Goal: Task Accomplishment & Management: Manage account settings

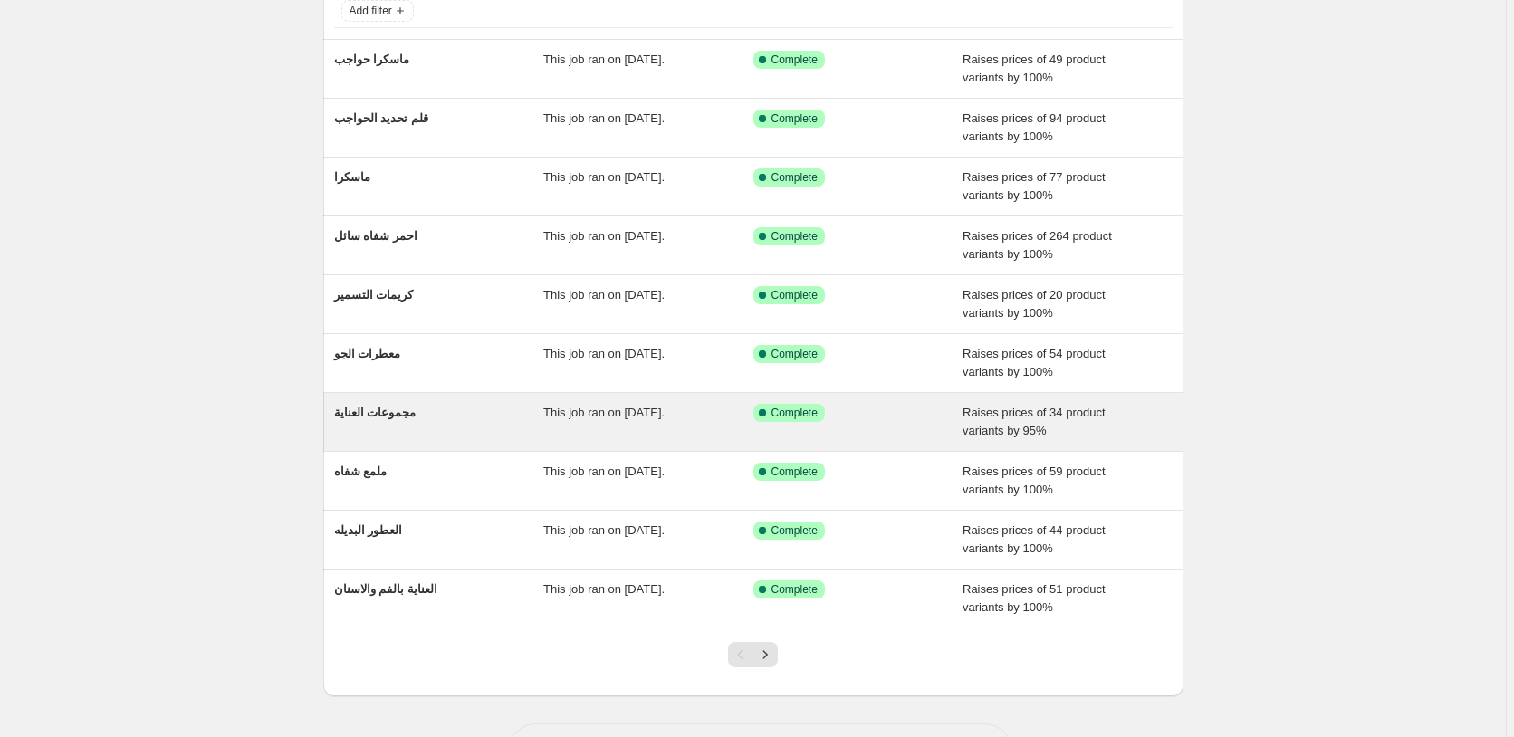
scroll to position [196, 0]
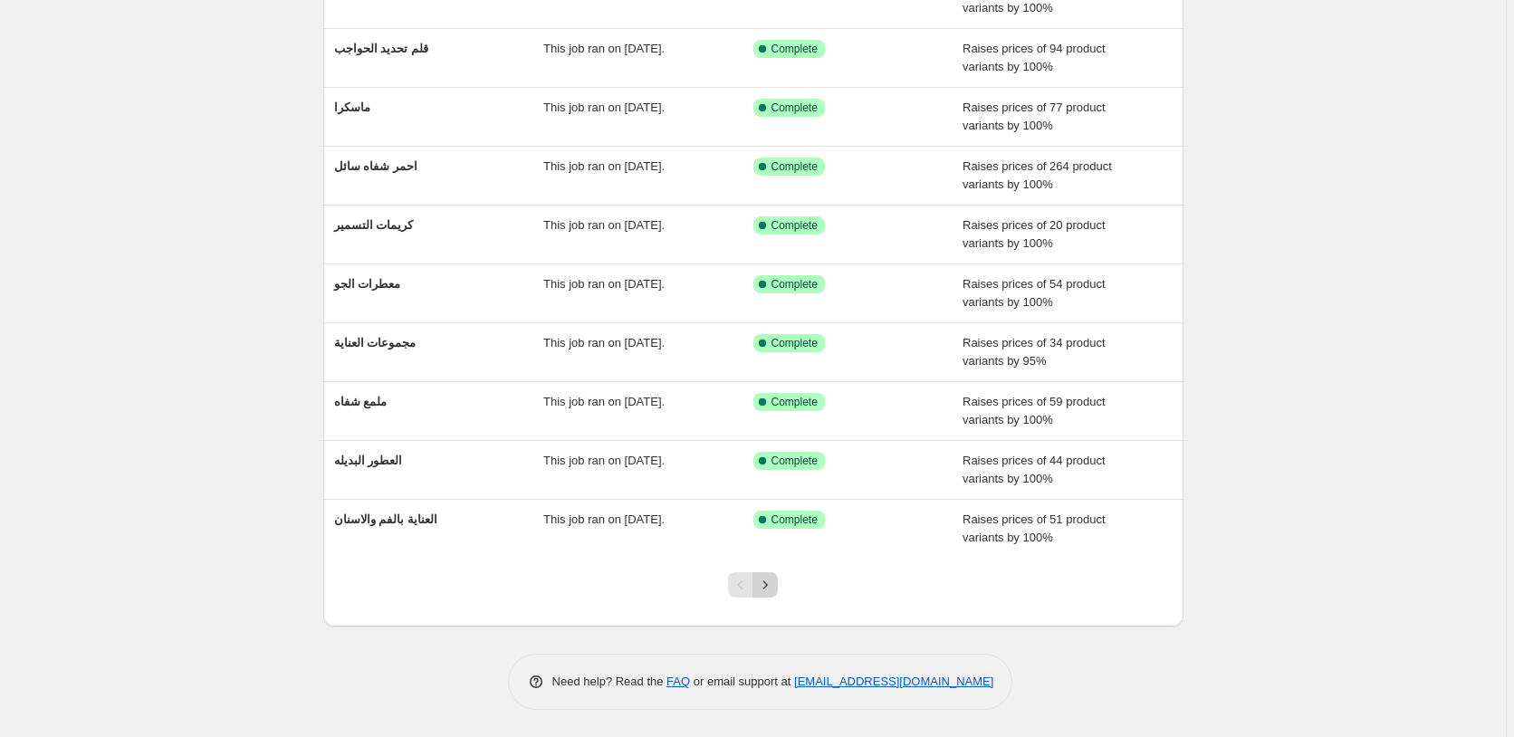
click at [770, 589] on icon "Next" at bounding box center [765, 585] width 18 height 18
click at [772, 588] on icon "Next" at bounding box center [765, 585] width 18 height 18
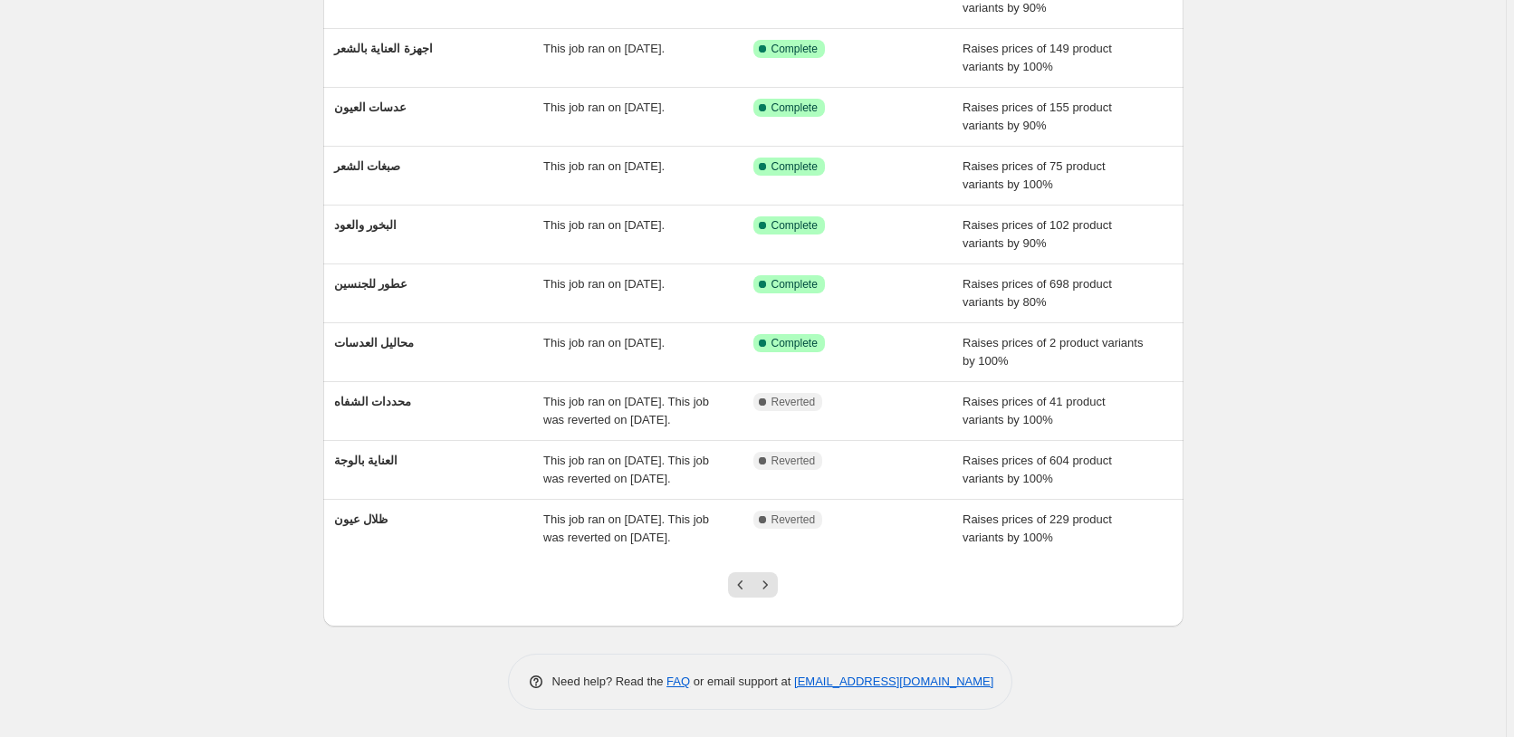
click at [772, 588] on icon "Next" at bounding box center [765, 585] width 18 height 18
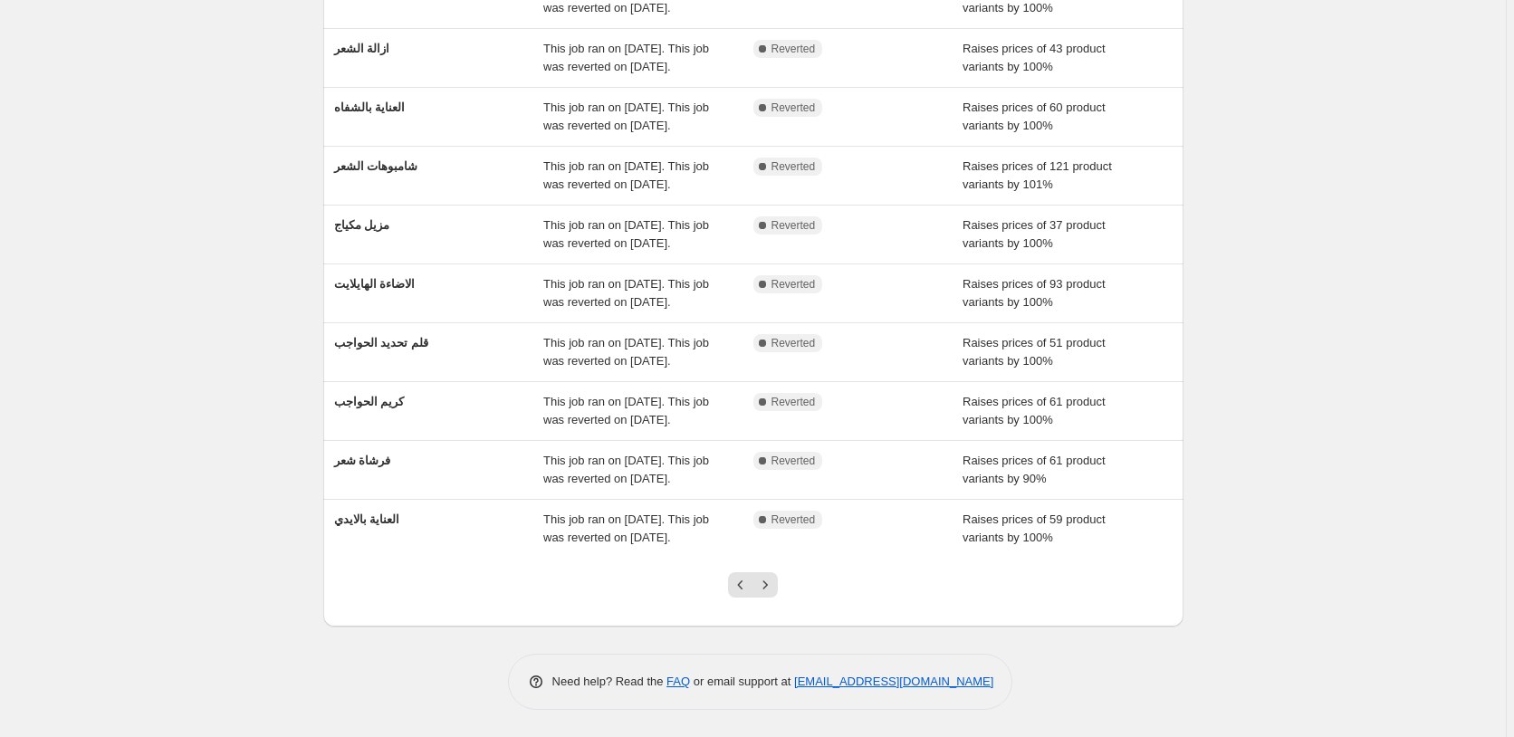
click at [772, 588] on icon "Next" at bounding box center [765, 585] width 18 height 18
click at [772, 586] on icon "Next" at bounding box center [765, 585] width 18 height 18
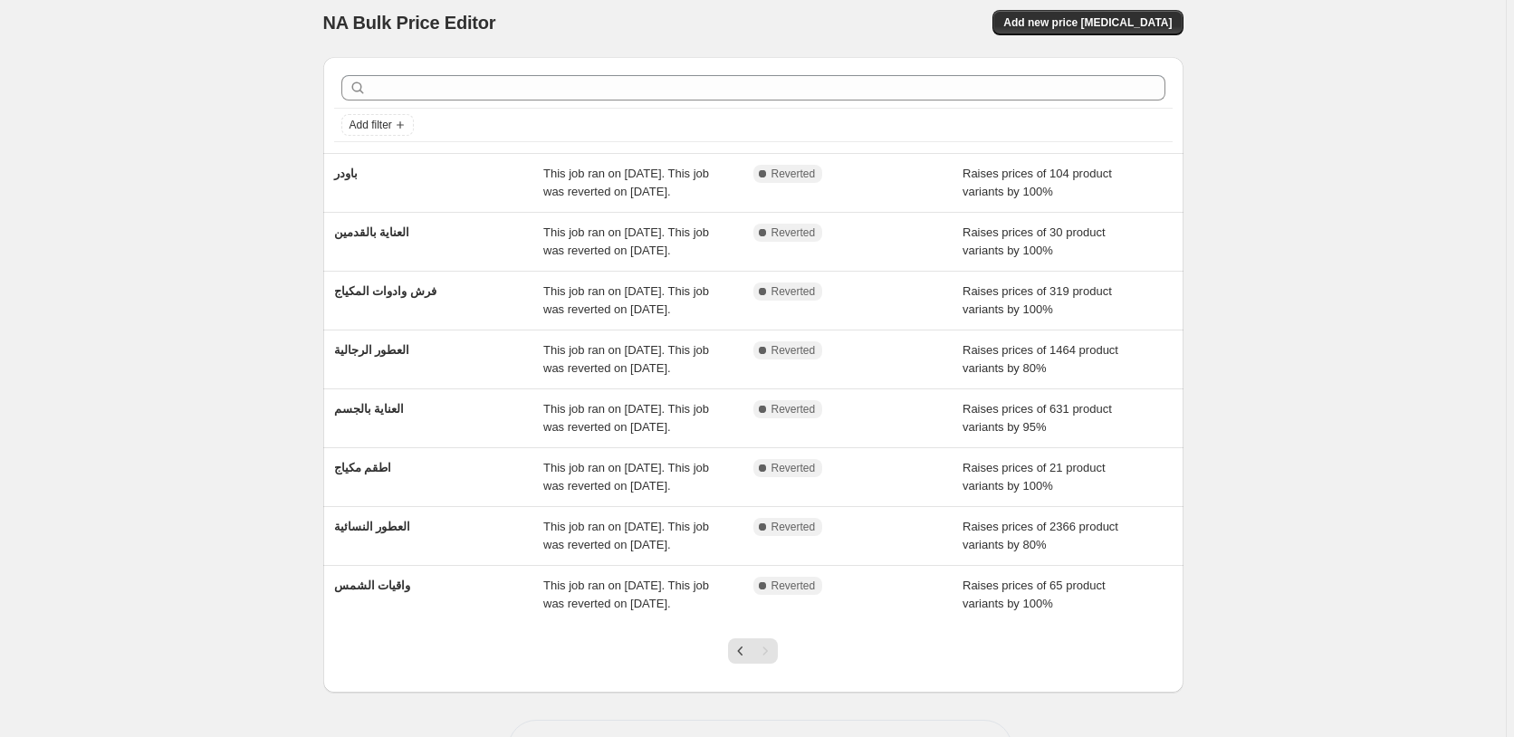
scroll to position [0, 0]
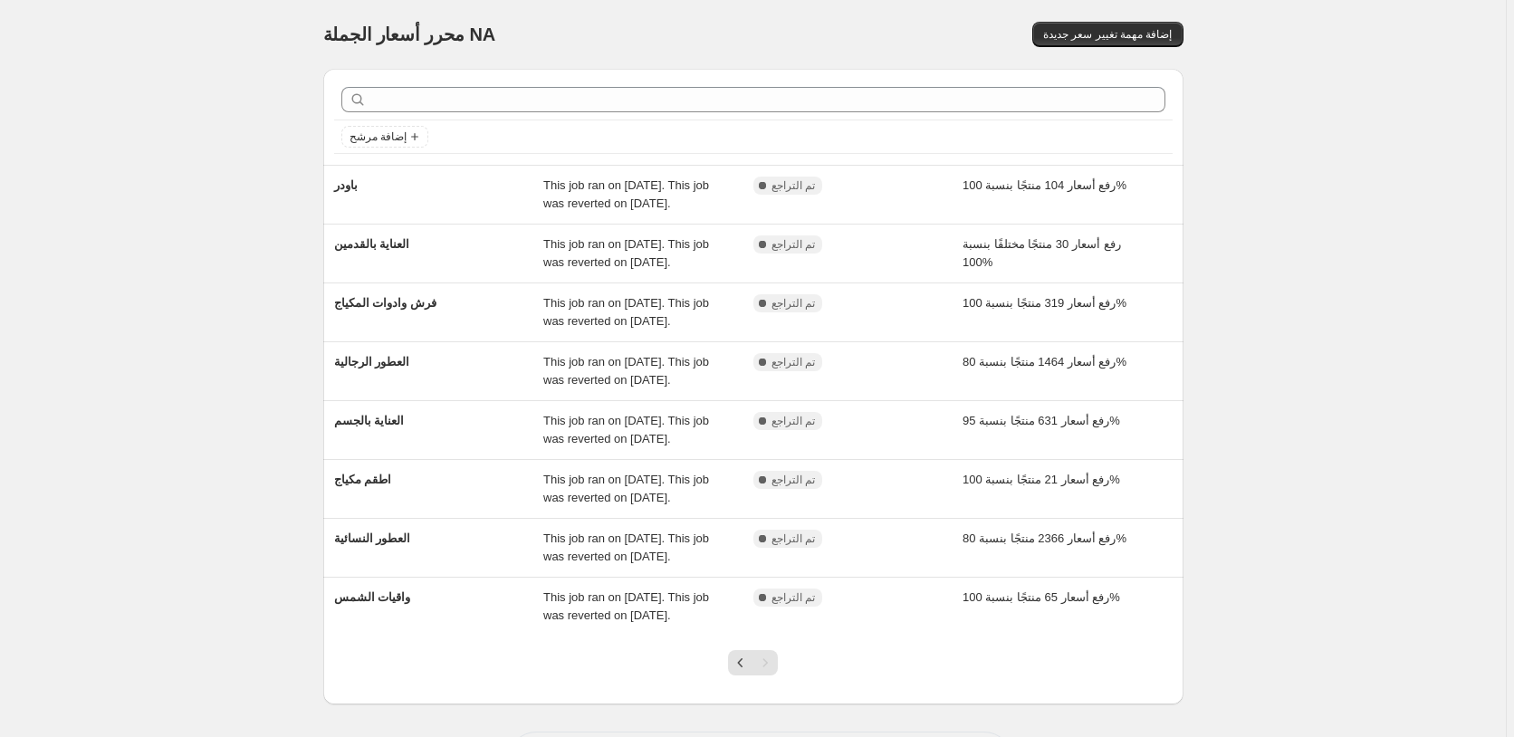
click at [217, 150] on div "محرر أسعار الجملة. هذه الصفحة جاهزة. محرر أسعار الجملة NA إضافة مهمة تغيير سعر …" at bounding box center [753, 407] width 1506 height 815
click at [413, 134] on icon "Add filter" at bounding box center [414, 136] width 14 height 14
click at [402, 182] on button "حالة الوظيفة" at bounding box center [388, 172] width 74 height 29
click at [362, 306] on input "تم التراجع" at bounding box center [364, 302] width 14 height 14
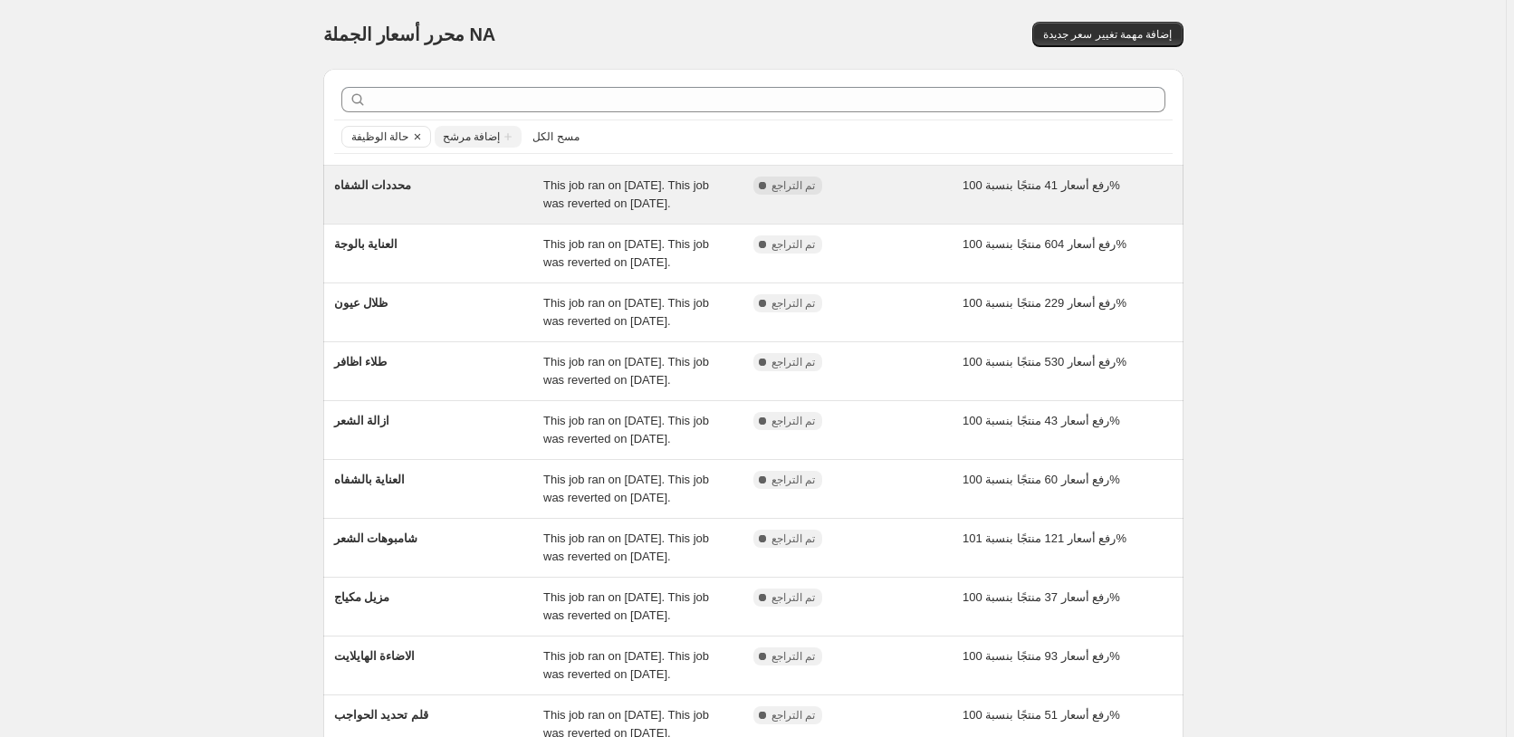
click at [1000, 194] on div "رفع أسعار 41 منتجًا بنسبة 100%" at bounding box center [1067, 195] width 210 height 36
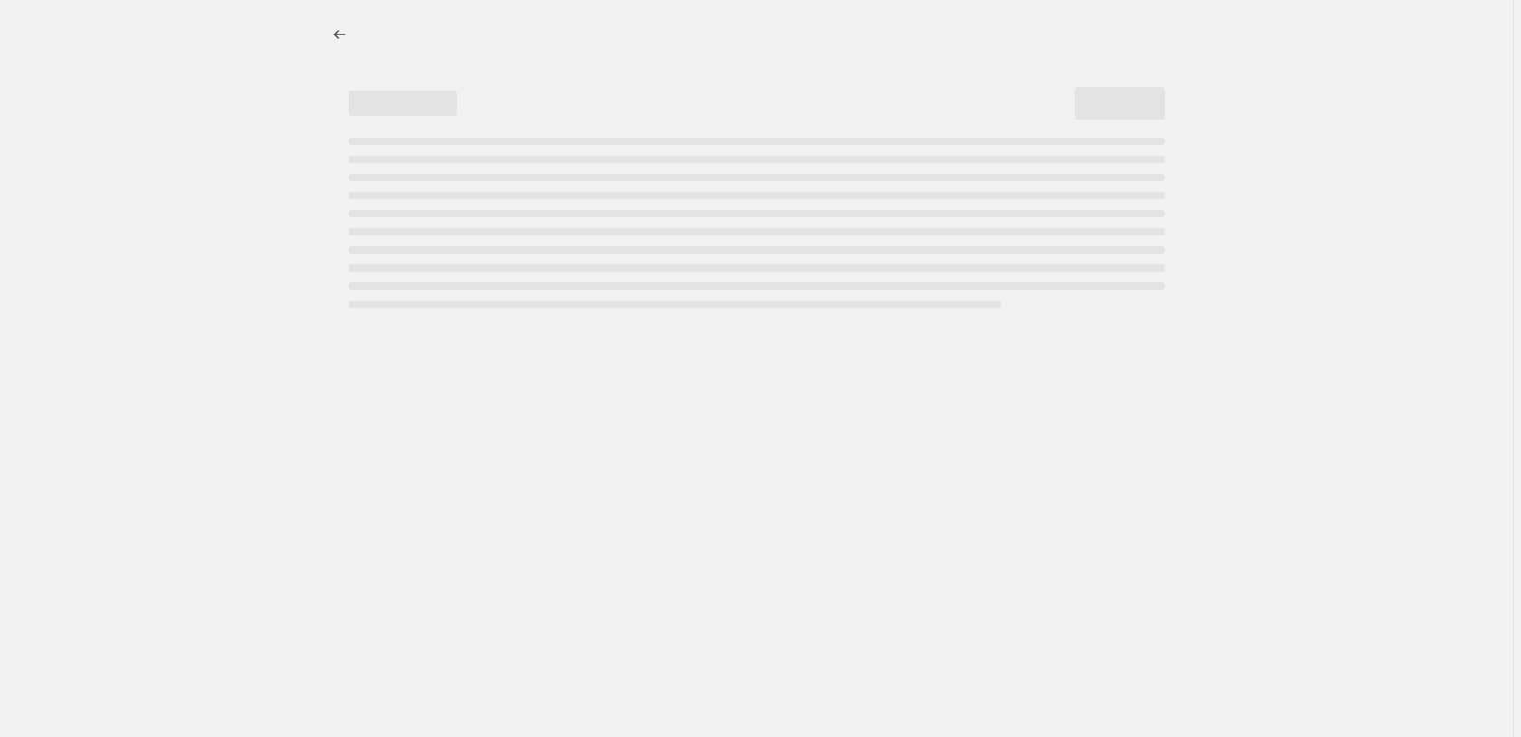
select select "percentage"
select select "pp"
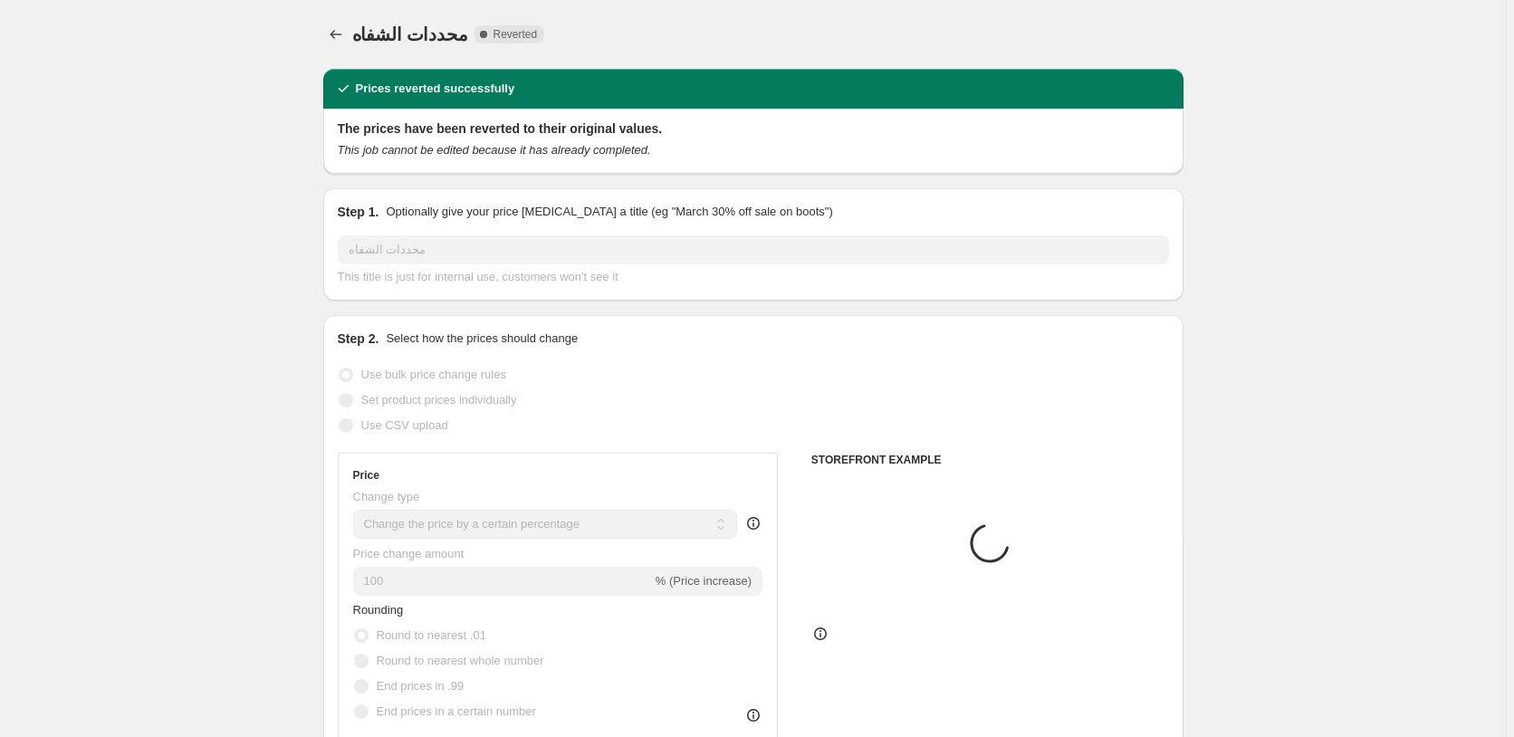
select select "collection"
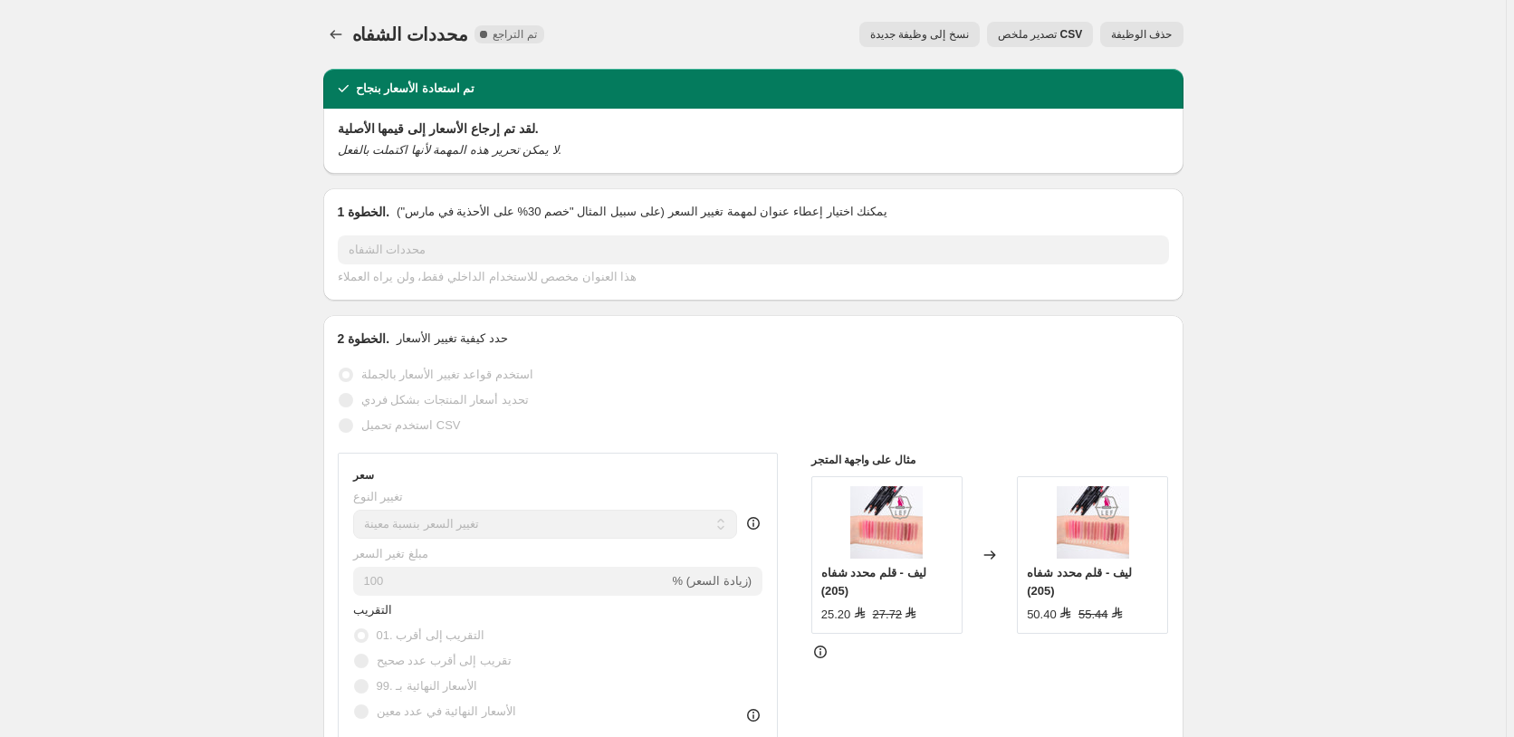
click at [1137, 35] on span "حذف الوظيفة" at bounding box center [1141, 34] width 61 height 14
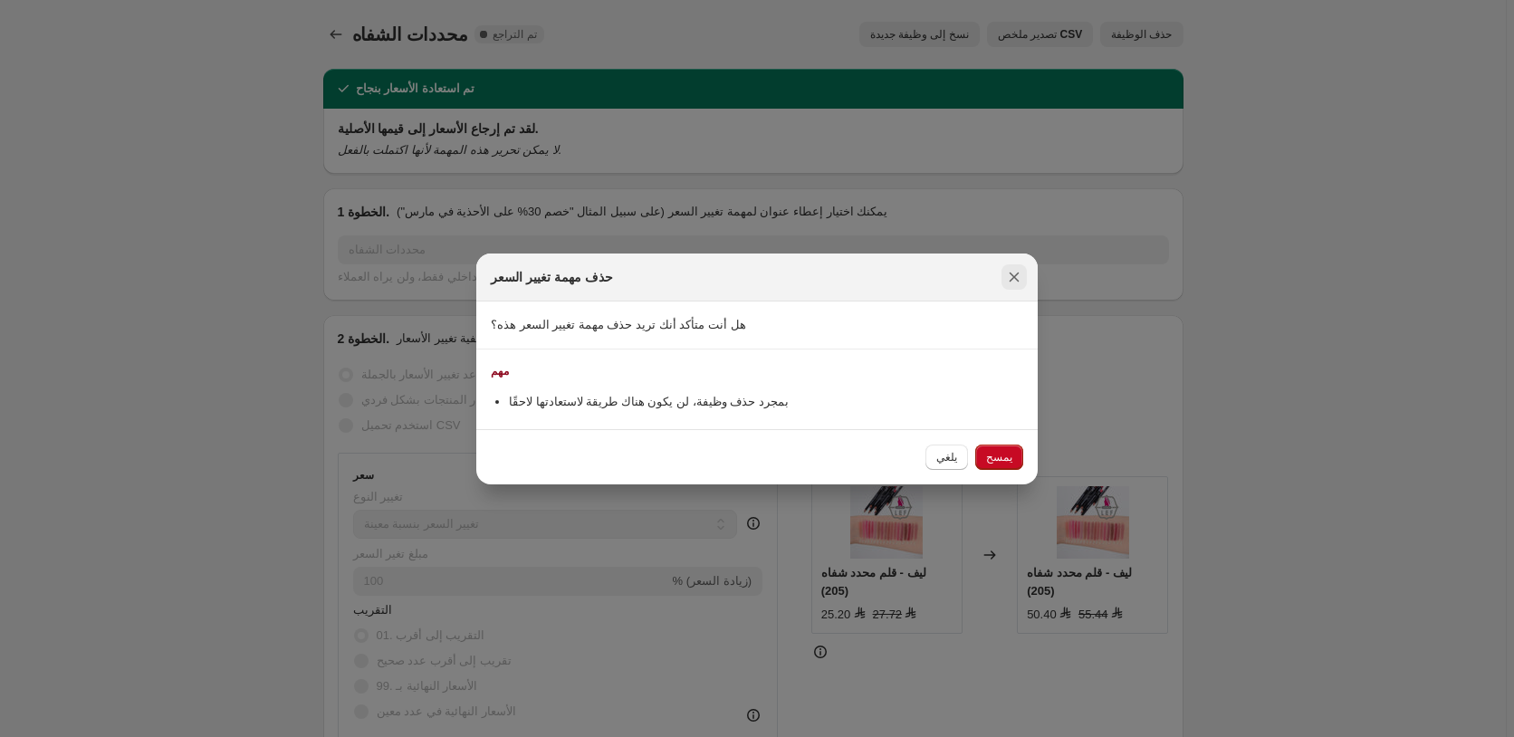
click at [1018, 272] on icon "Close" at bounding box center [1014, 277] width 10 height 10
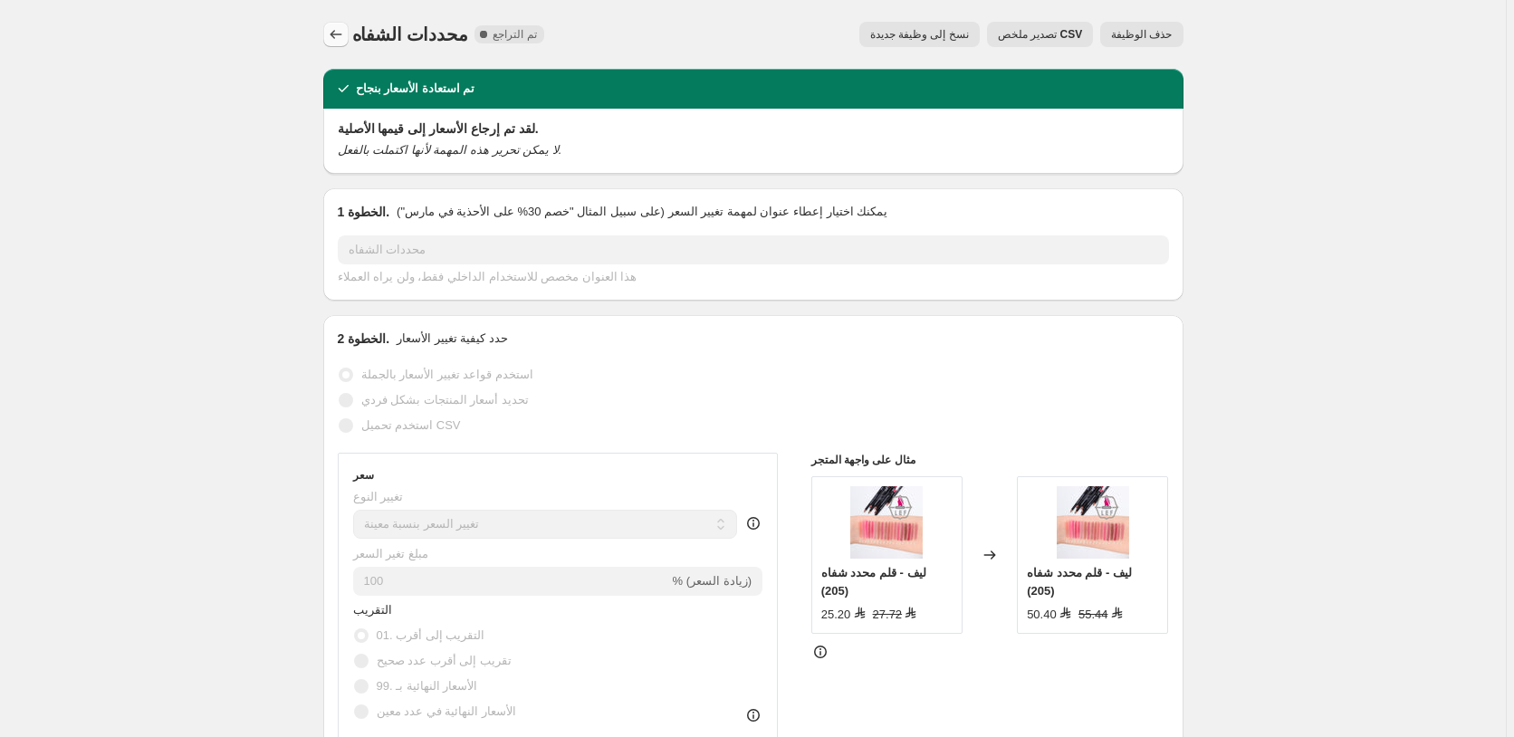
click at [338, 28] on icon "Price change jobs" at bounding box center [336, 34] width 18 height 18
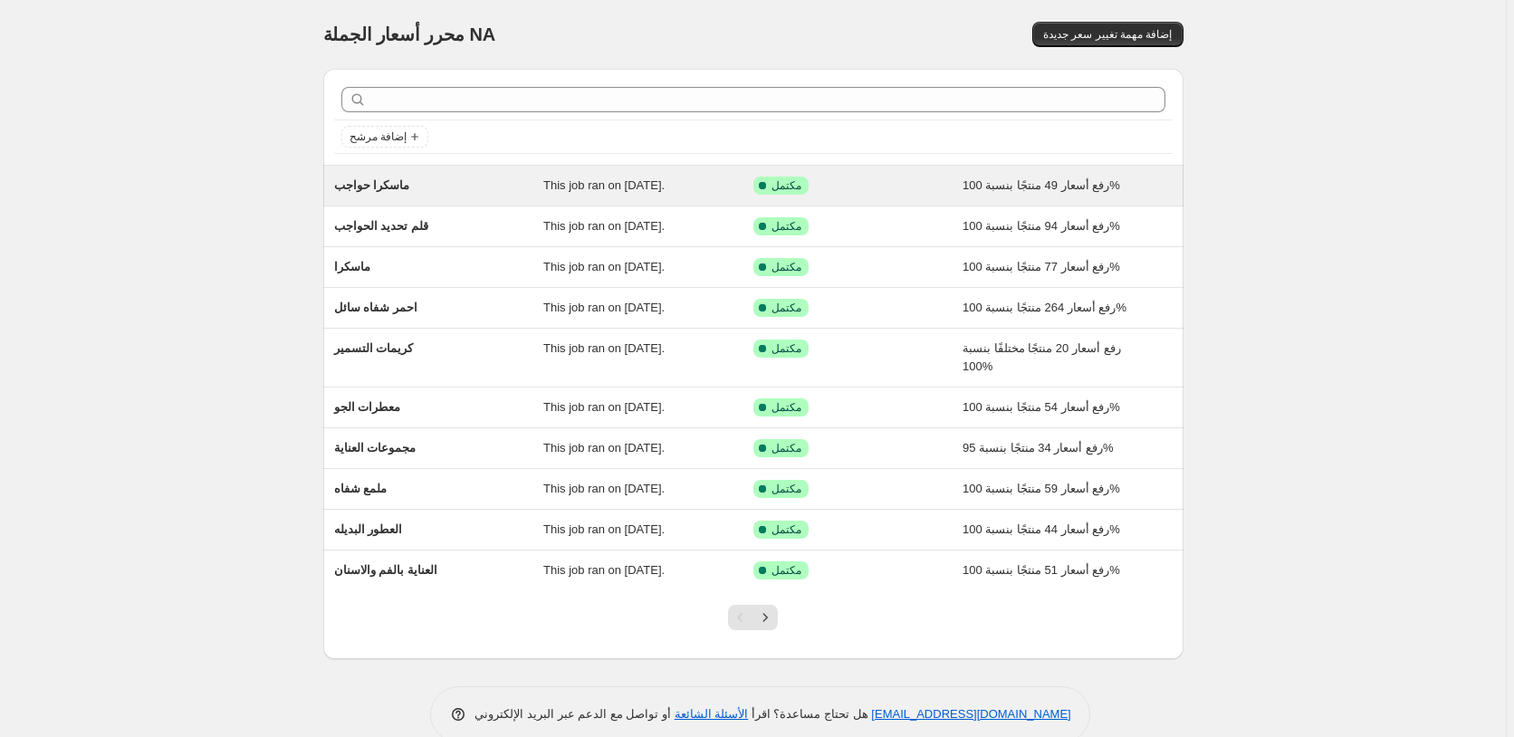
click at [713, 187] on div "This job ran on ٣ مايو ٢٠٢٥." at bounding box center [648, 186] width 210 height 18
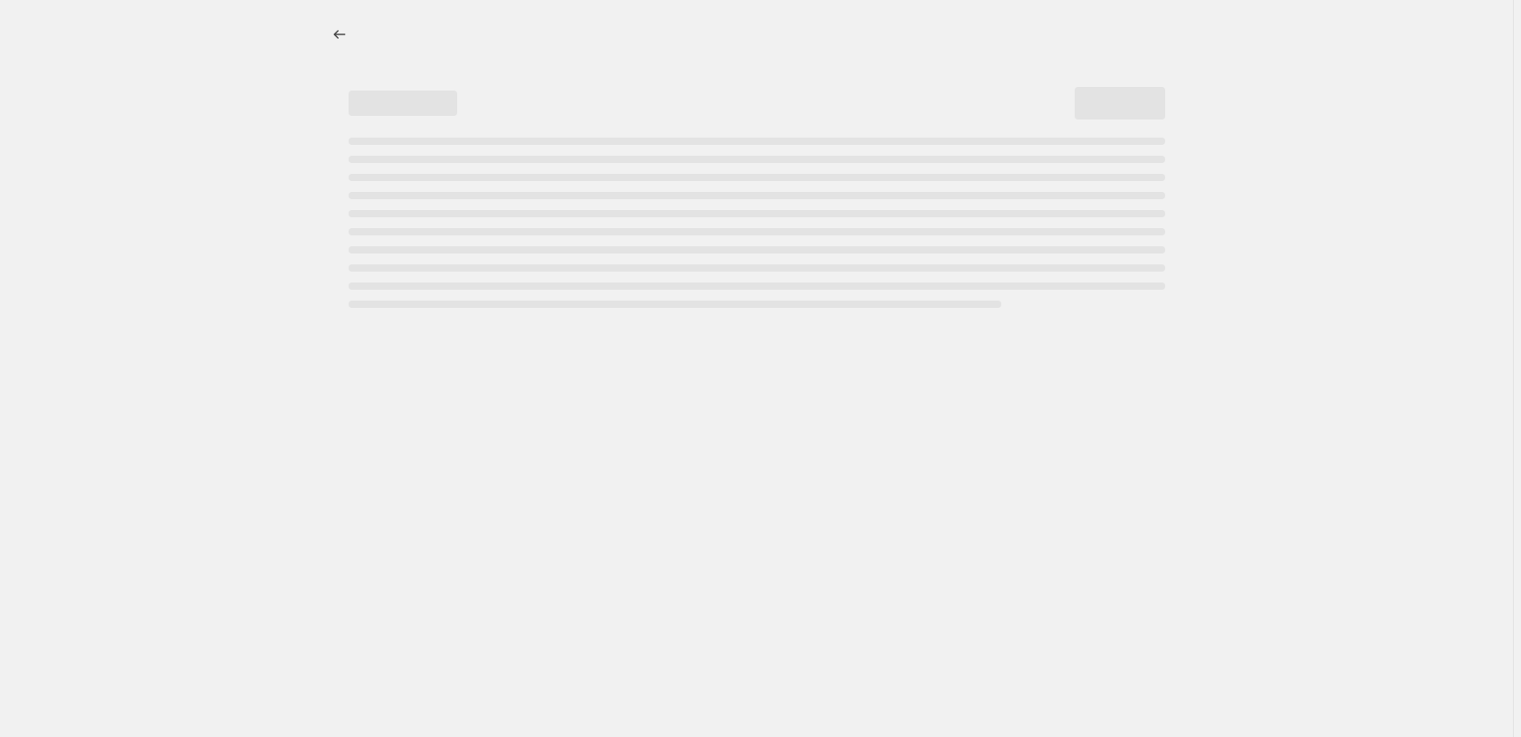
select select "percentage"
select select "pp"
select select "collection"
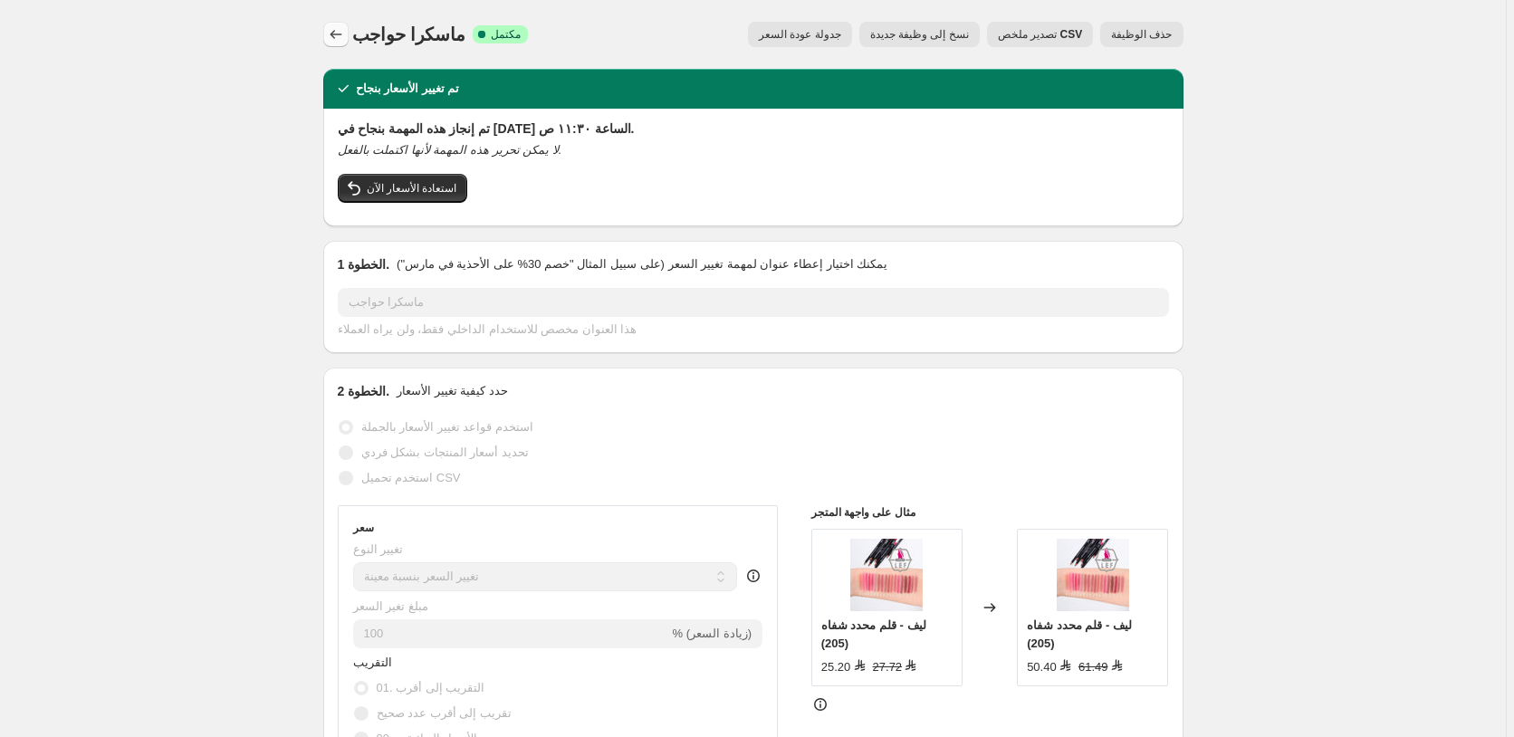
click at [334, 31] on icon "Price change jobs" at bounding box center [336, 34] width 18 height 18
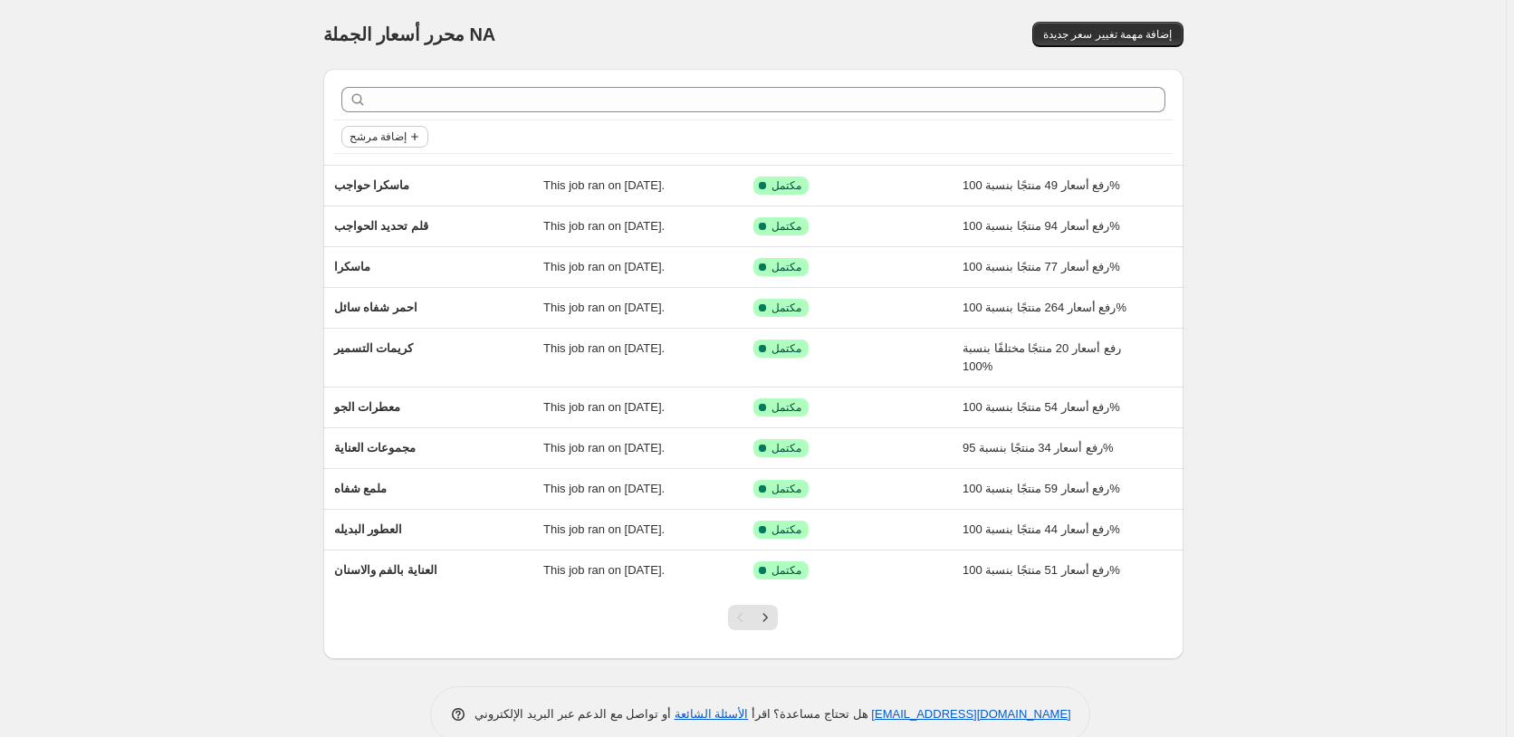
click at [400, 139] on span "إضافة مرشح" at bounding box center [377, 136] width 57 height 14
click at [399, 172] on span "Job status" at bounding box center [387, 173] width 53 height 14
click at [400, 305] on span "تم التراجع" at bounding box center [404, 302] width 50 height 14
click at [371, 305] on input "تم التراجع" at bounding box center [364, 302] width 14 height 14
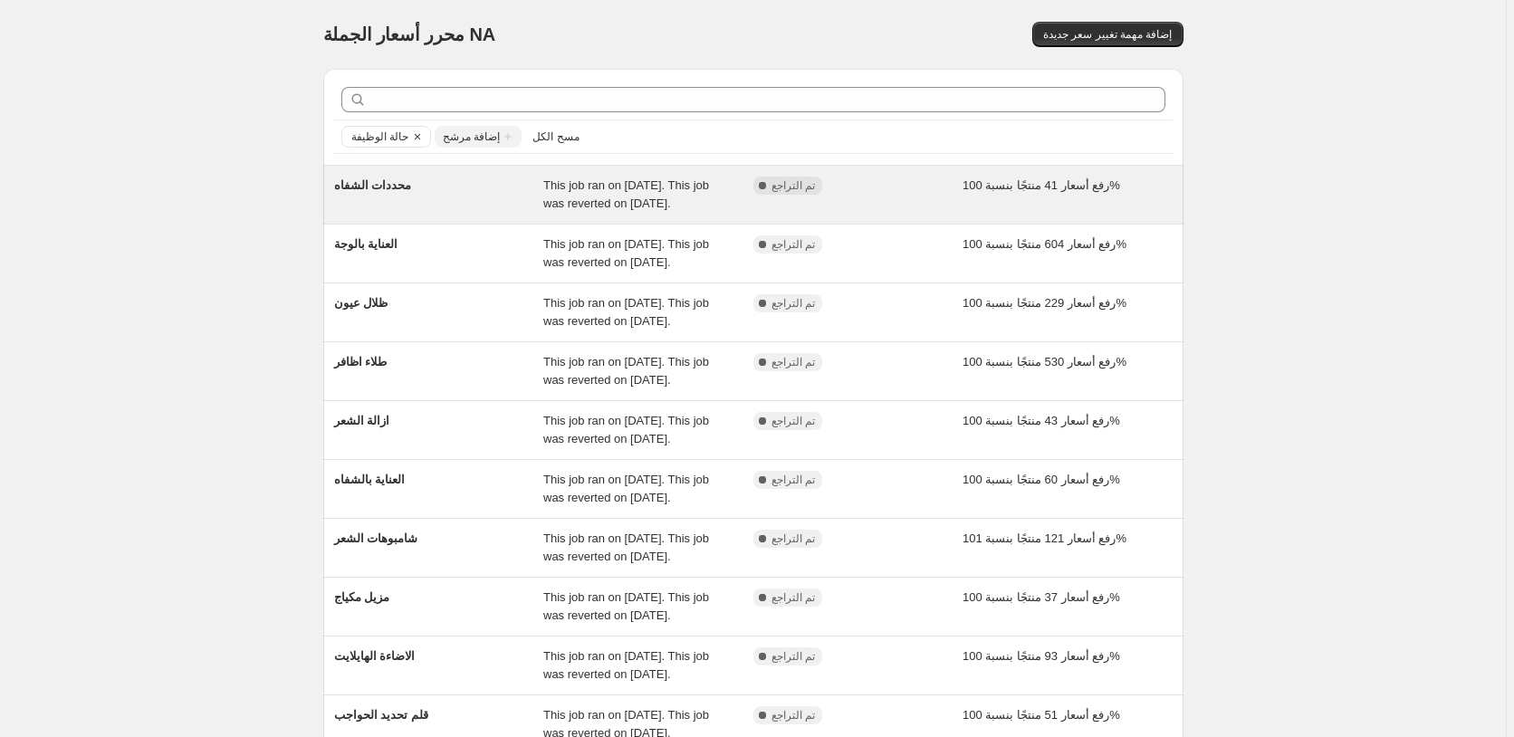
click at [1060, 192] on span "رفع أسعار 41 منتجًا بنسبة 100%" at bounding box center [1041, 185] width 158 height 14
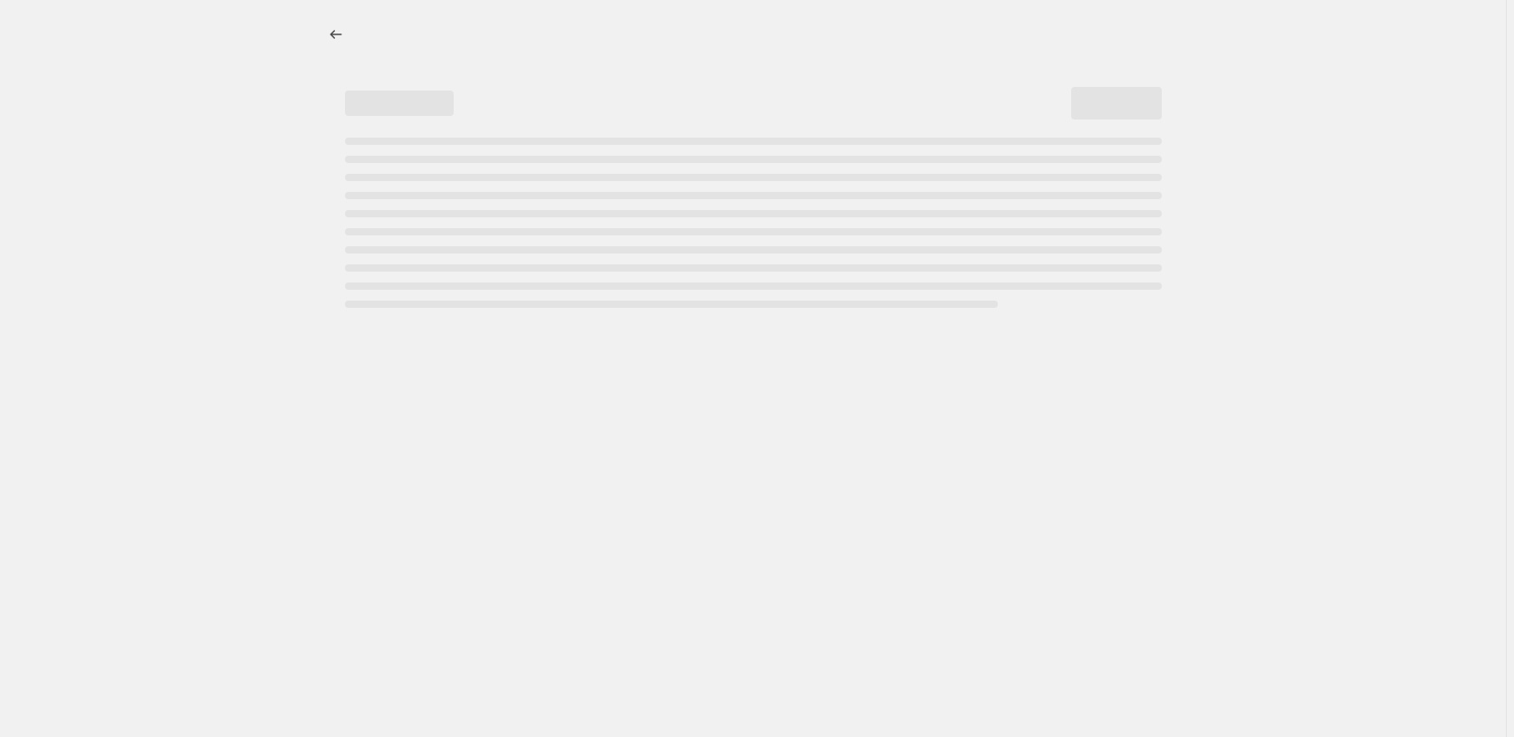
select select "percentage"
select select "pp"
select select "collection"
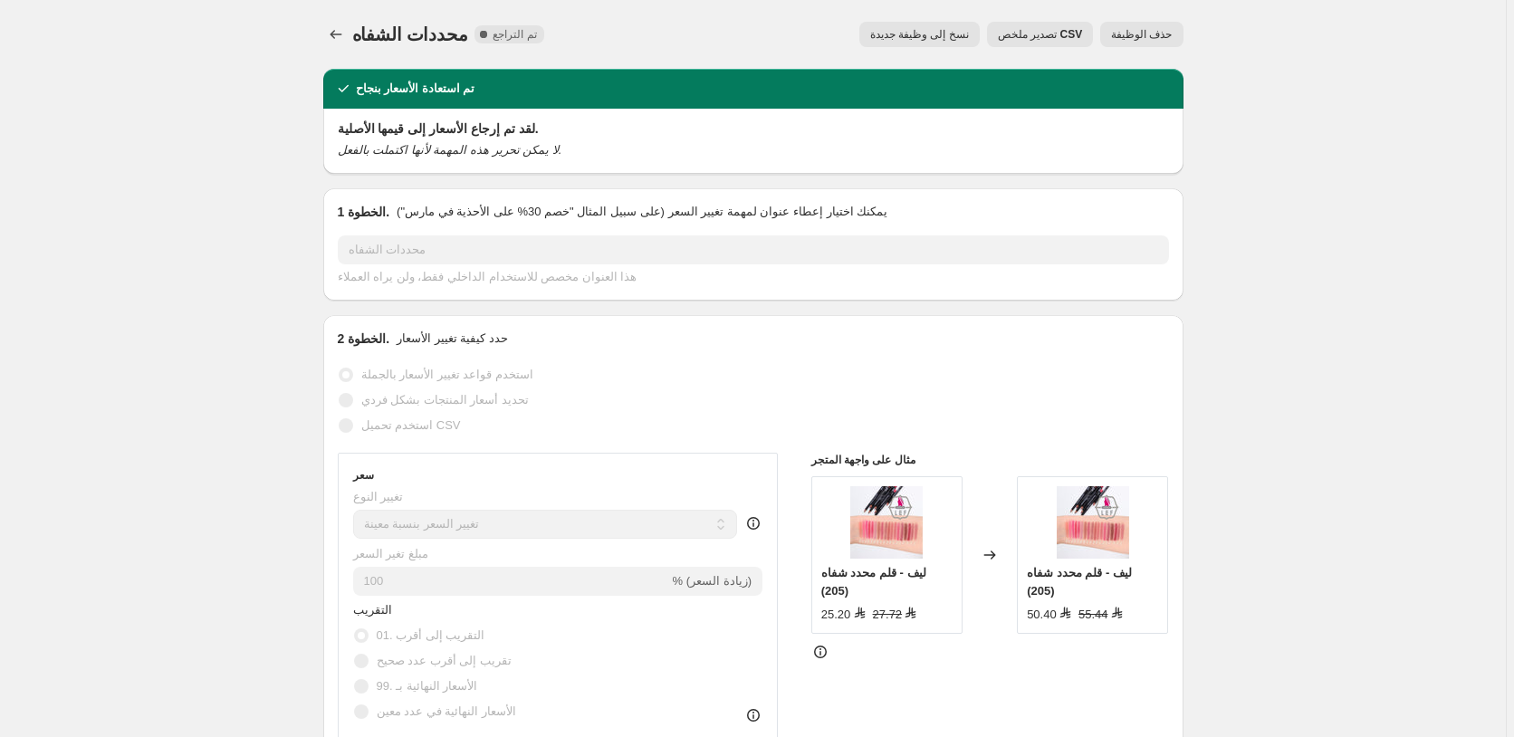
click at [1159, 35] on span "حذف الوظيفة" at bounding box center [1141, 34] width 61 height 14
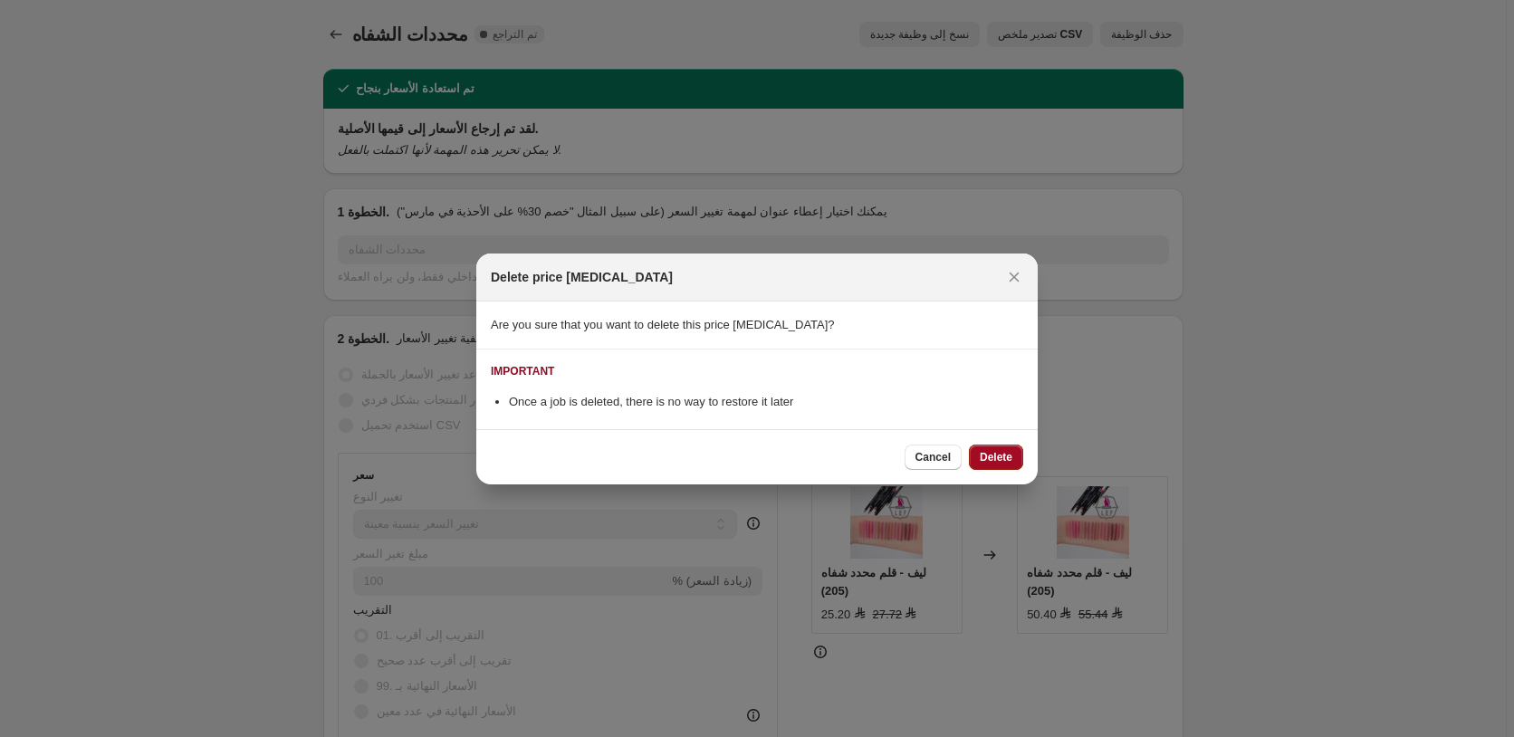
click at [998, 468] on button "Delete" at bounding box center [996, 457] width 54 height 25
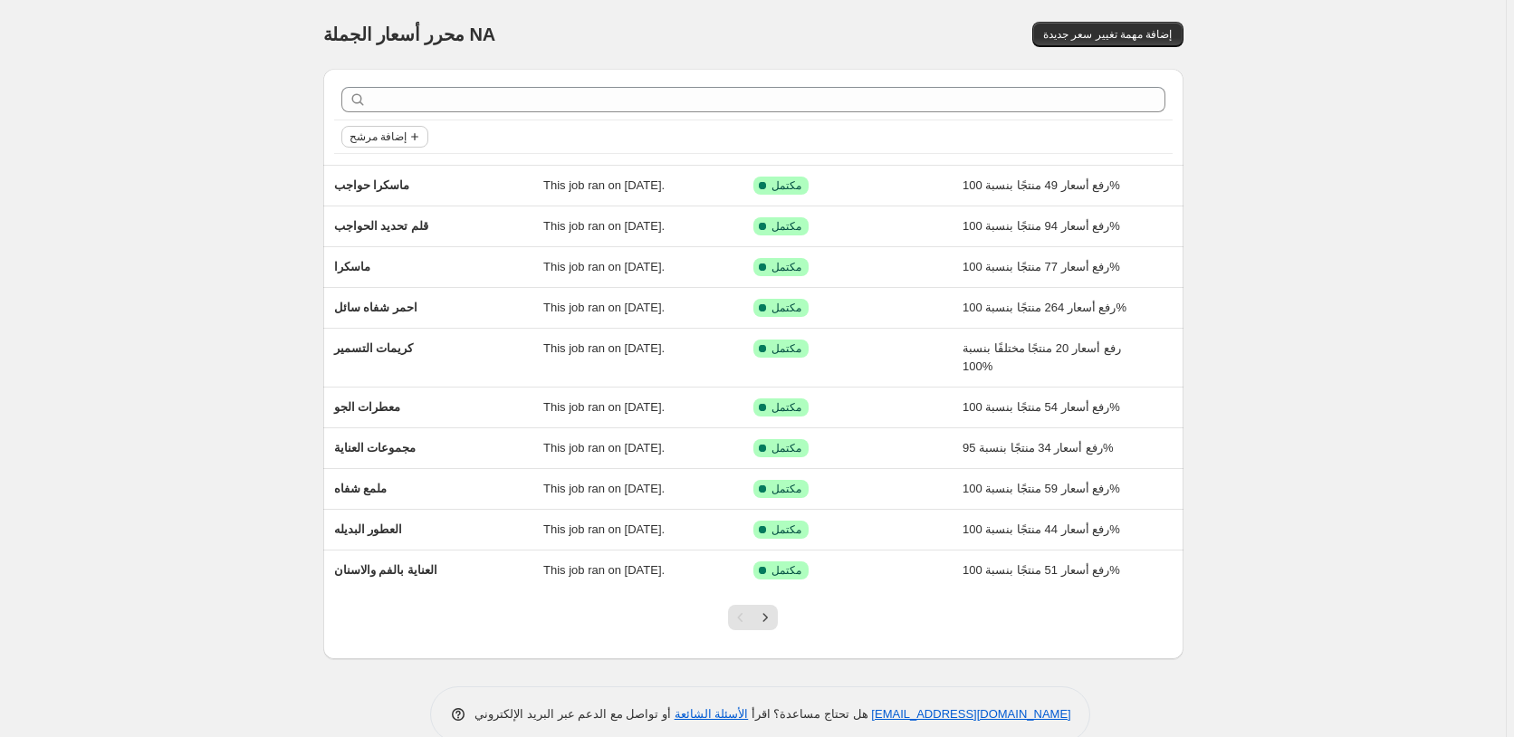
click at [369, 135] on span "إضافة مرشح" at bounding box center [377, 136] width 57 height 14
click at [399, 177] on span "حالة الوظيفة" at bounding box center [388, 173] width 63 height 14
click at [410, 300] on span "Reverted" at bounding box center [403, 302] width 48 height 14
click at [371, 300] on input "Reverted" at bounding box center [364, 302] width 14 height 14
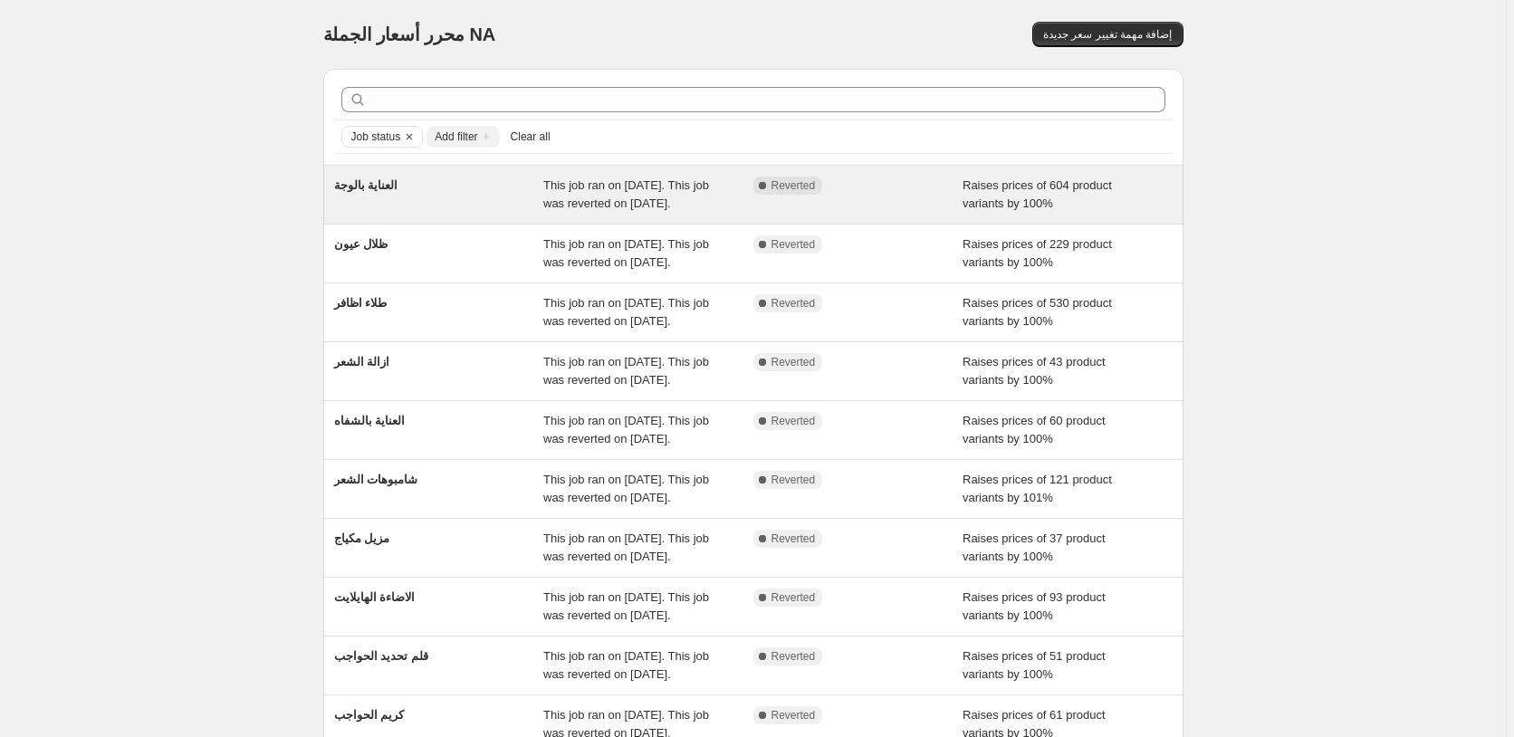
click at [1143, 194] on div "Raises prices of 604 product variants by 100%" at bounding box center [1067, 195] width 210 height 36
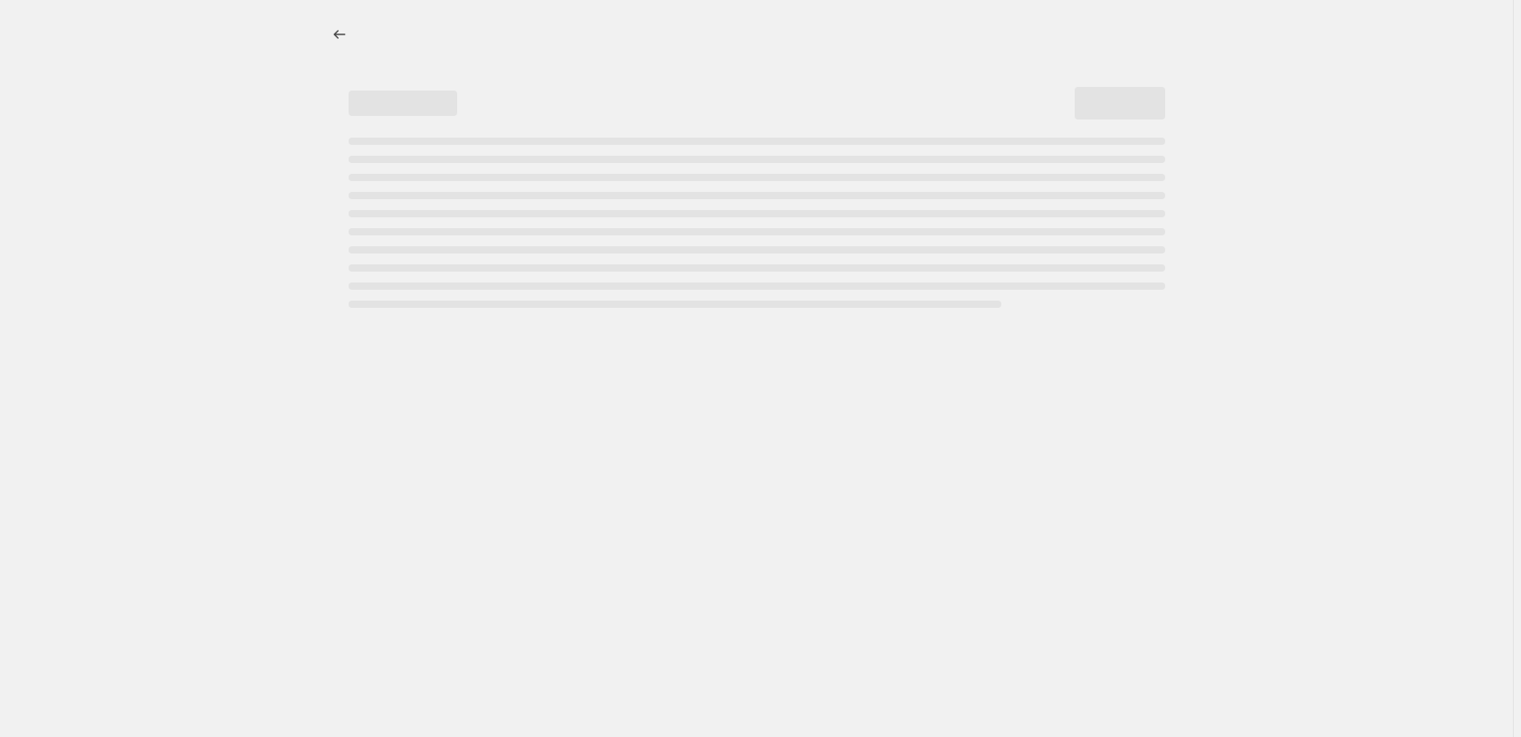
select select "percentage"
select select "pp"
select select "collection"
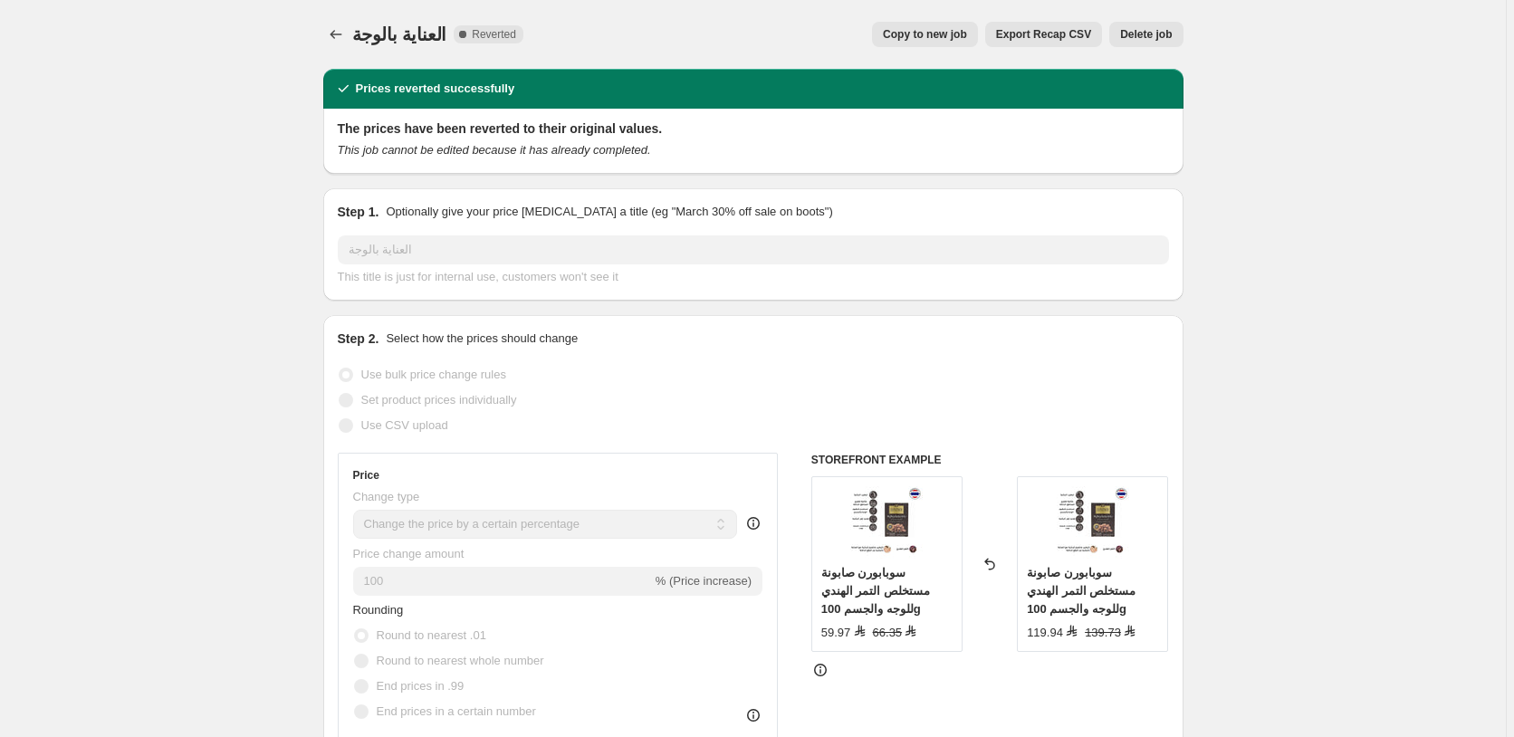
click at [1149, 35] on span "Delete job" at bounding box center [1146, 34] width 52 height 14
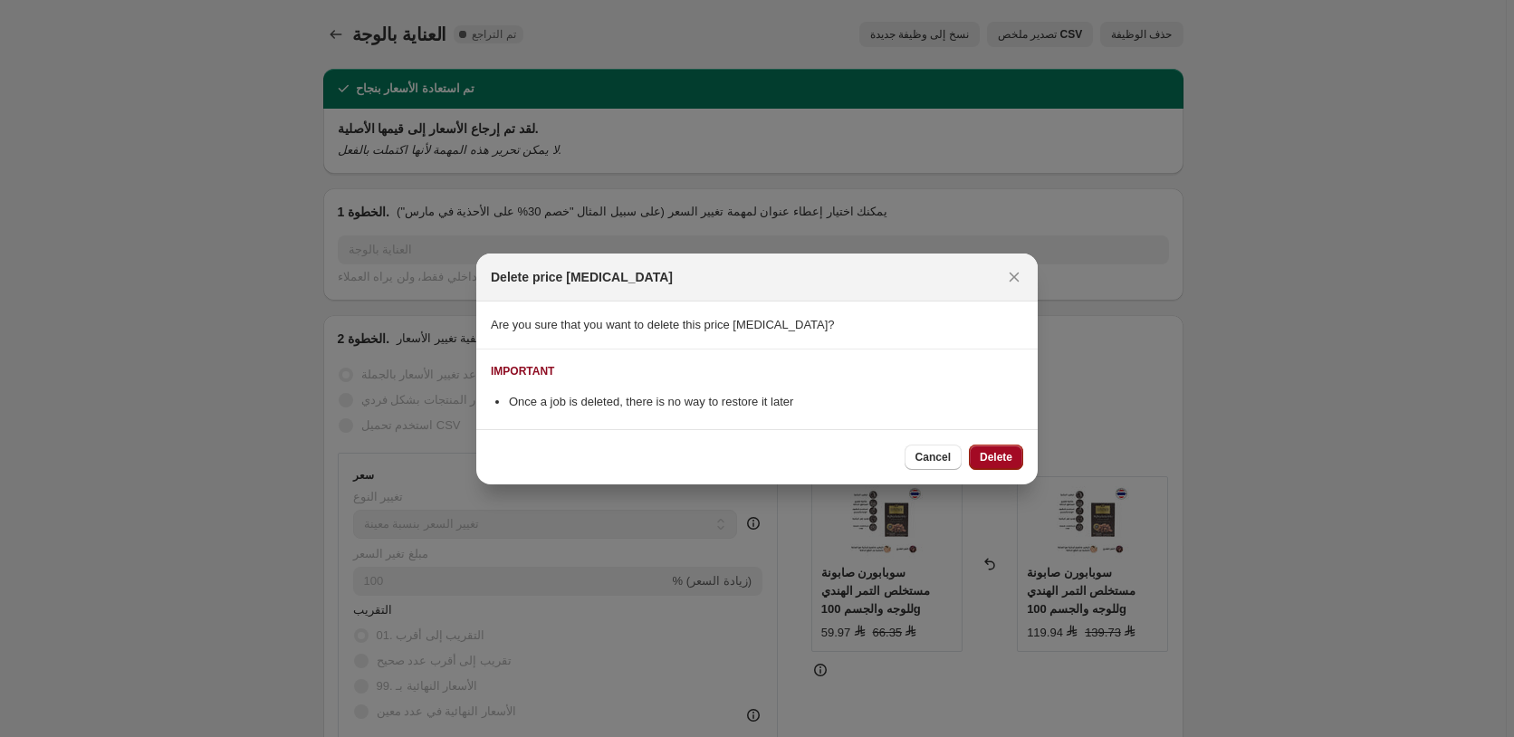
click at [1003, 463] on span "Delete" at bounding box center [996, 457] width 33 height 14
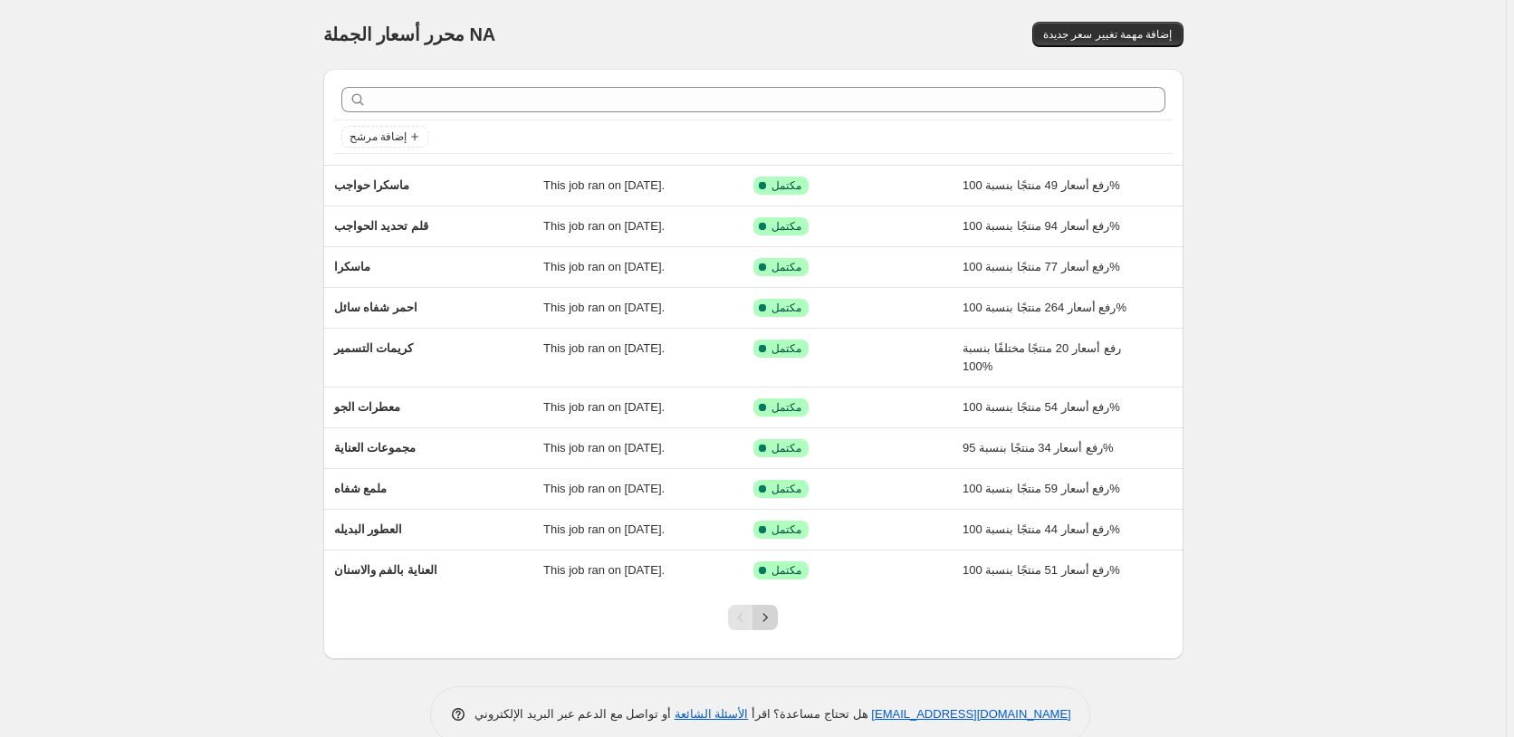
click at [766, 619] on icon "Next" at bounding box center [765, 617] width 18 height 18
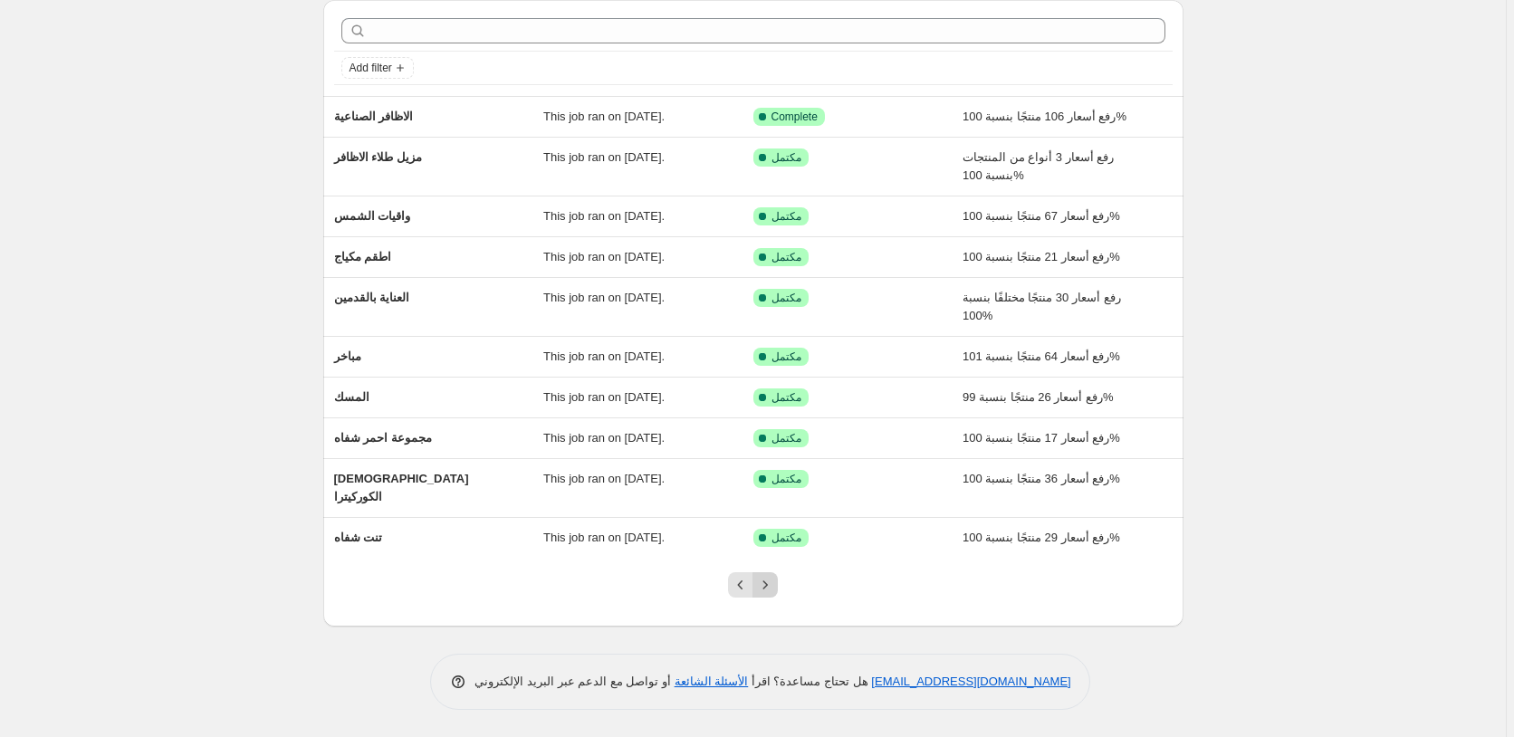
scroll to position [51, 0]
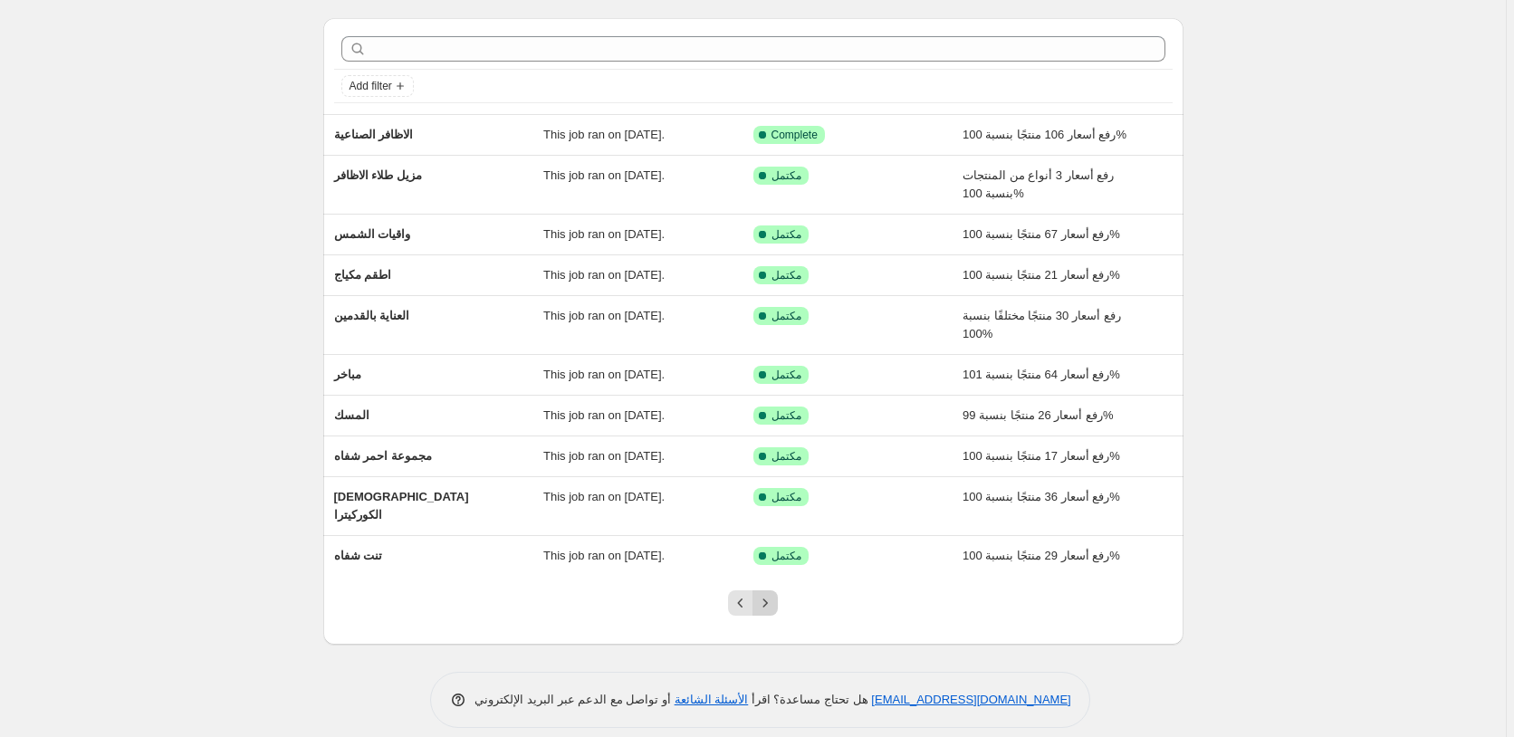
click at [774, 594] on icon "Next" at bounding box center [765, 603] width 18 height 18
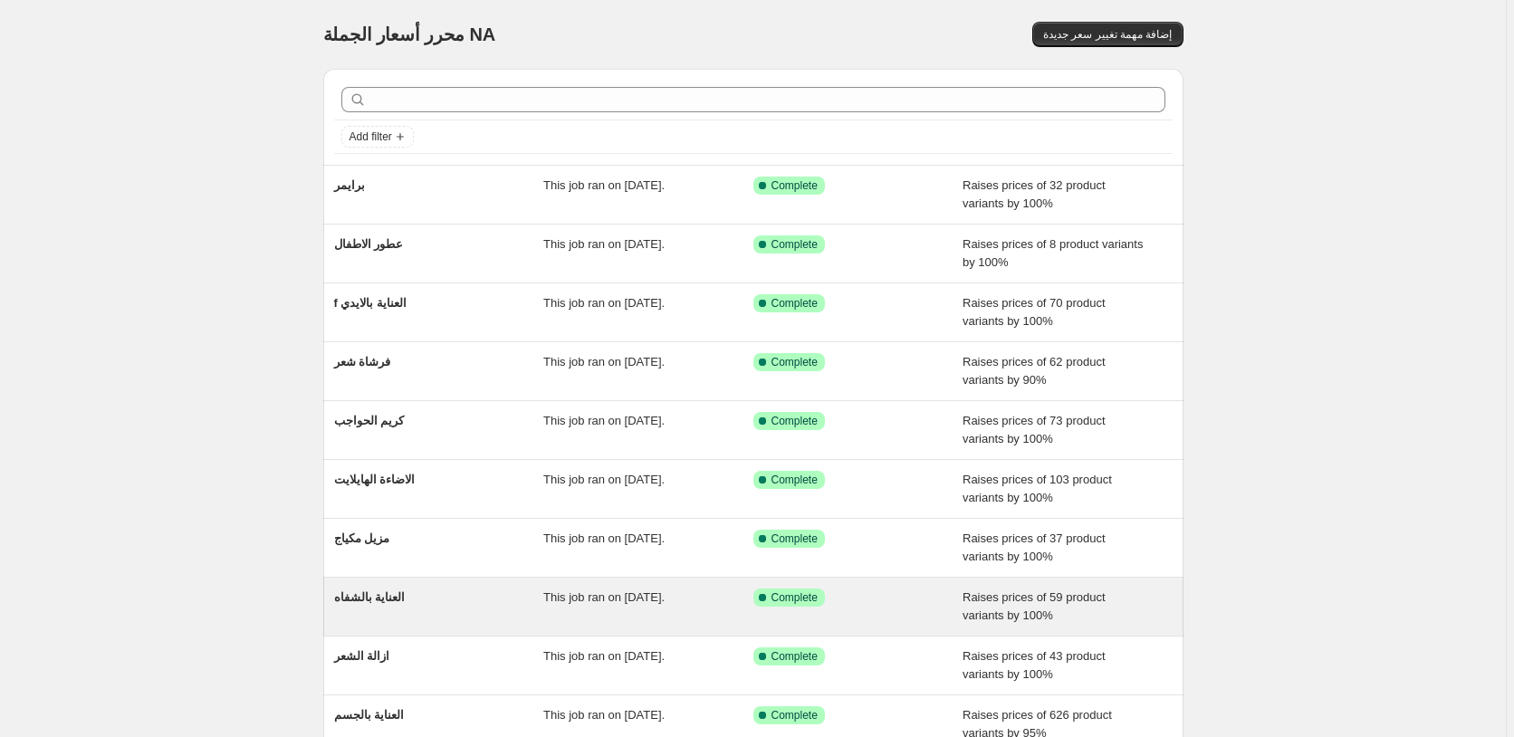
scroll to position [33, 0]
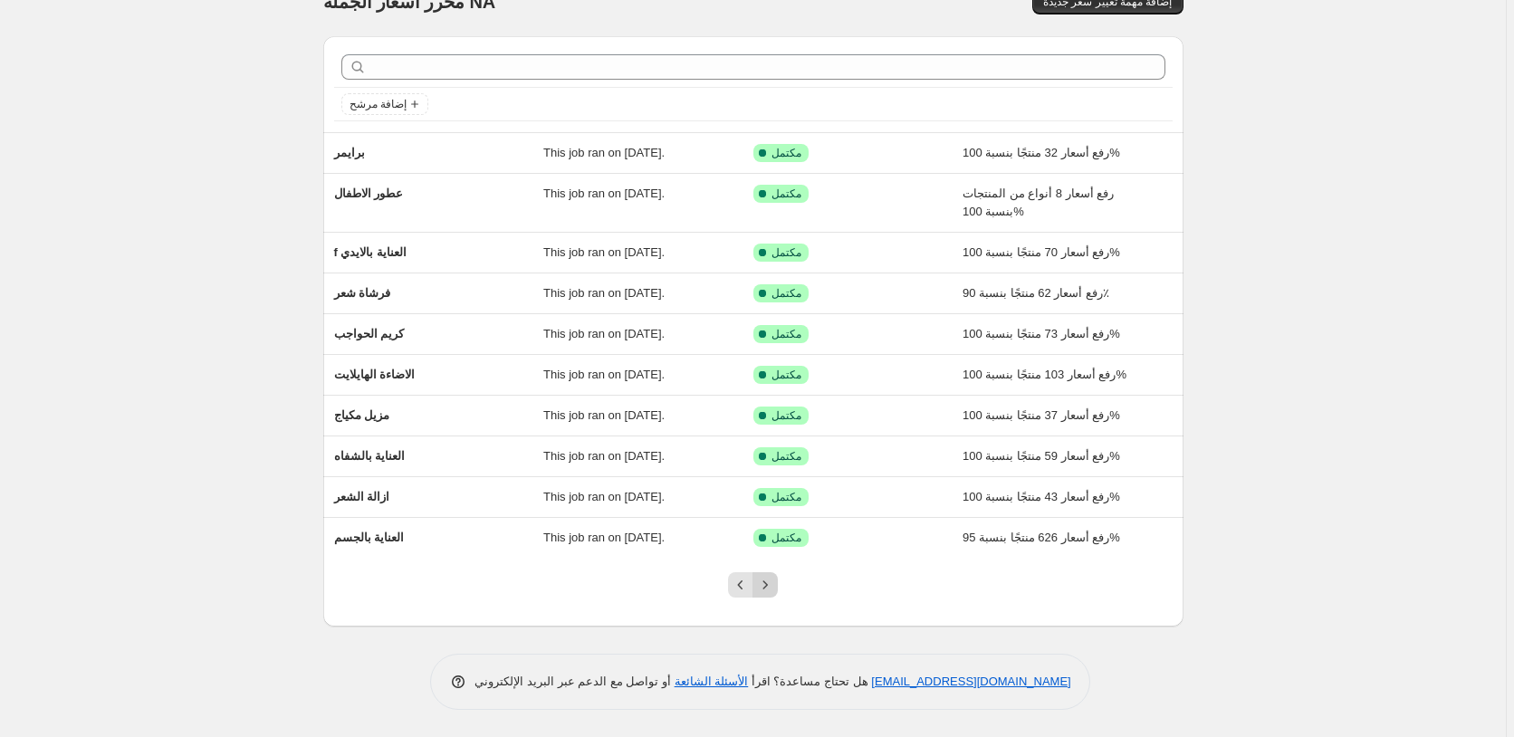
click at [773, 583] on icon "Next" at bounding box center [765, 585] width 18 height 18
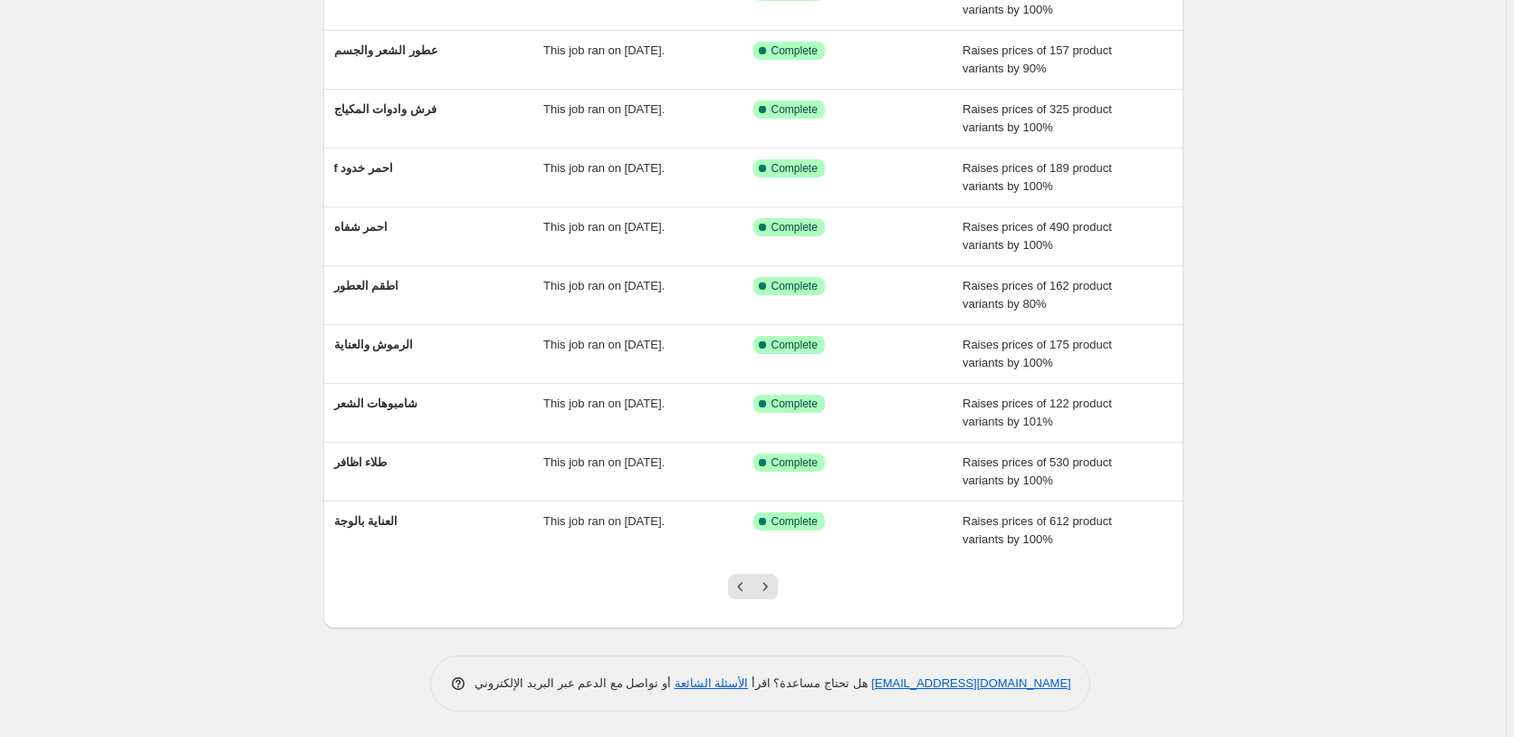
scroll to position [196, 0]
click at [773, 583] on icon "Next" at bounding box center [765, 585] width 18 height 18
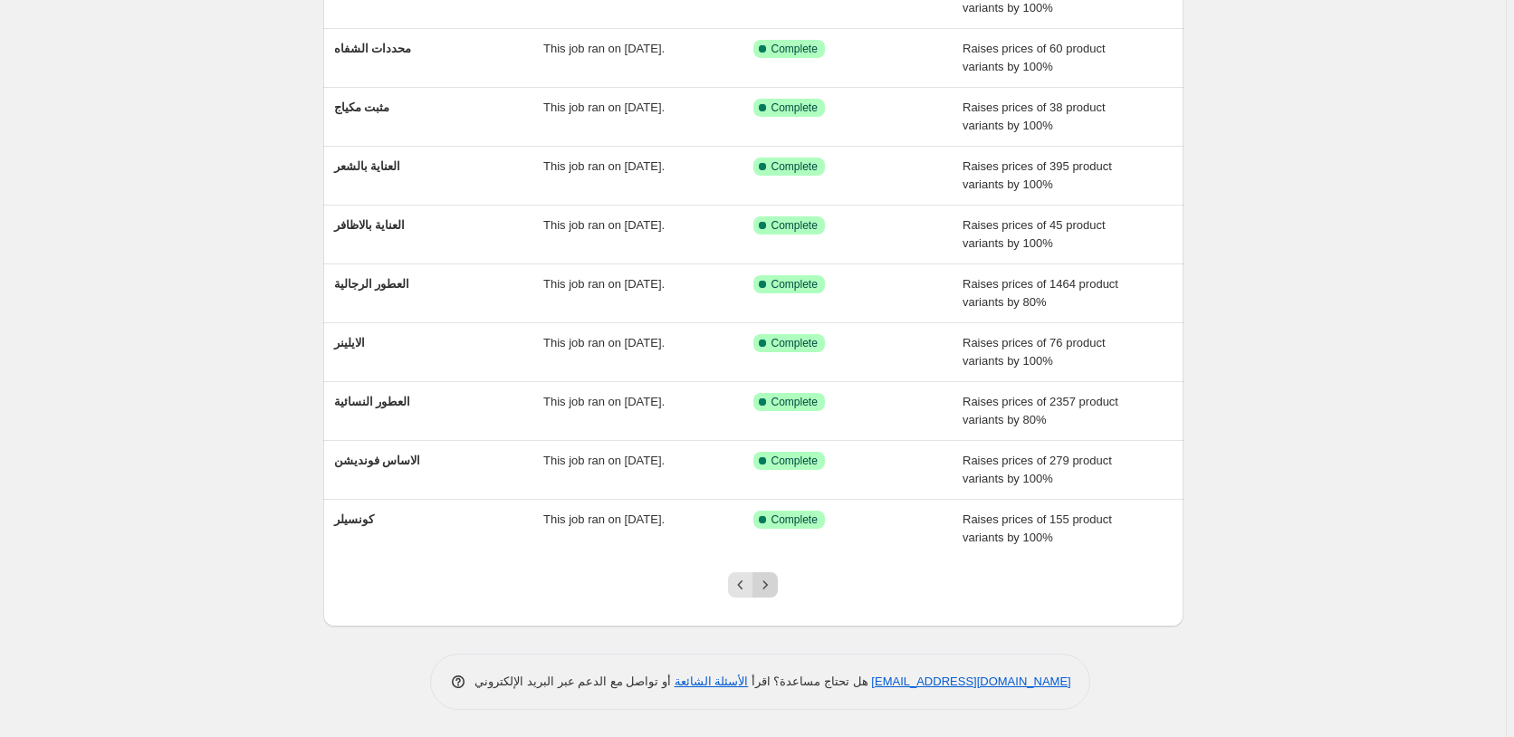
click at [772, 586] on icon "Next" at bounding box center [765, 585] width 18 height 18
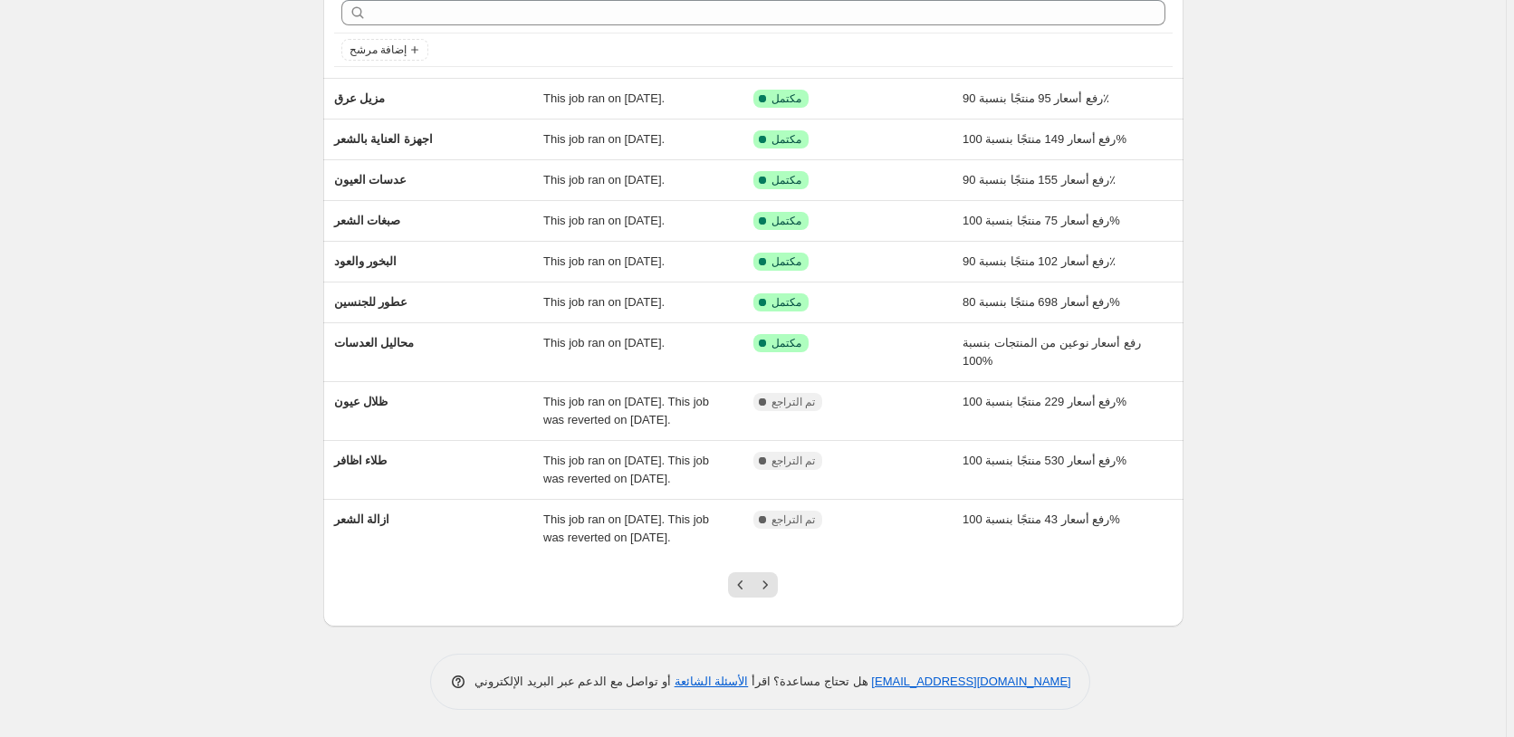
scroll to position [0, 0]
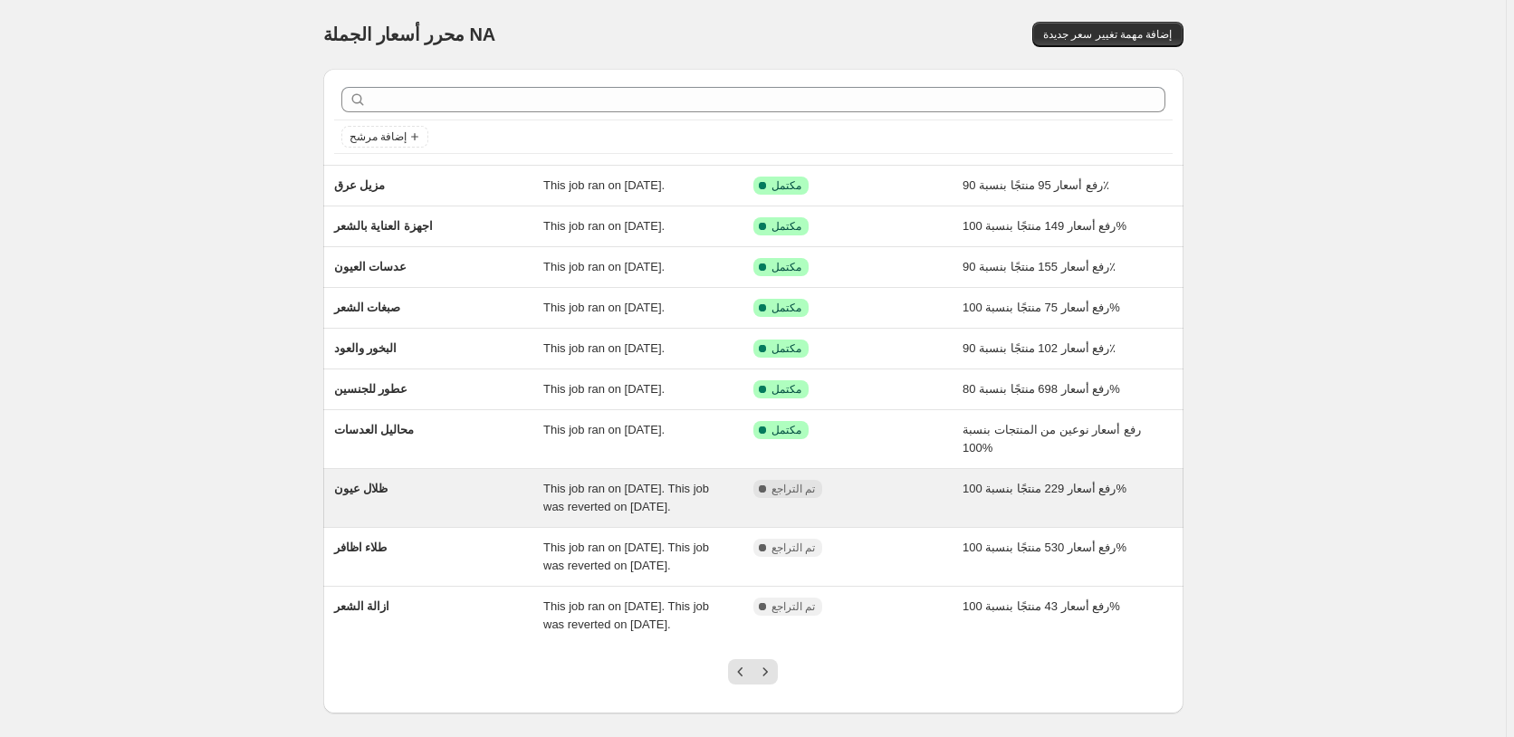
click at [1100, 503] on div "رفع أسعار 229 منتجًا بنسبة 100%" at bounding box center [1067, 498] width 210 height 36
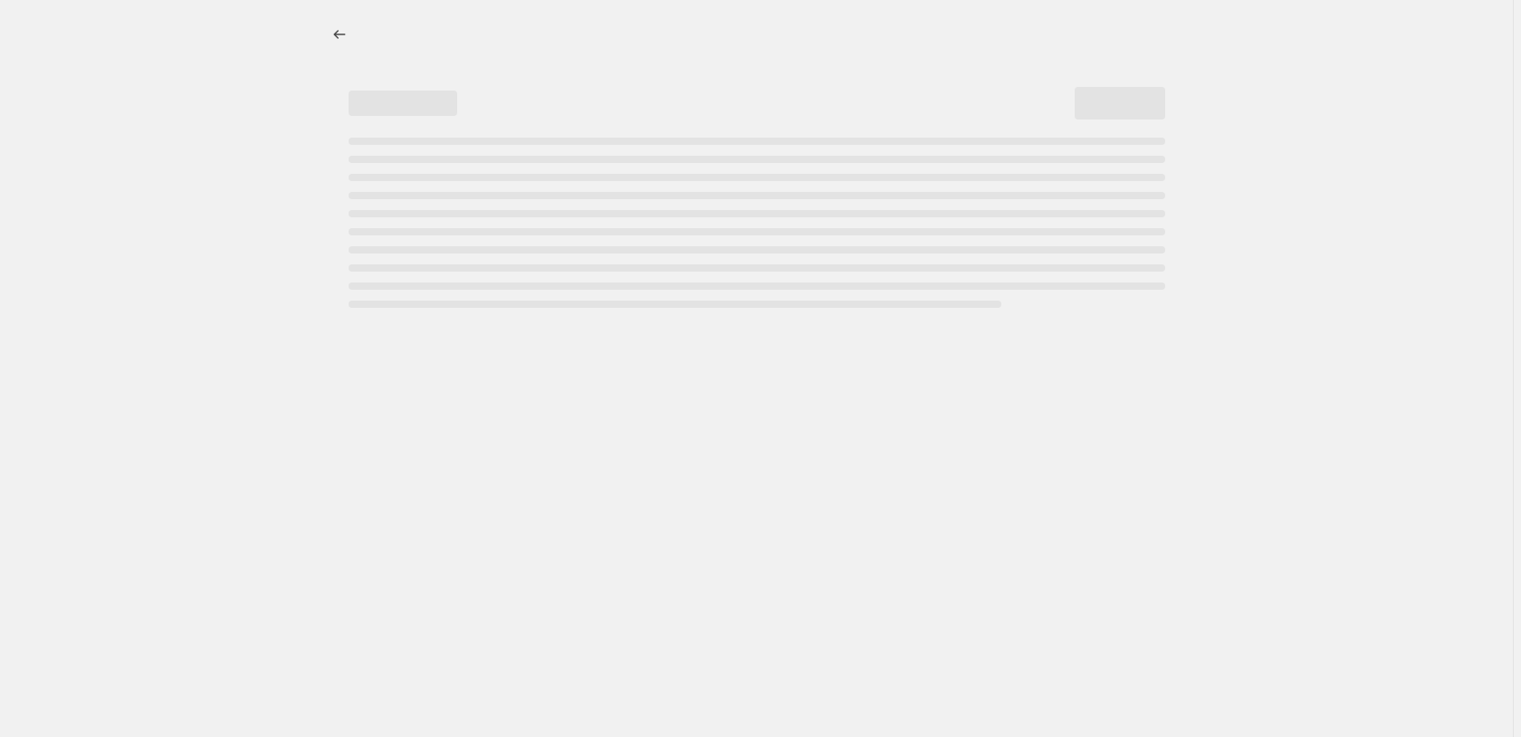
select select "percentage"
select select "pp"
select select "collection"
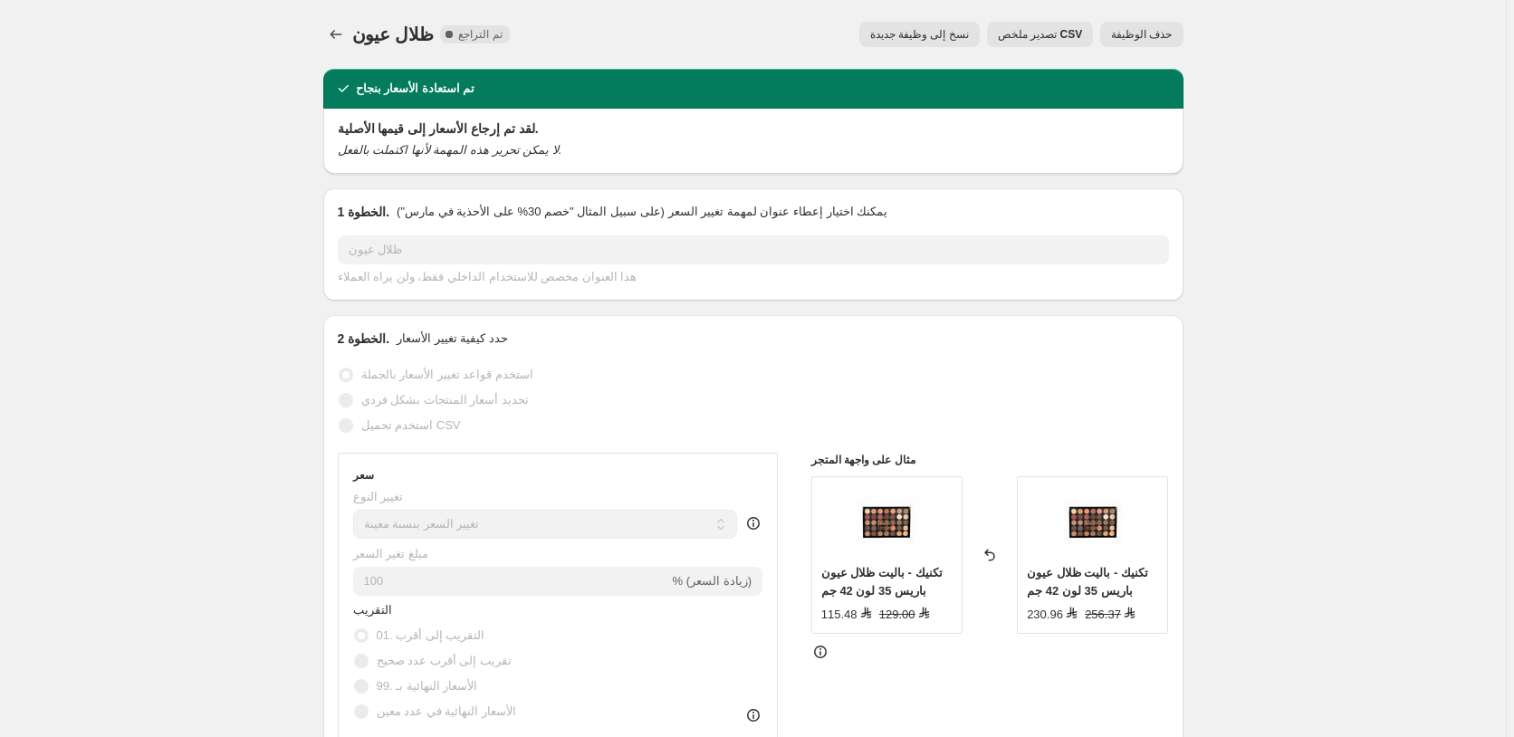
click at [1153, 28] on span "حذف الوظيفة" at bounding box center [1141, 34] width 61 height 14
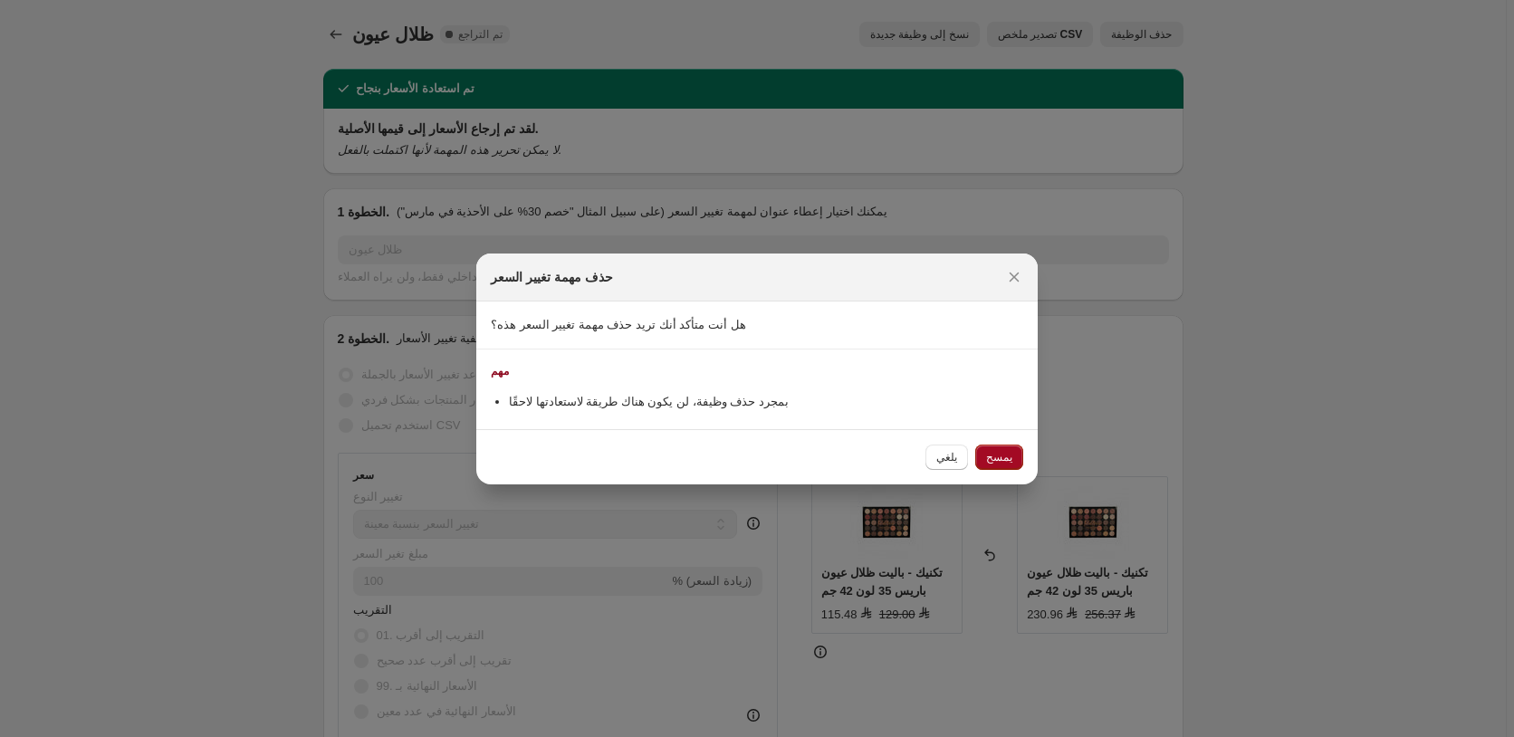
click at [995, 454] on span "يمسح" at bounding box center [999, 457] width 26 height 14
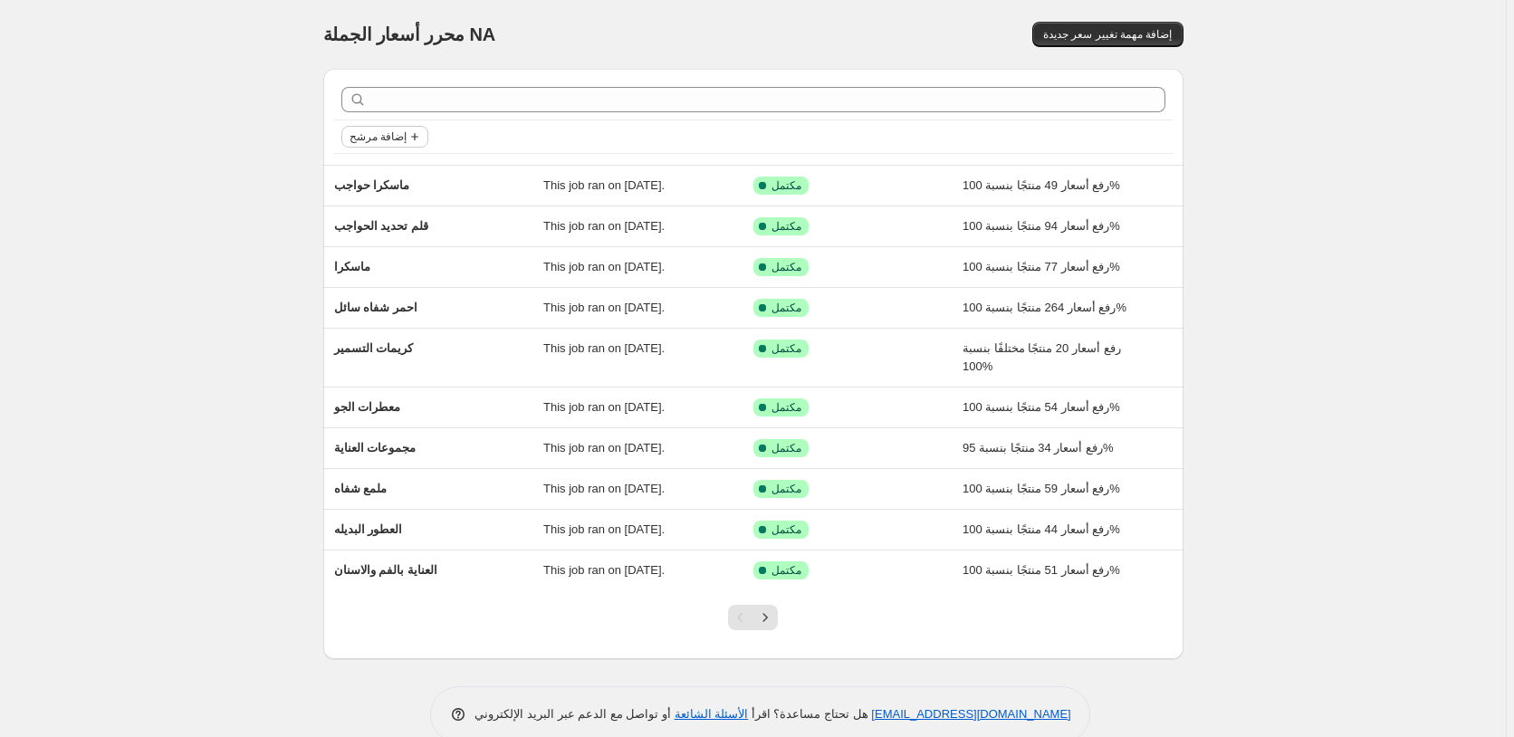
click at [393, 135] on span "إضافة مرشح" at bounding box center [377, 136] width 57 height 14
click at [387, 173] on span "Job status" at bounding box center [387, 173] width 53 height 14
click at [378, 306] on label "Reverted" at bounding box center [392, 302] width 72 height 25
click at [371, 306] on input "Reverted" at bounding box center [364, 302] width 14 height 14
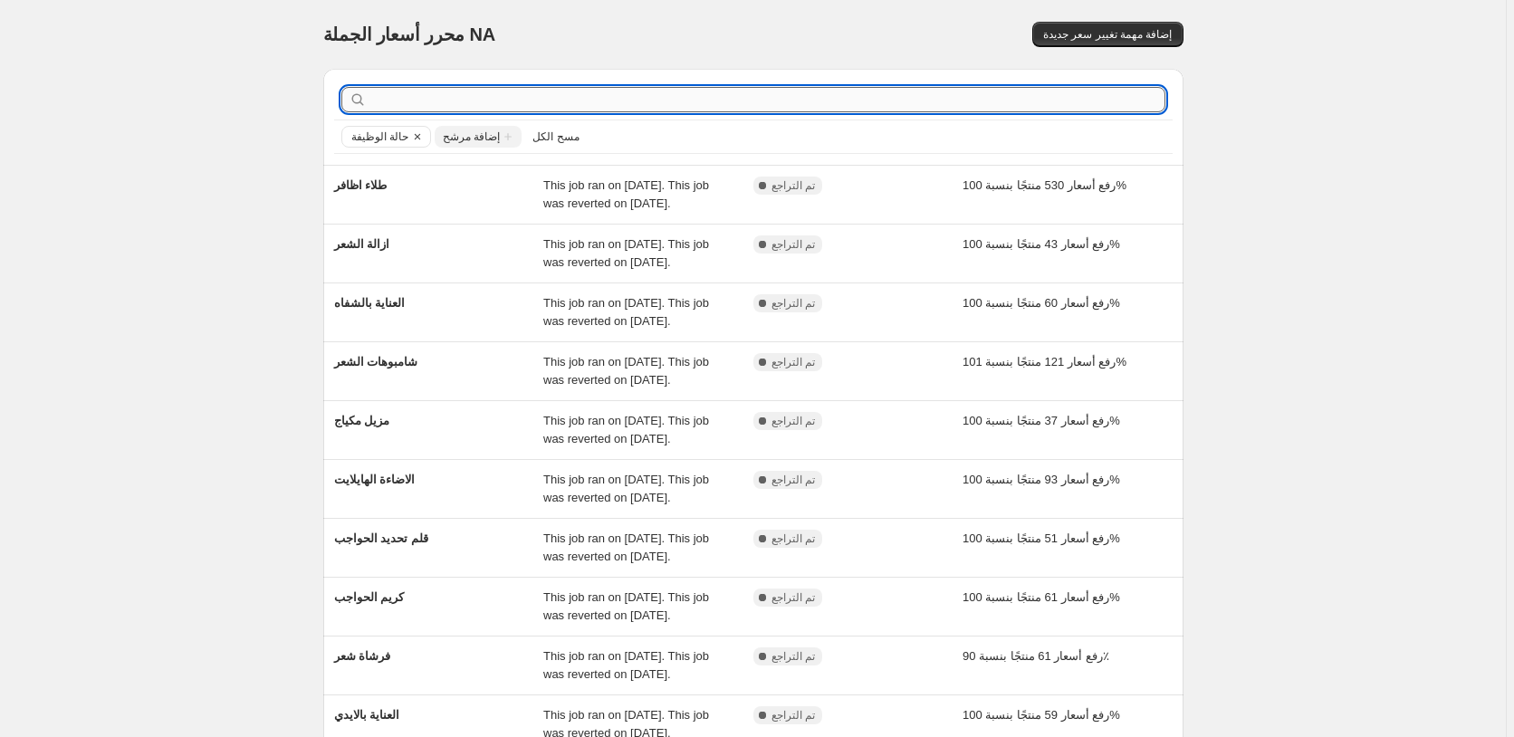
click at [414, 91] on input "text" at bounding box center [767, 99] width 795 height 25
type input "بالش"
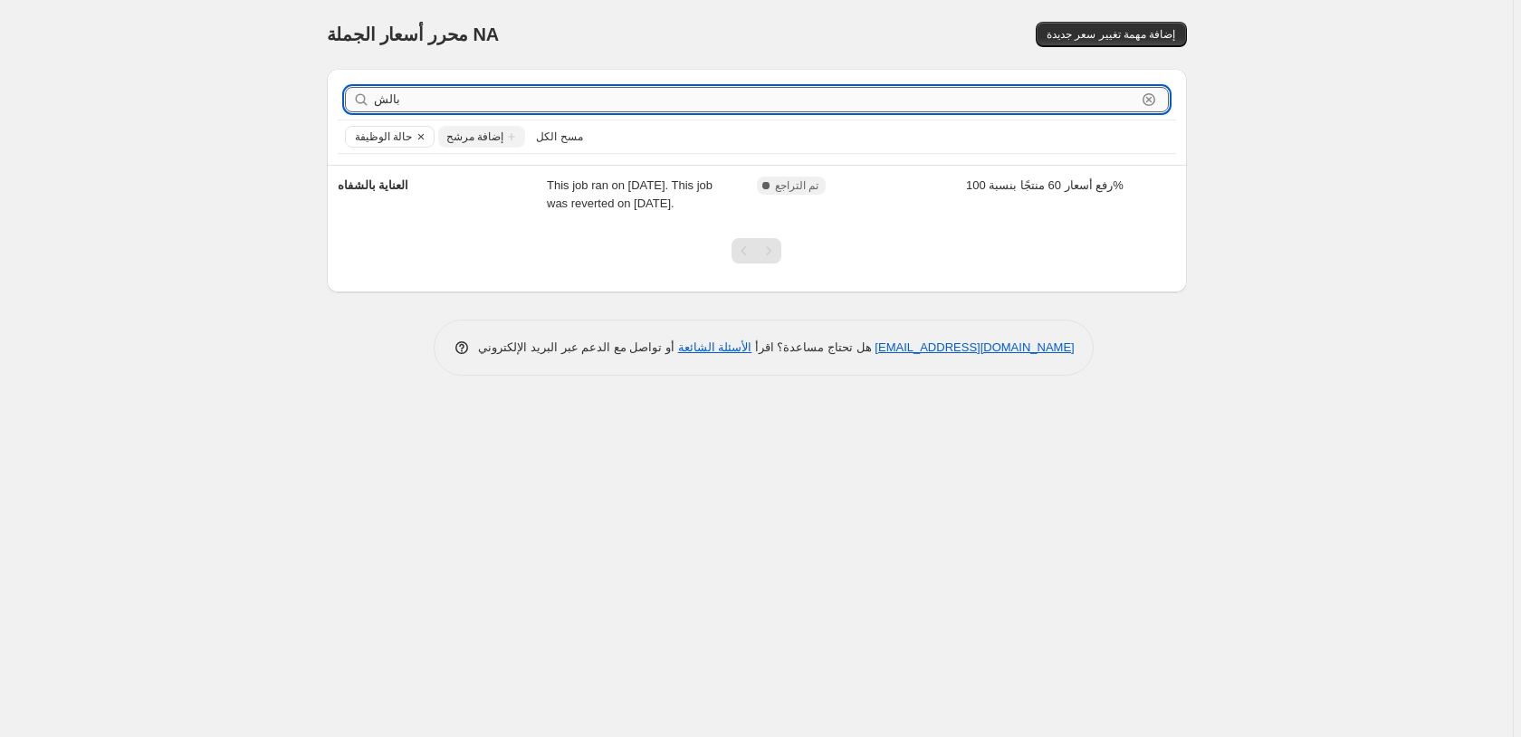
drag, startPoint x: 449, startPoint y: 102, endPoint x: 348, endPoint y: 99, distance: 101.5
click at [374, 99] on input "بالش" at bounding box center [755, 99] width 762 height 25
type input "الشعر"
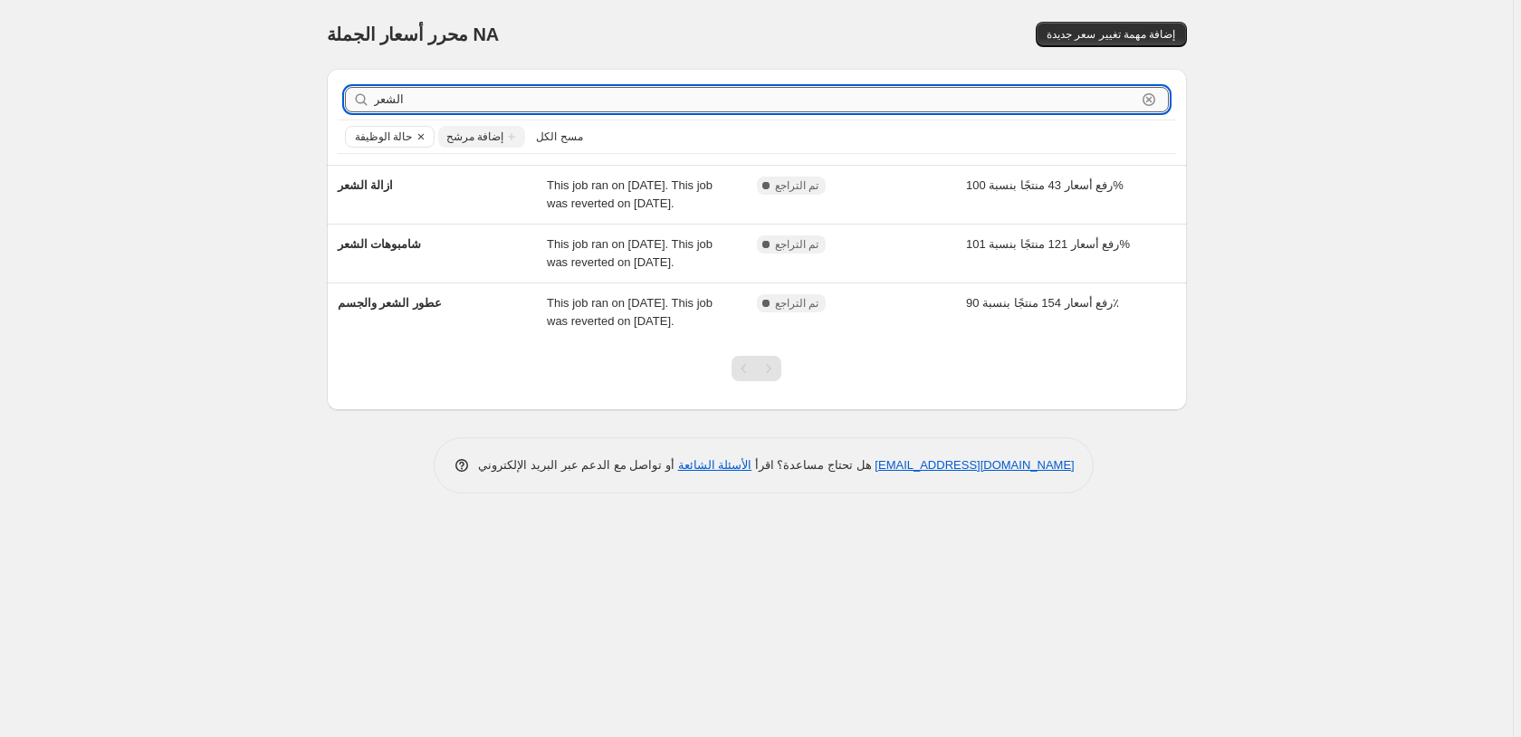
drag, startPoint x: 431, startPoint y: 98, endPoint x: 359, endPoint y: 100, distance: 71.6
click at [374, 100] on input "الشعر" at bounding box center [755, 99] width 762 height 25
type input "العن"
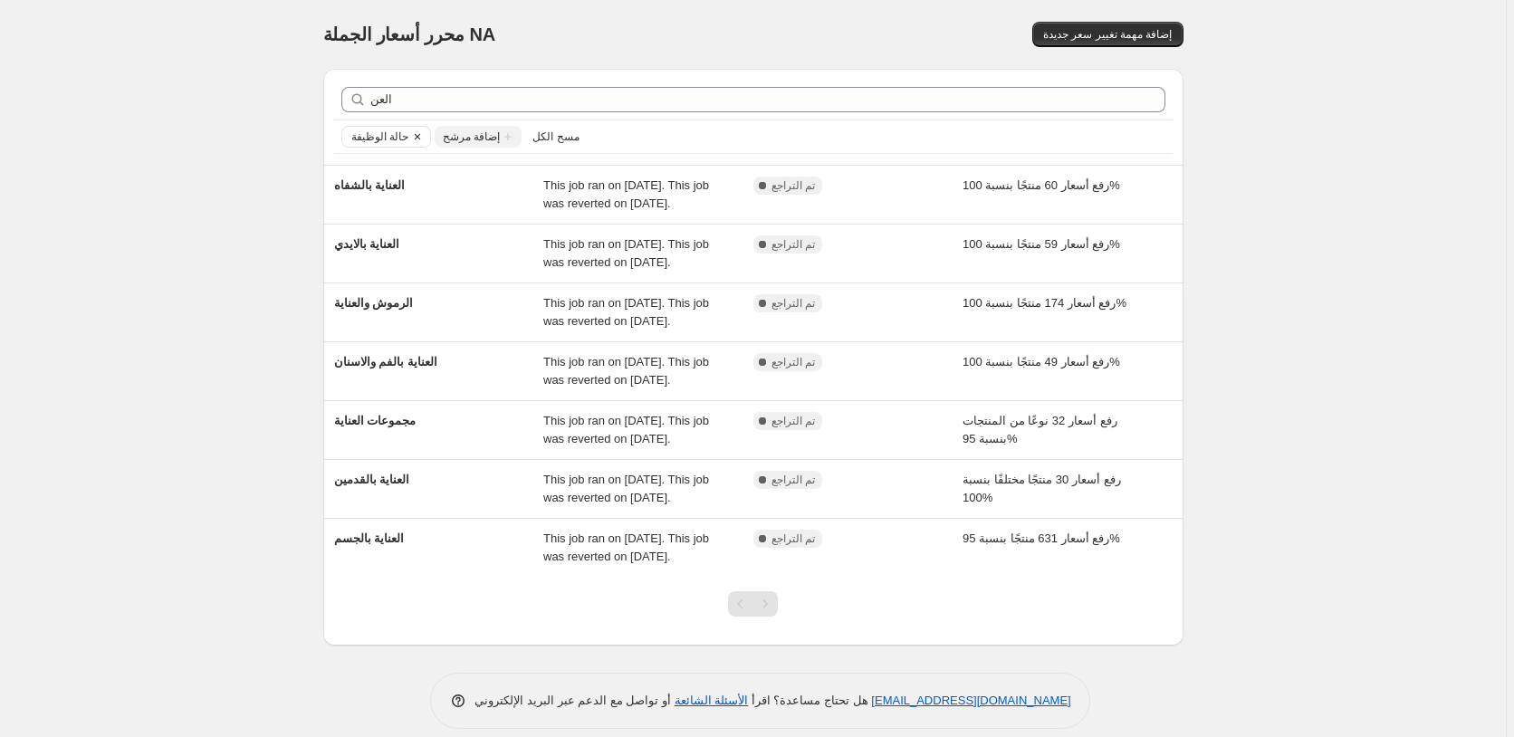
click at [424, 139] on icon "Clear" at bounding box center [417, 136] width 14 height 14
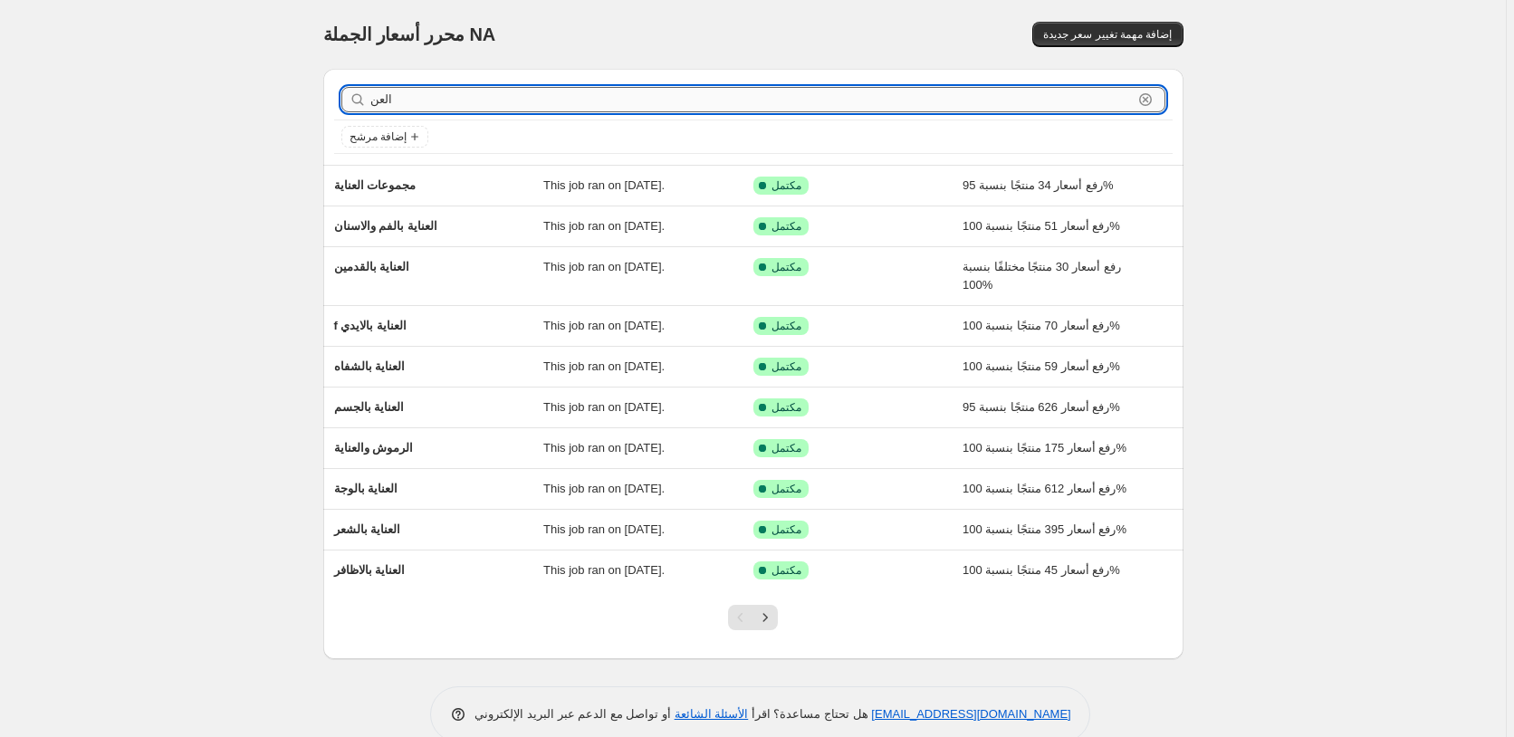
drag, startPoint x: 403, startPoint y: 93, endPoint x: 353, endPoint y: 95, distance: 49.8
click at [370, 95] on input "العن" at bounding box center [751, 99] width 762 height 25
type input "الاج"
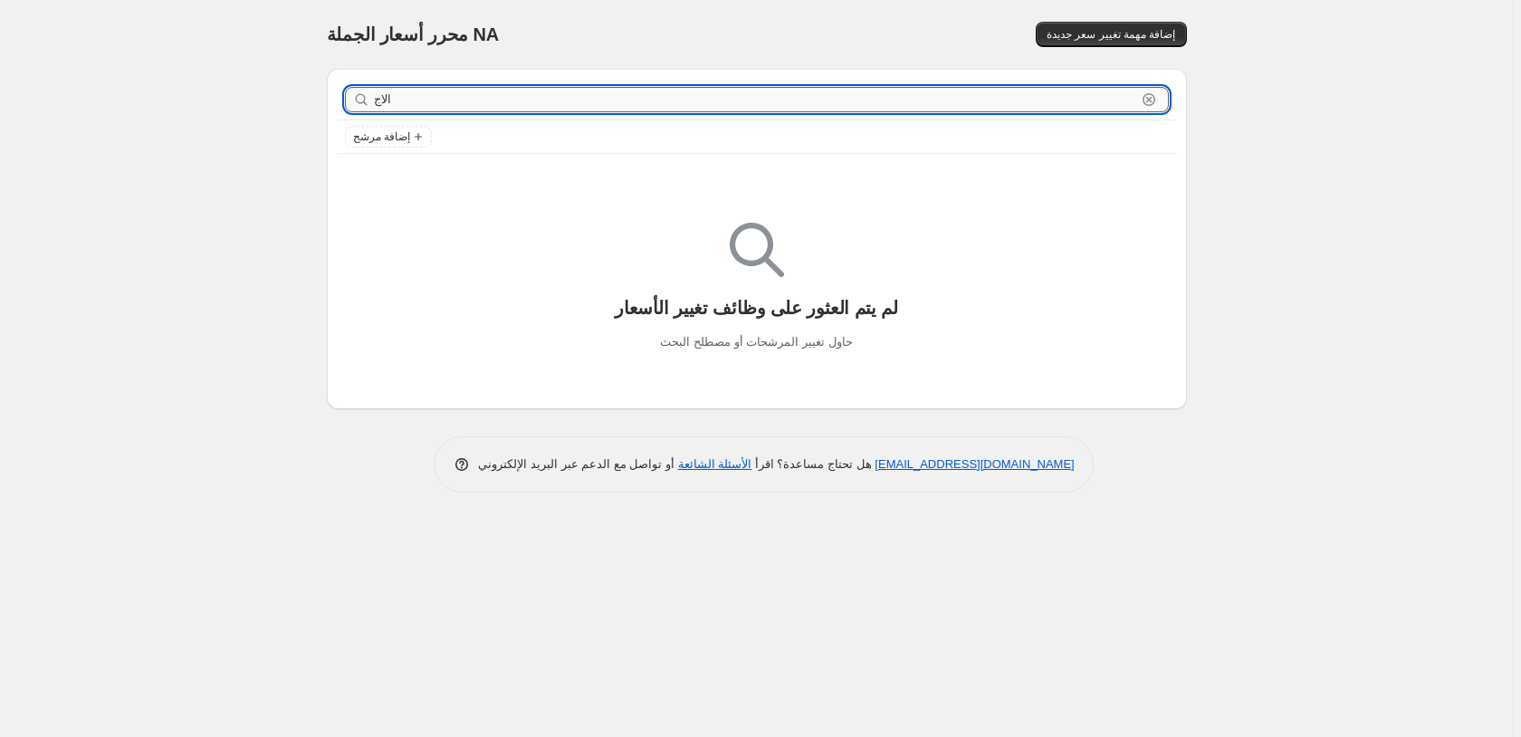
drag, startPoint x: 417, startPoint y: 99, endPoint x: 340, endPoint y: 101, distance: 77.0
click at [374, 101] on input "الاج" at bounding box center [755, 99] width 762 height 25
type input "الأج"
drag, startPoint x: 405, startPoint y: 100, endPoint x: 359, endPoint y: 91, distance: 46.9
click at [374, 91] on input "الأج" at bounding box center [755, 99] width 762 height 25
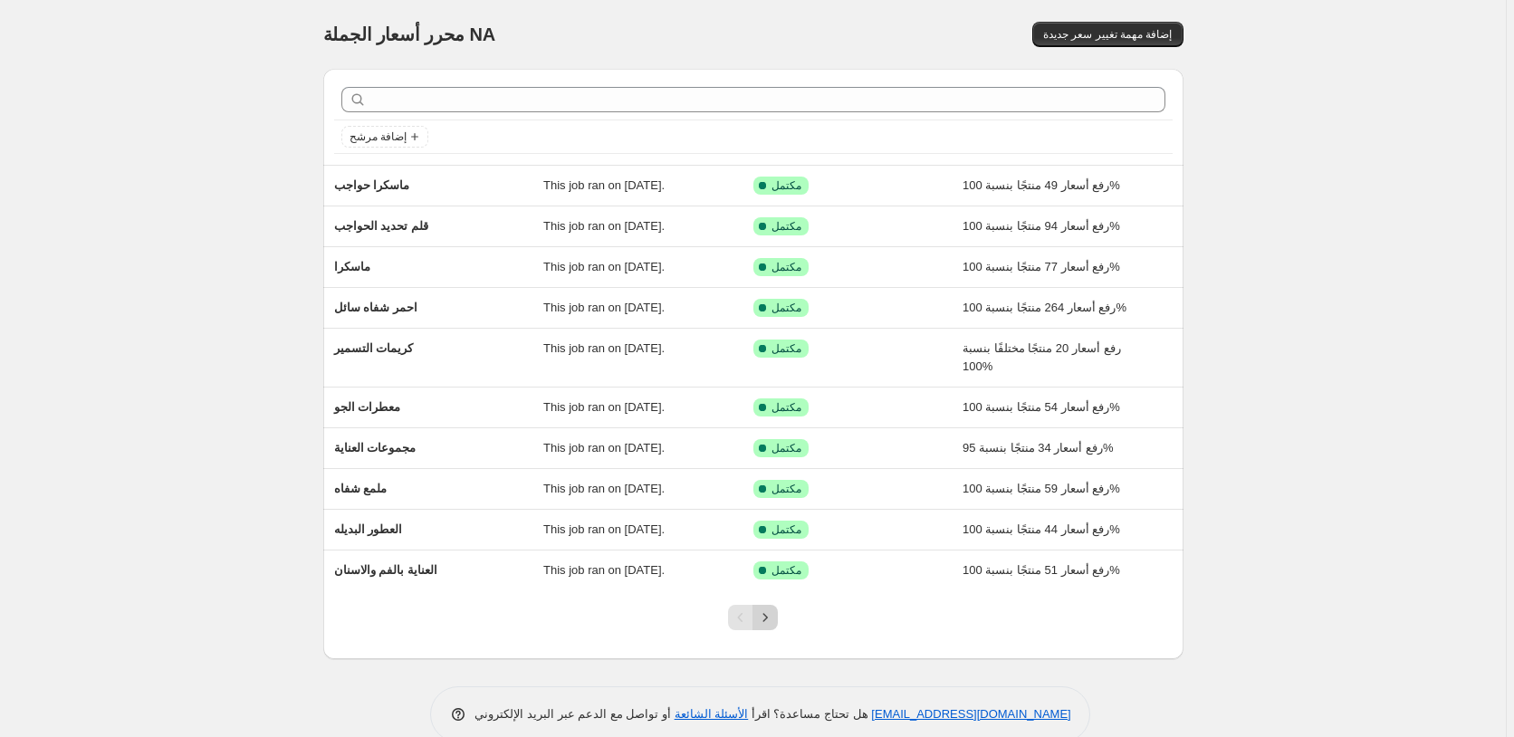
click at [769, 612] on icon "Next" at bounding box center [765, 617] width 18 height 18
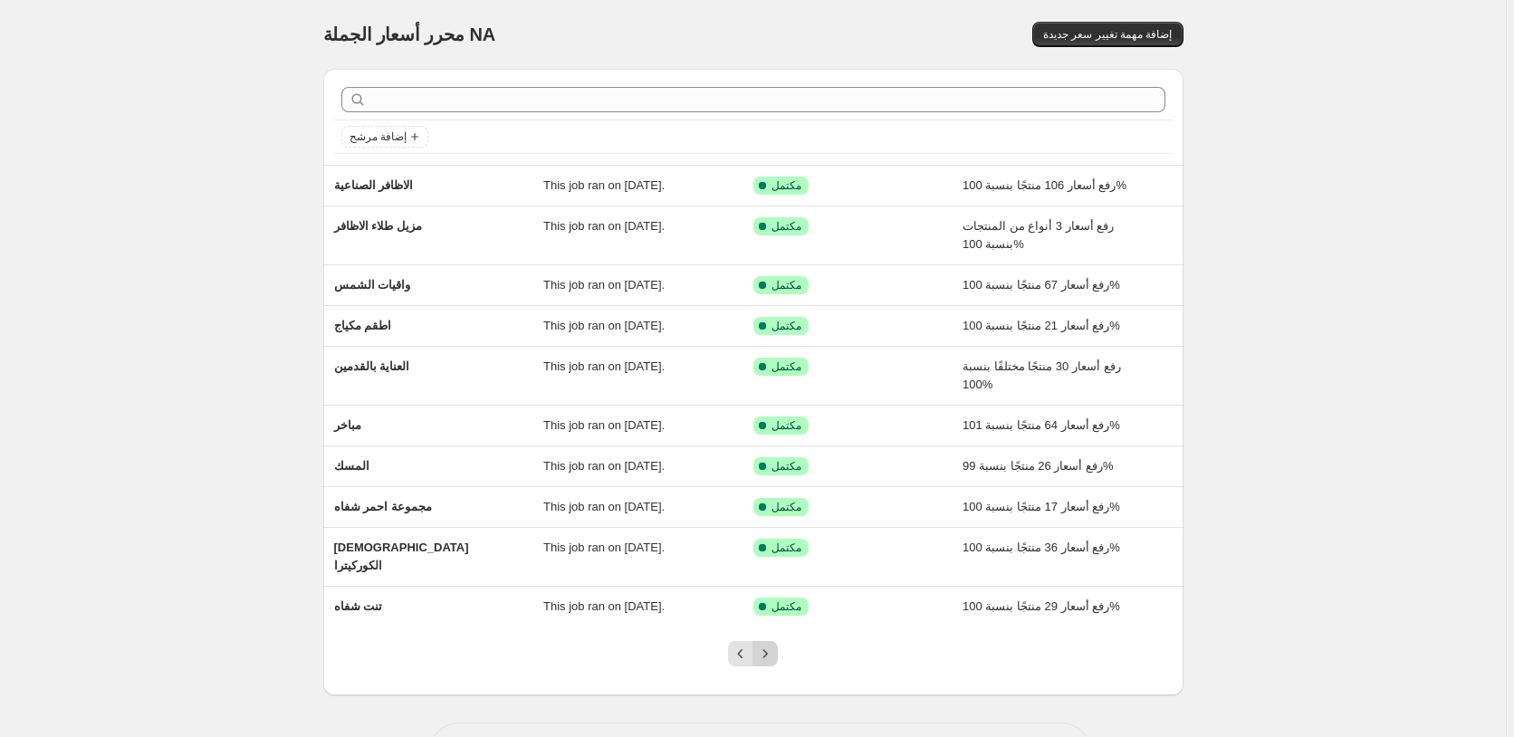
click at [771, 645] on icon "Next" at bounding box center [765, 654] width 18 height 18
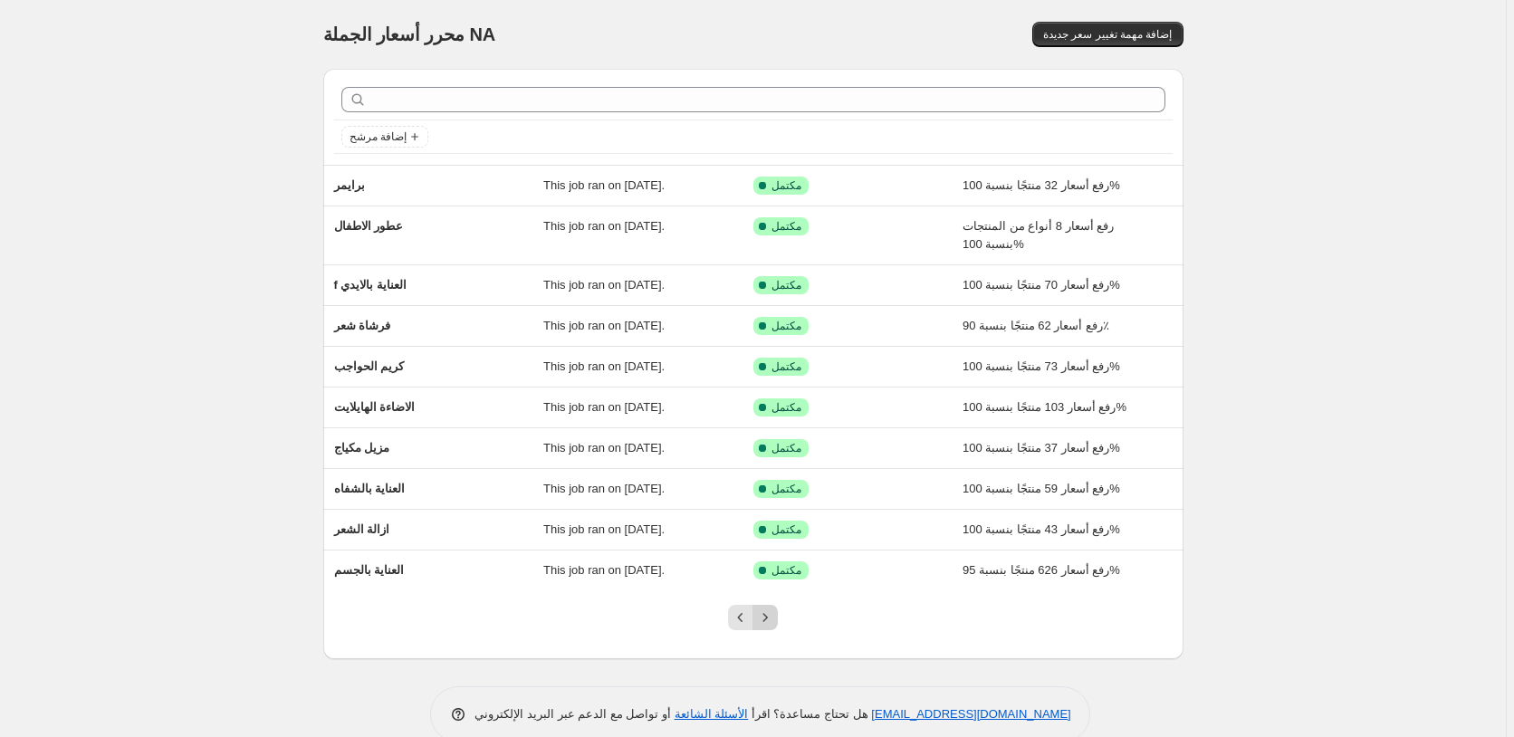
click at [771, 620] on icon "Next" at bounding box center [765, 617] width 18 height 18
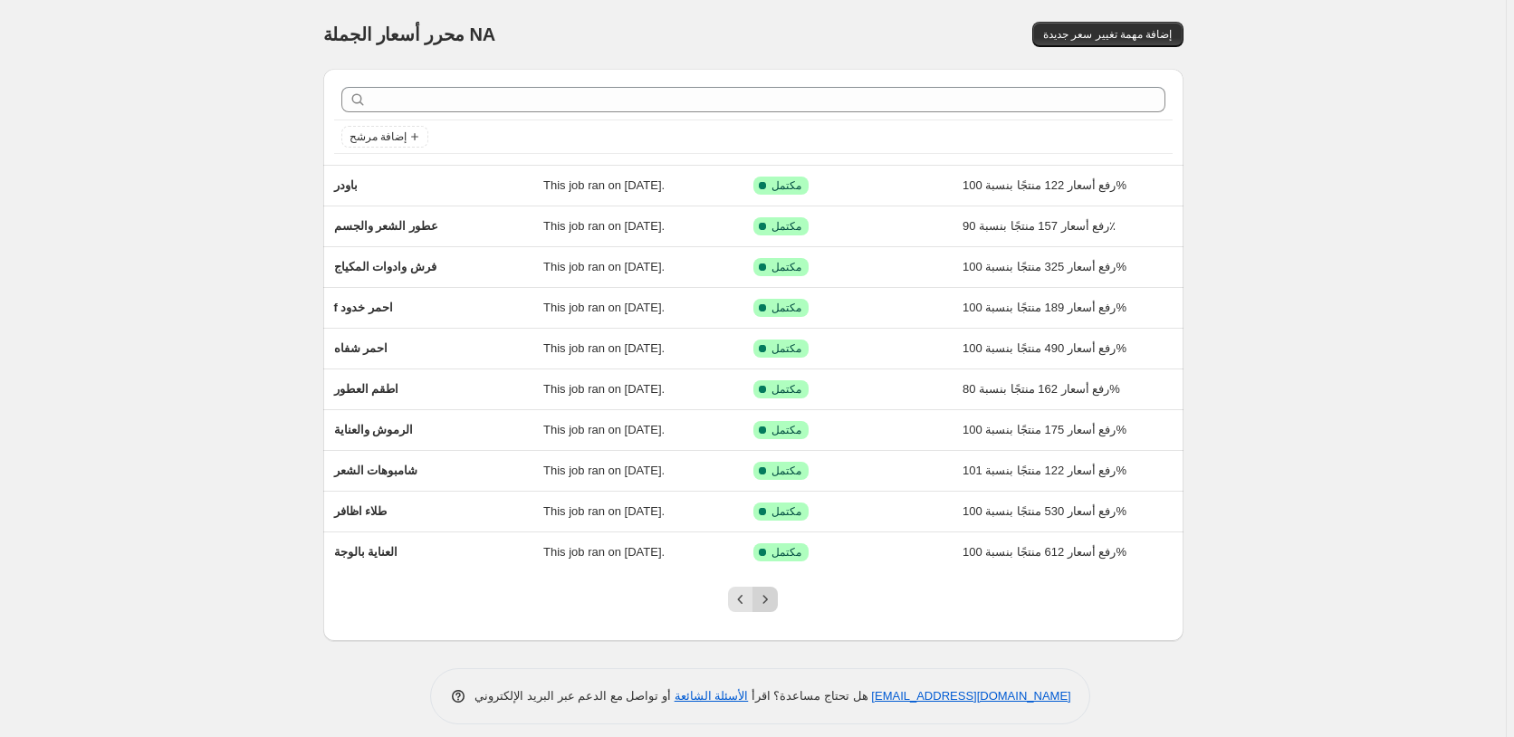
click at [773, 601] on icon "Next" at bounding box center [765, 599] width 18 height 18
click at [771, 603] on icon "Next" at bounding box center [765, 599] width 18 height 18
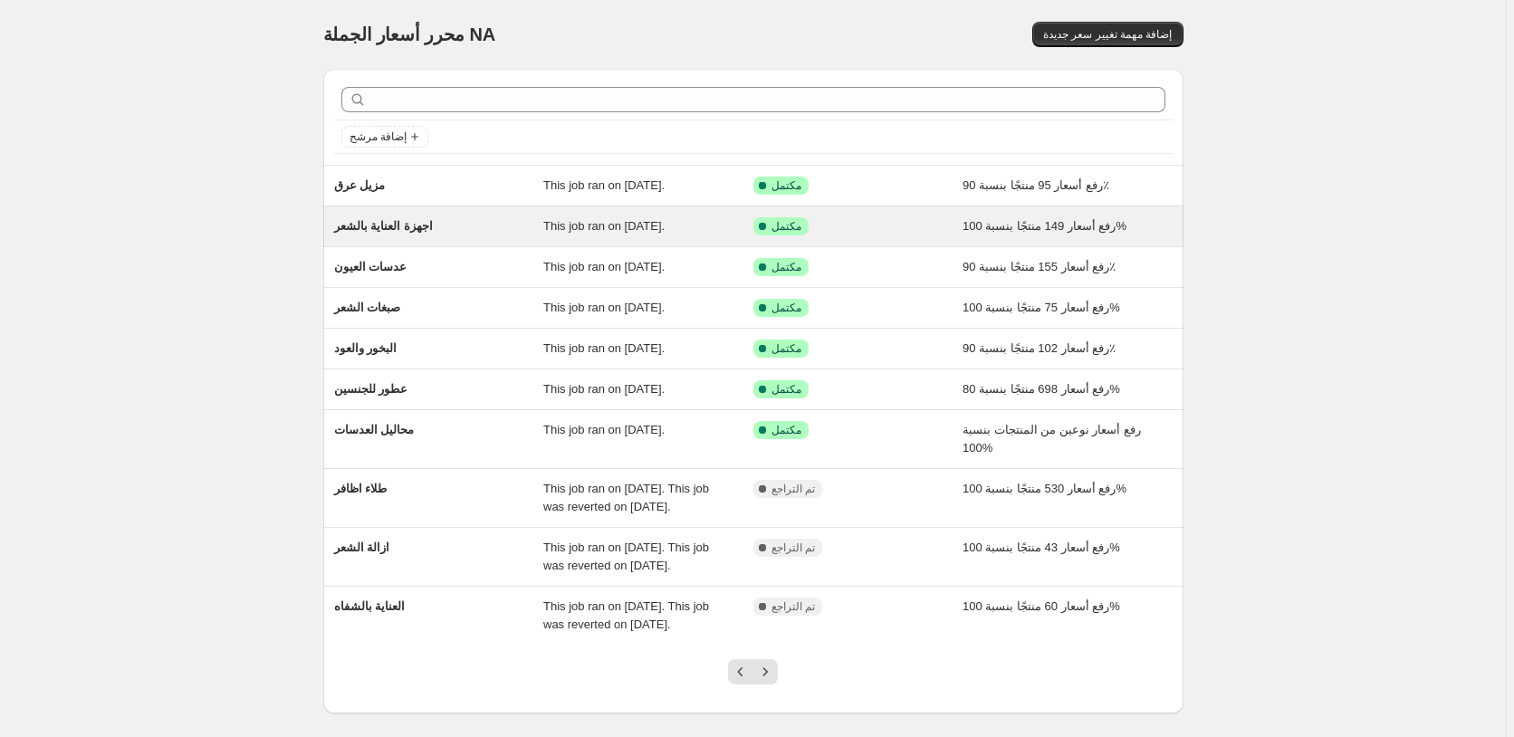
click at [857, 223] on div "تم النجاح مكتمل" at bounding box center [844, 226] width 183 height 18
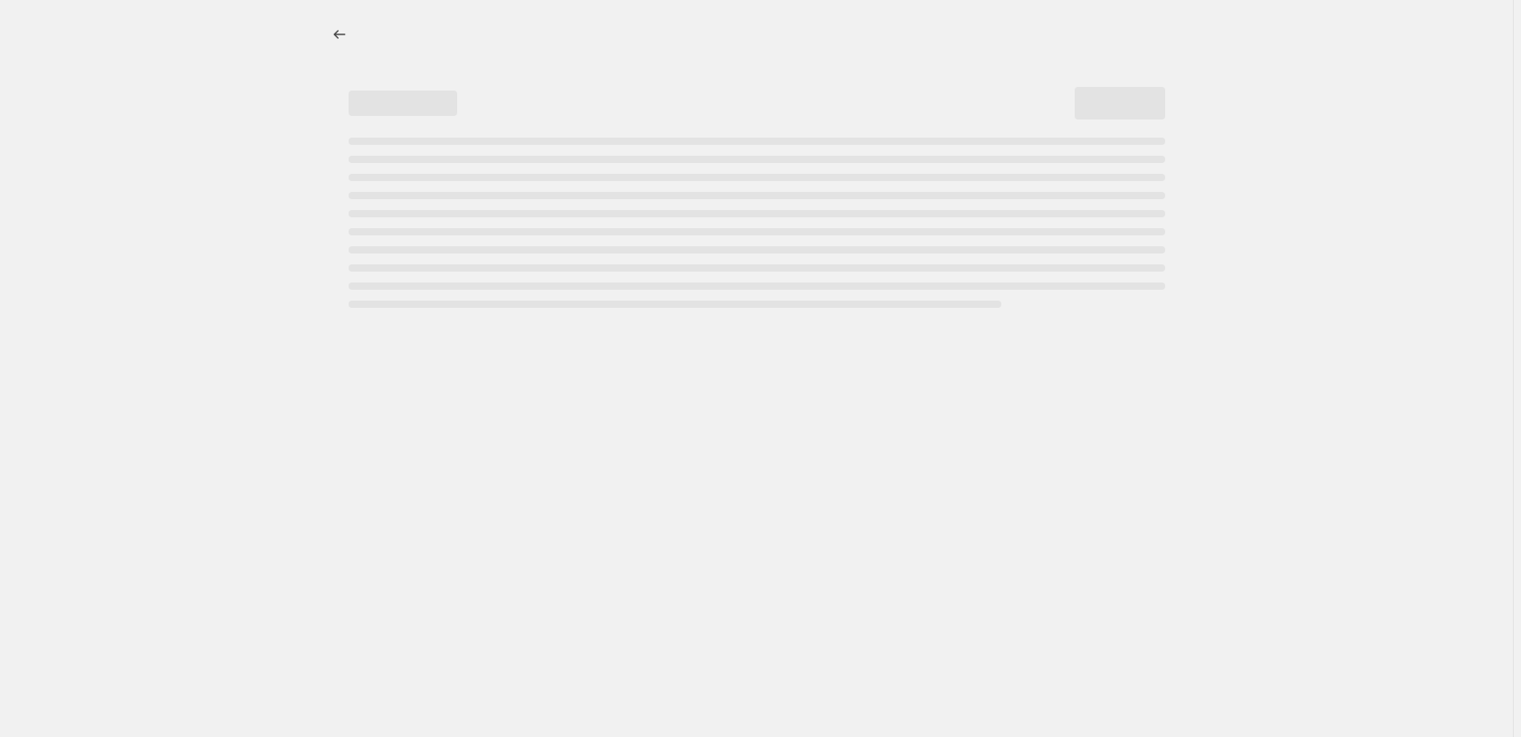
select select "percentage"
select select "pp"
select select "collection"
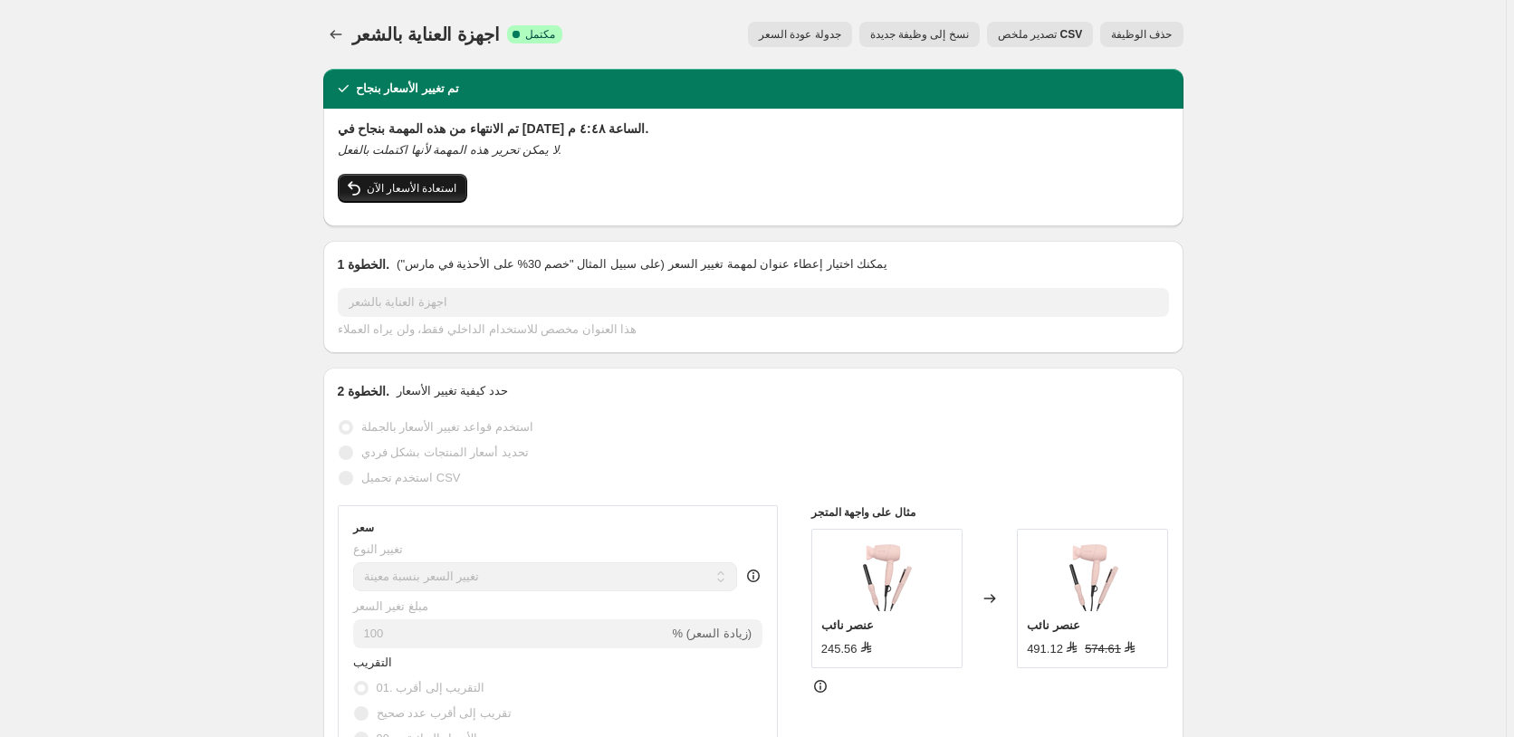
click at [396, 186] on span "استعادة الأسعار الآن" at bounding box center [412, 188] width 91 height 14
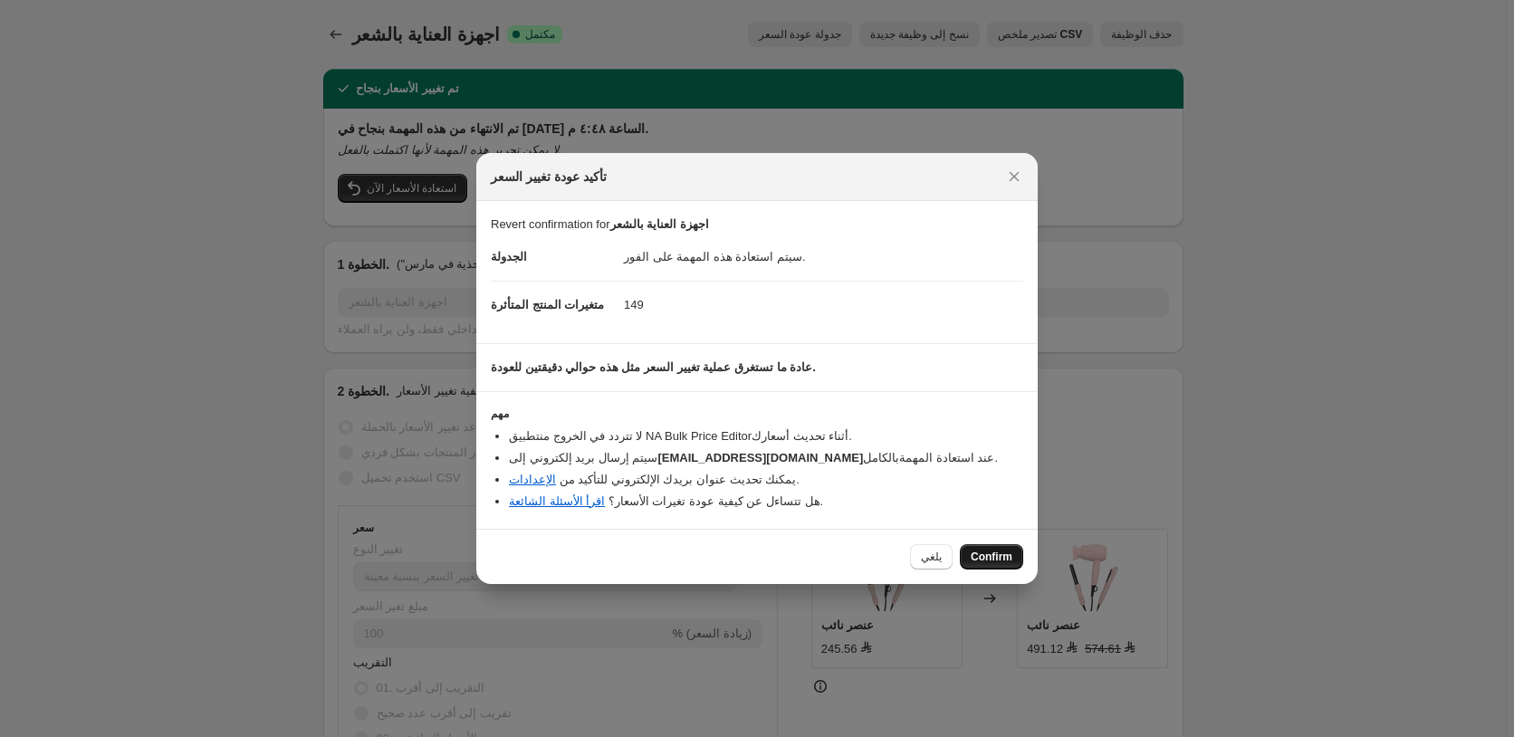
click at [985, 556] on span "Confirm" at bounding box center [992, 557] width 42 height 14
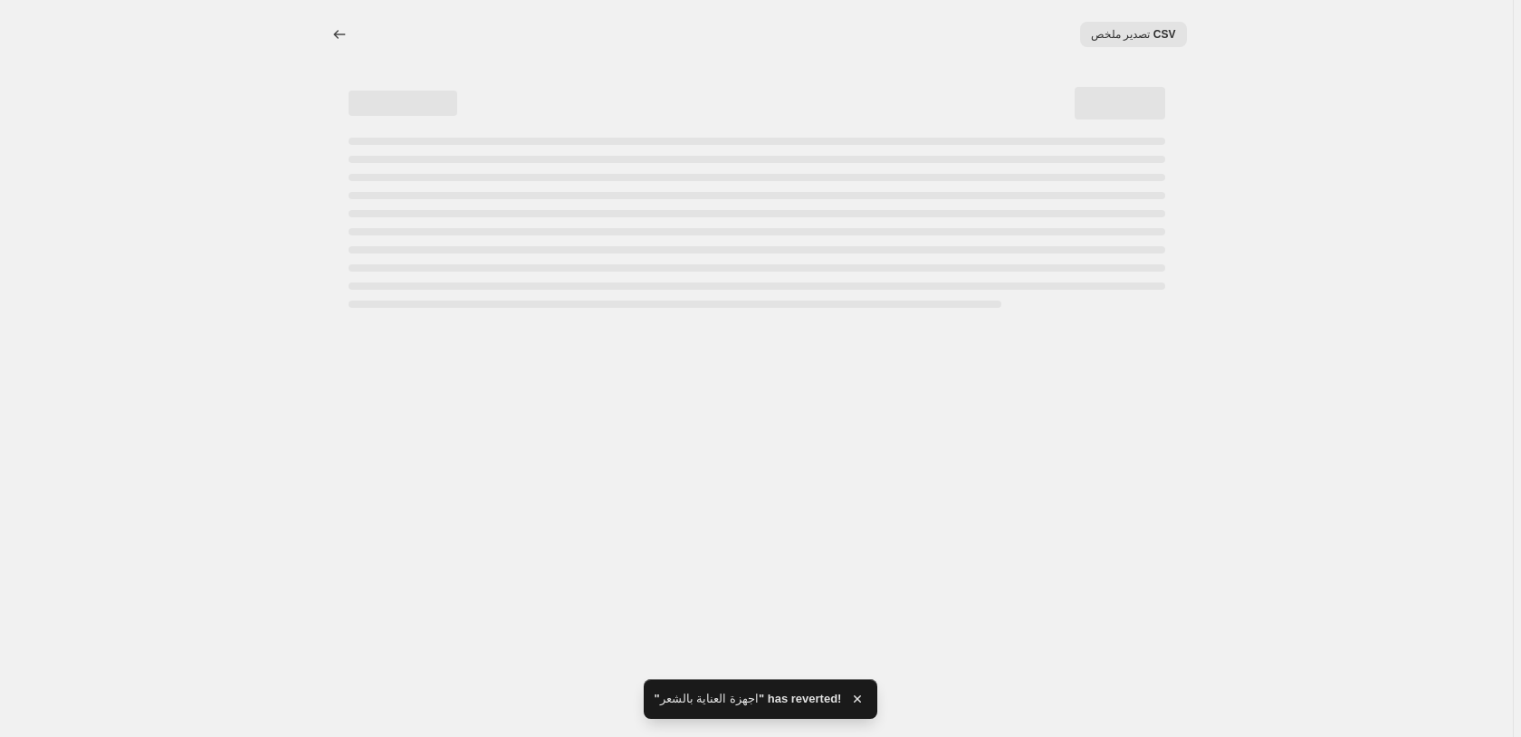
select select "percentage"
select select "pp"
select select "collection"
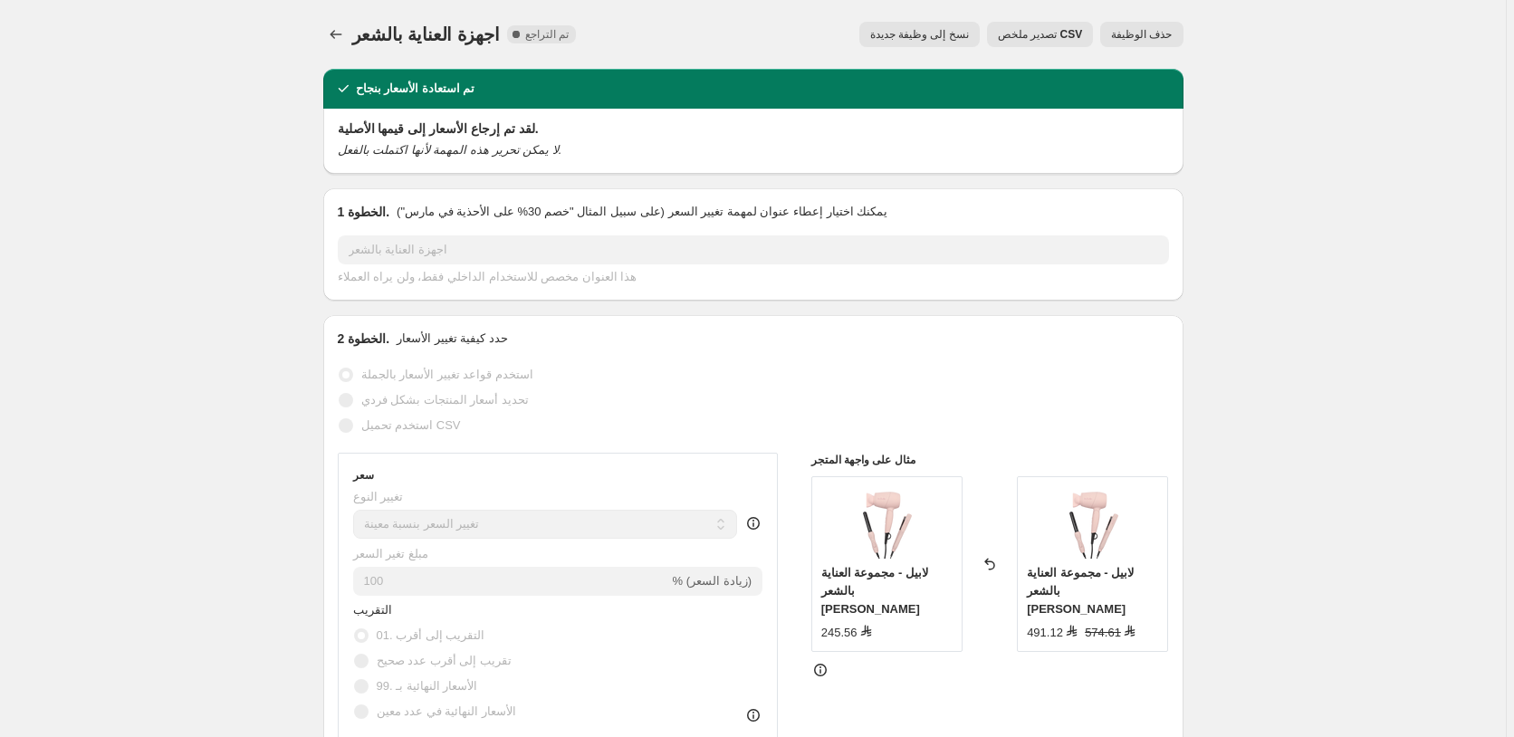
click at [943, 33] on span "نسخ إلى وظيفة جديدة" at bounding box center [919, 34] width 99 height 14
select select "percentage"
select select "pp"
select select "collection"
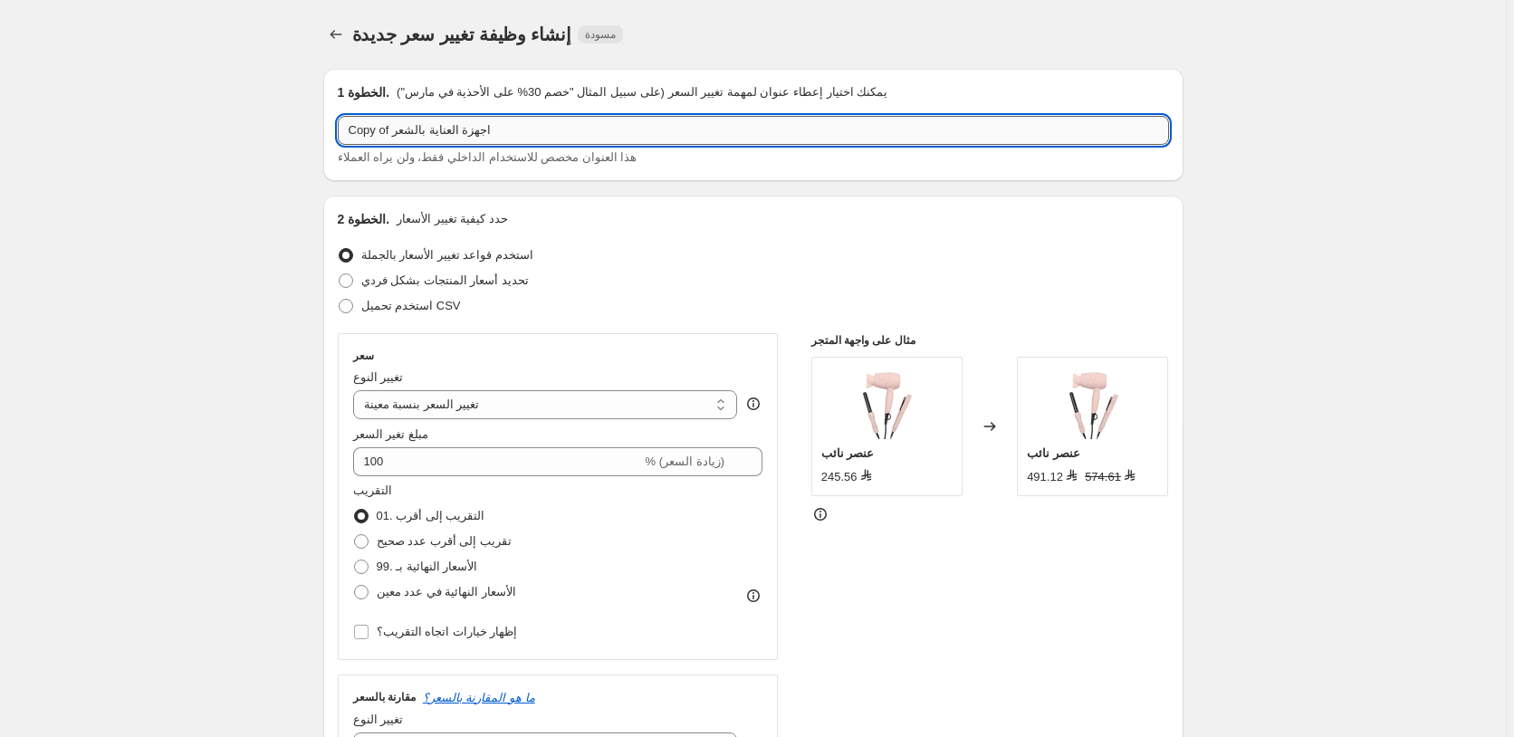
drag, startPoint x: 393, startPoint y: 130, endPoint x: 340, endPoint y: 139, distance: 54.0
click at [340, 139] on input "Copy of اجهزة العناية بالشعر" at bounding box center [753, 130] width 831 height 29
click at [452, 132] on input "اجهزة العناية بالشعر" at bounding box center [753, 130] width 831 height 29
click at [349, 130] on input "اجهزة العناية بالشعر" at bounding box center [753, 130] width 831 height 29
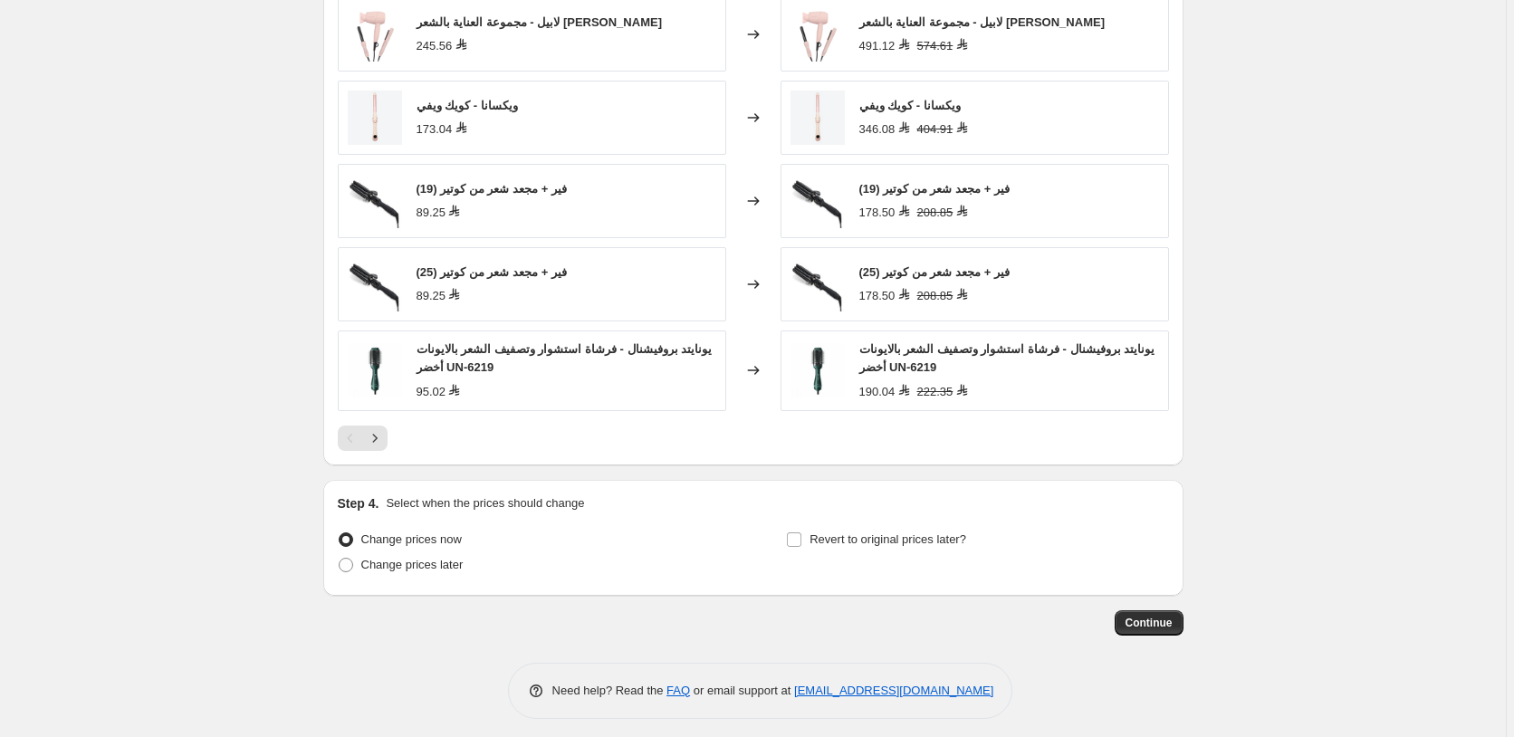
scroll to position [1533, 0]
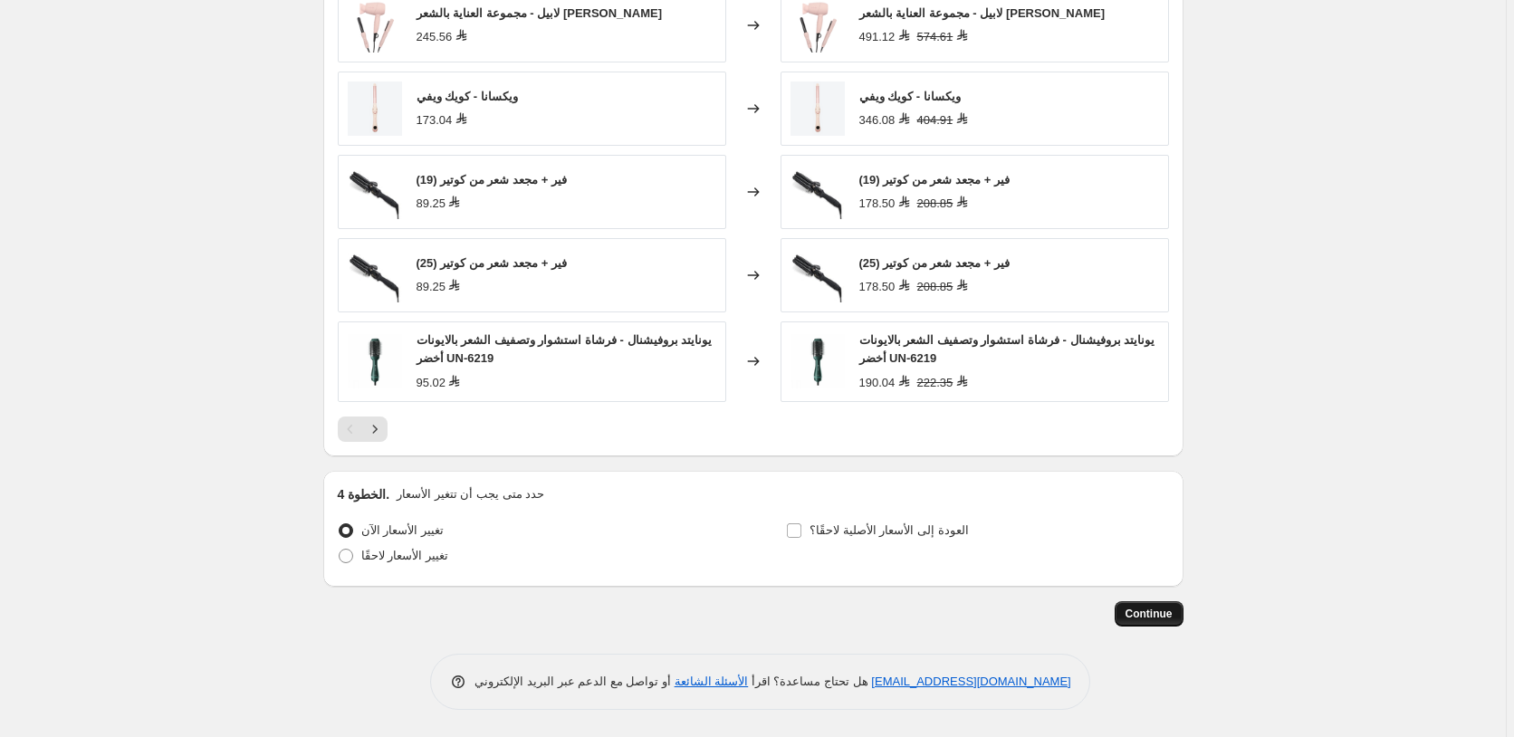
type input "5 اجهزة العناية بالشعر"
click at [1157, 613] on span "Continue" at bounding box center [1148, 614] width 47 height 14
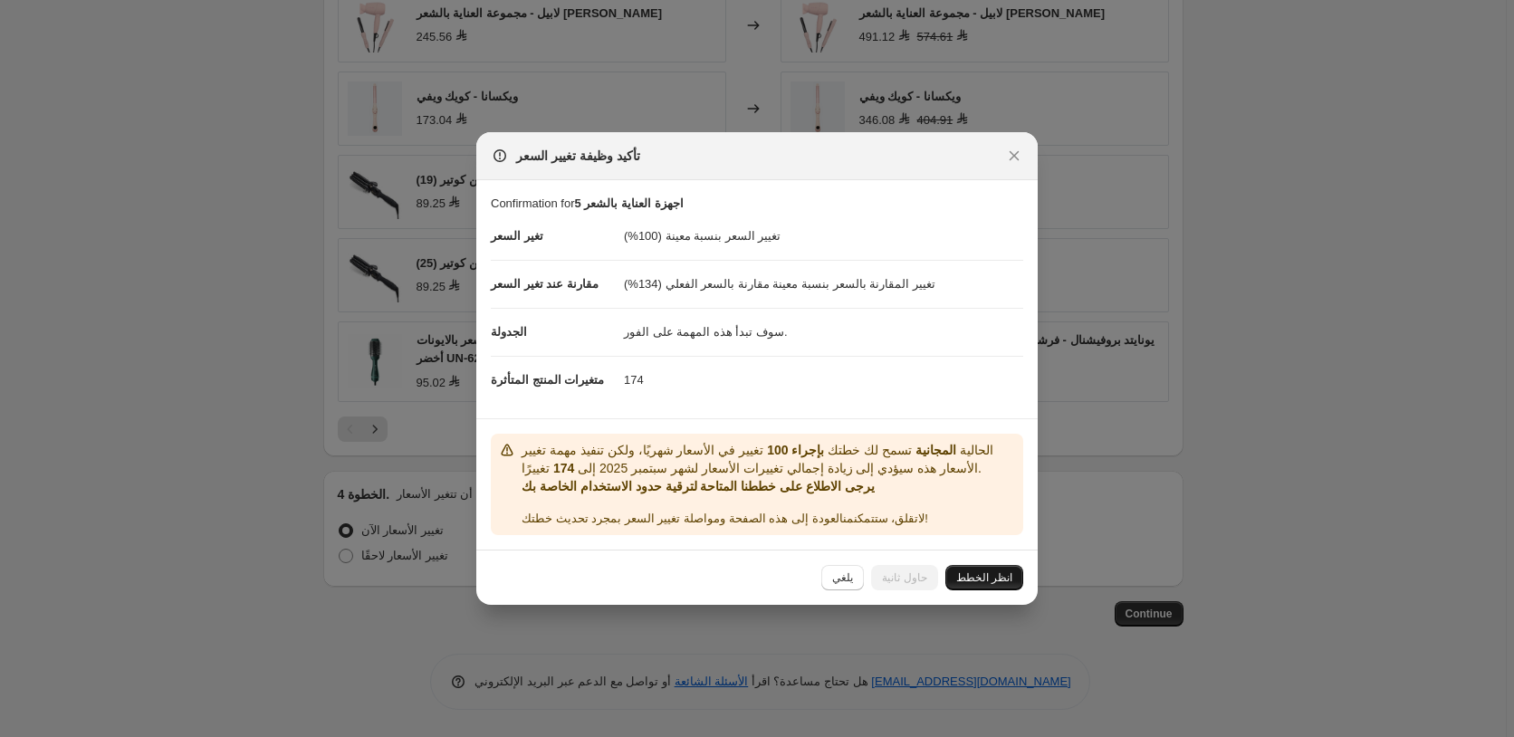
click at [994, 575] on span "انظر الخطط" at bounding box center [984, 577] width 56 height 14
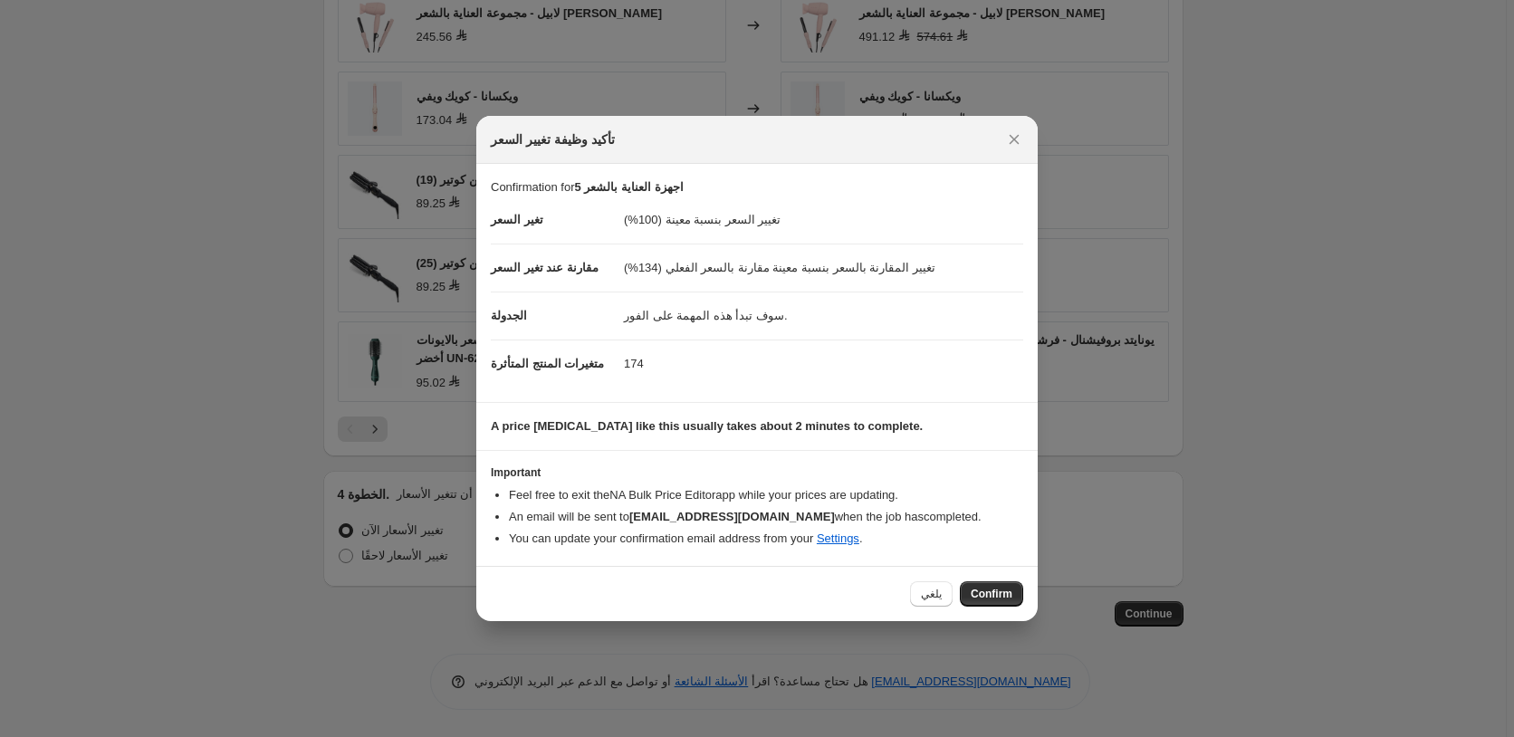
select select "percentage"
select select "pp"
select select "collection"
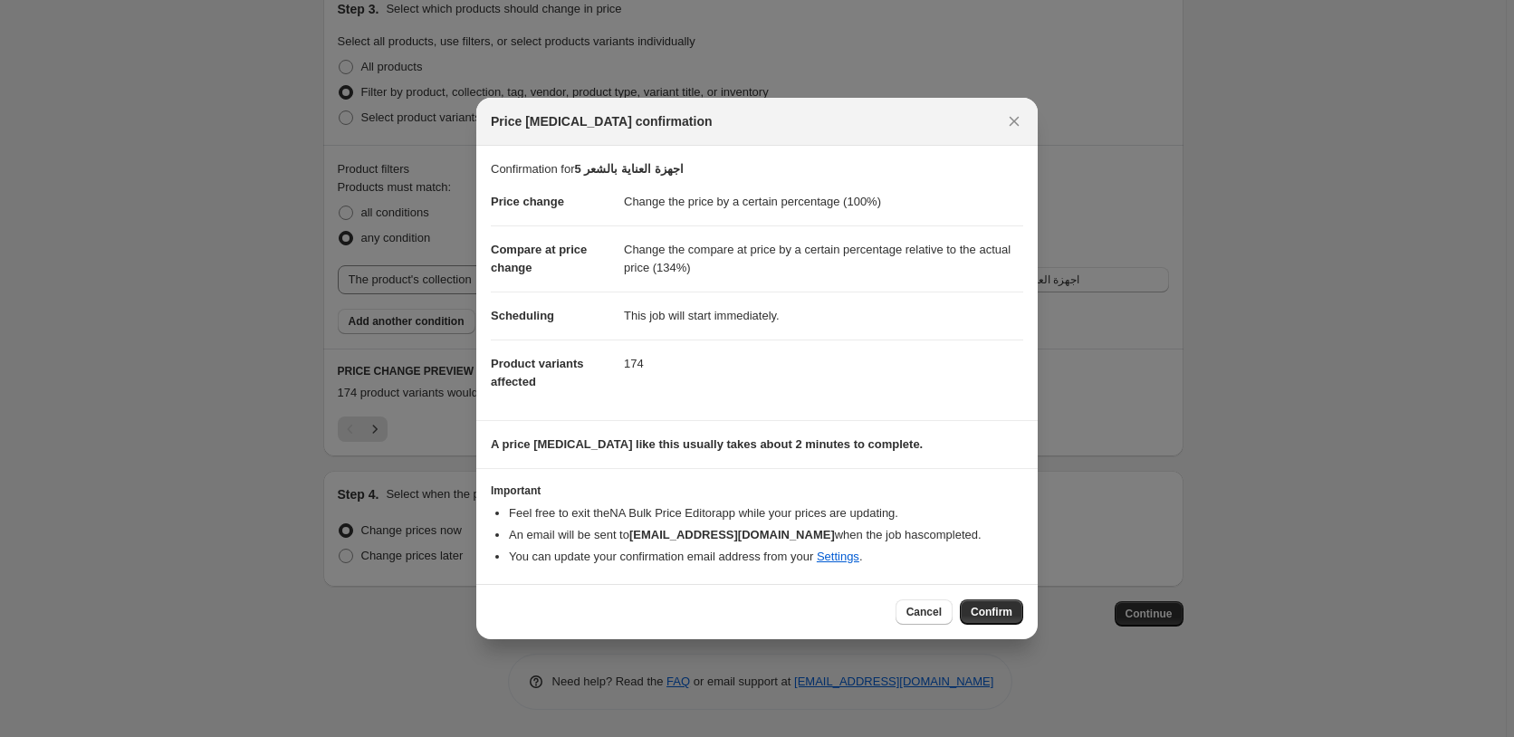
select select "percentage"
select select "pp"
select select "collection"
click at [1015, 126] on icon "Close" at bounding box center [1014, 121] width 18 height 18
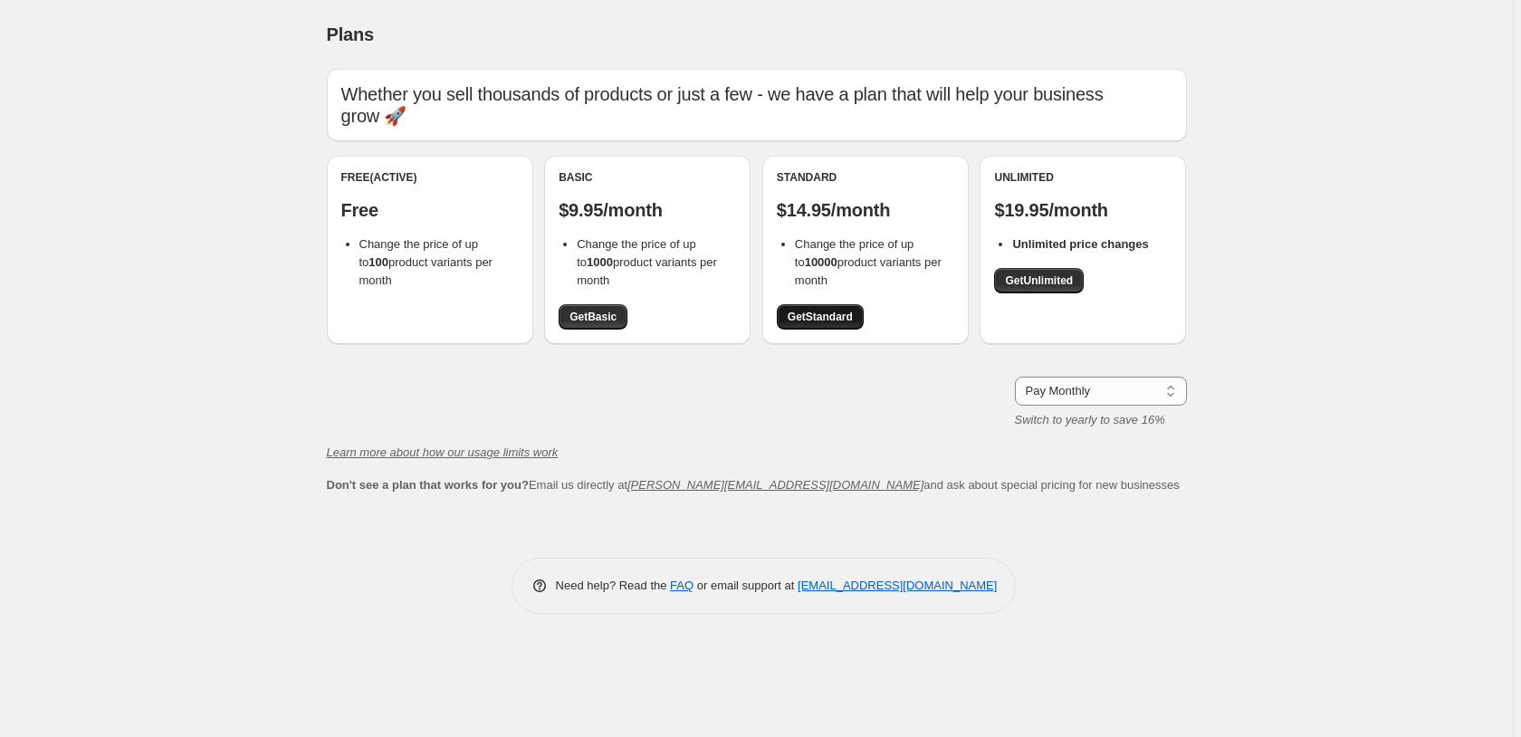
click at [825, 316] on span "Get Standard" at bounding box center [820, 317] width 65 height 14
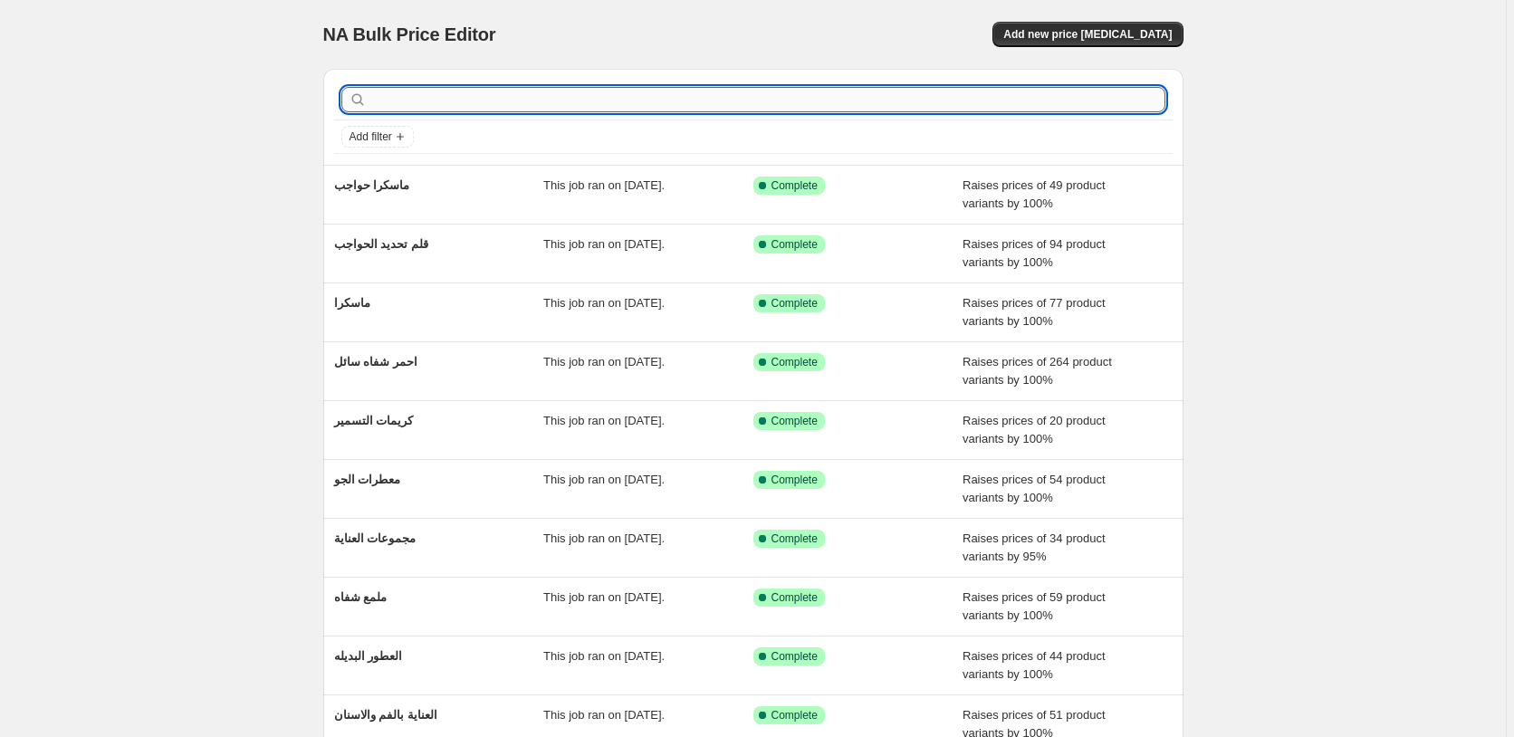
click at [486, 102] on input "text" at bounding box center [767, 99] width 795 height 25
type input "اجهز"
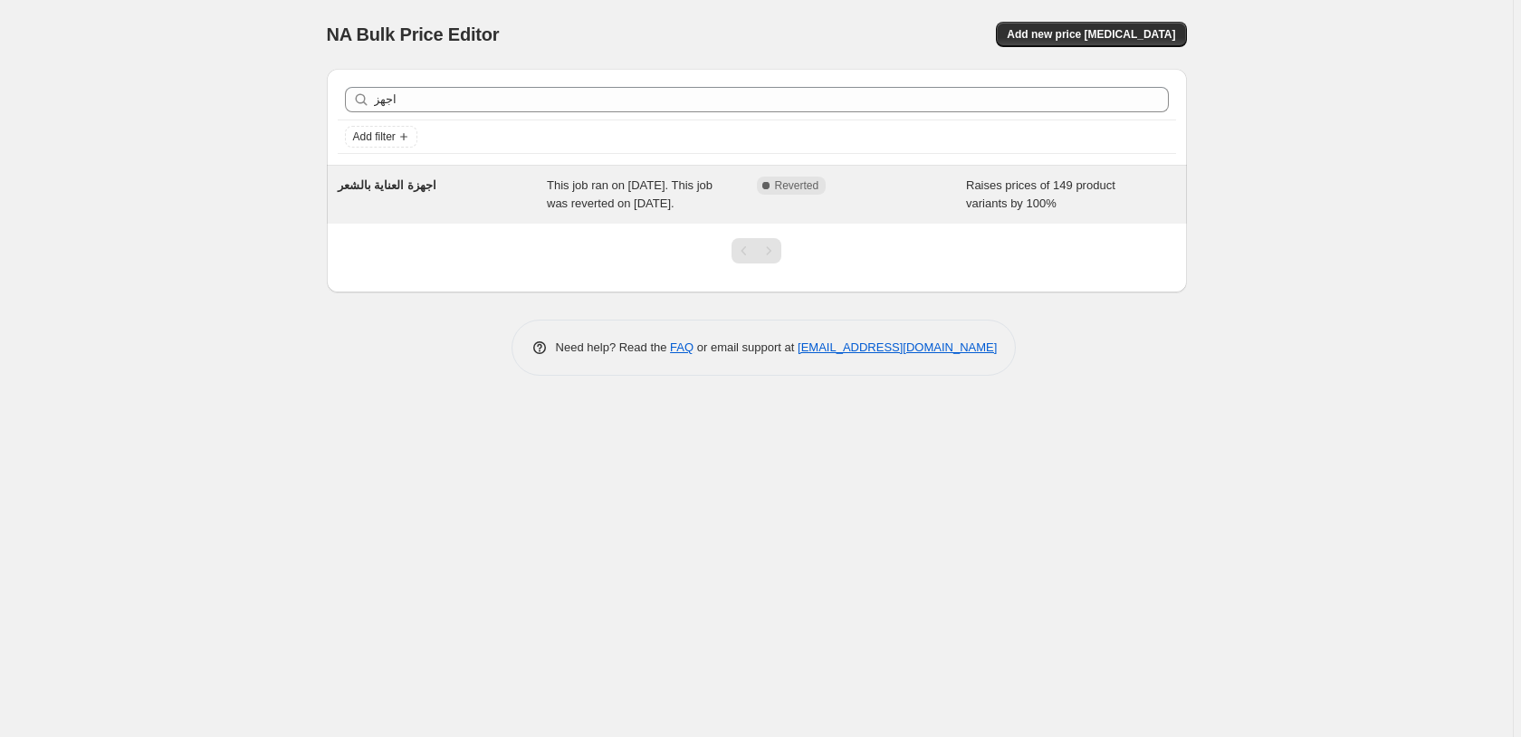
click at [900, 193] on div "Complete Reverted" at bounding box center [848, 186] width 183 height 18
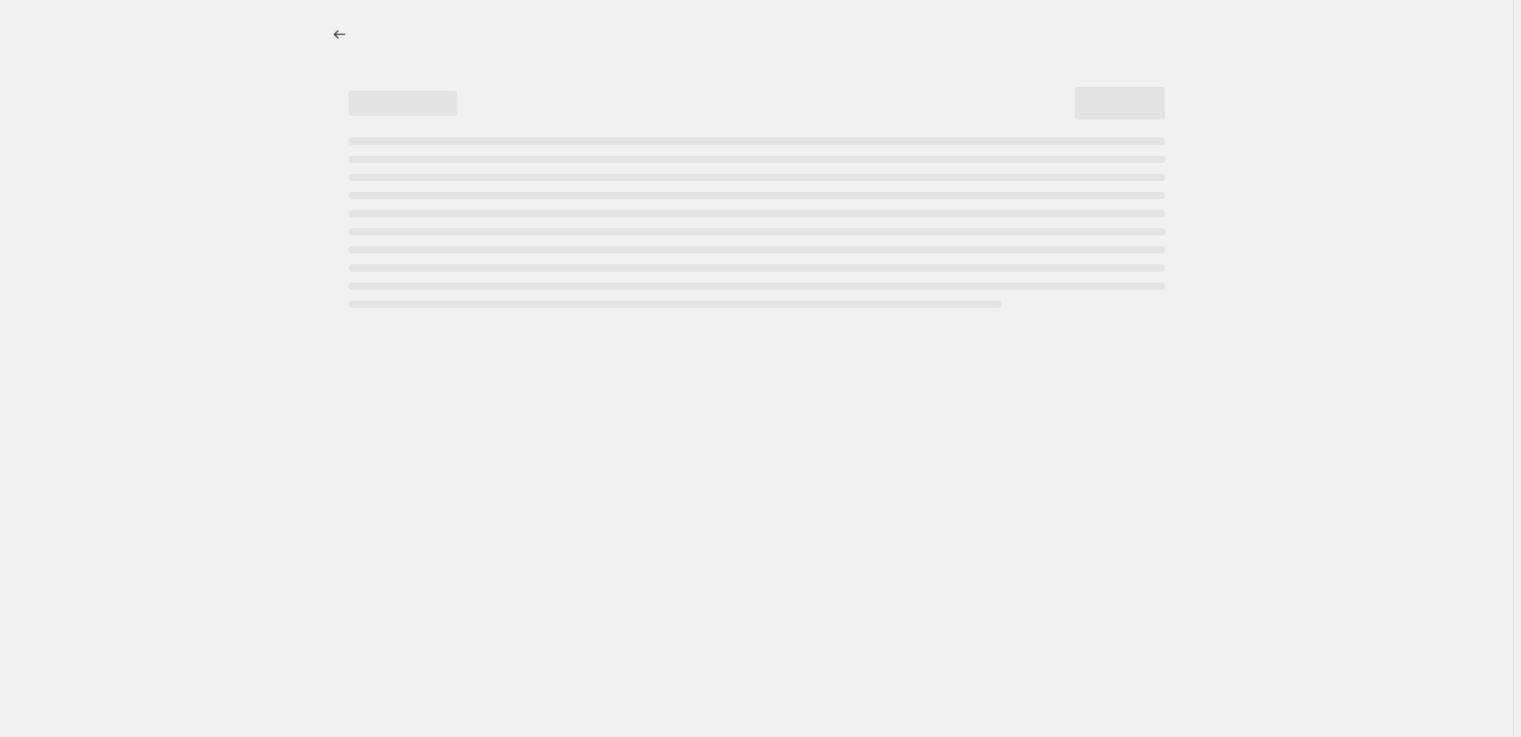
select select "percentage"
select select "pp"
select select "collection"
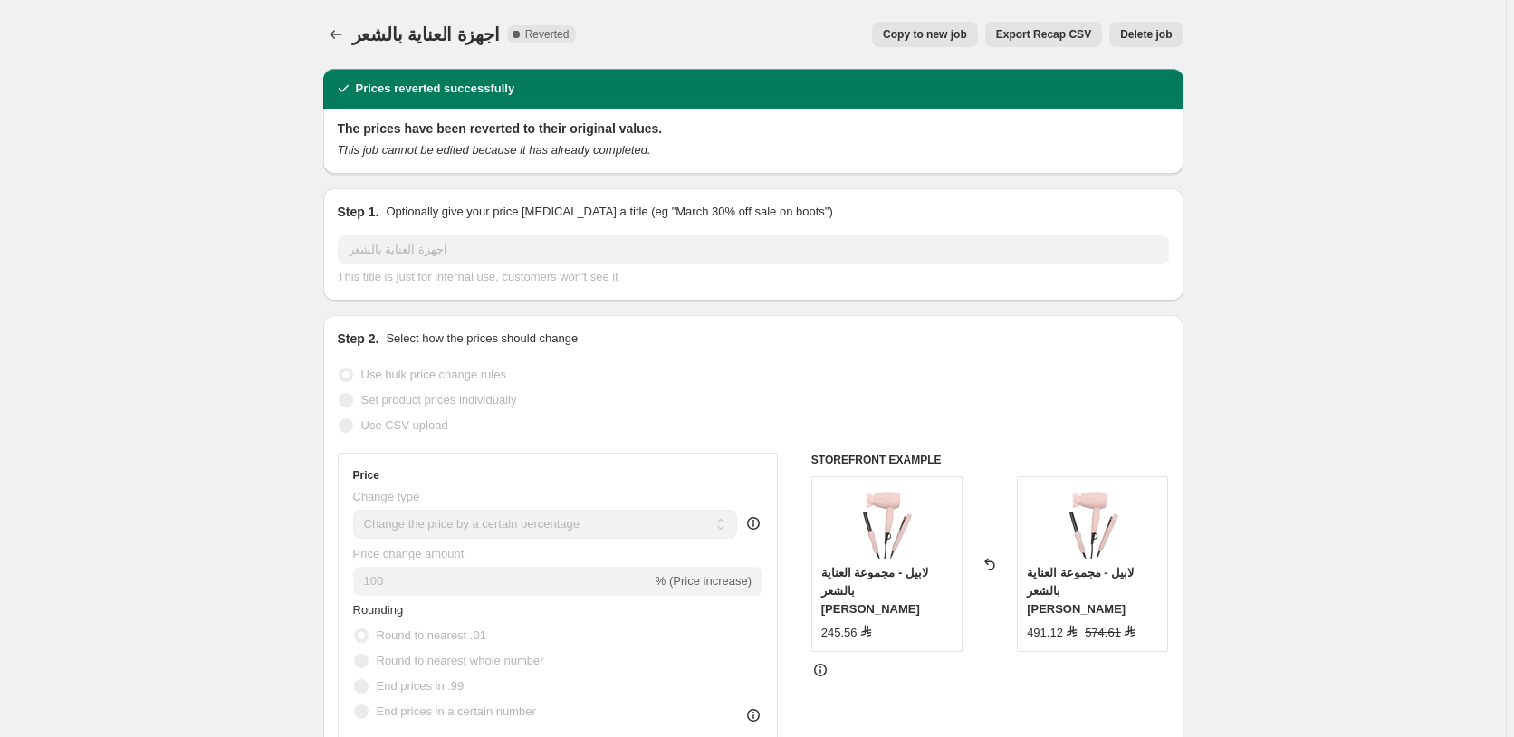
click at [940, 33] on span "Copy to new job" at bounding box center [925, 34] width 84 height 14
select select "percentage"
select select "pp"
select select "collection"
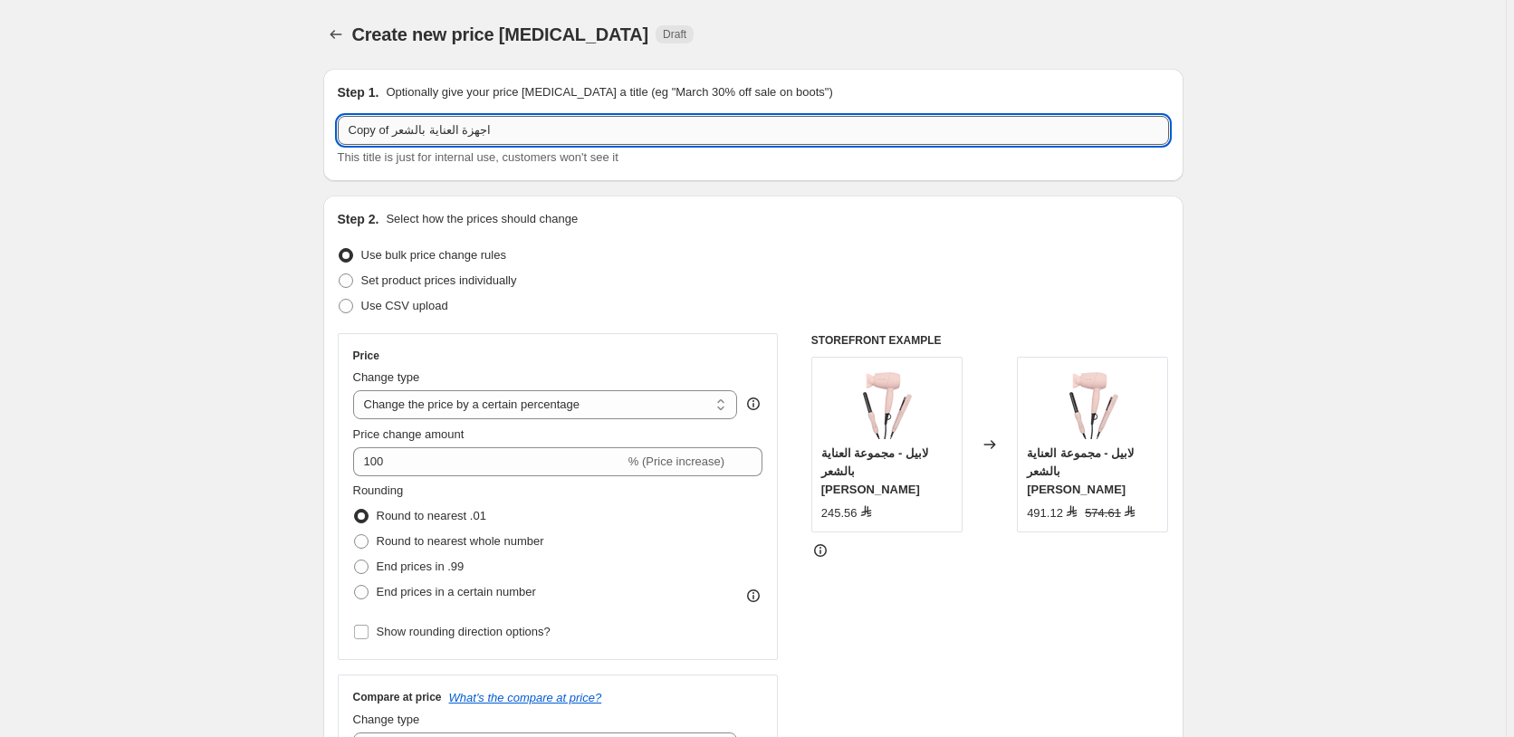
drag, startPoint x: 395, startPoint y: 130, endPoint x: 336, endPoint y: 131, distance: 58.9
click at [338, 131] on input "Copy of اجهزة العناية بالشعر" at bounding box center [753, 130] width 831 height 29
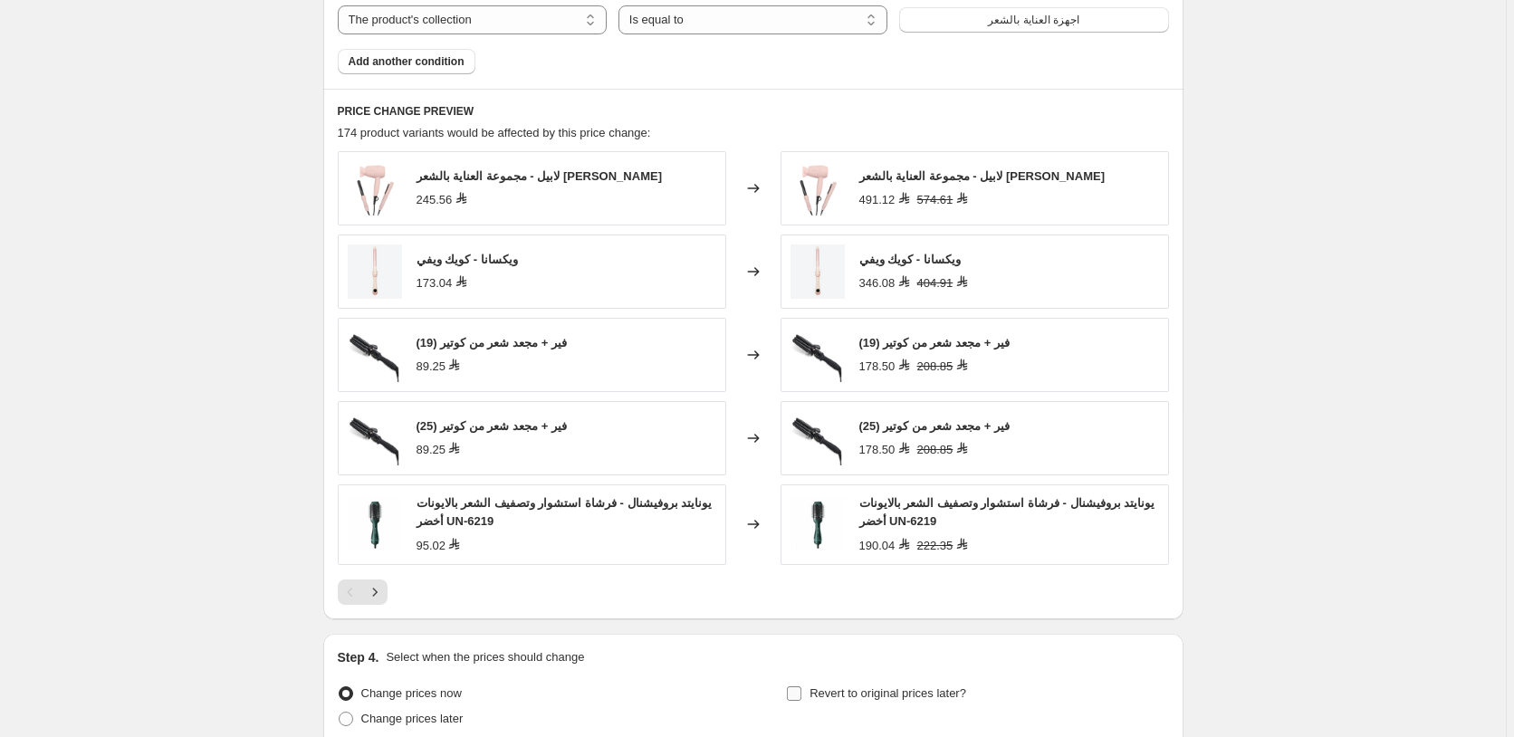
scroll to position [1533, 0]
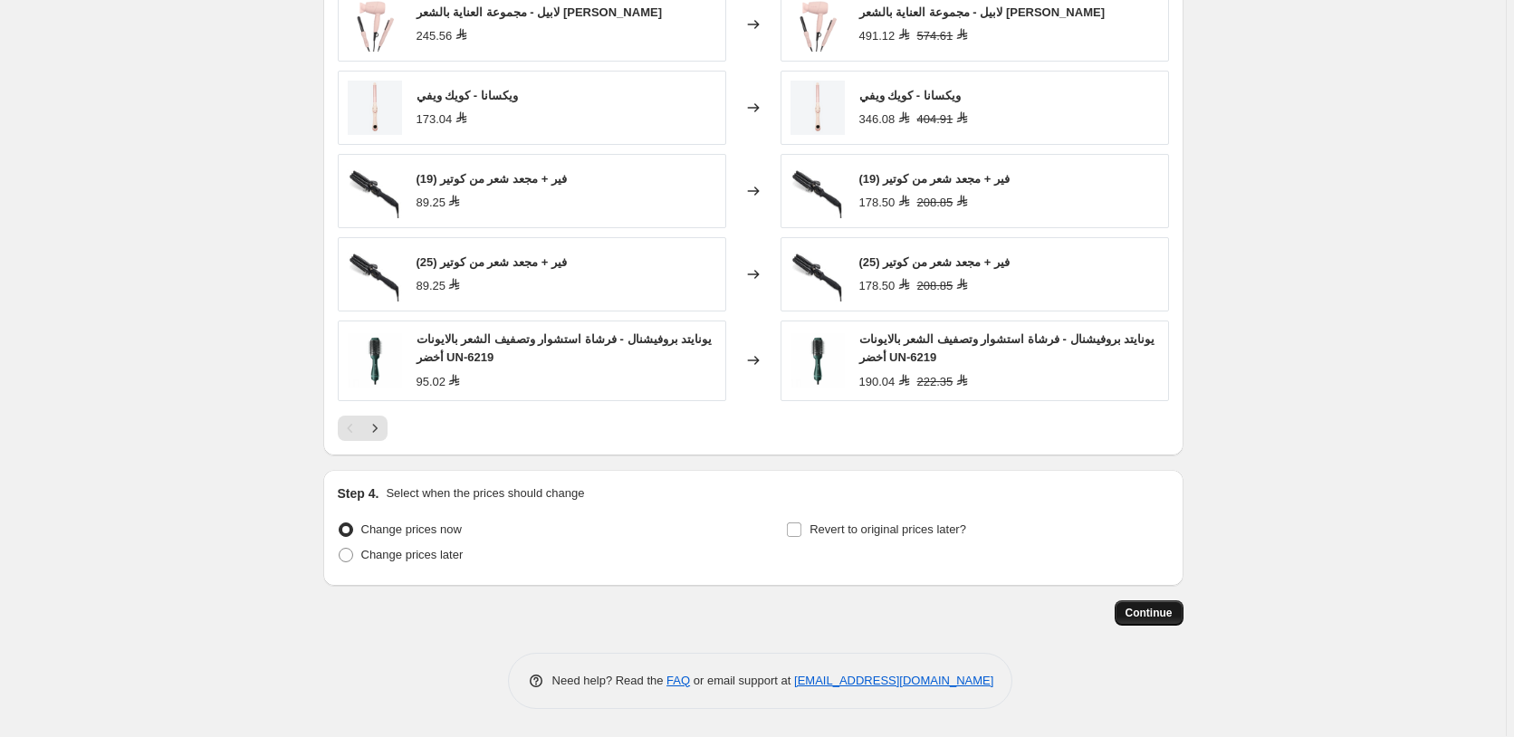
type input "55اجهزة العناية بالشعر"
click at [1159, 615] on span "Continue" at bounding box center [1148, 614] width 47 height 14
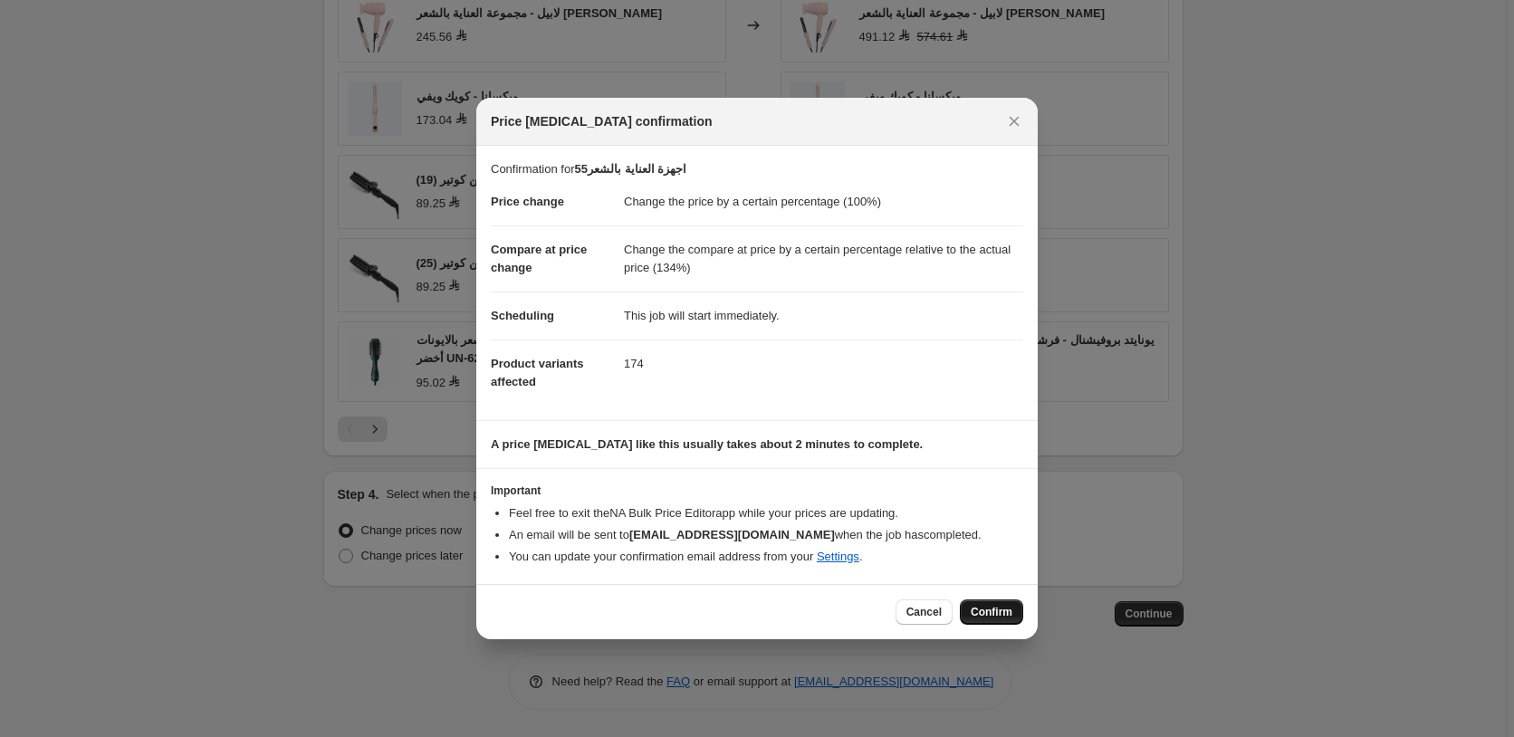
click at [984, 610] on span "Confirm" at bounding box center [992, 612] width 42 height 14
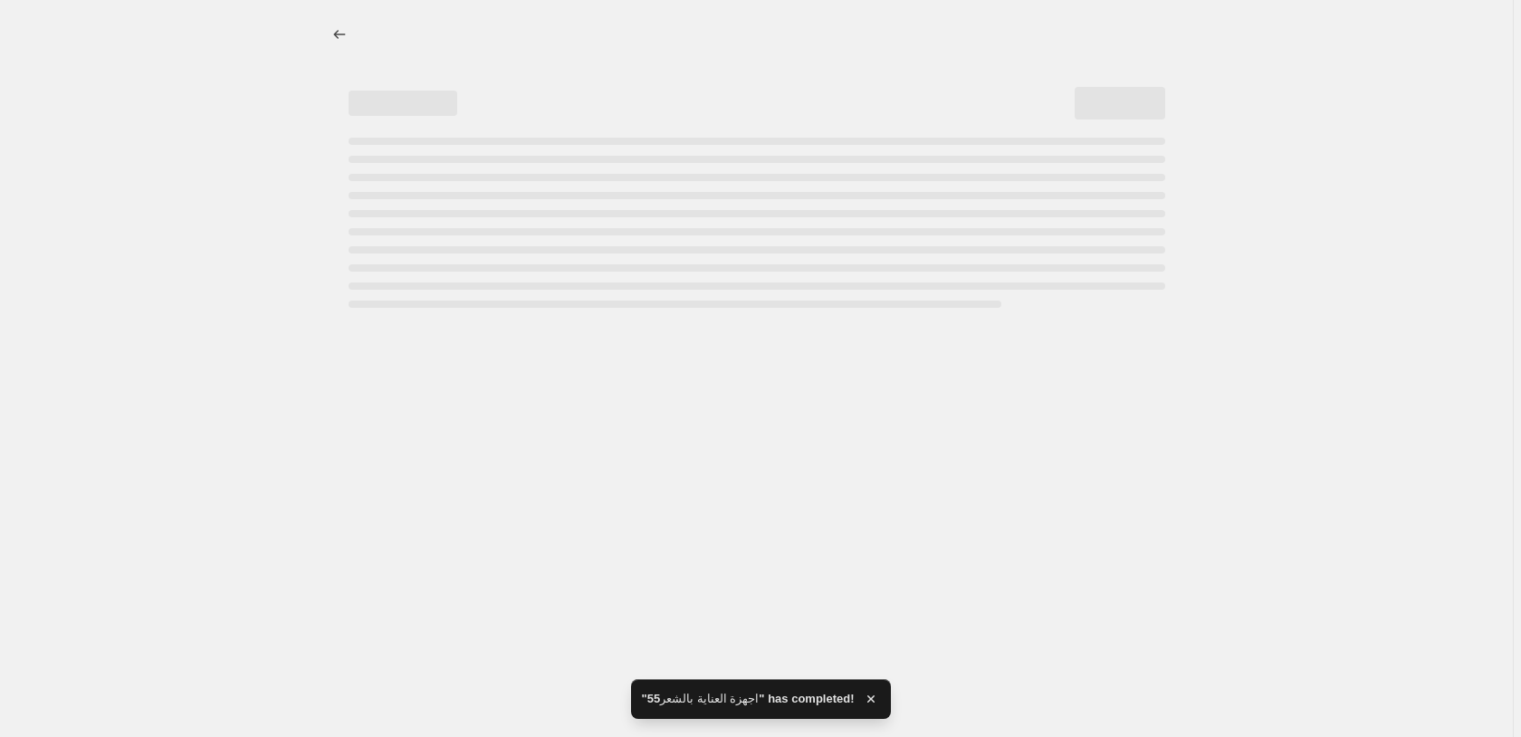
select select "percentage"
select select "pp"
select select "collection"
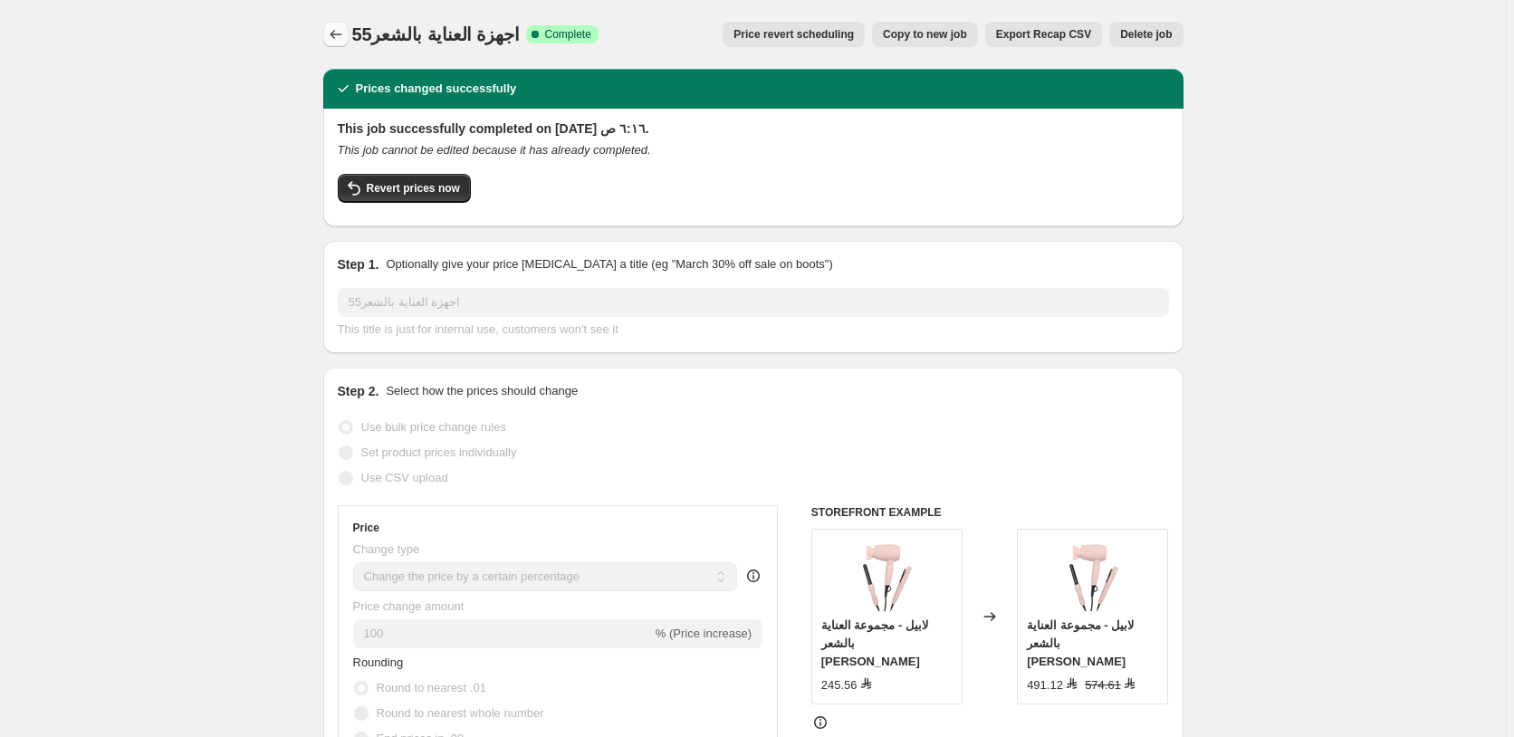
click at [343, 33] on icon "Price change jobs" at bounding box center [336, 34] width 18 height 18
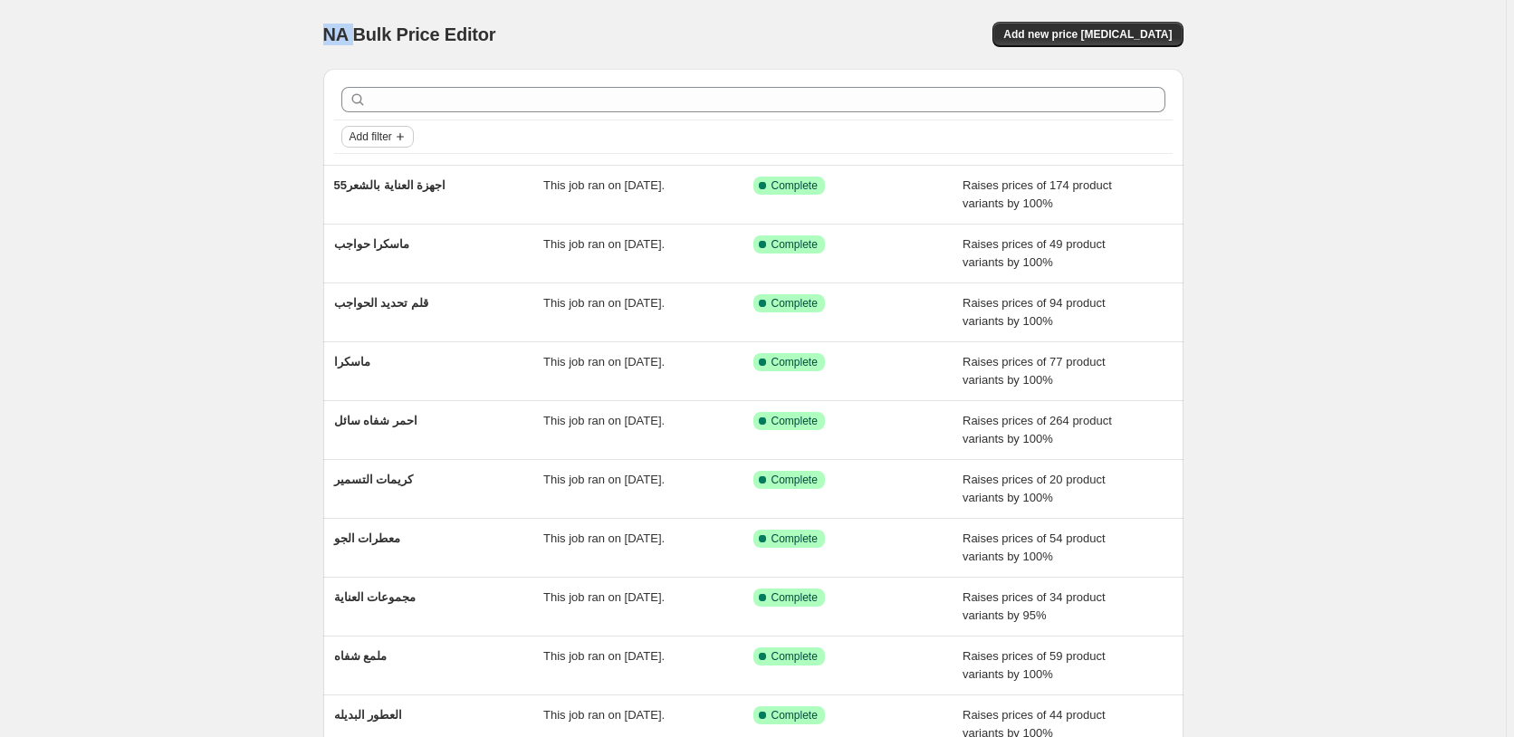
click at [406, 135] on icon "Add filter" at bounding box center [400, 136] width 14 height 14
click at [378, 170] on span "Job status" at bounding box center [382, 173] width 53 height 14
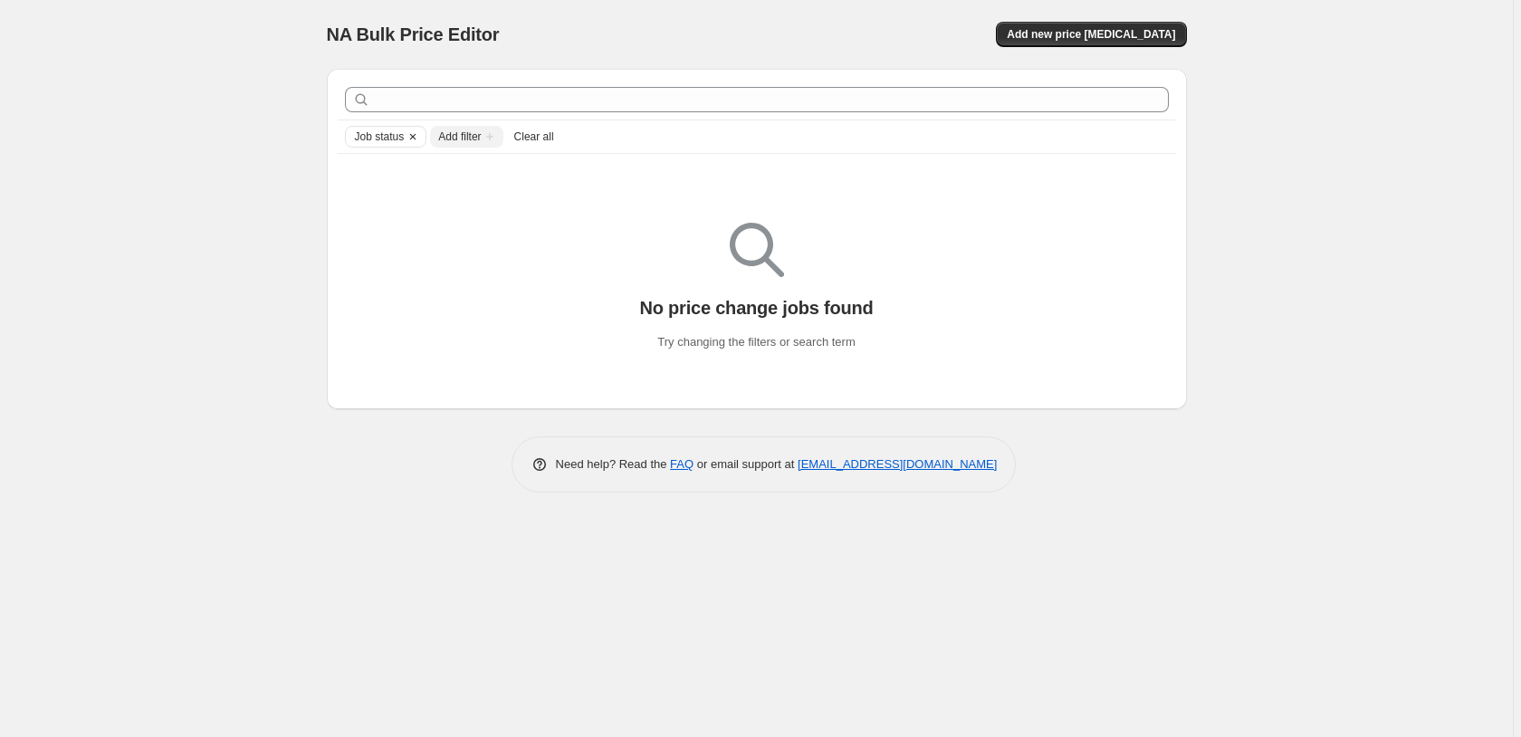
click at [413, 135] on icon "Clear" at bounding box center [412, 136] width 5 height 5
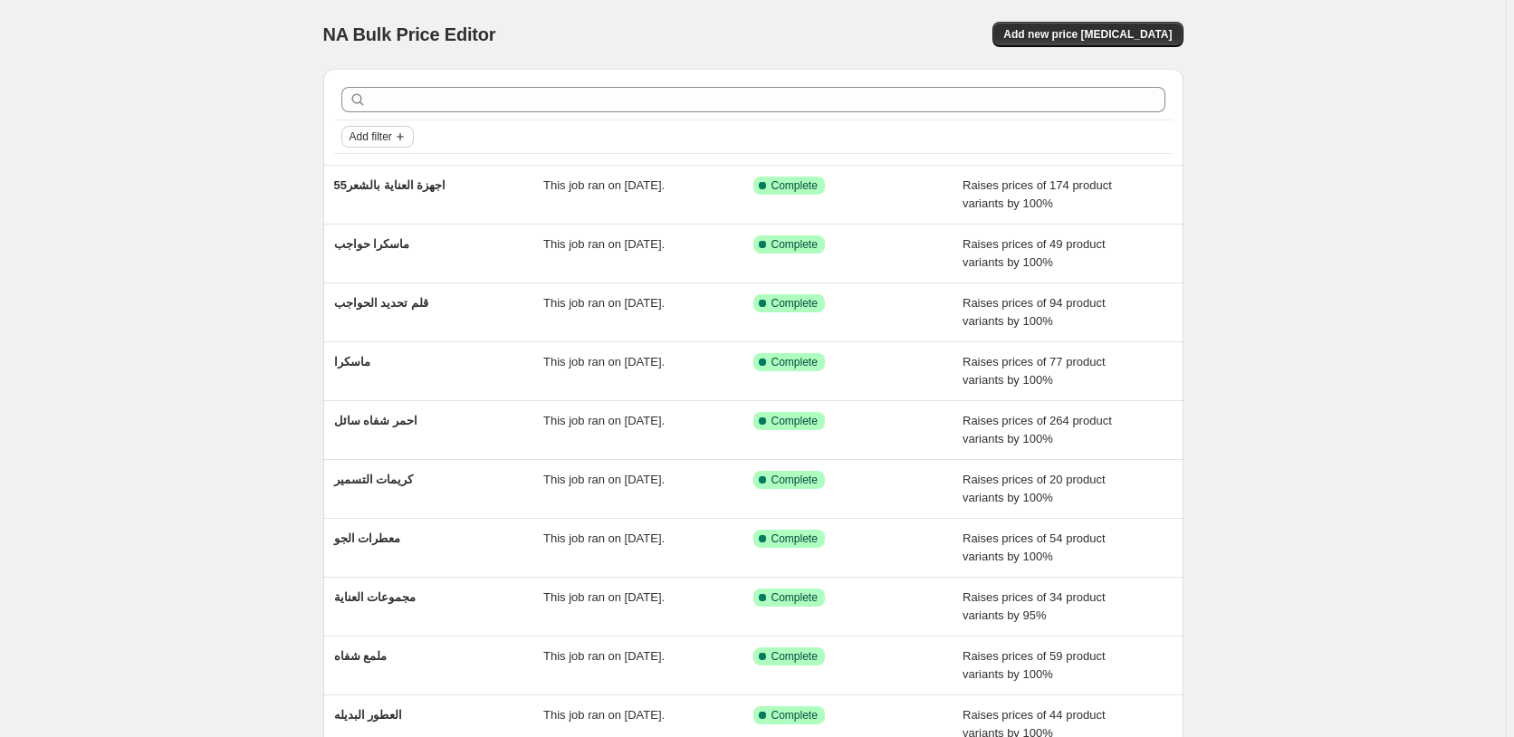
click at [402, 134] on icon "Add filter" at bounding box center [400, 136] width 14 height 14
click at [393, 174] on span "Job status" at bounding box center [382, 173] width 53 height 14
click at [362, 304] on input "Reverted" at bounding box center [364, 302] width 14 height 14
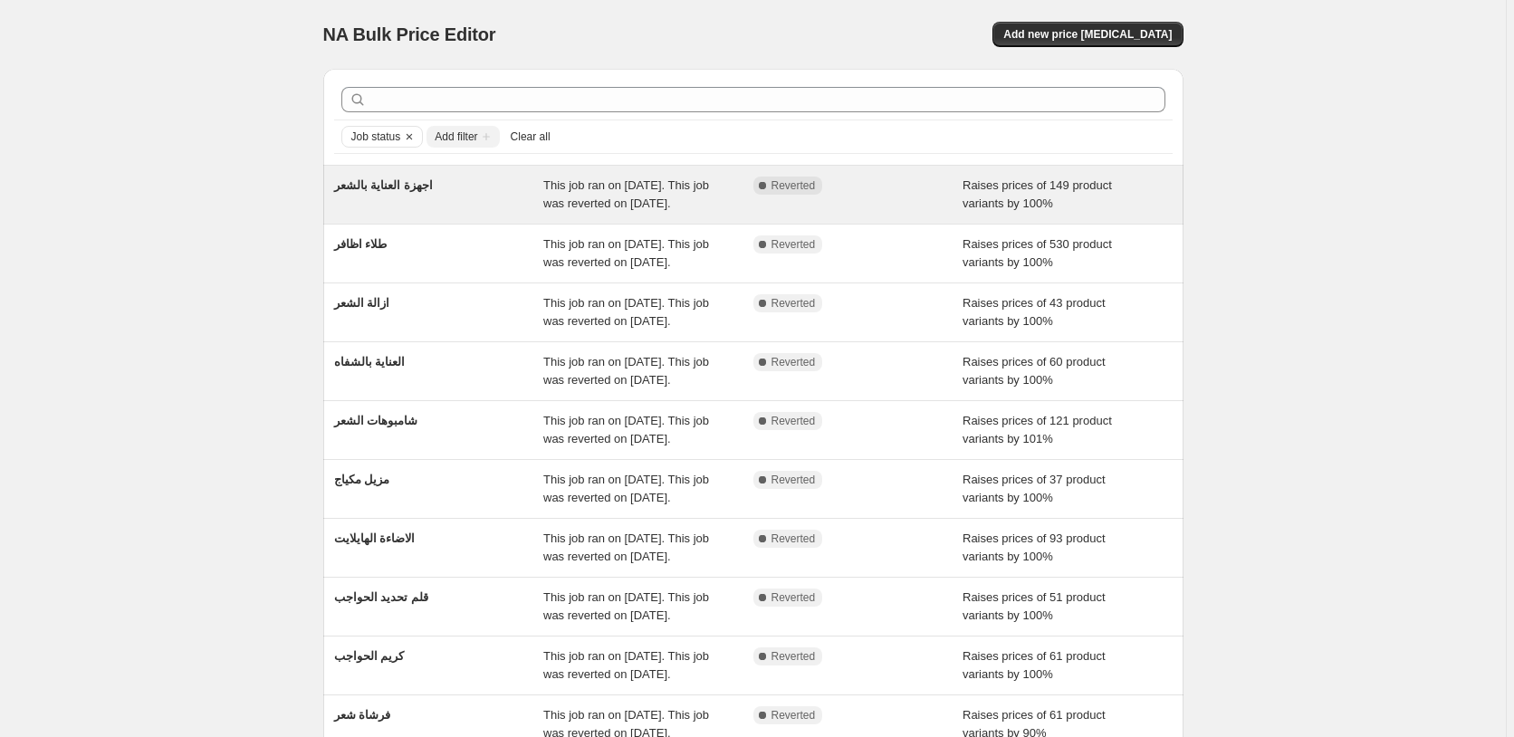
click at [952, 189] on div "Complete Reverted" at bounding box center [858, 195] width 210 height 36
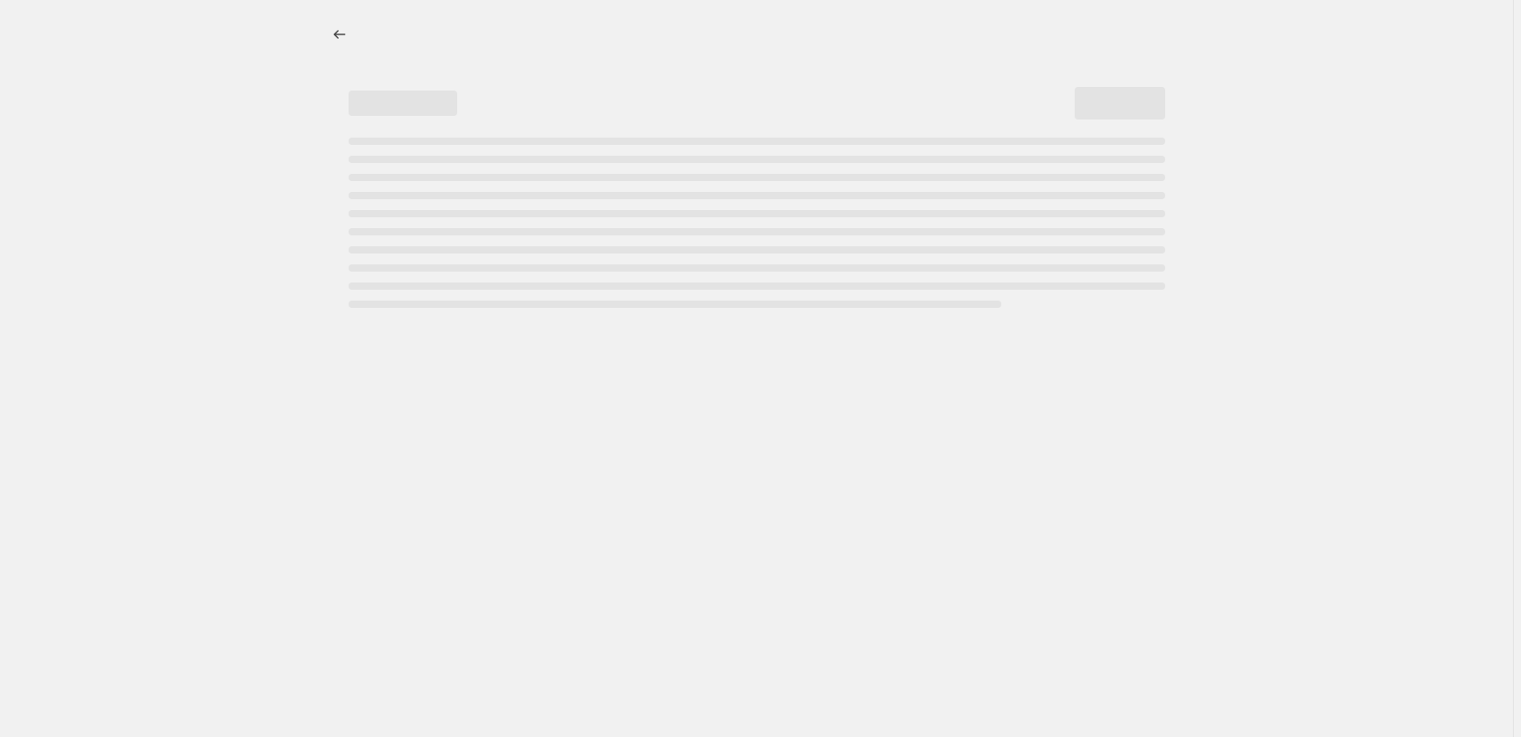
select select "percentage"
select select "pp"
select select "collection"
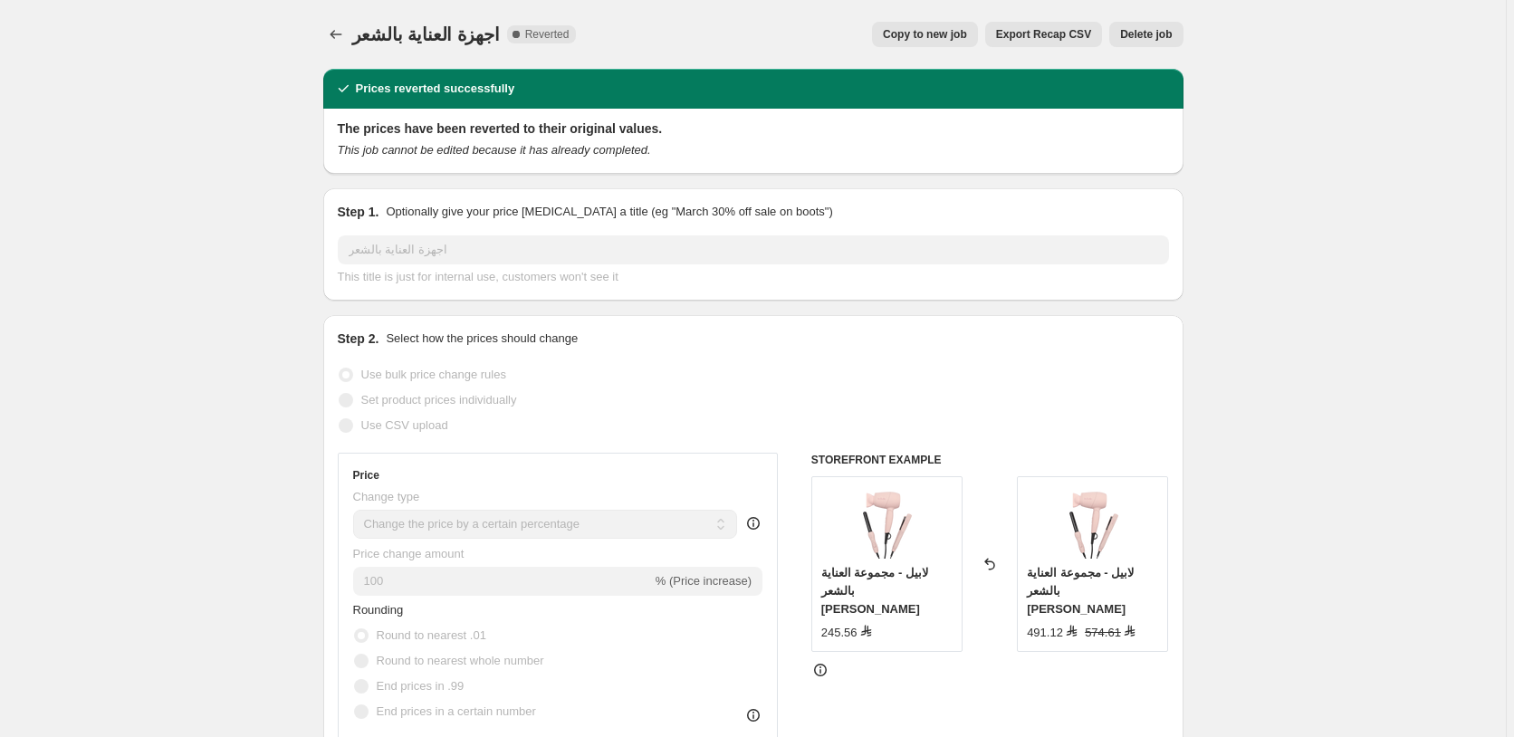
click at [1153, 35] on span "Delete job" at bounding box center [1146, 34] width 52 height 14
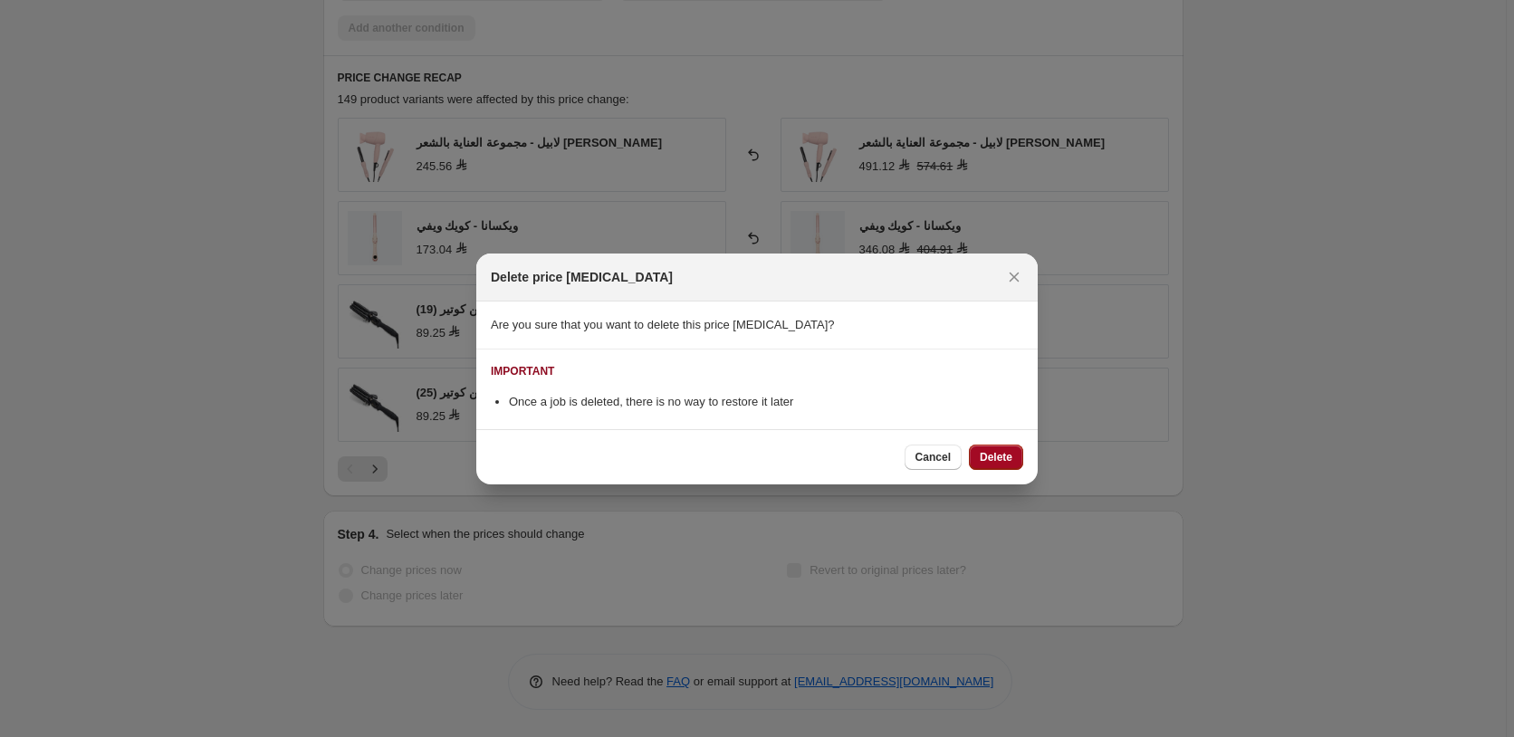
click at [996, 456] on span "Delete" at bounding box center [996, 457] width 33 height 14
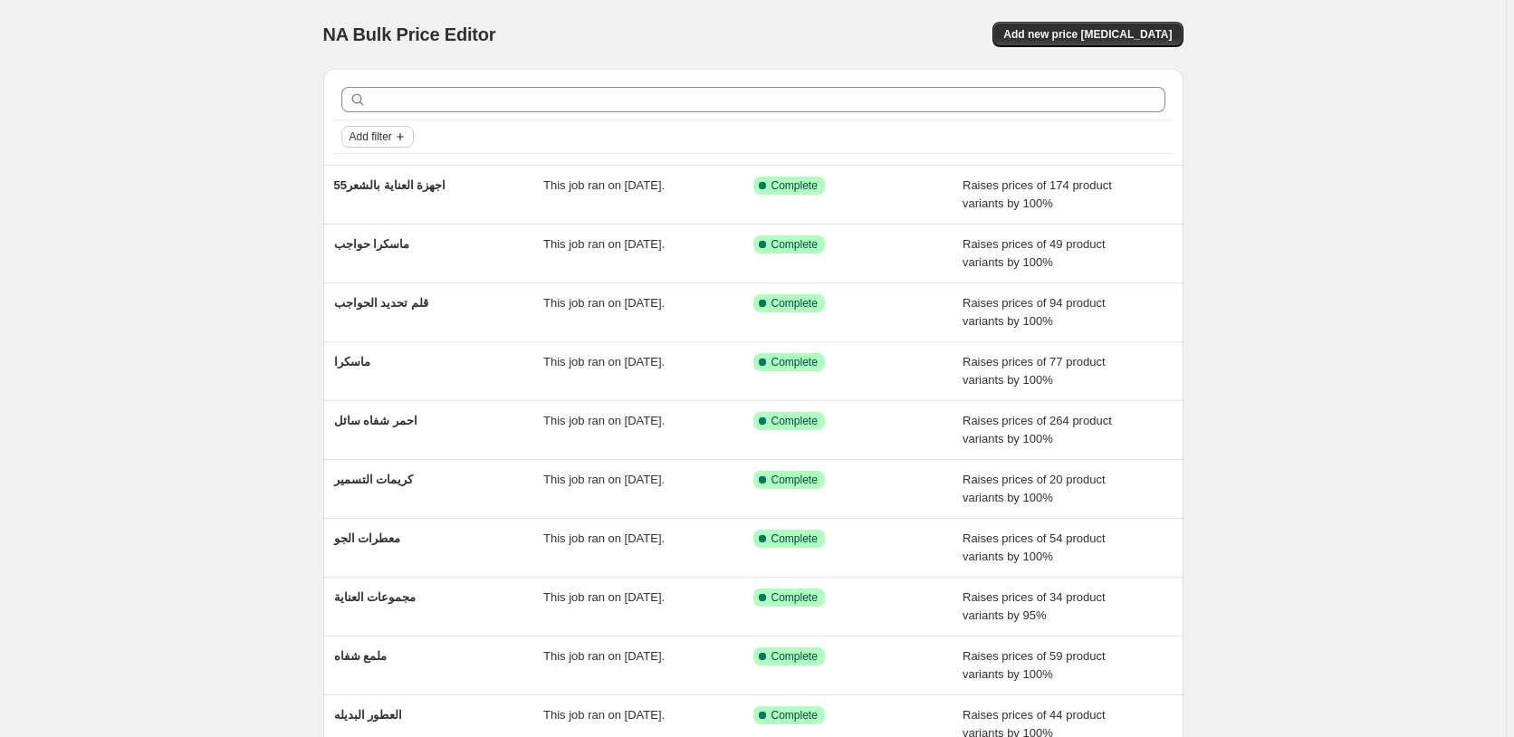
click at [378, 137] on span "Add filter" at bounding box center [370, 136] width 43 height 14
click at [385, 175] on span "Job status" at bounding box center [382, 173] width 53 height 14
click at [362, 302] on input "Reverted" at bounding box center [364, 302] width 14 height 14
click at [392, 133] on span "Add filter" at bounding box center [370, 136] width 43 height 14
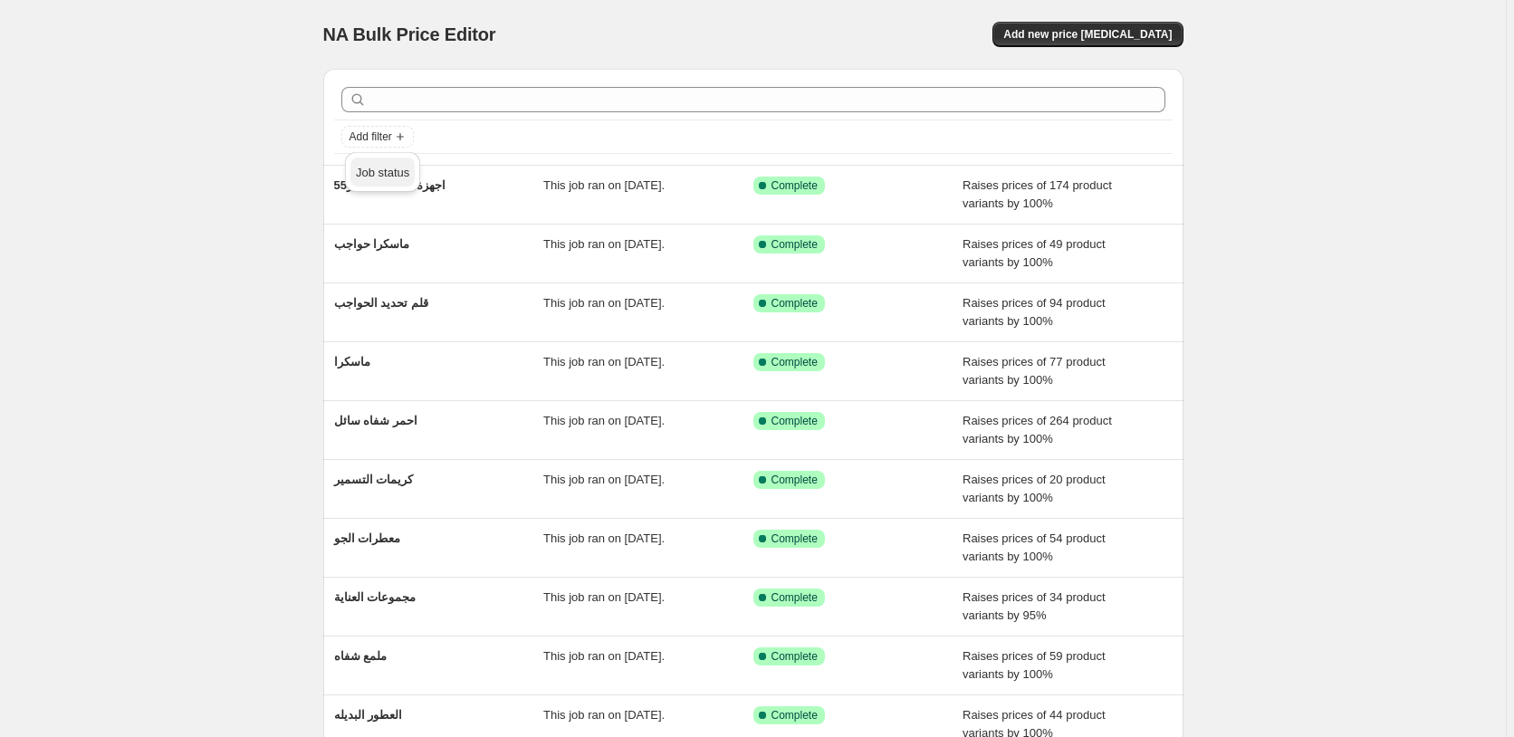
click at [370, 167] on span "Job status" at bounding box center [382, 173] width 53 height 14
click at [367, 301] on input "Reverted" at bounding box center [364, 302] width 14 height 14
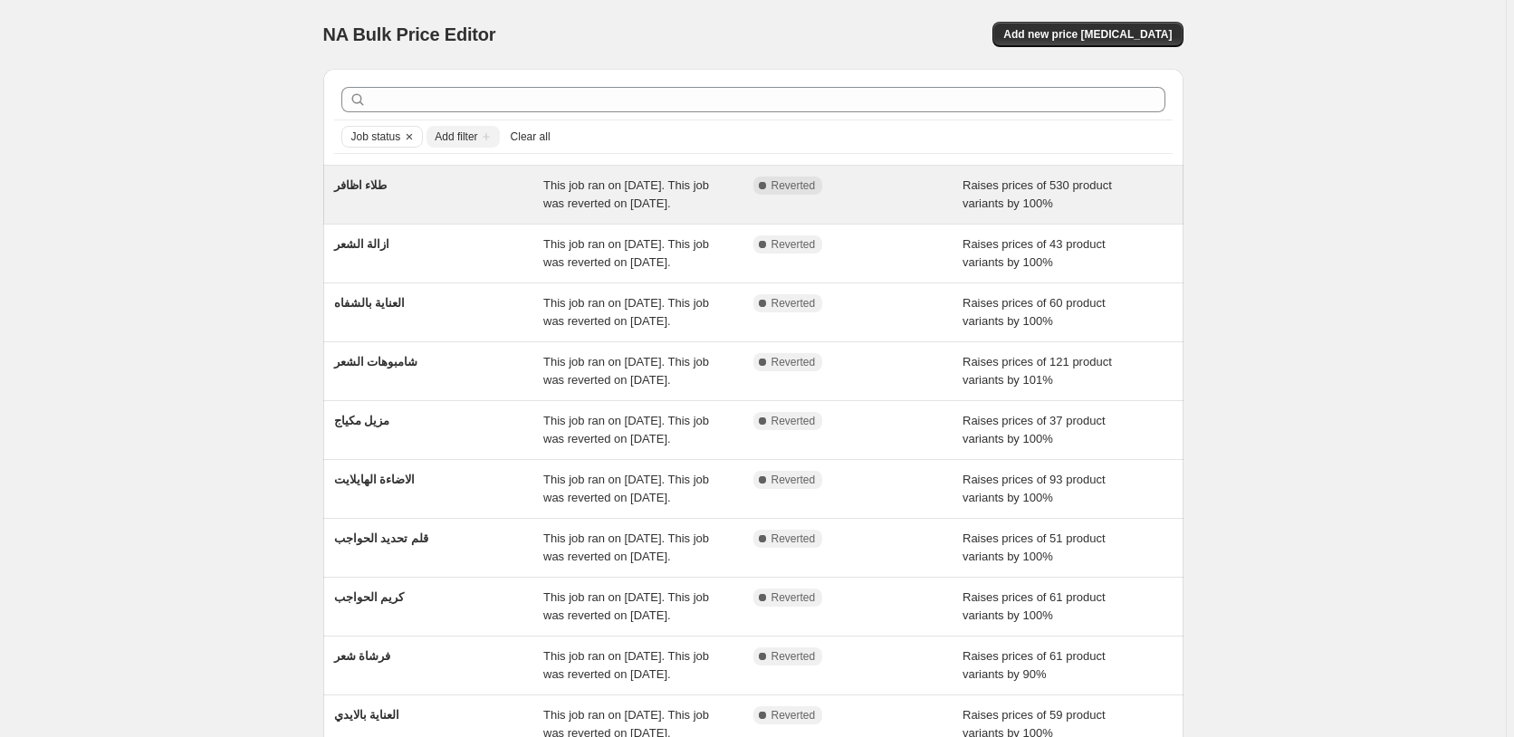
click at [1142, 188] on div "Raises prices of 530 product variants by 100%" at bounding box center [1067, 195] width 210 height 36
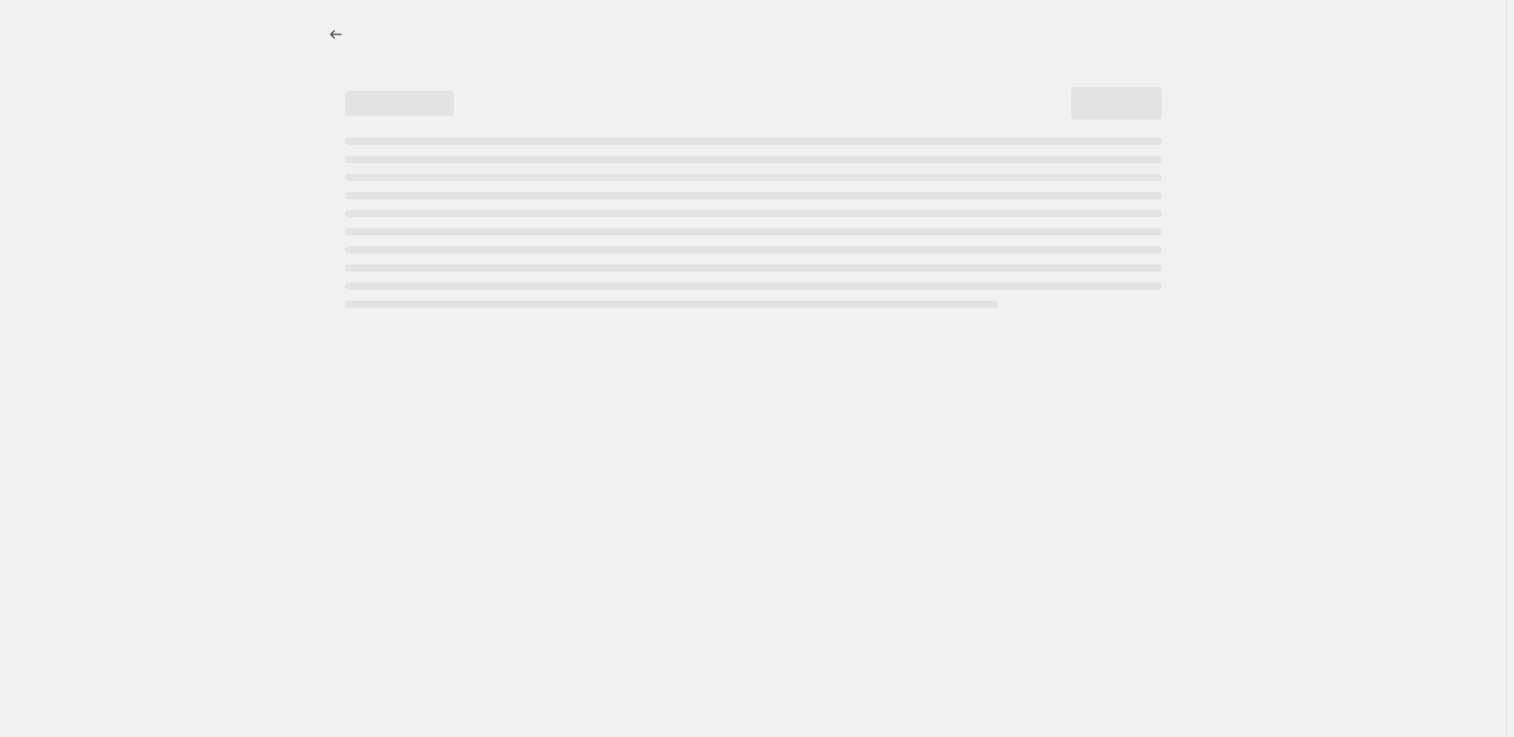
select select "percentage"
select select "pp"
select select "collection"
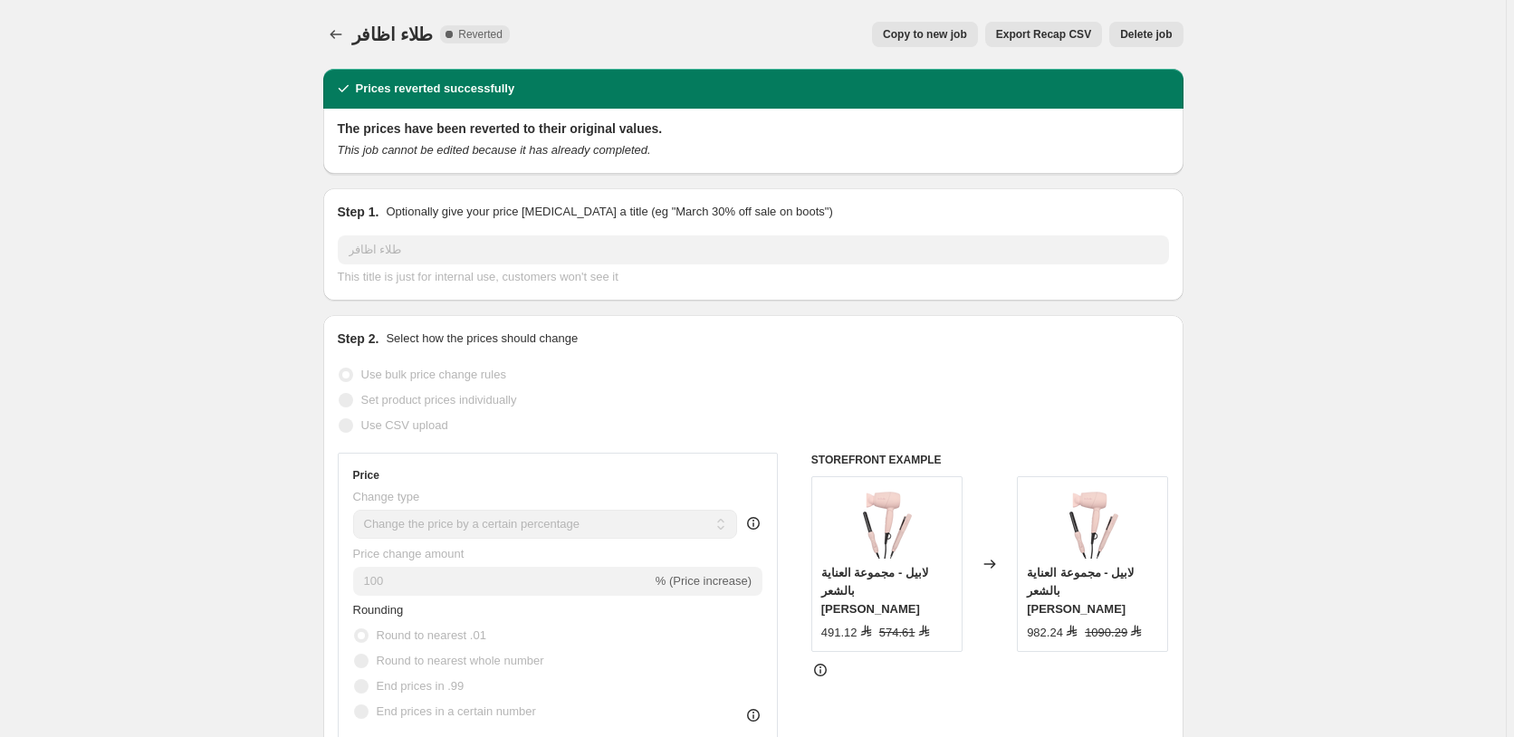
click at [1145, 36] on span "Delete job" at bounding box center [1146, 34] width 52 height 14
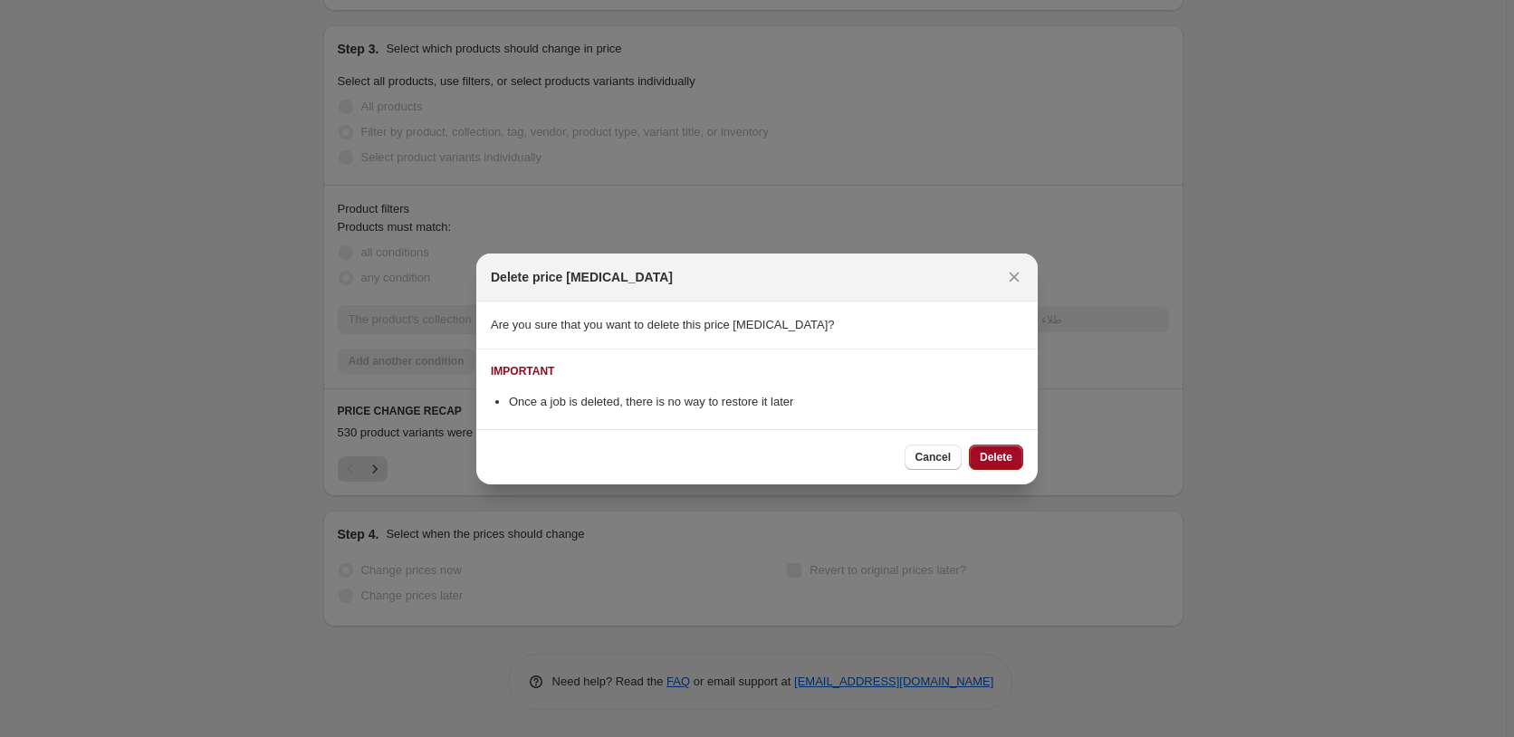
click at [989, 458] on span "Delete" at bounding box center [996, 457] width 33 height 14
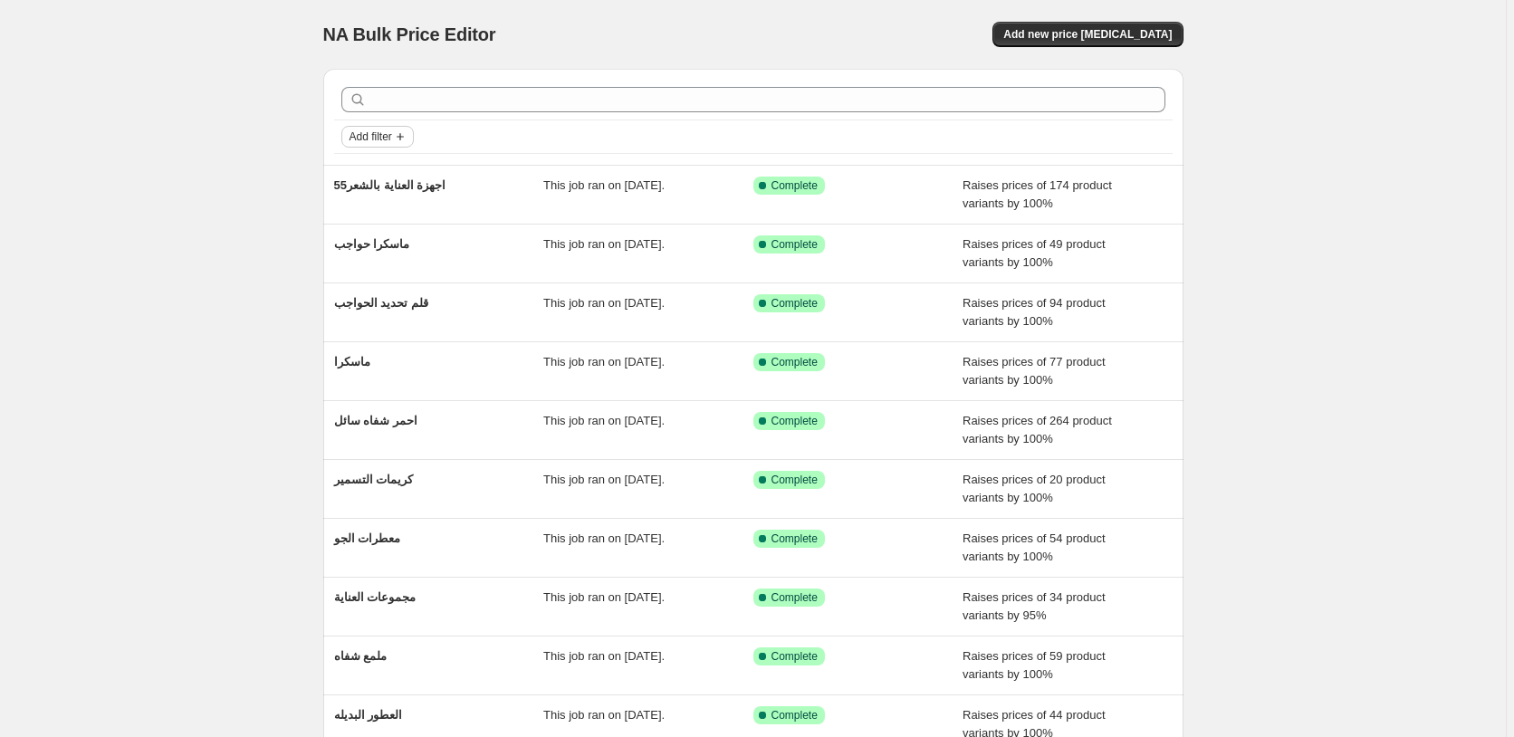
click at [371, 139] on span "Add filter" at bounding box center [370, 136] width 43 height 14
click at [370, 172] on span "Job status" at bounding box center [382, 173] width 53 height 14
click at [362, 299] on input "Reverted" at bounding box center [364, 302] width 14 height 14
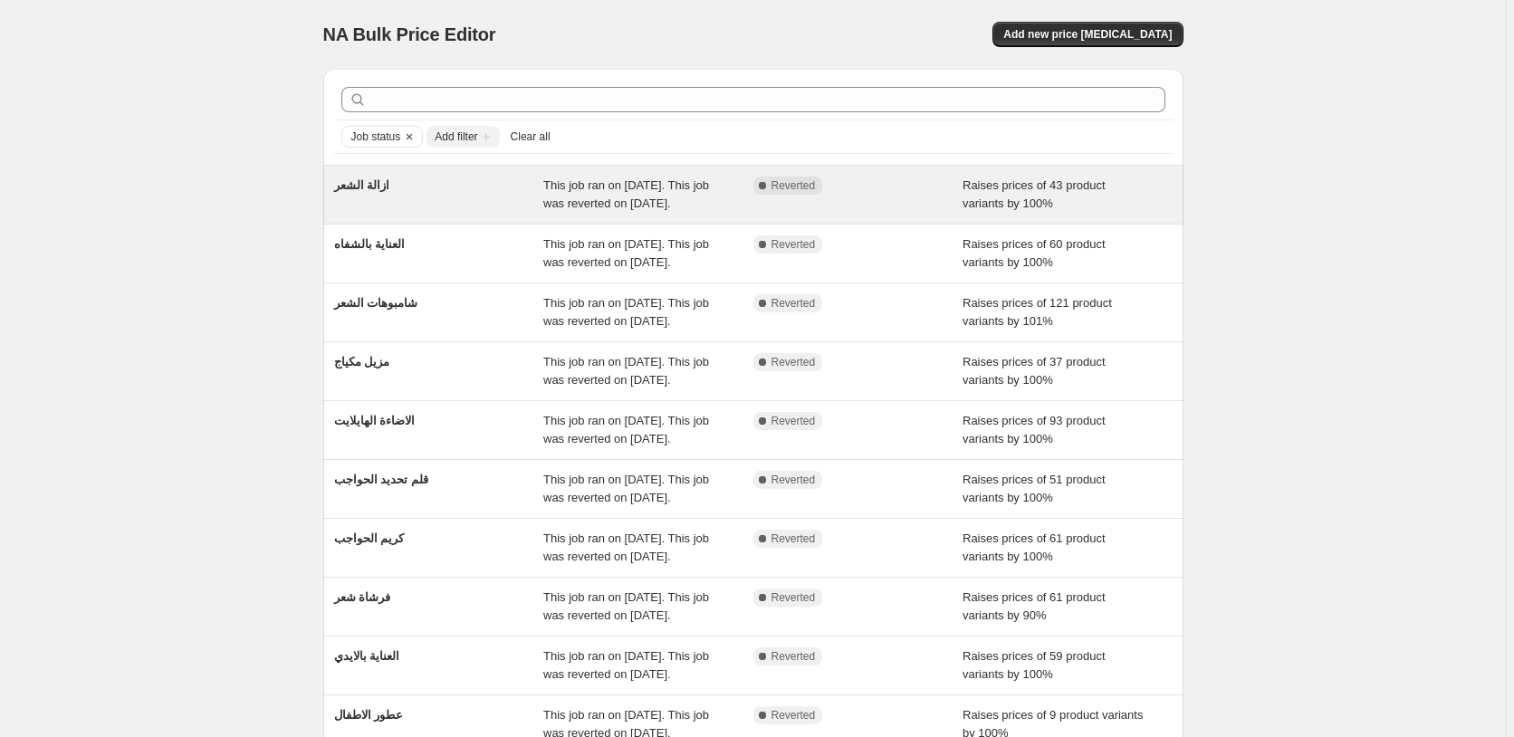
click at [1150, 194] on div "Raises prices of 43 product variants by 100%" at bounding box center [1067, 195] width 210 height 36
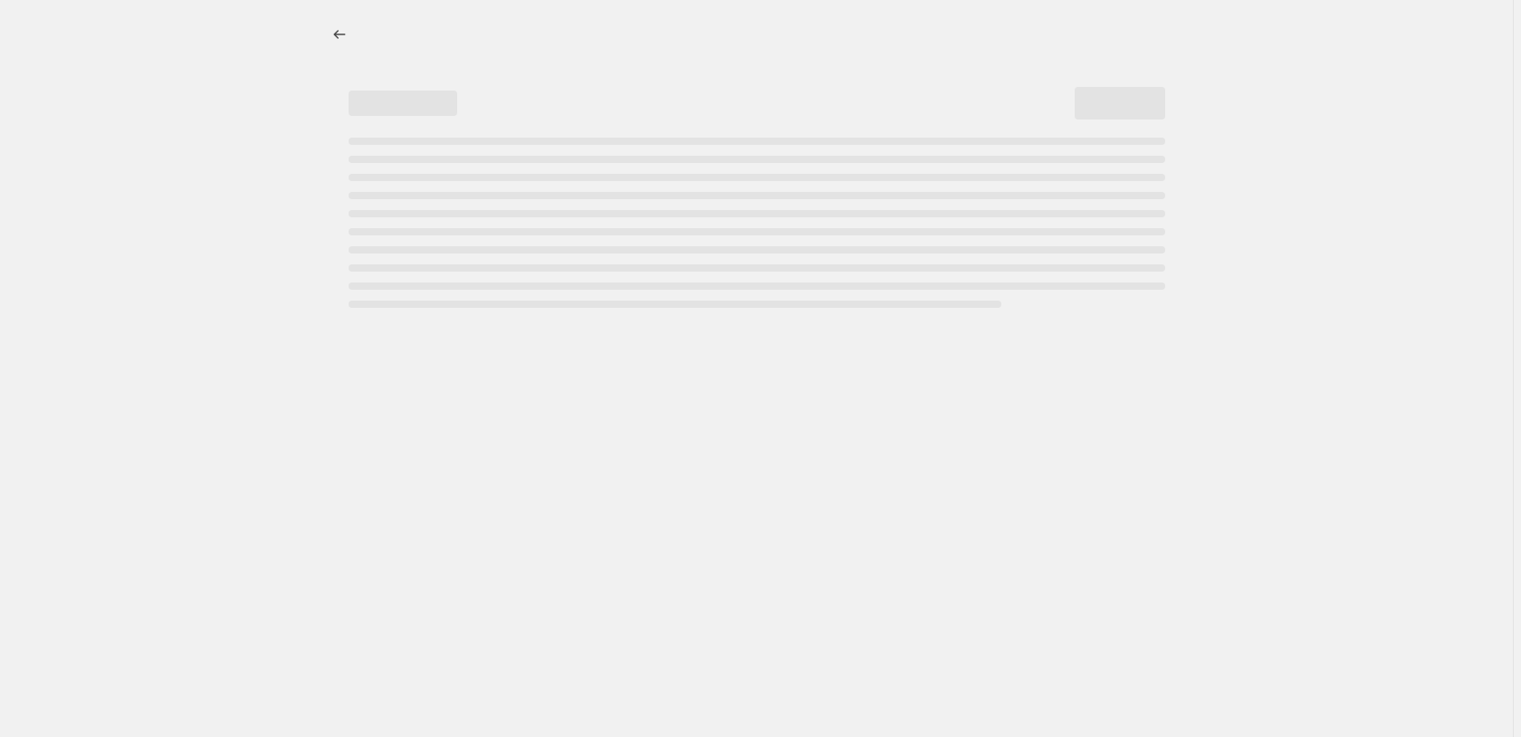
select select "percentage"
select select "pp"
select select "collection"
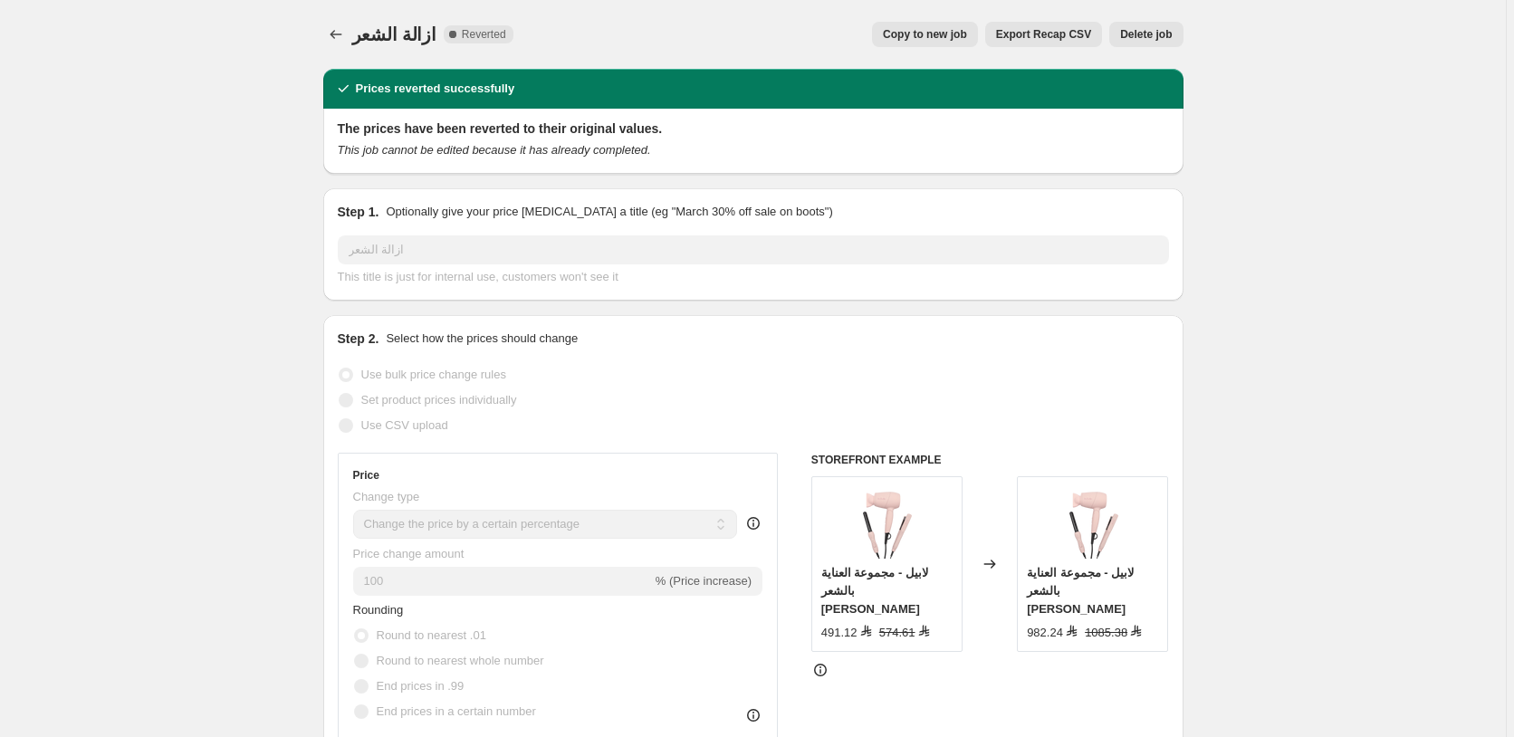
click at [1149, 33] on span "Delete job" at bounding box center [1146, 34] width 52 height 14
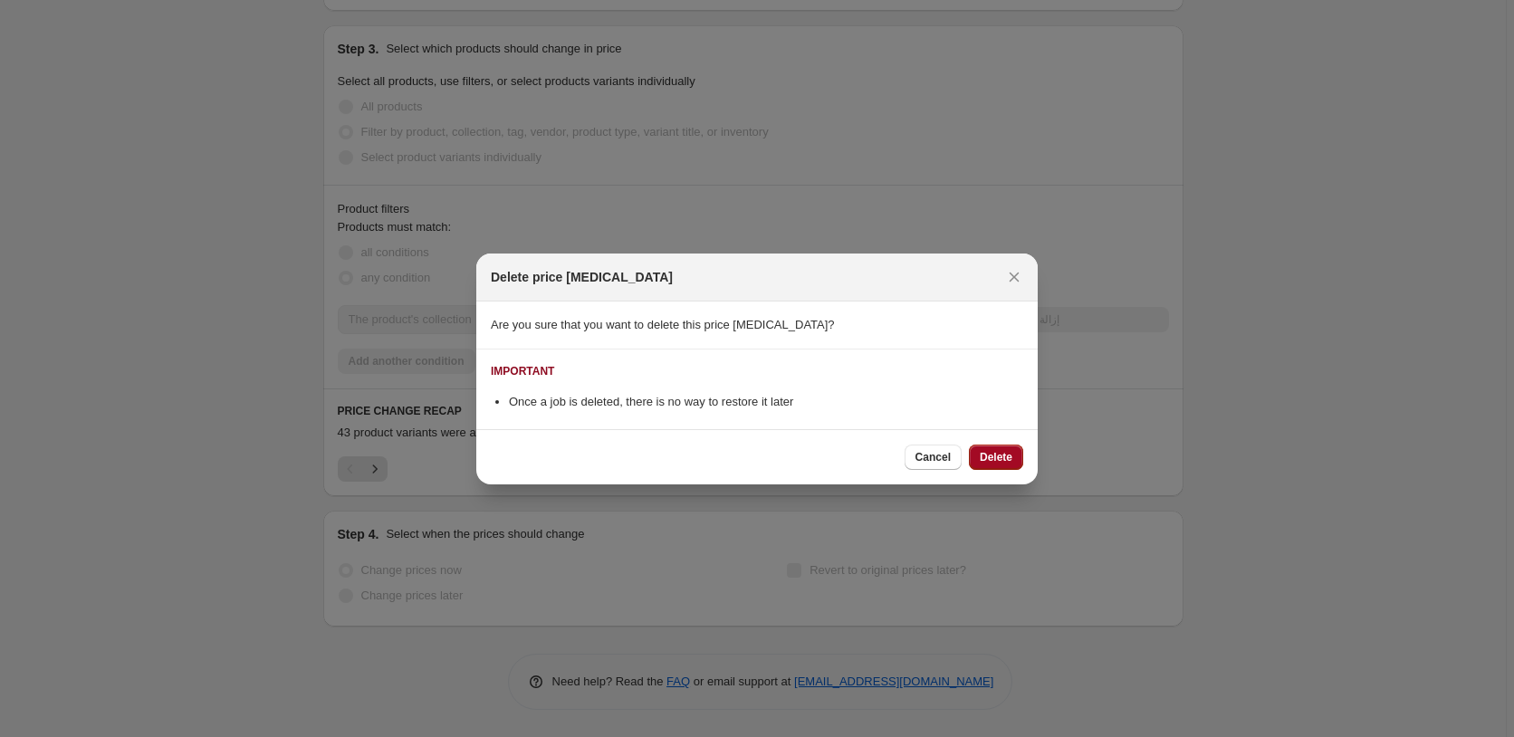
click at [984, 454] on span "Delete" at bounding box center [996, 457] width 33 height 14
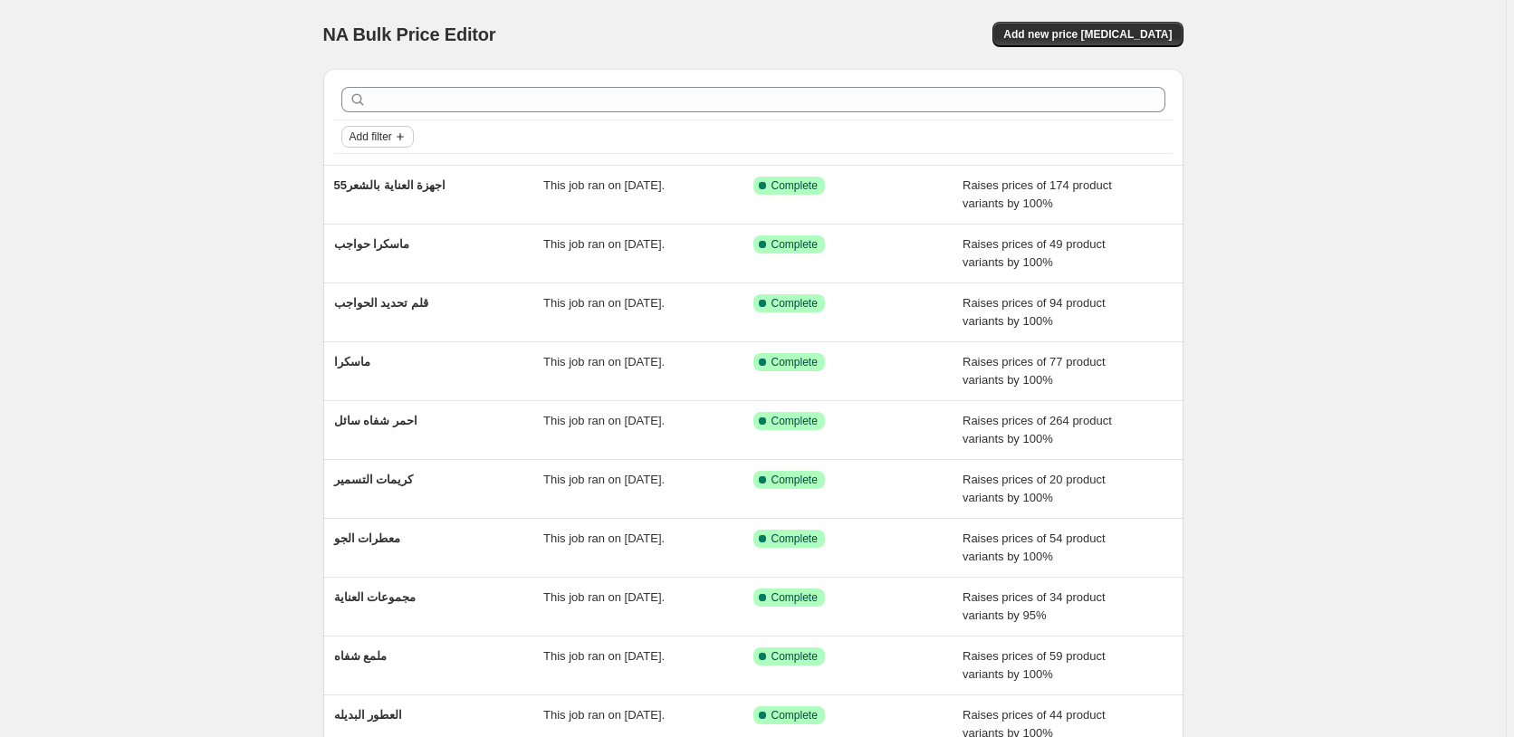
click at [380, 140] on span "Add filter" at bounding box center [370, 136] width 43 height 14
click at [385, 173] on span "Job status" at bounding box center [382, 173] width 53 height 14
click at [365, 305] on input "Reverted" at bounding box center [364, 302] width 14 height 14
click at [392, 139] on span "Add filter" at bounding box center [370, 136] width 43 height 14
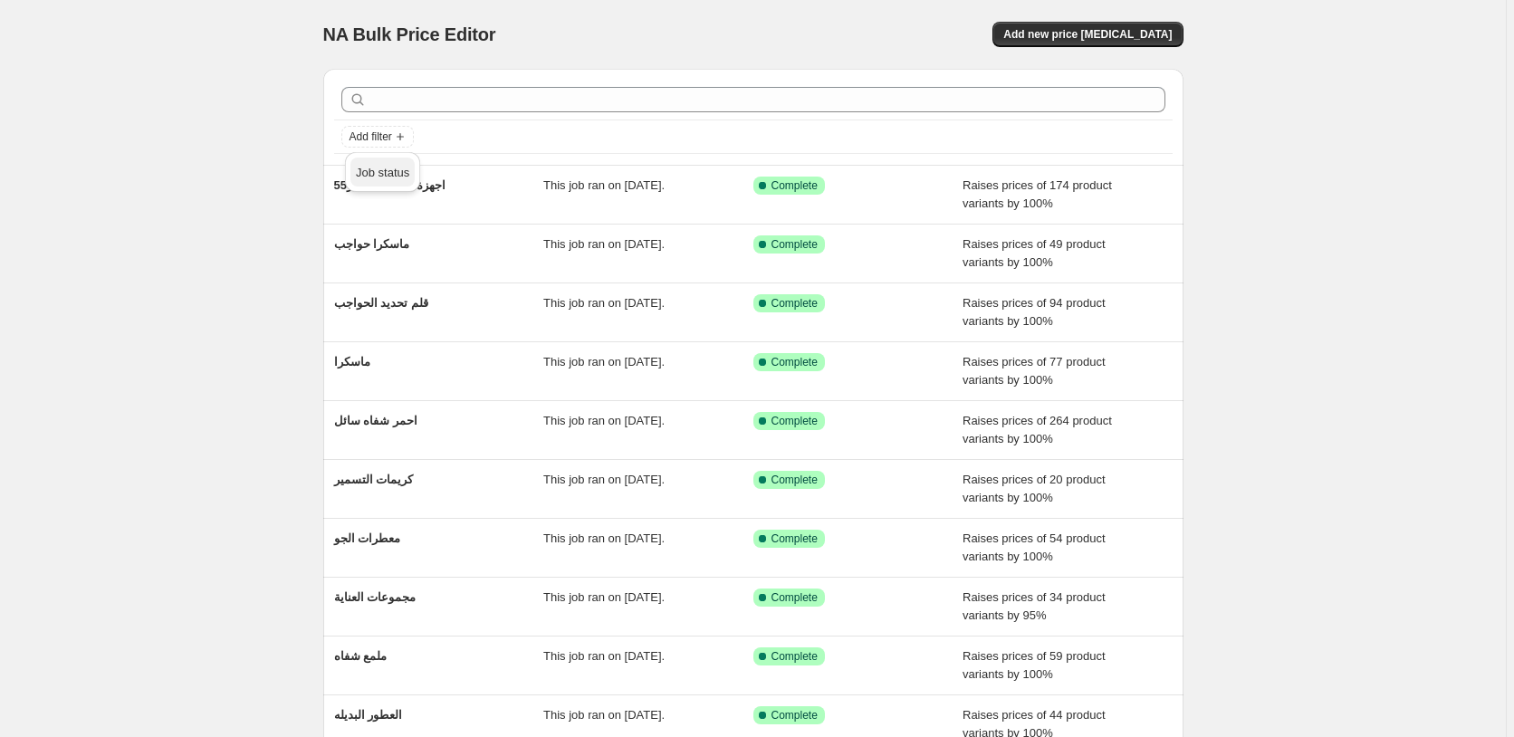
click at [376, 177] on span "Job status" at bounding box center [382, 173] width 53 height 14
click at [365, 302] on input "Reverted" at bounding box center [364, 302] width 14 height 14
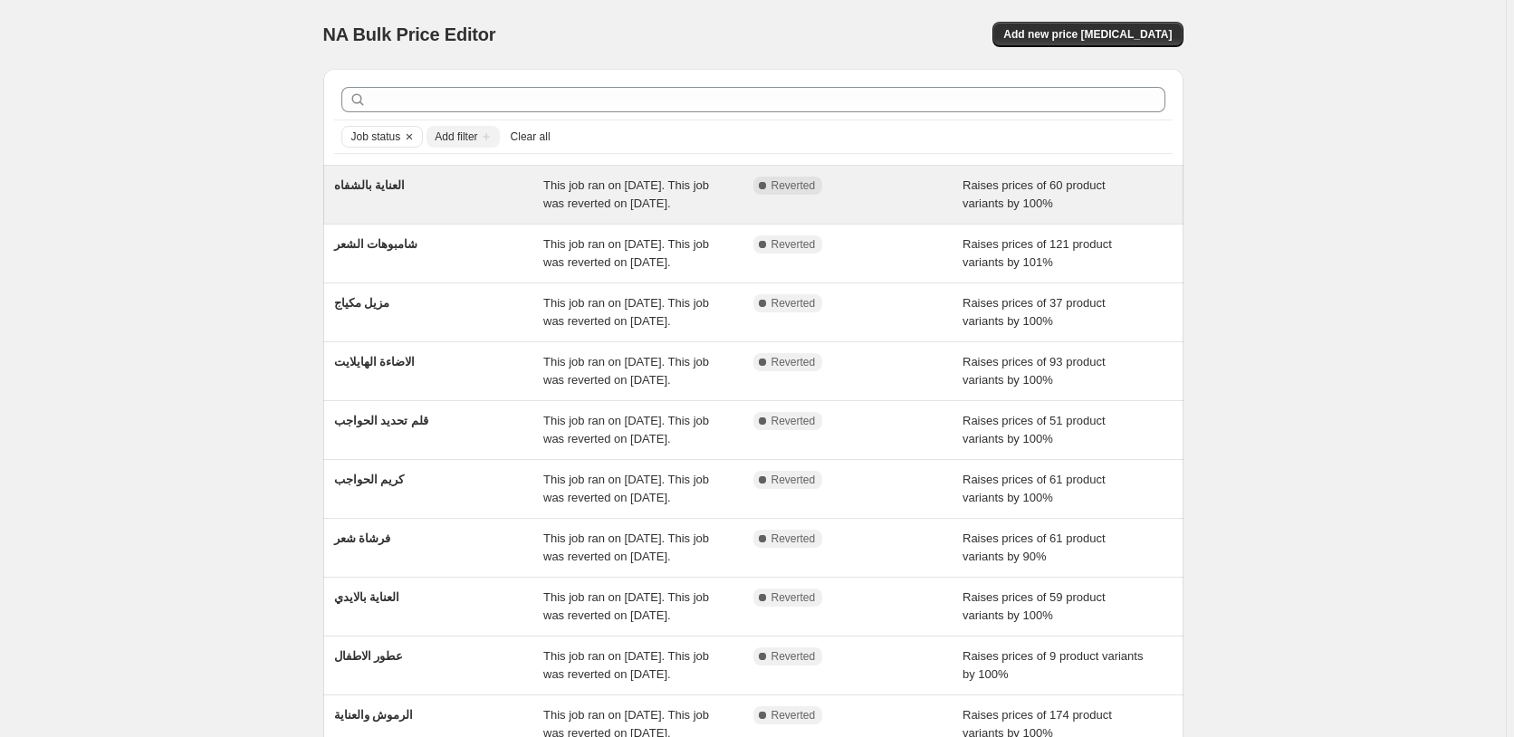
click at [1127, 201] on div "Raises prices of 60 product variants by 100%" at bounding box center [1067, 195] width 210 height 36
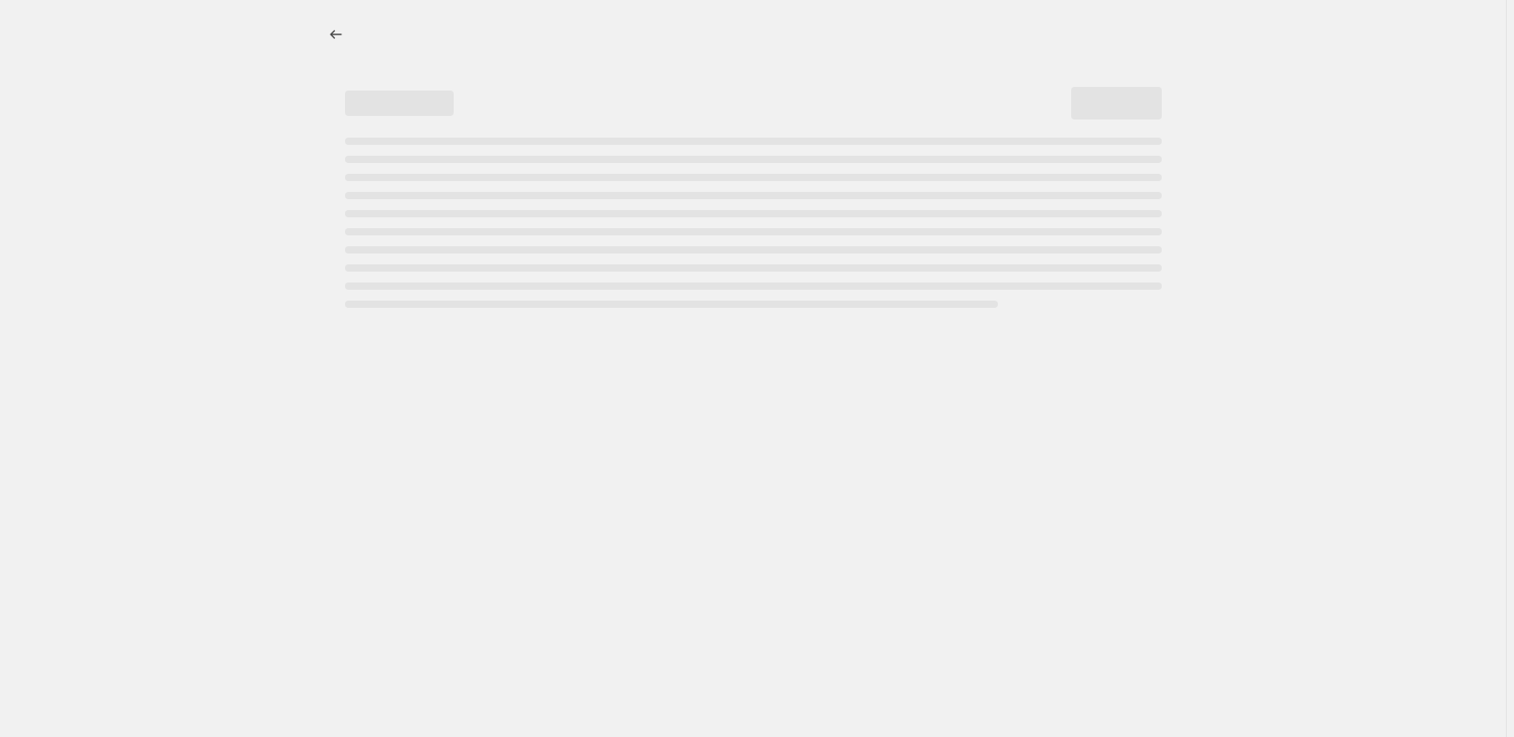
select select "percentage"
select select "pp"
select select "collection"
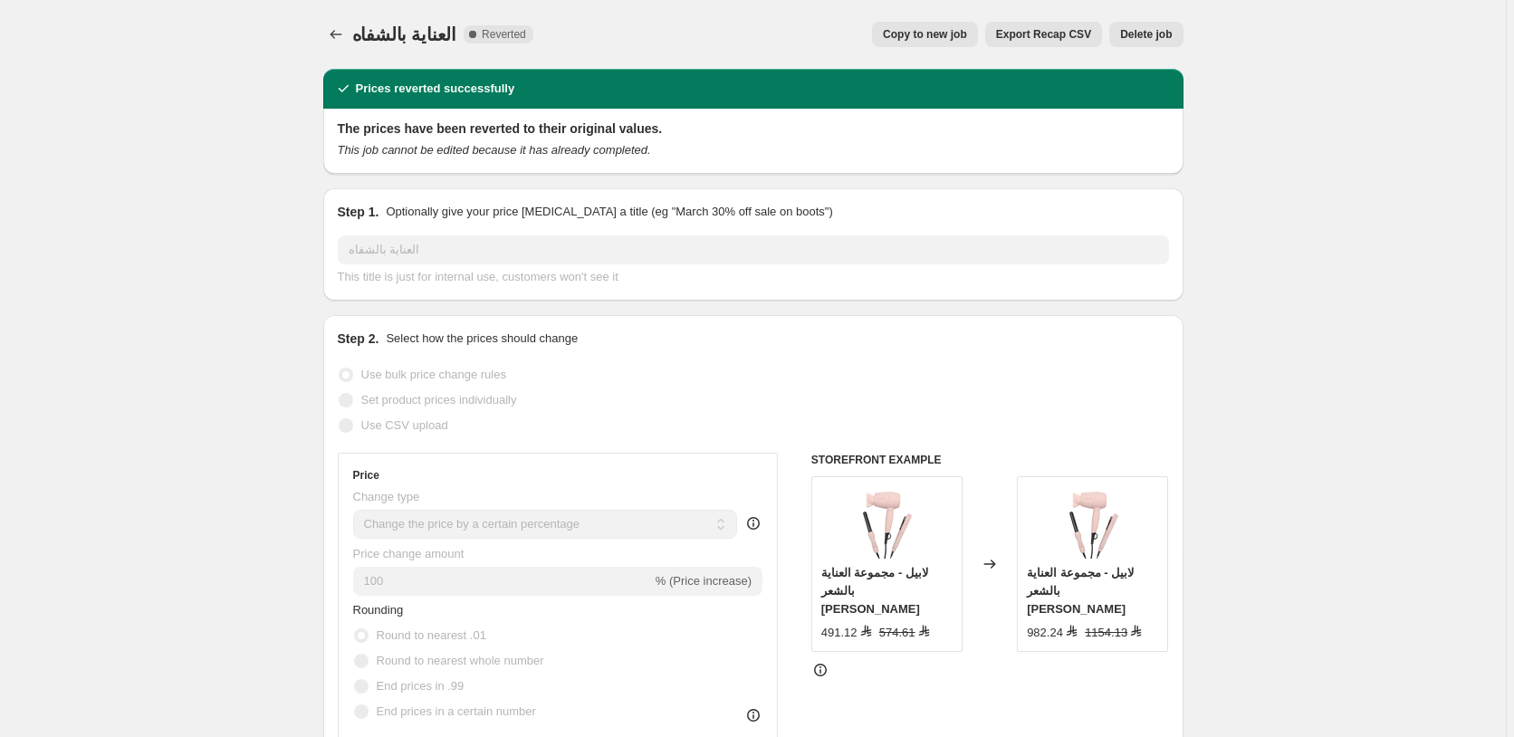
click at [1156, 32] on span "Delete job" at bounding box center [1146, 34] width 52 height 14
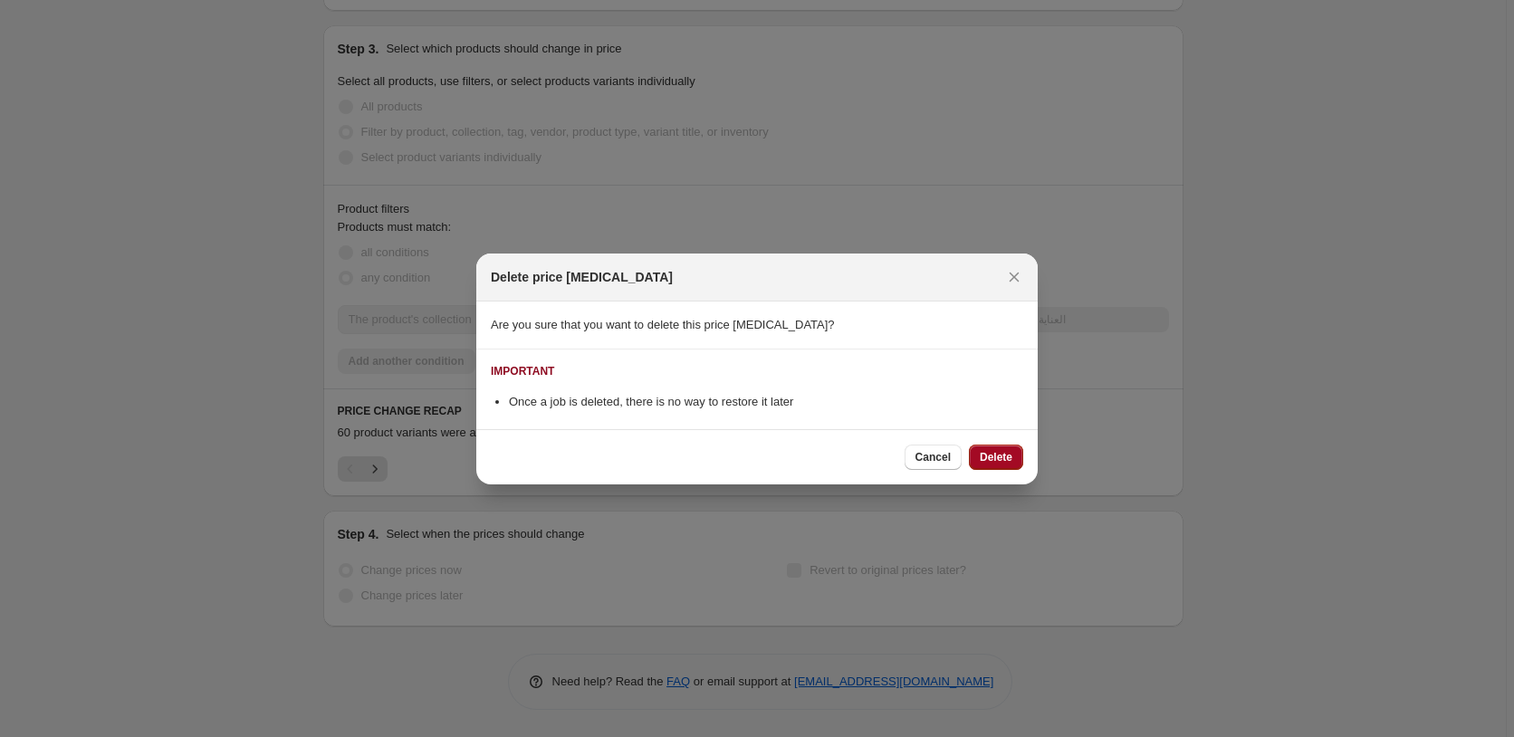
click at [984, 455] on span "Delete" at bounding box center [996, 457] width 33 height 14
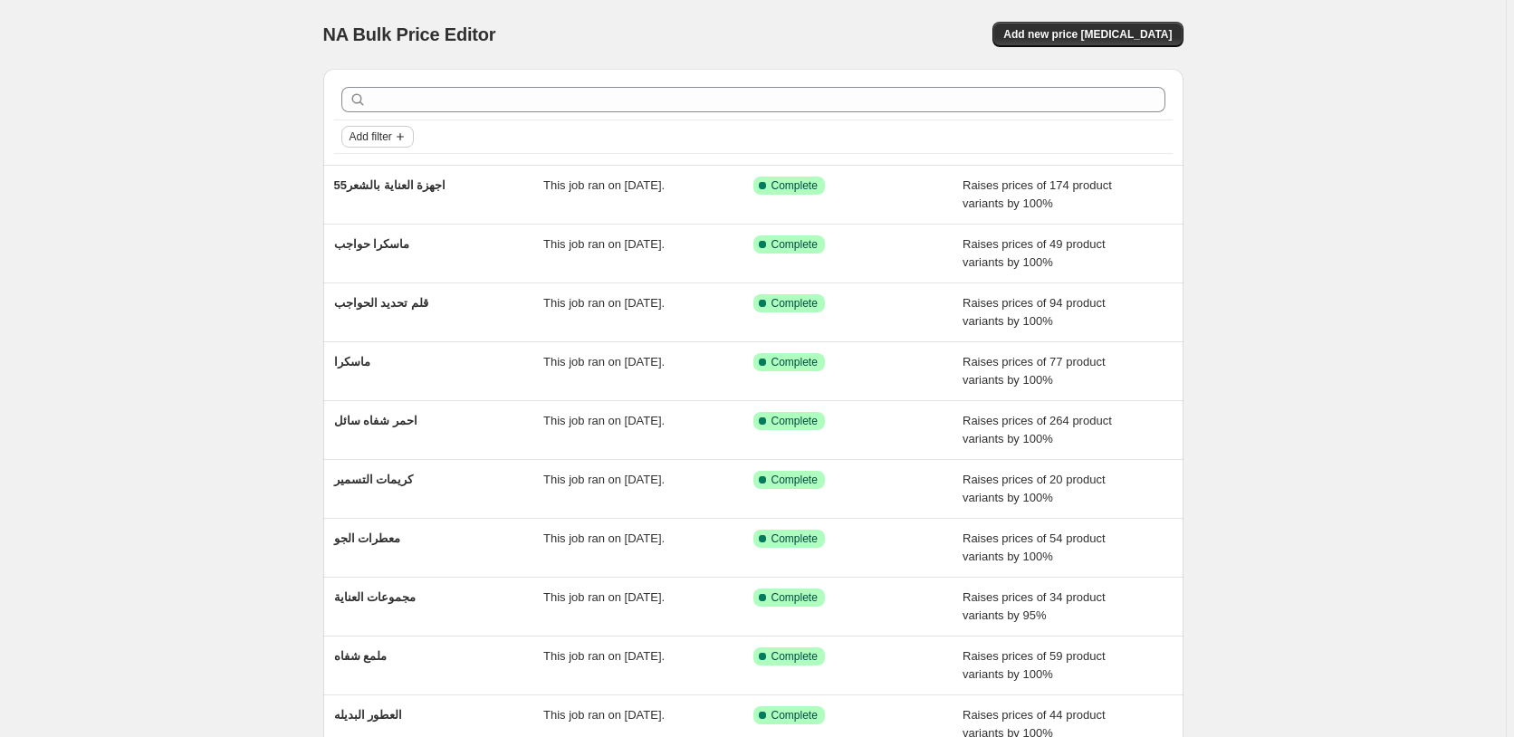
click at [381, 139] on span "Add filter" at bounding box center [370, 136] width 43 height 14
click at [379, 177] on span "Job status" at bounding box center [382, 173] width 53 height 14
click at [361, 301] on input "Reverted" at bounding box center [364, 302] width 14 height 14
click at [388, 138] on span "Add filter" at bounding box center [370, 136] width 43 height 14
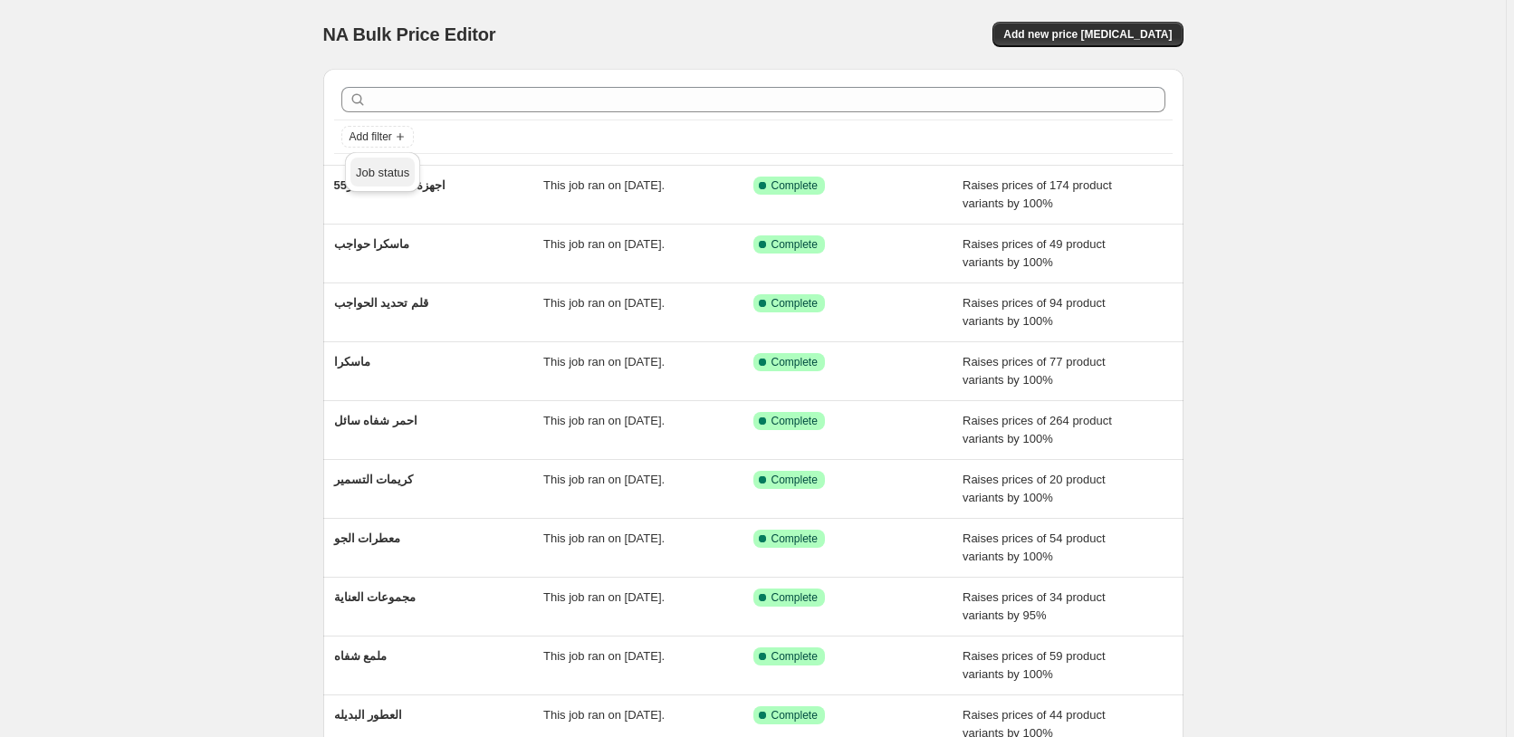
click at [389, 172] on span "Job status" at bounding box center [382, 173] width 53 height 14
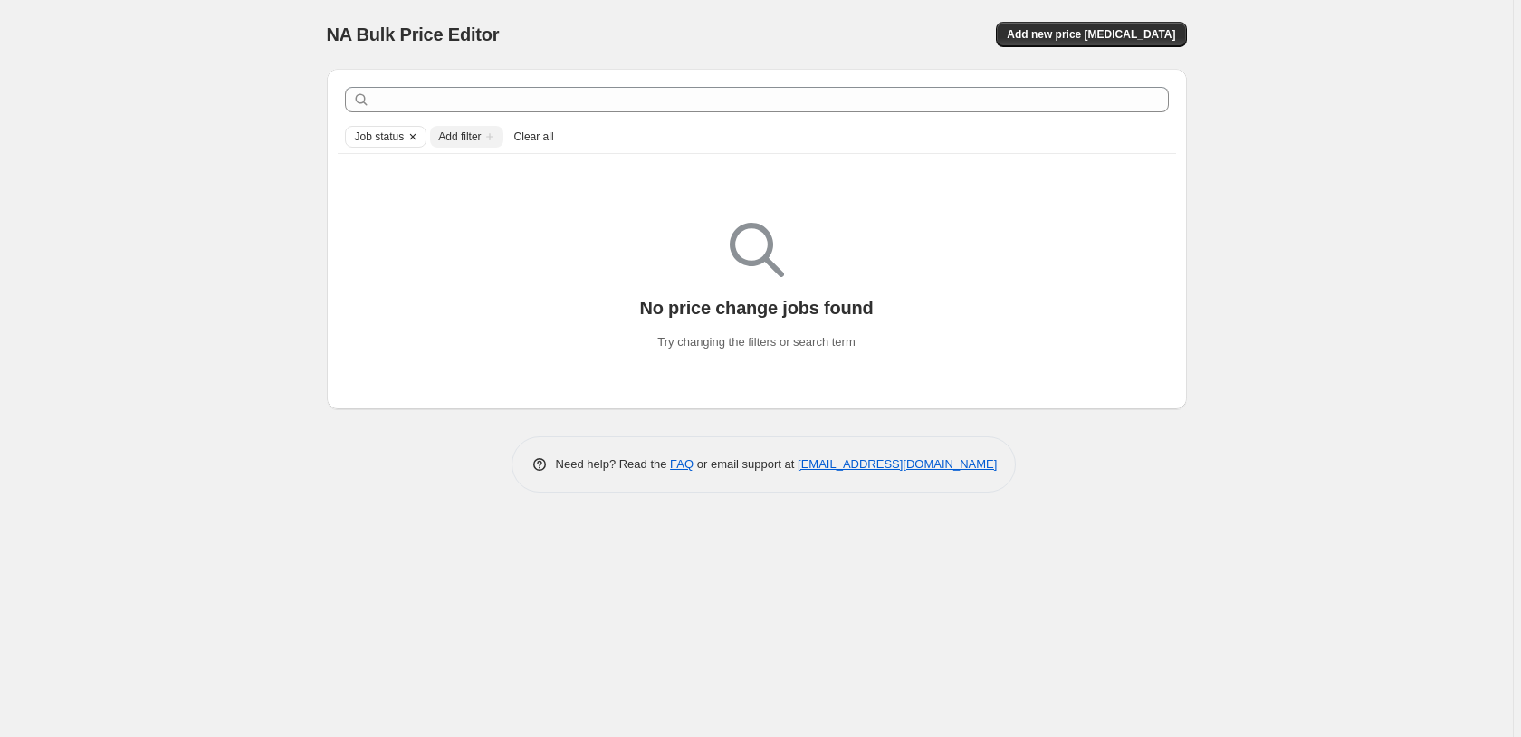
click at [414, 137] on icon "Clear" at bounding box center [413, 136] width 14 height 14
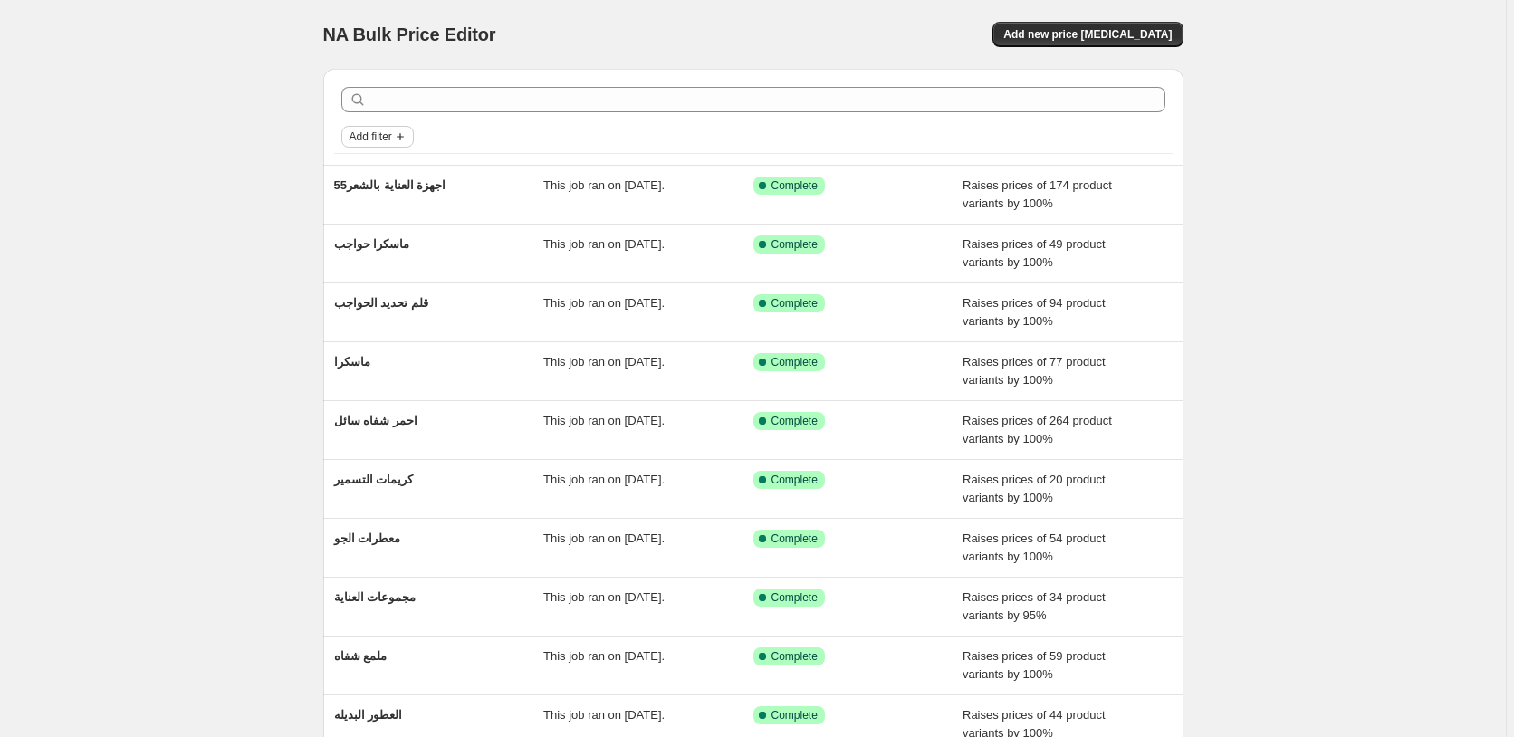
click at [363, 137] on span "Add filter" at bounding box center [370, 136] width 43 height 14
click at [392, 135] on span "Add filter" at bounding box center [370, 136] width 43 height 14
click at [402, 137] on icon "Add filter" at bounding box center [400, 136] width 7 height 7
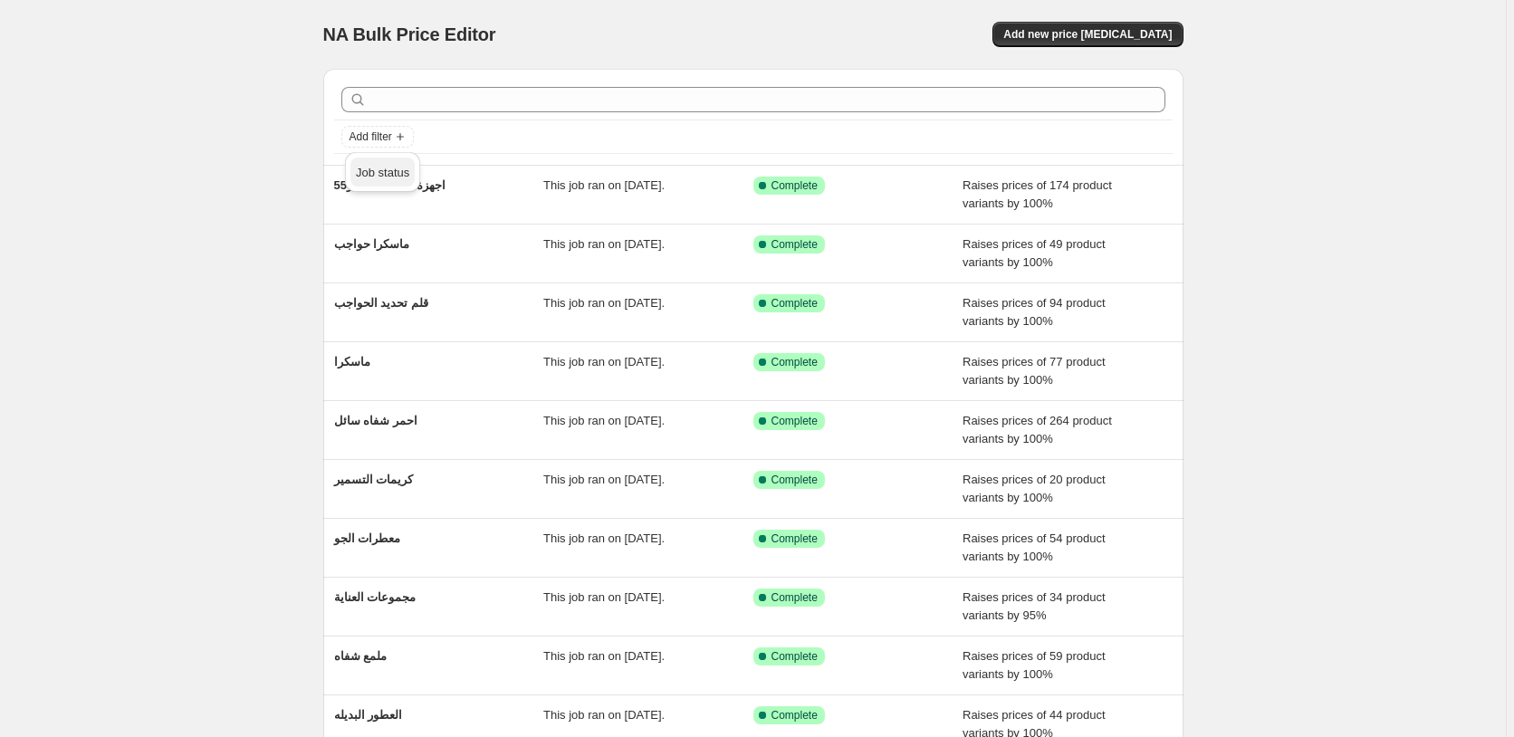
click at [387, 172] on span "Job status" at bounding box center [382, 173] width 53 height 14
click at [366, 301] on input "Reverted" at bounding box center [364, 302] width 14 height 14
click at [381, 136] on span "Add filter" at bounding box center [370, 136] width 43 height 14
click at [383, 177] on span "Job status" at bounding box center [382, 173] width 53 height 14
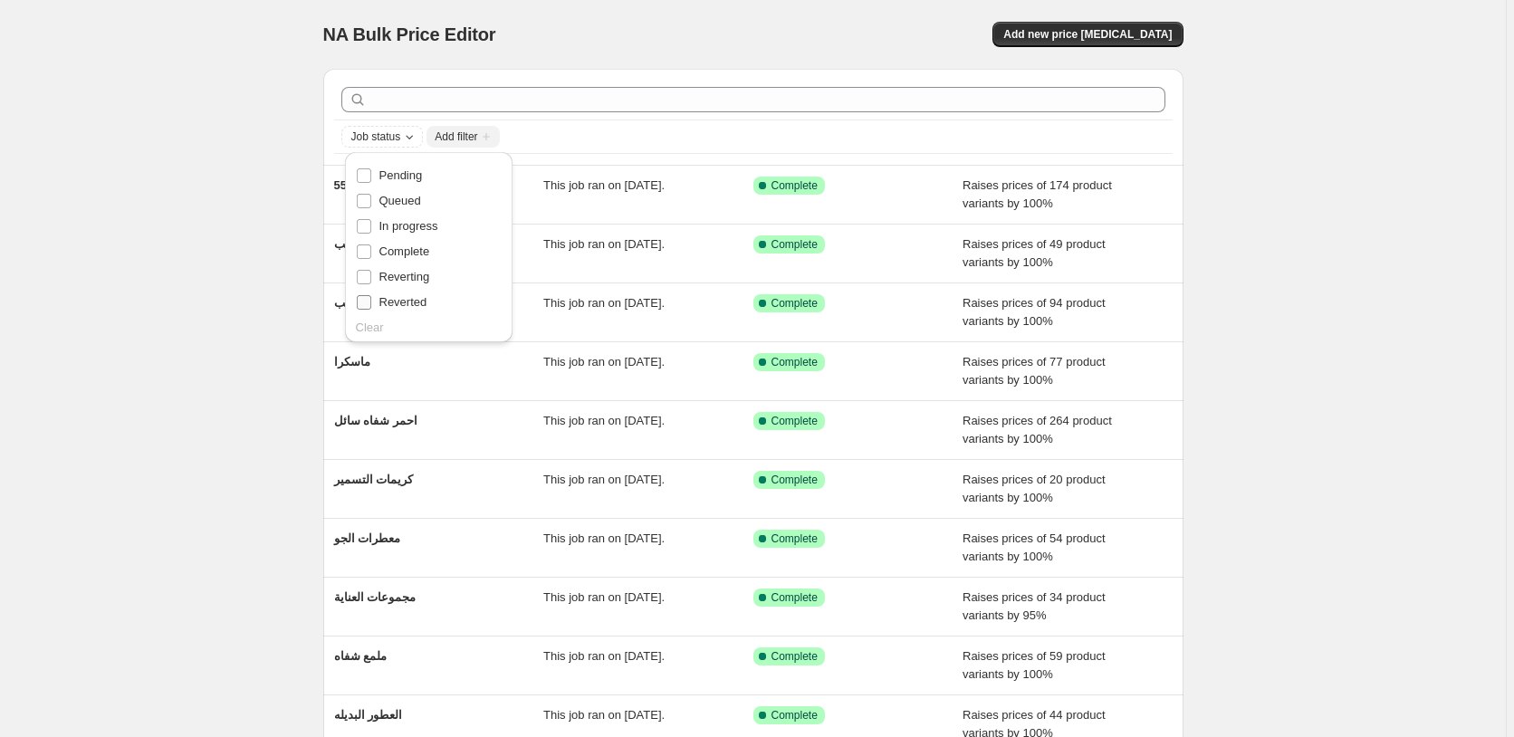
click at [365, 301] on input "Reverted" at bounding box center [364, 302] width 14 height 14
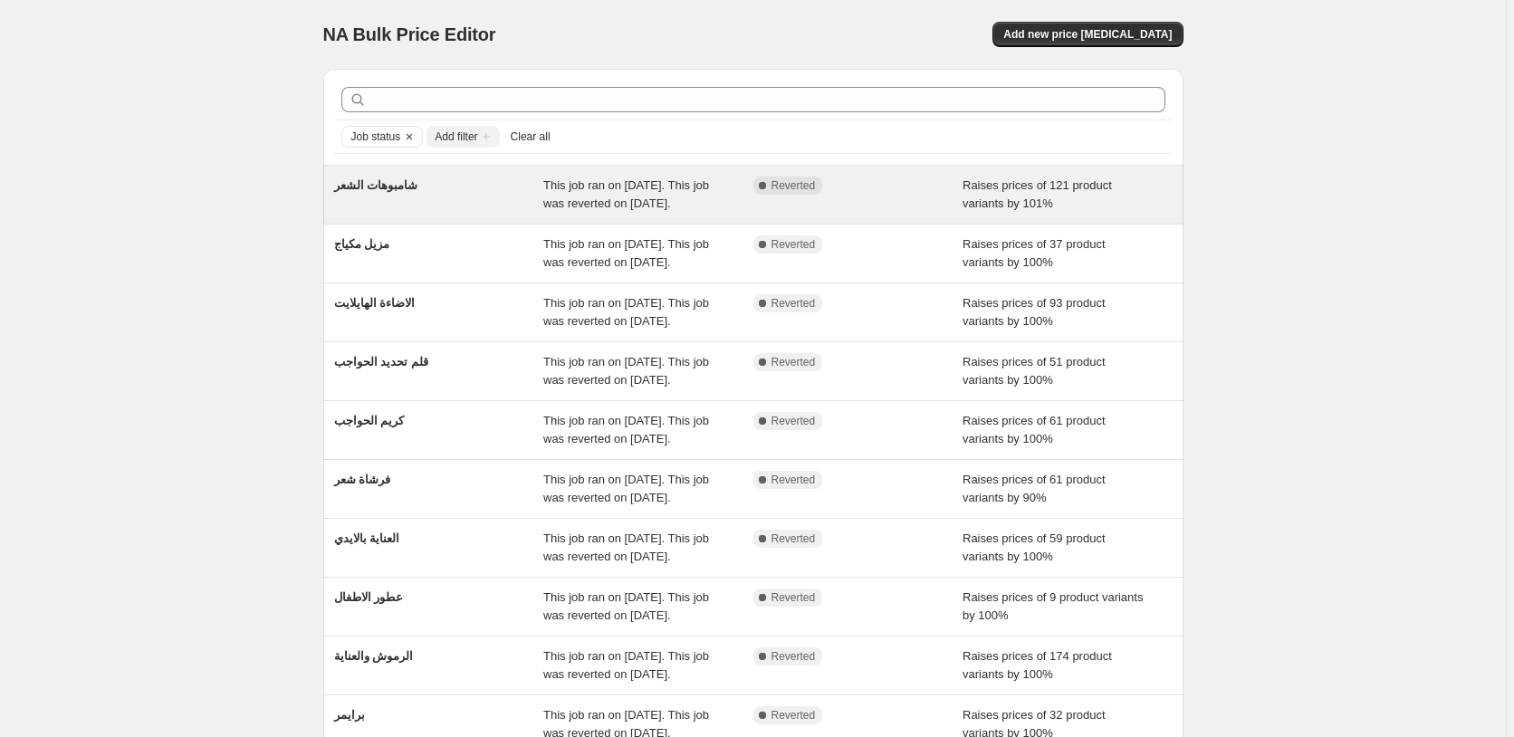
click at [1147, 189] on div "Raises prices of 121 product variants by 101%" at bounding box center [1067, 195] width 210 height 36
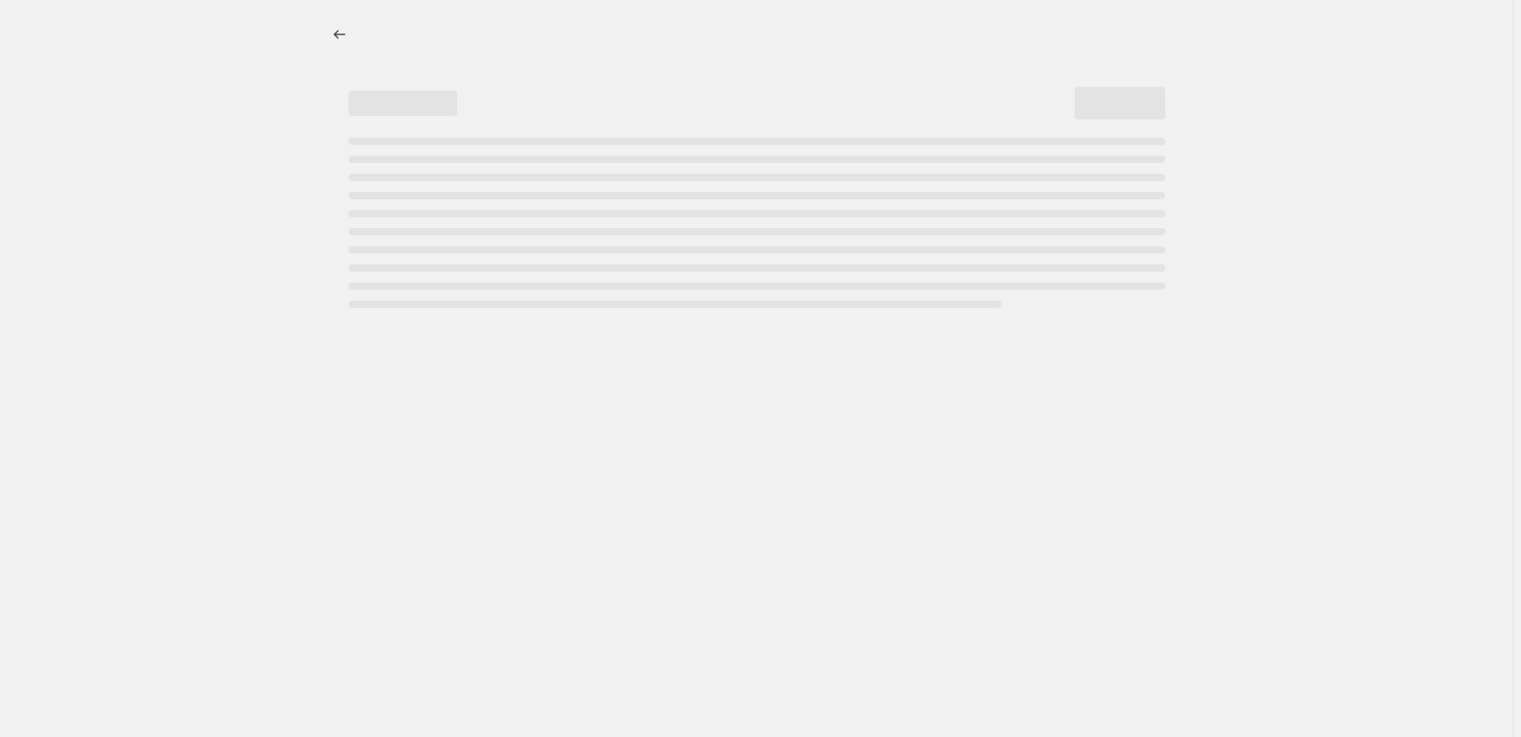
select select "percentage"
select select "pp"
select select "collection"
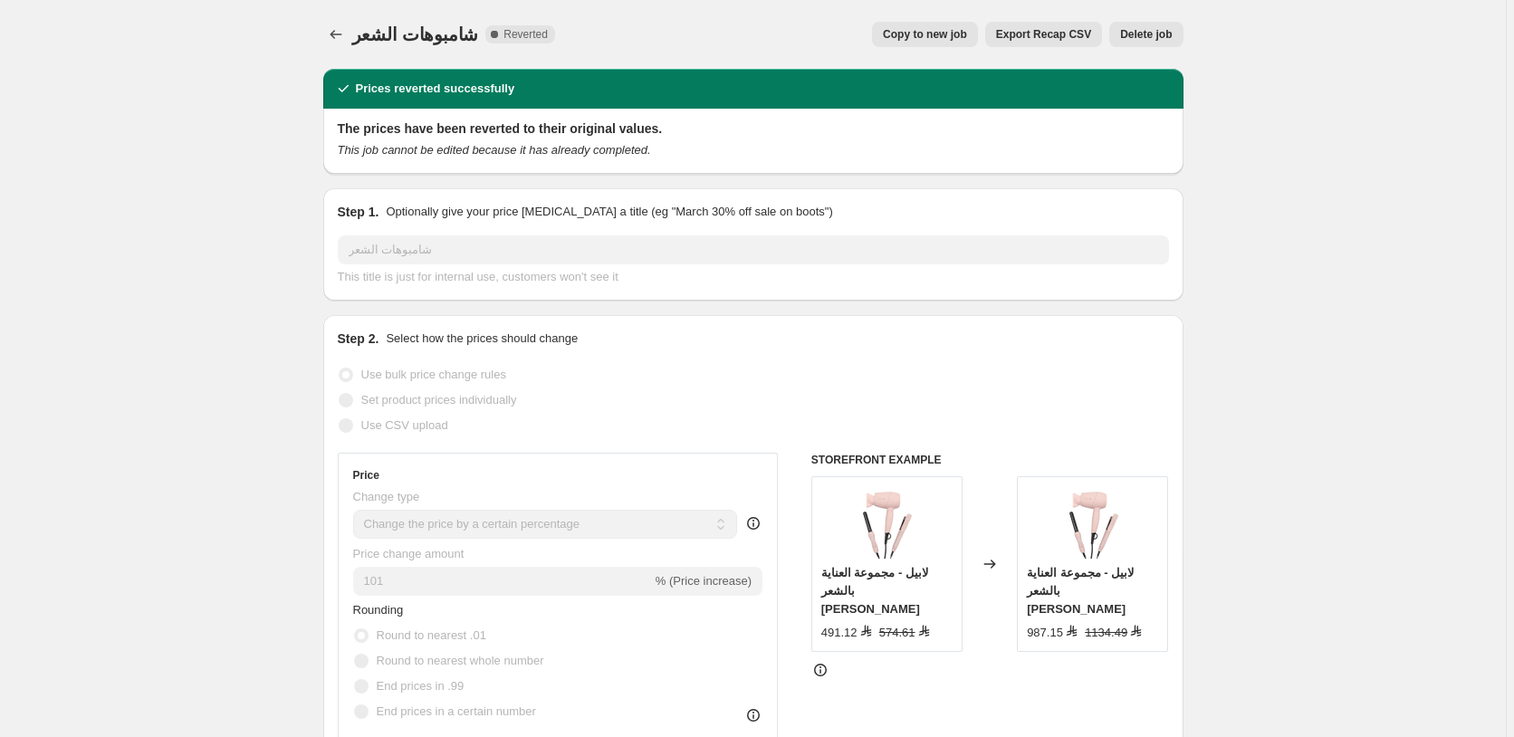
click at [1146, 38] on span "Delete job" at bounding box center [1146, 34] width 52 height 14
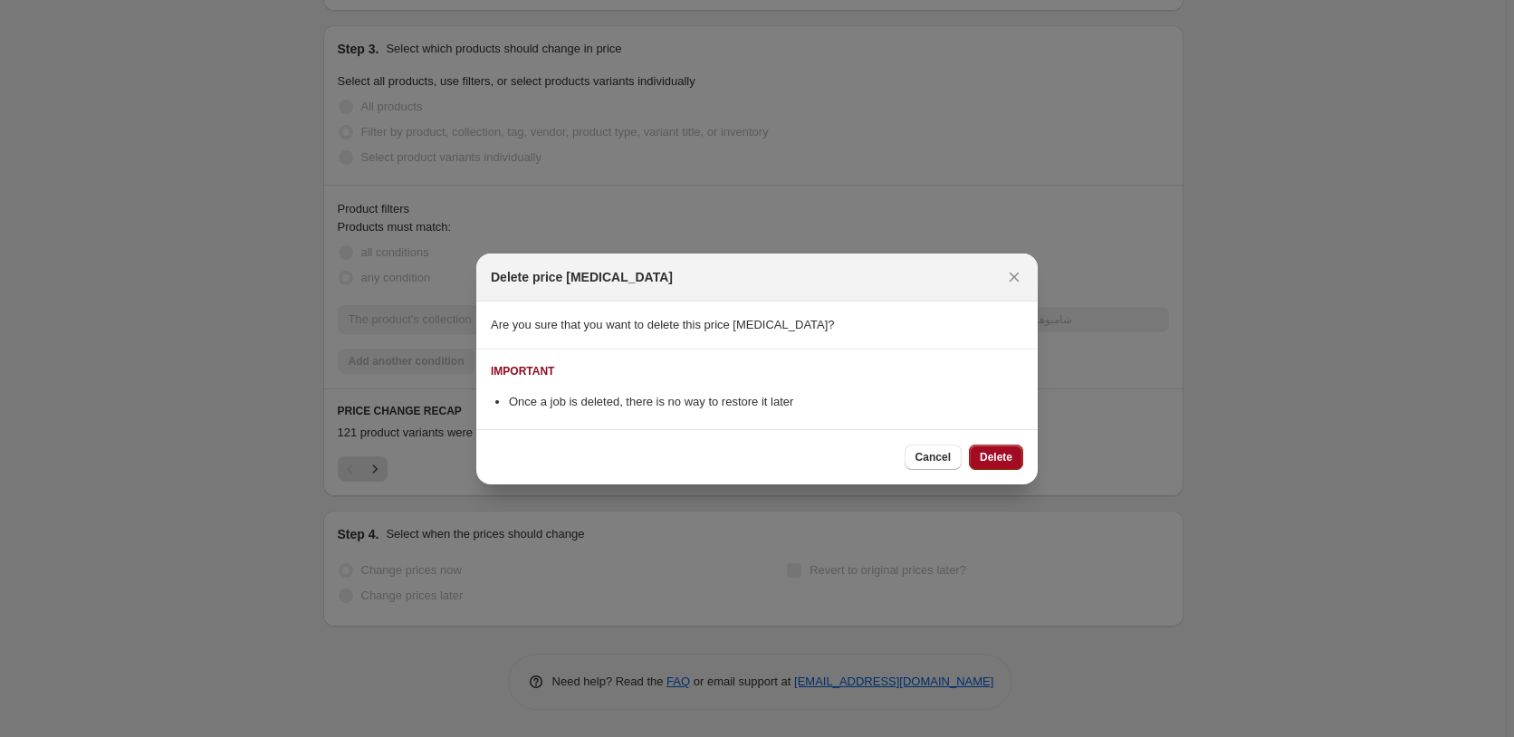
click at [996, 454] on span "Delete" at bounding box center [996, 457] width 33 height 14
click at [996, 454] on div "Cancel Delete" at bounding box center [963, 457] width 119 height 25
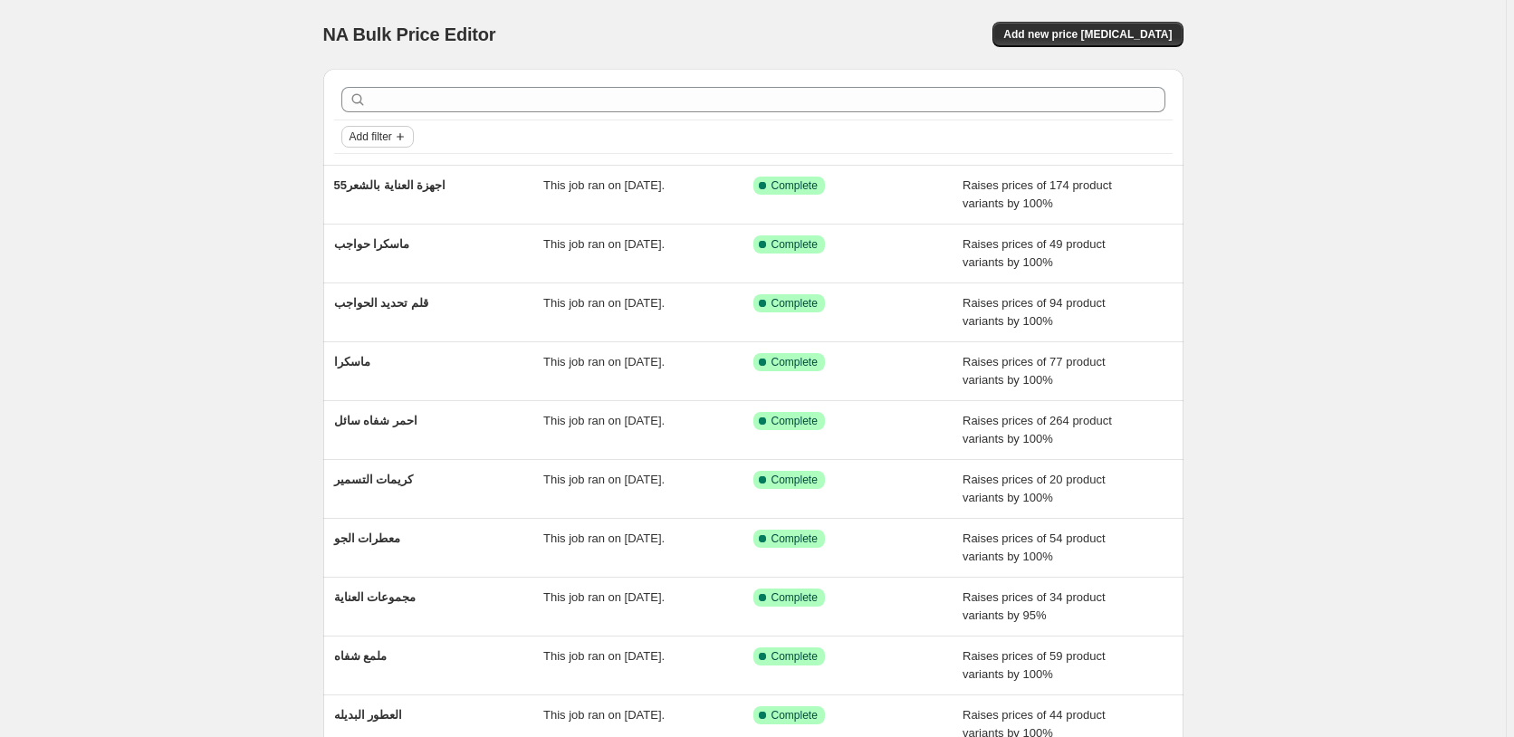
click at [378, 137] on span "Add filter" at bounding box center [370, 136] width 43 height 14
click at [369, 176] on span "Job status" at bounding box center [382, 173] width 53 height 14
click at [363, 304] on input "Reverted" at bounding box center [364, 302] width 14 height 14
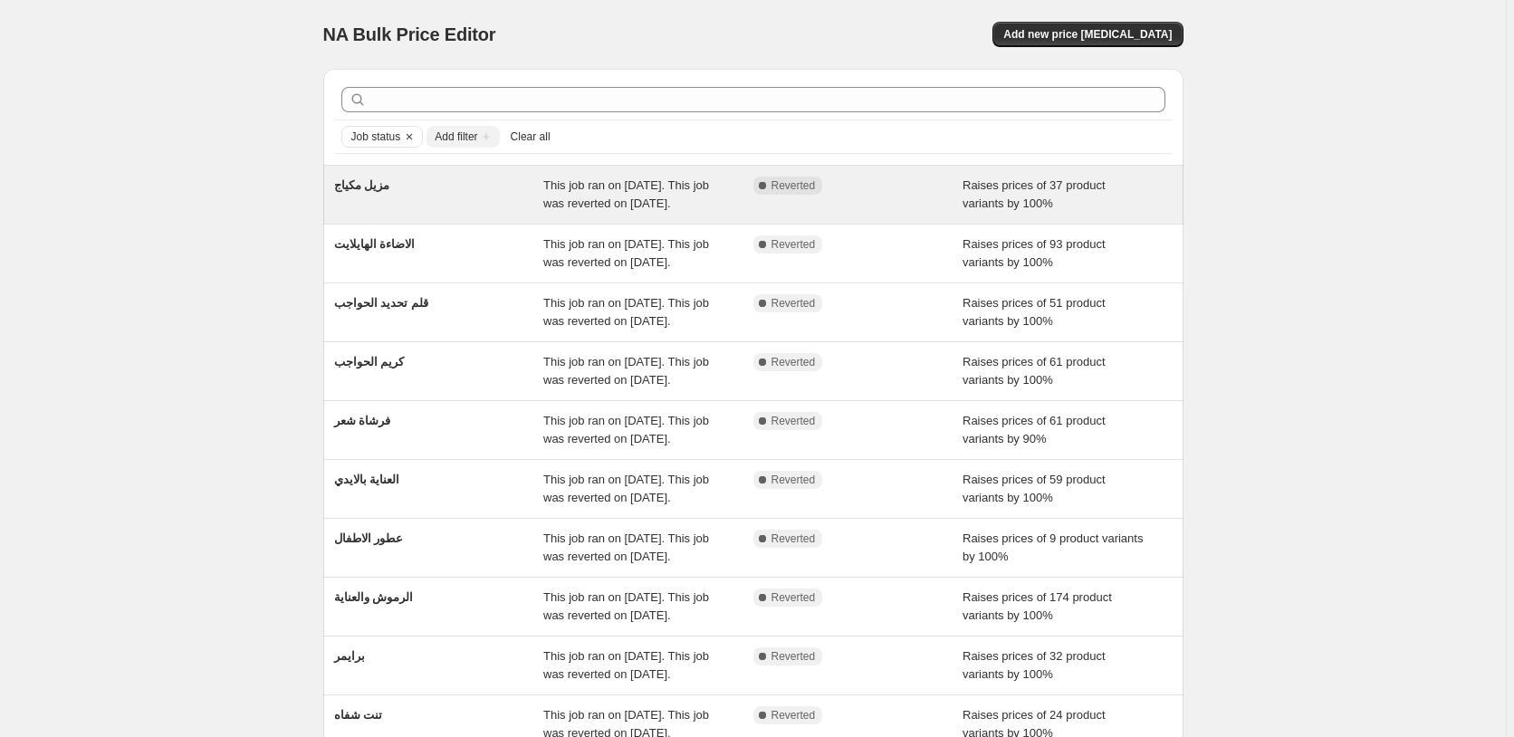
click at [1141, 193] on div "Raises prices of 37 product variants by 100%" at bounding box center [1067, 195] width 210 height 36
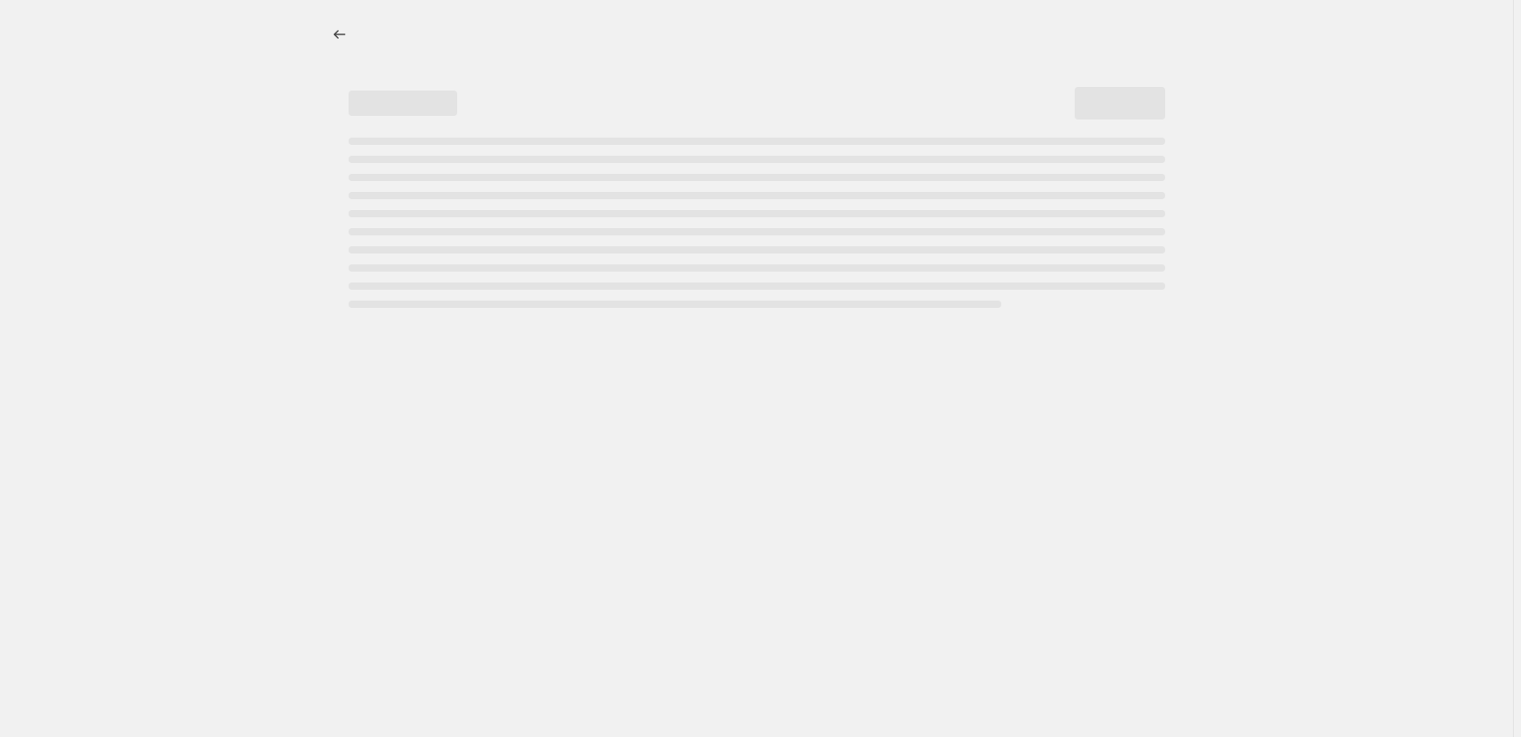
select select "percentage"
select select "pp"
select select "collection"
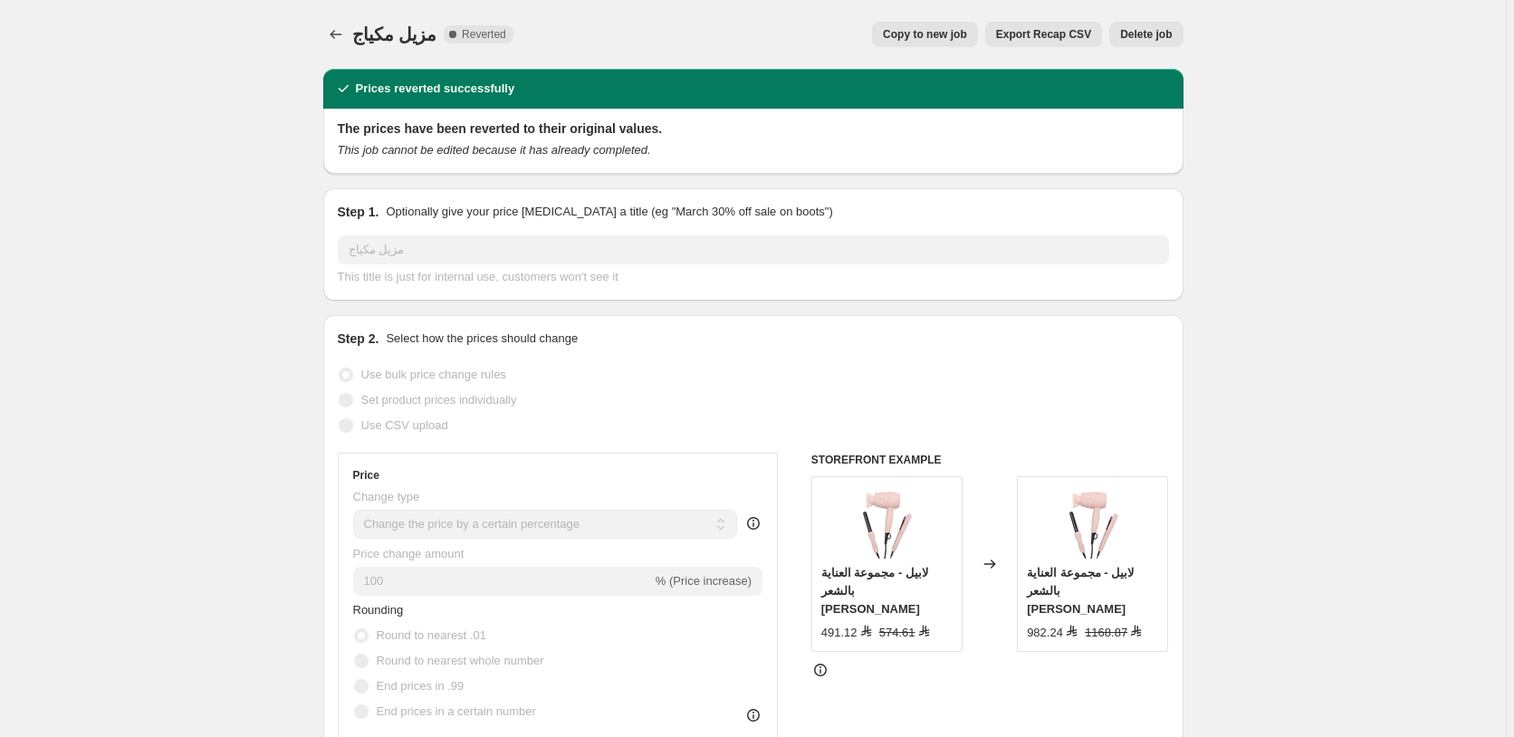
click at [1154, 34] on span "Delete job" at bounding box center [1146, 34] width 52 height 14
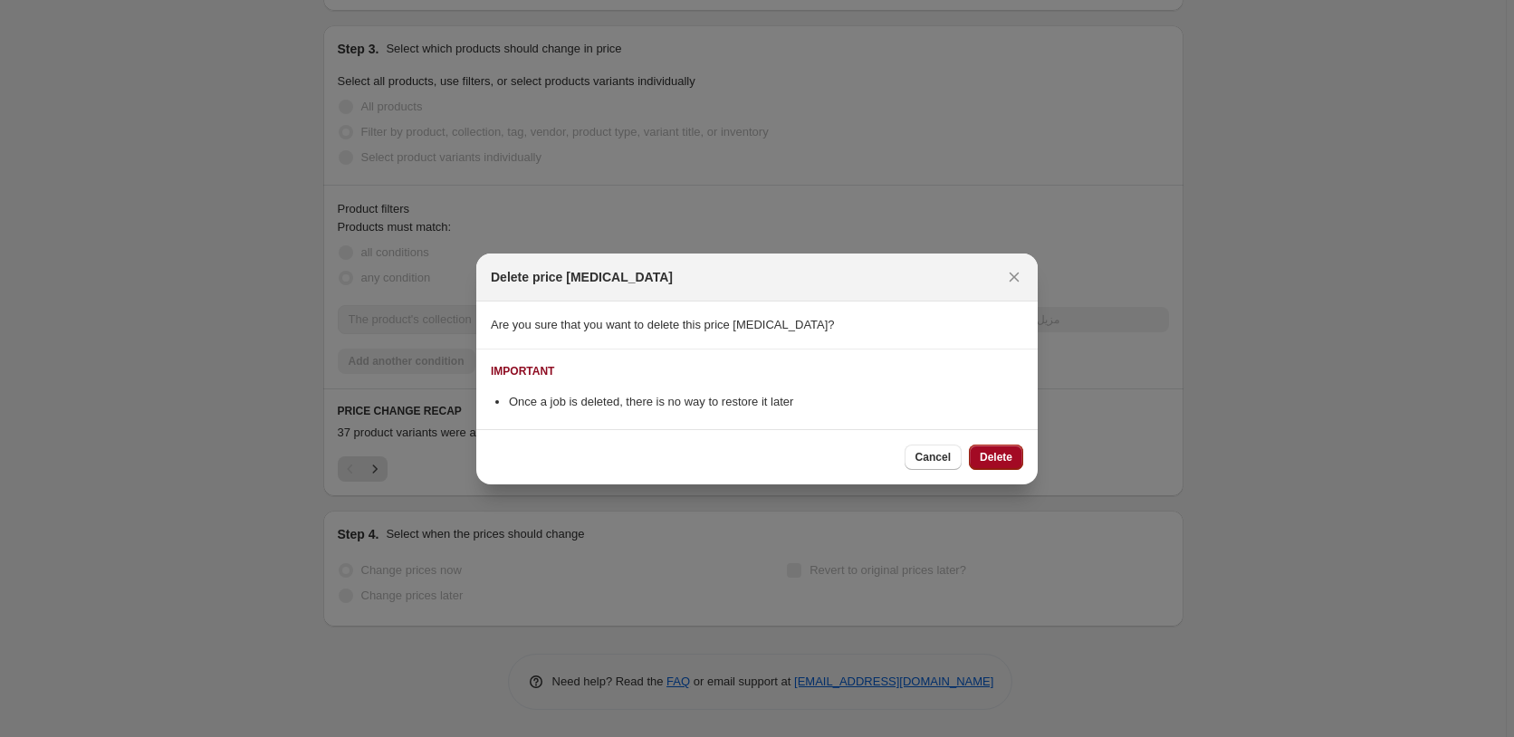
click at [1004, 456] on span "Delete" at bounding box center [996, 457] width 33 height 14
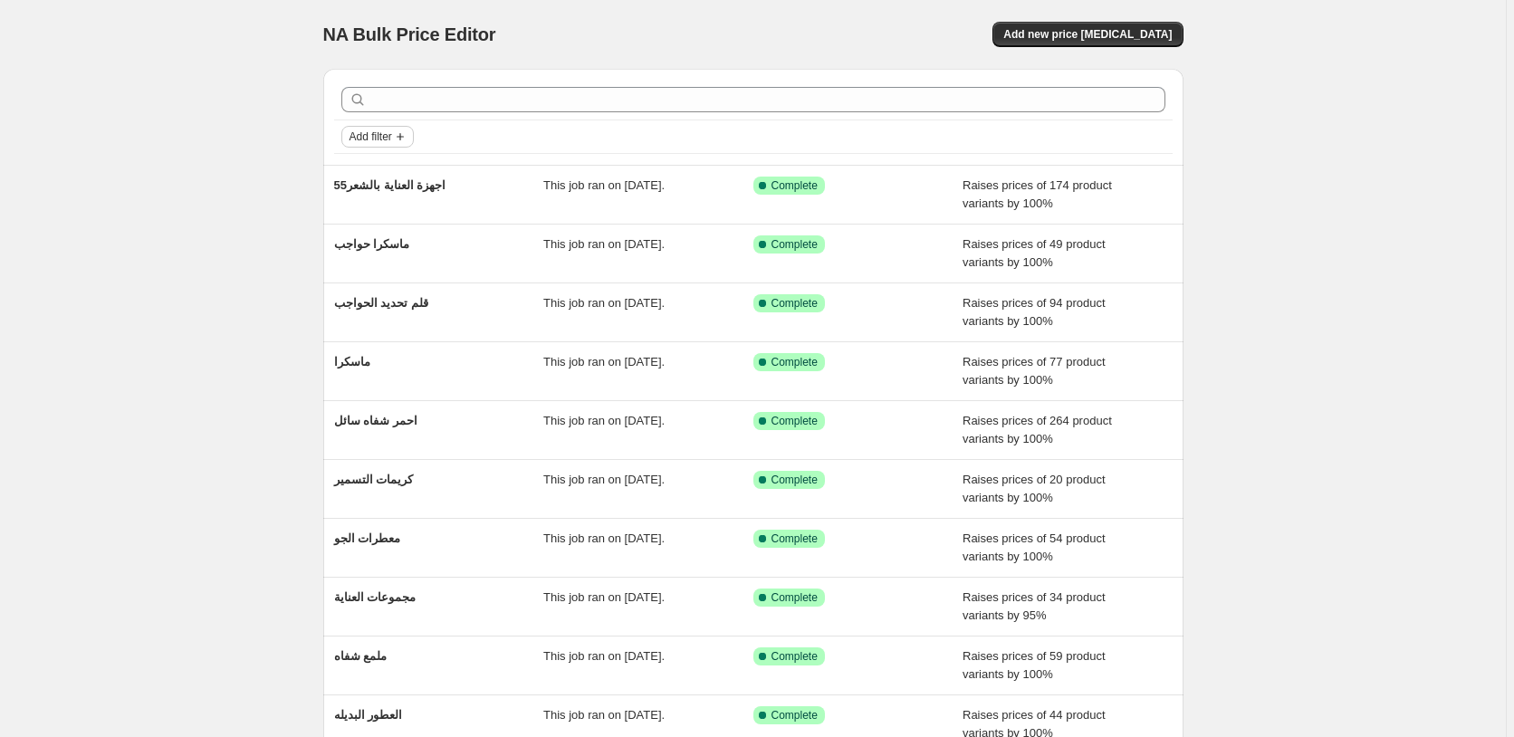
click at [381, 135] on span "Add filter" at bounding box center [370, 136] width 43 height 14
click at [377, 168] on span "Job status" at bounding box center [382, 173] width 53 height 14
click at [366, 303] on input "Reverted" at bounding box center [364, 302] width 14 height 14
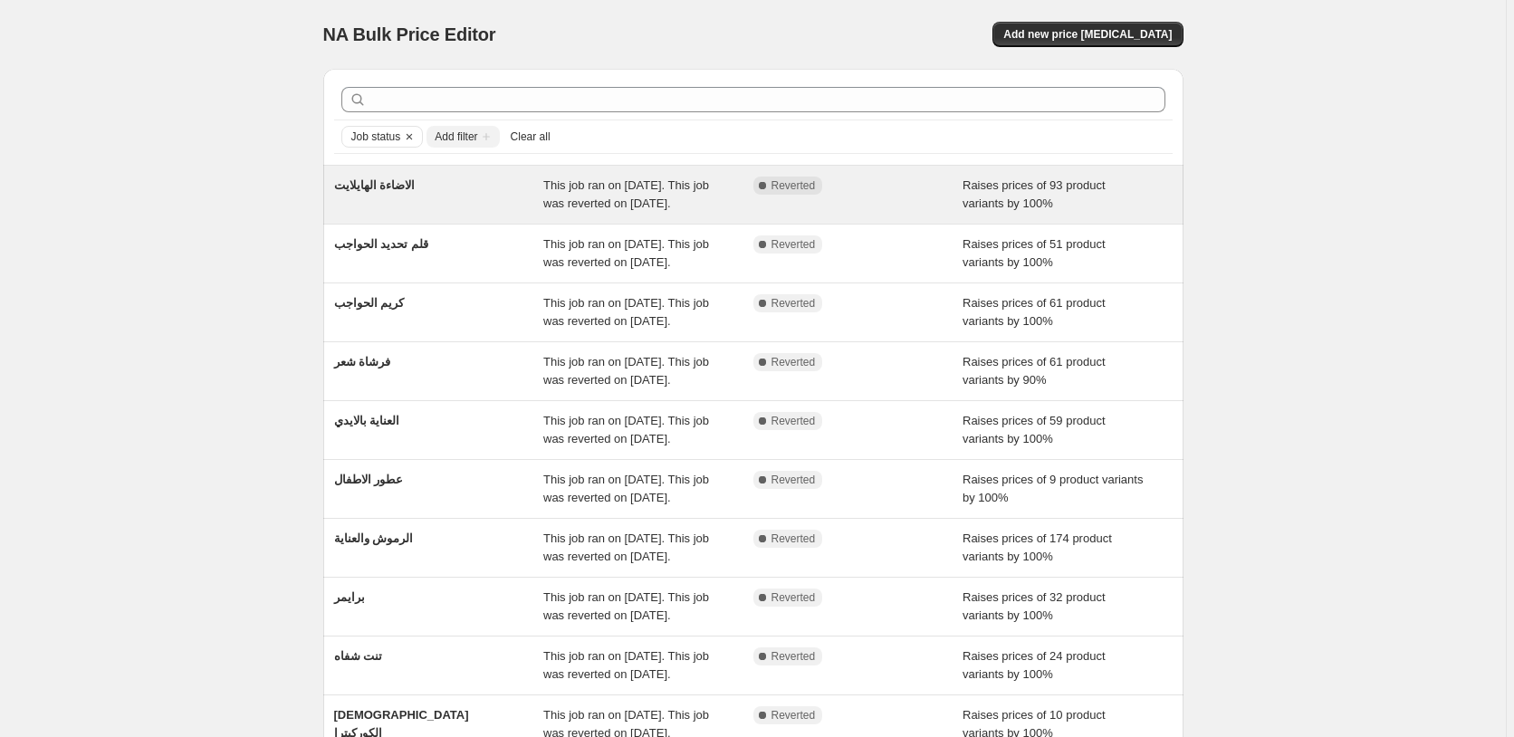
click at [1151, 187] on div "Raises prices of 93 product variants by 100%" at bounding box center [1067, 195] width 210 height 36
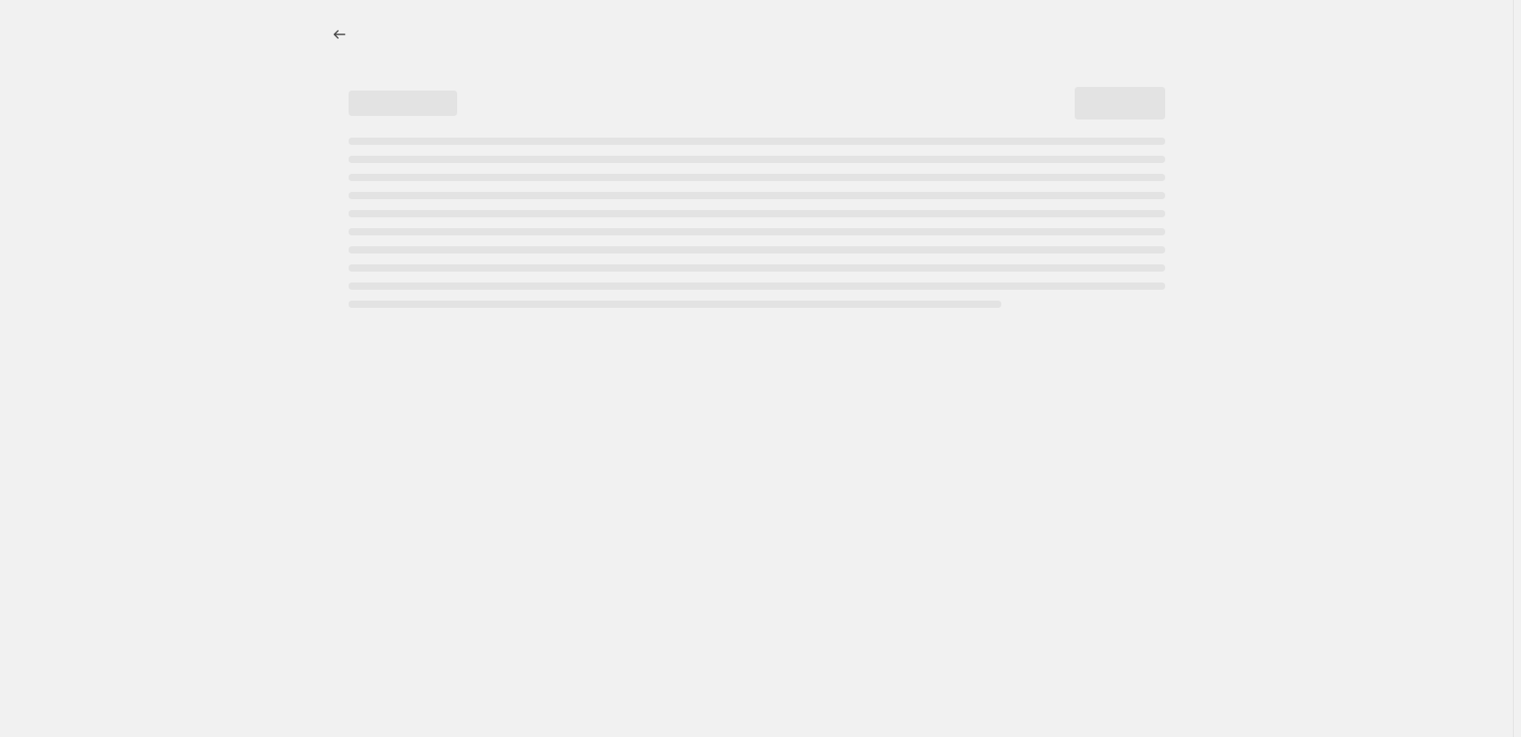
select select "percentage"
select select "pp"
select select "collection"
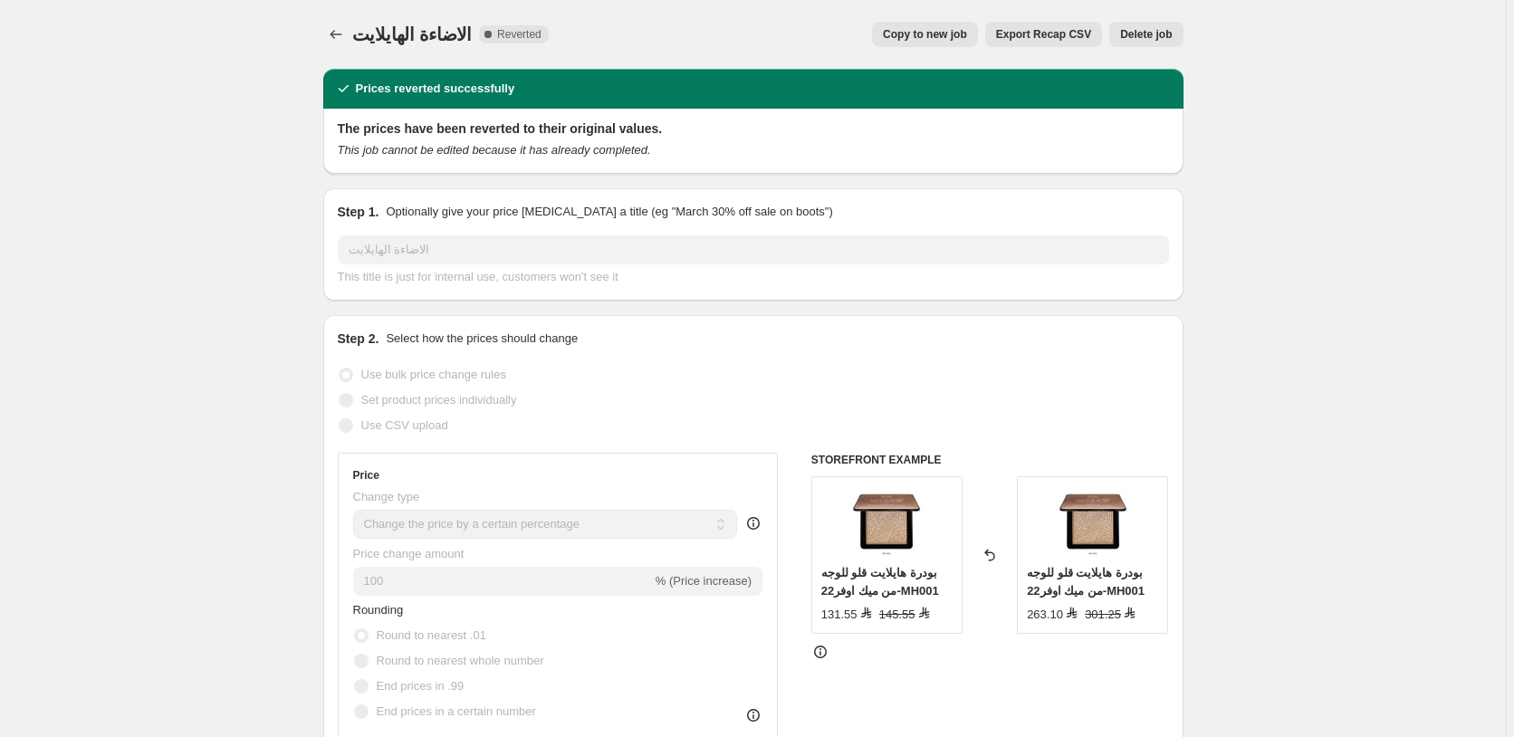
click at [1156, 35] on span "Delete job" at bounding box center [1146, 34] width 52 height 14
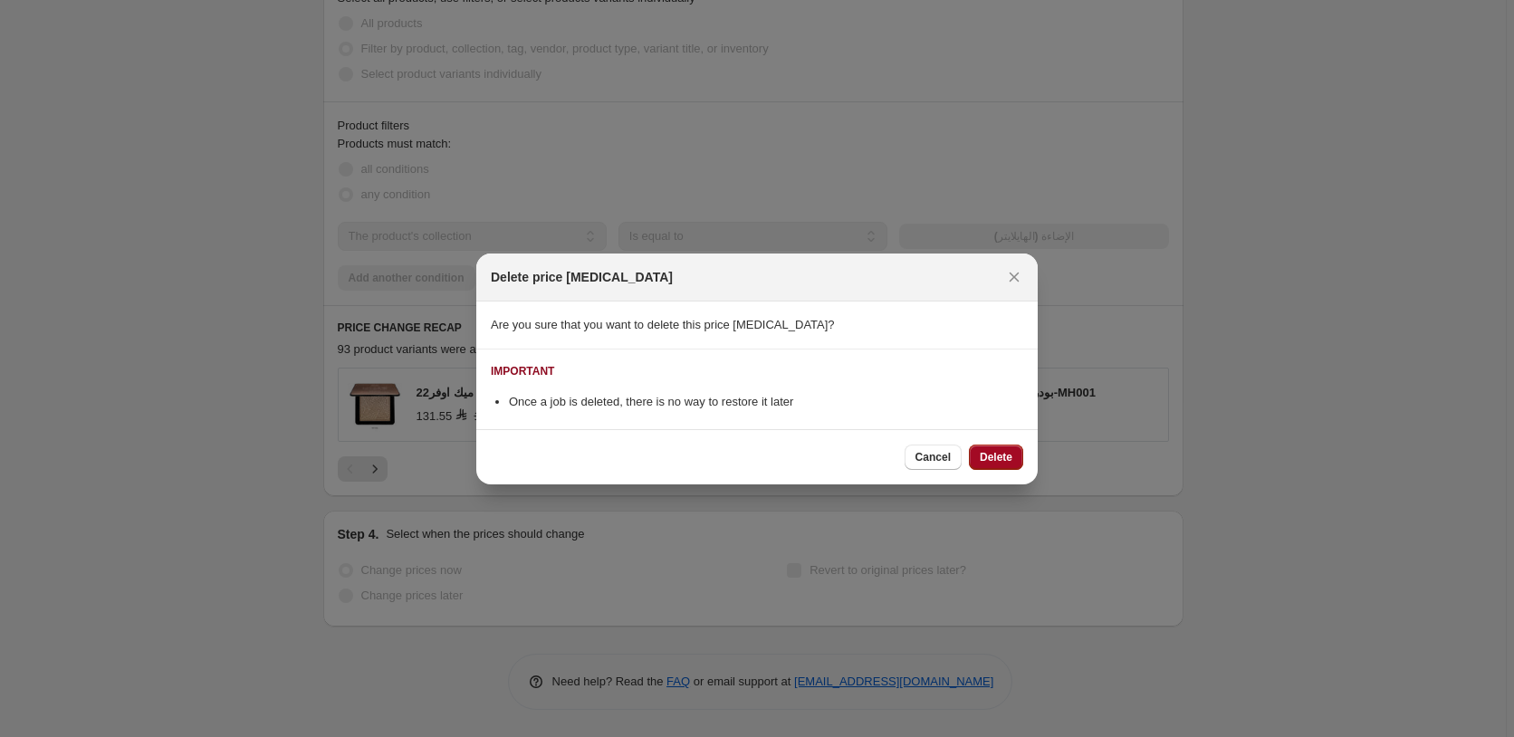
click at [1000, 457] on span "Delete" at bounding box center [996, 457] width 33 height 14
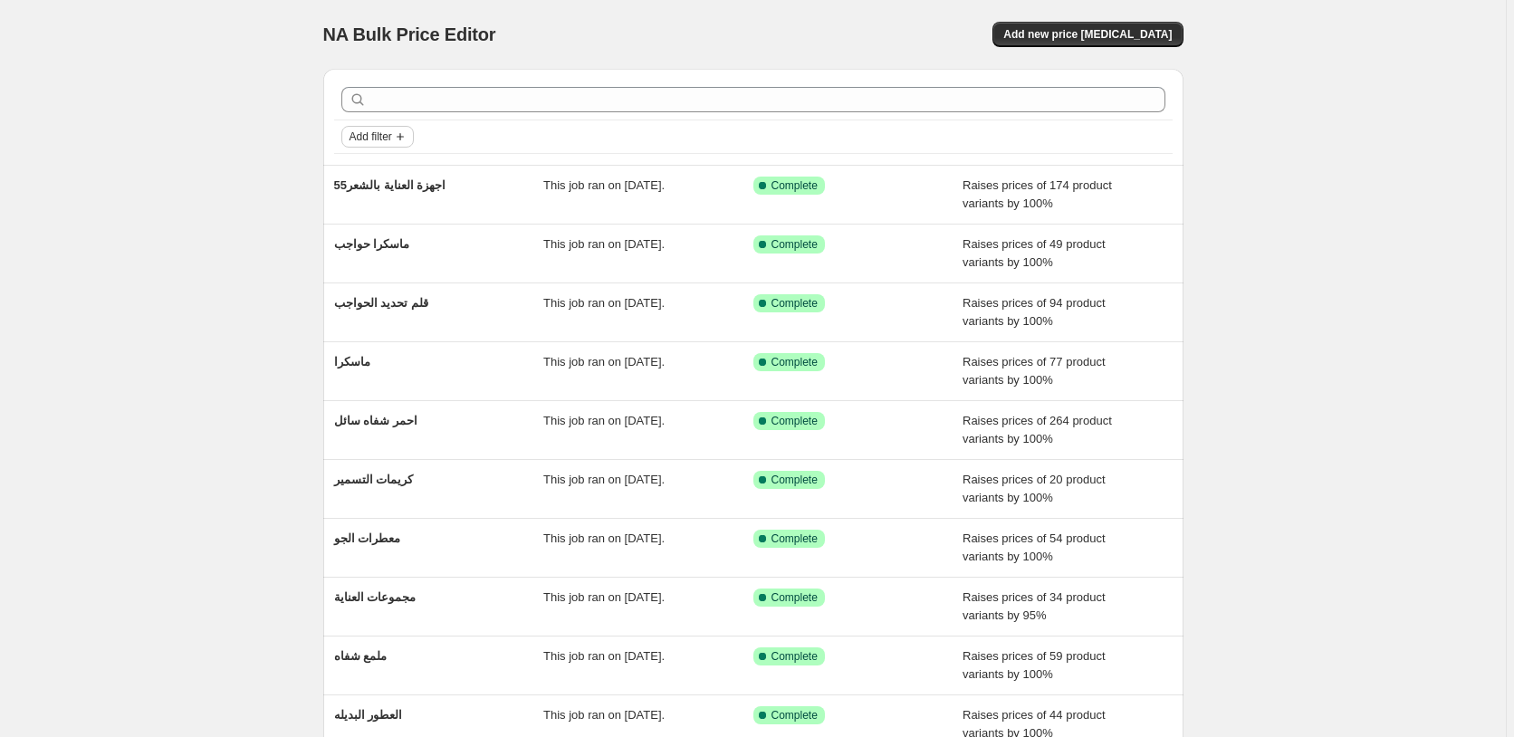
click at [383, 139] on span "Add filter" at bounding box center [370, 136] width 43 height 14
click at [381, 168] on span "Job status" at bounding box center [382, 173] width 53 height 14
click at [362, 303] on input "Reverted" at bounding box center [364, 302] width 14 height 14
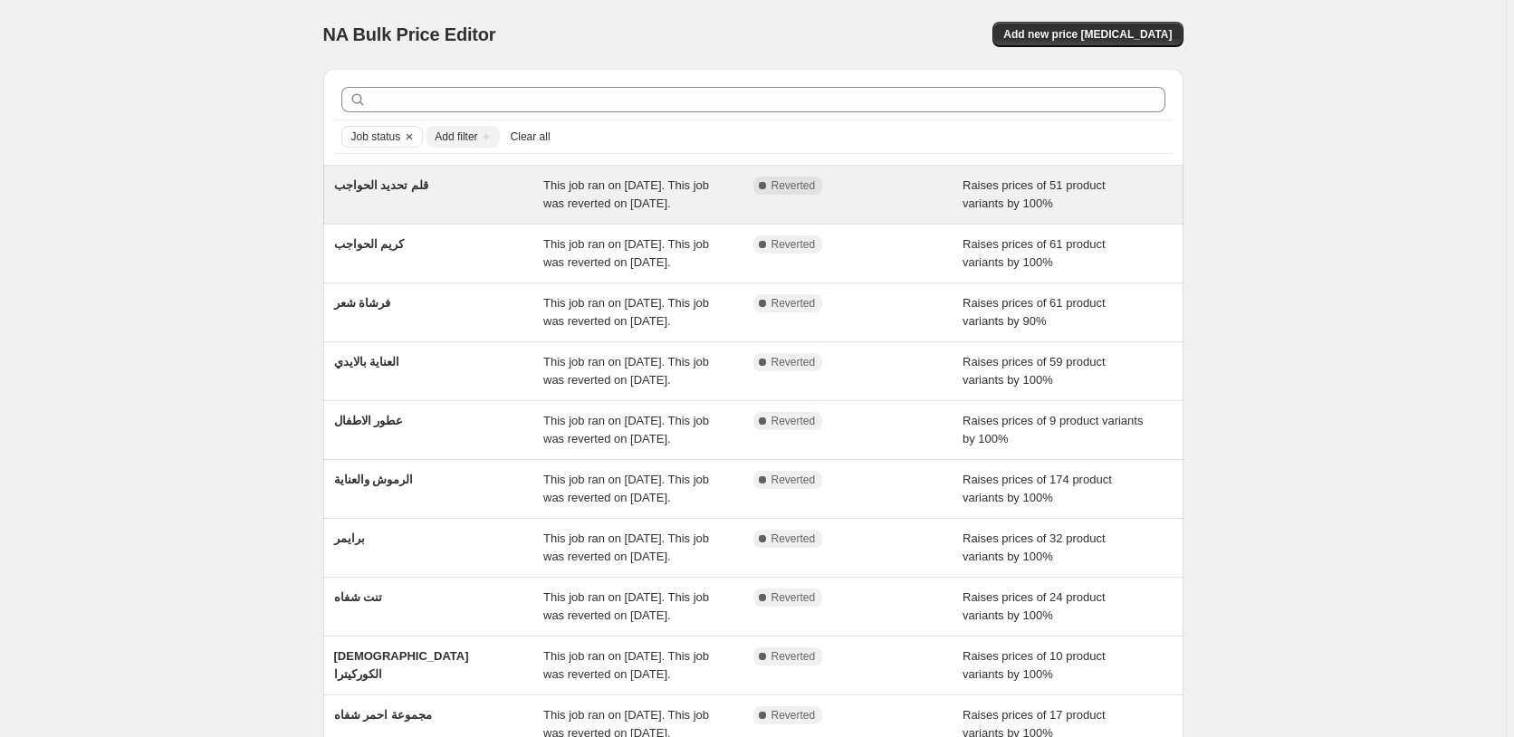
click at [1151, 194] on div "Raises prices of 51 product variants by 100%" at bounding box center [1067, 195] width 210 height 36
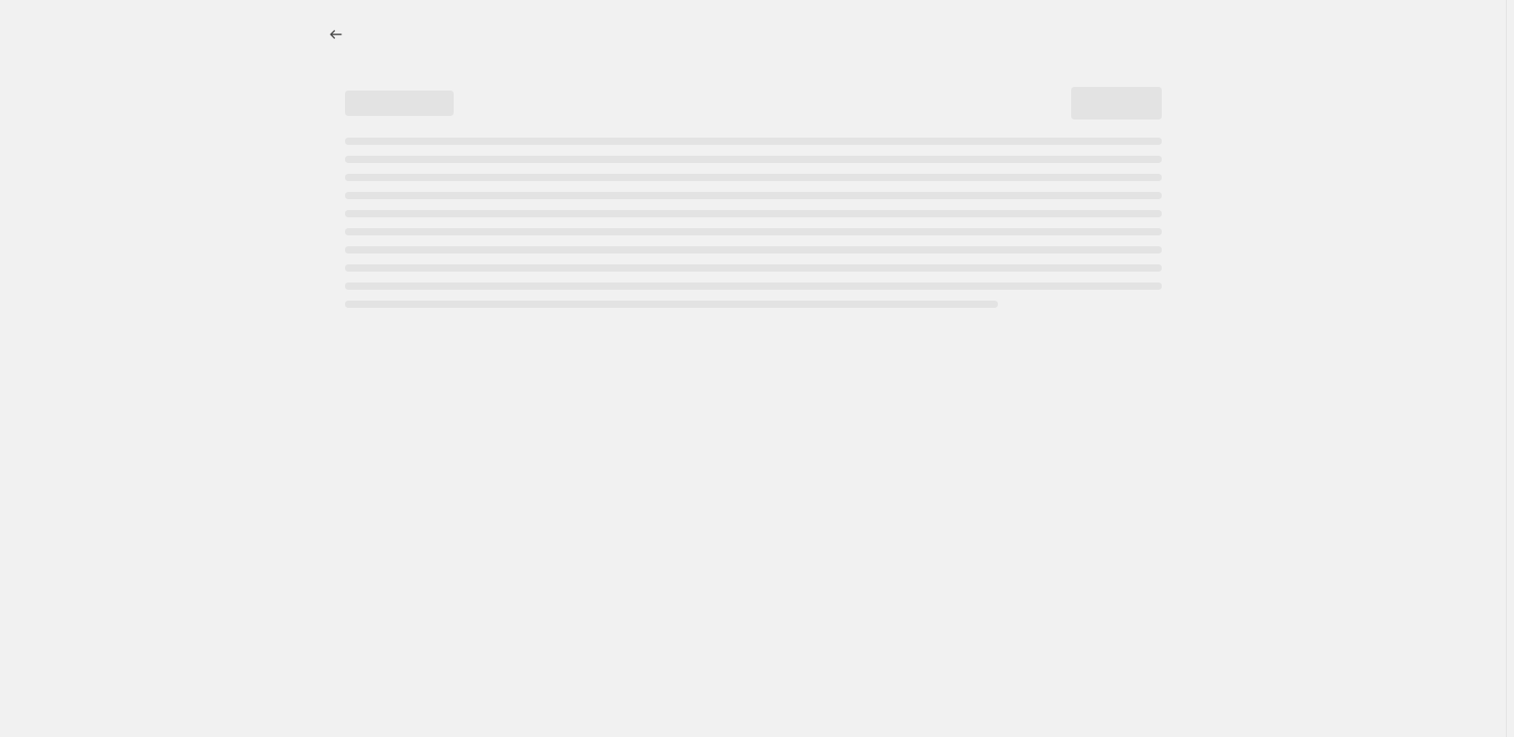
select select "percentage"
select select "pp"
select select "collection"
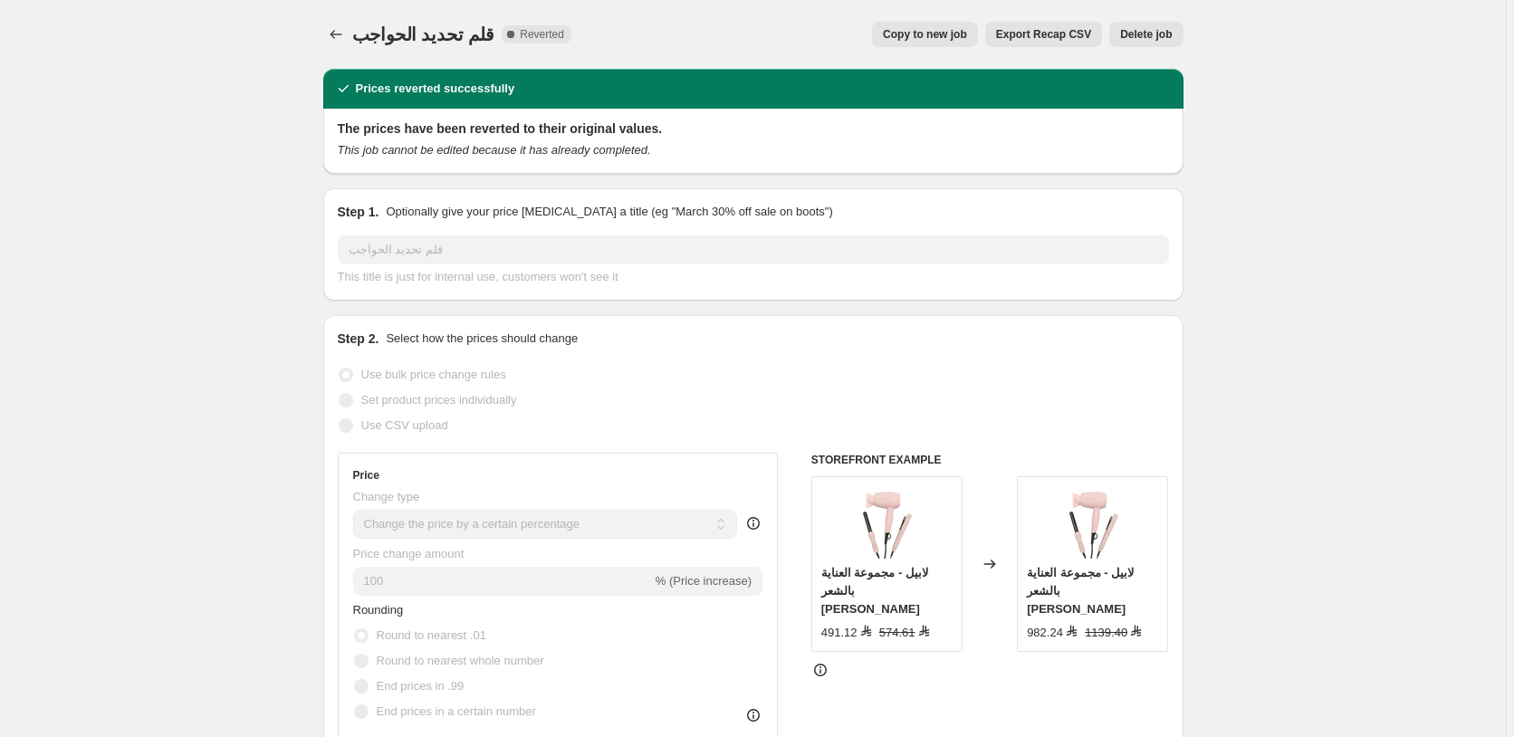
click at [1156, 29] on span "Delete job" at bounding box center [1146, 34] width 52 height 14
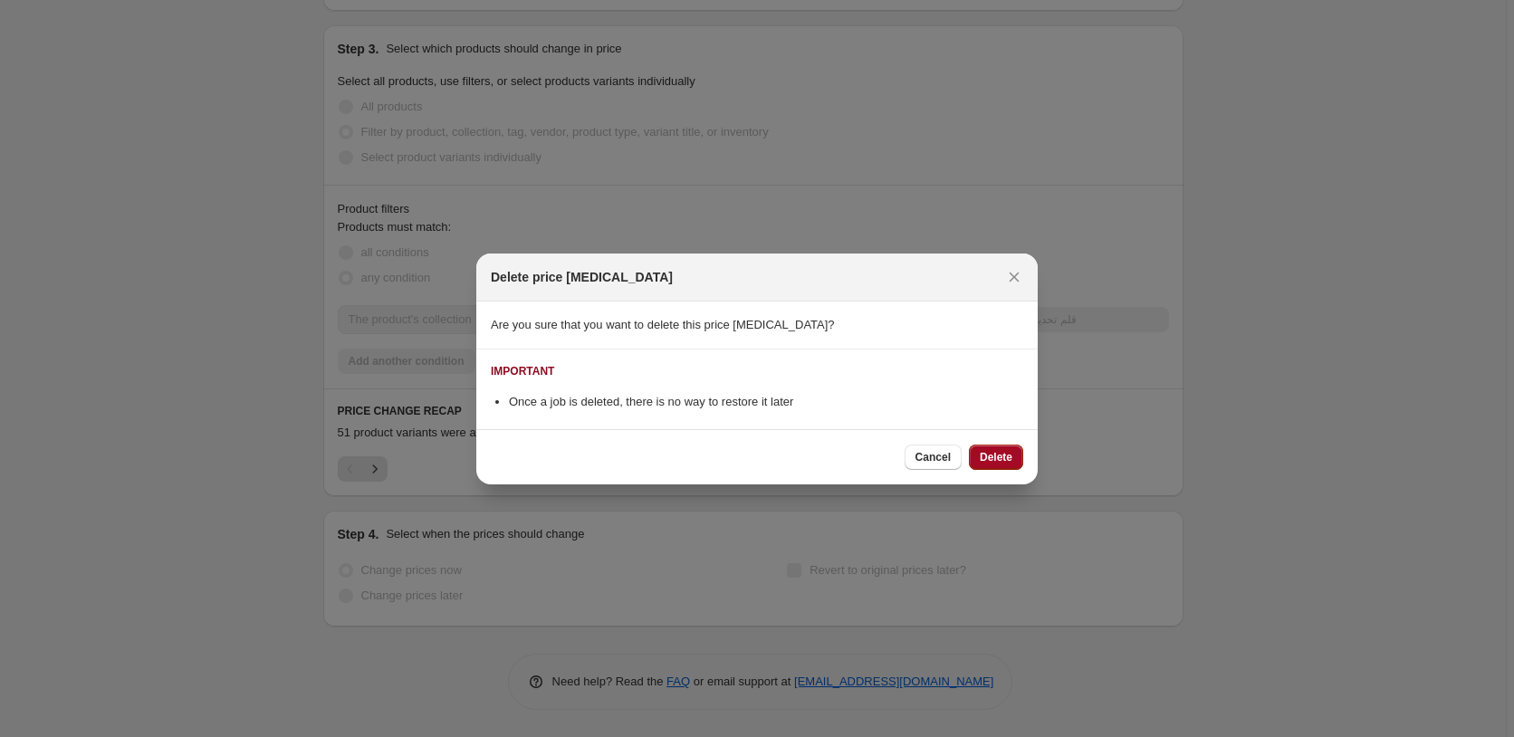
click at [1001, 456] on span "Delete" at bounding box center [996, 457] width 33 height 14
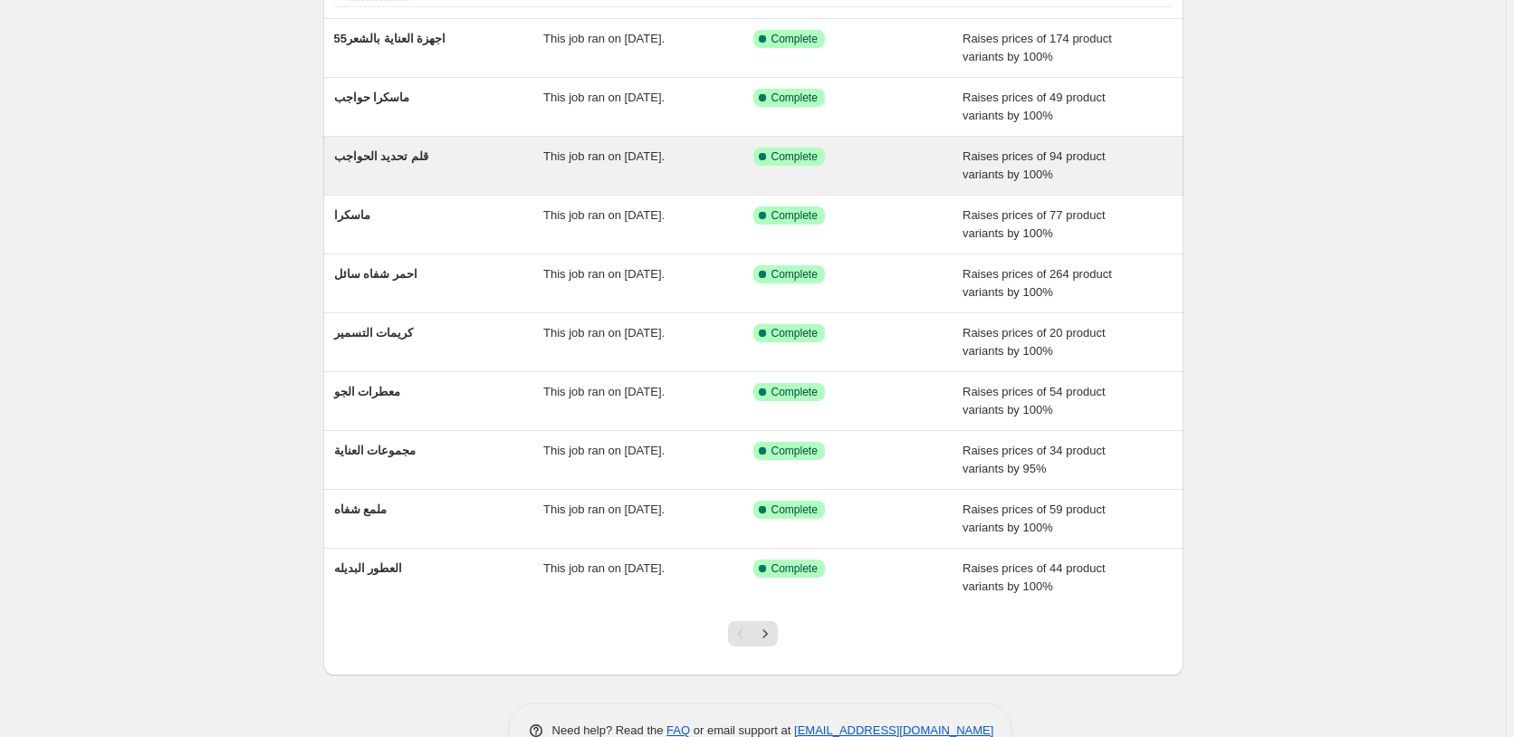
scroll to position [196, 0]
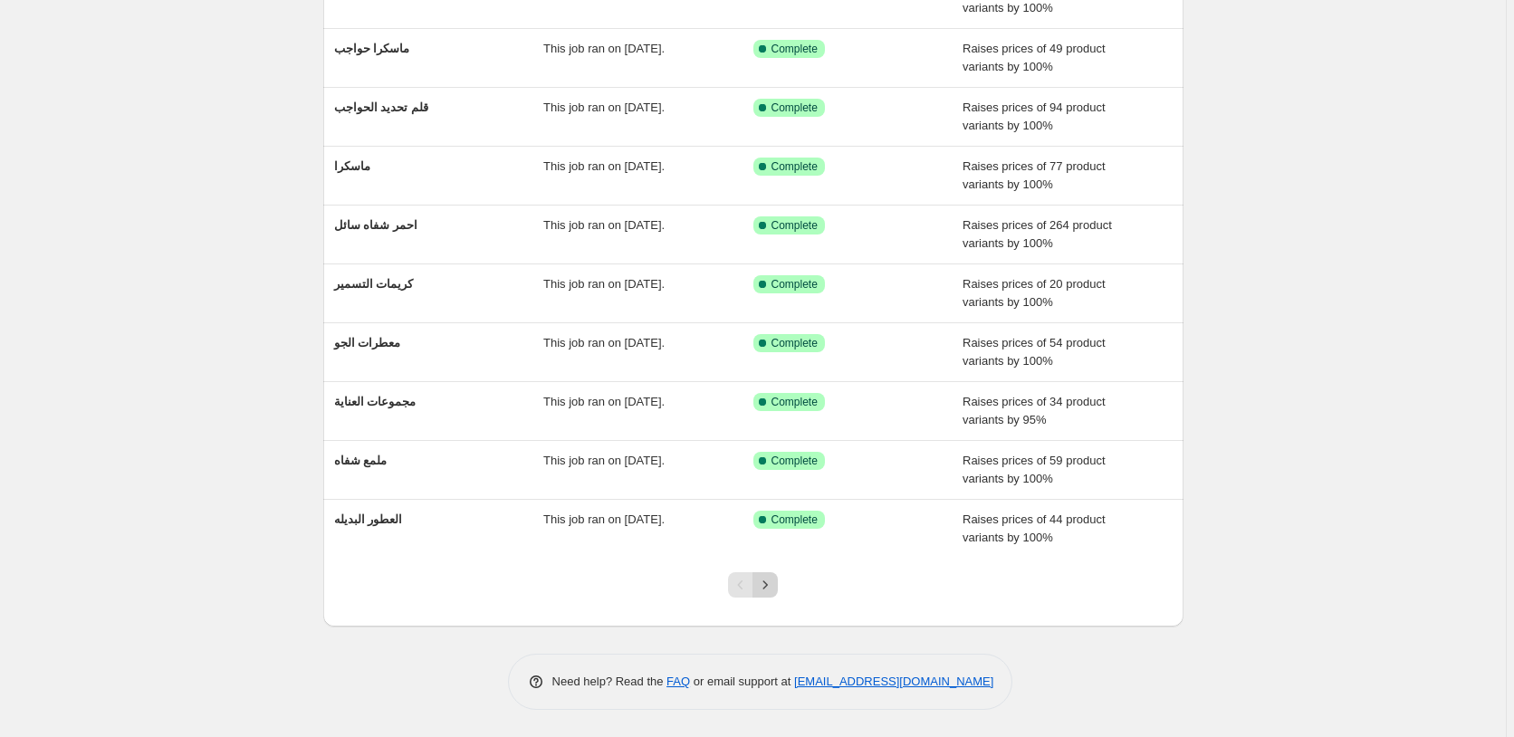
click at [769, 581] on icon "Next" at bounding box center [765, 585] width 18 height 18
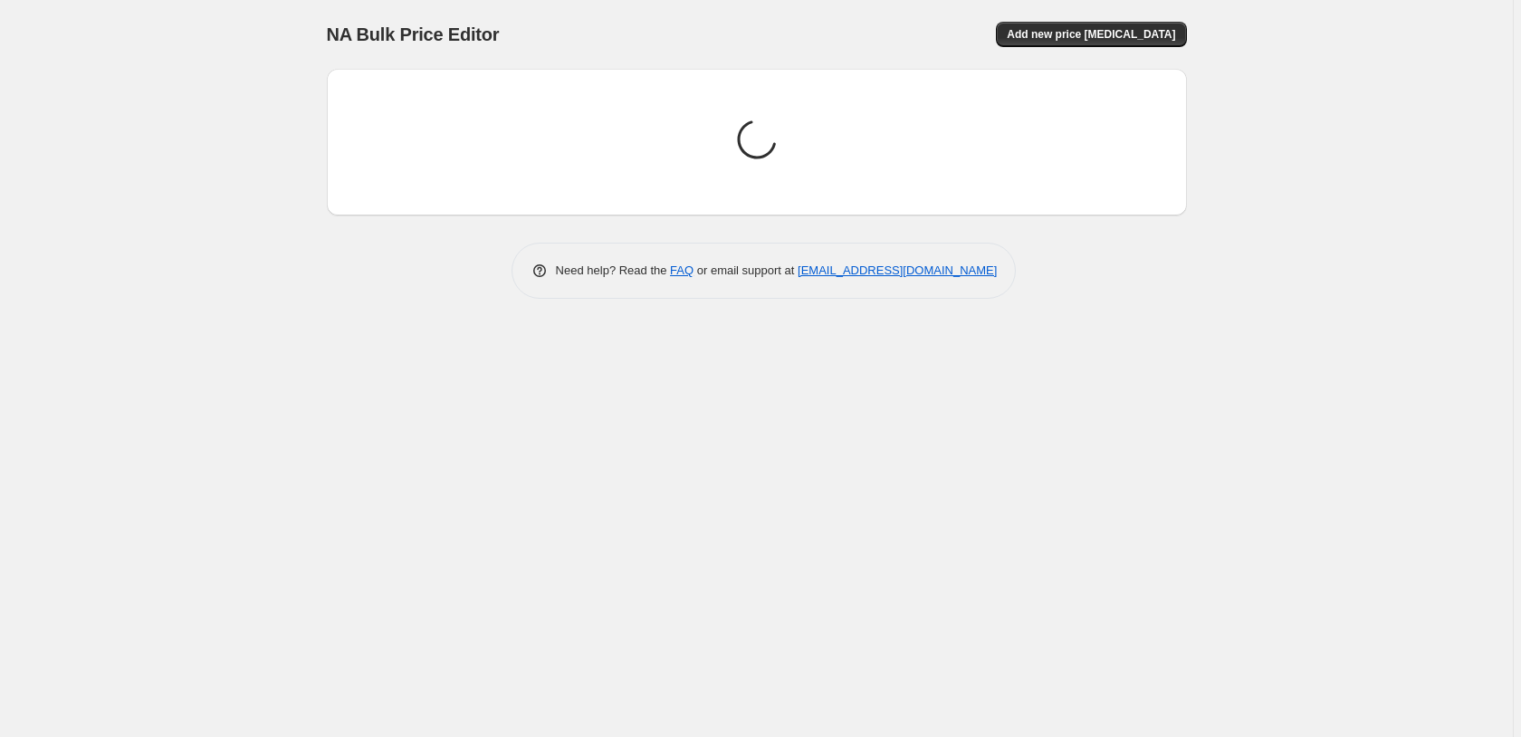
click at [769, 581] on div "NA Bulk Price Editor. This page is ready NA Bulk Price Editor Add new price cha…" at bounding box center [756, 368] width 1513 height 737
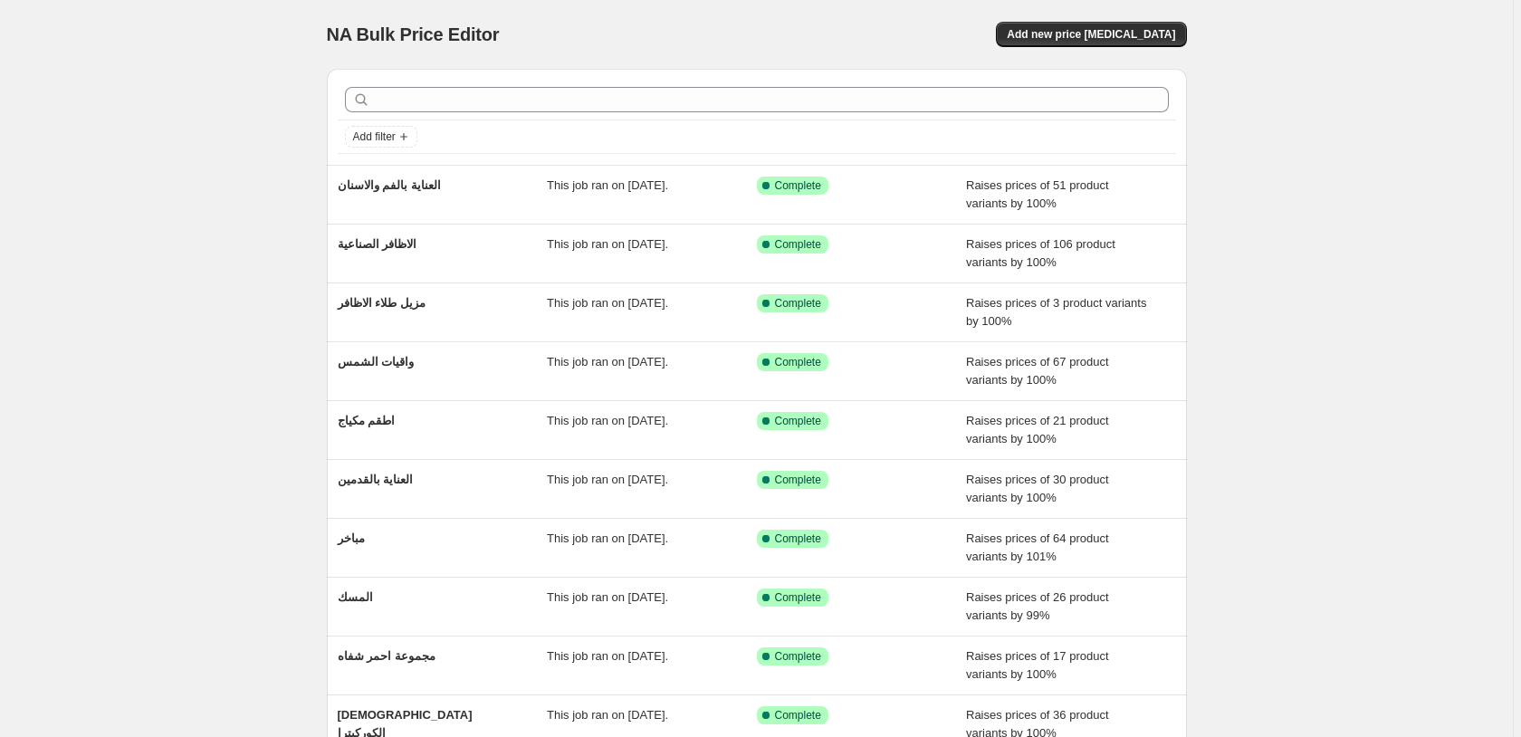
click at [769, 581] on div "المسك This job ran on ٢٣ أبريل ٢٠٢٥. Success Complete Complete Raises prices of…" at bounding box center [757, 607] width 860 height 58
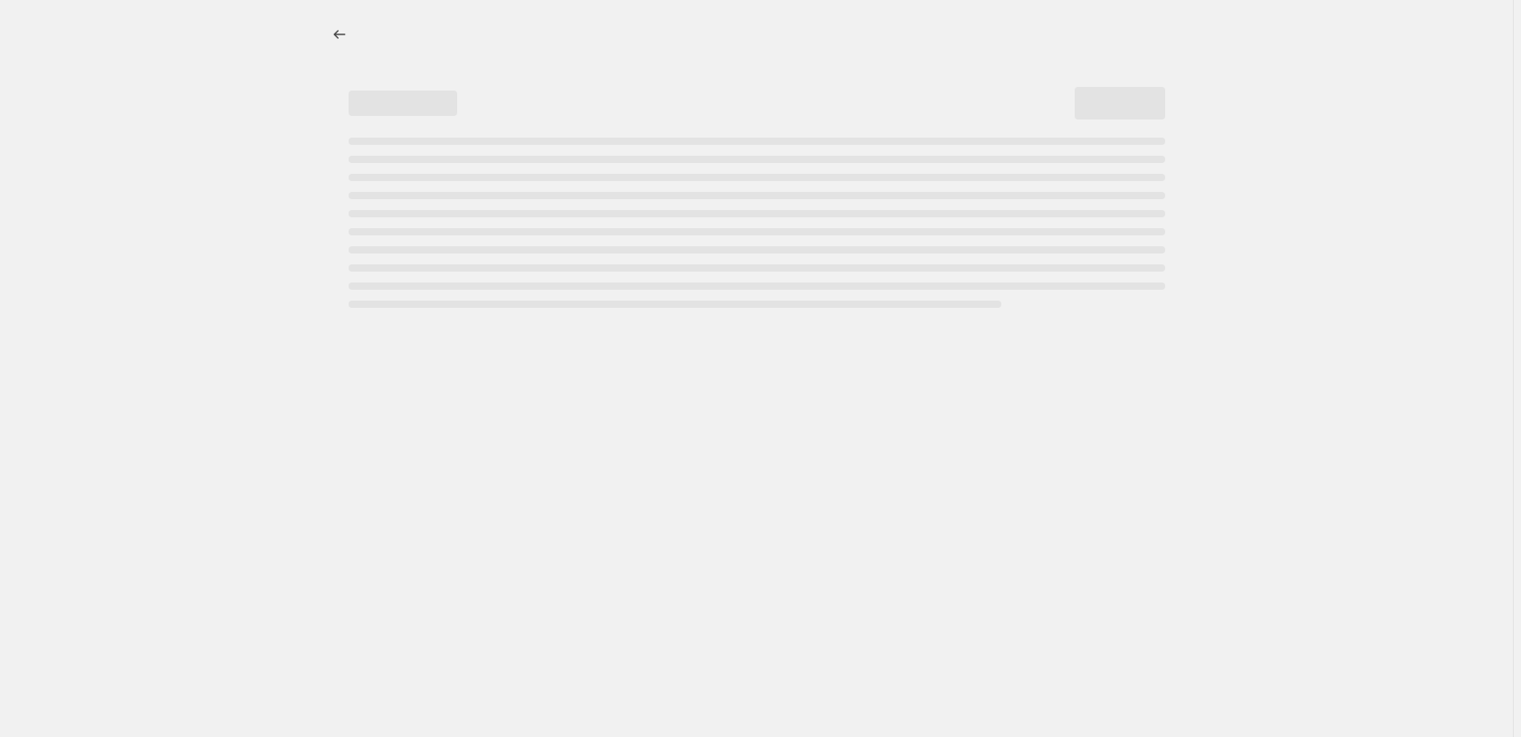
select select "percentage"
select select "pp"
select select "collection"
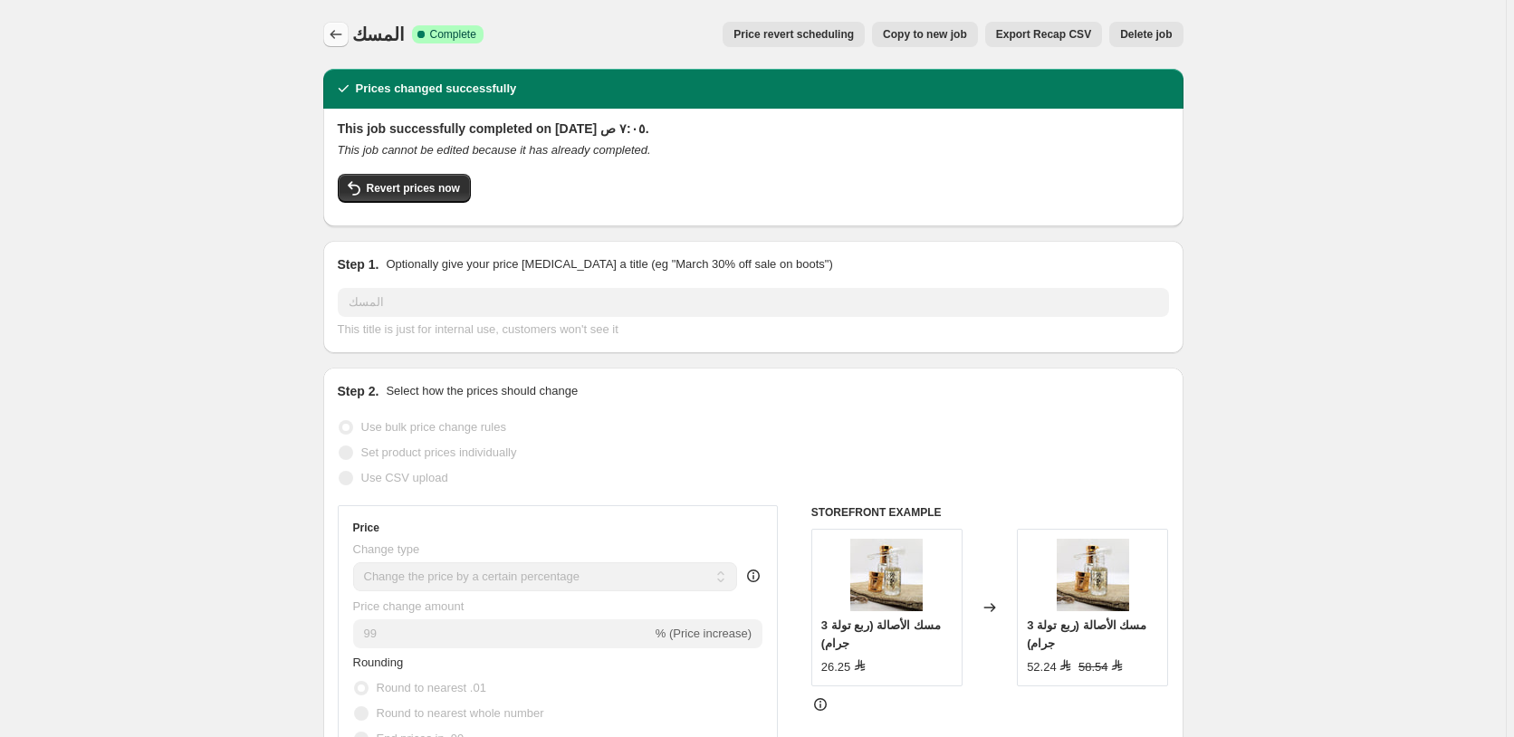
click at [339, 35] on icon "Price change jobs" at bounding box center [336, 34] width 18 height 18
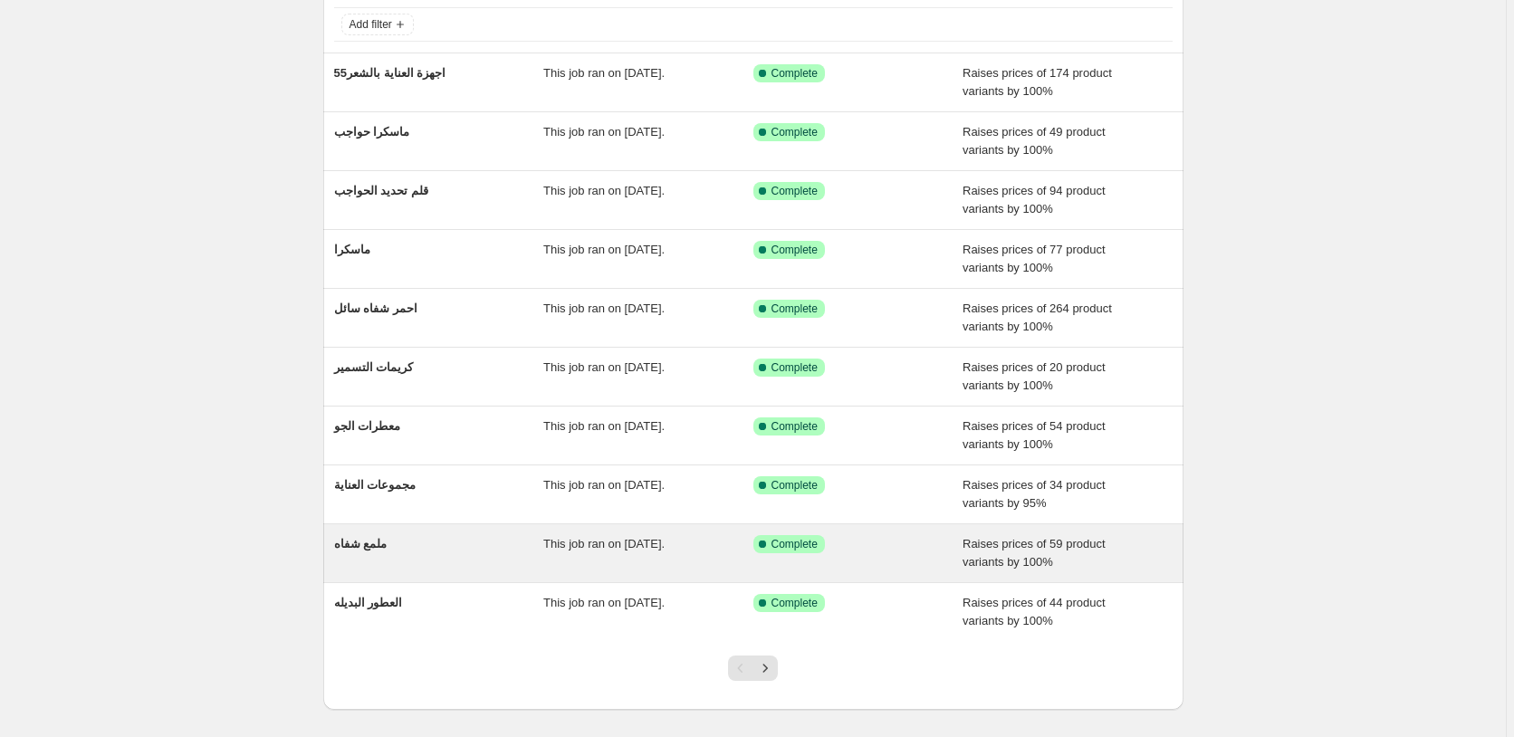
scroll to position [196, 0]
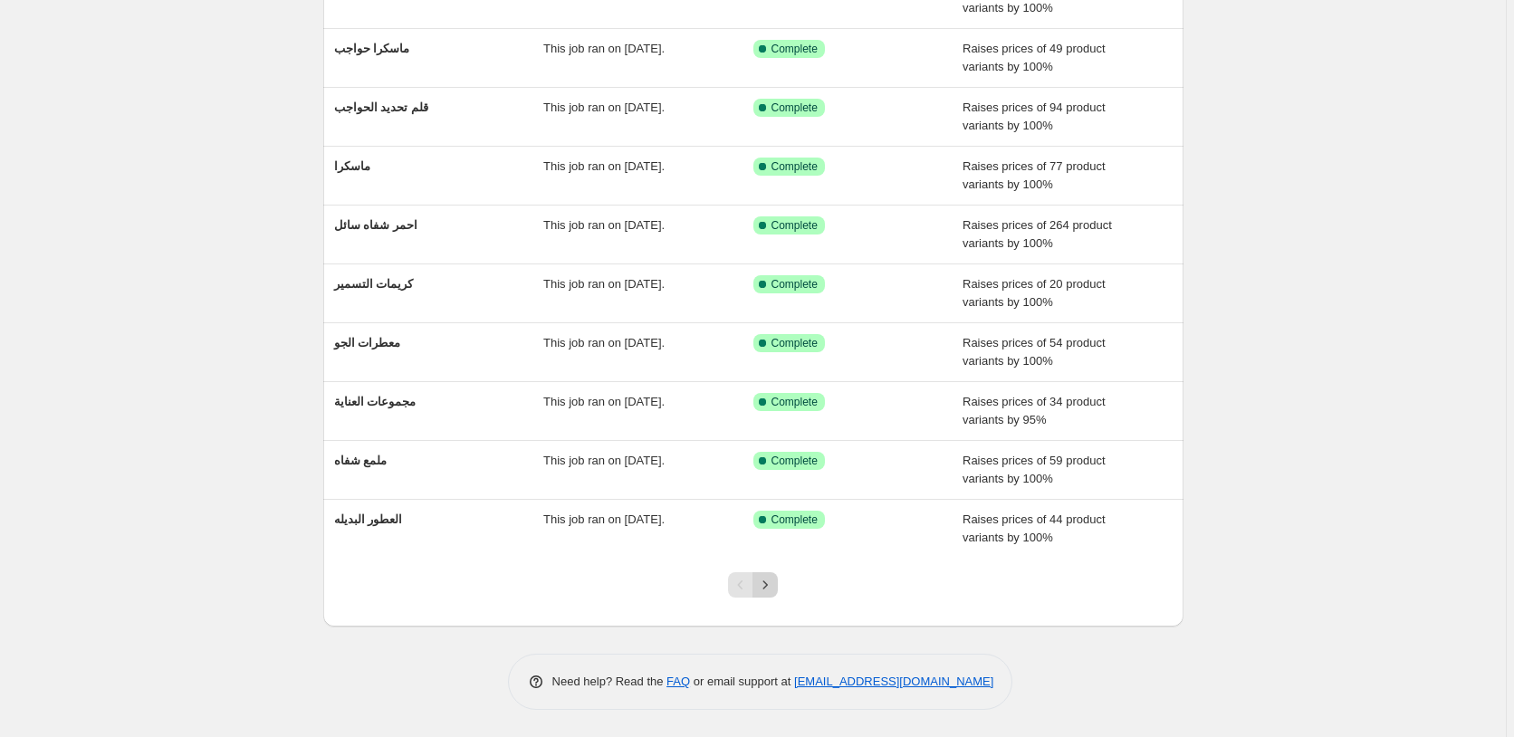
click at [773, 579] on icon "Next" at bounding box center [765, 585] width 18 height 18
click at [772, 586] on icon "Next" at bounding box center [765, 585] width 18 height 18
click at [772, 588] on icon "Next" at bounding box center [765, 585] width 18 height 18
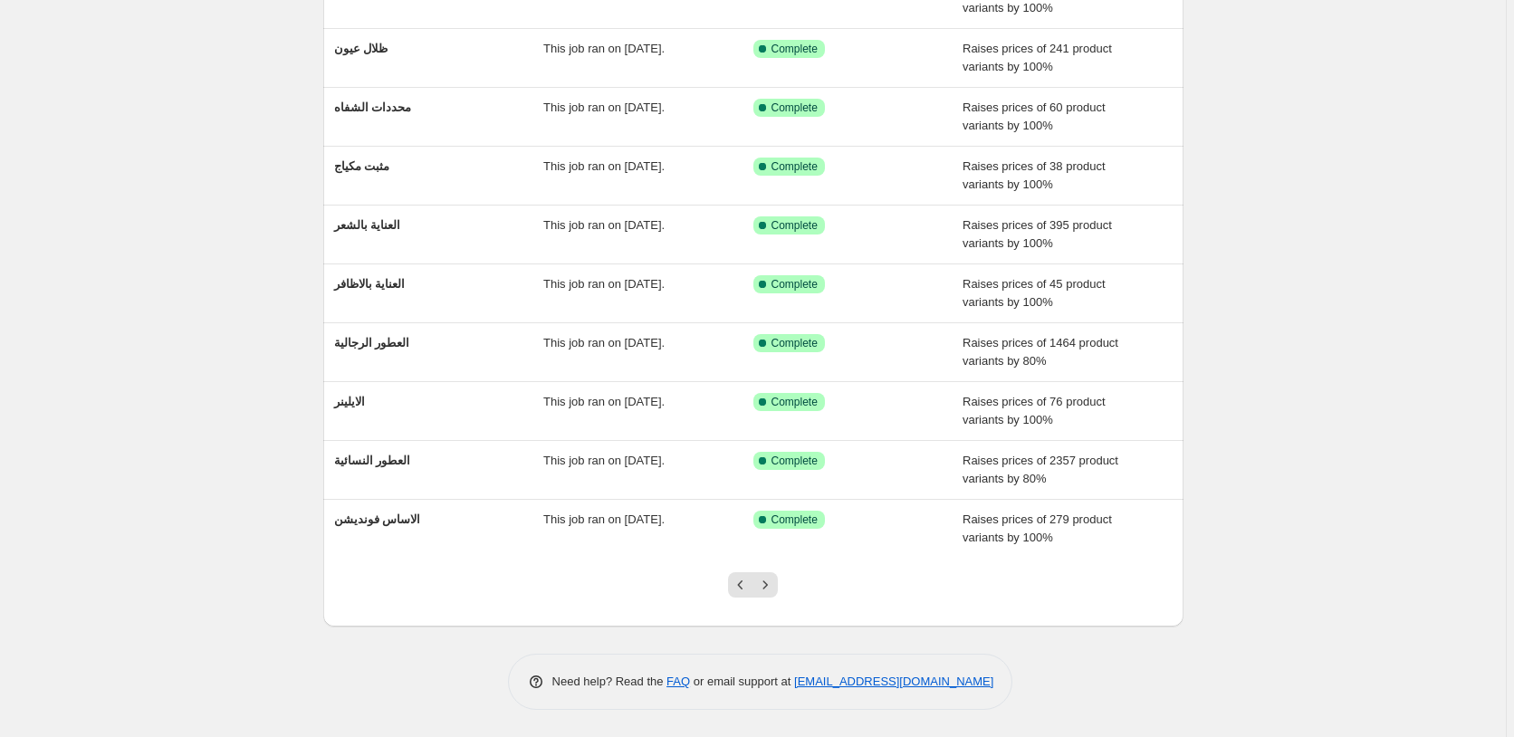
click at [772, 588] on icon "Next" at bounding box center [765, 585] width 18 height 18
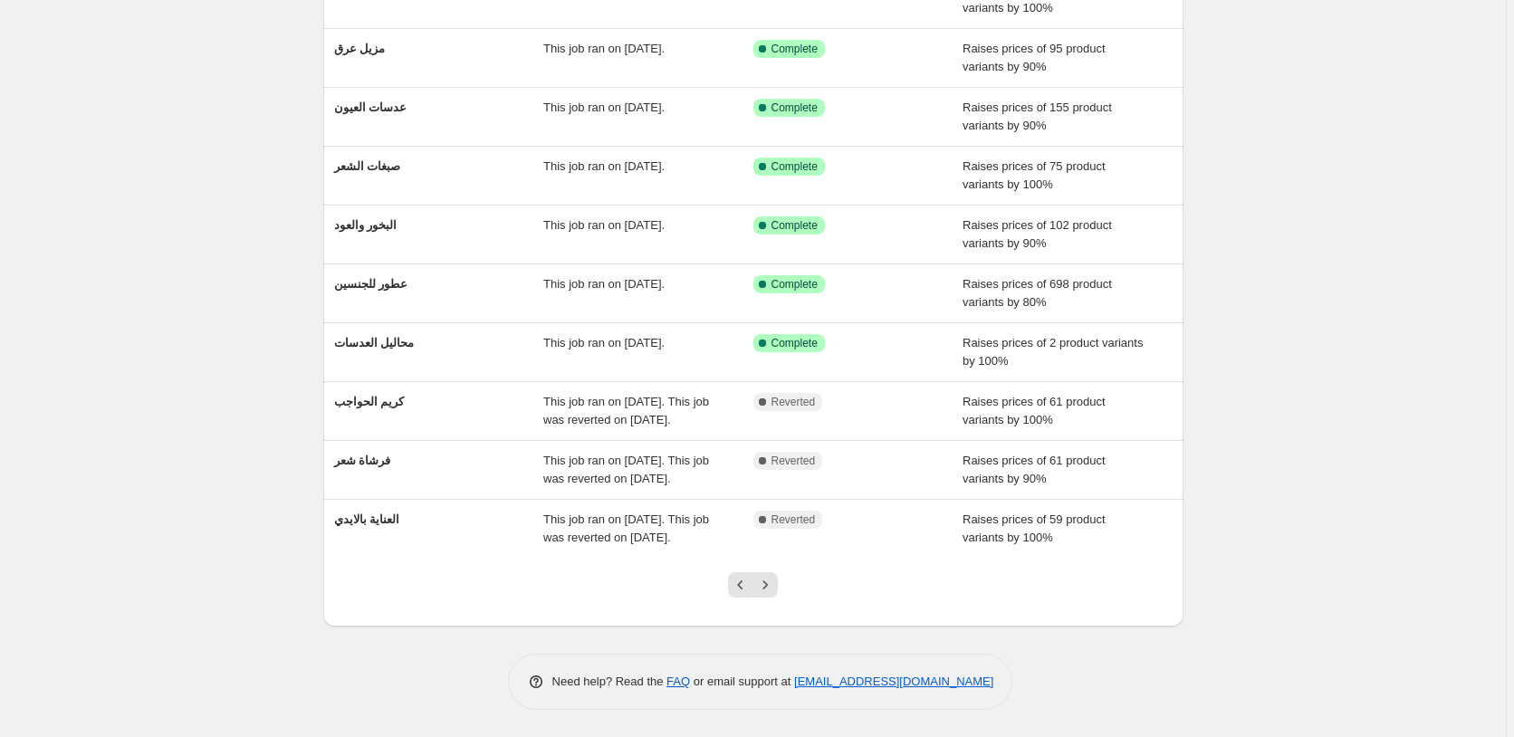
click at [772, 588] on icon "Next" at bounding box center [765, 585] width 18 height 18
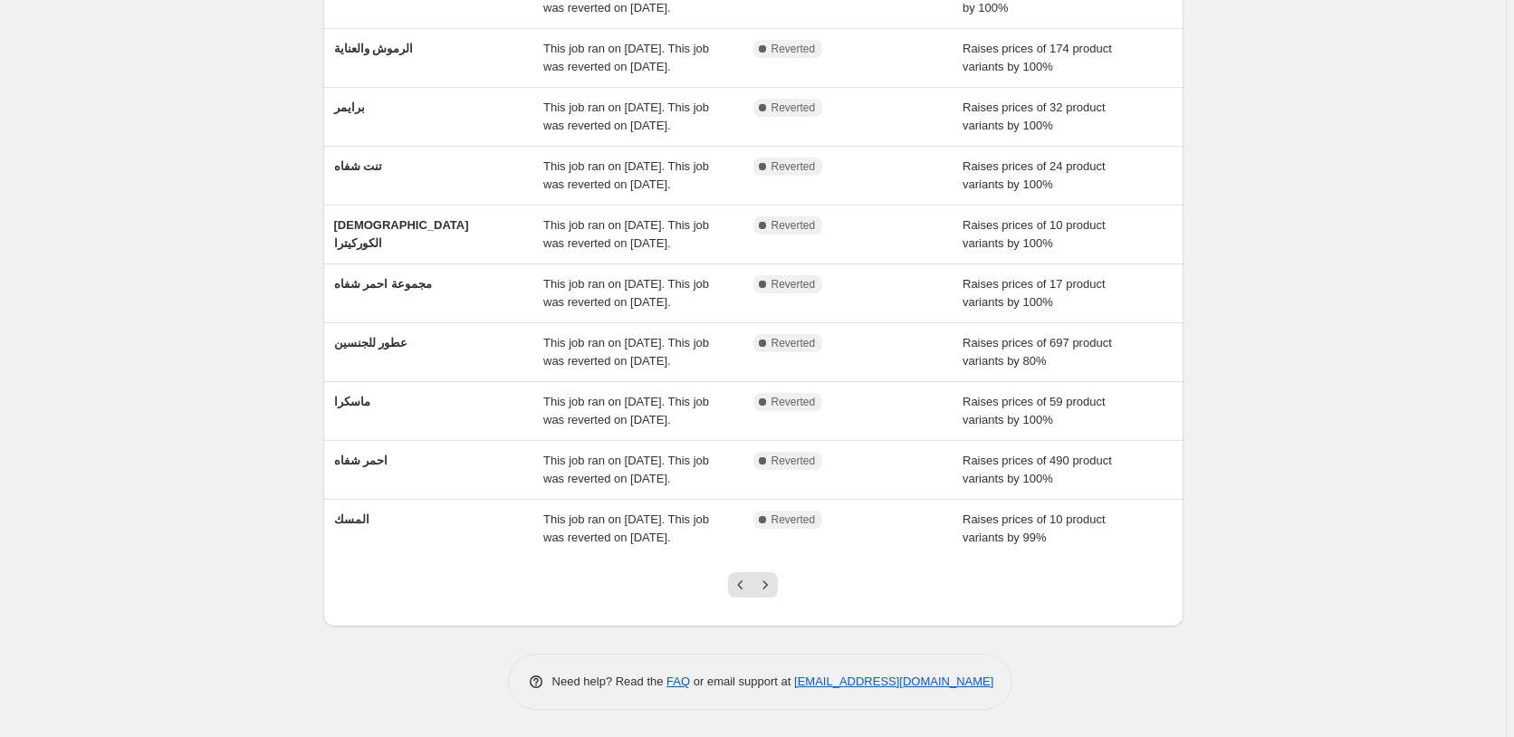
click at [772, 588] on icon "Next" at bounding box center [765, 585] width 18 height 18
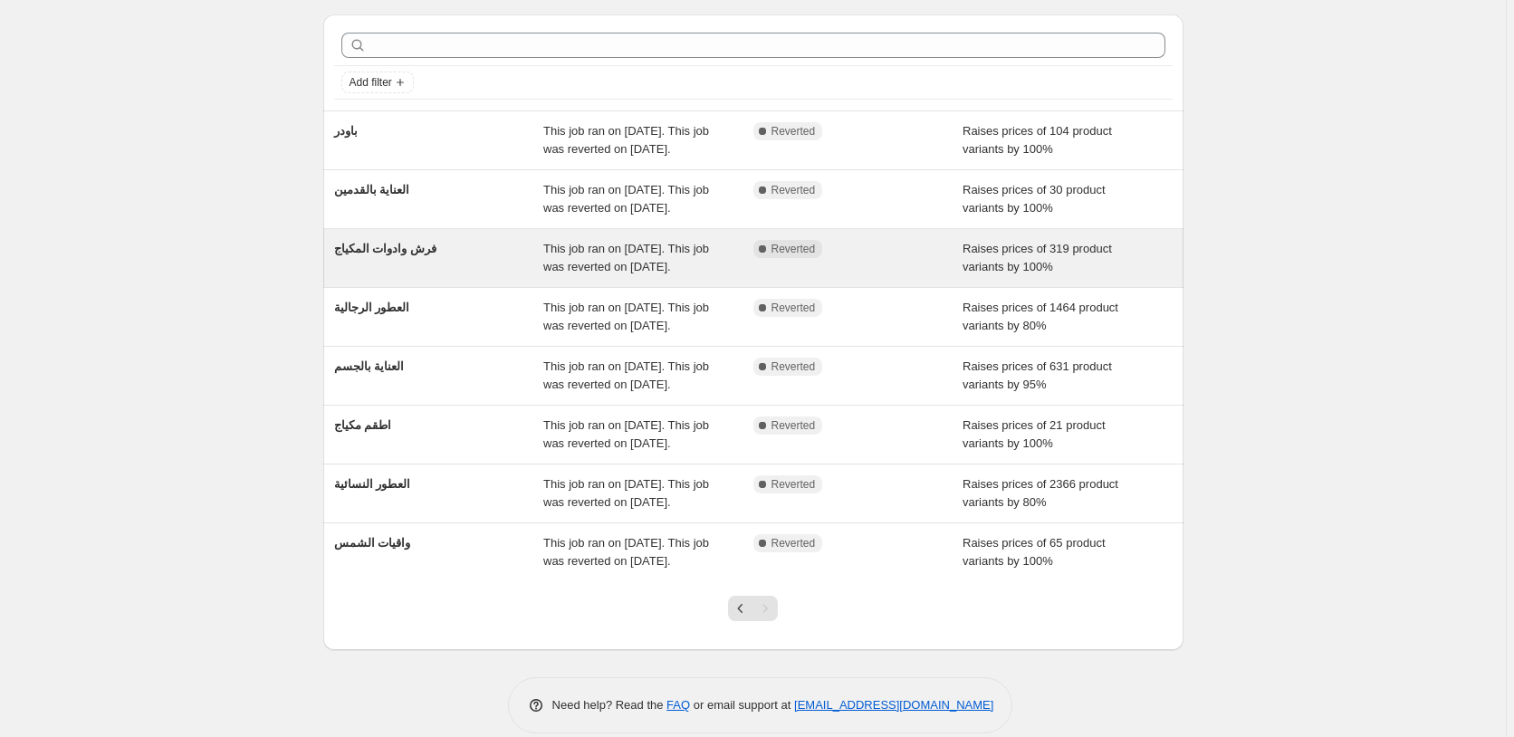
scroll to position [78, 0]
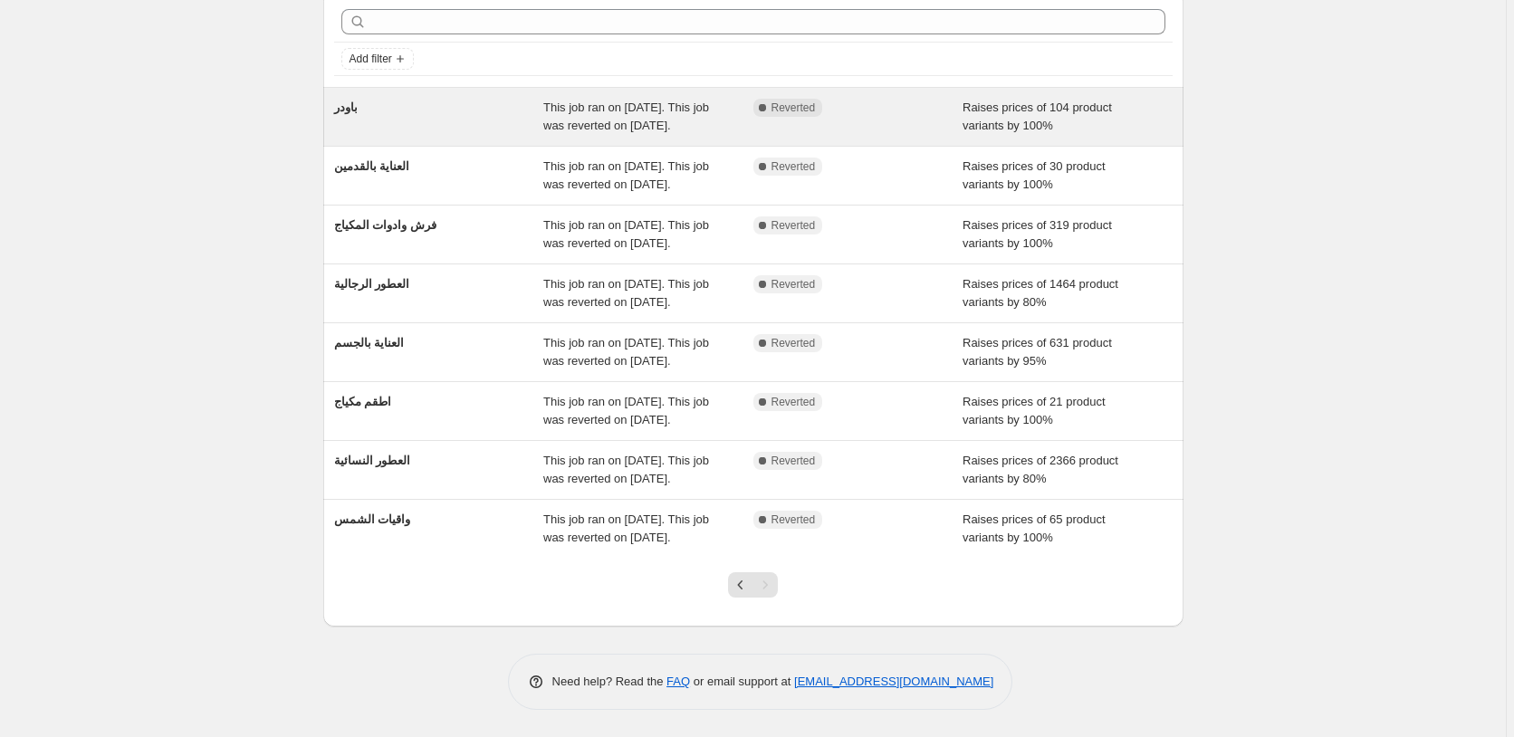
click at [1139, 120] on div "Raises prices of 104 product variants by 100%" at bounding box center [1067, 117] width 210 height 36
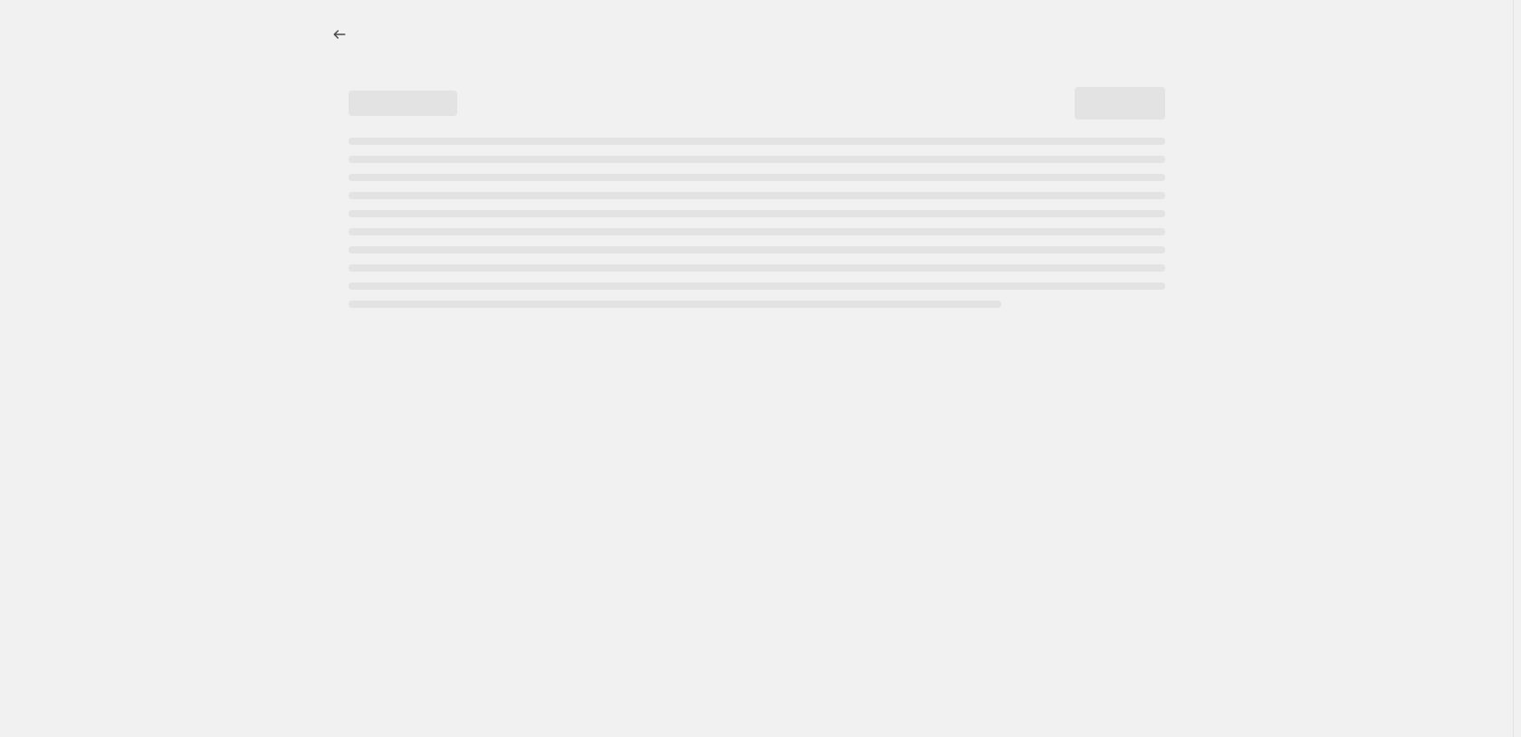
select select "percentage"
select select "pp"
select select "collection"
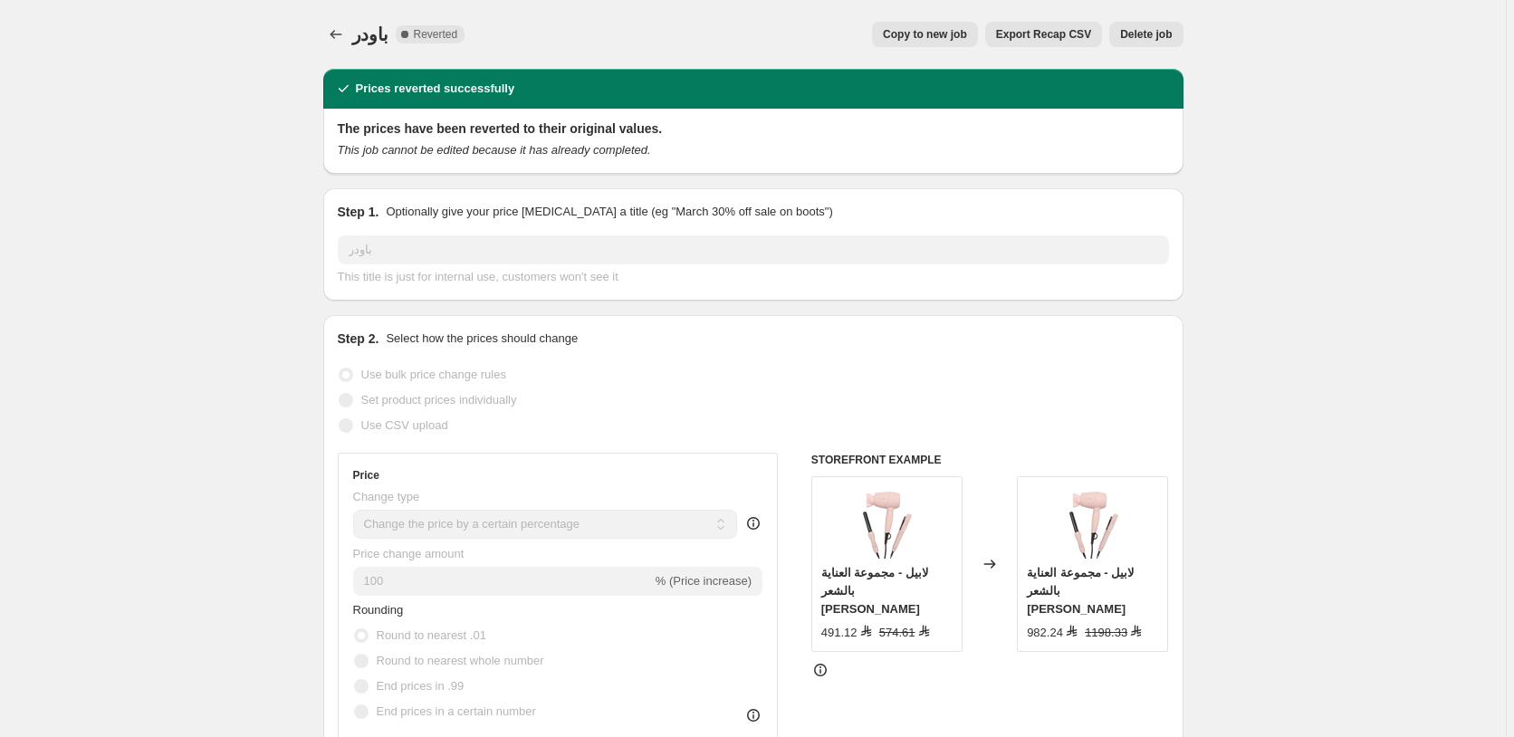
click at [1151, 31] on span "Delete job" at bounding box center [1146, 34] width 52 height 14
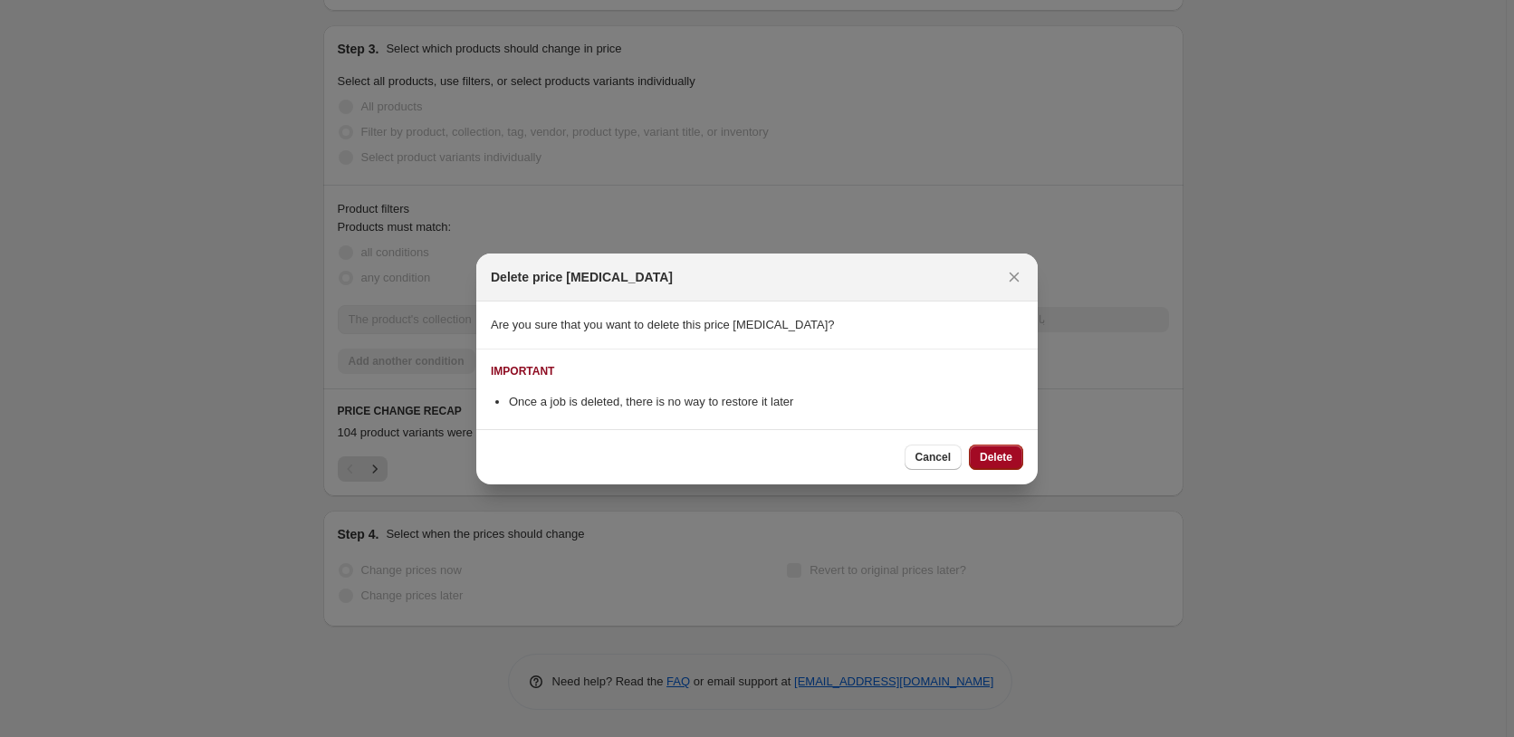
click at [992, 460] on span "Delete" at bounding box center [996, 457] width 33 height 14
click at [992, 460] on div "Cancel Delete" at bounding box center [963, 457] width 119 height 25
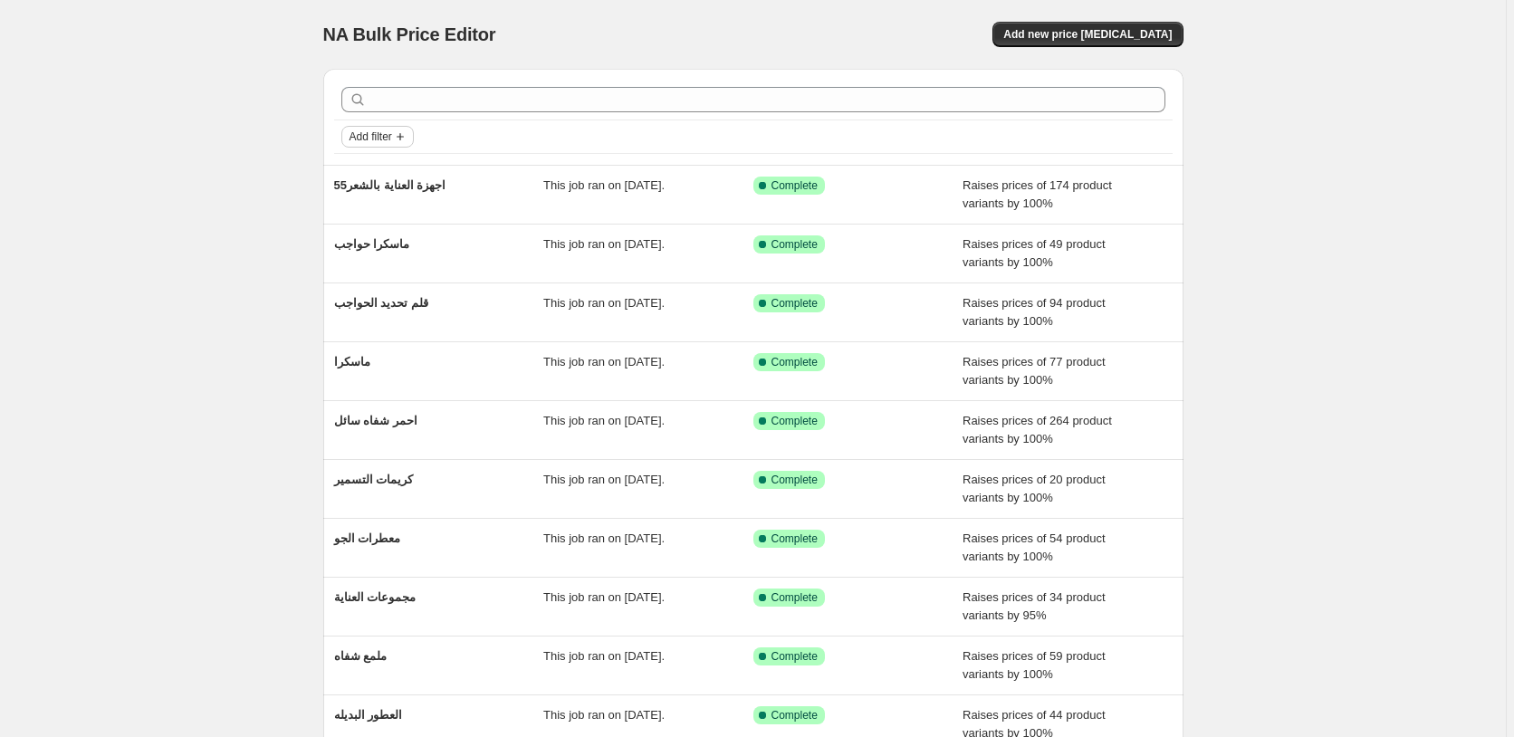
click at [392, 142] on span "Add filter" at bounding box center [370, 136] width 43 height 14
click at [392, 175] on span "Job status" at bounding box center [382, 173] width 53 height 14
click at [362, 302] on input "Reverted" at bounding box center [364, 302] width 14 height 14
click at [391, 128] on button "Add filter" at bounding box center [377, 137] width 72 height 22
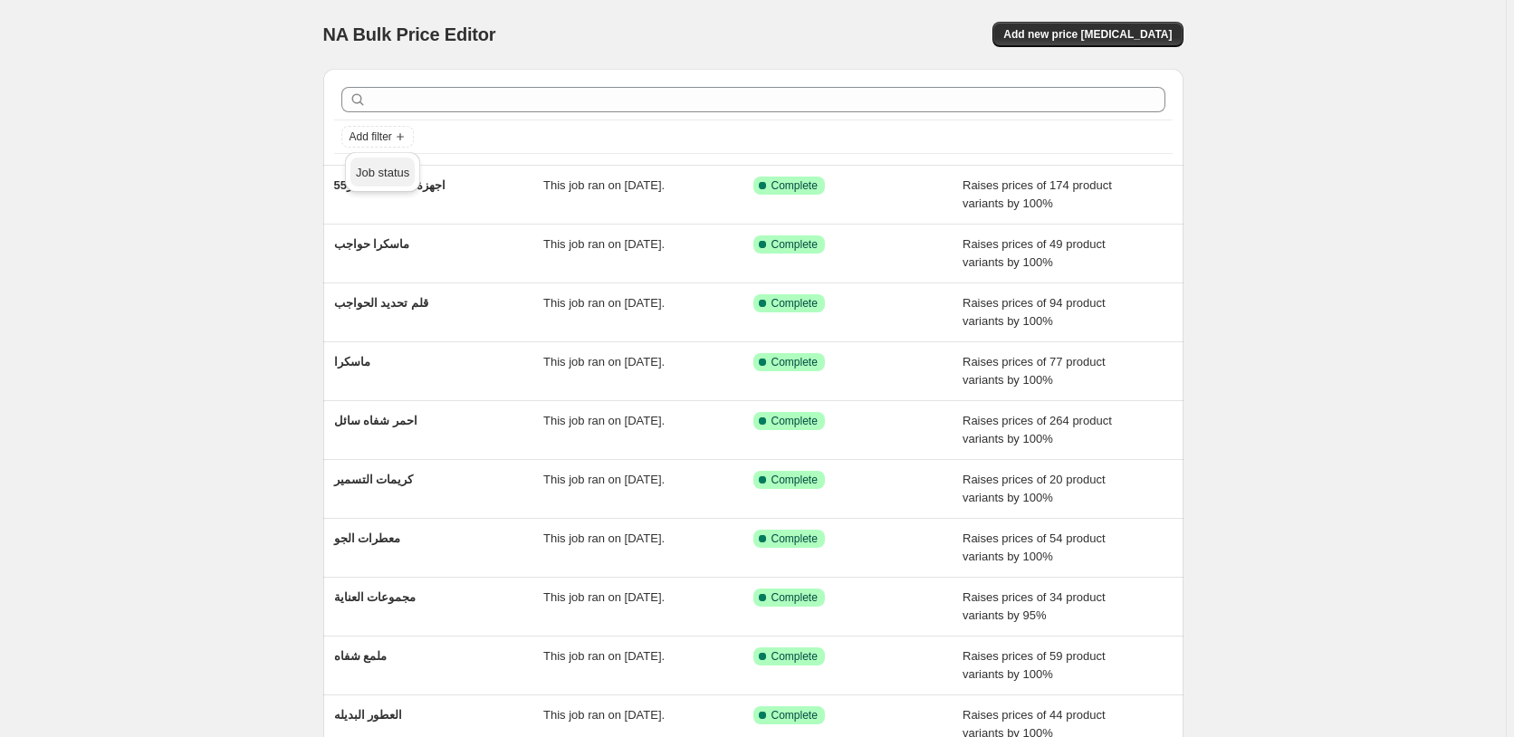
click at [387, 167] on span "Job status" at bounding box center [382, 173] width 53 height 14
click at [406, 301] on span "Reverted" at bounding box center [403, 302] width 48 height 14
click at [371, 301] on input "Reverted" at bounding box center [364, 302] width 14 height 14
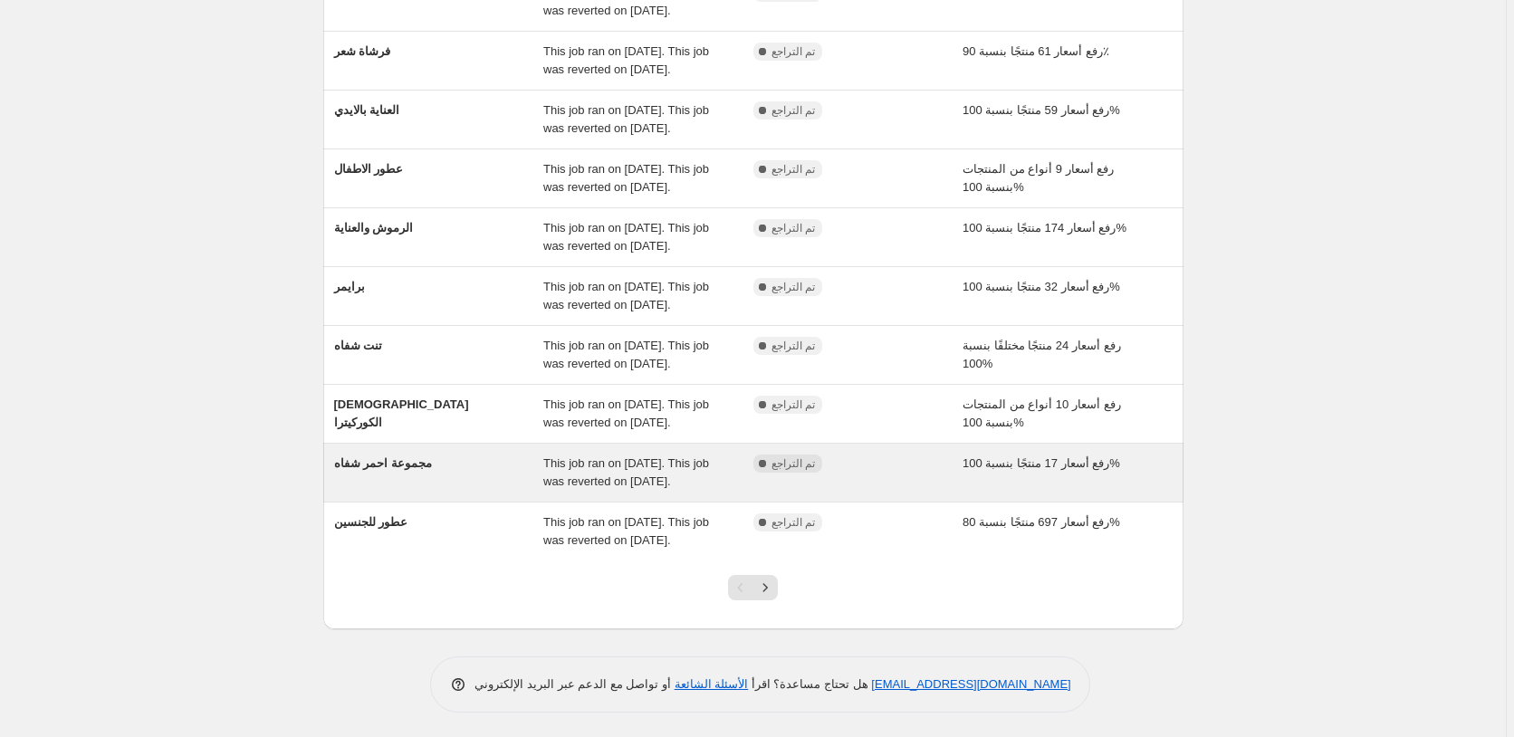
scroll to position [196, 0]
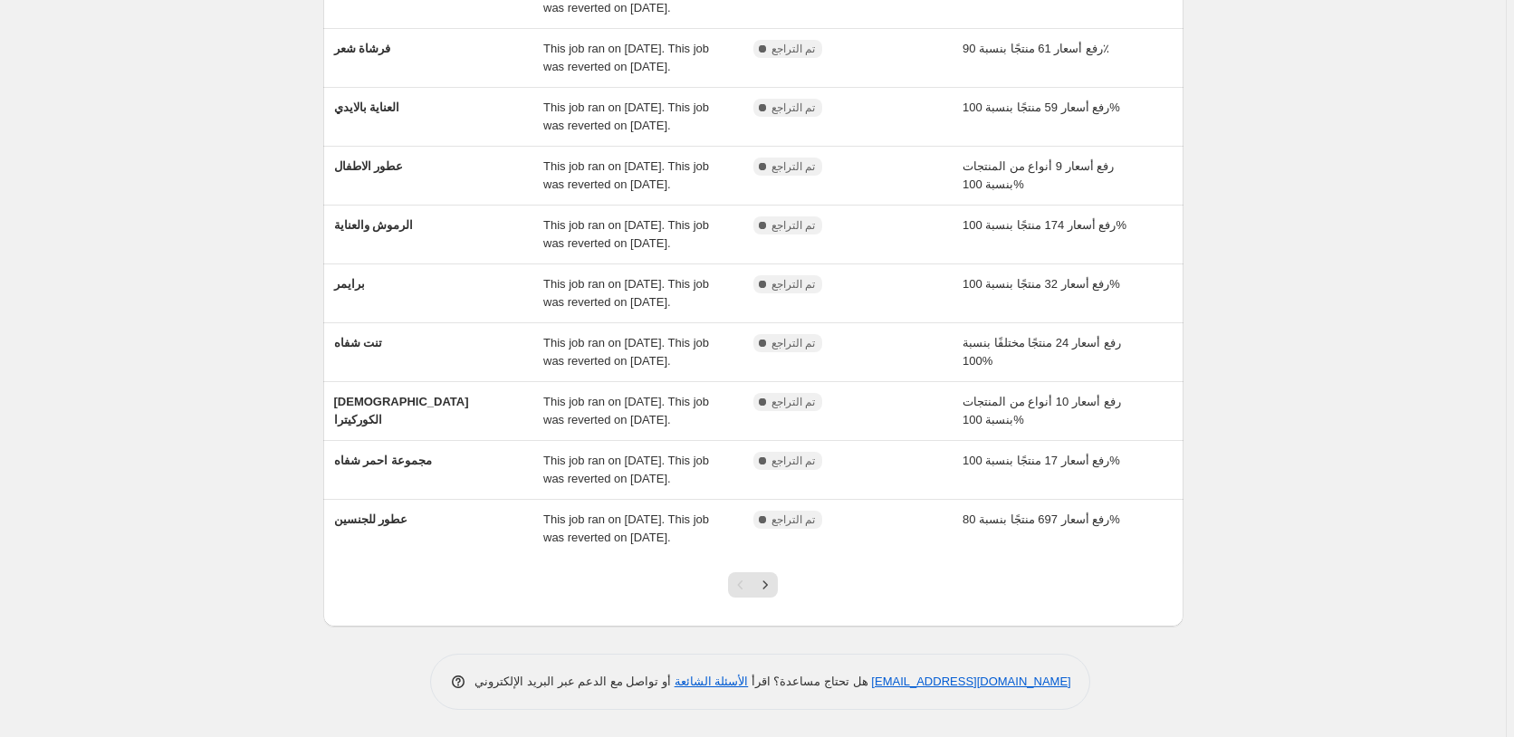
click at [1286, 297] on div "محرر أسعار الجملة. هذه الصفحة جاهزة. محرر أسعار الجملة NA إضافة مهمة تغيير سعر …" at bounding box center [753, 270] width 1506 height 933
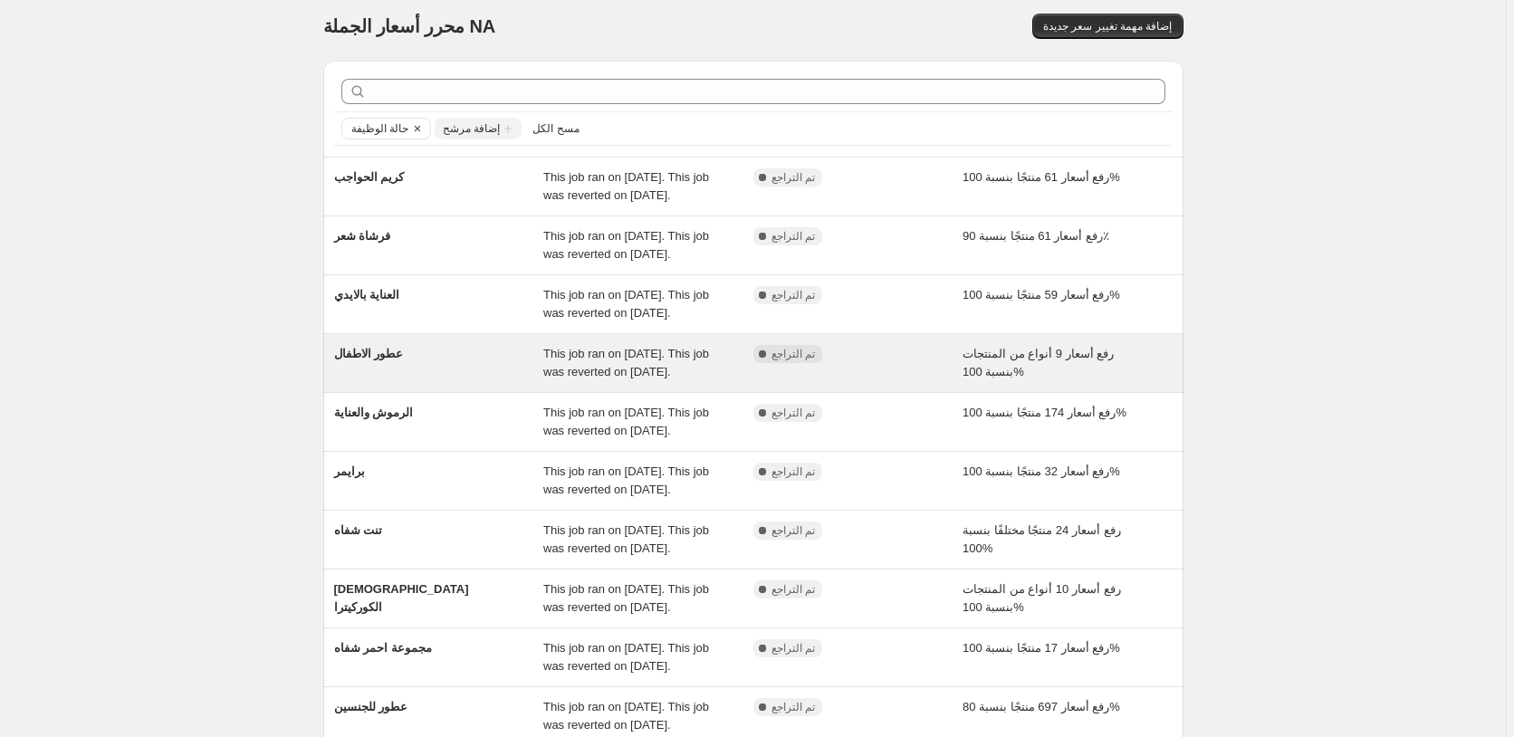
scroll to position [0, 0]
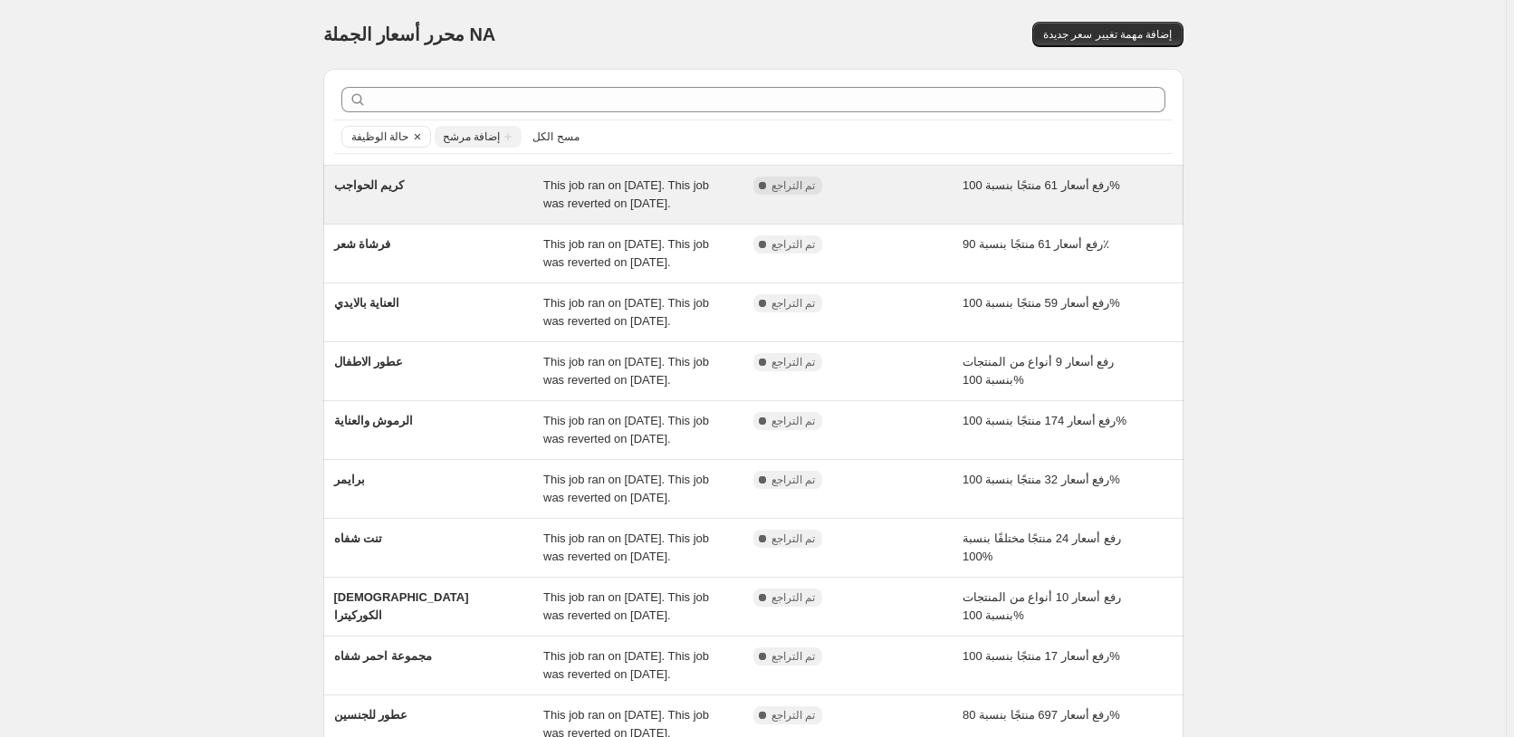
click at [1132, 188] on div "رفع أسعار 61 منتجًا بنسبة 100%" at bounding box center [1067, 195] width 210 height 36
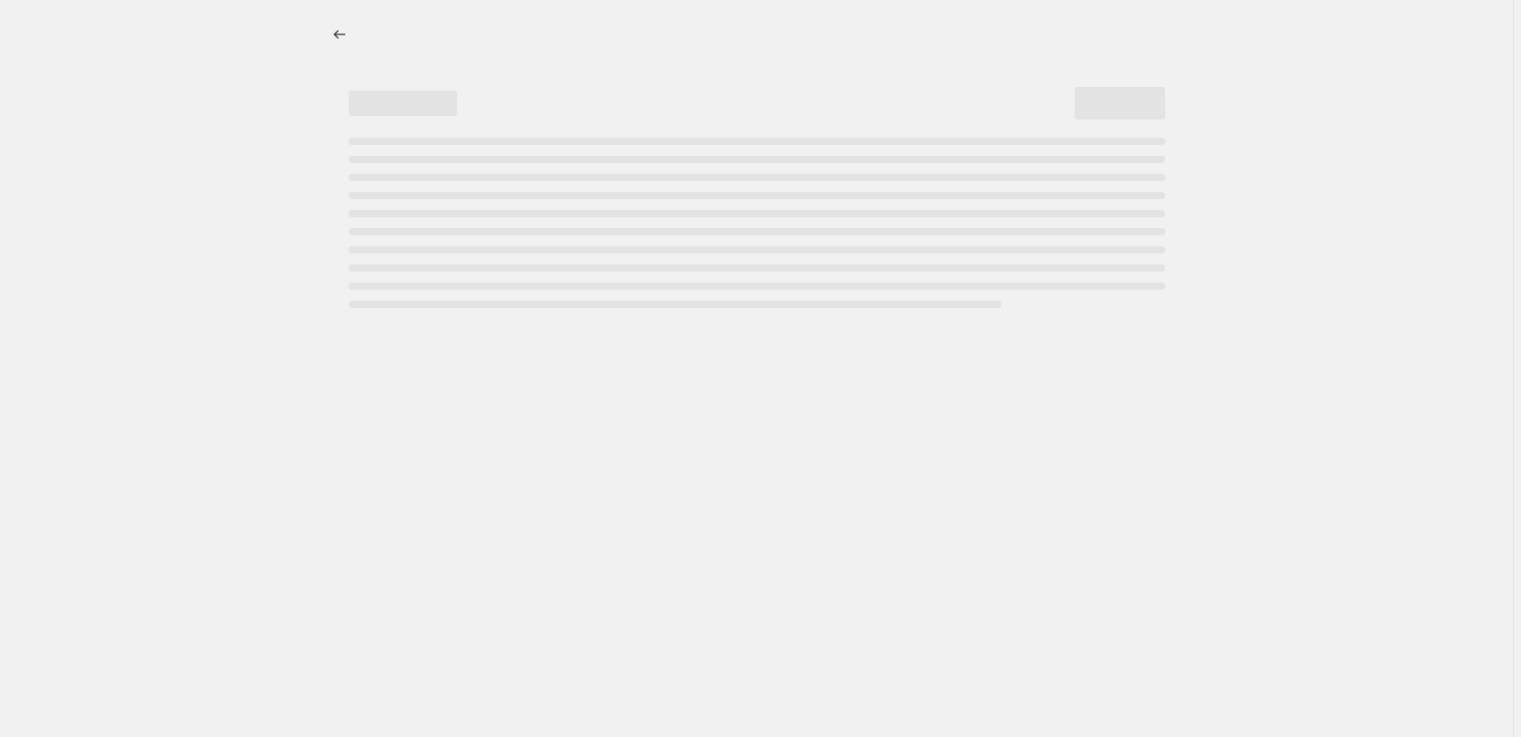
select select "percentage"
select select "pp"
select select "collection"
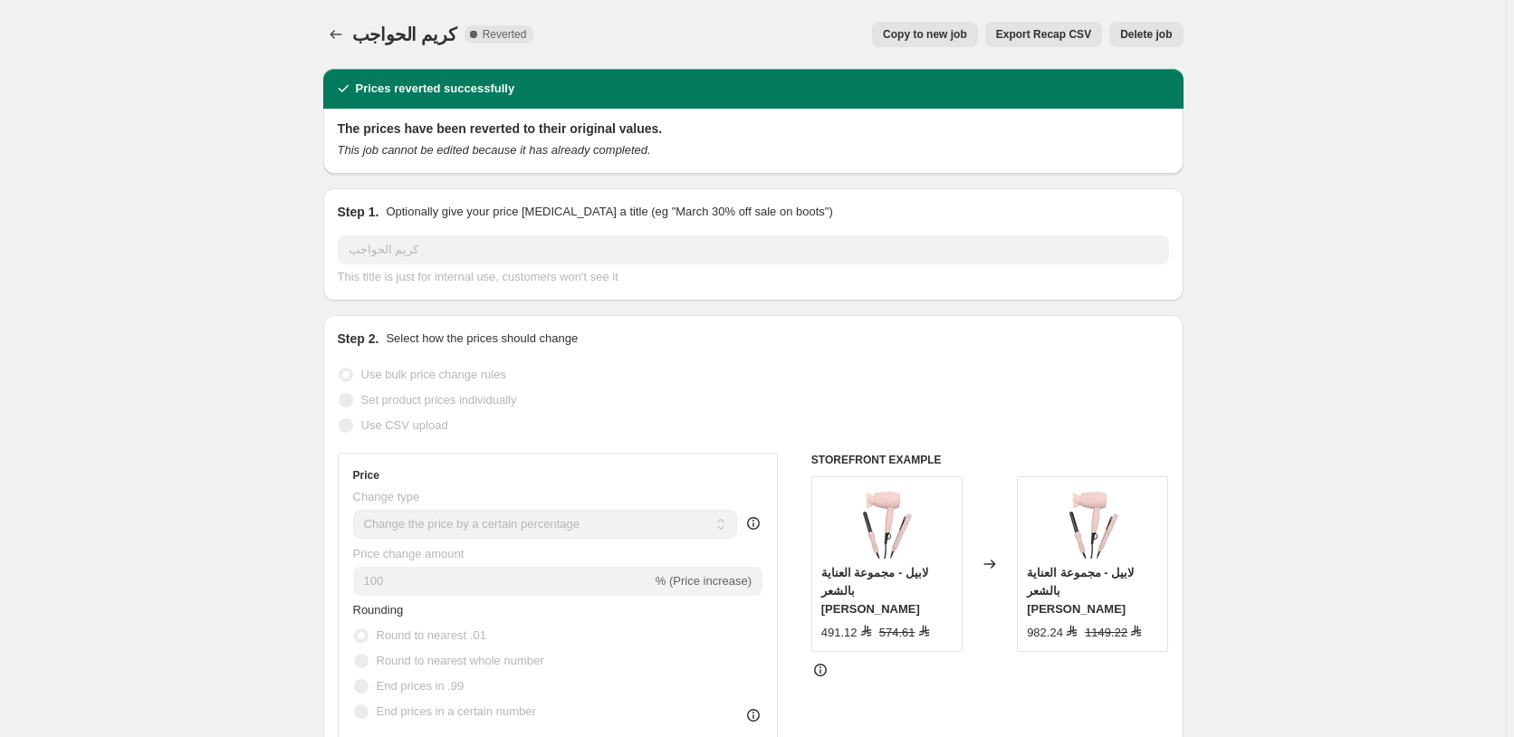
click at [1160, 33] on span "Delete job" at bounding box center [1146, 34] width 52 height 14
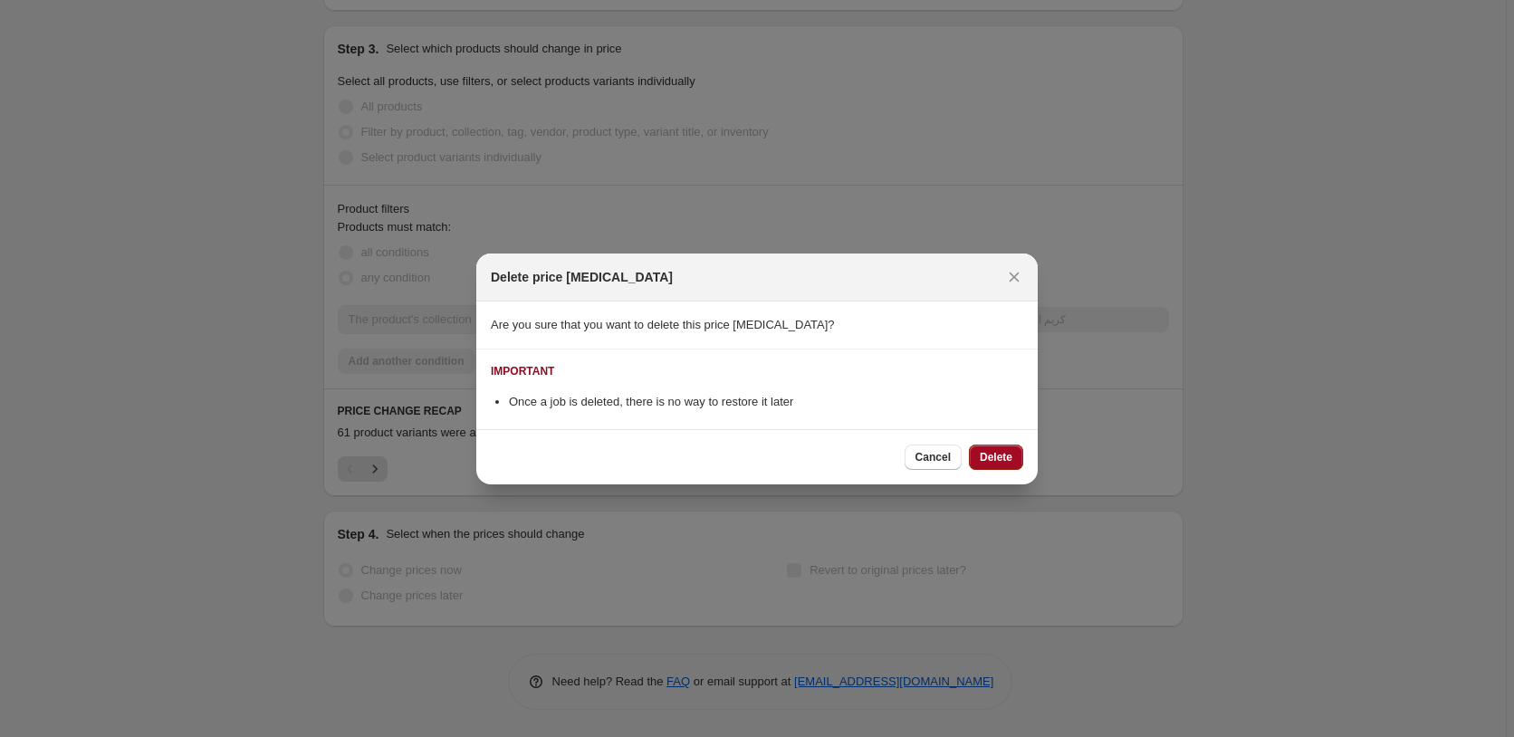
click at [1008, 455] on span "Delete" at bounding box center [996, 457] width 33 height 14
click at [1008, 455] on div "Cancel Delete" at bounding box center [963, 457] width 119 height 25
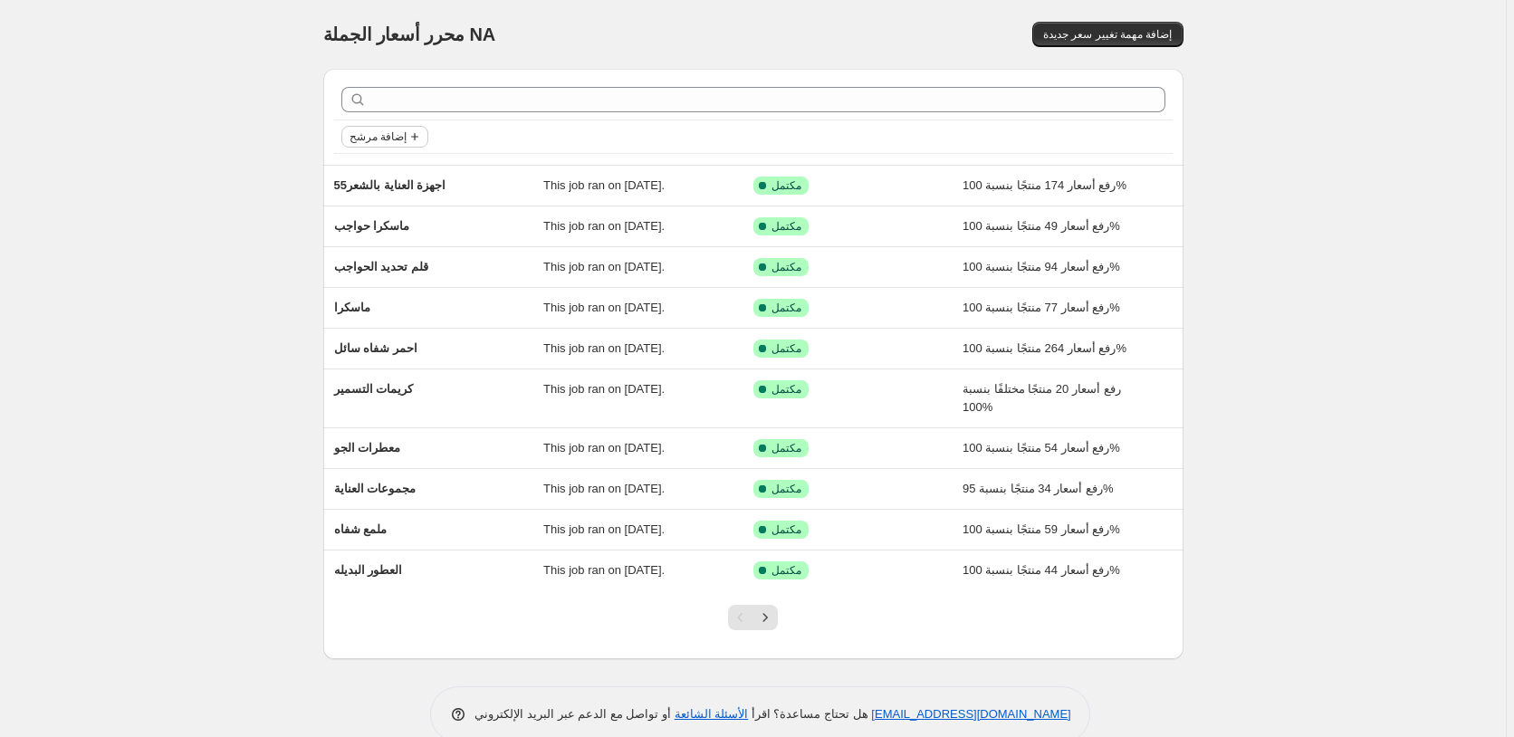
click at [389, 136] on span "إضافة مرشح" at bounding box center [377, 136] width 57 height 14
click at [391, 176] on span "Job status" at bounding box center [387, 173] width 53 height 14
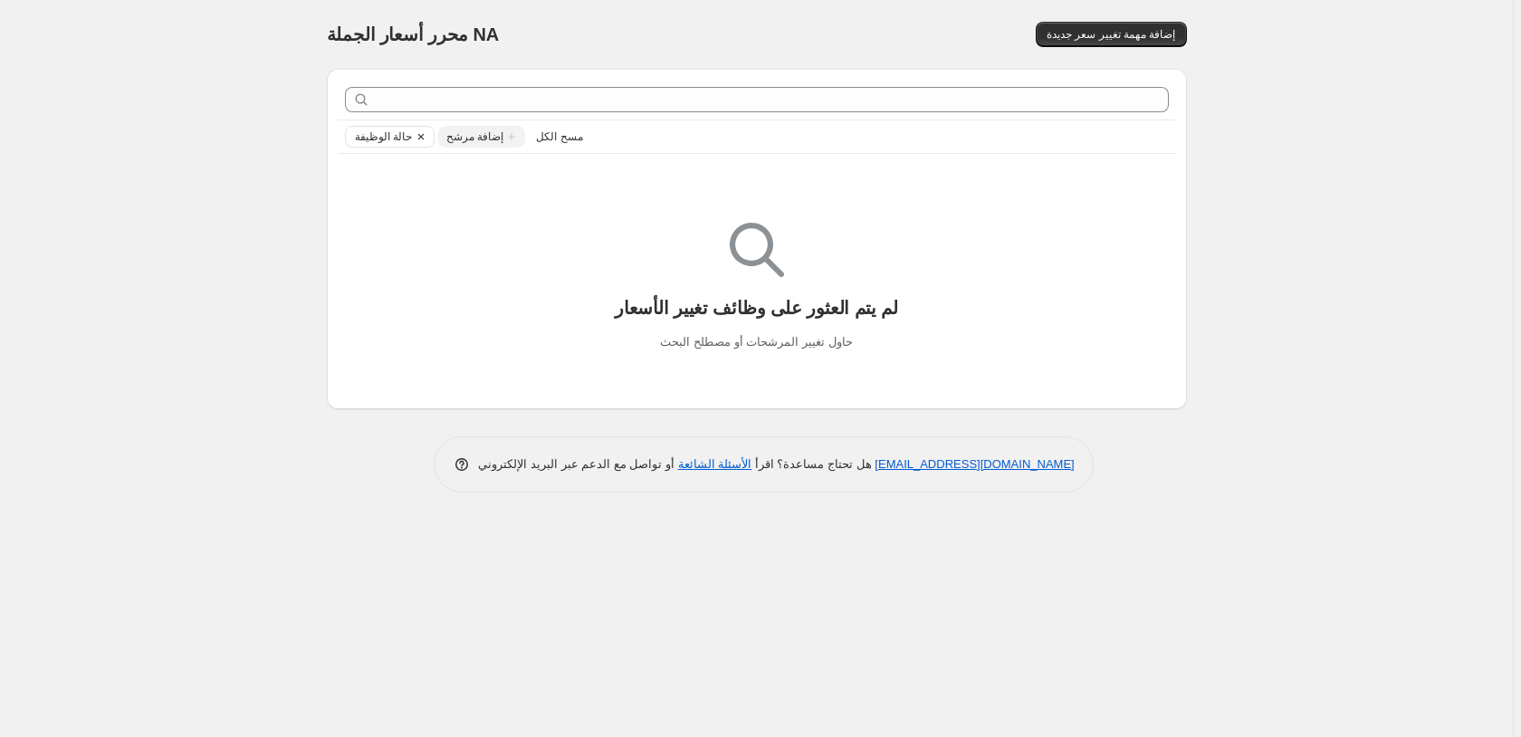
click at [419, 138] on icon "Clear" at bounding box center [420, 136] width 5 height 5
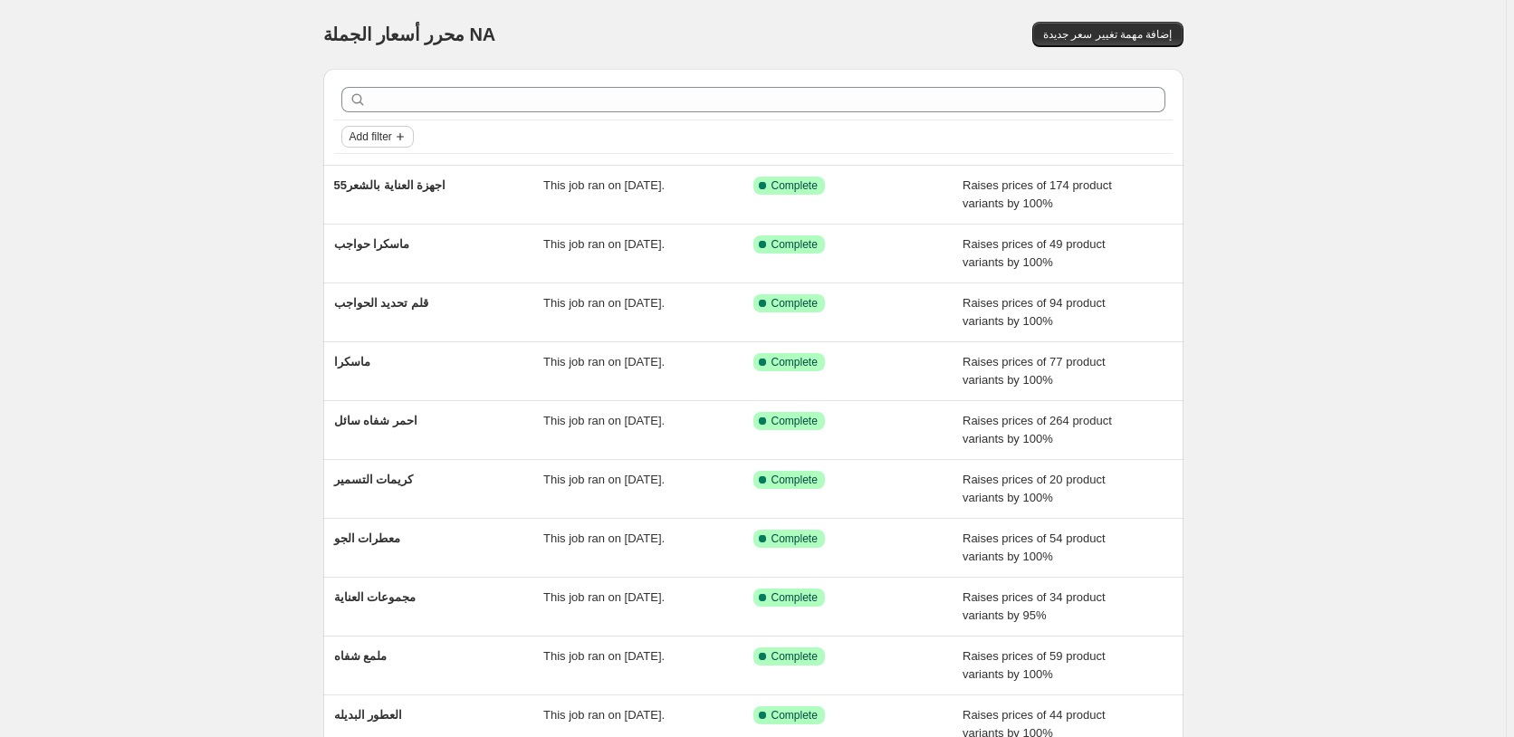
click at [370, 136] on span "Add filter" at bounding box center [370, 136] width 43 height 14
click at [387, 174] on span "Job status" at bounding box center [382, 173] width 53 height 14
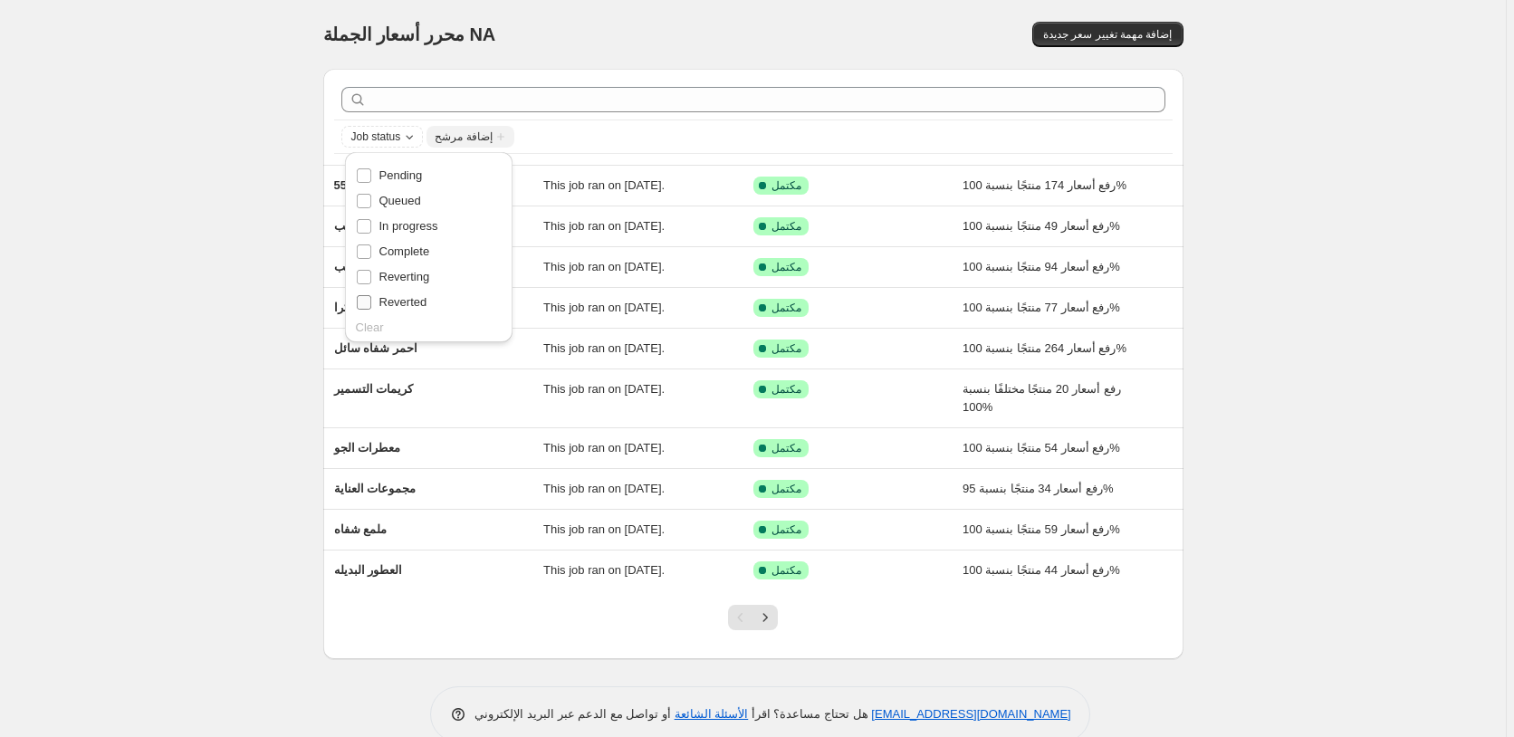
click at [420, 301] on span "Reverted" at bounding box center [403, 302] width 48 height 14
click at [371, 301] on input "Reverted" at bounding box center [364, 302] width 14 height 14
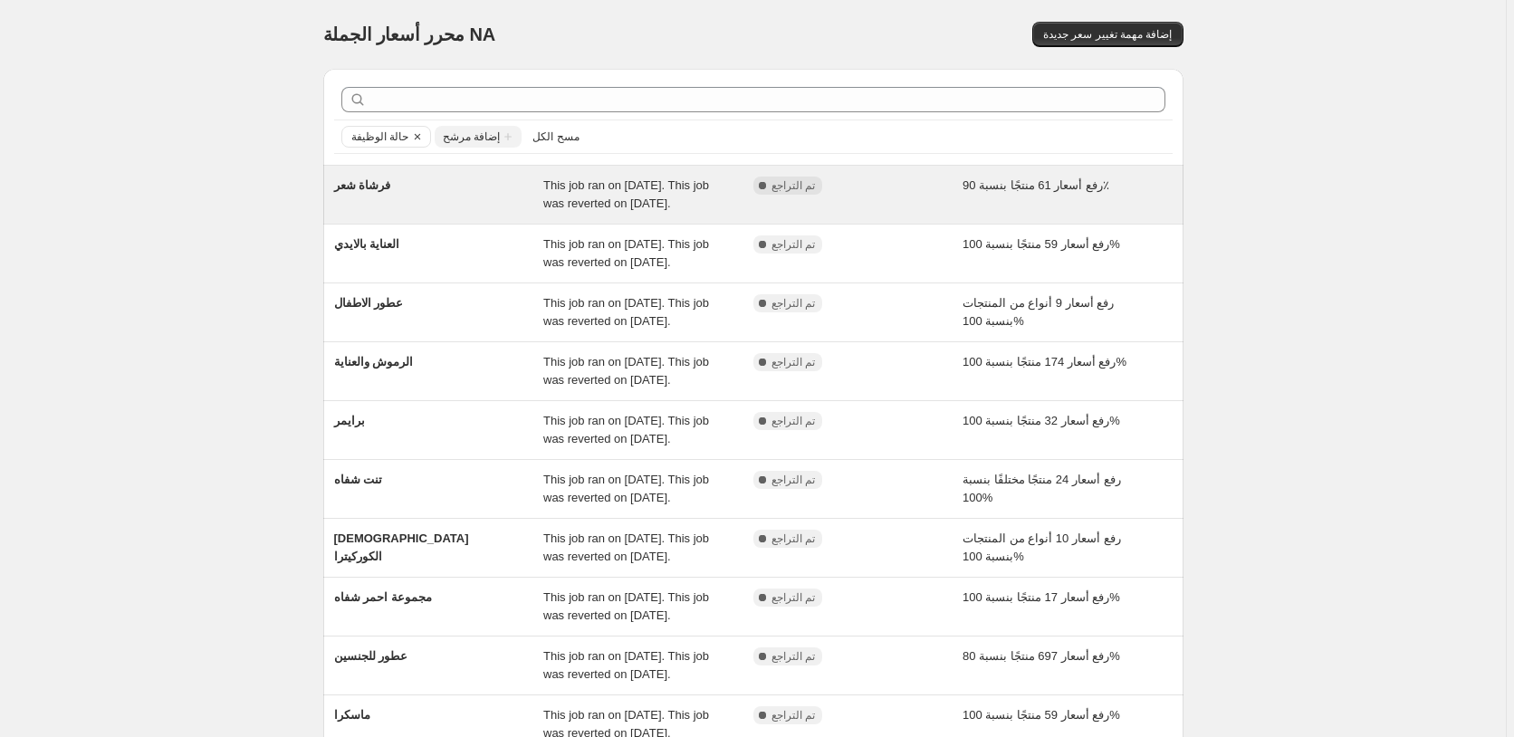
click at [1152, 188] on div "رفع أسعار 61 منتجًا بنسبة 90٪" at bounding box center [1067, 195] width 210 height 36
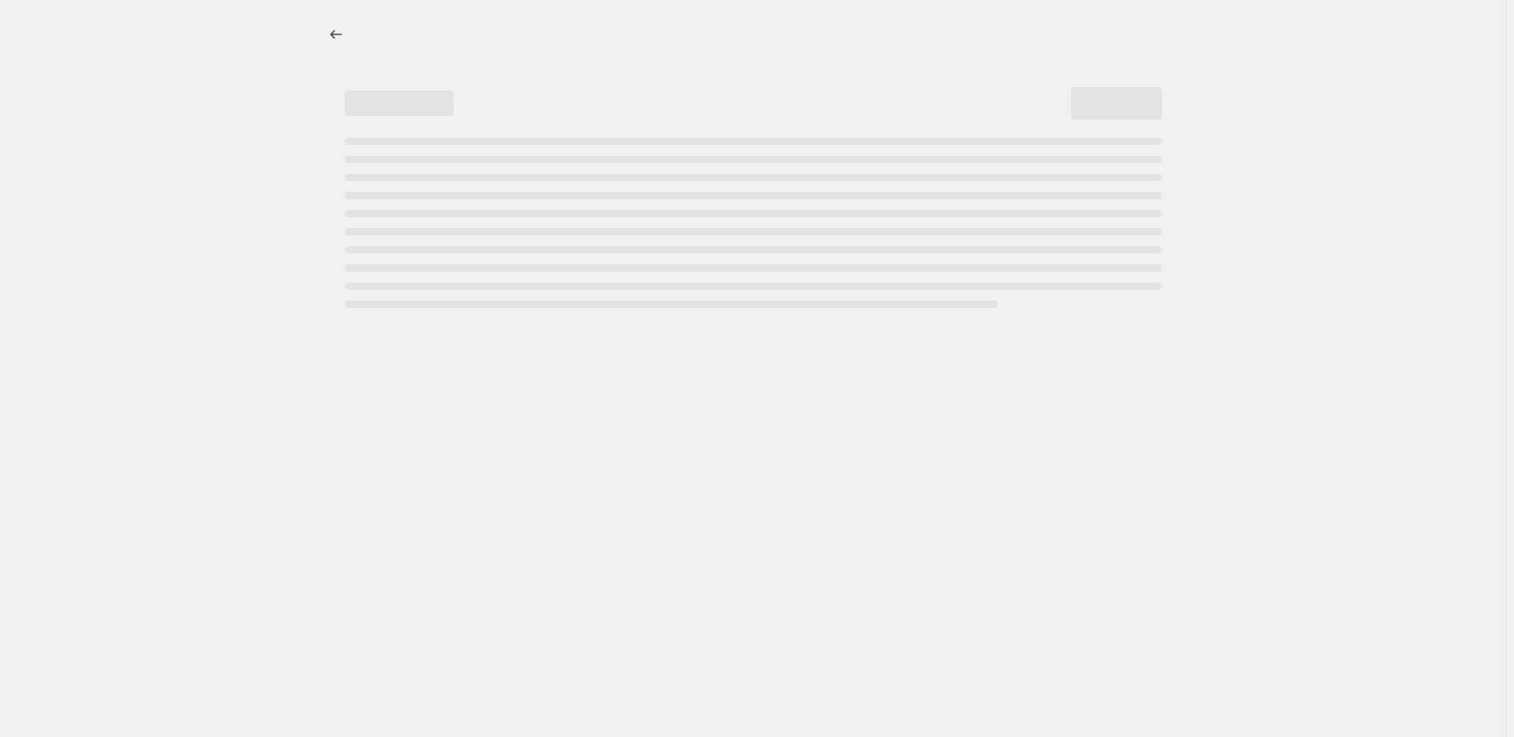
select select "percentage"
select select "pp"
select select "collection"
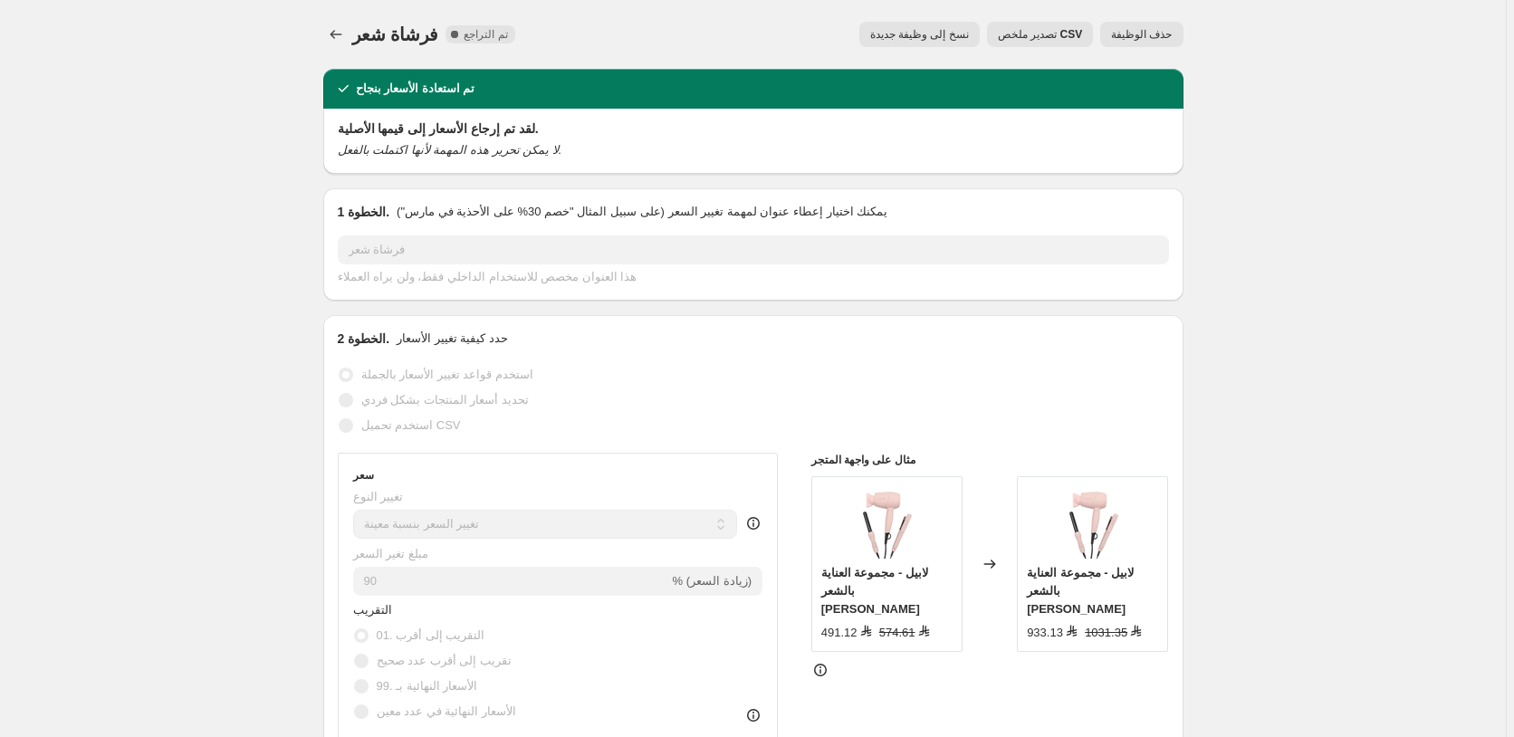
click at [1155, 32] on span "حذف الوظيفة" at bounding box center [1141, 34] width 61 height 14
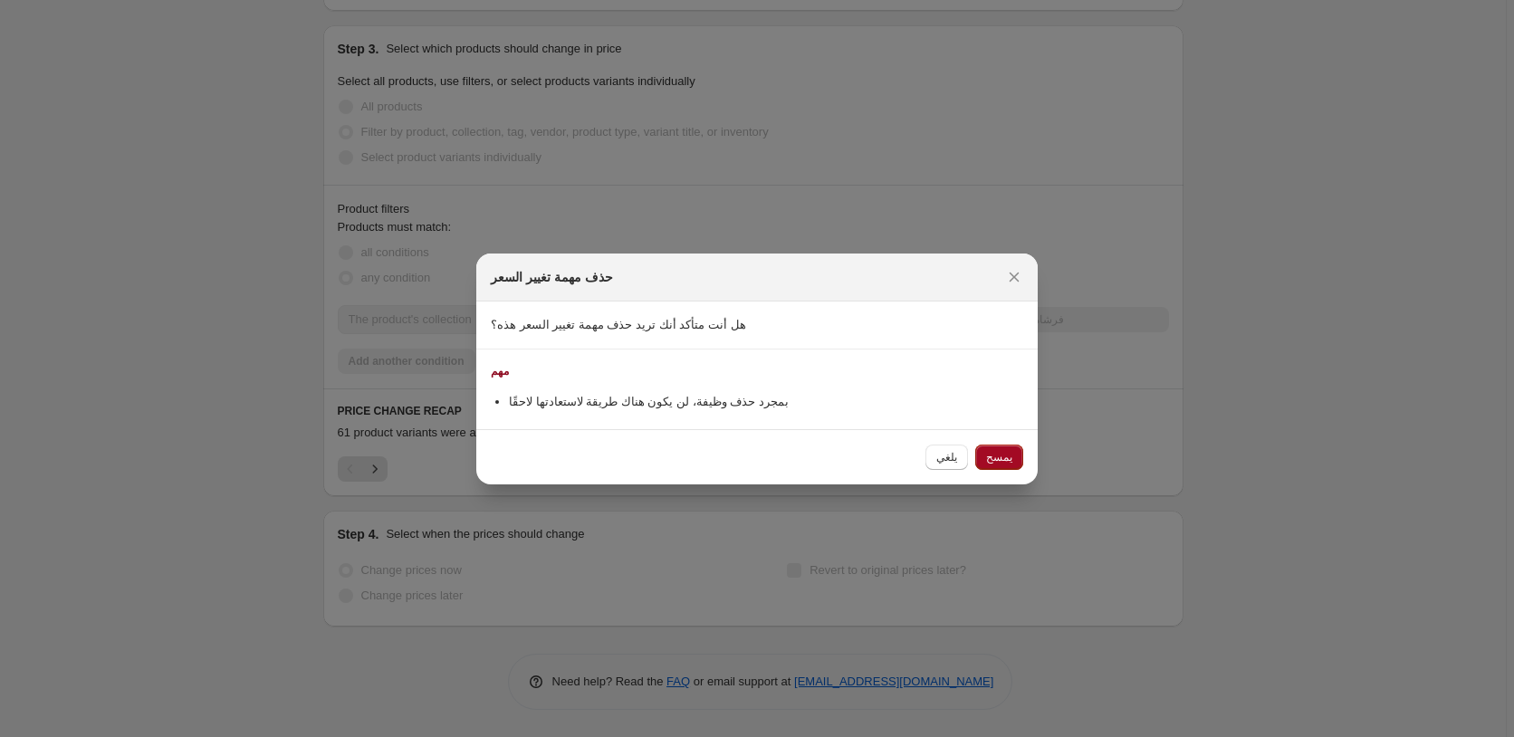
click at [1003, 454] on span "يمسح" at bounding box center [999, 457] width 26 height 14
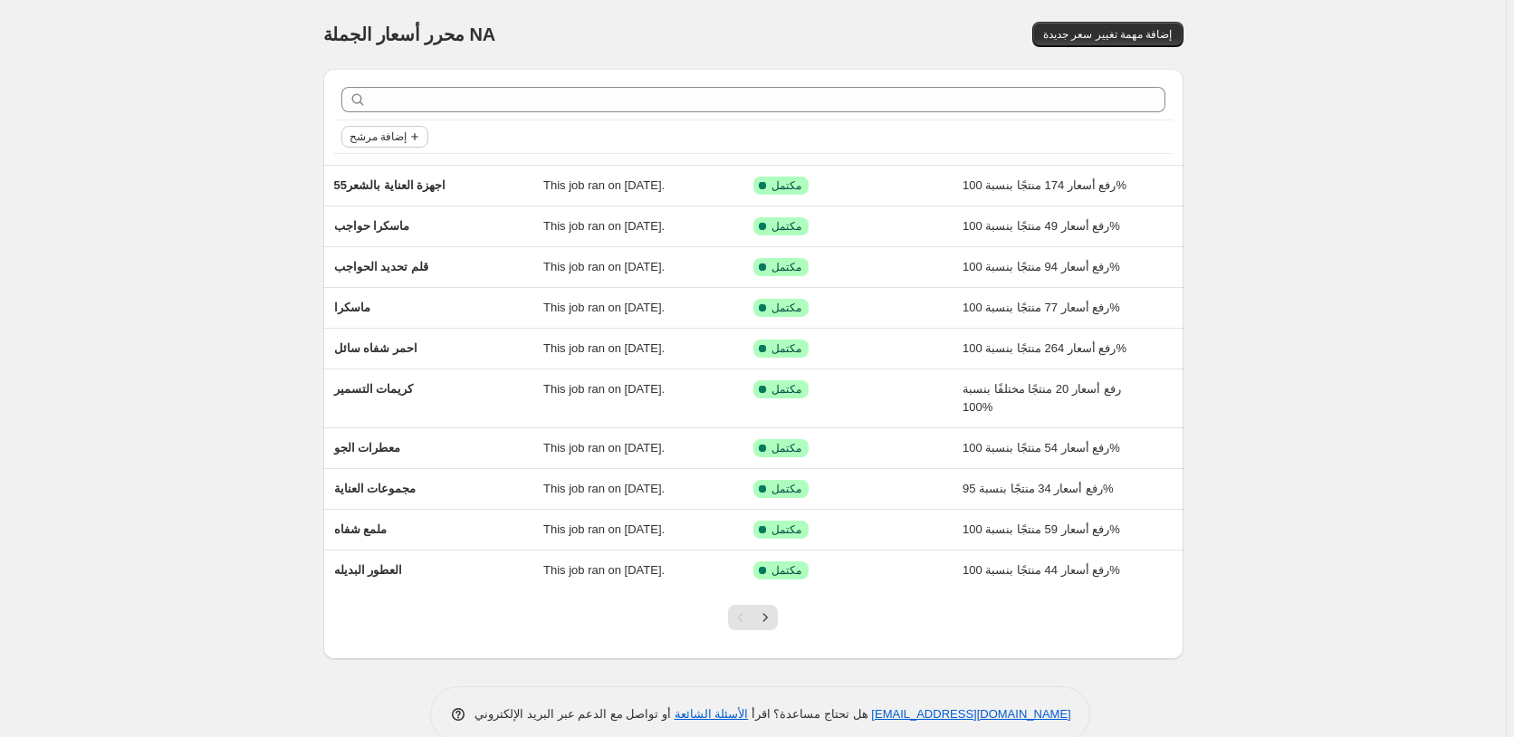
click at [388, 137] on span "إضافة مرشح" at bounding box center [377, 136] width 57 height 14
click at [380, 177] on span "حالة الوظيفة" at bounding box center [388, 173] width 63 height 14
click at [406, 303] on span "Reverted" at bounding box center [403, 302] width 48 height 14
click at [371, 303] on input "Reverted" at bounding box center [364, 302] width 14 height 14
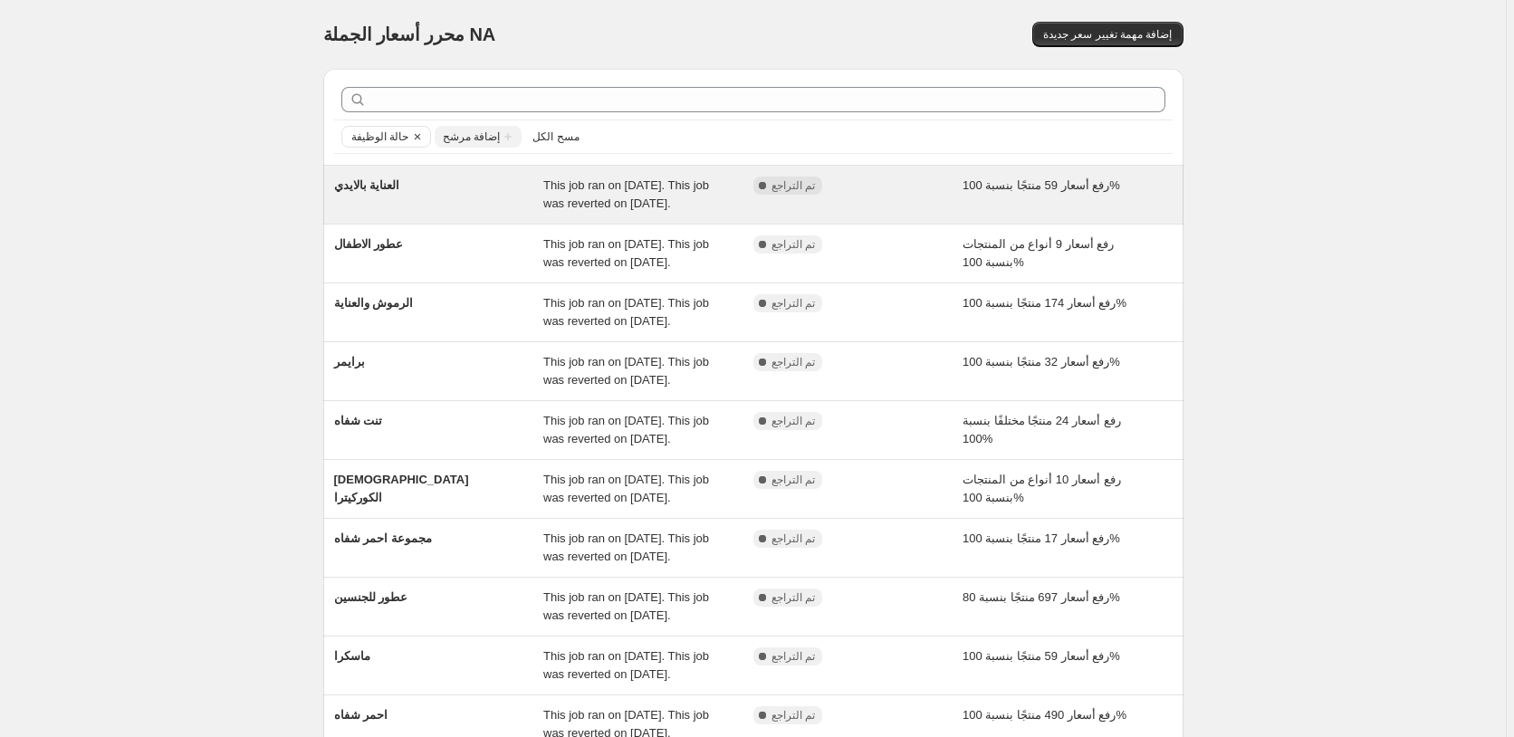
click at [1146, 194] on div "رفع أسعار 59 منتجًا بنسبة 100%" at bounding box center [1067, 195] width 210 height 36
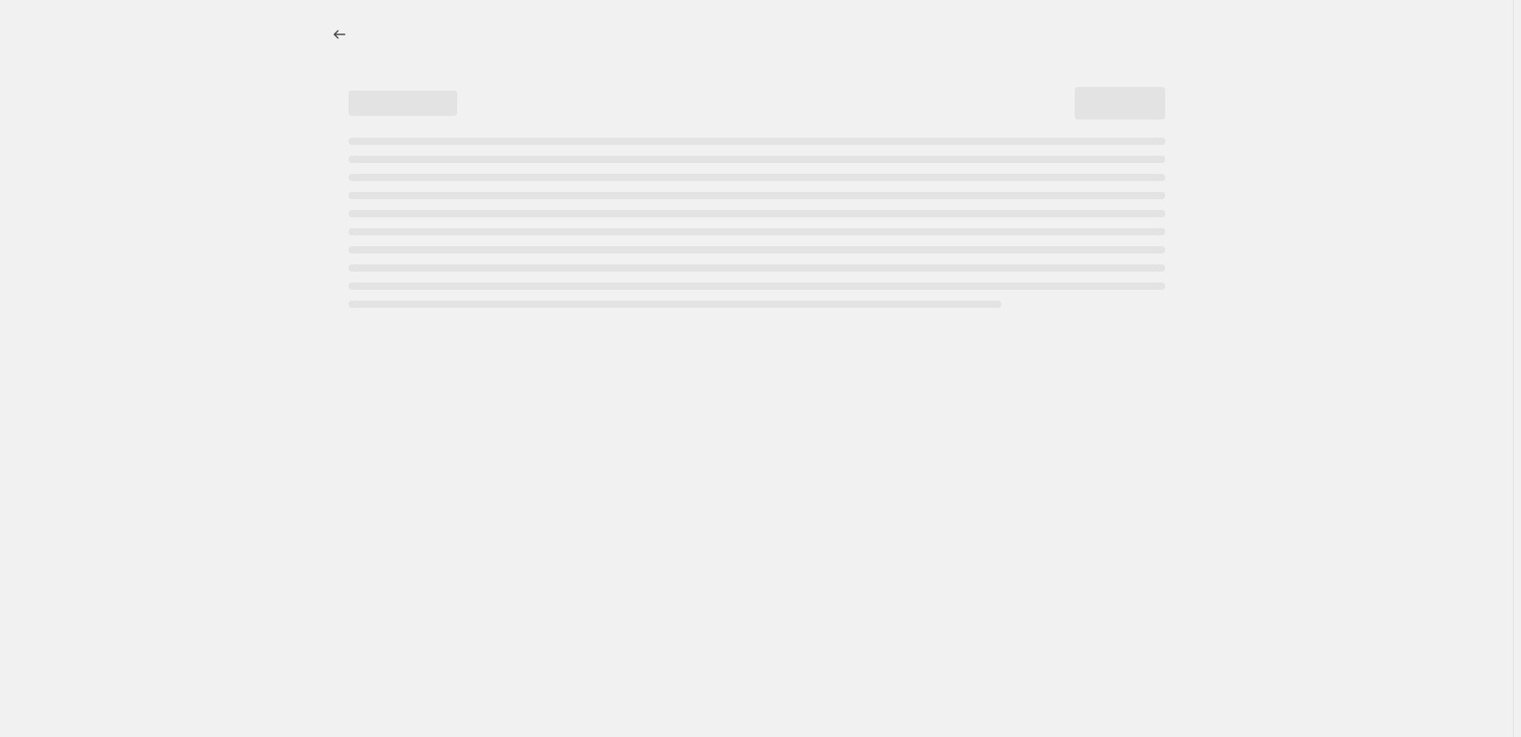
select select "percentage"
select select "pp"
select select "collection"
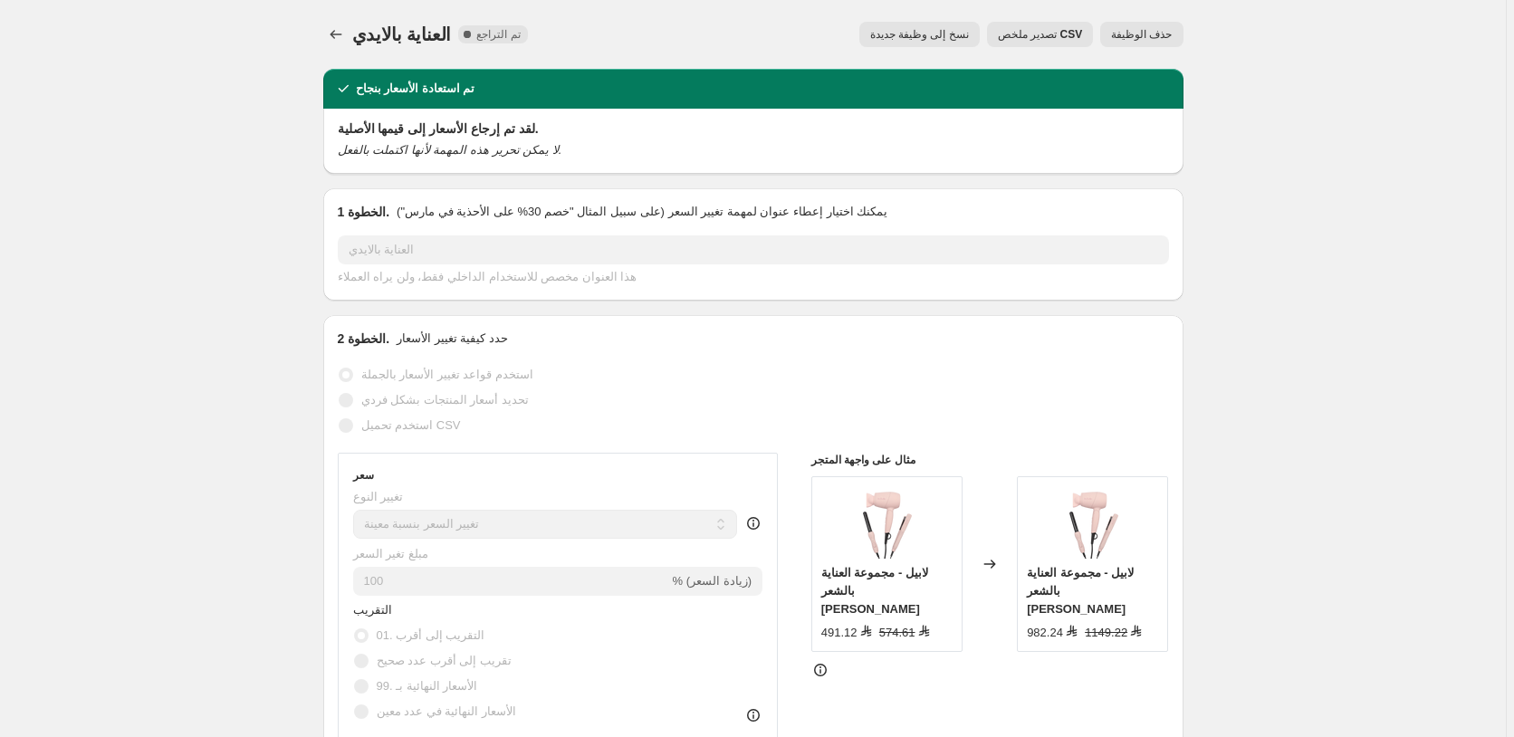
click at [1143, 35] on span "حذف الوظيفة" at bounding box center [1141, 34] width 61 height 14
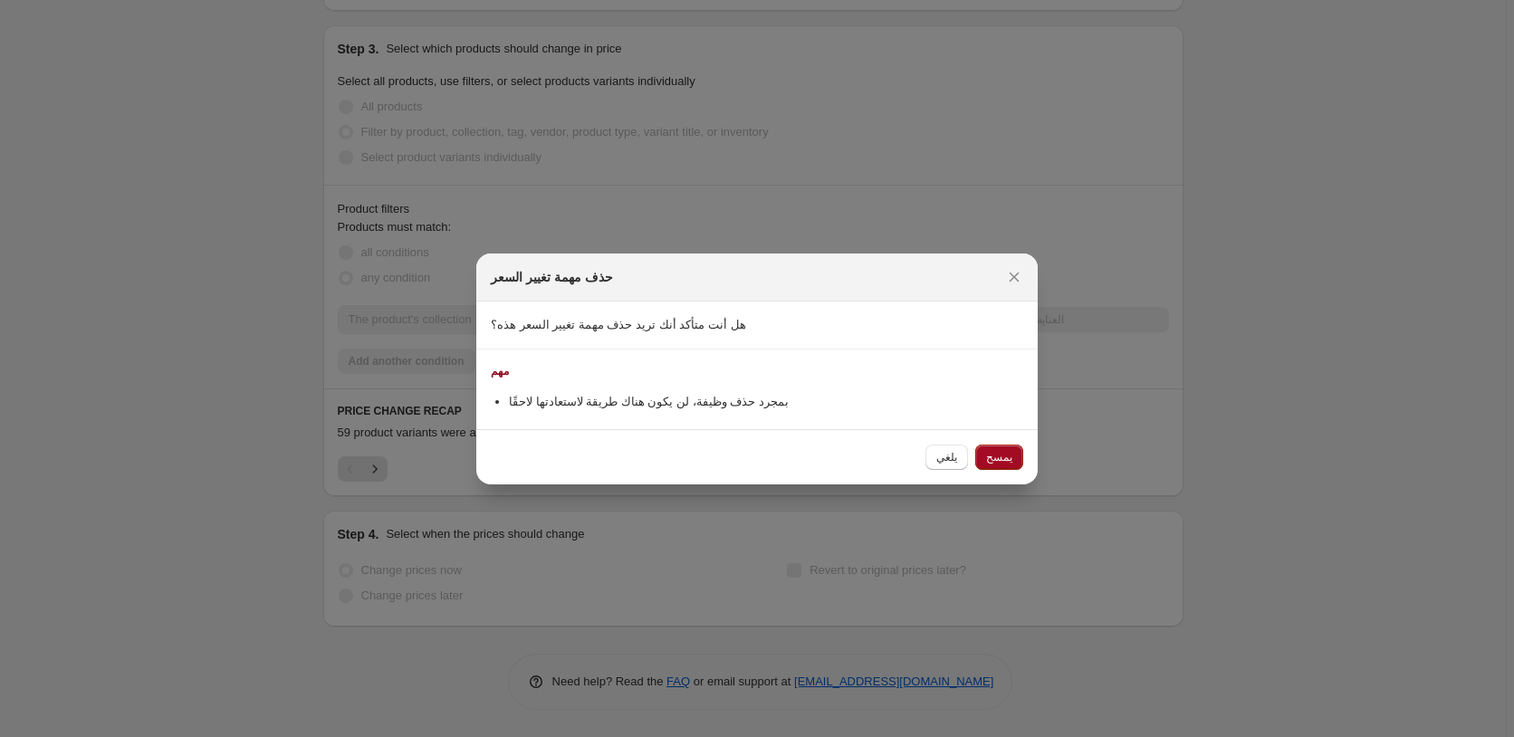
click at [1000, 458] on span "يمسح" at bounding box center [999, 457] width 26 height 14
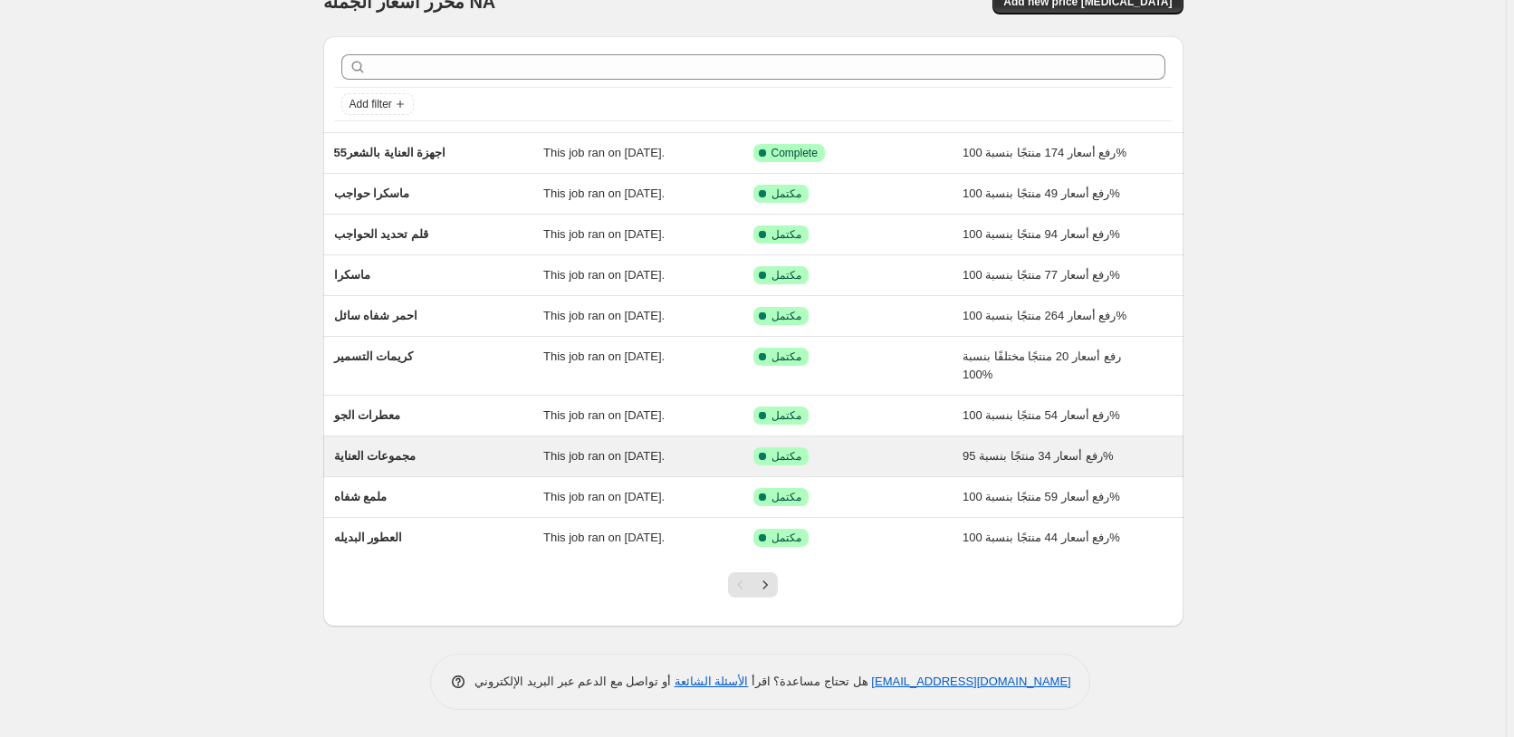
scroll to position [33, 0]
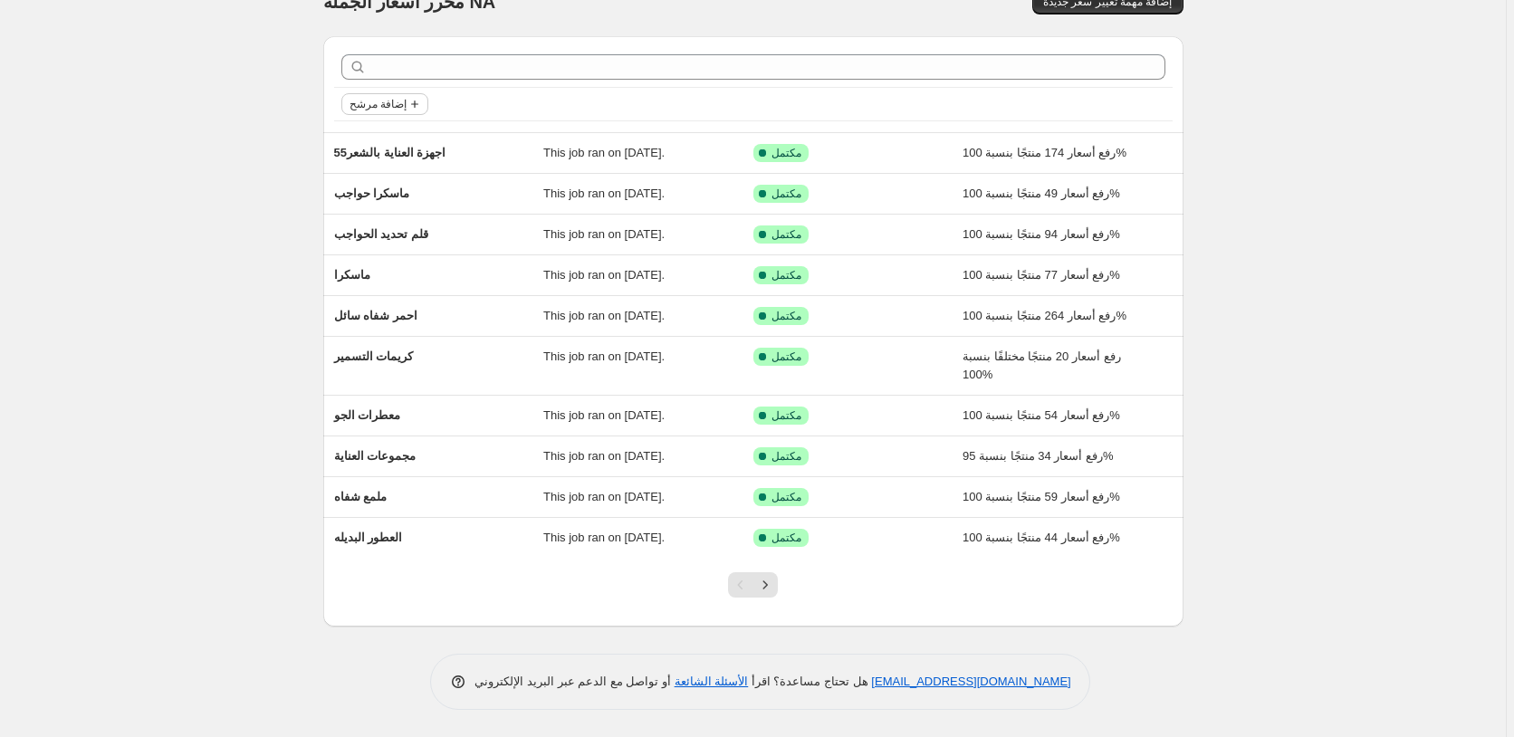
click at [385, 102] on span "إضافة مرشح" at bounding box center [377, 104] width 57 height 14
click at [385, 138] on span "حالة الوظيفة" at bounding box center [388, 140] width 63 height 14
click at [404, 269] on span "تم التراجع" at bounding box center [404, 270] width 50 height 14
click at [371, 269] on input "تم التراجع" at bounding box center [364, 270] width 14 height 14
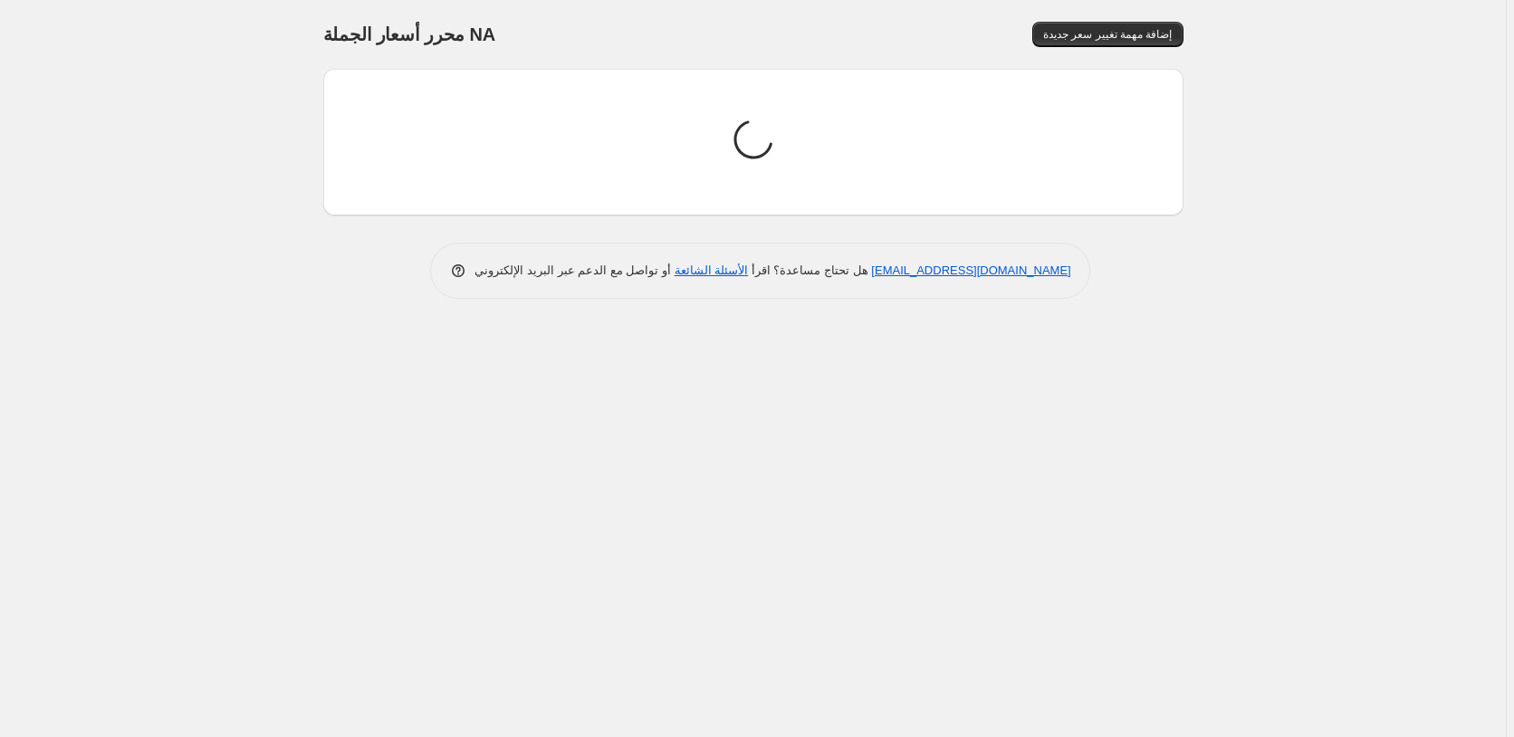
scroll to position [0, 0]
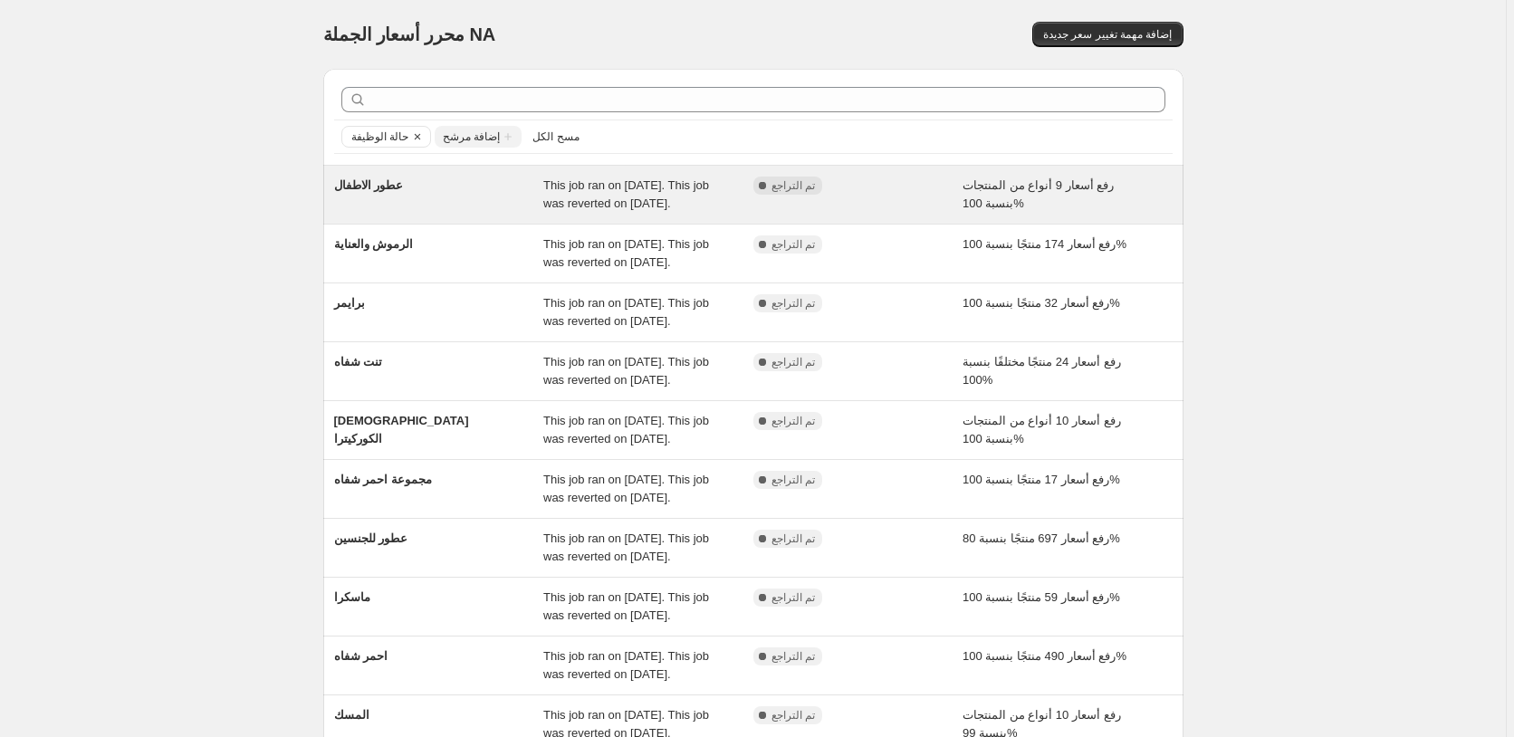
click at [1168, 197] on div "رفع أسعار 9 أنواع من المنتجات بنسبة 100%" at bounding box center [1067, 195] width 210 height 36
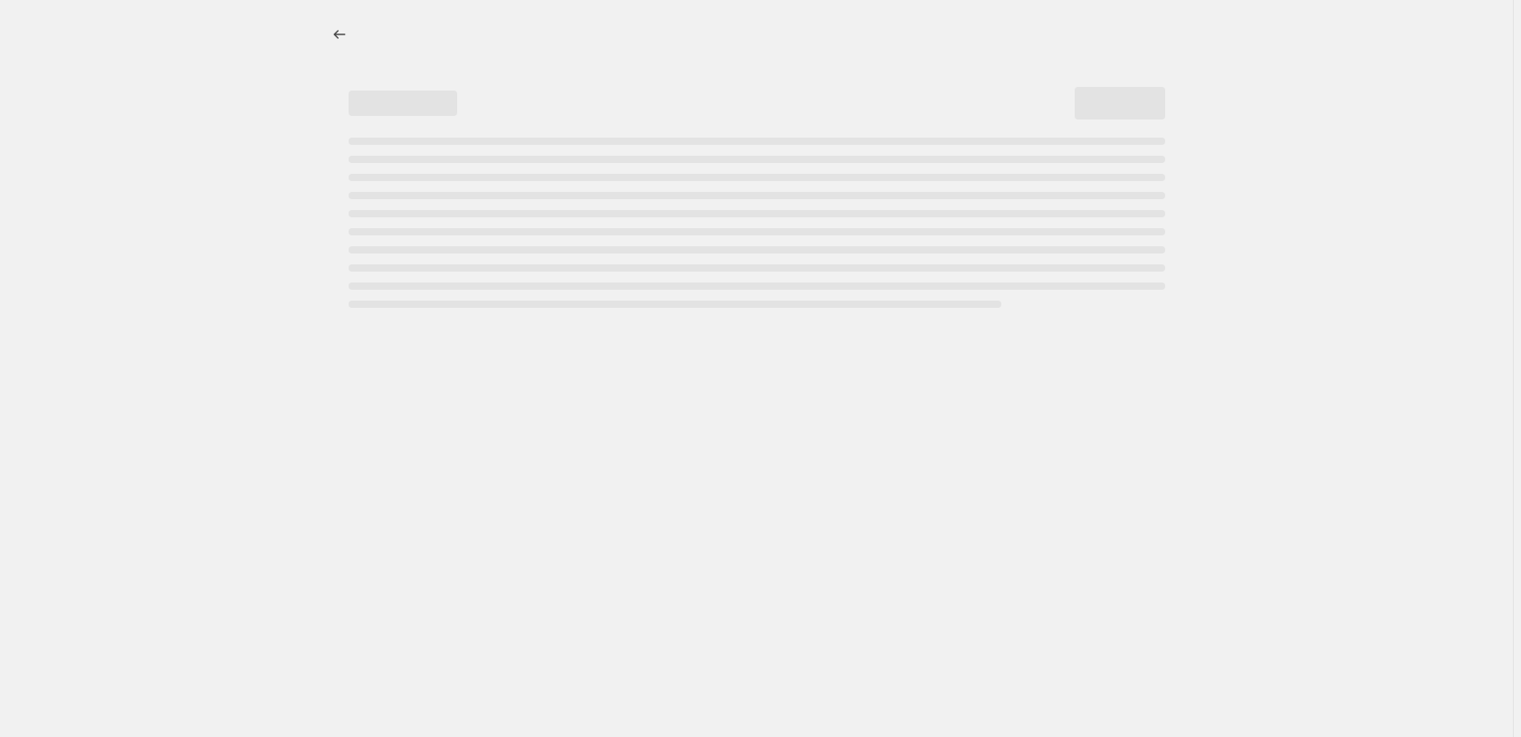
select select "percentage"
select select "pp"
select select "collection"
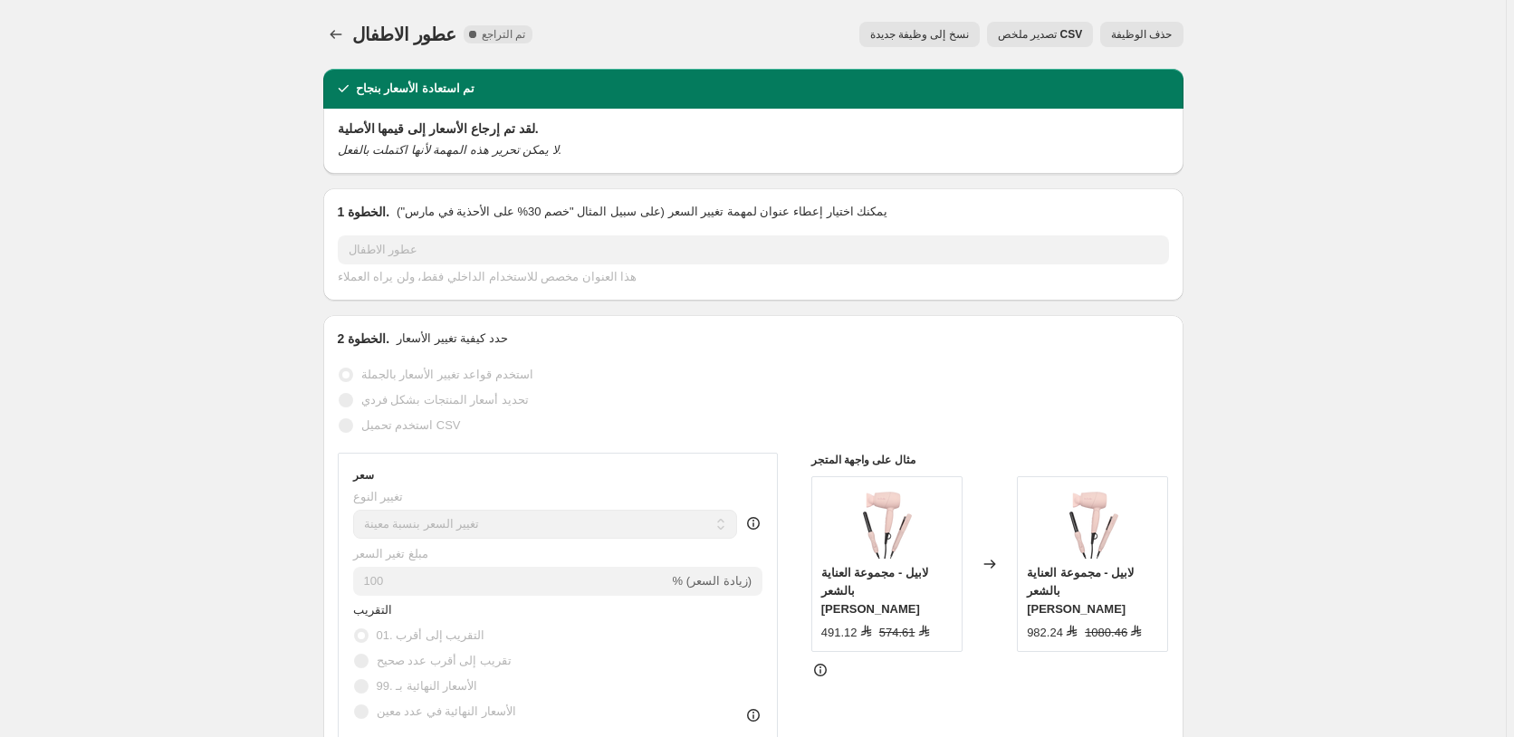
click at [1147, 31] on span "حذف الوظيفة" at bounding box center [1141, 34] width 61 height 14
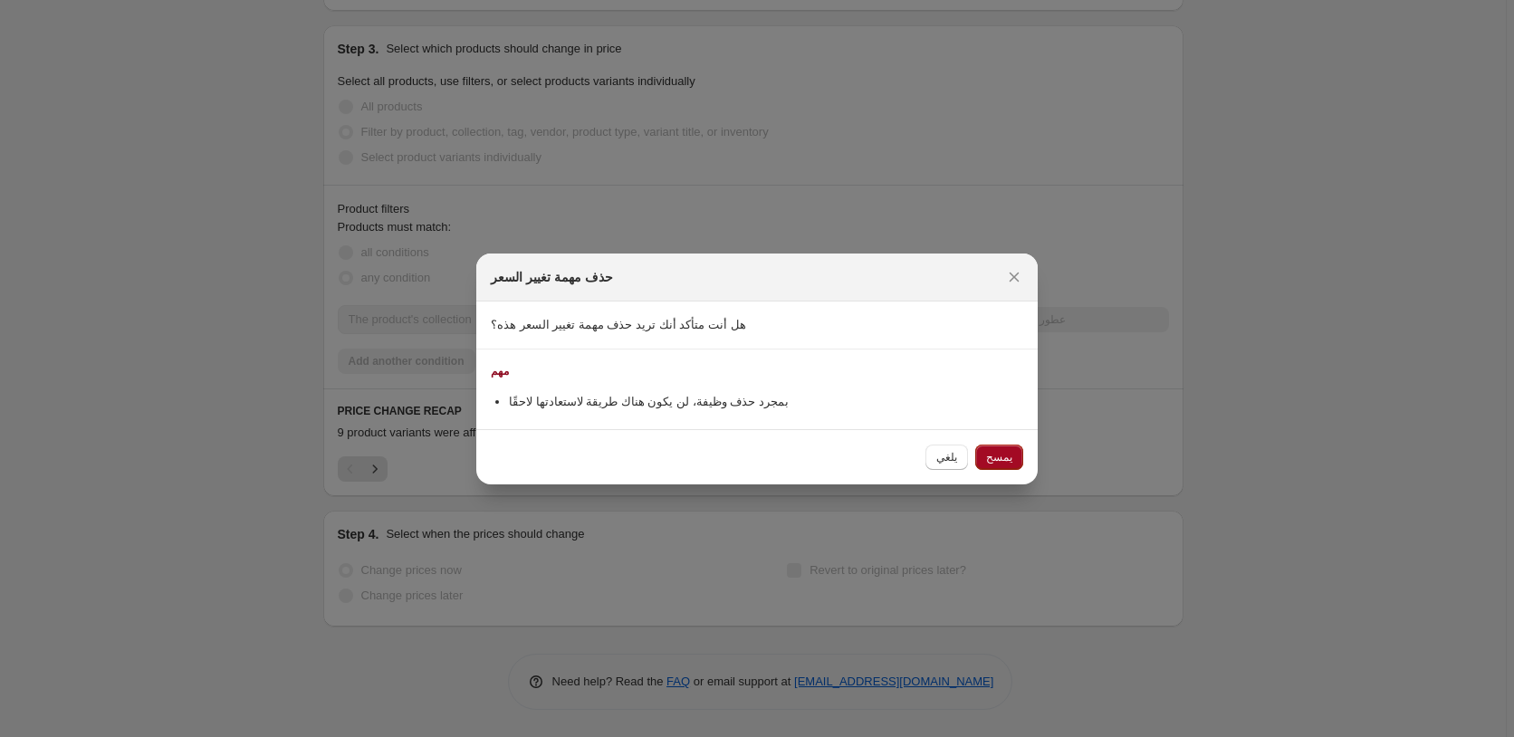
click at [1005, 454] on span "يمسح" at bounding box center [999, 457] width 26 height 14
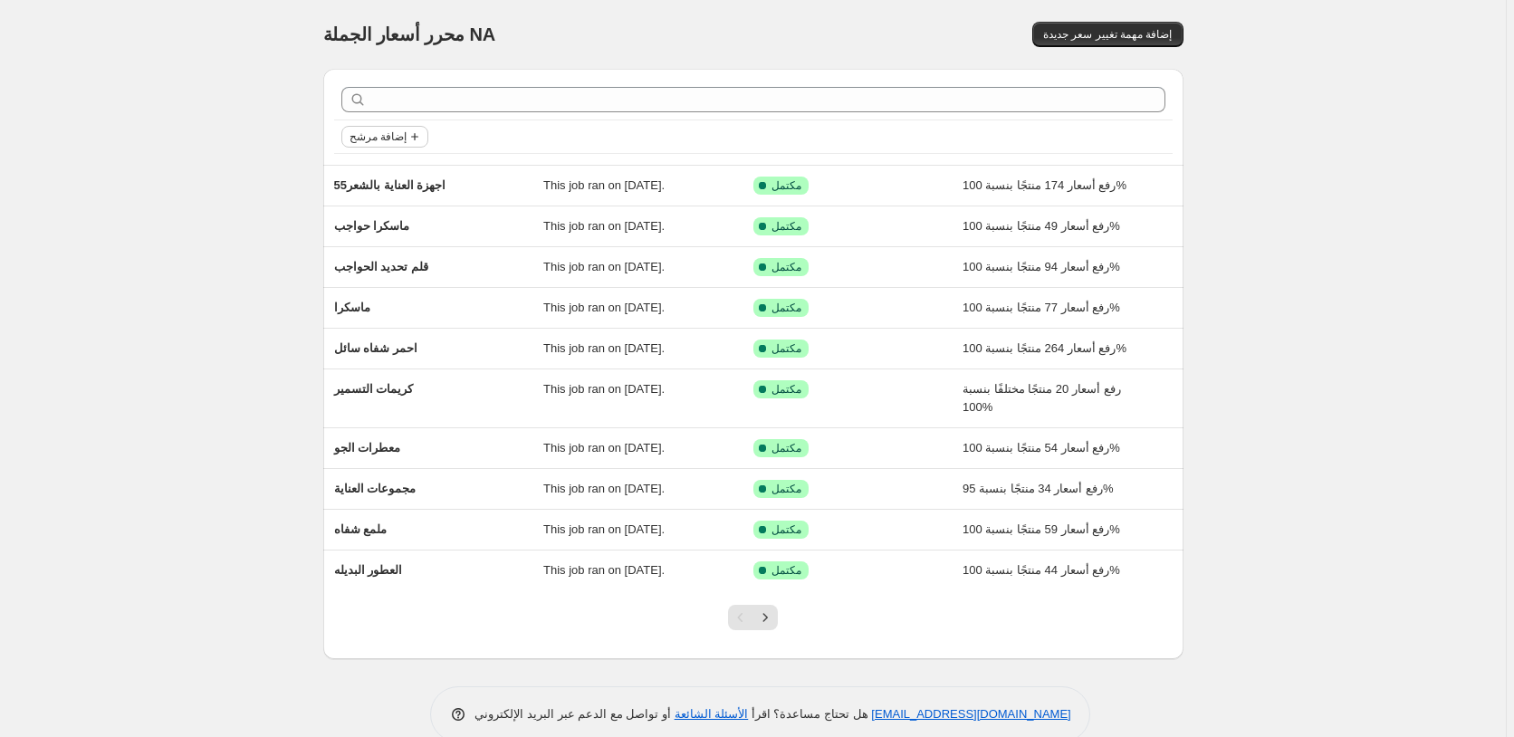
click at [397, 135] on span "إضافة مرشح" at bounding box center [377, 136] width 57 height 14
click at [387, 170] on span "Job status" at bounding box center [387, 173] width 53 height 14
click at [413, 306] on span "تم التراجع" at bounding box center [404, 302] width 50 height 14
click at [371, 306] on input "تم التراجع" at bounding box center [364, 302] width 14 height 14
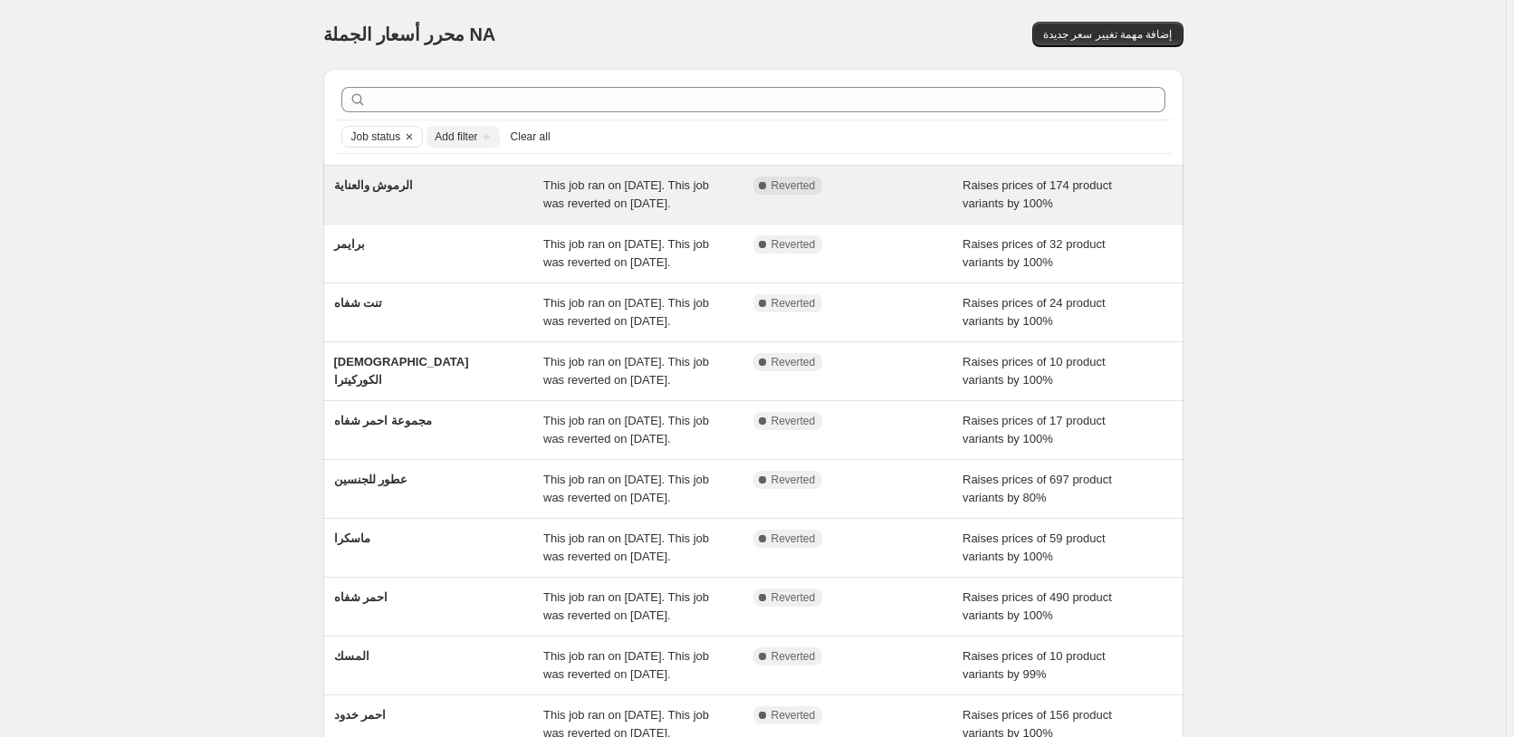
click at [1157, 189] on div "Raises prices of 174 product variants by 100%" at bounding box center [1067, 195] width 210 height 36
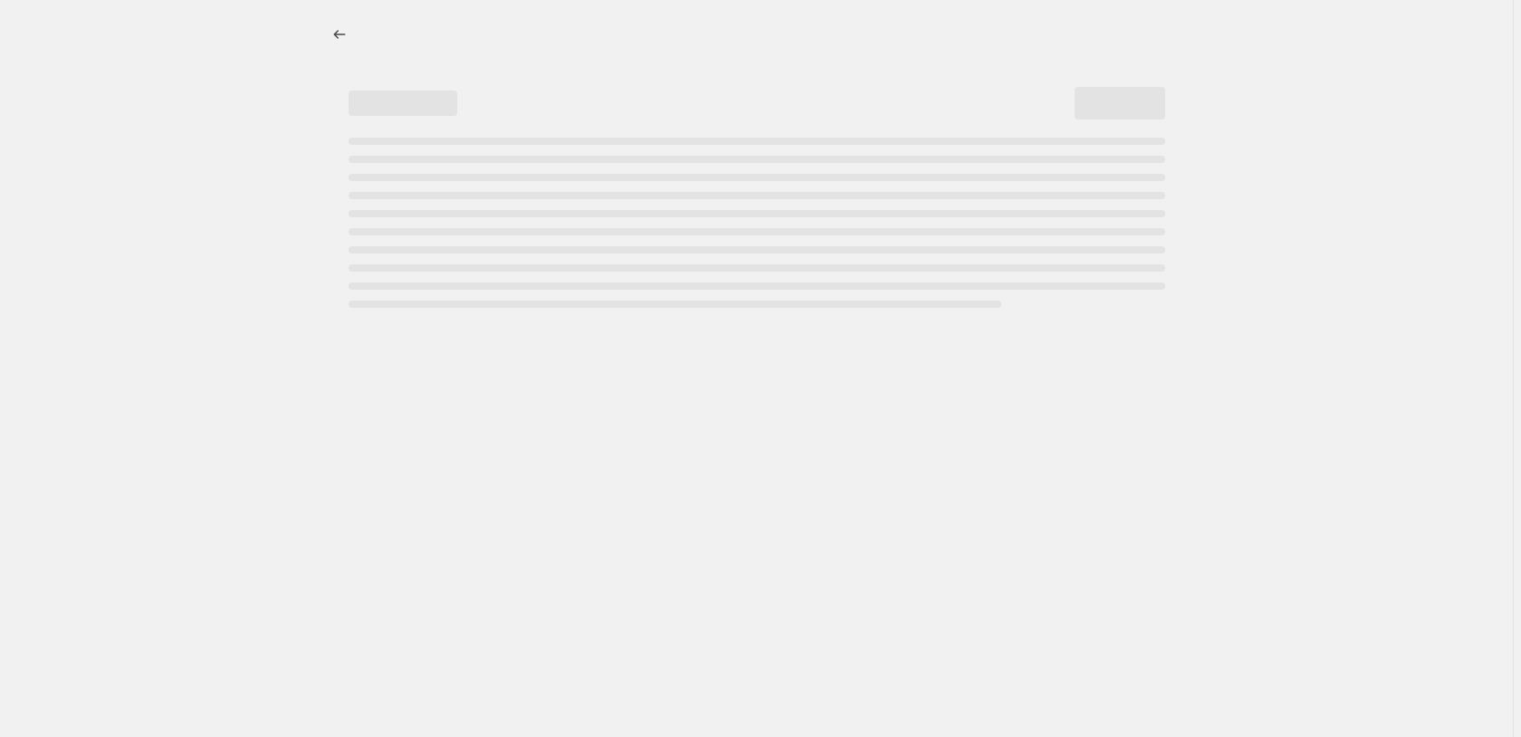
select select "percentage"
select select "pp"
select select "collection"
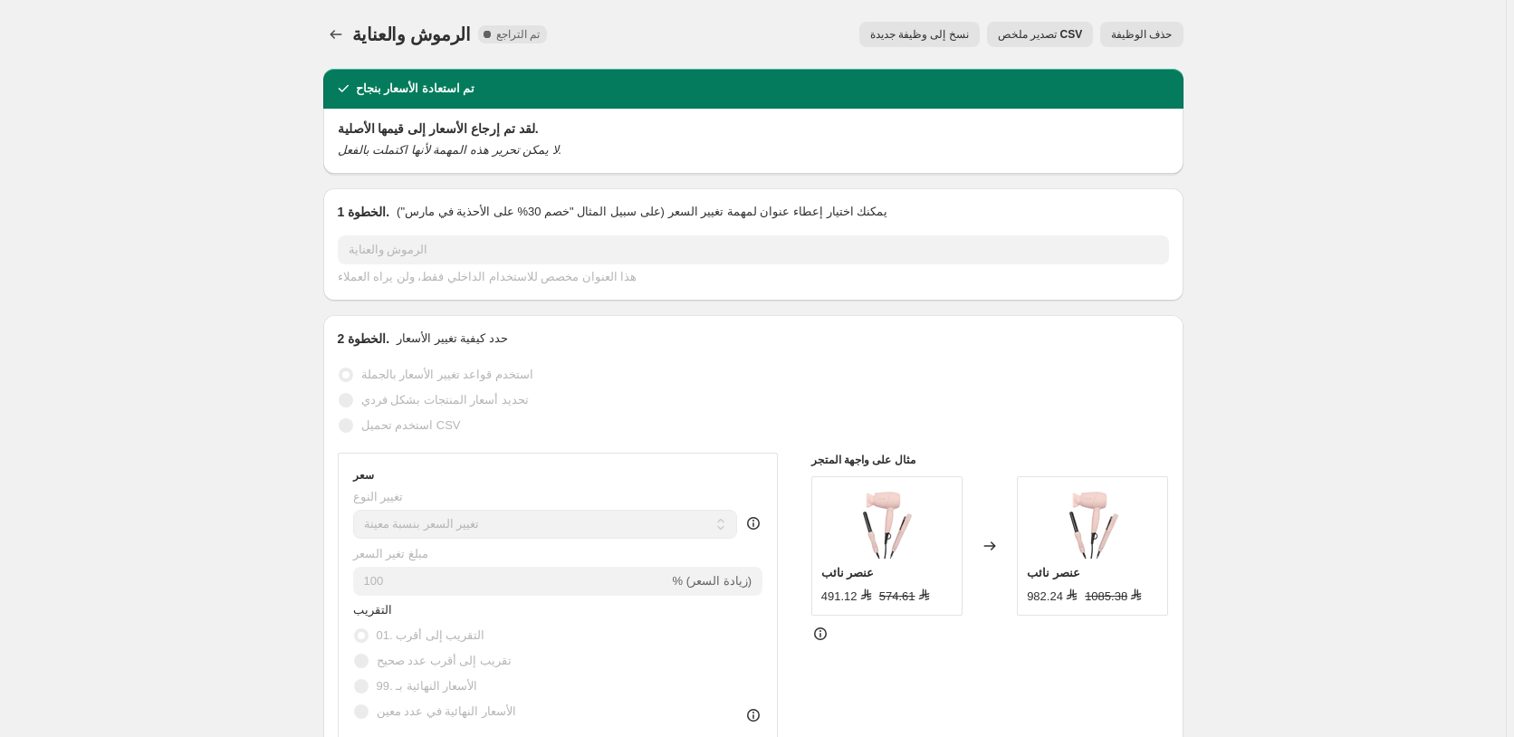
click at [1152, 35] on span "حذف الوظيفة" at bounding box center [1141, 34] width 61 height 14
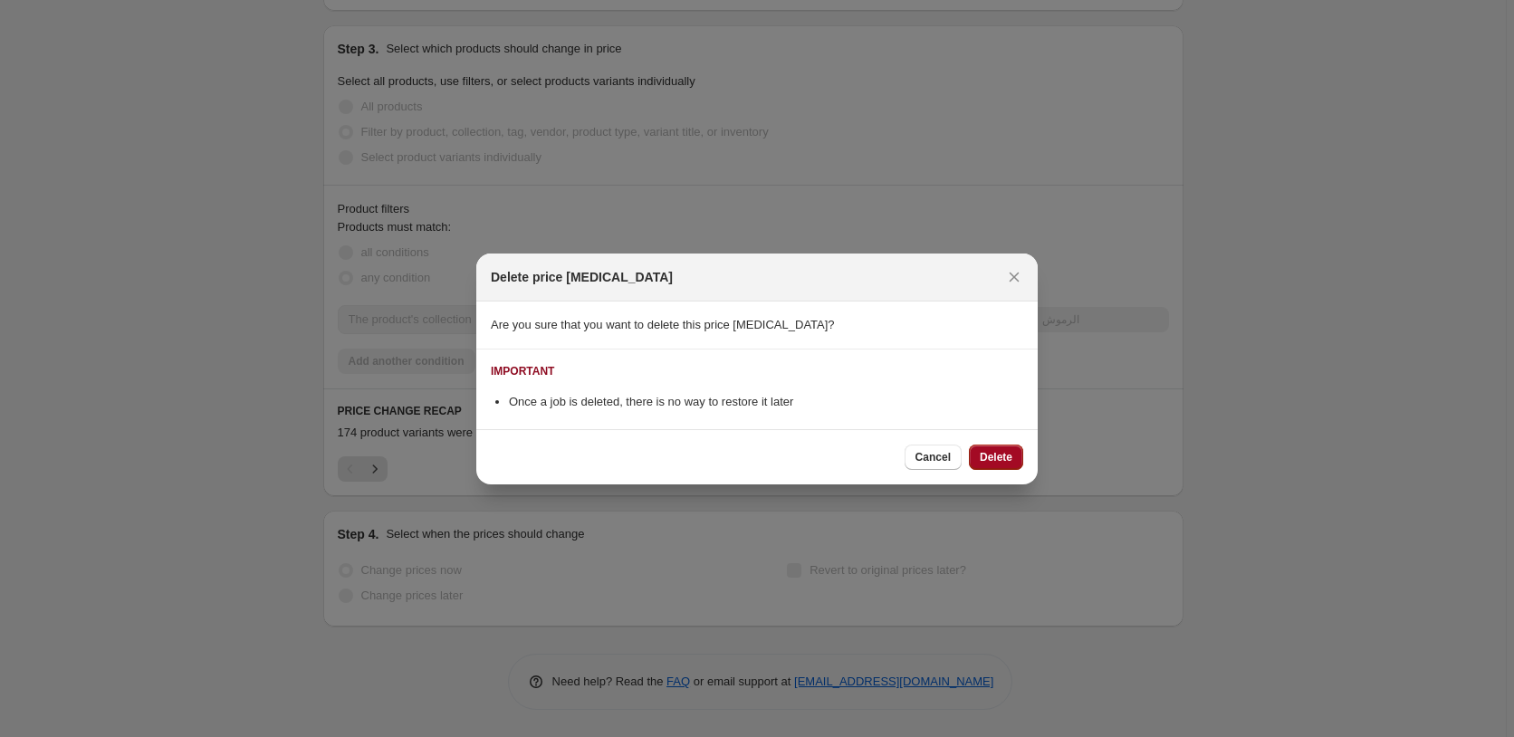
click at [998, 454] on span "Delete" at bounding box center [996, 457] width 33 height 14
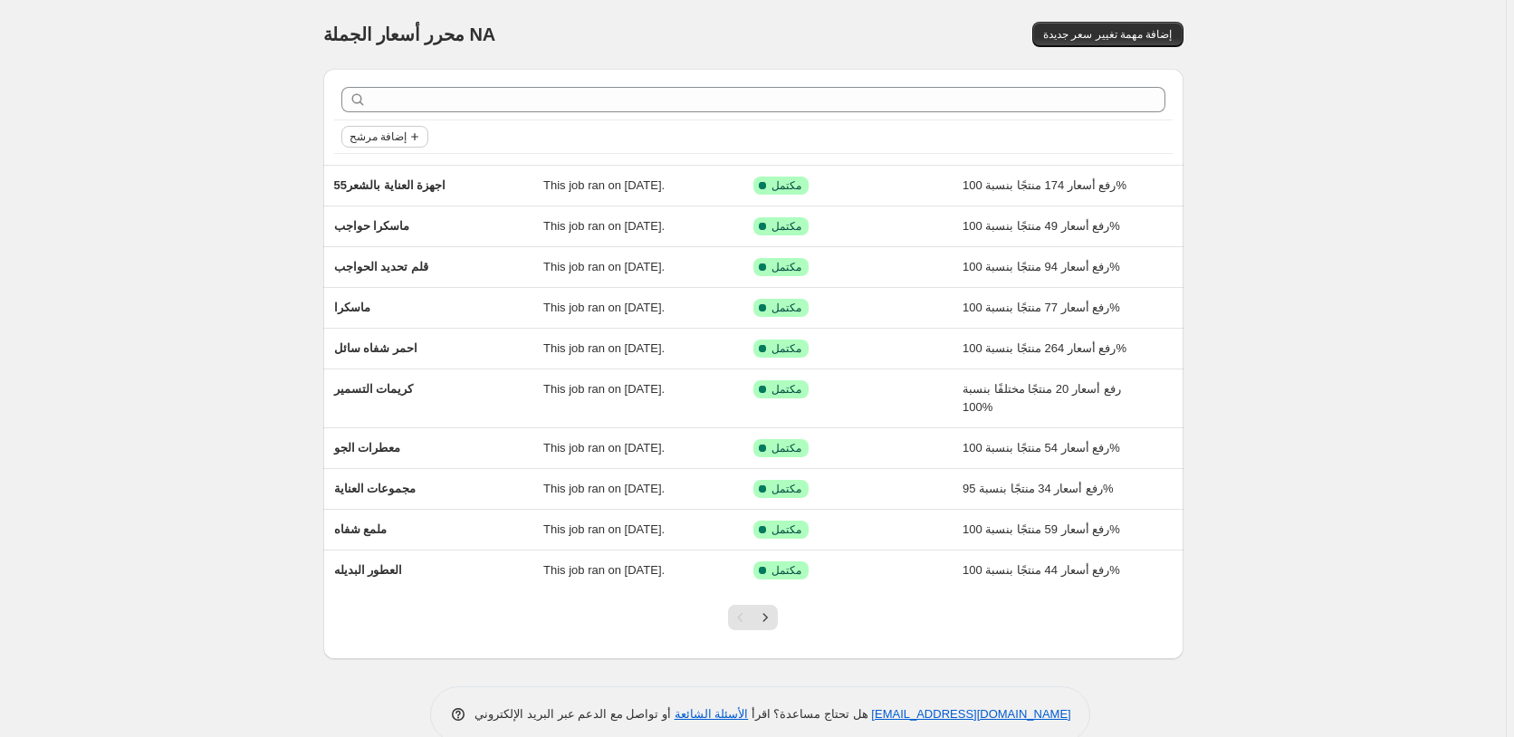
click at [381, 138] on span "إضافة مرشح" at bounding box center [377, 136] width 57 height 14
click at [391, 173] on span "Job status" at bounding box center [387, 173] width 53 height 14
click at [410, 301] on span "تم التراجع" at bounding box center [404, 302] width 50 height 14
click at [371, 301] on input "تم التراجع" at bounding box center [364, 302] width 14 height 14
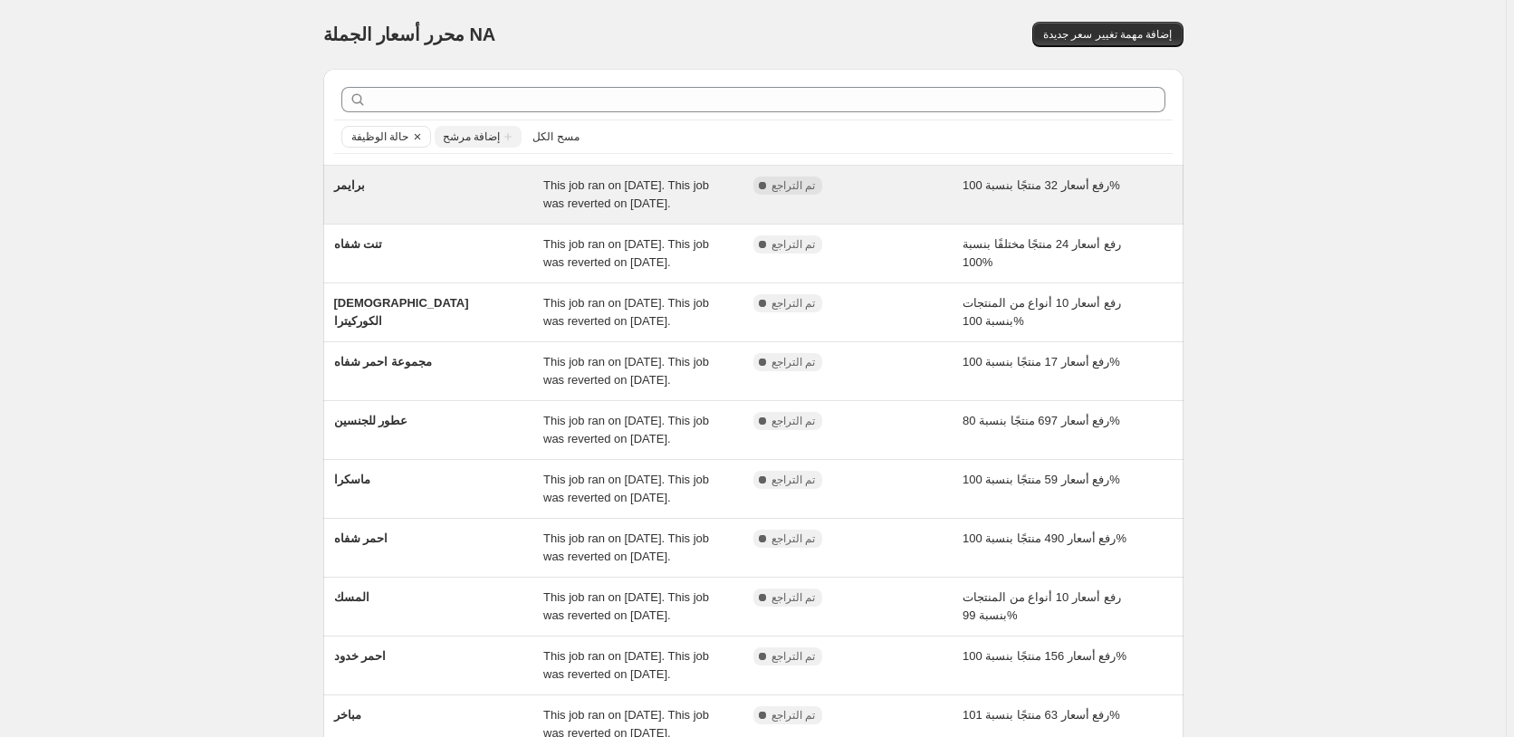
click at [1155, 186] on div "رفع أسعار 32 منتجًا بنسبة 100%" at bounding box center [1067, 195] width 210 height 36
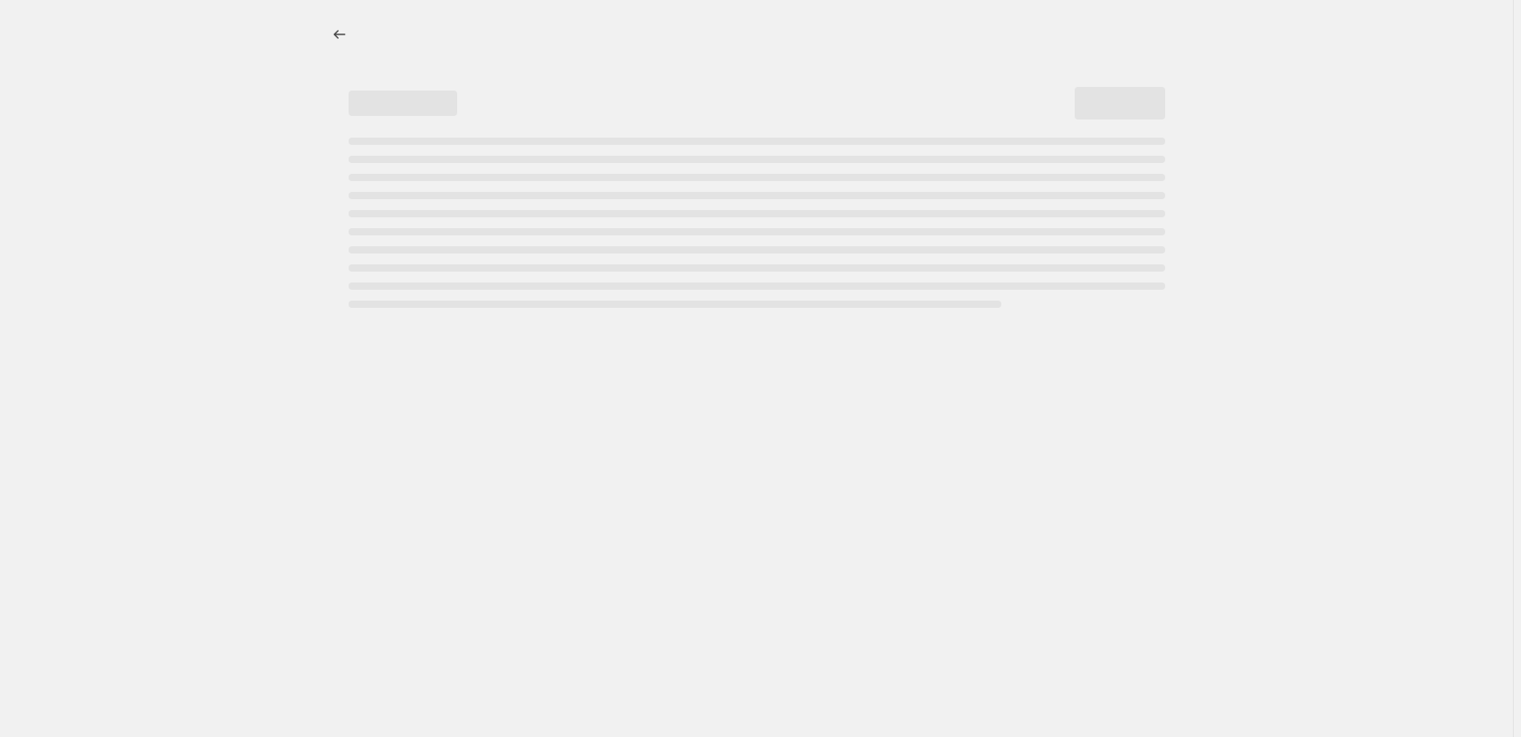
select select "percentage"
select select "pp"
select select "collection"
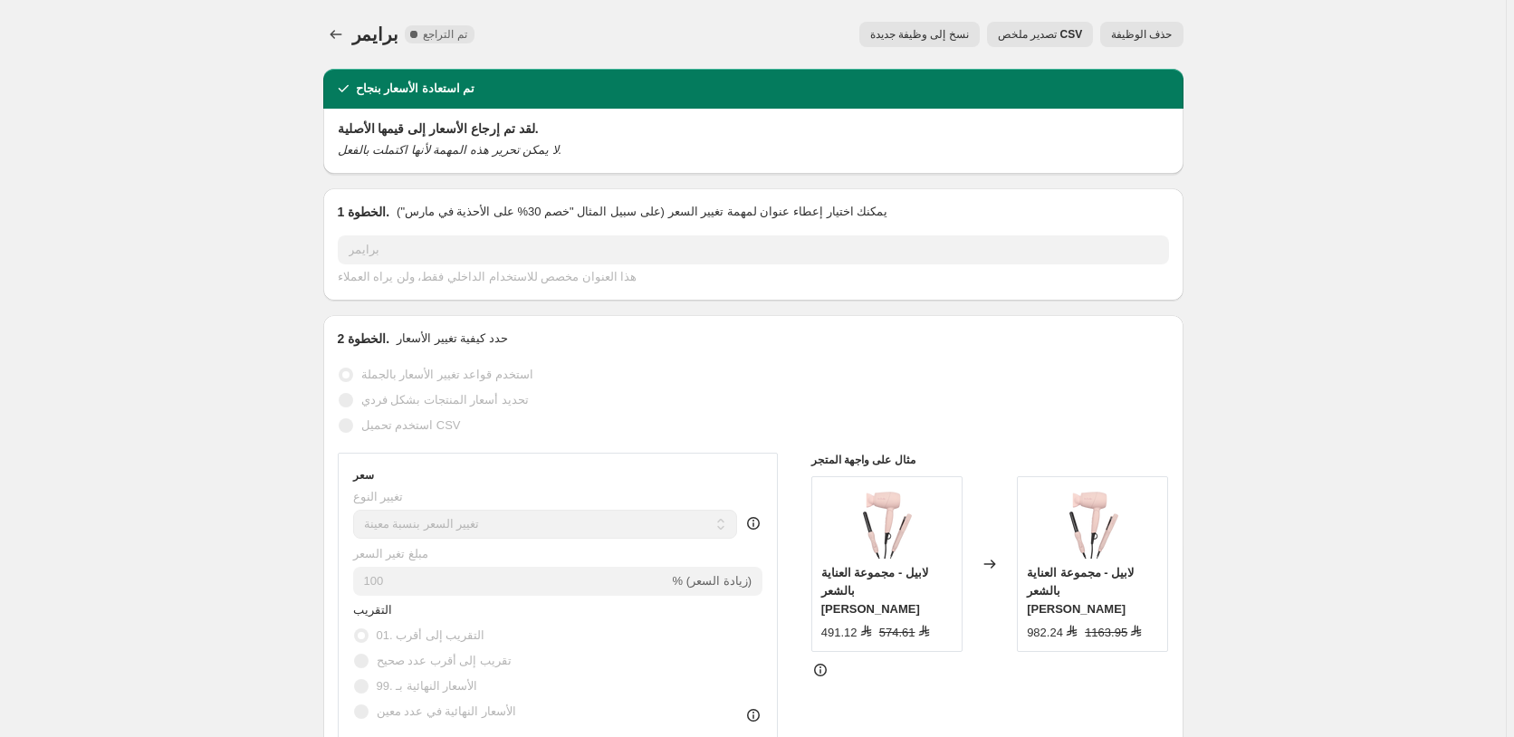
click at [1161, 36] on span "حذف الوظيفة" at bounding box center [1141, 34] width 61 height 14
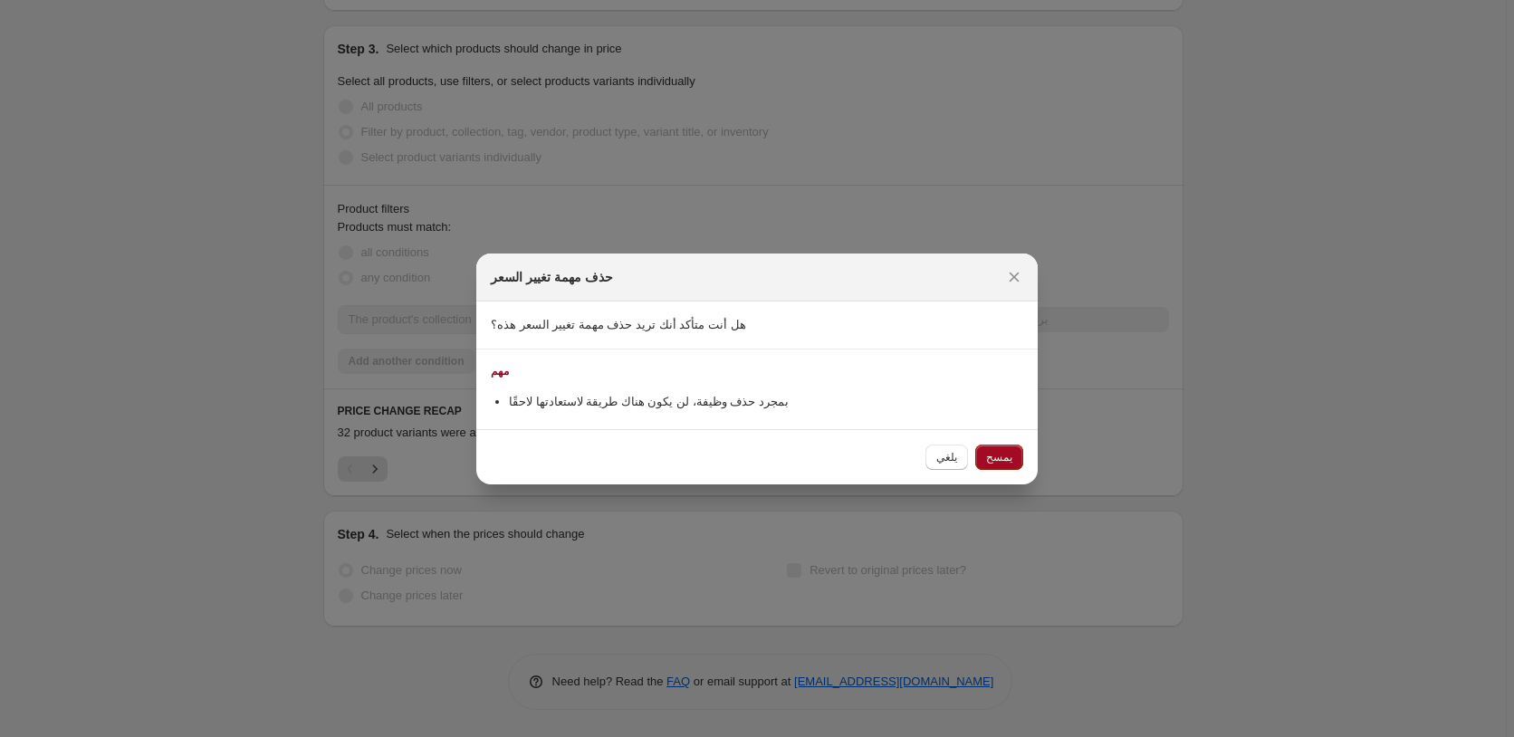
click at [990, 454] on span "يمسح" at bounding box center [999, 457] width 26 height 14
click at [990, 454] on div "يلغي يمسح" at bounding box center [974, 457] width 98 height 25
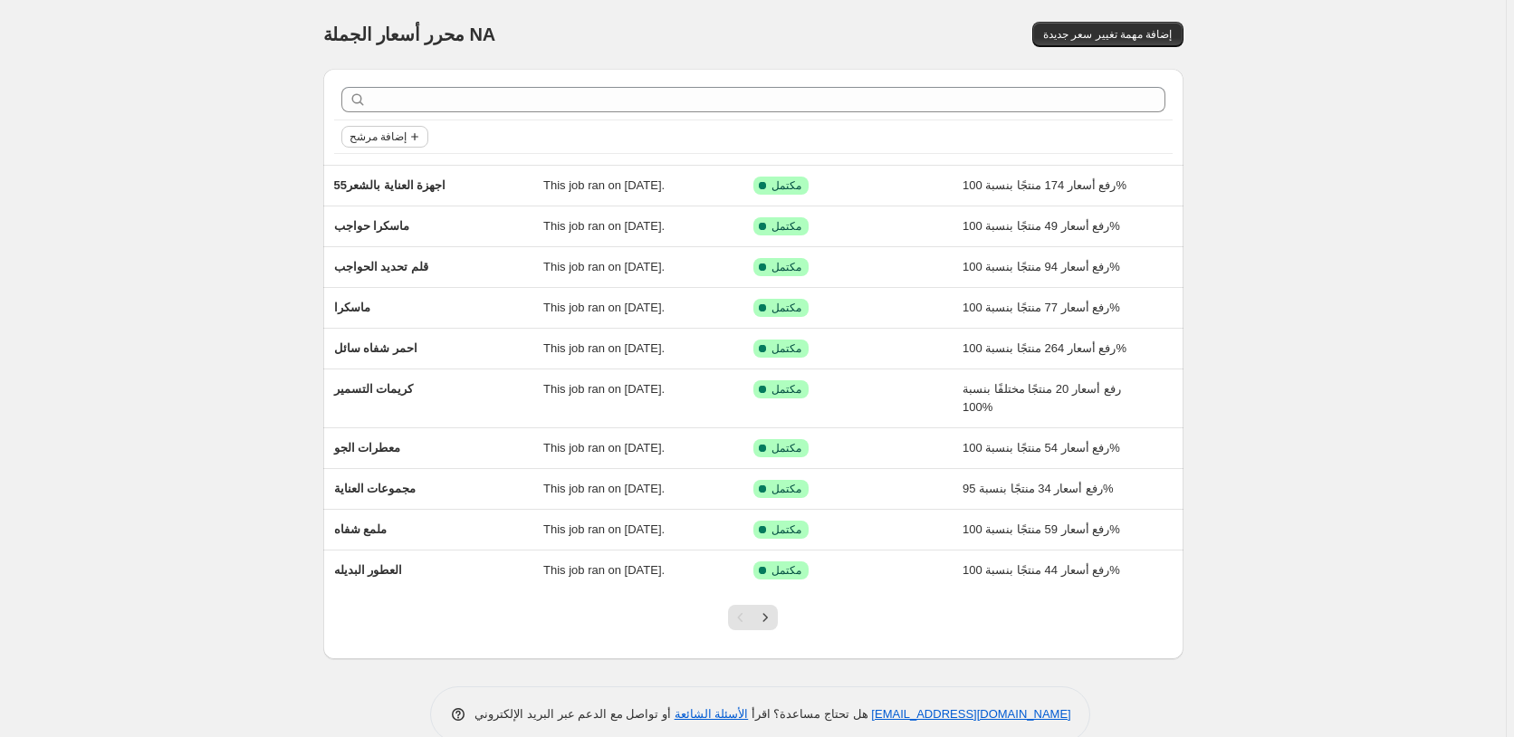
click at [397, 137] on span "إضافة مرشح" at bounding box center [377, 136] width 57 height 14
click at [376, 168] on span "Job status" at bounding box center [387, 173] width 53 height 14
click at [402, 303] on span "Reverted" at bounding box center [403, 302] width 48 height 14
click at [371, 303] on input "Reverted" at bounding box center [364, 302] width 14 height 14
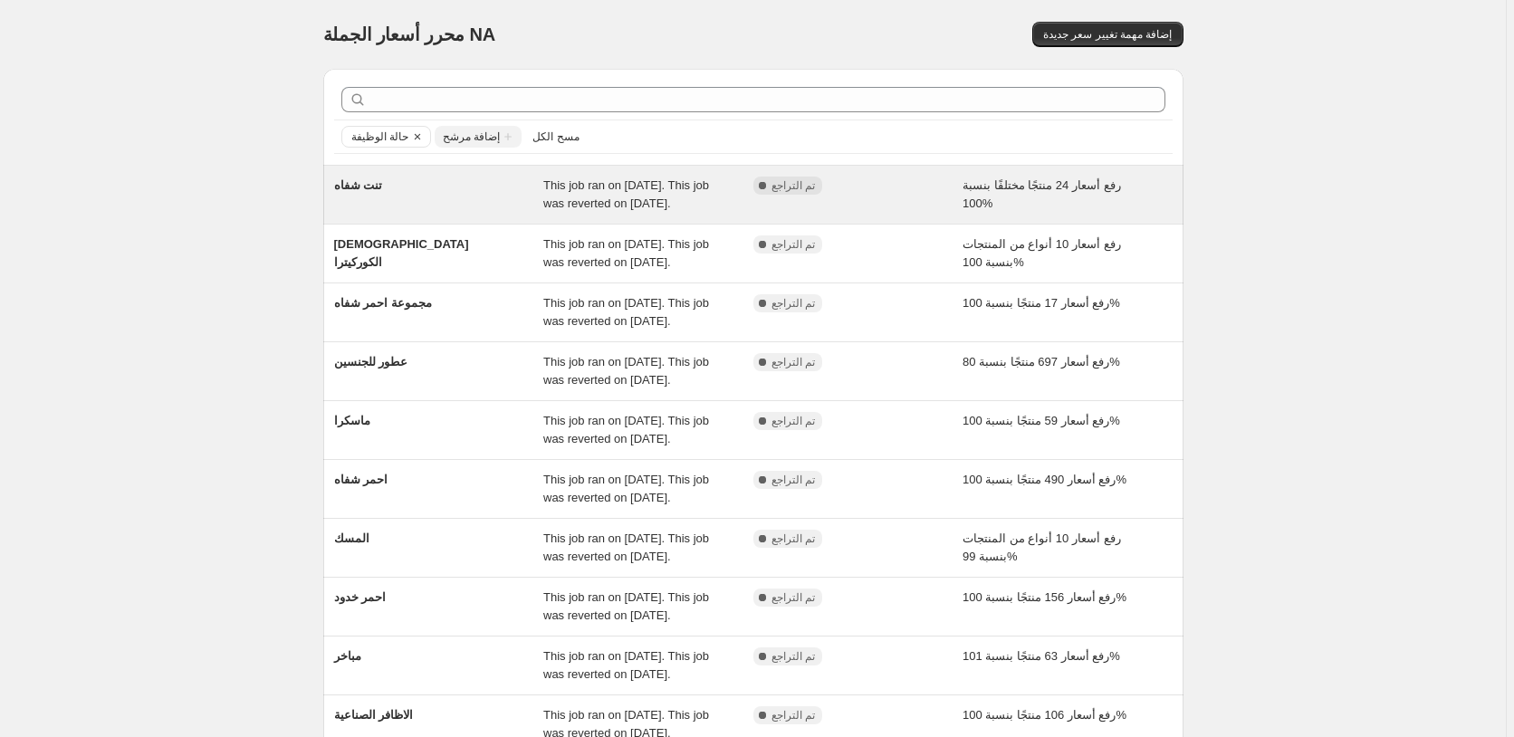
click at [1149, 192] on div "رفع أسعار 24 منتجًا مختلفًا بنسبة 100%" at bounding box center [1067, 195] width 210 height 36
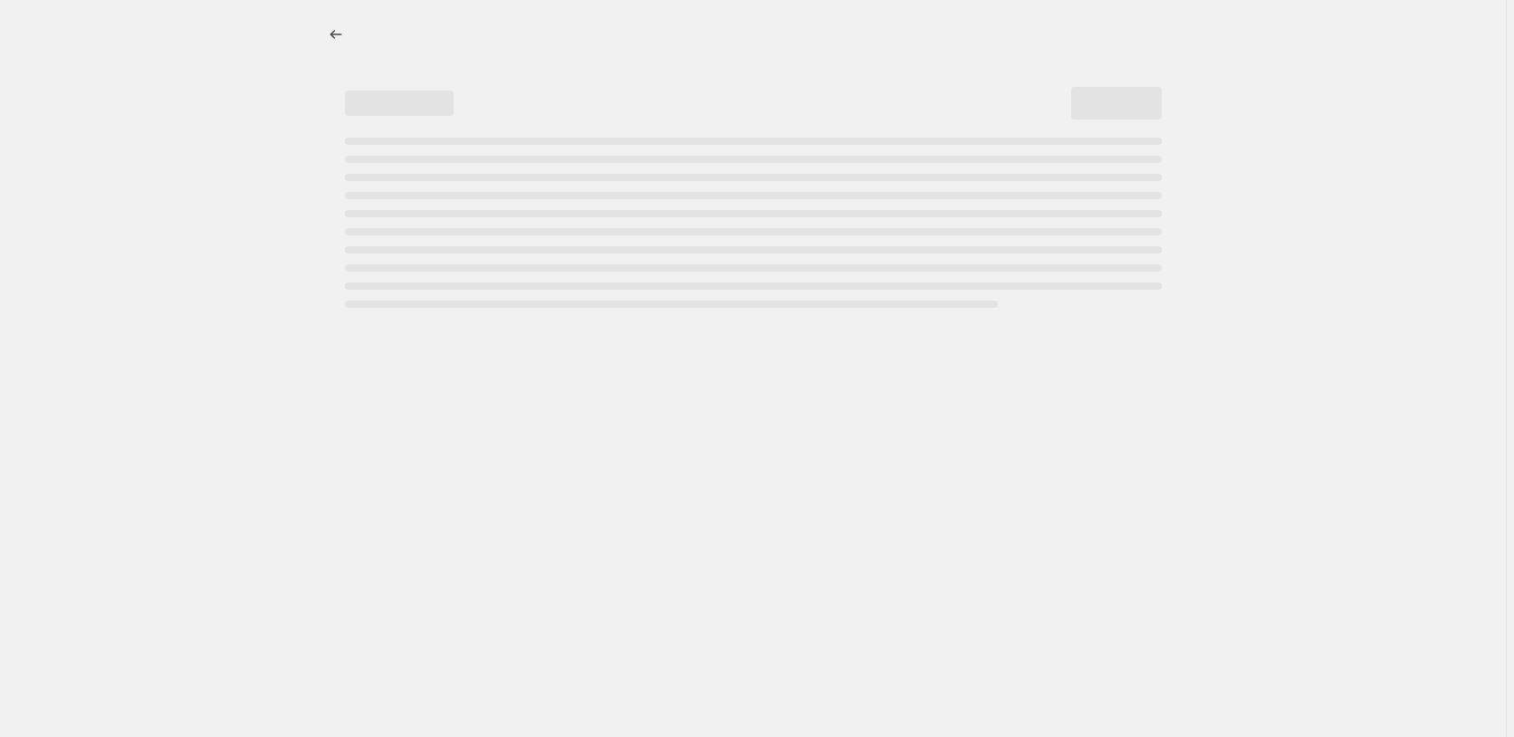
select select "percentage"
select select "pp"
select select "collection"
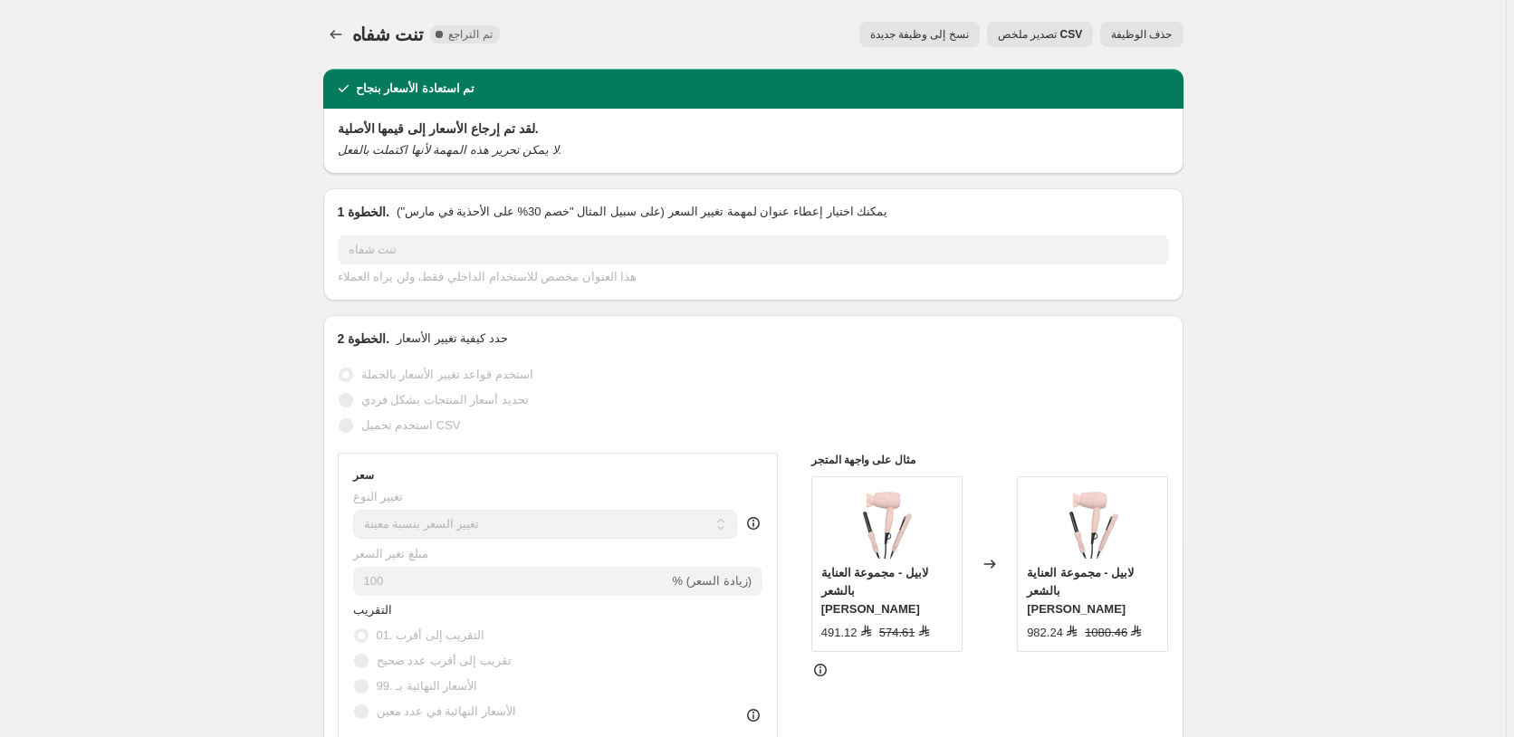
click at [1146, 33] on span "حذف الوظيفة" at bounding box center [1141, 34] width 61 height 14
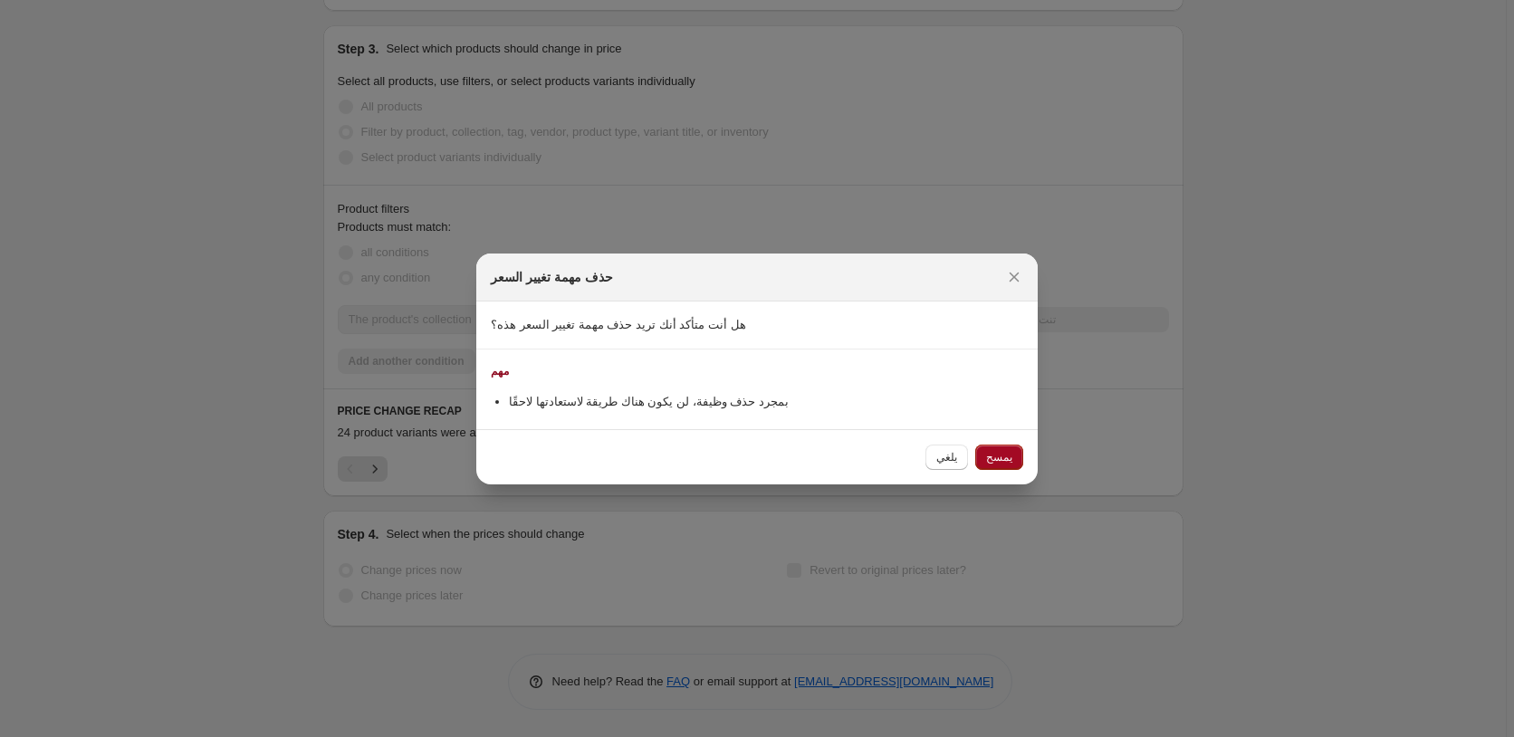
click at [1004, 454] on span "يمسح" at bounding box center [999, 457] width 26 height 14
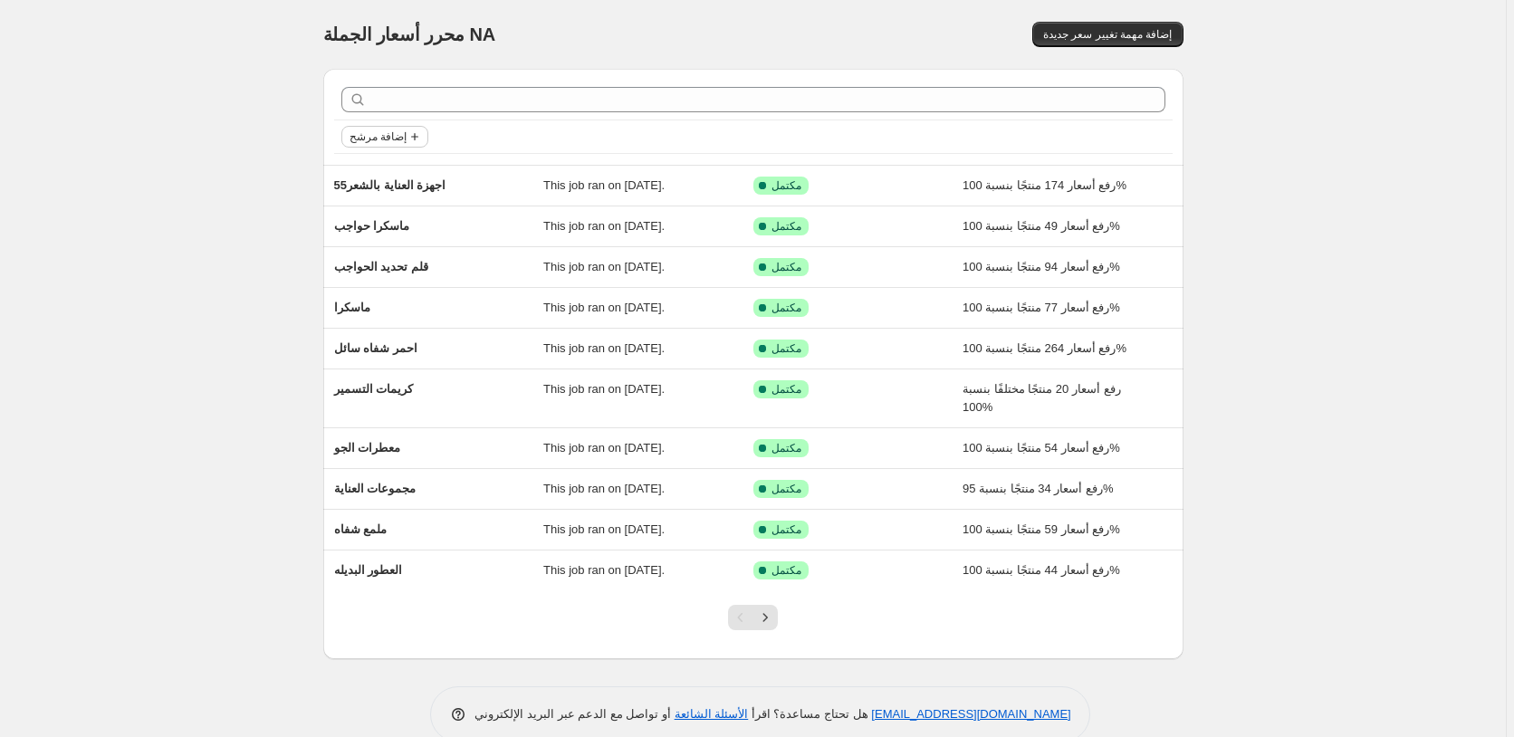
click at [392, 137] on span "إضافة مرشح" at bounding box center [377, 136] width 57 height 14
click at [402, 175] on span "حالة الوظيفة" at bounding box center [388, 173] width 63 height 14
click at [414, 302] on span "Reverted" at bounding box center [403, 302] width 48 height 14
click at [371, 302] on input "Reverted" at bounding box center [364, 302] width 14 height 14
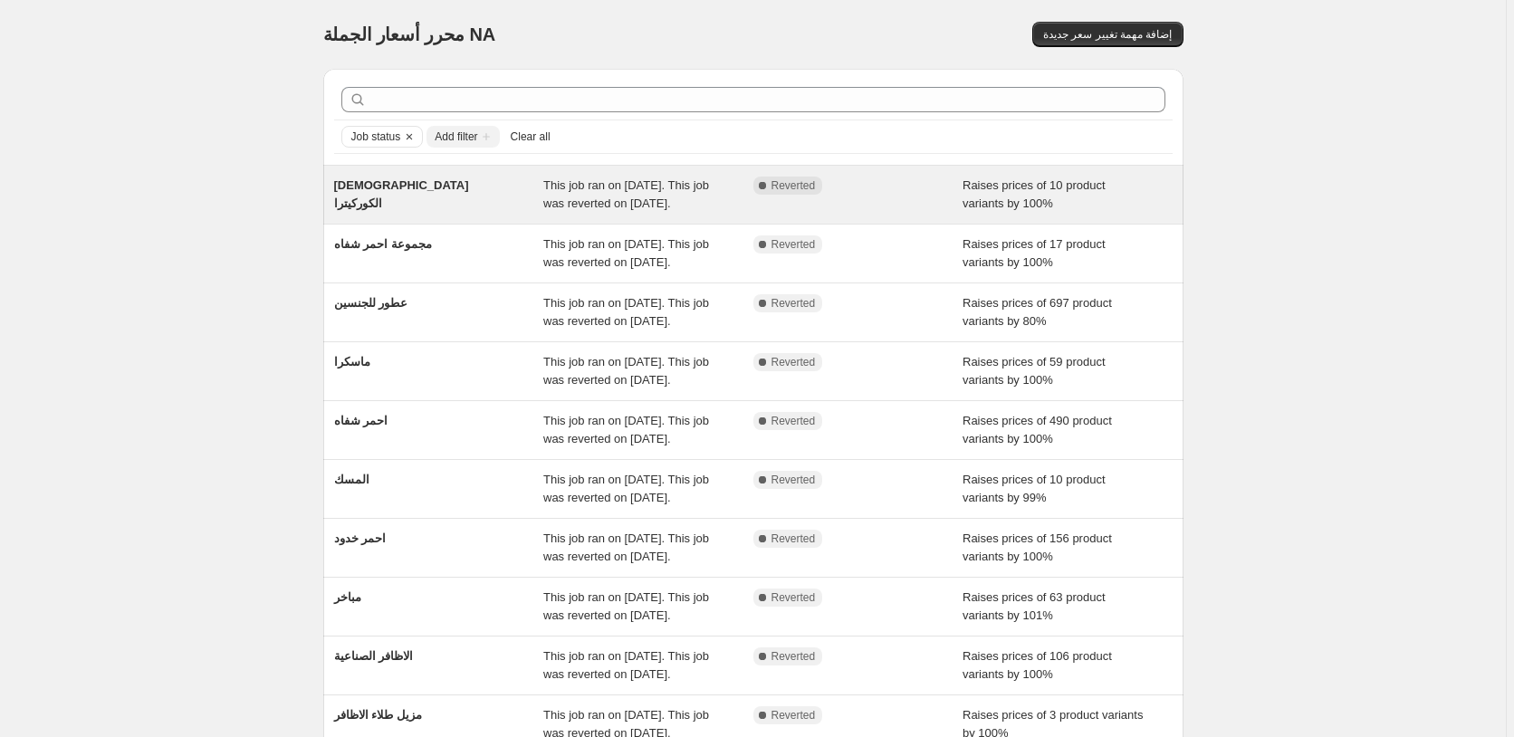
click at [1153, 187] on div "Raises prices of 10 product variants by 100%" at bounding box center [1067, 195] width 210 height 36
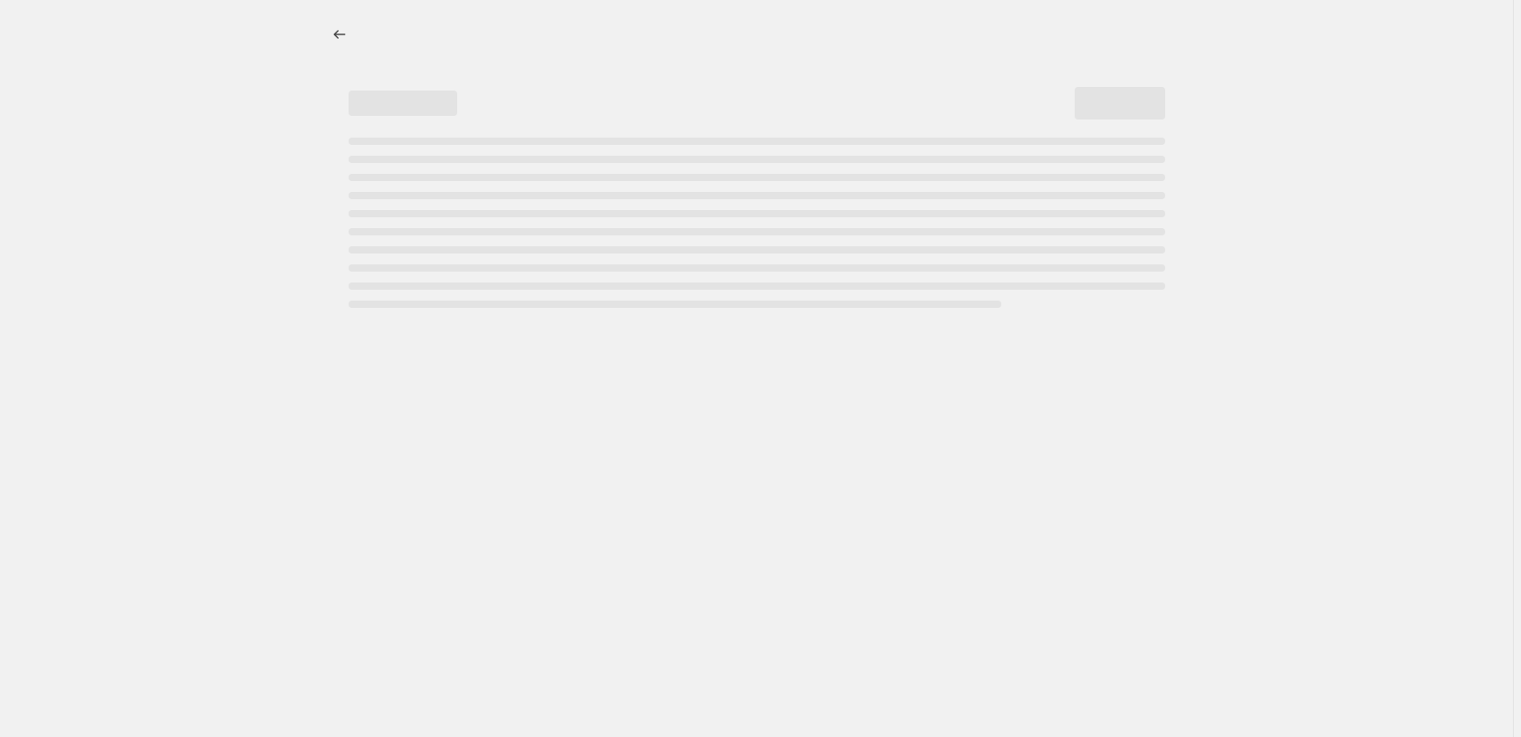
select select "percentage"
select select "pp"
select select "collection"
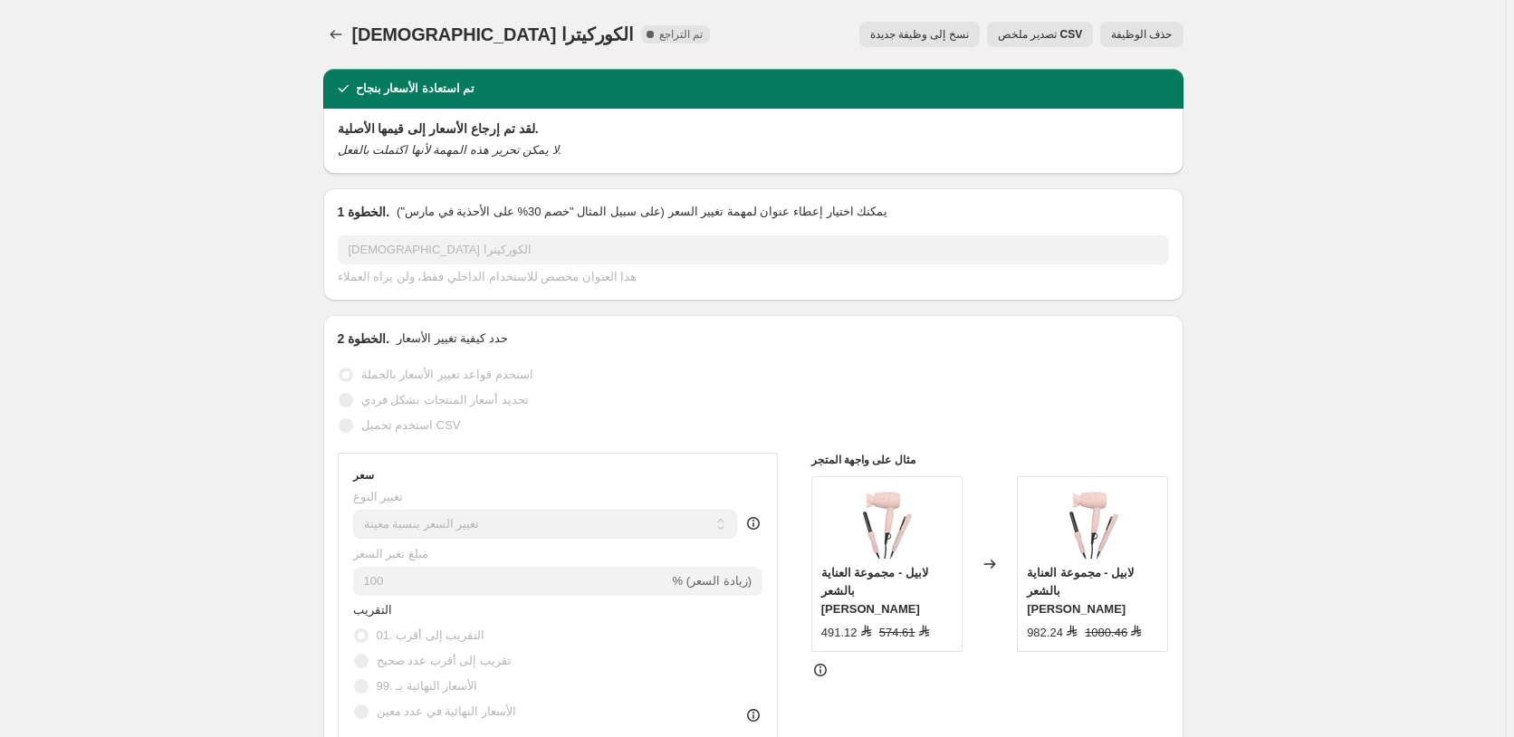
click at [1164, 32] on span "حذف الوظيفة" at bounding box center [1141, 34] width 61 height 14
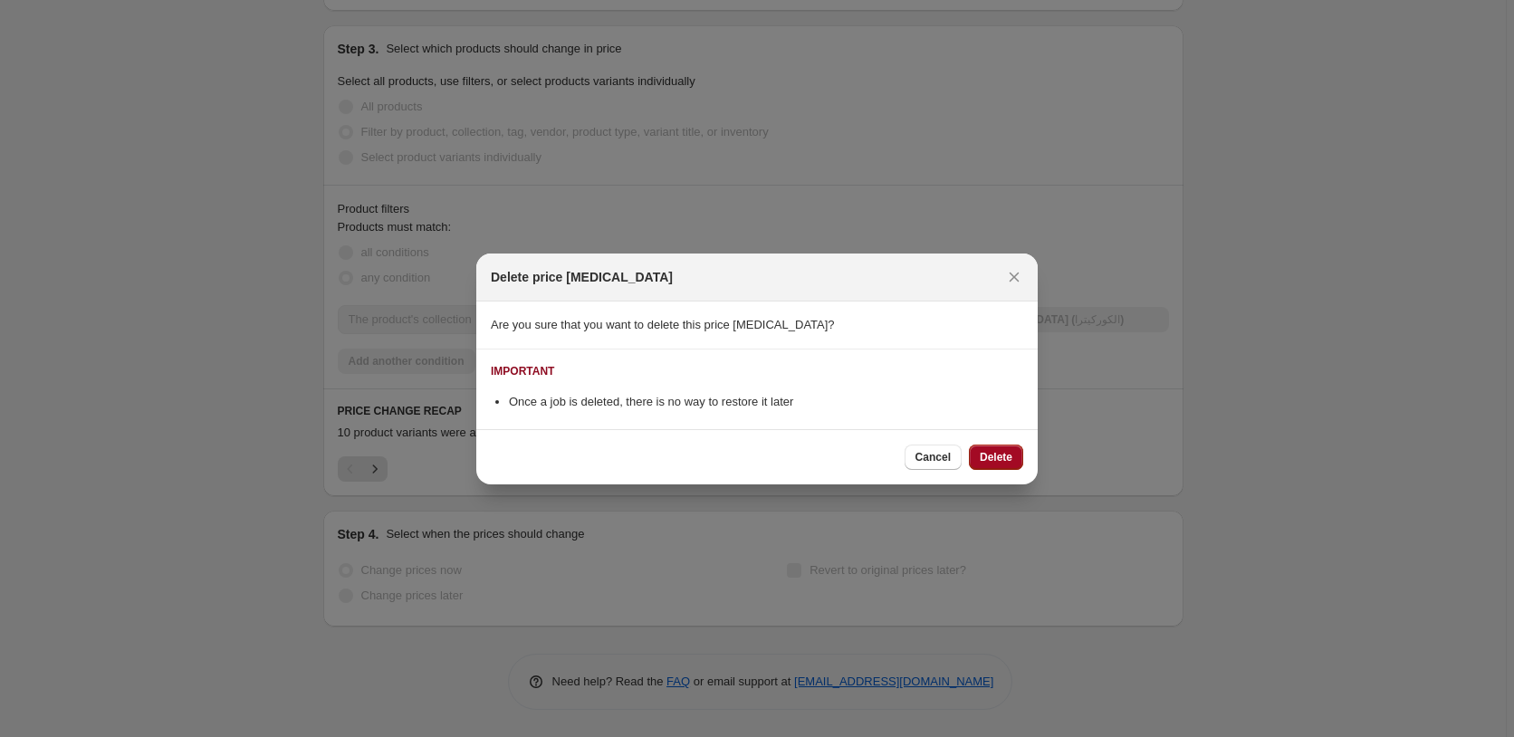
click at [1000, 457] on span "Delete" at bounding box center [996, 457] width 33 height 14
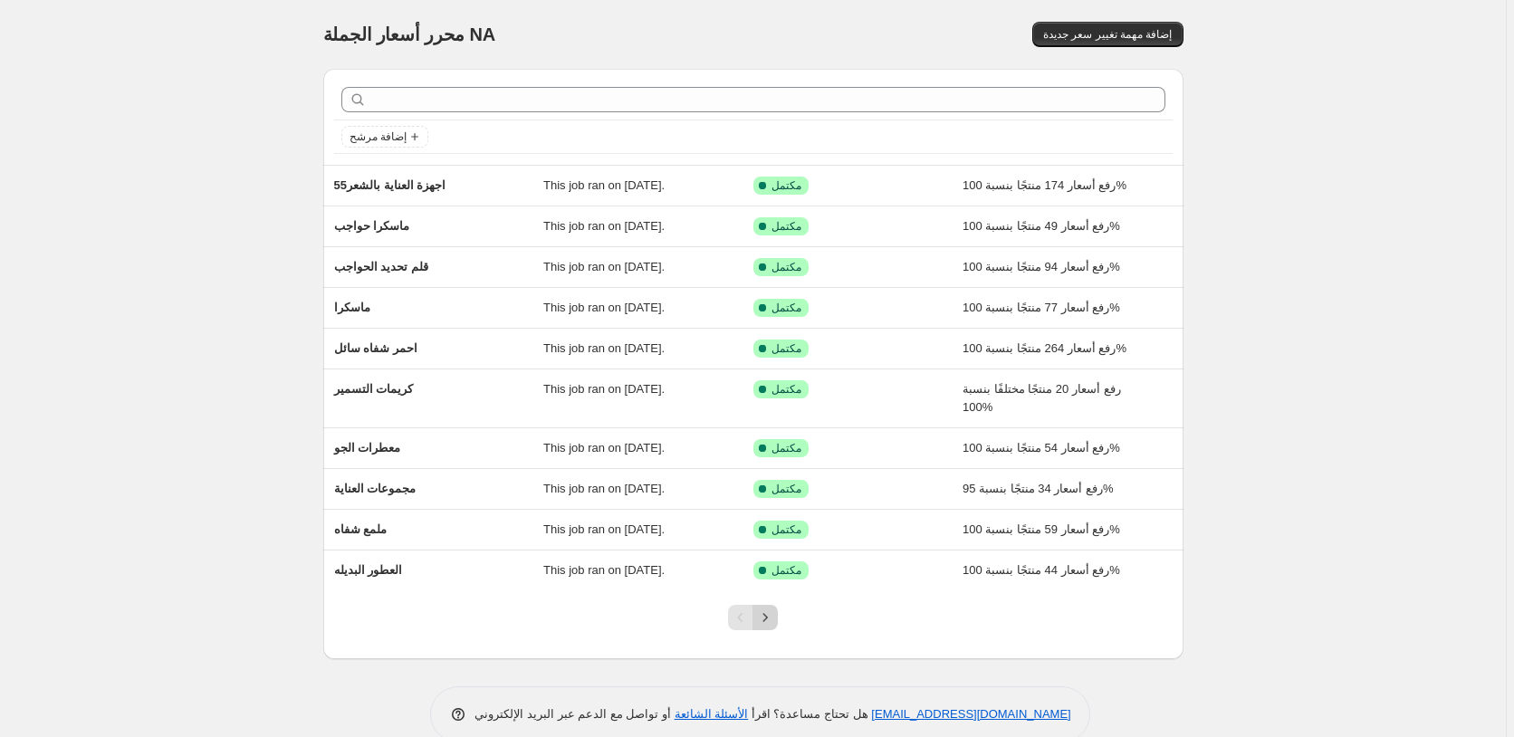
click at [770, 616] on icon "Next" at bounding box center [765, 617] width 18 height 18
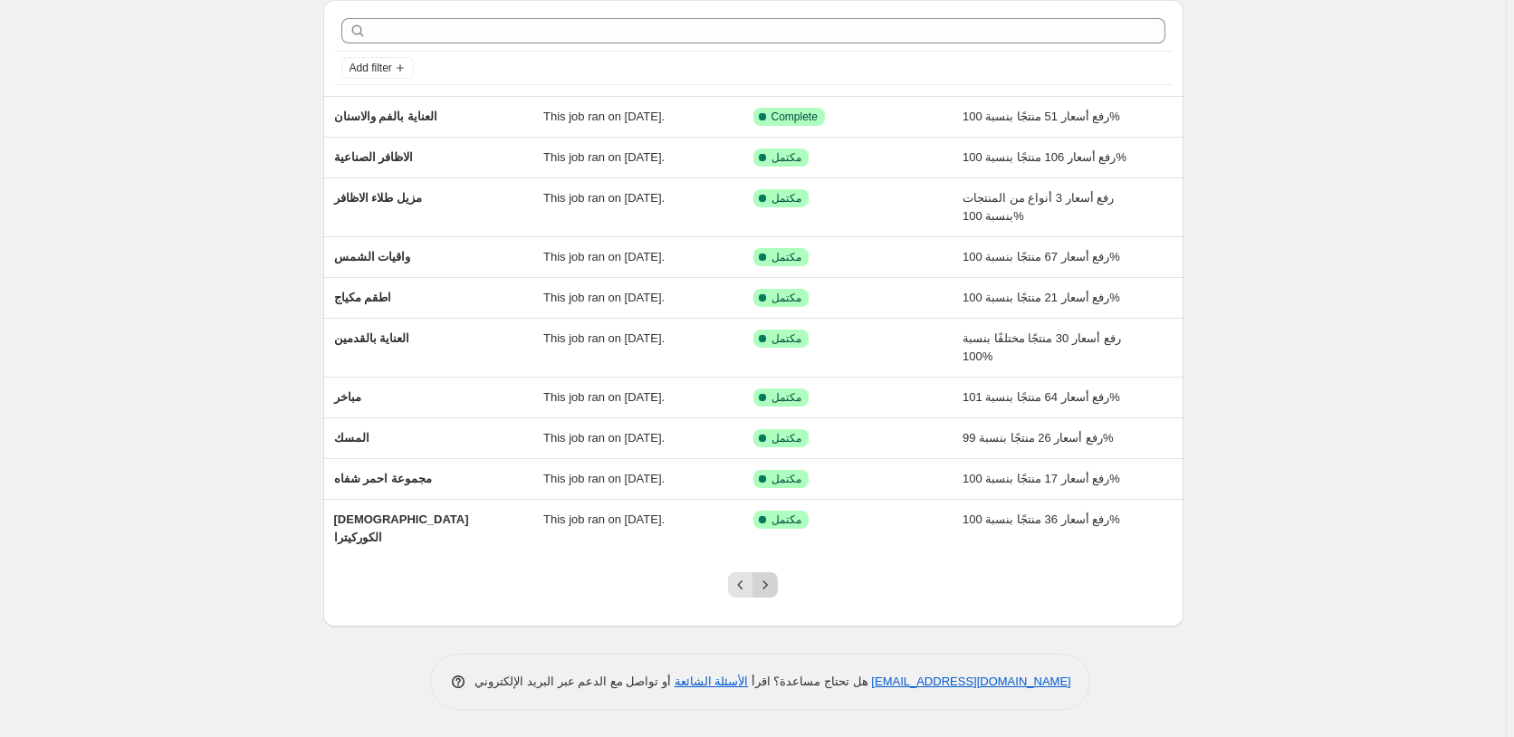
scroll to position [51, 0]
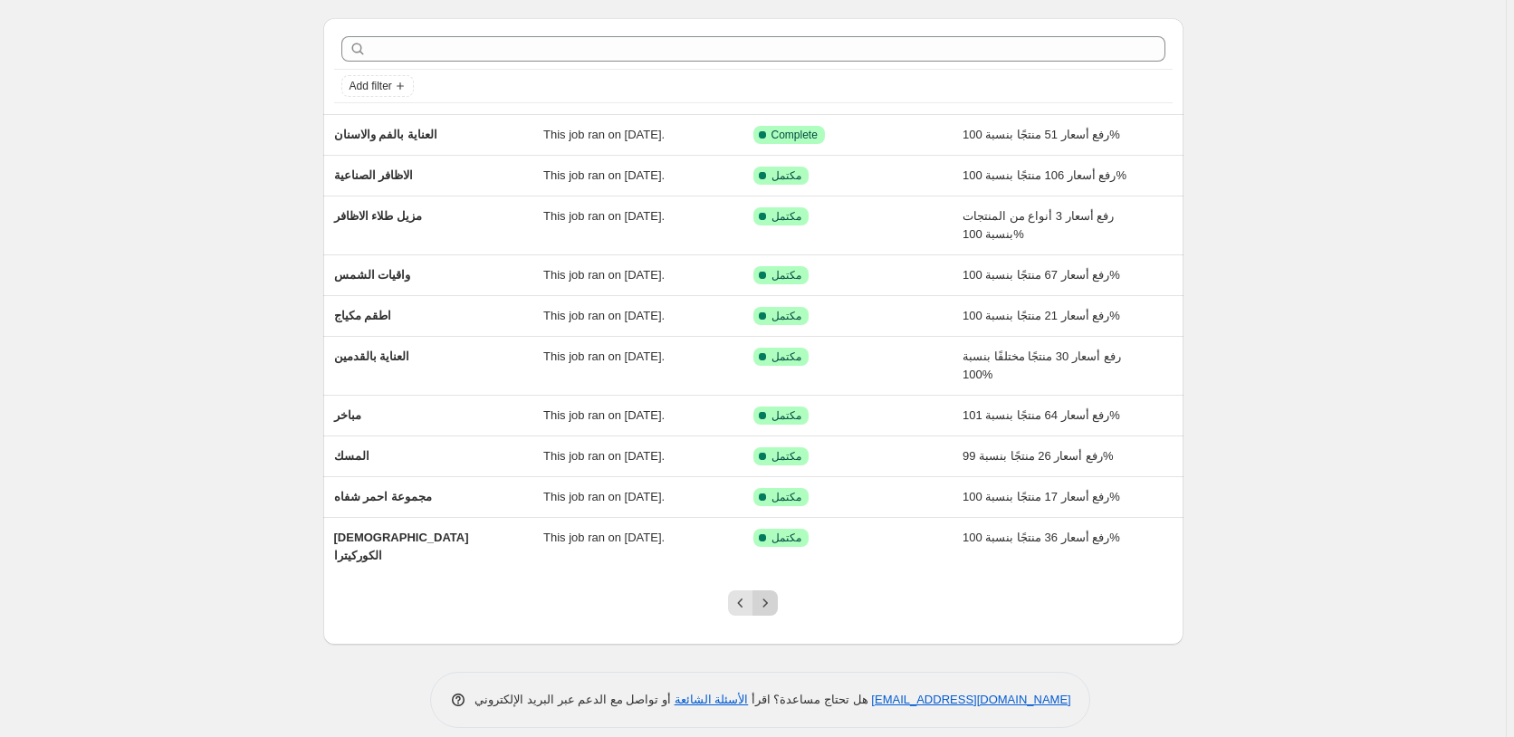
click at [765, 594] on icon "Next" at bounding box center [765, 603] width 18 height 18
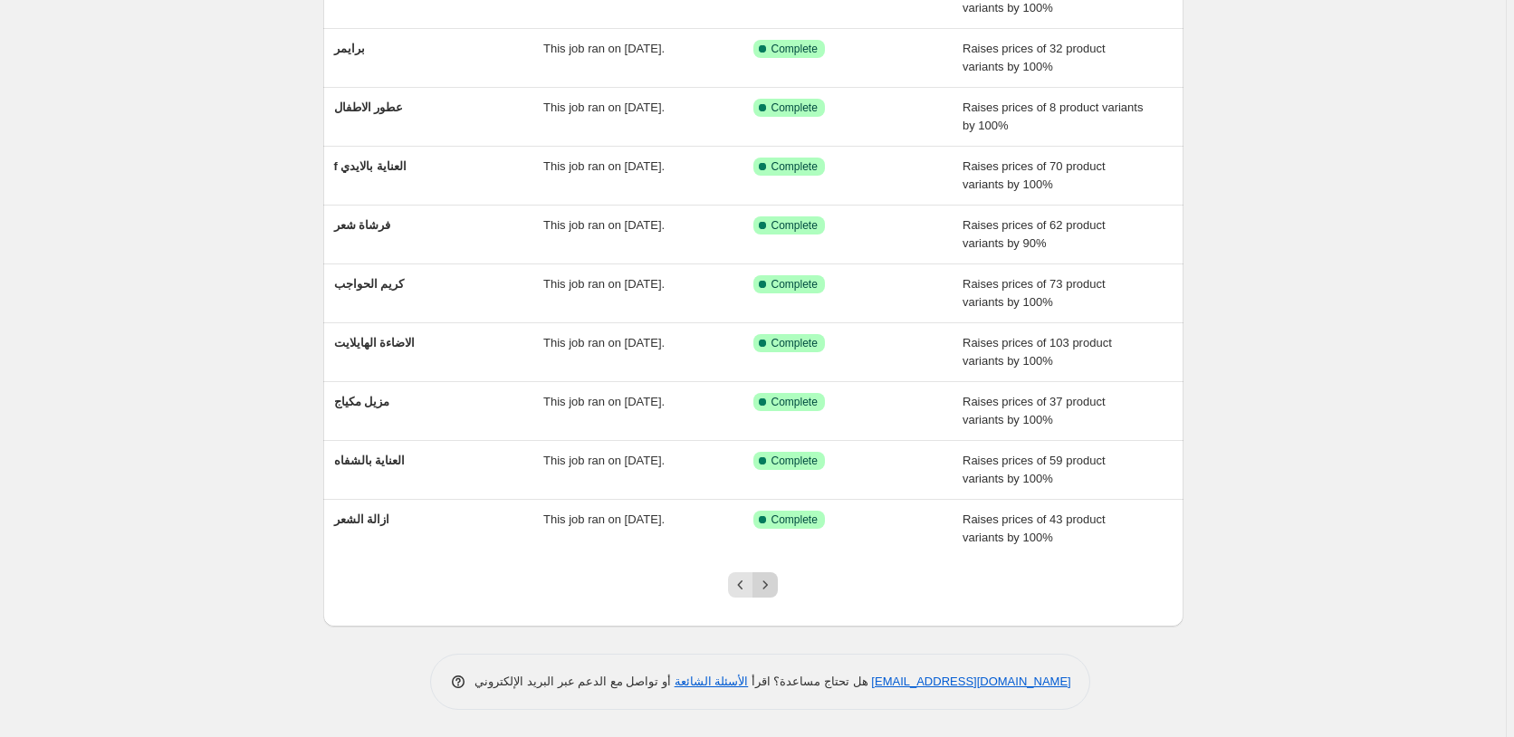
scroll to position [33, 0]
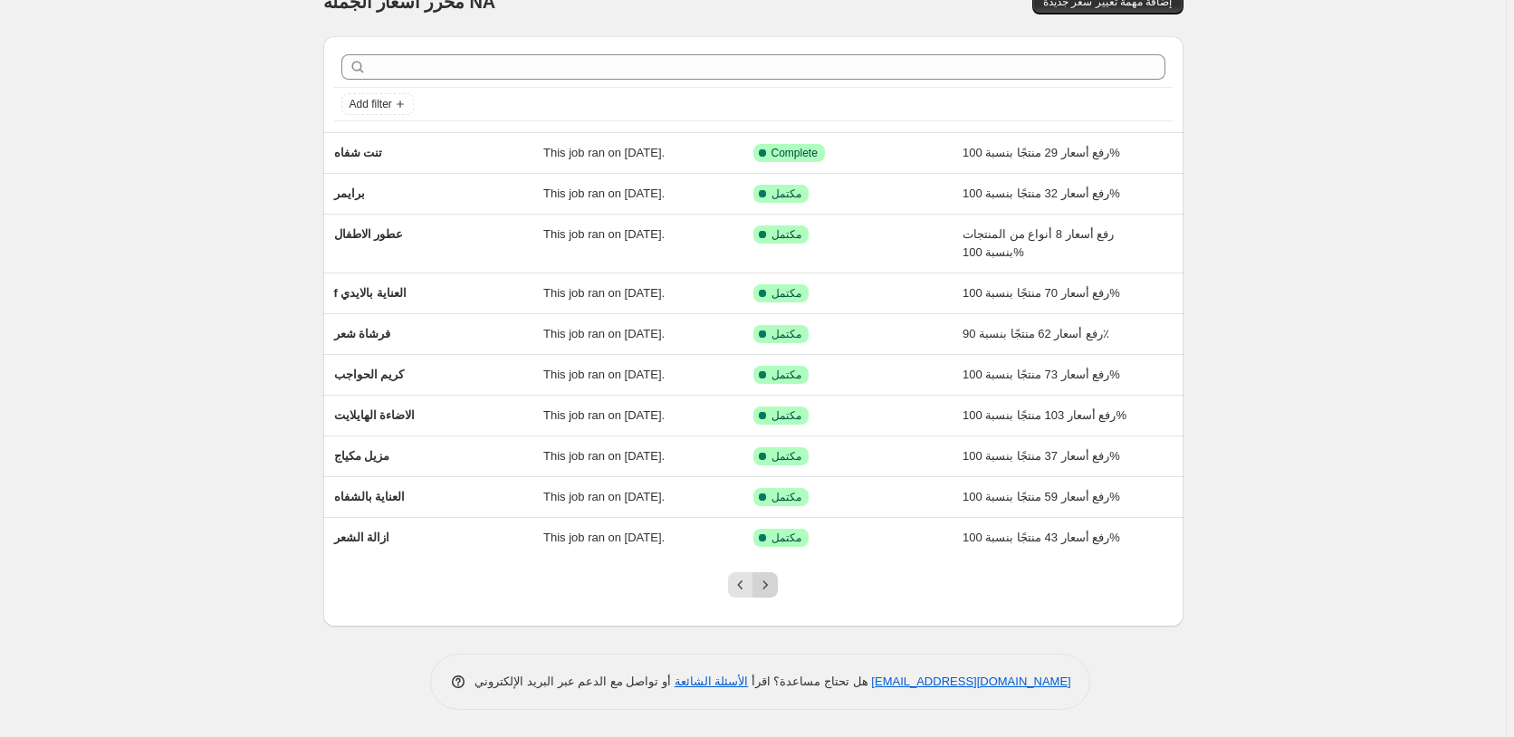
click at [774, 592] on icon "Next" at bounding box center [765, 585] width 18 height 18
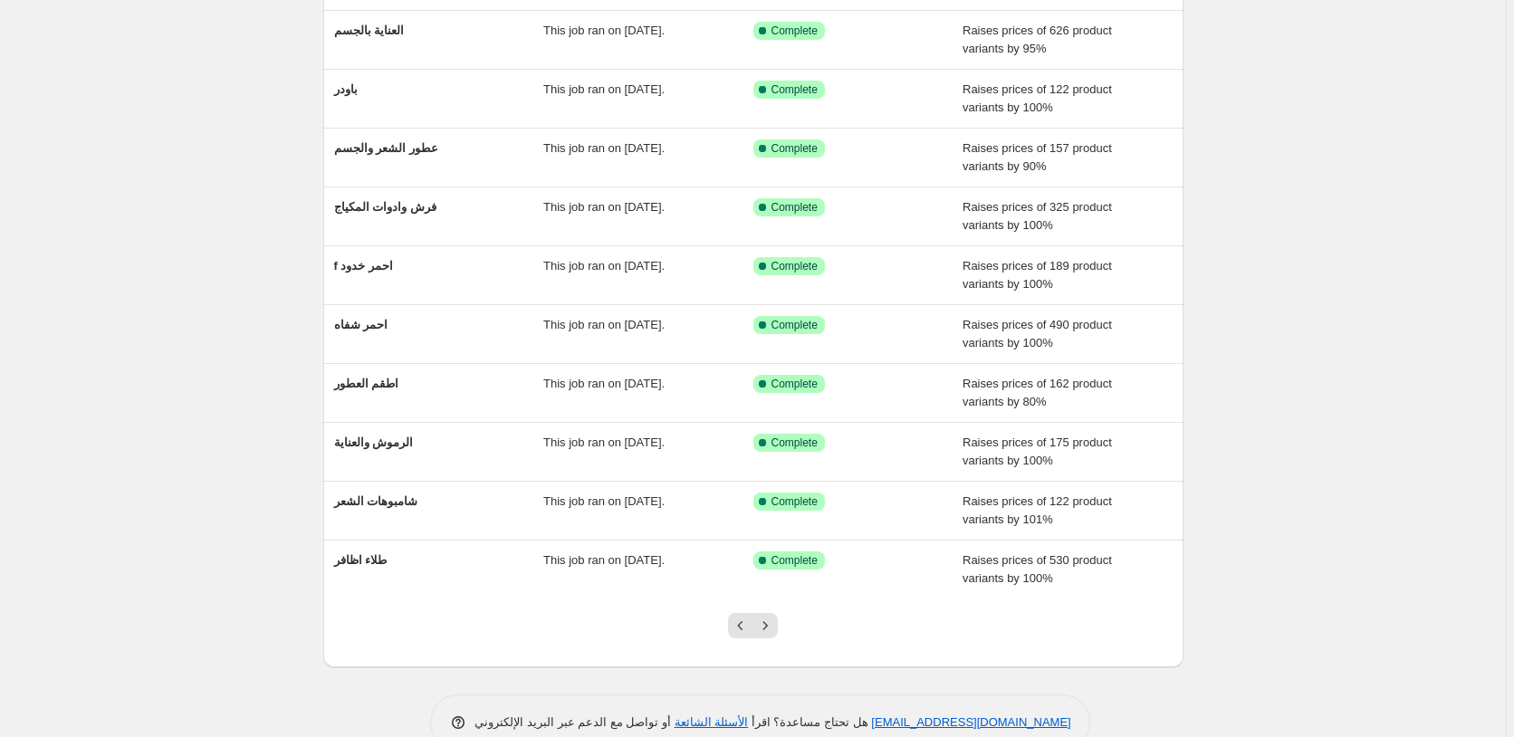
scroll to position [196, 0]
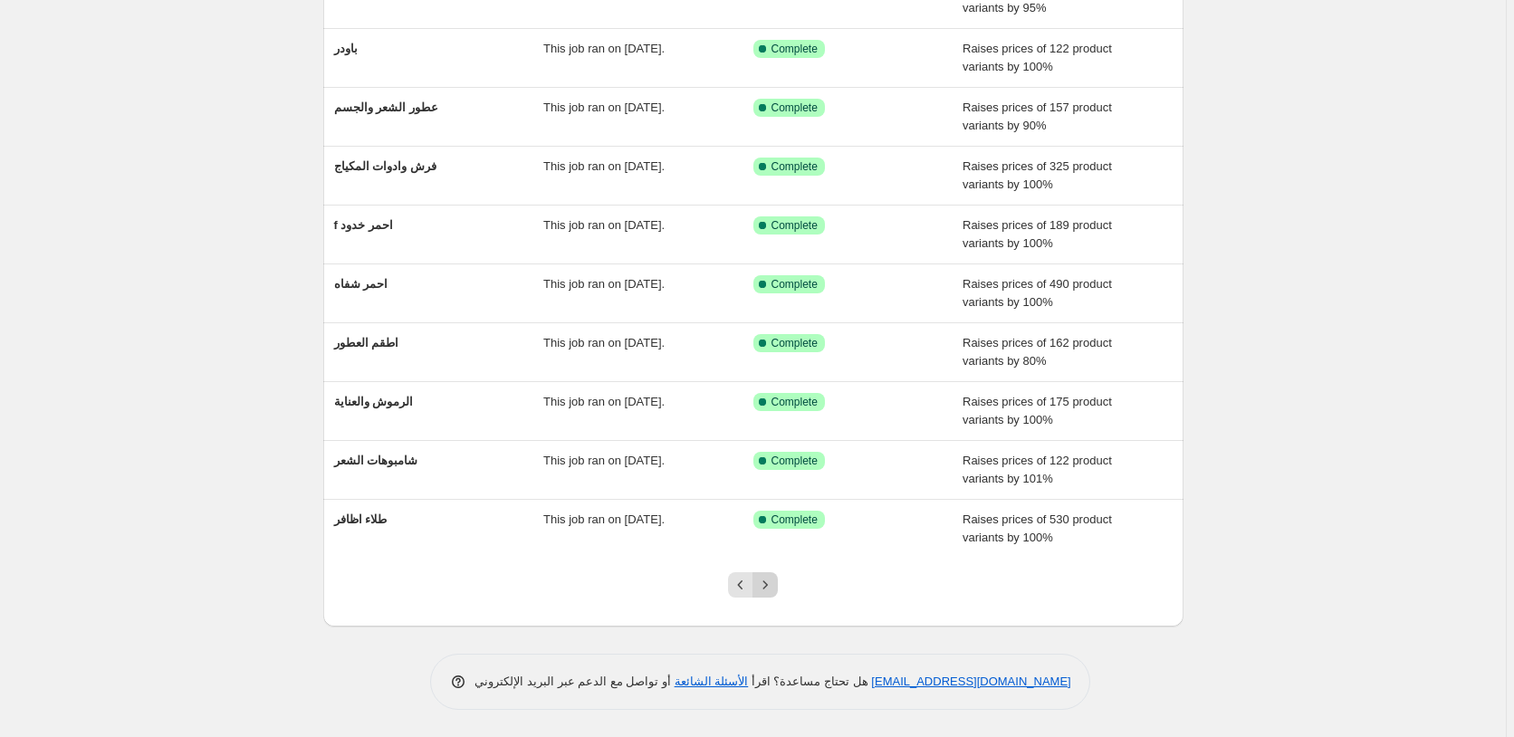
click at [774, 587] on icon "Next" at bounding box center [765, 585] width 18 height 18
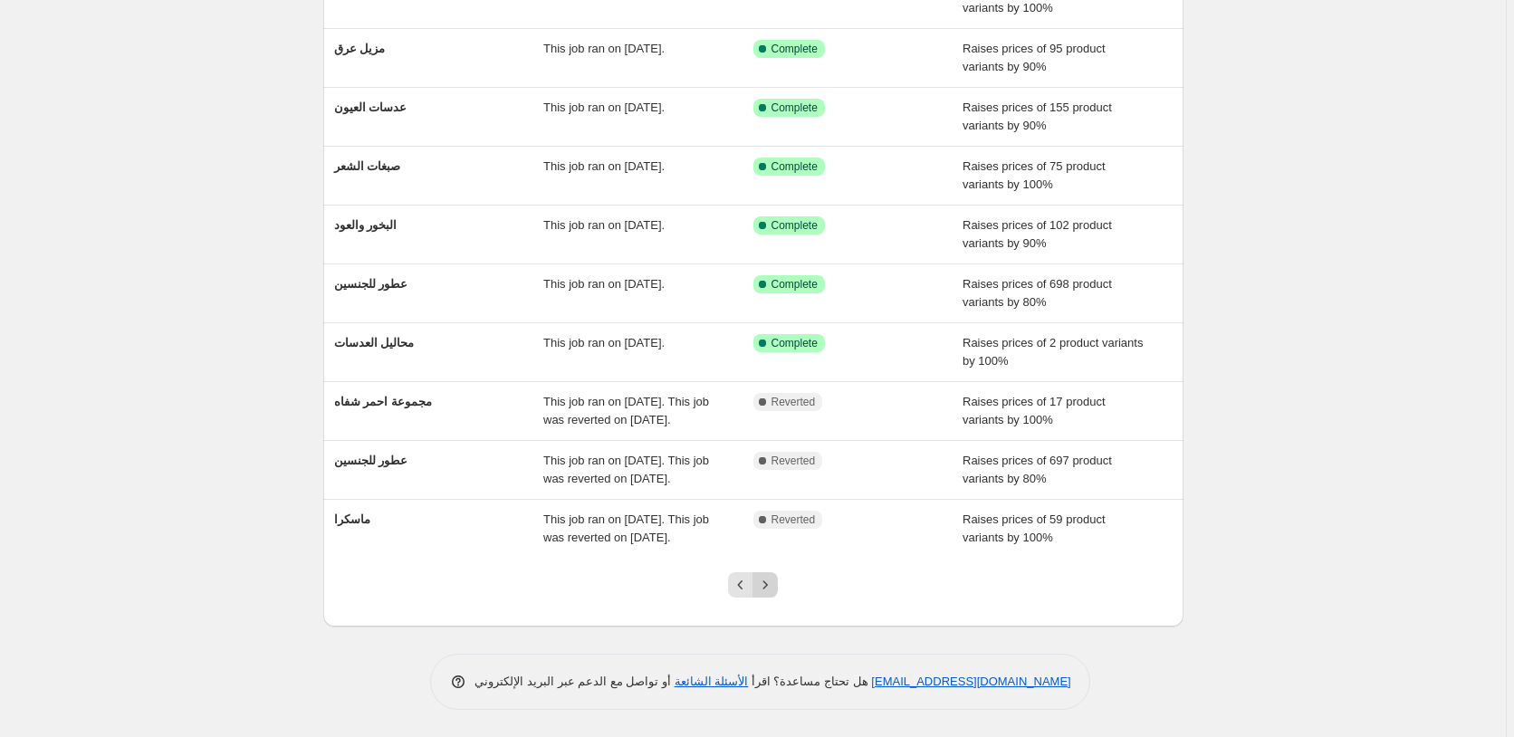
scroll to position [87, 0]
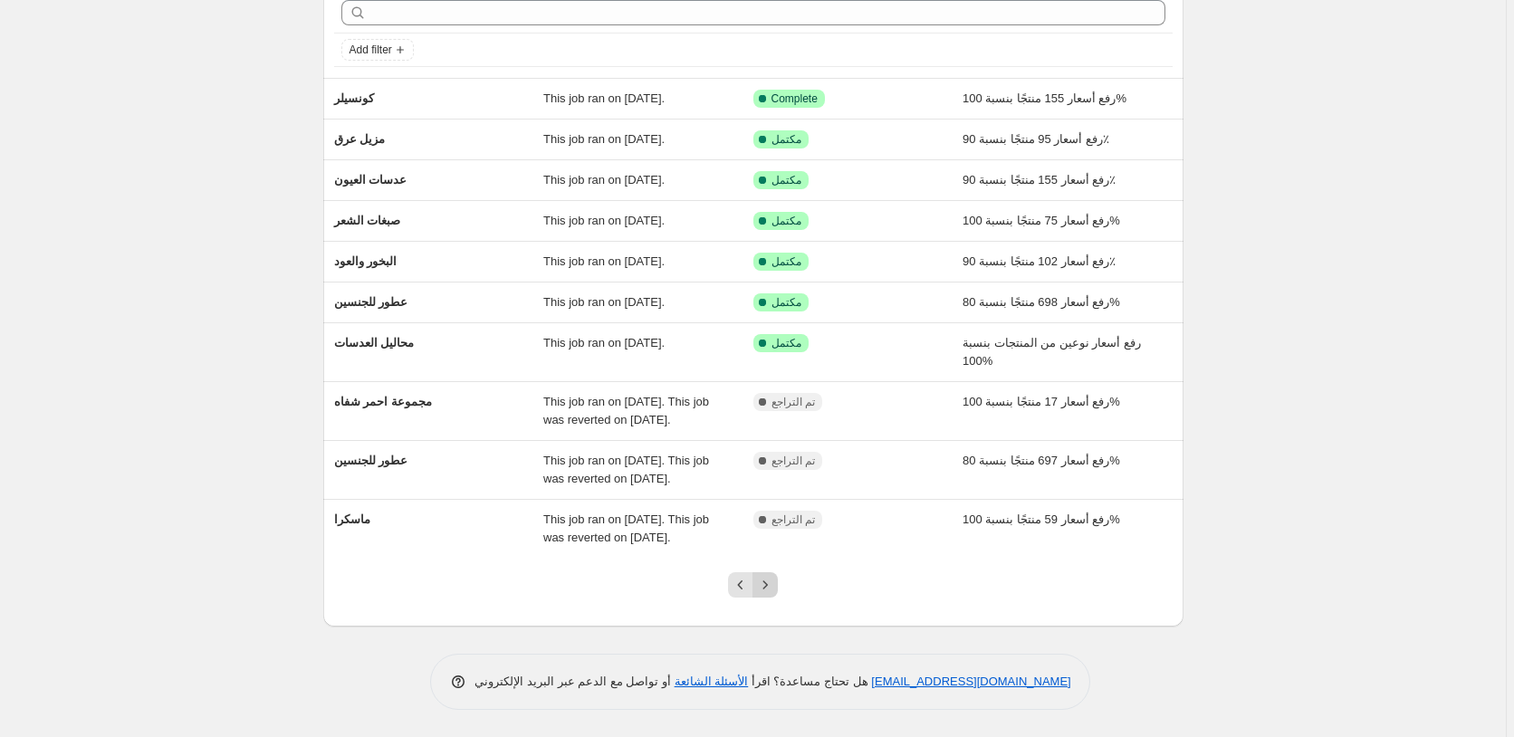
click at [772, 584] on icon "Next" at bounding box center [765, 585] width 18 height 18
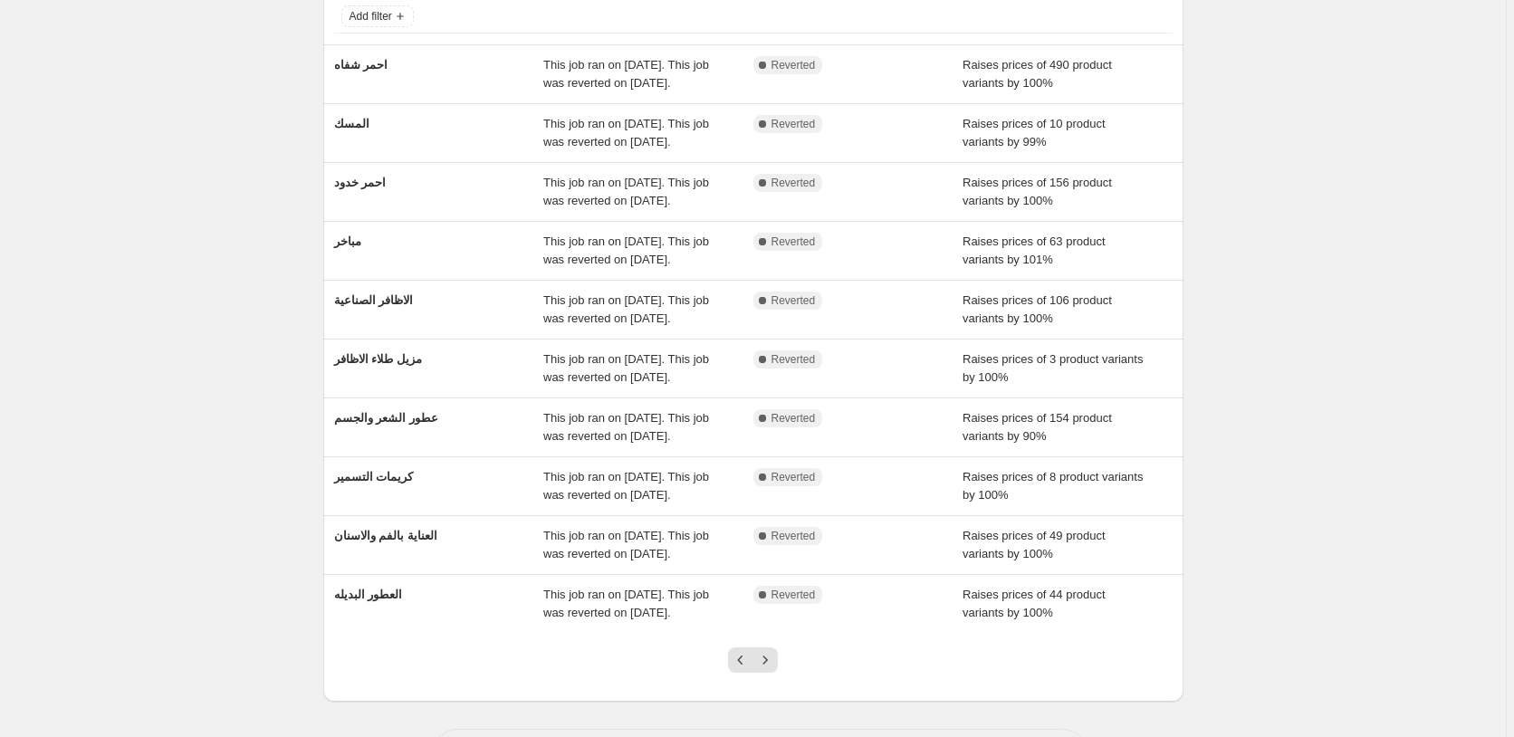
scroll to position [196, 0]
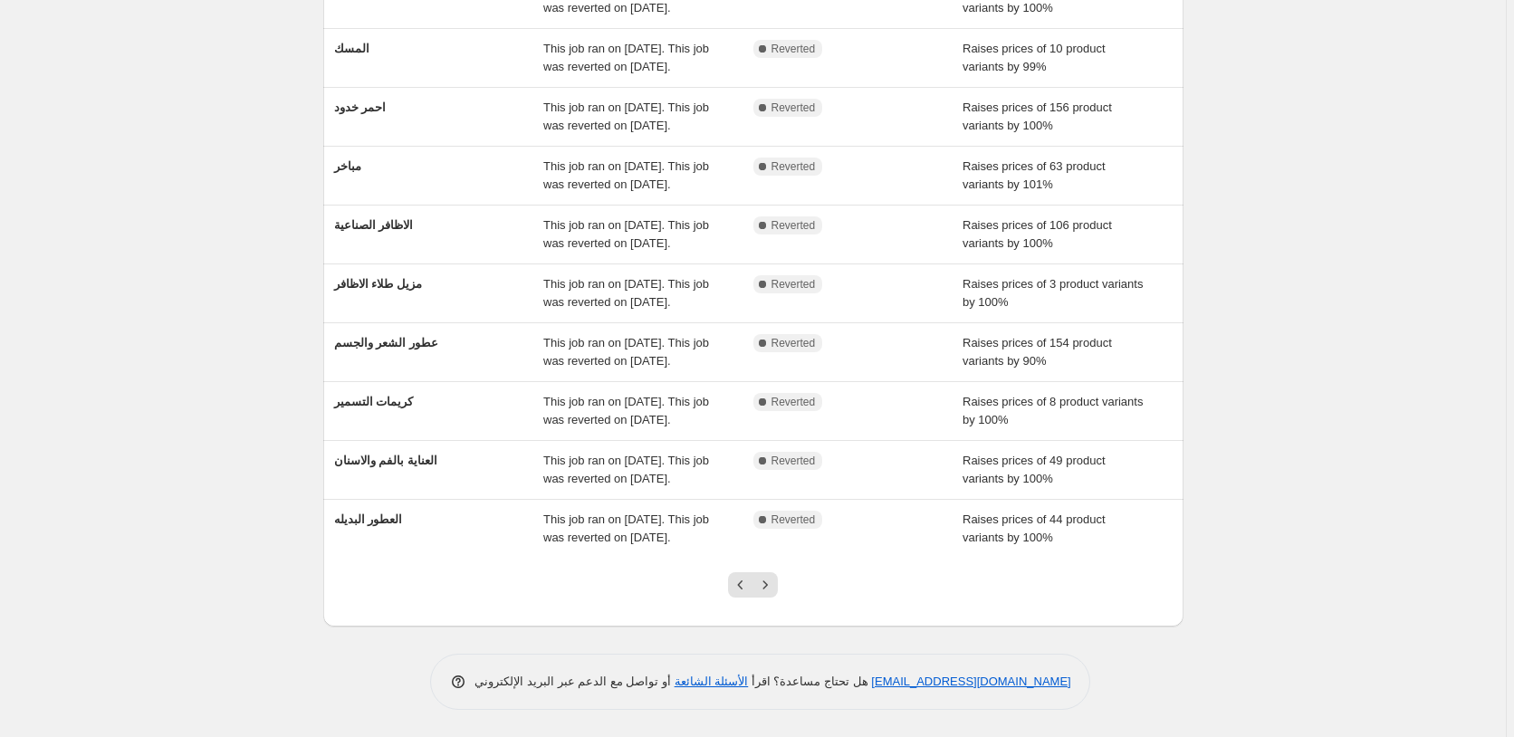
click at [772, 584] on icon "Next" at bounding box center [765, 585] width 18 height 18
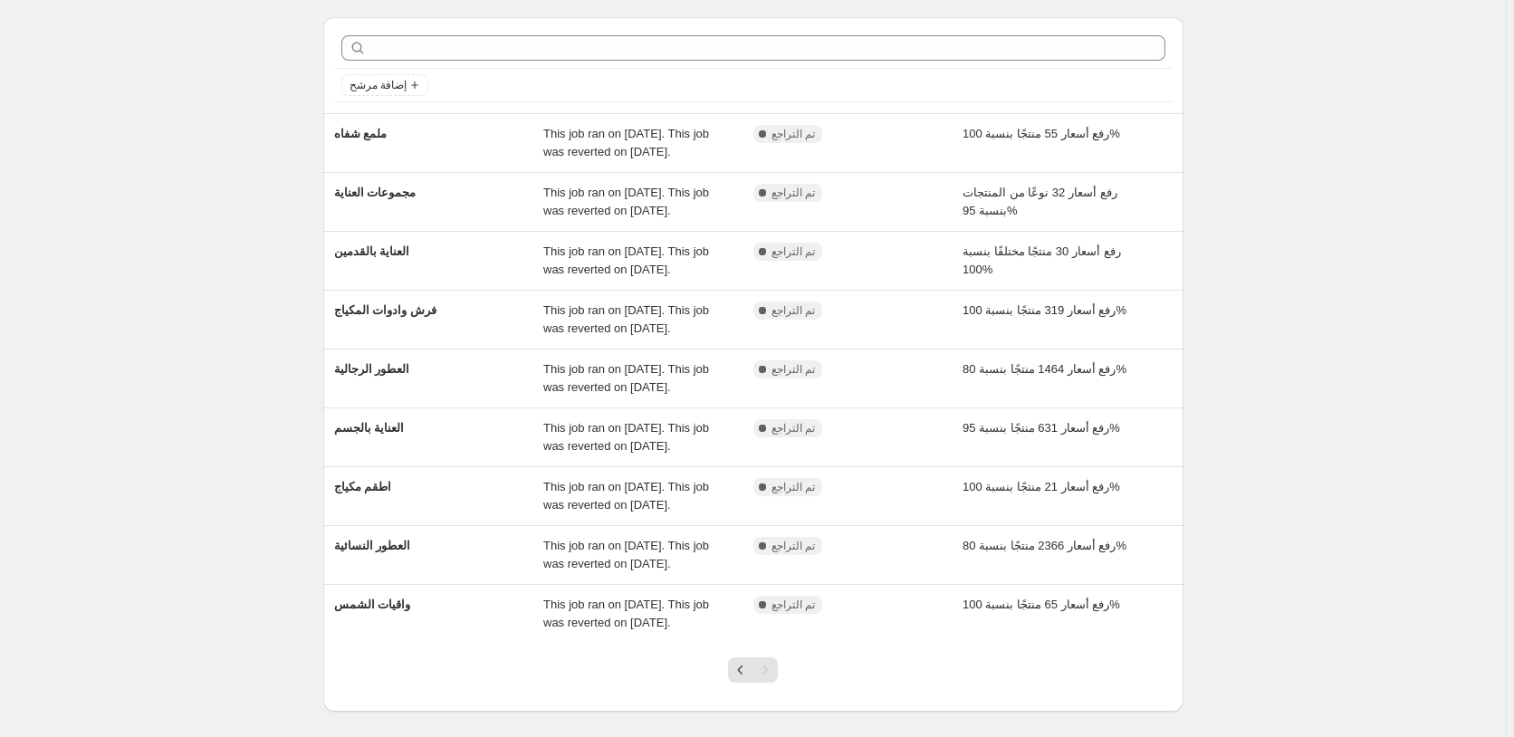
scroll to position [0, 0]
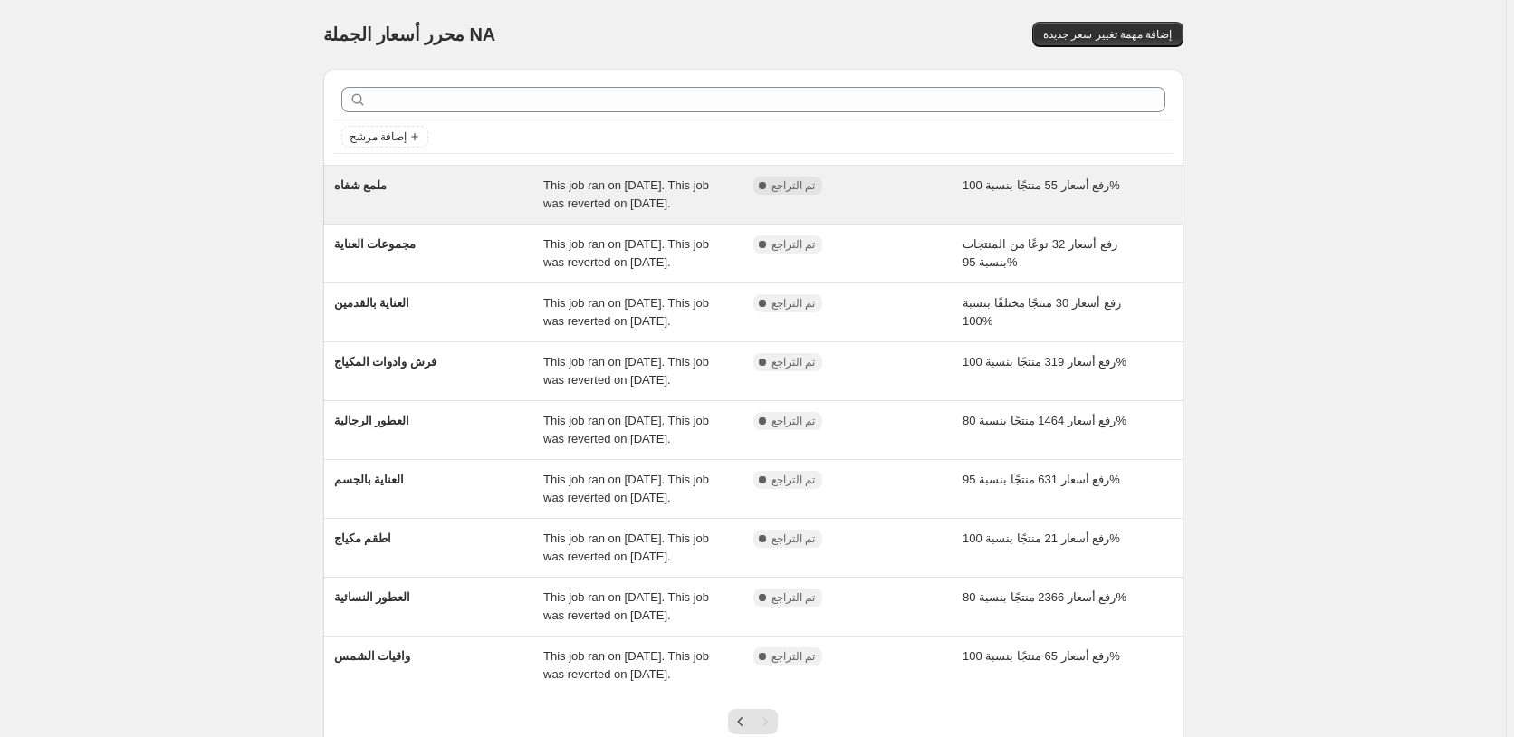
click at [1143, 187] on div "رفع أسعار 55 منتجًا بنسبة 100%" at bounding box center [1067, 195] width 210 height 36
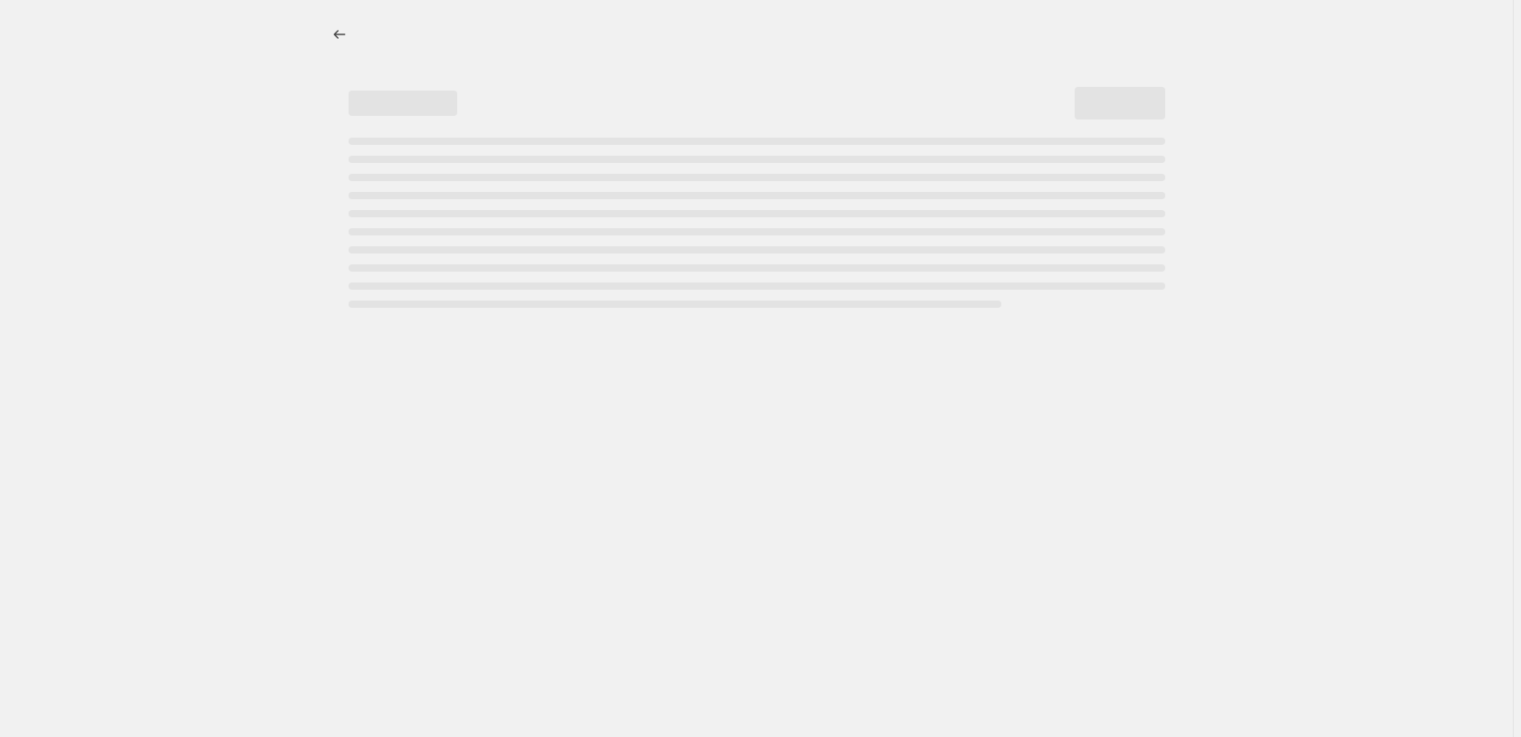
select select "percentage"
select select "pp"
select select "collection"
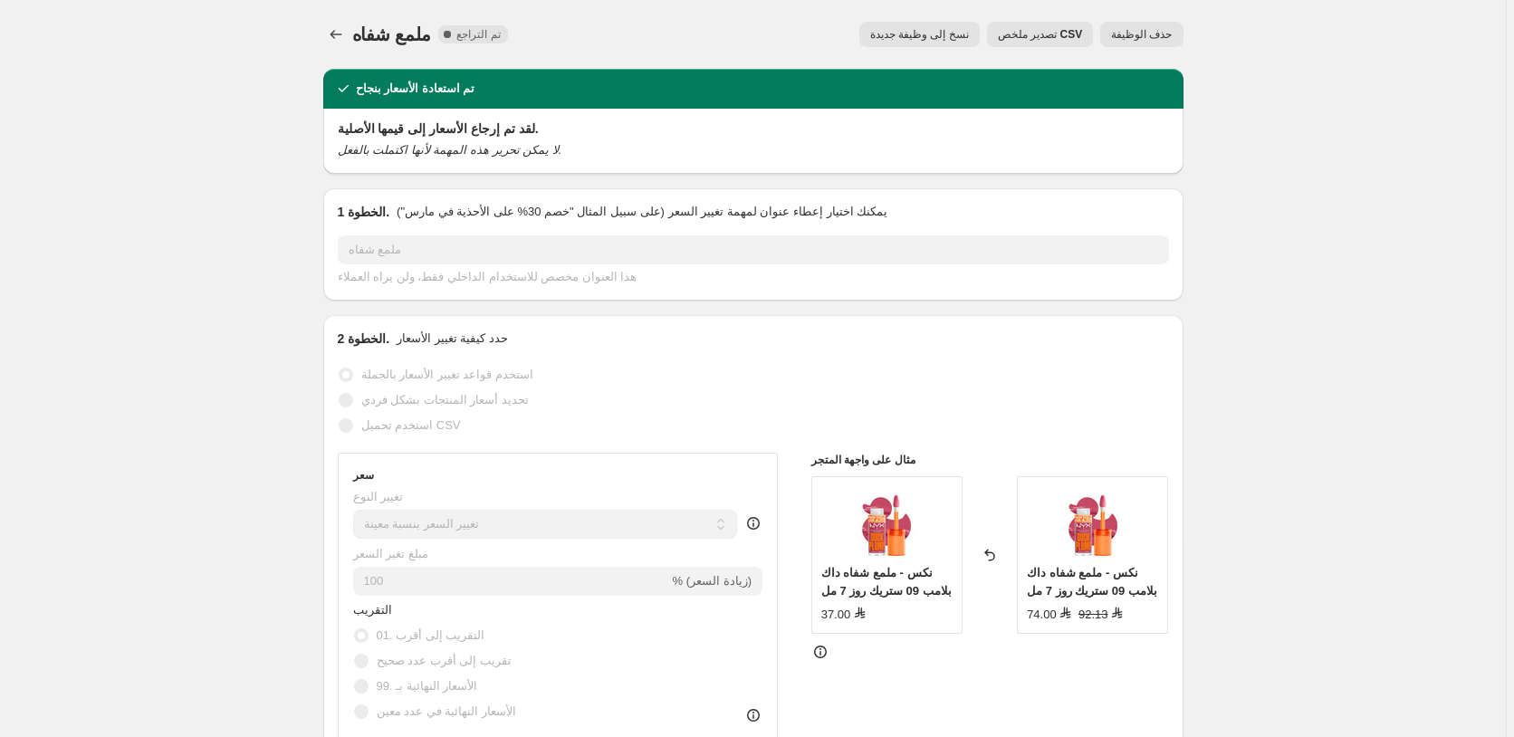
click at [1147, 33] on span "حذف الوظيفة" at bounding box center [1141, 34] width 61 height 14
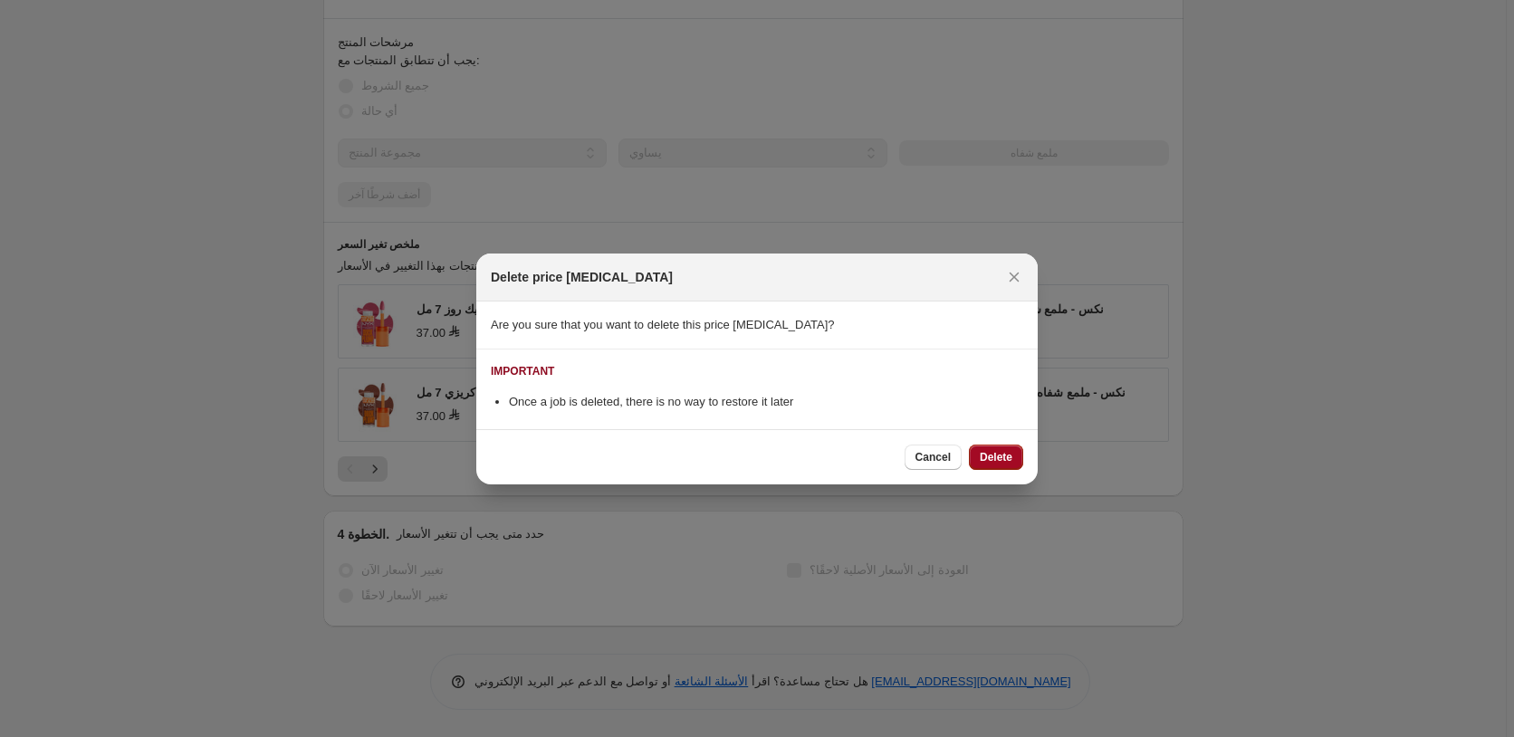
click at [1006, 455] on span "Delete" at bounding box center [996, 457] width 33 height 14
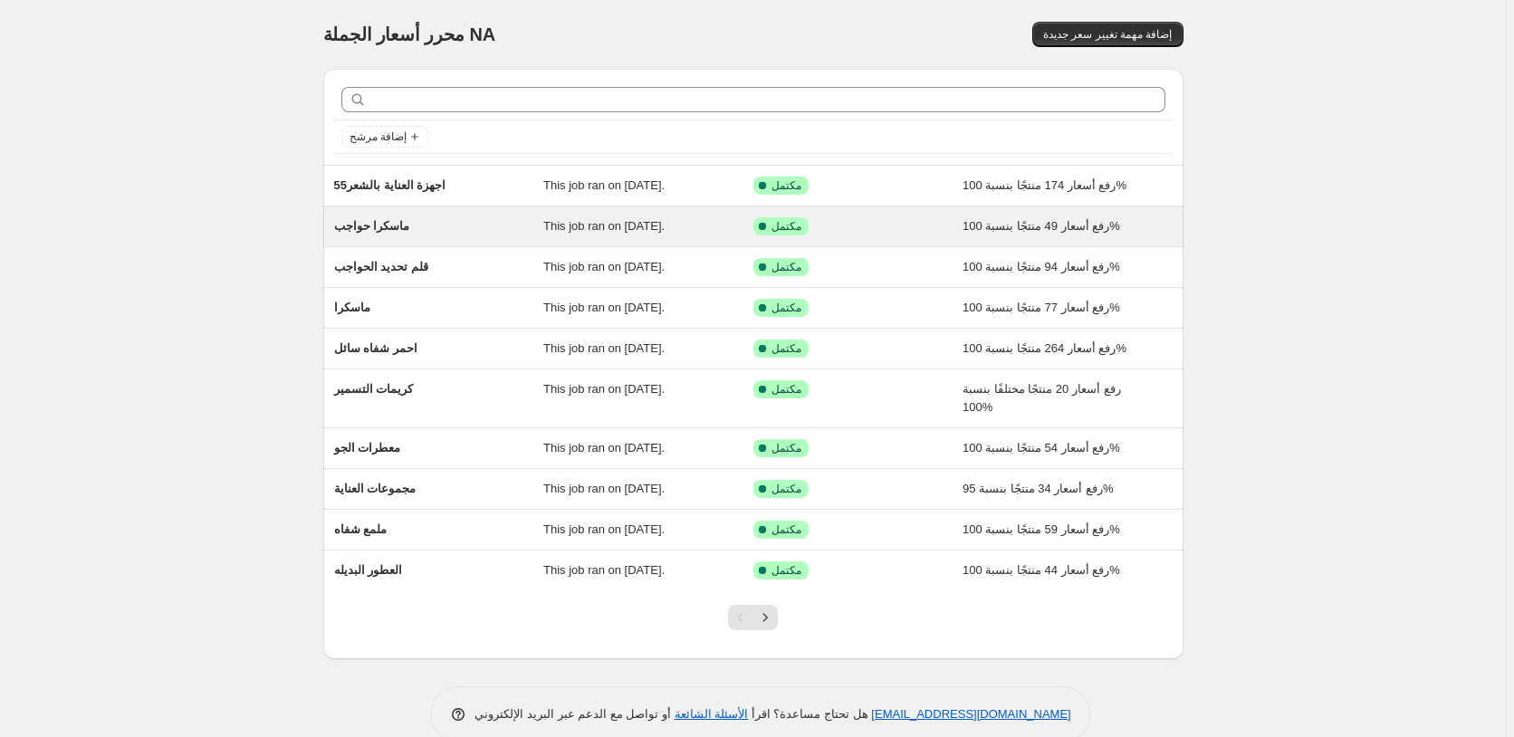
click at [904, 225] on div "تم النجاح مكتمل" at bounding box center [844, 226] width 183 height 18
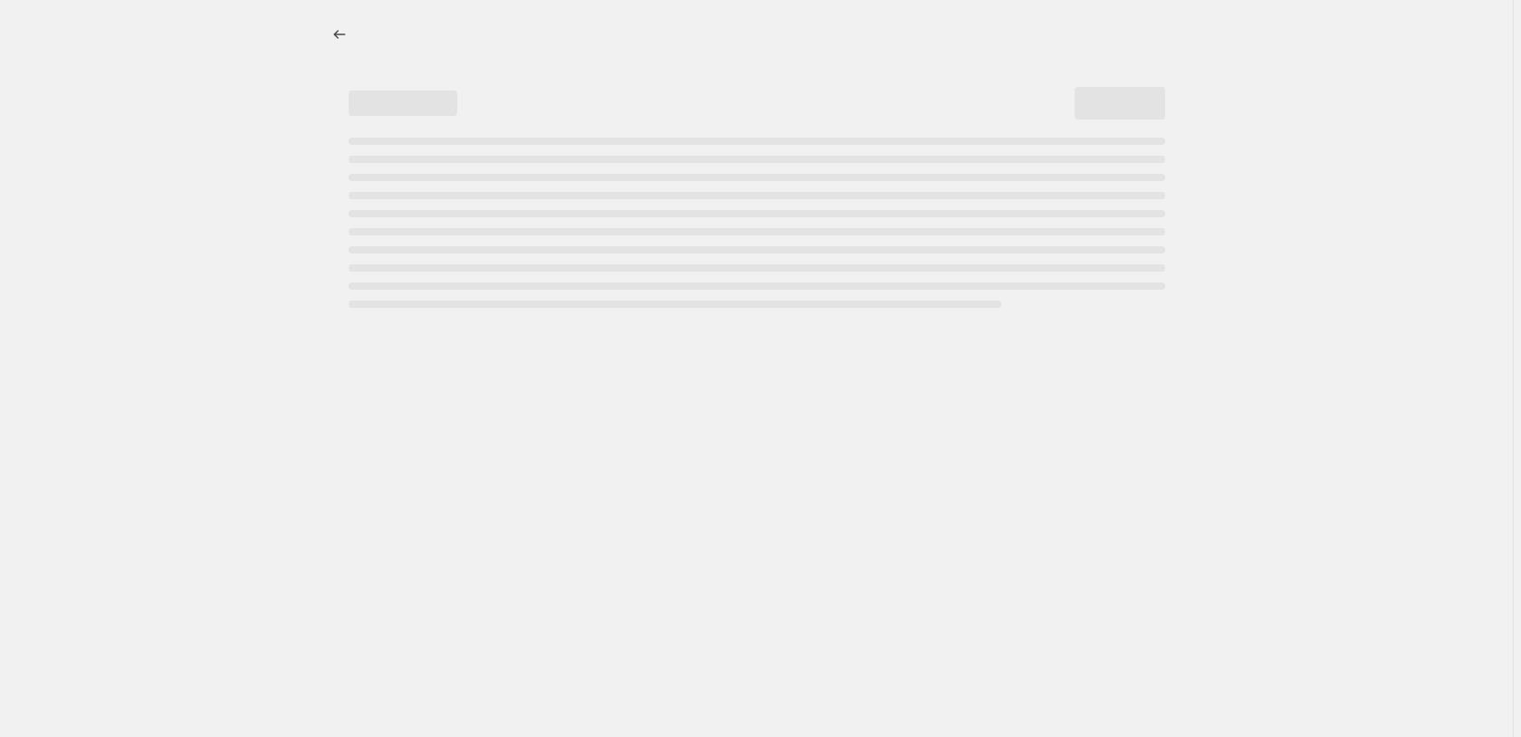
select select "percentage"
select select "pp"
select select "collection"
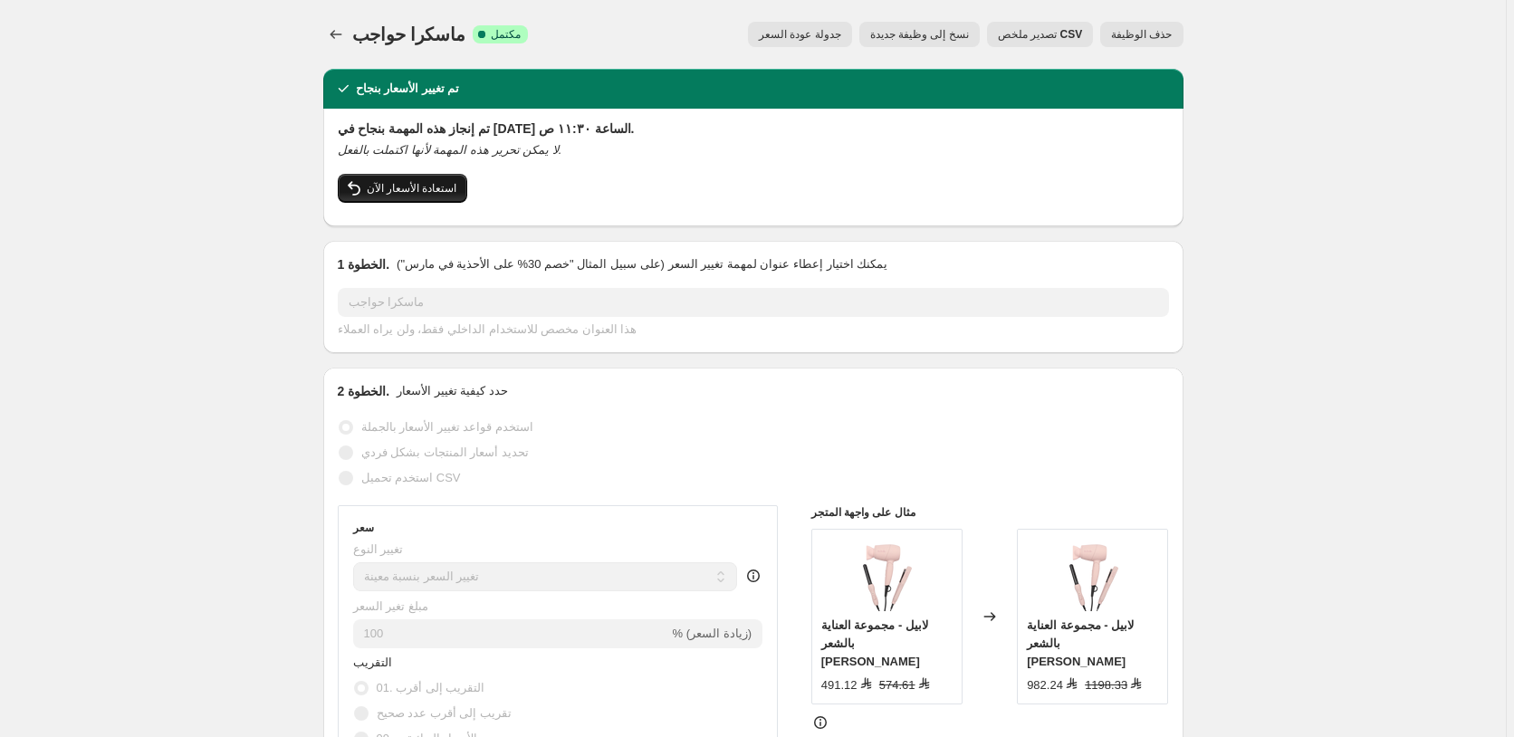
click at [426, 187] on span "استعادة الأسعار الآن" at bounding box center [412, 188] width 91 height 14
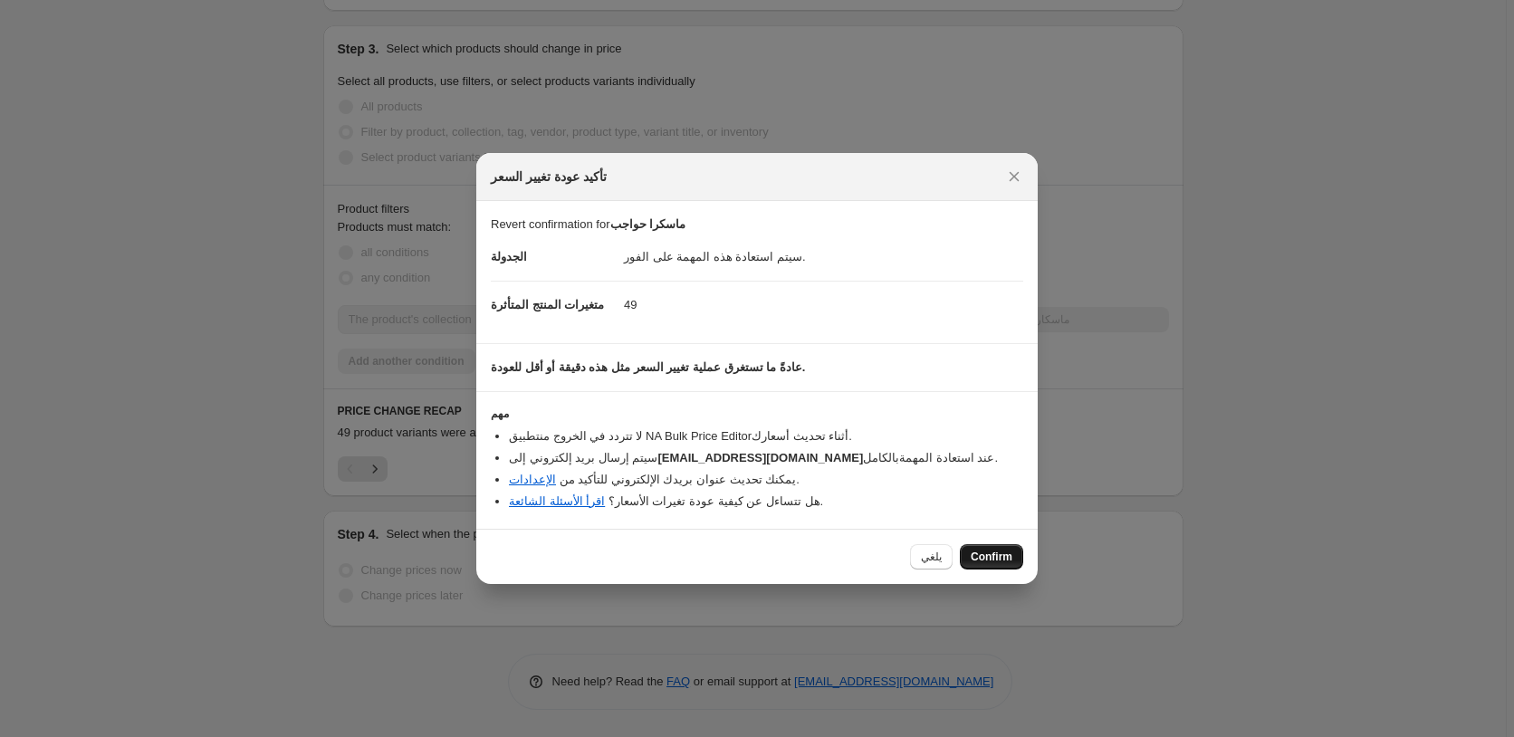
click at [997, 555] on span "Confirm" at bounding box center [992, 557] width 42 height 14
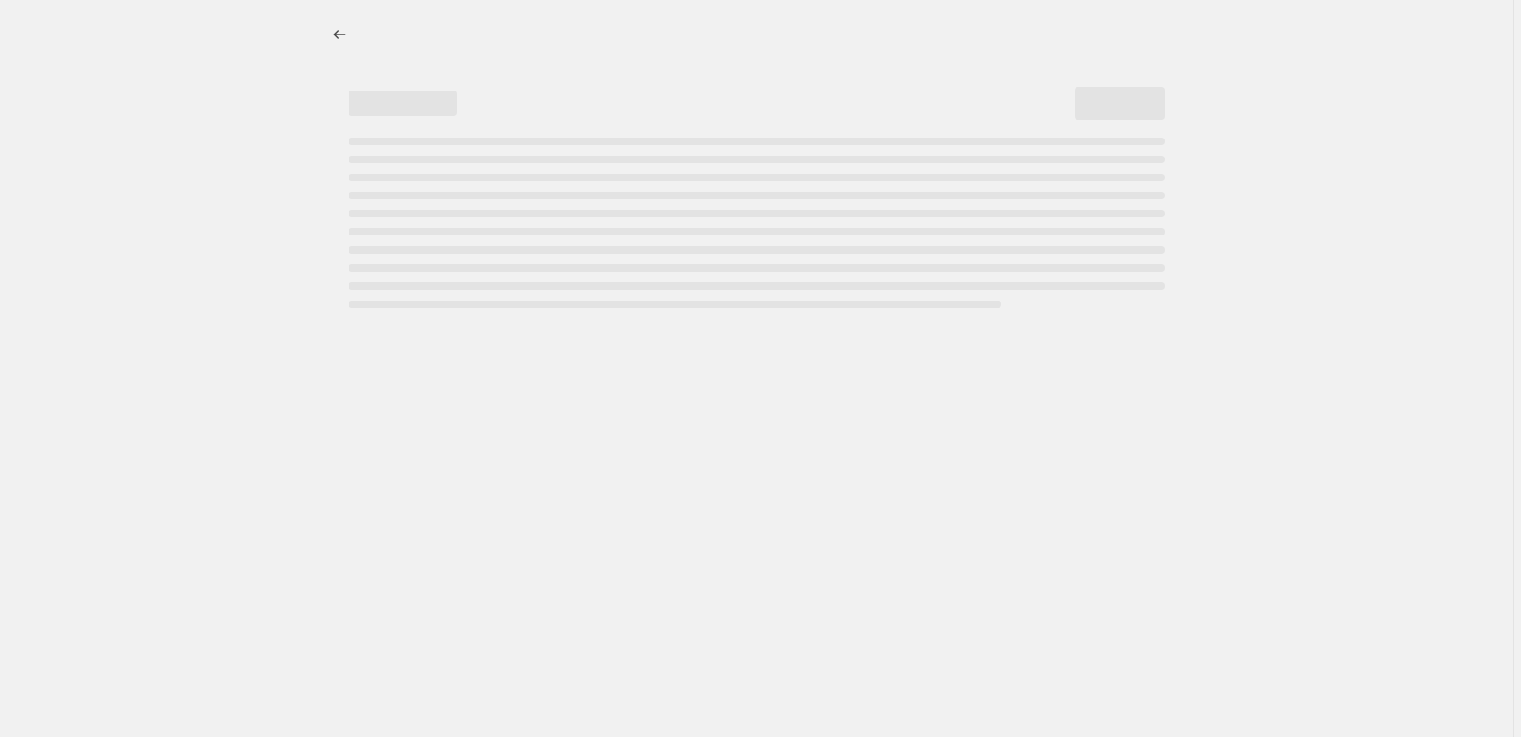
select select "percentage"
select select "pp"
select select "collection"
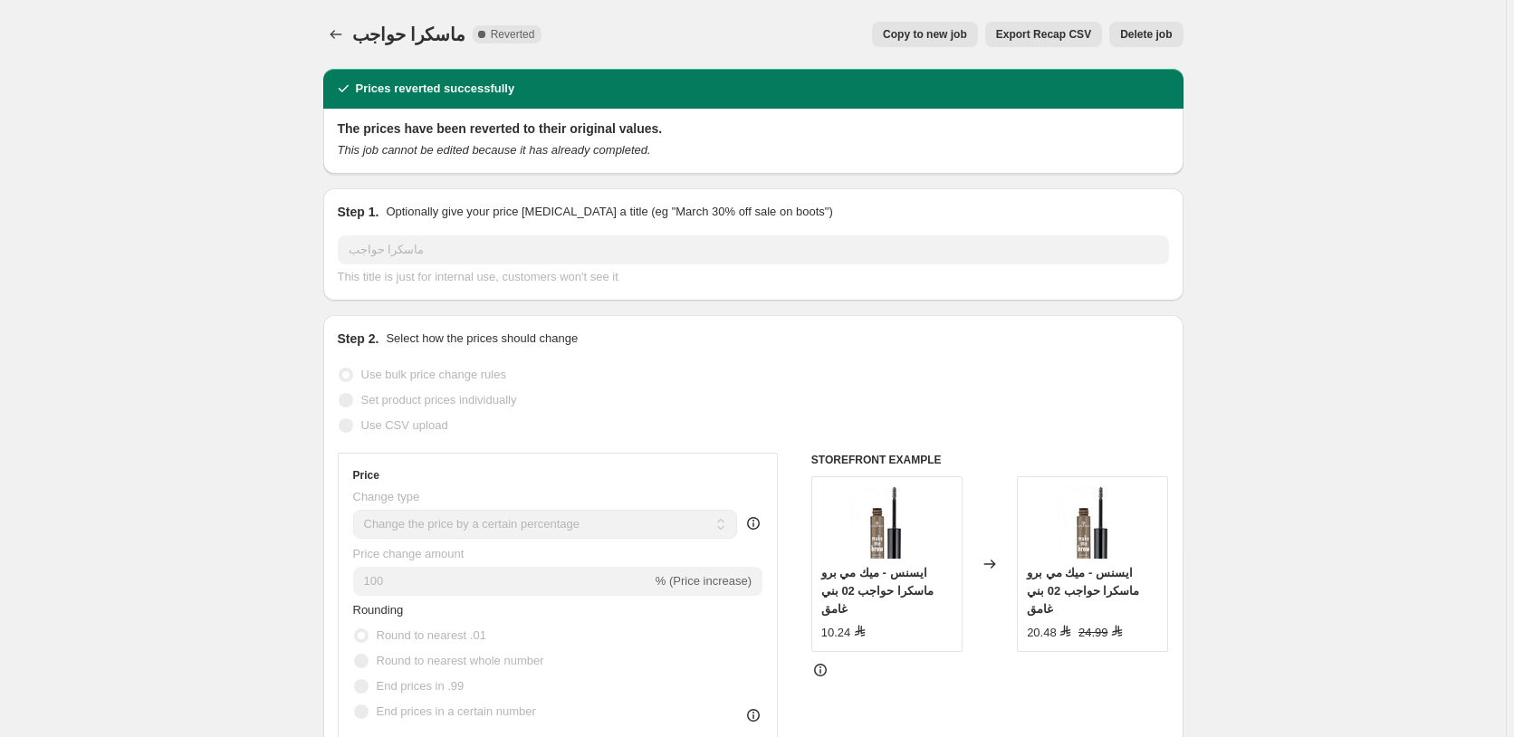
click at [933, 34] on span "Copy to new job" at bounding box center [925, 34] width 84 height 14
select select "percentage"
select select "pp"
select select "collection"
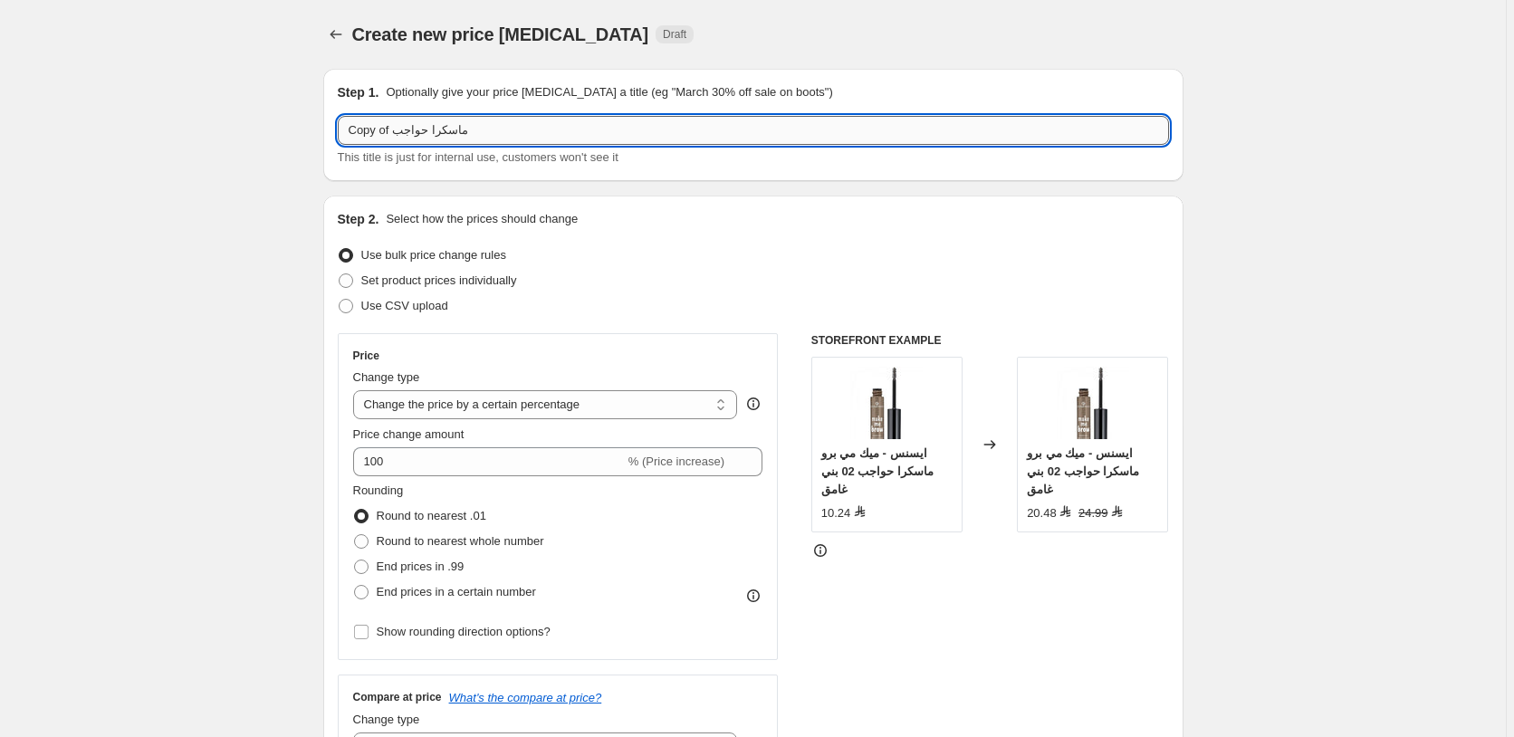
drag, startPoint x: 393, startPoint y: 129, endPoint x: 345, endPoint y: 139, distance: 49.2
click at [345, 139] on input "Copy of ماسكرا حواجب" at bounding box center [753, 130] width 831 height 29
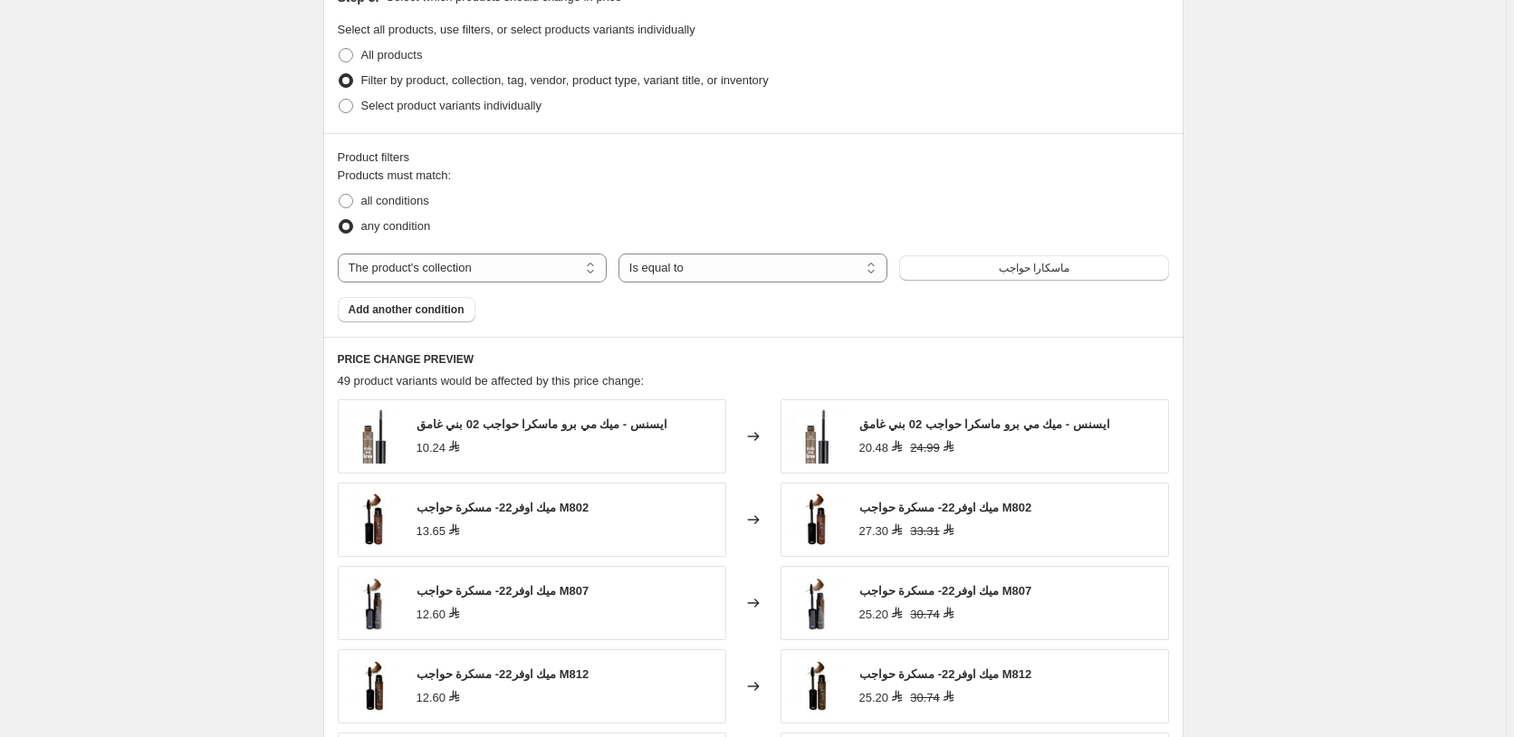
scroll to position [1526, 0]
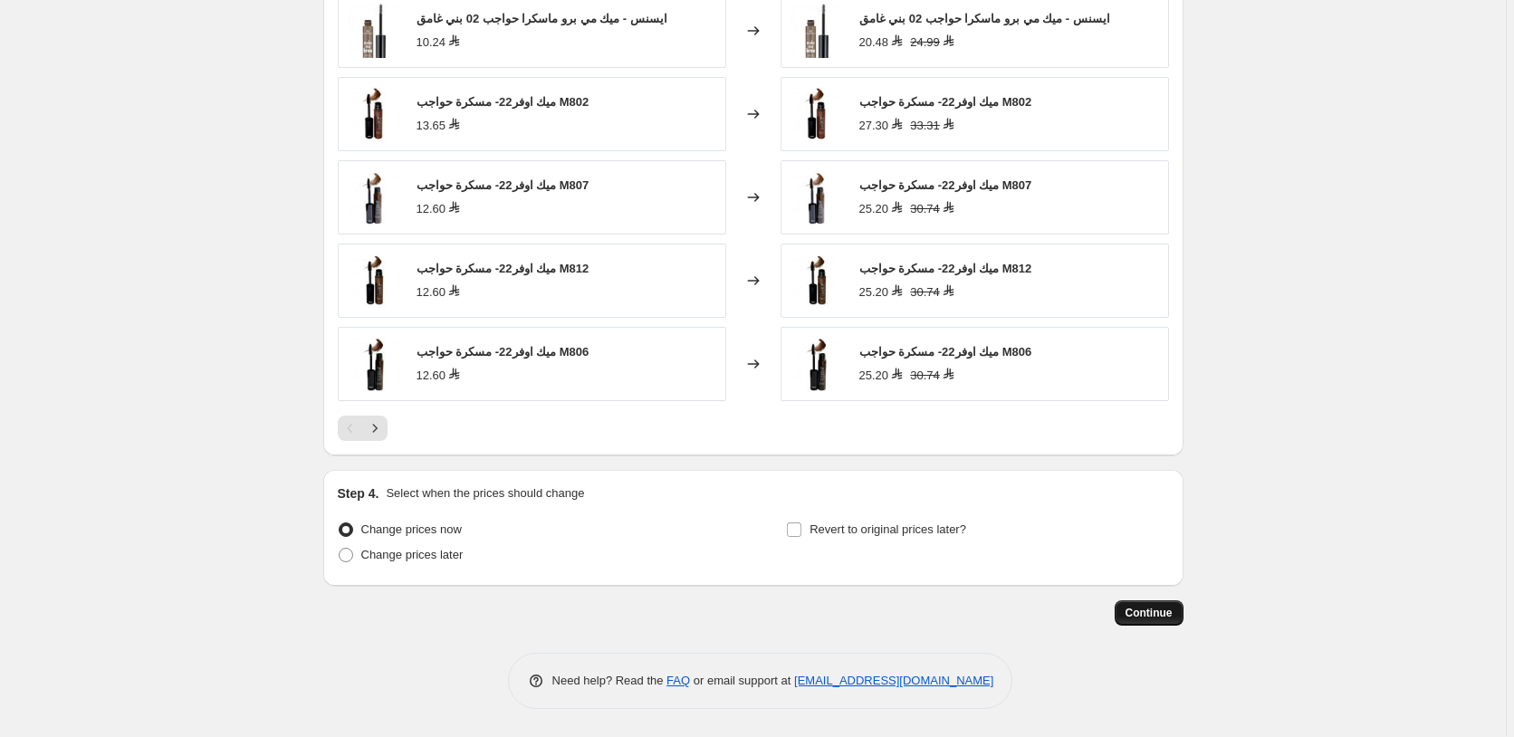
type input "55 ماسكرا حواجب"
click at [1150, 615] on span "Continue" at bounding box center [1148, 613] width 47 height 14
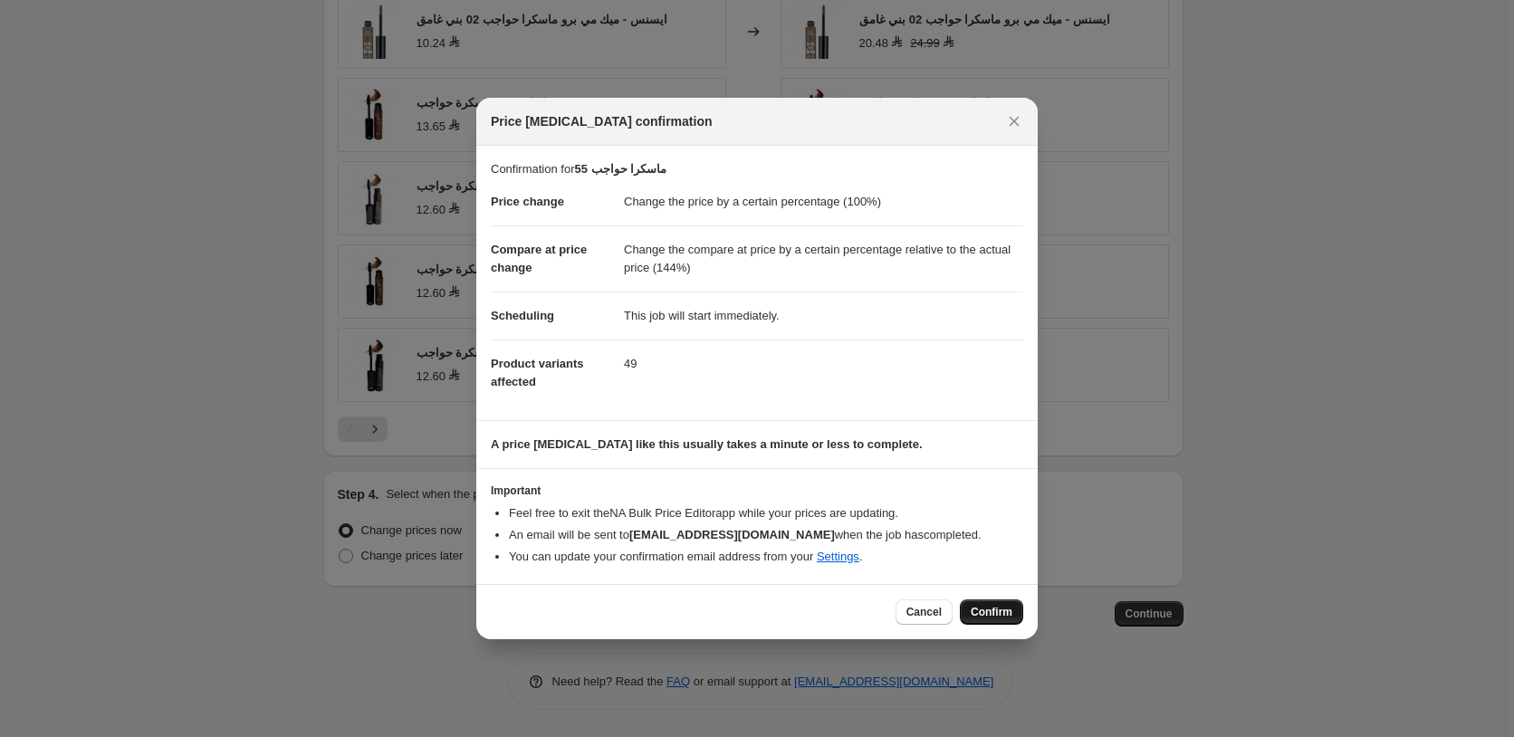
click at [991, 608] on span "Confirm" at bounding box center [992, 612] width 42 height 14
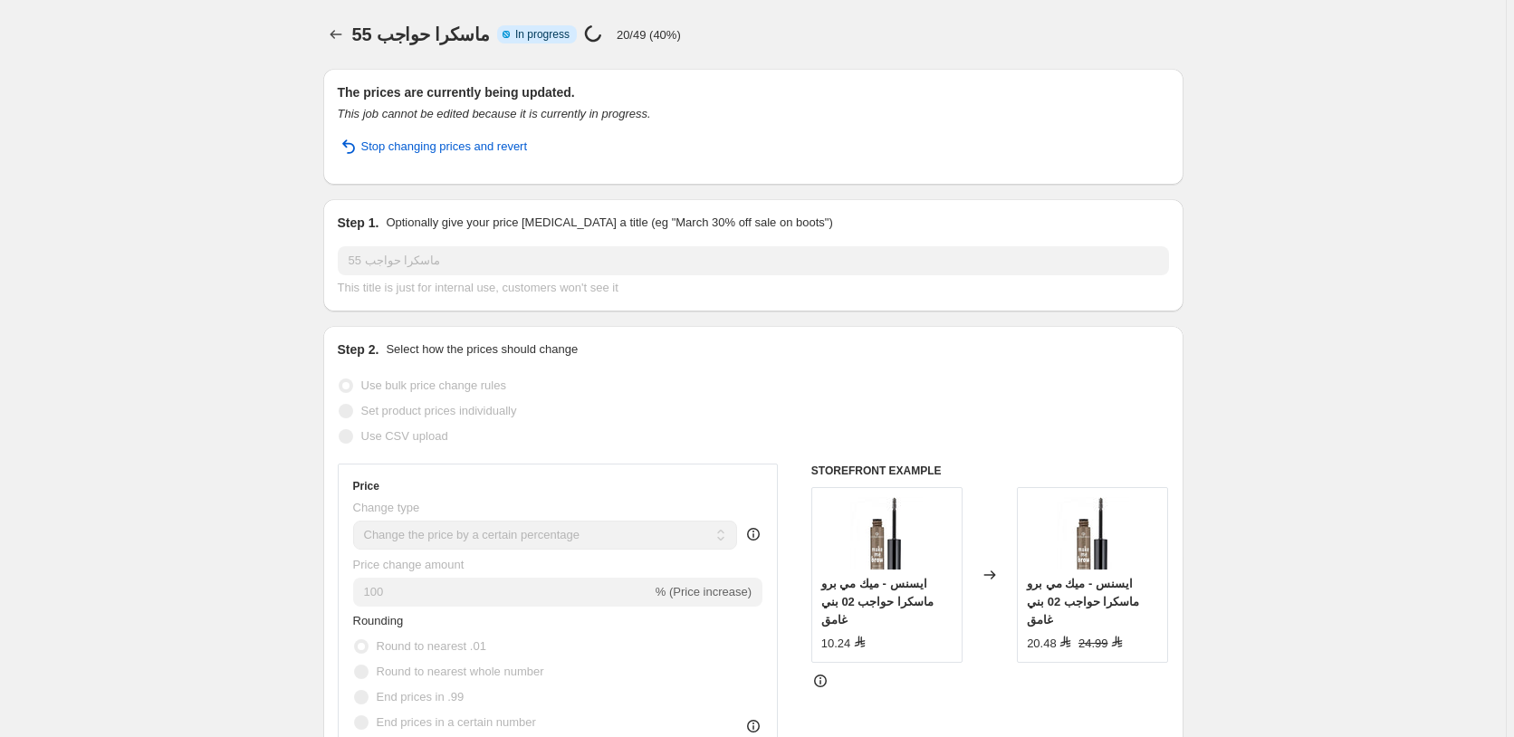
select select "percentage"
select select "pp"
select select "collection"
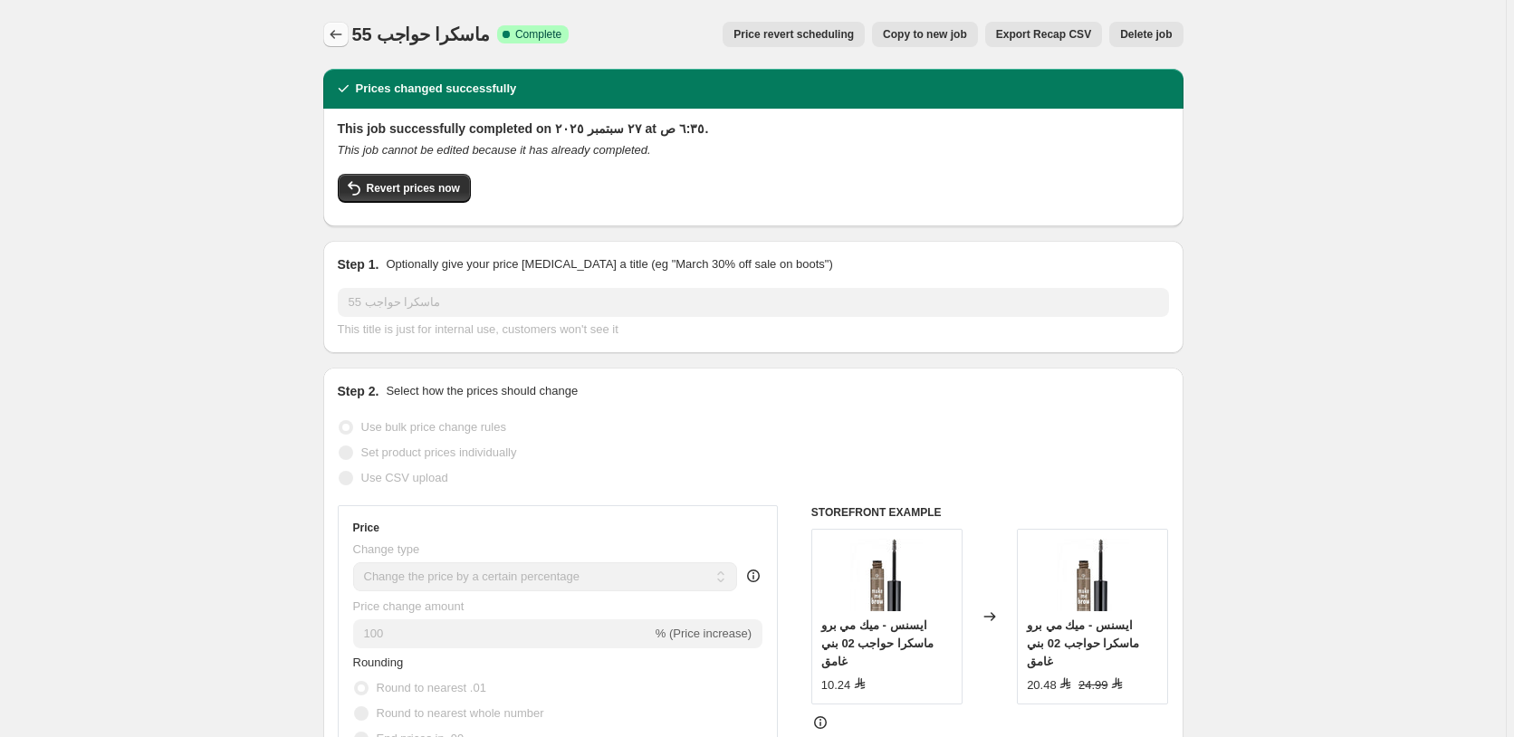
click at [340, 33] on icon "Price change jobs" at bounding box center [336, 34] width 18 height 18
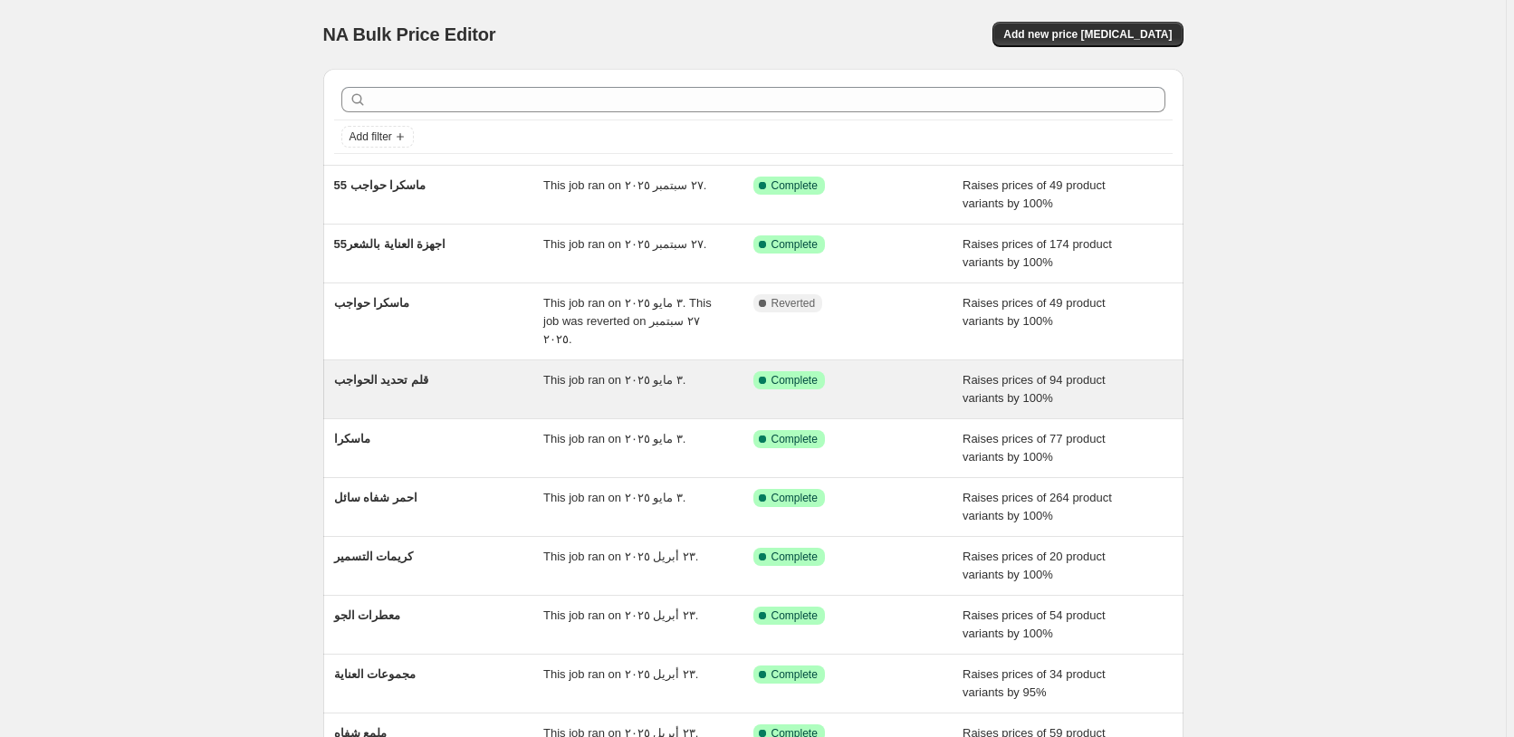
click at [872, 371] on div "Success Complete Complete" at bounding box center [858, 389] width 210 height 36
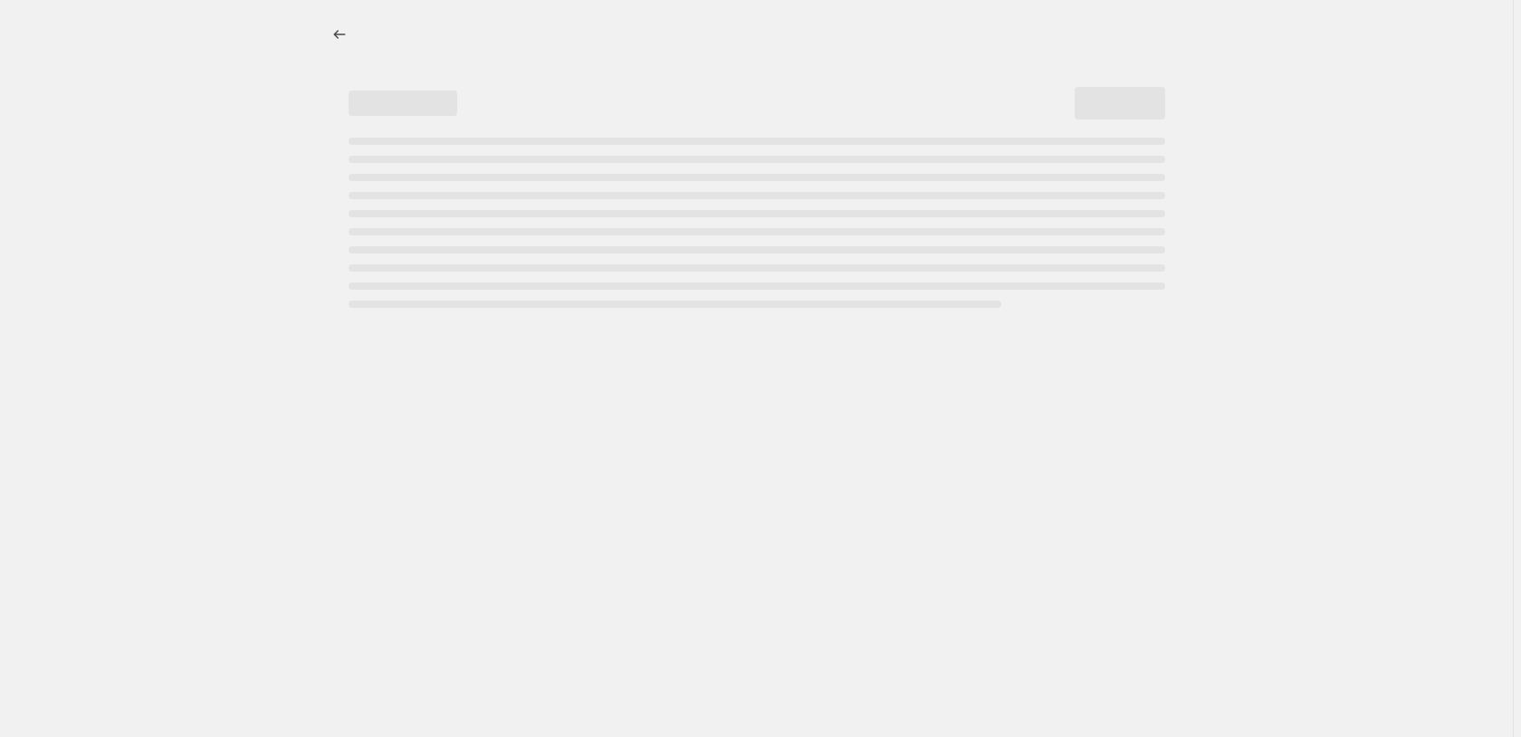
select select "percentage"
select select "pp"
select select "collection"
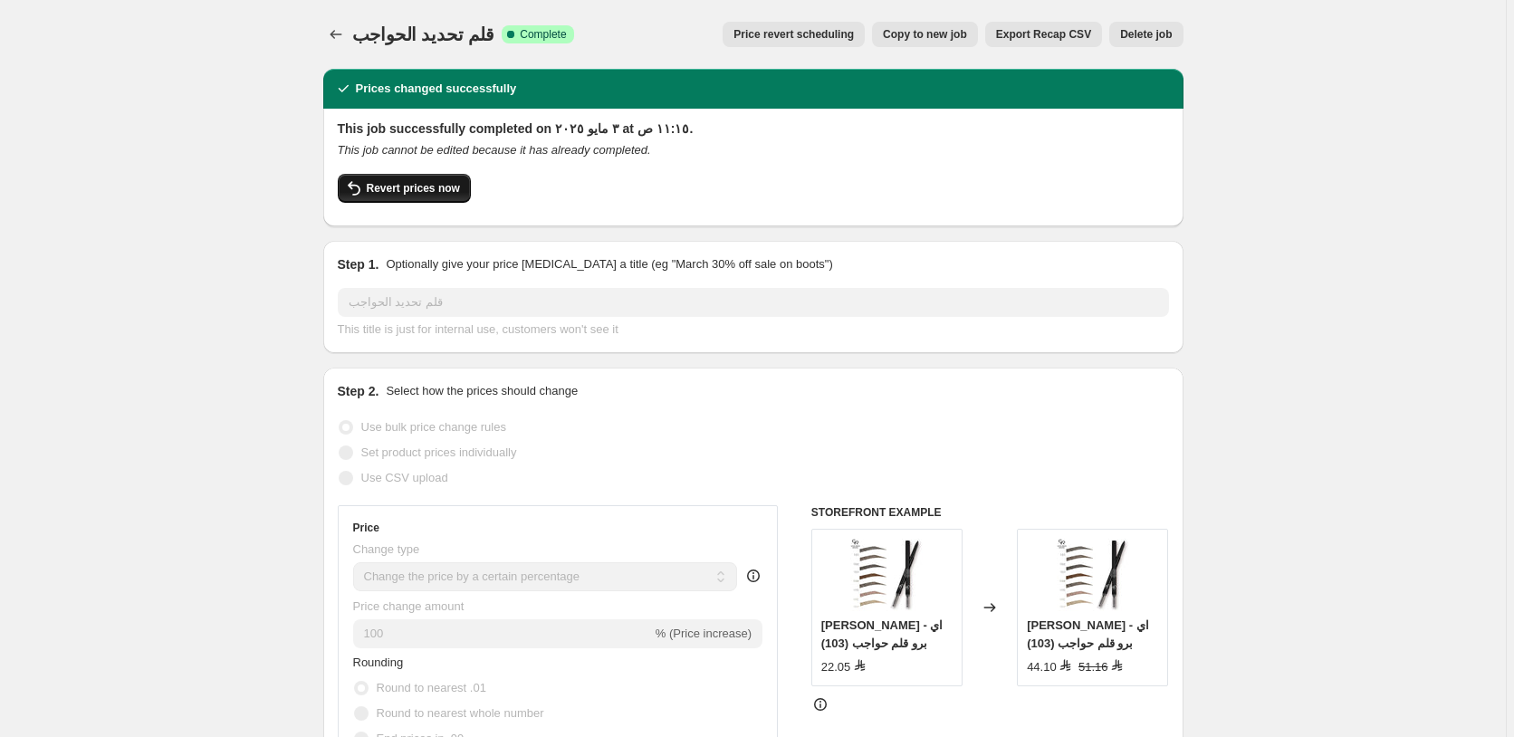
click at [429, 187] on span "Revert prices now" at bounding box center [413, 188] width 93 height 14
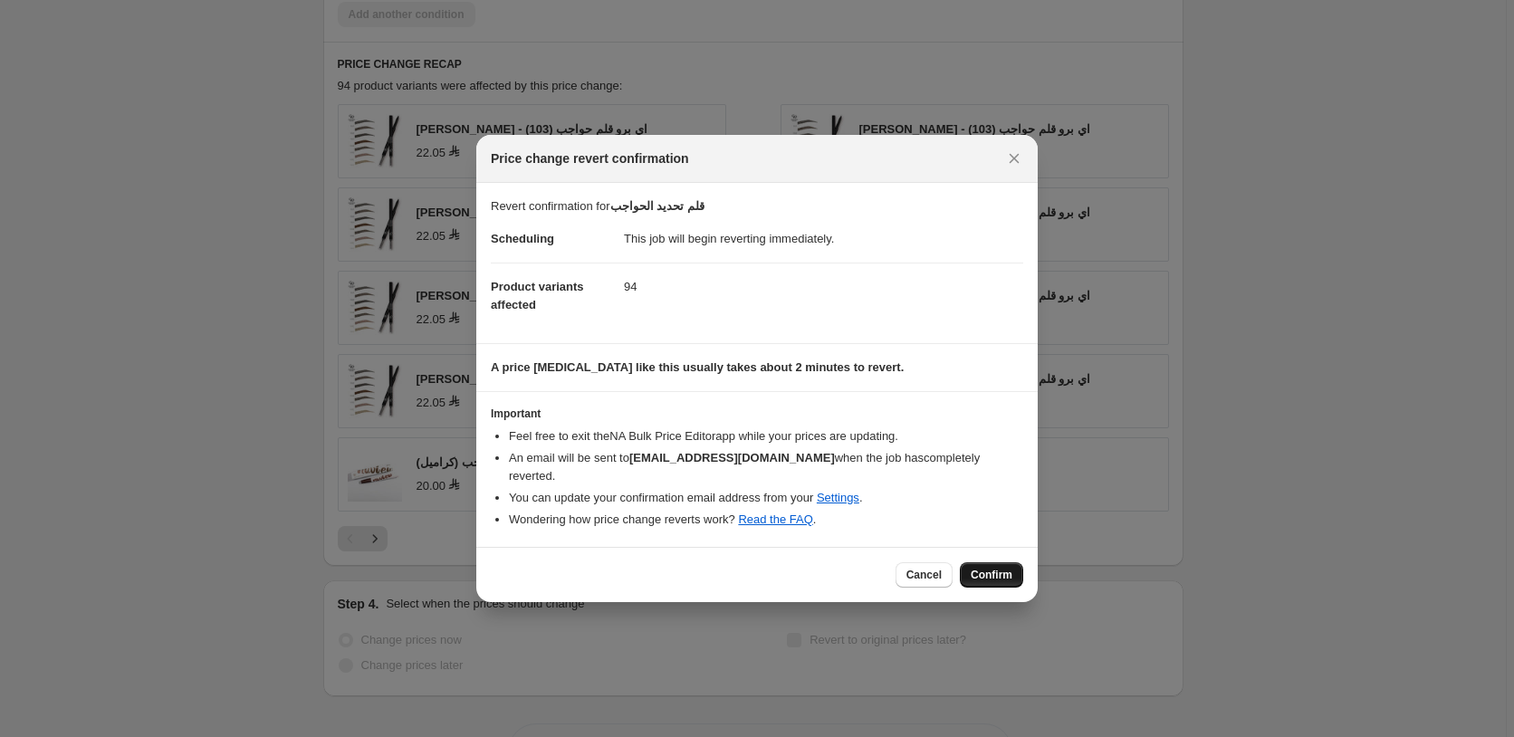
click at [998, 568] on span "Confirm" at bounding box center [992, 575] width 42 height 14
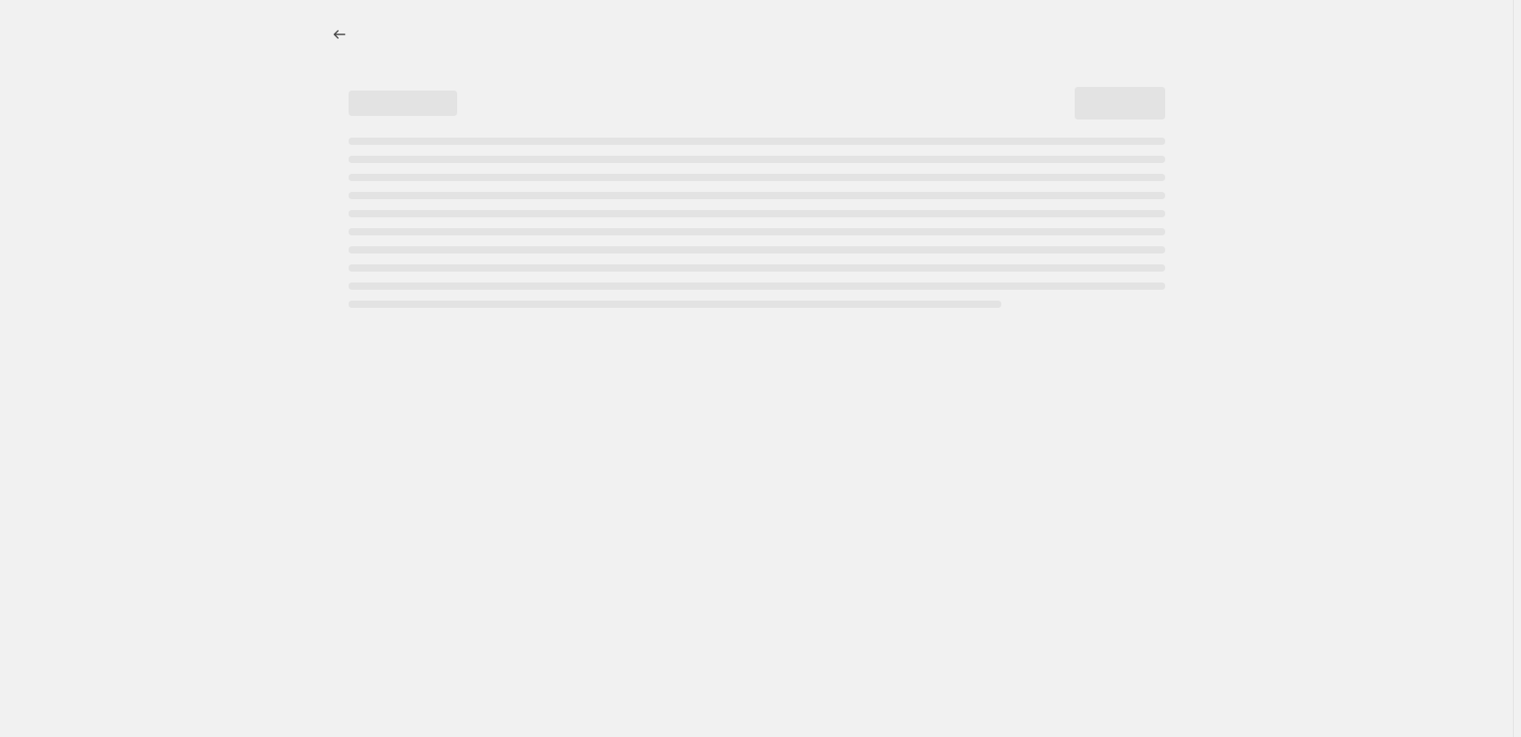
select select "percentage"
select select "pp"
select select "collection"
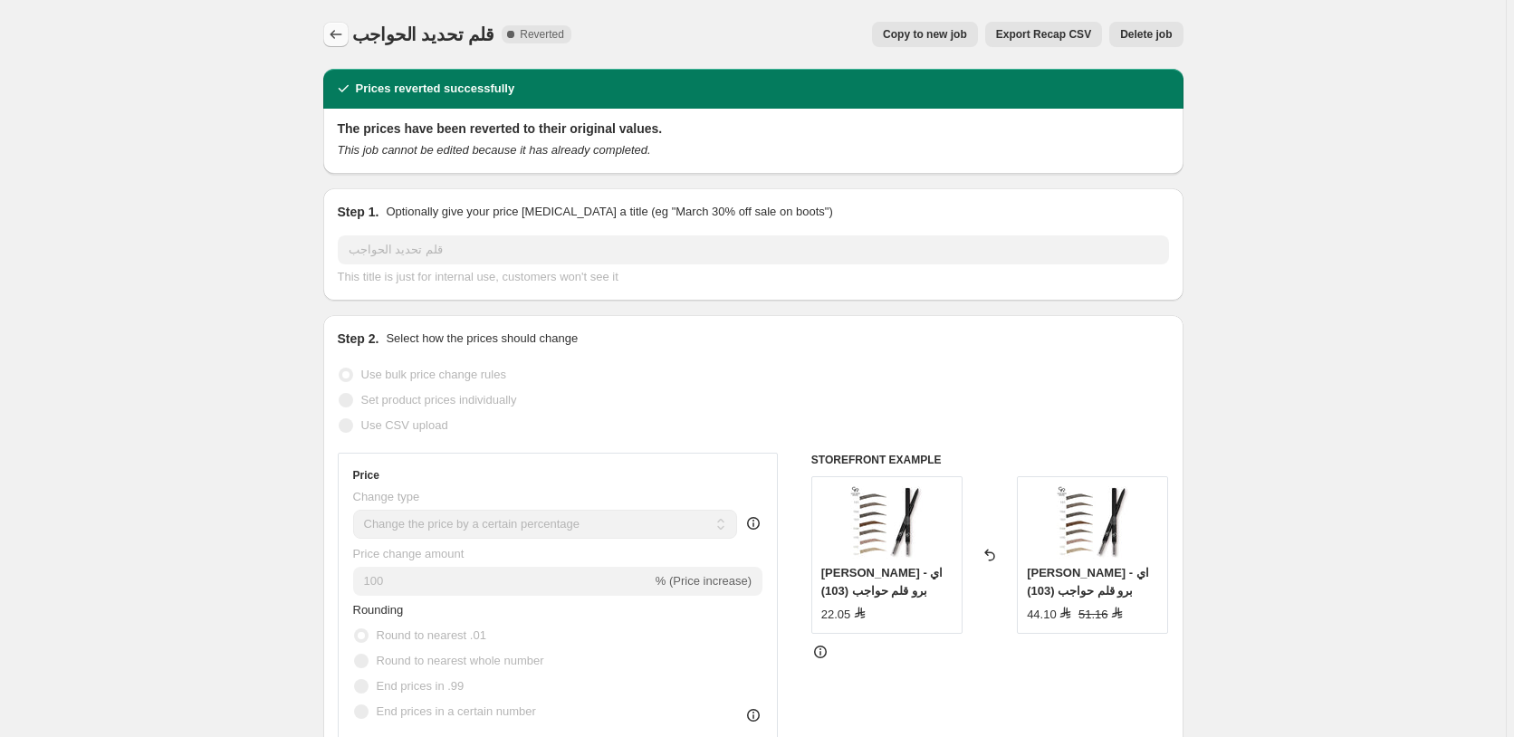
click at [338, 33] on icon "Price change jobs" at bounding box center [336, 34] width 18 height 18
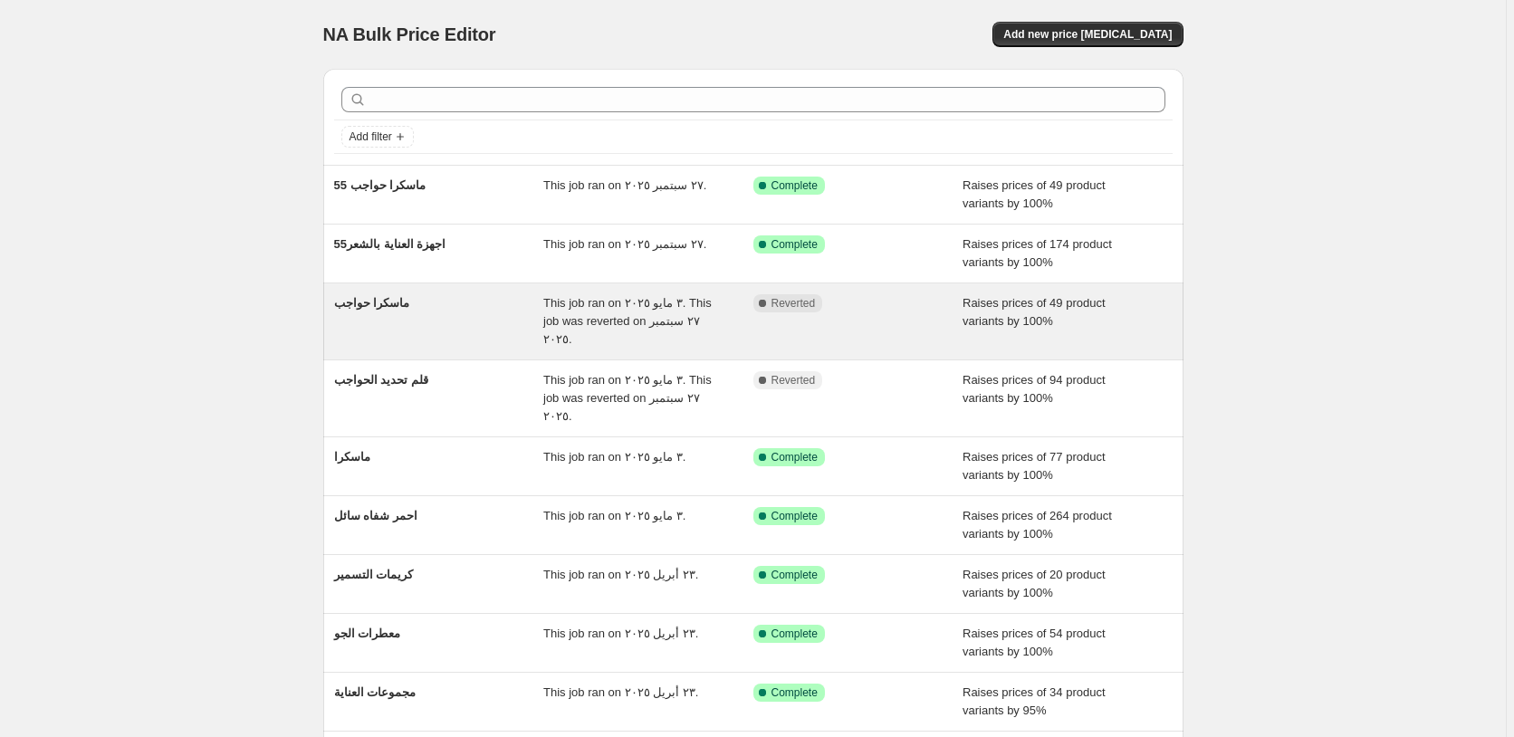
click at [913, 307] on div "Complete Reverted" at bounding box center [844, 303] width 183 height 18
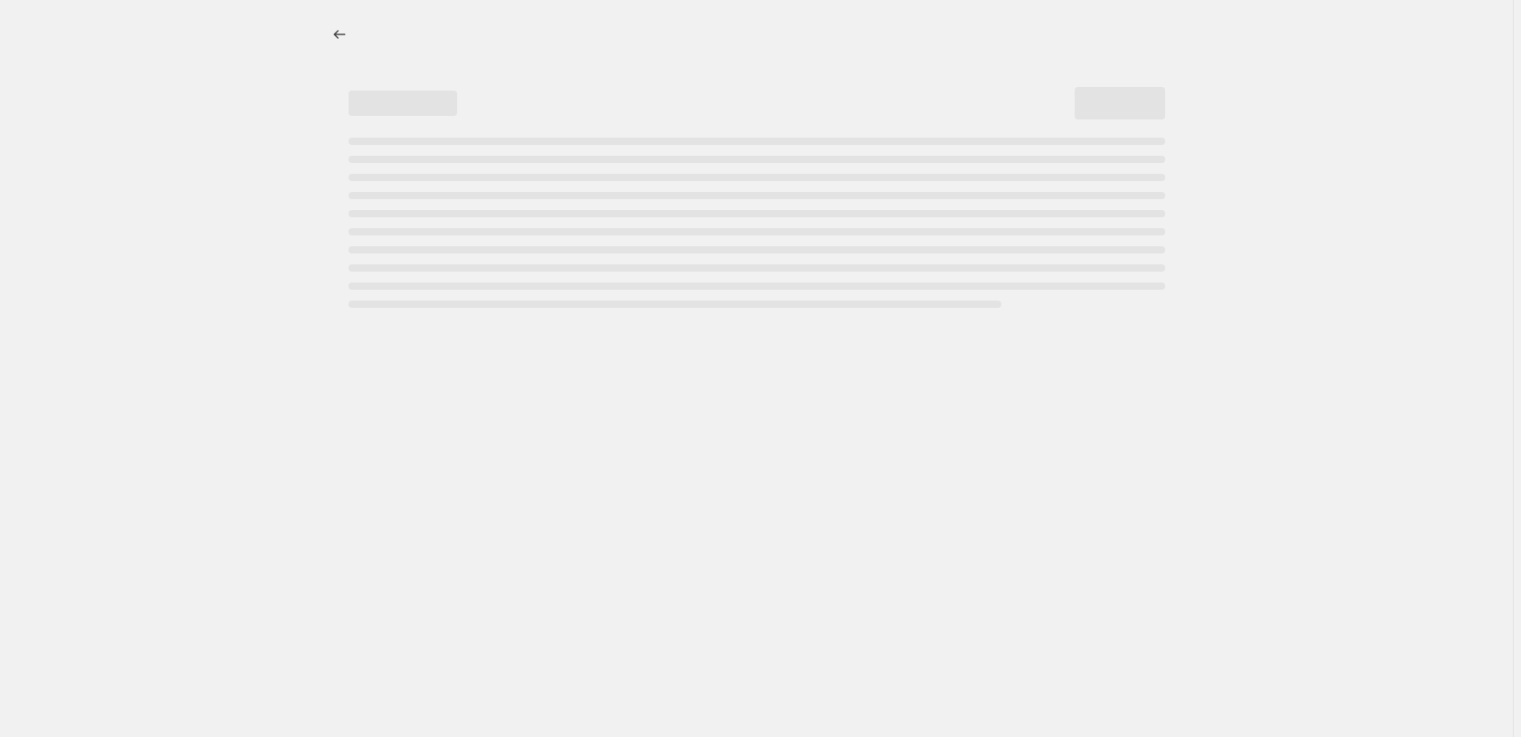
select select "percentage"
select select "pp"
select select "collection"
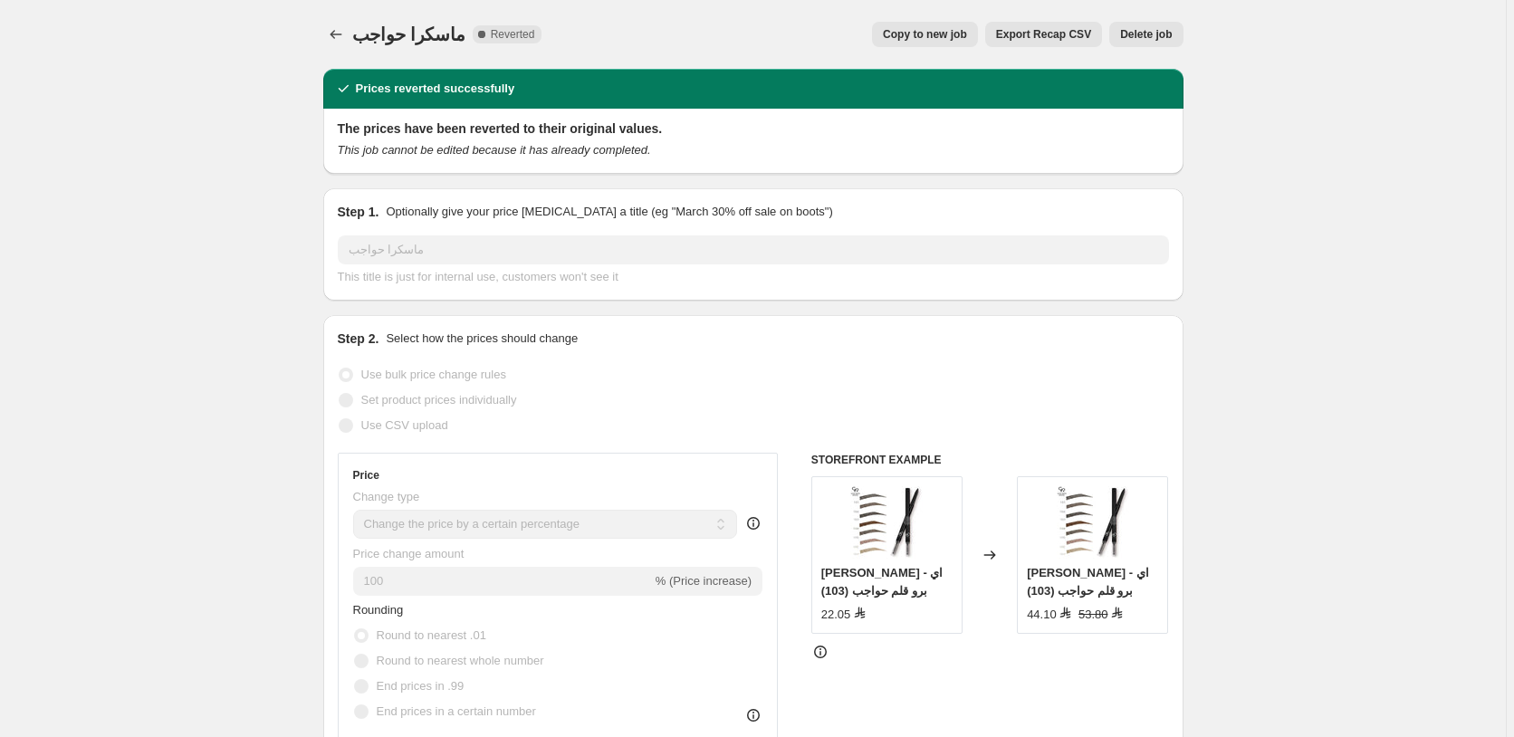
click at [1155, 31] on span "Delete job" at bounding box center [1146, 34] width 52 height 14
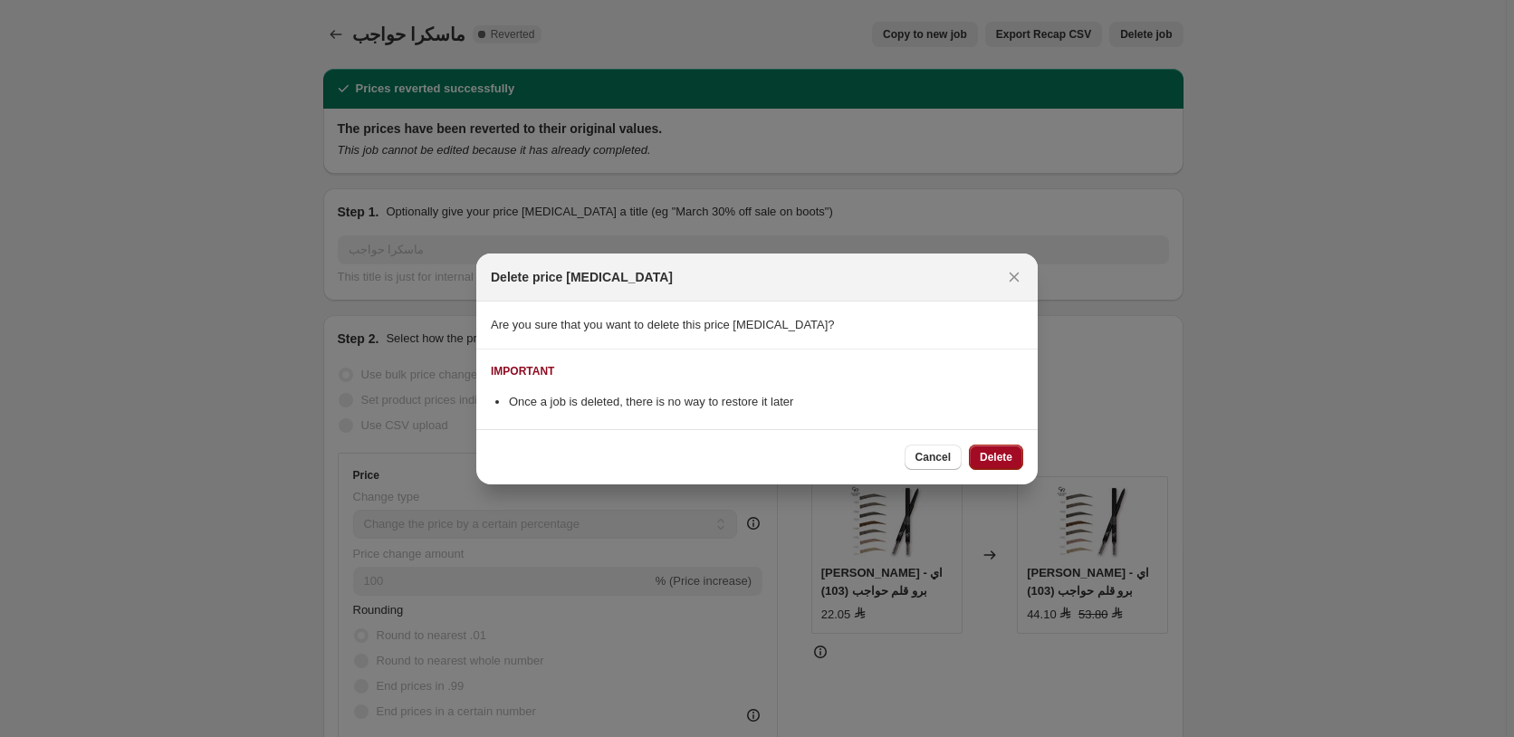
click at [1002, 452] on span "Delete" at bounding box center [996, 457] width 33 height 14
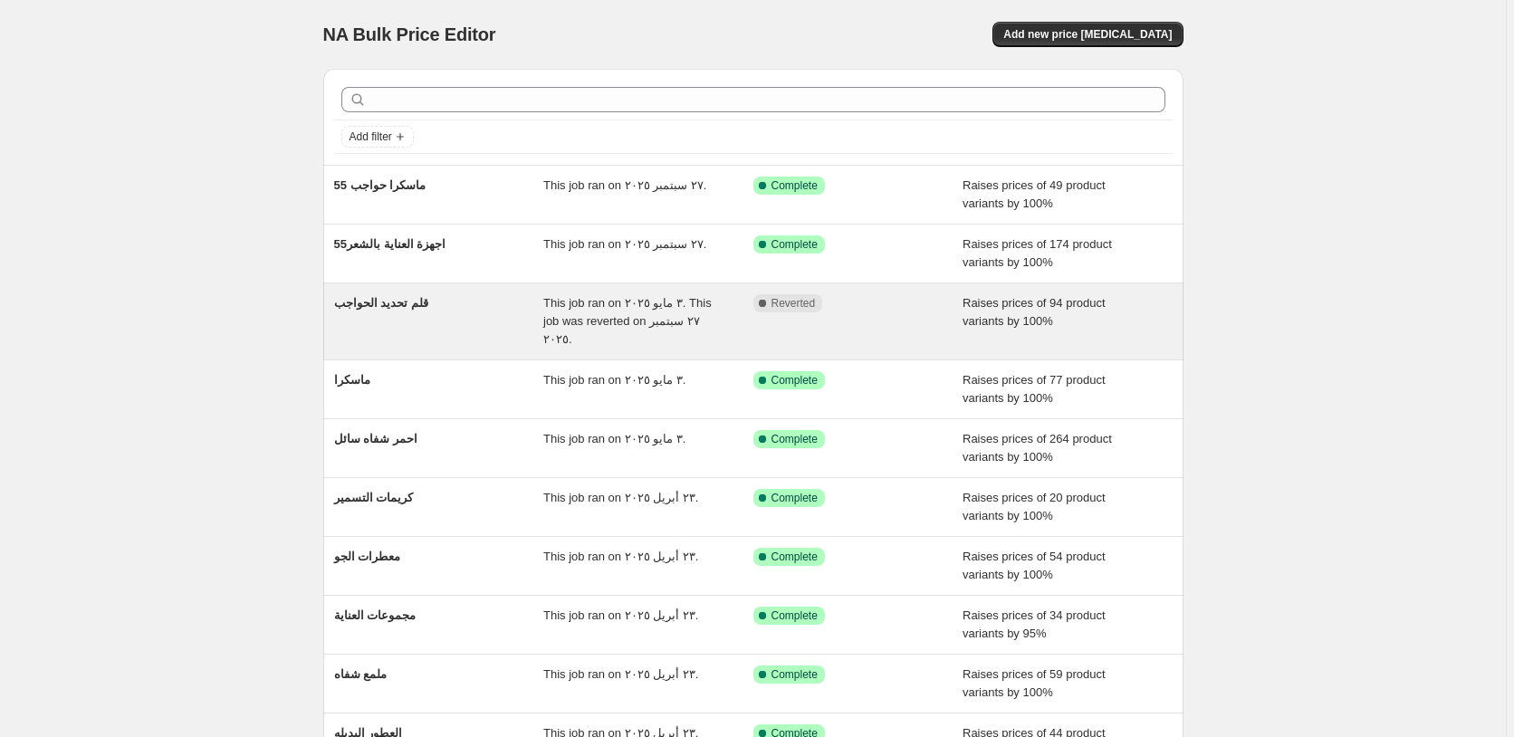
click at [895, 306] on div "Complete Reverted" at bounding box center [844, 303] width 183 height 18
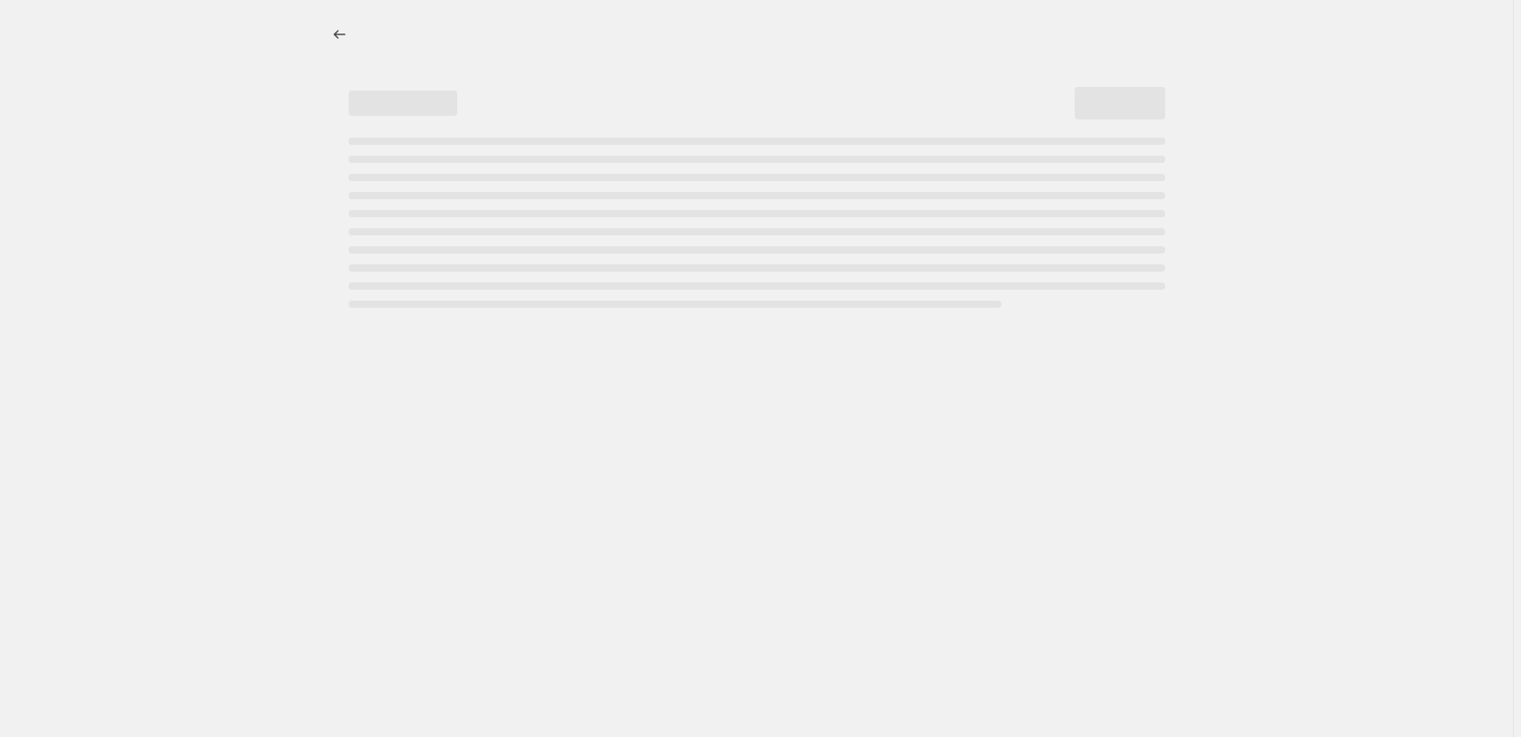
select select "percentage"
select select "pp"
select select "collection"
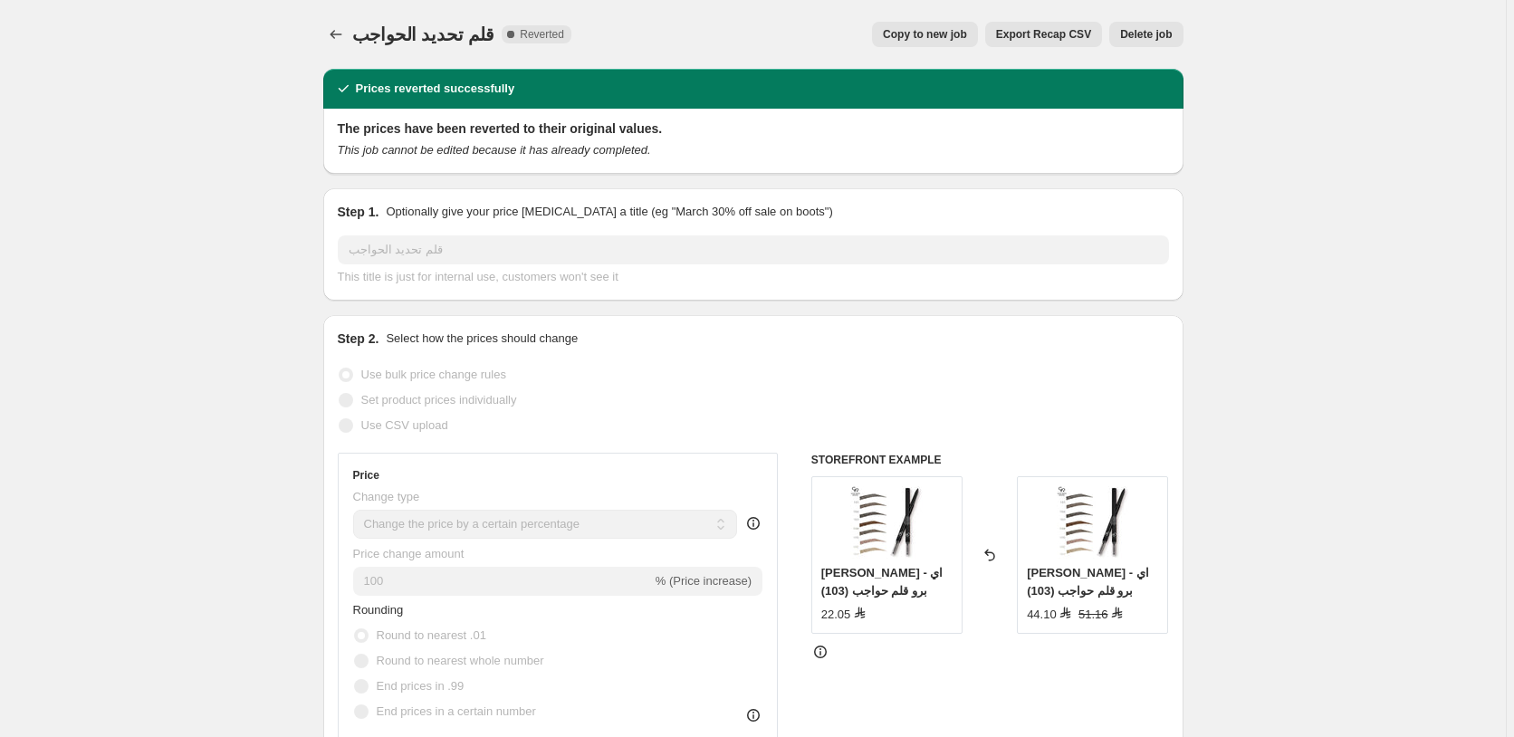
click at [943, 32] on span "Copy to new job" at bounding box center [925, 34] width 84 height 14
select select "percentage"
select select "pp"
select select "collection"
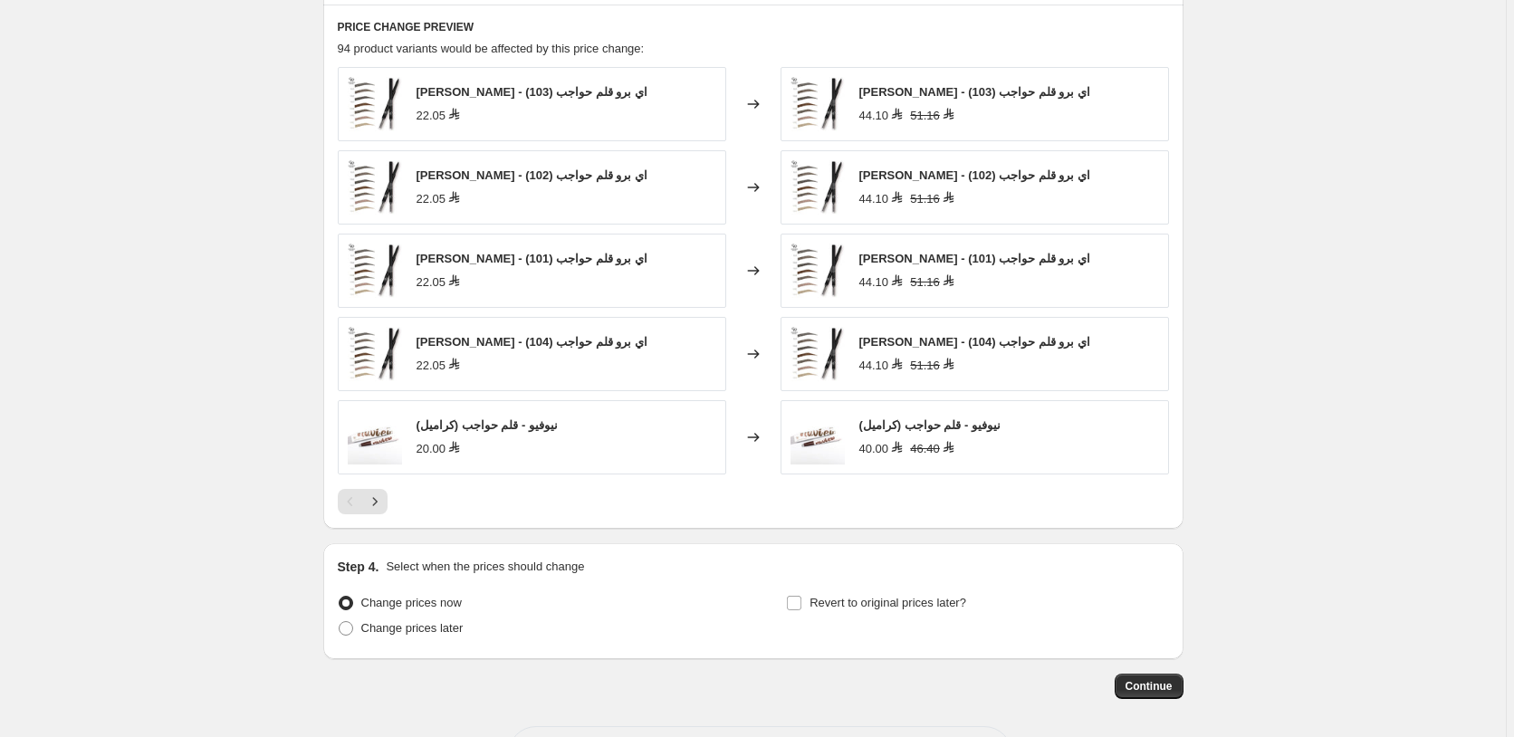
scroll to position [1526, 0]
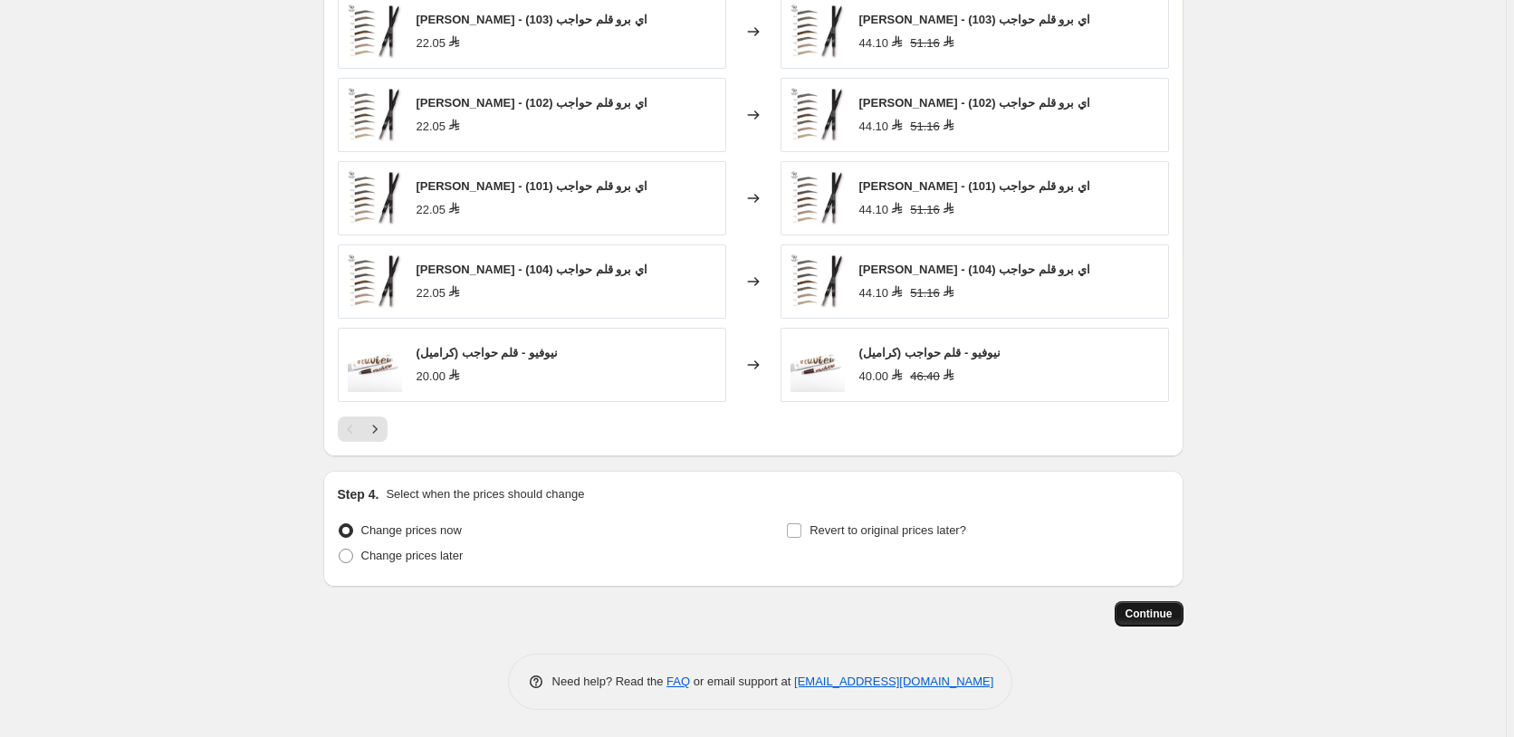
click at [1155, 610] on span "Continue" at bounding box center [1148, 614] width 47 height 14
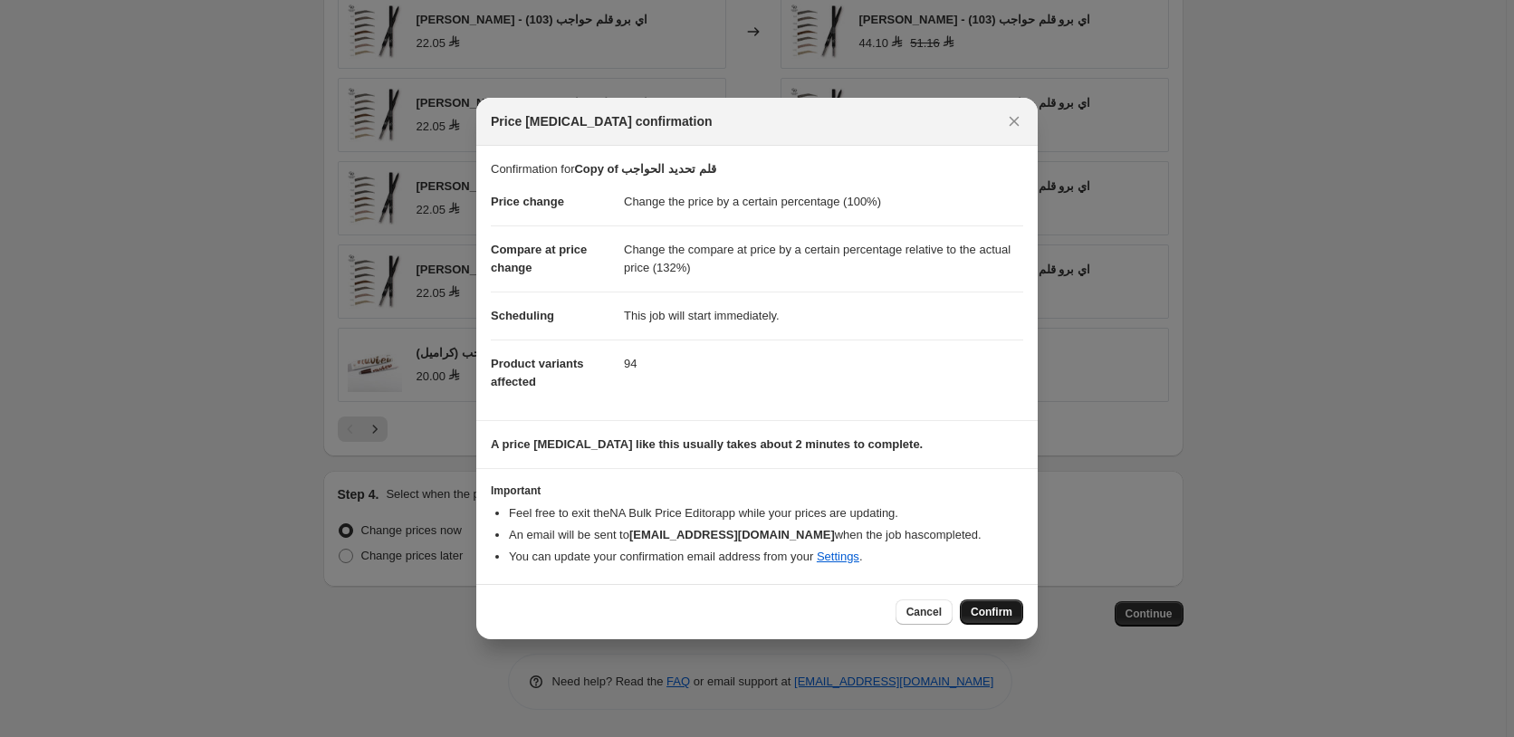
click at [989, 614] on span "Confirm" at bounding box center [992, 612] width 42 height 14
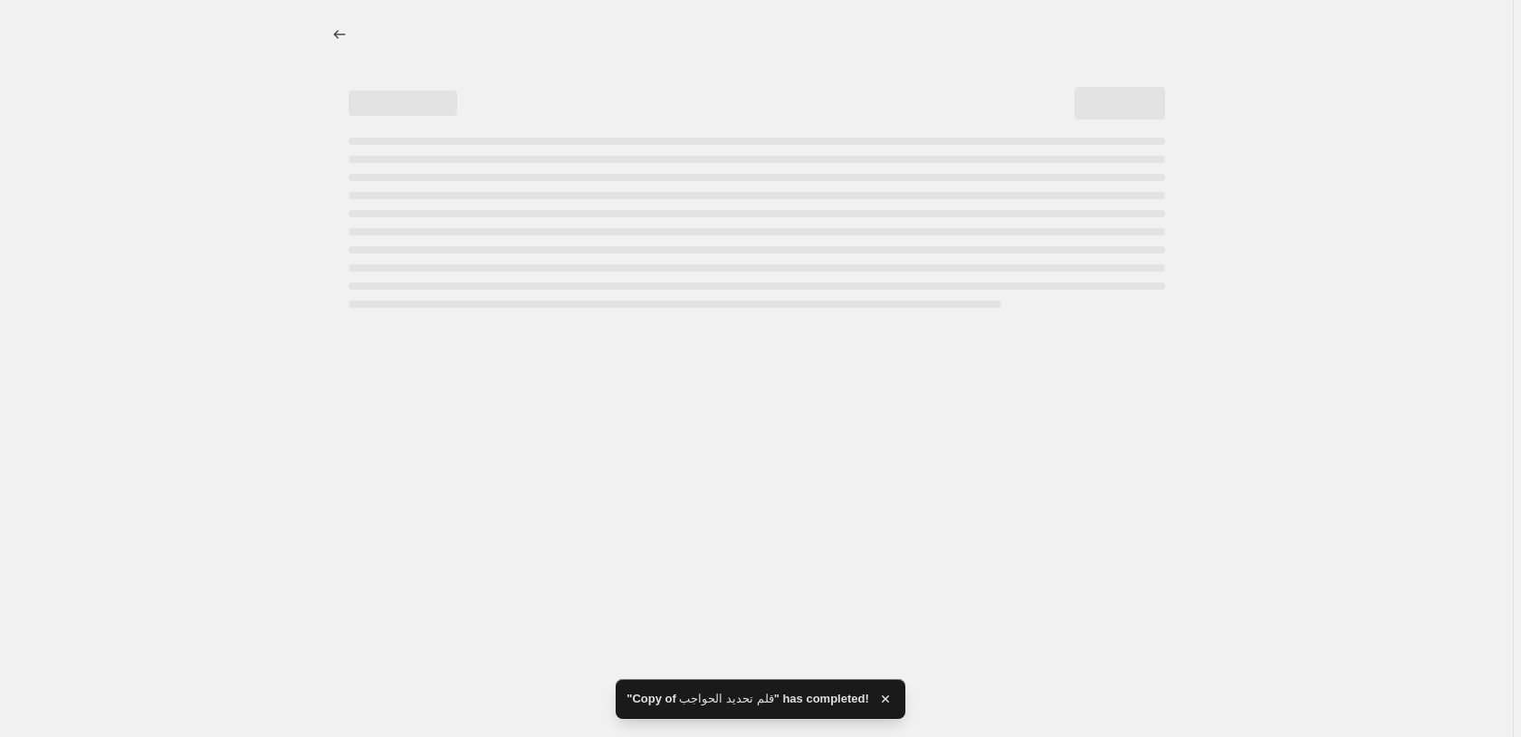
select select "percentage"
select select "pp"
select select "collection"
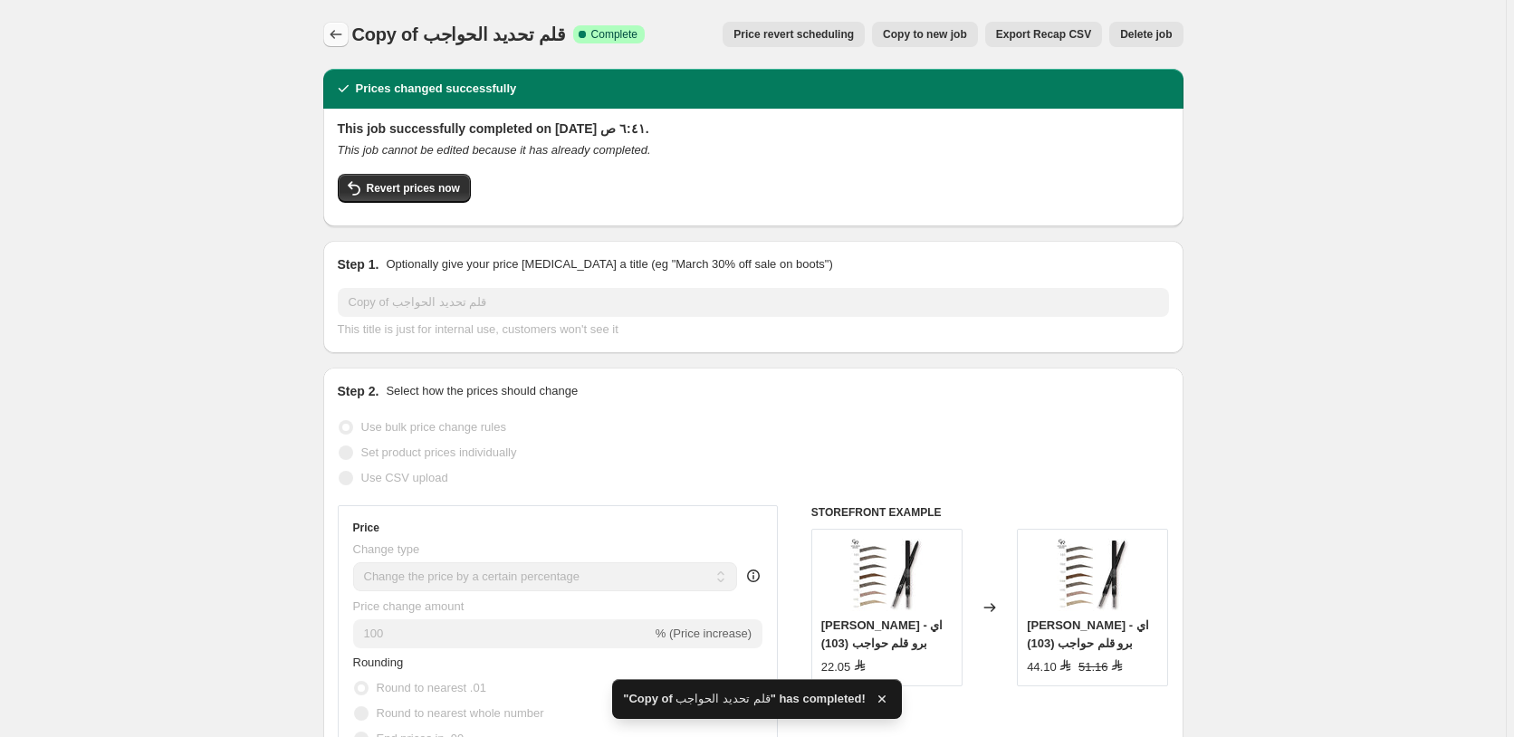
click at [336, 34] on icon "Price change jobs" at bounding box center [336, 34] width 12 height 9
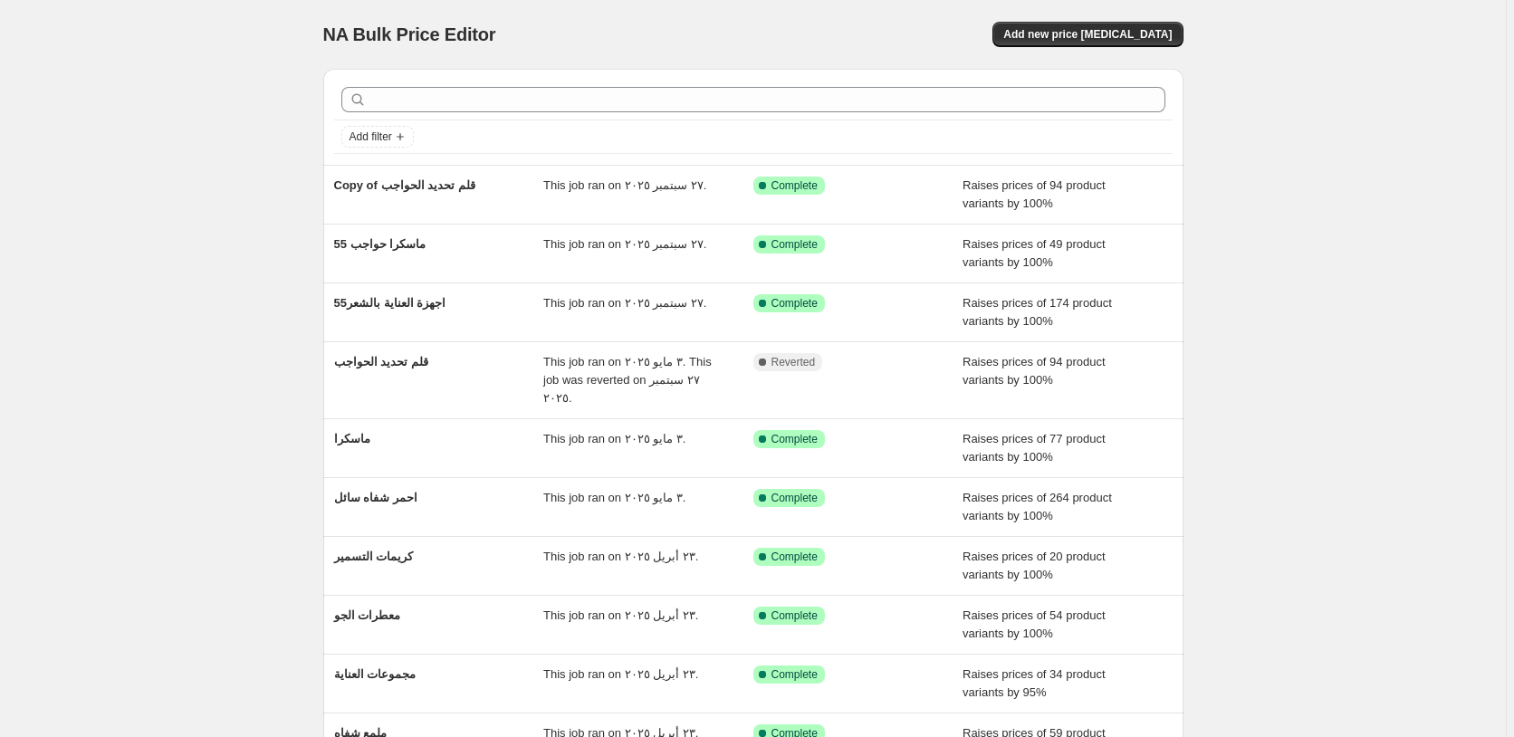
click at [1360, 276] on div "NA Bulk Price Editor. This page is ready NA Bulk Price Editor Add new price [ME…" at bounding box center [753, 475] width 1506 height 951
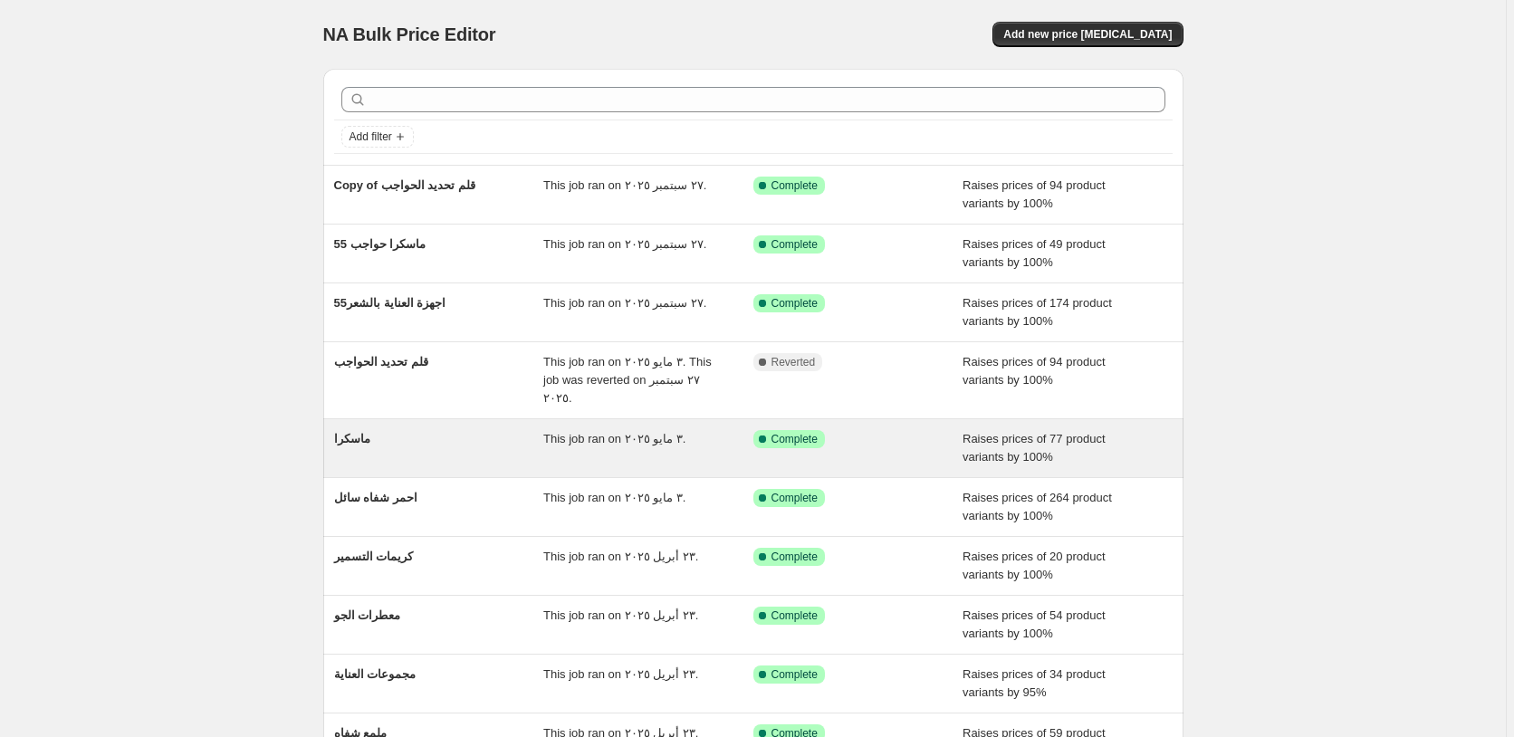
click at [899, 431] on div "Success Complete Complete" at bounding box center [858, 448] width 210 height 36
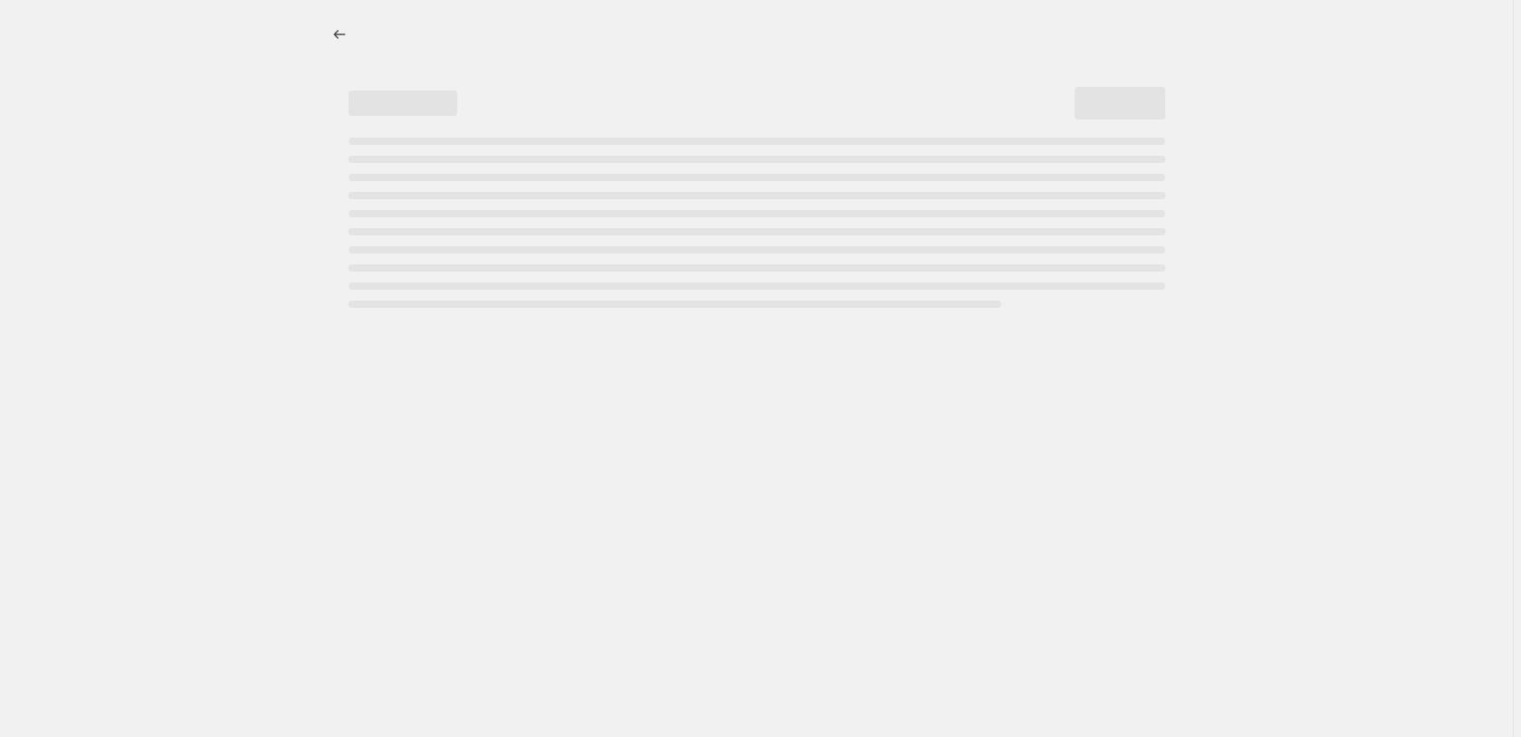
select select "percentage"
select select "pp"
select select "collection"
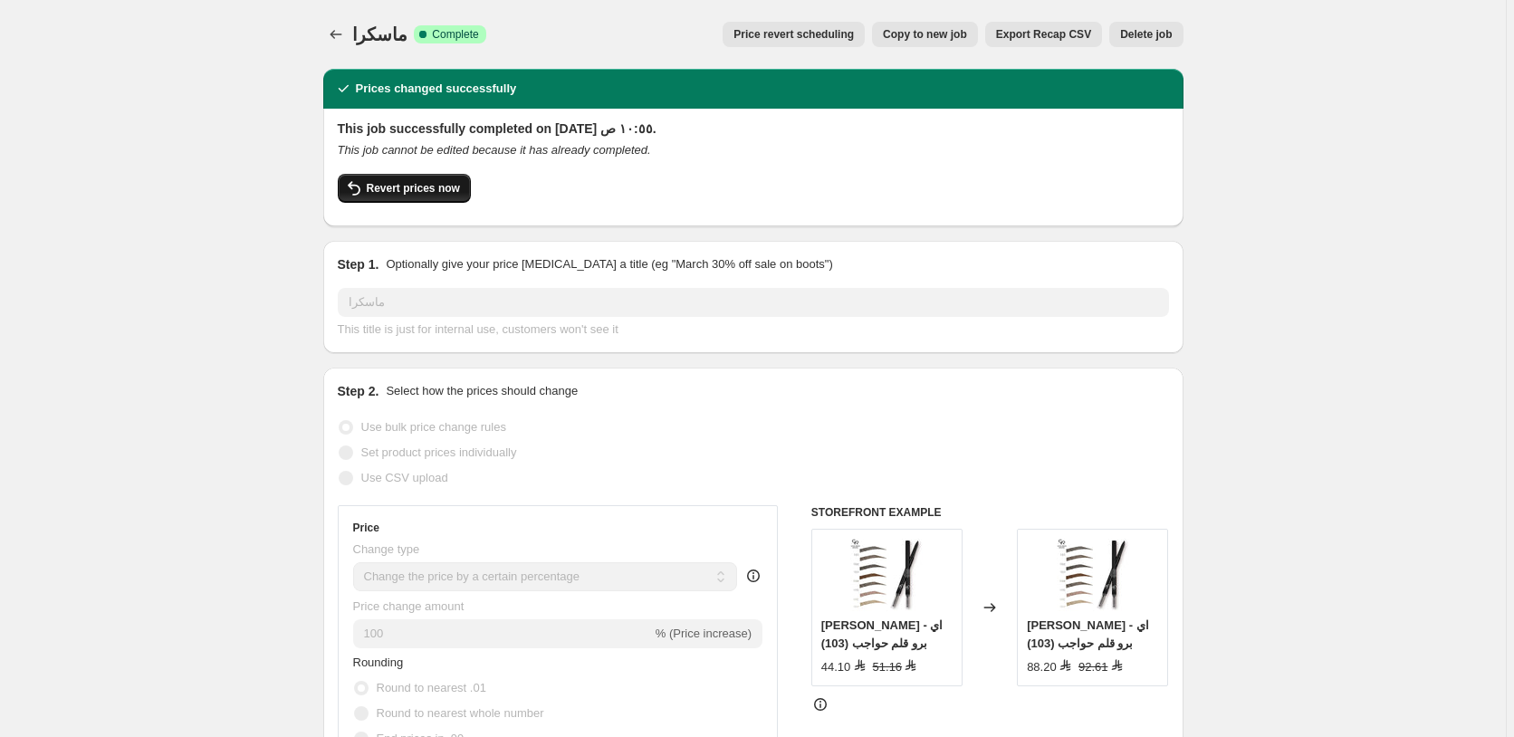
click at [404, 182] on span "Revert prices now" at bounding box center [413, 188] width 93 height 14
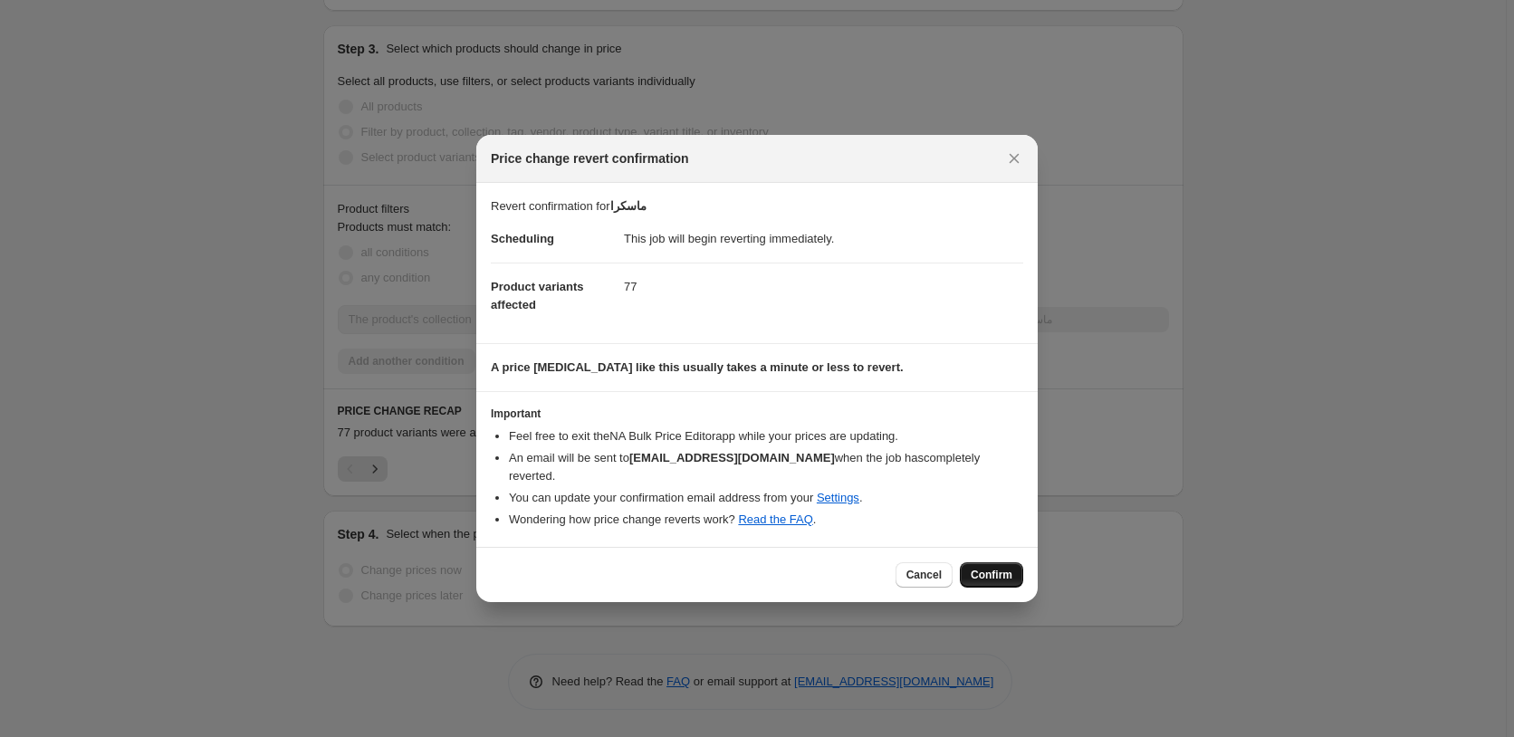
click at [996, 569] on span "Confirm" at bounding box center [992, 575] width 42 height 14
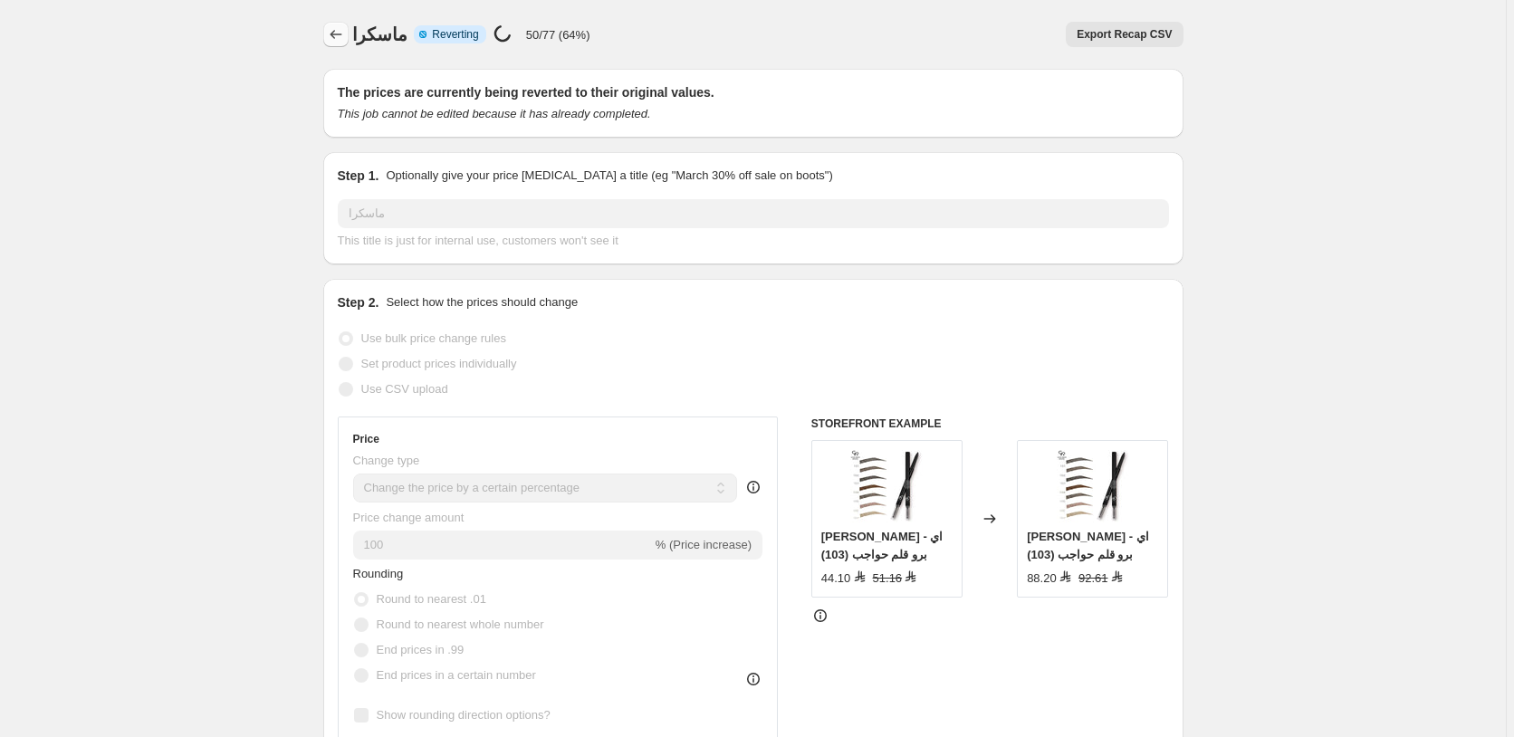
click at [337, 38] on icon "Price change jobs" at bounding box center [336, 34] width 18 height 18
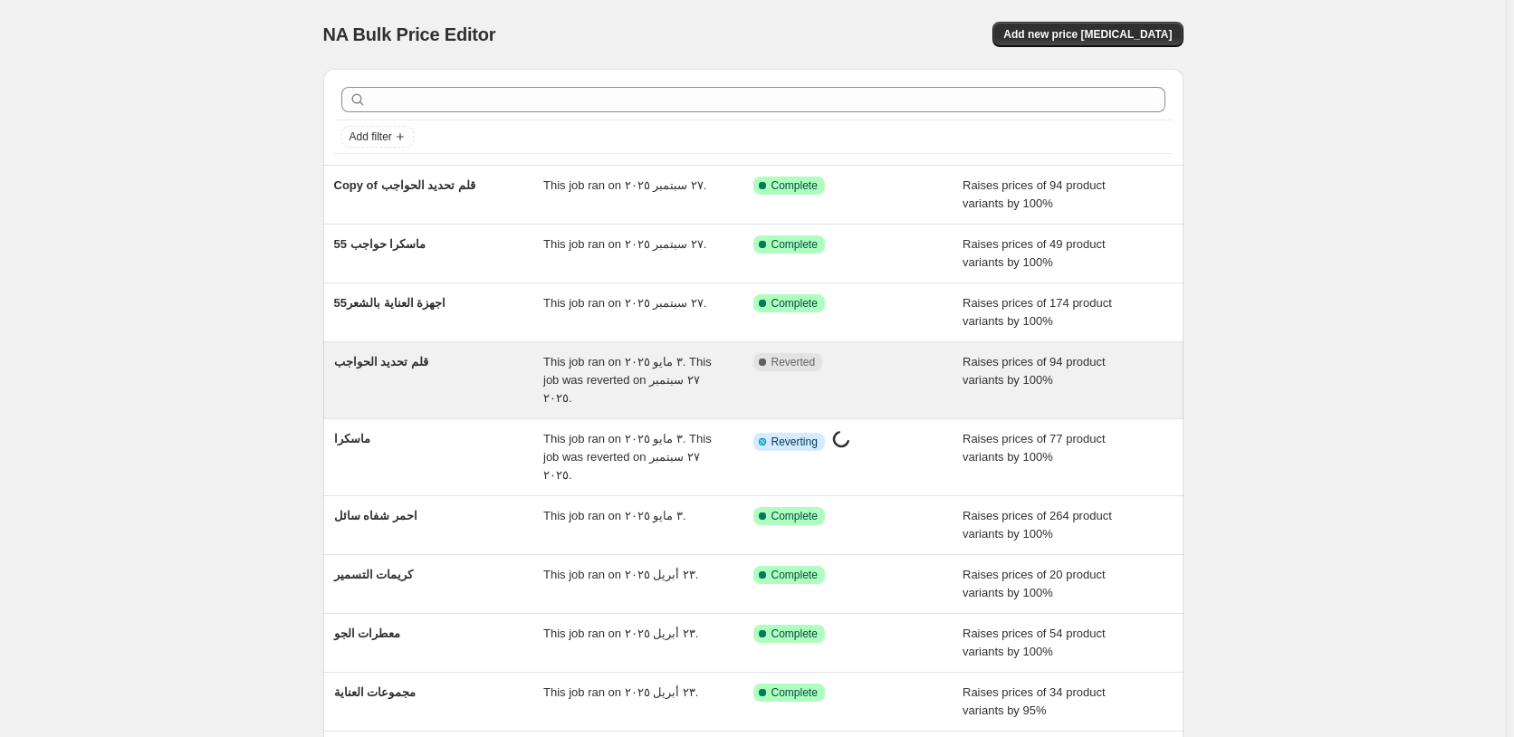
click at [914, 368] on div "Complete Reverted" at bounding box center [844, 362] width 183 height 18
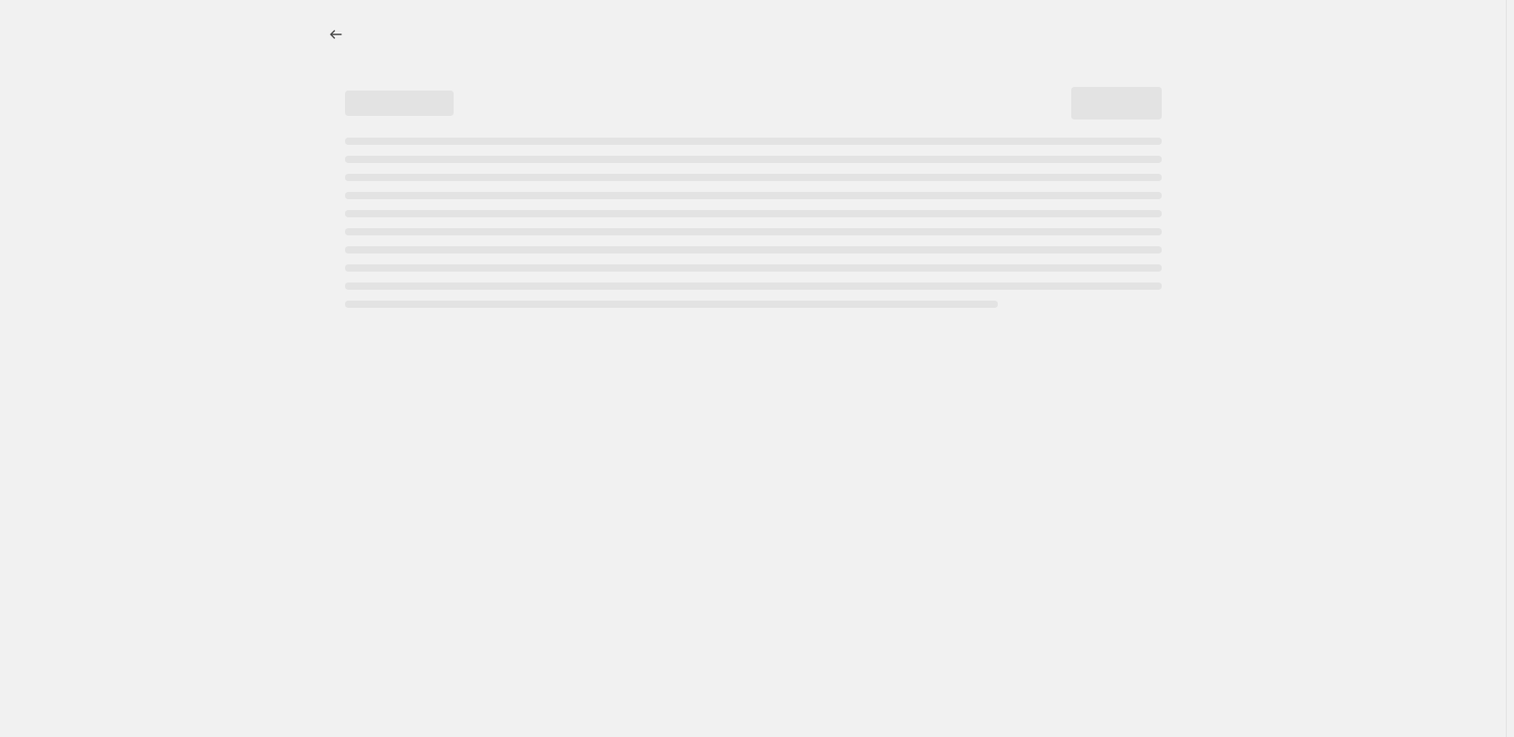
select select "percentage"
select select "pp"
select select "collection"
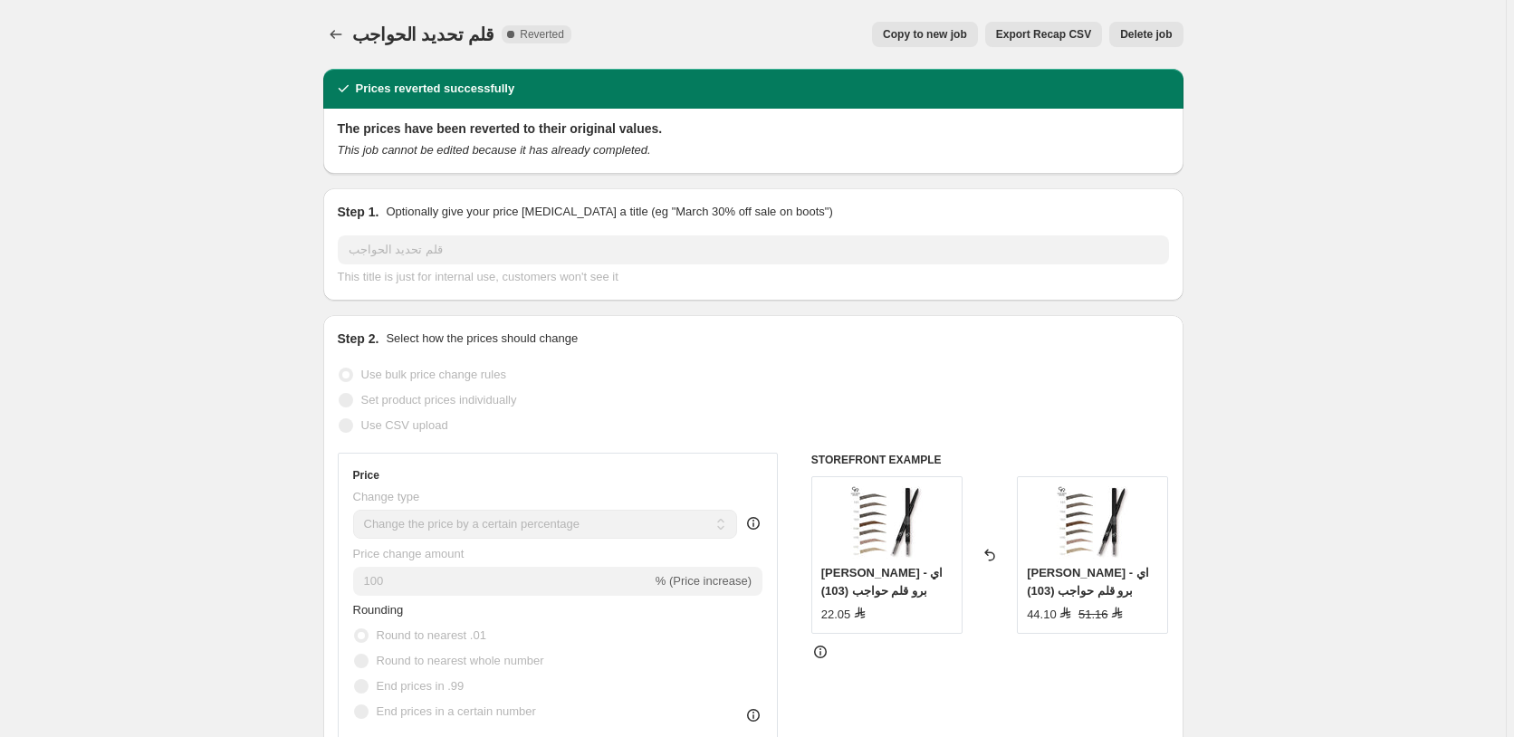
click at [1157, 33] on span "Delete job" at bounding box center [1146, 34] width 52 height 14
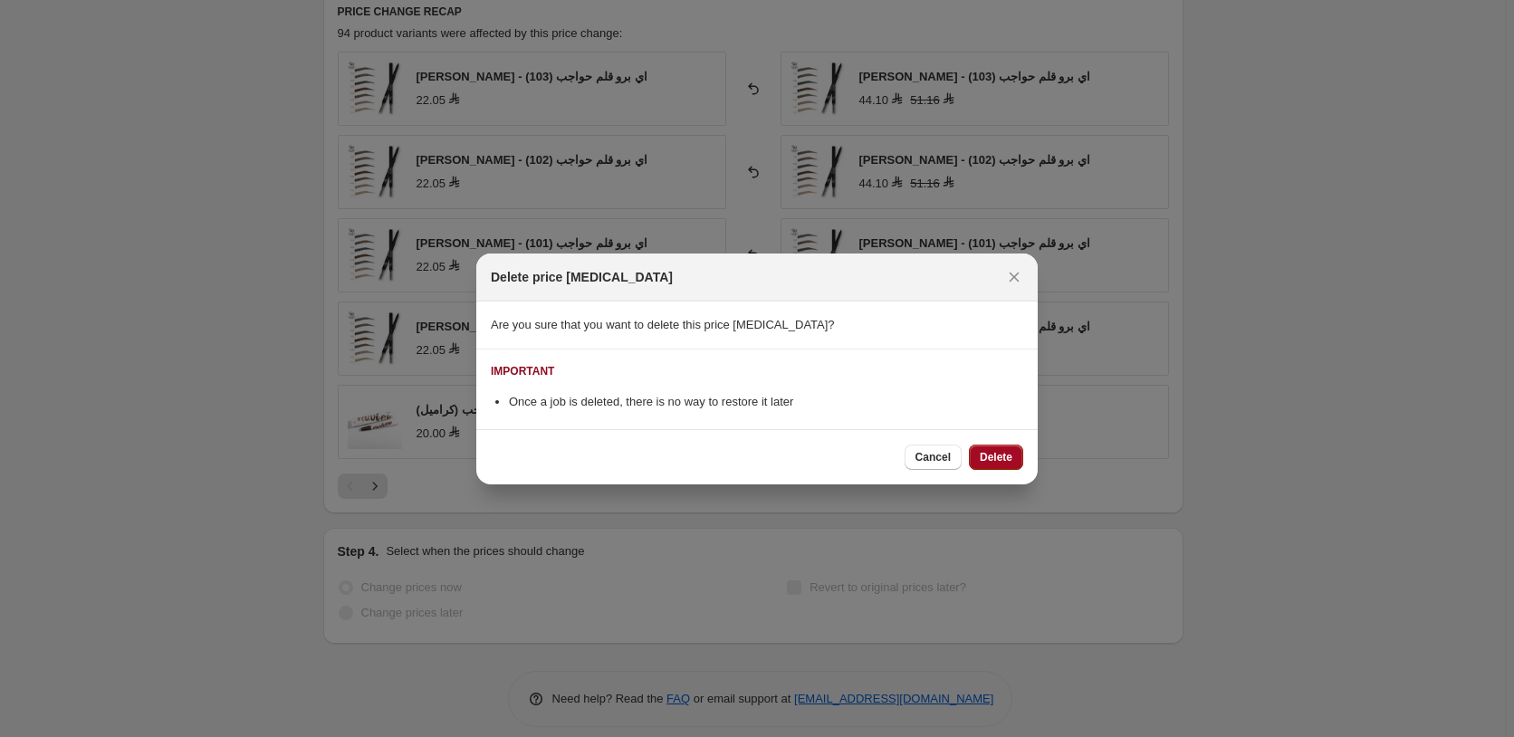
click at [999, 457] on span "Delete" at bounding box center [996, 457] width 33 height 14
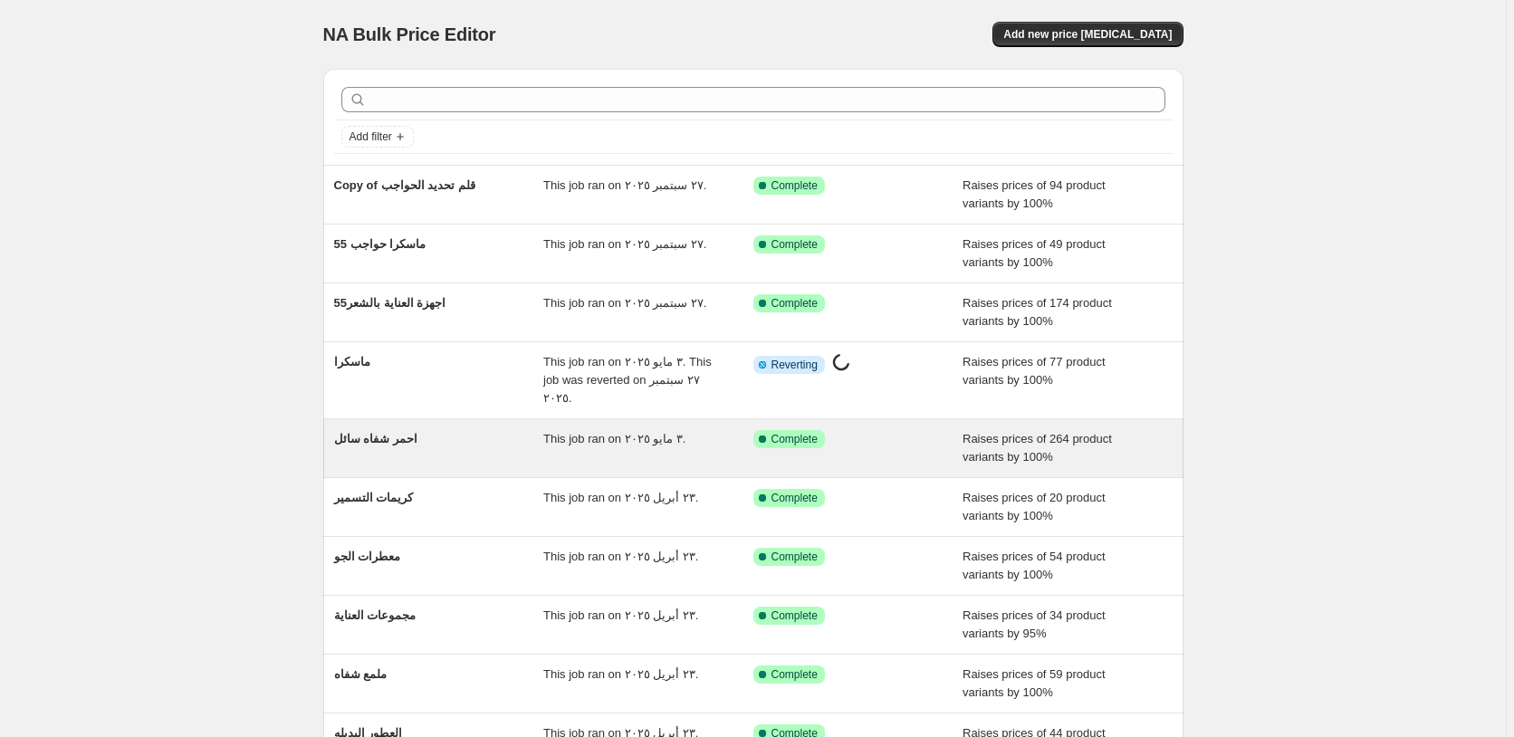
click at [886, 430] on div "Success Complete Complete" at bounding box center [844, 439] width 183 height 18
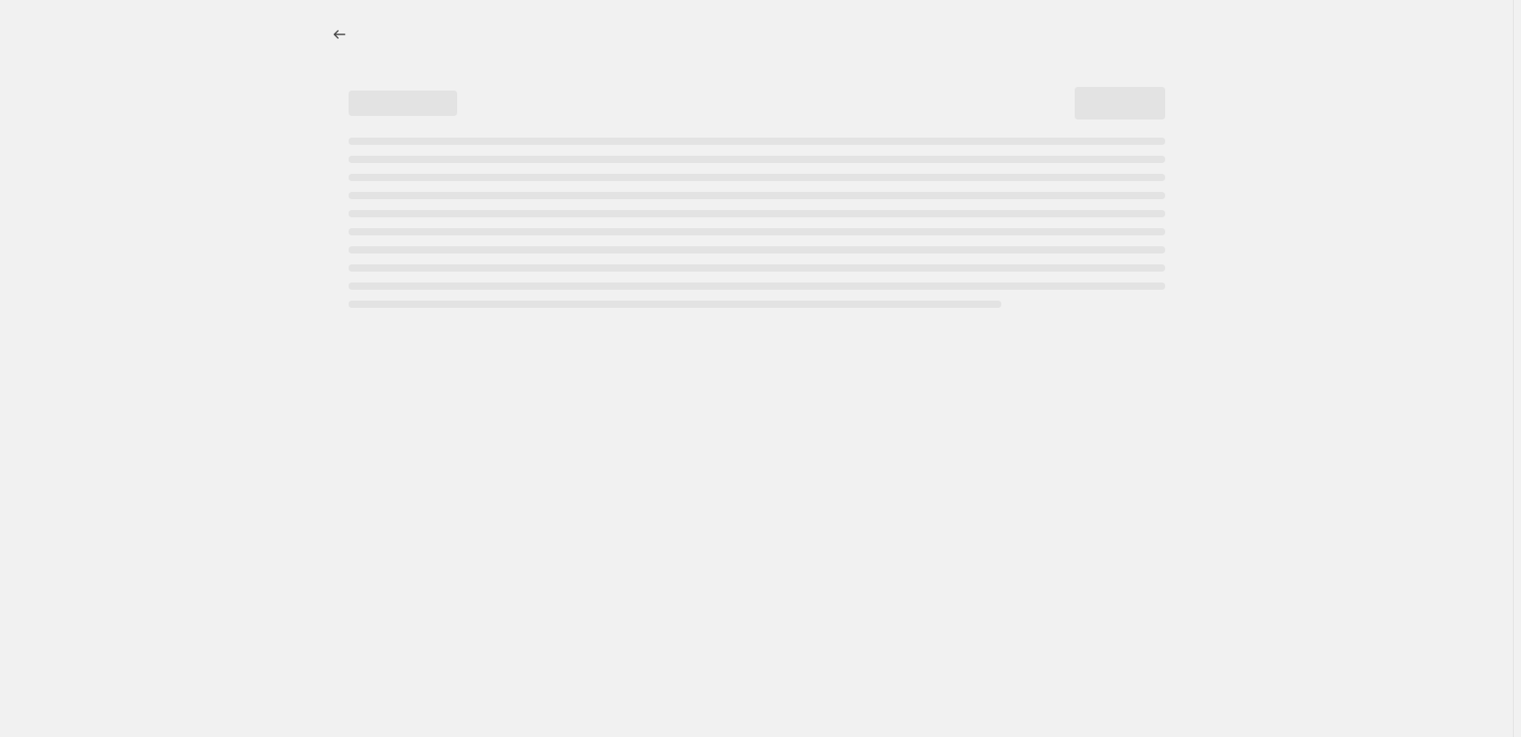
select select "percentage"
select select "pp"
select select "collection"
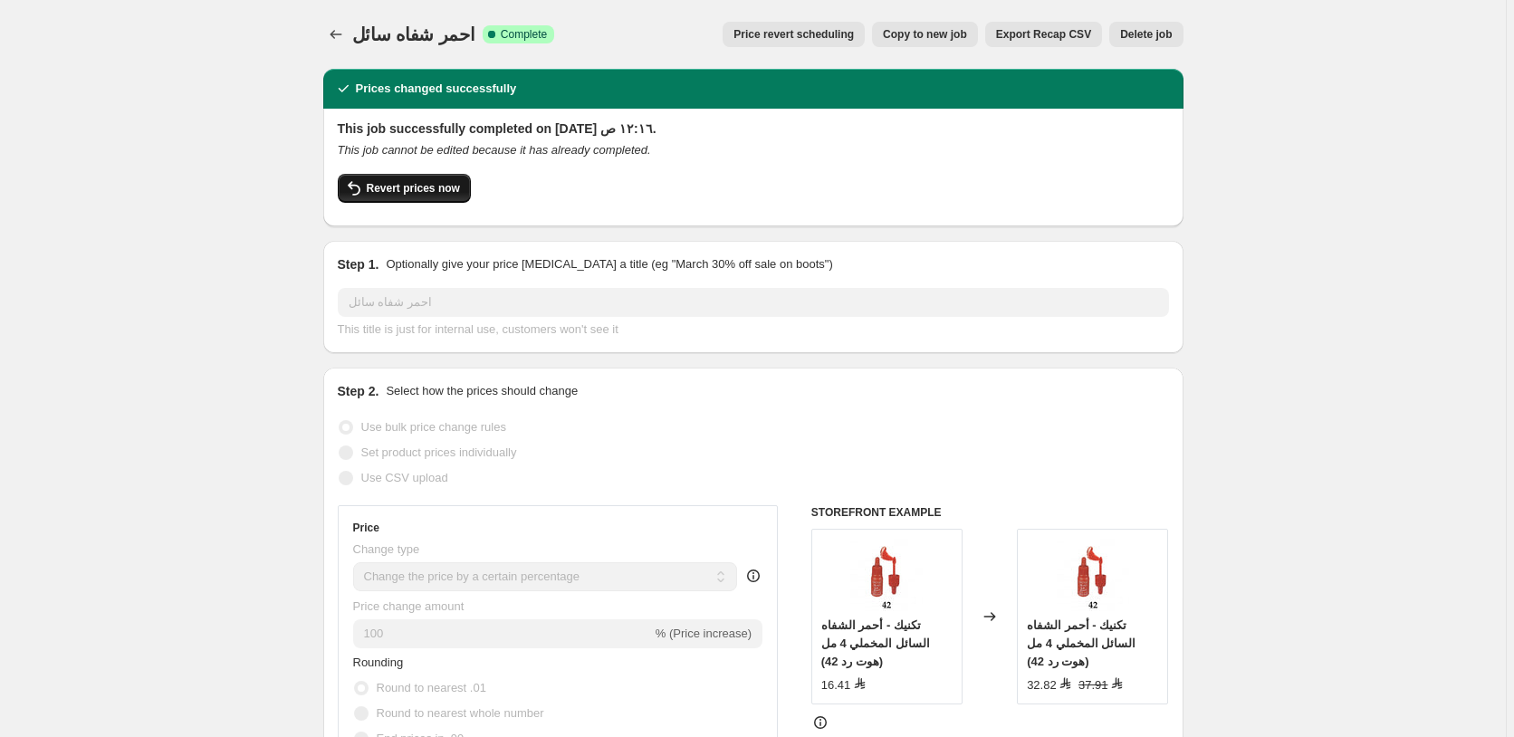
click at [416, 188] on span "Revert prices now" at bounding box center [413, 188] width 93 height 14
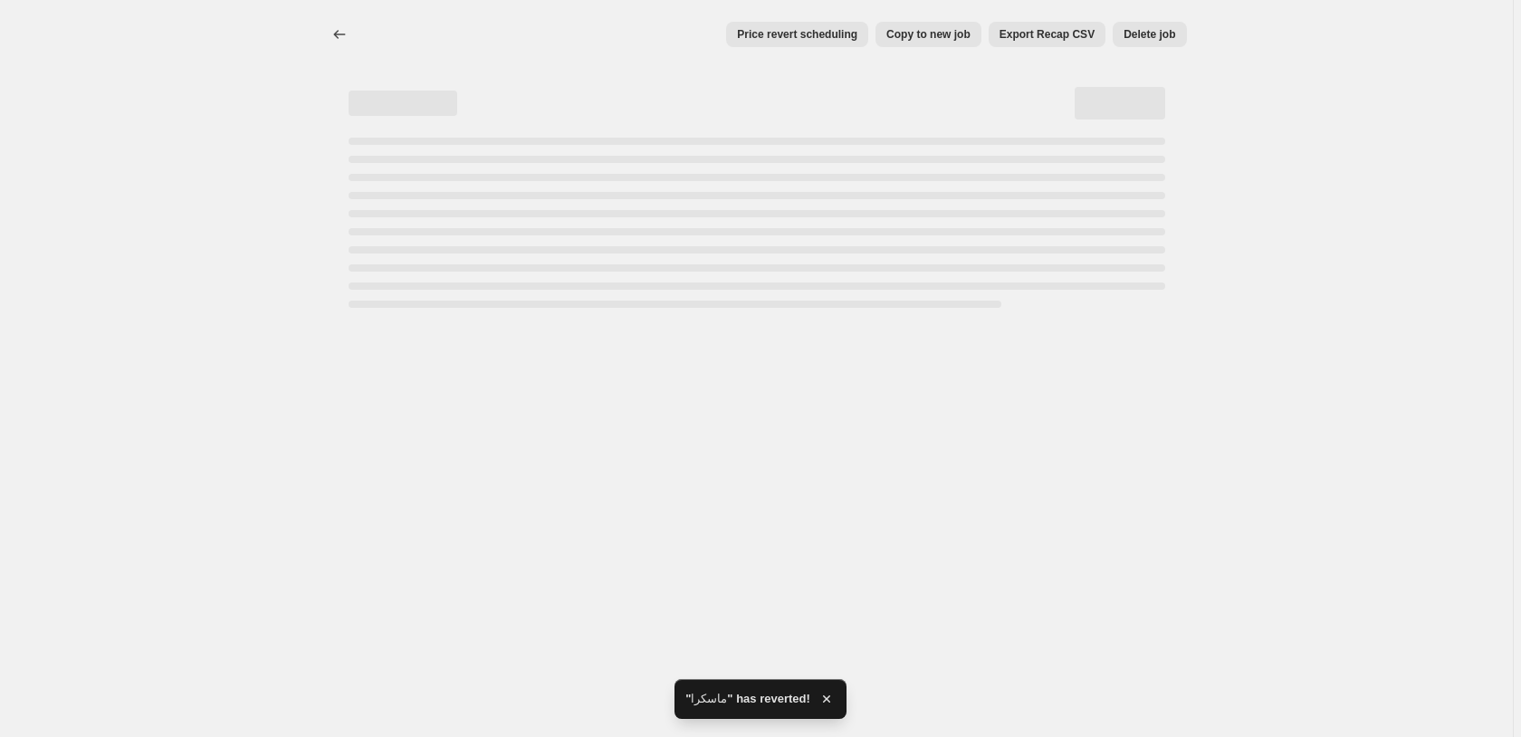
select select "percentage"
select select "pp"
select select "collection"
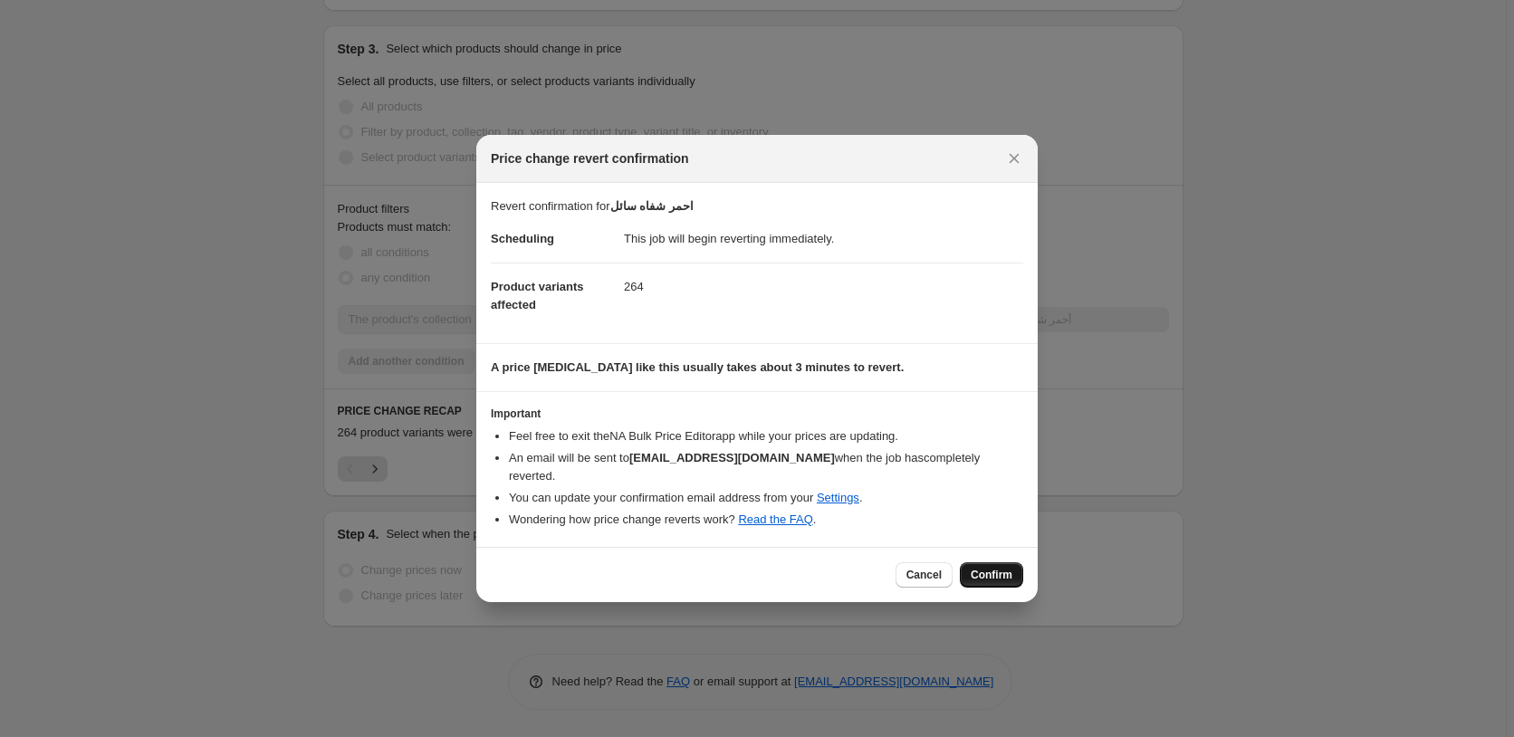
click at [998, 568] on span "Confirm" at bounding box center [992, 575] width 42 height 14
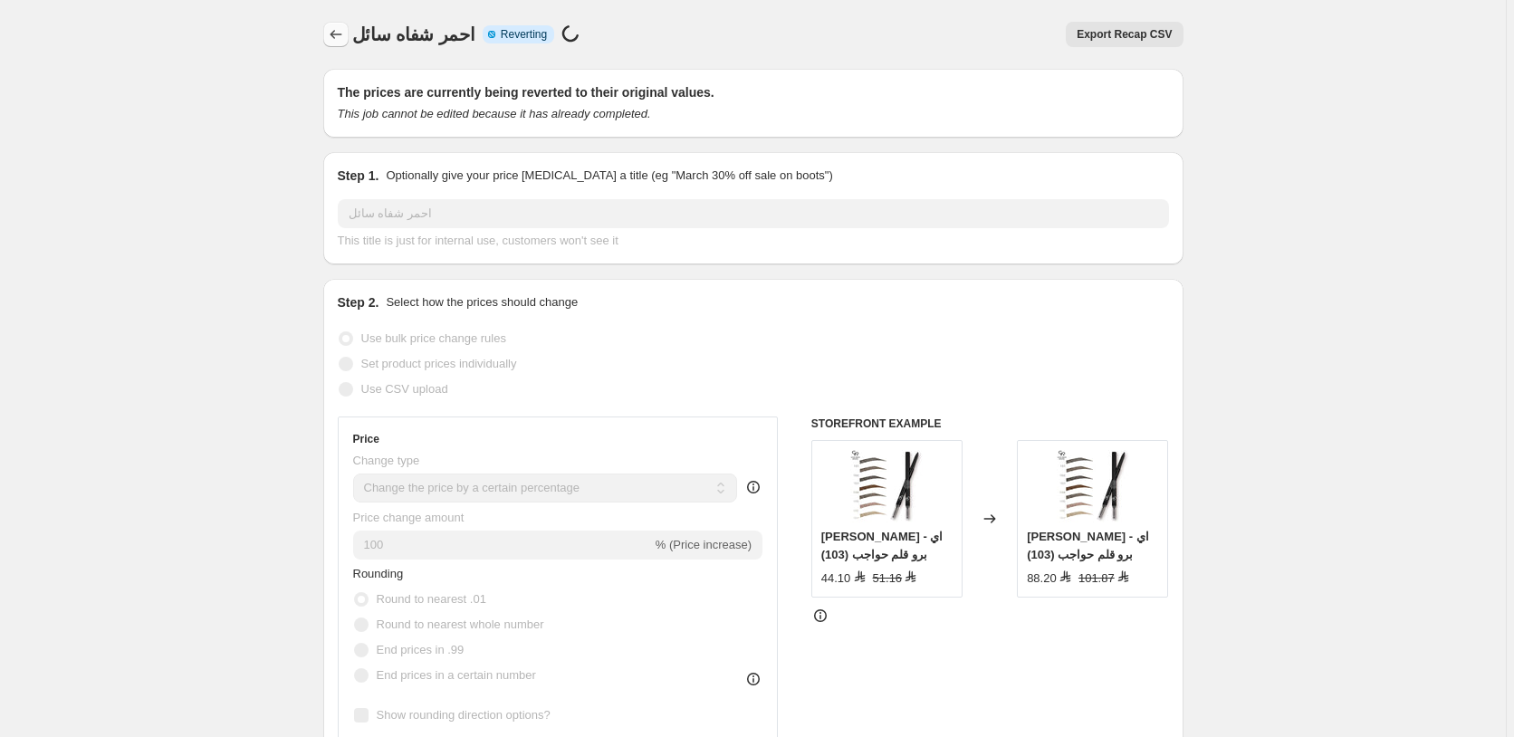
click at [340, 33] on icon "Price change jobs" at bounding box center [336, 34] width 18 height 18
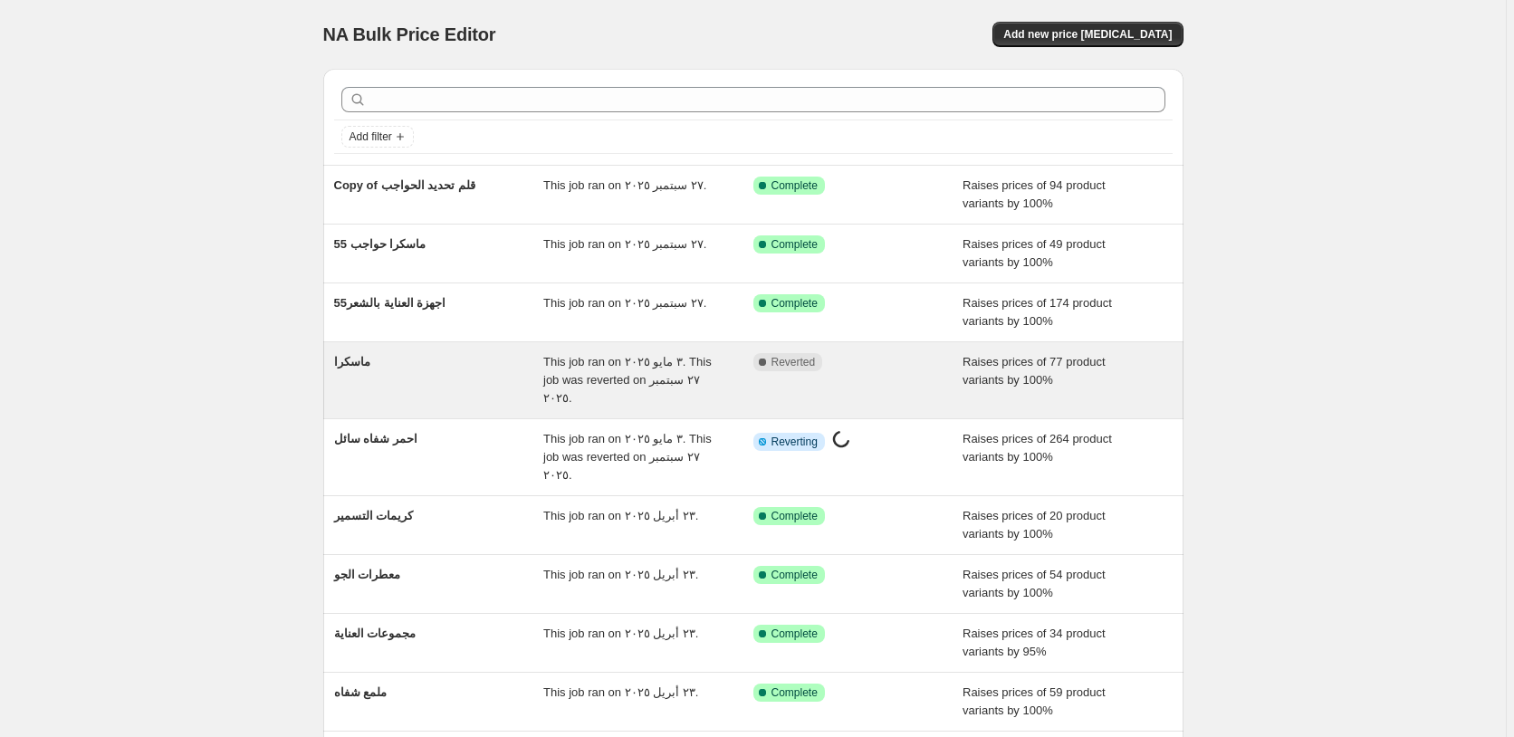
click at [901, 368] on div "Complete Reverted" at bounding box center [844, 362] width 183 height 18
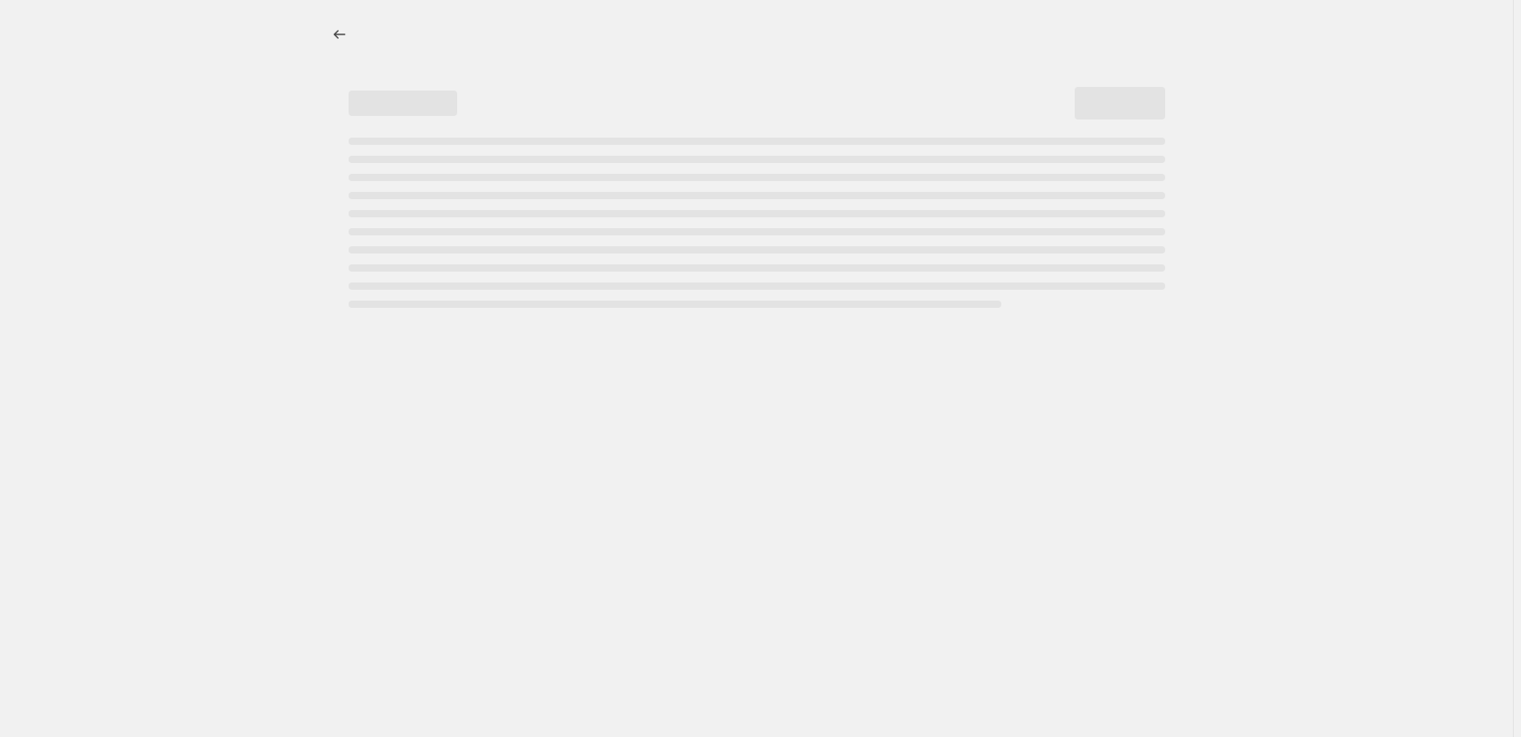
select select "percentage"
select select "pp"
select select "collection"
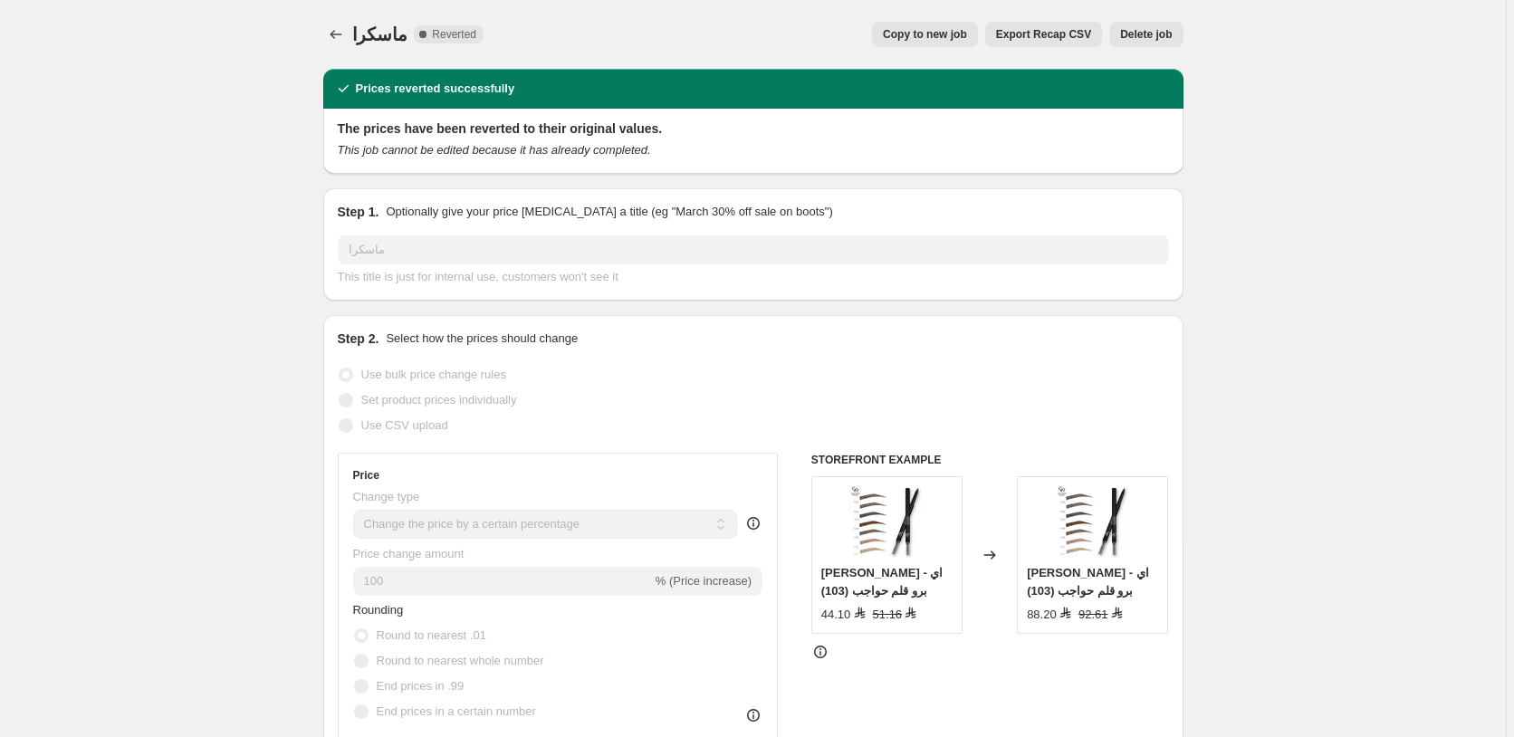
click at [947, 33] on span "Copy to new job" at bounding box center [925, 34] width 84 height 14
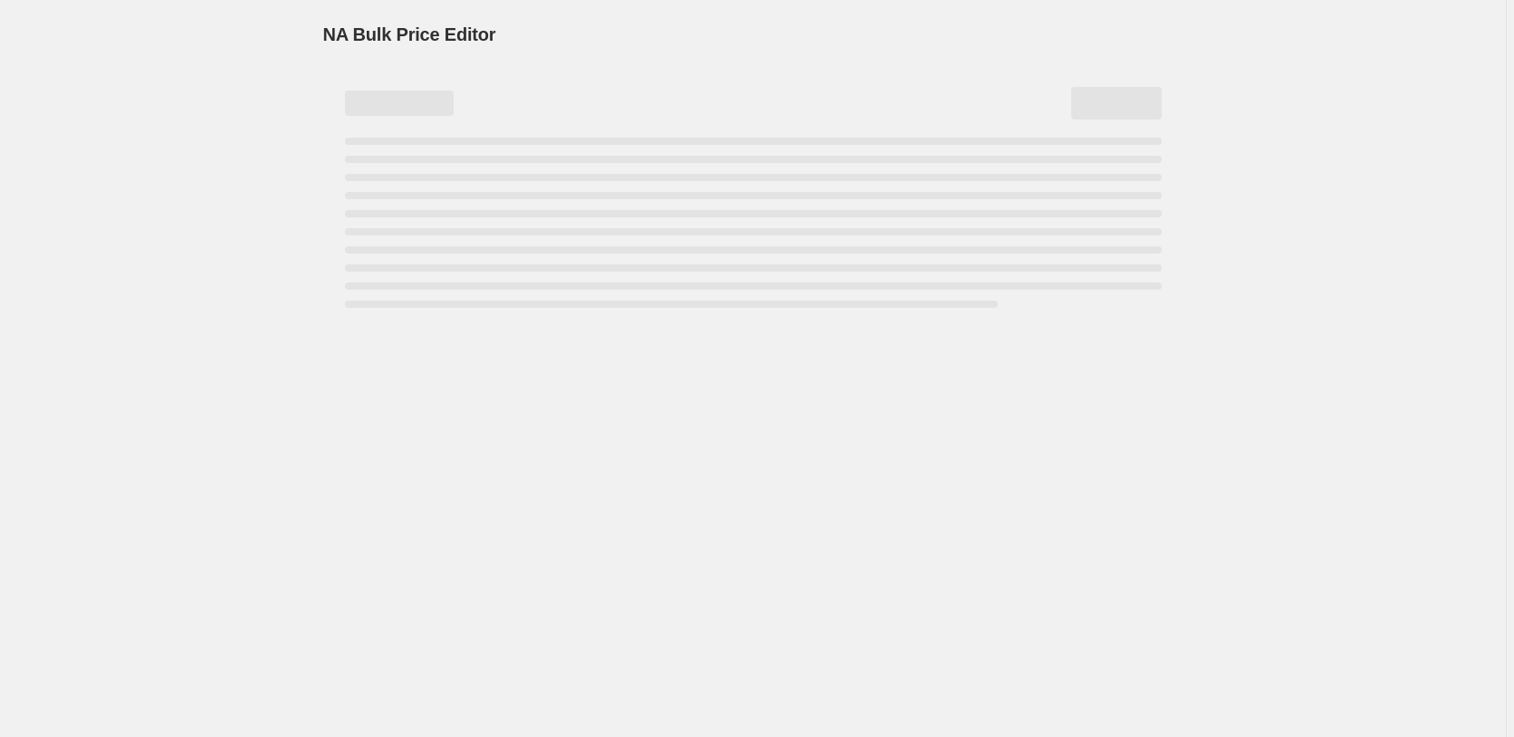
select select "percentage"
select select "pp"
select select "collection"
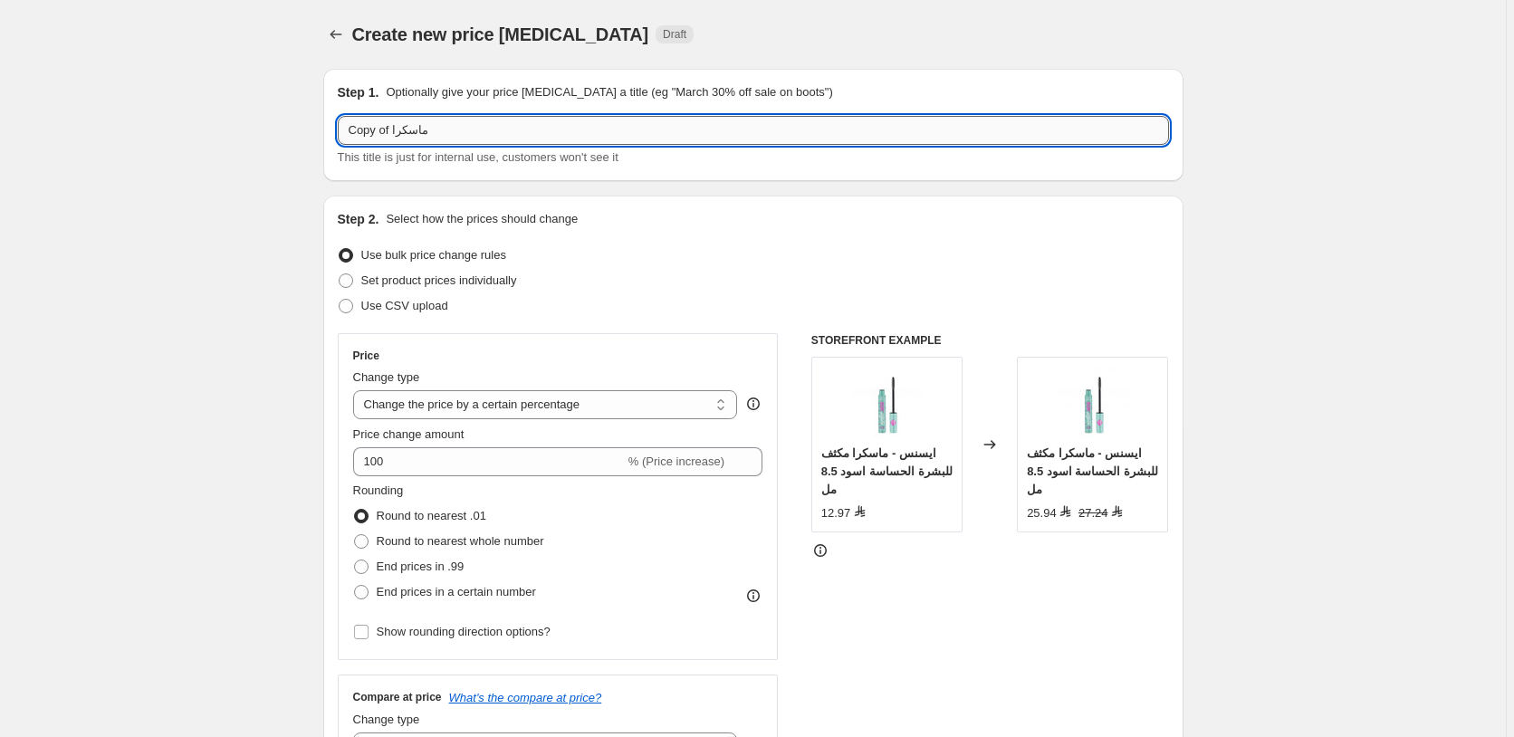
drag, startPoint x: 392, startPoint y: 129, endPoint x: 347, endPoint y: 130, distance: 45.3
click at [347, 130] on input "Copy of ماسكرا" at bounding box center [753, 130] width 831 height 29
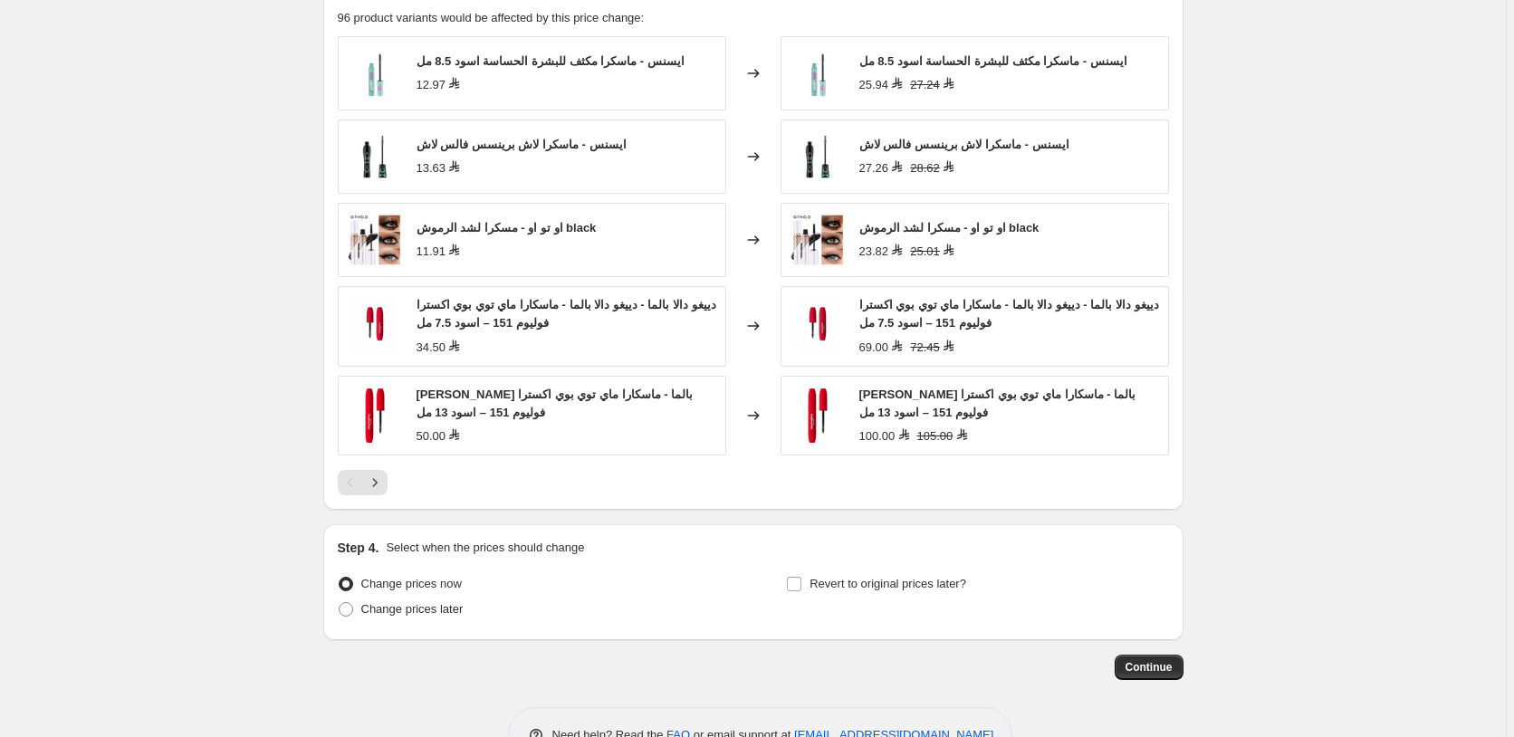
scroll to position [1538, 0]
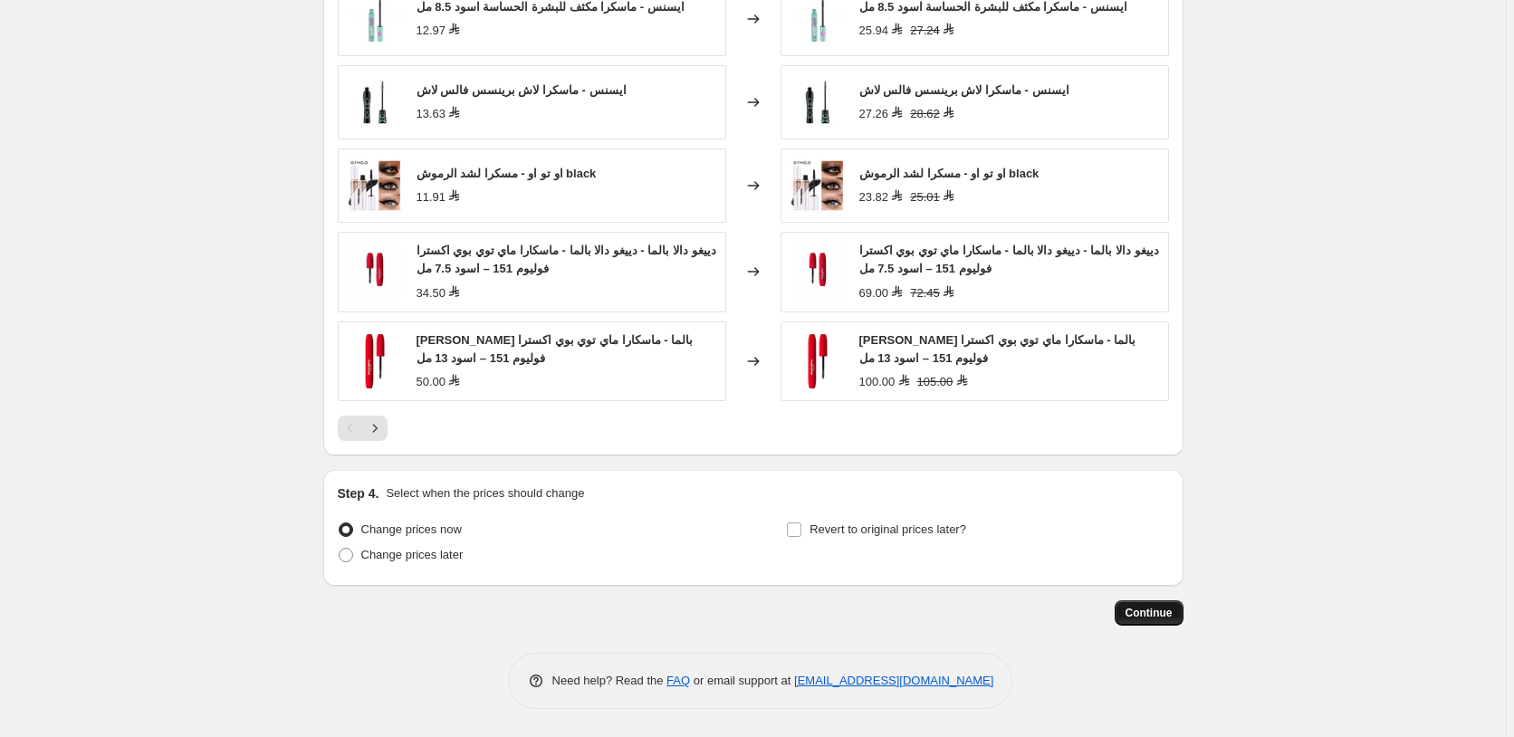
type input "55 ماسكرا"
click at [1154, 610] on span "Continue" at bounding box center [1148, 614] width 47 height 14
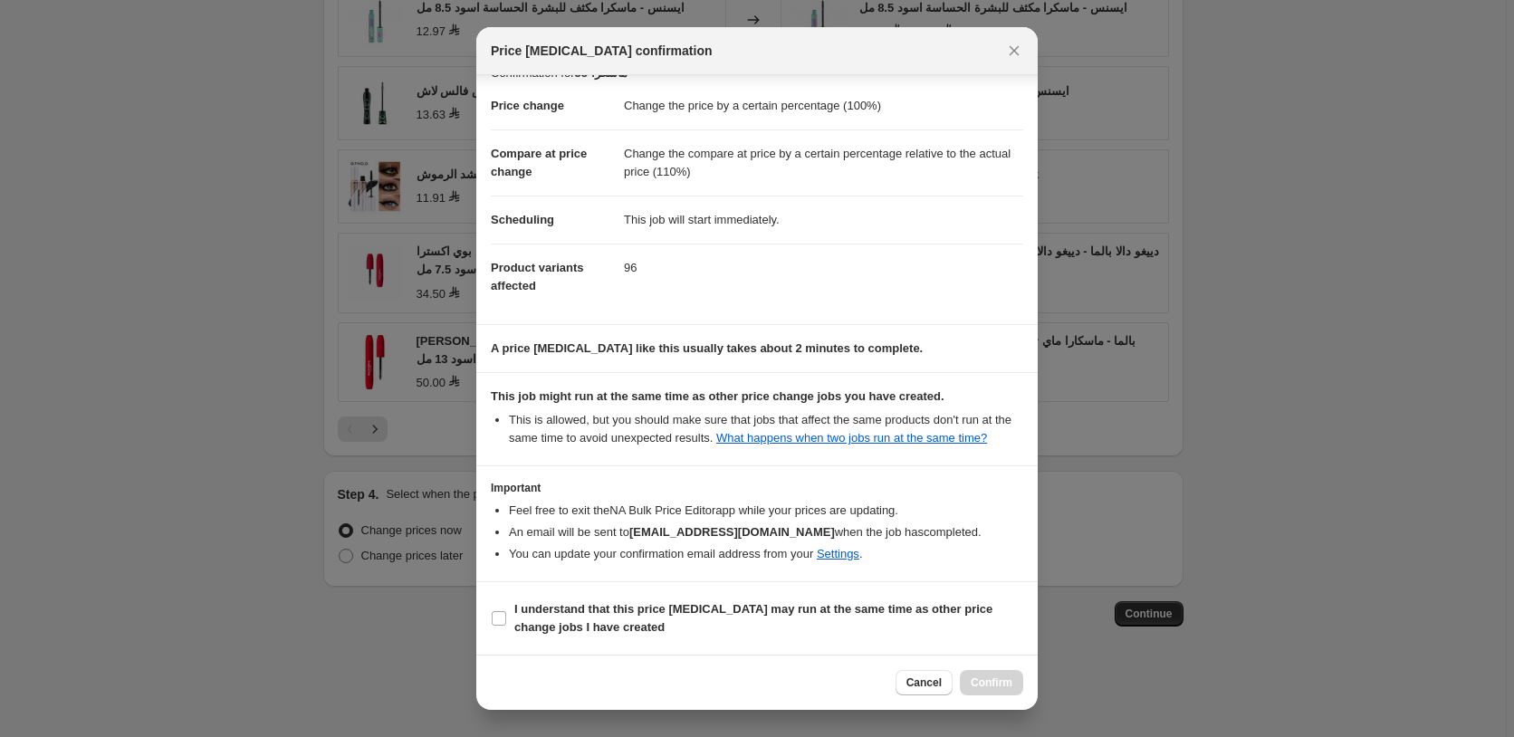
scroll to position [0, 0]
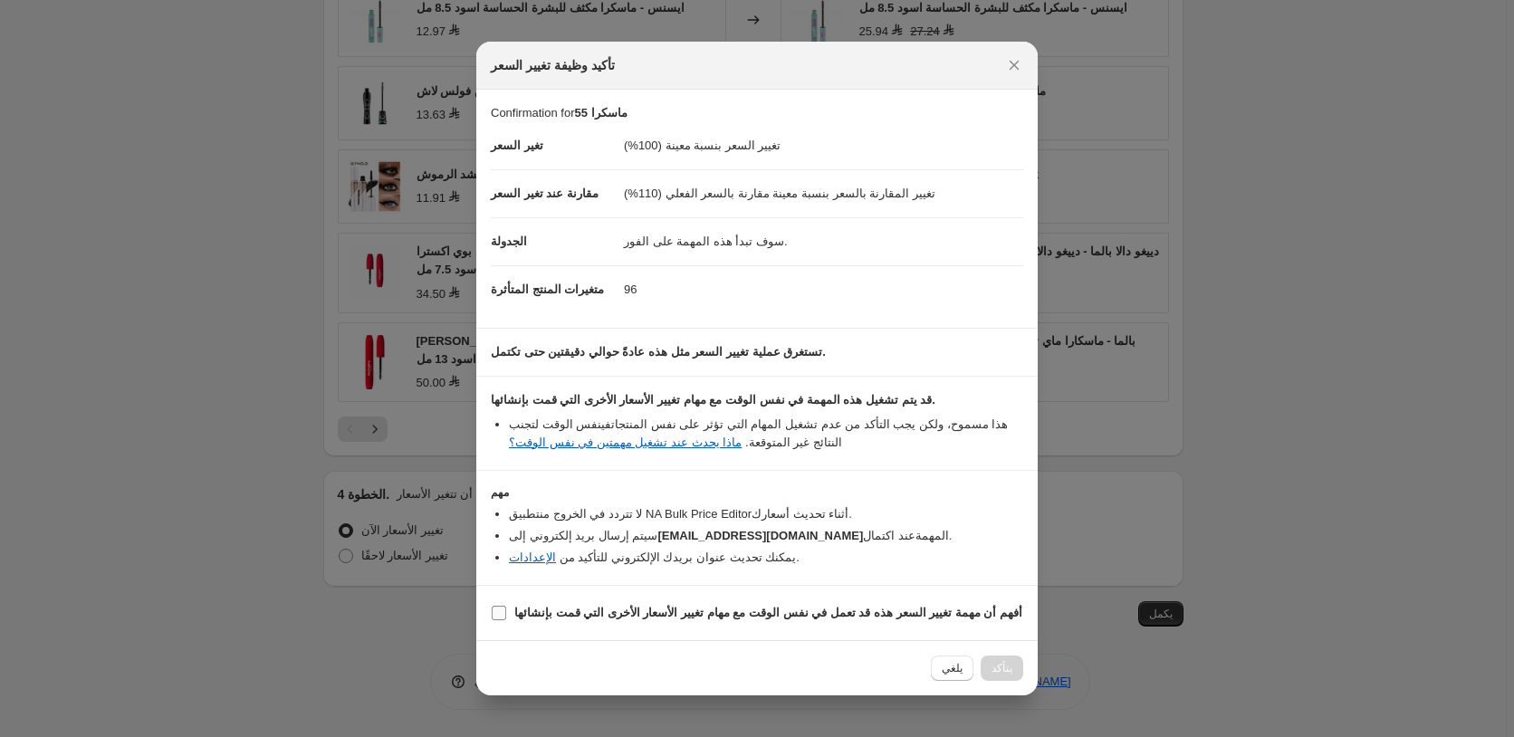
click at [502, 615] on input "أفهم أن مهمة تغيير السعر هذه قد تعمل في نفس الوقت مع مهام تغيير الأسعار الأخرى …" at bounding box center [499, 613] width 14 height 14
checkbox input "true"
click at [1000, 665] on span "Confirm" at bounding box center [992, 668] width 42 height 14
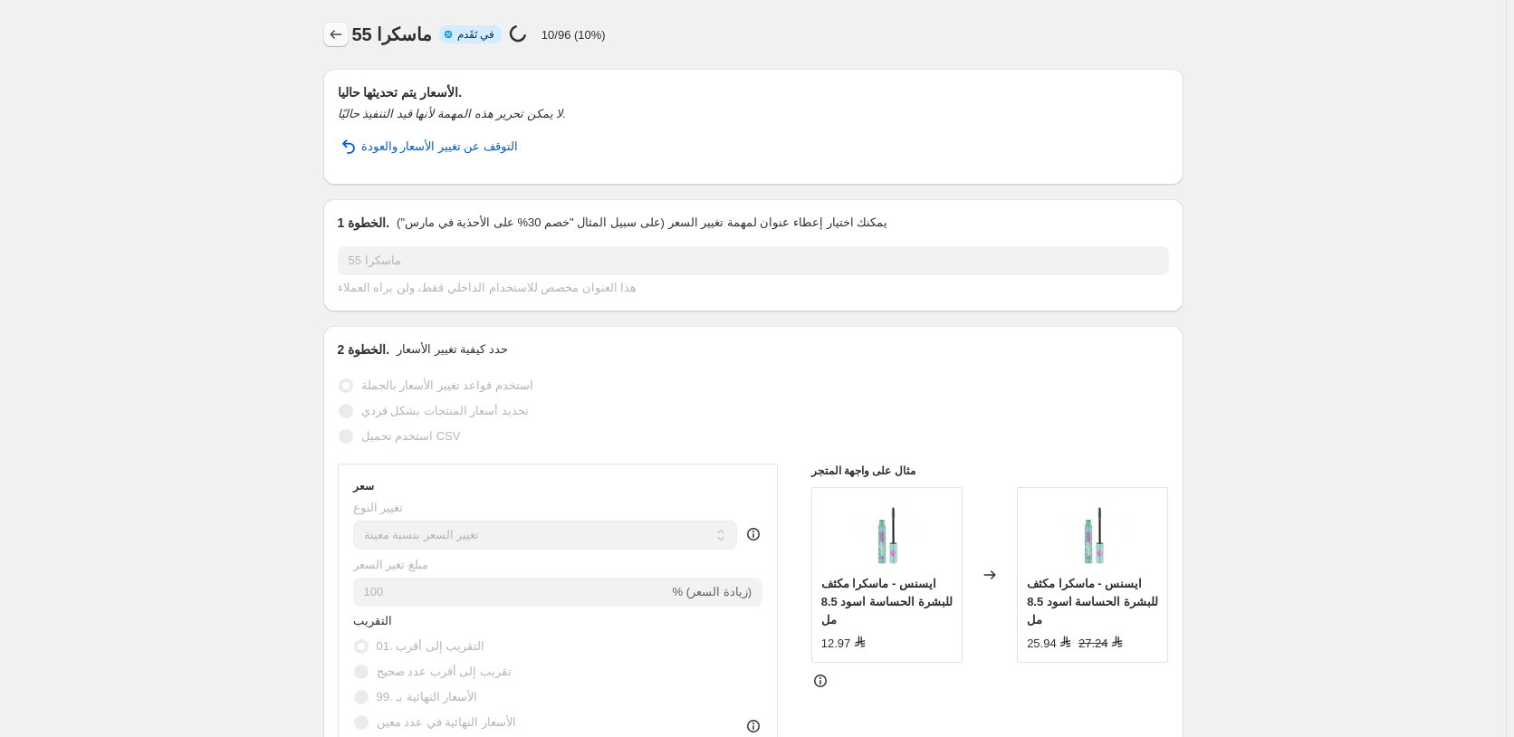
click at [341, 36] on icon "Price change jobs" at bounding box center [336, 34] width 18 height 18
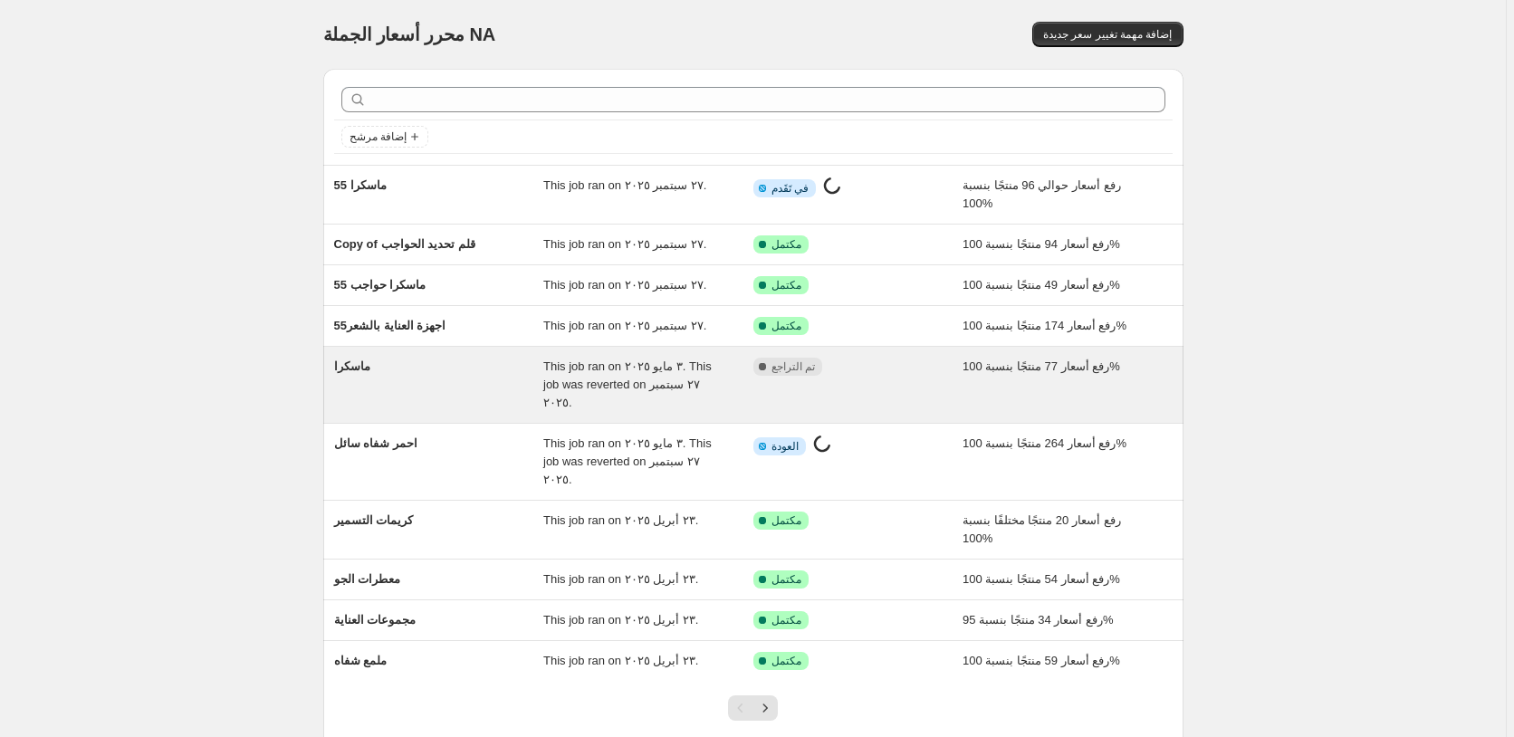
click at [912, 367] on div "مكتمل تم التراجع" at bounding box center [844, 367] width 183 height 18
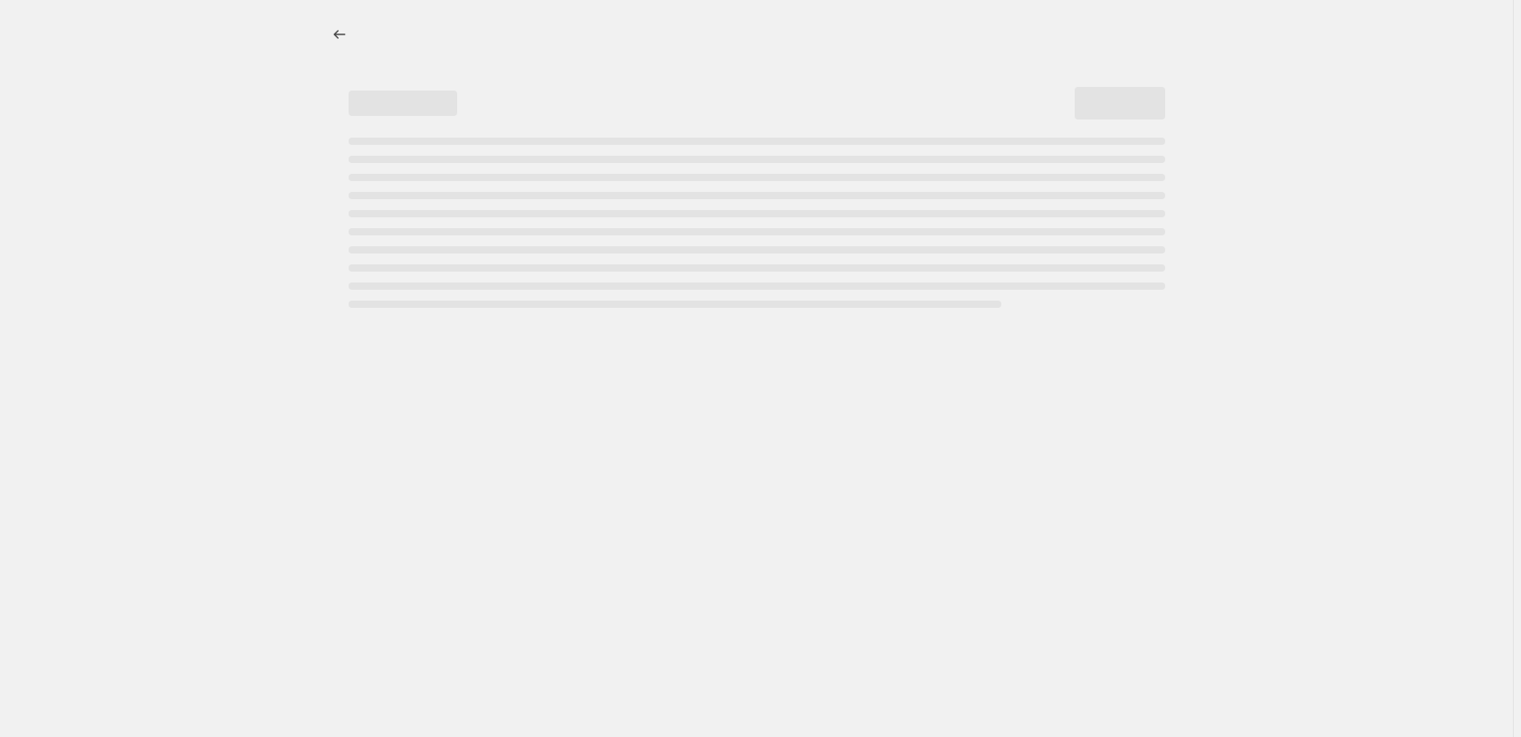
select select "percentage"
select select "pp"
select select "collection"
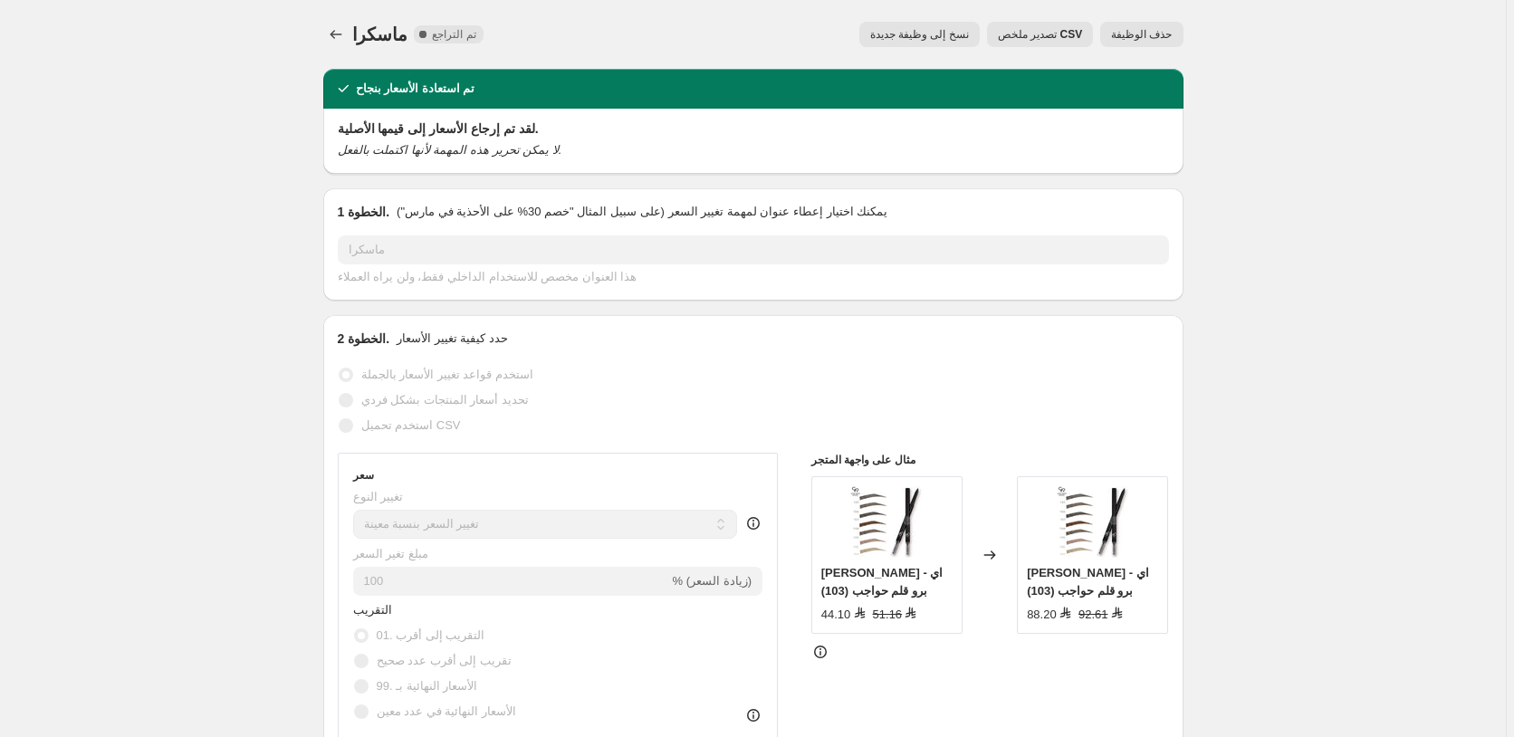
click at [1143, 34] on span "حذف الوظيفة" at bounding box center [1141, 34] width 61 height 14
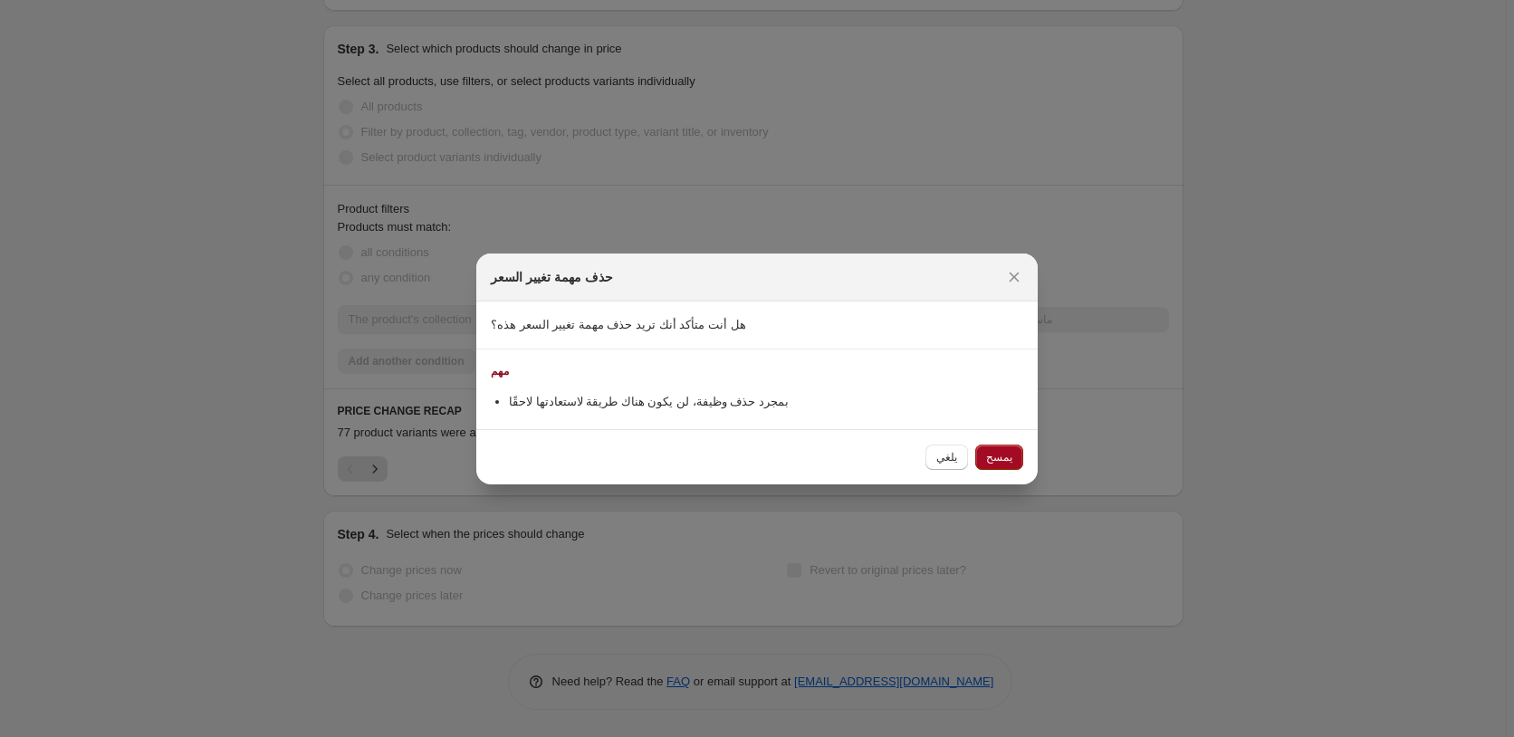
click at [1001, 452] on span "يمسح" at bounding box center [999, 457] width 26 height 14
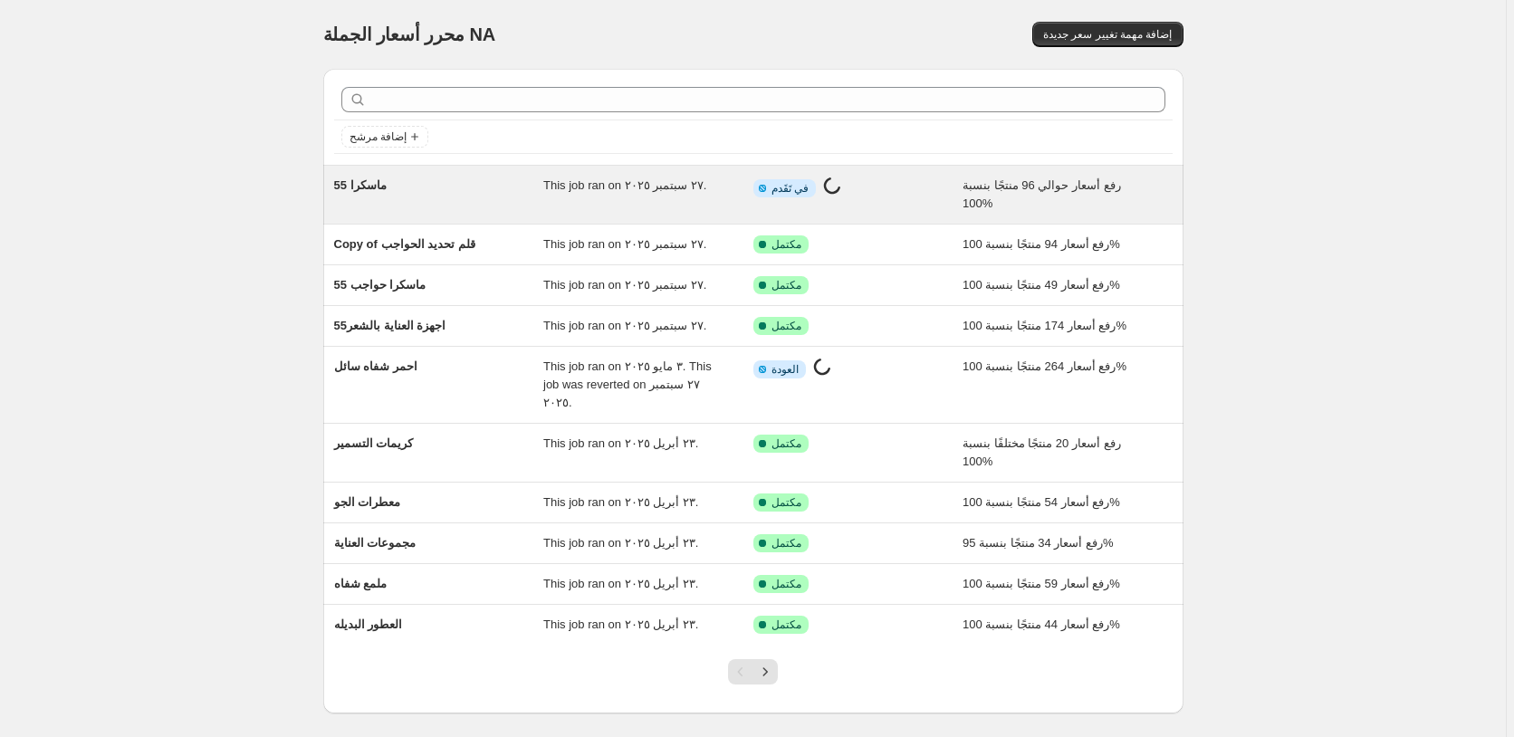
click at [909, 189] on div "معلومات مكتملة جزئيا في تَقَدم جاري العمل على تغيير السعر..." at bounding box center [844, 189] width 183 height 24
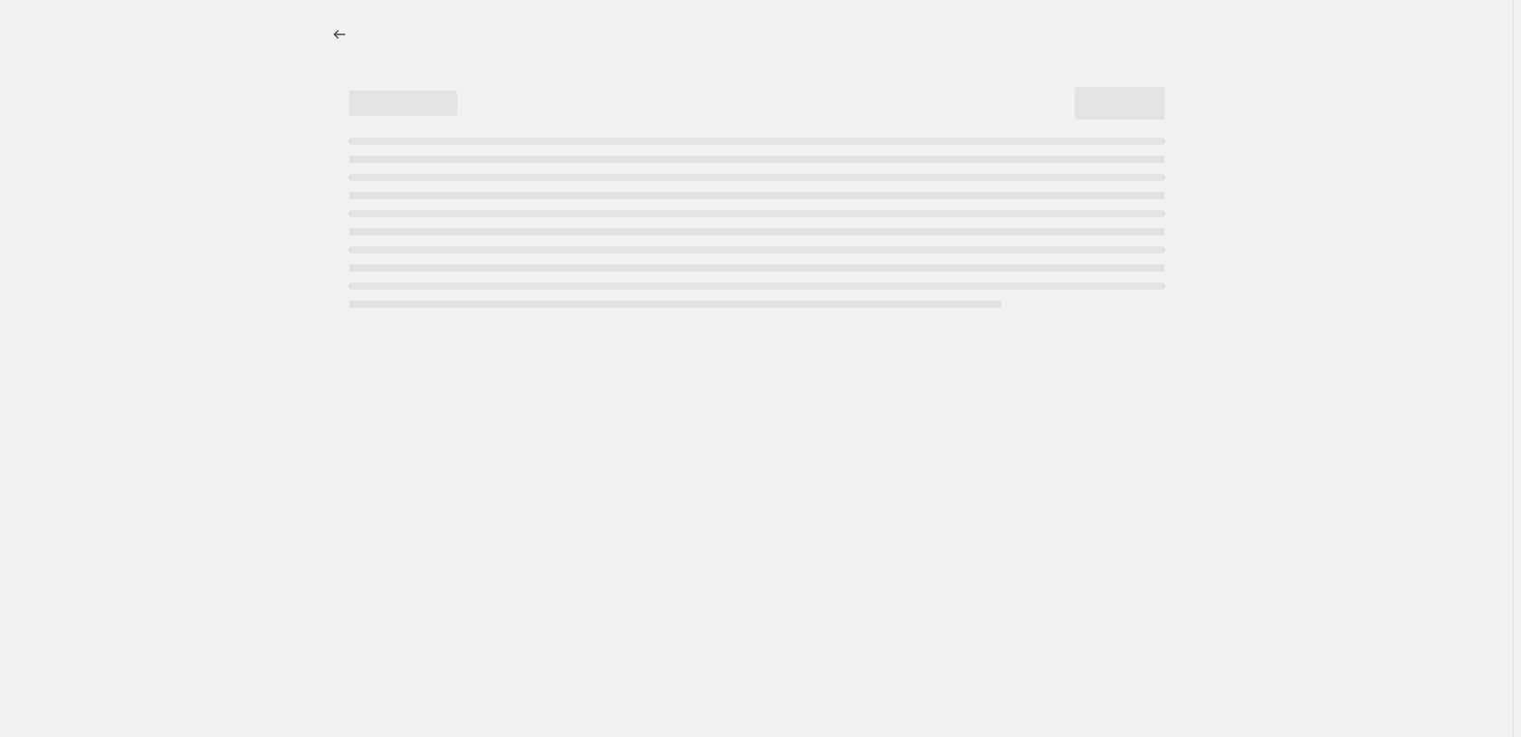
select select "percentage"
select select "pp"
select select "collection"
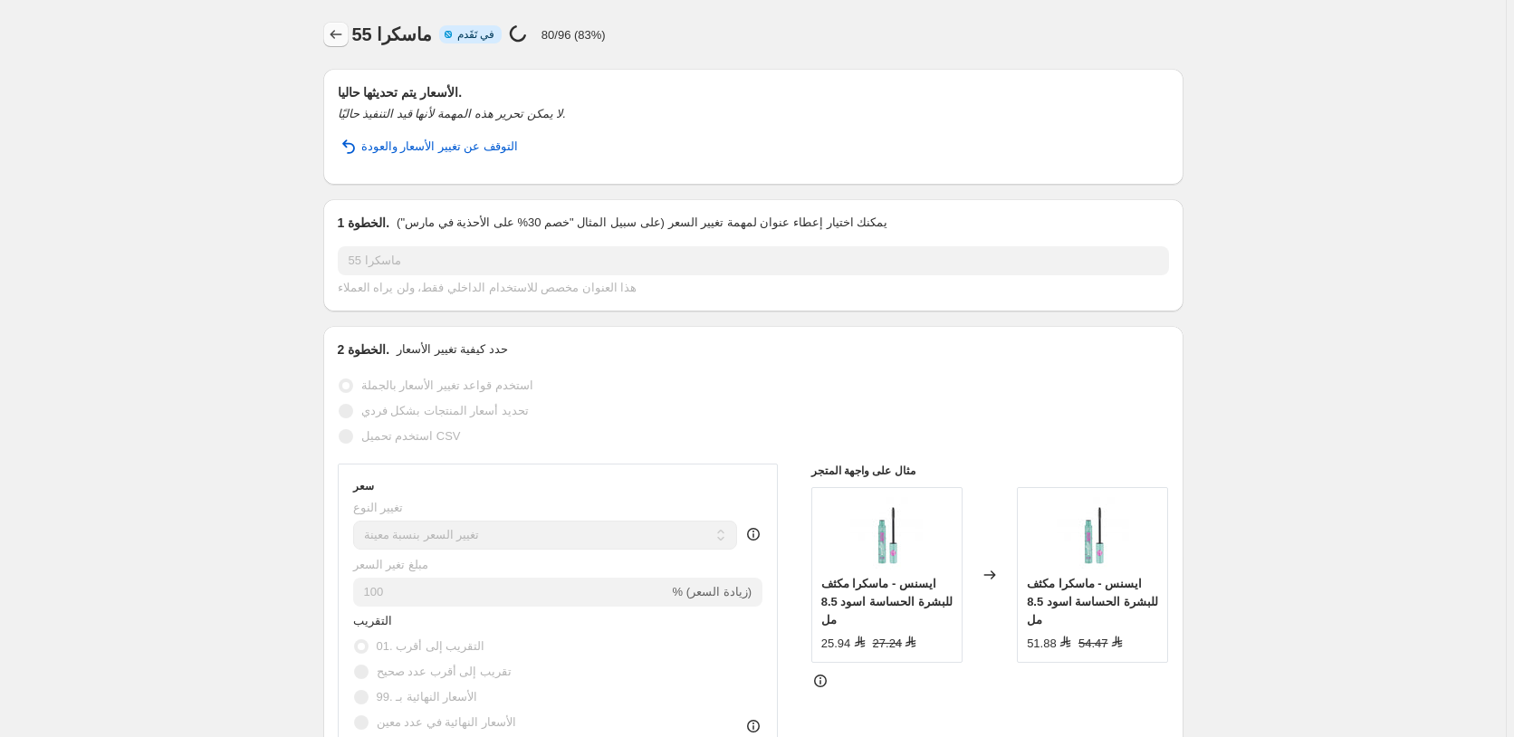
click at [338, 37] on icon "Price change jobs" at bounding box center [336, 34] width 18 height 18
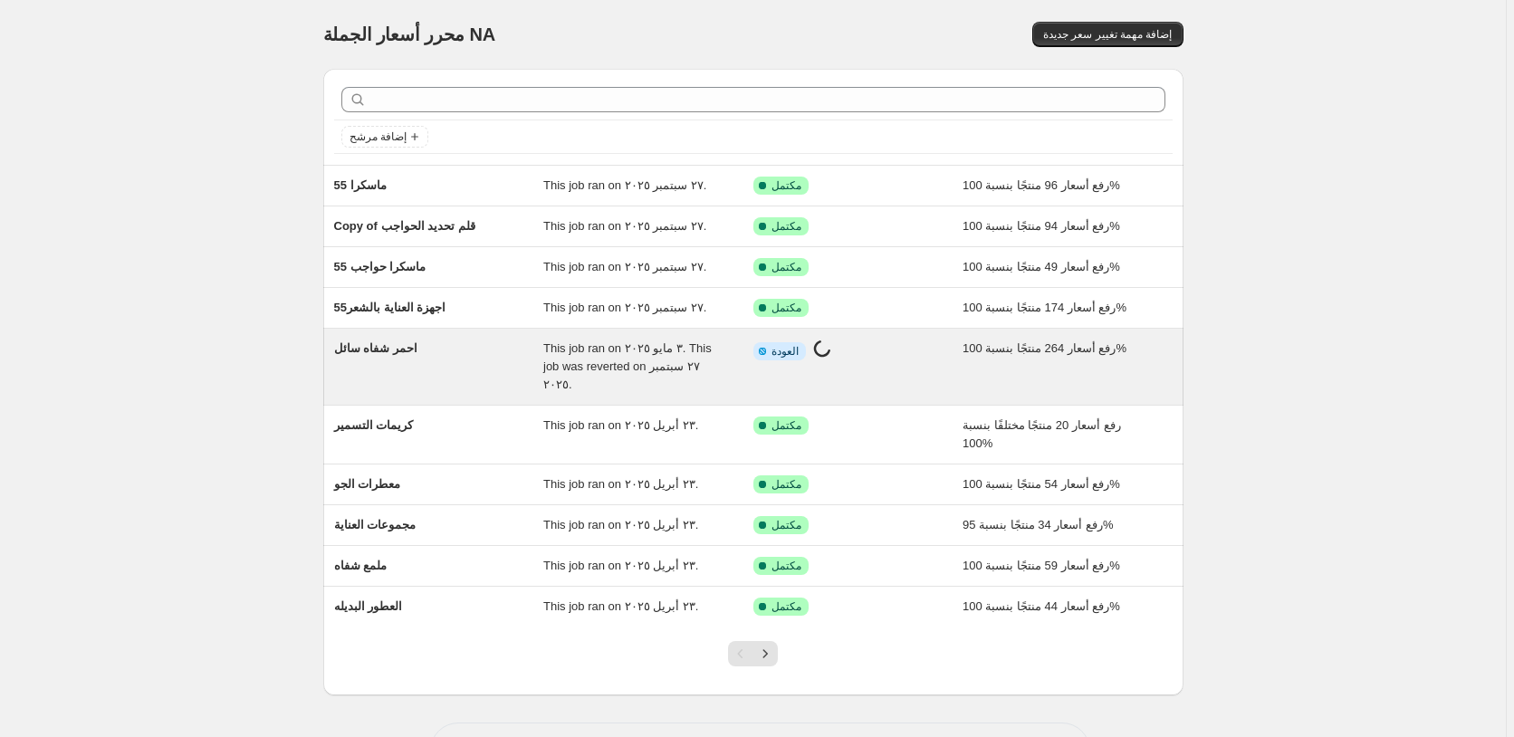
click at [913, 354] on div "معلومات مكتملة جزئيا العودة جاري العمل على تغيير السعر..." at bounding box center [844, 352] width 183 height 24
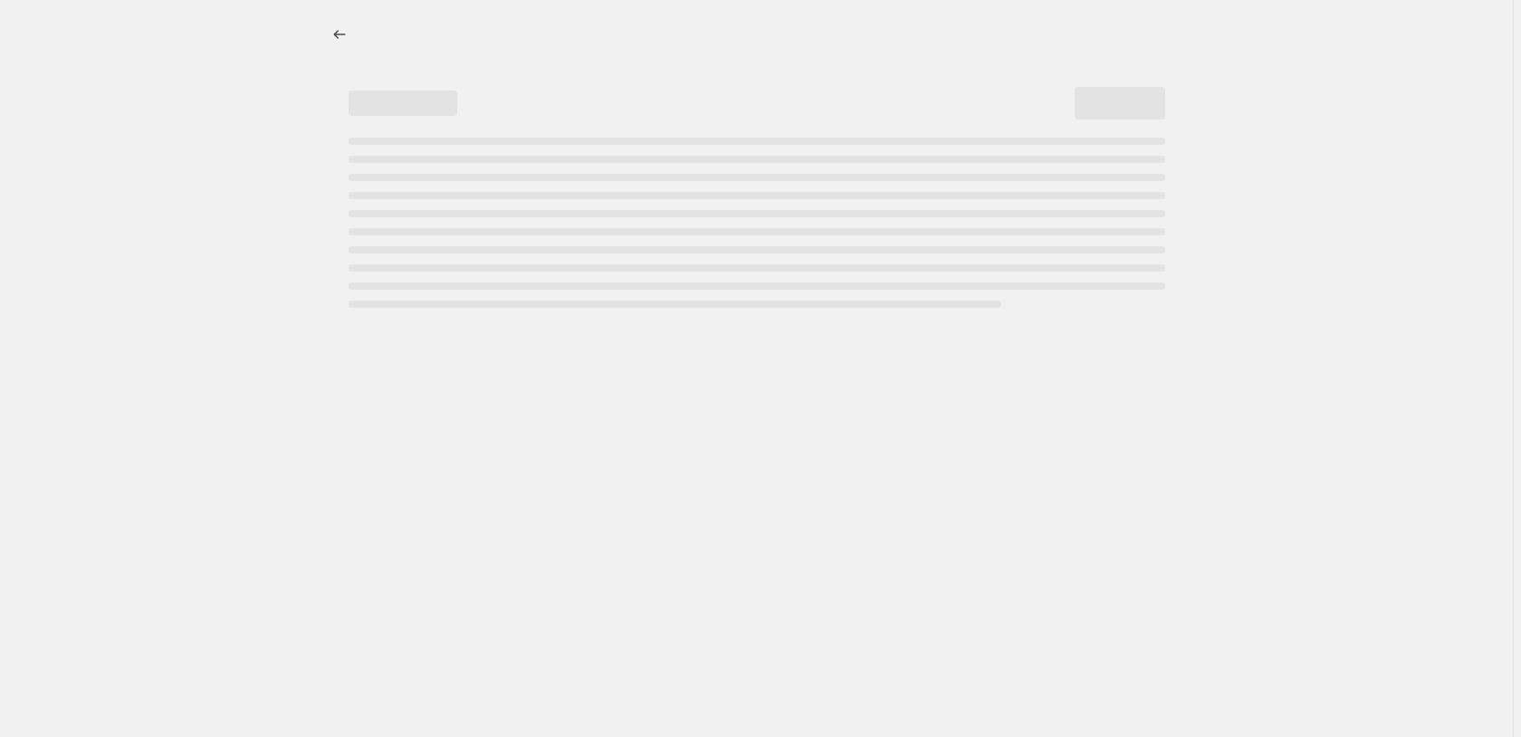
select select "percentage"
select select "pp"
select select "collection"
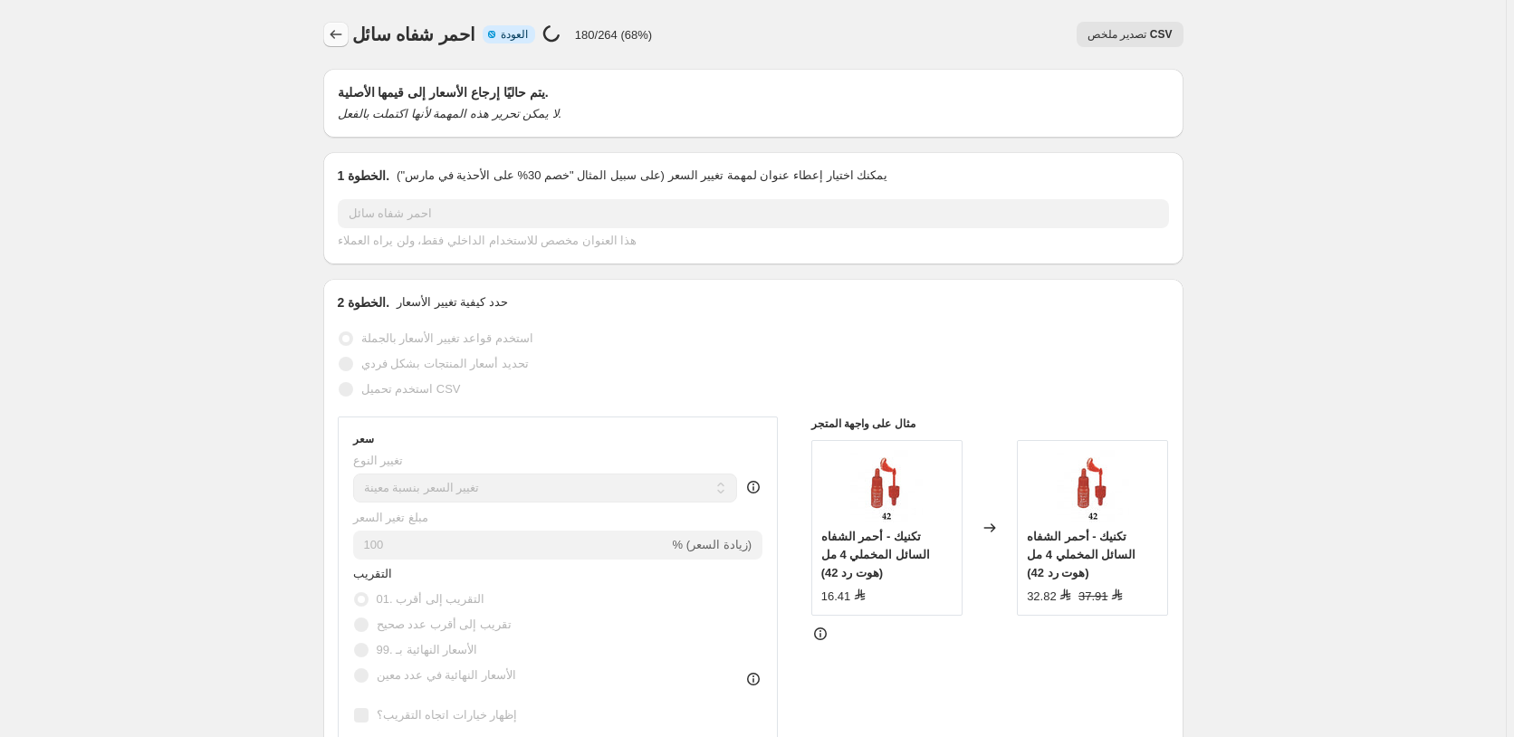
click at [338, 30] on icon "Price change jobs" at bounding box center [336, 34] width 18 height 18
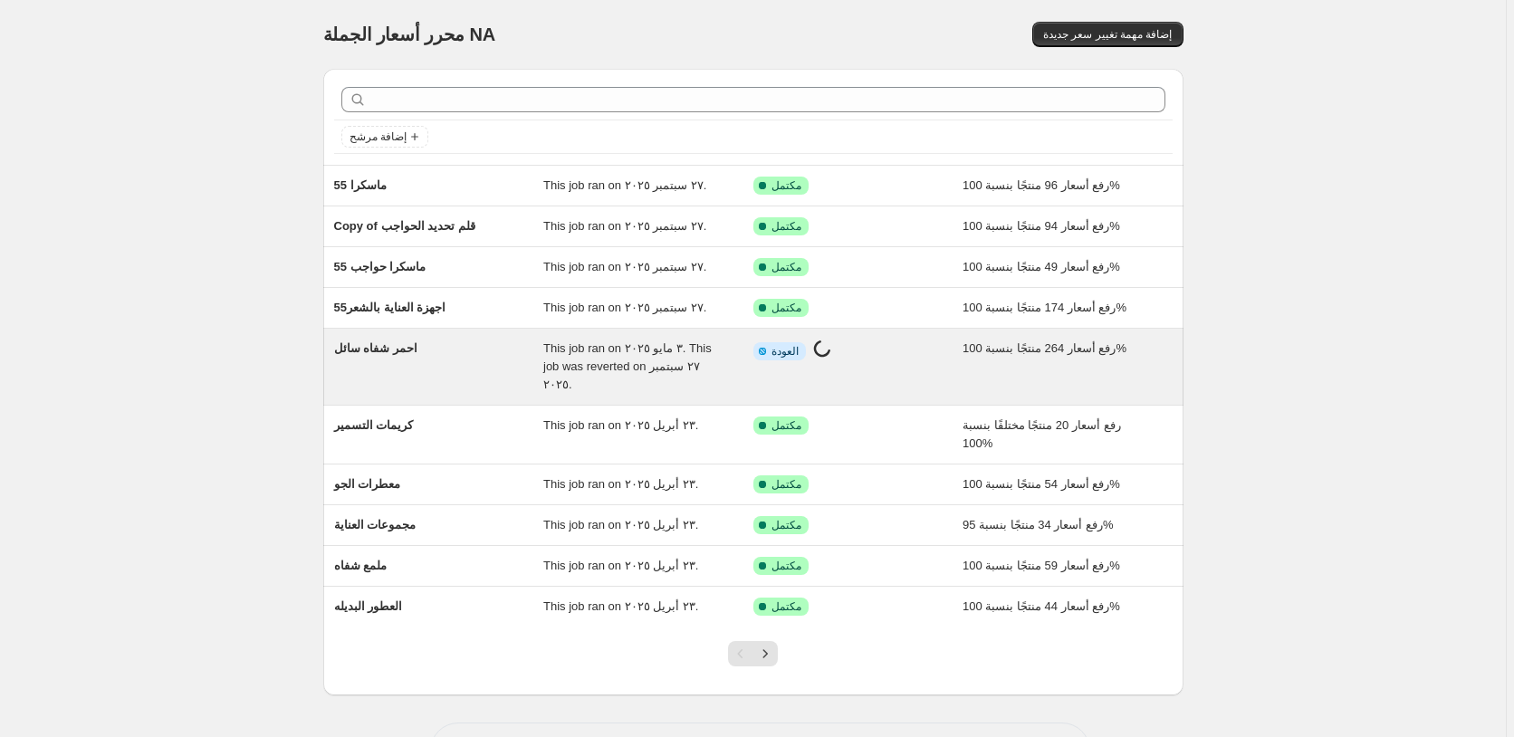
click at [910, 350] on div "معلومات مكتملة جزئيا العودة جاري العمل على تغيير السعر..." at bounding box center [844, 352] width 183 height 24
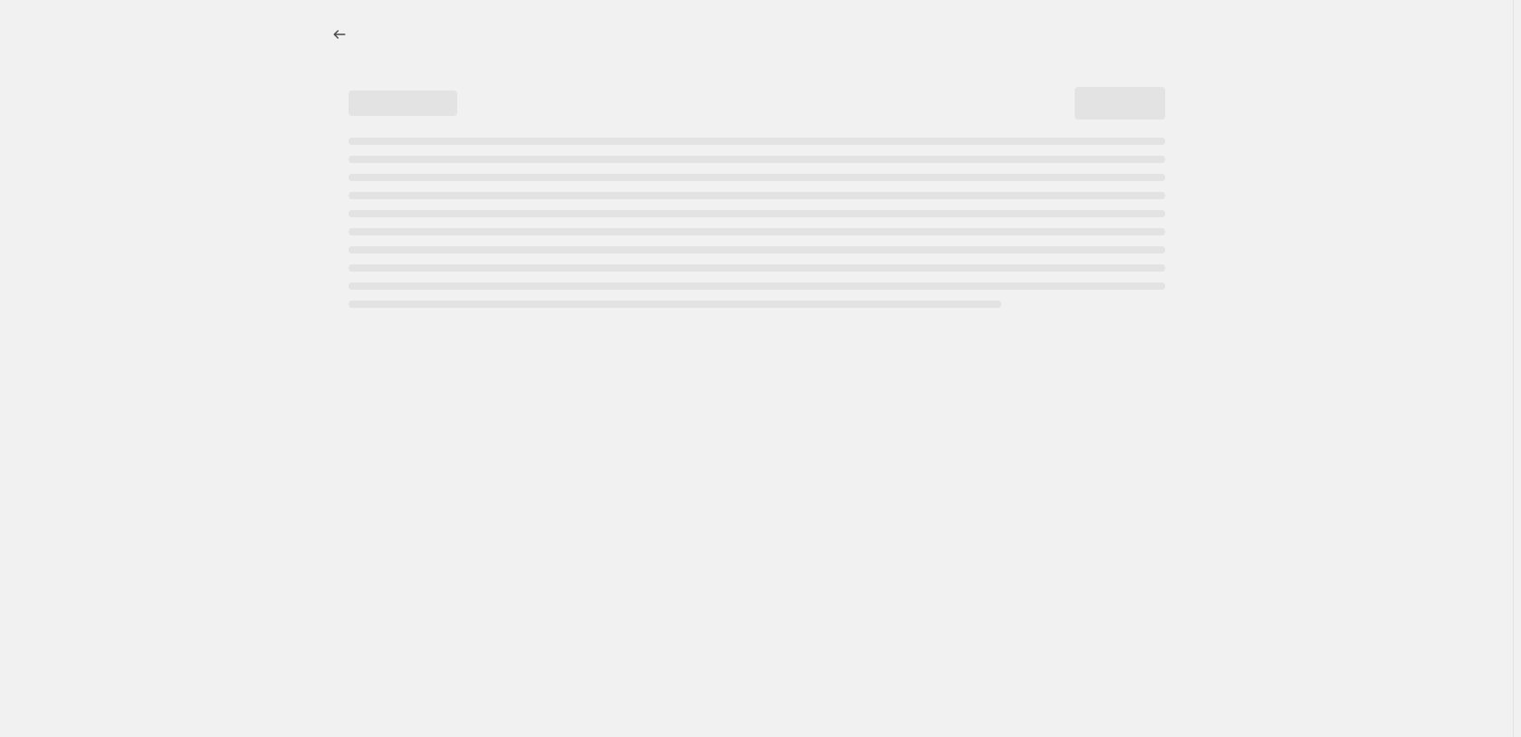
select select "percentage"
select select "pp"
select select "collection"
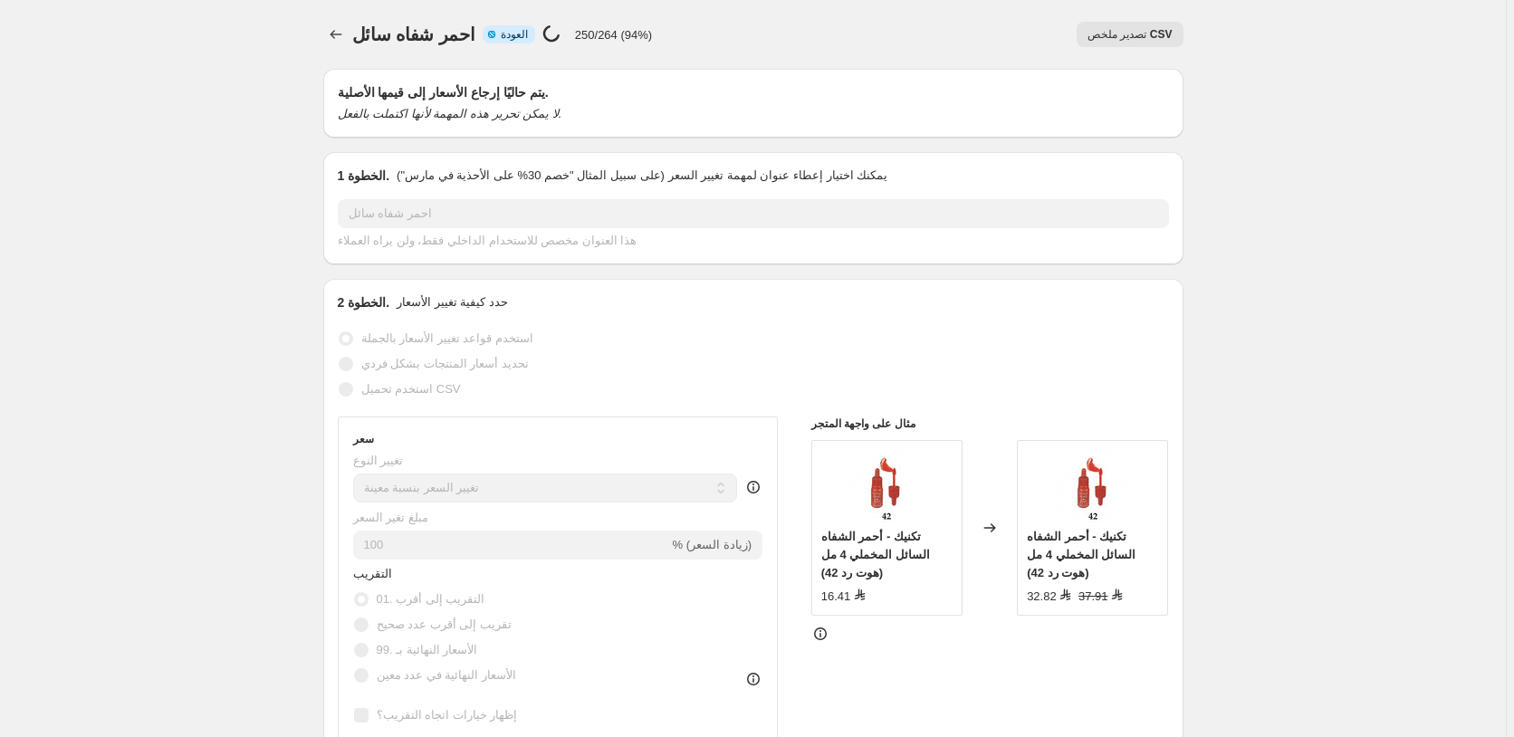
select select "percentage"
select select "pp"
select select "collection"
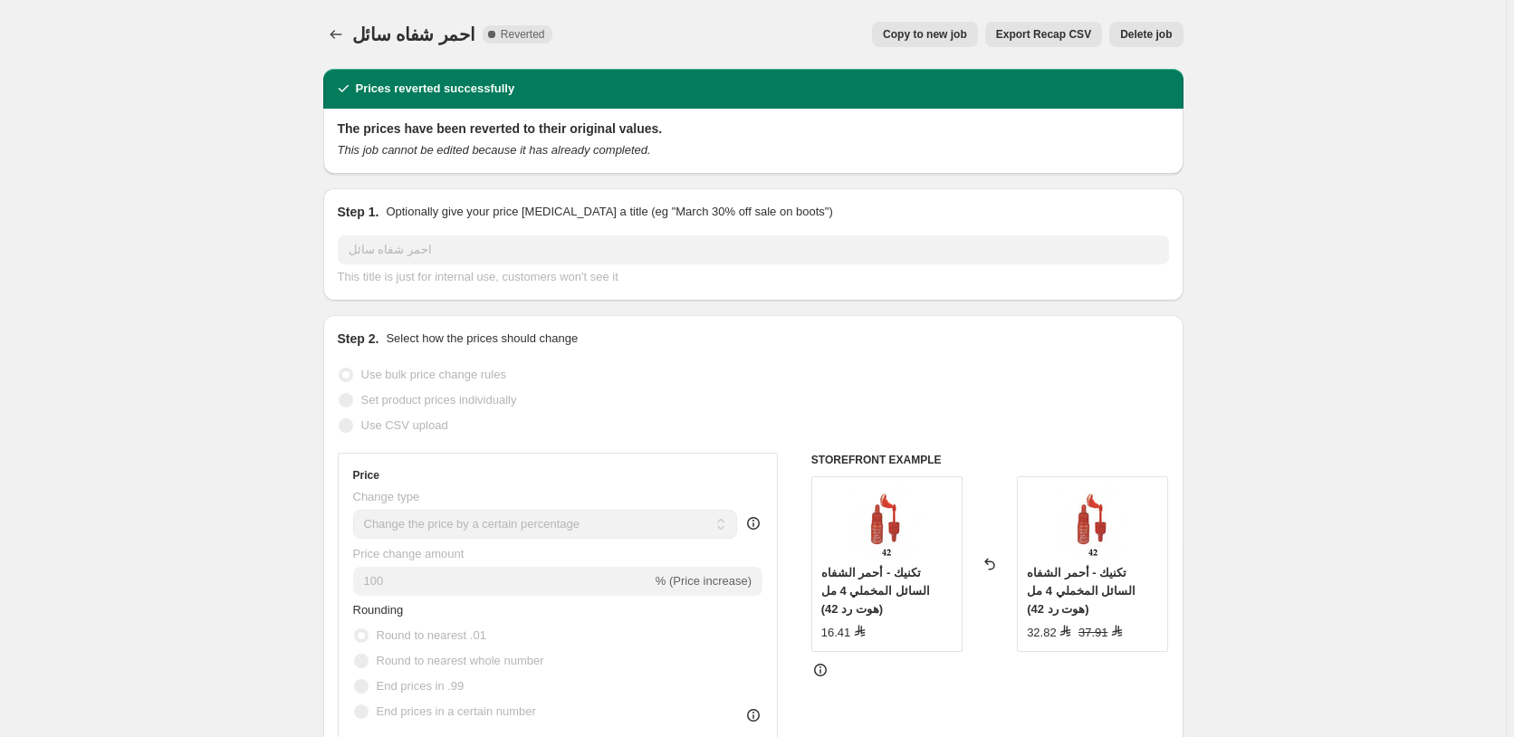
click at [940, 35] on span "Copy to new job" at bounding box center [925, 34] width 84 height 14
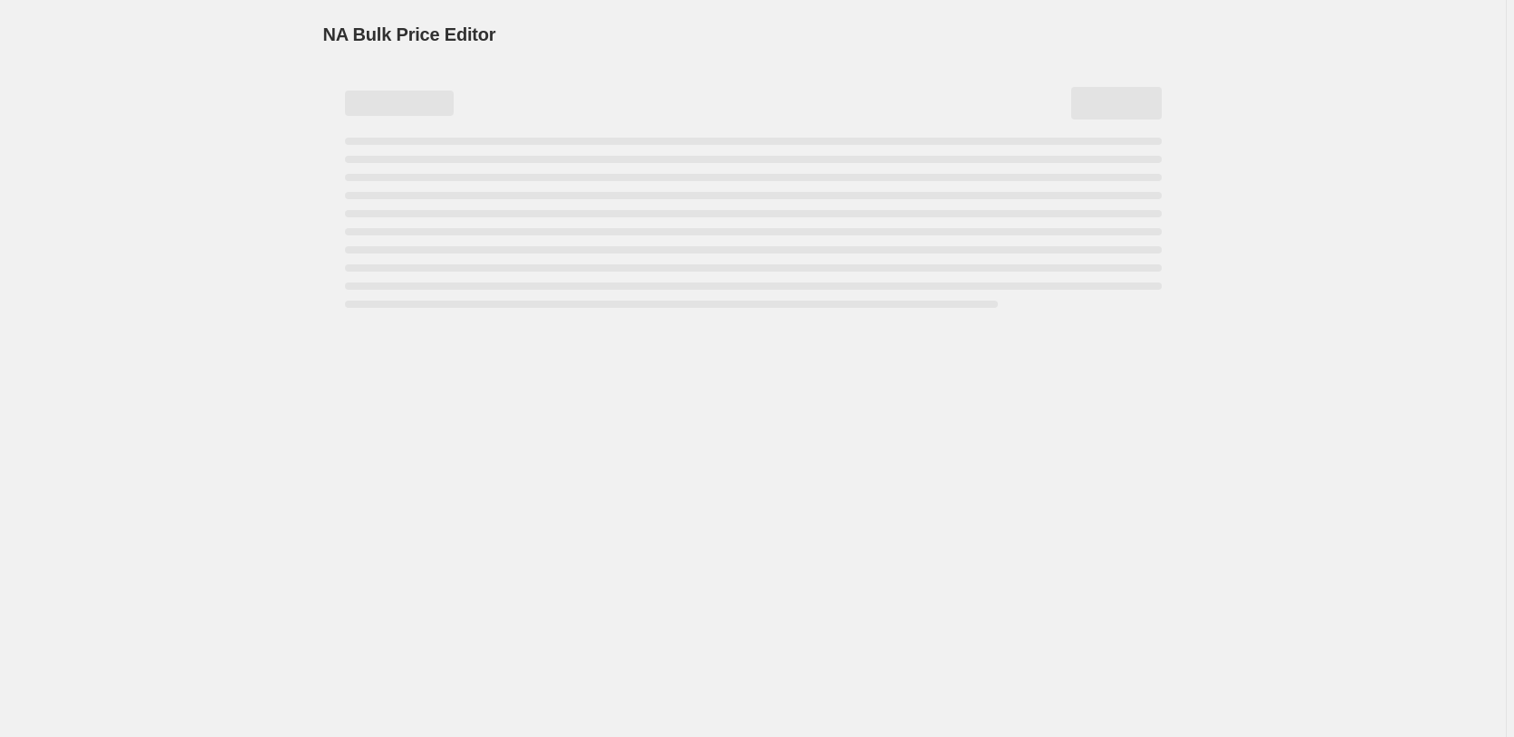
select select "percentage"
select select "pp"
select select "collection"
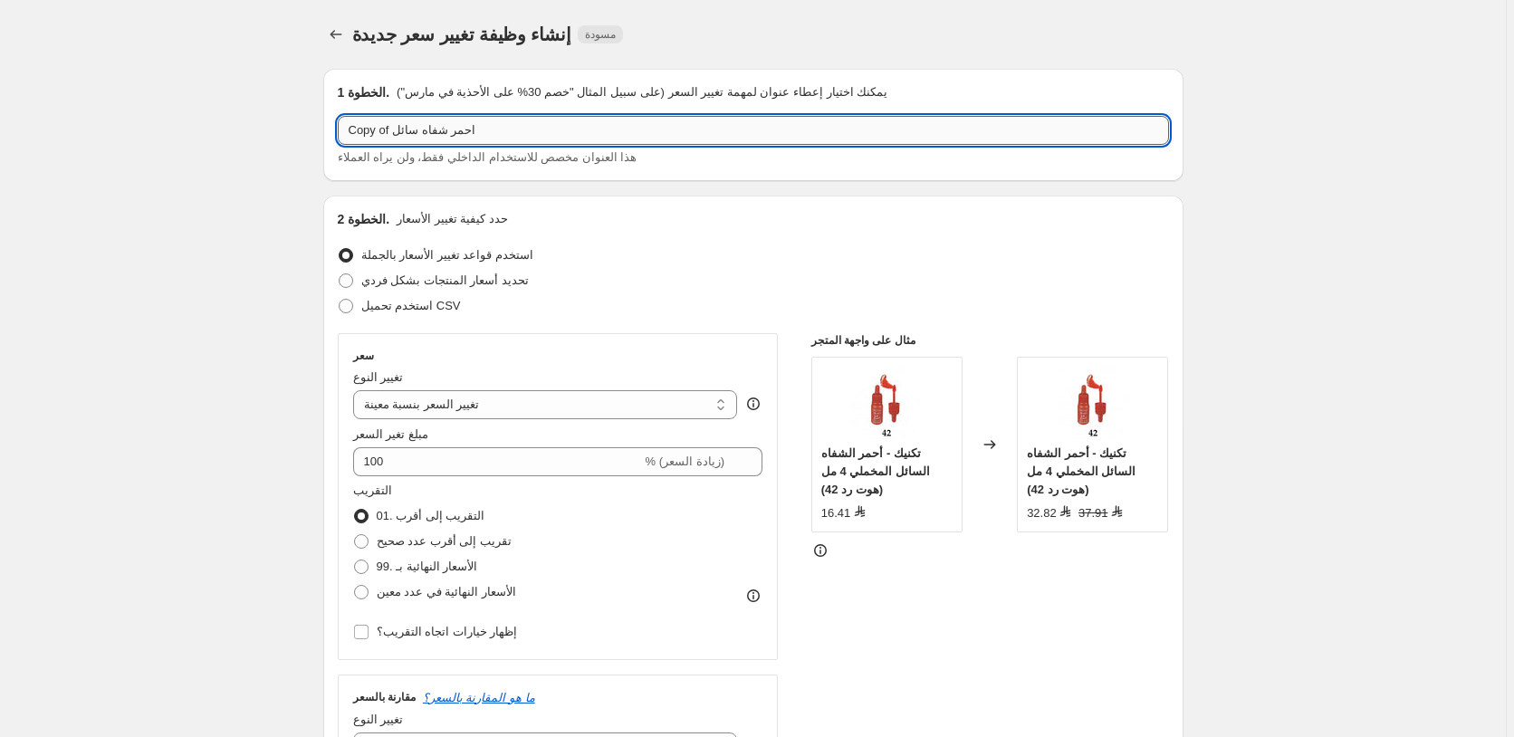
drag, startPoint x: 392, startPoint y: 134, endPoint x: 344, endPoint y: 134, distance: 48.0
click at [344, 134] on input "Copy of احمر شفاه سائل" at bounding box center [753, 130] width 831 height 29
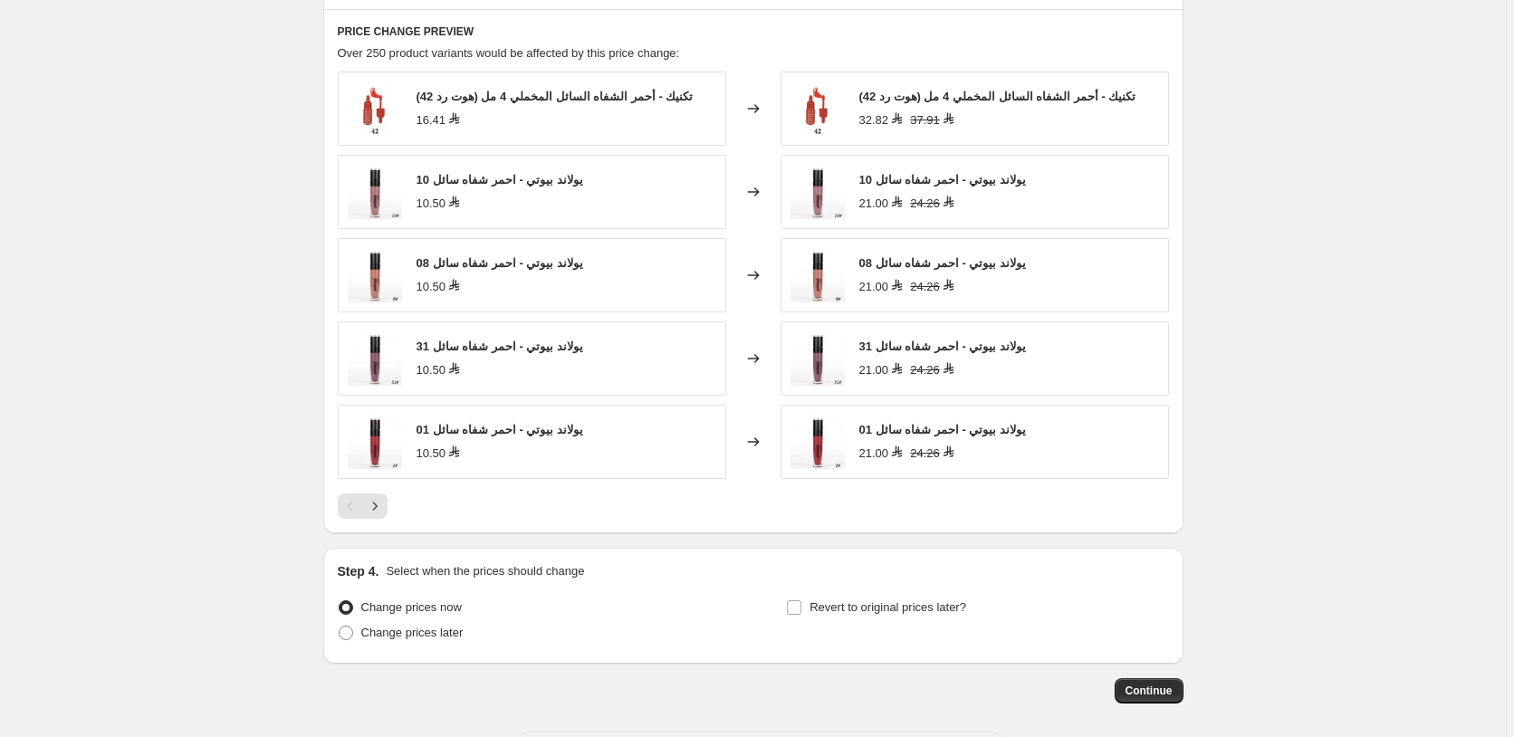
scroll to position [1526, 0]
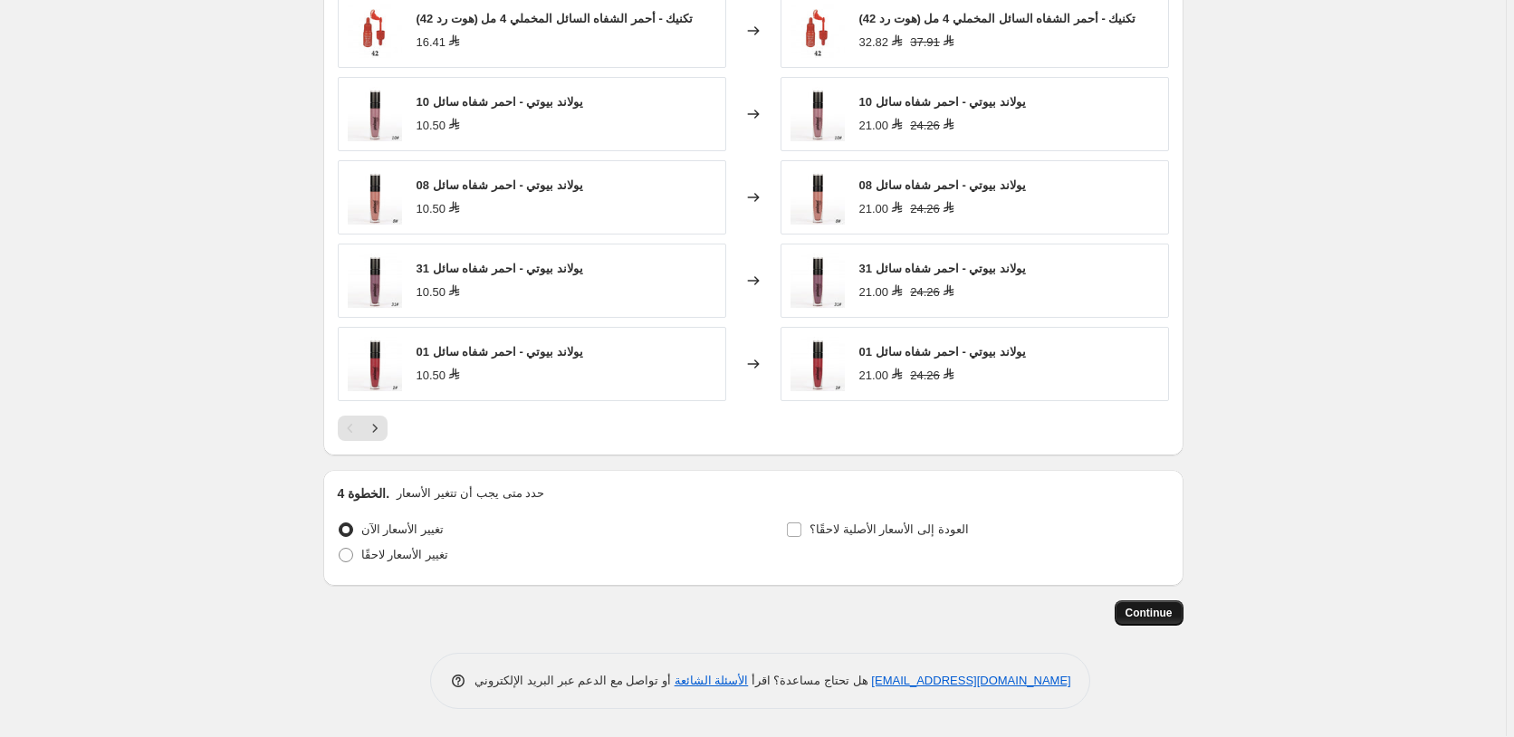
type input "55 احمر شفاه سائل"
click at [1150, 609] on span "Continue" at bounding box center [1148, 614] width 47 height 14
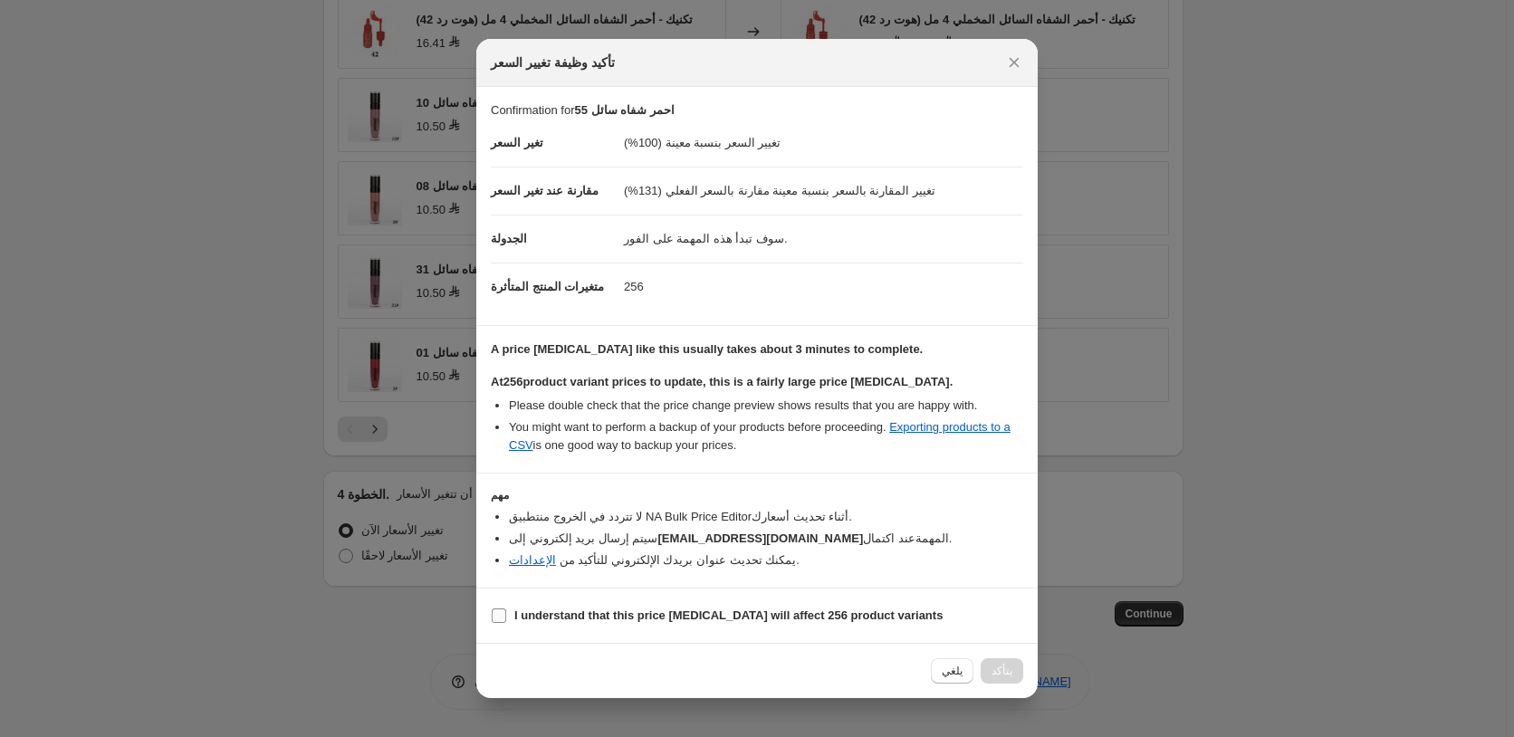
click at [498, 619] on input "I understand that this price change job will affect 256 product variants" at bounding box center [499, 615] width 14 height 14
checkbox input "true"
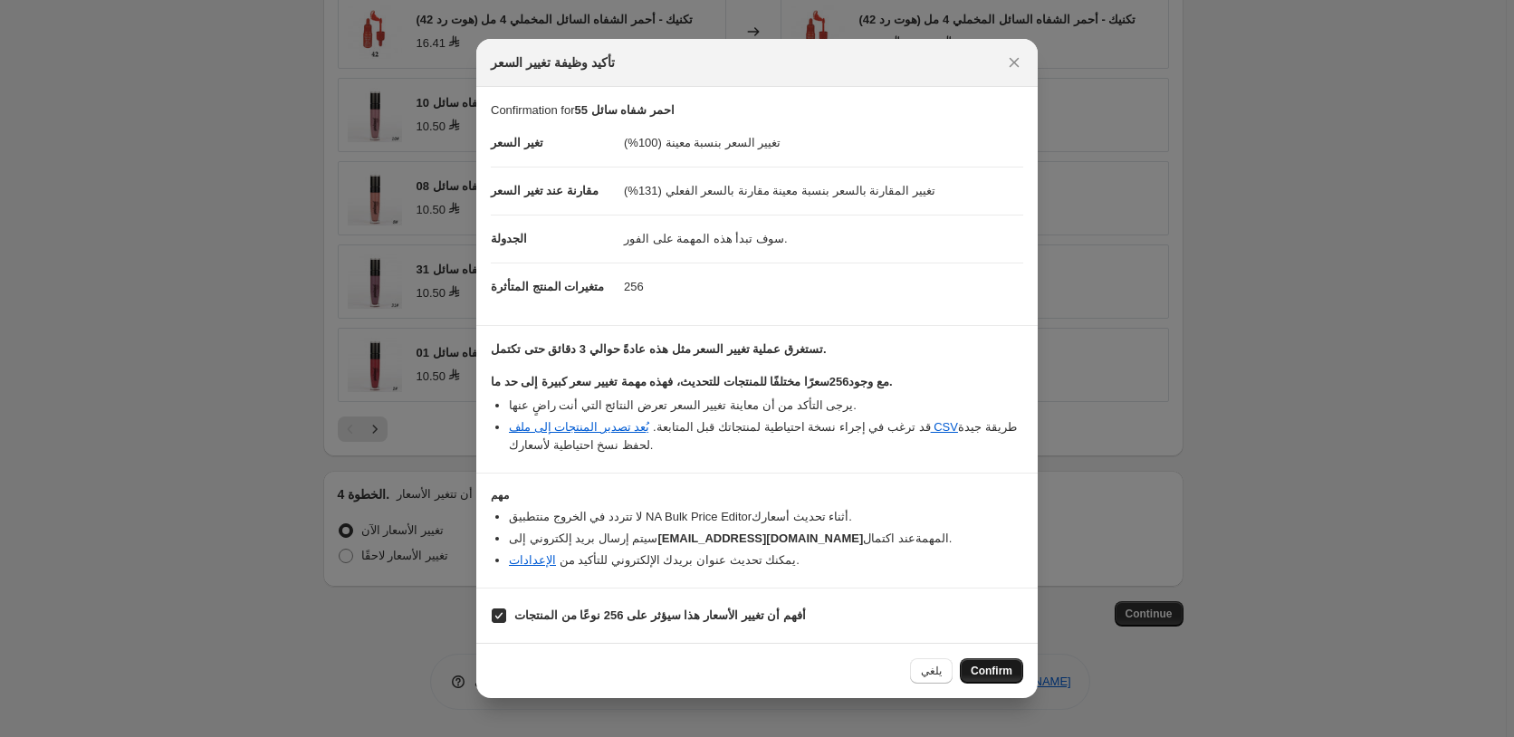
click at [1004, 673] on span "Confirm" at bounding box center [992, 671] width 42 height 14
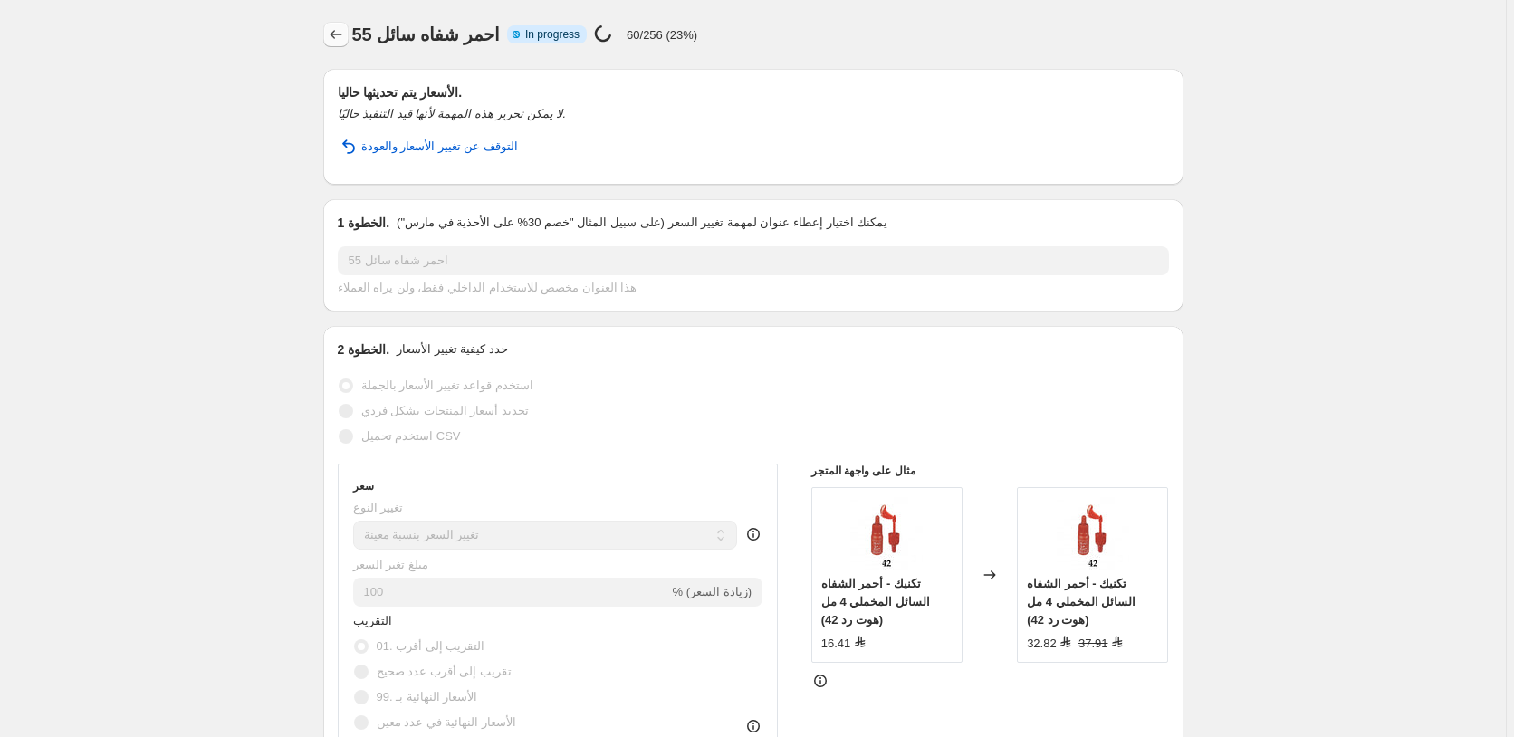
click at [340, 33] on icon "Price change jobs" at bounding box center [336, 34] width 18 height 18
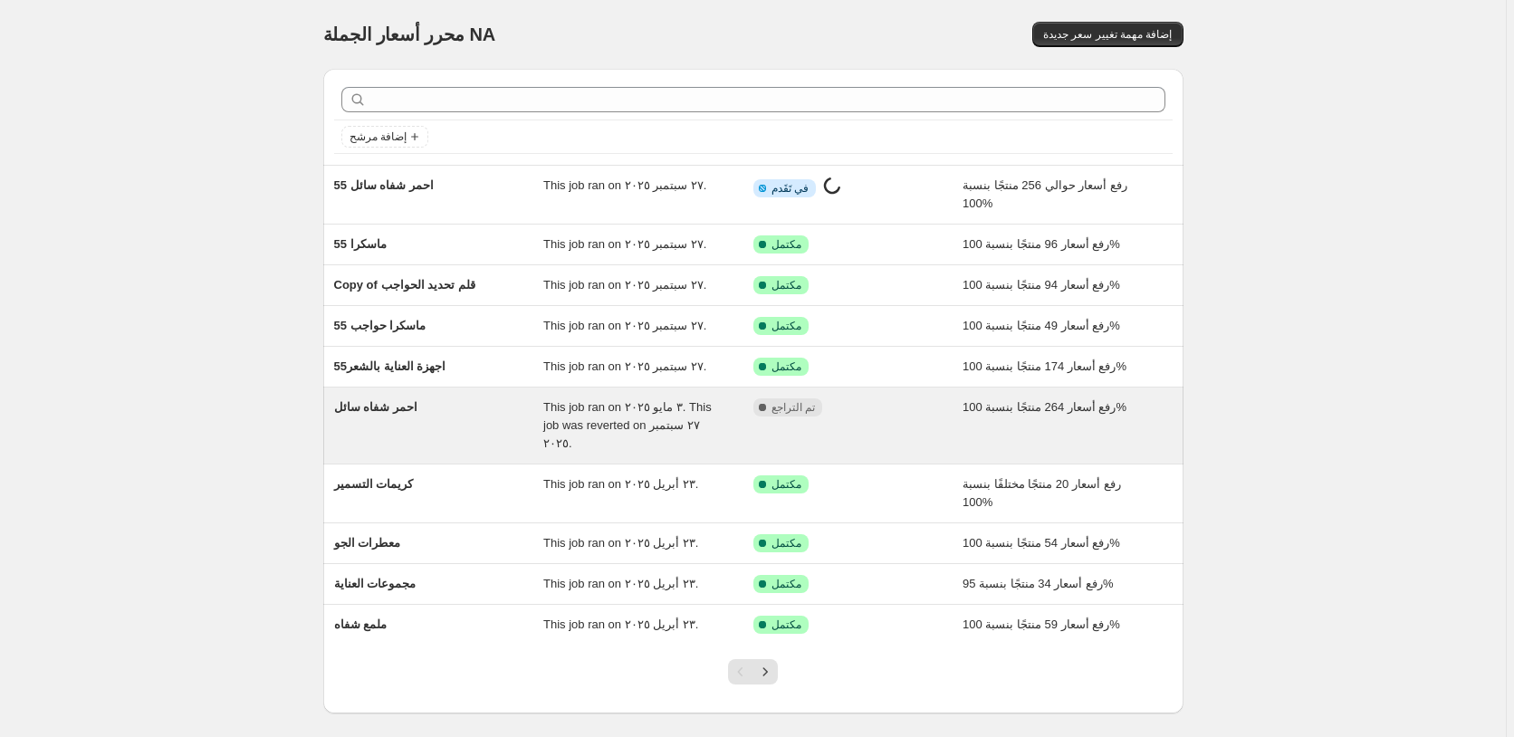
click at [917, 411] on div "مكتمل تم التراجع" at bounding box center [844, 407] width 183 height 18
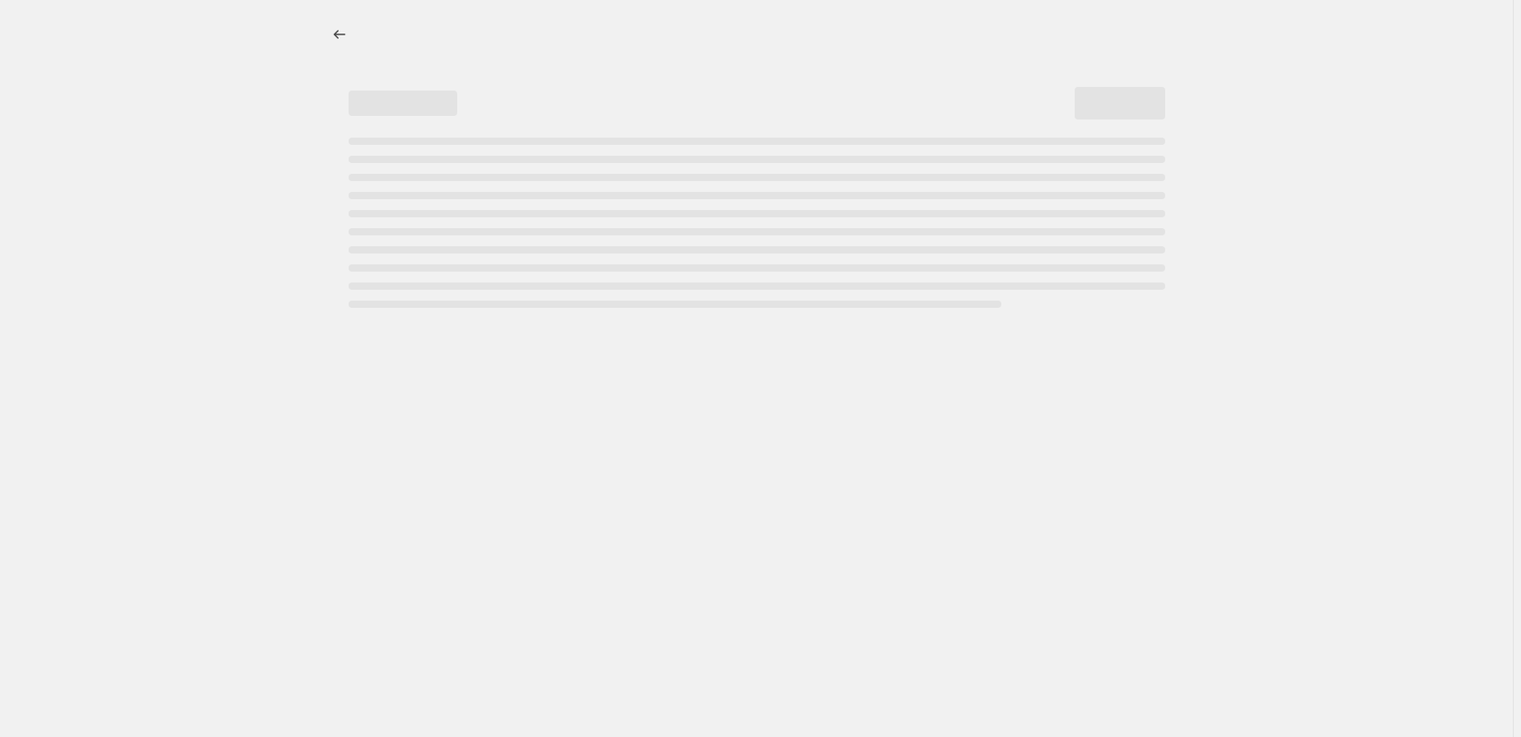
select select "percentage"
select select "pp"
select select "collection"
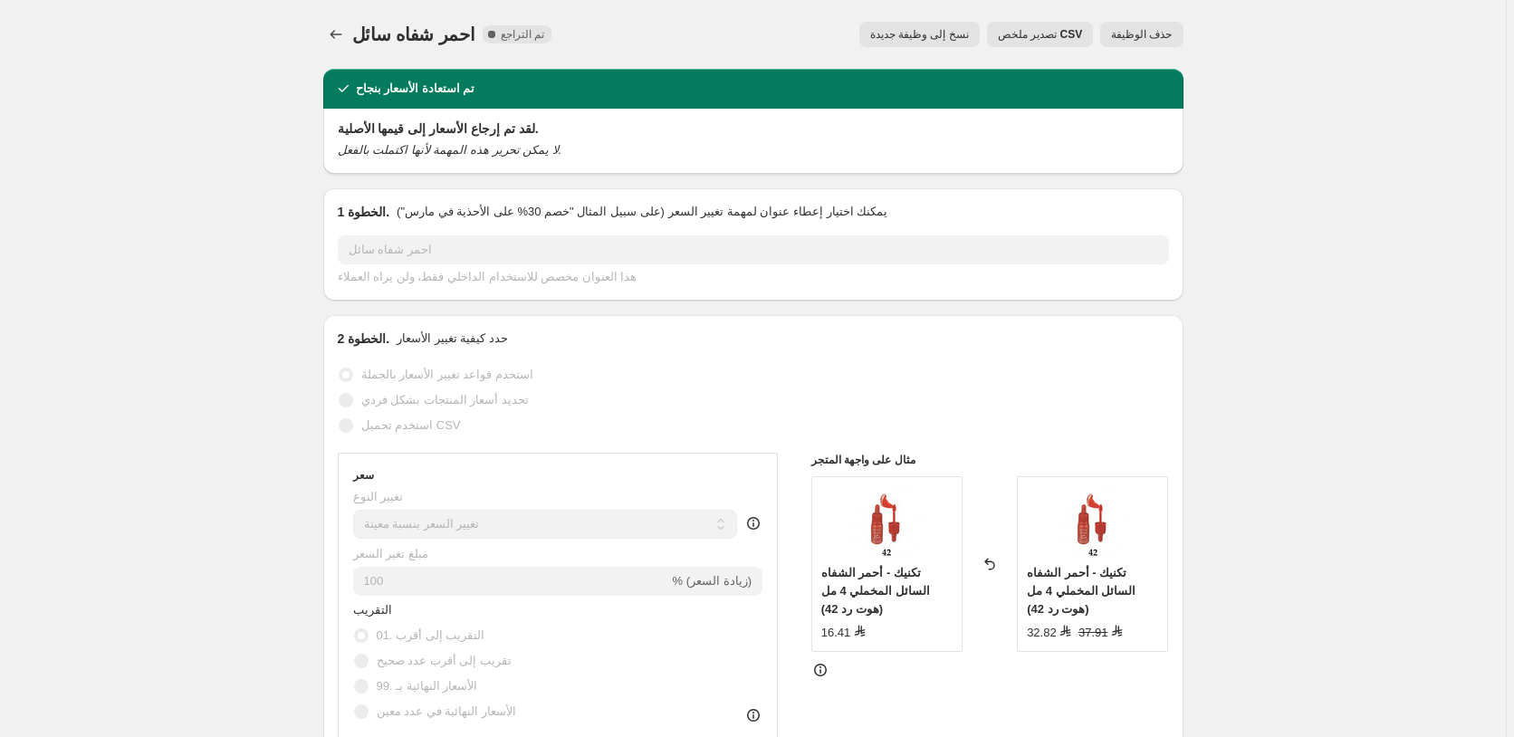
click at [1162, 32] on span "حذف الوظيفة" at bounding box center [1141, 34] width 61 height 14
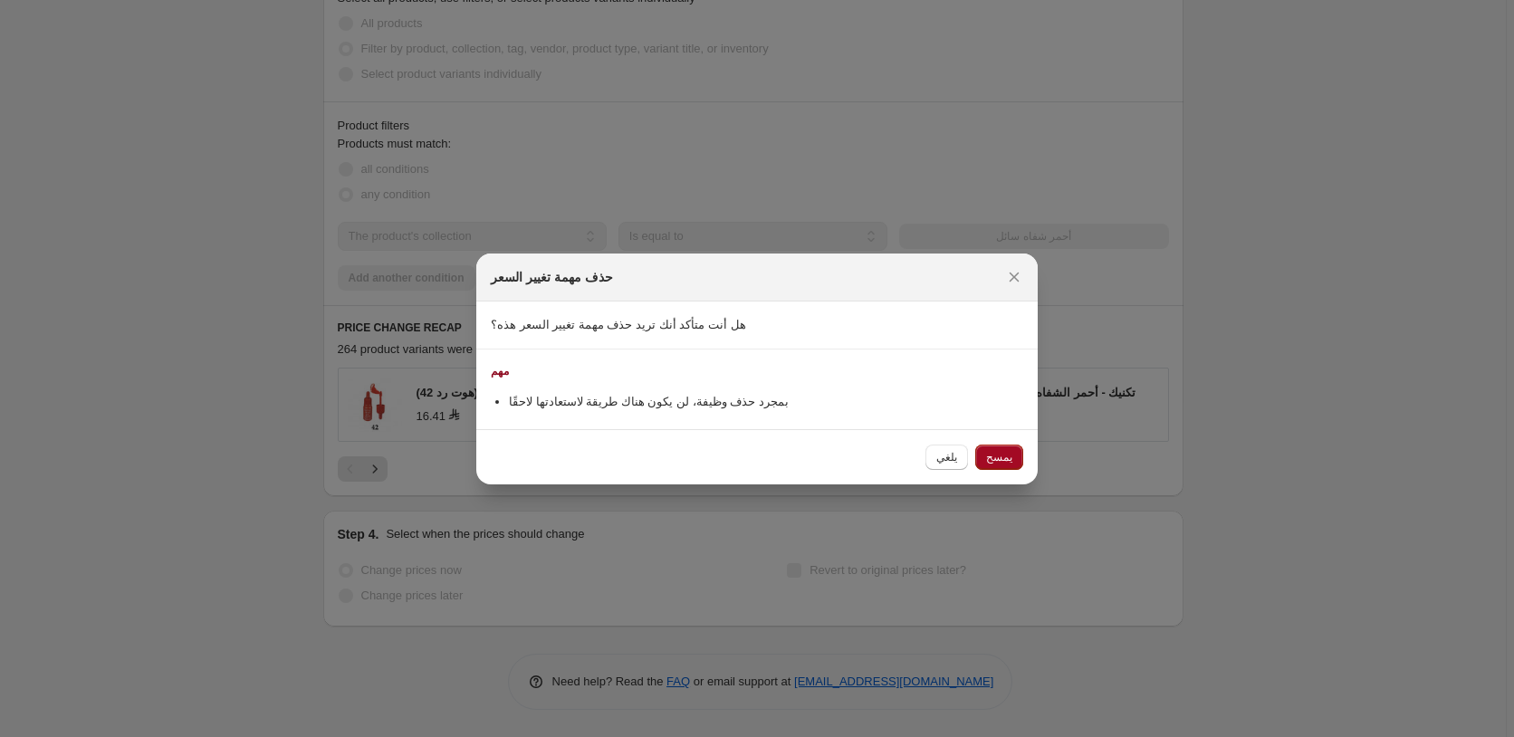
click at [1003, 454] on span "يمسح" at bounding box center [999, 457] width 26 height 14
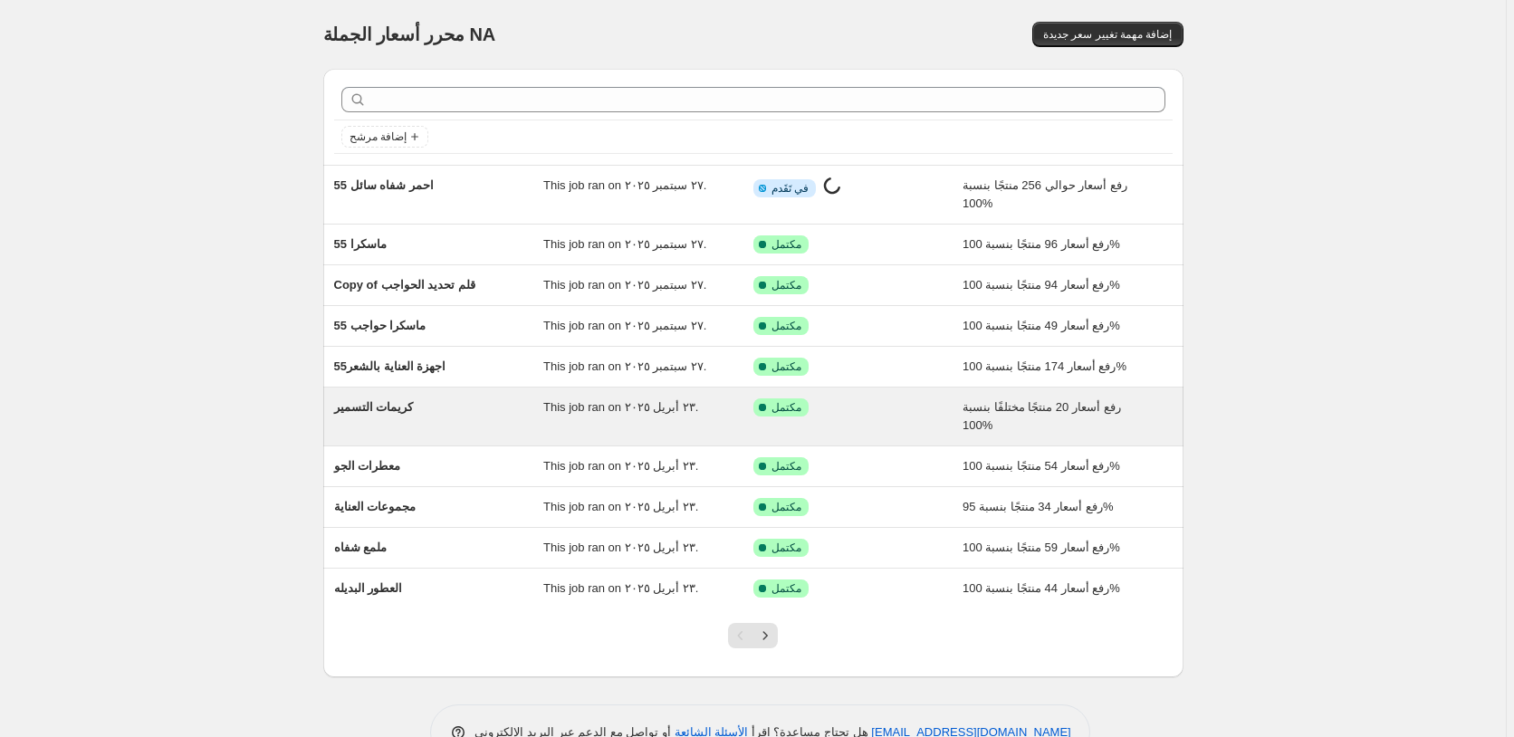
click at [902, 416] on div "تم النجاح مكتمل" at bounding box center [858, 416] width 210 height 36
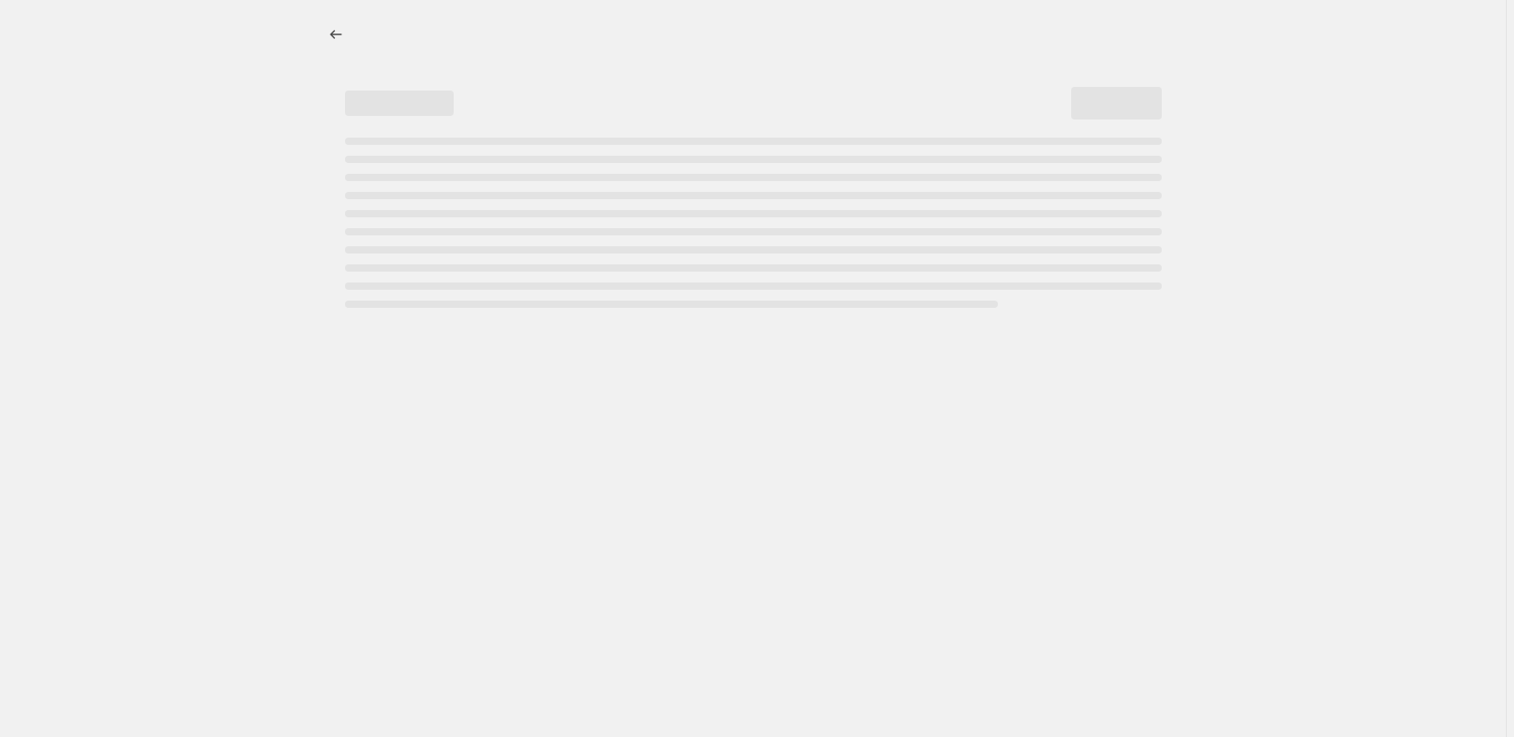
select select "percentage"
select select "pp"
select select "collection"
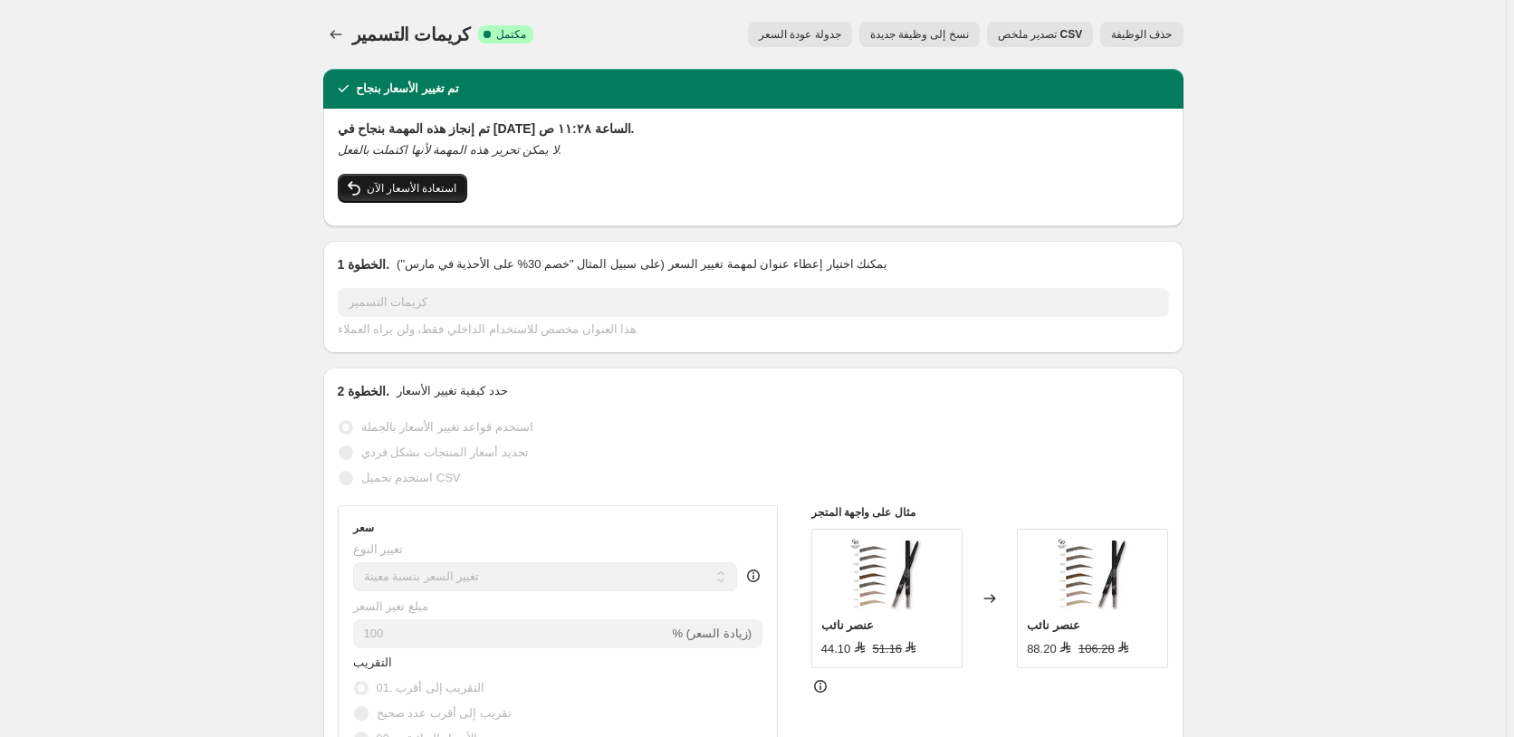
click at [408, 187] on span "استعادة الأسعار الآن" at bounding box center [412, 188] width 91 height 14
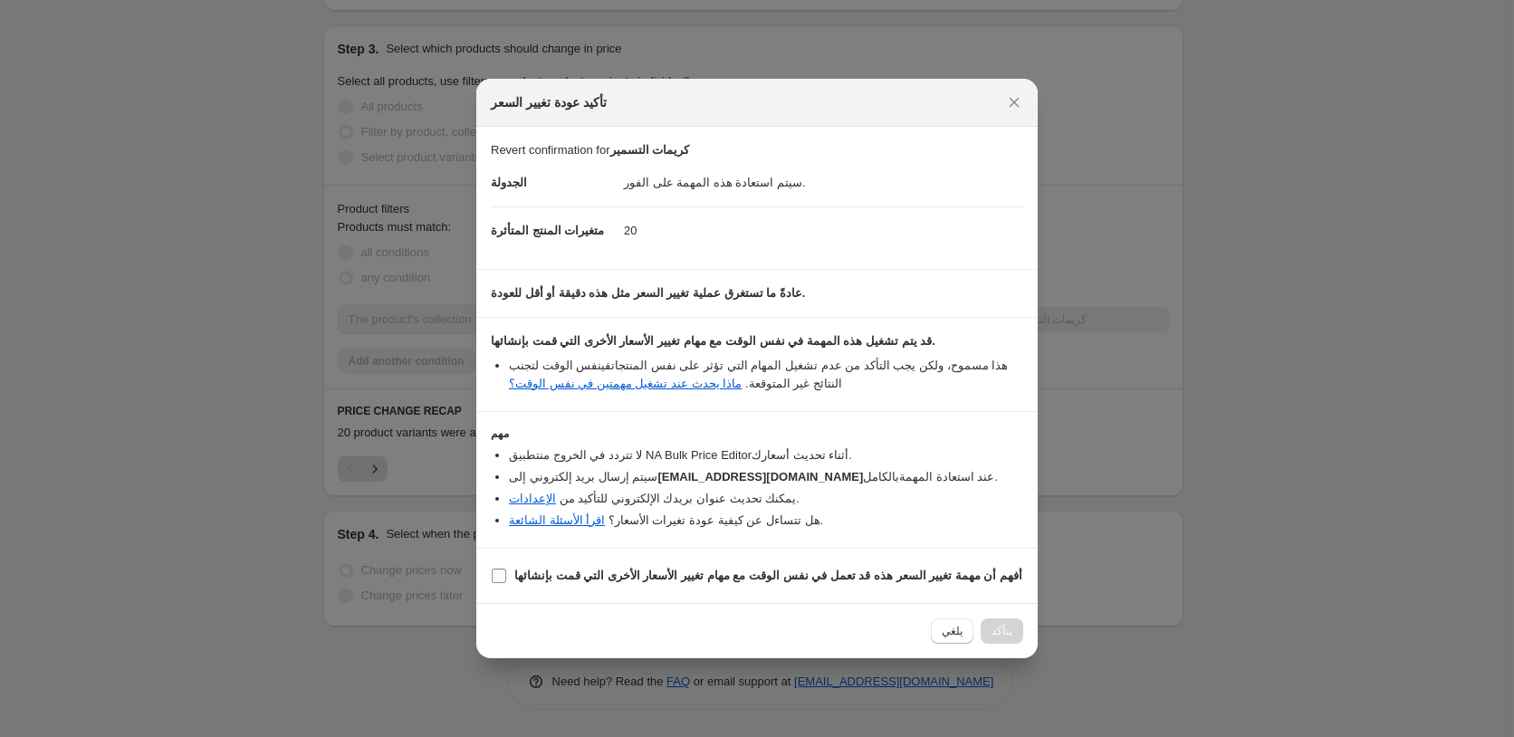
click at [500, 576] on input "أفهم أن مهمة تغيير السعر هذه قد تعمل في نفس الوقت مع مهام تغيير الأسعار الأخرى …" at bounding box center [499, 576] width 14 height 14
checkbox input "true"
click at [991, 629] on span "Confirm" at bounding box center [992, 631] width 42 height 14
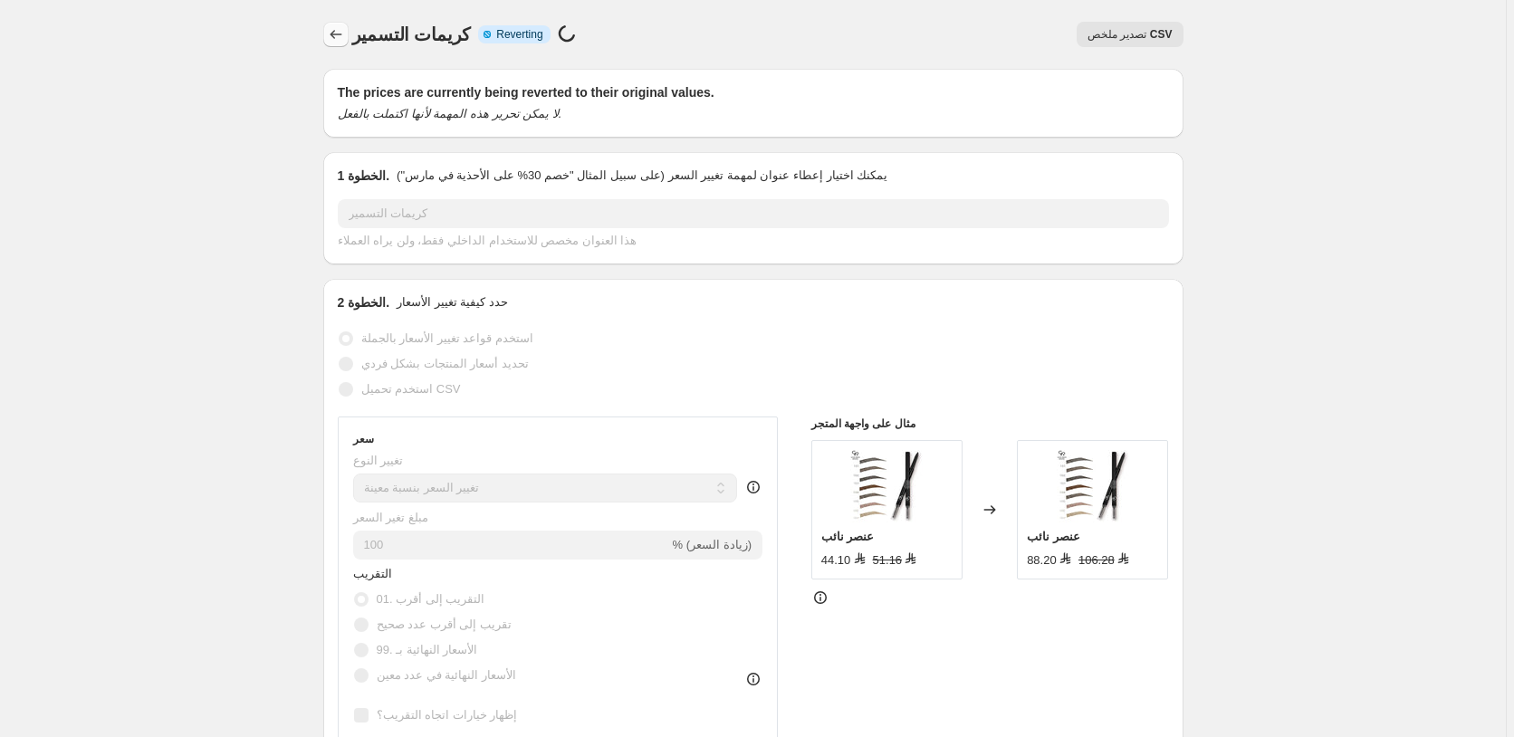
click at [337, 29] on icon "Price change jobs" at bounding box center [336, 34] width 18 height 18
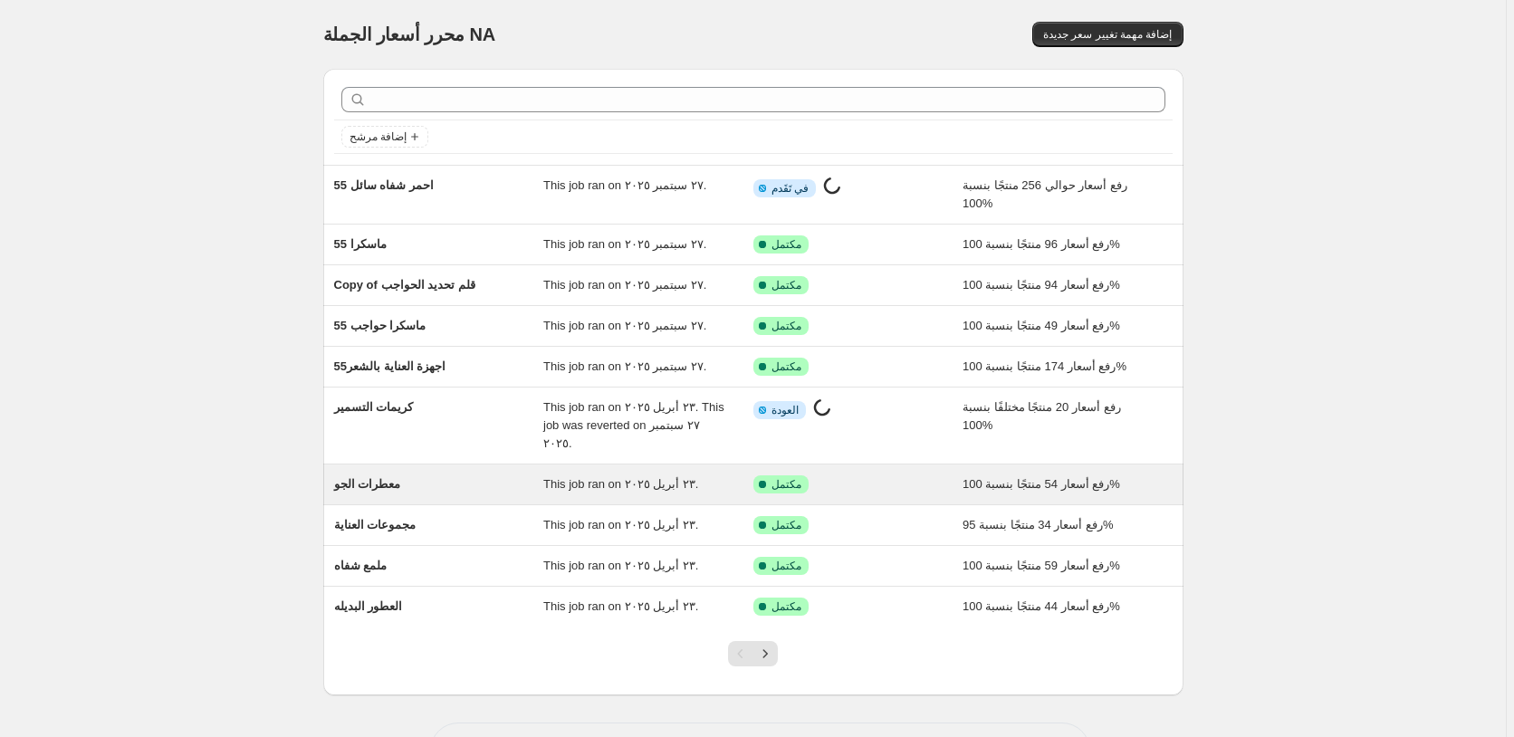
click at [901, 475] on div "تم النجاح مكتمل" at bounding box center [844, 484] width 183 height 18
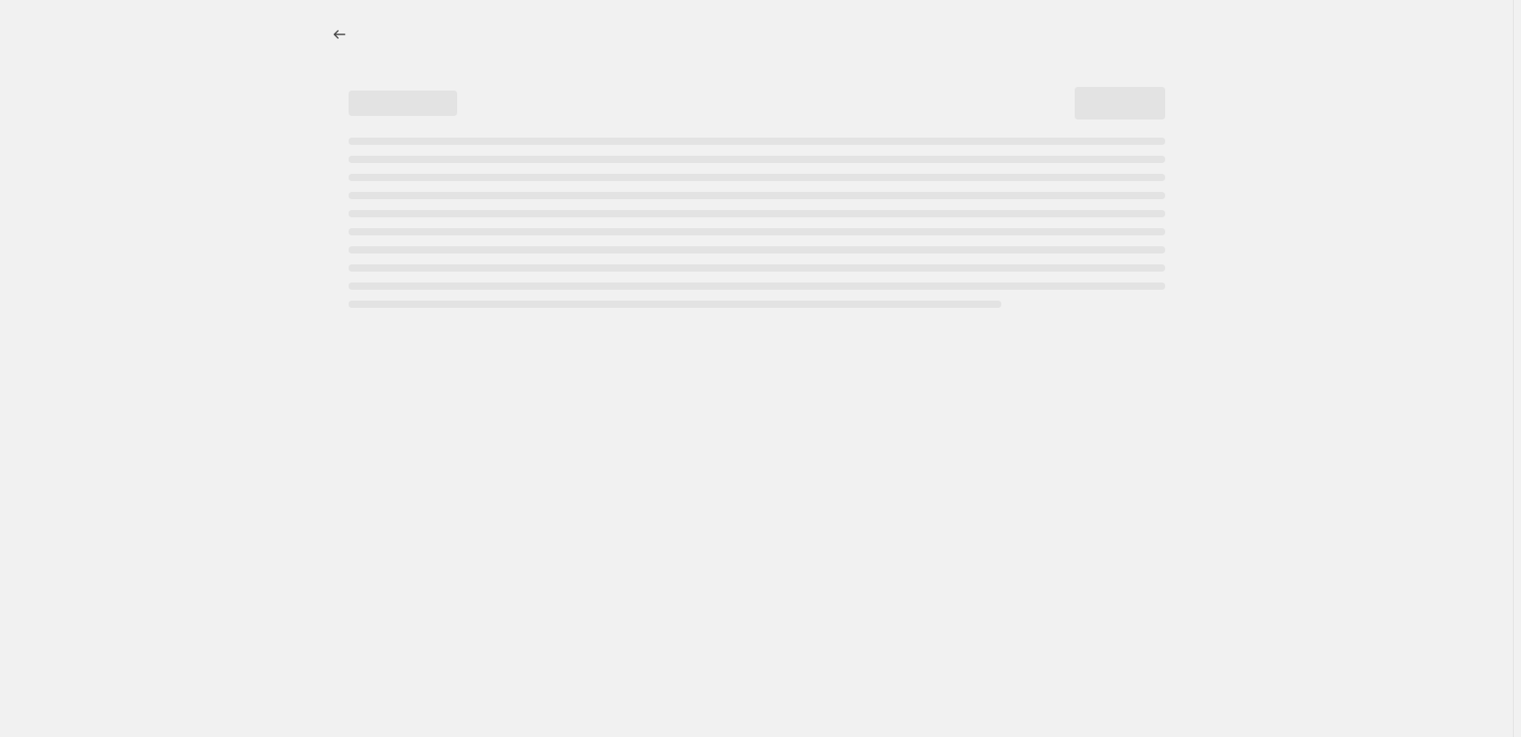
select select "percentage"
select select "pp"
select select "collection"
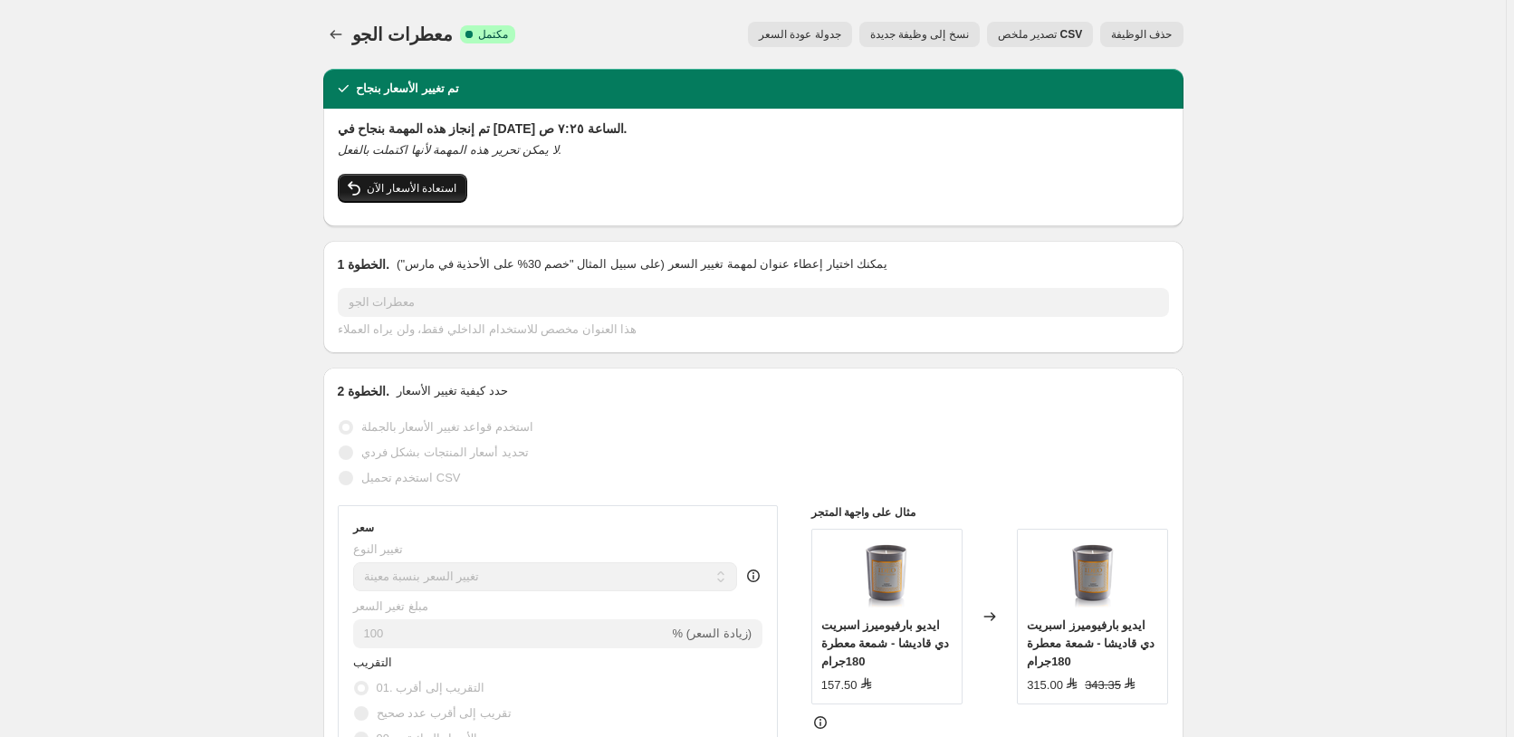
click at [409, 190] on span "استعادة الأسعار الآن" at bounding box center [412, 188] width 91 height 14
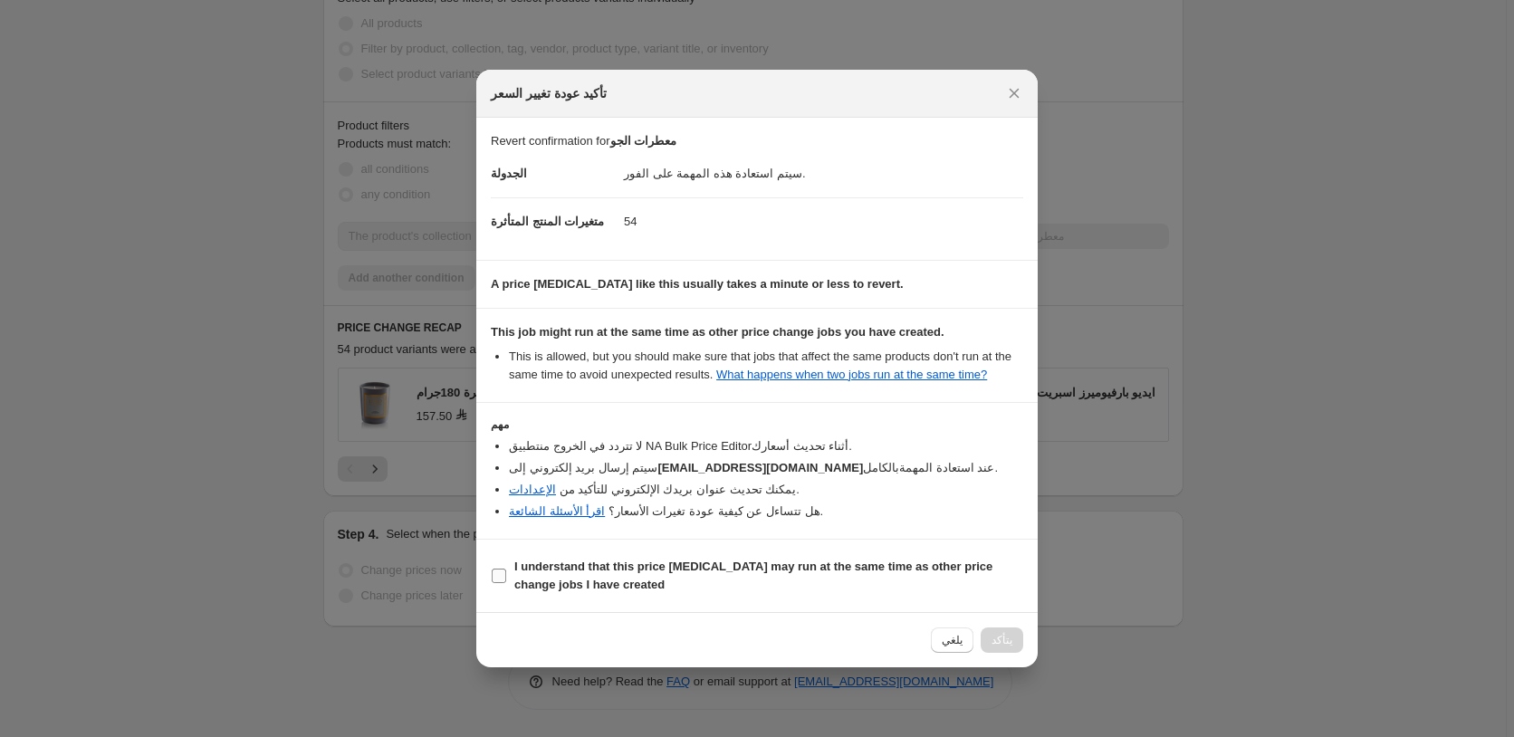
click at [496, 580] on input "I understand that this price [MEDICAL_DATA] may run at the same time as other p…" at bounding box center [499, 576] width 14 height 14
checkbox input "true"
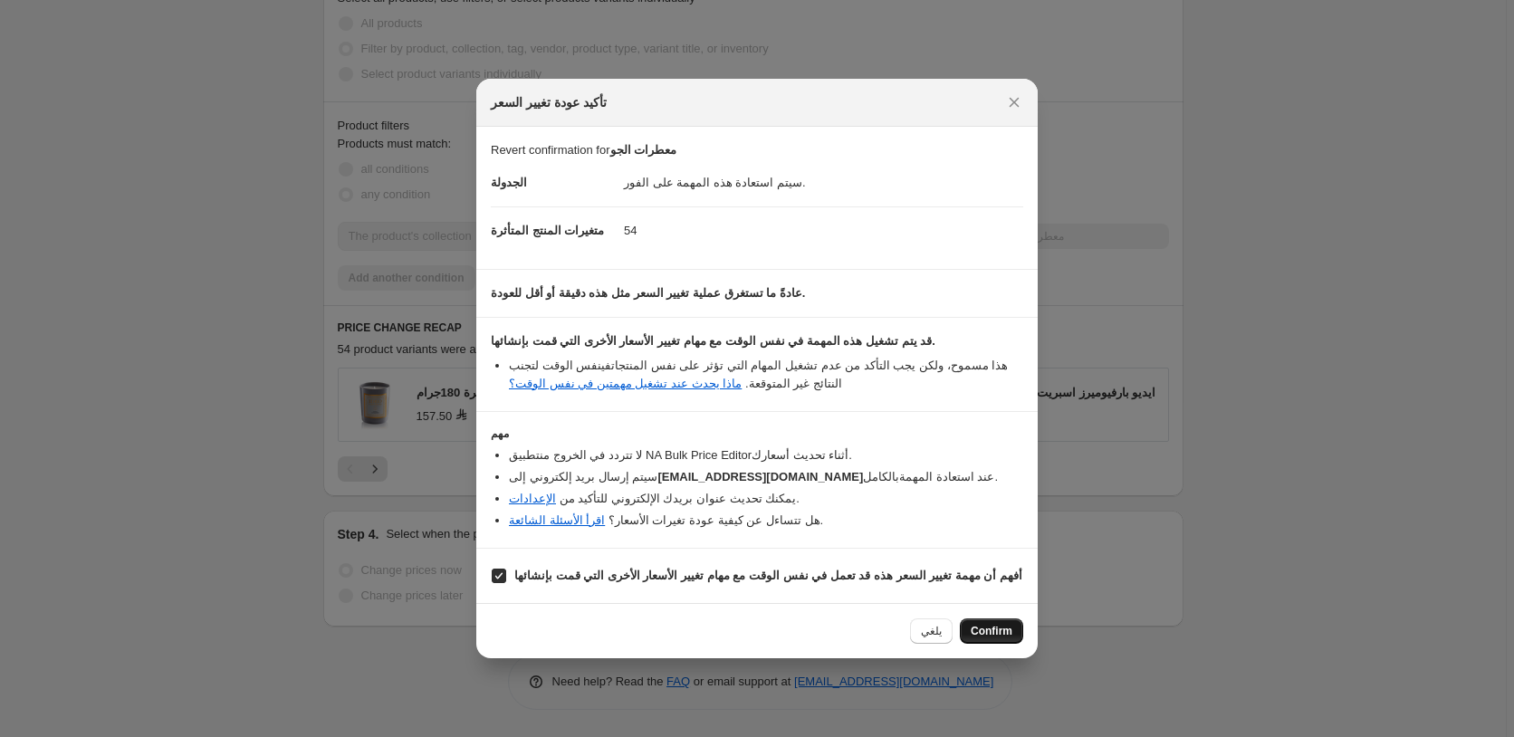
click at [1000, 634] on span "Confirm" at bounding box center [992, 631] width 42 height 14
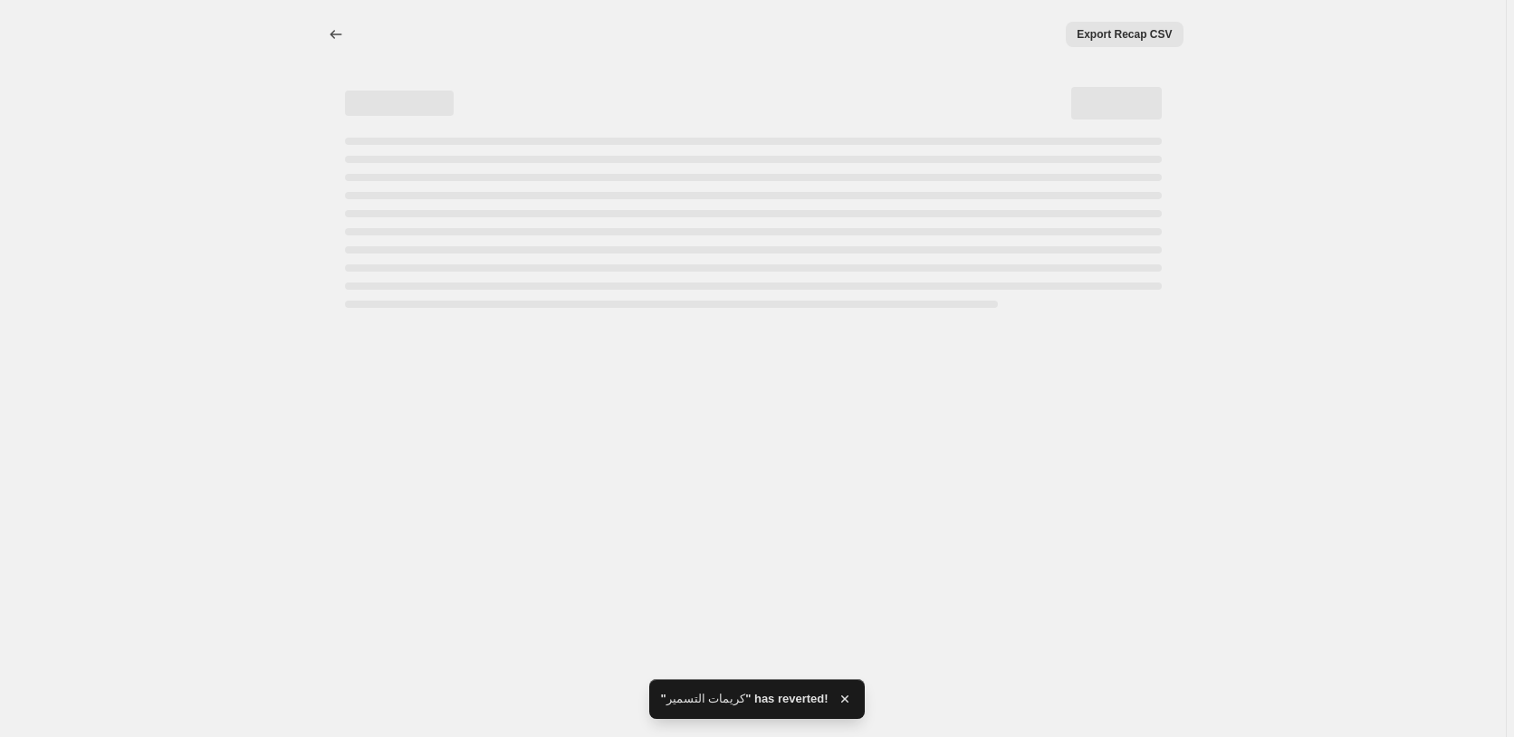
select select "percentage"
select select "pp"
select select "collection"
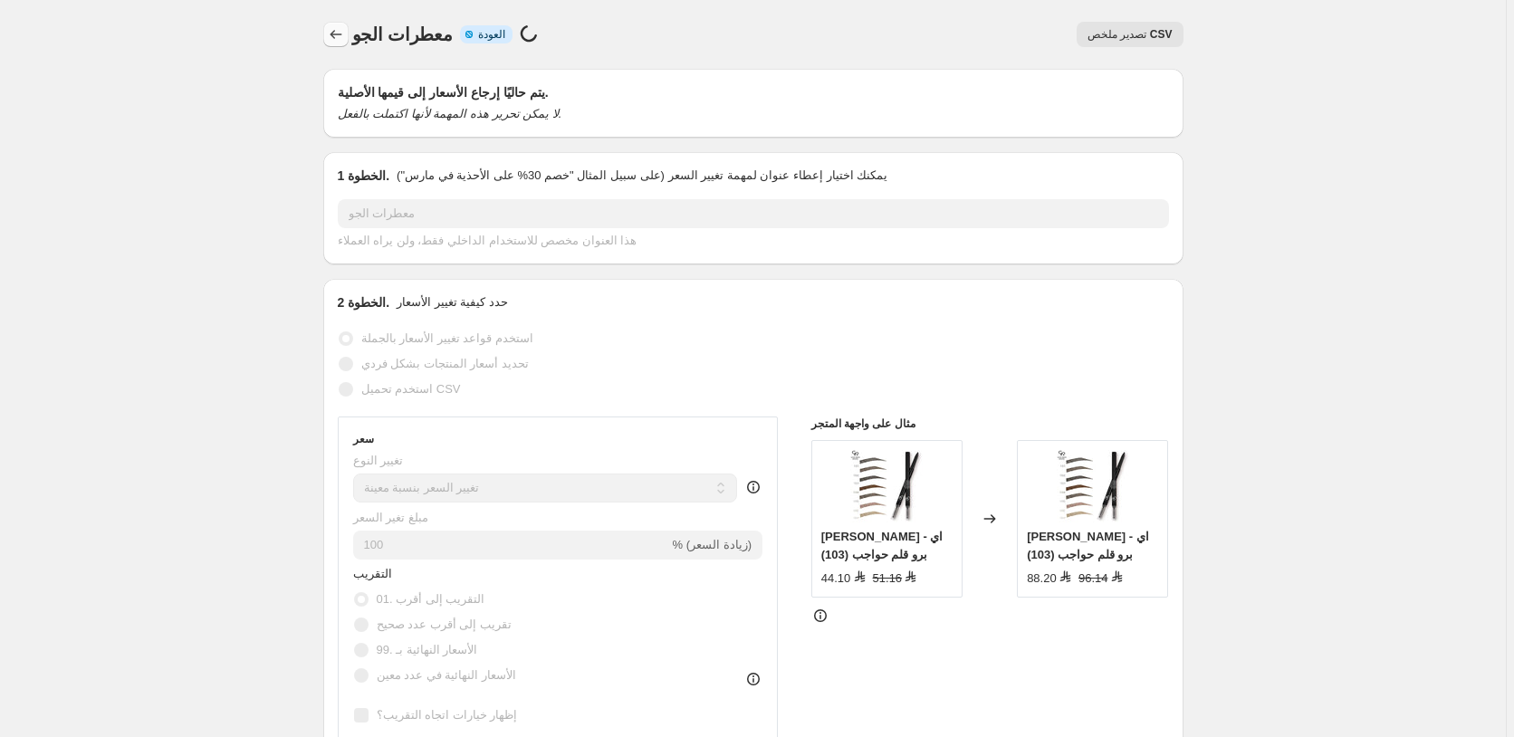
click at [336, 34] on icon "Price change jobs" at bounding box center [336, 34] width 12 height 9
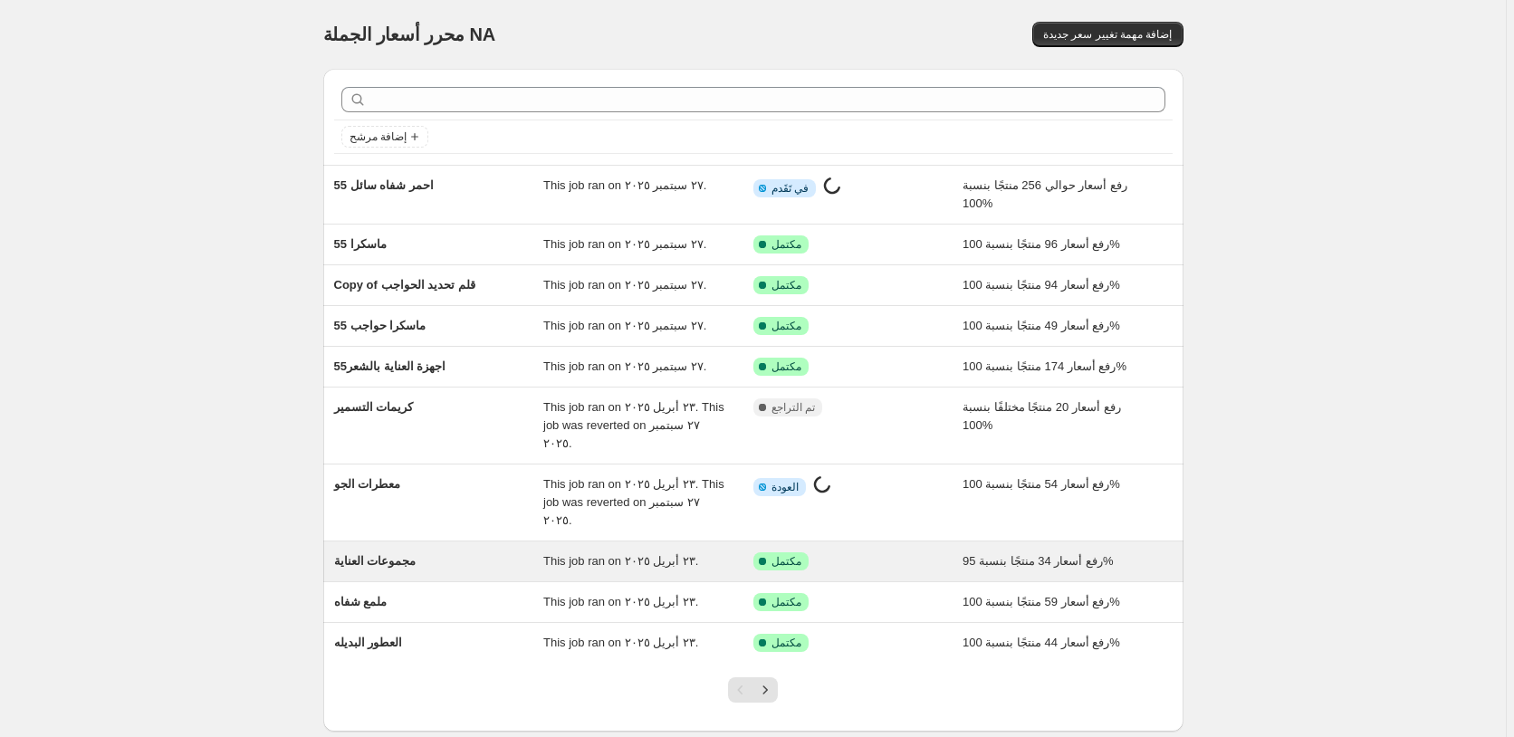
click at [886, 552] on div "تم النجاح مكتمل" at bounding box center [844, 561] width 183 height 18
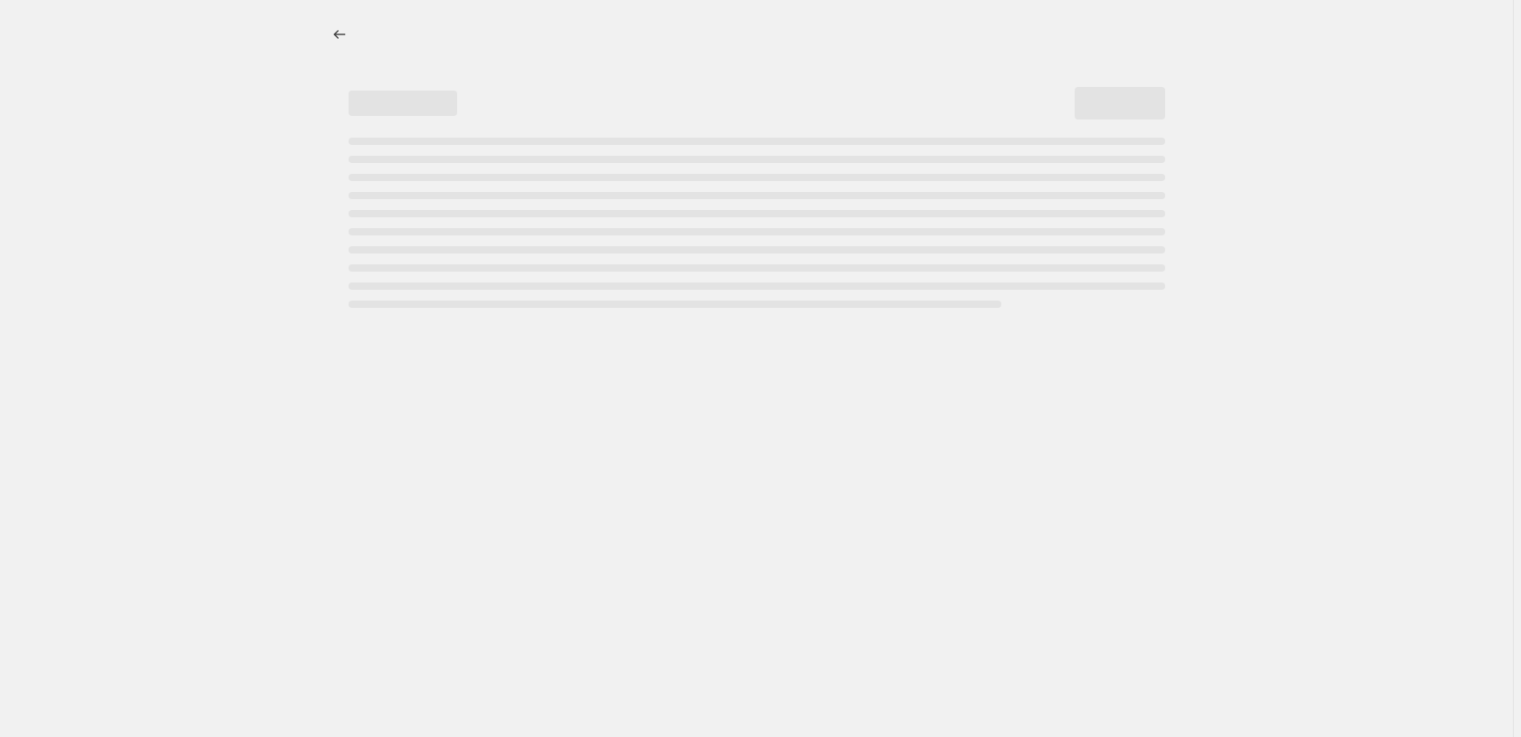
select select "percentage"
select select "pp"
select select "collection"
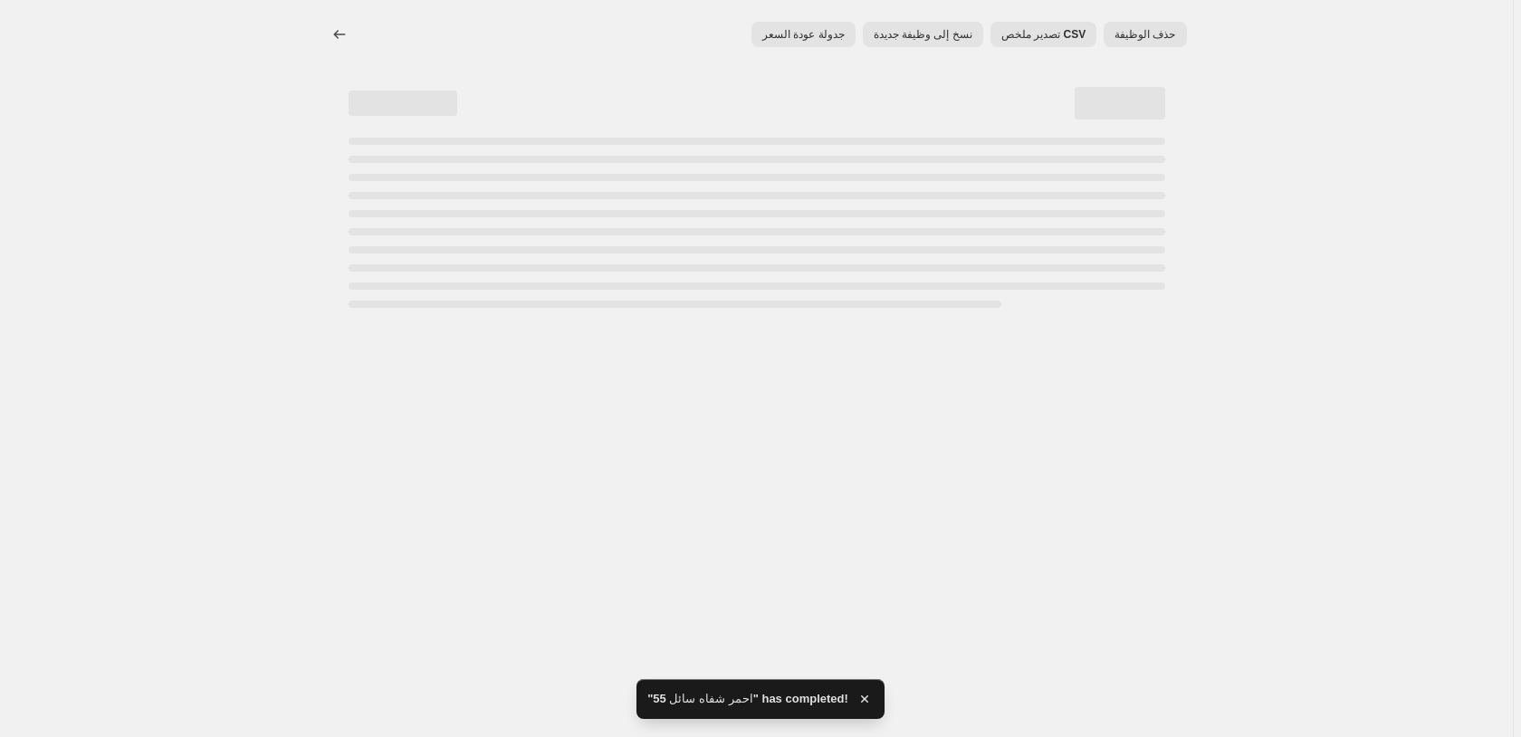
select select "percentage"
select select "pp"
select select "collection"
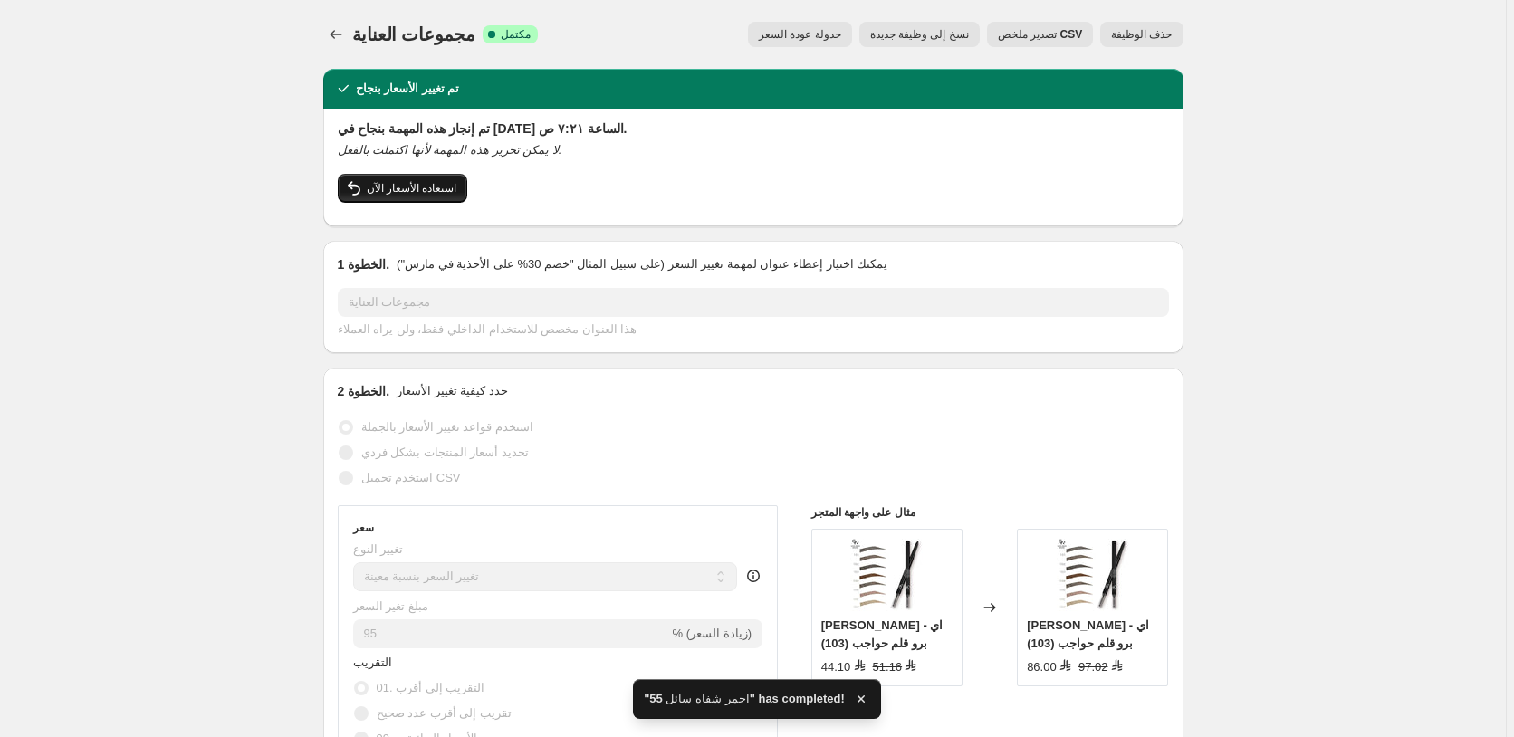
click at [413, 193] on span "استعادة الأسعار الآن" at bounding box center [412, 188] width 91 height 14
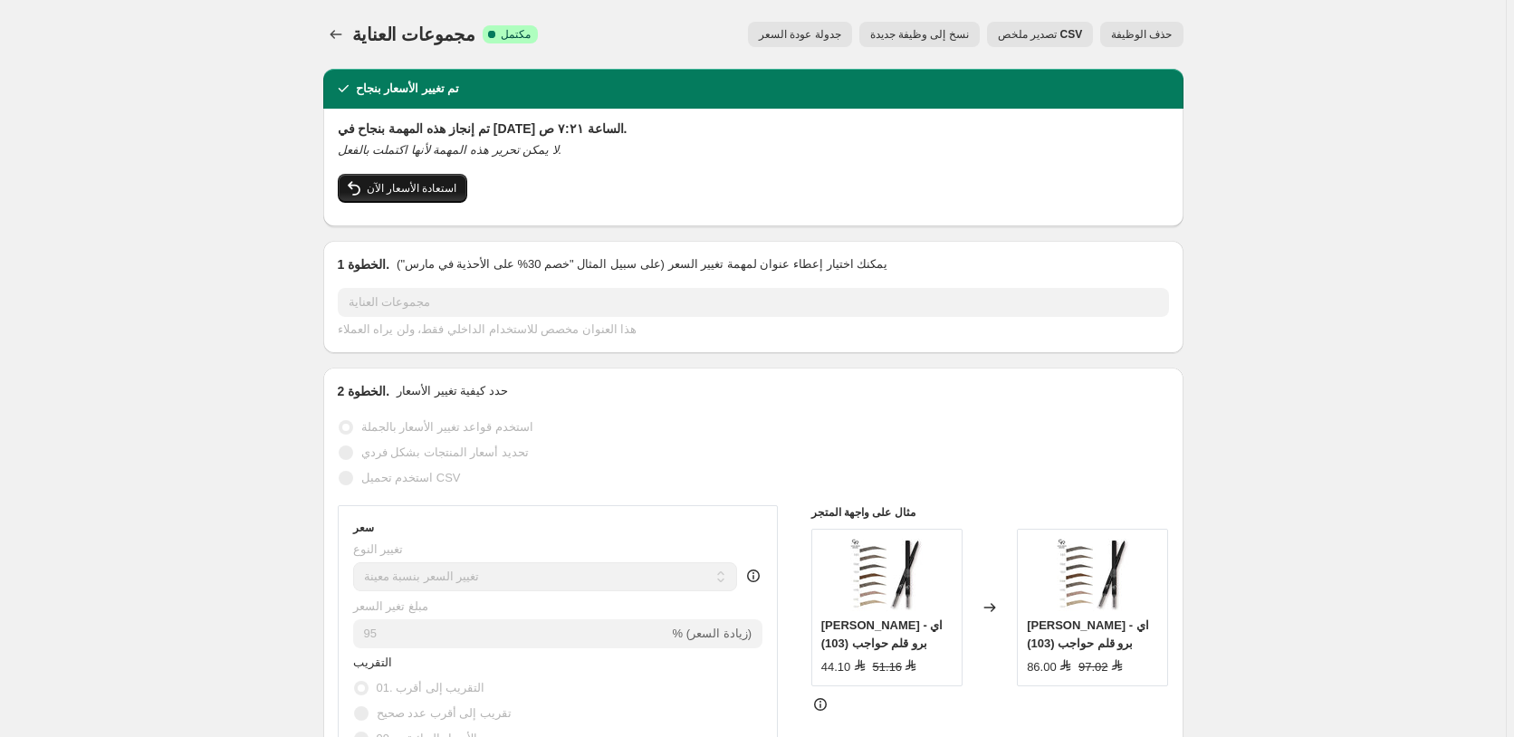
click at [397, 189] on span "استعادة الأسعار الآن" at bounding box center [412, 188] width 91 height 14
click at [415, 188] on span "استعادة الأسعار الآن" at bounding box center [412, 188] width 91 height 14
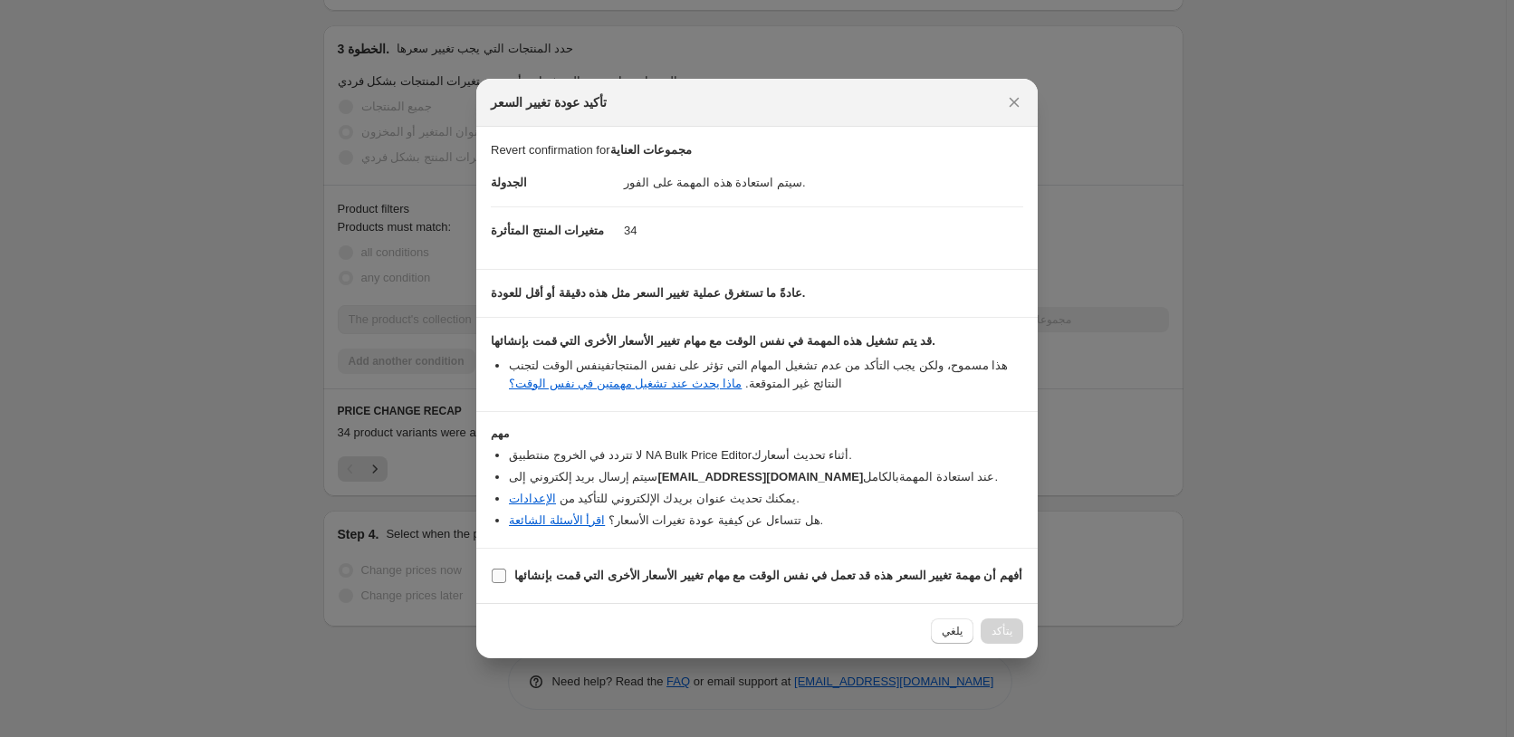
click at [502, 575] on input "أفهم أن مهمة تغيير السعر هذه قد تعمل في نفس الوقت مع مهام تغيير الأسعار الأخرى …" at bounding box center [499, 576] width 14 height 14
checkbox input "true"
click at [996, 635] on span "Confirm" at bounding box center [992, 631] width 42 height 14
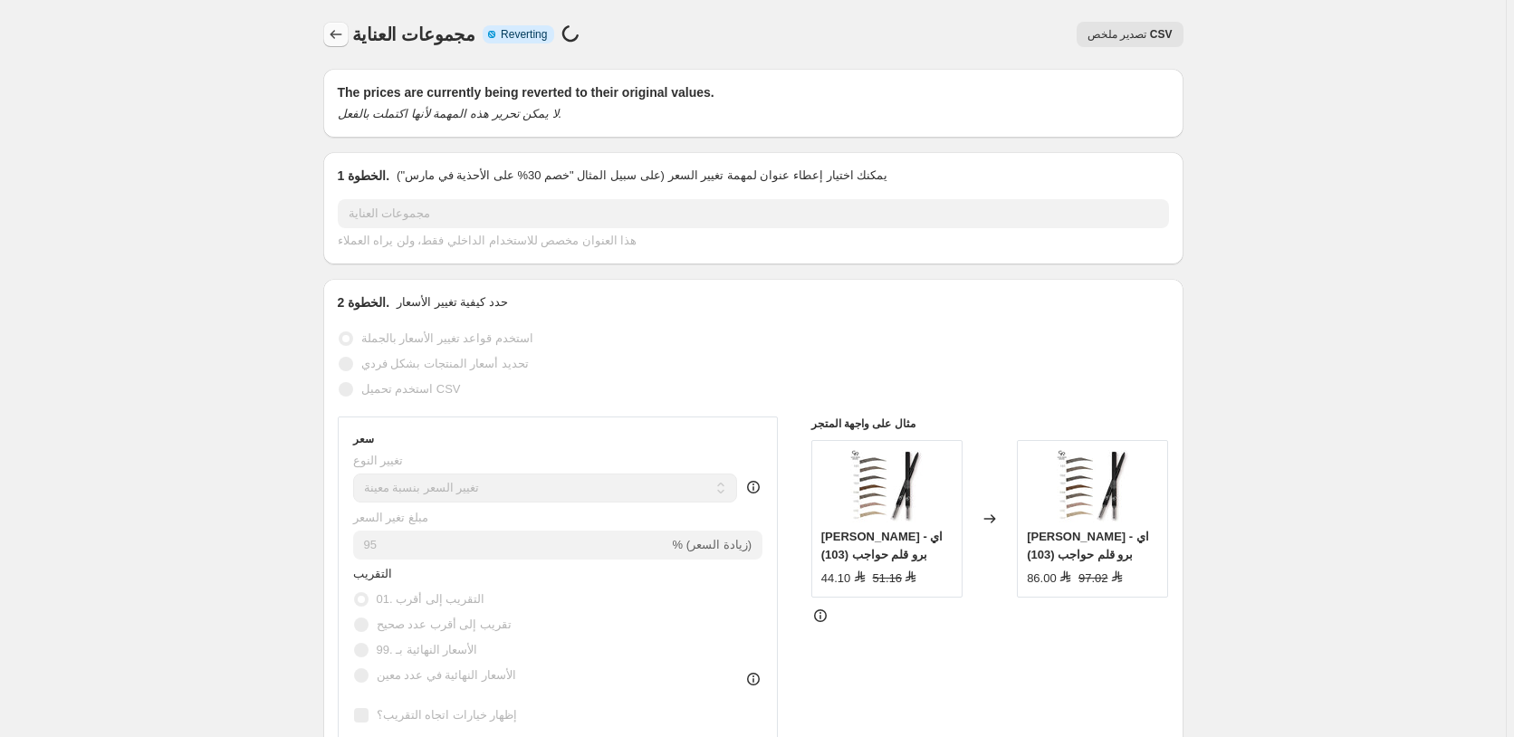
click at [335, 36] on icon "Price change jobs" at bounding box center [336, 34] width 18 height 18
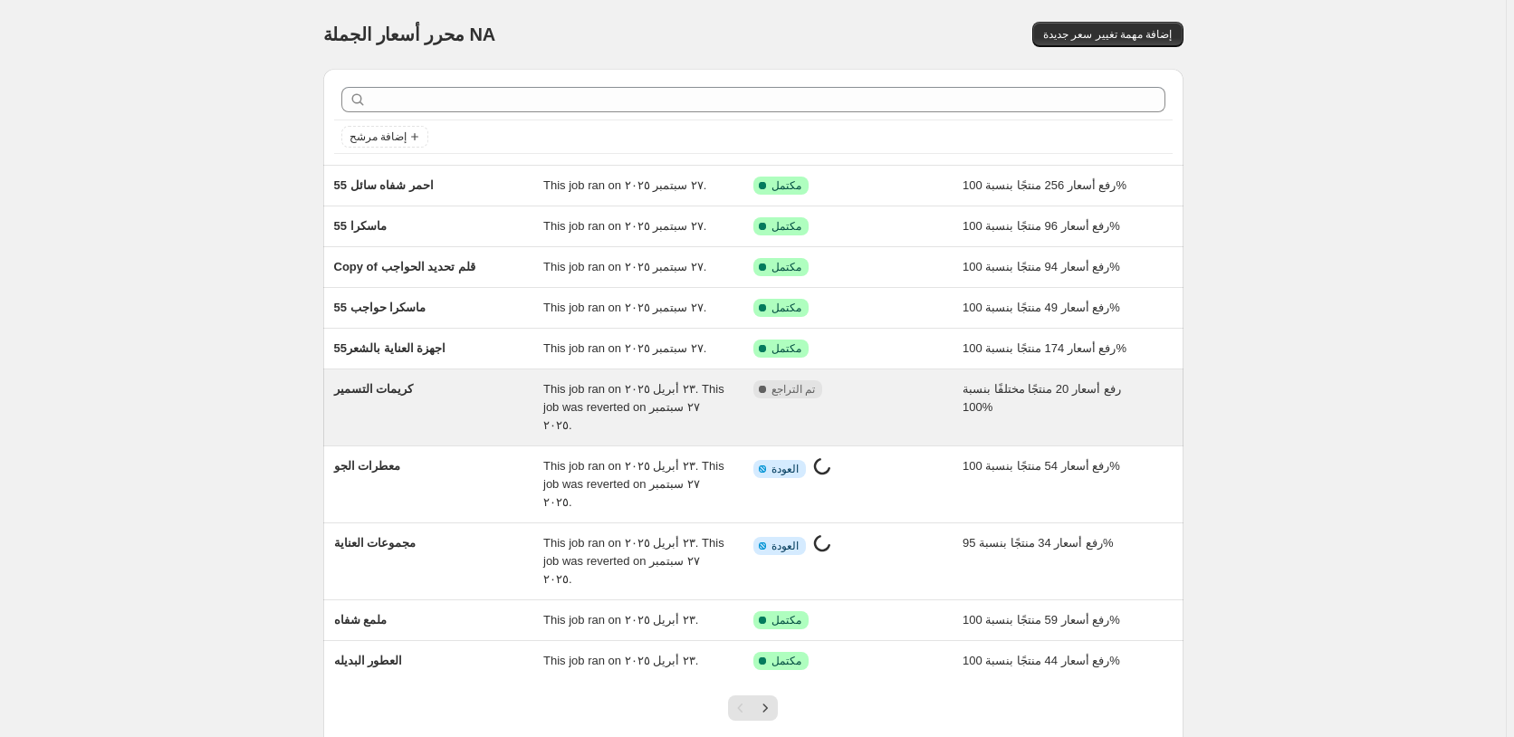
click at [889, 389] on div "مكتمل تم التراجع" at bounding box center [844, 389] width 183 height 18
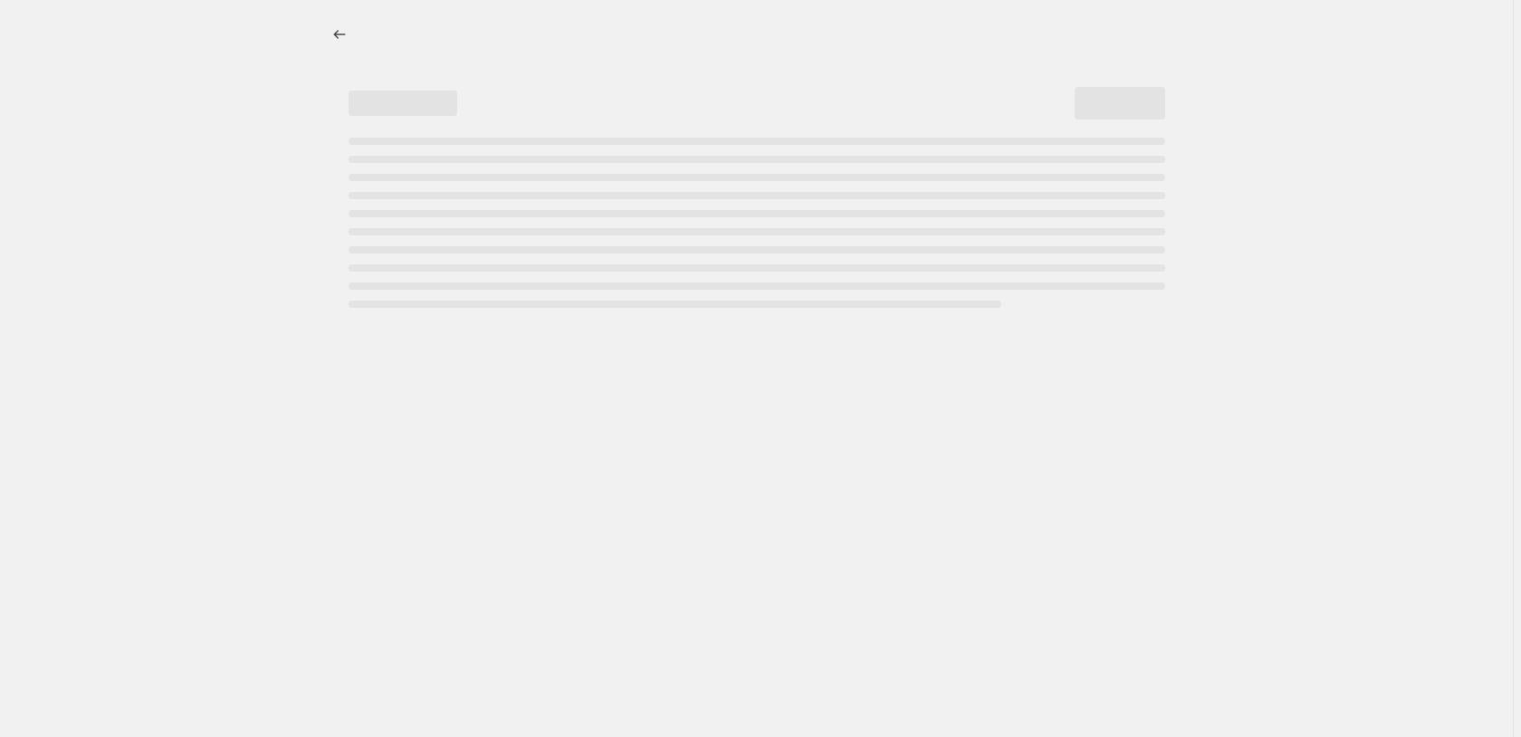
select select "percentage"
select select "pp"
select select "collection"
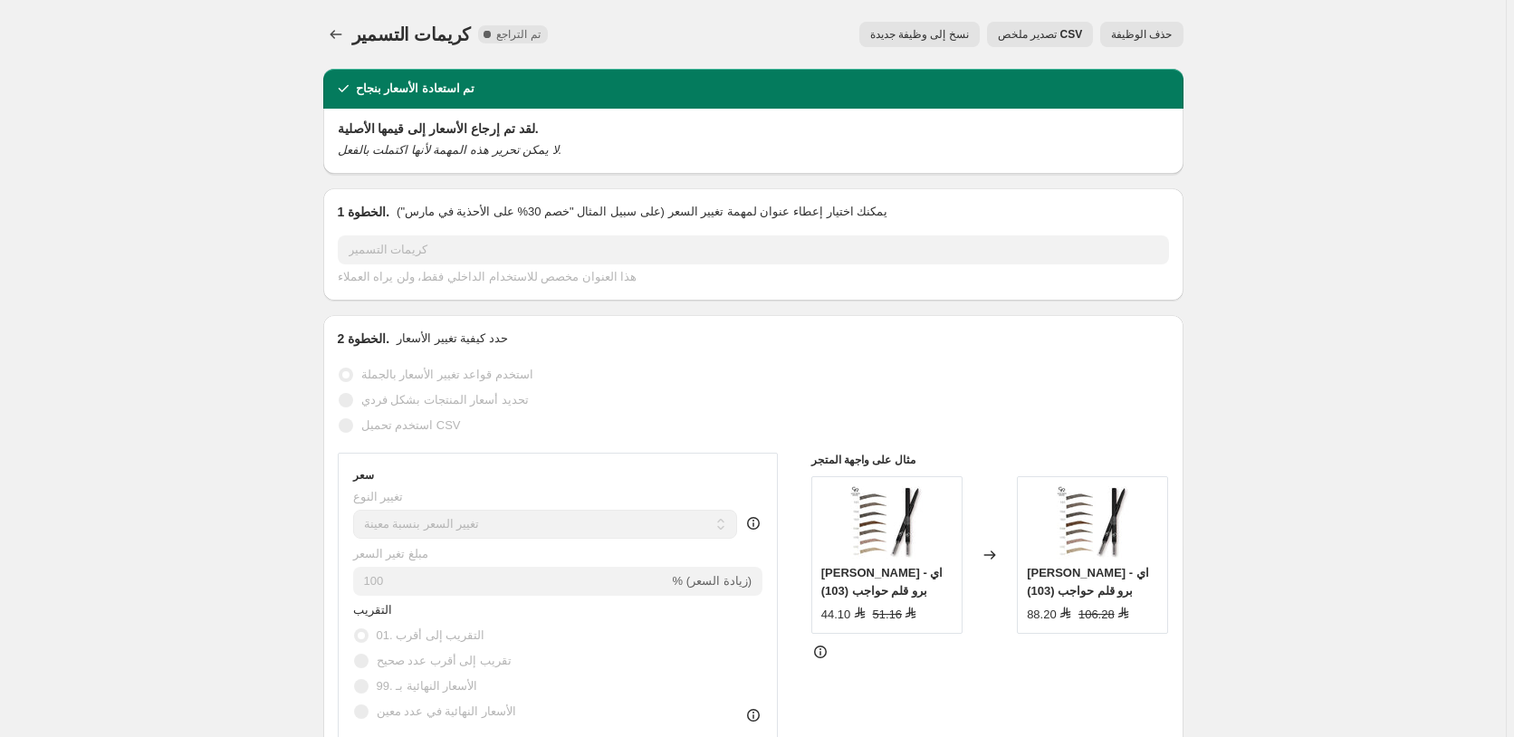
click at [921, 33] on span "نسخ إلى وظيفة جديدة" at bounding box center [919, 34] width 99 height 14
select select "percentage"
select select "pp"
select select "collection"
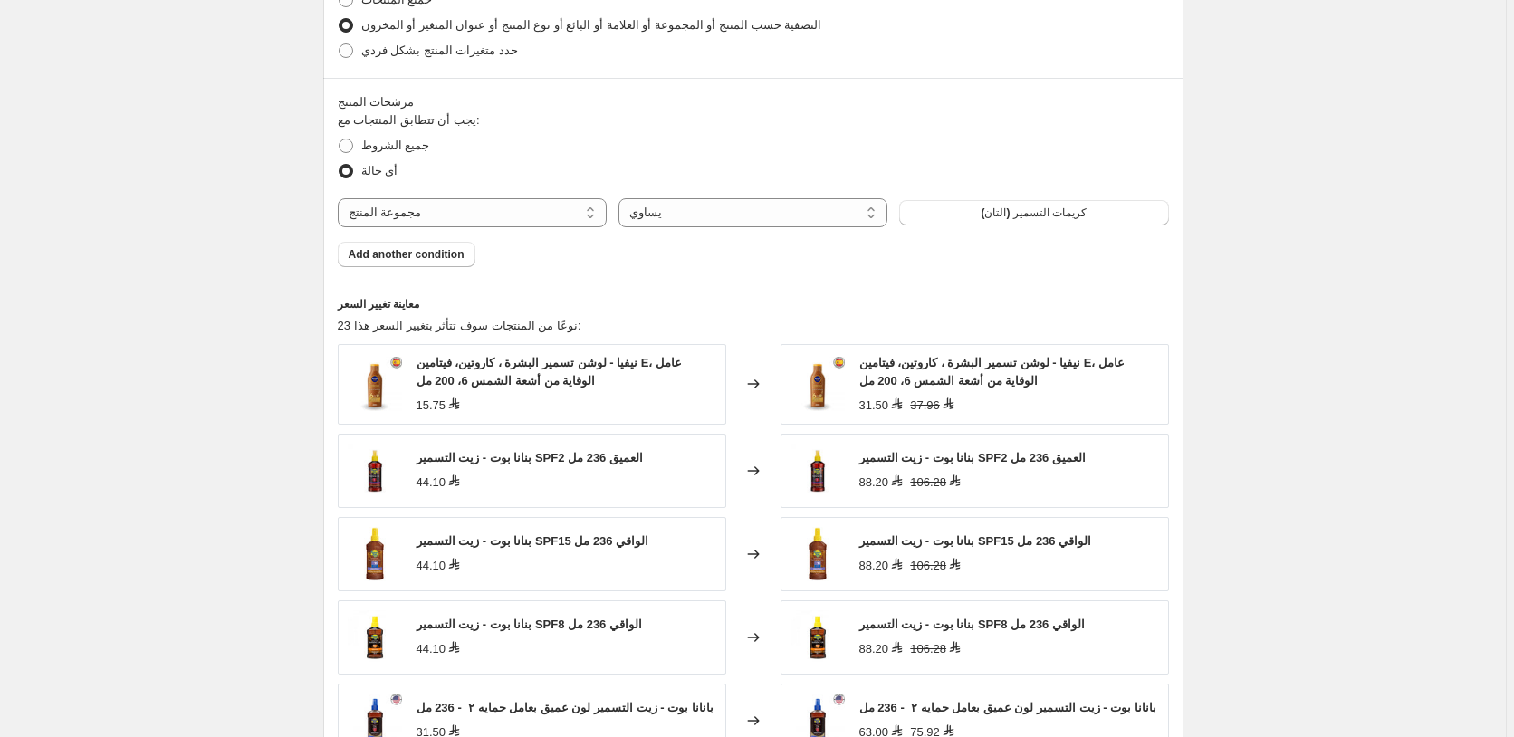
scroll to position [1533, 0]
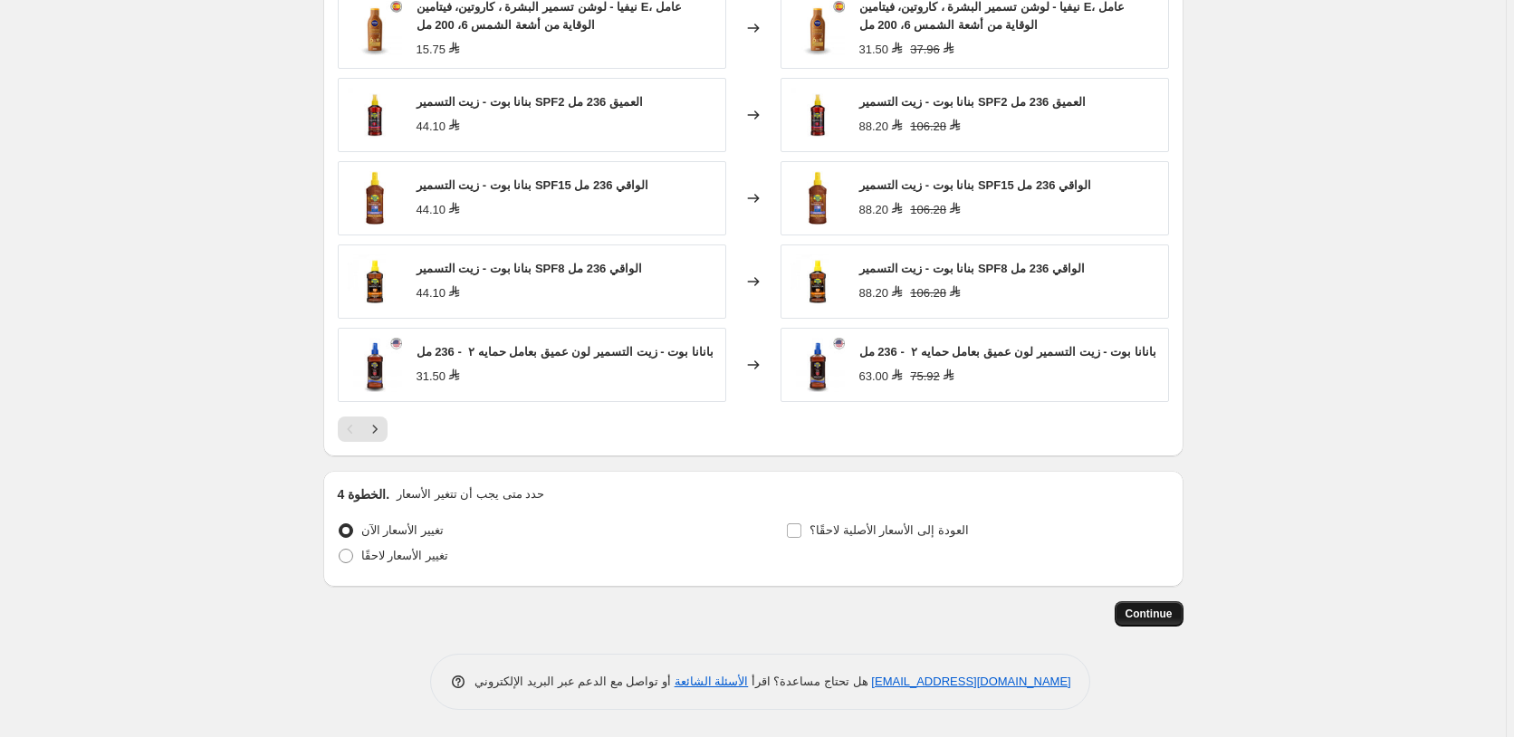
click at [1159, 615] on span "Continue" at bounding box center [1148, 614] width 47 height 14
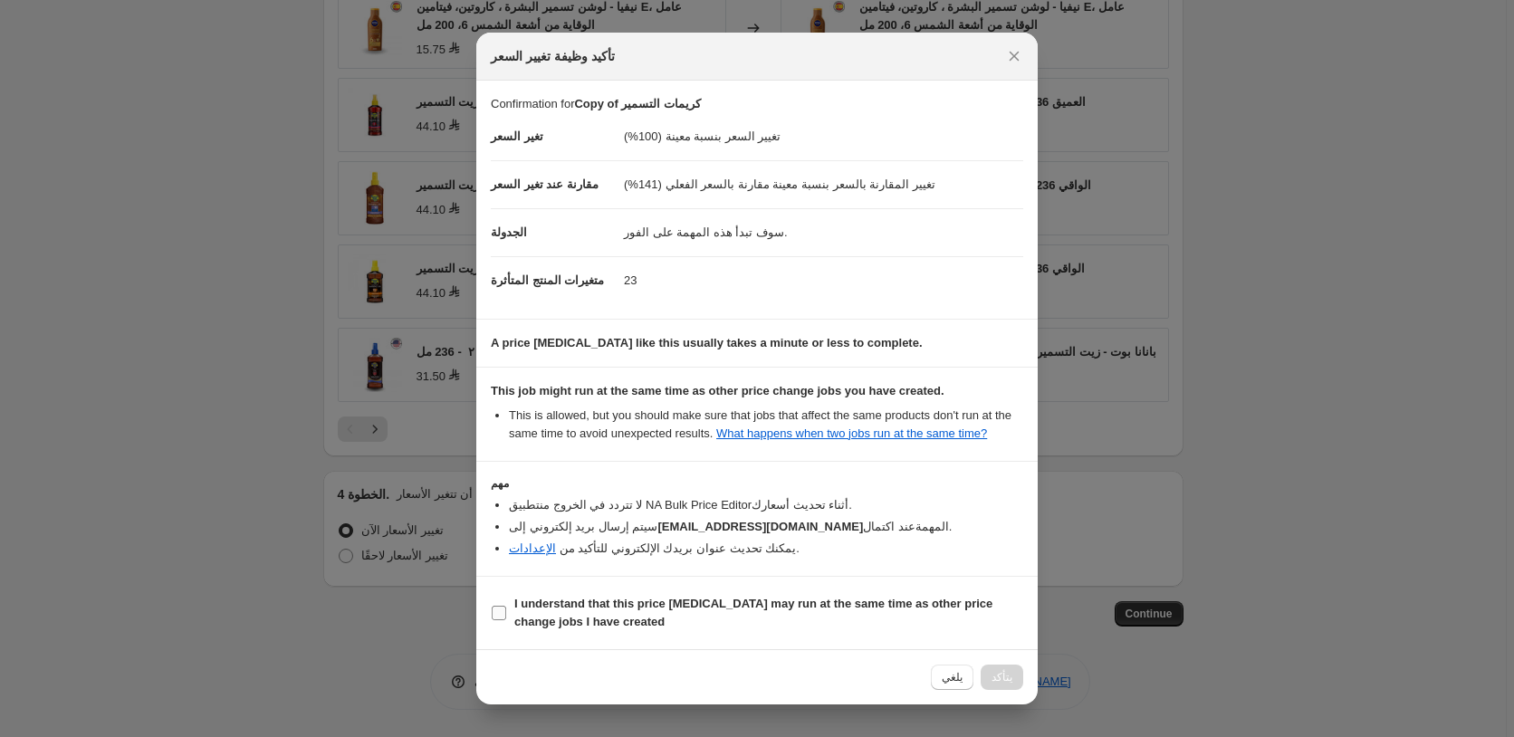
click at [498, 614] on input "I understand that this price [MEDICAL_DATA] may run at the same time as other p…" at bounding box center [499, 613] width 14 height 14
checkbox input "true"
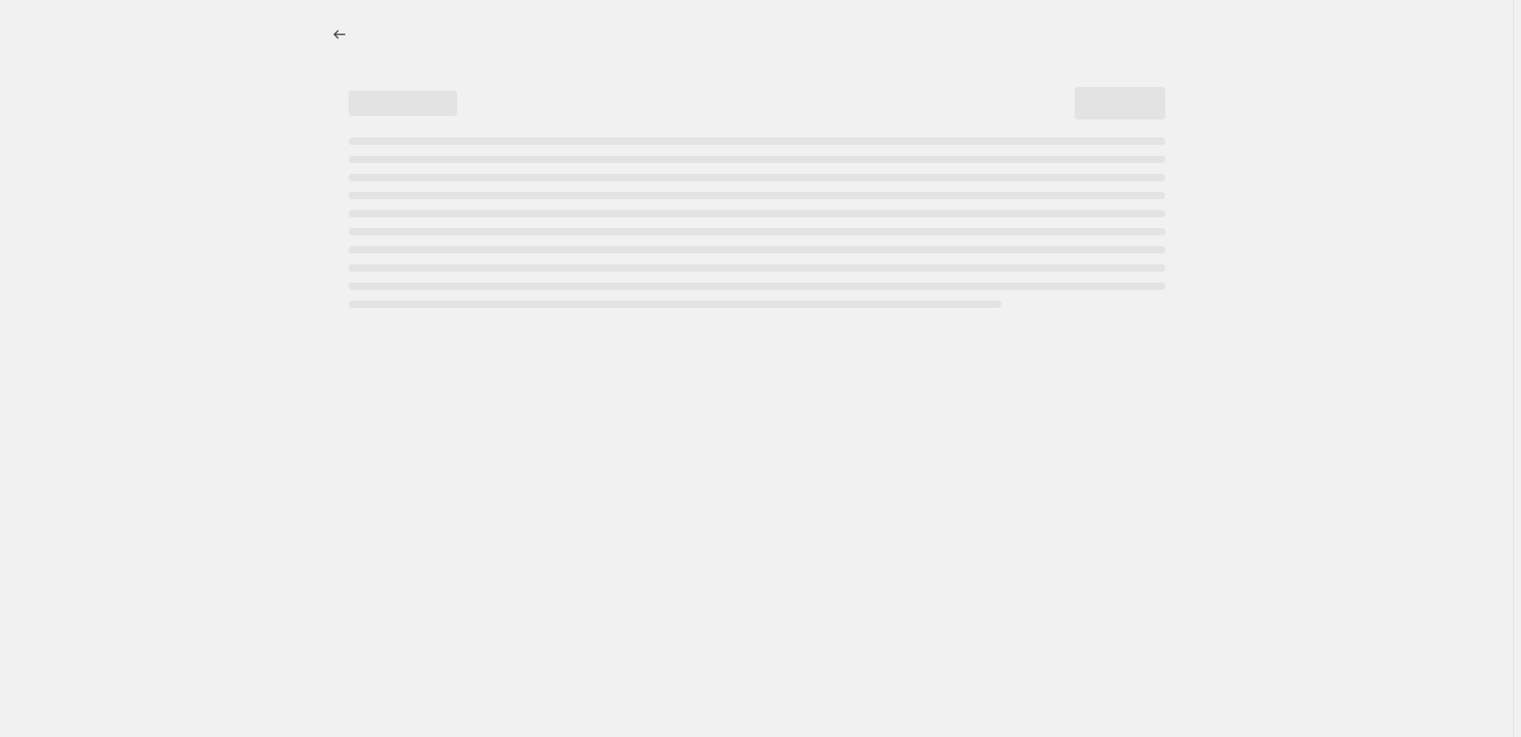
select select "percentage"
select select "pp"
select select "collection"
select select "percentage"
select select "pp"
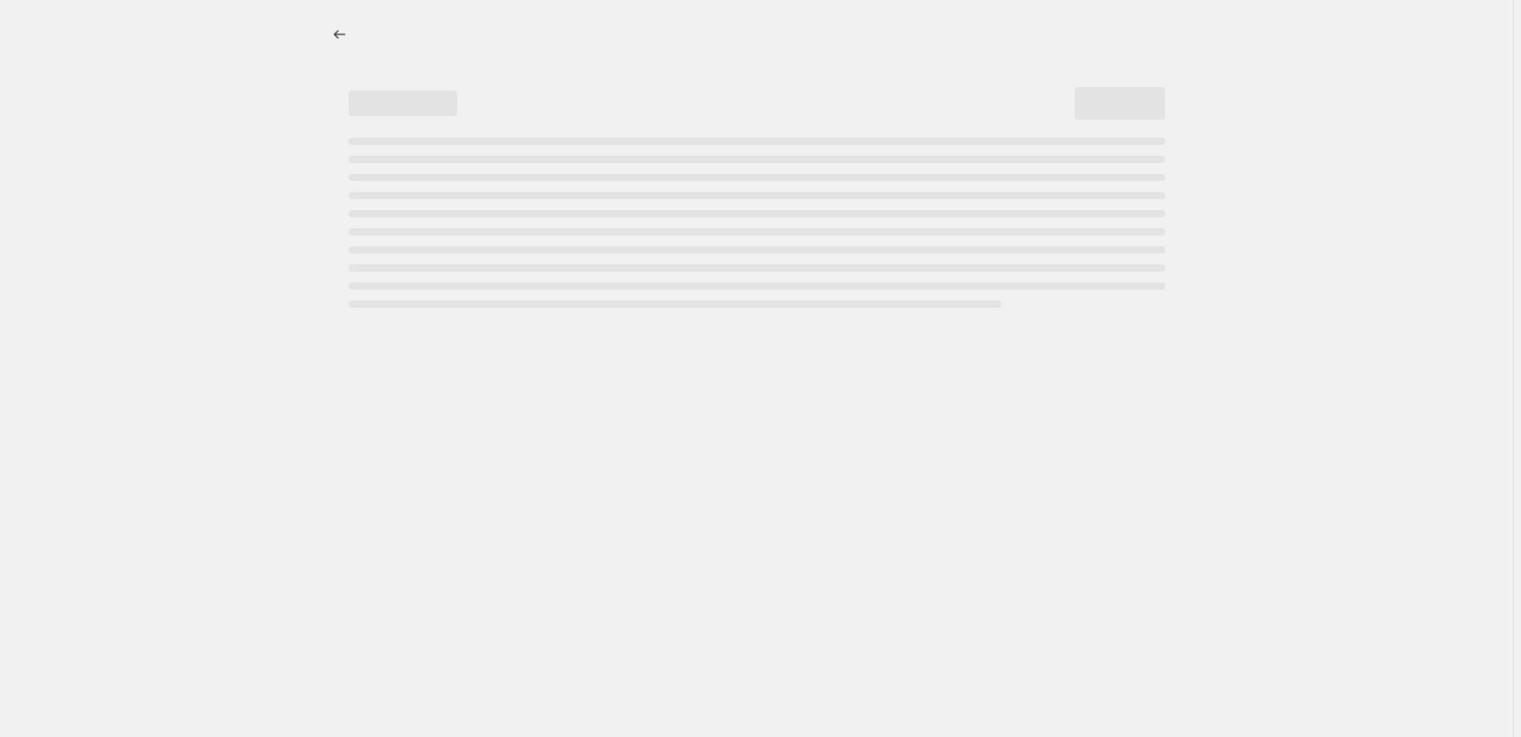
select select "collection"
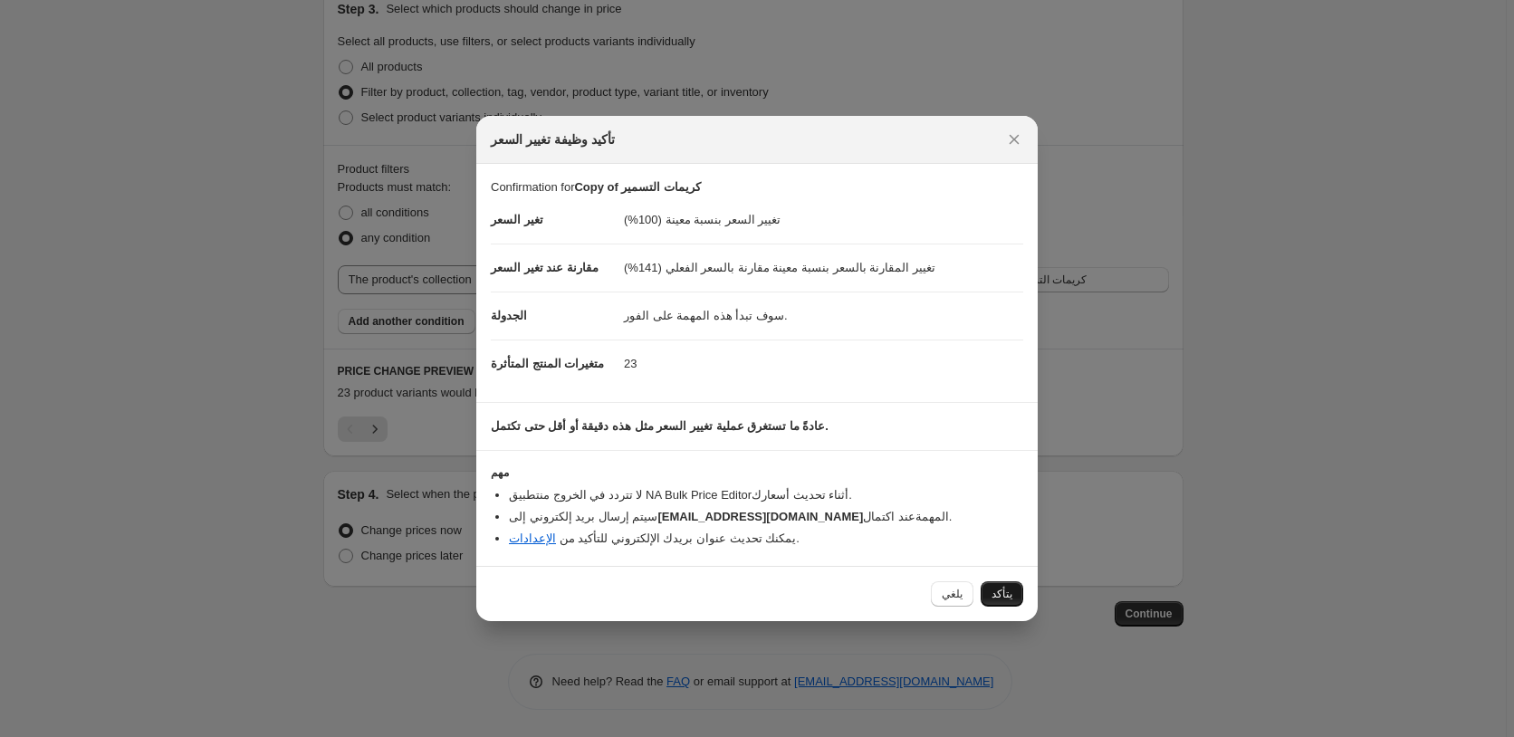
click at [1002, 597] on span "يتأكد" at bounding box center [1001, 594] width 21 height 14
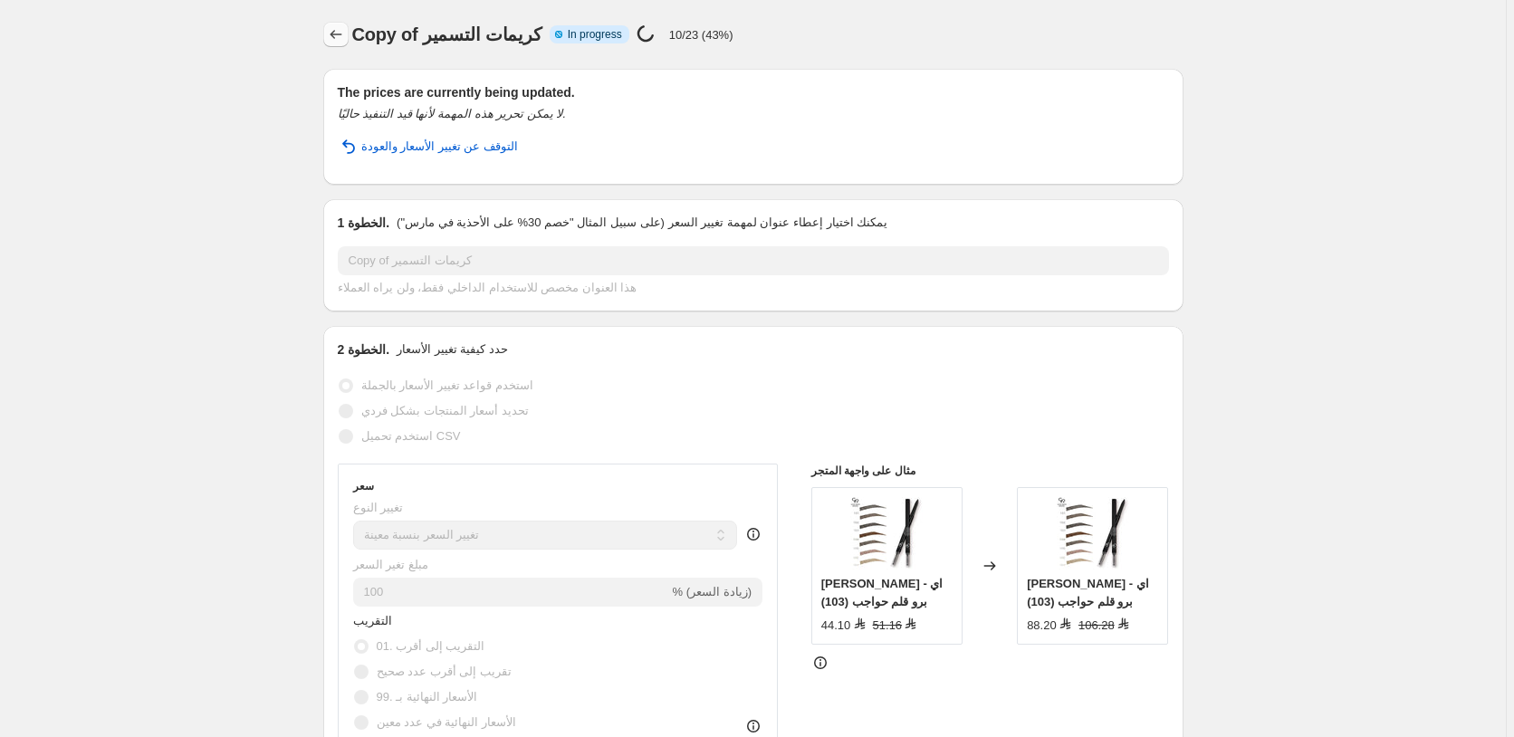
click at [340, 42] on icon "Price change jobs" at bounding box center [336, 34] width 18 height 18
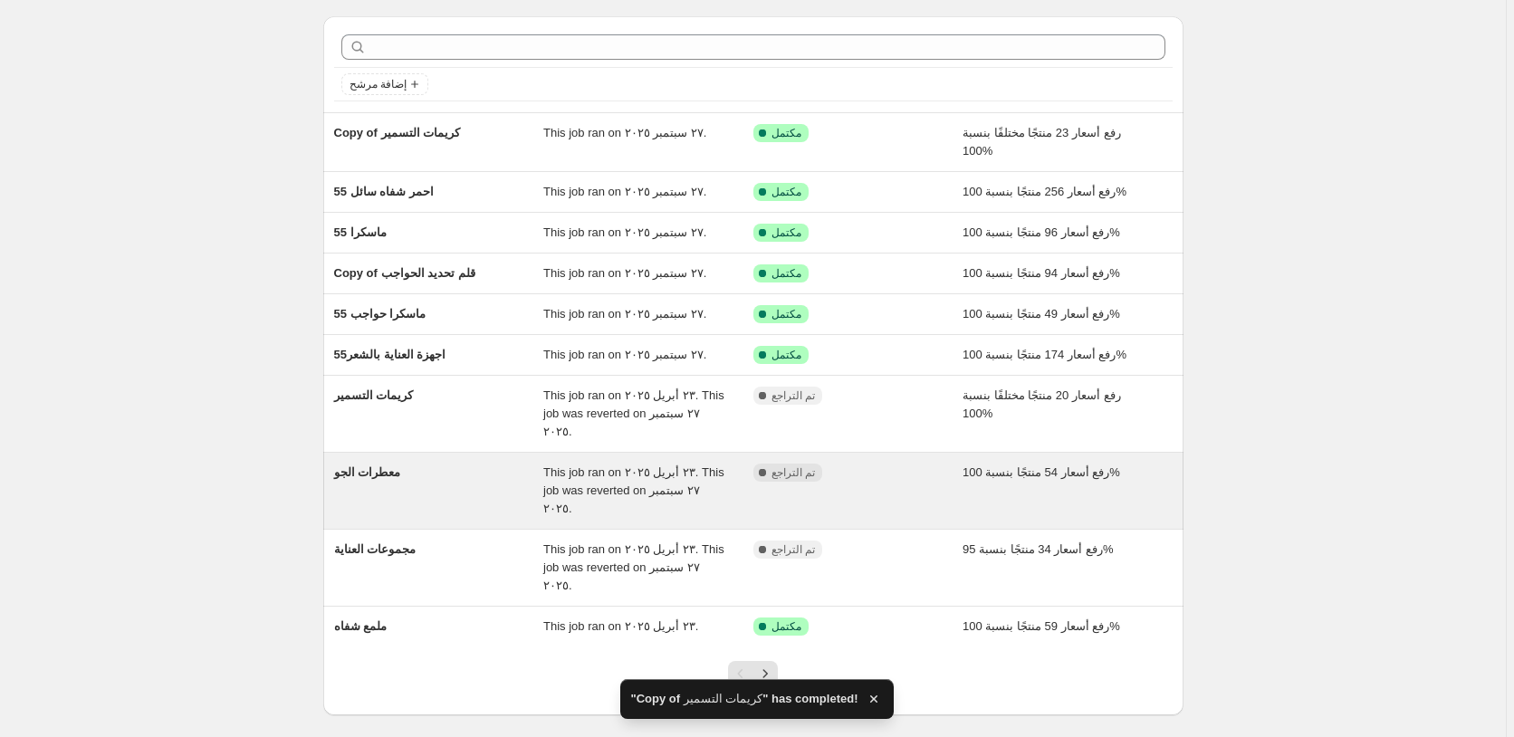
scroll to position [87, 0]
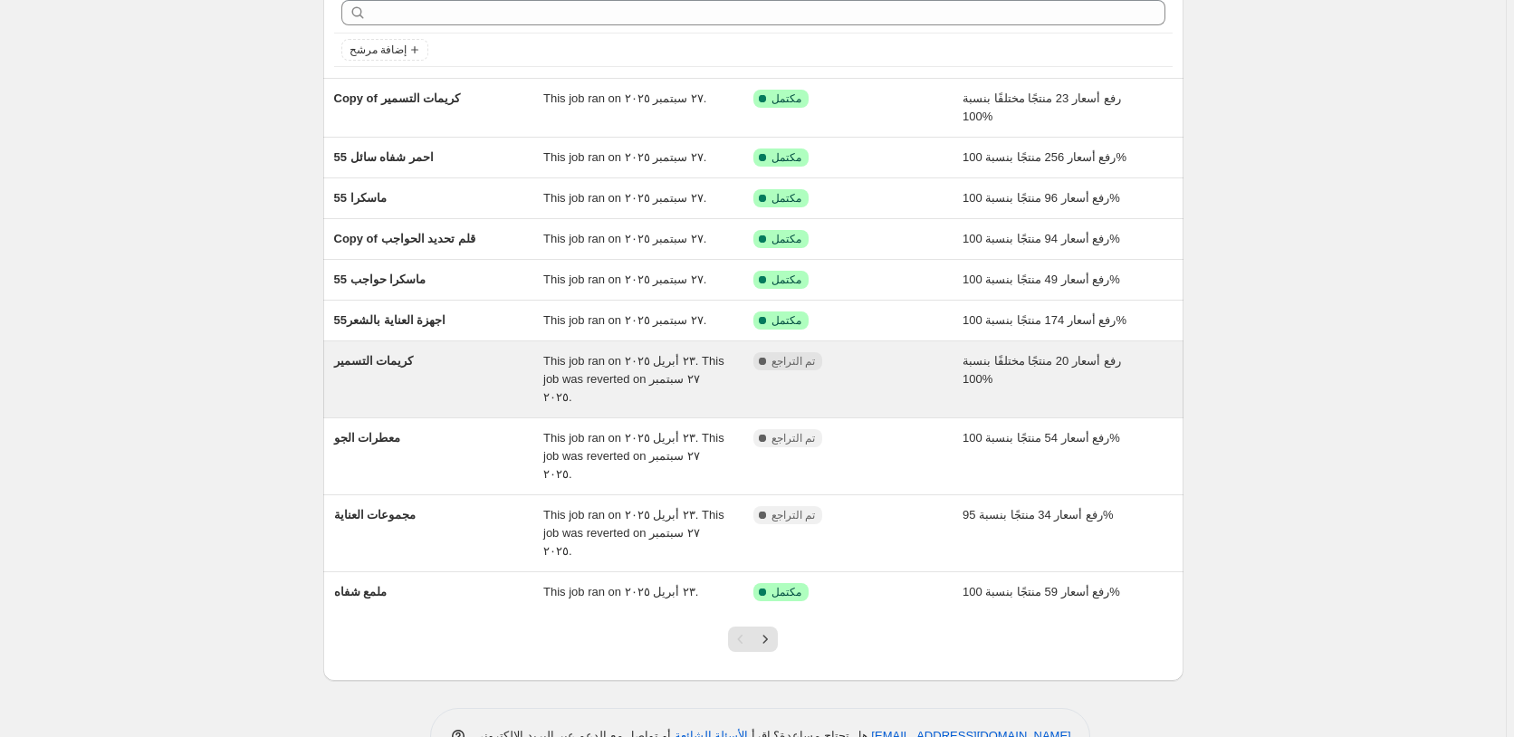
click at [897, 367] on div "مكتمل تم التراجع" at bounding box center [844, 361] width 183 height 18
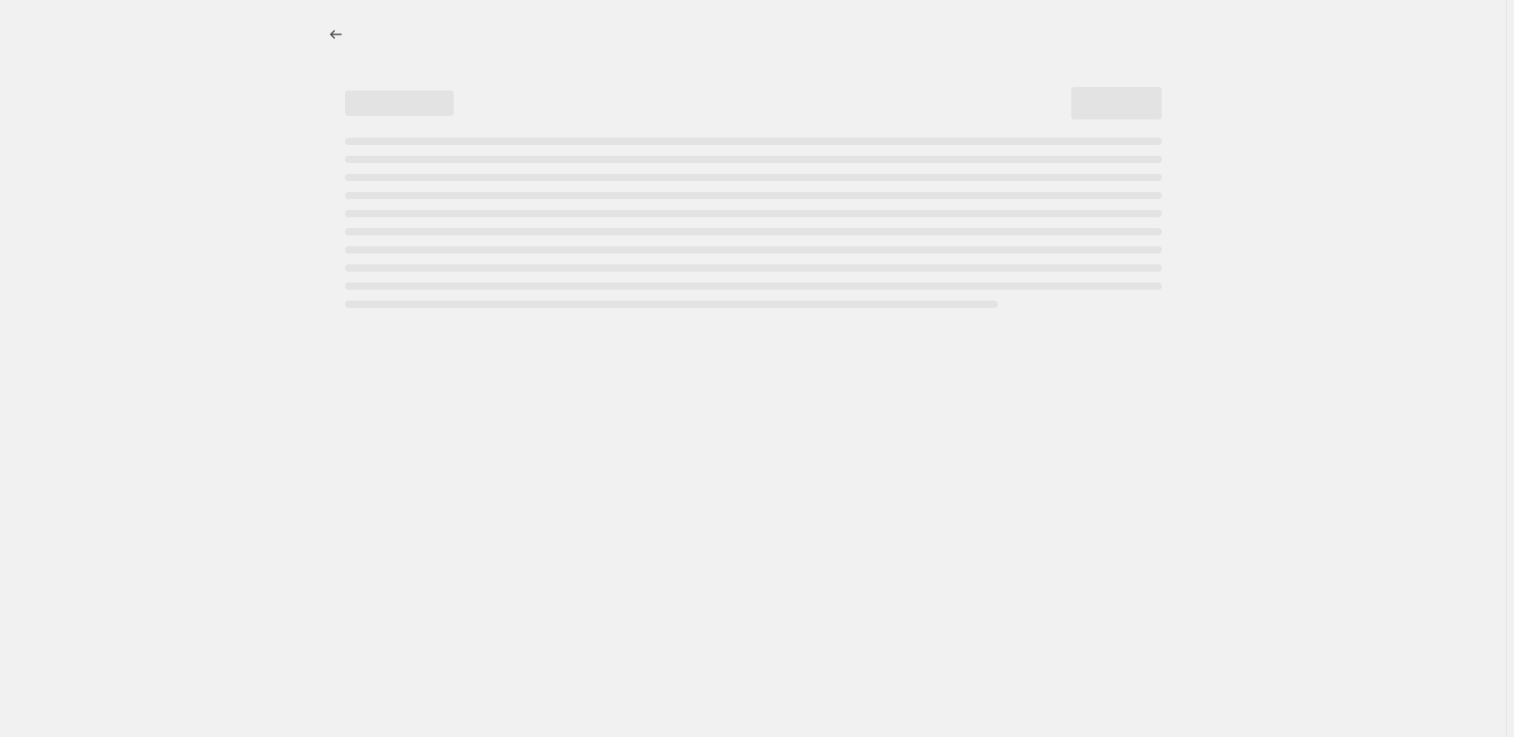
select select "percentage"
select select "pp"
select select "collection"
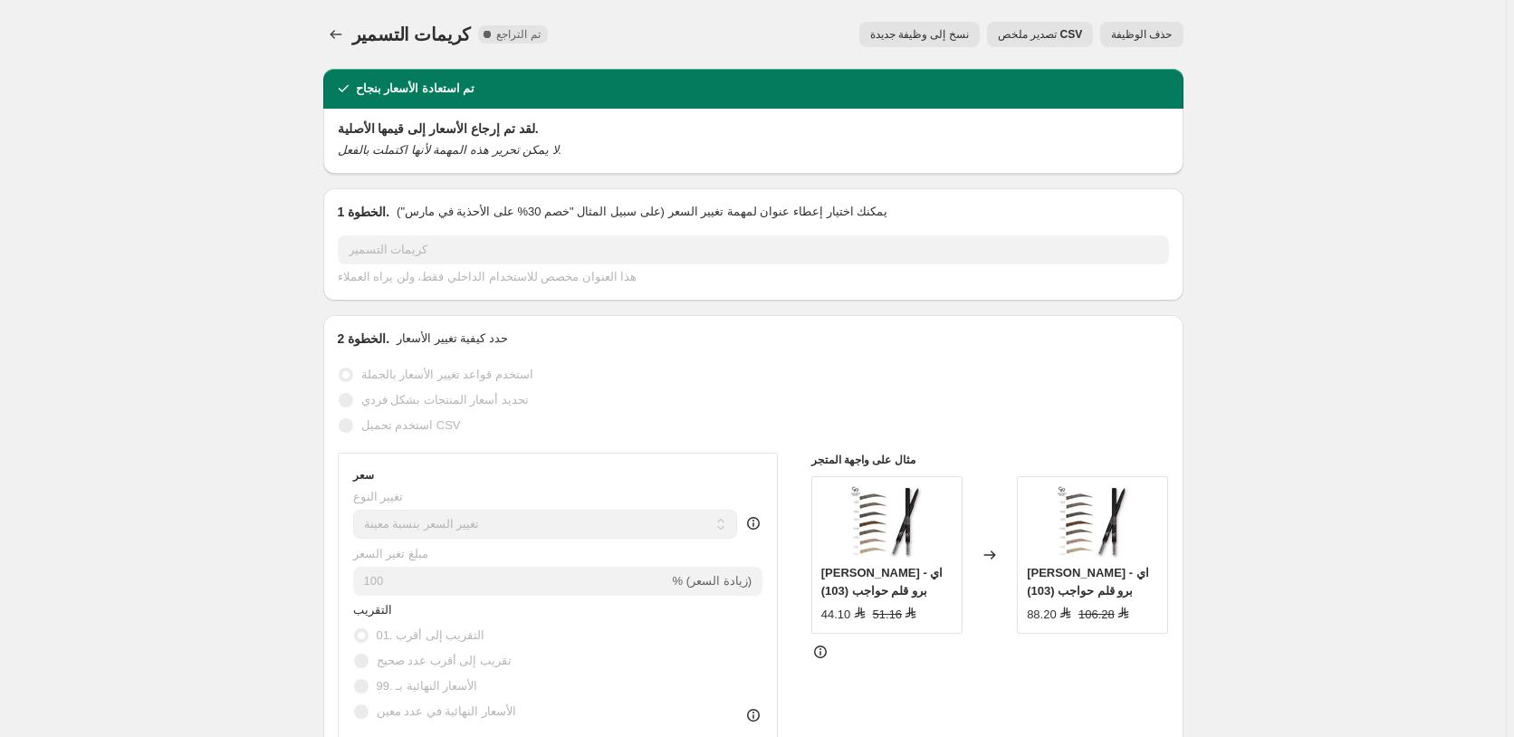
click at [1154, 34] on span "حذف الوظيفة" at bounding box center [1141, 34] width 61 height 14
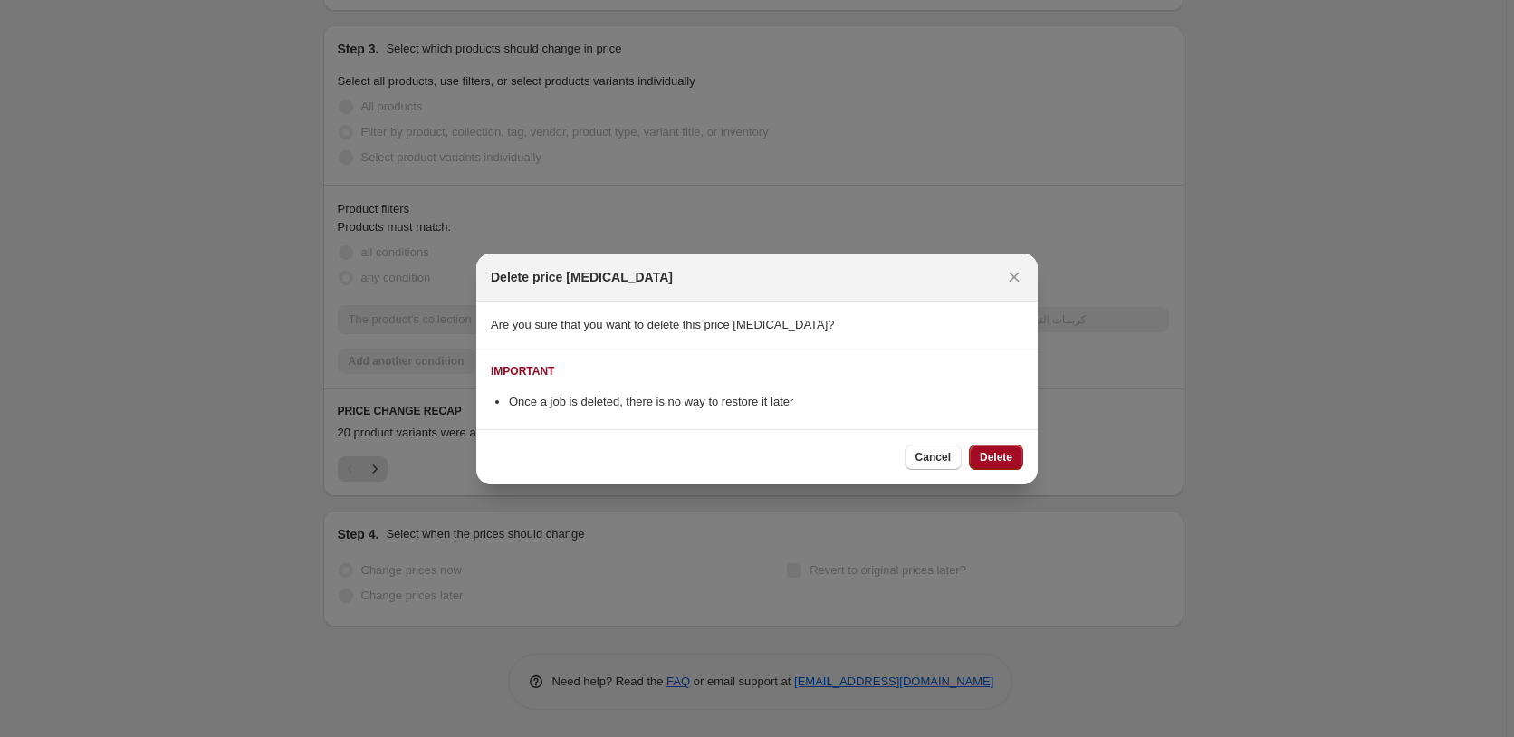
click at [1003, 457] on span "Delete" at bounding box center [996, 457] width 33 height 14
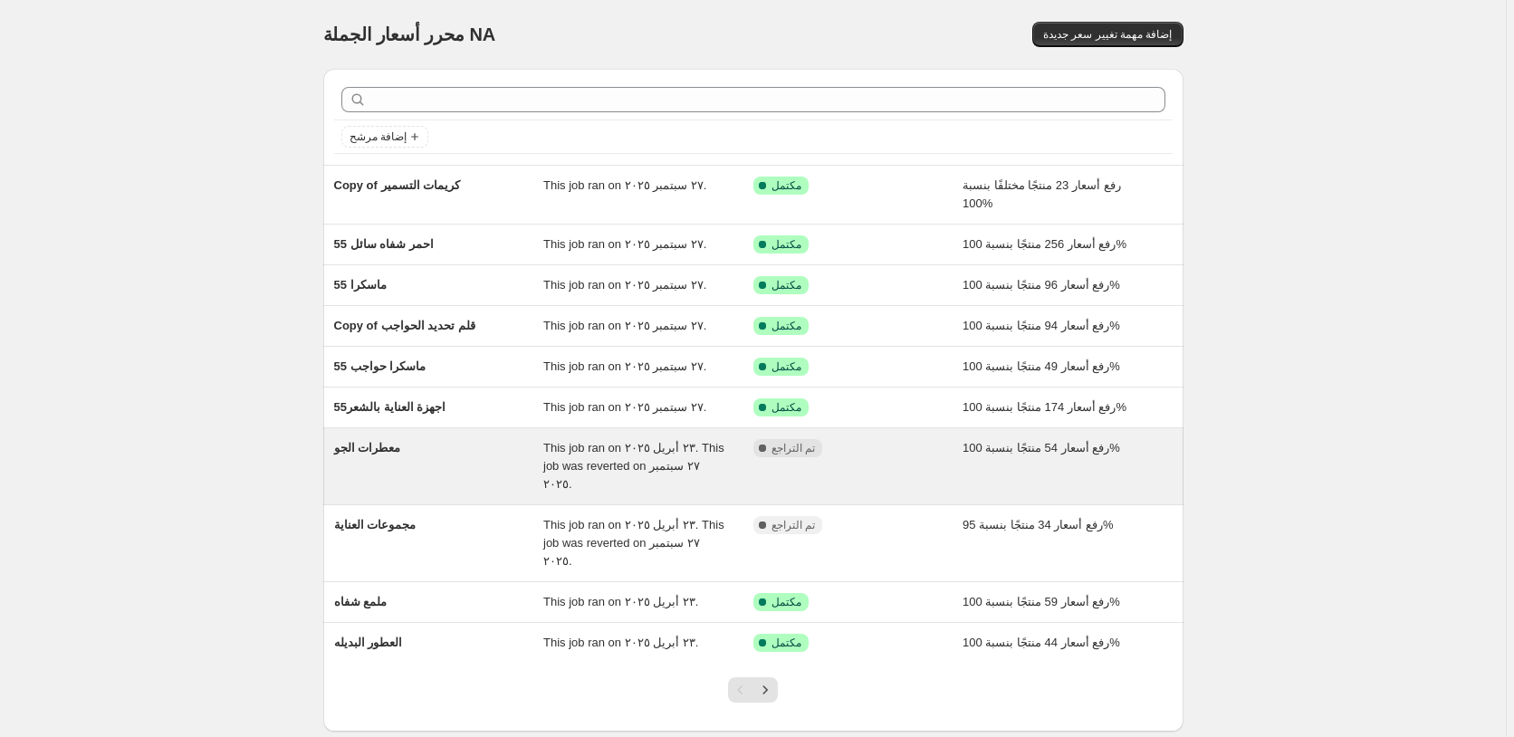
click at [908, 456] on div "مكتمل تم التراجع" at bounding box center [844, 448] width 183 height 18
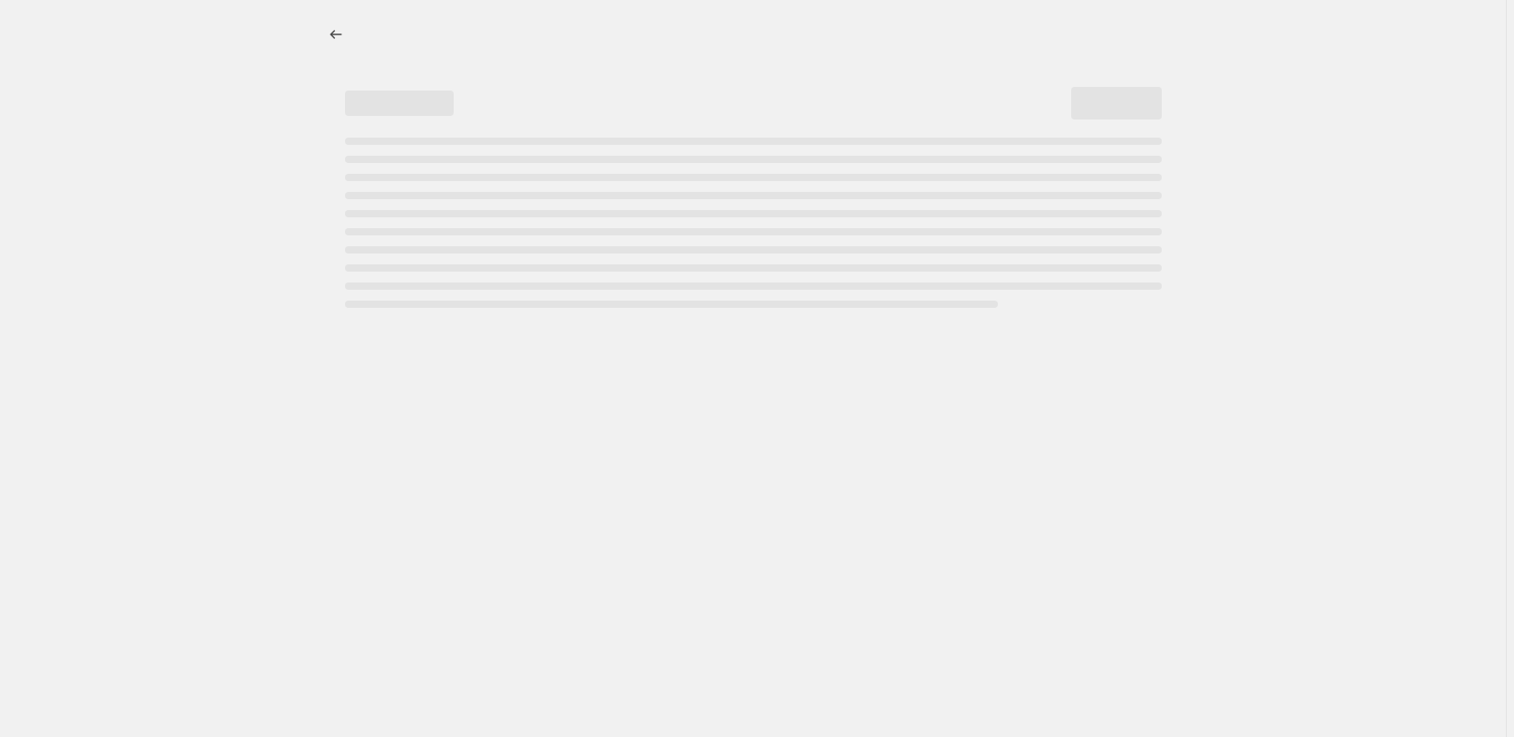
select select "percentage"
select select "pp"
select select "collection"
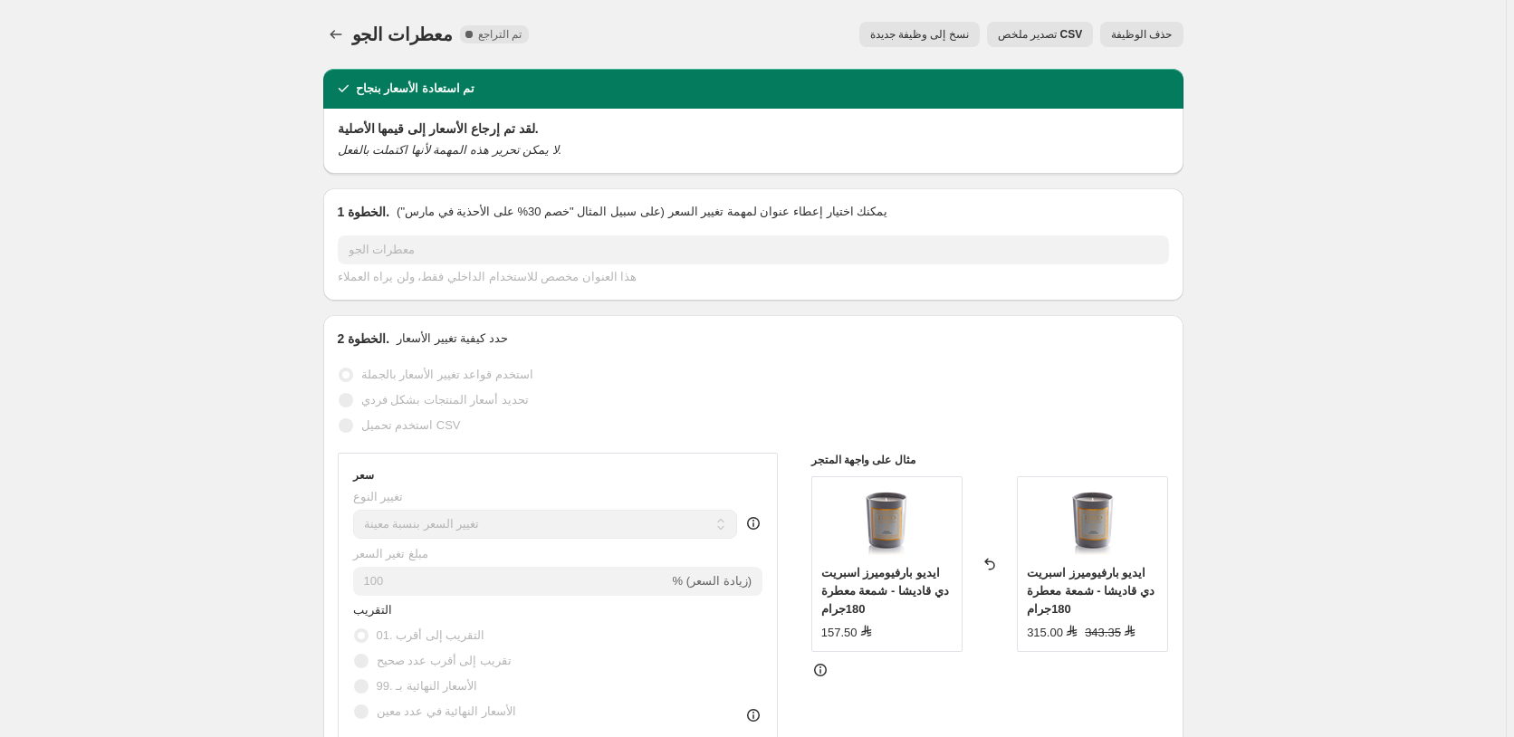
click at [931, 35] on span "نسخ إلى وظيفة جديدة" at bounding box center [919, 34] width 99 height 14
select select "percentage"
select select "pp"
select select "collection"
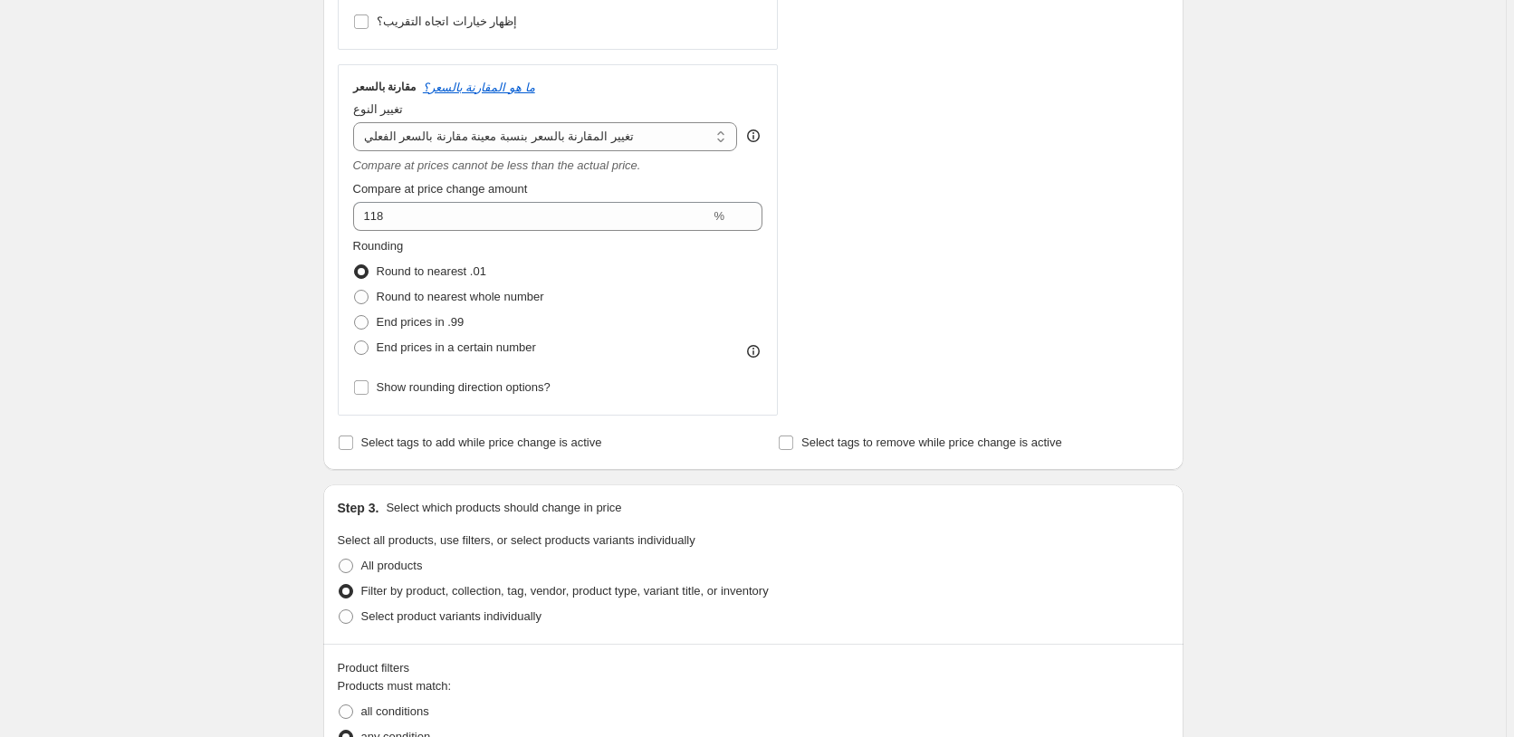
scroll to position [1538, 0]
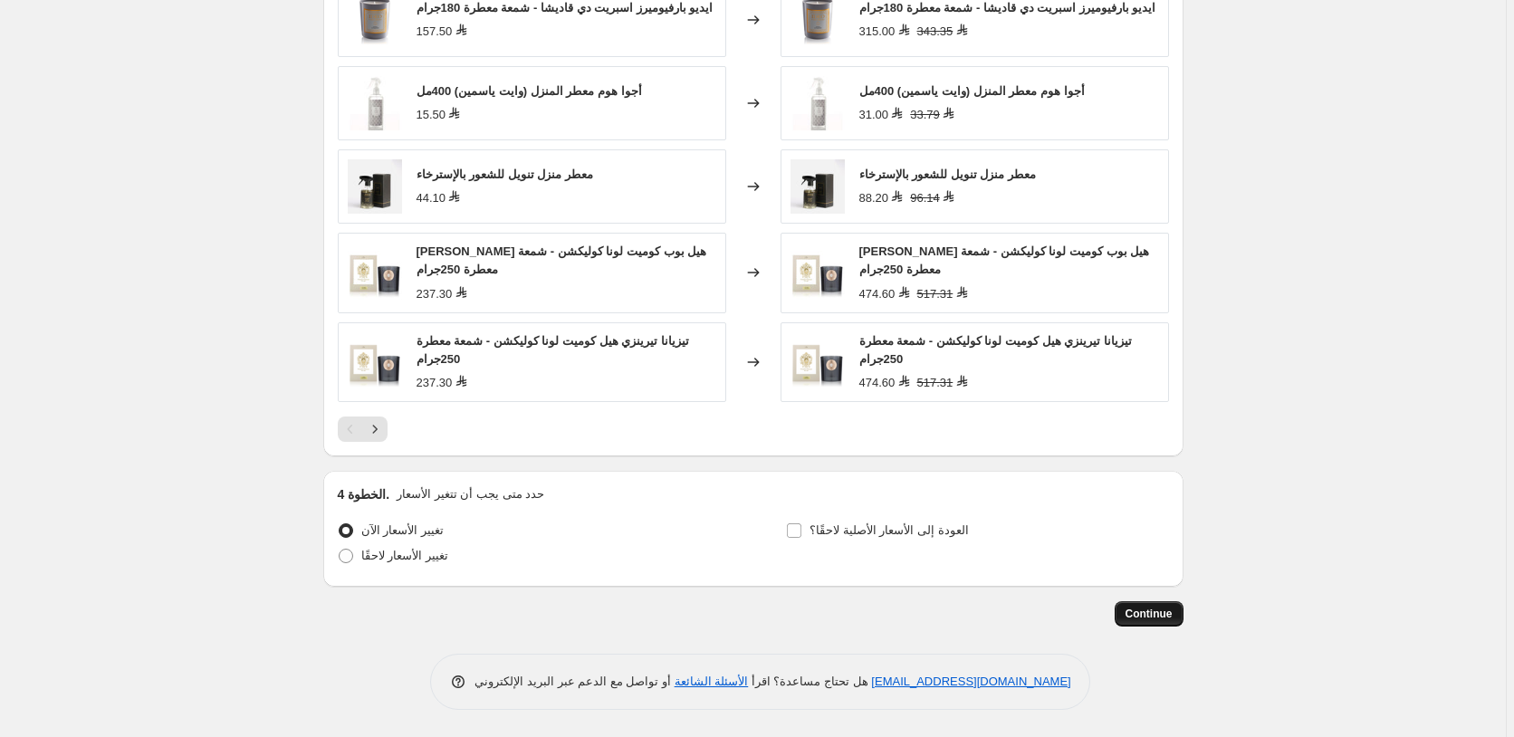
click at [1153, 612] on span "Continue" at bounding box center [1148, 614] width 47 height 14
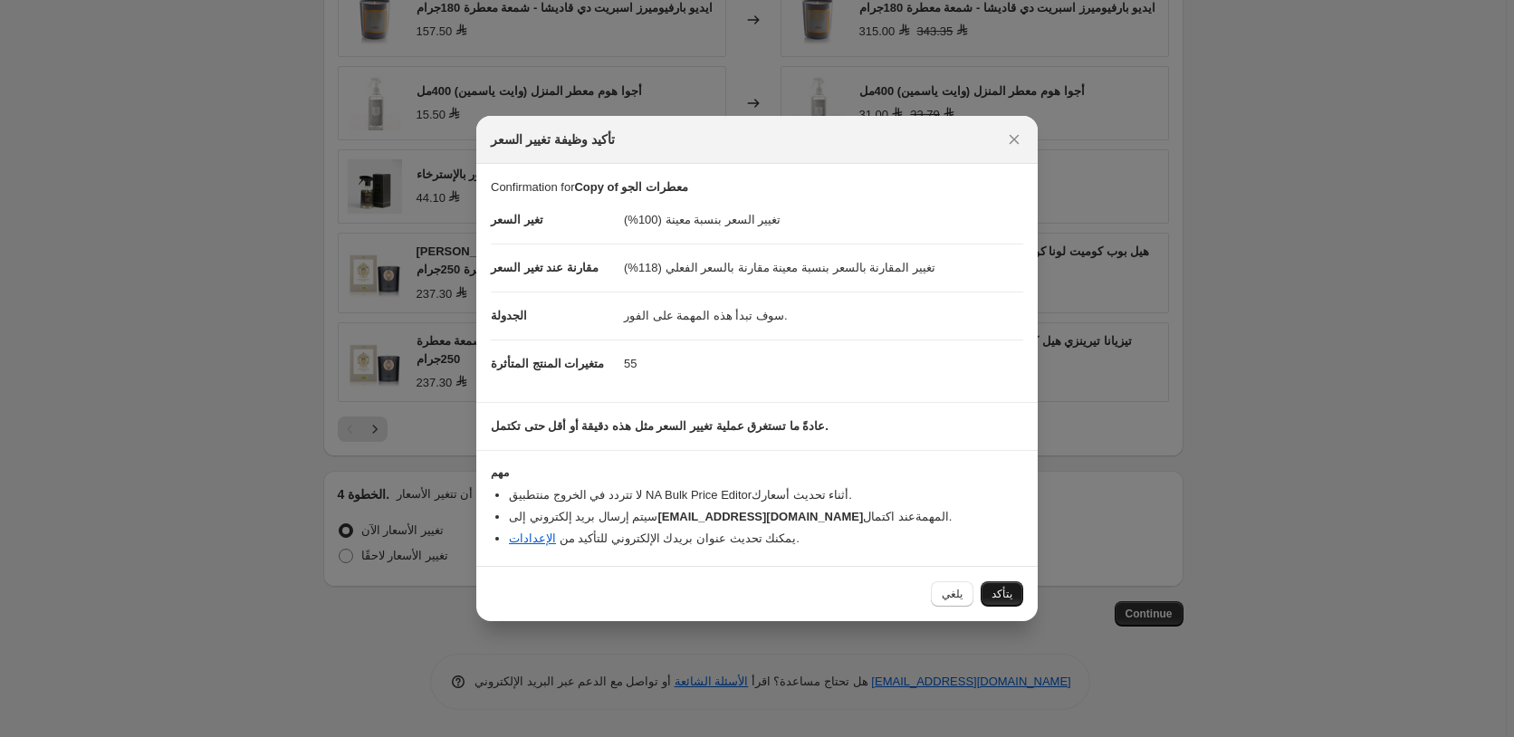
click at [1009, 596] on span "يتأكد" at bounding box center [1001, 594] width 21 height 14
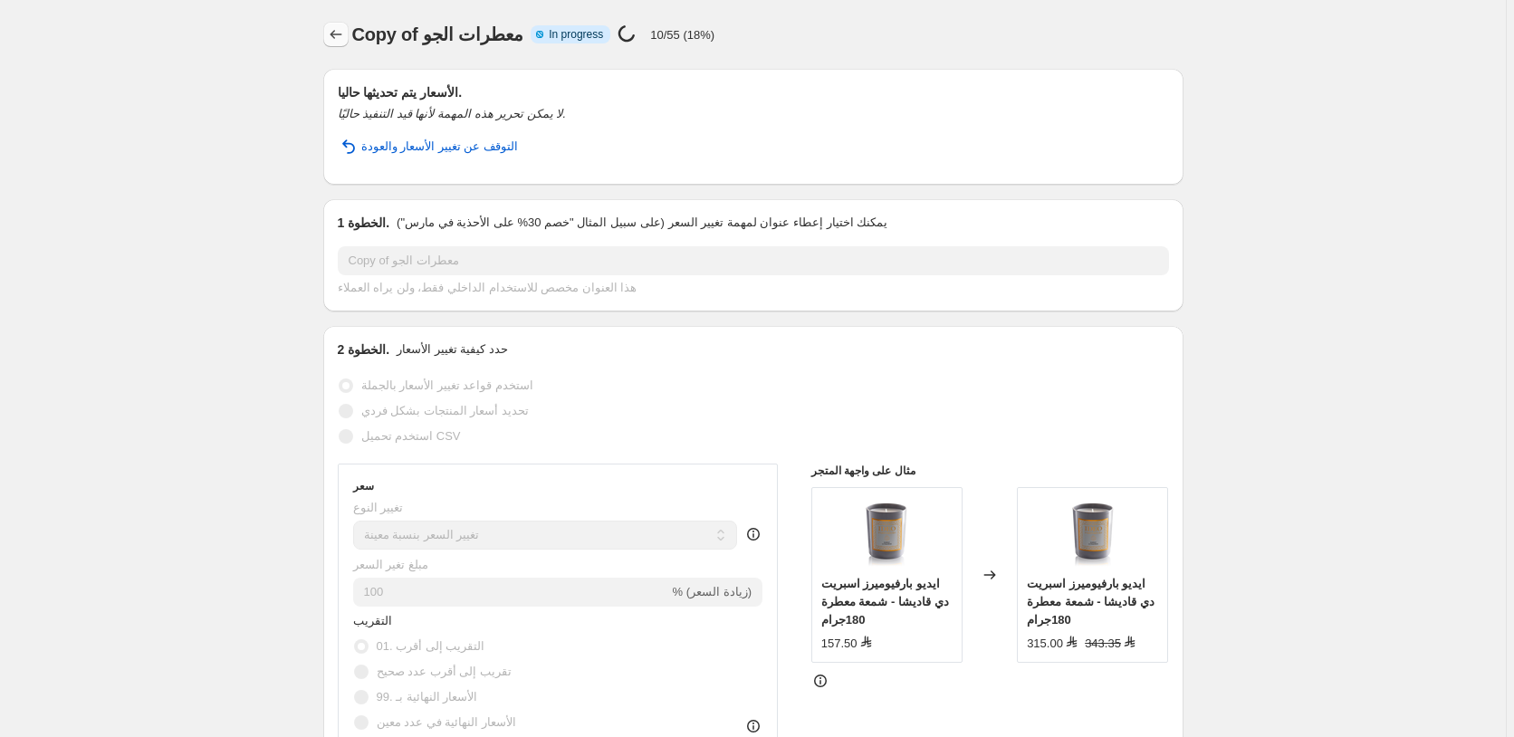
click at [342, 34] on icon "Price change jobs" at bounding box center [336, 34] width 18 height 18
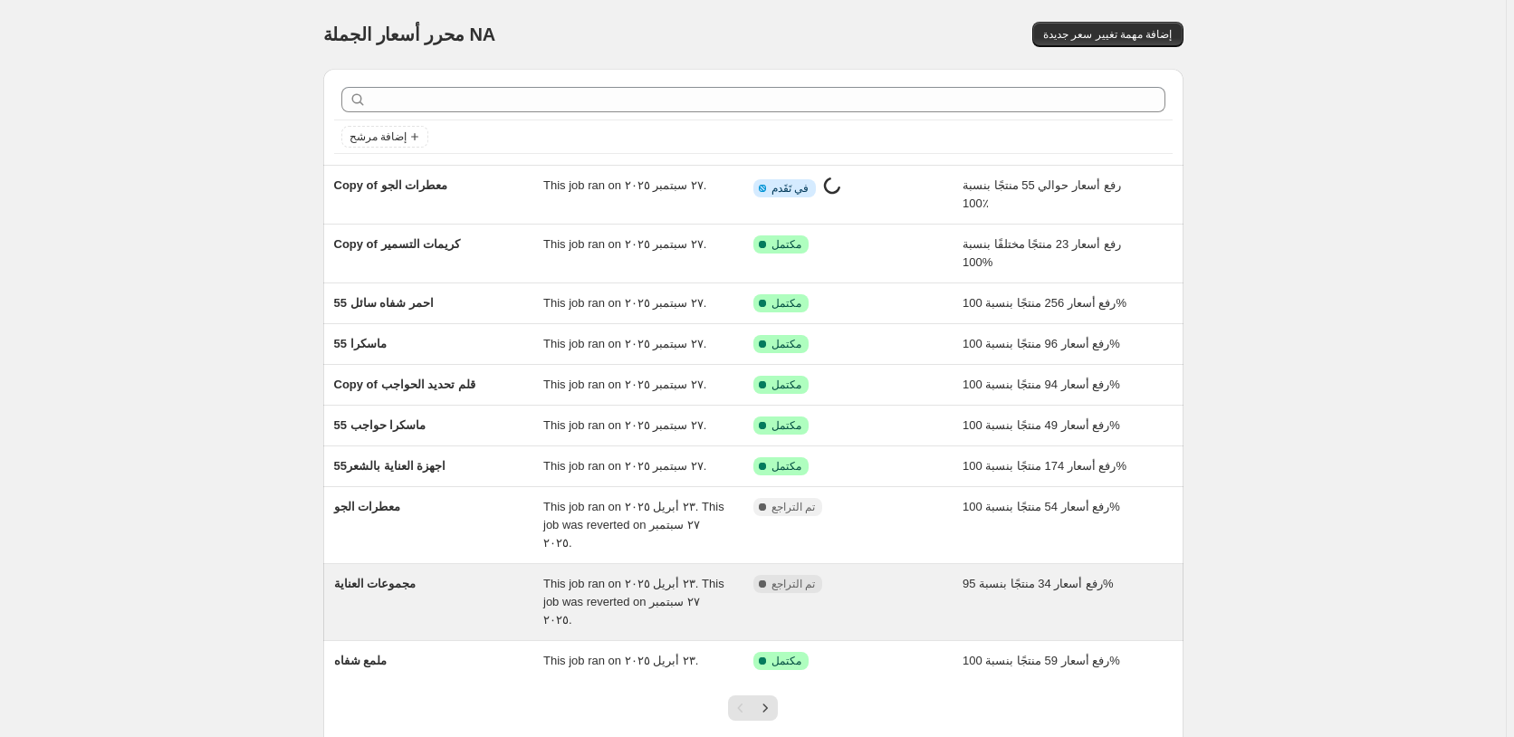
click at [896, 575] on div "مكتمل تم التراجع" at bounding box center [844, 584] width 183 height 18
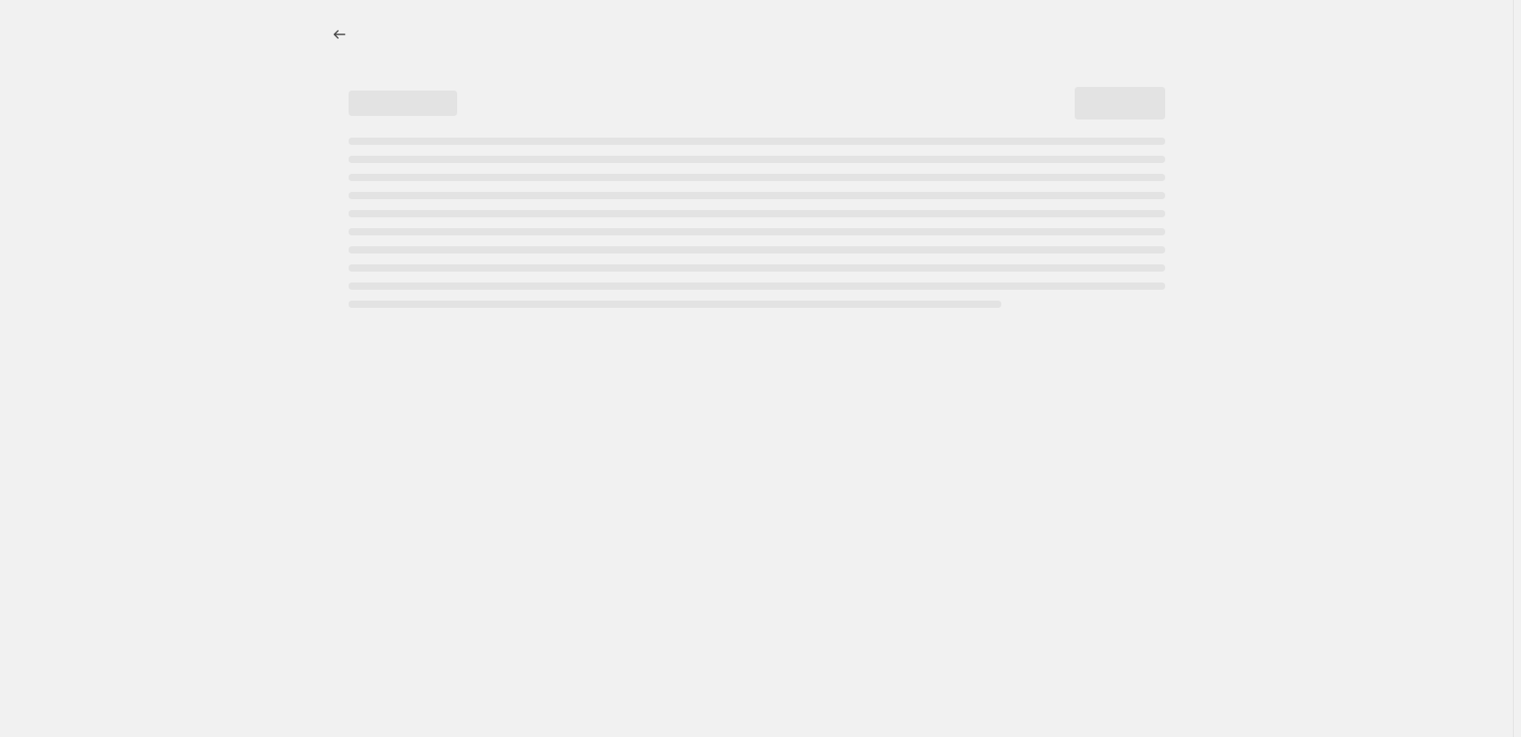
select select "percentage"
select select "pp"
select select "collection"
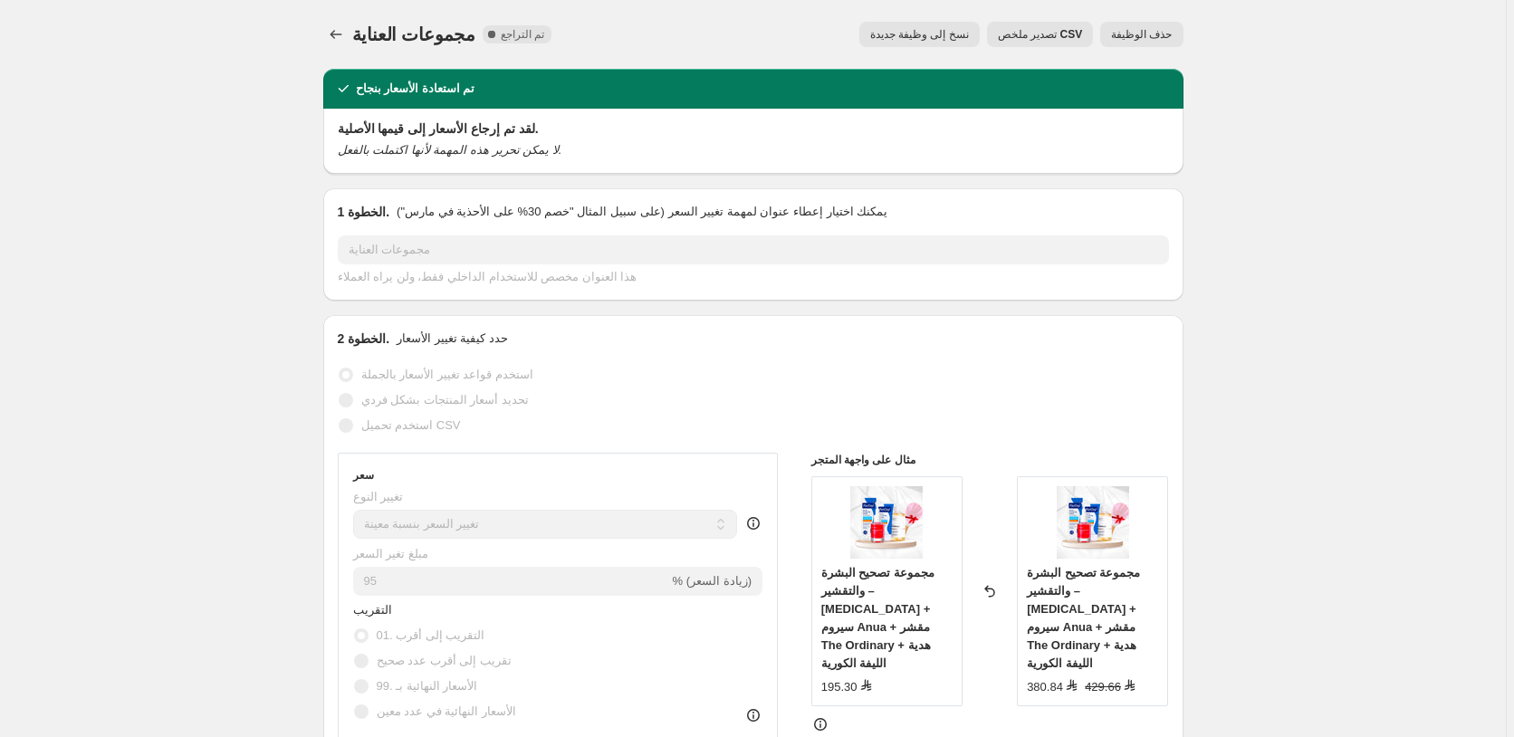
click at [929, 28] on span "نسخ إلى وظيفة جديدة" at bounding box center [919, 34] width 99 height 14
select select "percentage"
select select "pp"
select select "collection"
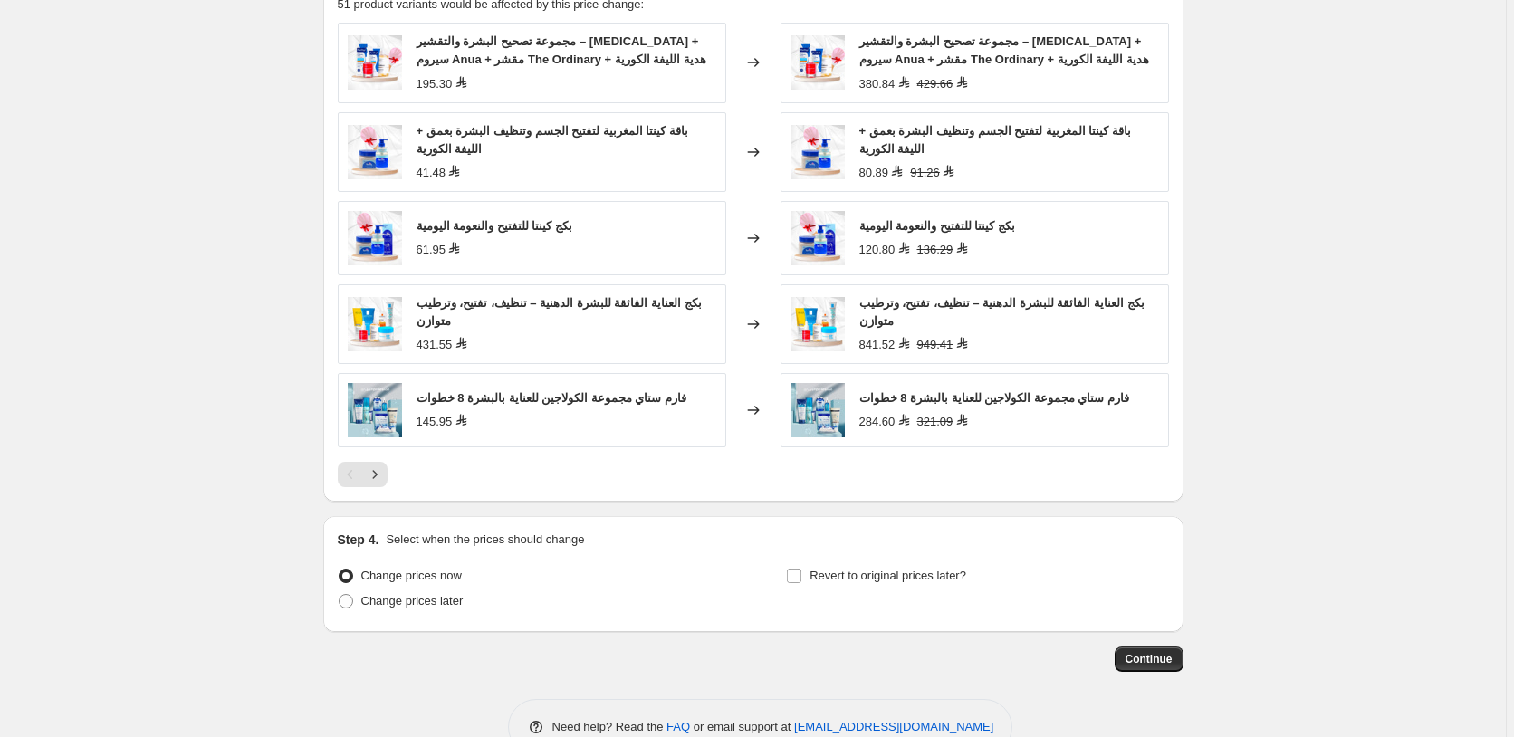
scroll to position [1544, 0]
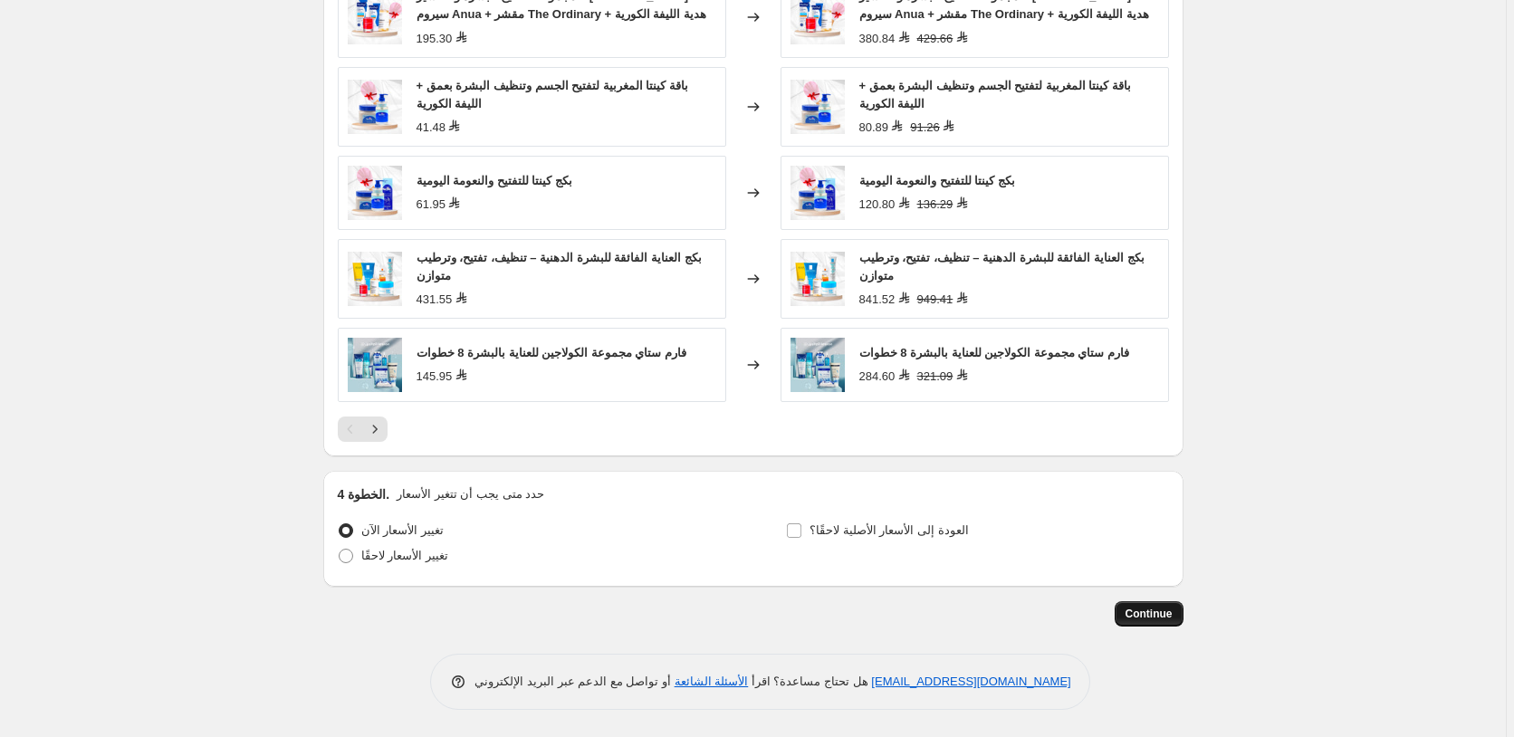
click at [1153, 614] on span "Continue" at bounding box center [1148, 614] width 47 height 14
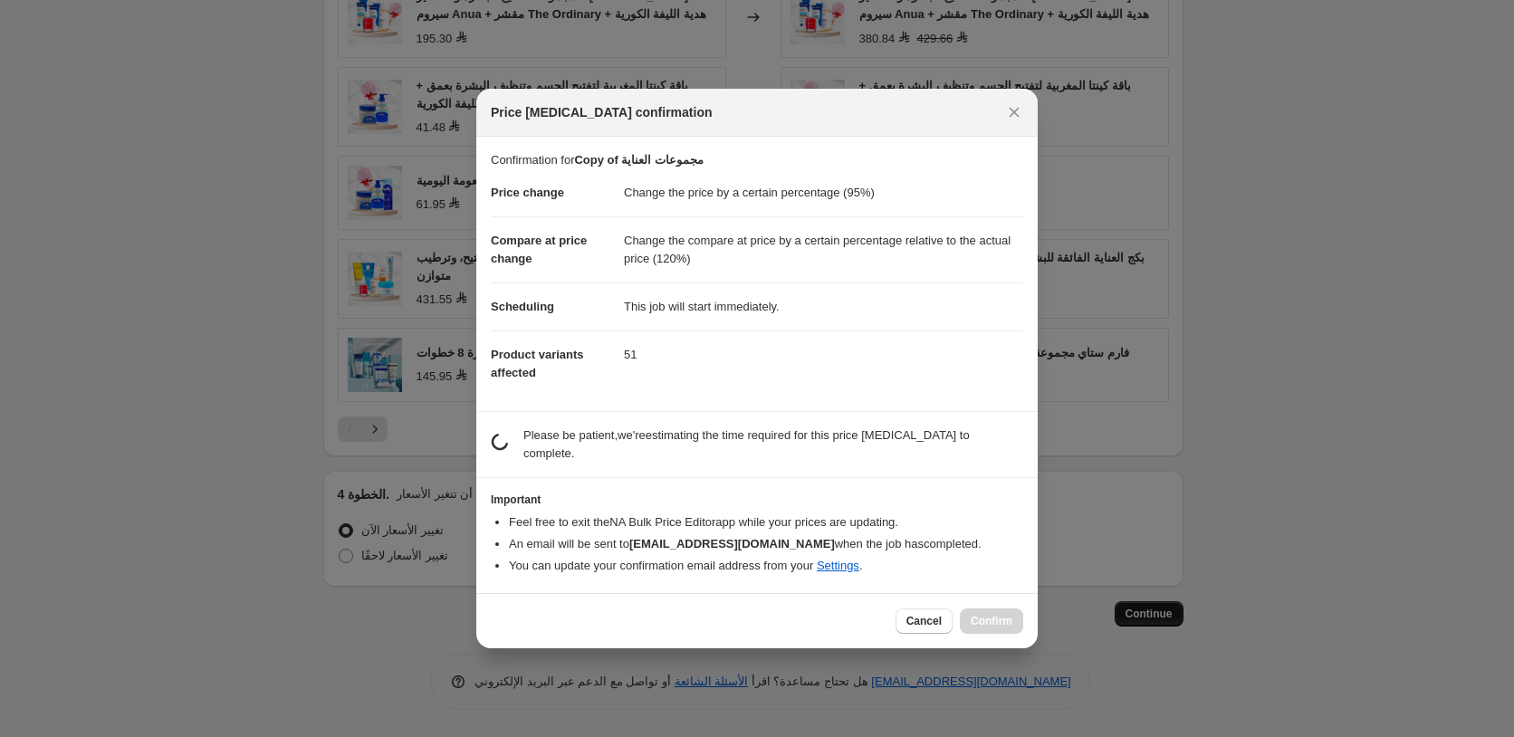
scroll to position [0, 0]
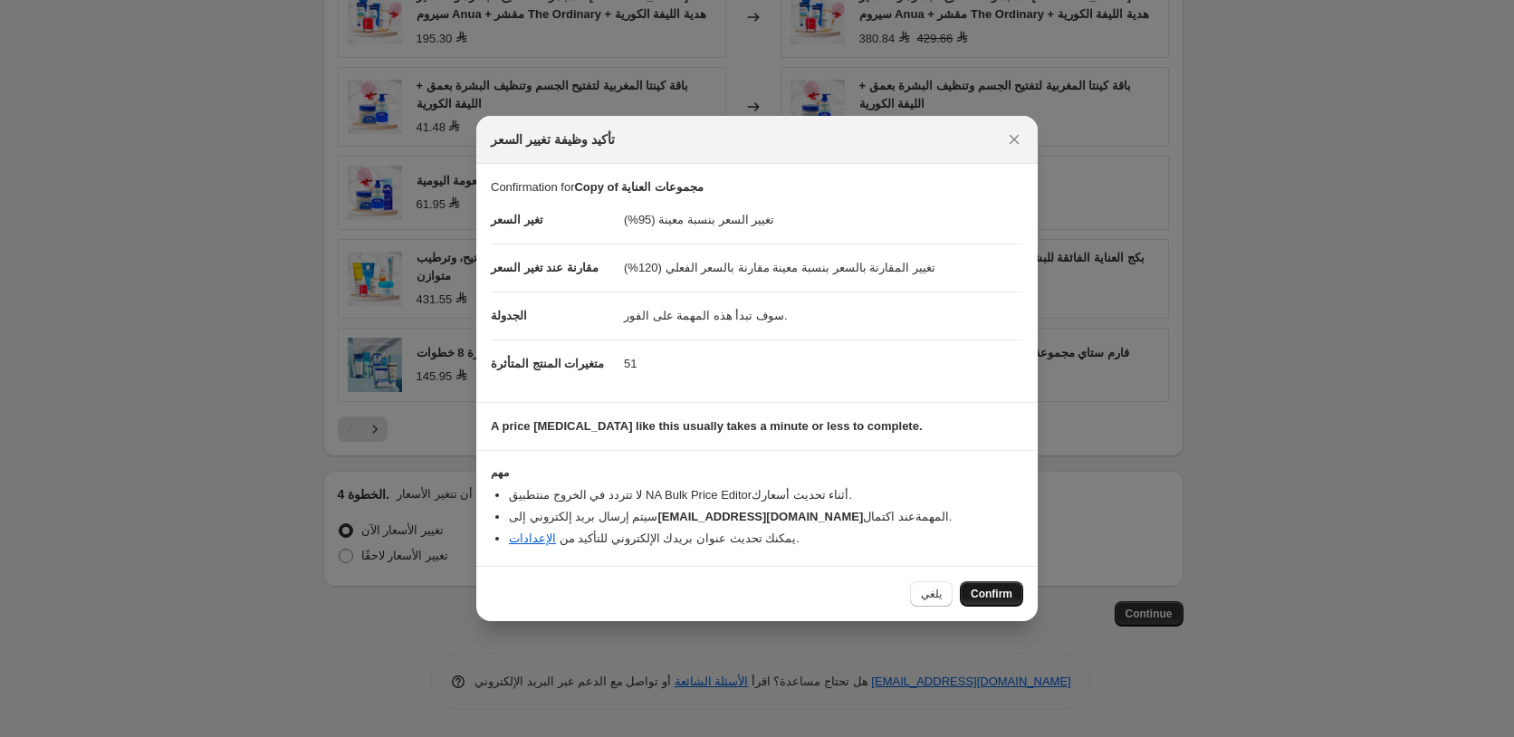
click at [997, 595] on span "Confirm" at bounding box center [992, 594] width 42 height 14
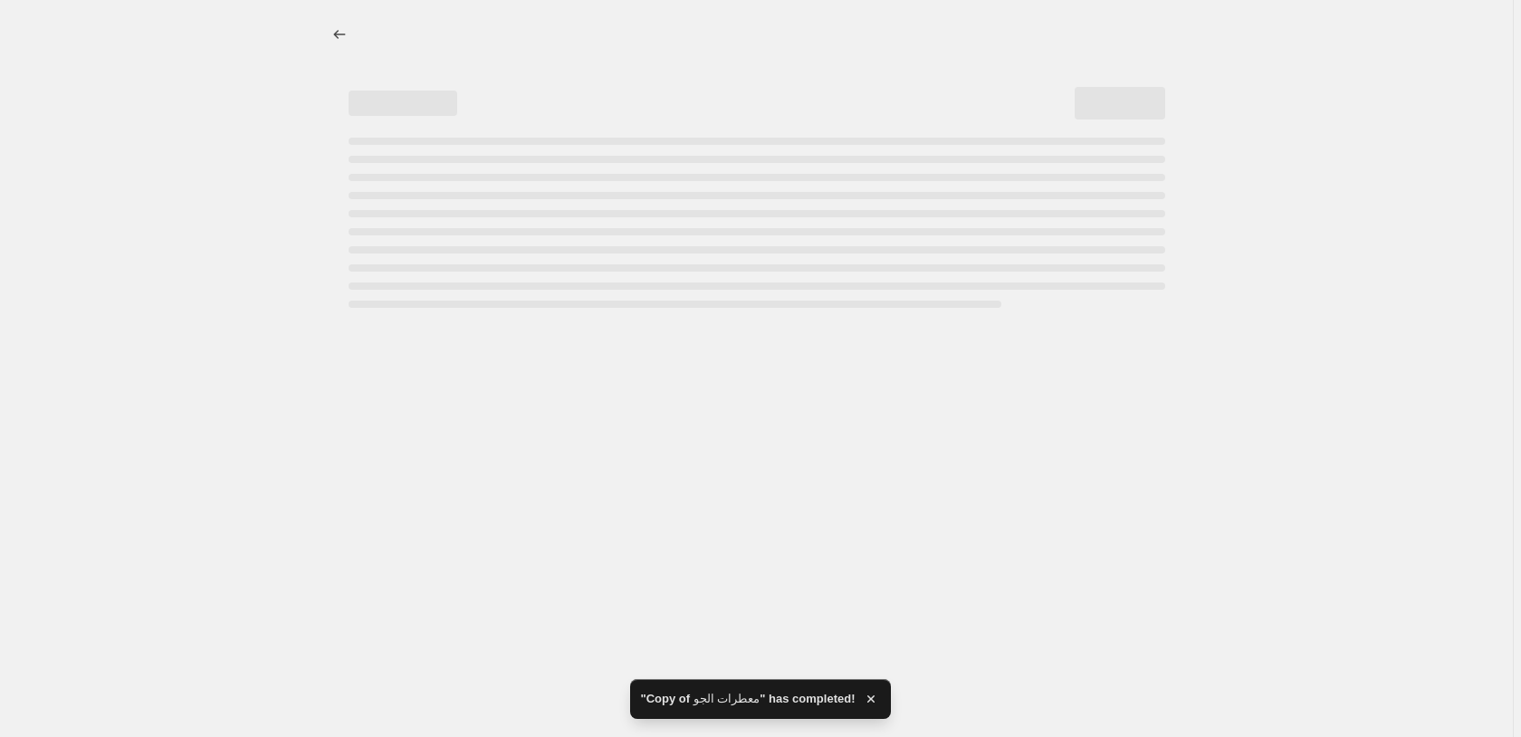
select select "percentage"
select select "pp"
select select "collection"
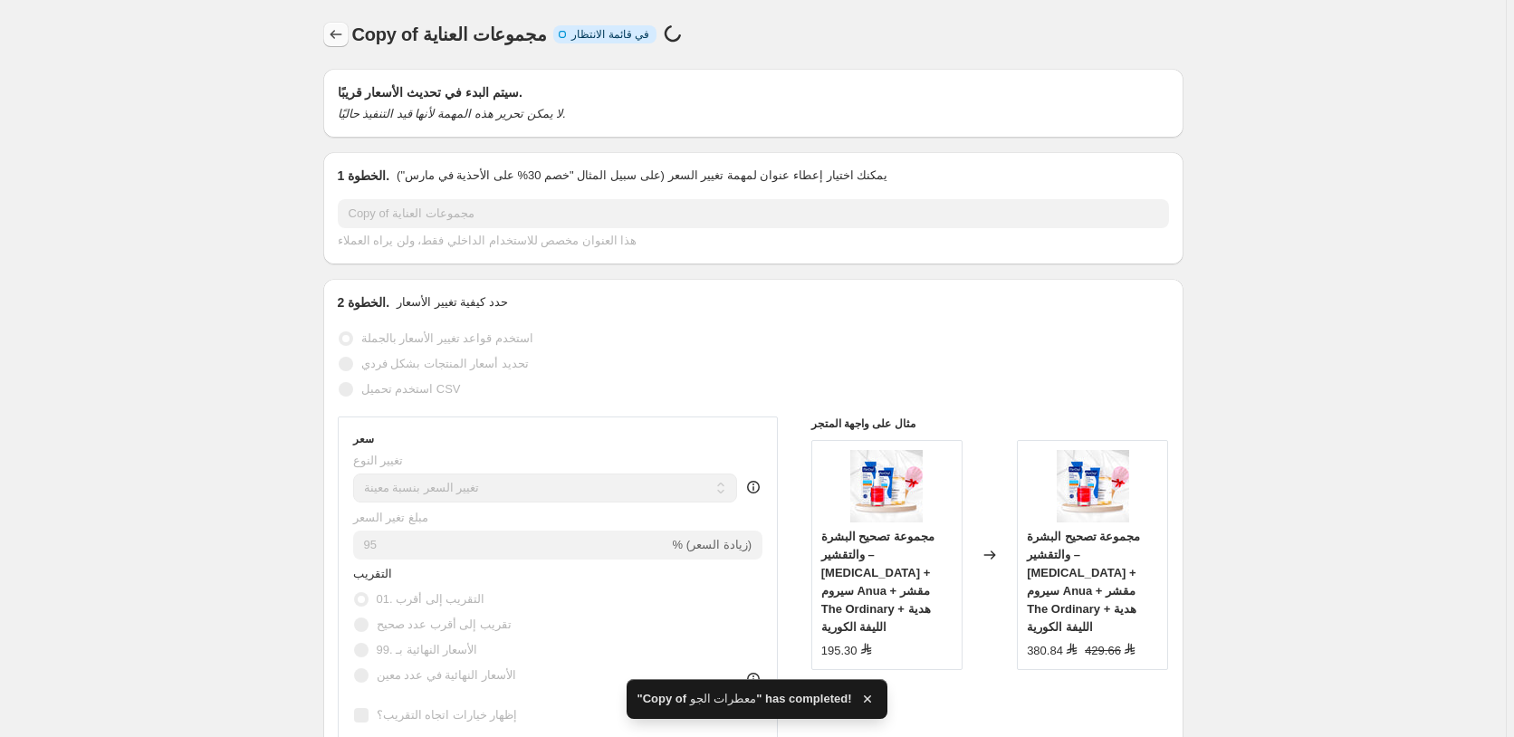
click at [332, 28] on icon "Price change jobs" at bounding box center [336, 34] width 18 height 18
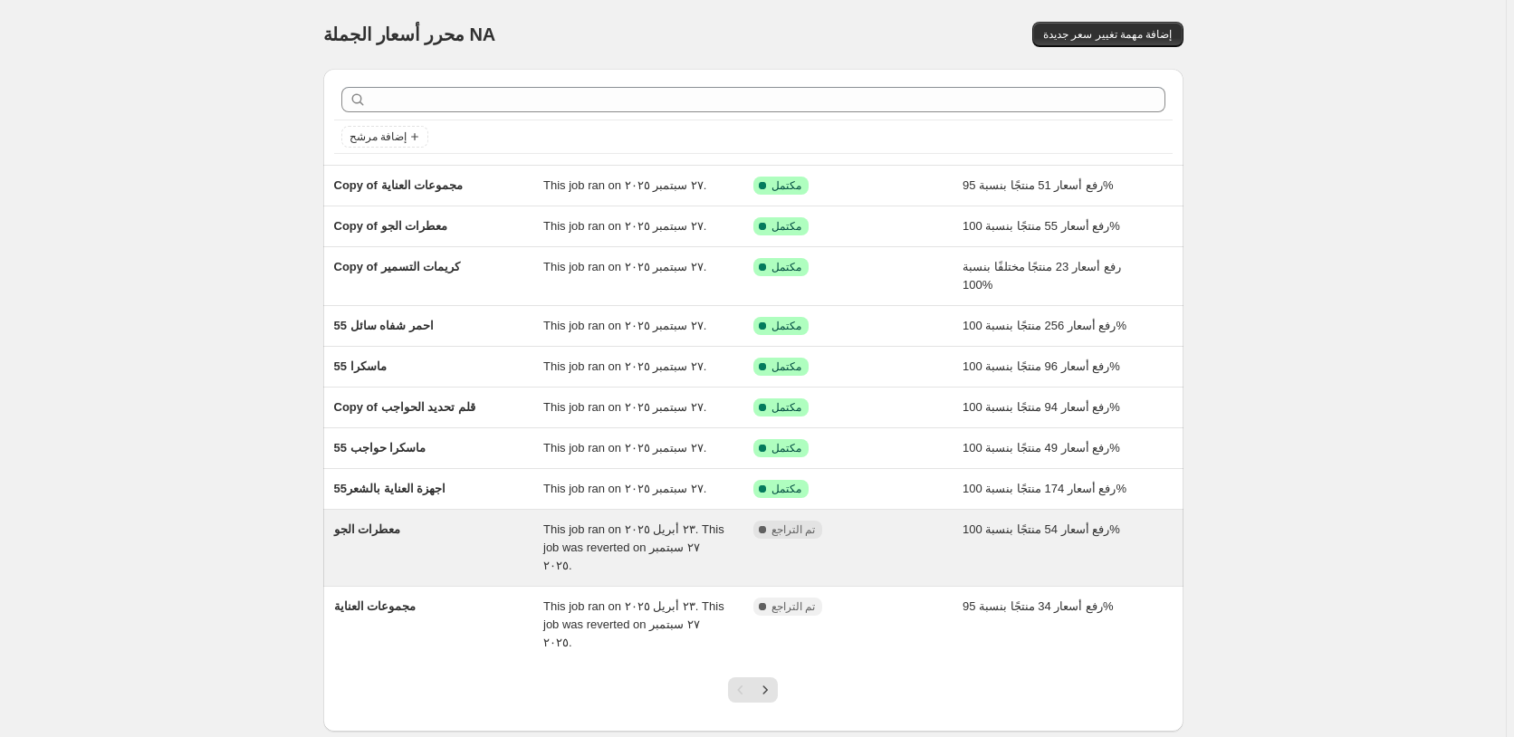
click at [913, 529] on div "مكتمل تم التراجع" at bounding box center [844, 530] width 183 height 18
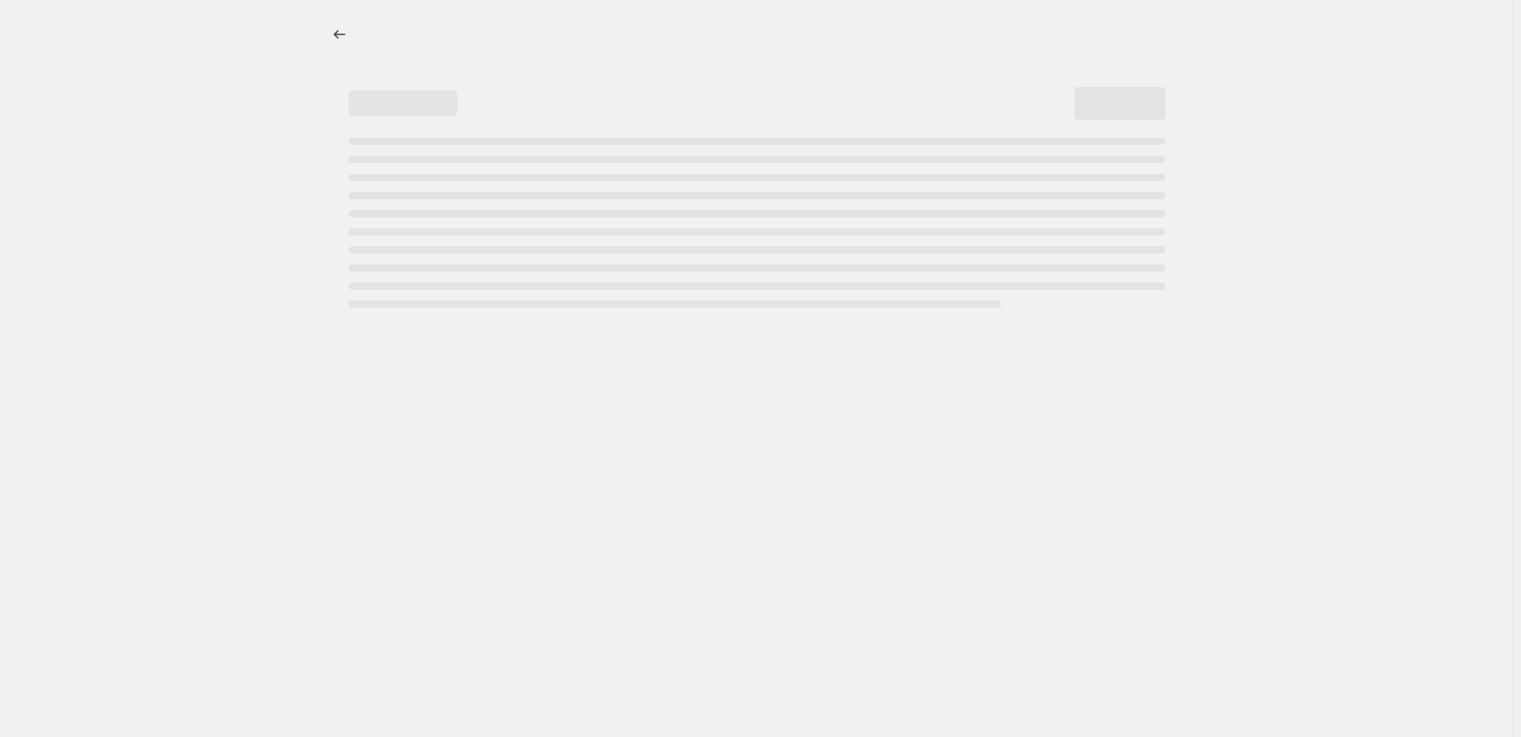
select select "percentage"
select select "pp"
select select "collection"
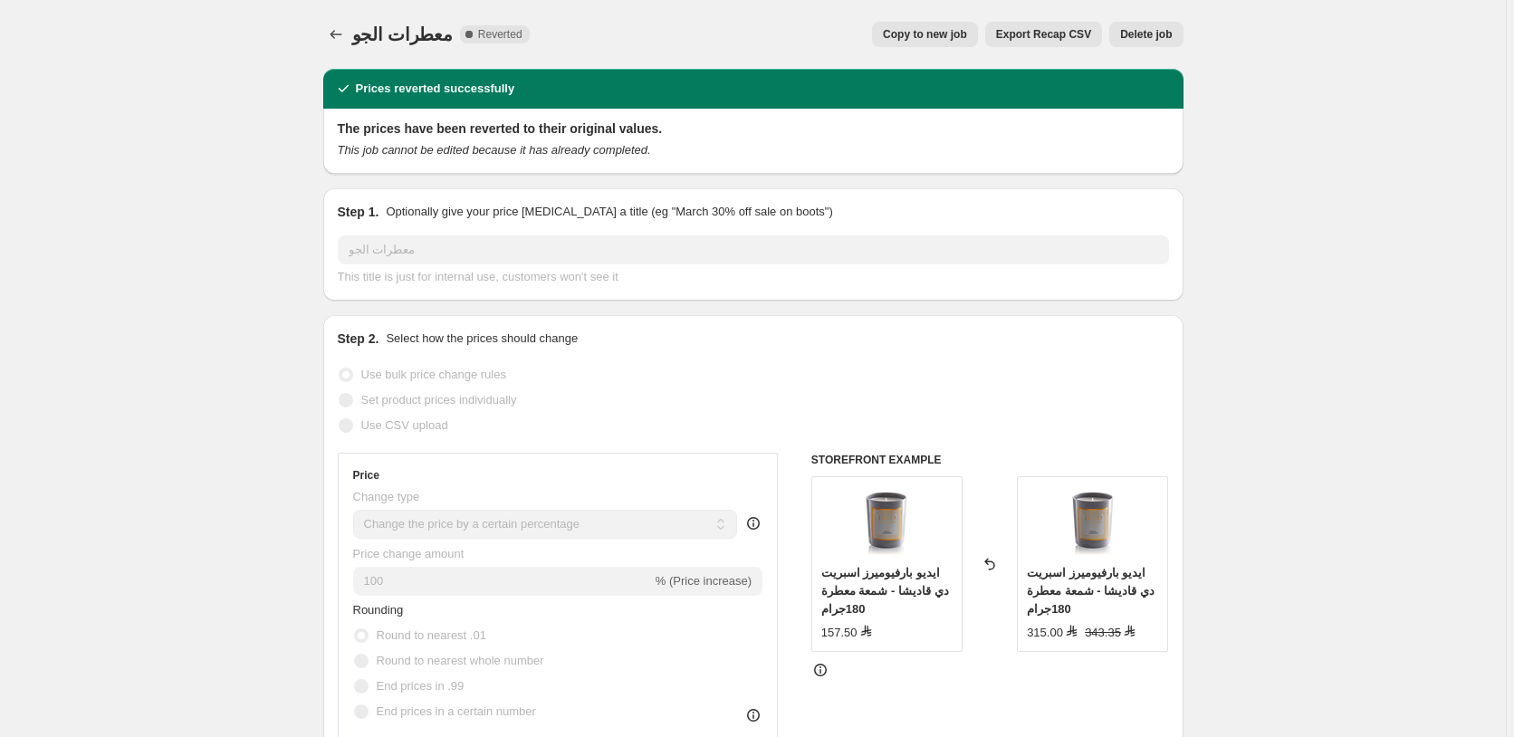
click at [1155, 36] on span "Delete job" at bounding box center [1146, 34] width 52 height 14
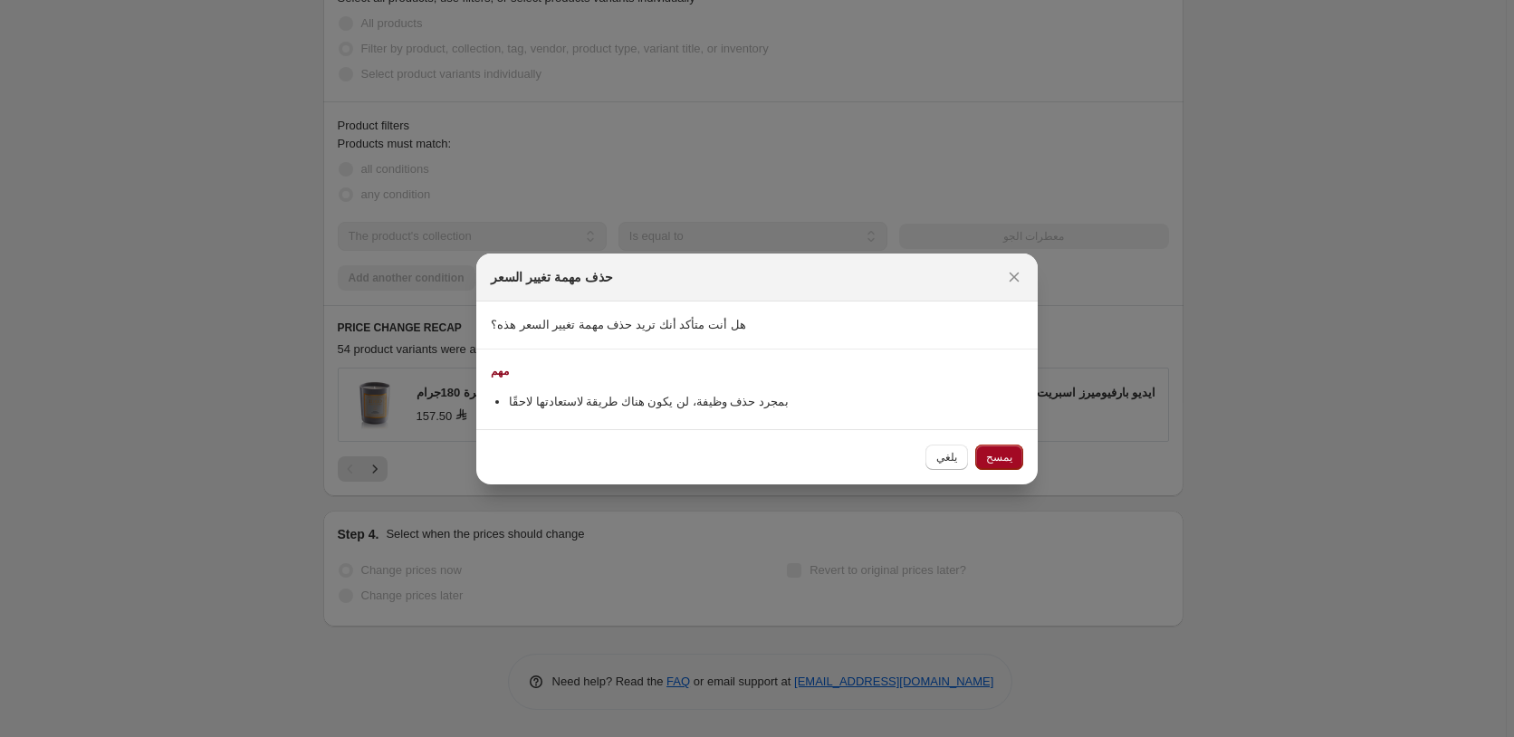
click at [1003, 462] on span "يمسح" at bounding box center [999, 457] width 26 height 14
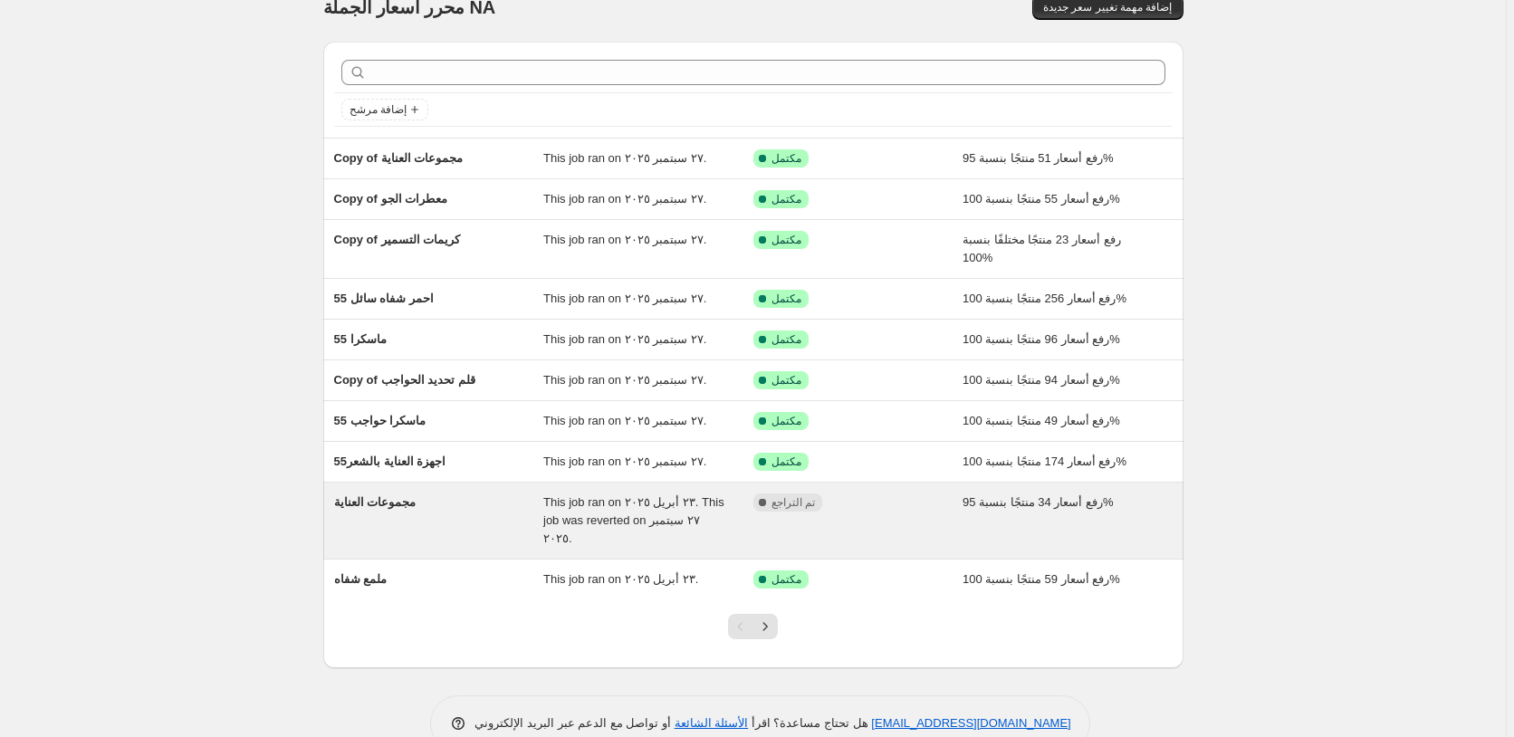
scroll to position [51, 0]
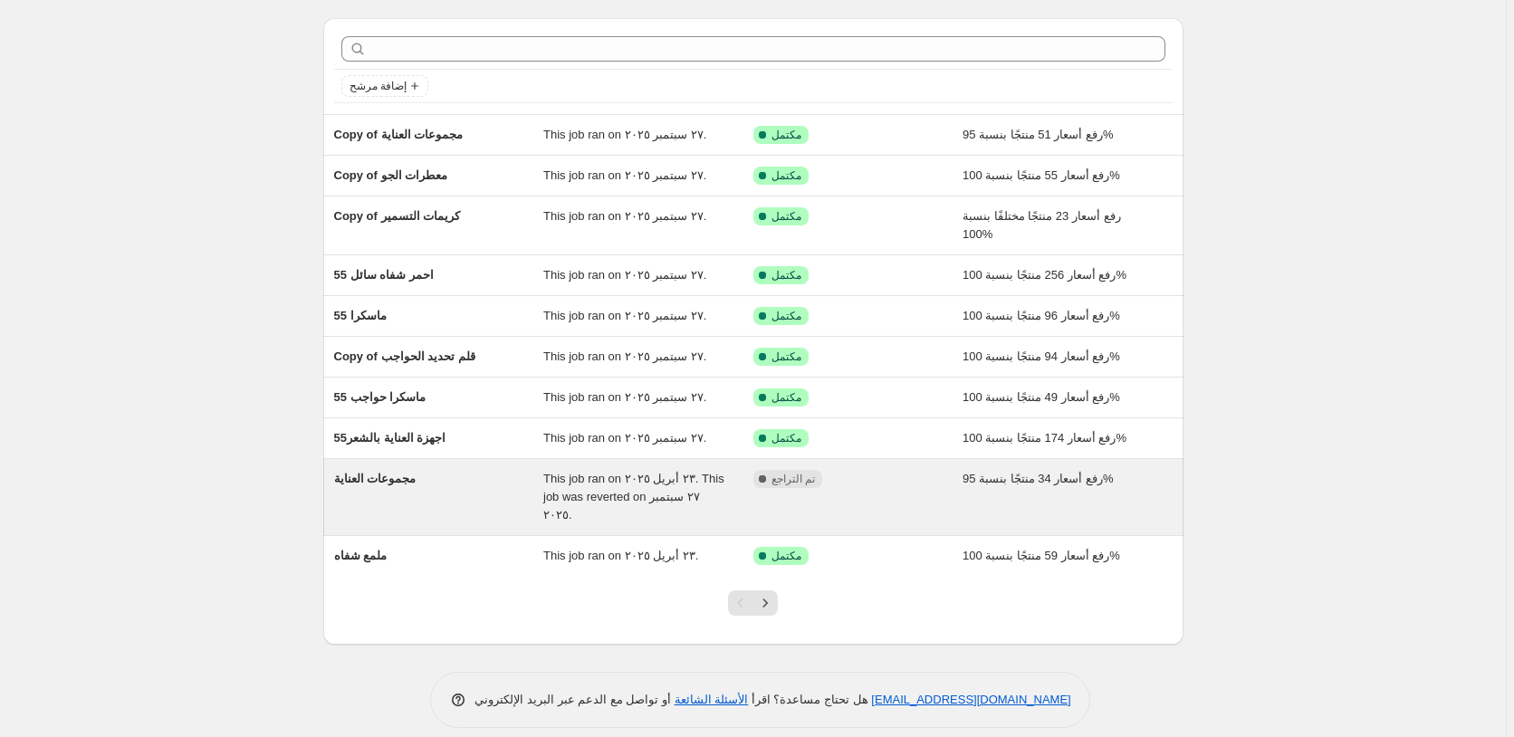
click at [918, 483] on div "مكتمل تم التراجع" at bounding box center [844, 479] width 183 height 18
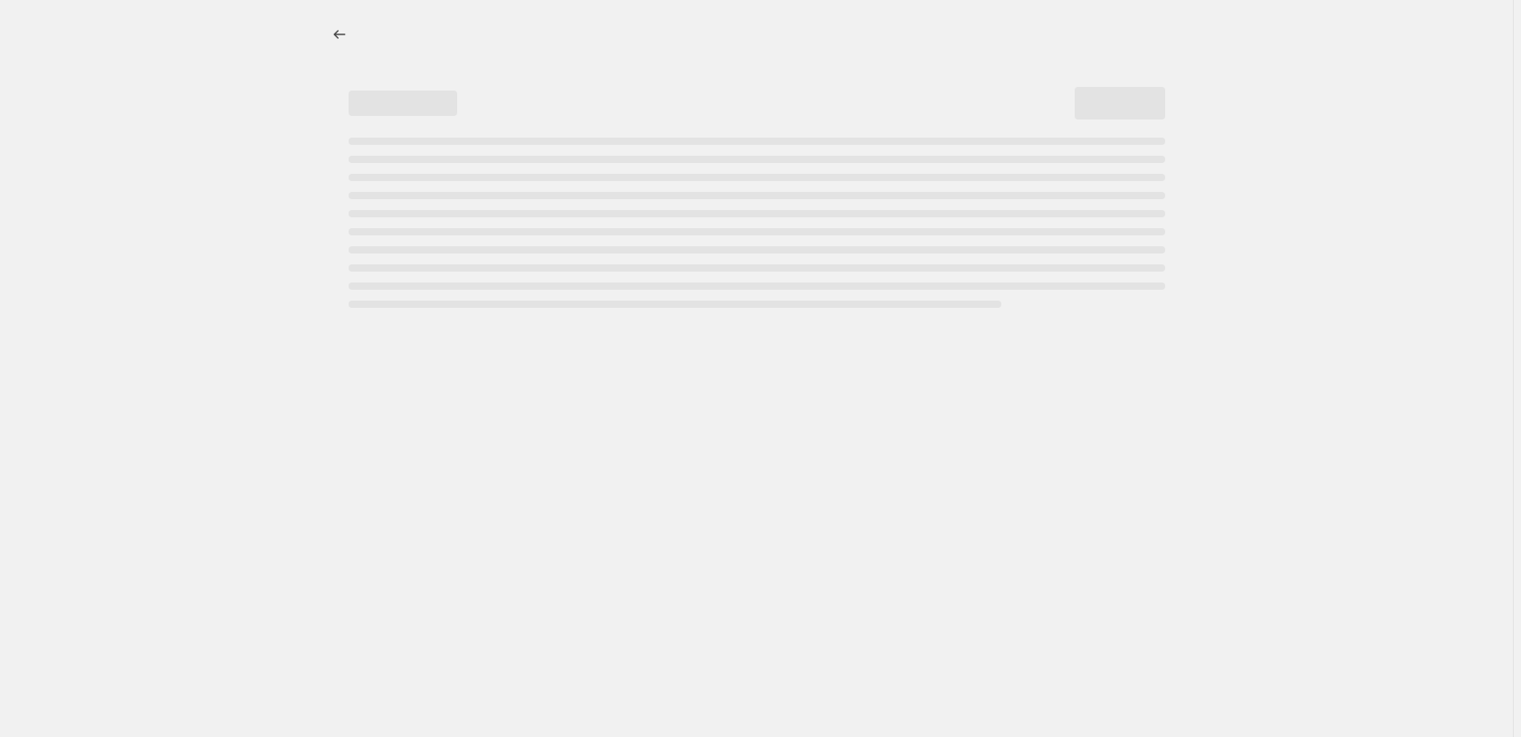
select select "percentage"
select select "pp"
select select "collection"
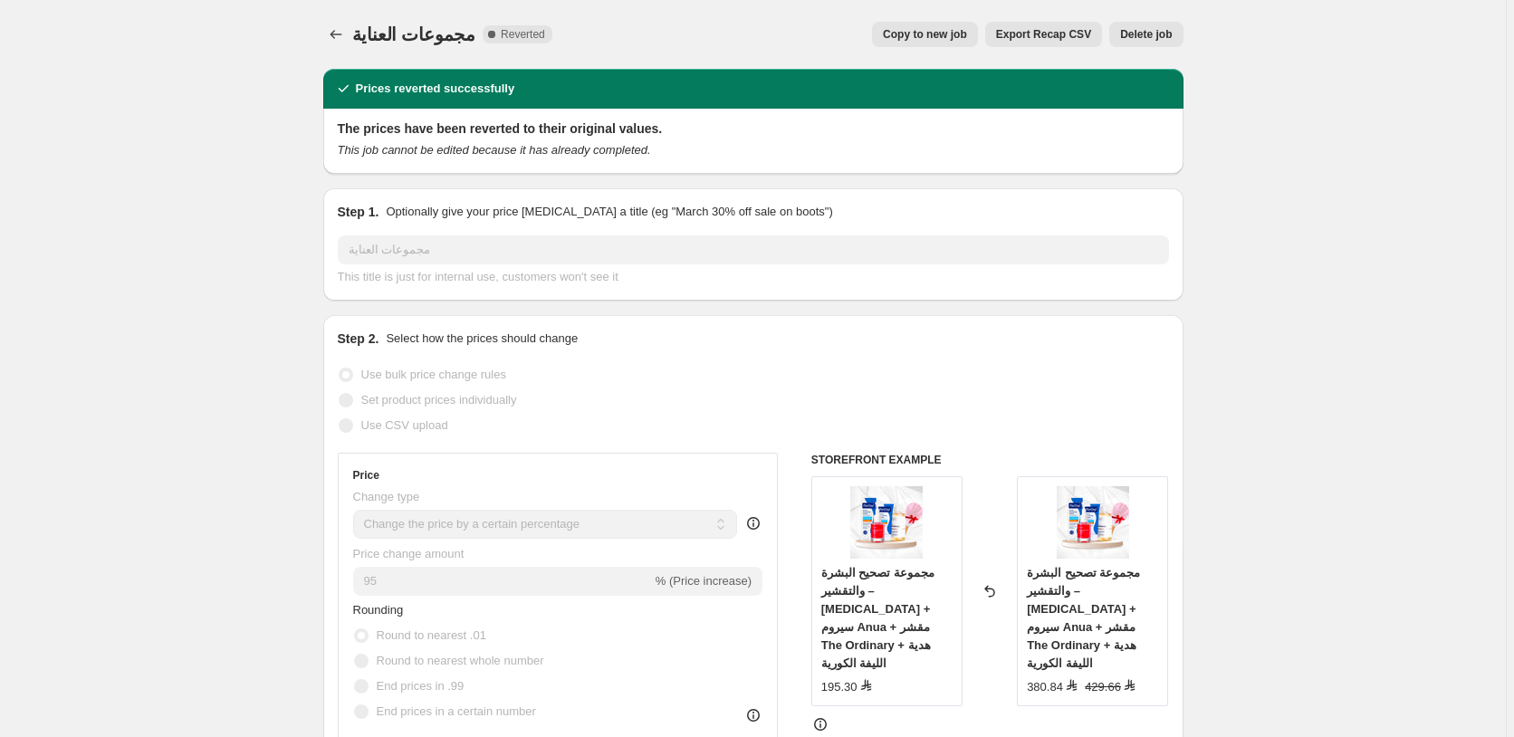
click at [1154, 33] on span "Delete job" at bounding box center [1146, 34] width 52 height 14
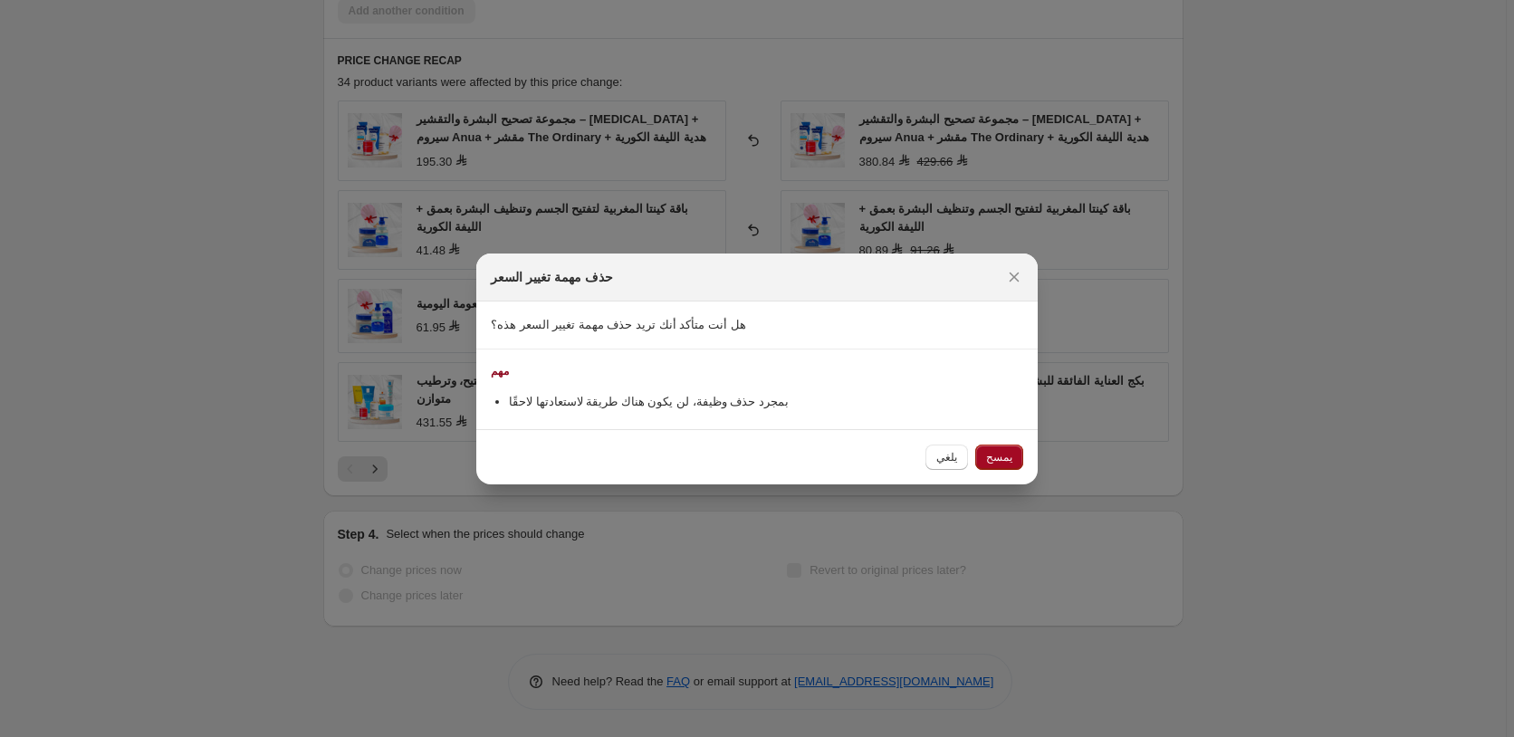
click at [1000, 454] on span "يمسح" at bounding box center [999, 457] width 26 height 14
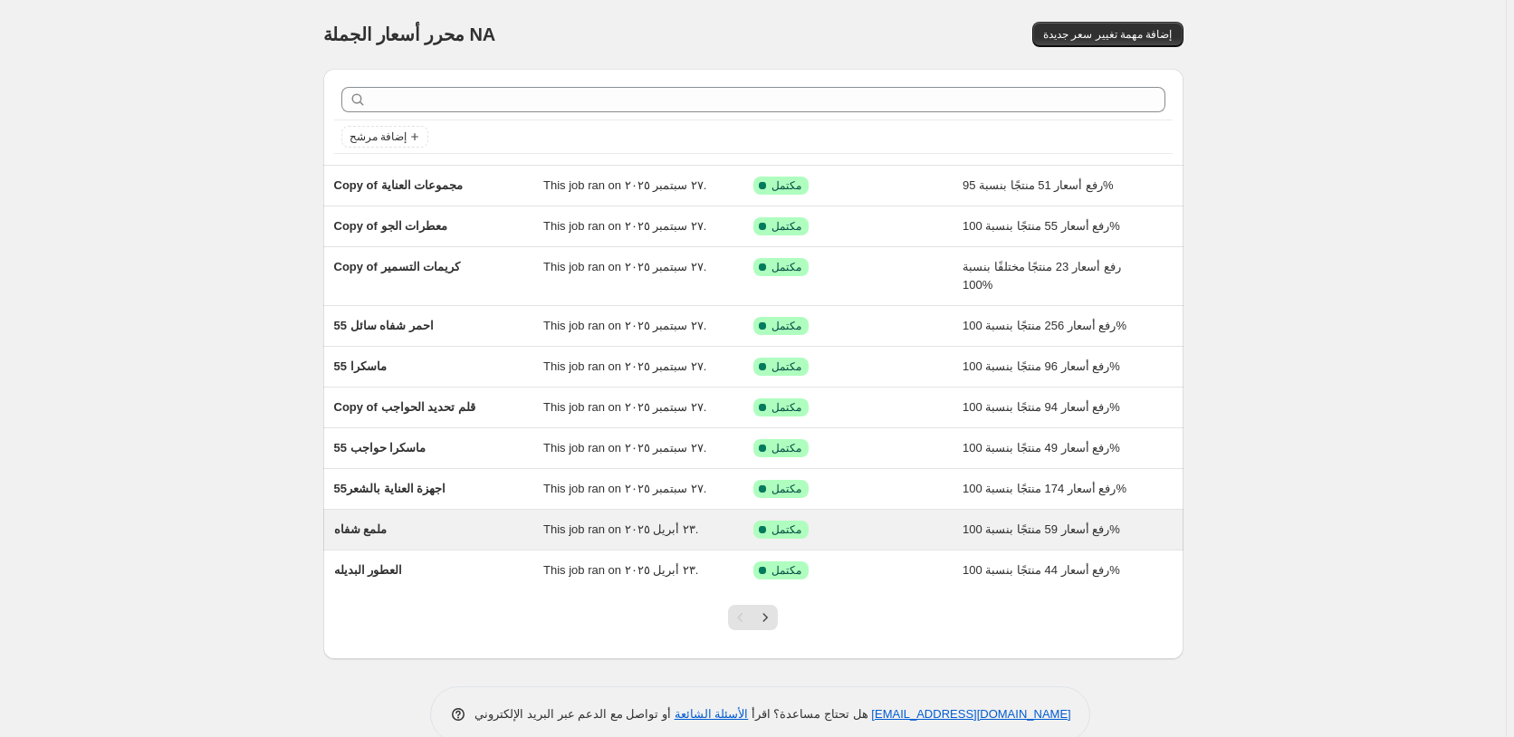
click at [914, 530] on div "تم النجاح مكتمل" at bounding box center [844, 530] width 183 height 18
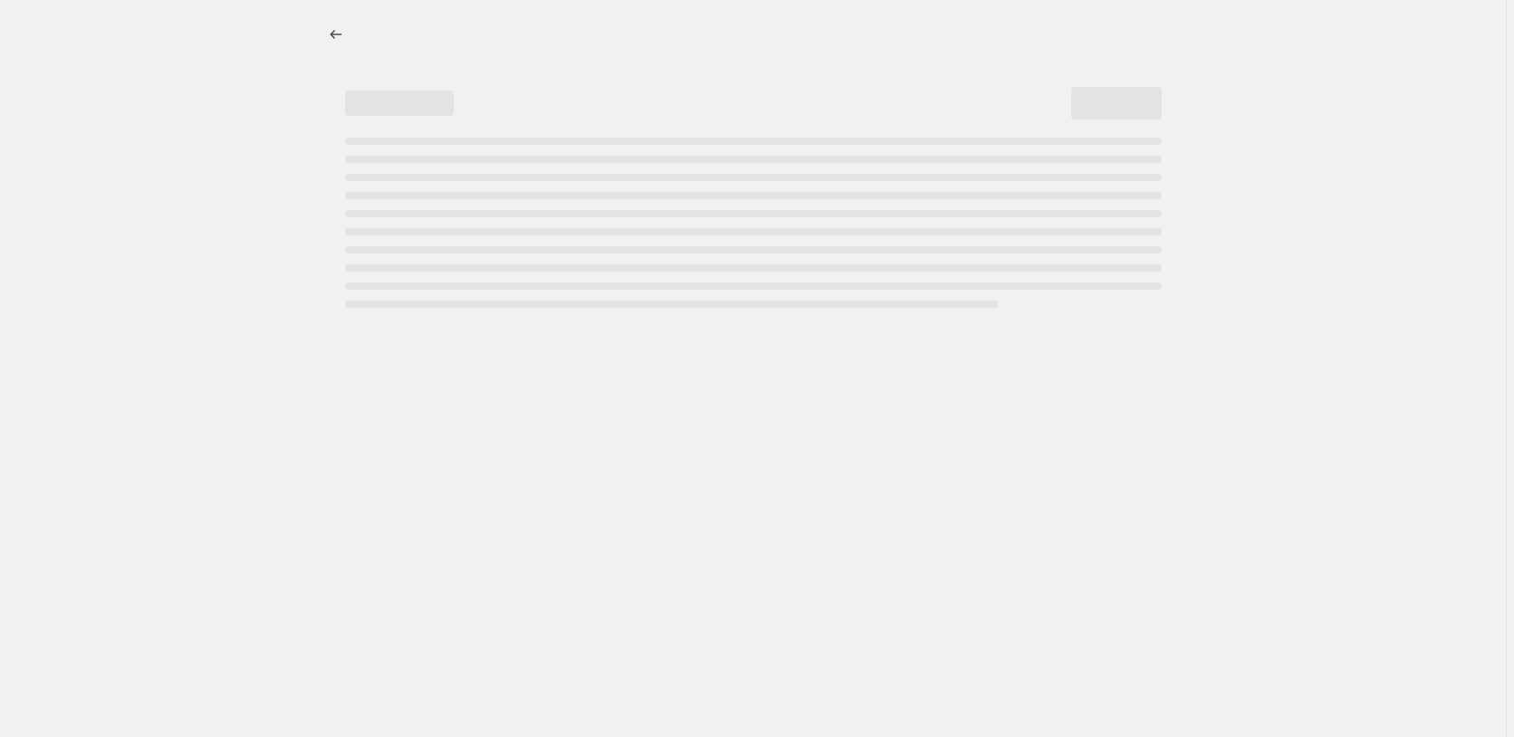
select select "percentage"
select select "pp"
select select "collection"
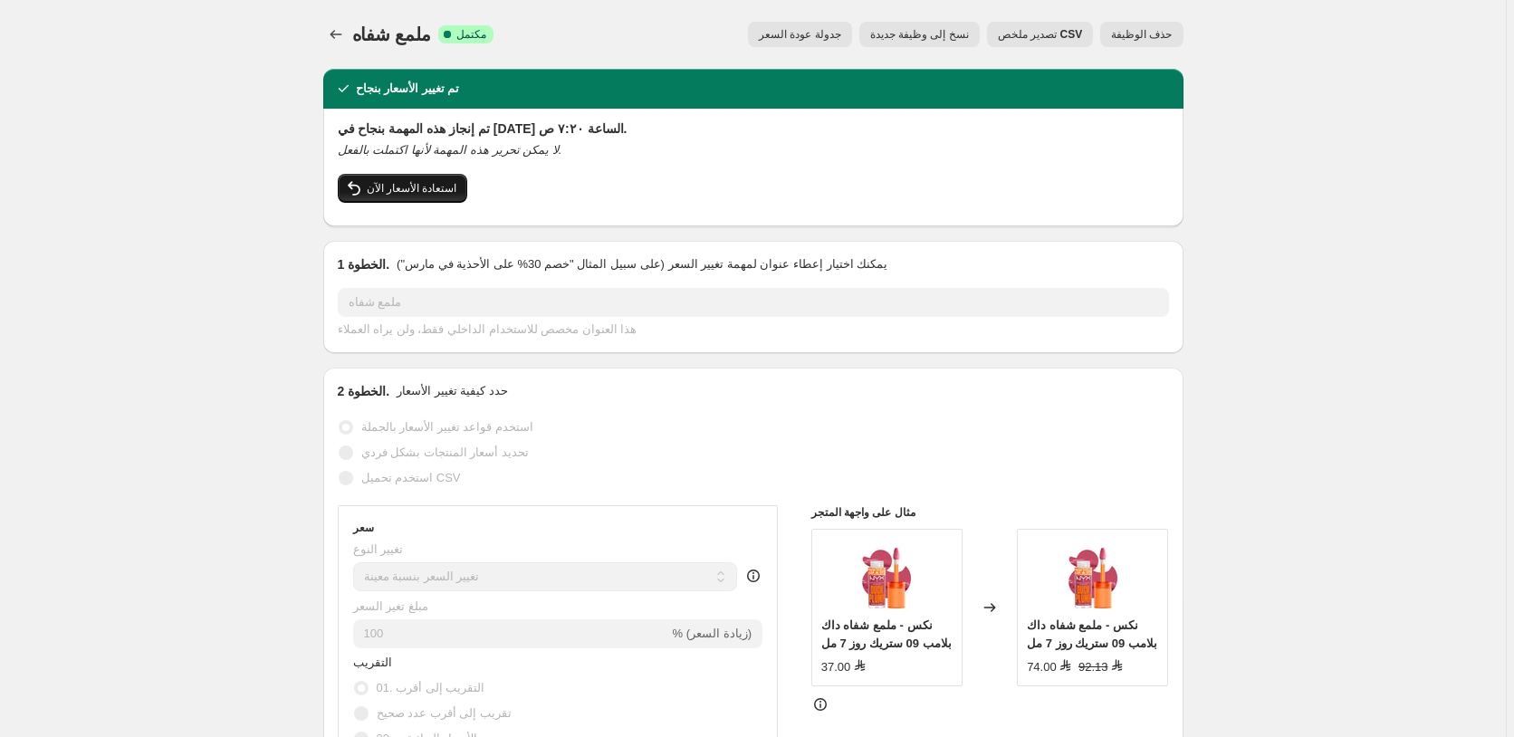
click at [426, 189] on span "استعادة الأسعار الآن" at bounding box center [412, 188] width 91 height 14
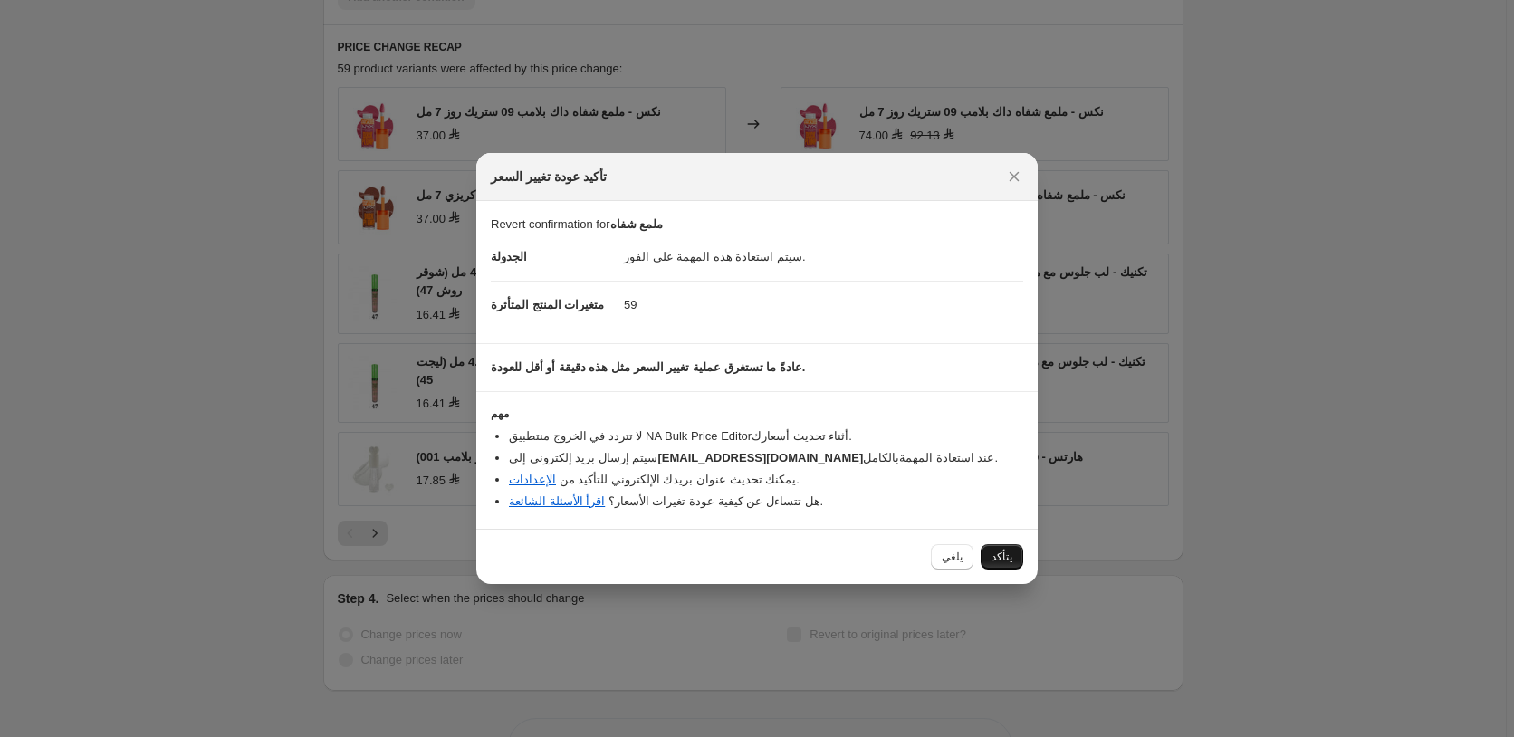
click at [1000, 560] on span "يتأكد" at bounding box center [1001, 557] width 21 height 14
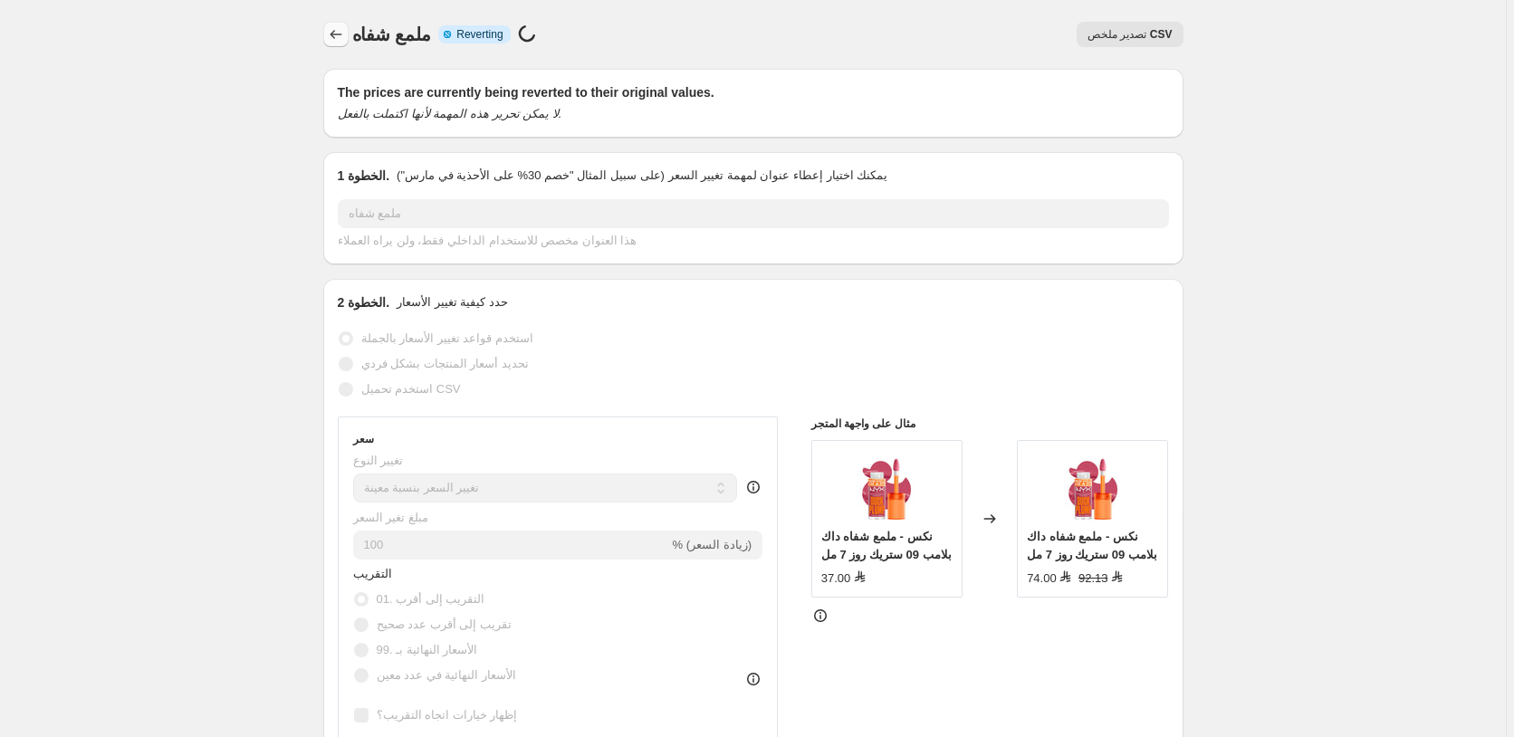
click at [339, 34] on icon "Price change jobs" at bounding box center [336, 34] width 18 height 18
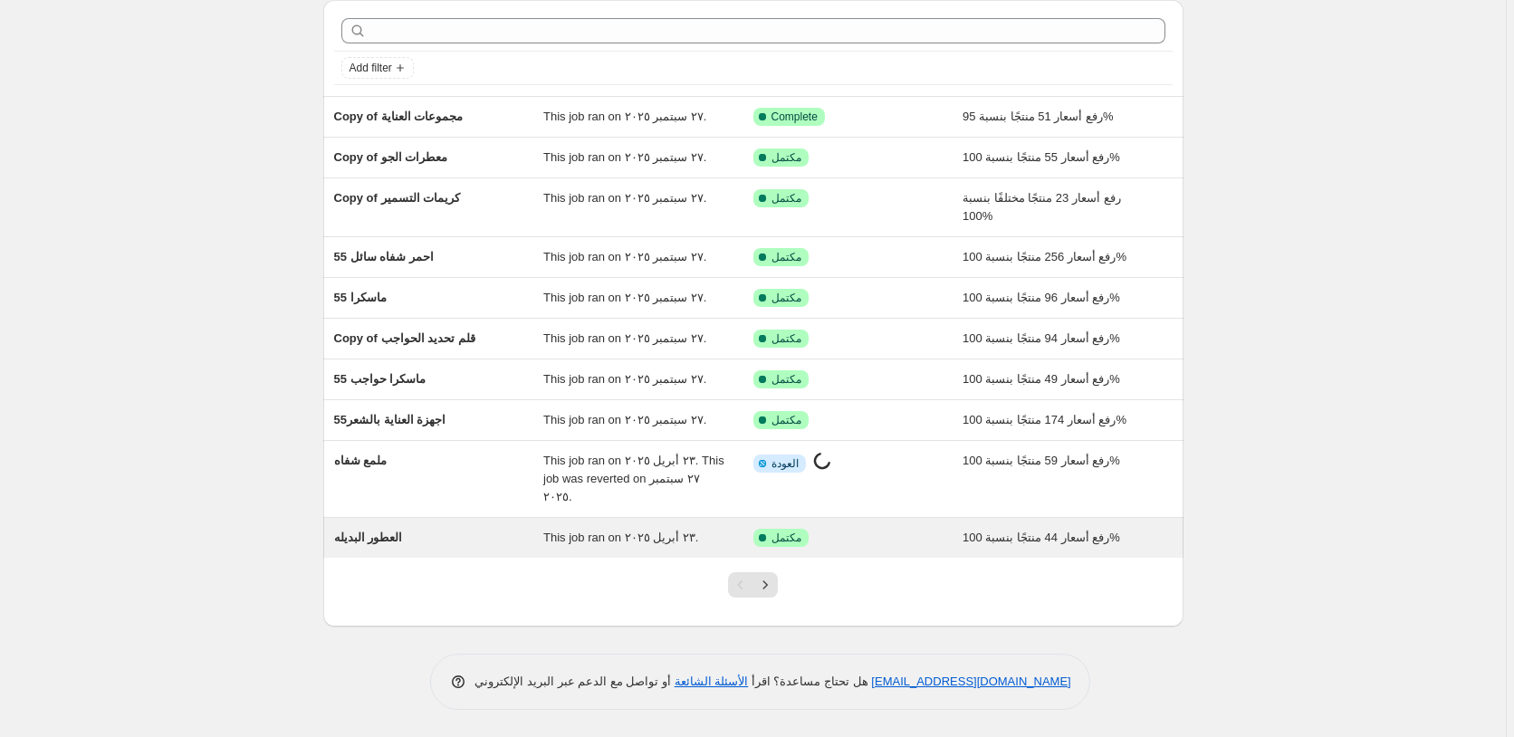
scroll to position [51, 0]
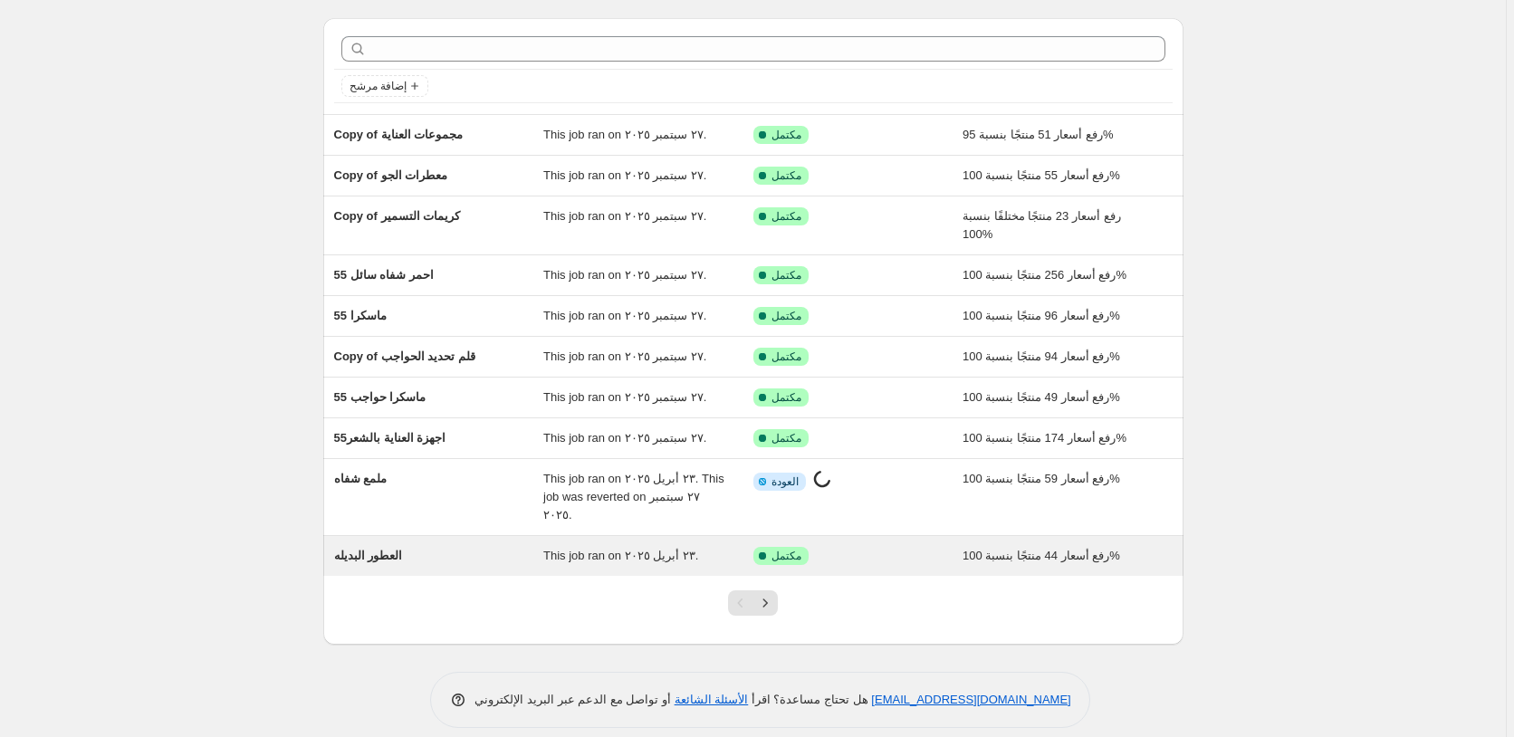
click at [894, 547] on div "تم النجاح مكتمل" at bounding box center [844, 556] width 183 height 18
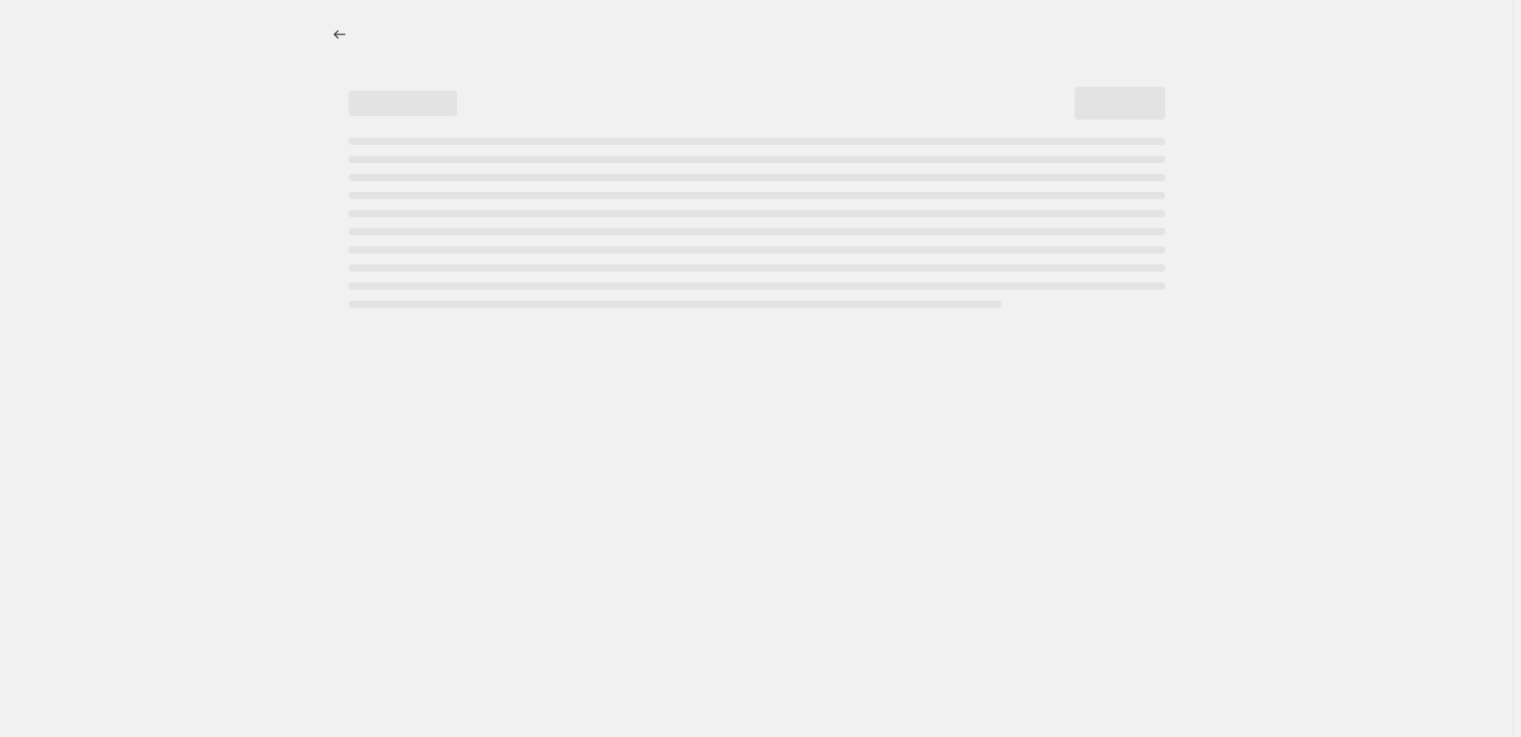
select select "percentage"
select select "pp"
select select "collection"
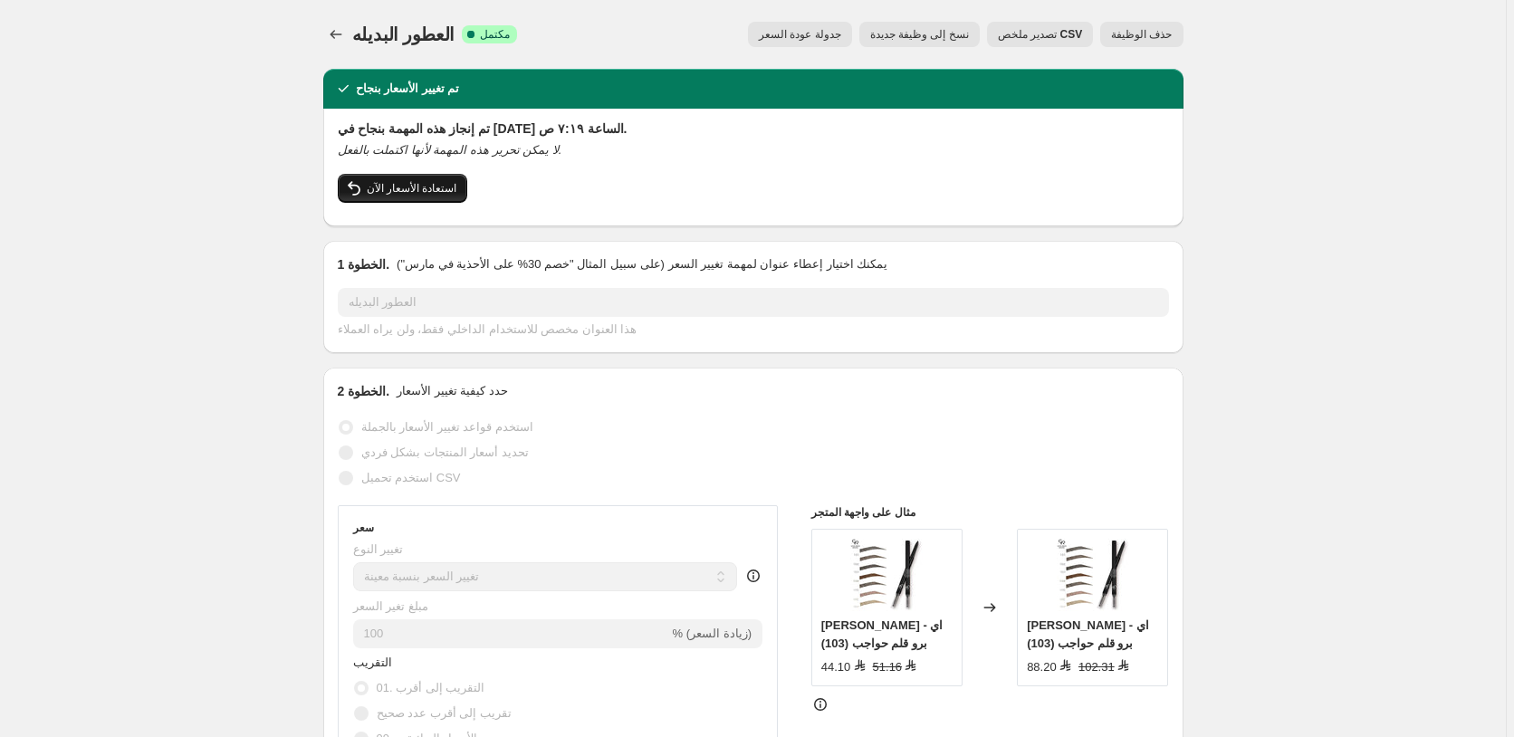
click at [390, 185] on span "استعادة الأسعار الآن" at bounding box center [412, 188] width 91 height 14
click at [408, 187] on span "استعادة الأسعار الآن" at bounding box center [412, 188] width 91 height 14
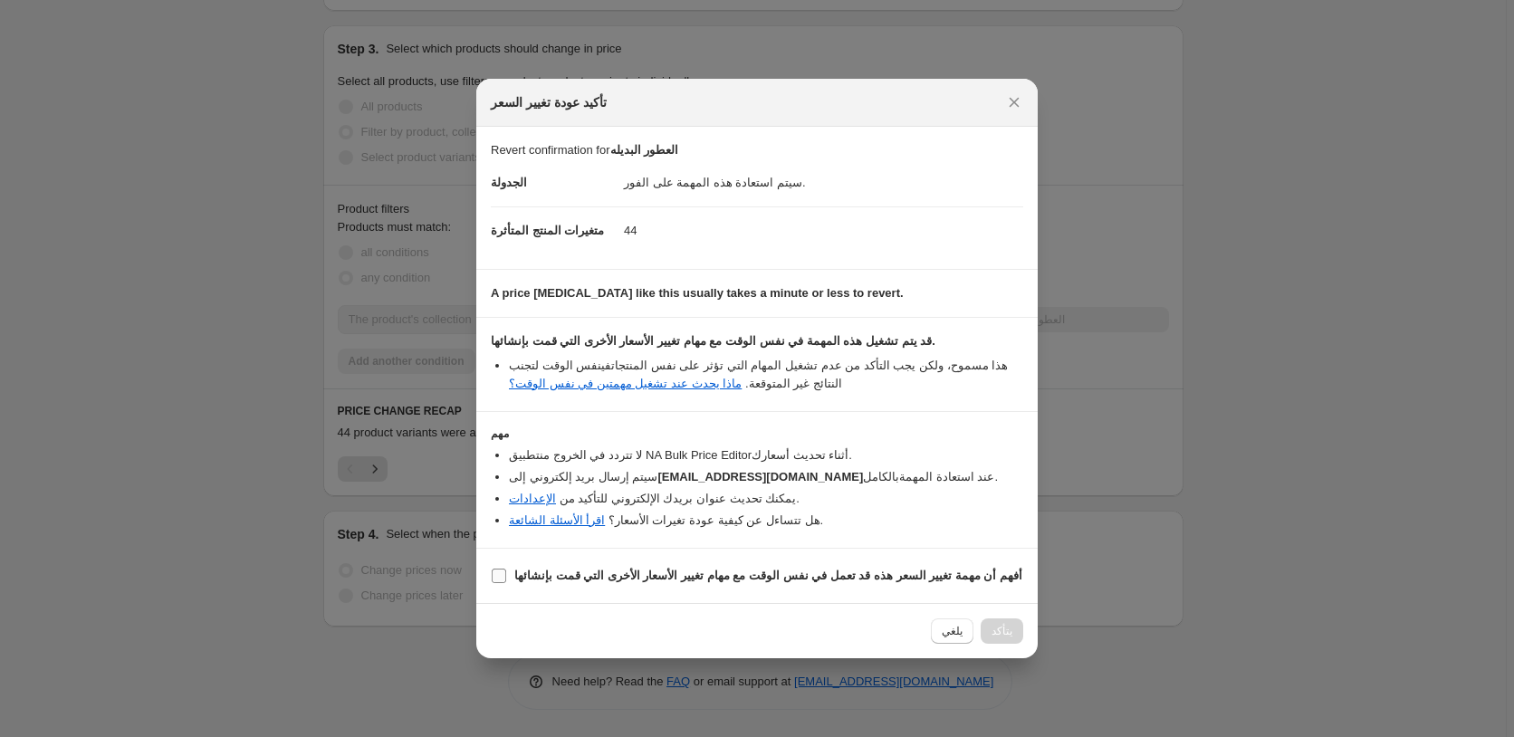
click at [498, 577] on input "أفهم أن مهمة تغيير السعر هذه قد تعمل في نفس الوقت مع مهام تغيير الأسعار الأخرى …" at bounding box center [499, 576] width 14 height 14
checkbox input "true"
click at [1019, 632] on button "Confirm" at bounding box center [991, 630] width 63 height 25
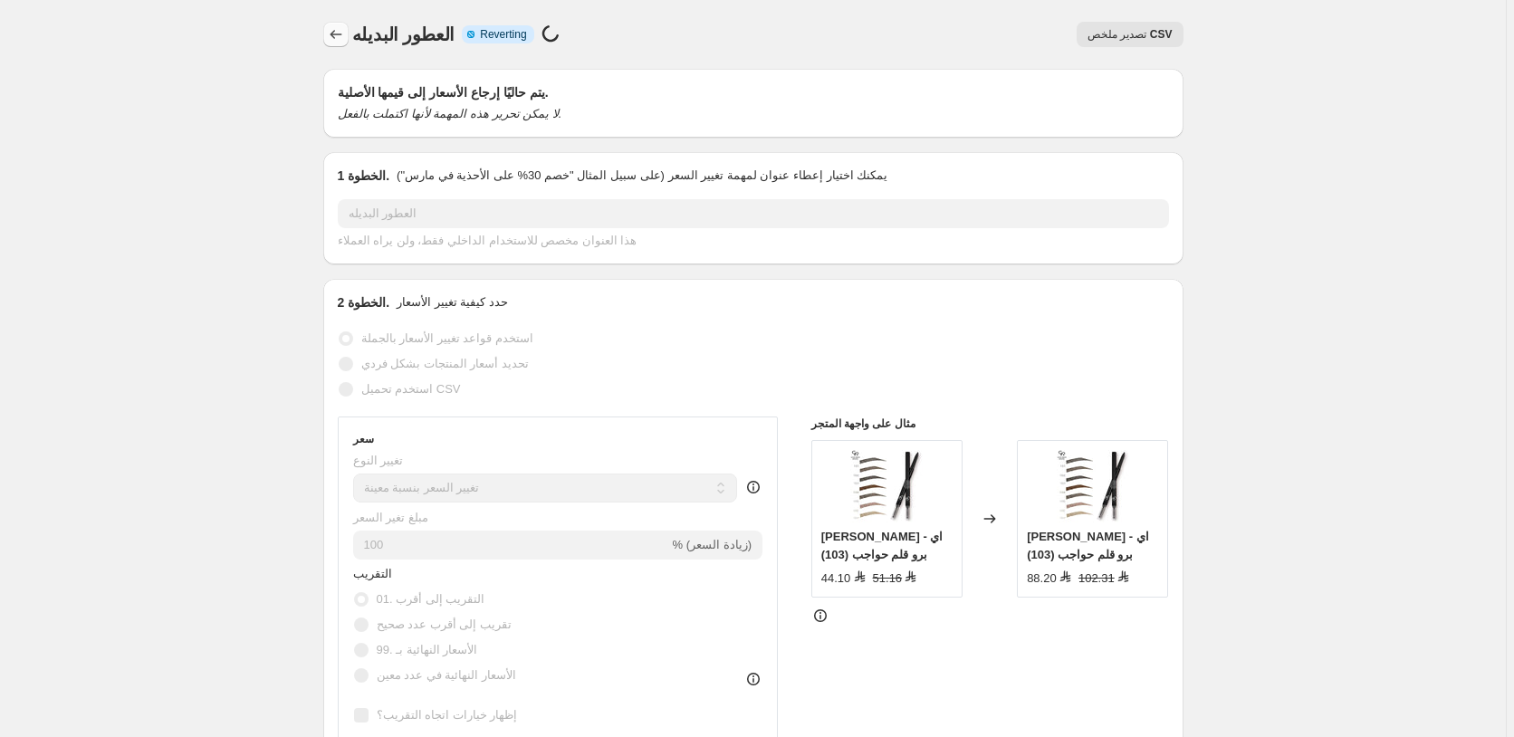
click at [335, 33] on icon "Price change jobs" at bounding box center [336, 34] width 18 height 18
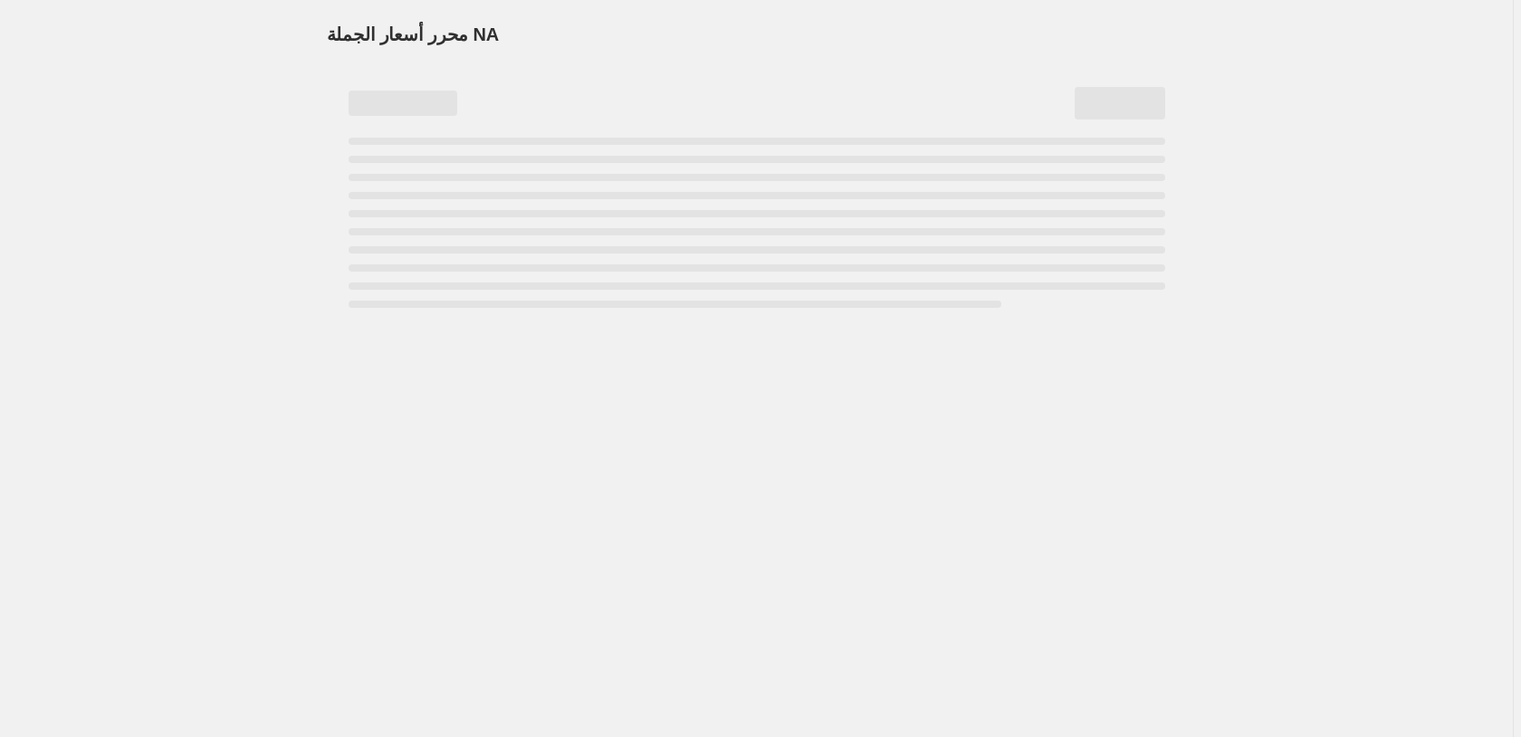
click at [919, 530] on div "محرر أسعار الجملة. هذه الصفحة جاهزة. محرر أسعار الجملة NA" at bounding box center [756, 368] width 1513 height 737
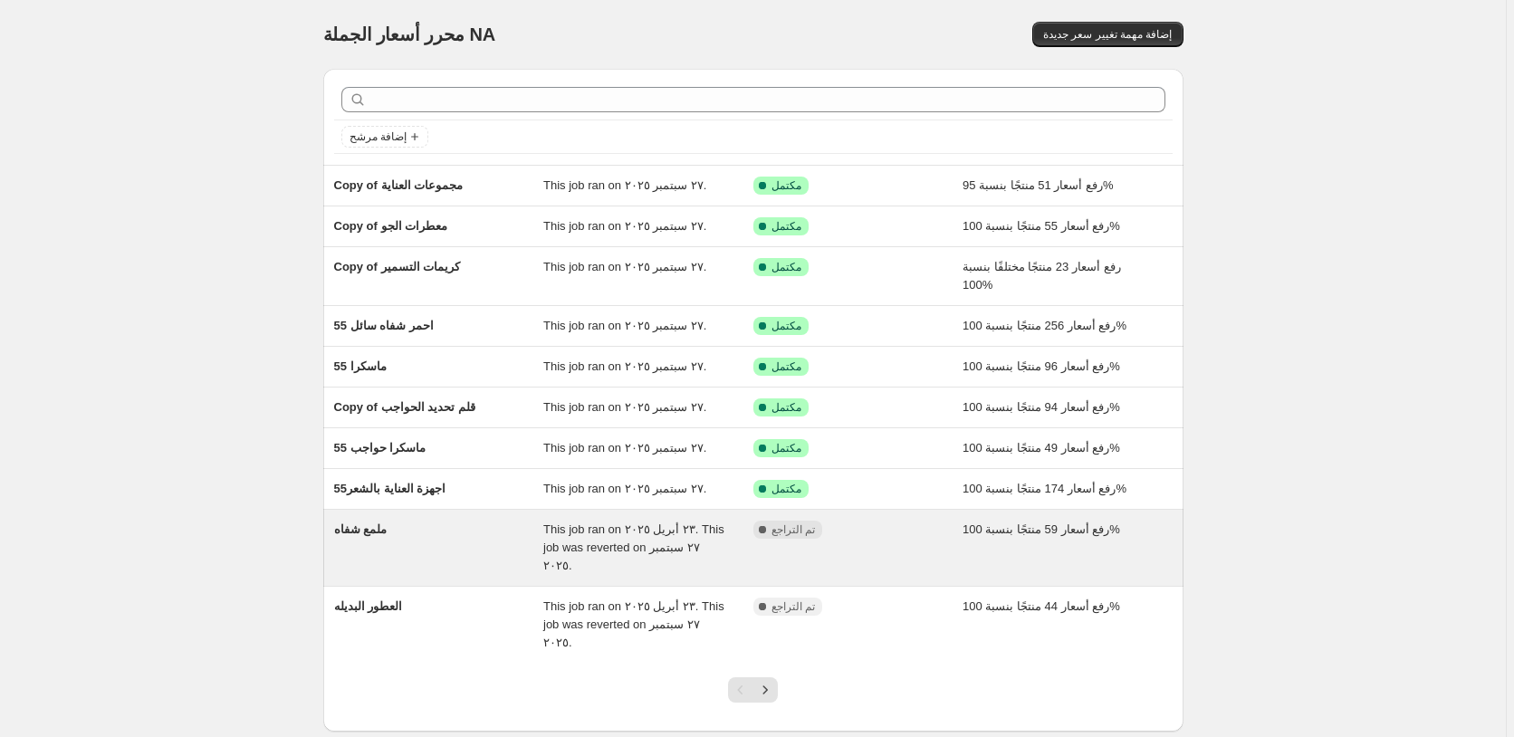
click at [902, 535] on div "مكتمل تم التراجع" at bounding box center [844, 530] width 183 height 18
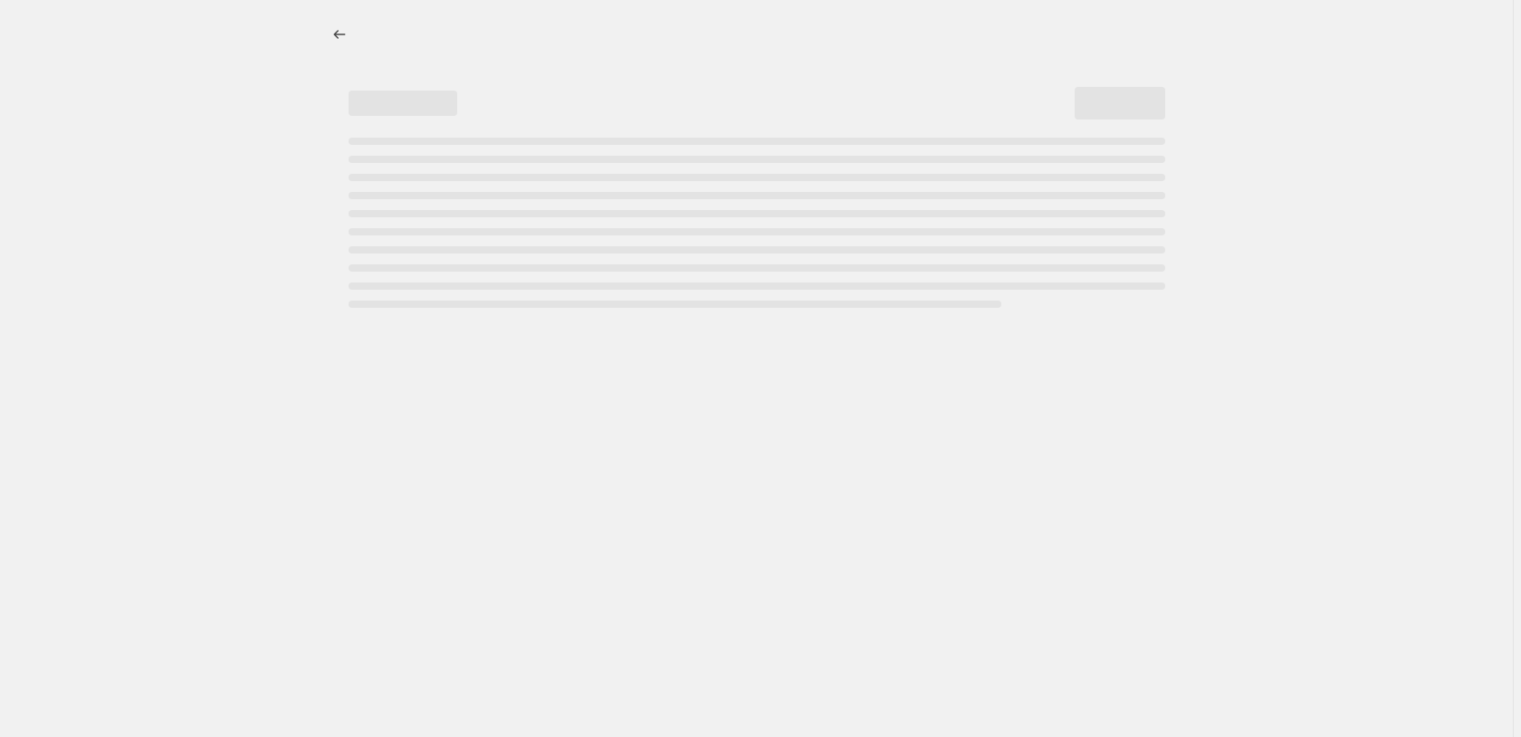
select select "percentage"
select select "pp"
select select "collection"
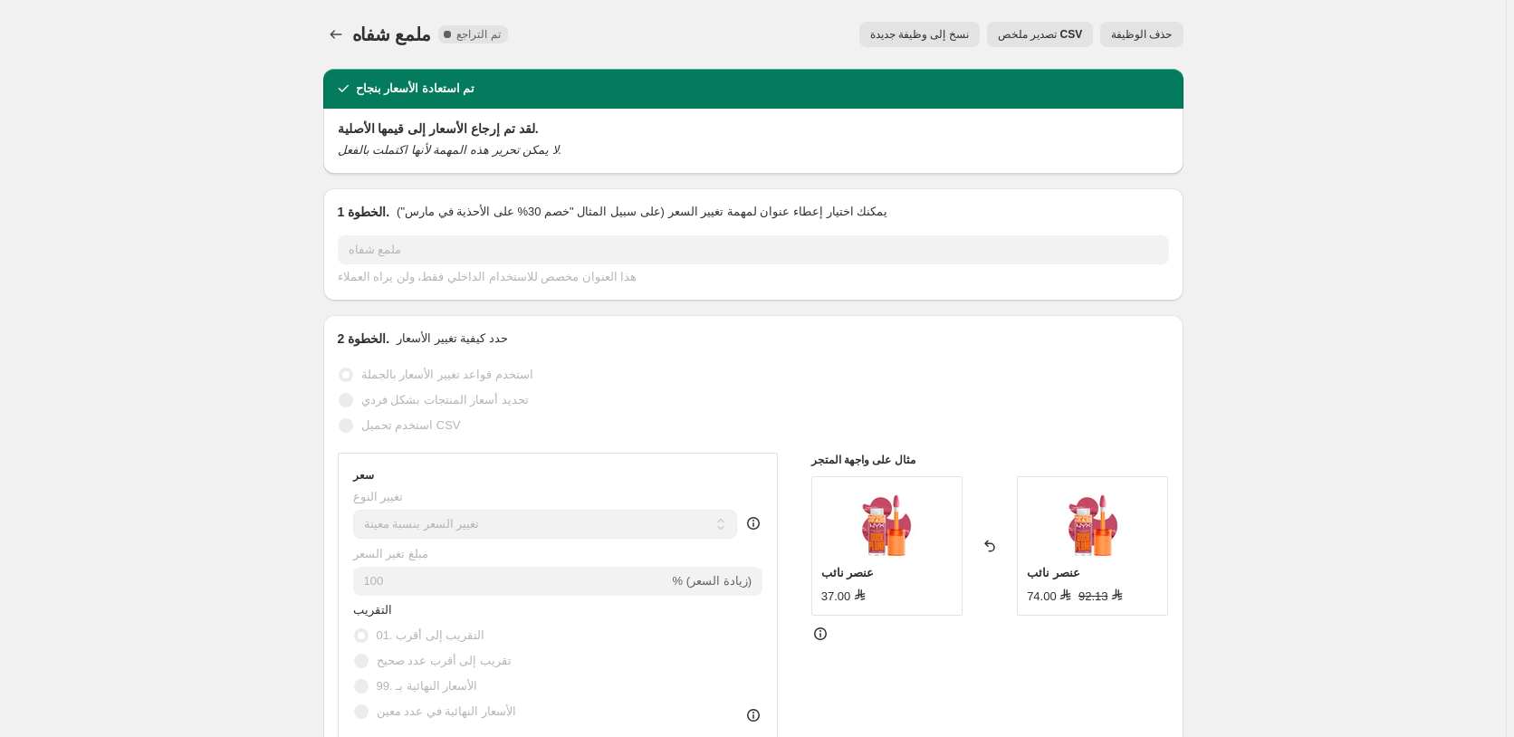
click at [937, 33] on span "نسخ إلى وظيفة جديدة" at bounding box center [919, 34] width 99 height 14
select select "percentage"
select select "pp"
select select "collection"
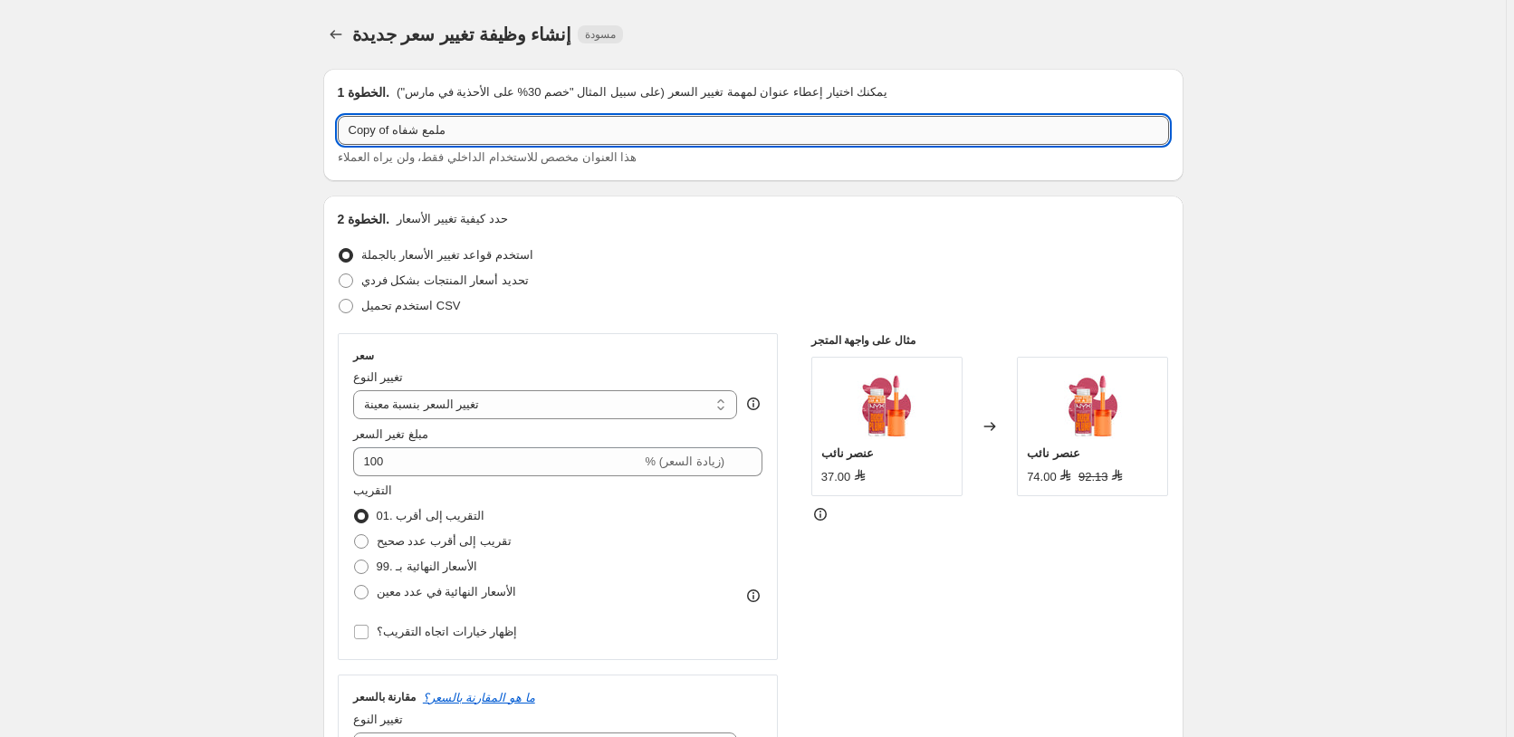
drag, startPoint x: 395, startPoint y: 136, endPoint x: 340, endPoint y: 132, distance: 55.3
click at [340, 132] on input "Copy of ملمع شفاه" at bounding box center [753, 130] width 831 height 29
click at [359, 129] on input "55ملمع شفاه" at bounding box center [753, 130] width 831 height 29
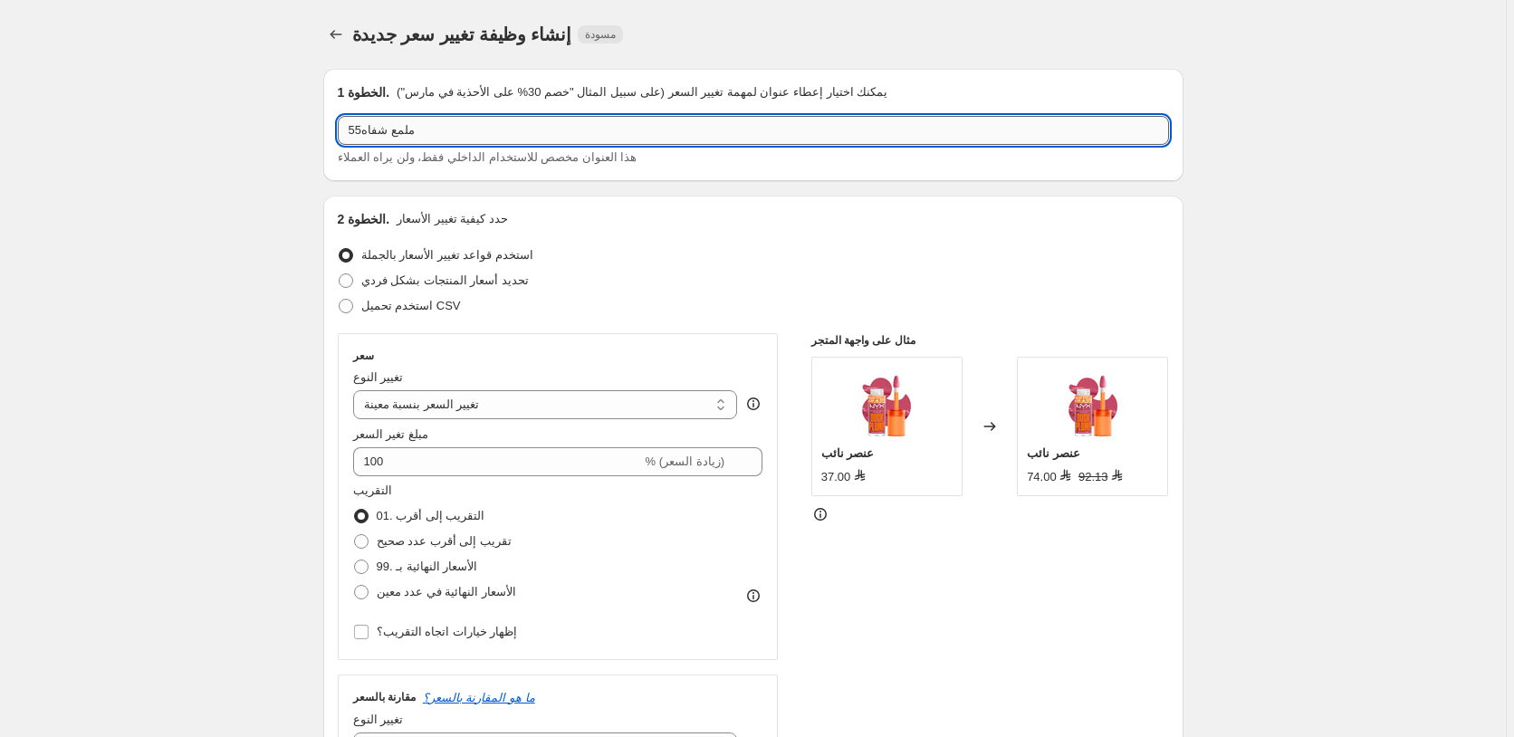
drag, startPoint x: 364, startPoint y: 130, endPoint x: 345, endPoint y: 130, distance: 19.0
click at [345, 130] on input "55ملمع شفاه" at bounding box center [753, 130] width 831 height 29
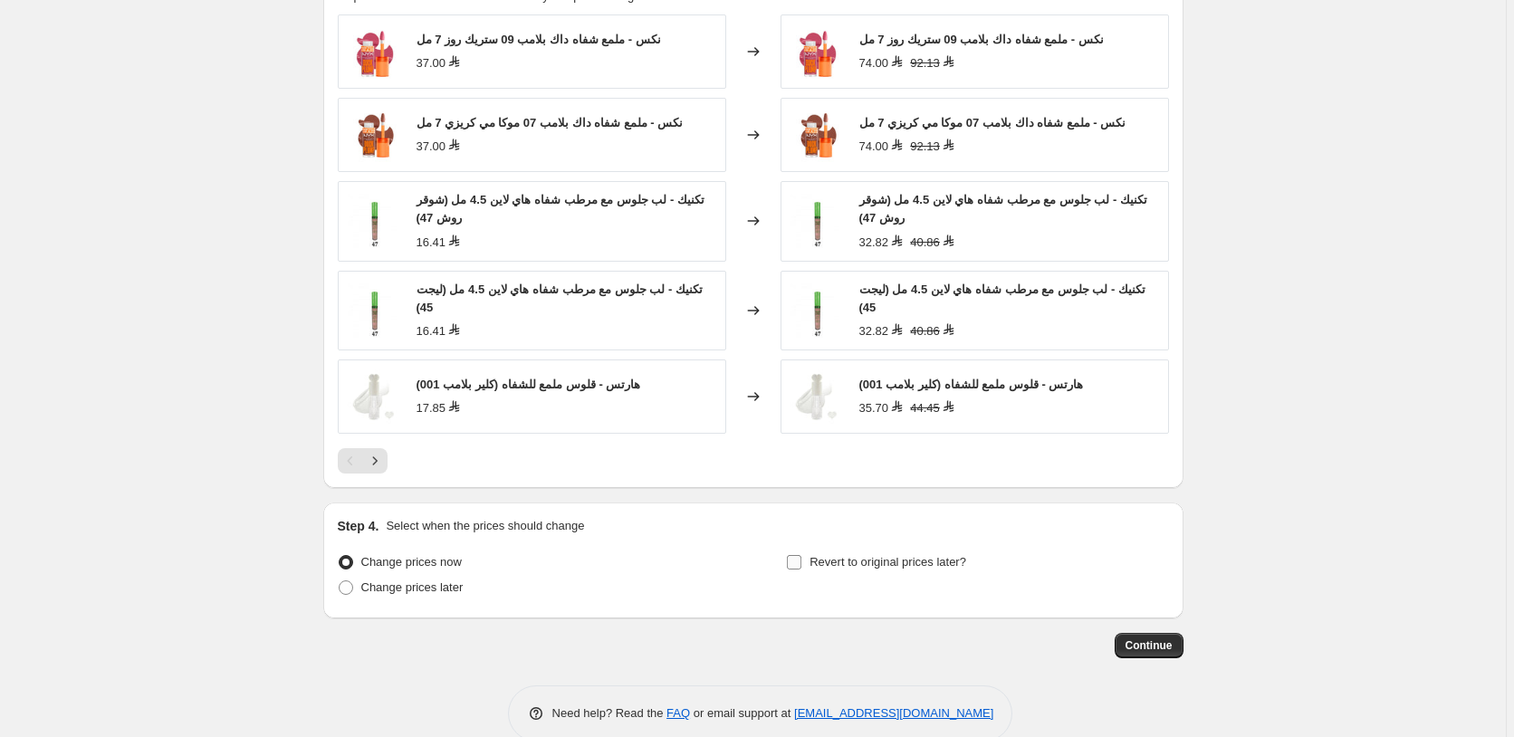
scroll to position [1538, 0]
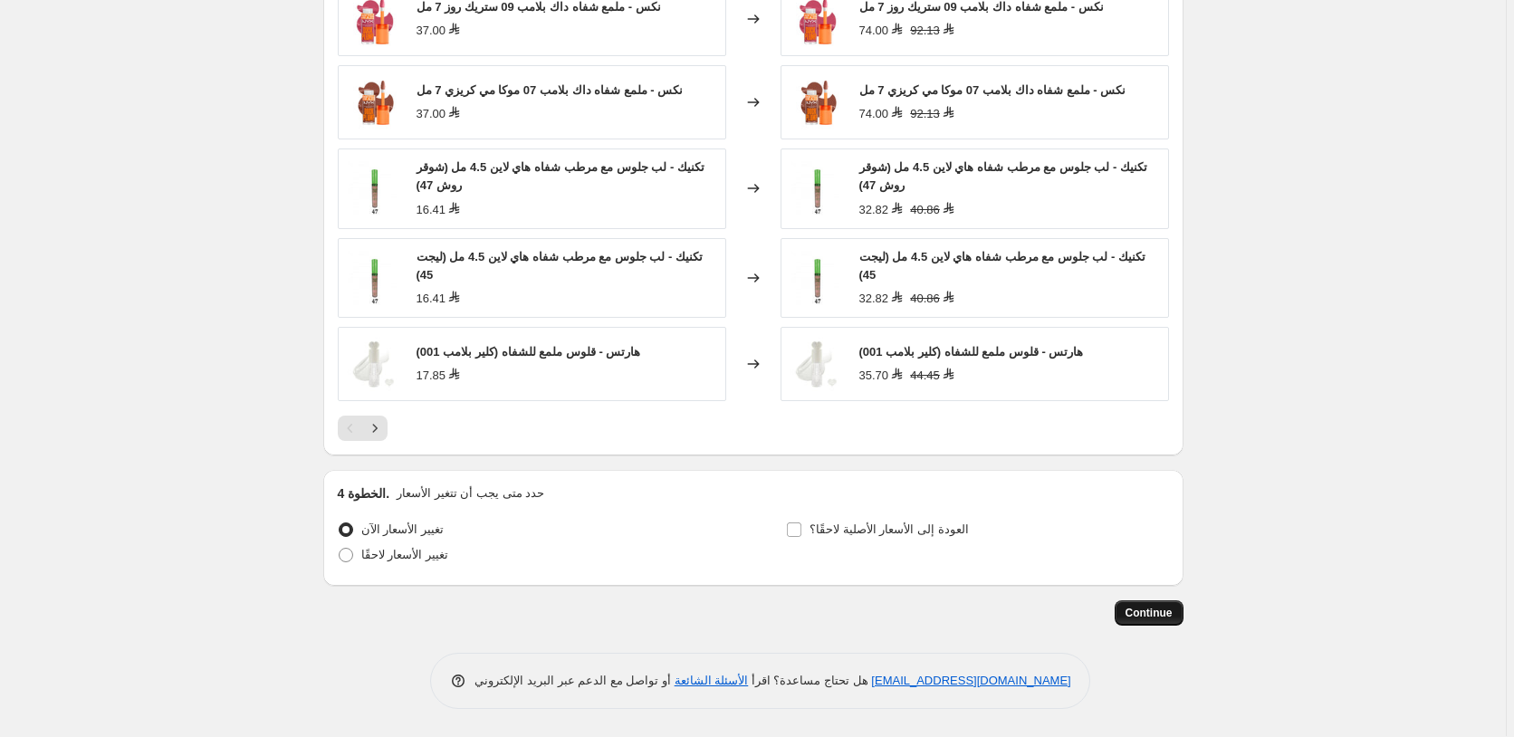
type input "55ملمع شفاه"
click at [1161, 613] on span "Continue" at bounding box center [1148, 613] width 47 height 14
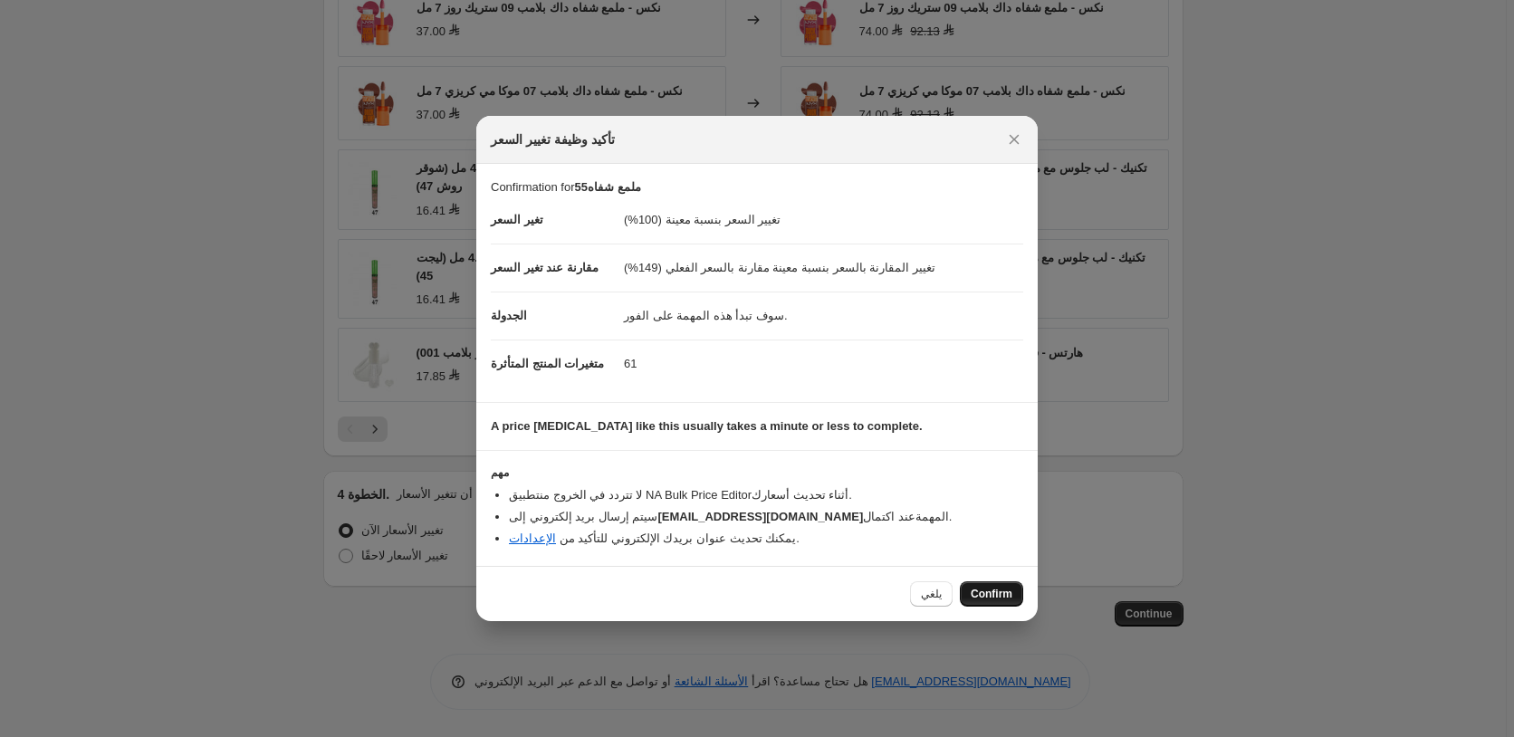
click at [1000, 593] on span "Confirm" at bounding box center [992, 594] width 42 height 14
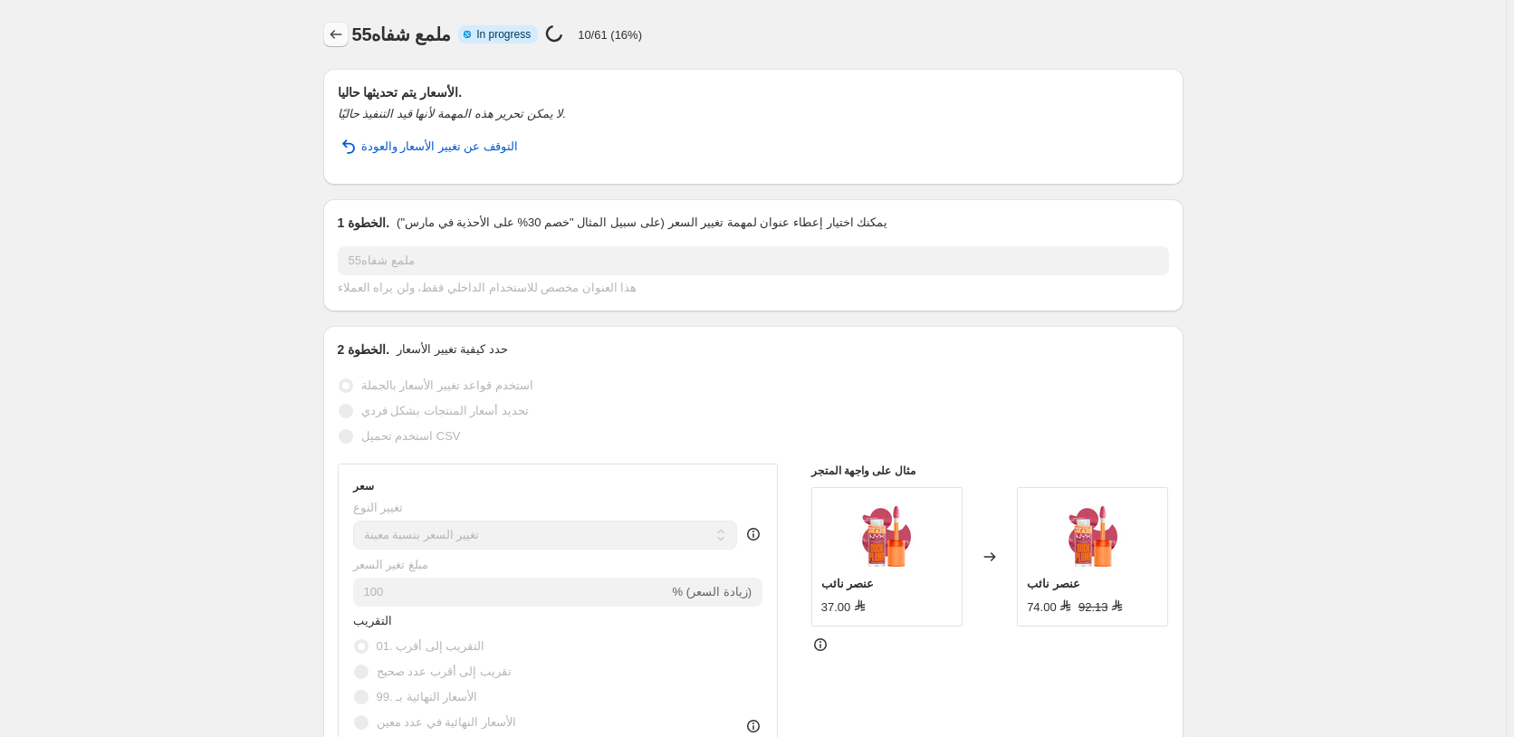
click at [336, 39] on icon "Price change jobs" at bounding box center [336, 34] width 18 height 18
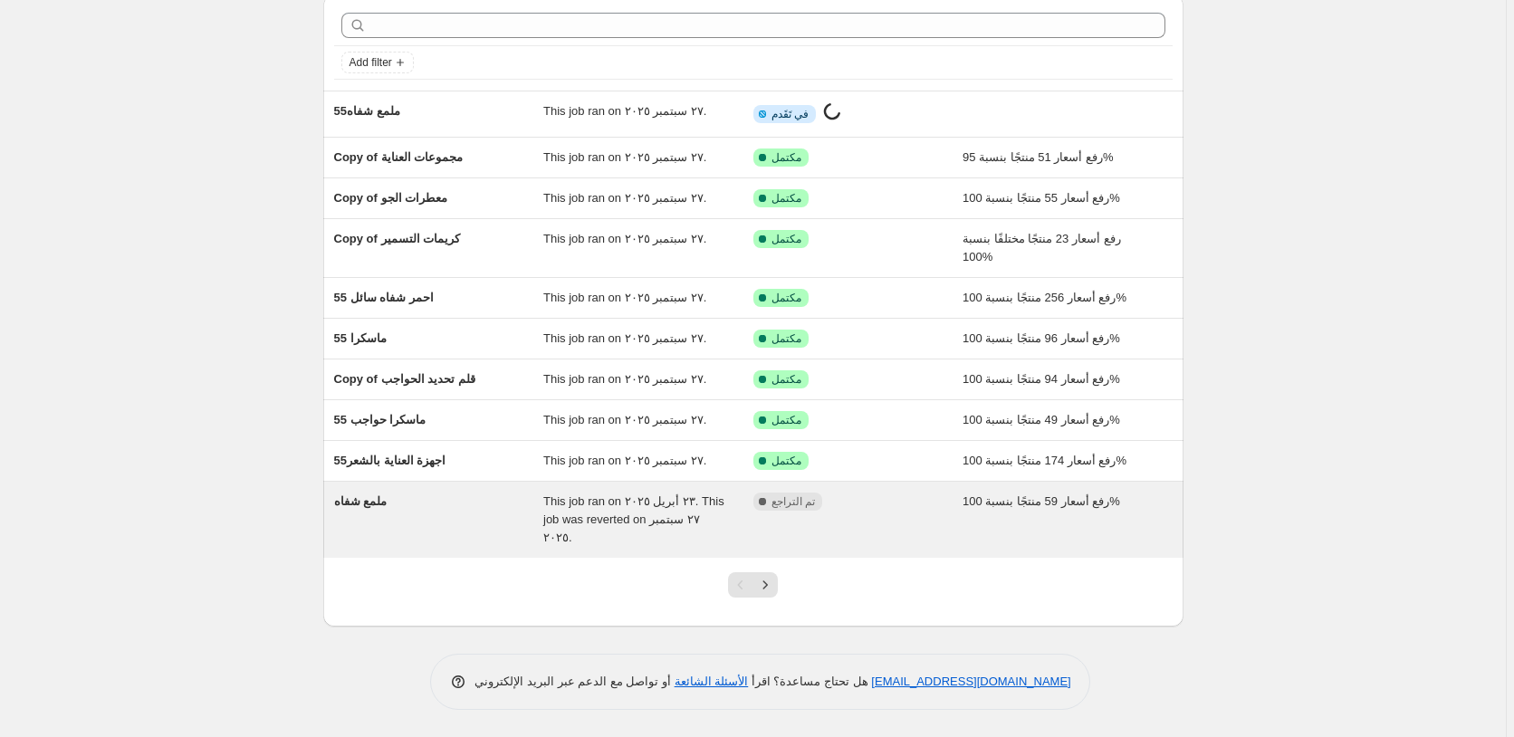
scroll to position [55, 0]
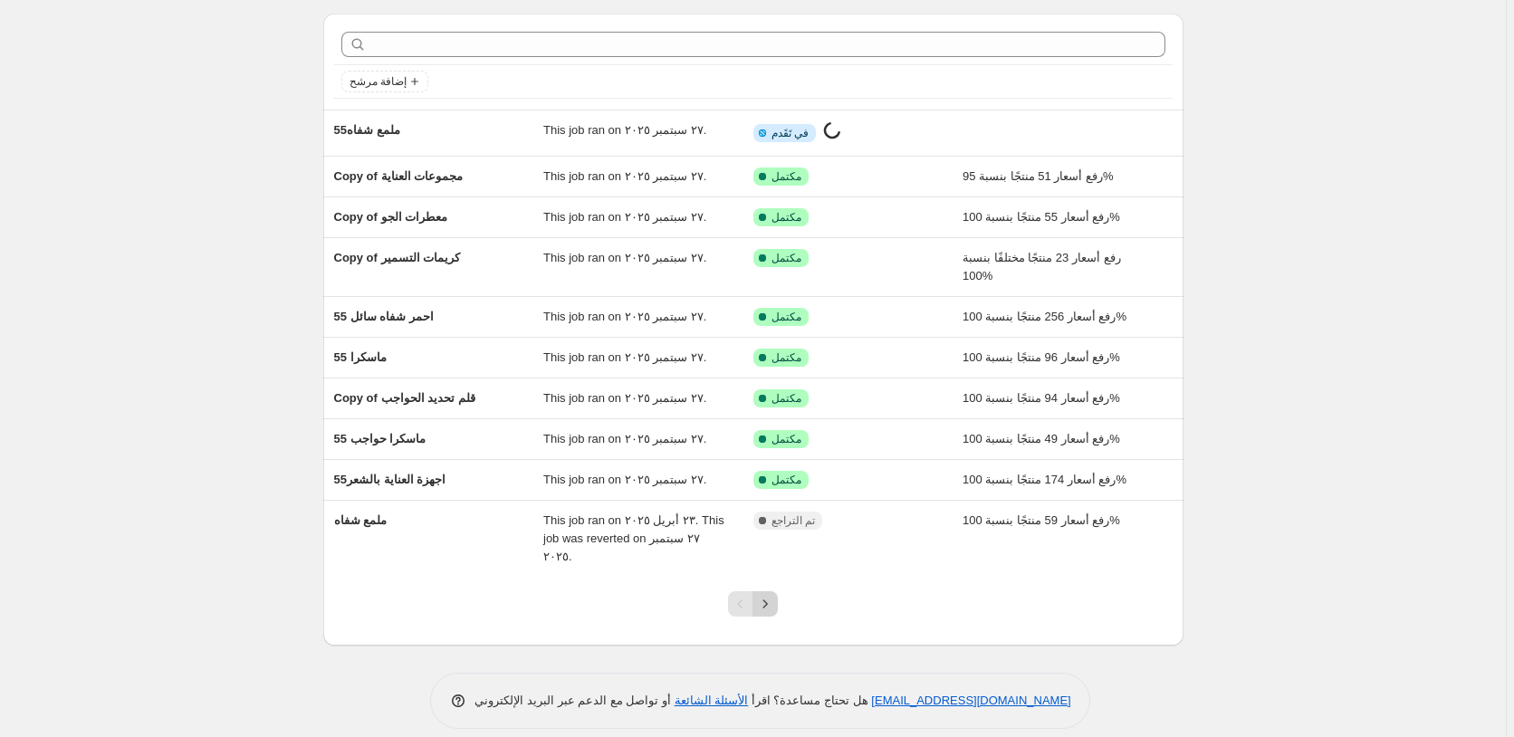
click at [772, 595] on icon "Next" at bounding box center [765, 604] width 18 height 18
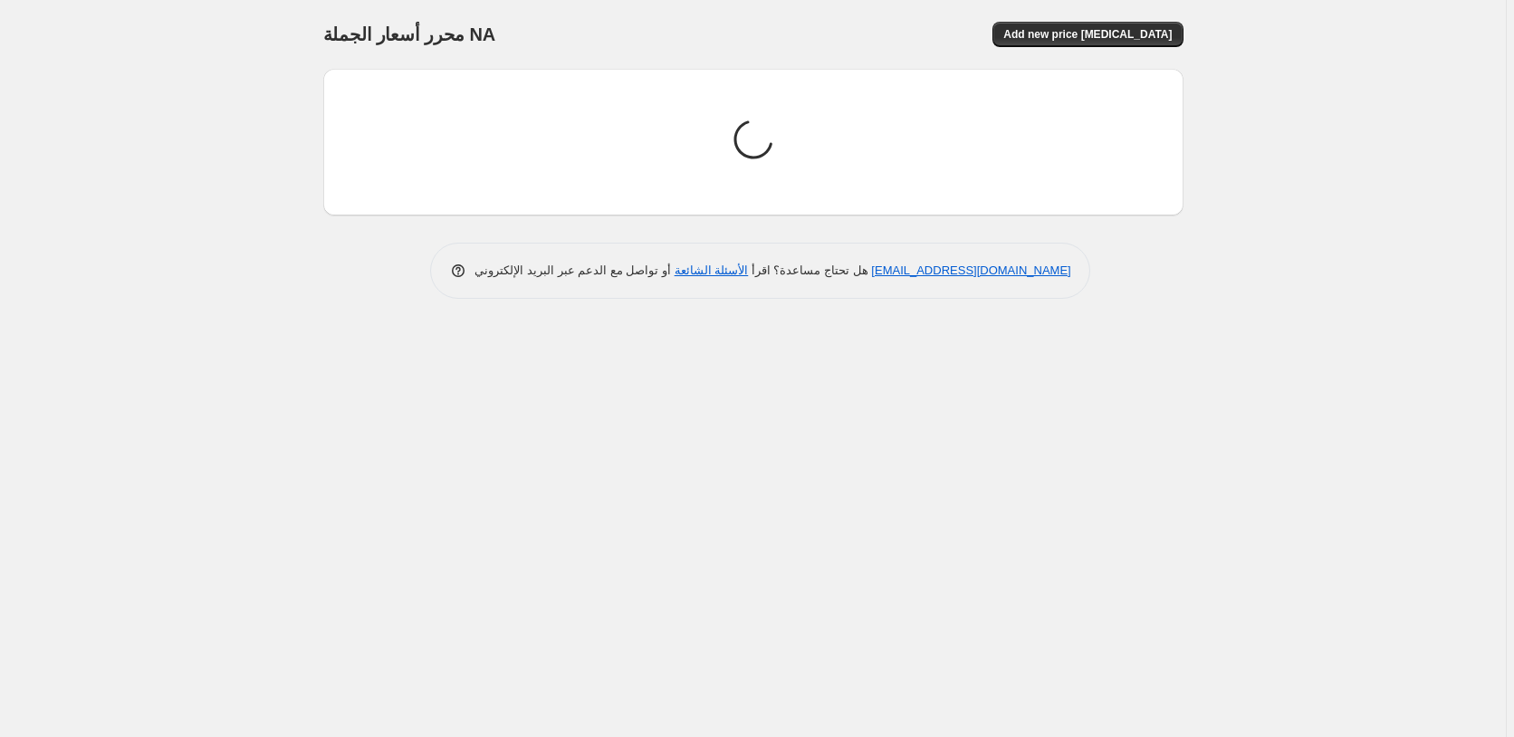
scroll to position [0, 0]
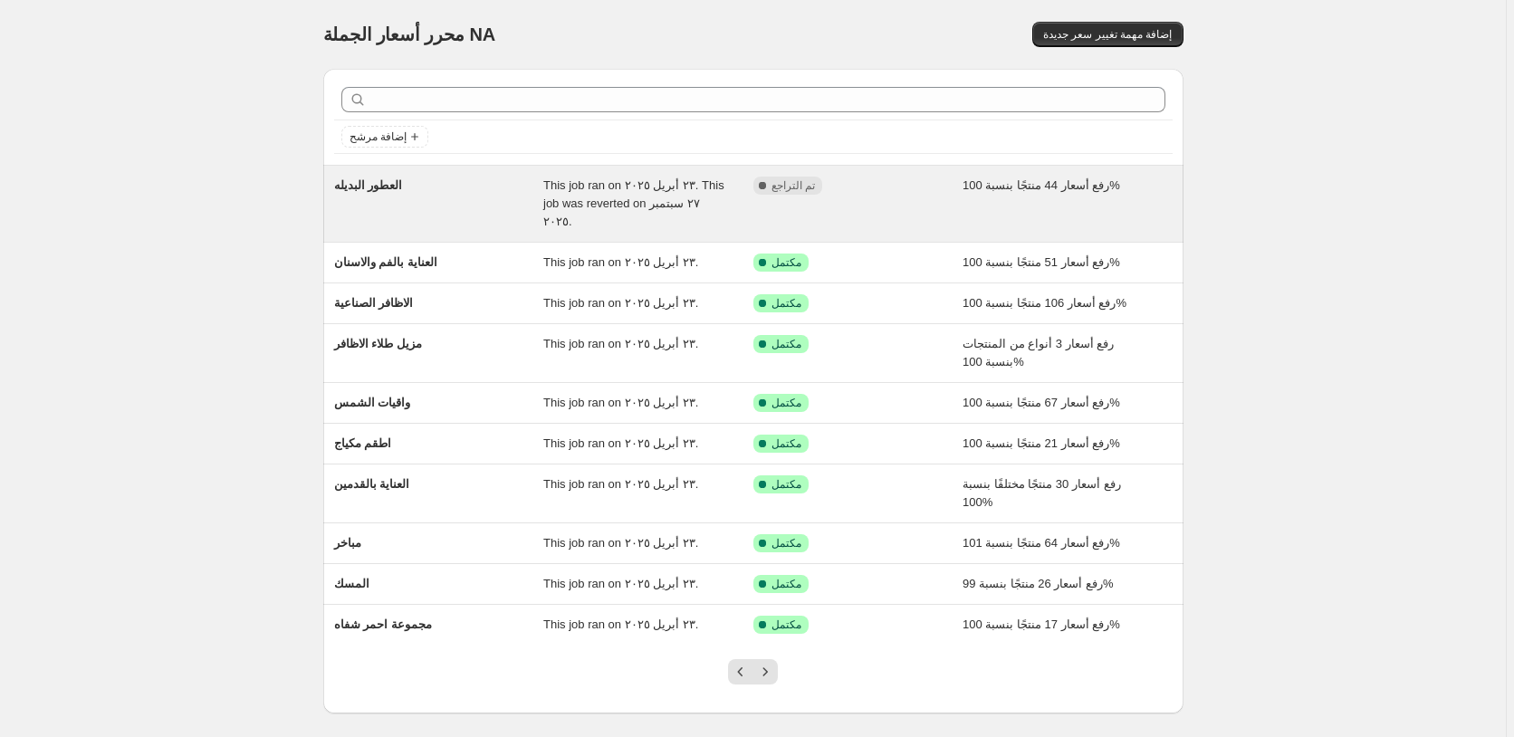
click at [904, 187] on div "مكتمل تم التراجع" at bounding box center [844, 186] width 183 height 18
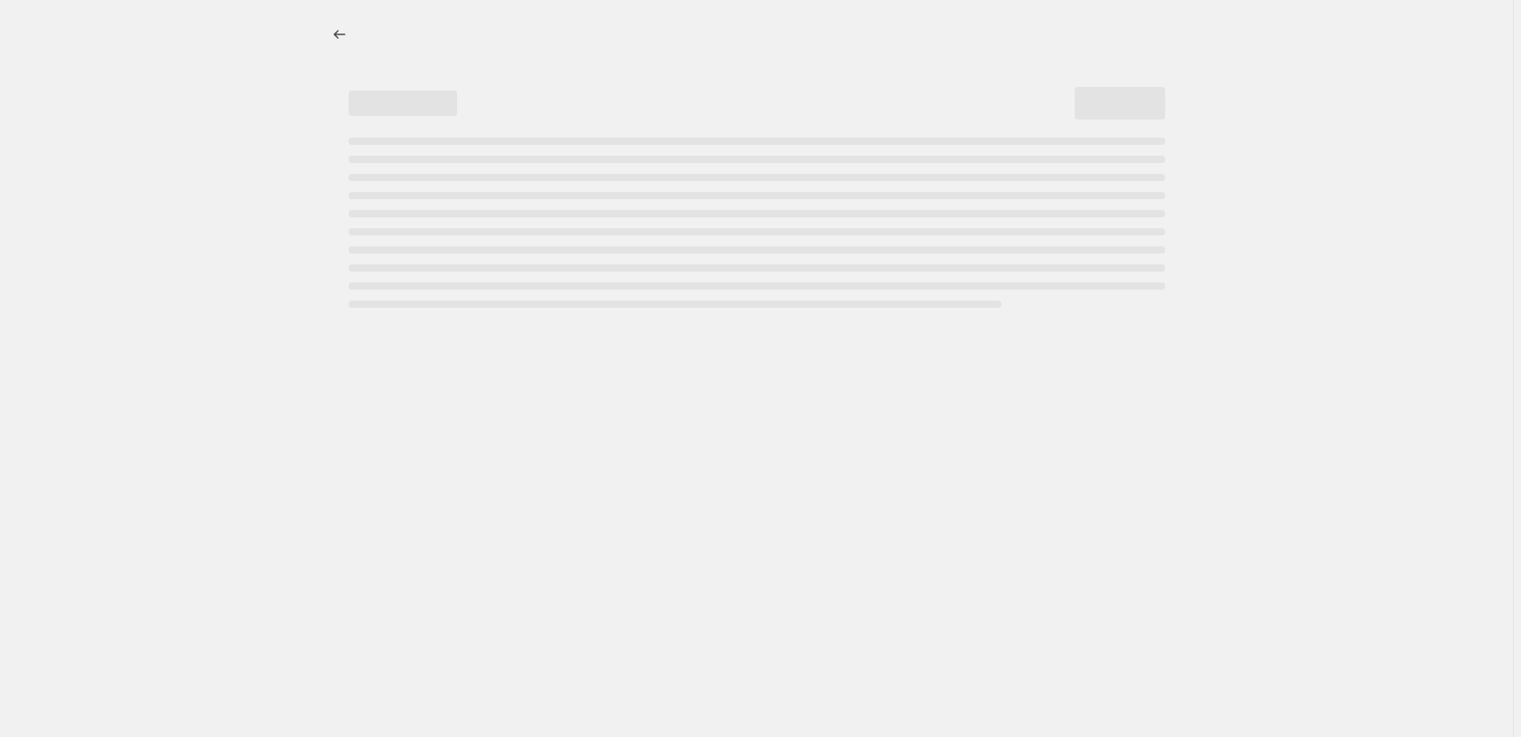
select select "percentage"
select select "pp"
select select "collection"
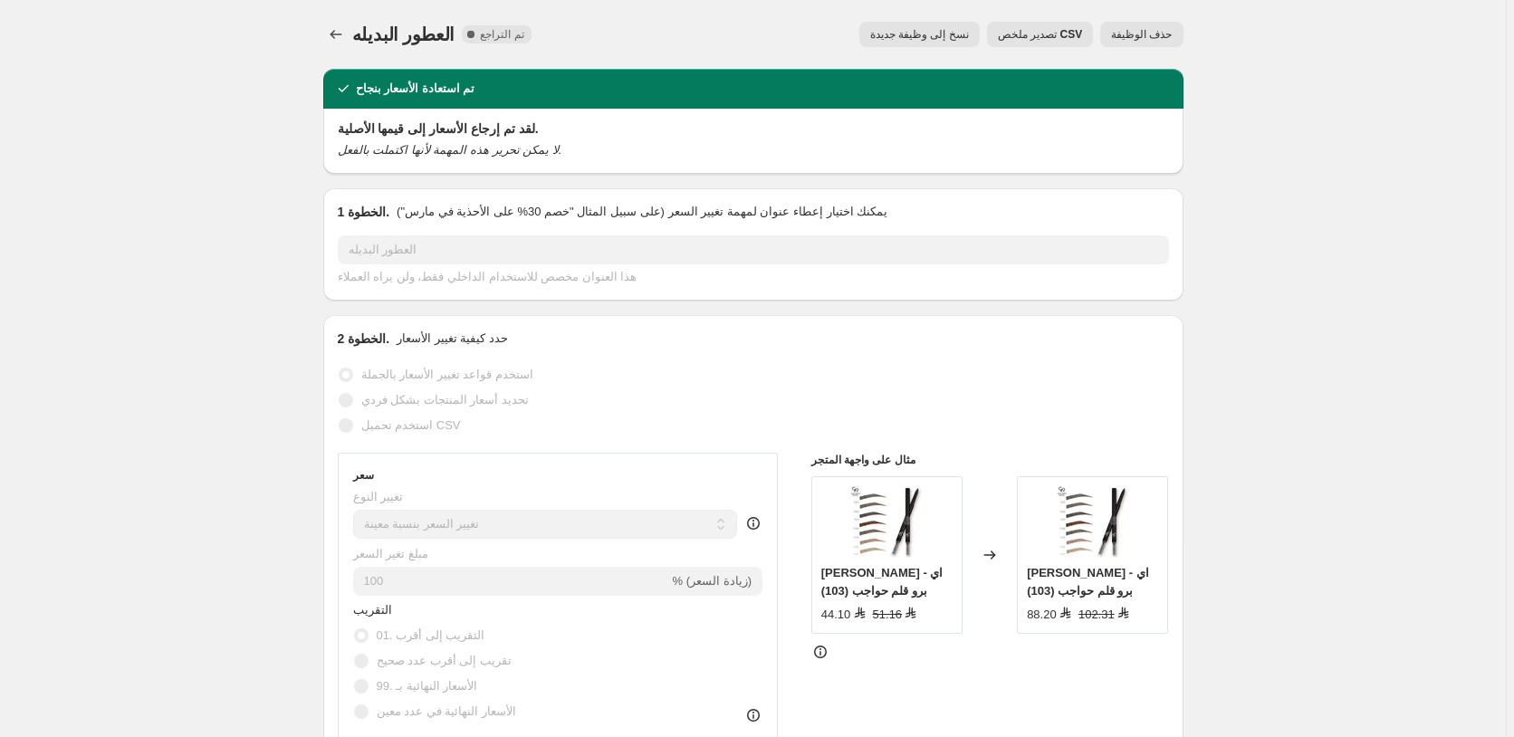
click at [929, 31] on span "نسخ إلى وظيفة جديدة" at bounding box center [919, 34] width 99 height 14
select select "percentage"
select select "pp"
select select "collection"
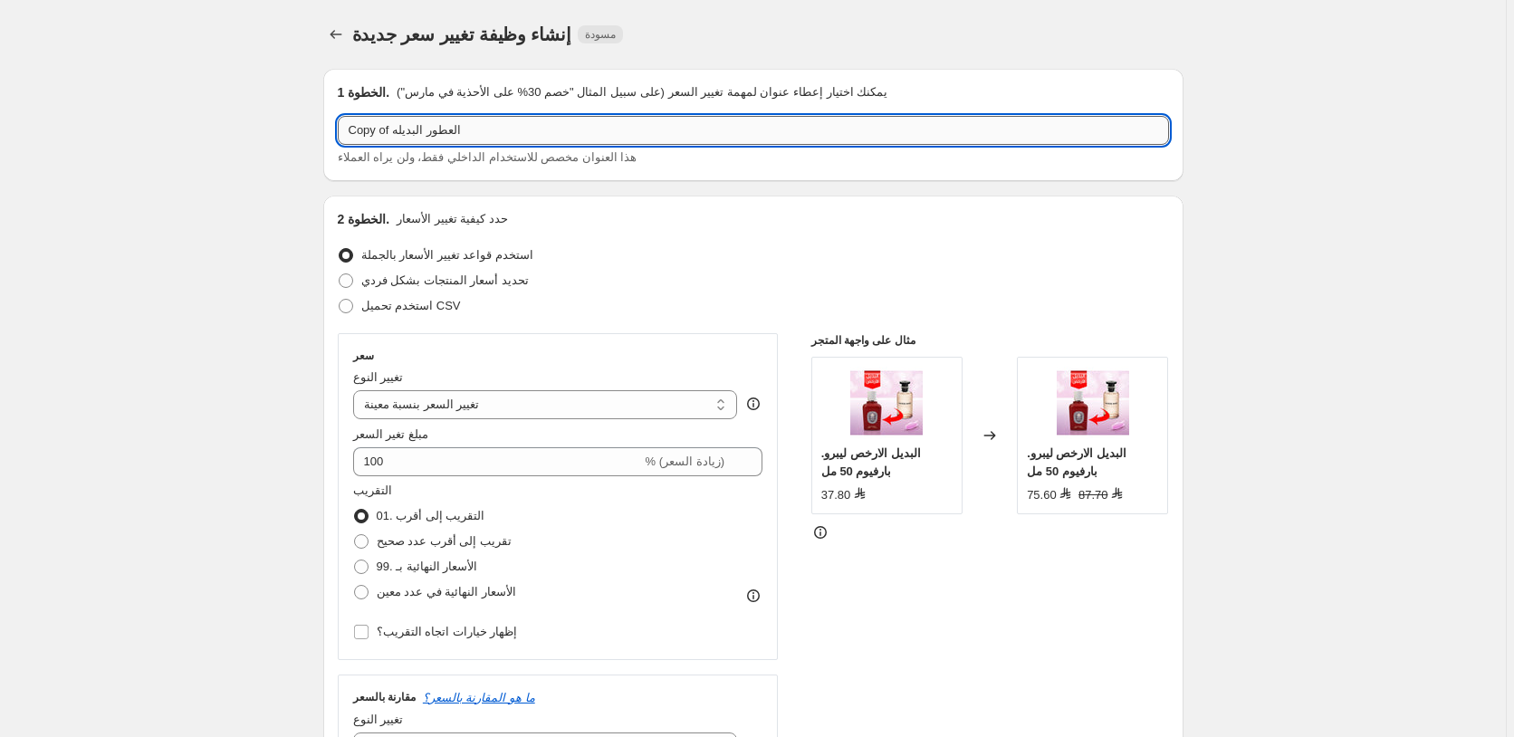
drag, startPoint x: 392, startPoint y: 133, endPoint x: 326, endPoint y: 129, distance: 66.2
click at [338, 129] on input "Copy of العطور البديله" at bounding box center [753, 130] width 831 height 29
paste input "55"
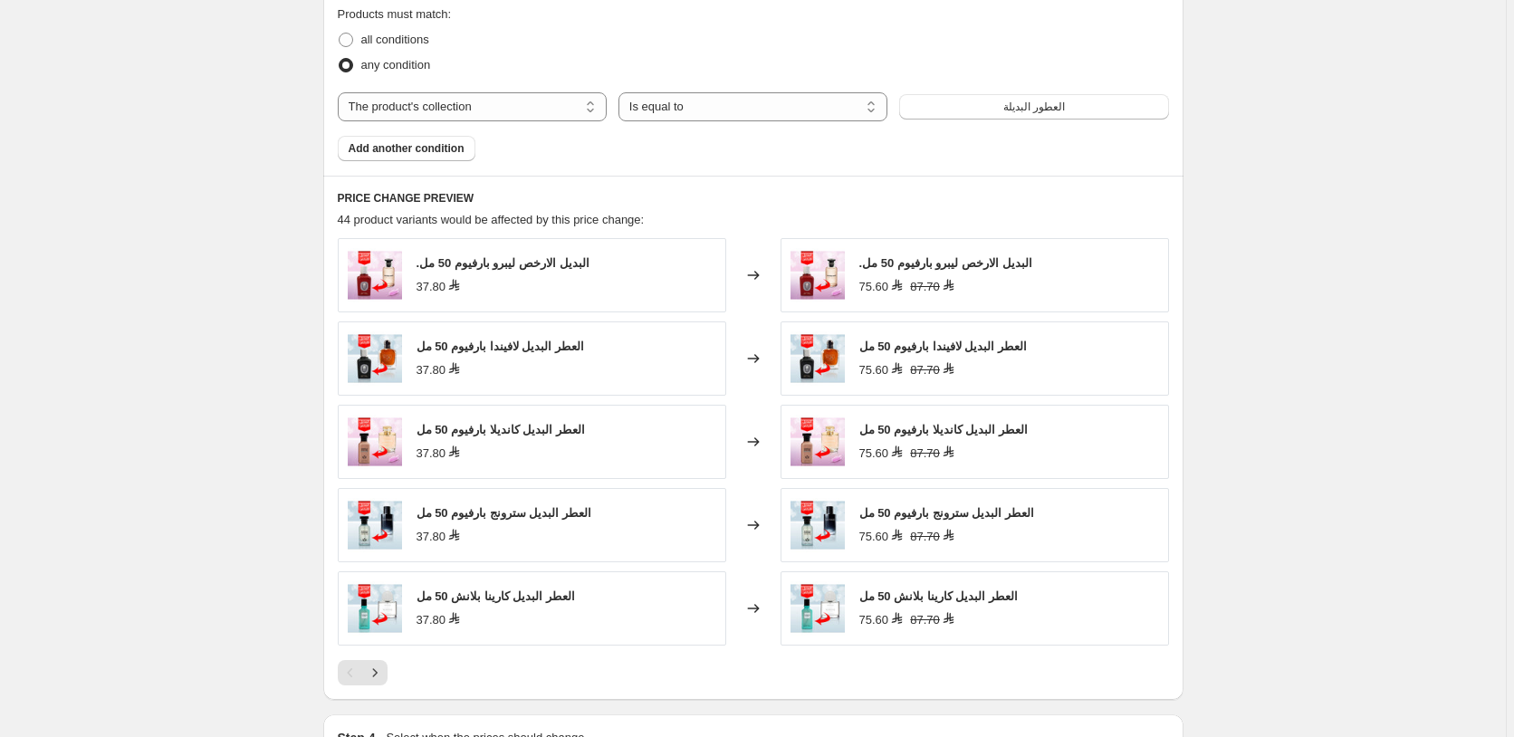
scroll to position [1526, 0]
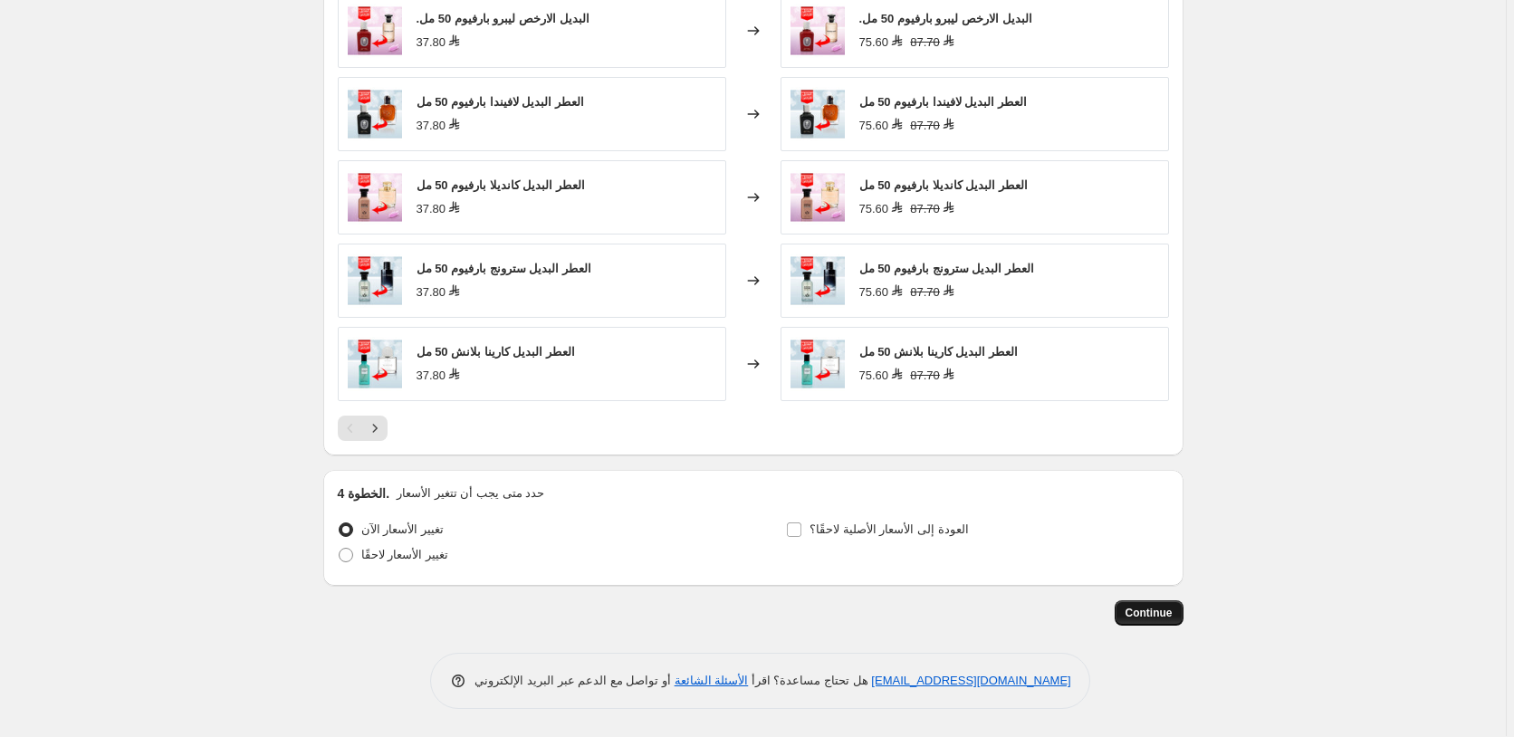
type input "55 العطور البديله"
click at [1166, 607] on button "Continue" at bounding box center [1148, 612] width 69 height 25
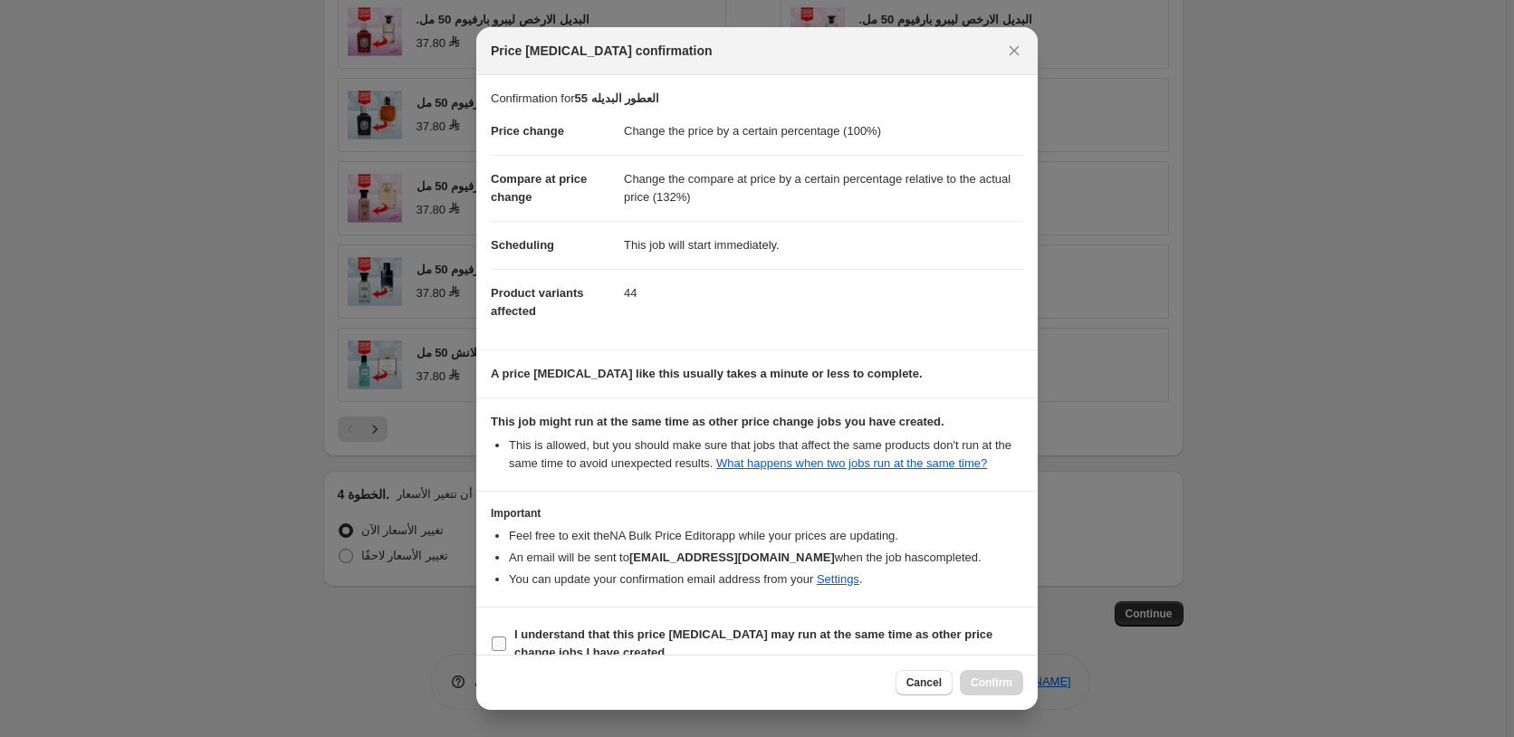
click at [499, 644] on div "Price change job confirmation Confirmation for 55 العطور البديله Price change C…" at bounding box center [756, 368] width 561 height 683
click at [499, 655] on div "Cancel Confirm" at bounding box center [756, 682] width 561 height 55
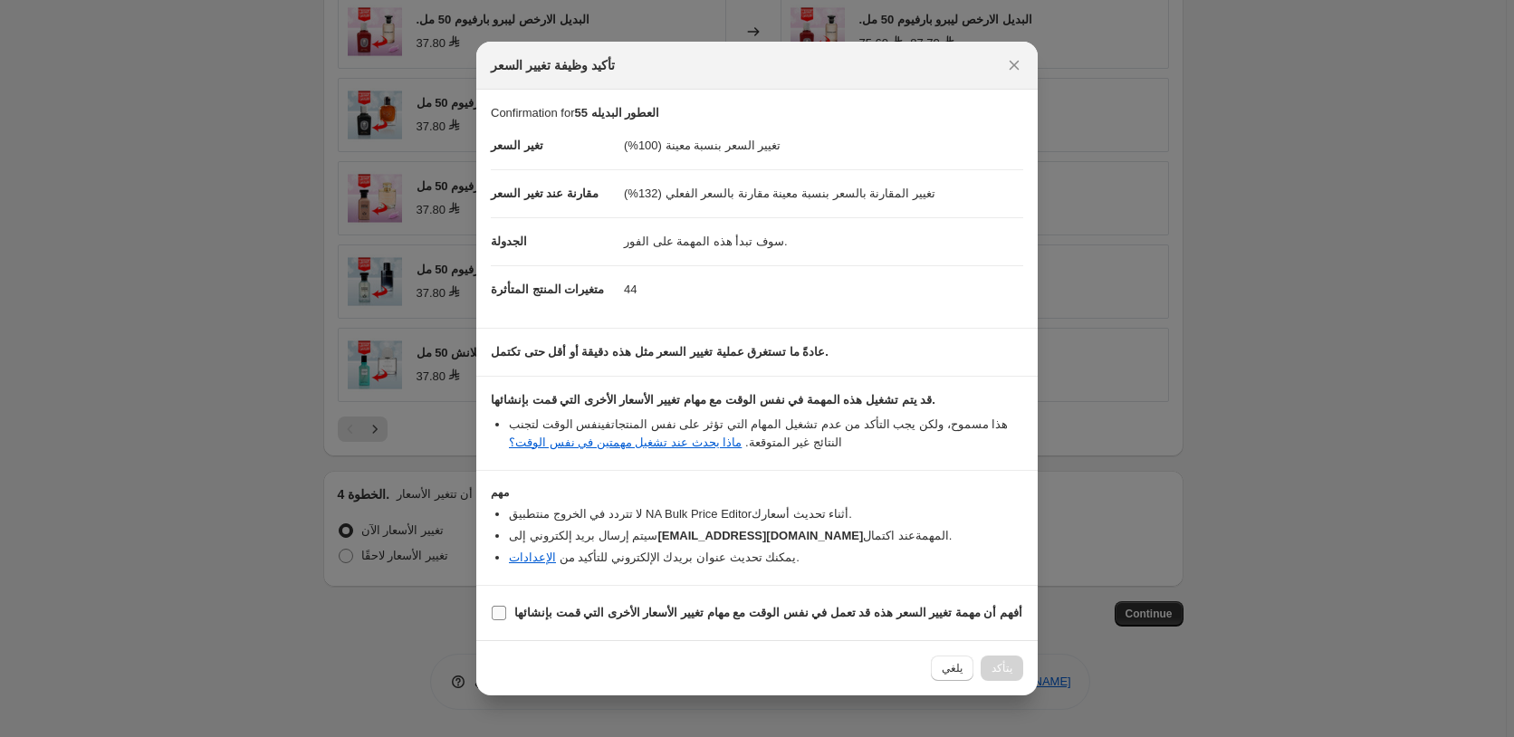
click at [502, 615] on input "أفهم أن مهمة تغيير السعر هذه قد تعمل في نفس الوقت مع مهام تغيير الأسعار الأخرى …" at bounding box center [499, 613] width 14 height 14
checkbox input "false"
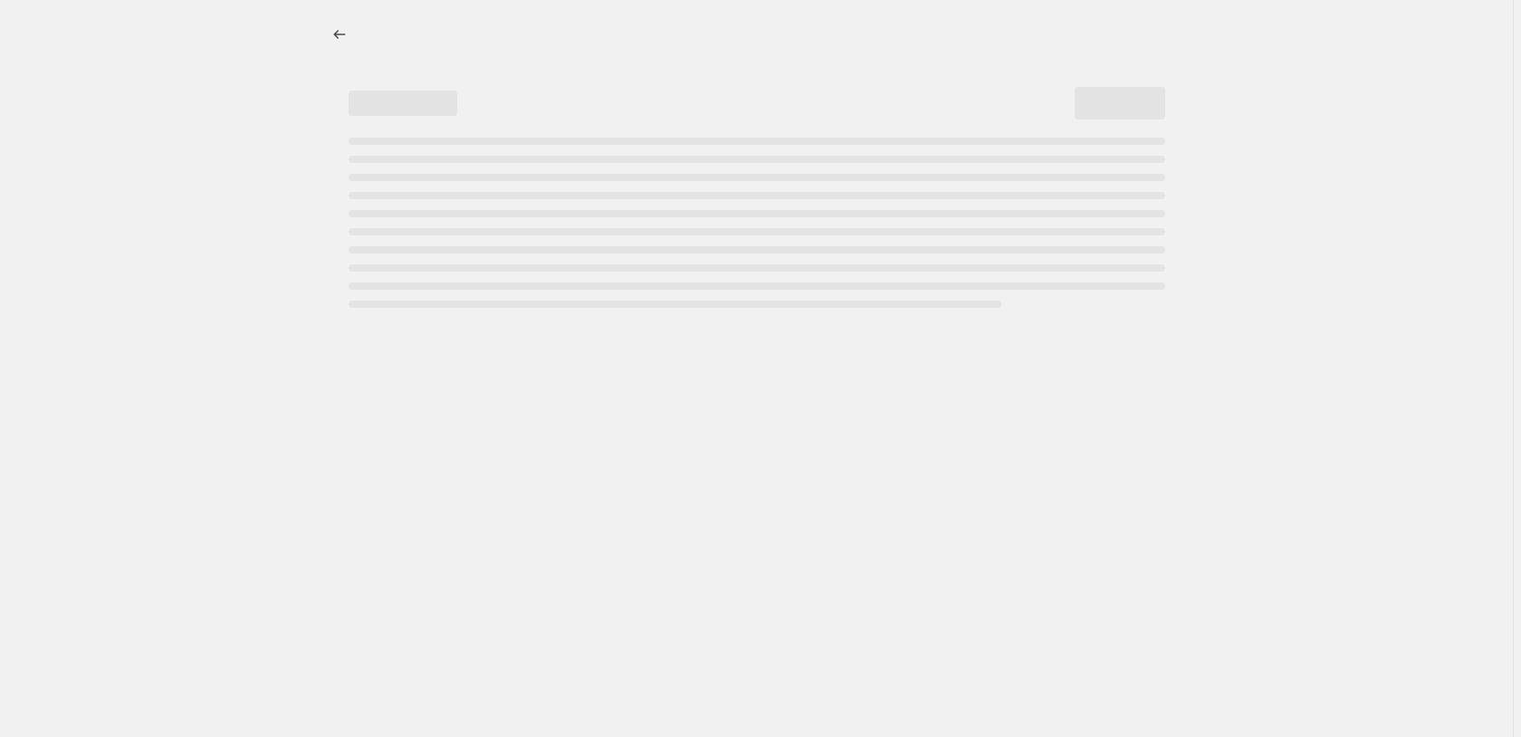
select select "percentage"
select select "pp"
select select "collection"
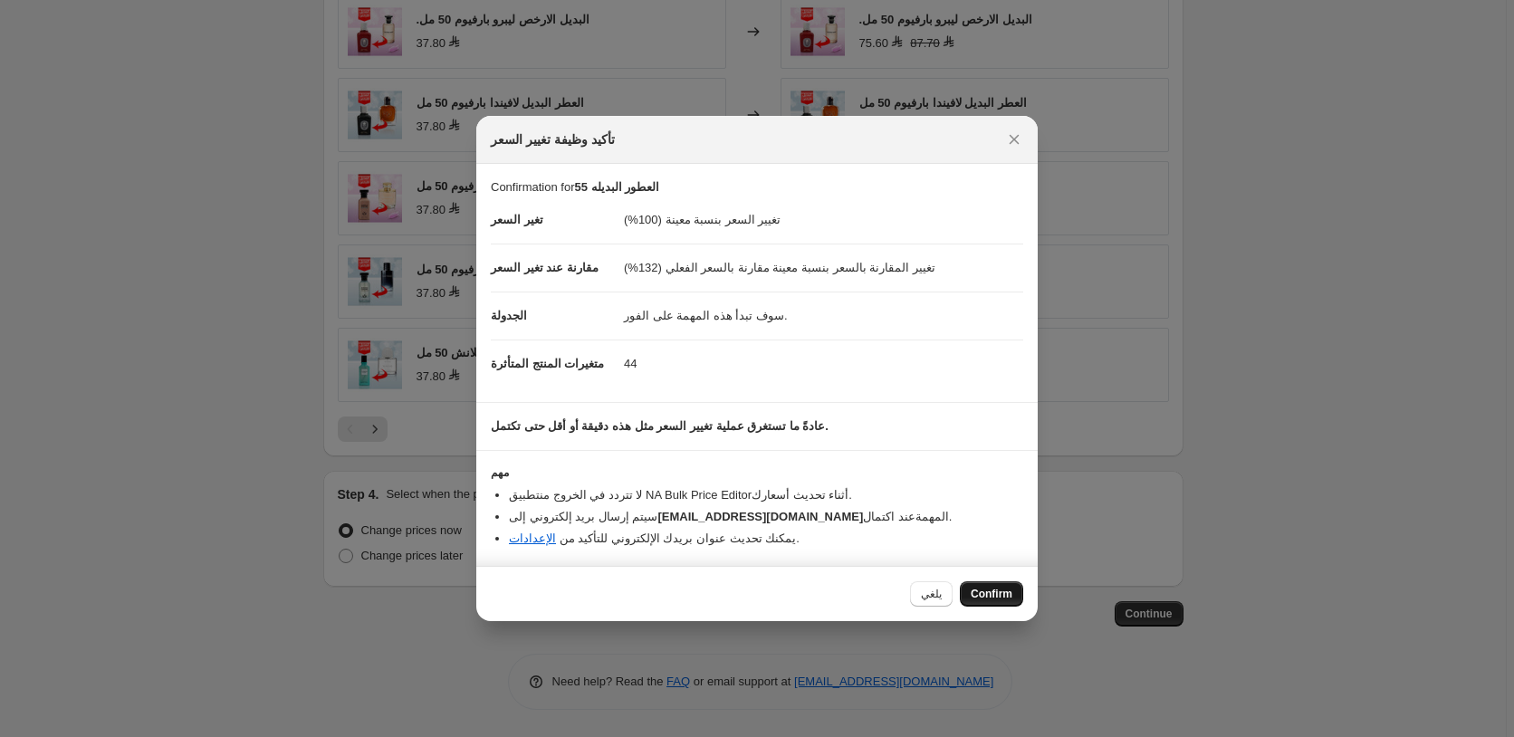
click at [990, 594] on span "Confirm" at bounding box center [992, 594] width 42 height 14
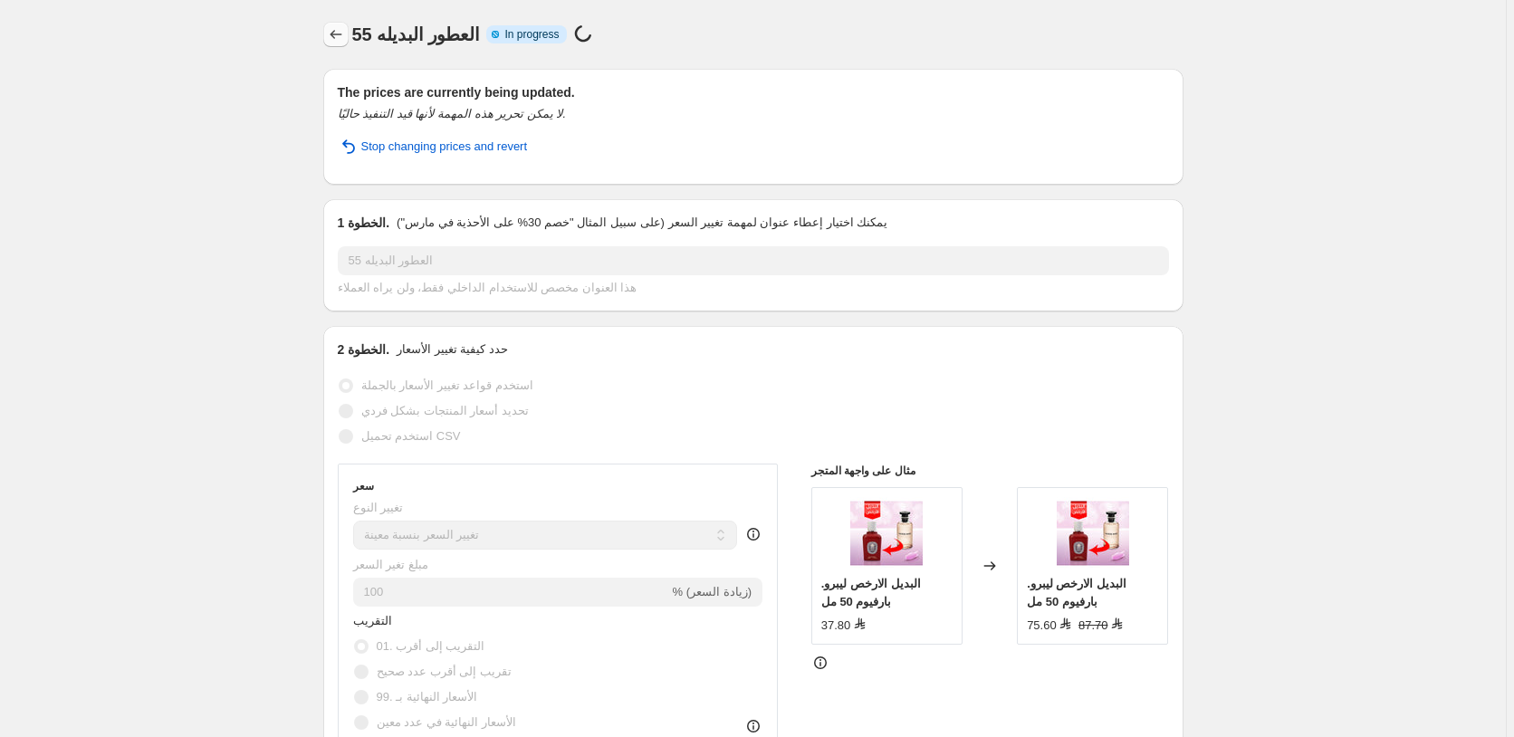
click at [337, 37] on icon "Price change jobs" at bounding box center [336, 34] width 12 height 9
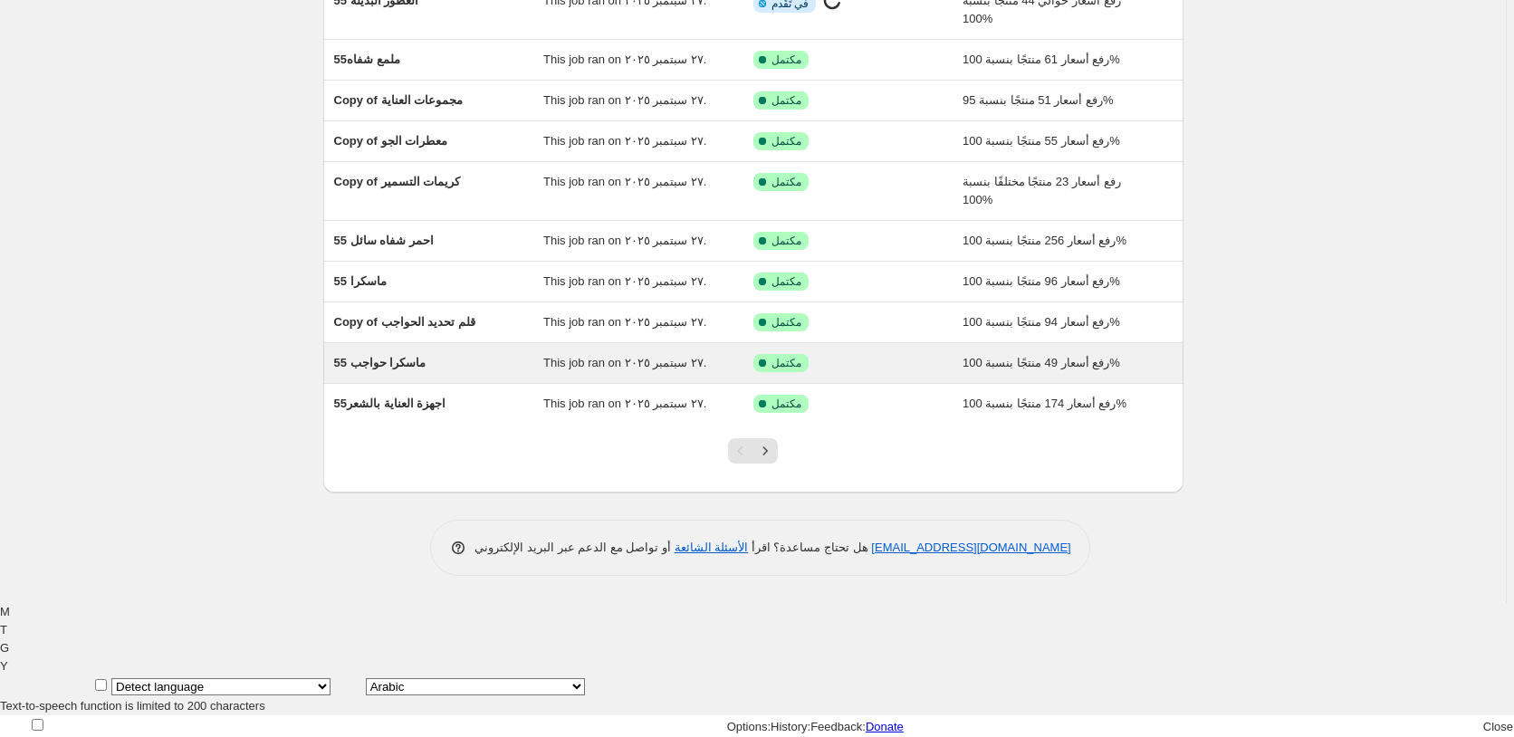
scroll to position [51, 0]
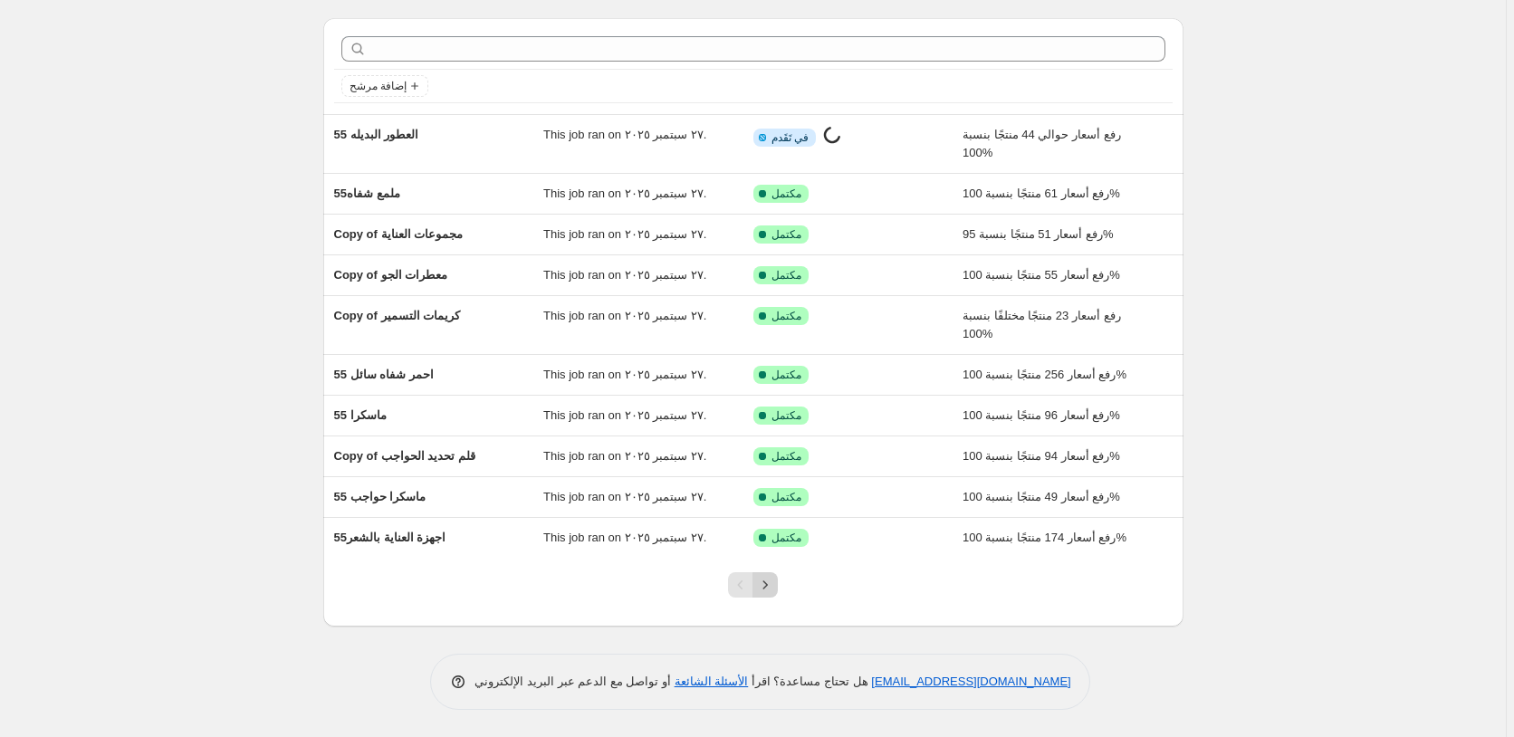
click at [774, 585] on icon "Next" at bounding box center [765, 585] width 18 height 18
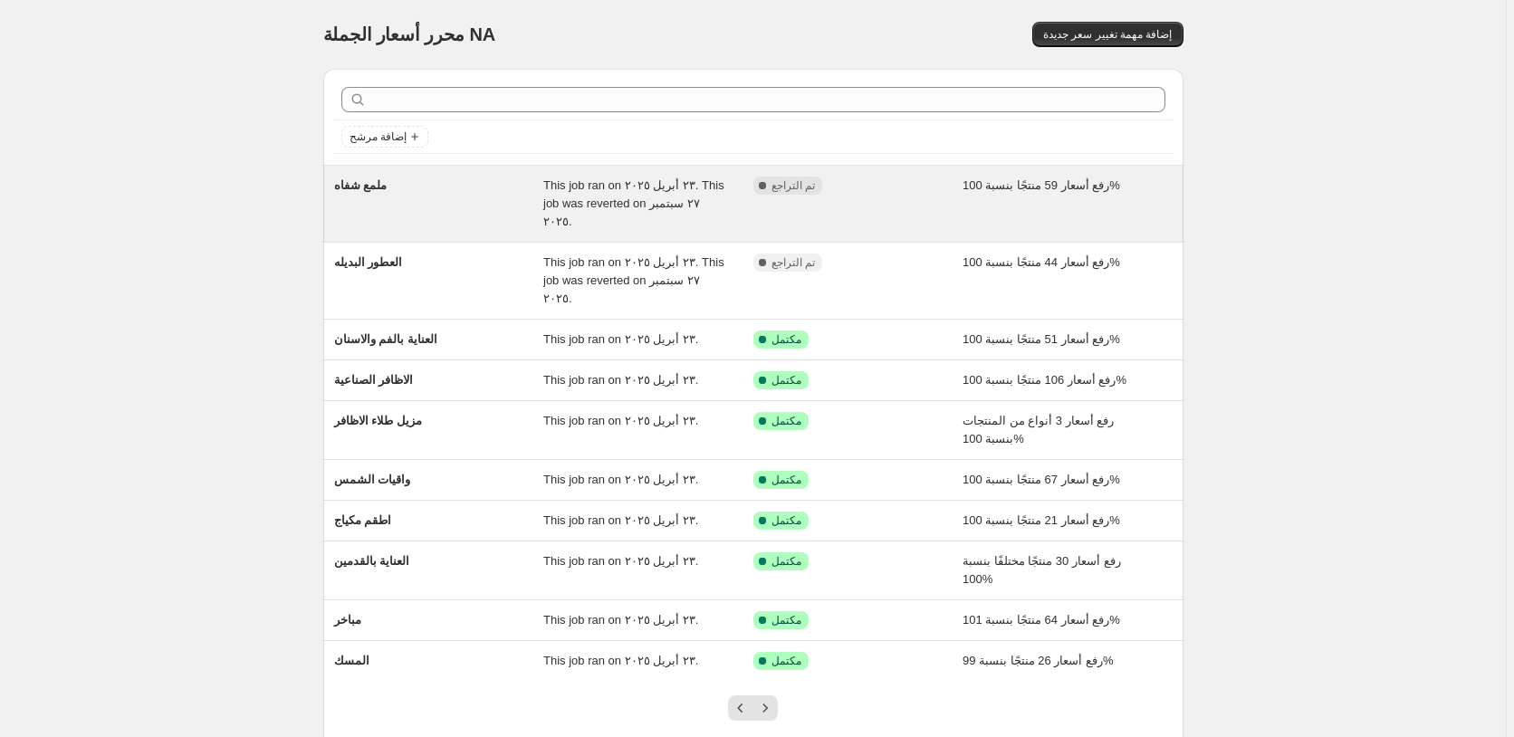
click at [919, 189] on div "مكتمل تم التراجع" at bounding box center [844, 186] width 183 height 18
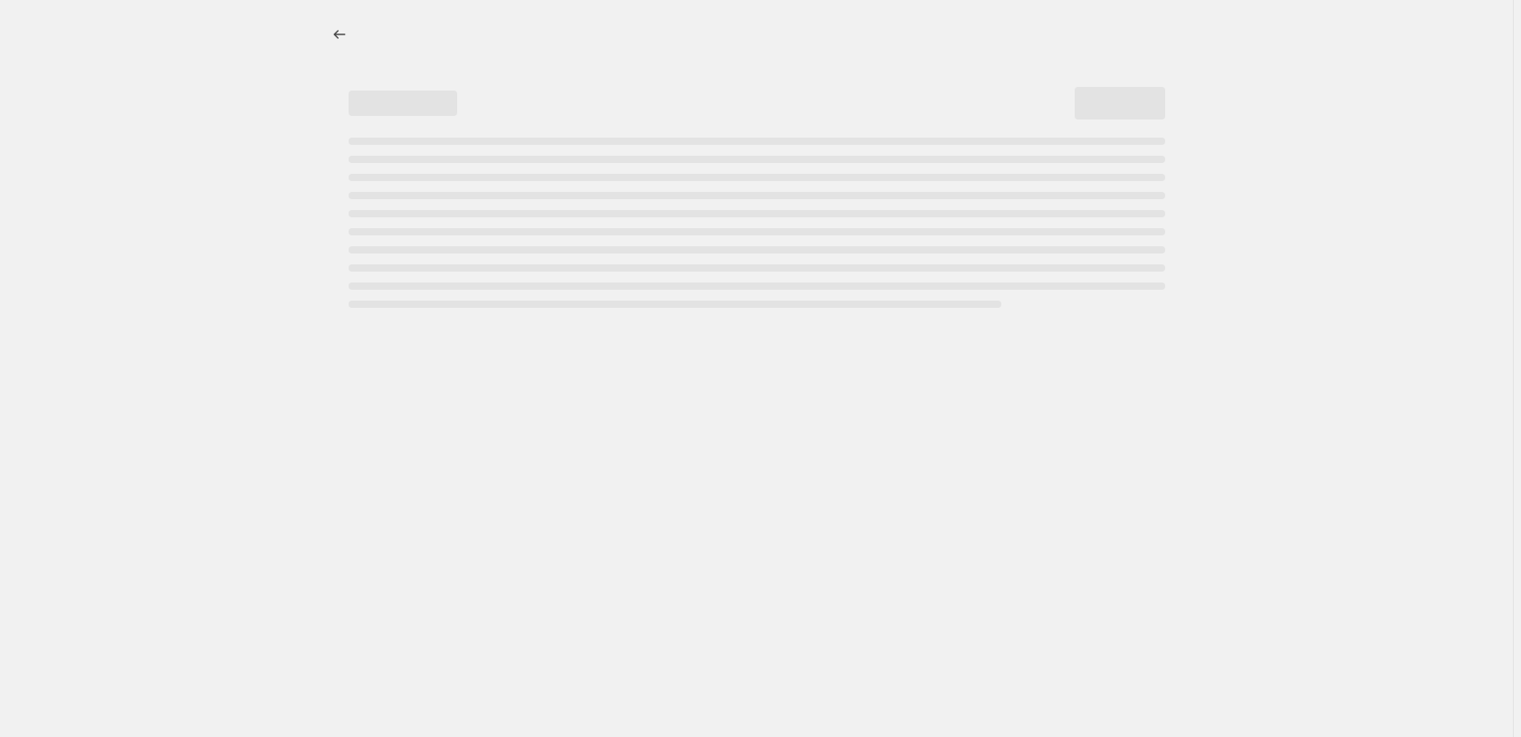
select select "percentage"
select select "pp"
select select "collection"
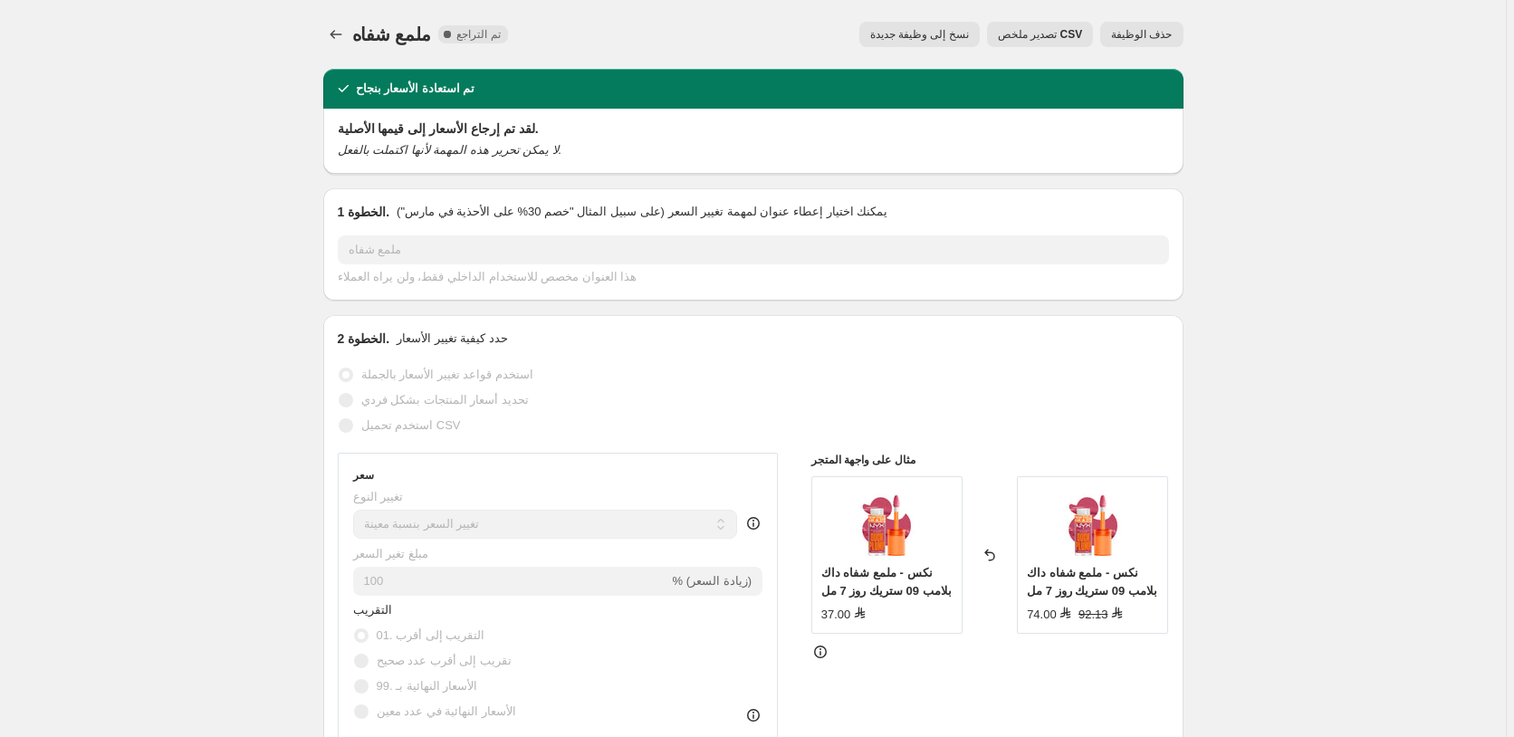
click at [1153, 32] on span "حذف الوظيفة" at bounding box center [1141, 34] width 61 height 14
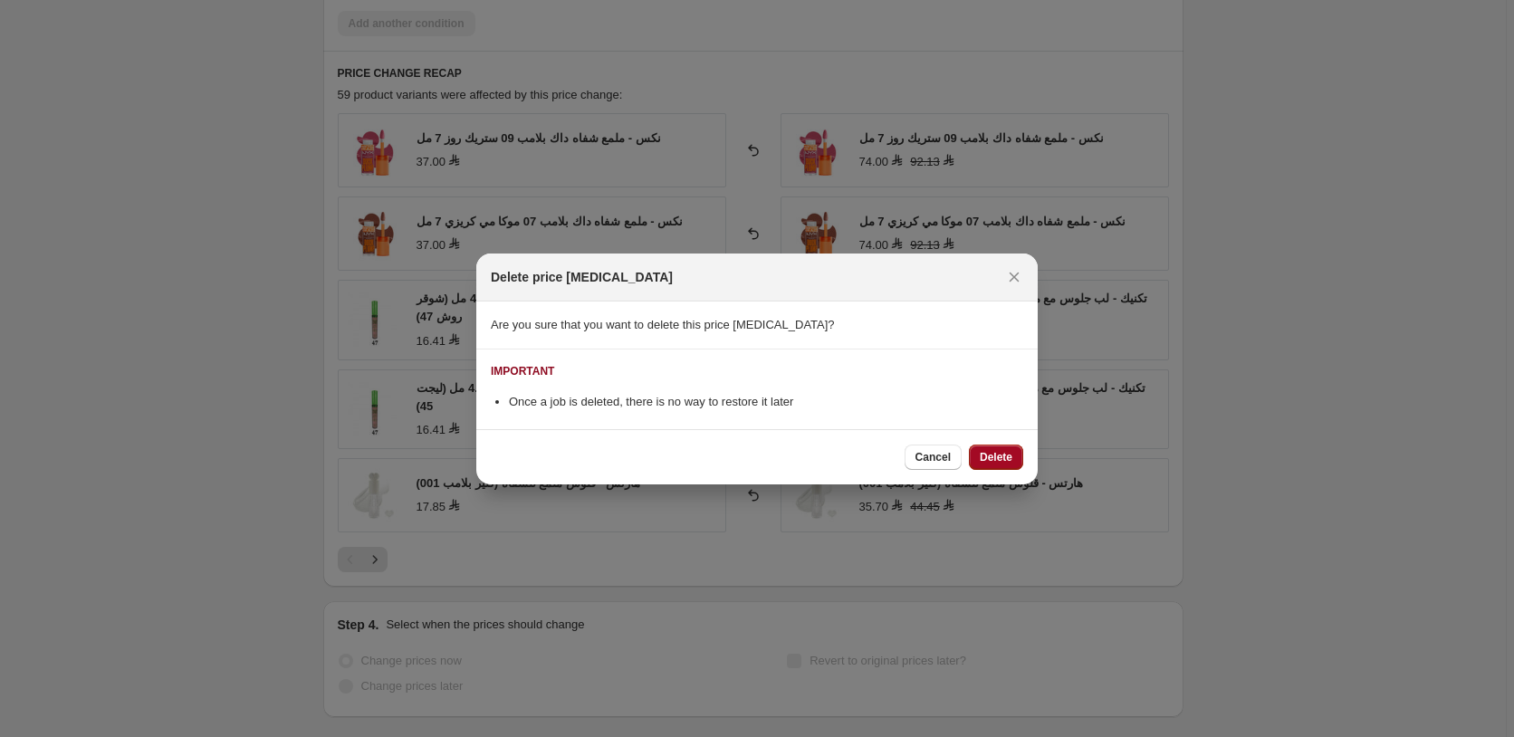
click at [996, 456] on span "Delete" at bounding box center [996, 457] width 33 height 14
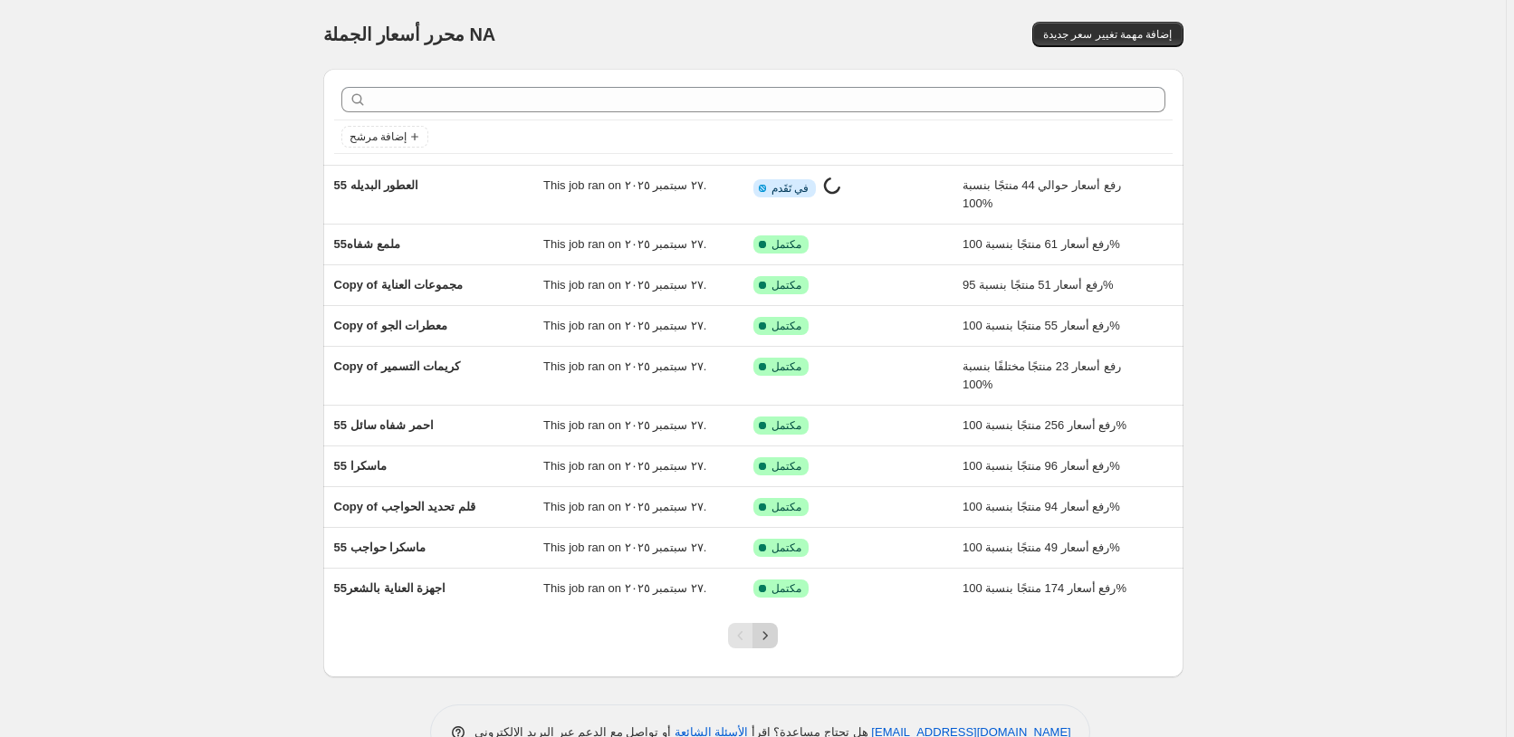
click at [768, 636] on icon "Next" at bounding box center [765, 635] width 18 height 18
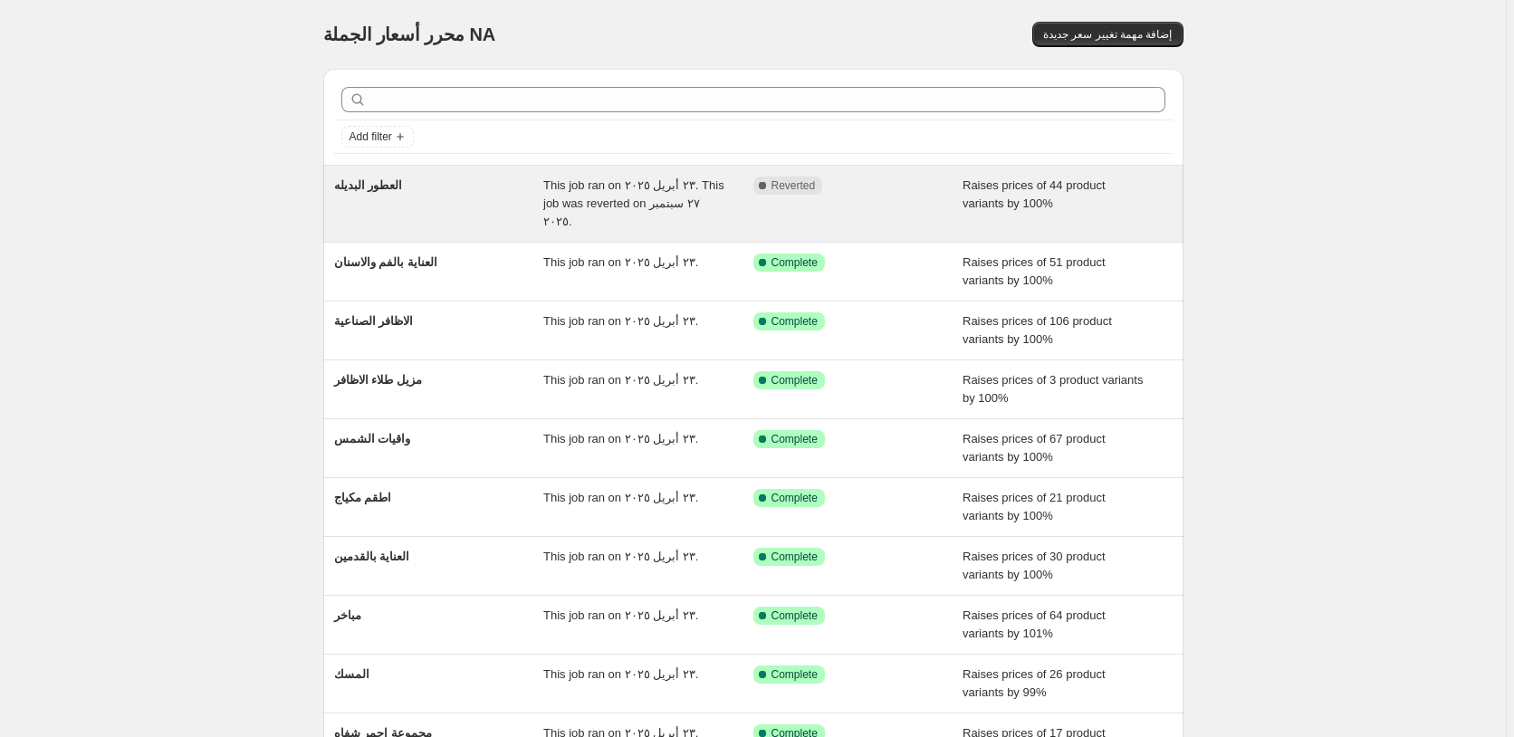
click at [903, 187] on div "Complete Reverted" at bounding box center [844, 186] width 183 height 18
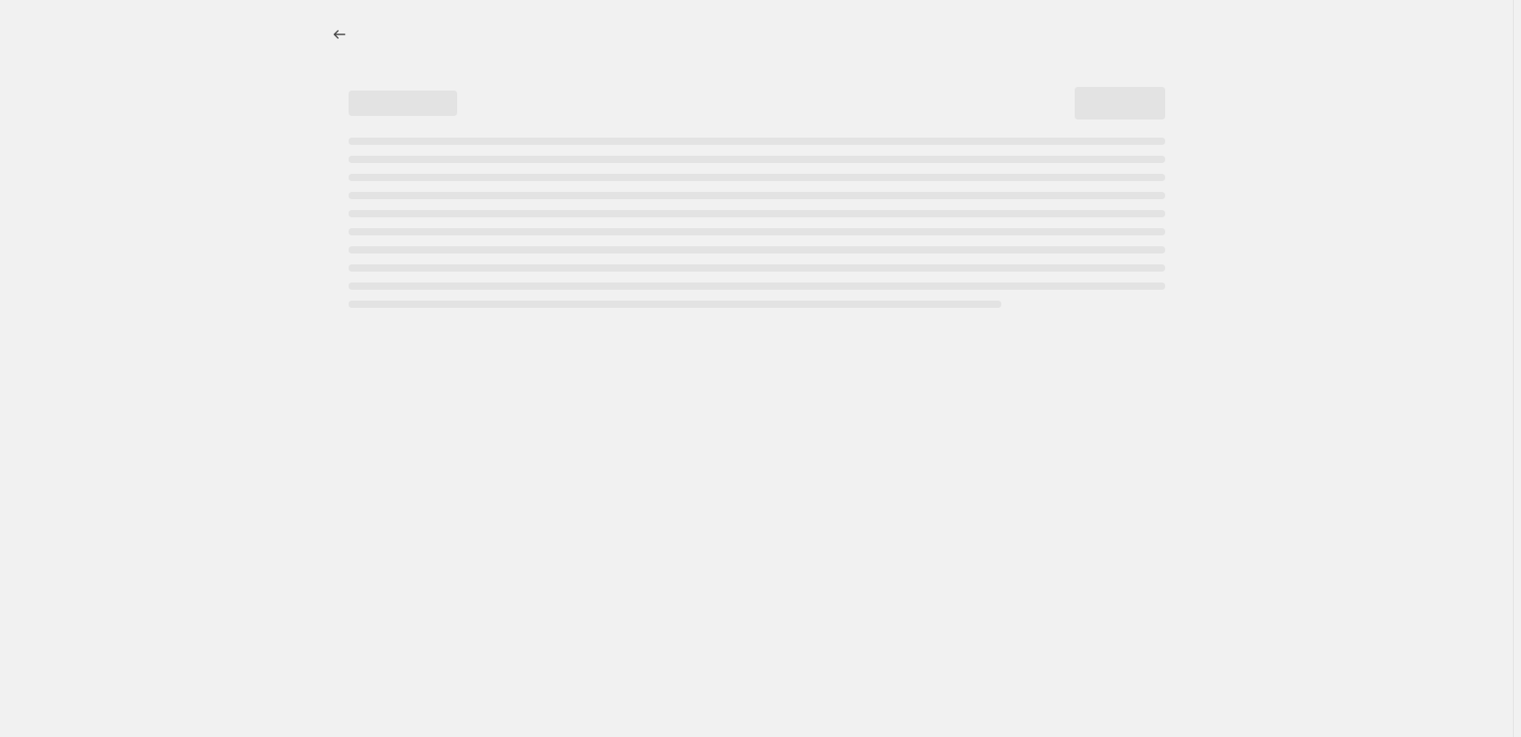
select select "percentage"
select select "pp"
select select "collection"
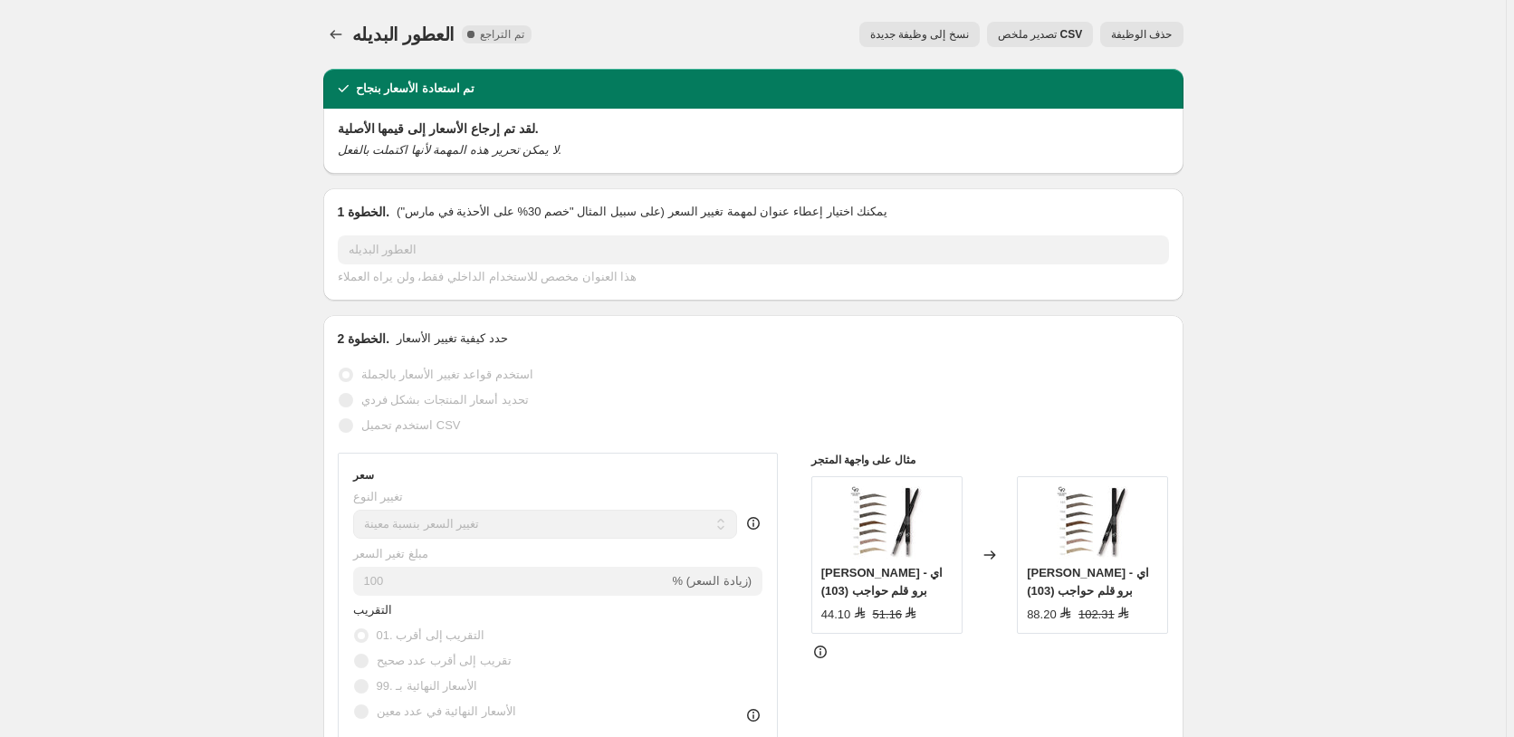
click at [1153, 32] on span "حذف الوظيفة" at bounding box center [1141, 34] width 61 height 14
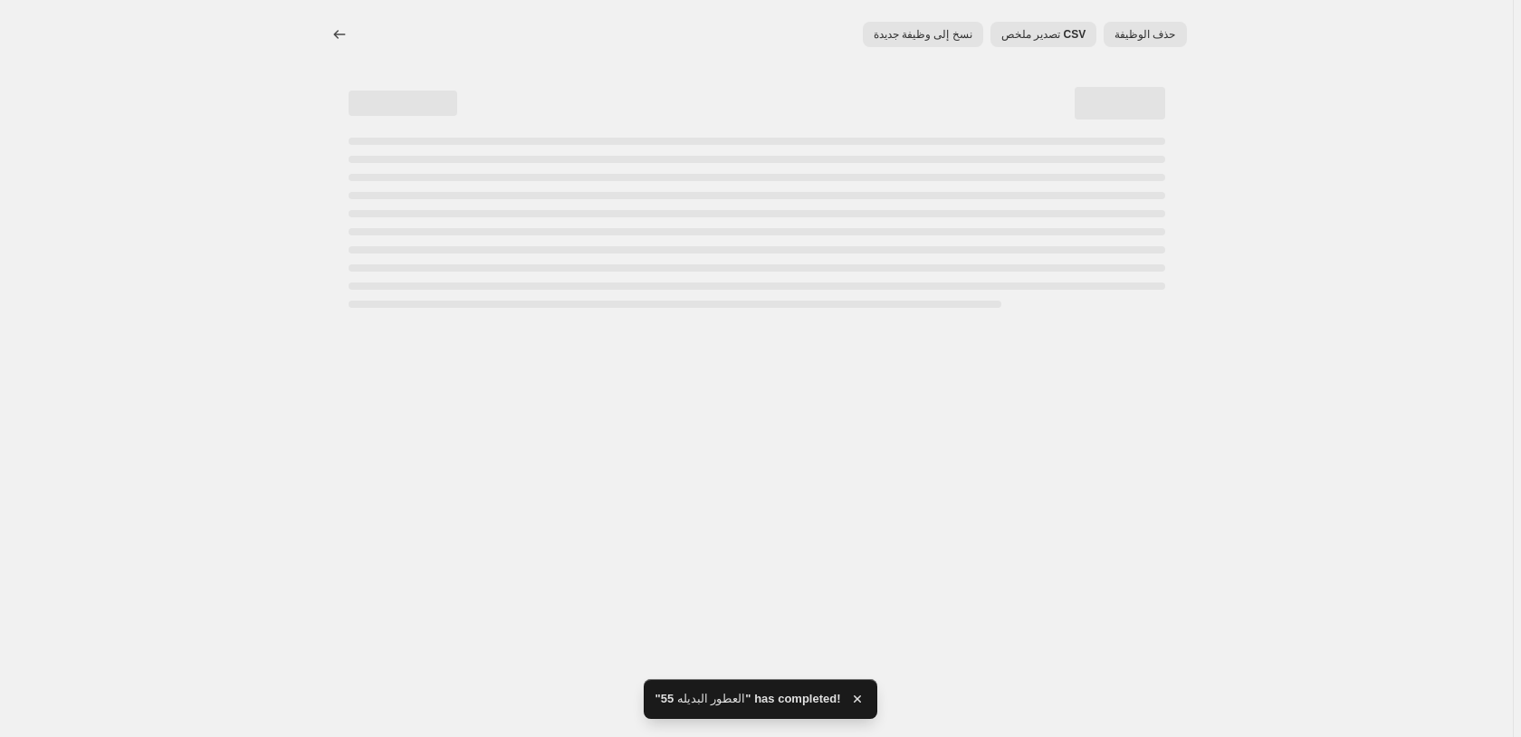
select select "percentage"
select select "pp"
select select "collection"
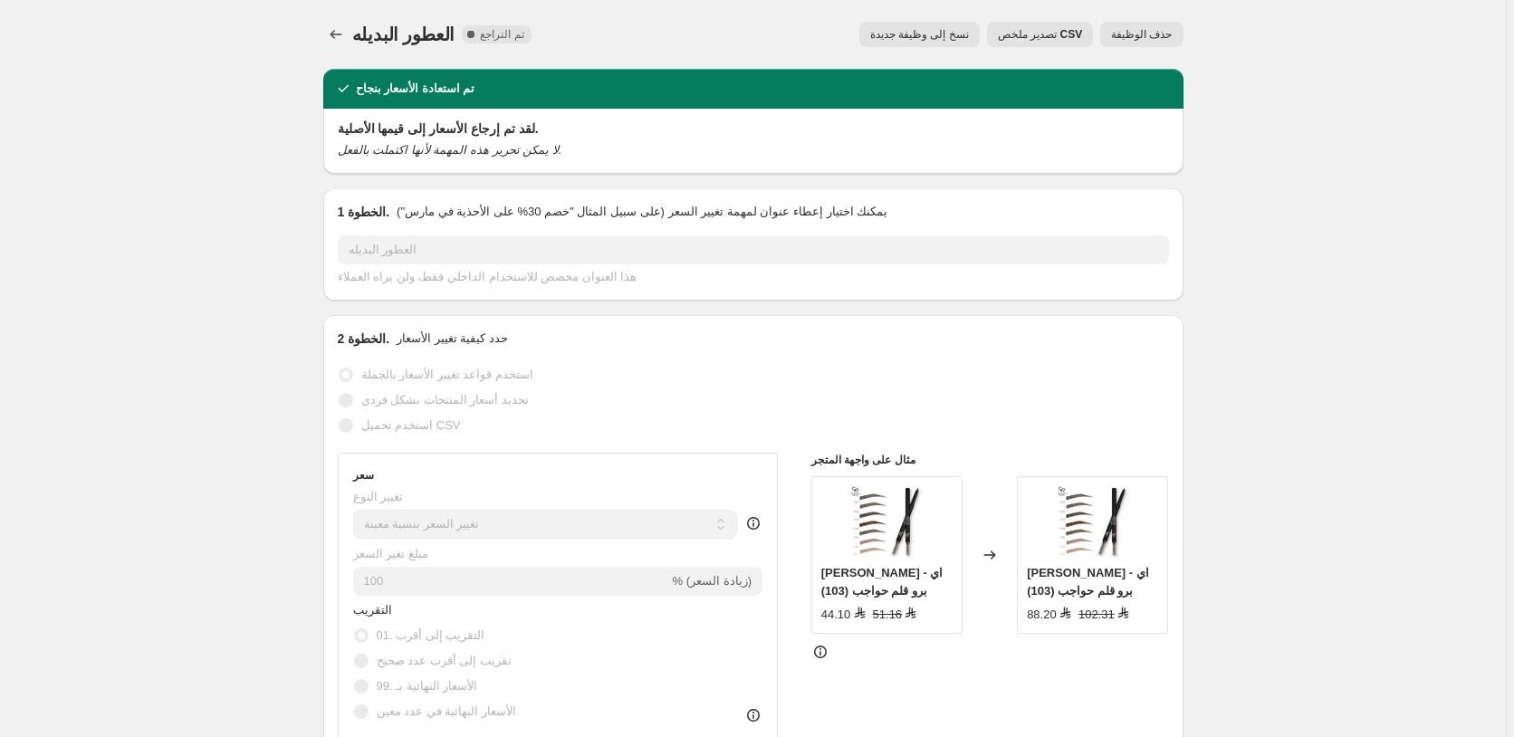
click at [1150, 33] on span "حذف الوظيفة" at bounding box center [1141, 34] width 61 height 14
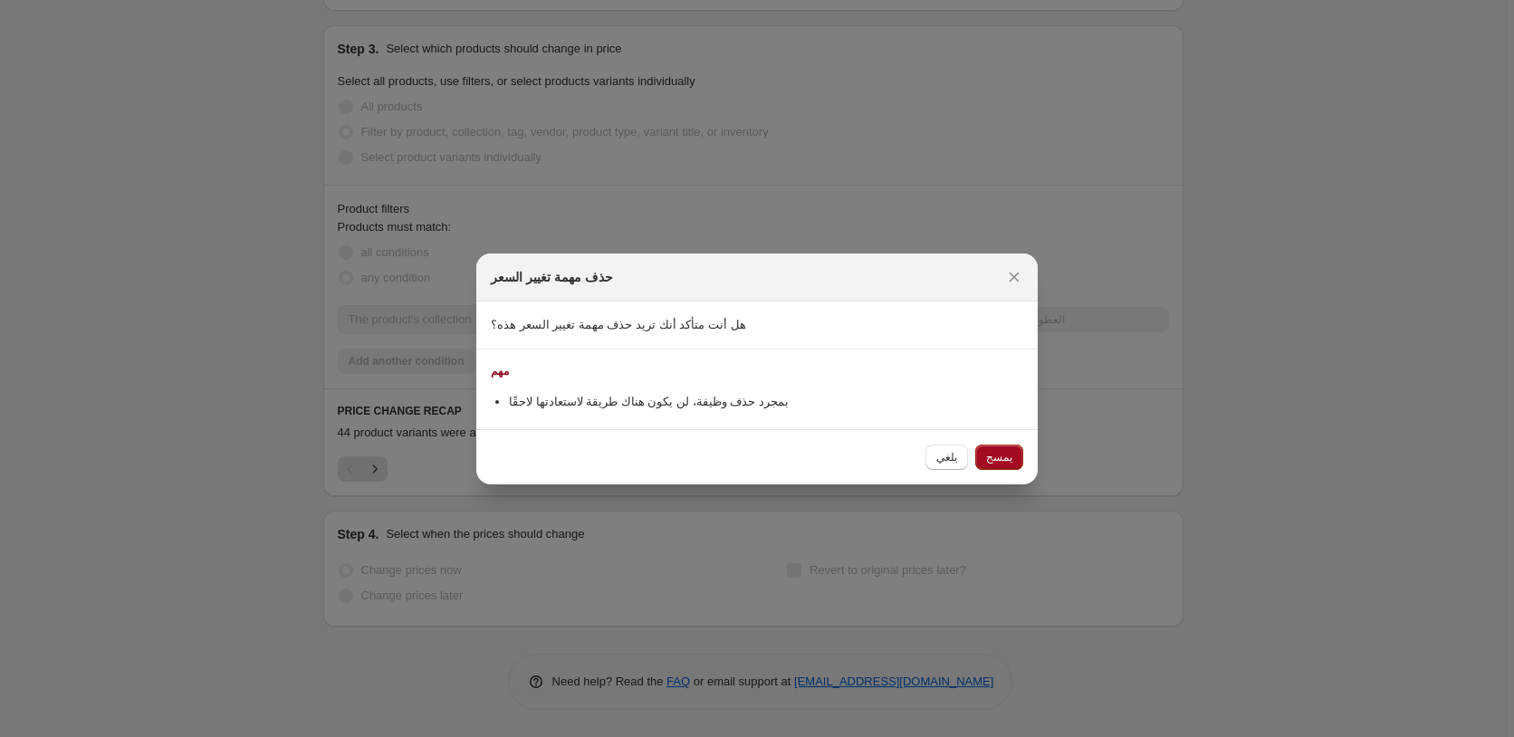
click at [997, 455] on span "يمسح" at bounding box center [999, 457] width 26 height 14
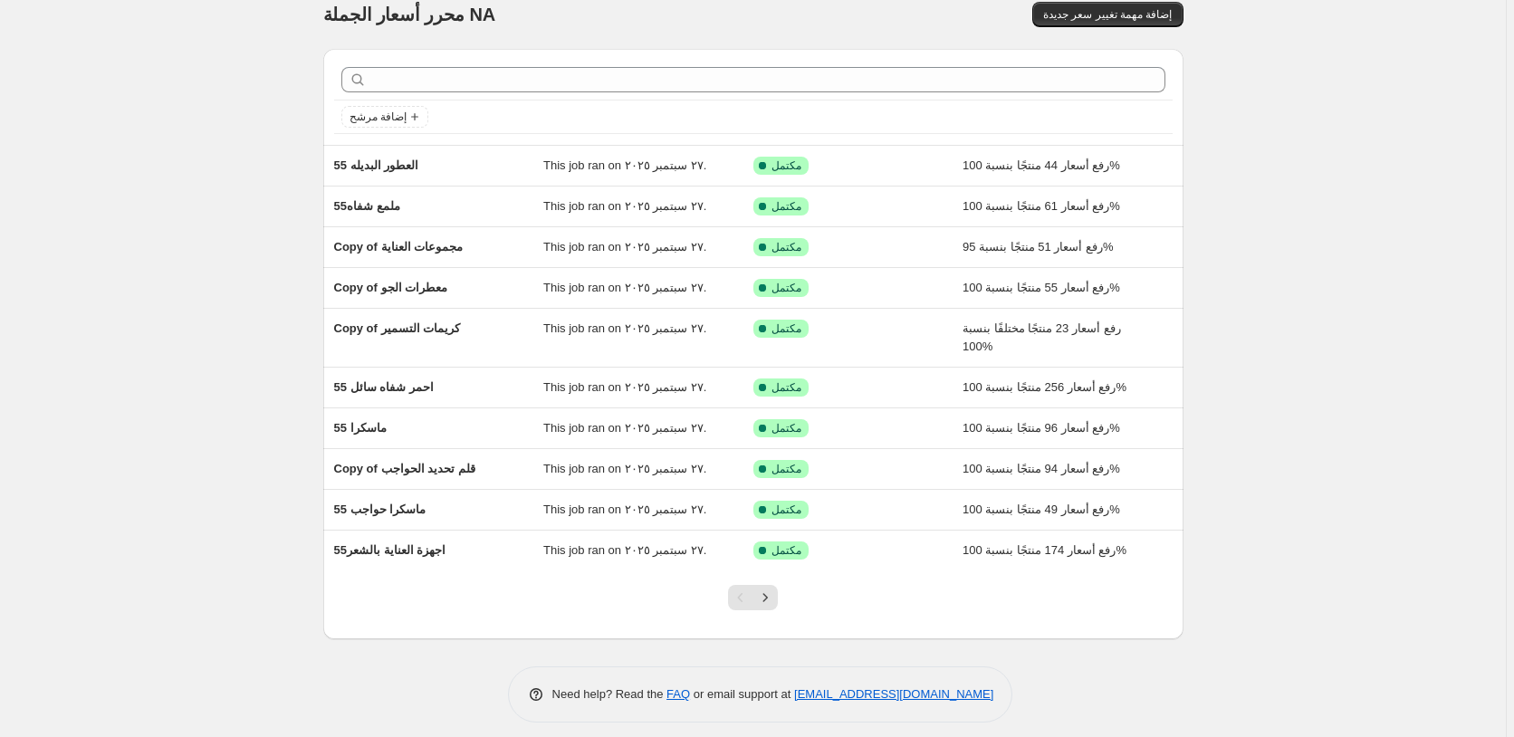
scroll to position [33, 0]
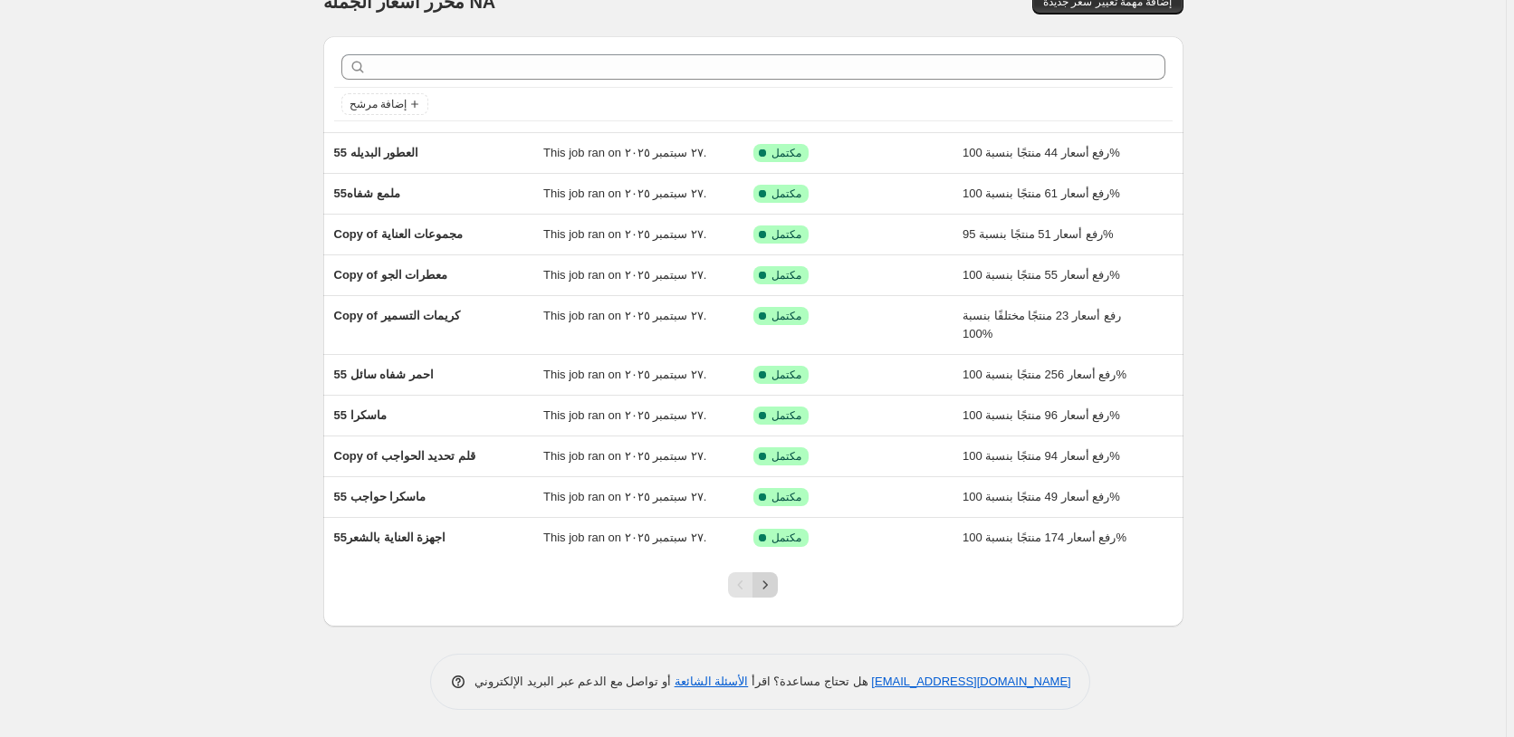
click at [768, 584] on icon "Next" at bounding box center [765, 585] width 18 height 18
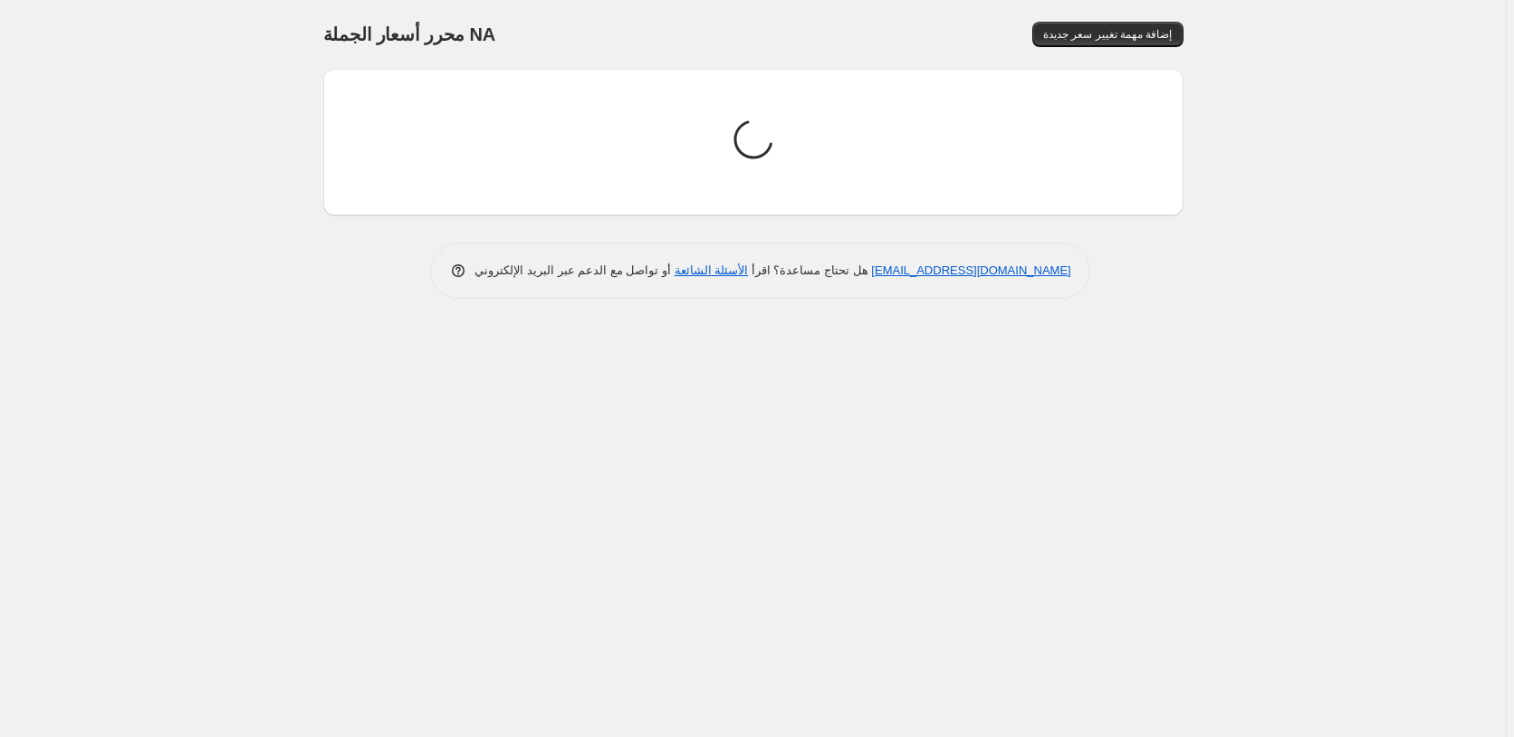
scroll to position [0, 0]
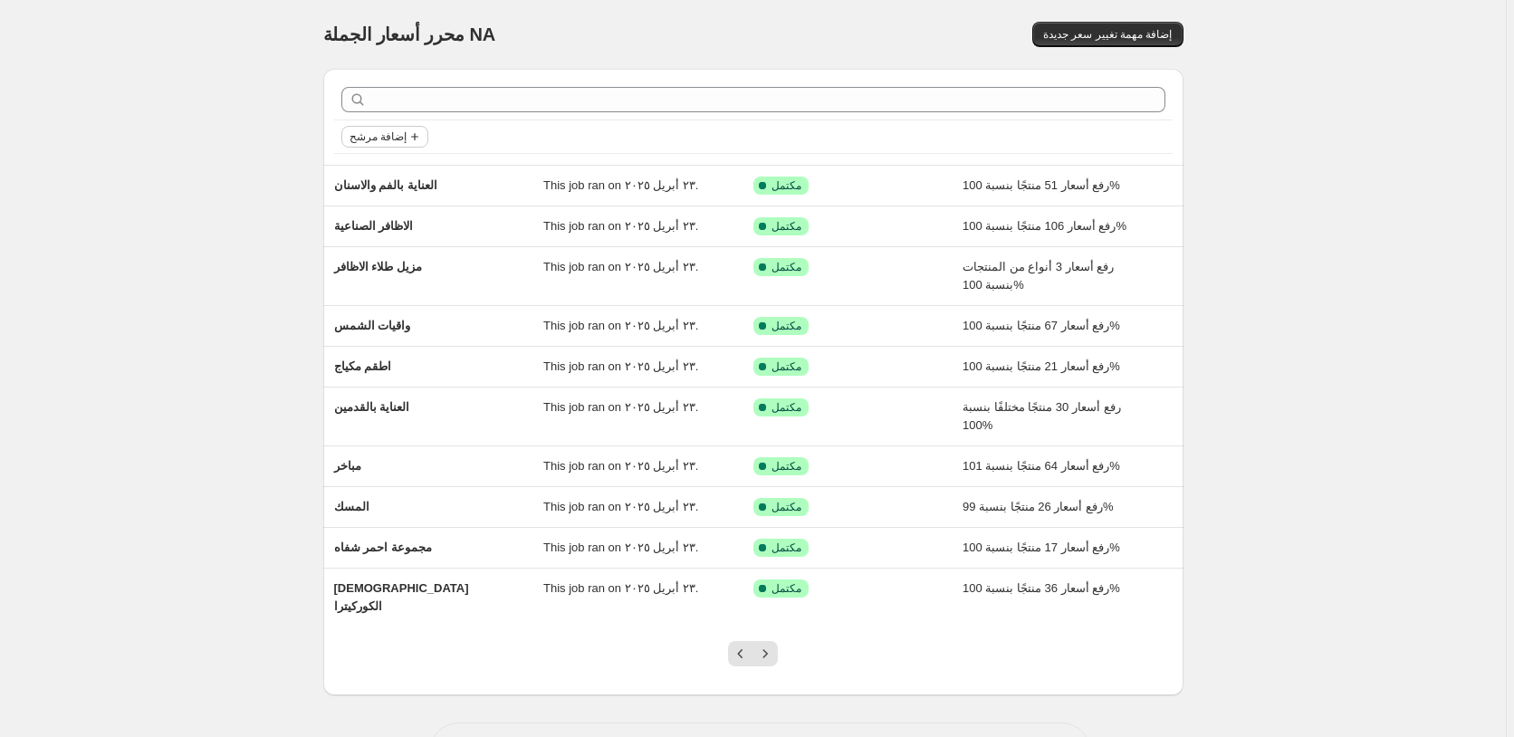
click at [398, 137] on span "إضافة مرشح" at bounding box center [377, 136] width 57 height 14
click at [382, 138] on span "إضافة مرشح" at bounding box center [377, 136] width 57 height 14
click at [388, 176] on span "Job status" at bounding box center [387, 173] width 53 height 14
click at [421, 302] on span "تم التراجع" at bounding box center [404, 302] width 50 height 14
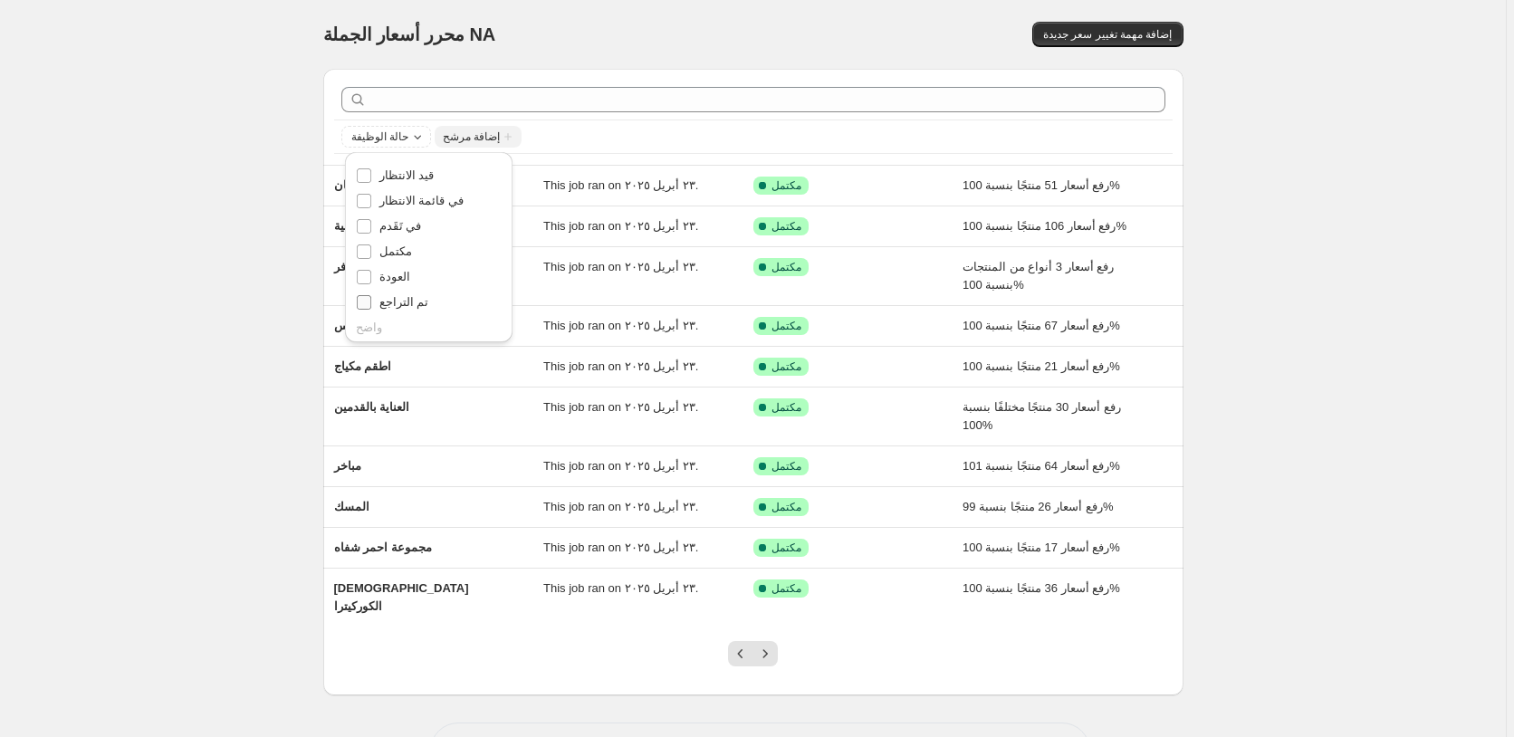
click at [371, 302] on input "تم التراجع" at bounding box center [364, 302] width 14 height 14
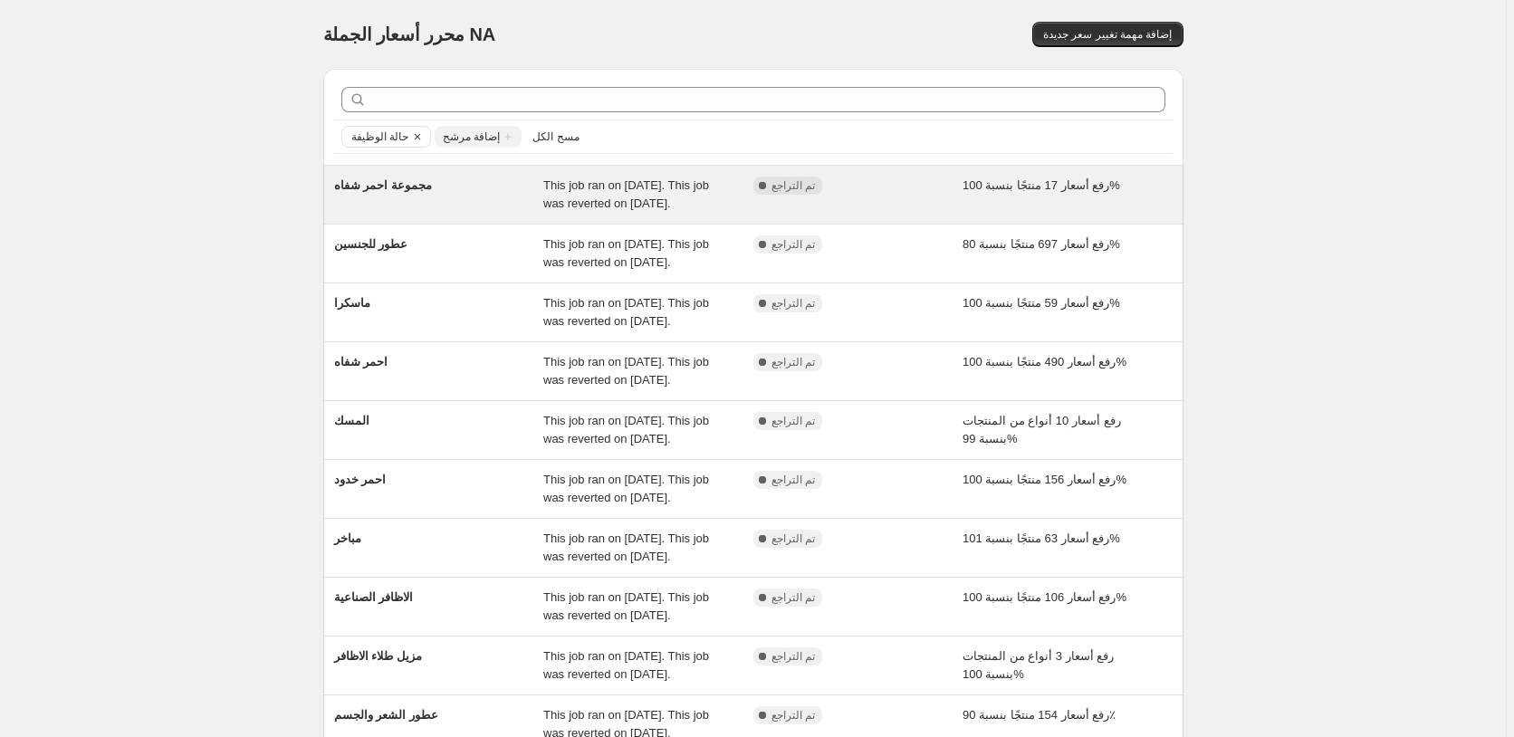
click at [1156, 188] on div "رفع أسعار 17 منتجًا بنسبة 100%" at bounding box center [1067, 195] width 210 height 36
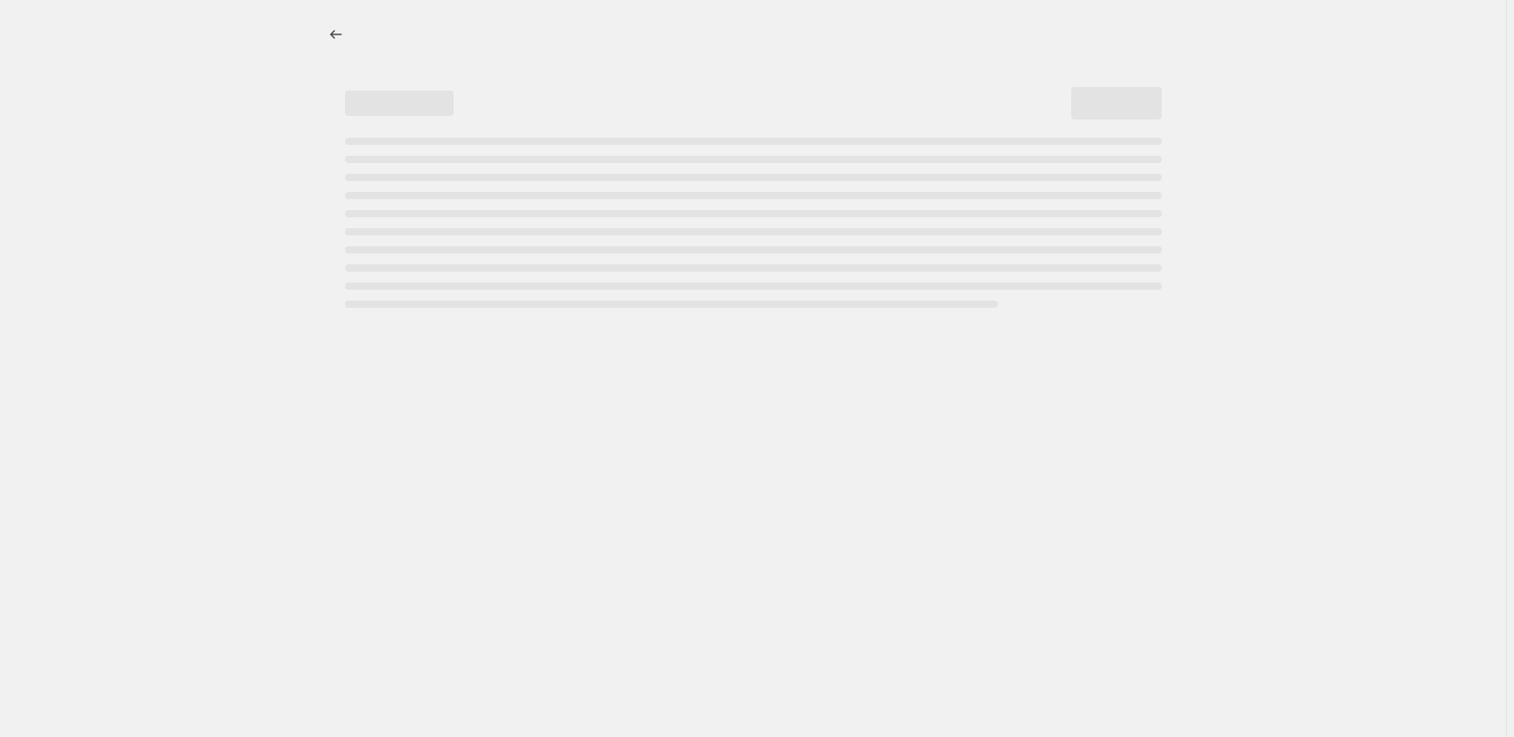
select select "percentage"
select select "pp"
select select "collection"
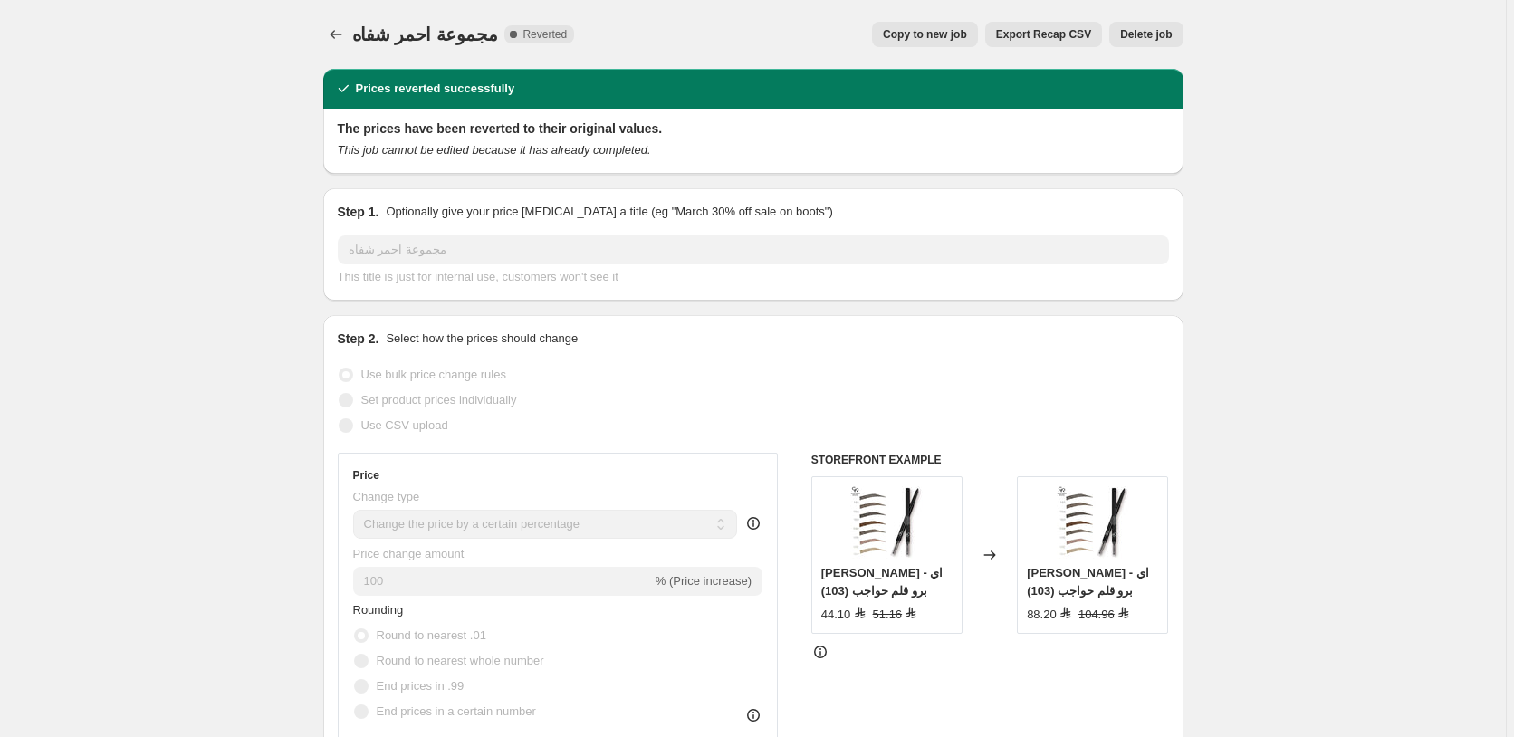
click at [1149, 33] on span "Delete job" at bounding box center [1146, 34] width 52 height 14
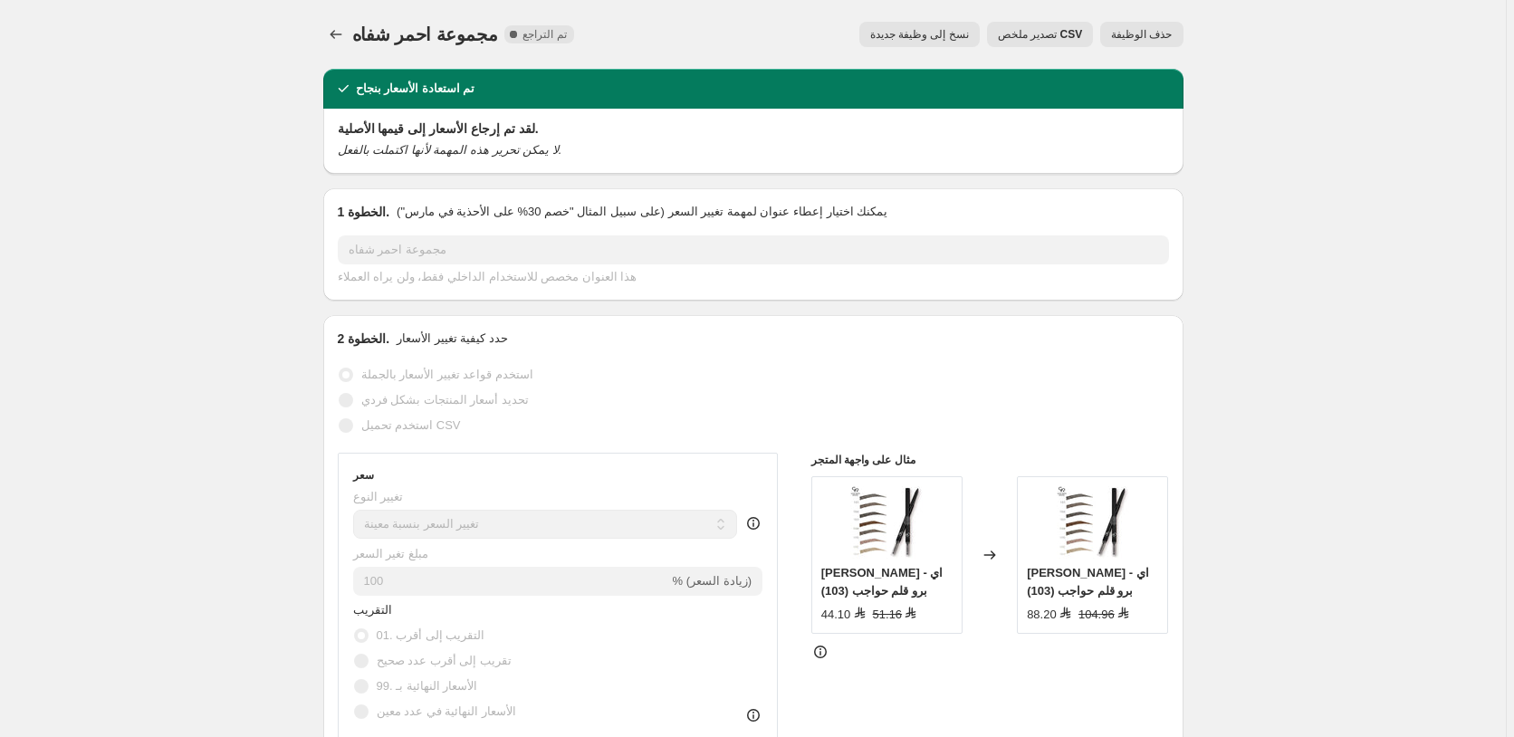
click at [1137, 32] on span "حذف الوظيفة" at bounding box center [1141, 34] width 61 height 14
click at [1161, 33] on span "حذف الوظيفة" at bounding box center [1141, 34] width 61 height 14
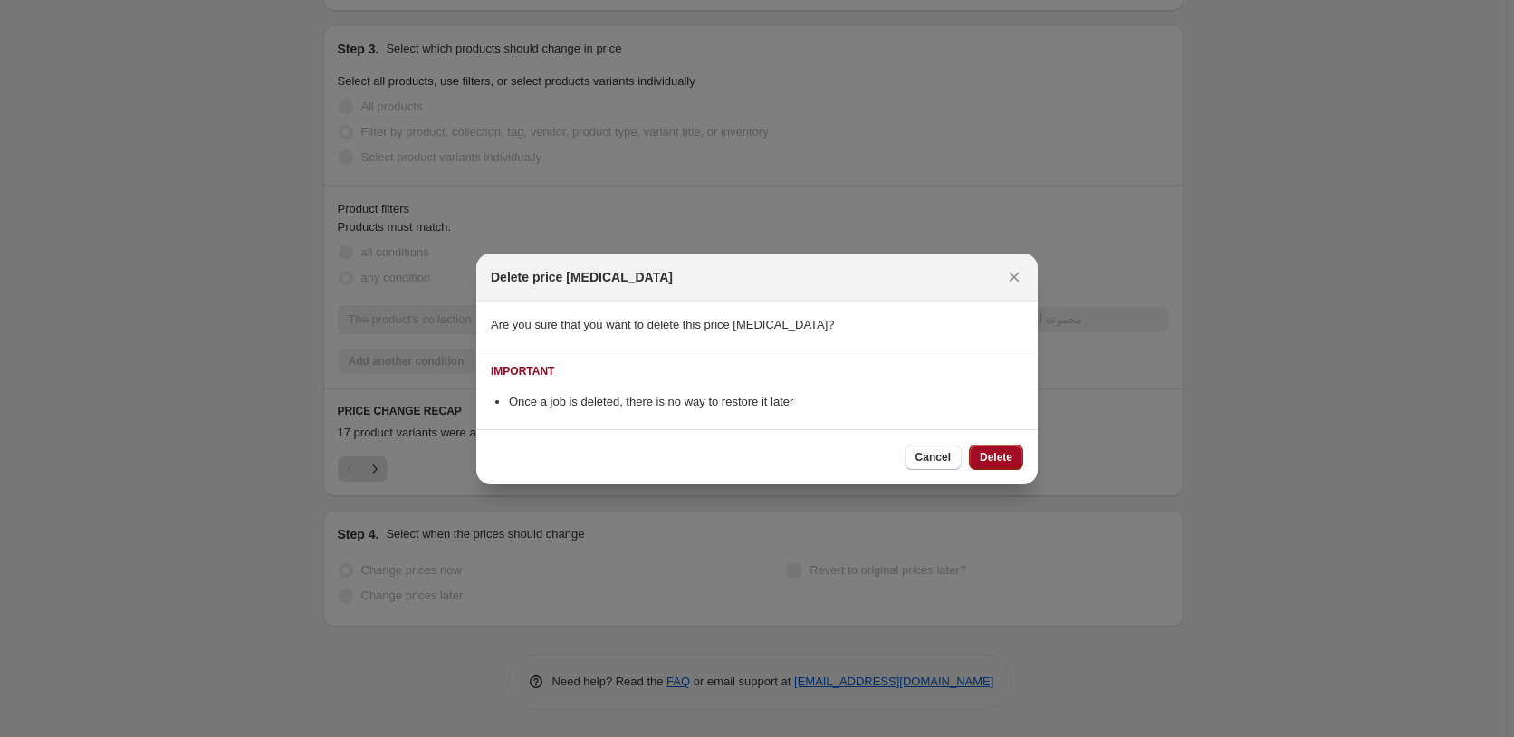
click at [995, 454] on span "Delete" at bounding box center [996, 457] width 33 height 14
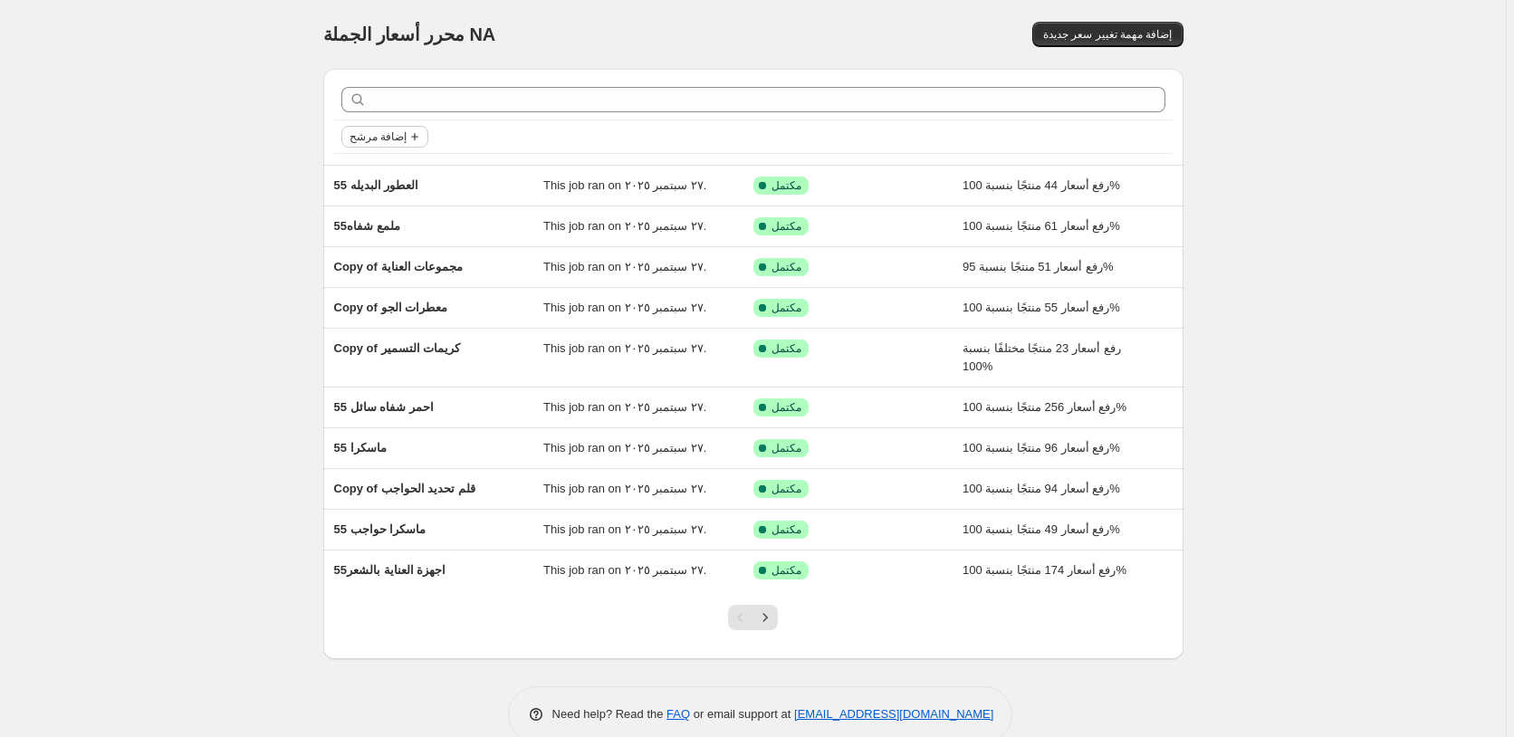
click at [377, 139] on span "إضافة مرشح" at bounding box center [377, 136] width 57 height 14
click at [380, 174] on span "Job status" at bounding box center [387, 173] width 53 height 14
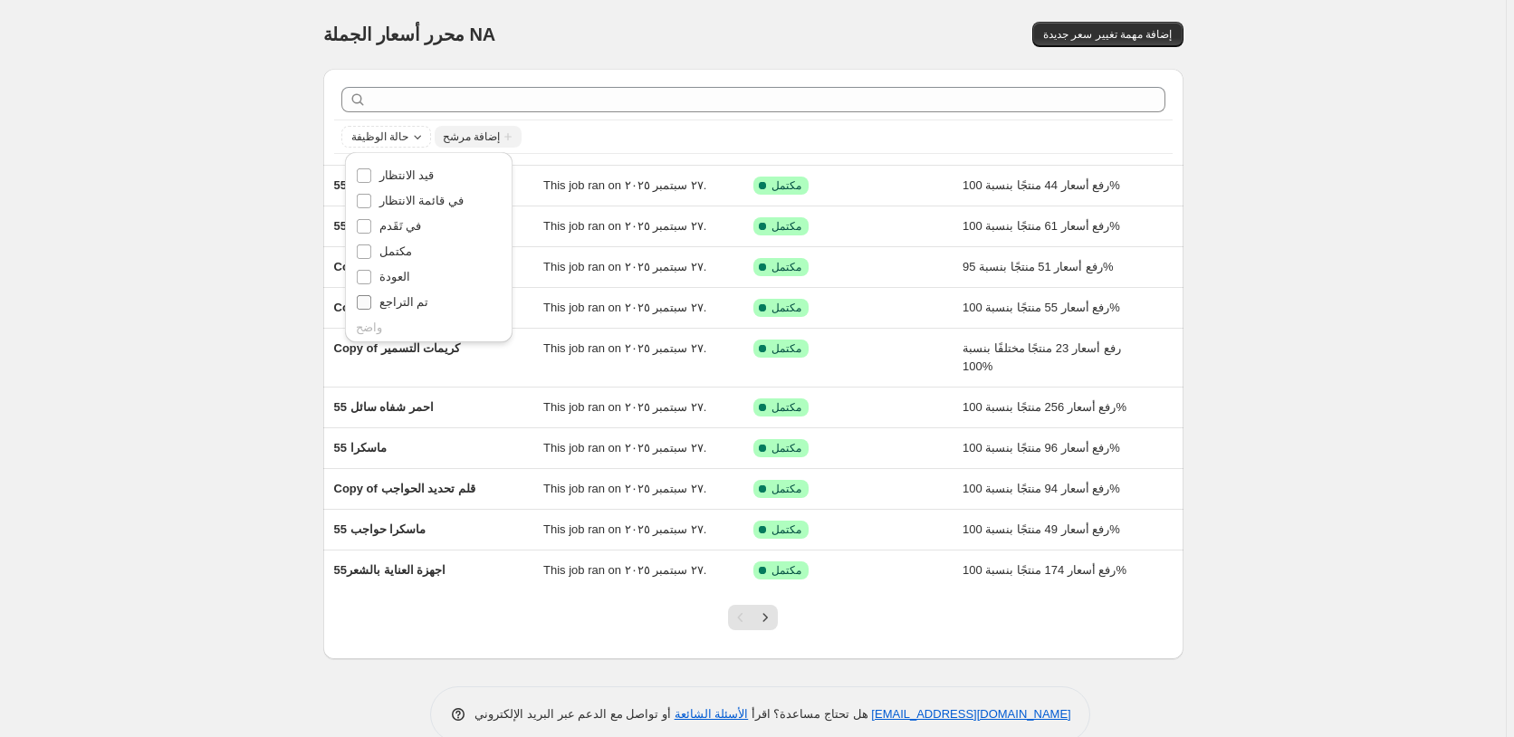
click at [416, 303] on span "تم التراجع" at bounding box center [404, 302] width 50 height 14
click at [371, 303] on input "تم التراجع" at bounding box center [364, 302] width 14 height 14
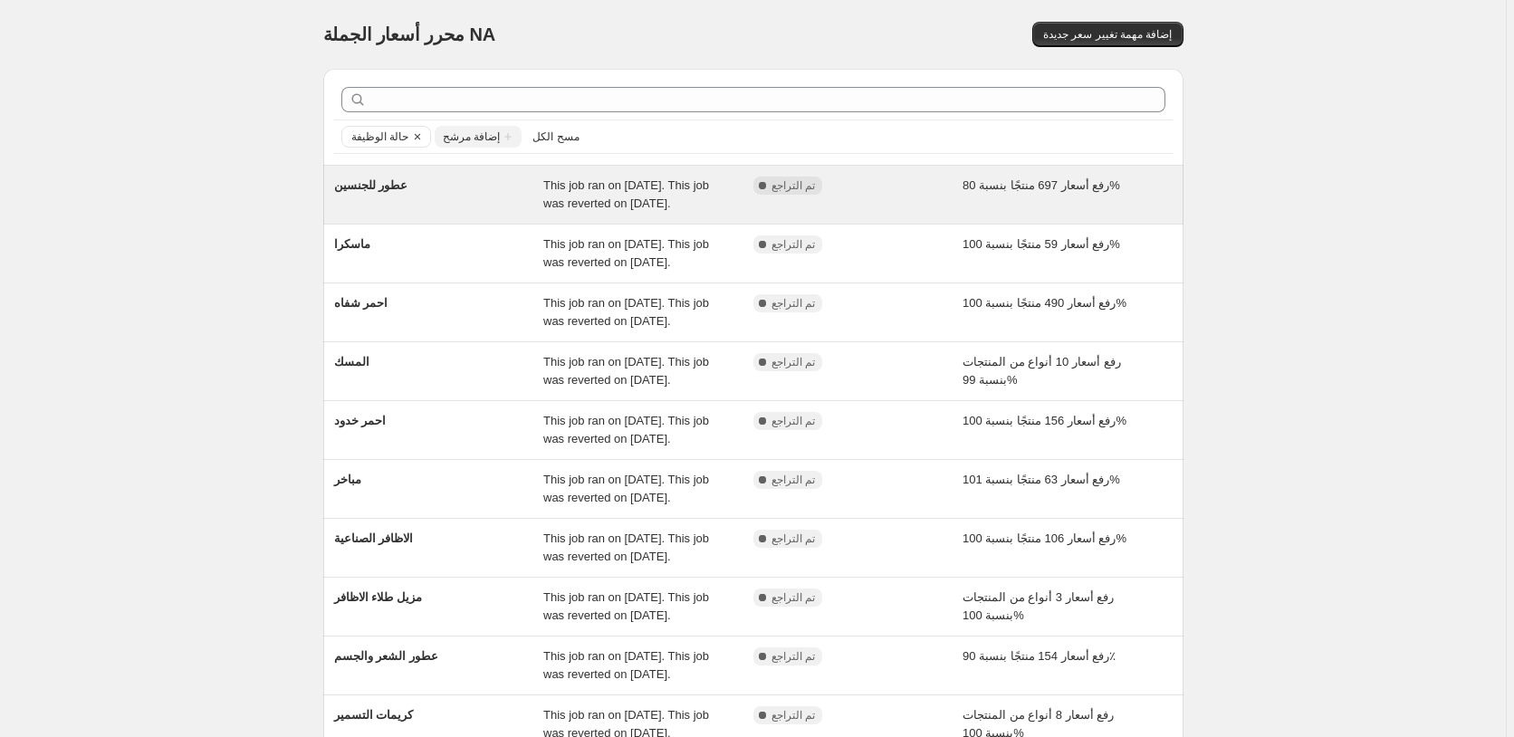
click at [1153, 187] on div "رفع أسعار 697 منتجًا بنسبة 80%" at bounding box center [1067, 195] width 210 height 36
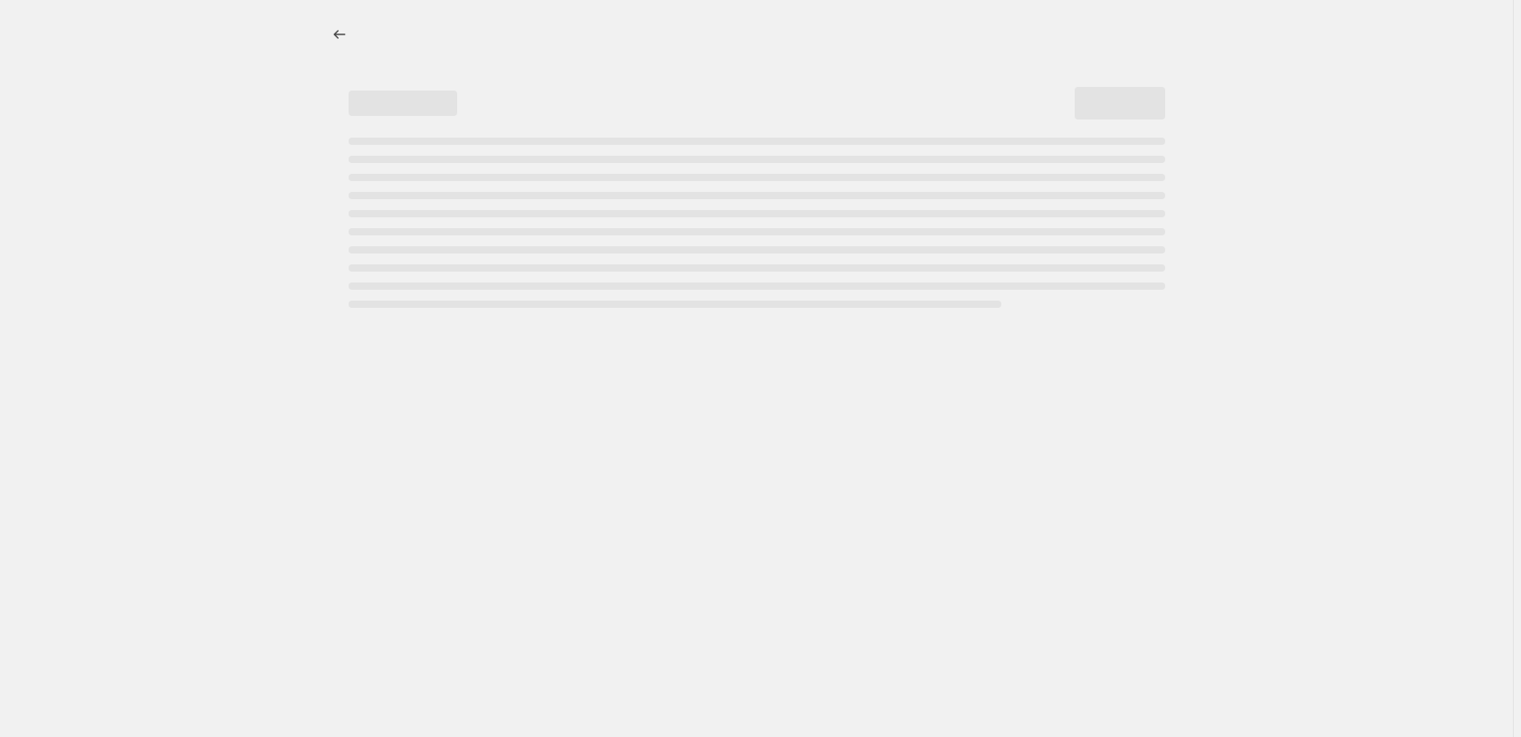
select select "percentage"
select select "pp"
select select "collection"
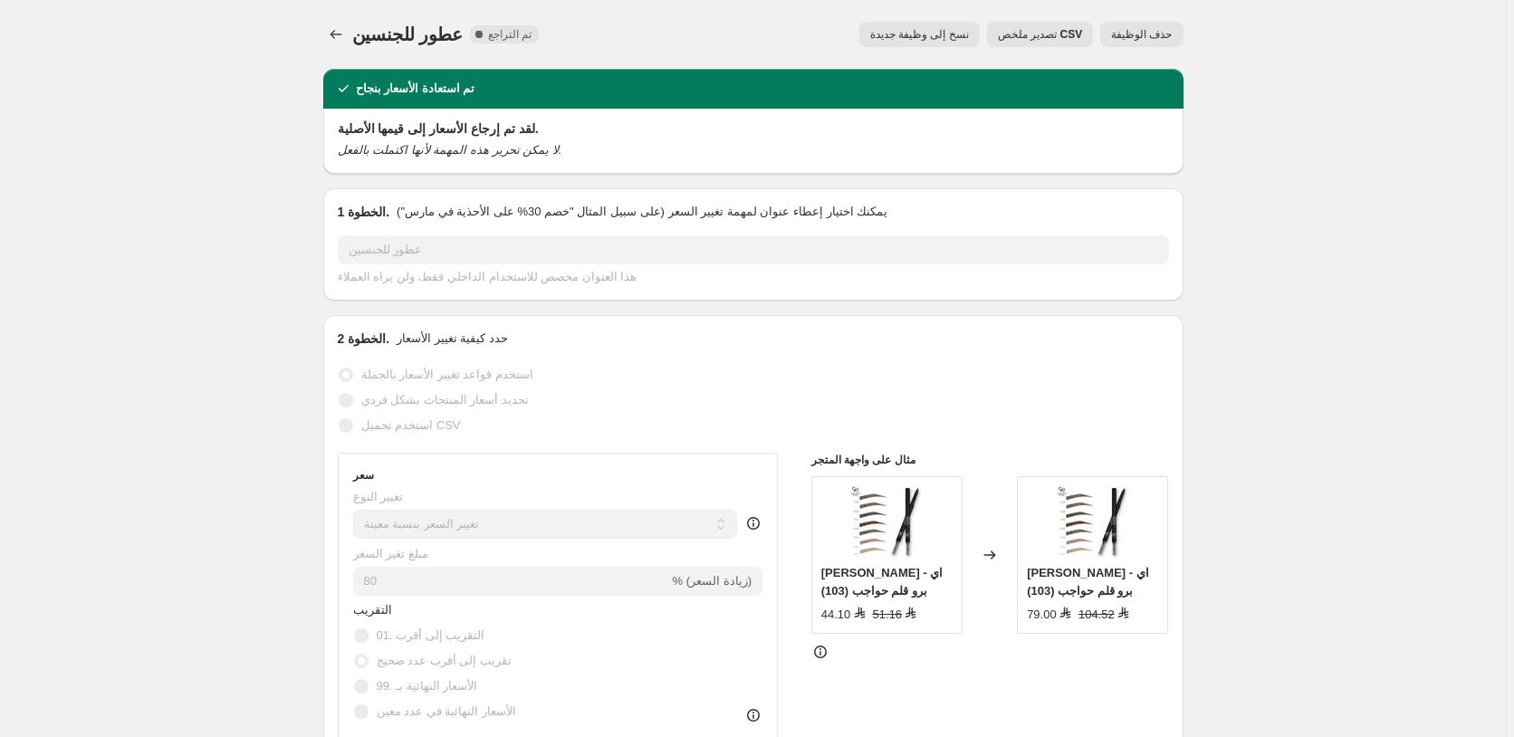
click at [1153, 35] on span "حذف الوظيفة" at bounding box center [1141, 34] width 61 height 14
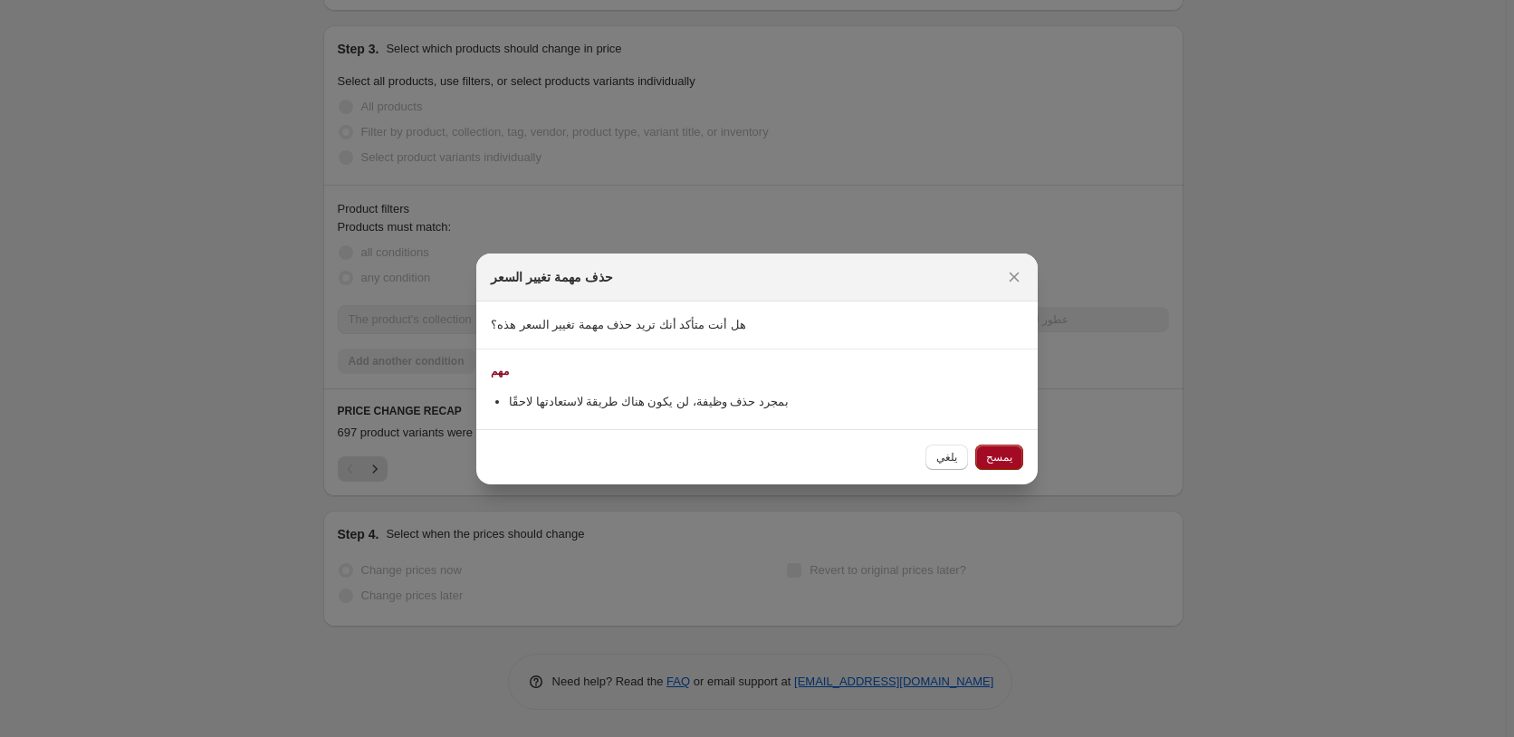
click at [1003, 455] on span "يمسح" at bounding box center [999, 457] width 26 height 14
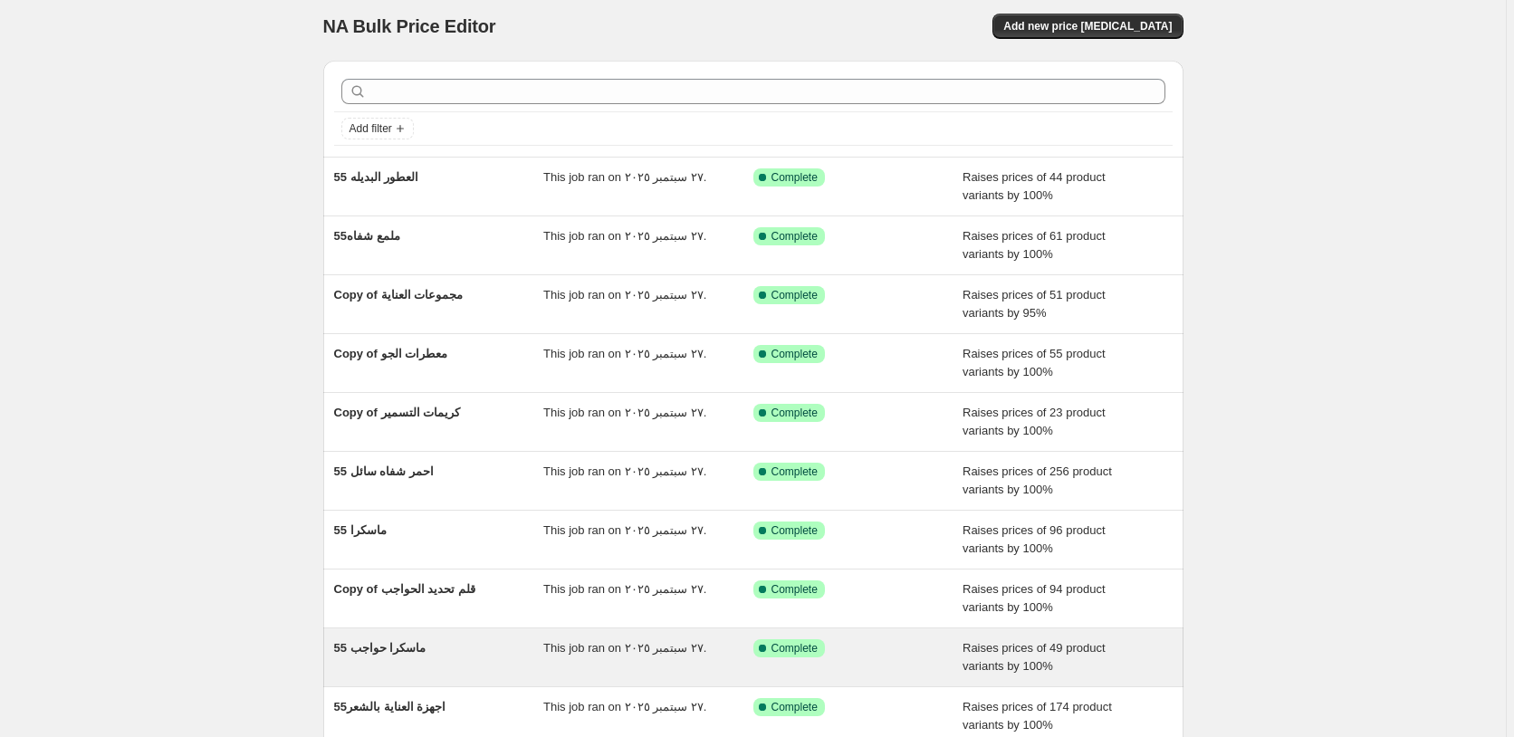
scroll to position [33, 0]
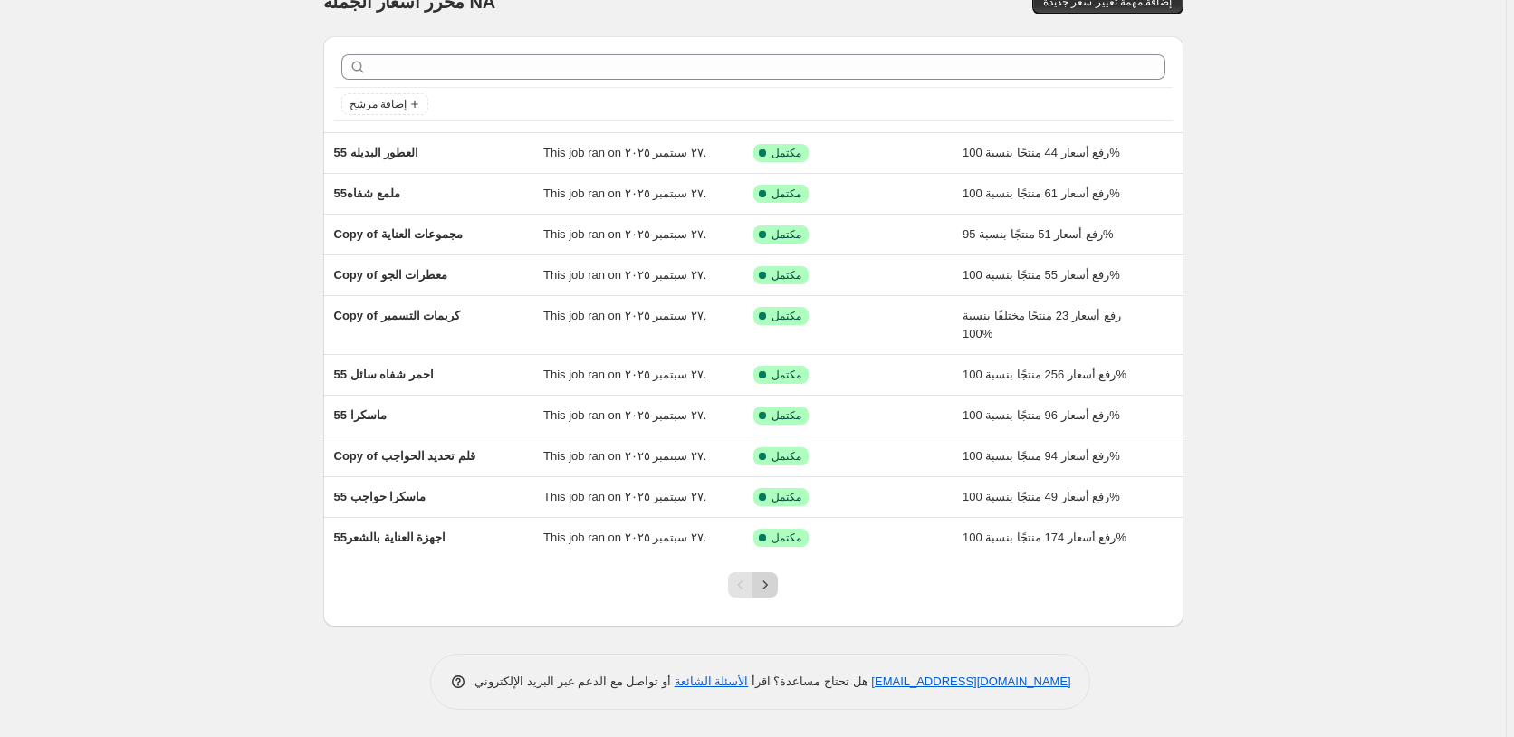
click at [771, 582] on icon "Next" at bounding box center [765, 585] width 18 height 18
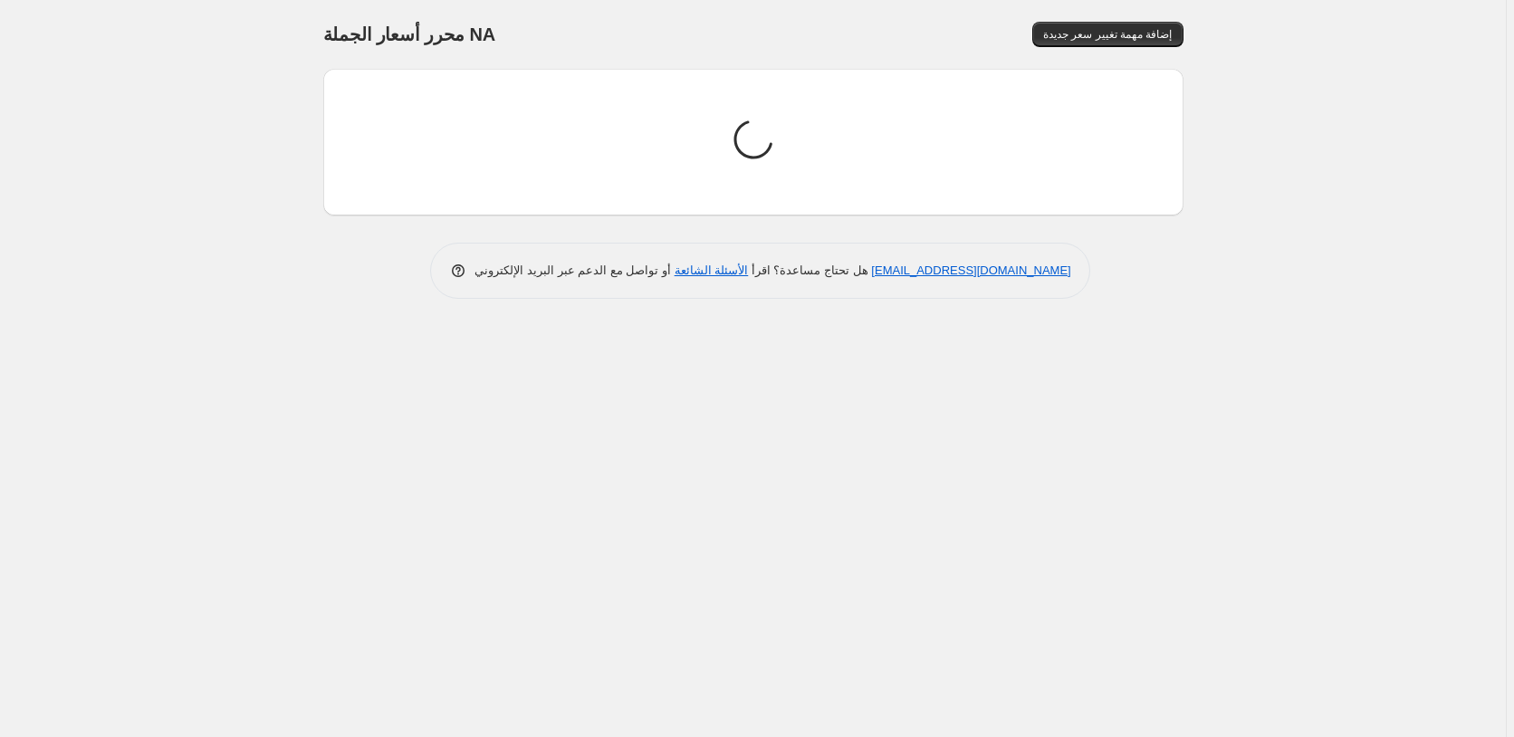
scroll to position [0, 0]
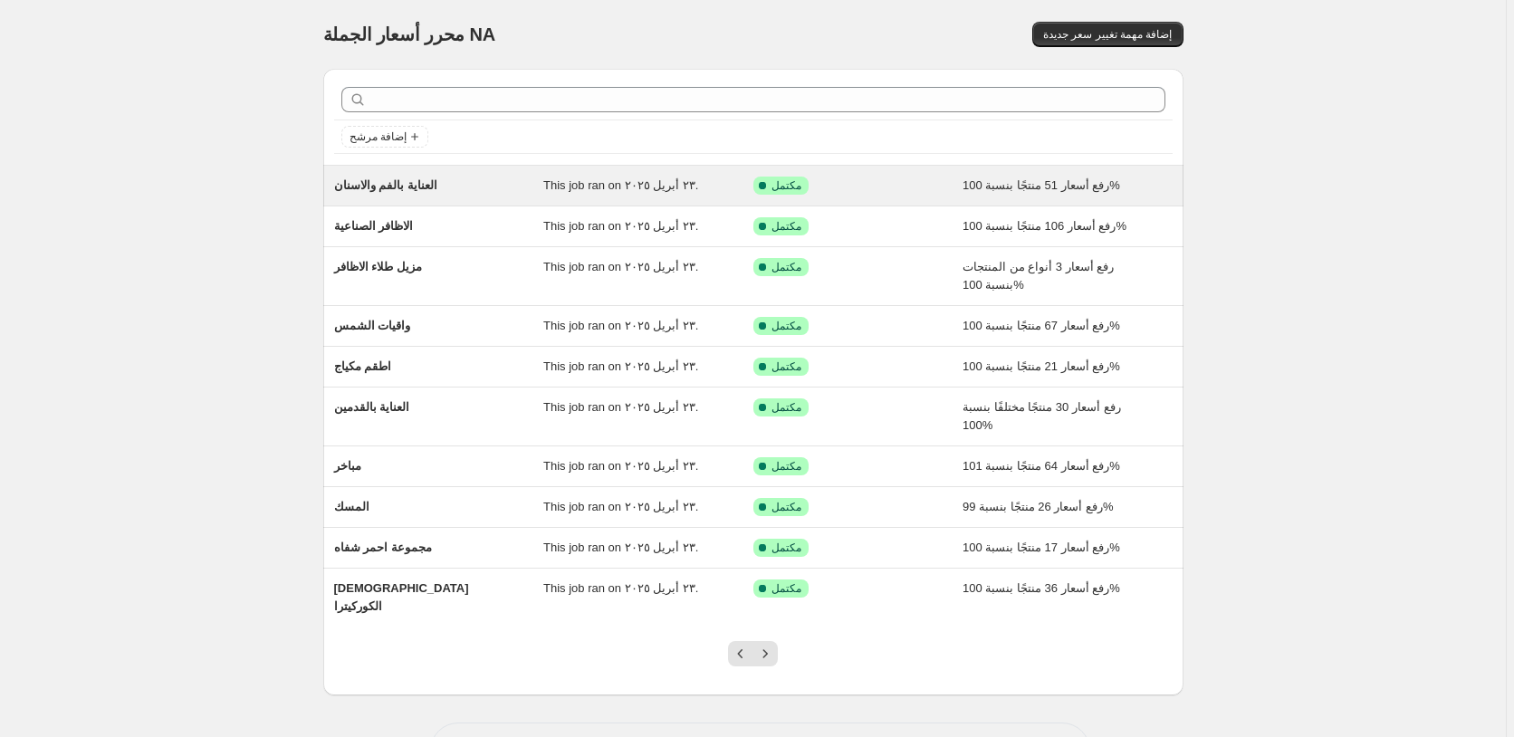
click at [889, 185] on div "تم النجاح مكتمل" at bounding box center [844, 186] width 183 height 18
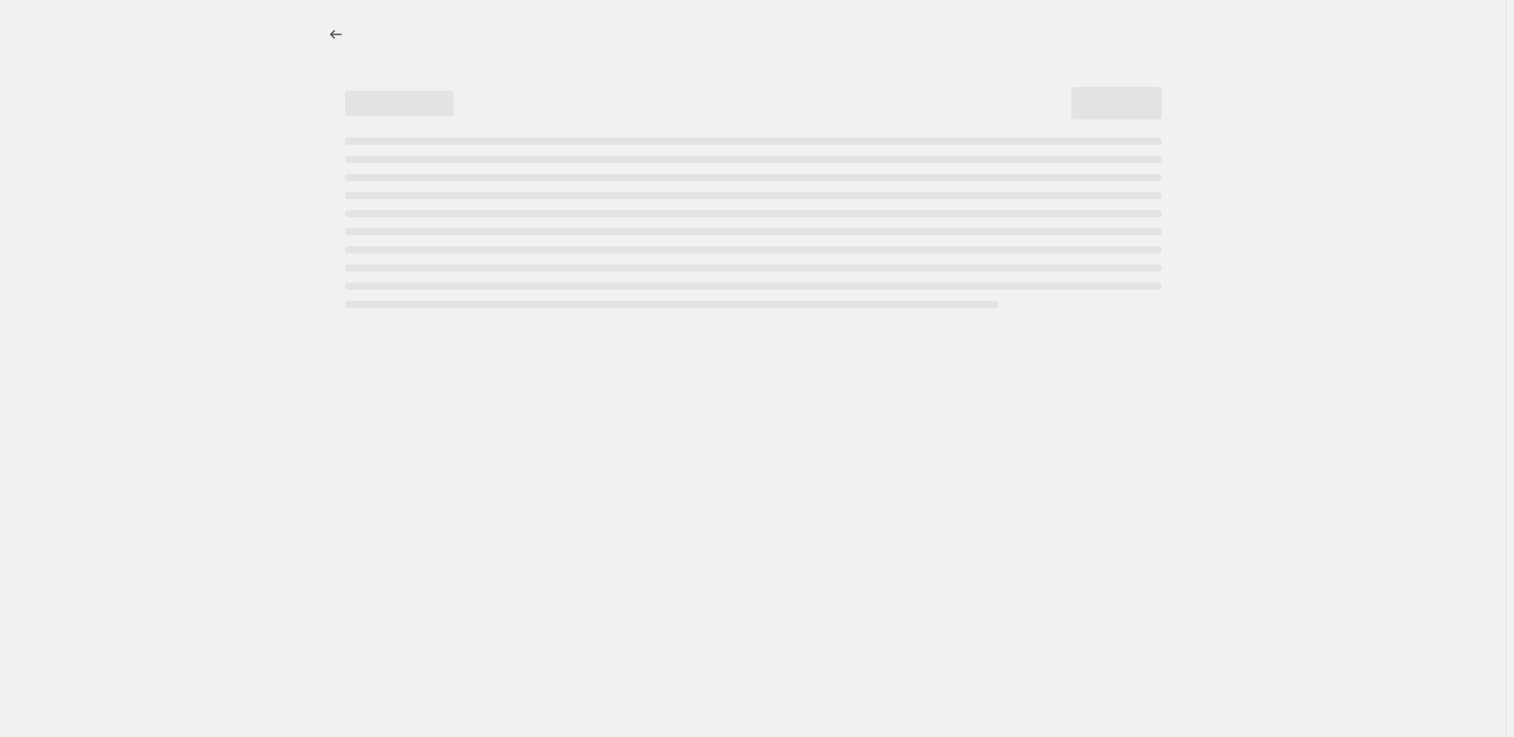
select select "percentage"
select select "pp"
select select "collection"
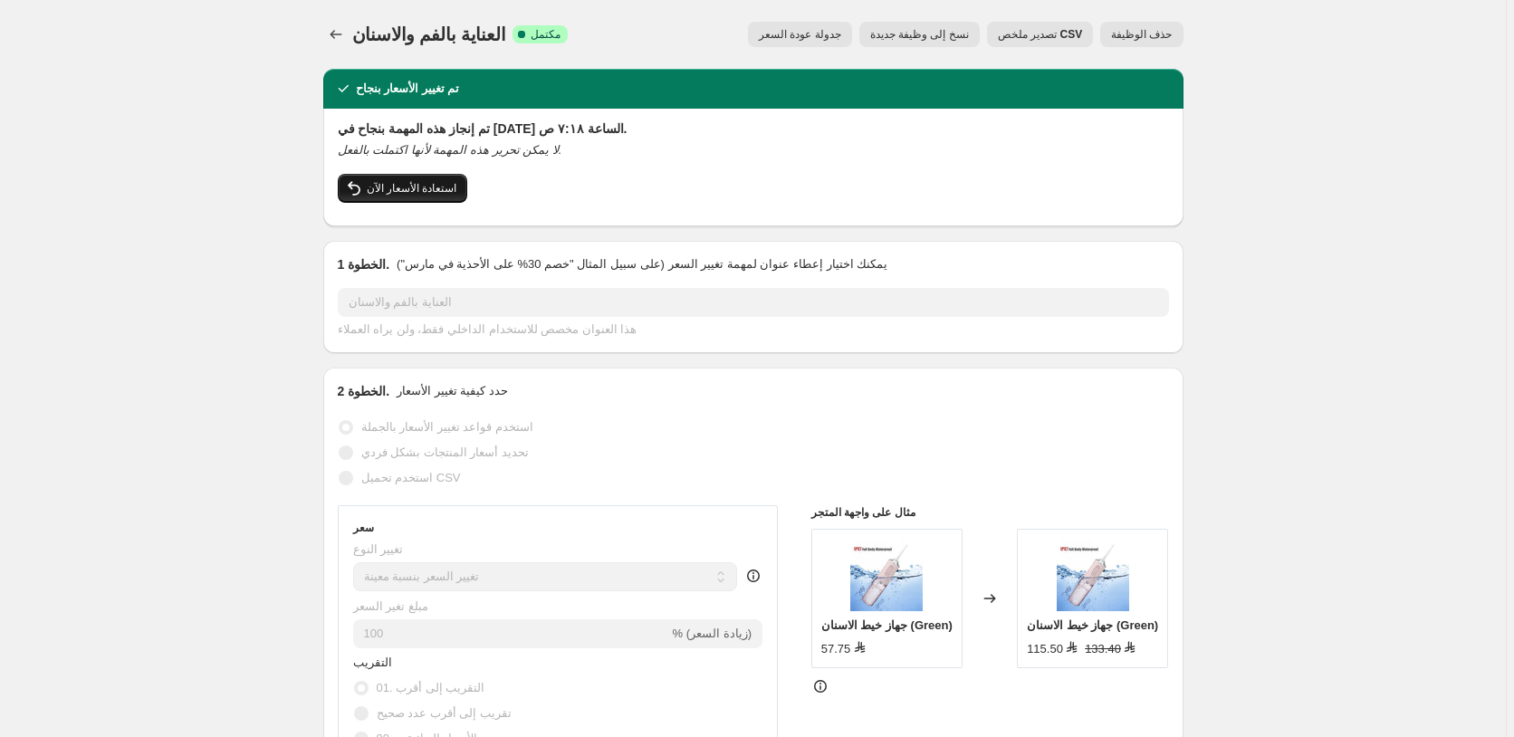
click at [426, 193] on span "استعادة الأسعار الآن" at bounding box center [412, 188] width 91 height 14
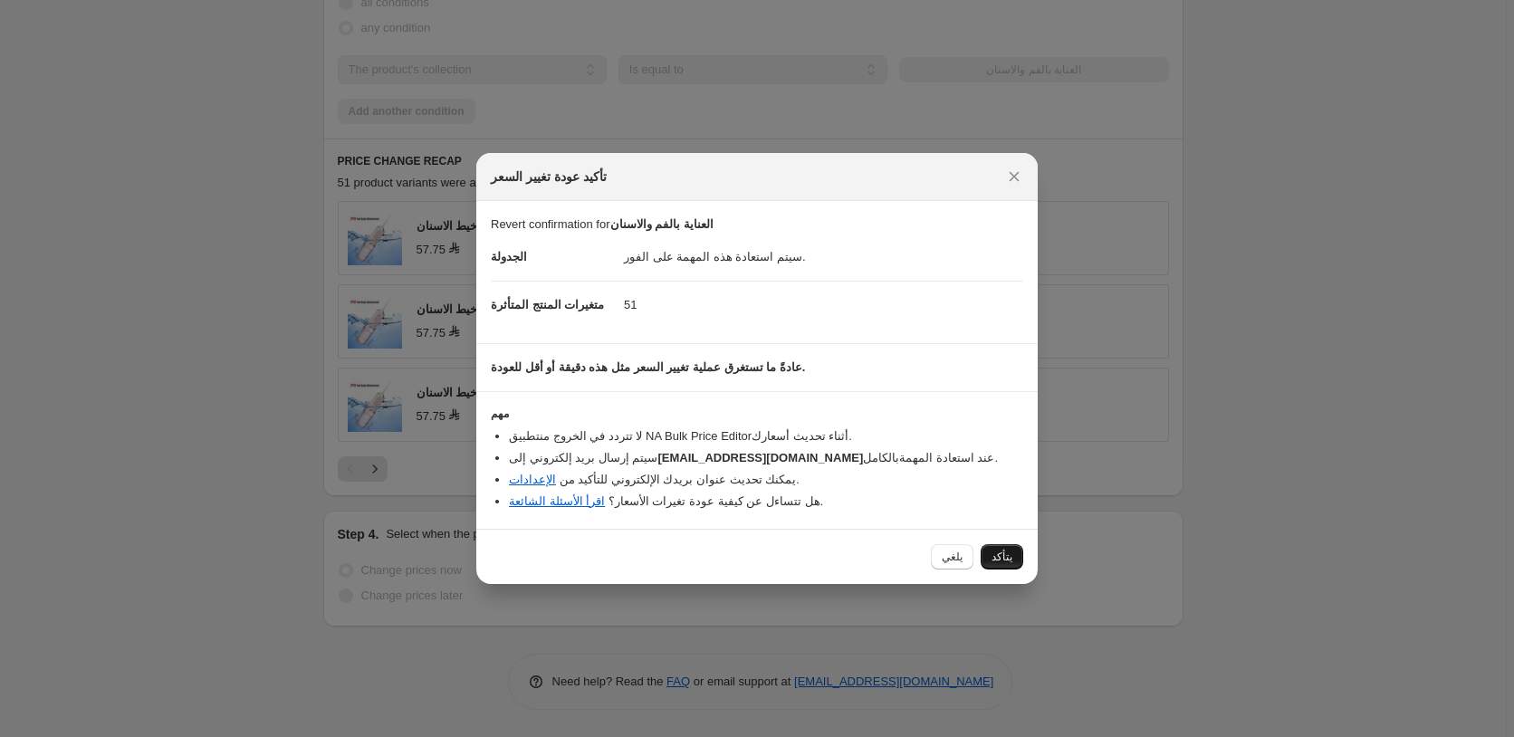
click at [1001, 556] on span "يتأكد" at bounding box center [1001, 557] width 21 height 14
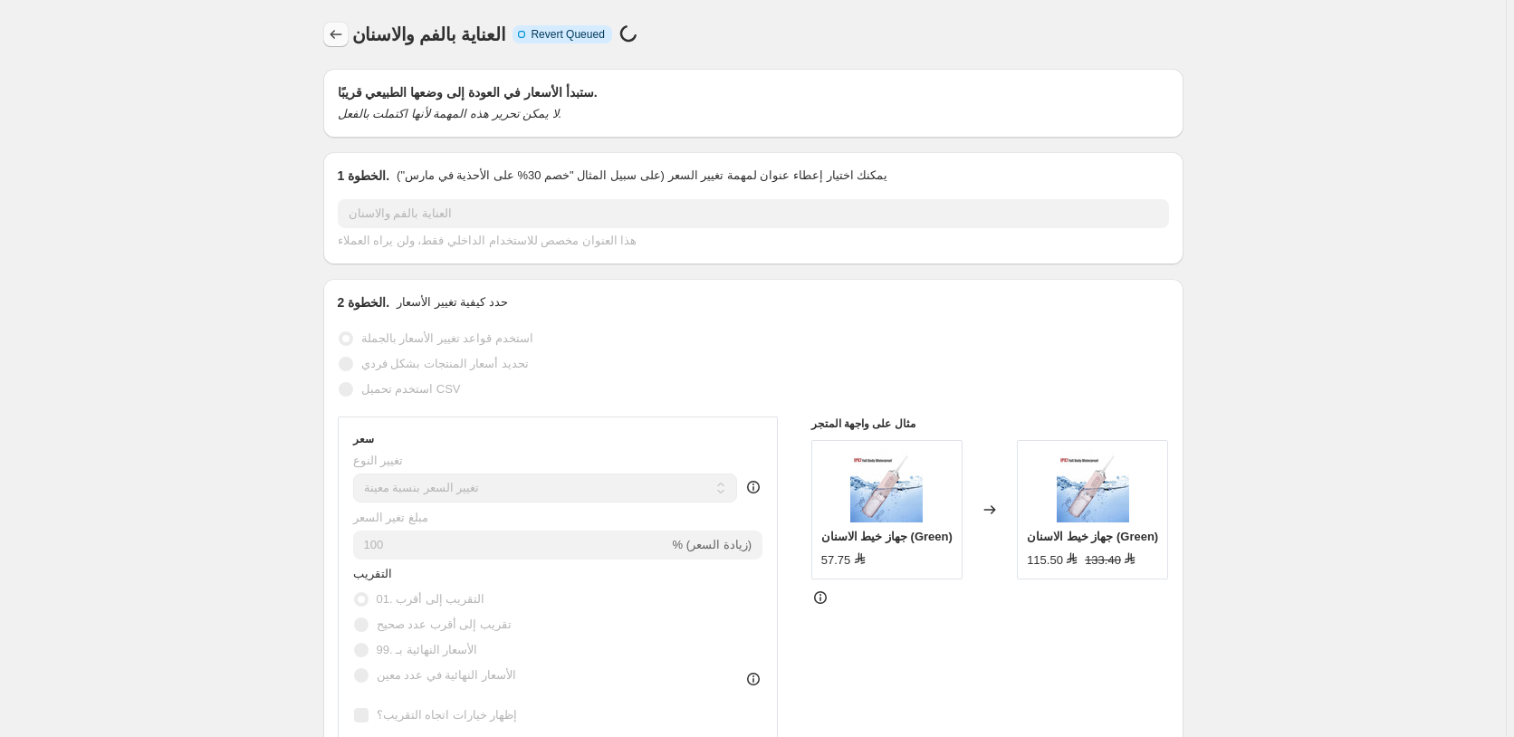
click at [334, 34] on icon "Price change jobs" at bounding box center [336, 34] width 18 height 18
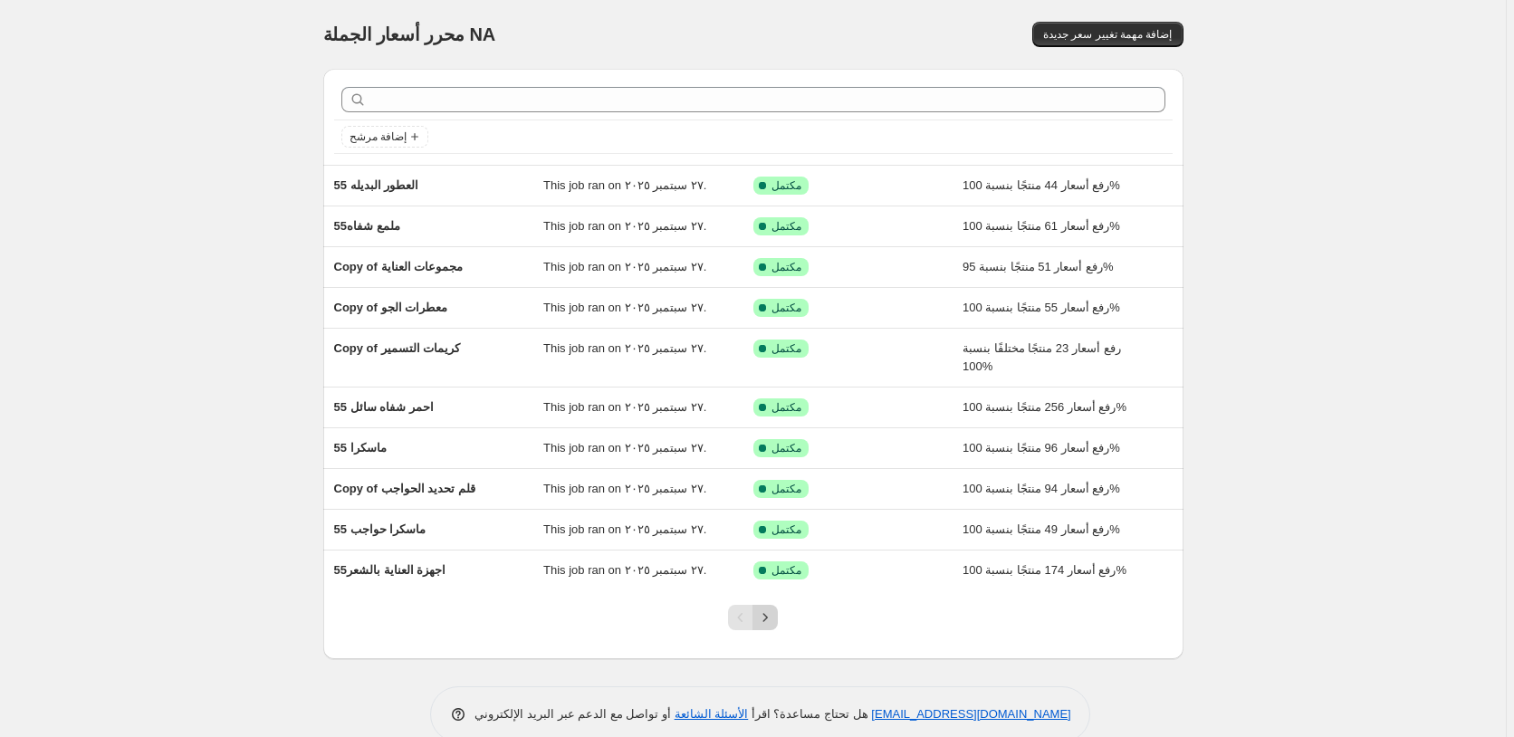
click at [772, 617] on icon "Next" at bounding box center [765, 617] width 18 height 18
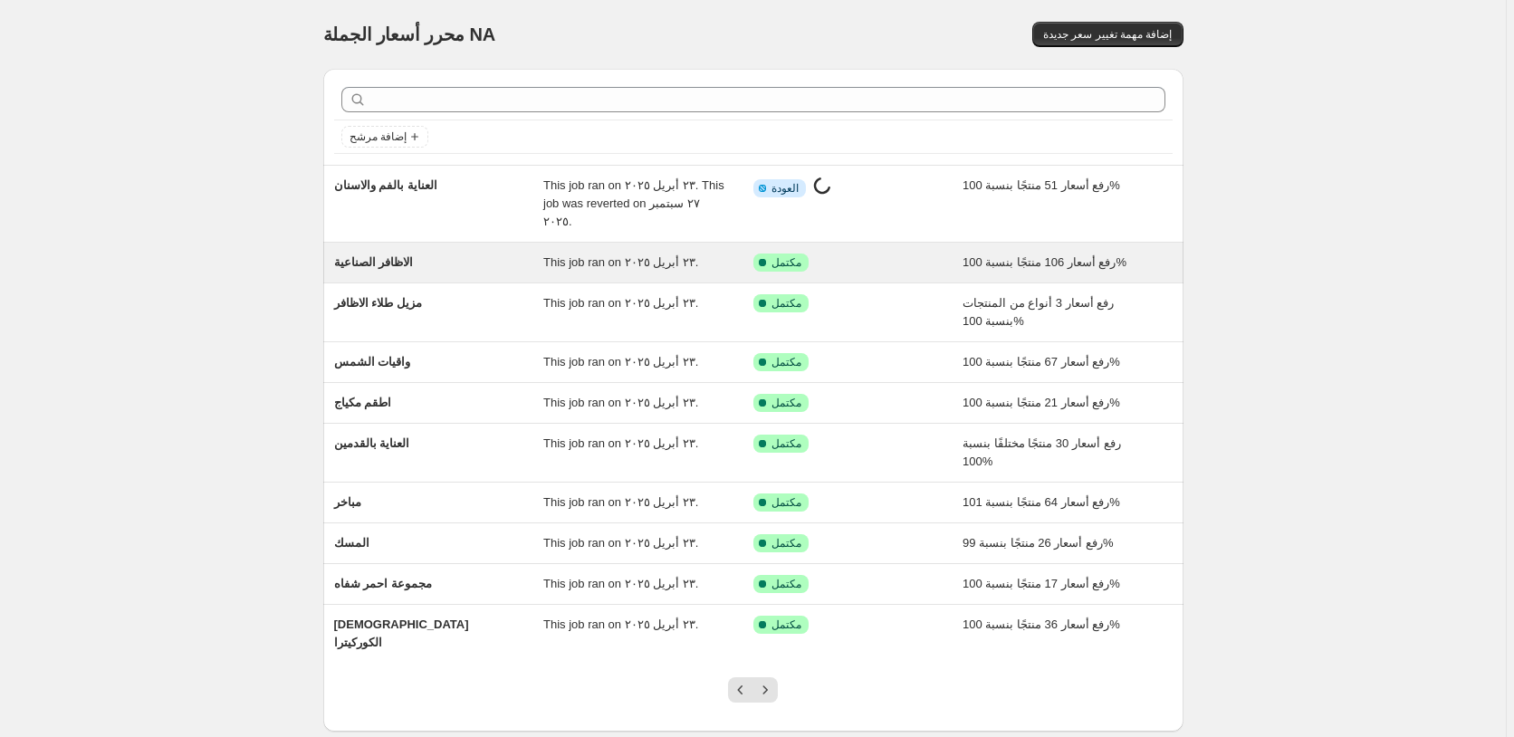
click at [885, 253] on div "تم النجاح مكتمل" at bounding box center [844, 262] width 183 height 18
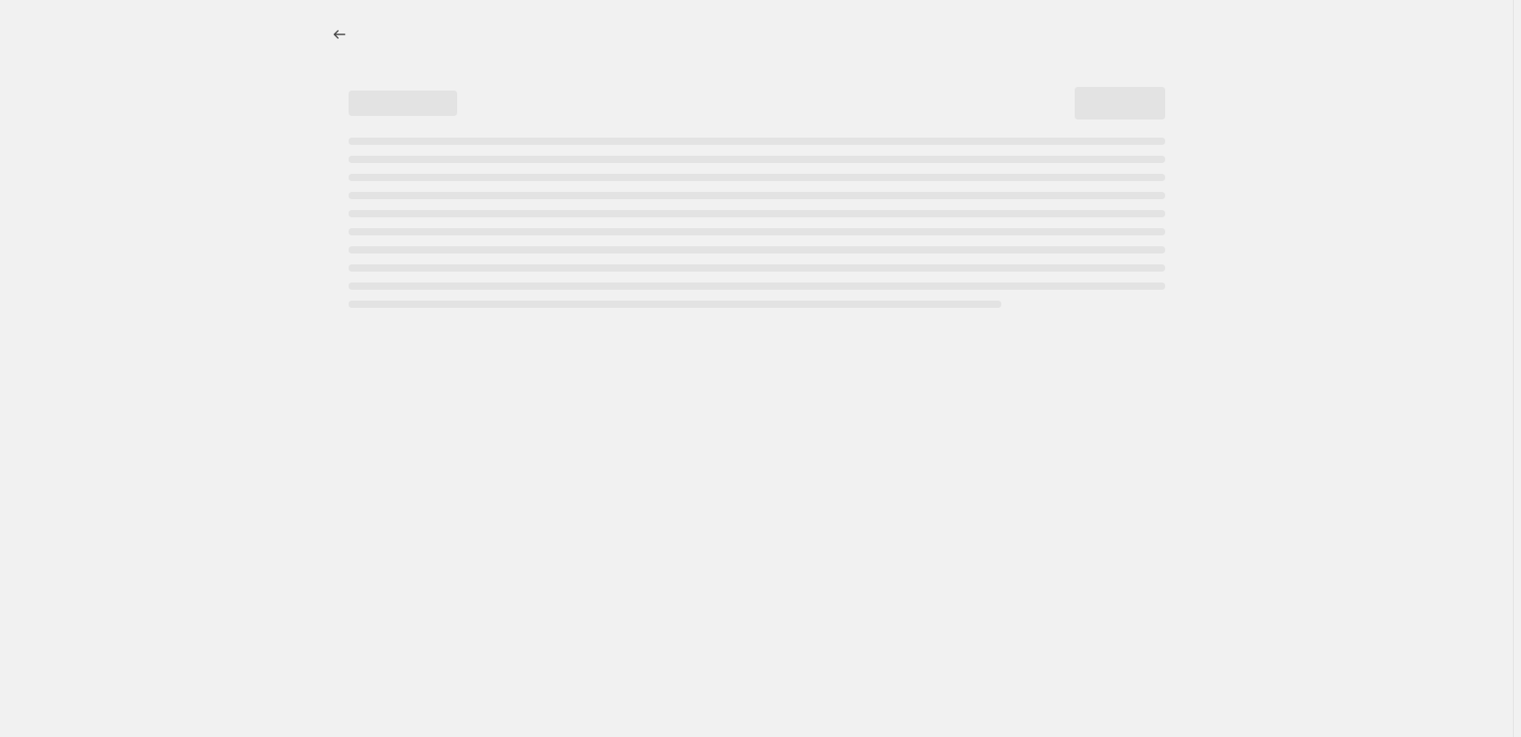
select select "percentage"
select select "pp"
select select "collection"
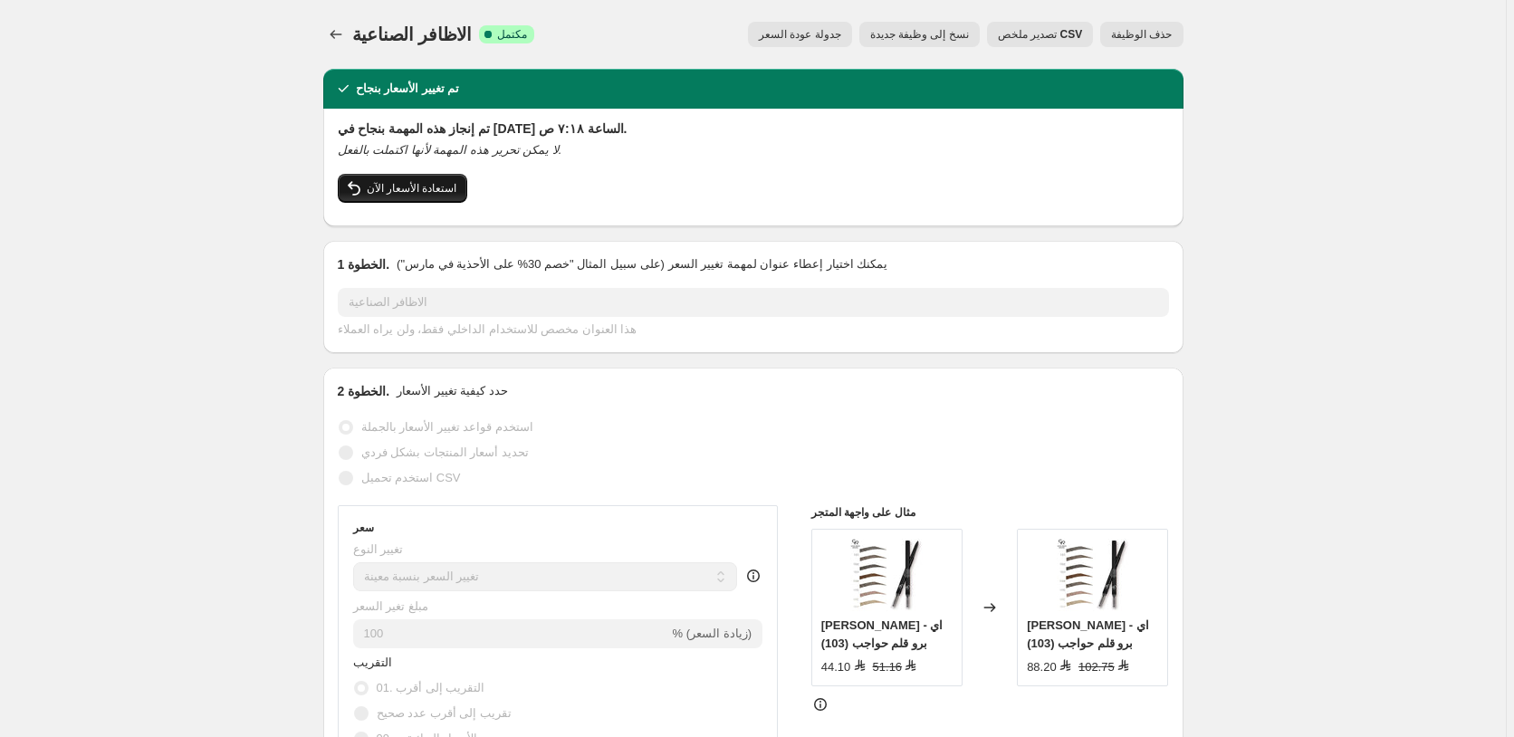
click at [415, 187] on span "استعادة الأسعار الآن" at bounding box center [412, 188] width 91 height 14
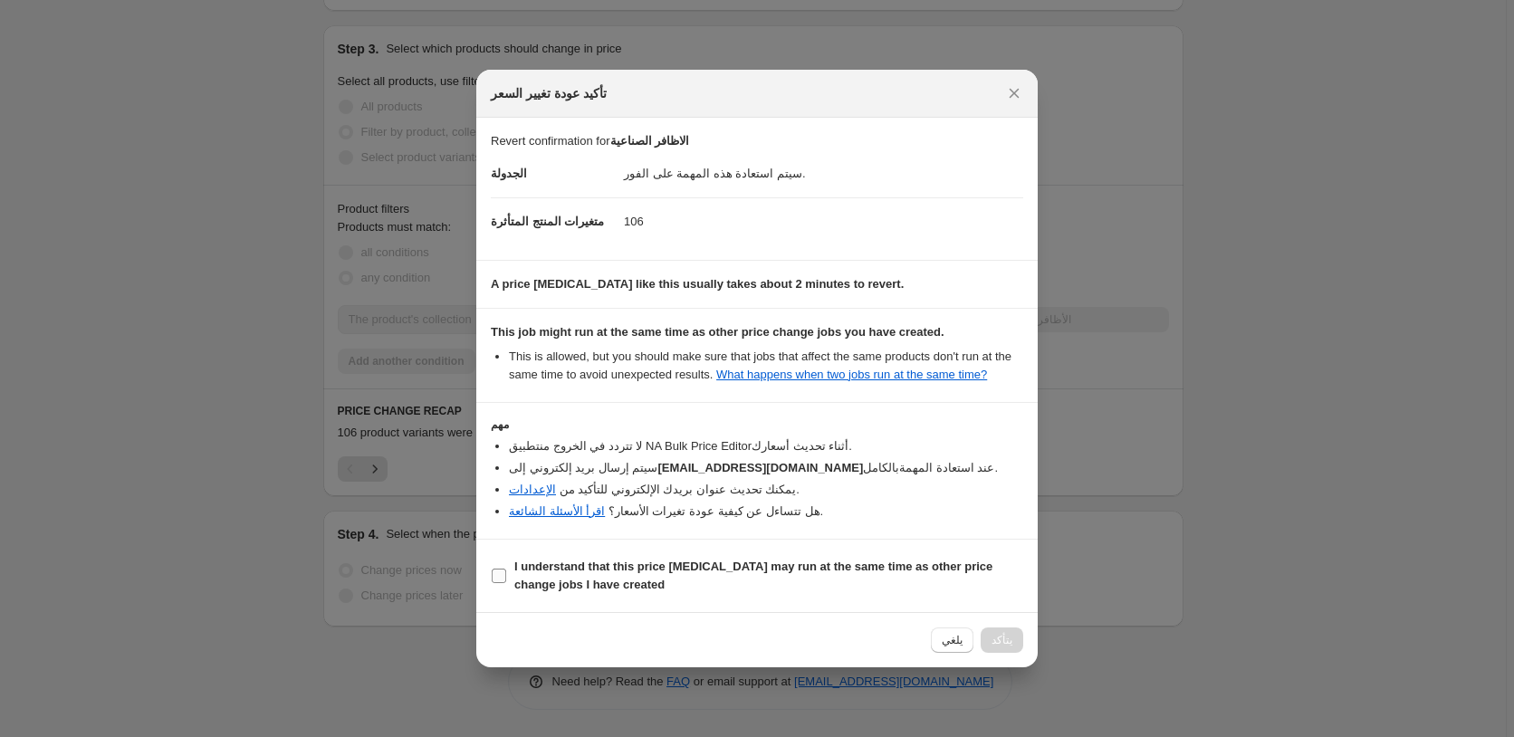
click at [646, 566] on b "I understand that this price [MEDICAL_DATA] may run at the same time as other p…" at bounding box center [753, 576] width 478 height 32
click at [506, 569] on input "I understand that this price [MEDICAL_DATA] may run at the same time as other p…" at bounding box center [499, 576] width 14 height 14
checkbox input "true"
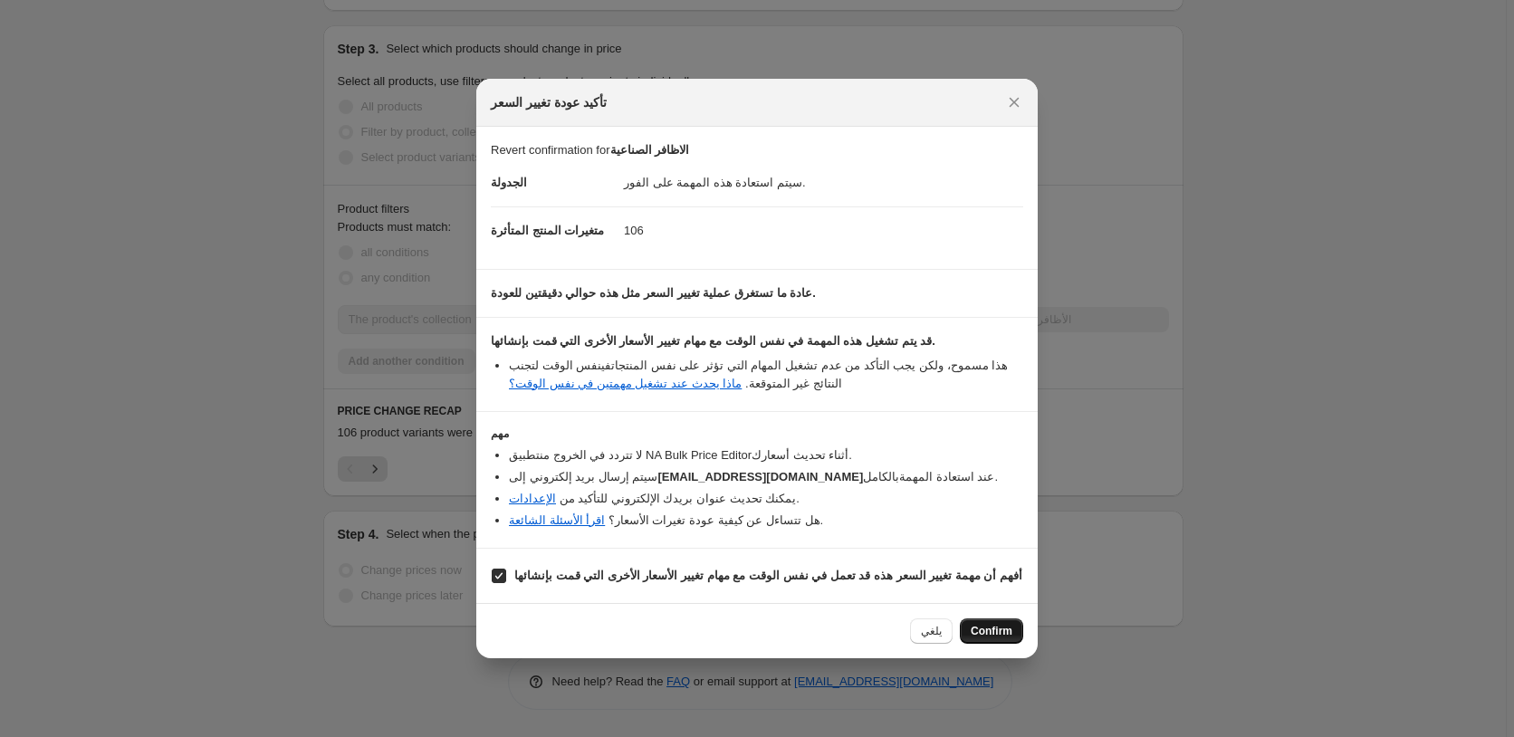
click at [994, 644] on button "Confirm" at bounding box center [991, 630] width 63 height 25
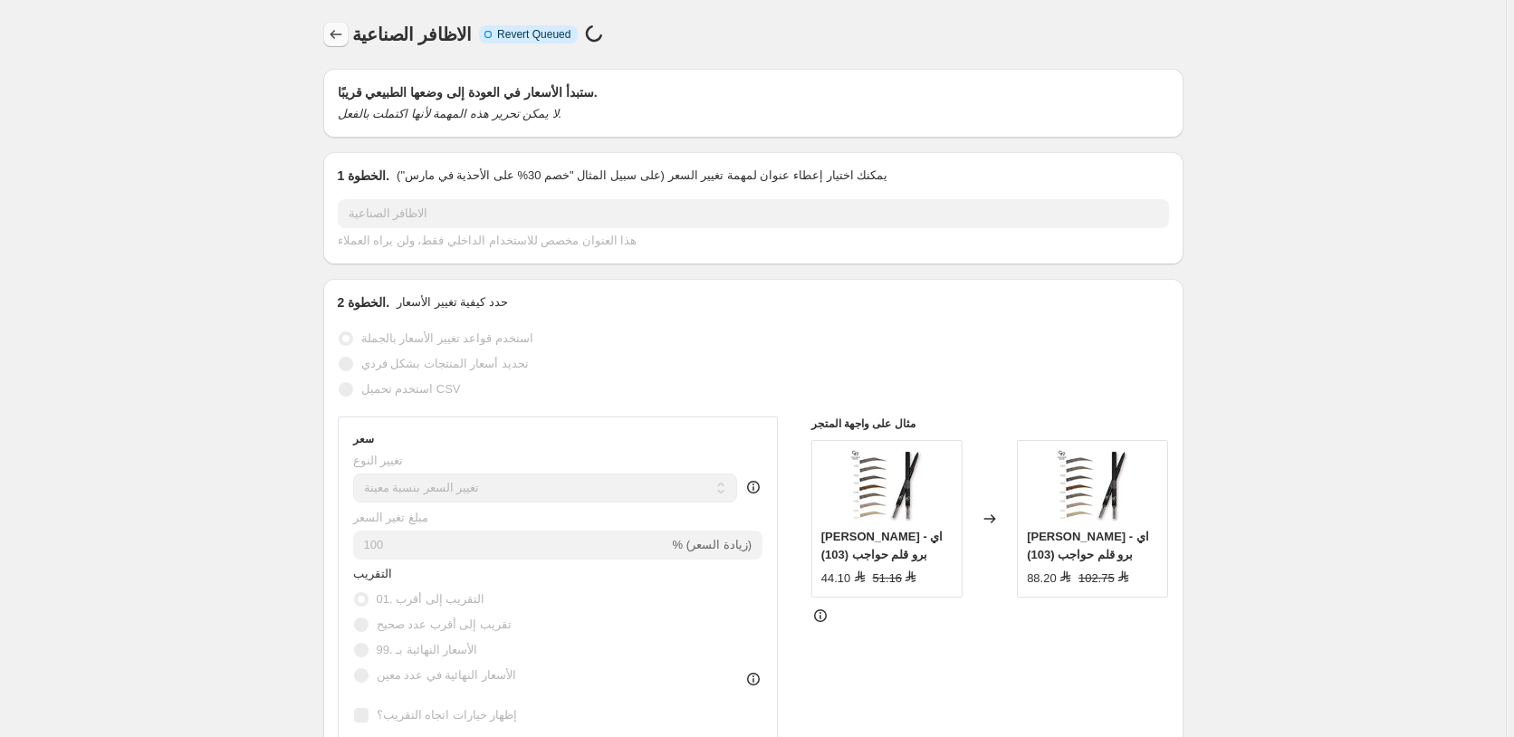
click at [342, 33] on icon "Price change jobs" at bounding box center [336, 34] width 18 height 18
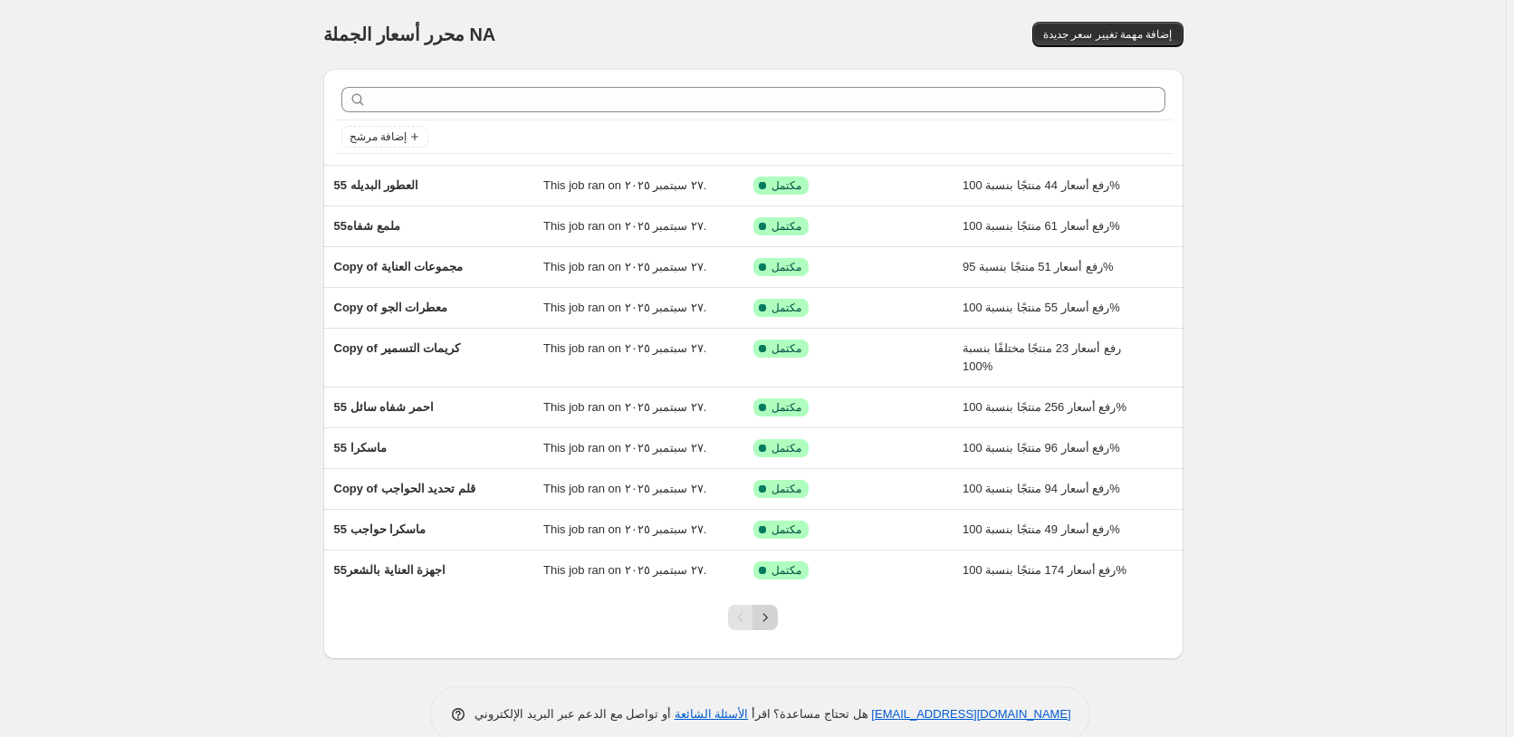
click at [770, 614] on icon "Next" at bounding box center [765, 617] width 18 height 18
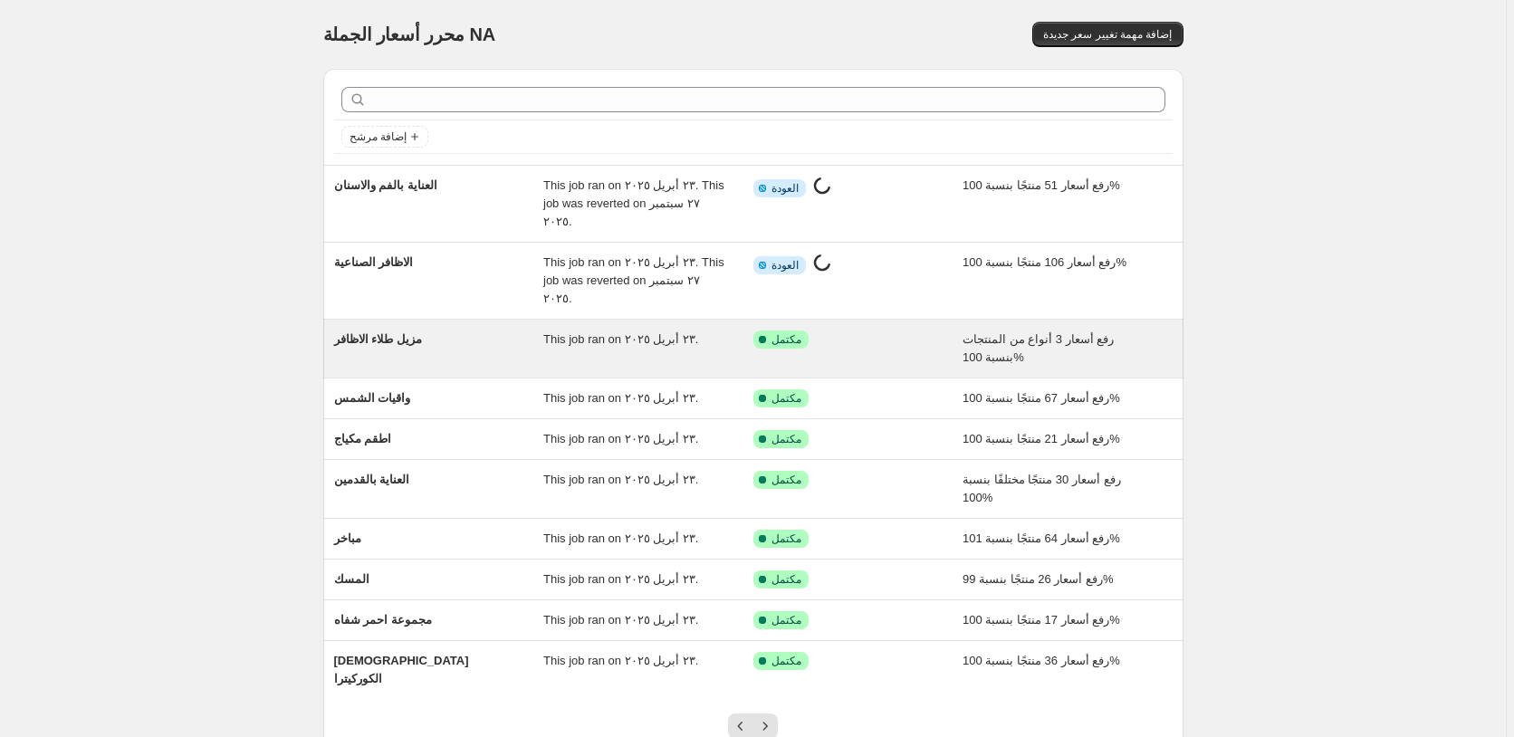
click at [916, 330] on div "تم النجاح مكتمل" at bounding box center [844, 339] width 183 height 18
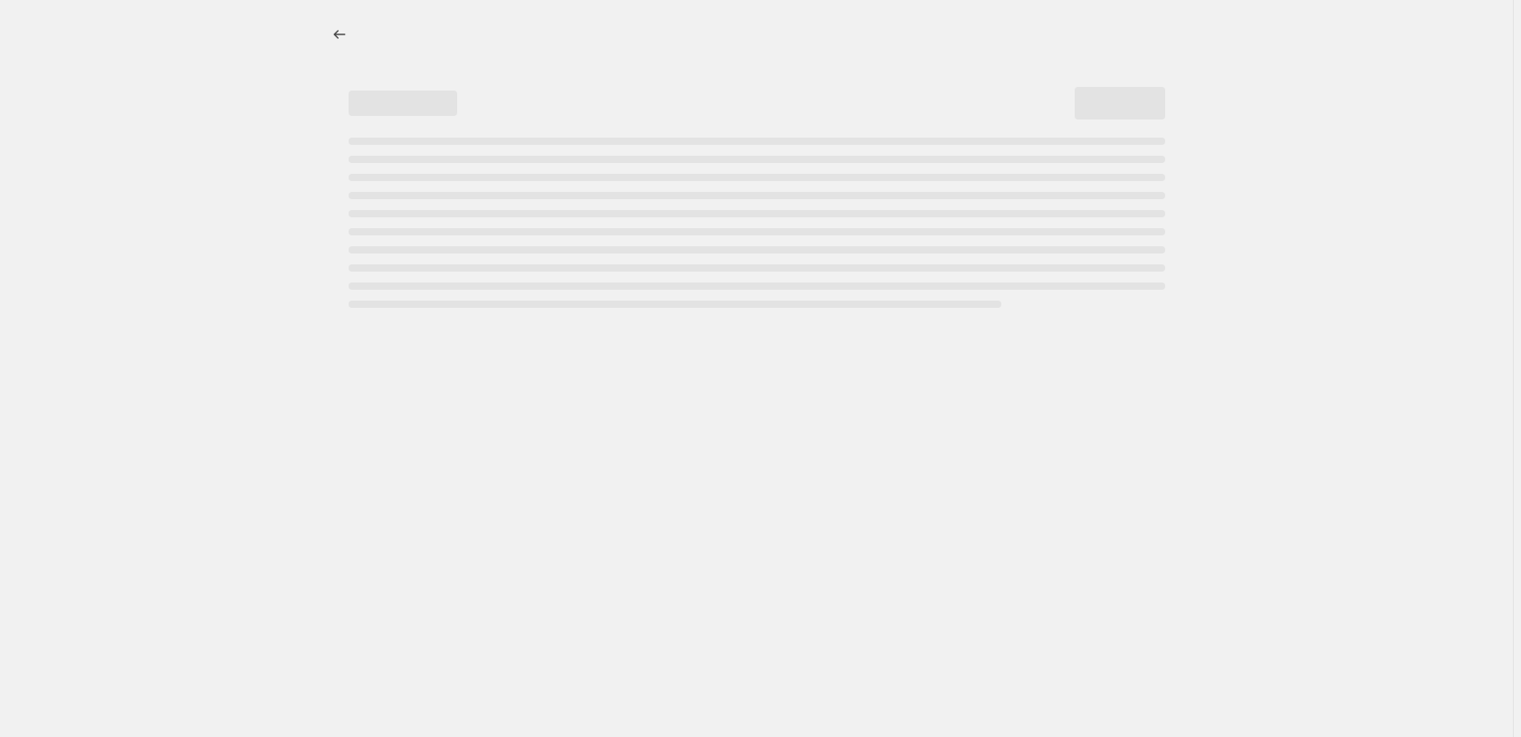
select select "percentage"
select select "pp"
select select "collection"
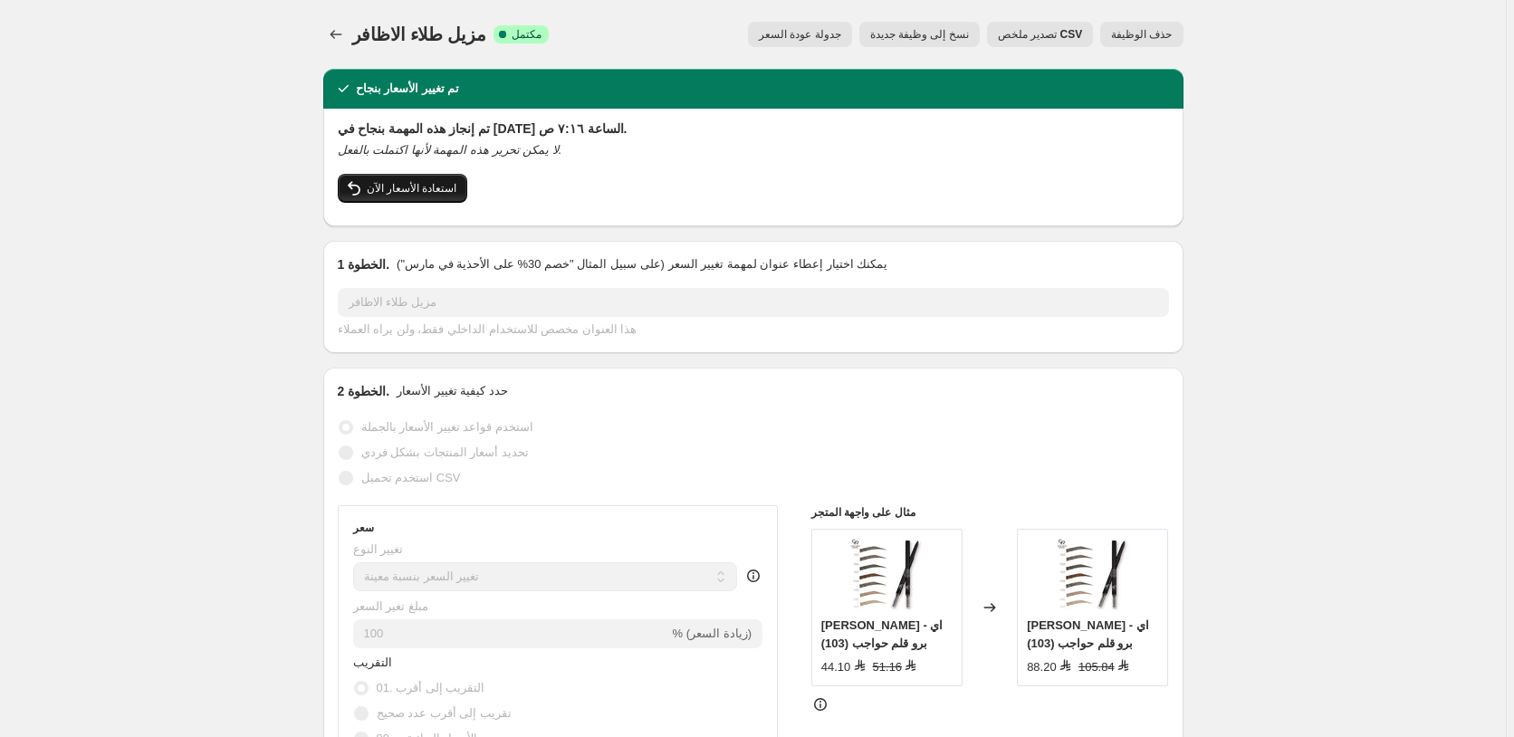
click at [406, 189] on span "استعادة الأسعار الآن" at bounding box center [412, 188] width 91 height 14
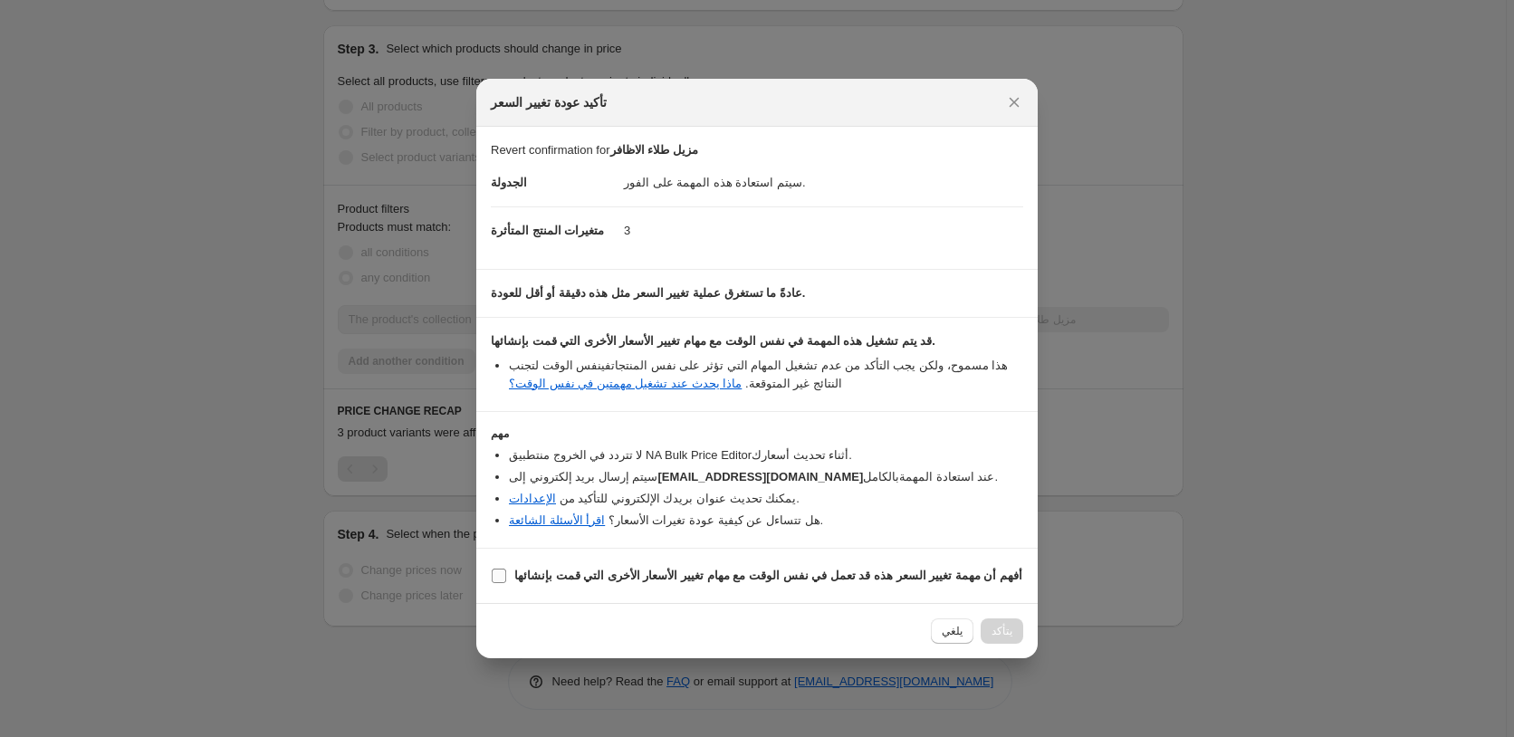
click at [761, 572] on b "أفهم أن مهمة تغيير السعر هذه قد تعمل في نفس الوقت مع مهام تغيير الأسعار الأخرى …" at bounding box center [768, 576] width 508 height 14
click at [506, 572] on input "أفهم أن مهمة تغيير السعر هذه قد تعمل في نفس الوقت مع مهام تغيير الأسعار الأخرى …" at bounding box center [499, 576] width 14 height 14
checkbox input "true"
click at [998, 633] on span "Confirm" at bounding box center [992, 631] width 42 height 14
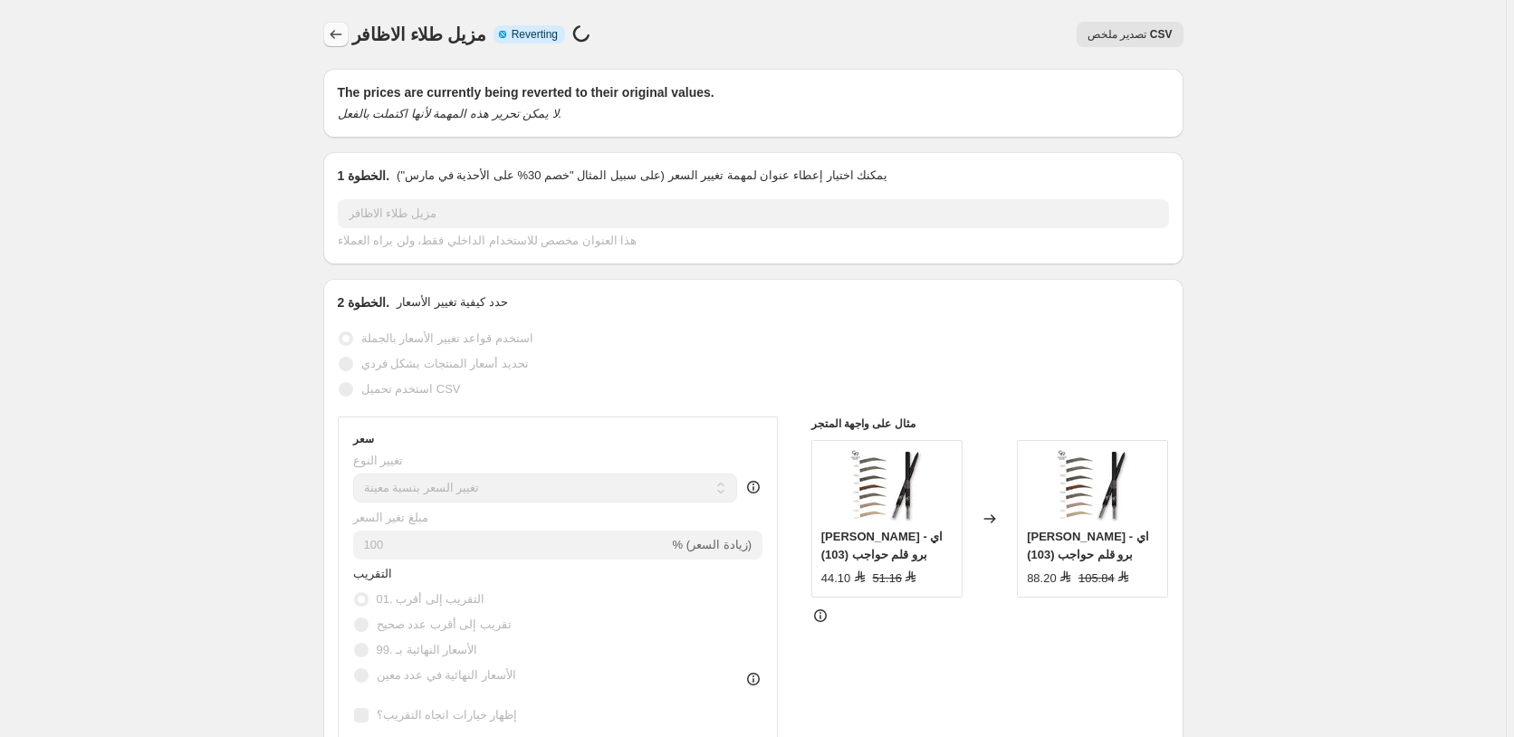
click at [336, 37] on icon "Price change jobs" at bounding box center [336, 34] width 18 height 18
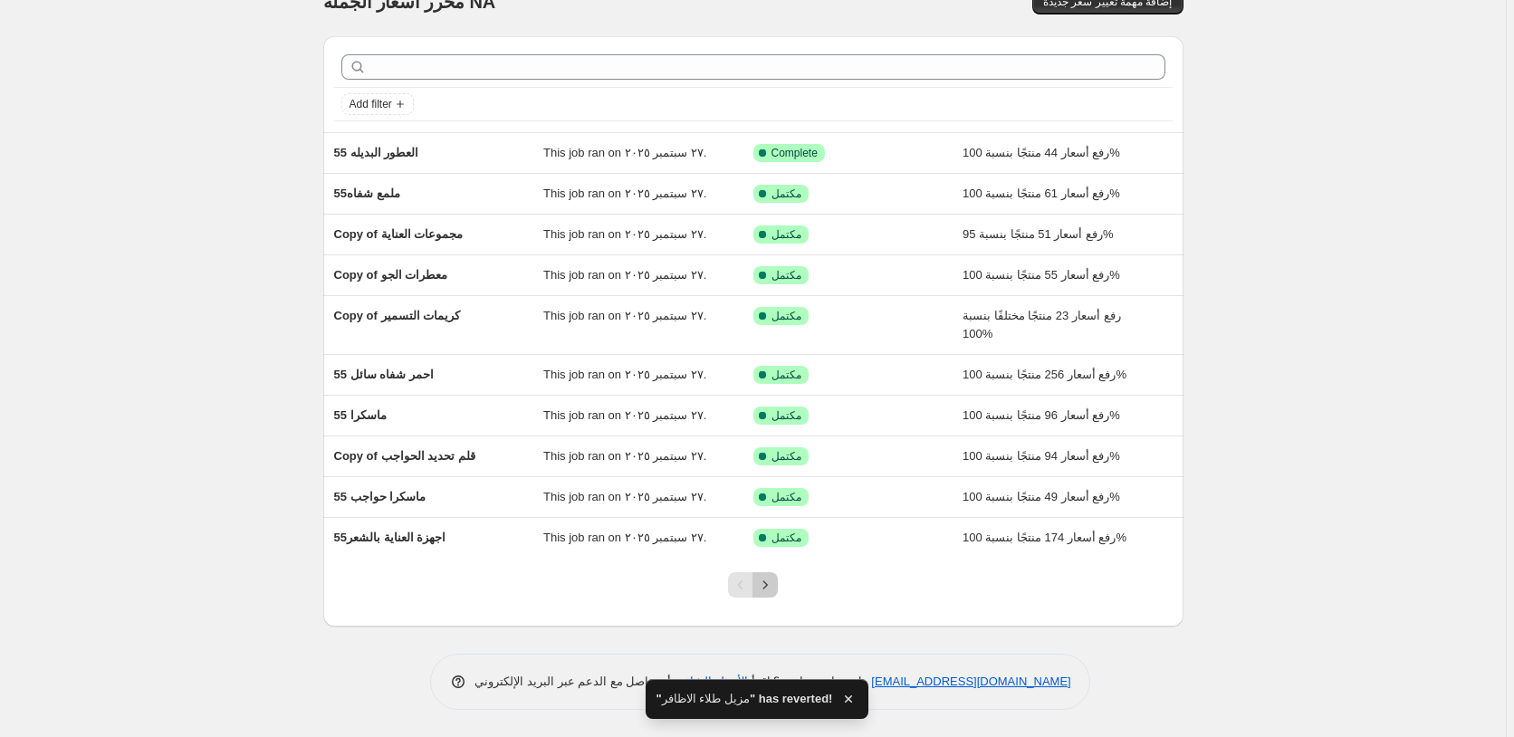
scroll to position [33, 0]
click at [770, 580] on icon "Next" at bounding box center [765, 585] width 18 height 18
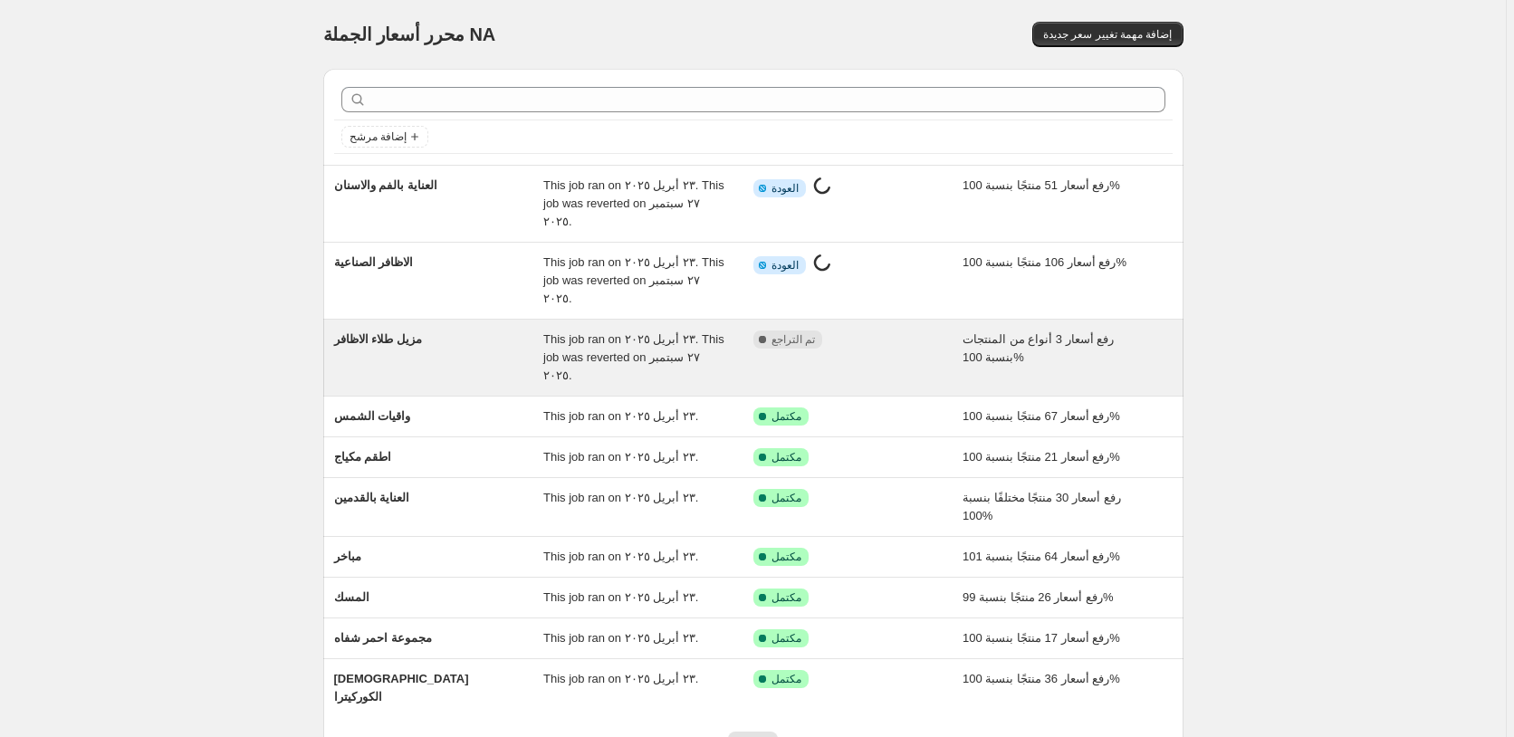
click at [901, 330] on div "مكتمل تم التراجع" at bounding box center [844, 339] width 183 height 18
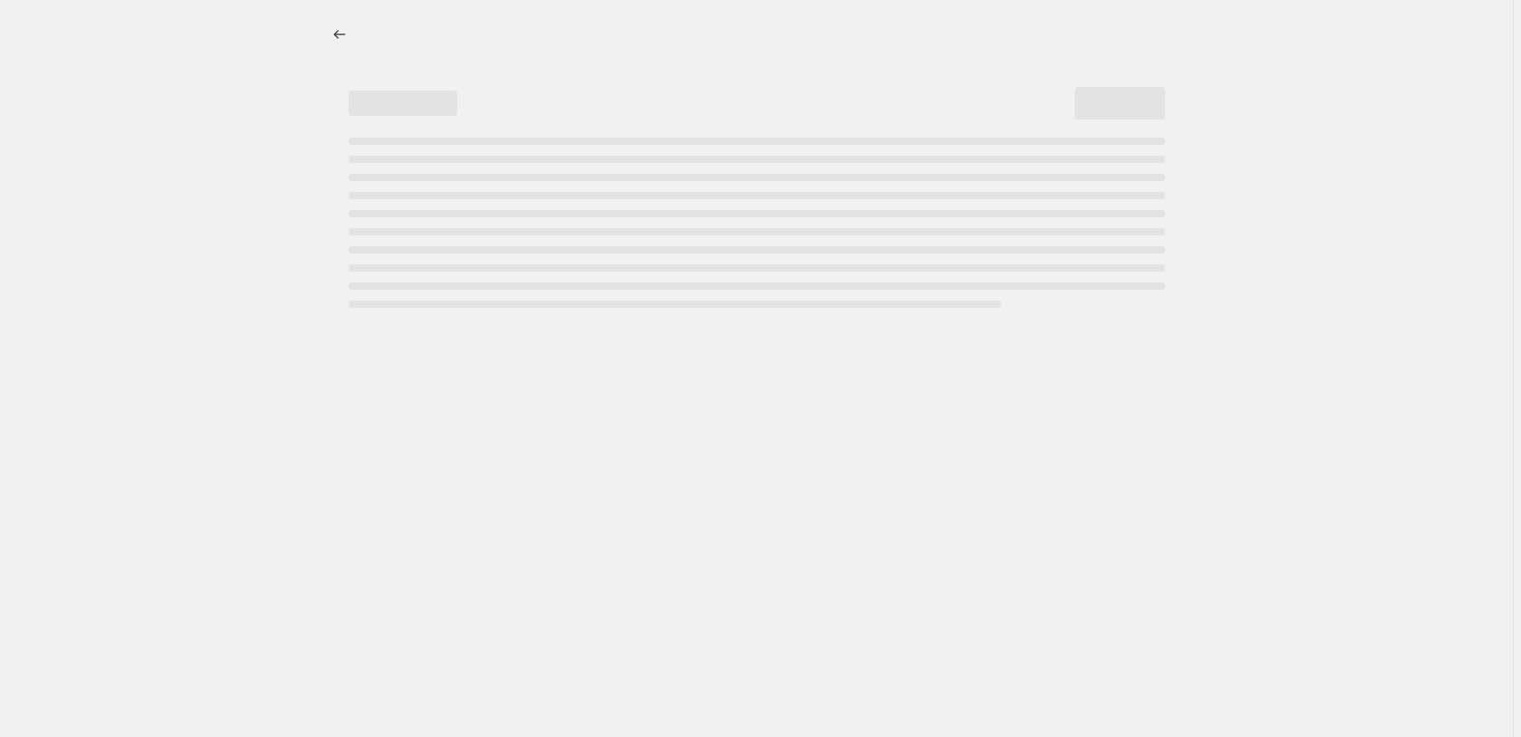
select select "percentage"
select select "pp"
select select "collection"
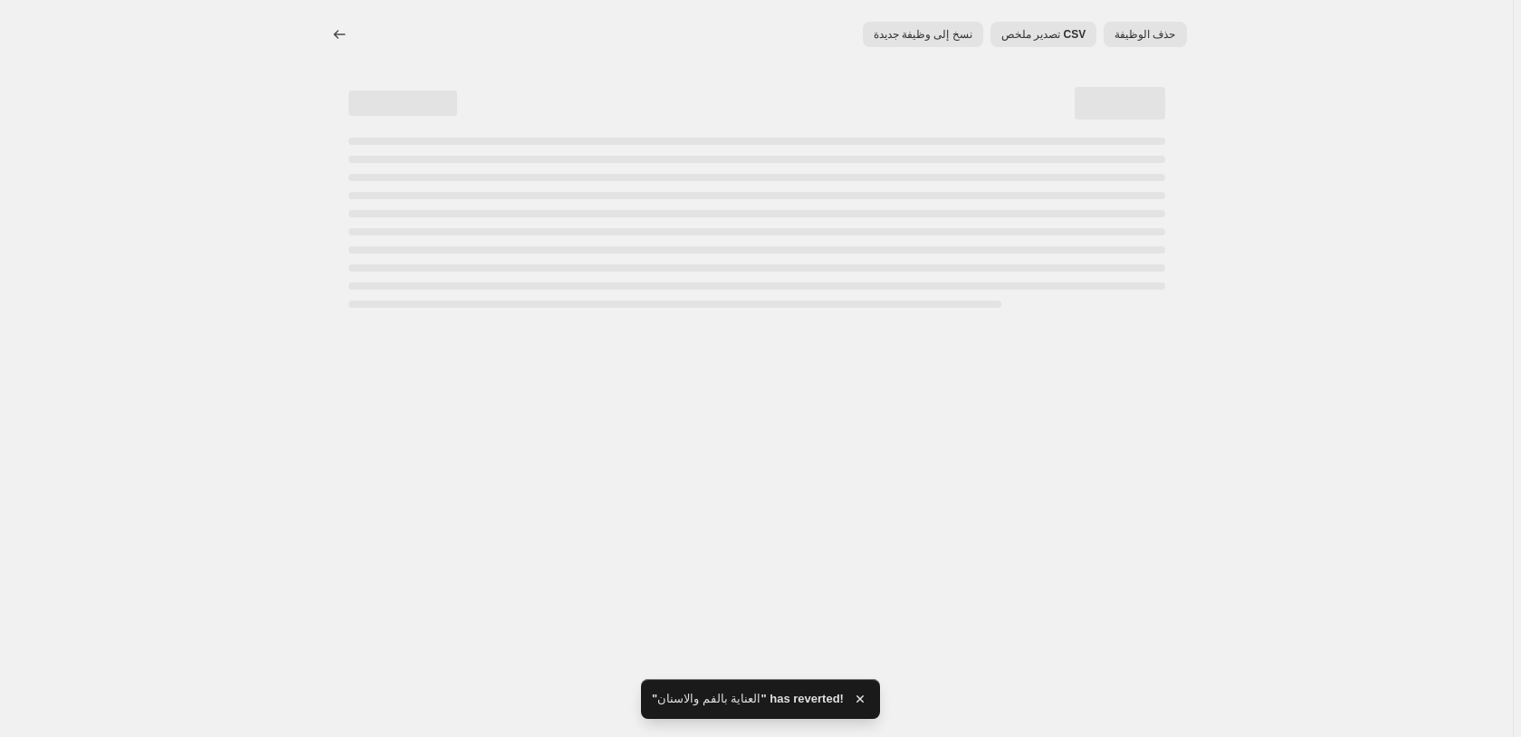
click at [931, 36] on span "نسخ إلى وظيفة جديدة" at bounding box center [923, 34] width 99 height 14
select select "percentage"
select select "pp"
select select "collection"
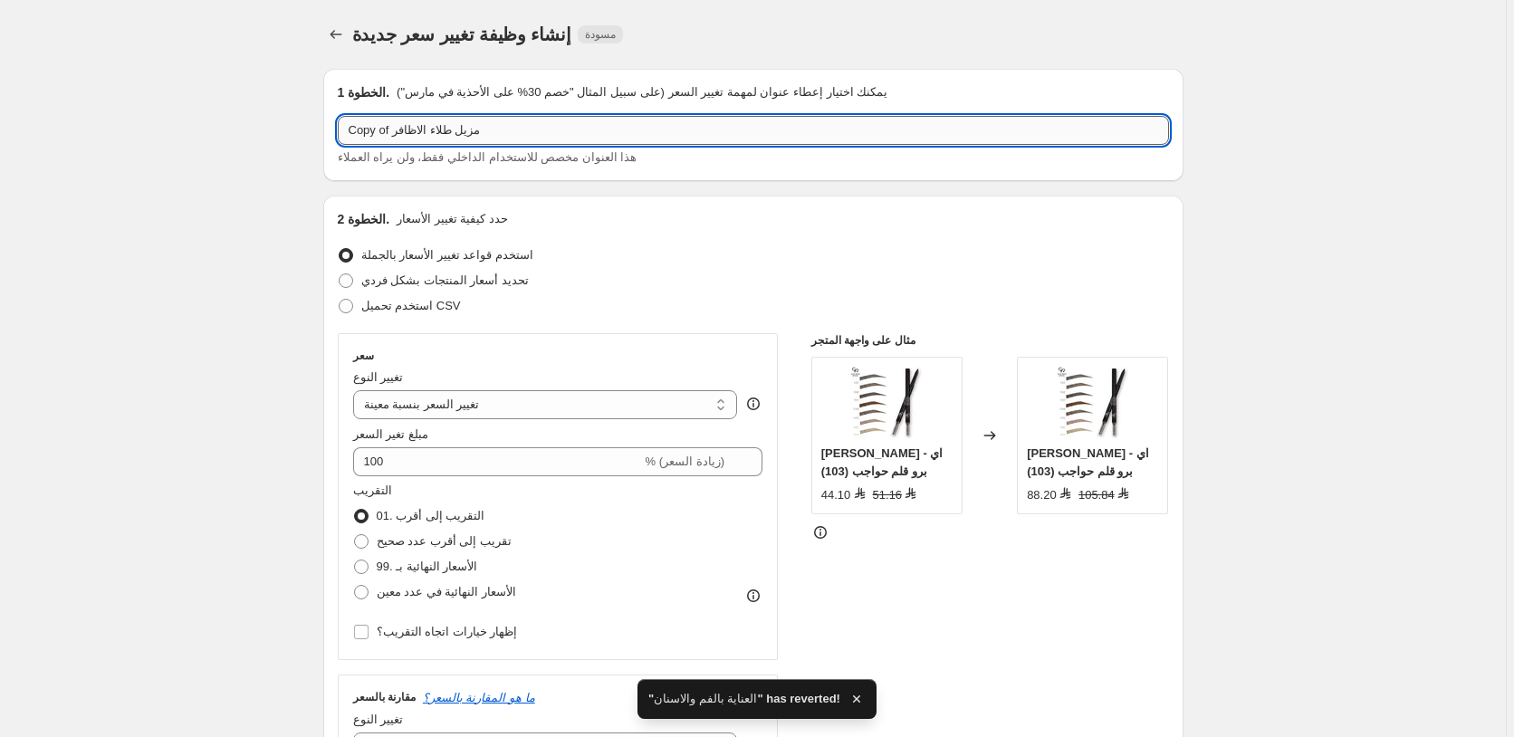
drag, startPoint x: 395, startPoint y: 129, endPoint x: 330, endPoint y: 134, distance: 65.3
click at [338, 134] on input "Copy of مزيل طلاء الاظافر" at bounding box center [753, 130] width 831 height 29
paste input "55"
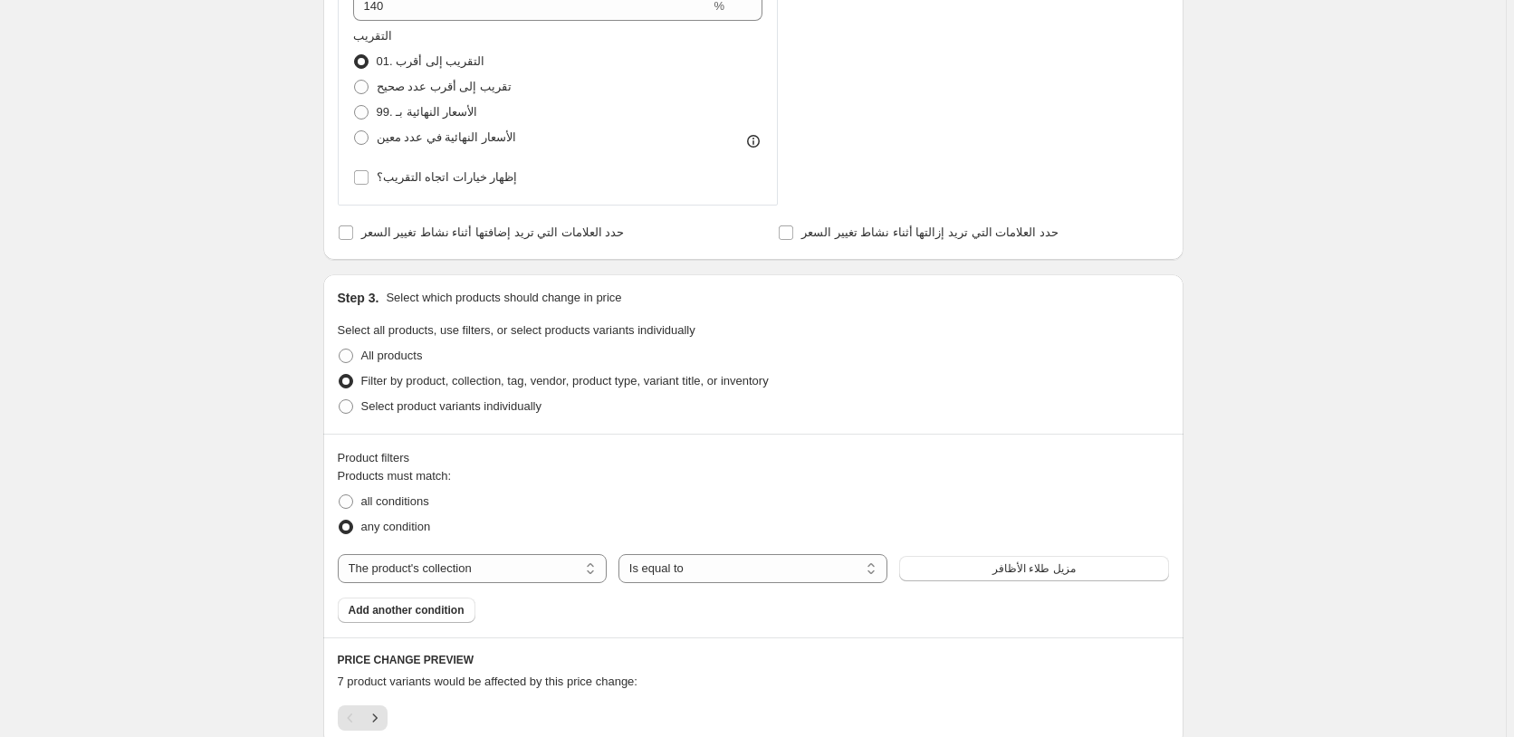
scroll to position [1110, 0]
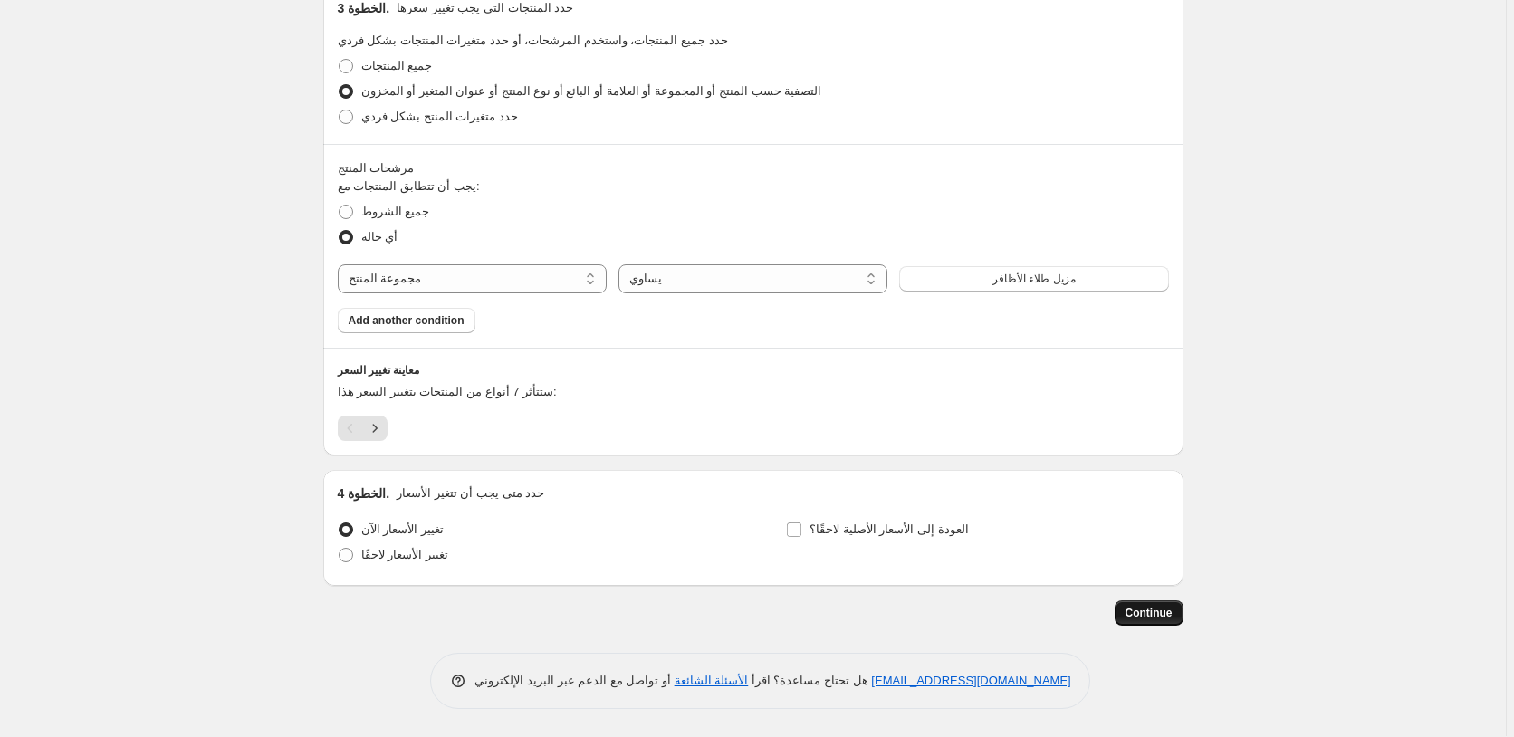
type input "55مزيل طلاء الاظافر"
click at [1158, 615] on span "Continue" at bounding box center [1148, 613] width 47 height 14
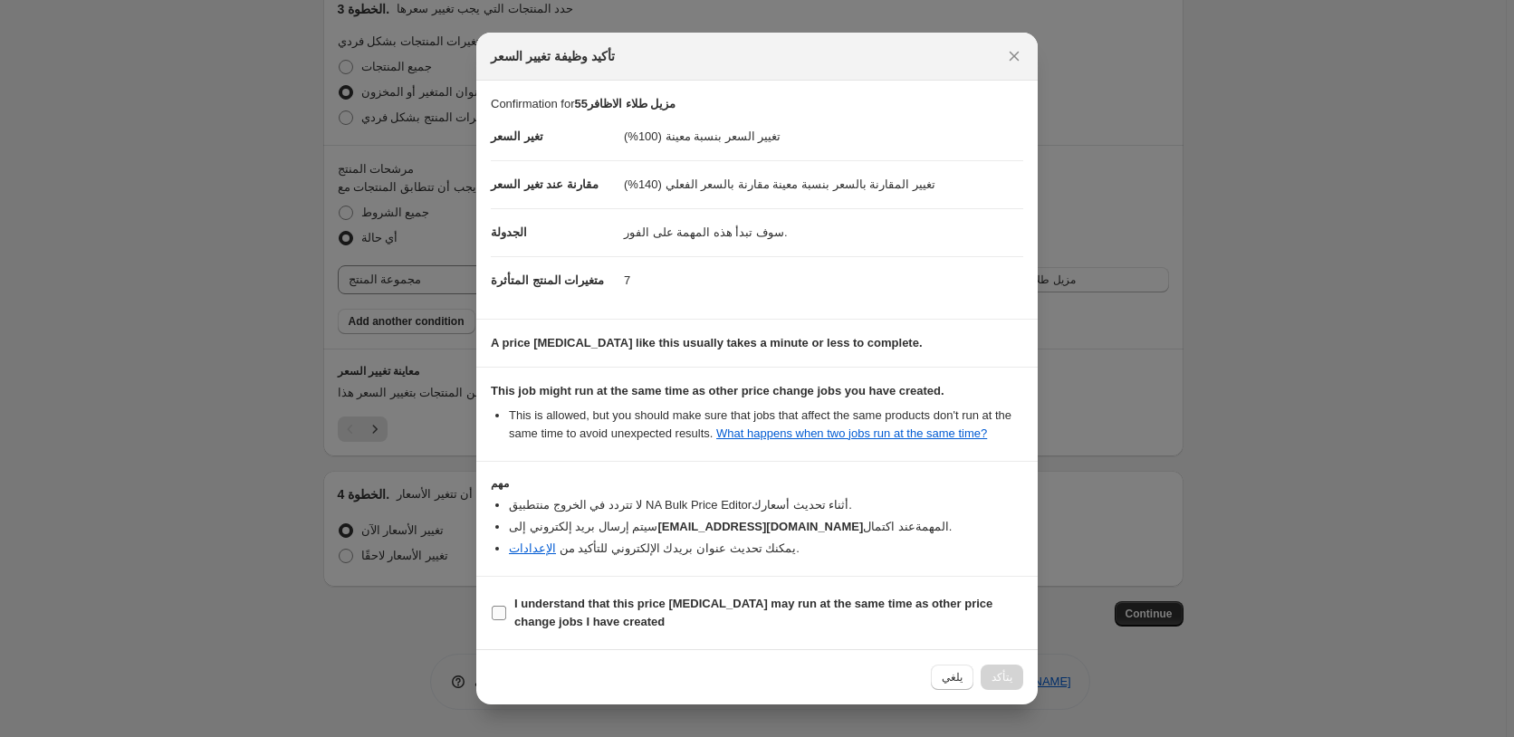
click at [699, 604] on label "I understand that this price [MEDICAL_DATA] may run at the same time as other p…" at bounding box center [757, 612] width 532 height 43
click at [506, 606] on input "I understand that this price [MEDICAL_DATA] may run at the same time as other p…" at bounding box center [499, 613] width 14 height 14
checkbox input "true"
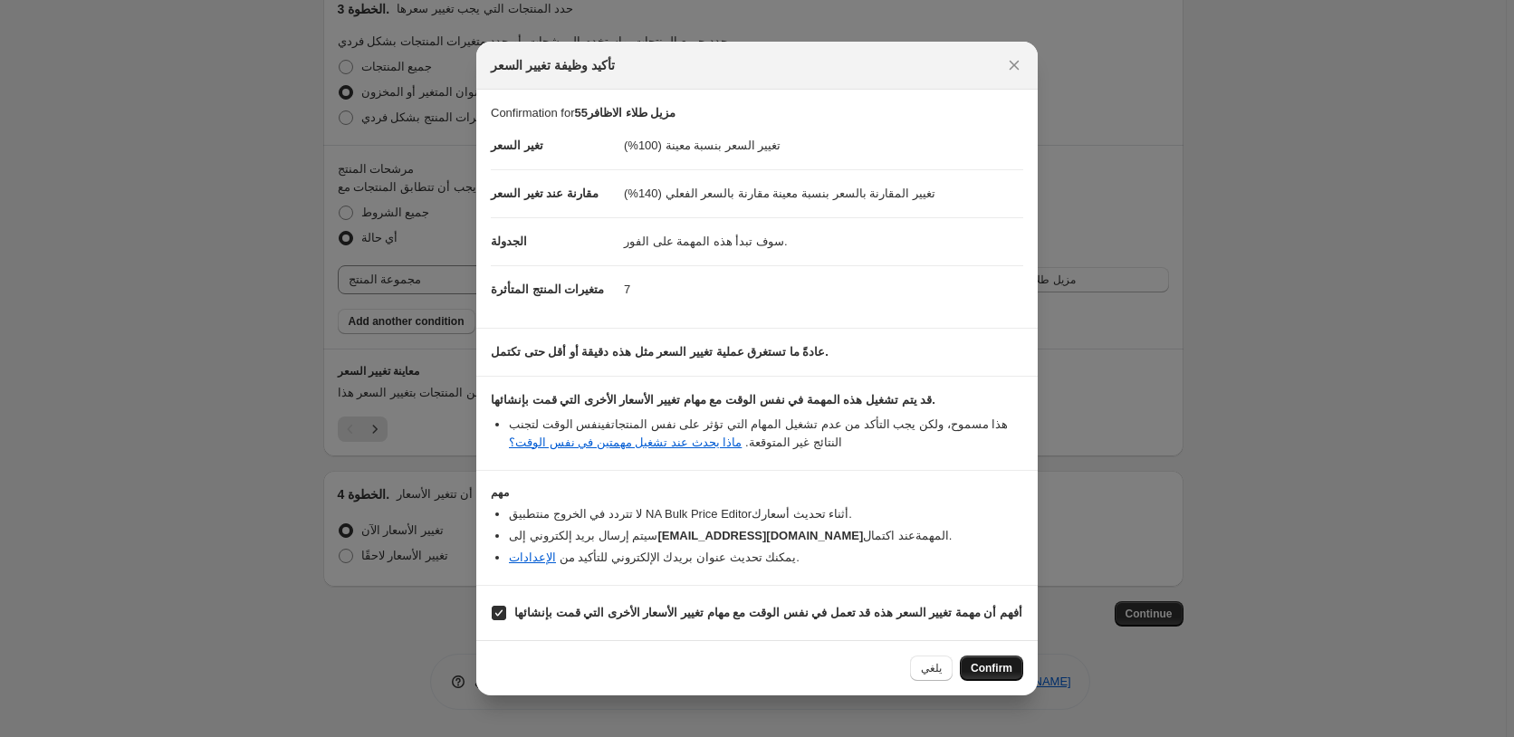
click at [992, 673] on span "Confirm" at bounding box center [992, 668] width 42 height 14
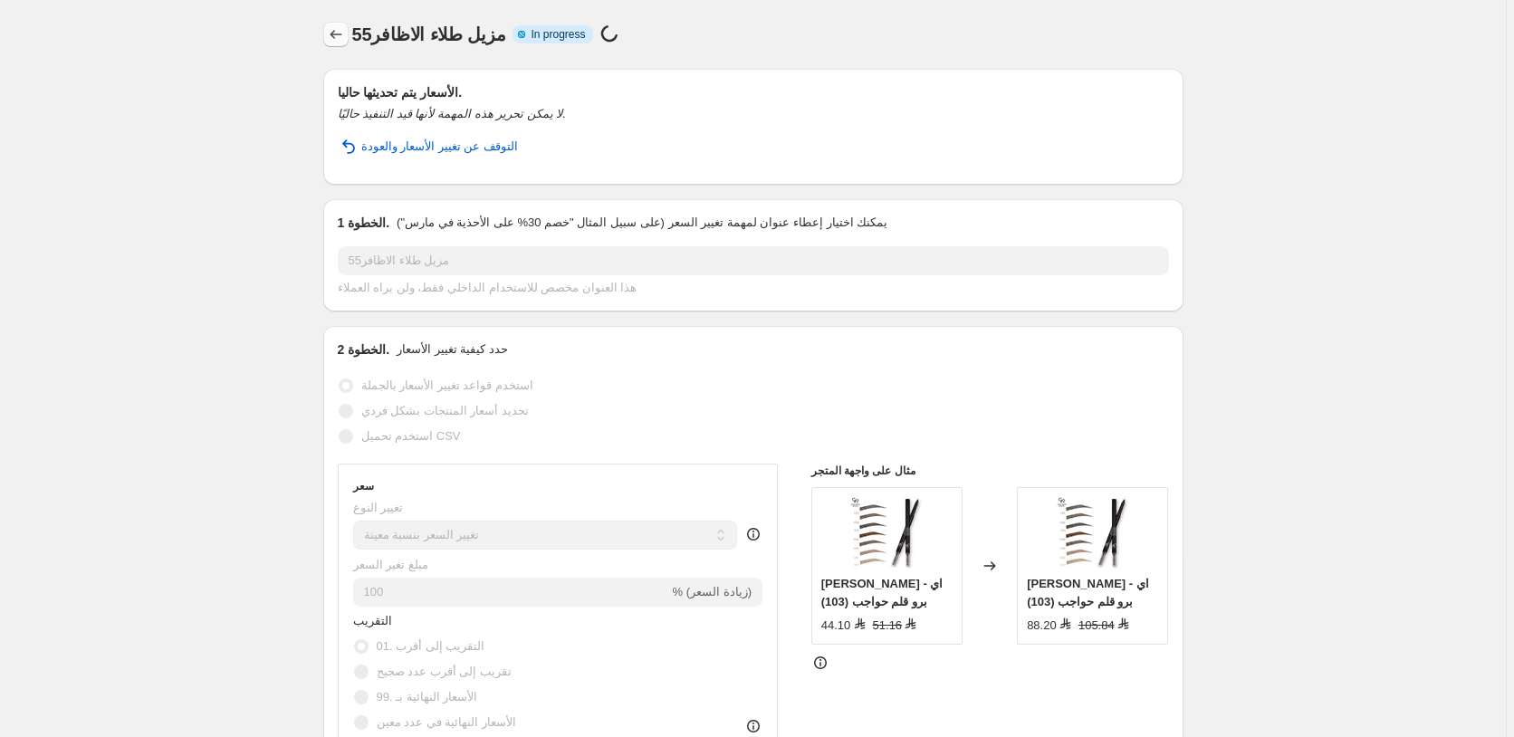
click at [335, 33] on icon "Price change jobs" at bounding box center [336, 34] width 18 height 18
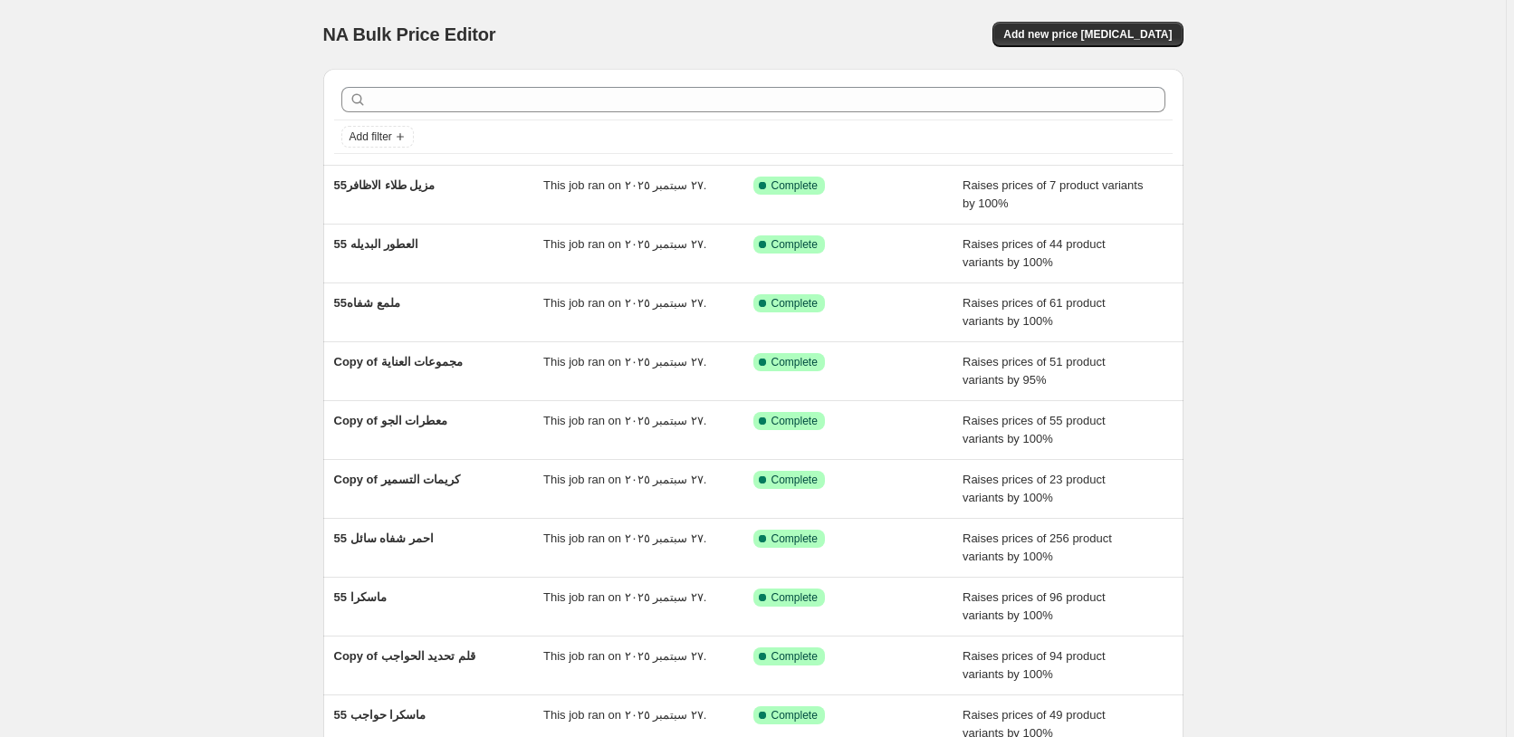
scroll to position [196, 0]
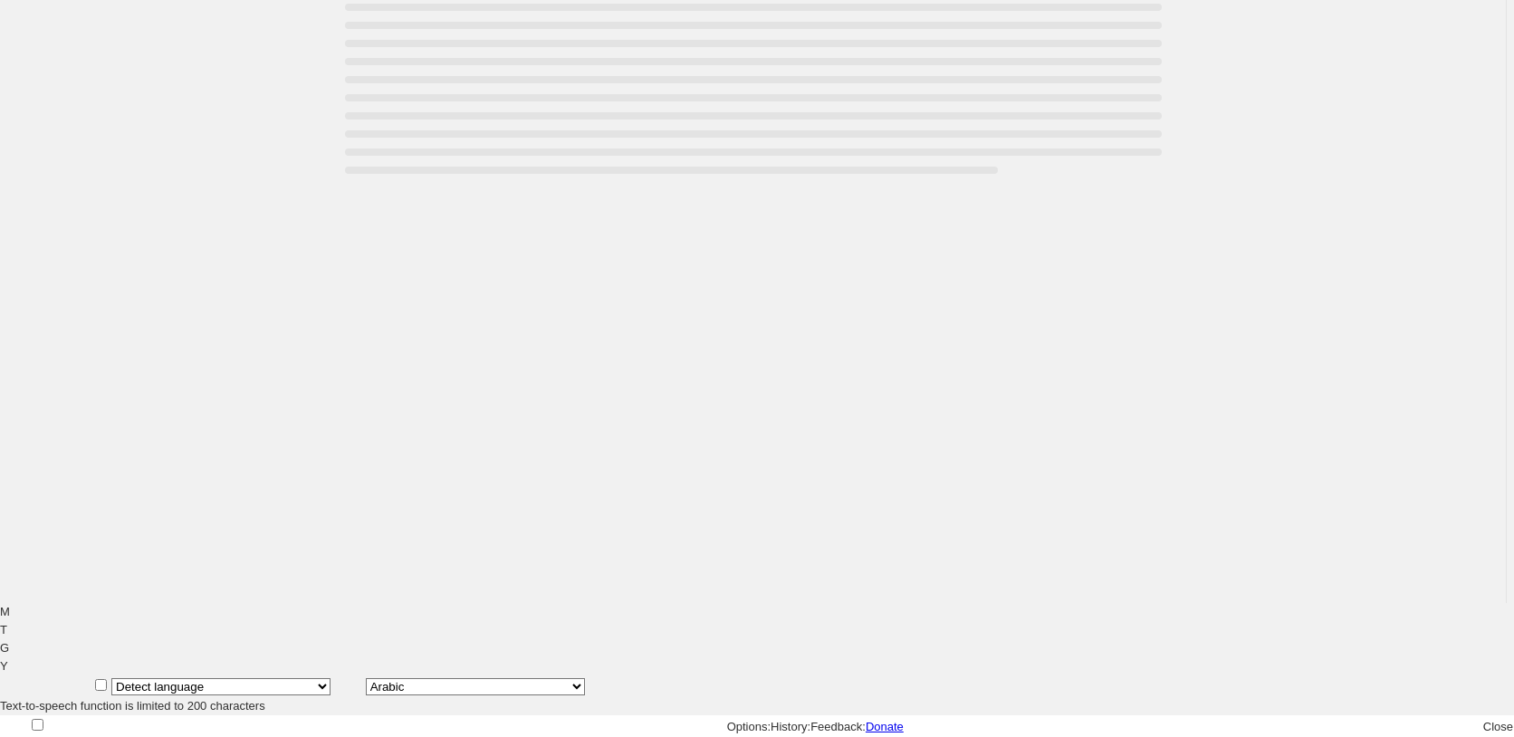
click at [770, 586] on div "NA Bulk Price Editor. This page is ready NA Bulk Price Editor" at bounding box center [753, 234] width 1506 height 737
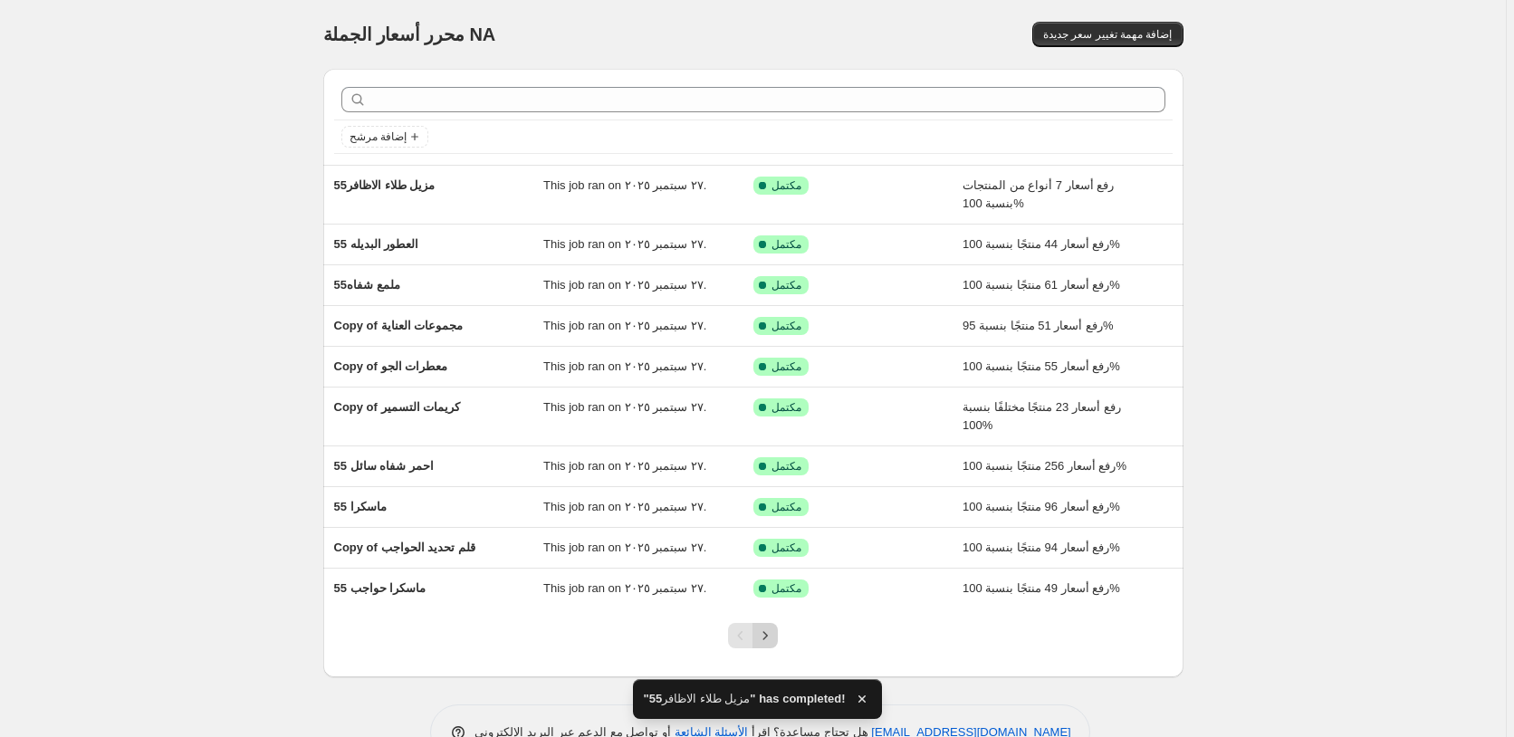
click at [774, 637] on icon "Next" at bounding box center [765, 635] width 18 height 18
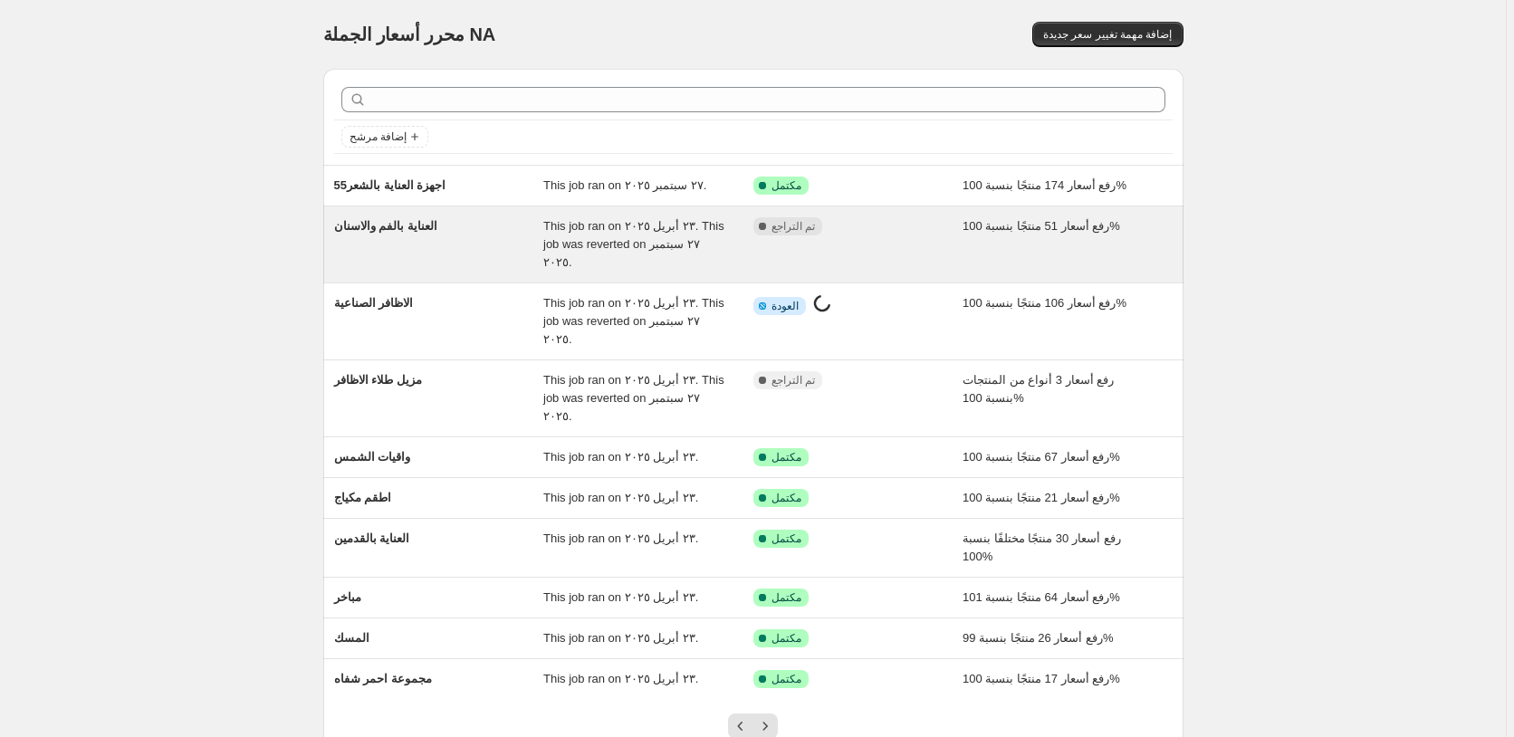
click at [892, 233] on div "مكتمل تم التراجع" at bounding box center [844, 226] width 183 height 18
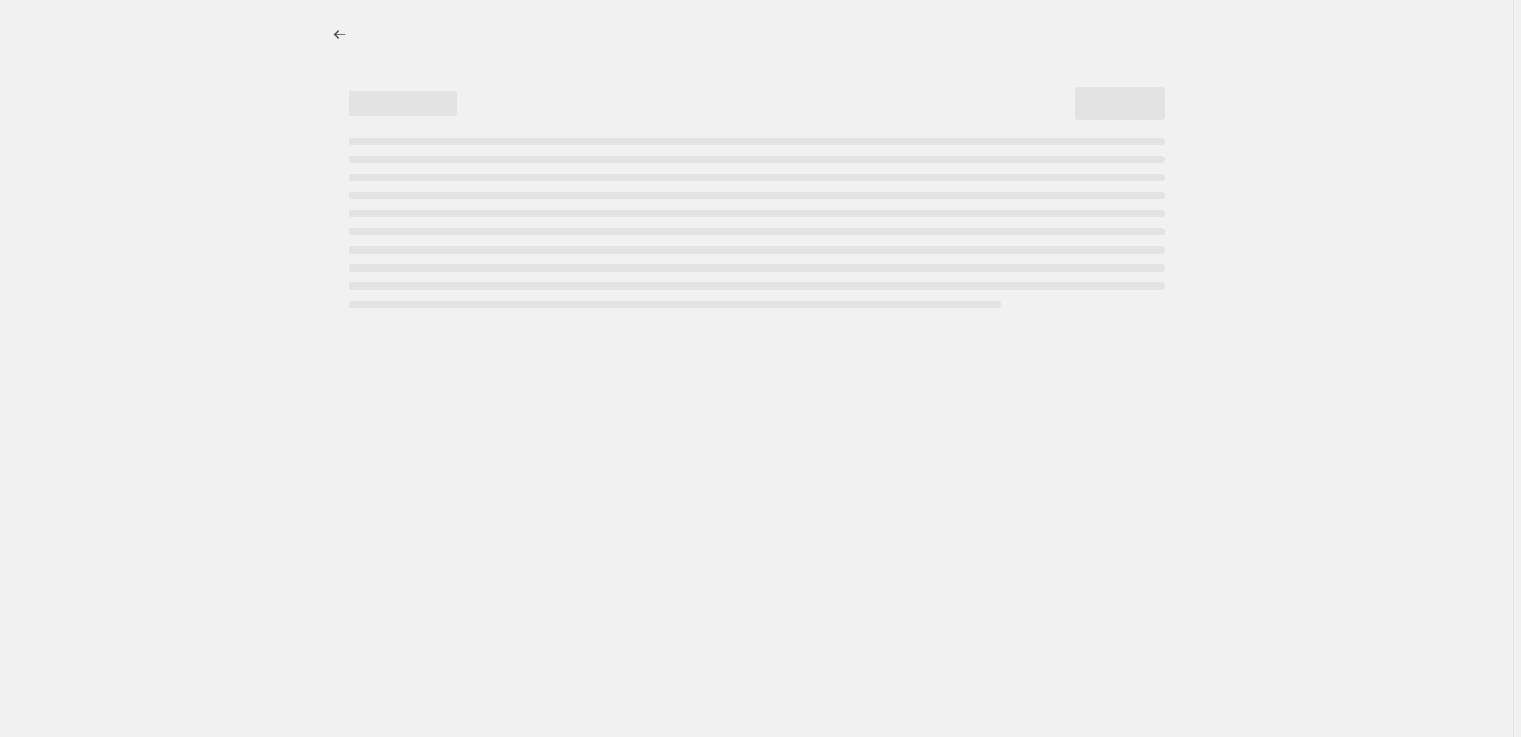
select select "percentage"
select select "pp"
select select "collection"
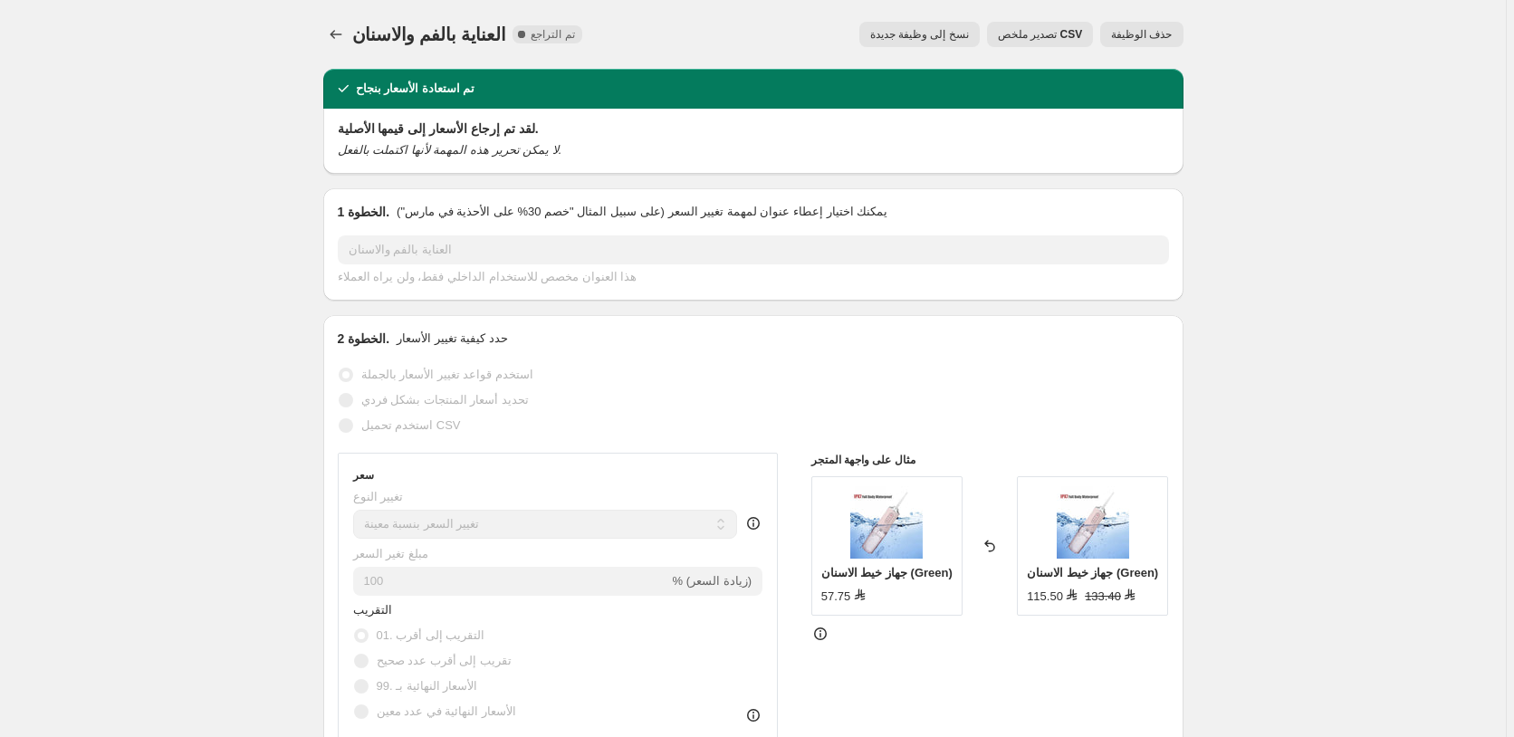
click at [933, 33] on span "نسخ إلى وظيفة جديدة" at bounding box center [919, 34] width 99 height 14
select select "percentage"
select select "pp"
select select "collection"
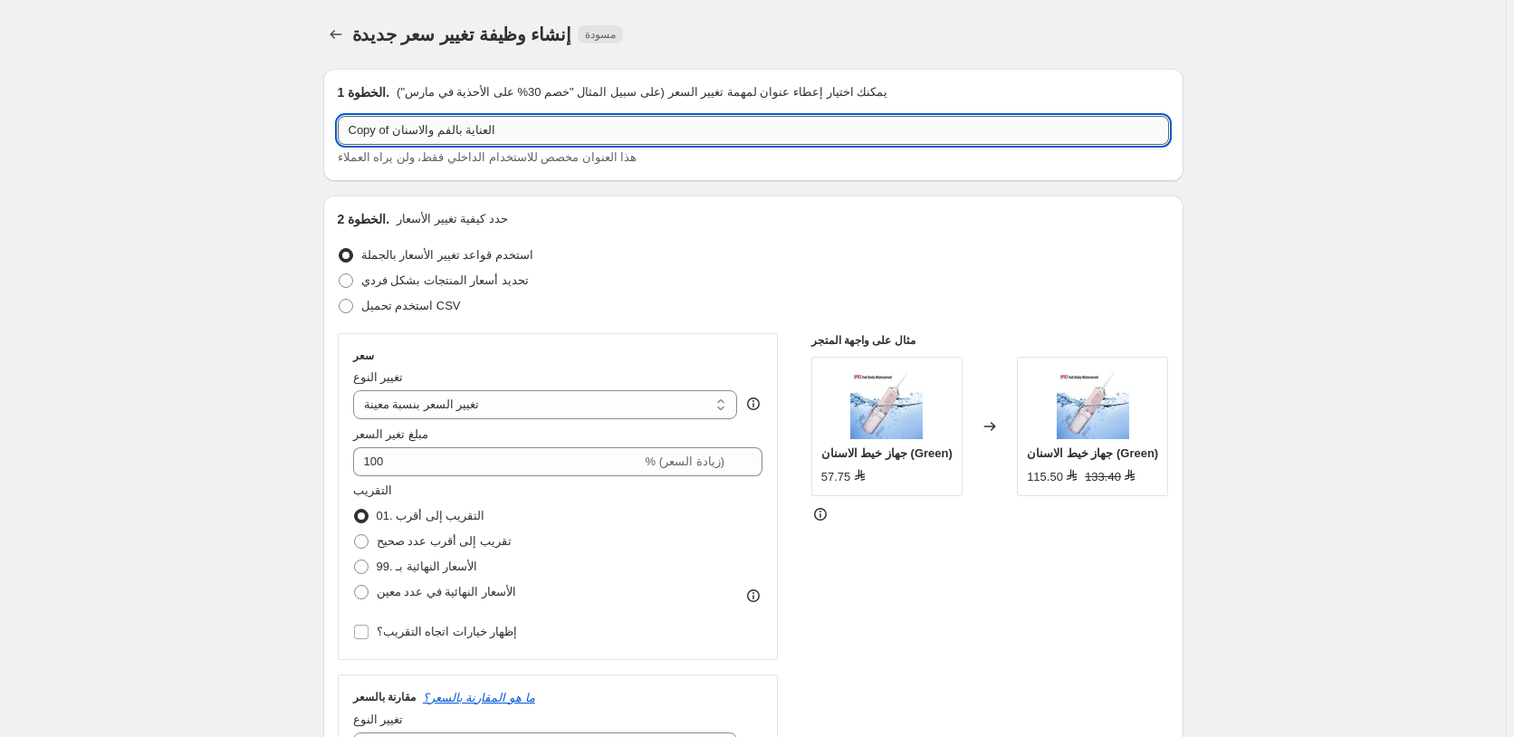
drag, startPoint x: 392, startPoint y: 133, endPoint x: 330, endPoint y: 135, distance: 62.5
click at [338, 135] on input "Copy of العناية بالفم والاسنان" at bounding box center [753, 130] width 831 height 29
paste input "55"
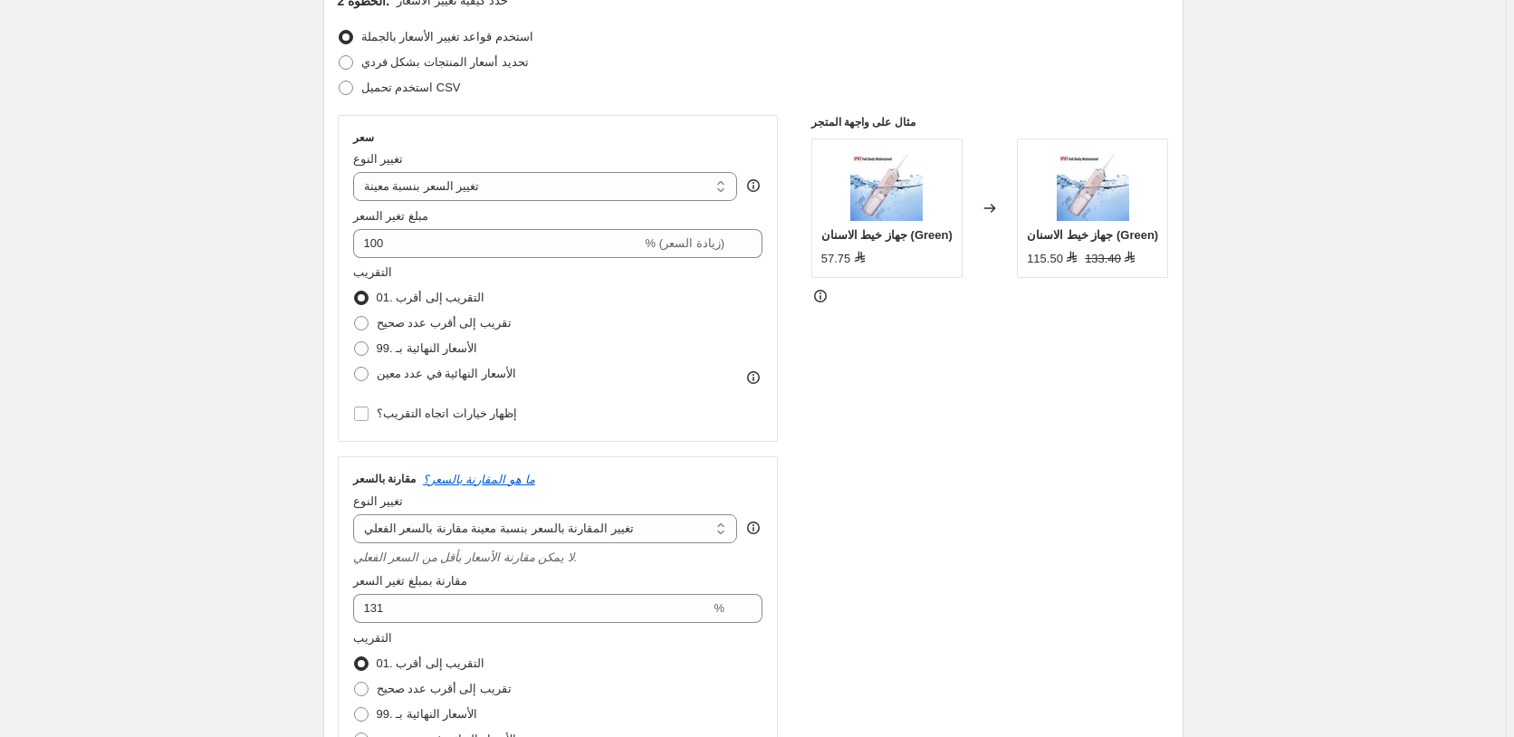
scroll to position [1556, 0]
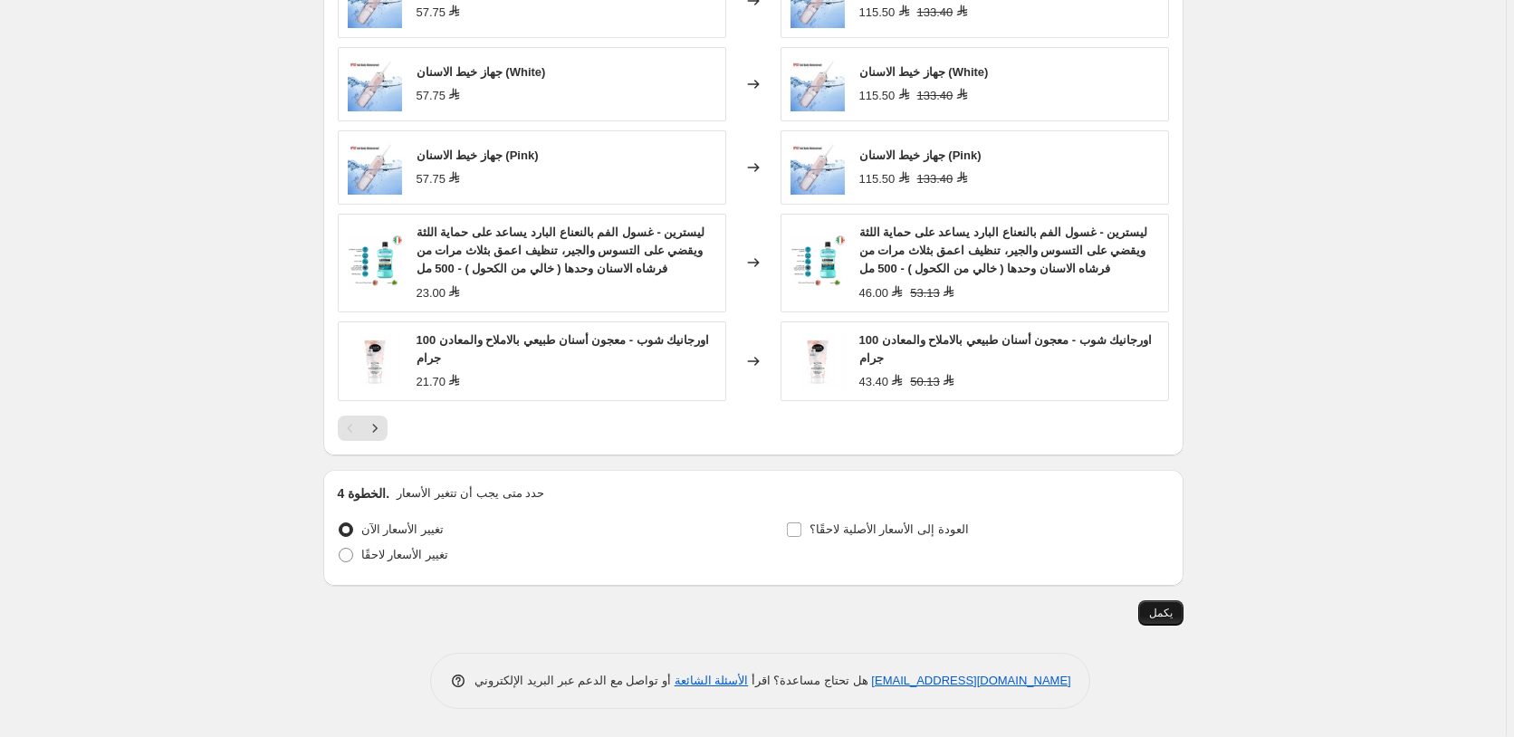
type input "55 العناية بالفم والاسنان"
click at [1167, 617] on span "يكمل" at bounding box center [1161, 613] width 24 height 14
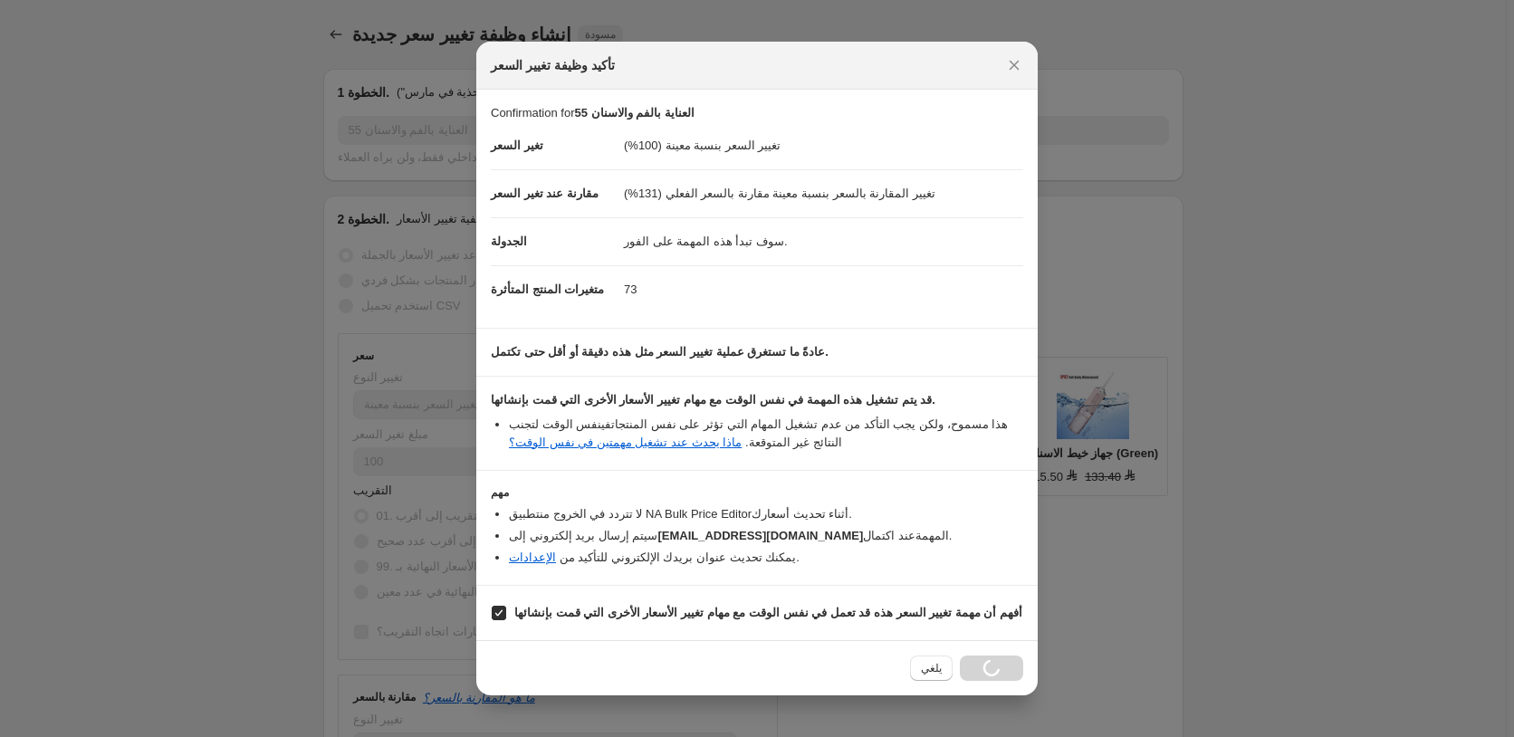
select select "percentage"
select select "pp"
select select "collection"
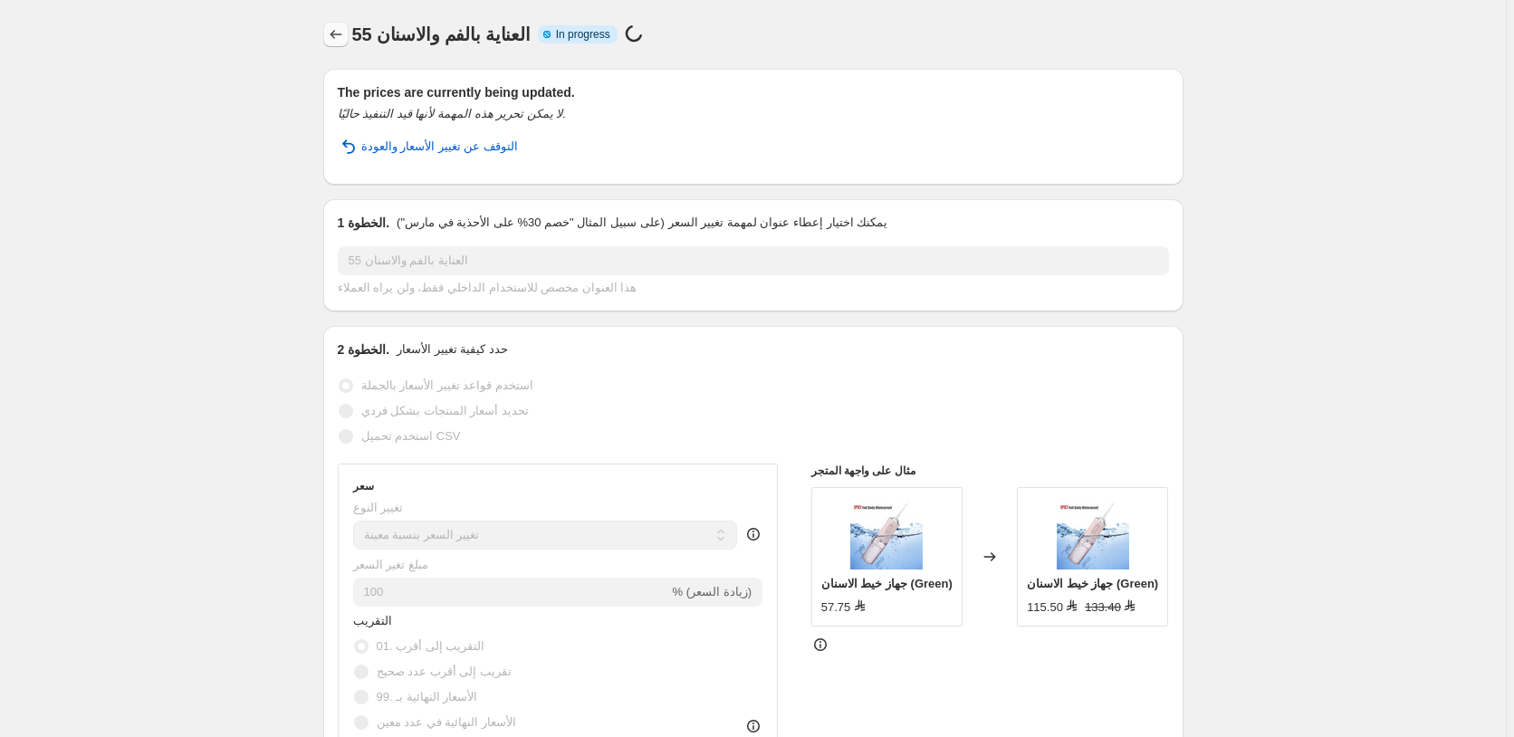
click at [336, 33] on icon "Price change jobs" at bounding box center [336, 34] width 12 height 9
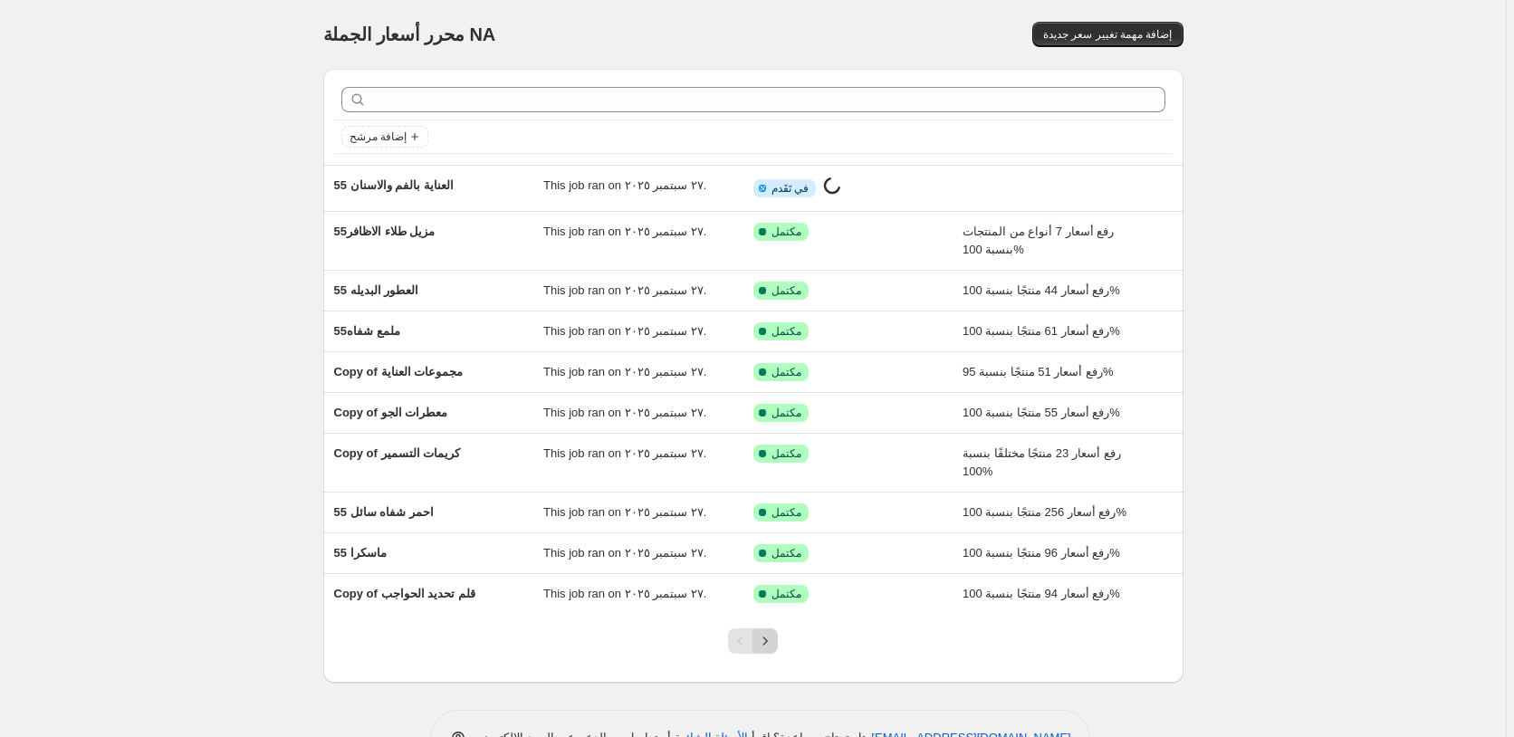
click at [768, 639] on icon "Next" at bounding box center [765, 640] width 5 height 8
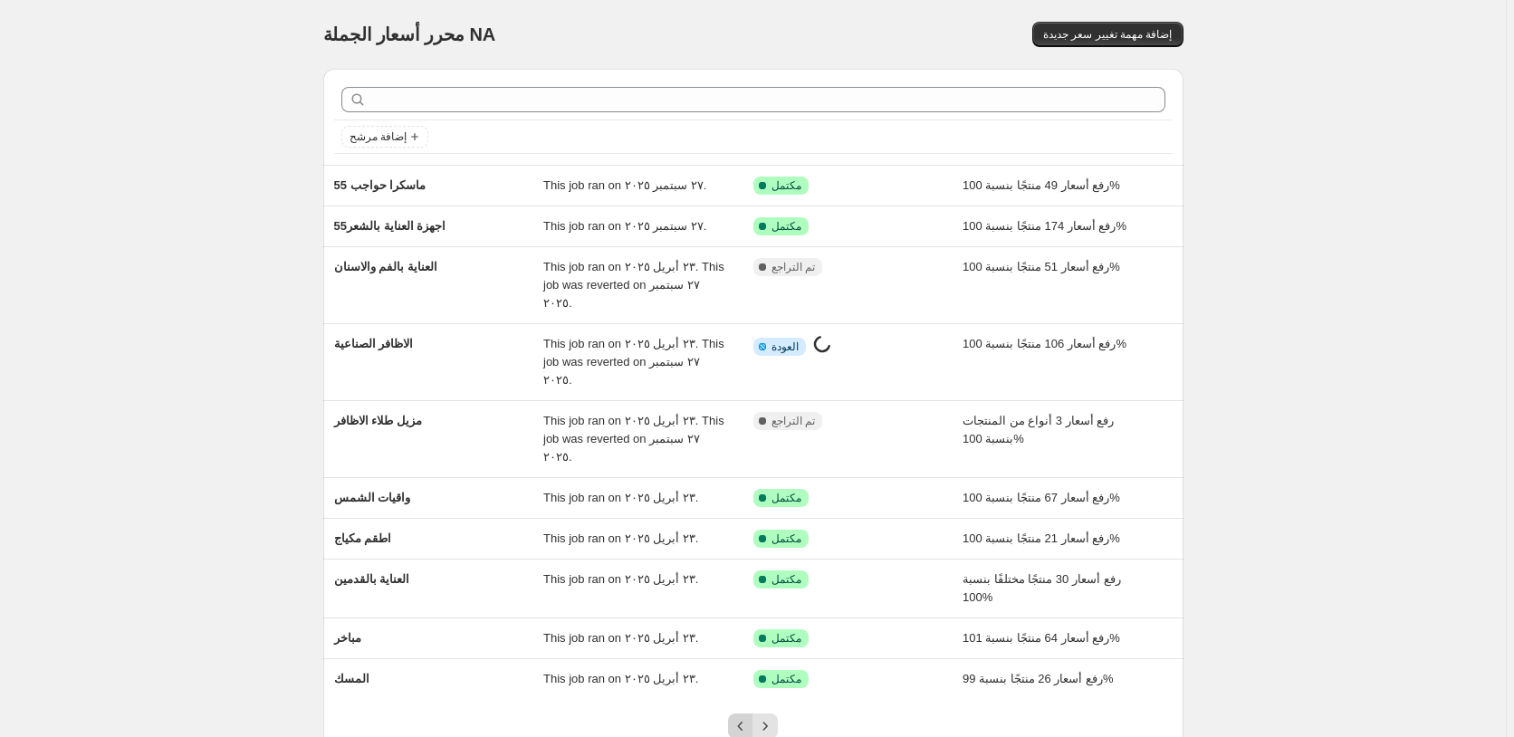
click at [741, 717] on icon "Previous" at bounding box center [741, 726] width 18 height 18
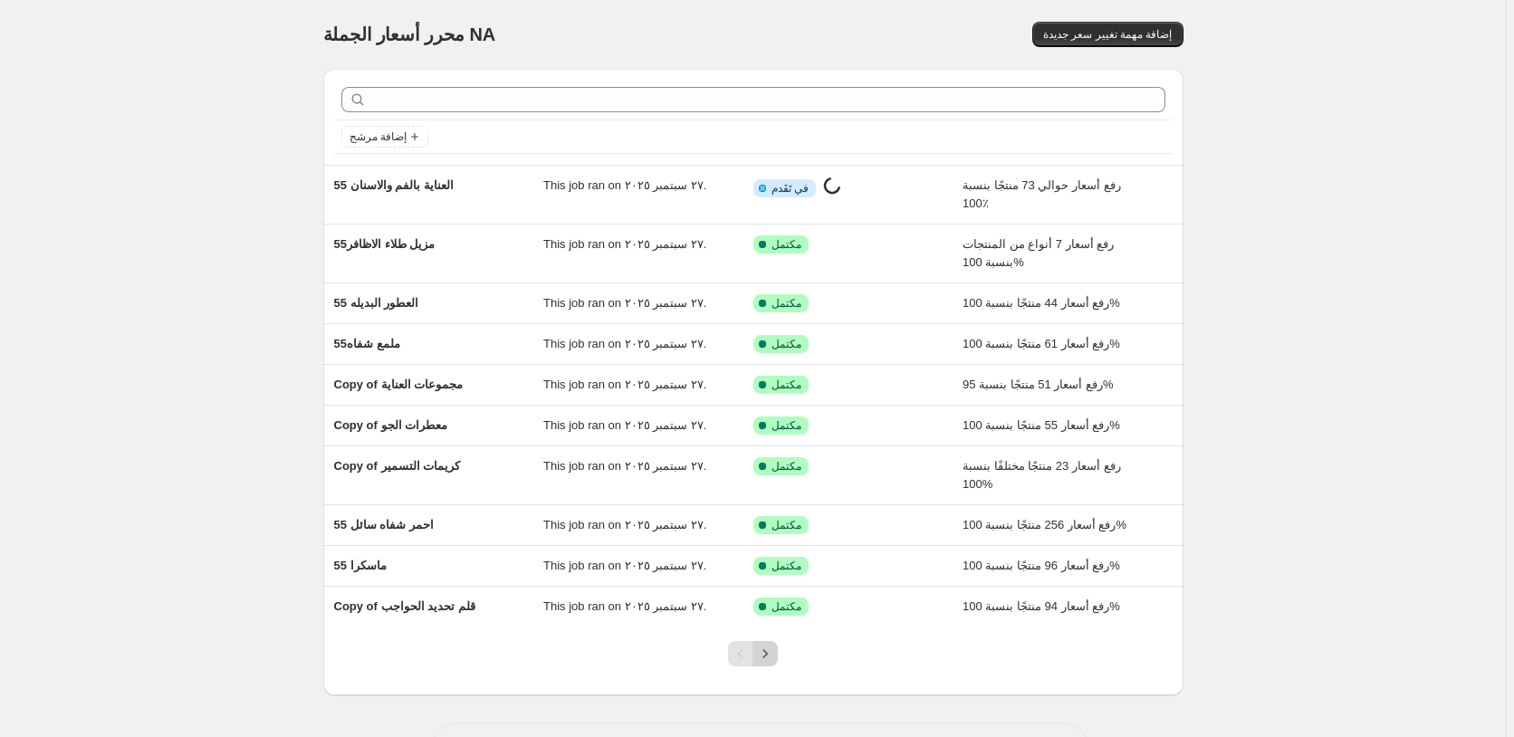
click at [772, 656] on icon "Next" at bounding box center [765, 654] width 18 height 18
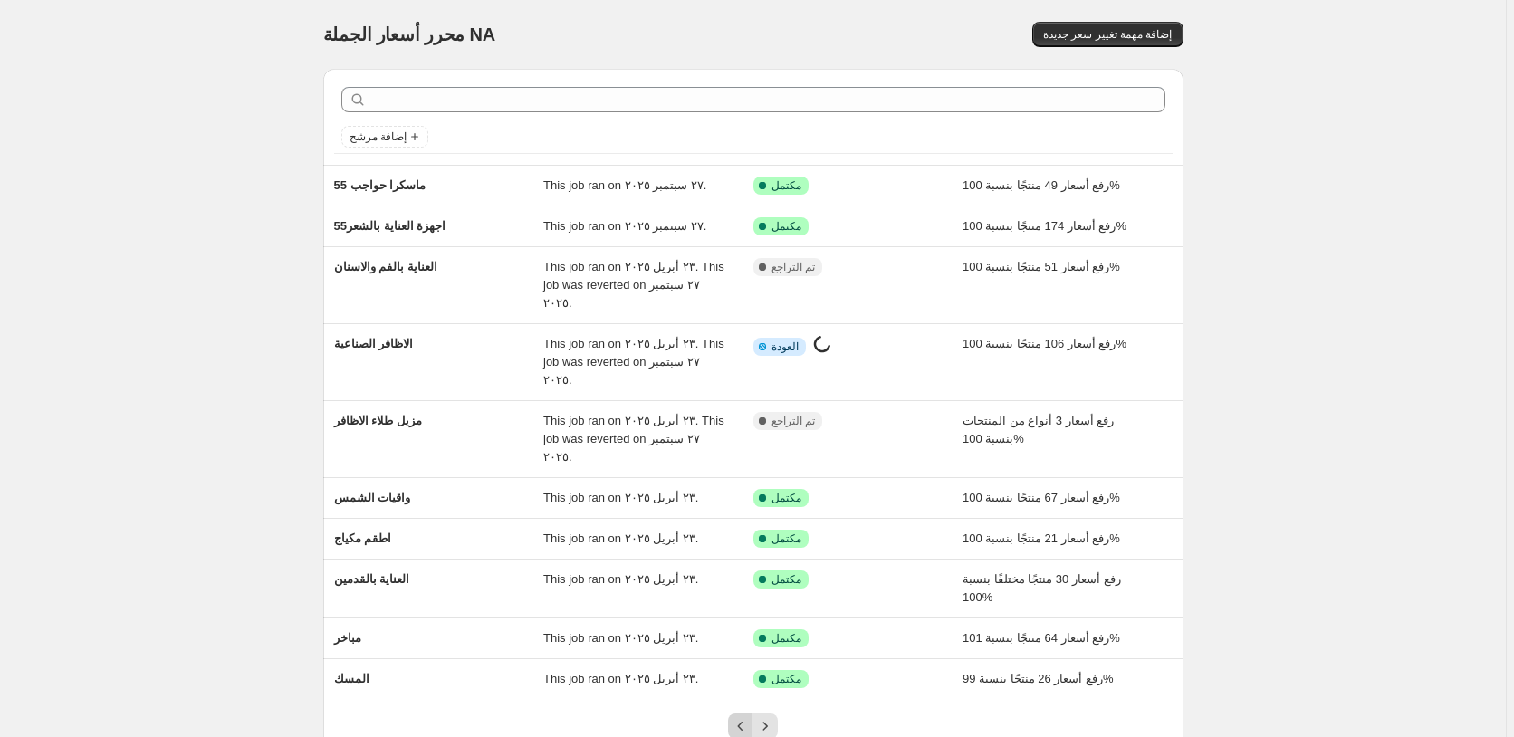
click at [747, 717] on icon "Previous" at bounding box center [741, 726] width 18 height 18
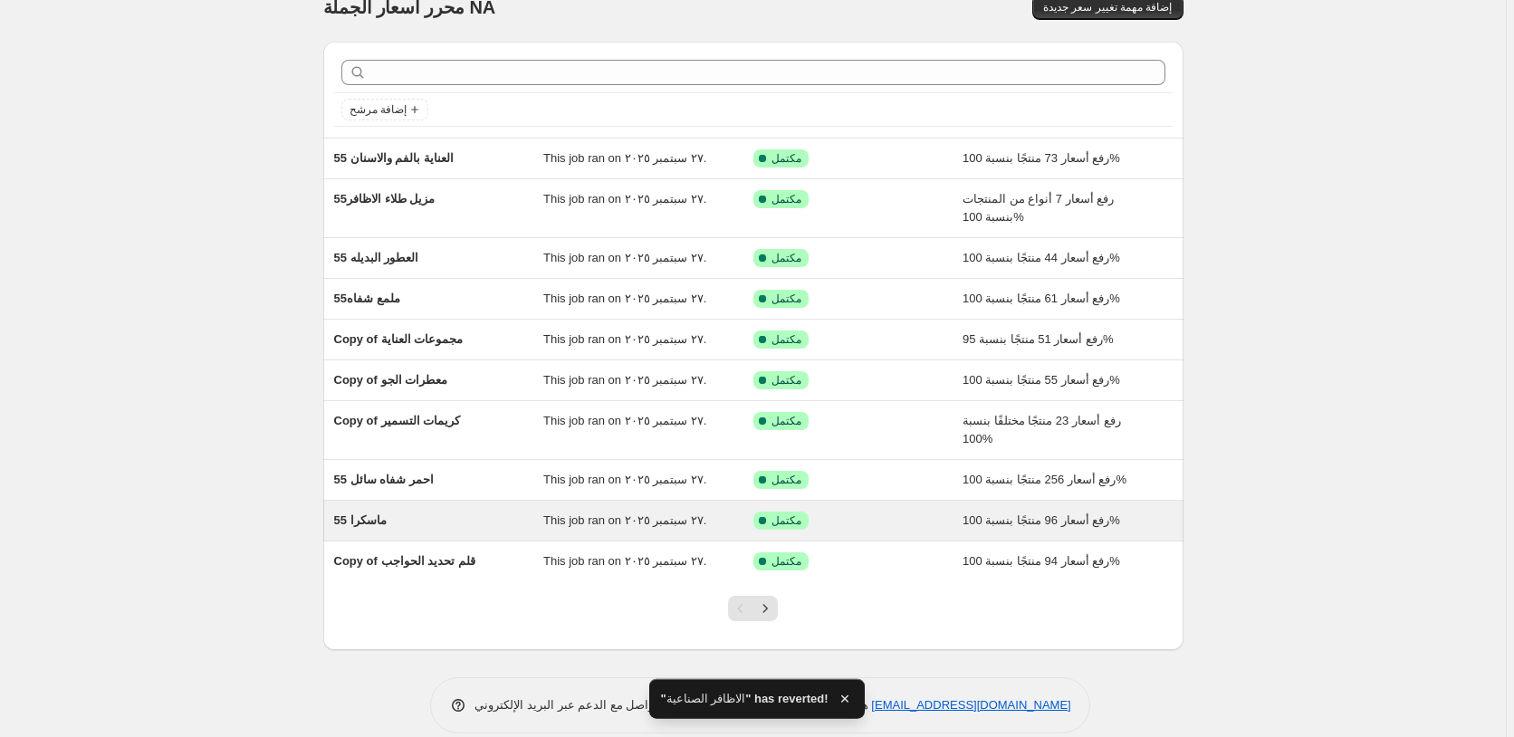
scroll to position [51, 0]
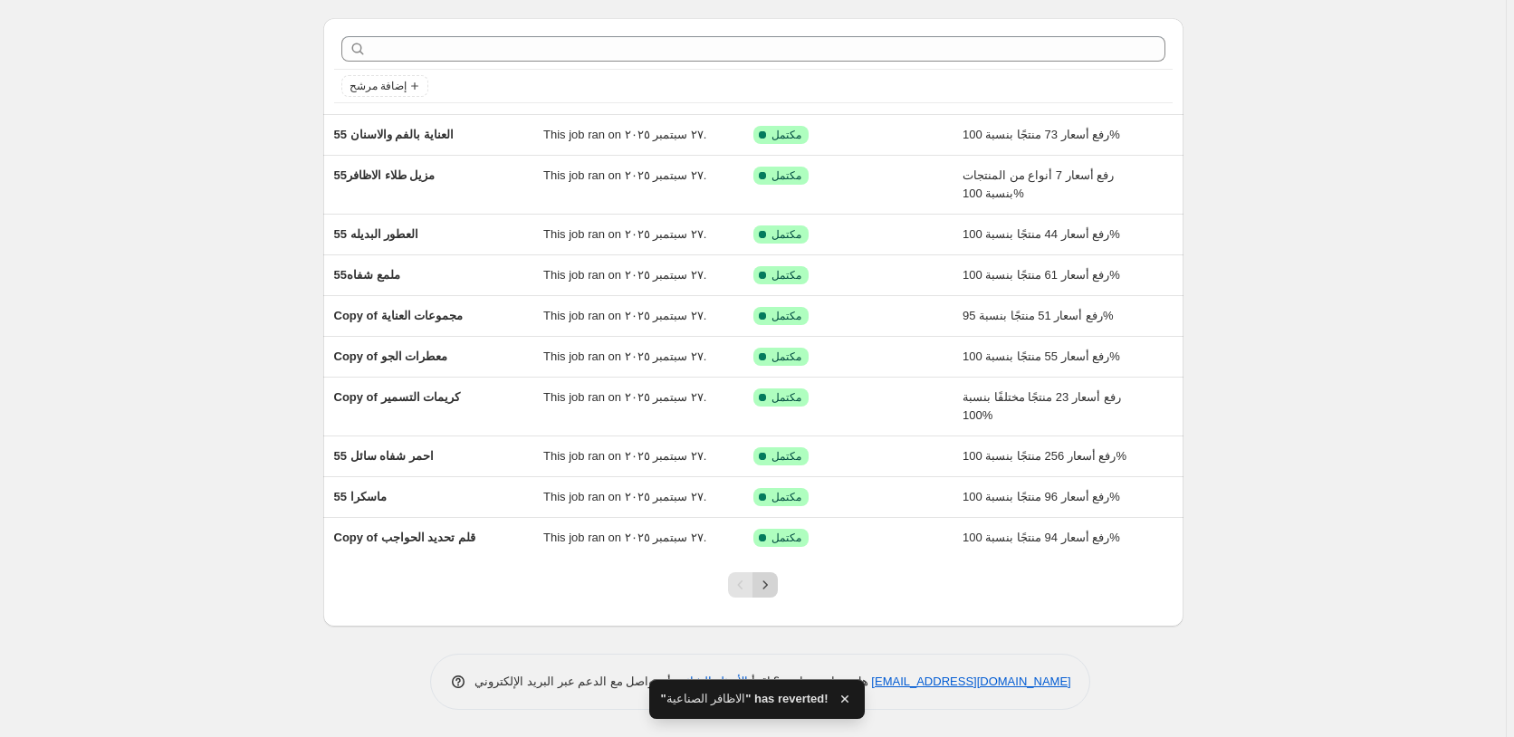
click at [772, 581] on icon "Next" at bounding box center [765, 585] width 18 height 18
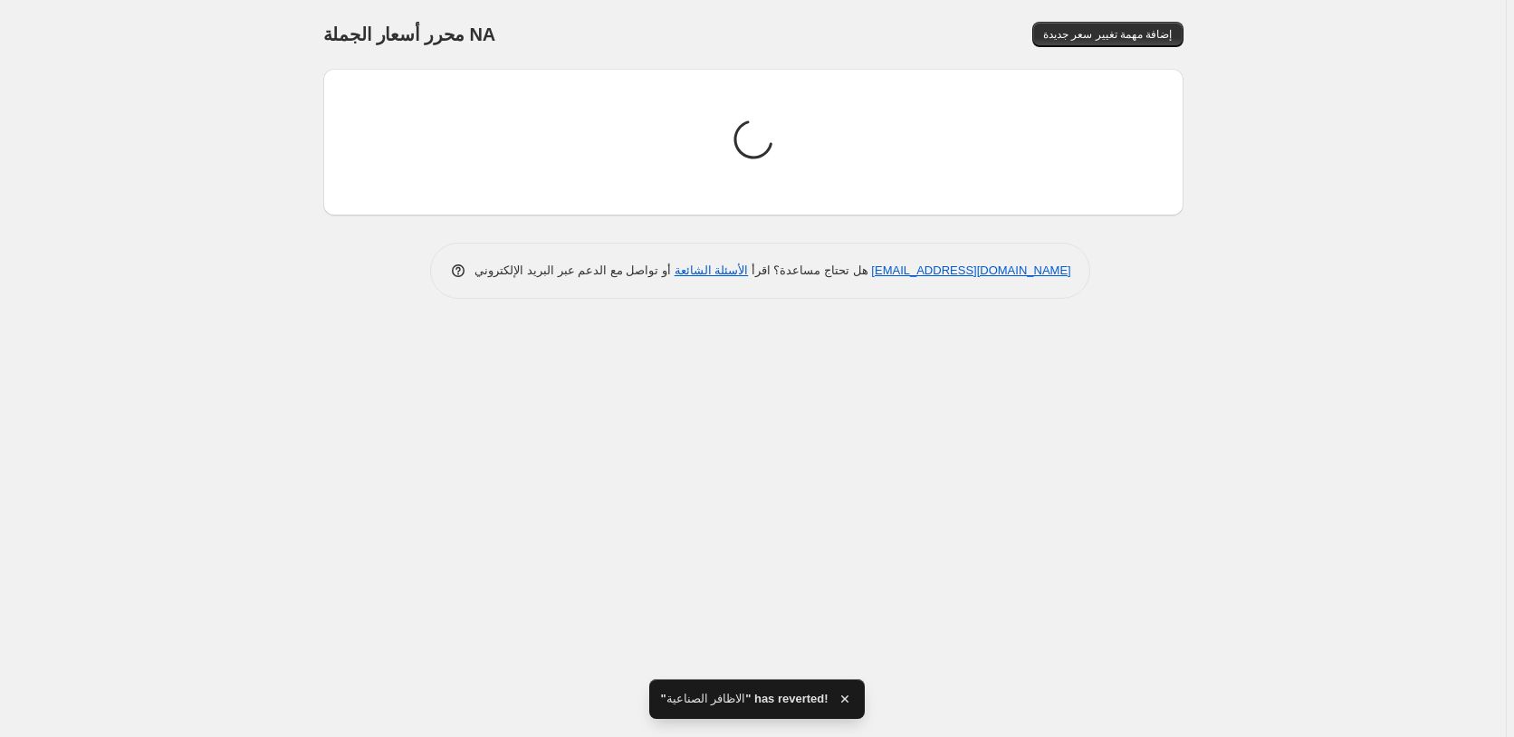
scroll to position [0, 0]
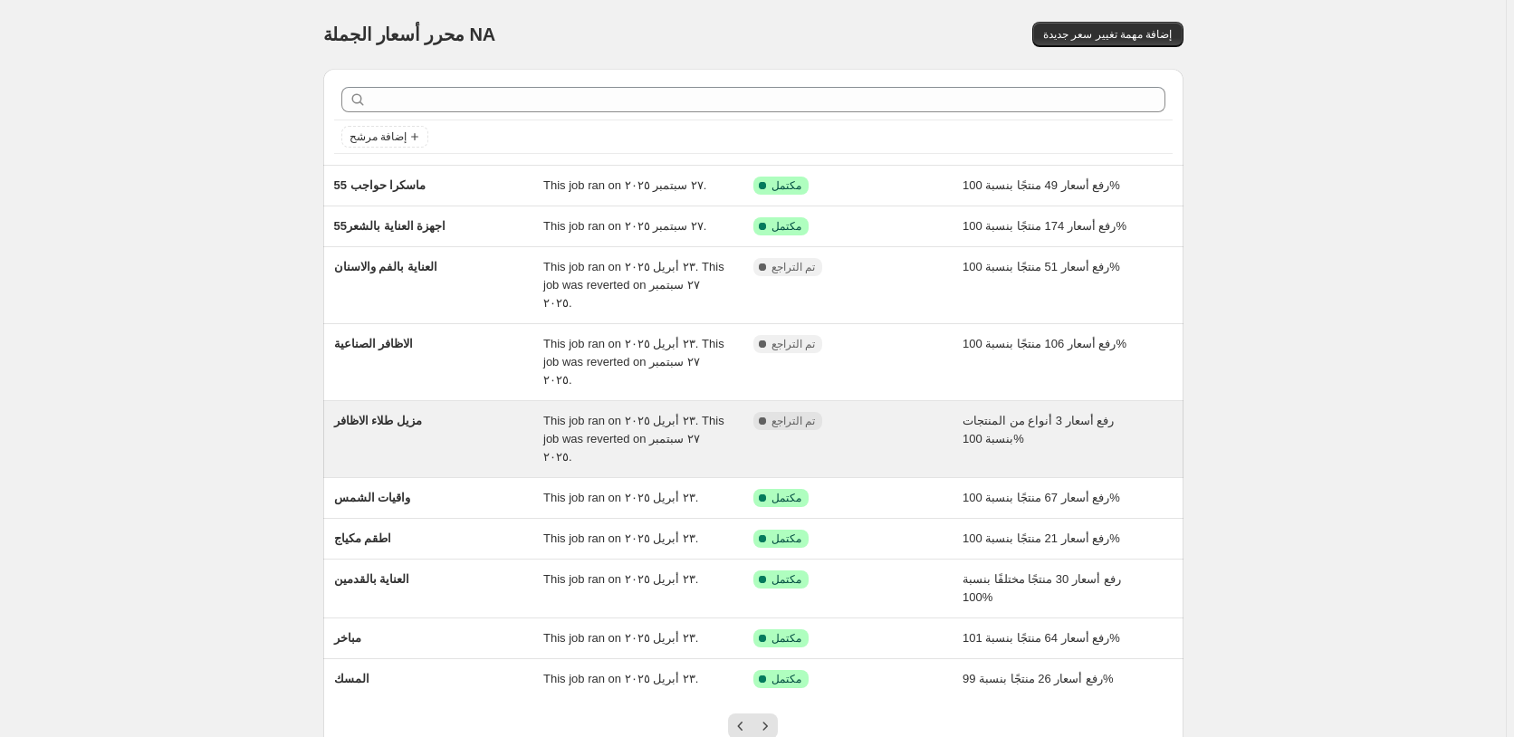
click at [897, 412] on div "مكتمل تم التراجع" at bounding box center [844, 421] width 183 height 18
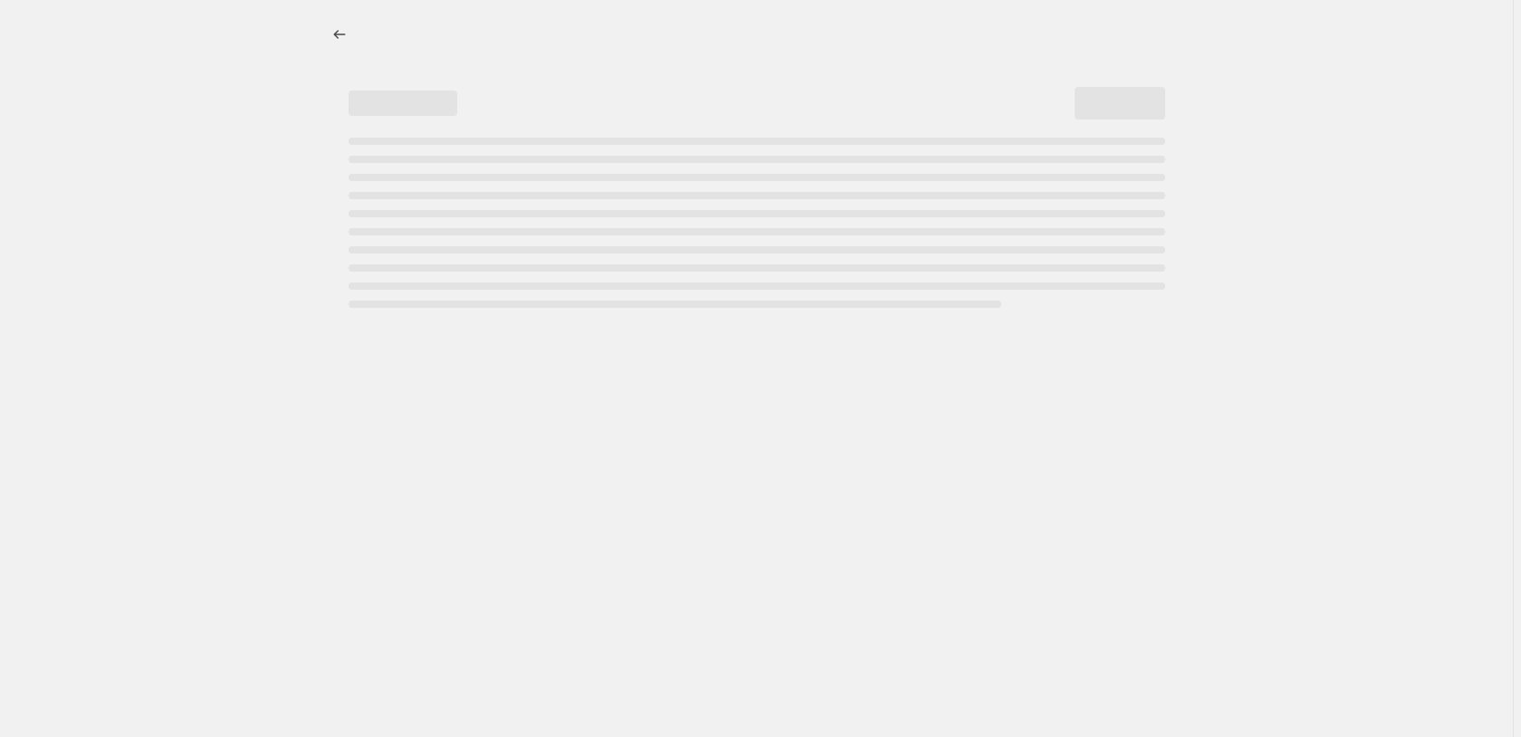
select select "percentage"
select select "pp"
select select "collection"
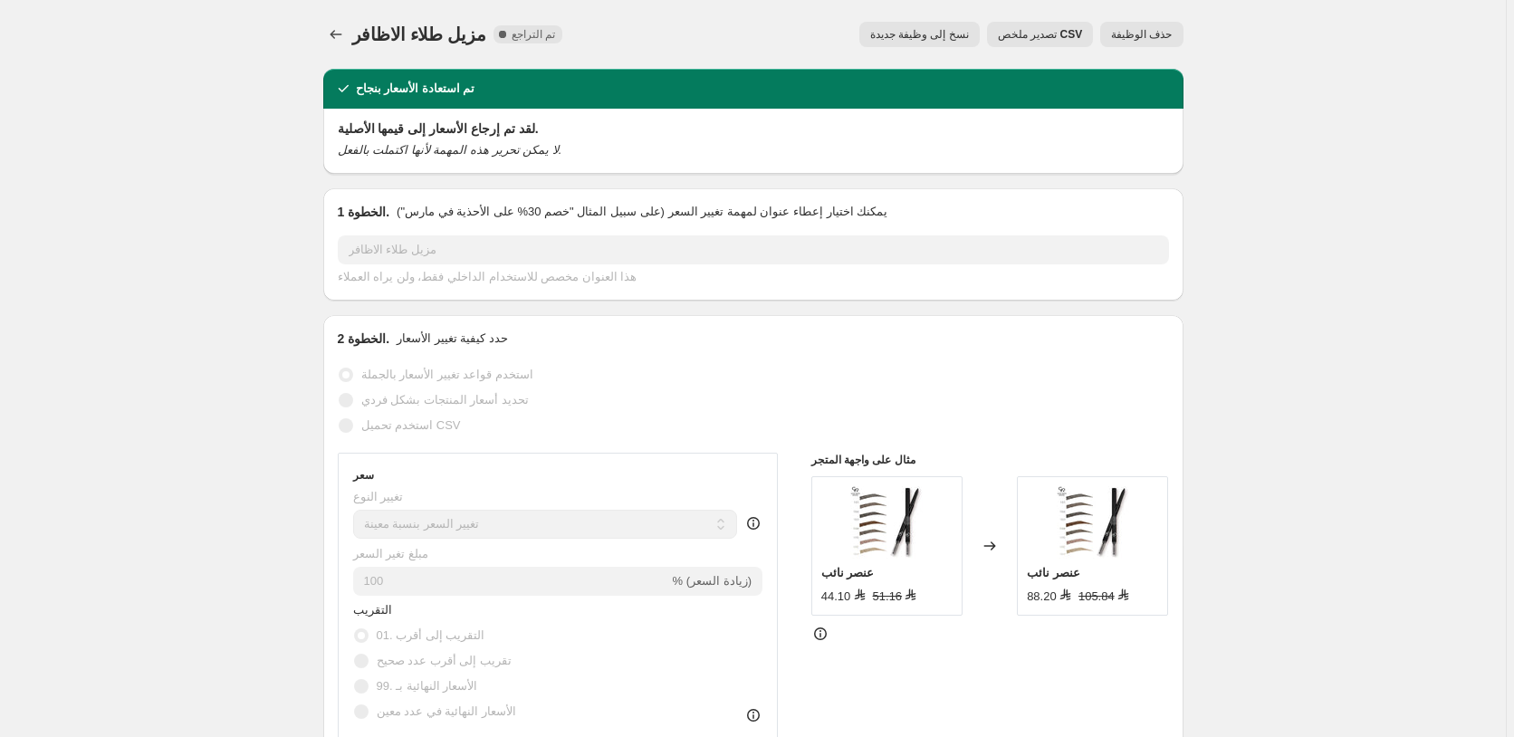
click at [932, 35] on span "نسخ إلى وظيفة جديدة" at bounding box center [919, 34] width 99 height 14
select select "percentage"
select select "pp"
select select "collection"
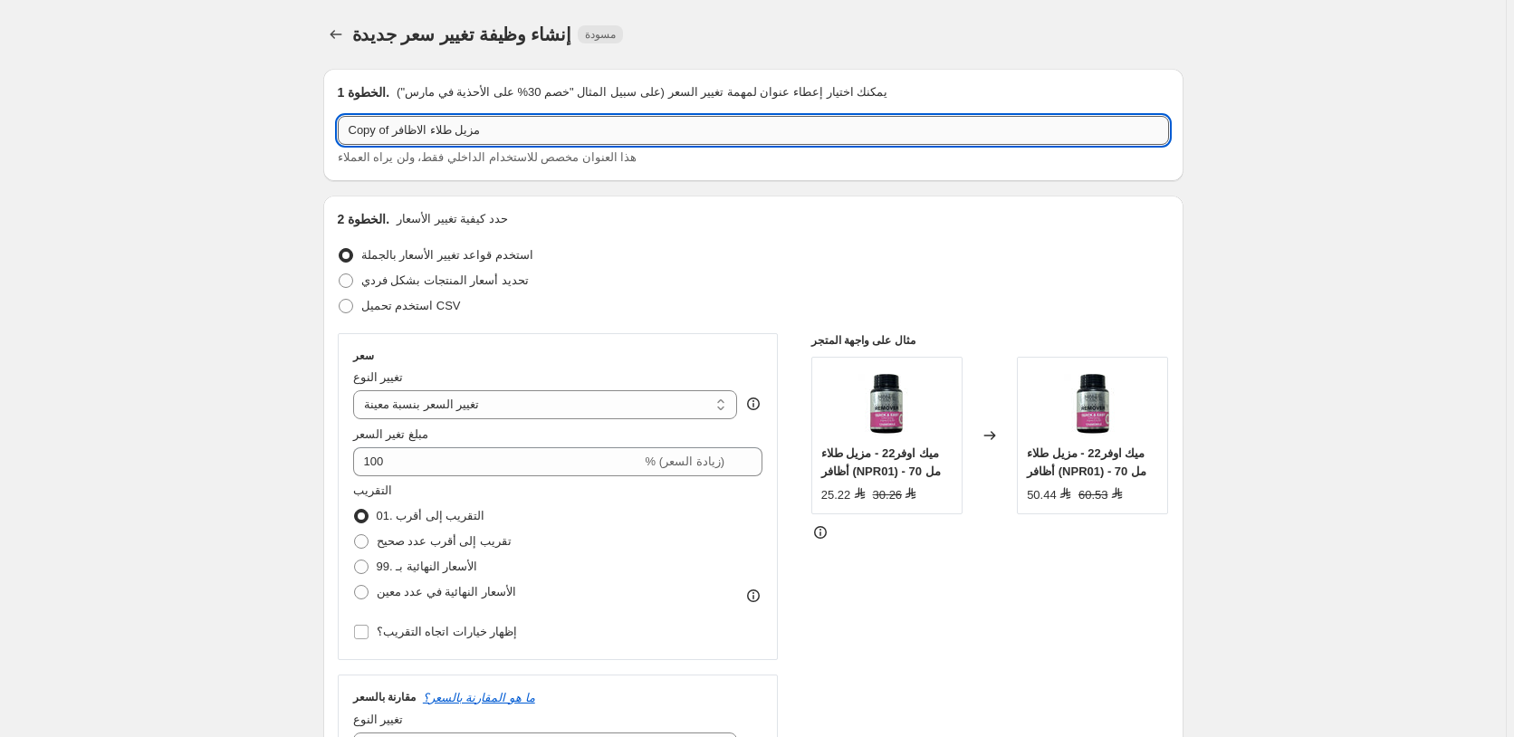
drag, startPoint x: 392, startPoint y: 130, endPoint x: 332, endPoint y: 132, distance: 59.8
click at [338, 132] on input "Copy of مزيل طلاء الاظافر" at bounding box center [753, 130] width 831 height 29
paste input "55"
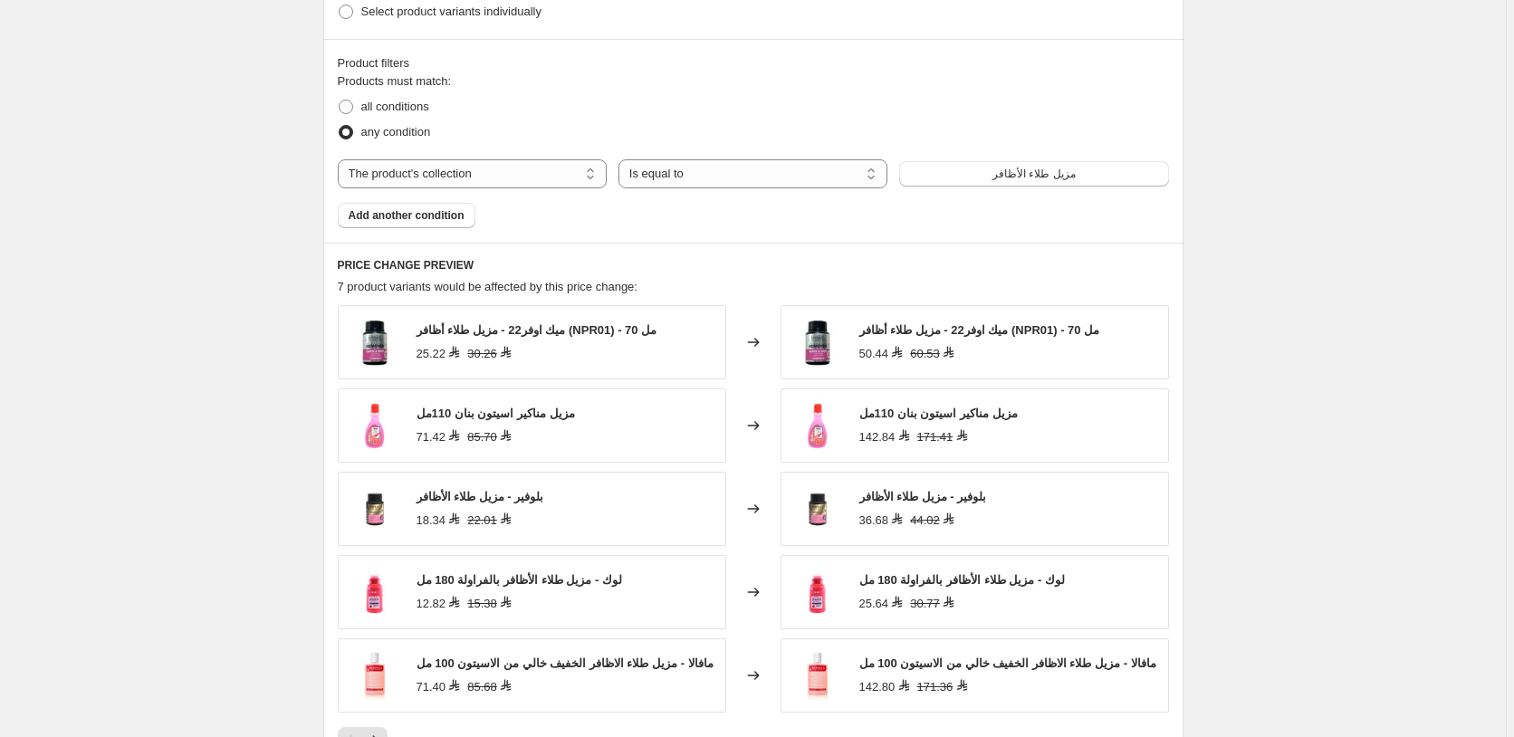
scroll to position [1526, 0]
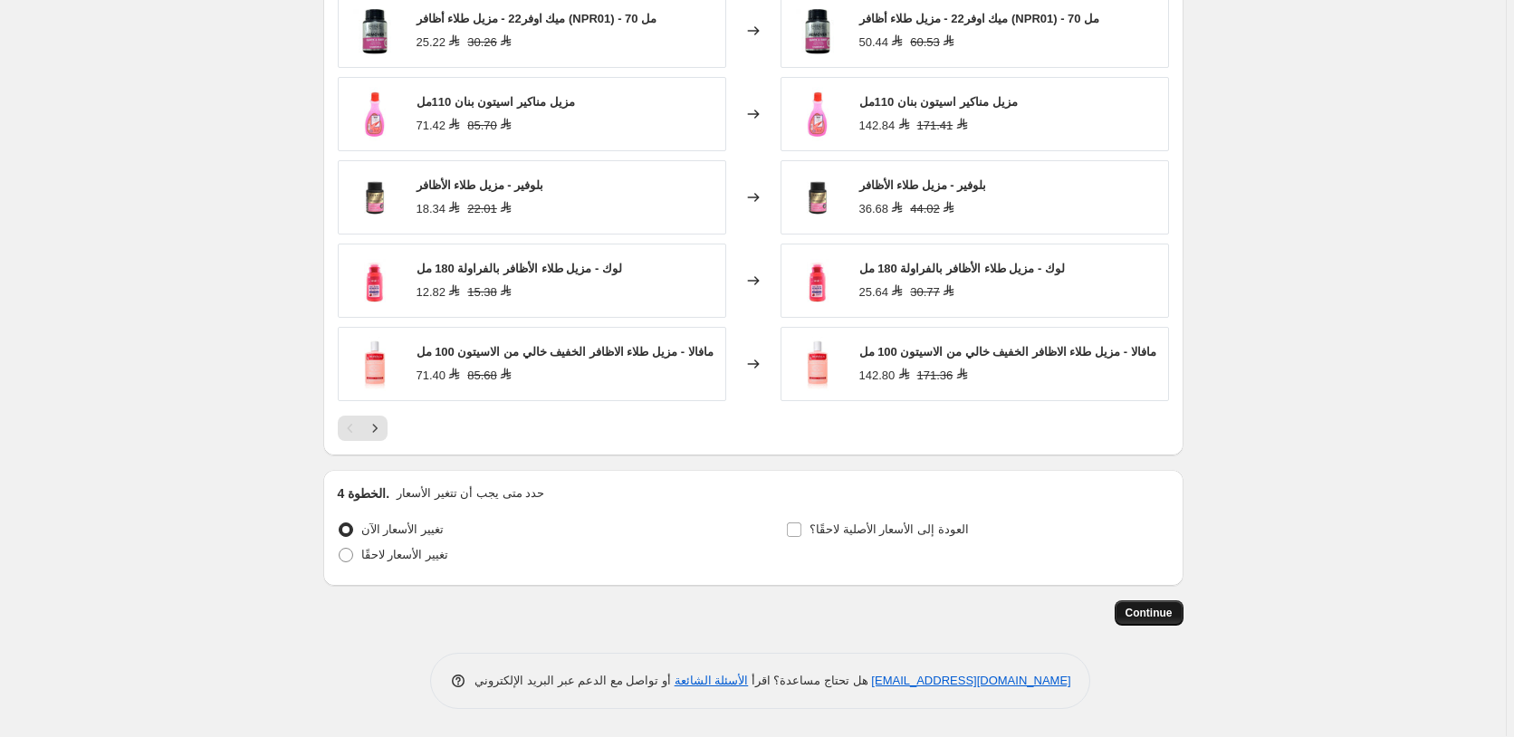
type input "55 مزيل طلاء الاظافر"
click at [1154, 611] on span "Continue" at bounding box center [1148, 613] width 47 height 14
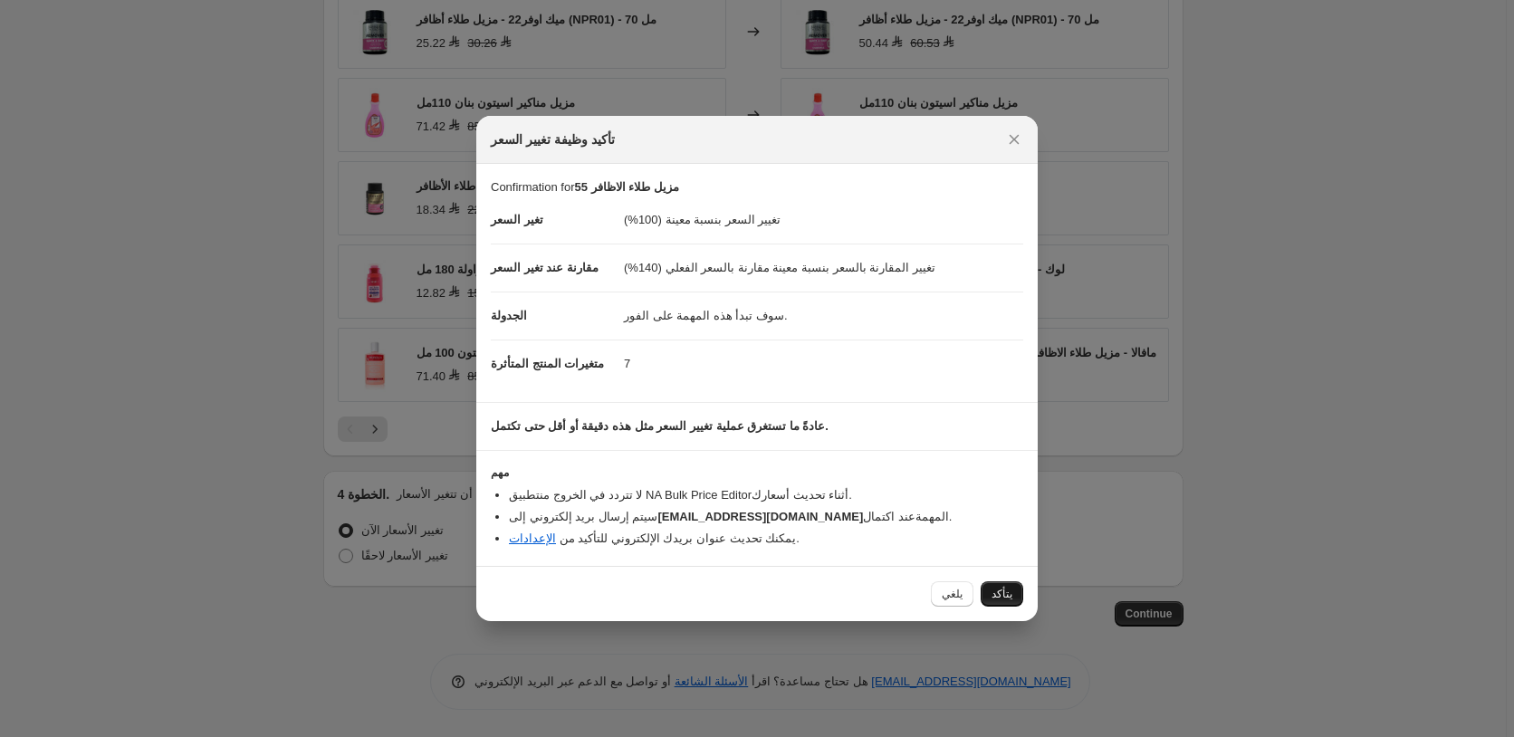
click at [1002, 597] on span "يتأكد" at bounding box center [1001, 594] width 21 height 14
click at [1002, 597] on div "يلغي يتأكد" at bounding box center [977, 593] width 92 height 25
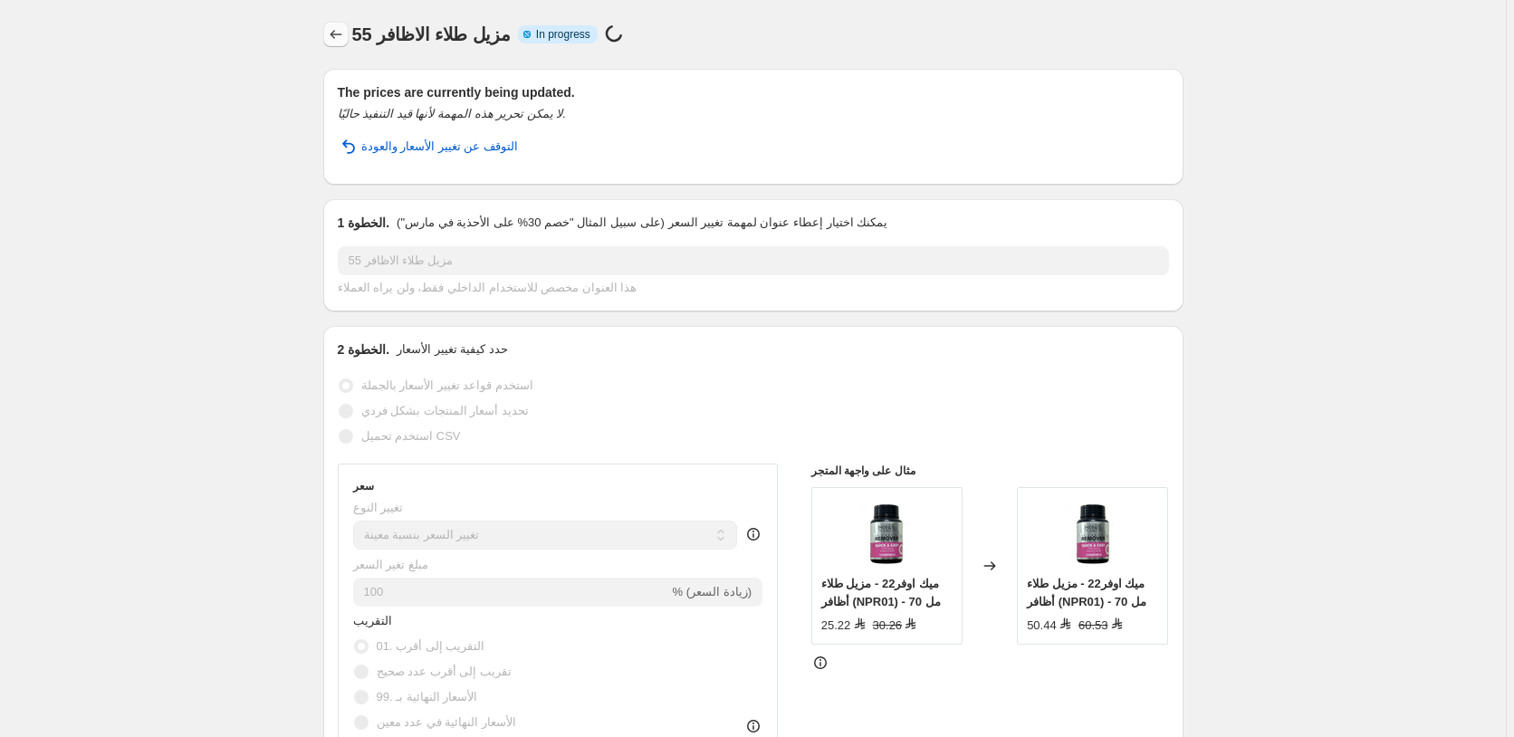
click at [336, 36] on icon "Price change jobs" at bounding box center [336, 34] width 12 height 9
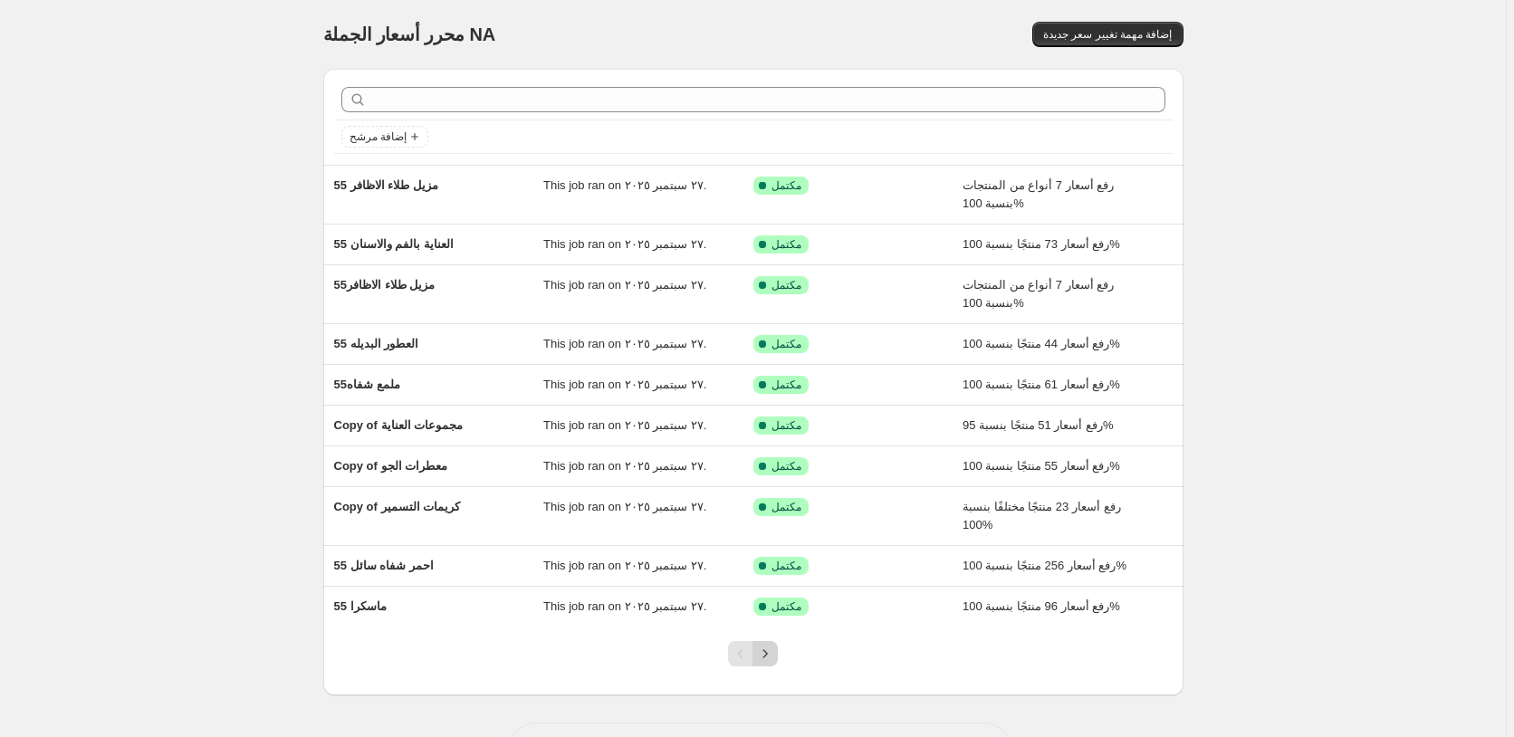
click at [770, 652] on icon "Next" at bounding box center [765, 654] width 18 height 18
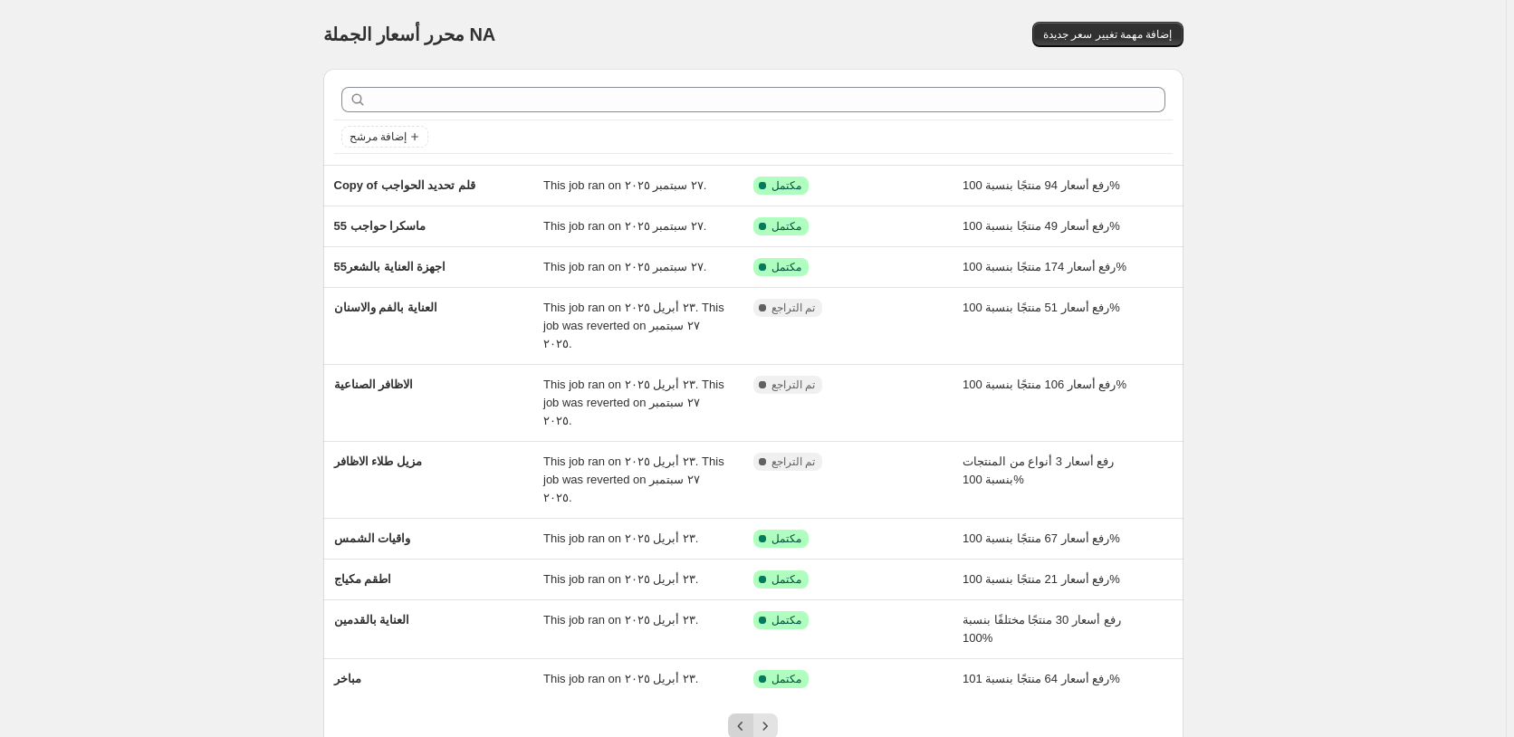
click at [742, 717] on icon "Previous" at bounding box center [741, 726] width 18 height 18
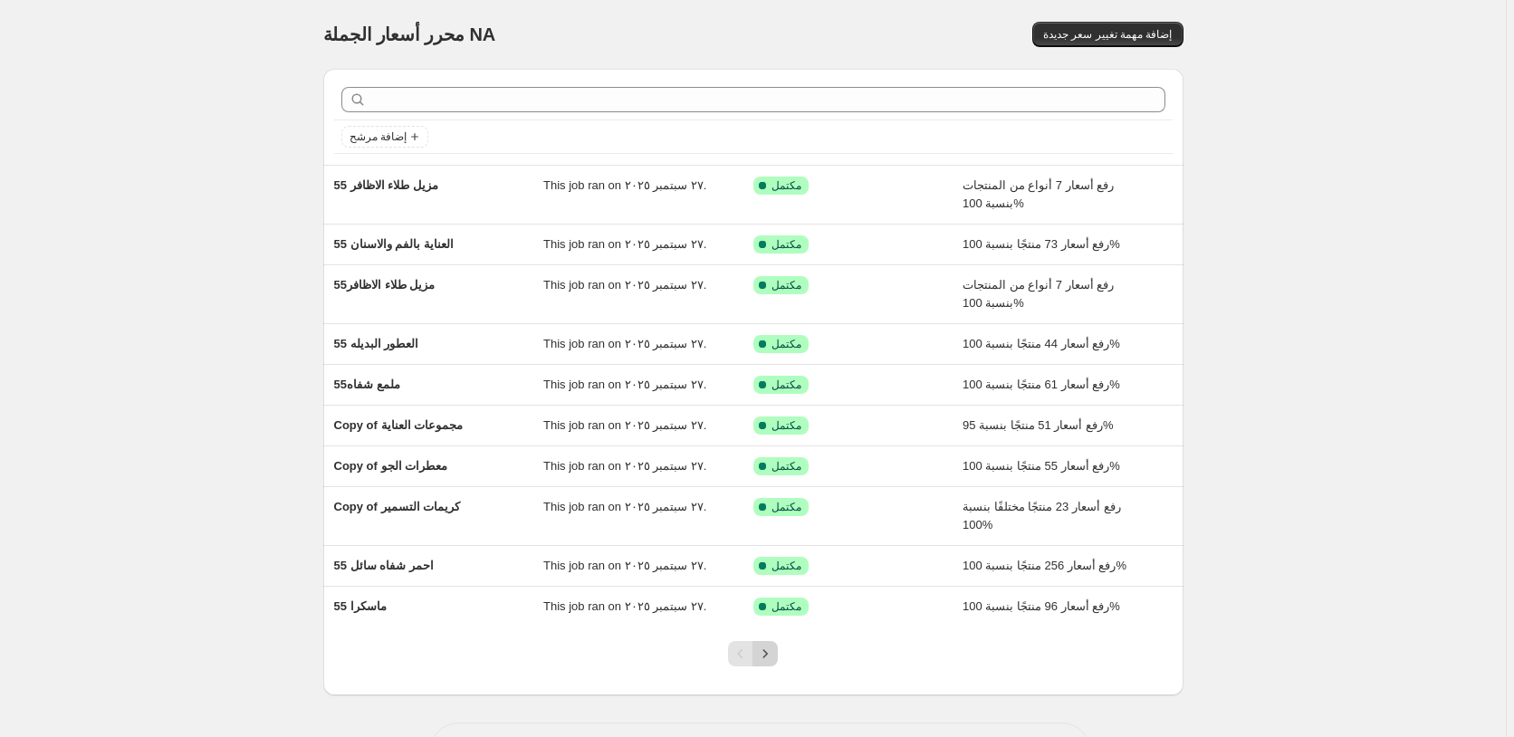
click at [770, 651] on icon "Next" at bounding box center [765, 654] width 18 height 18
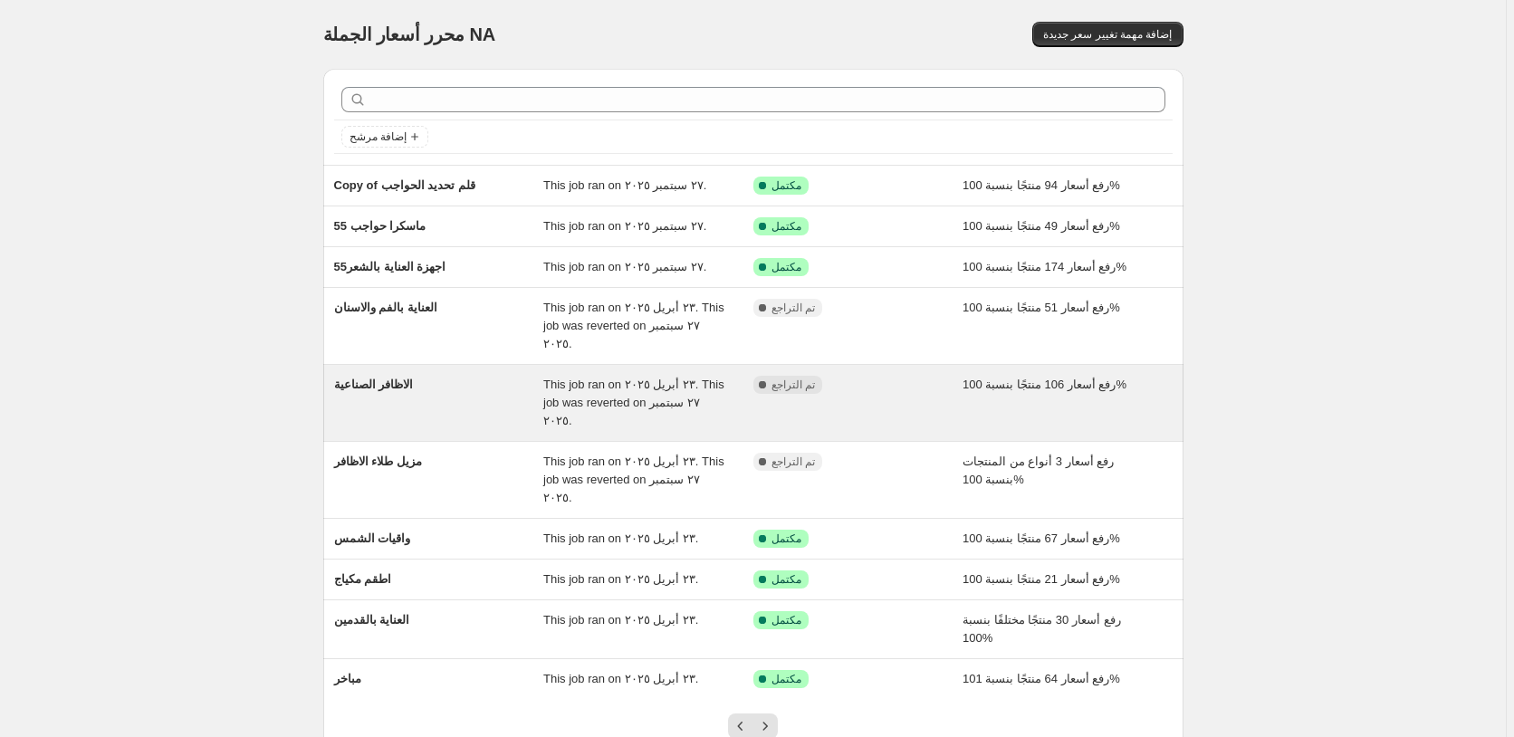
click at [912, 377] on div "مكتمل تم التراجع" at bounding box center [858, 403] width 210 height 54
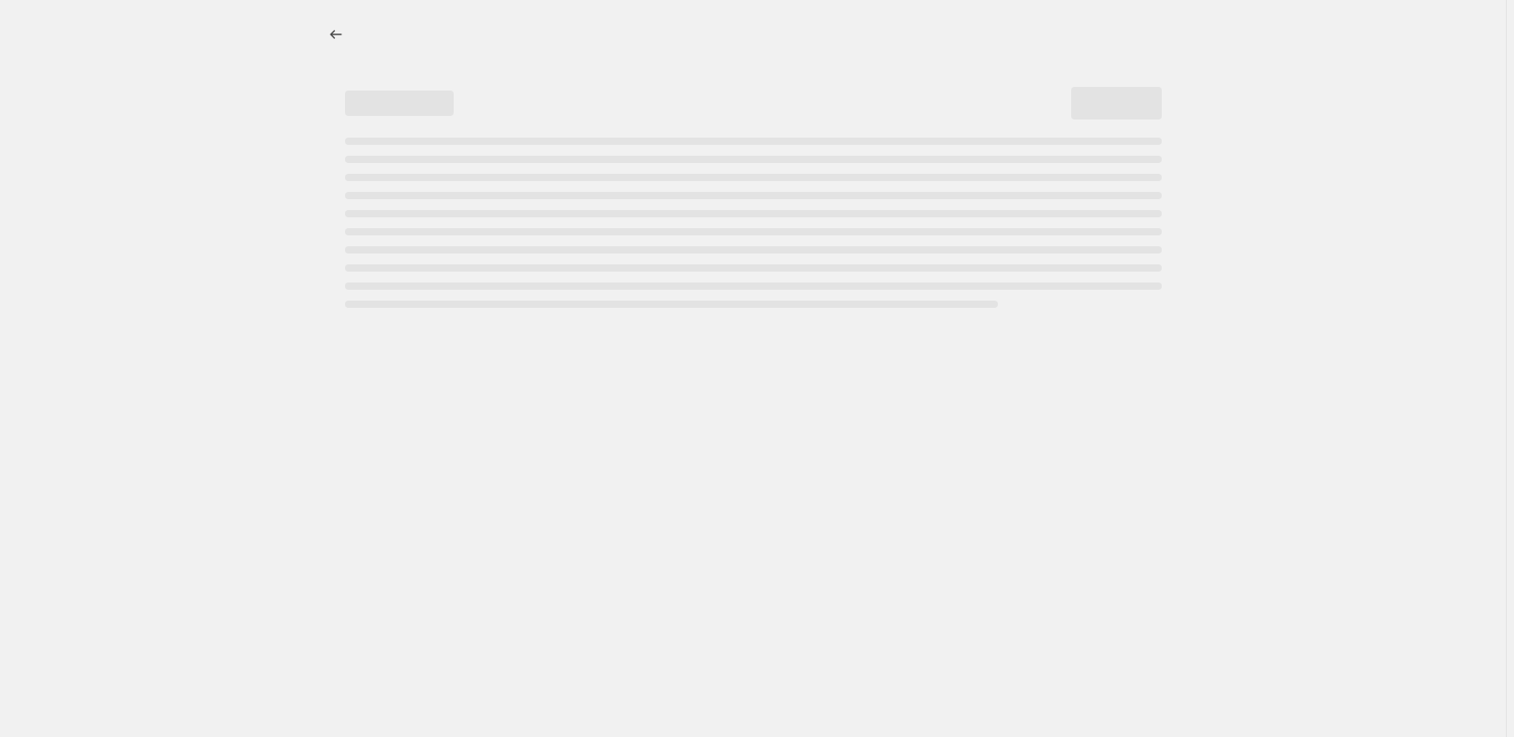
select select "percentage"
select select "pp"
select select "collection"
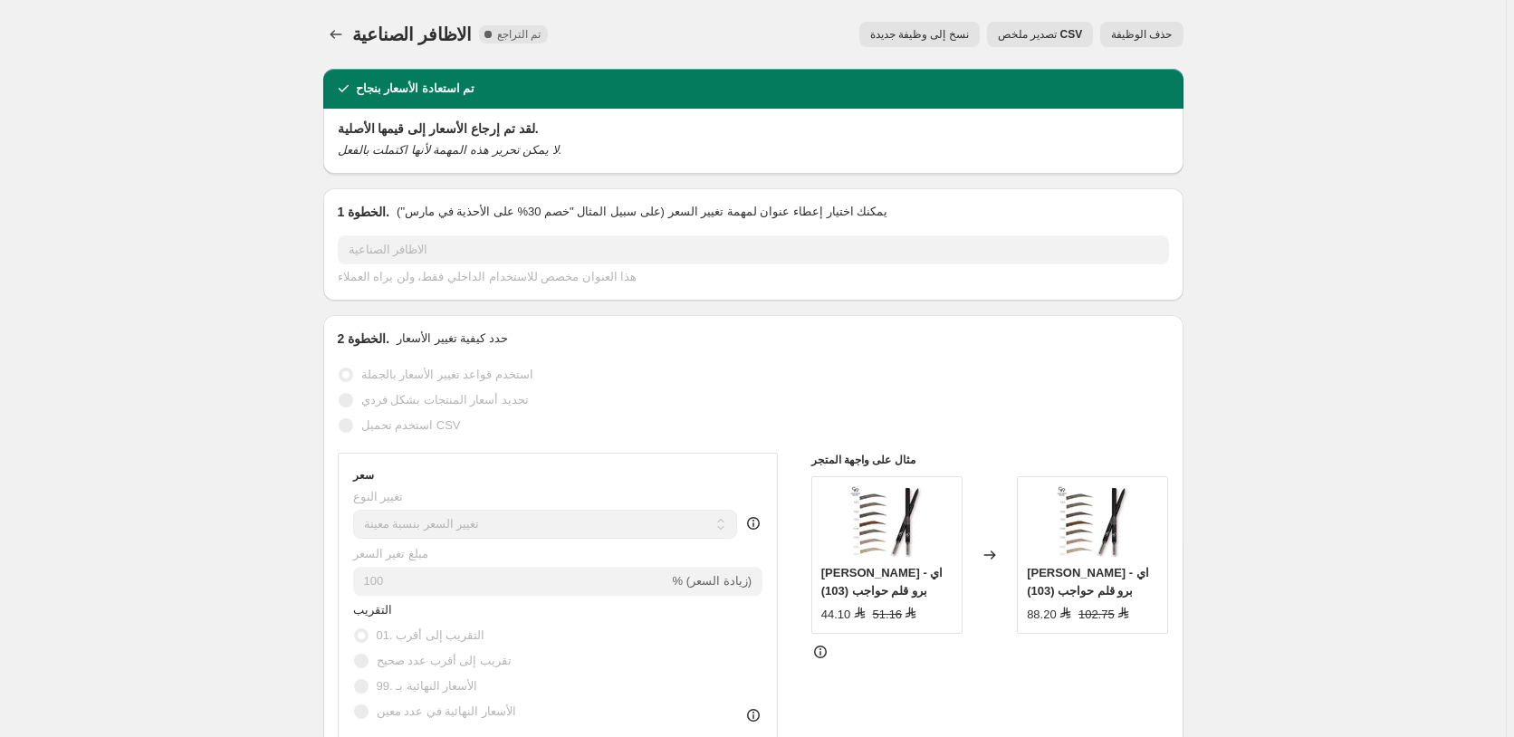
click at [931, 33] on span "نسخ إلى وظيفة جديدة" at bounding box center [919, 34] width 99 height 14
select select "percentage"
select select "pp"
select select "collection"
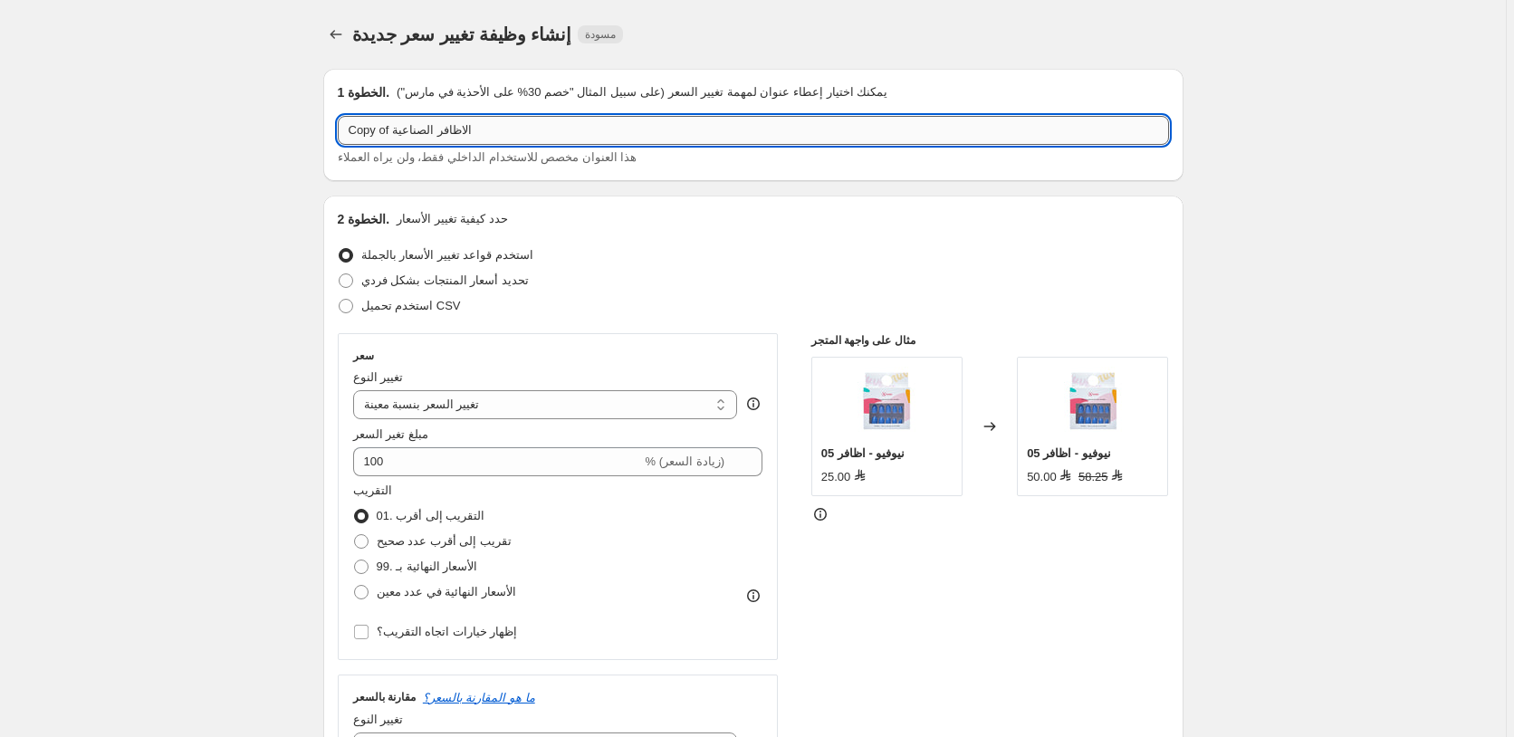
drag, startPoint x: 388, startPoint y: 128, endPoint x: 349, endPoint y: 132, distance: 40.1
click at [349, 132] on input "Copy of الاظافر الصناعية" at bounding box center [753, 130] width 831 height 29
paste input "55"
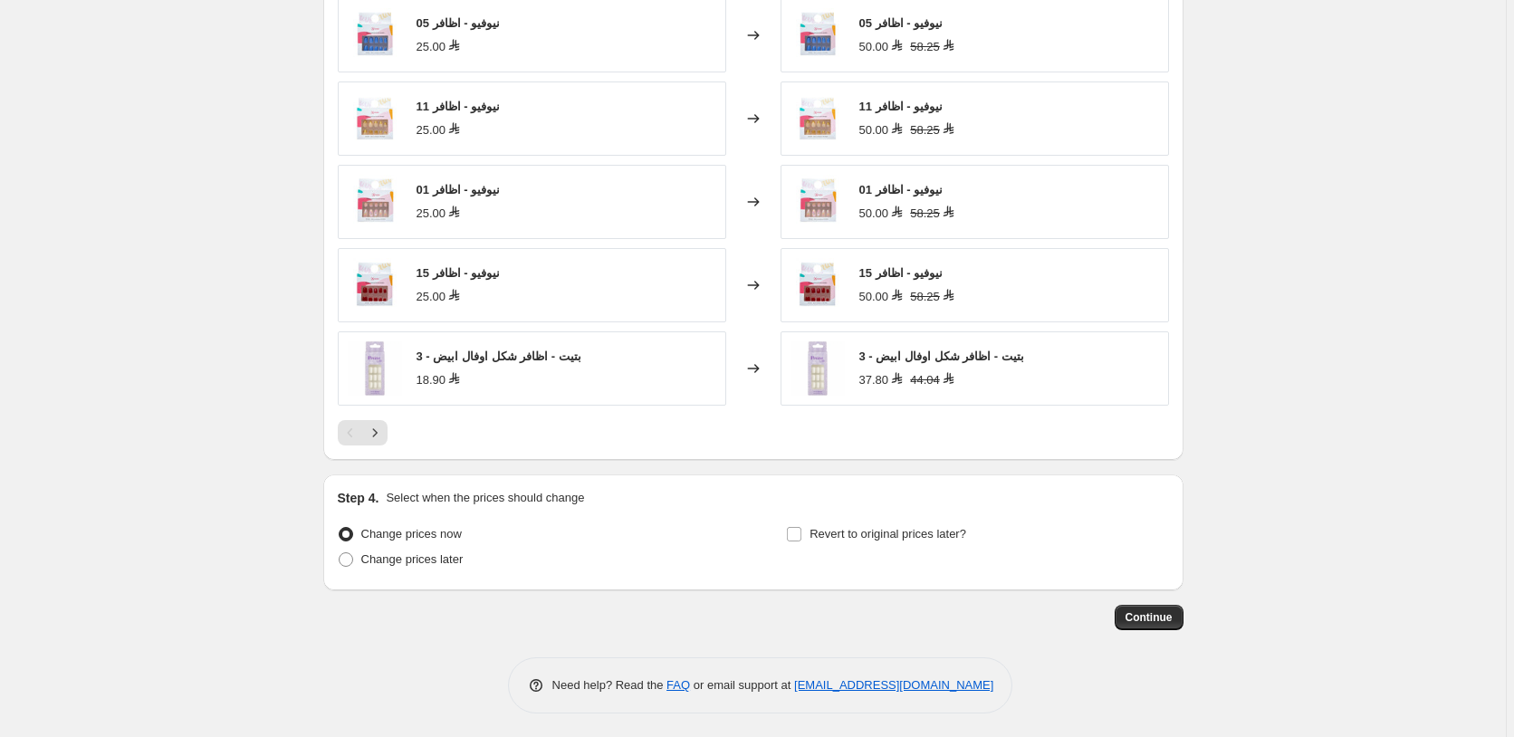
scroll to position [1526, 0]
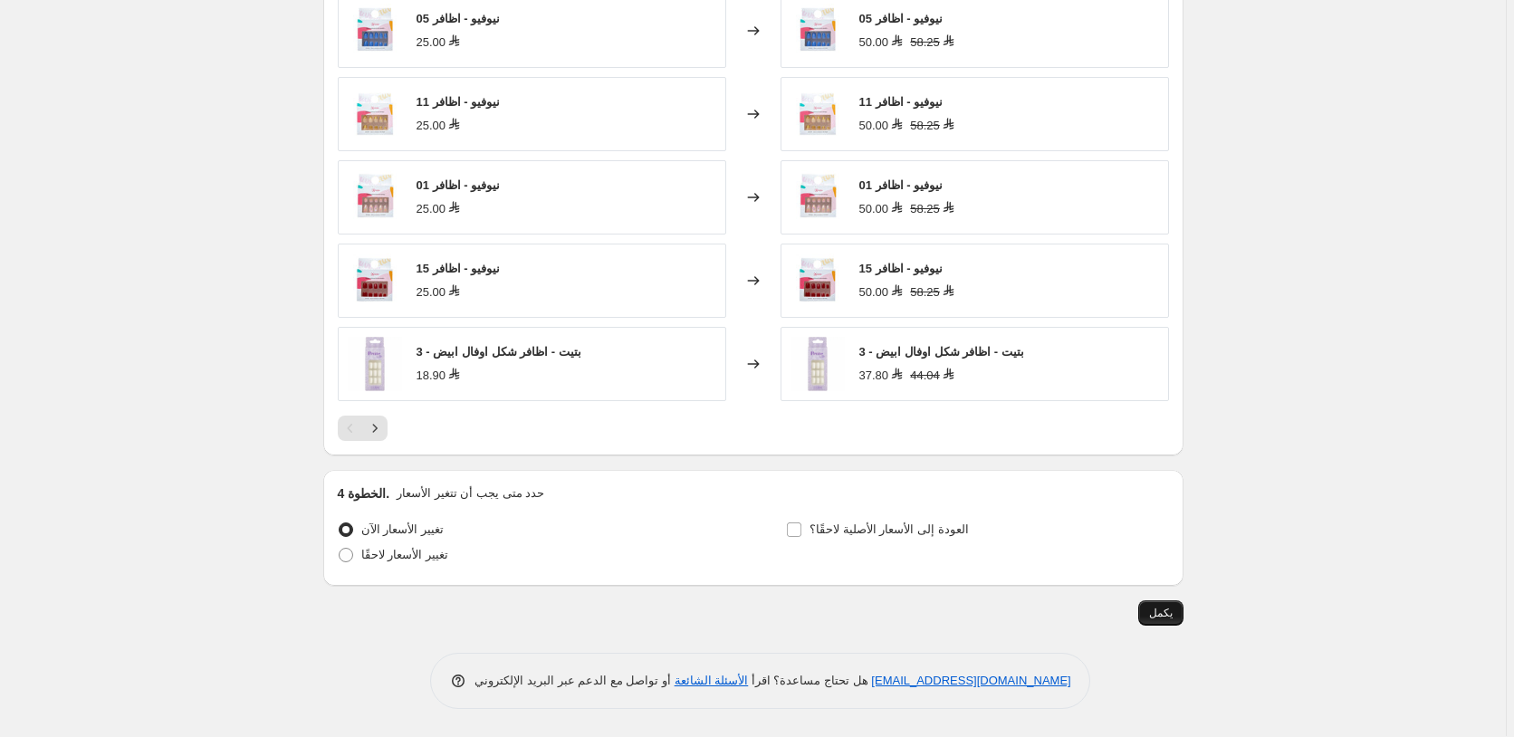
type input "55 الاظافر الصناعية"
click at [1162, 613] on span "يكمل" at bounding box center [1161, 613] width 24 height 14
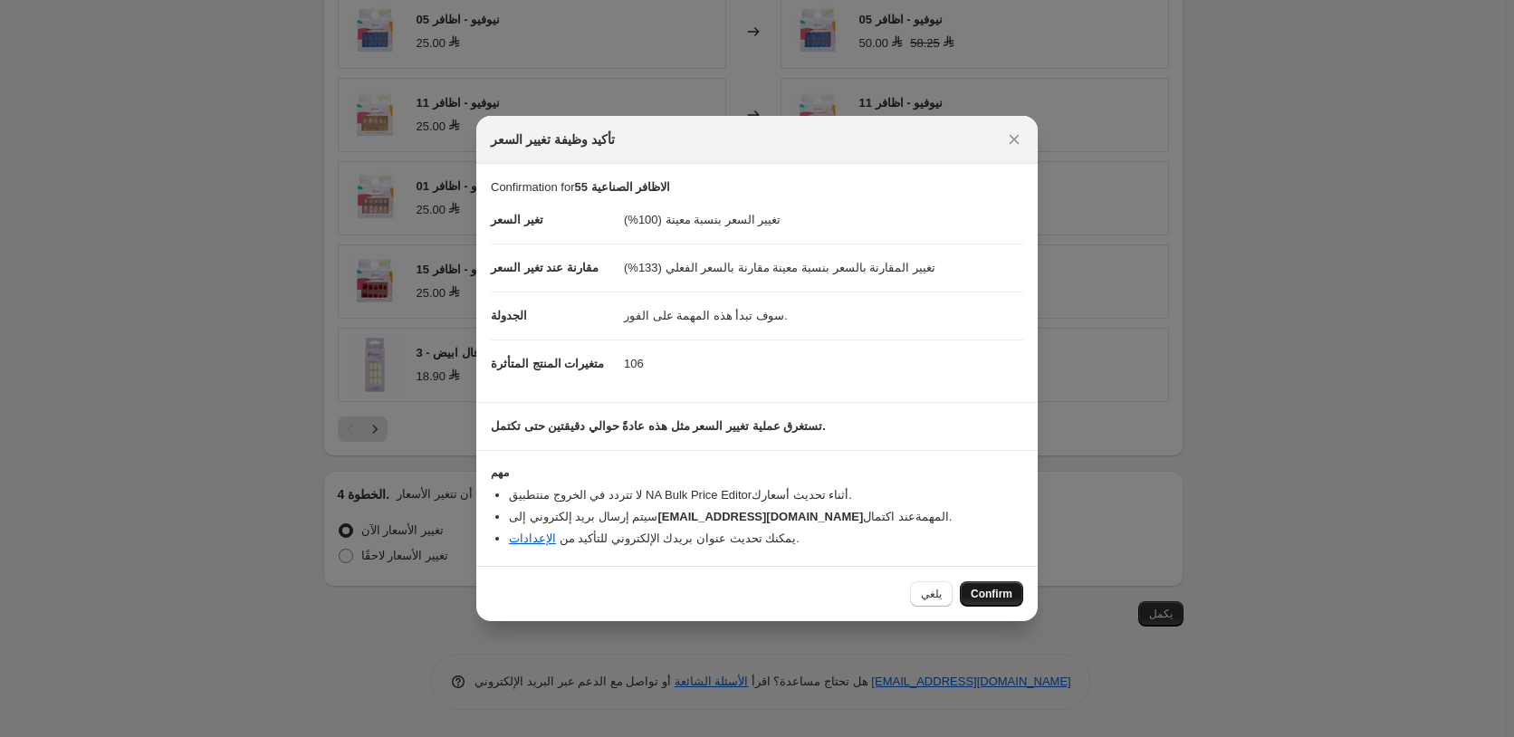
click at [994, 594] on span "Confirm" at bounding box center [992, 594] width 42 height 14
click at [994, 594] on div "يلغي Confirm" at bounding box center [966, 593] width 113 height 25
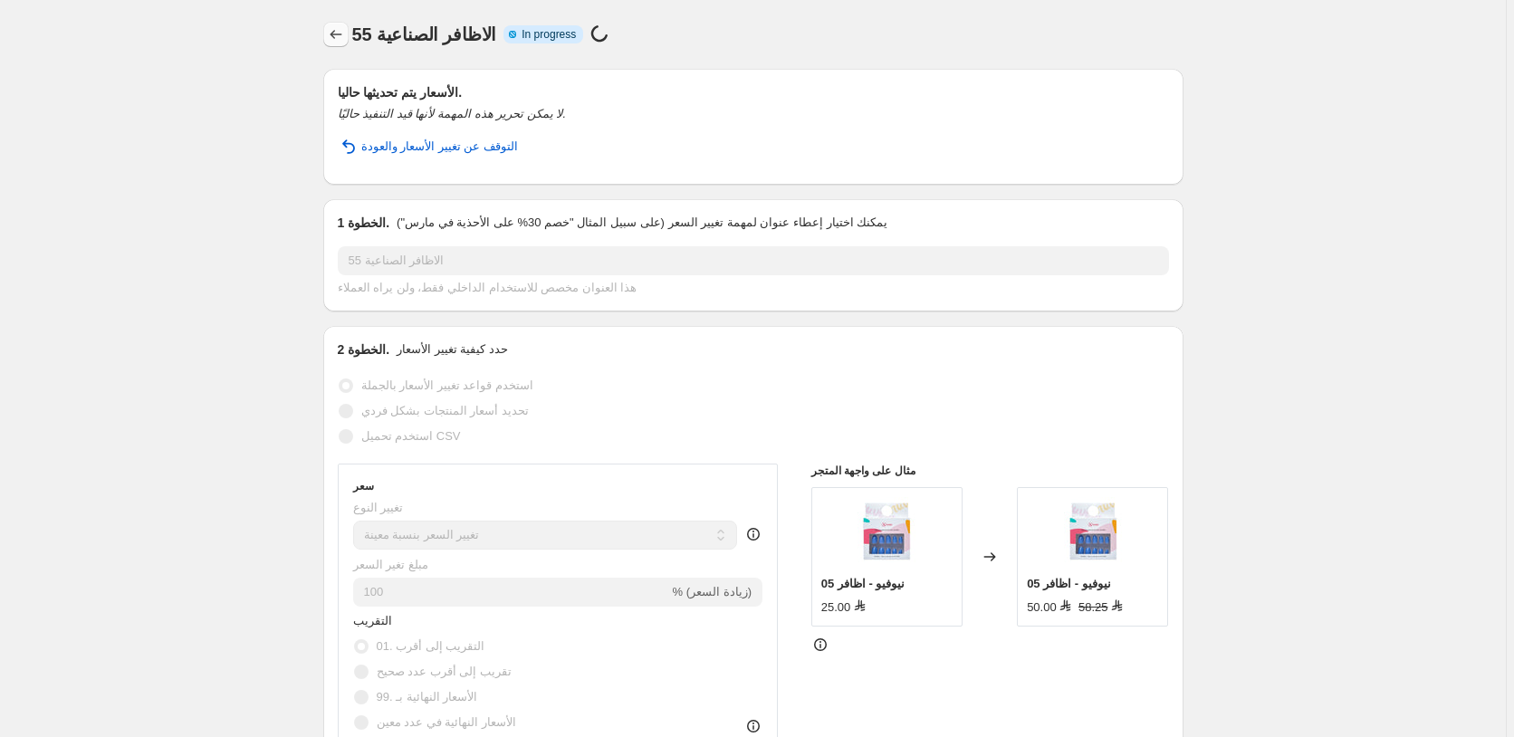
click at [340, 29] on icon "Price change jobs" at bounding box center [336, 34] width 18 height 18
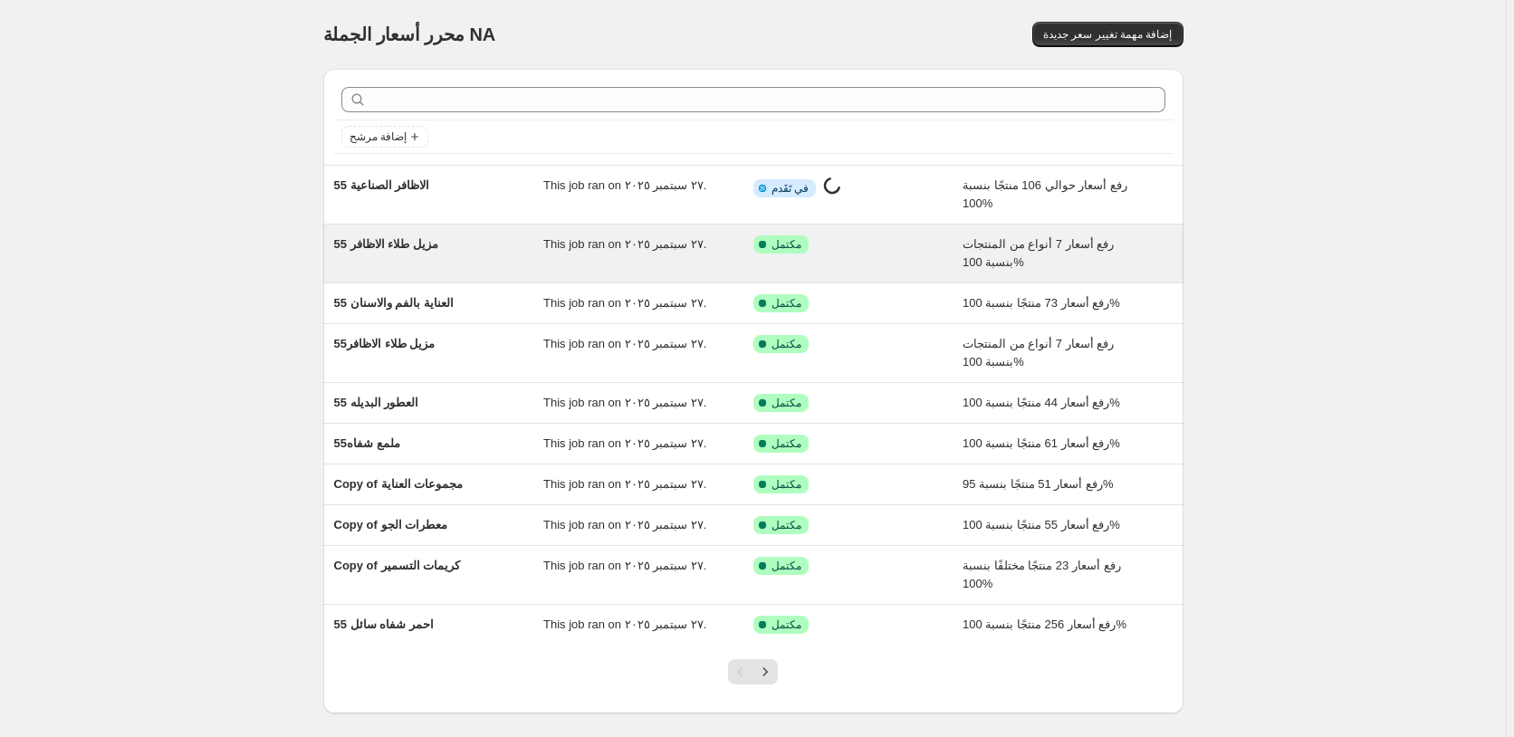
click at [918, 248] on div "تم النجاح مكتمل" at bounding box center [844, 244] width 183 height 18
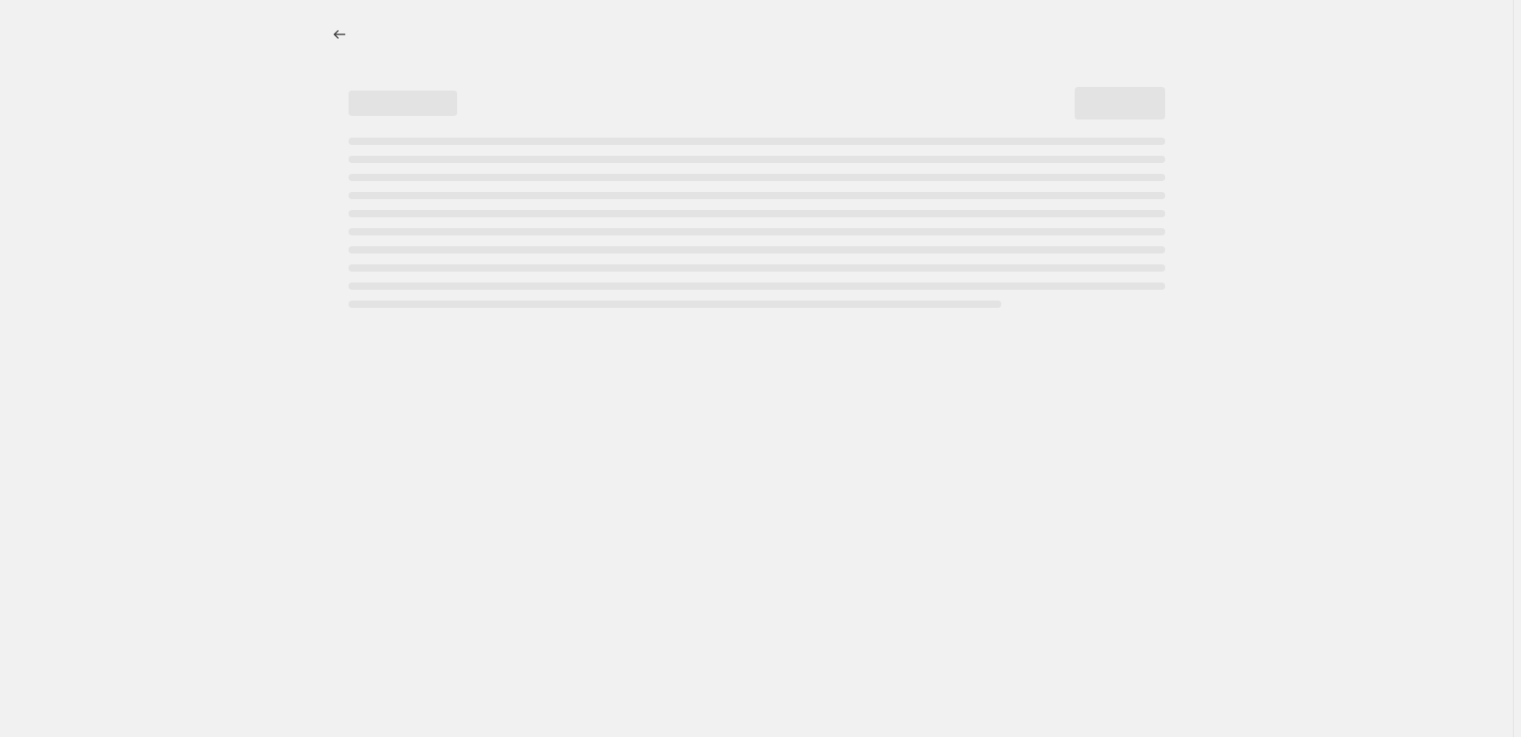
select select "percentage"
select select "pp"
select select "collection"
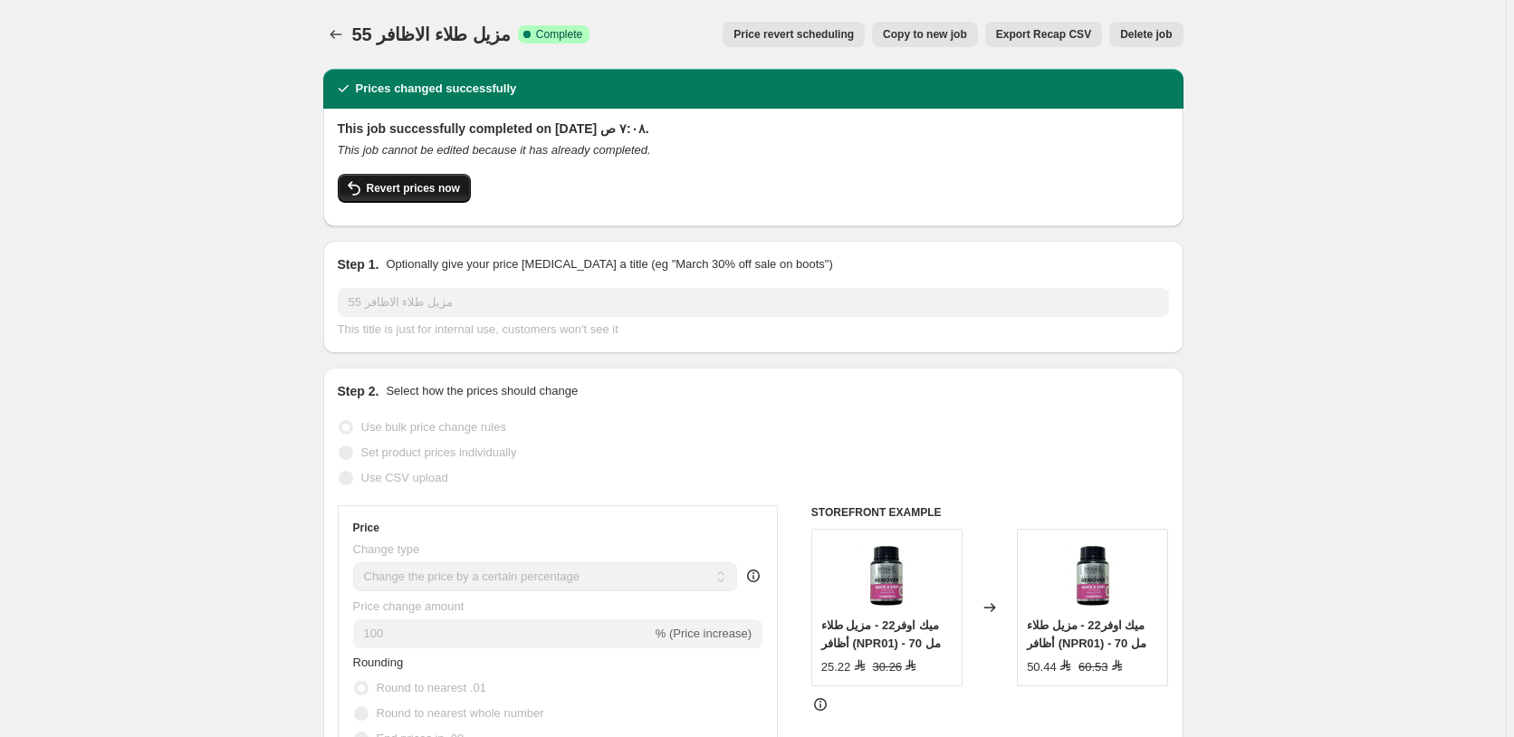
click at [415, 187] on span "Revert prices now" at bounding box center [413, 188] width 93 height 14
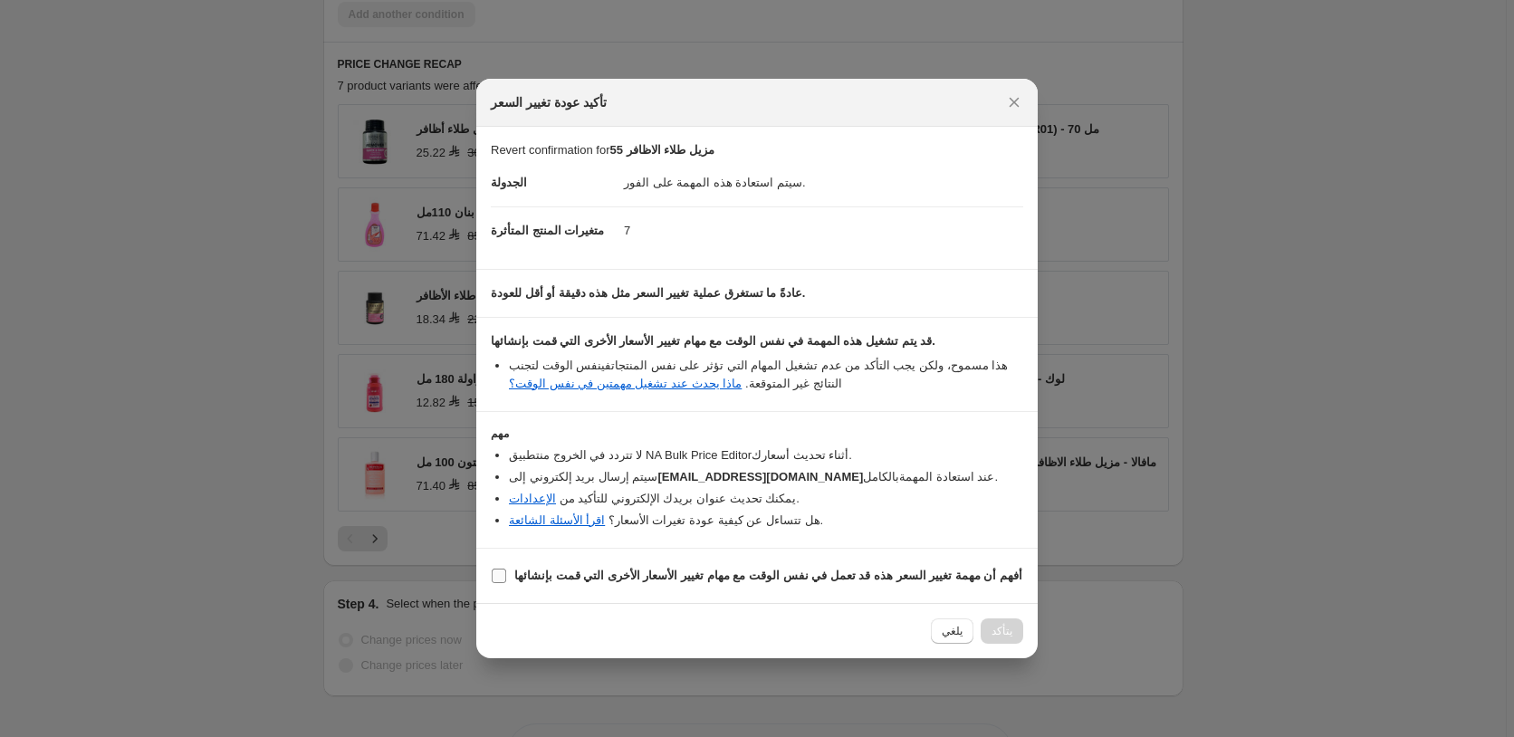
click at [782, 575] on b "أفهم أن مهمة تغيير السعر هذه قد تعمل في نفس الوقت مع مهام تغيير الأسعار الأخرى …" at bounding box center [768, 576] width 508 height 14
click at [506, 575] on input "أفهم أن مهمة تغيير السعر هذه قد تعمل في نفس الوقت مع مهام تغيير الأسعار الأخرى …" at bounding box center [499, 576] width 14 height 14
checkbox input "true"
click at [996, 628] on span "Confirm" at bounding box center [992, 631] width 42 height 14
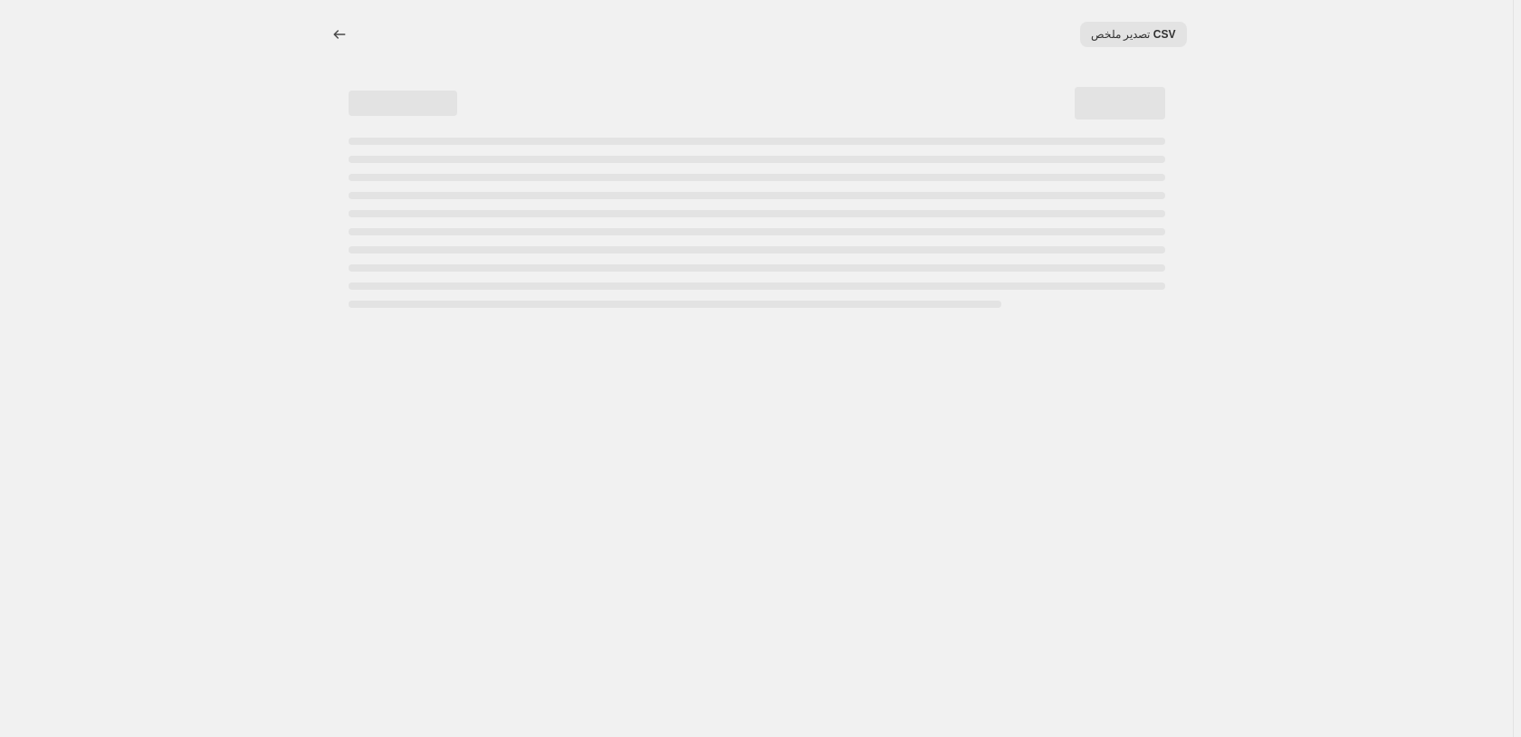
select select "percentage"
select select "pp"
select select "collection"
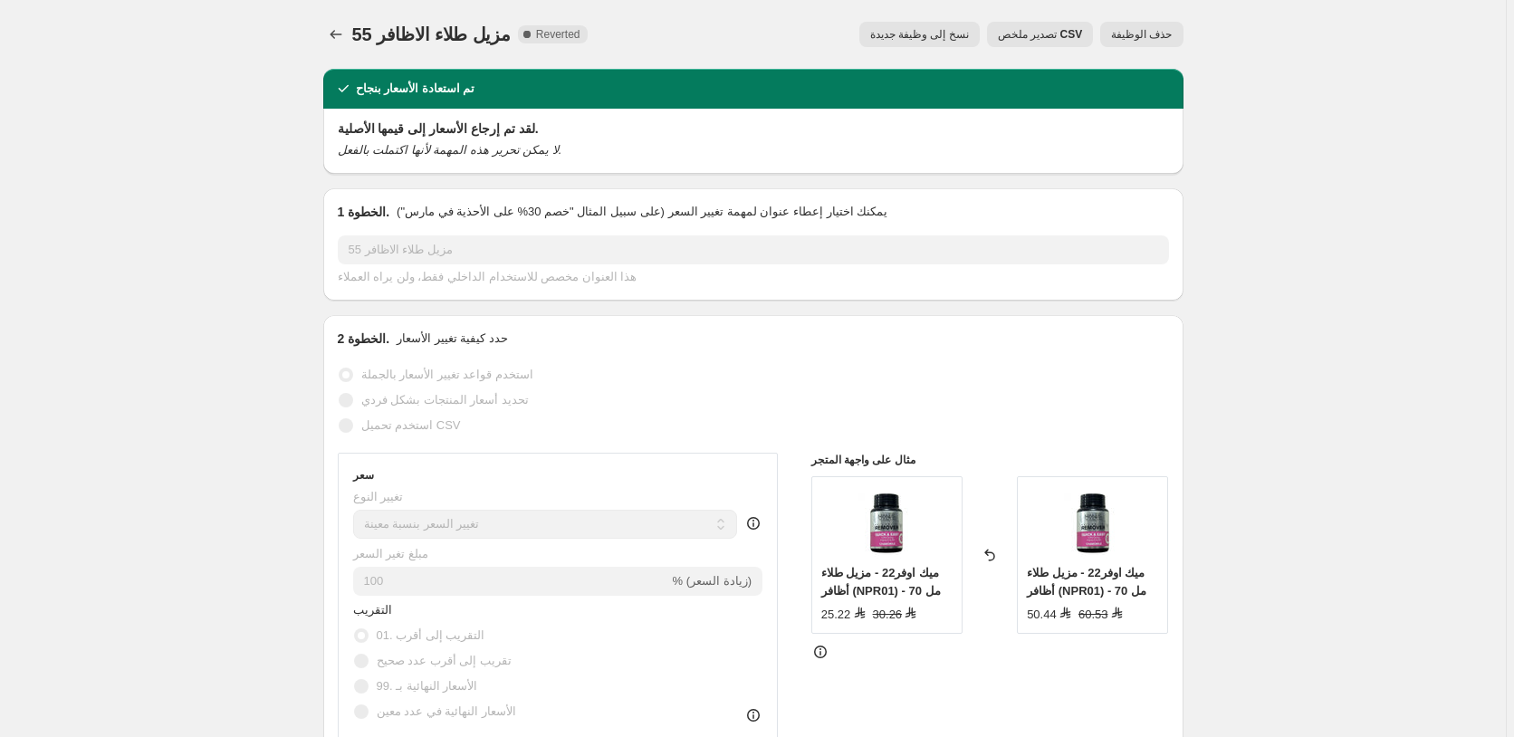
select select "percentage"
select select "pp"
select select "collection"
click at [1153, 31] on span "حذف الوظيفة" at bounding box center [1141, 34] width 61 height 14
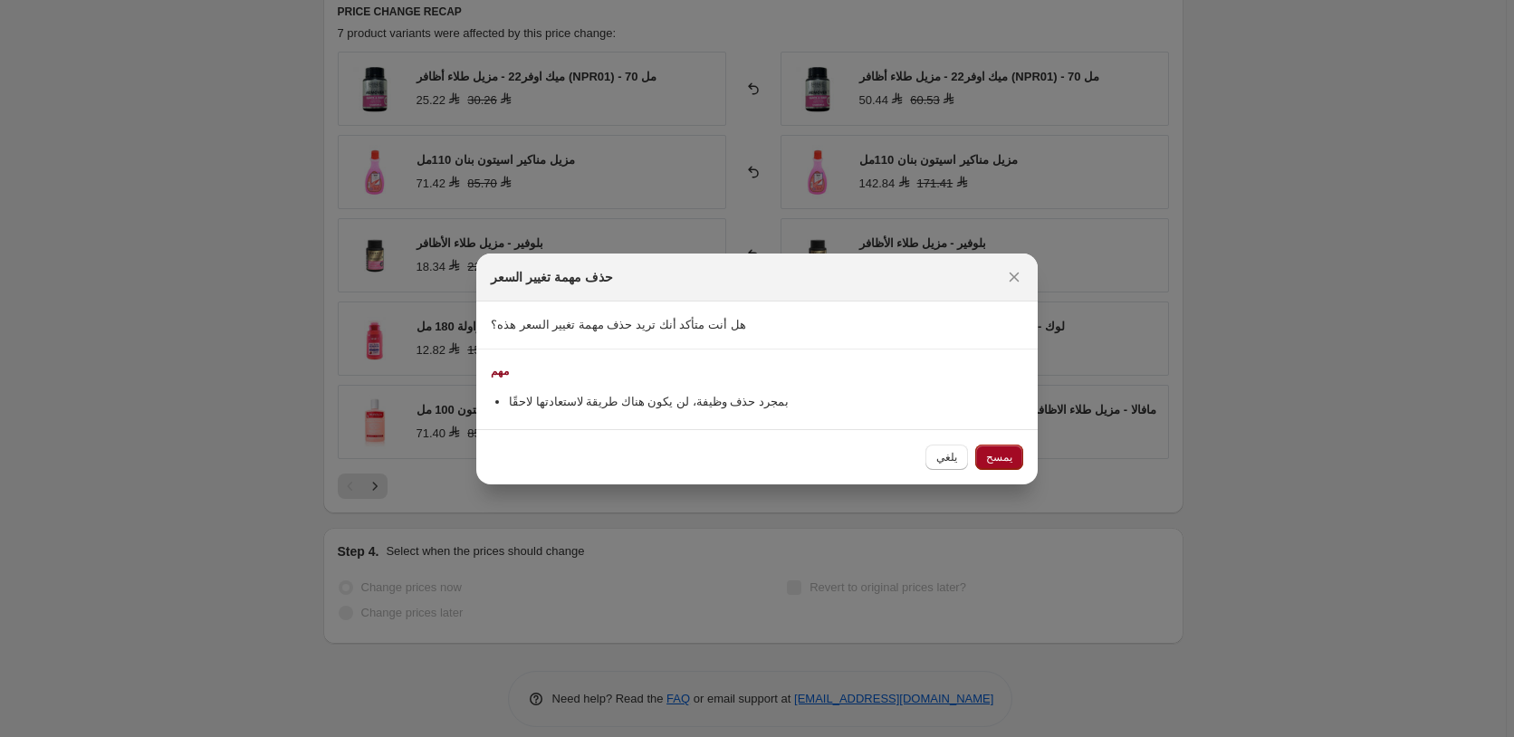
click at [1010, 460] on span "يمسح" at bounding box center [999, 457] width 26 height 14
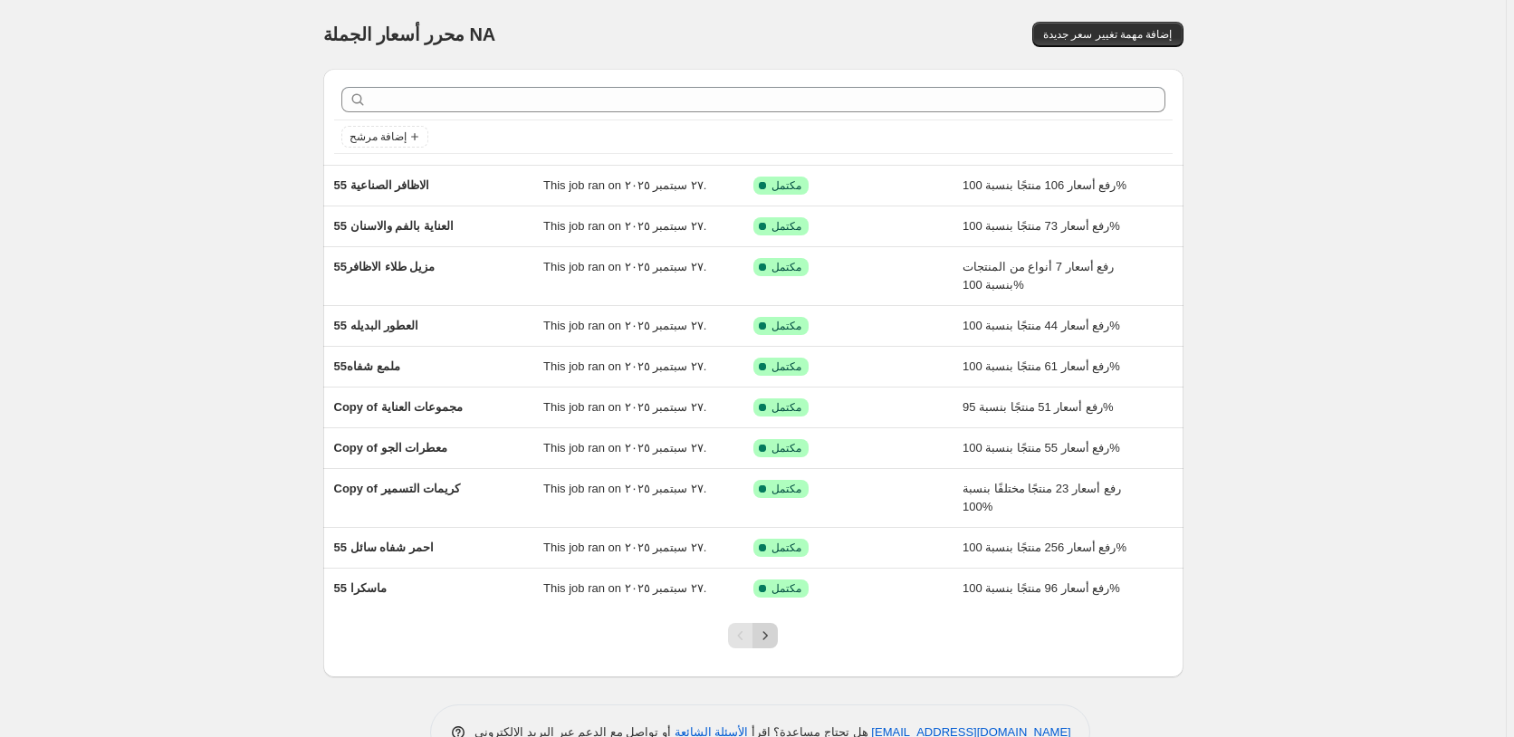
click at [768, 636] on icon "Next" at bounding box center [765, 635] width 18 height 18
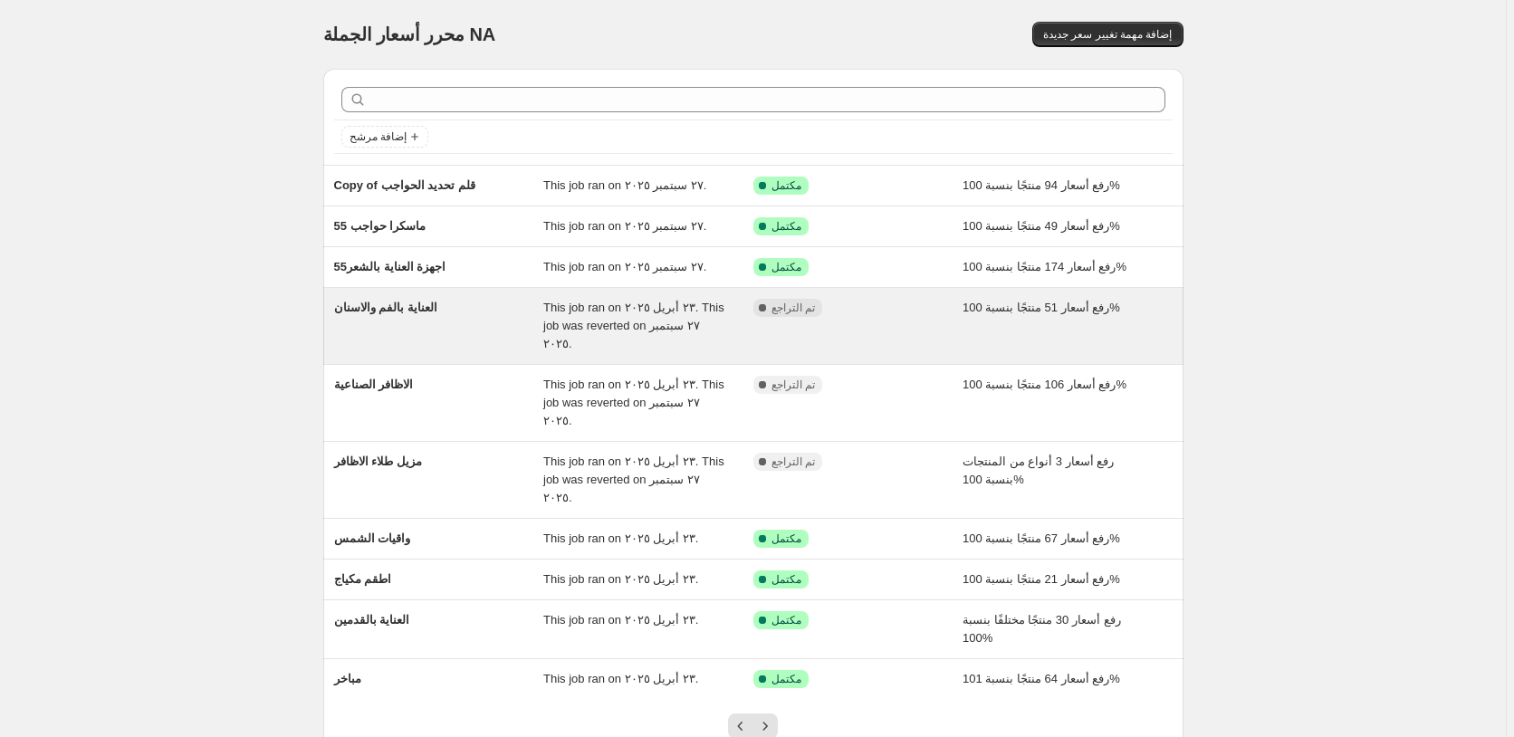
click at [916, 318] on div "مكتمل تم التراجع" at bounding box center [858, 326] width 210 height 54
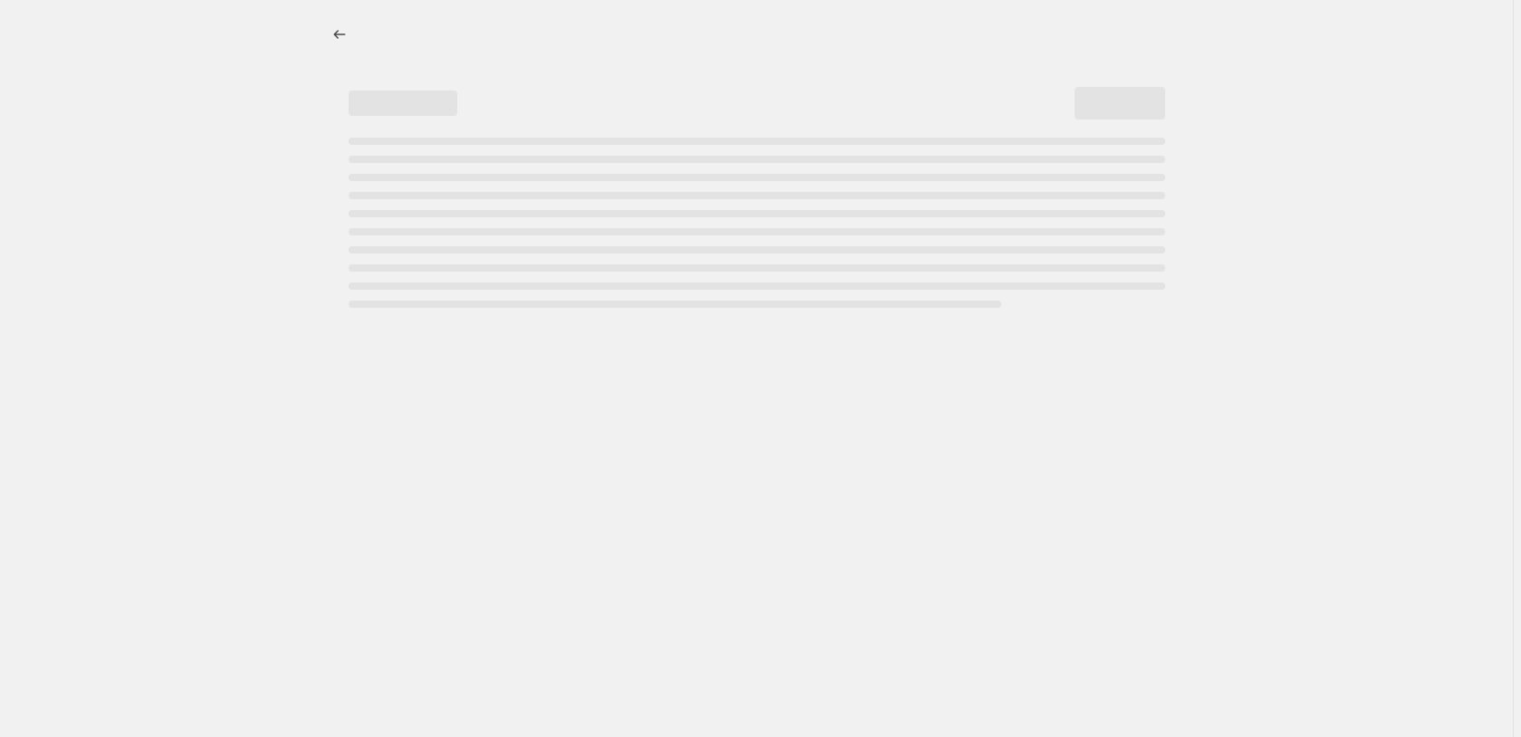
select select "percentage"
select select "pp"
select select "collection"
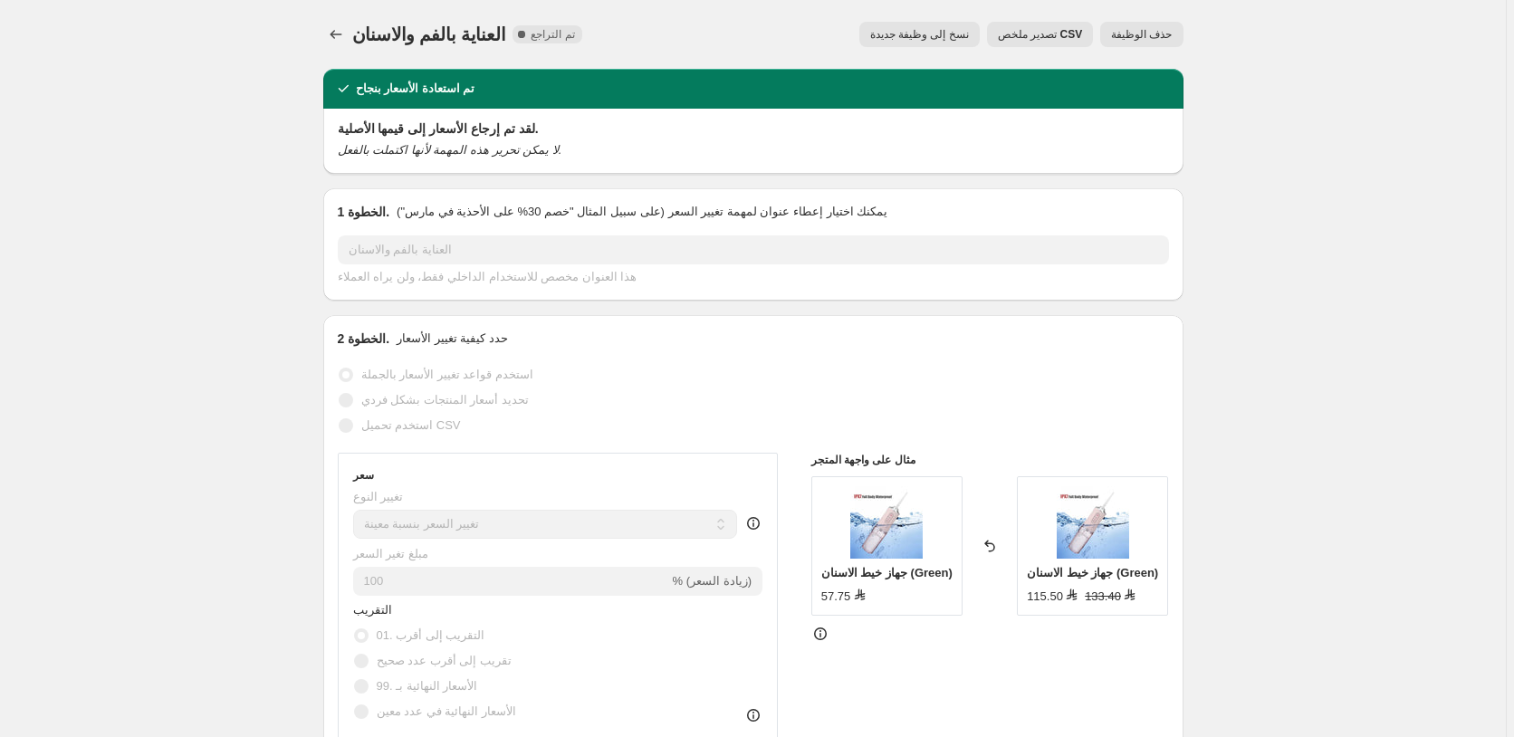
click at [1164, 33] on span "حذف الوظيفة" at bounding box center [1141, 34] width 61 height 14
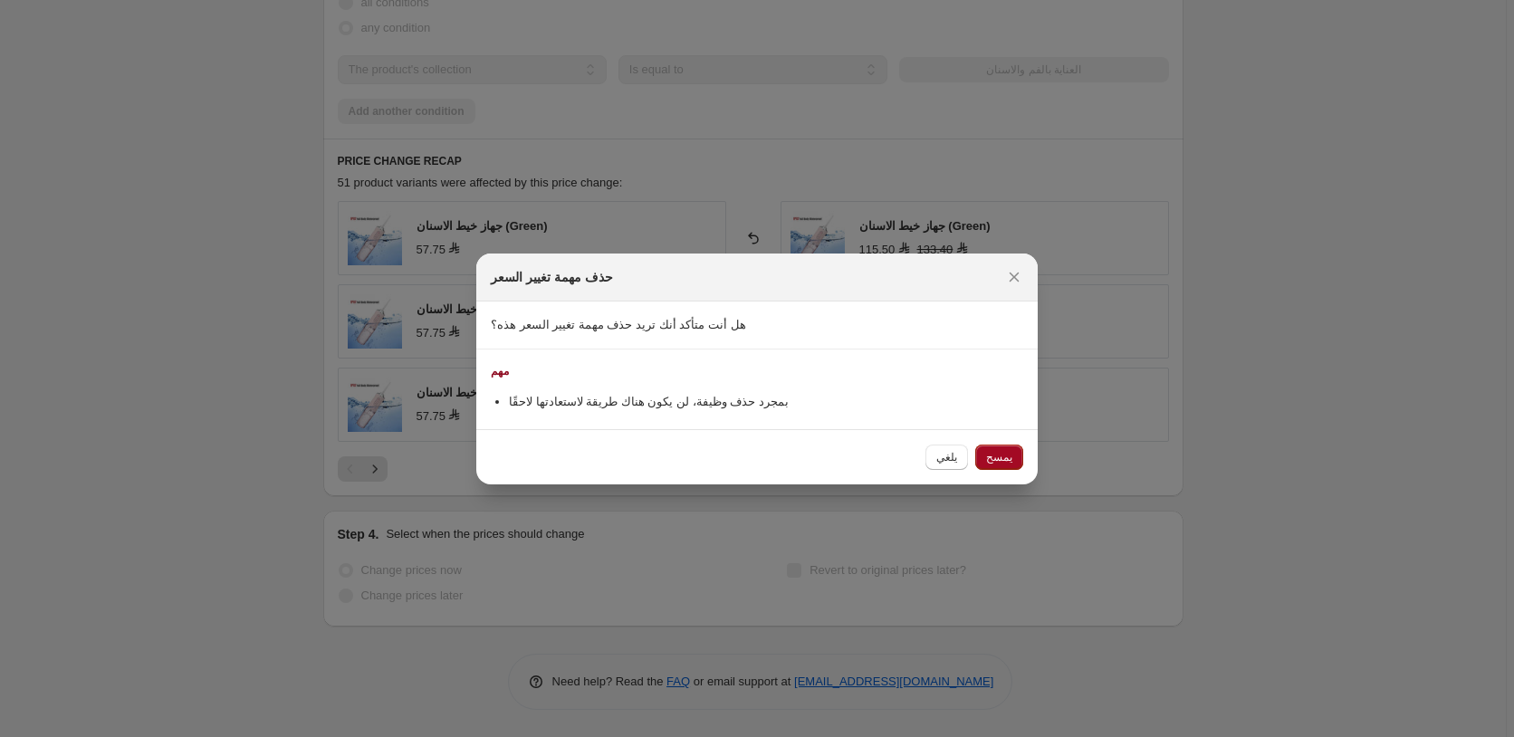
click at [999, 456] on span "يمسح" at bounding box center [999, 457] width 26 height 14
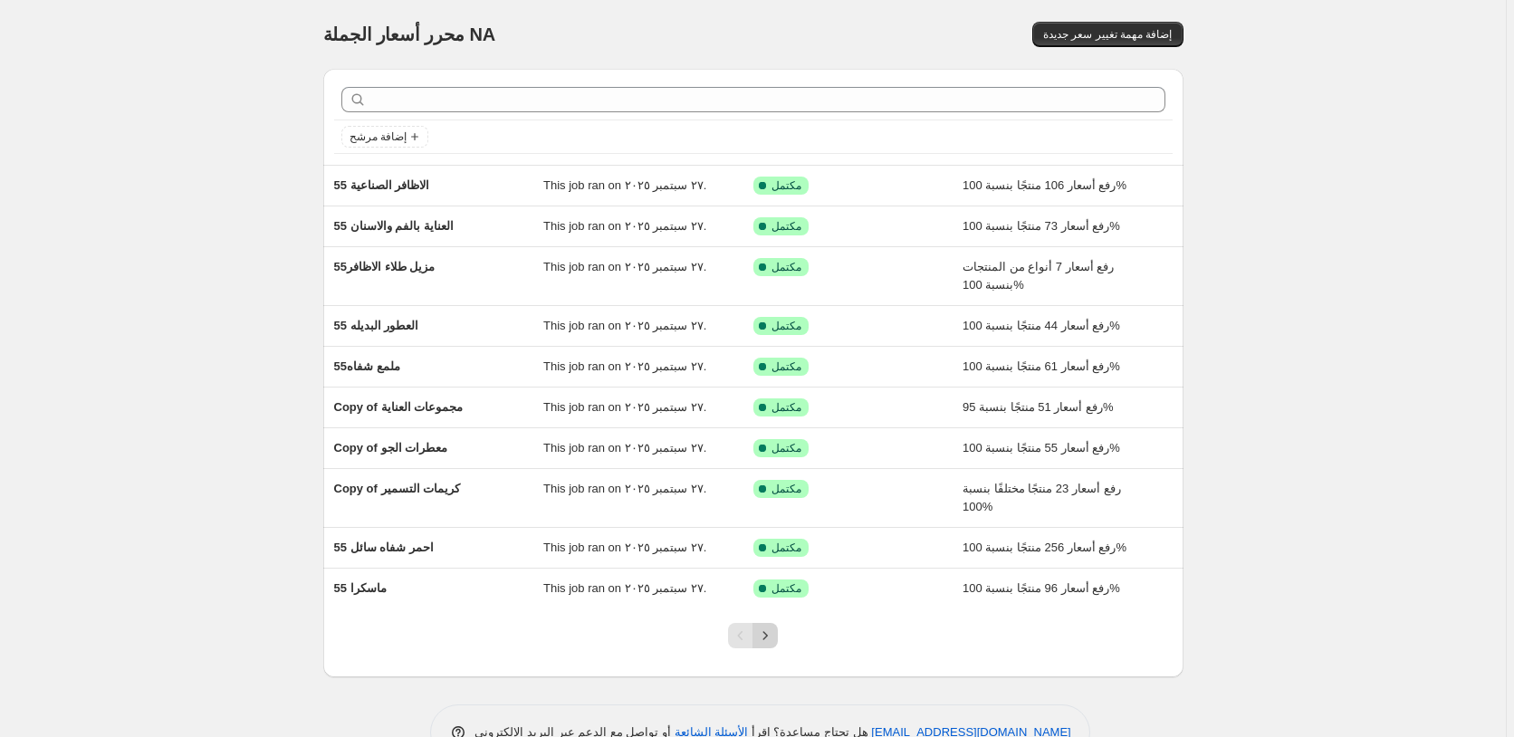
click at [773, 638] on icon "Next" at bounding box center [765, 635] width 18 height 18
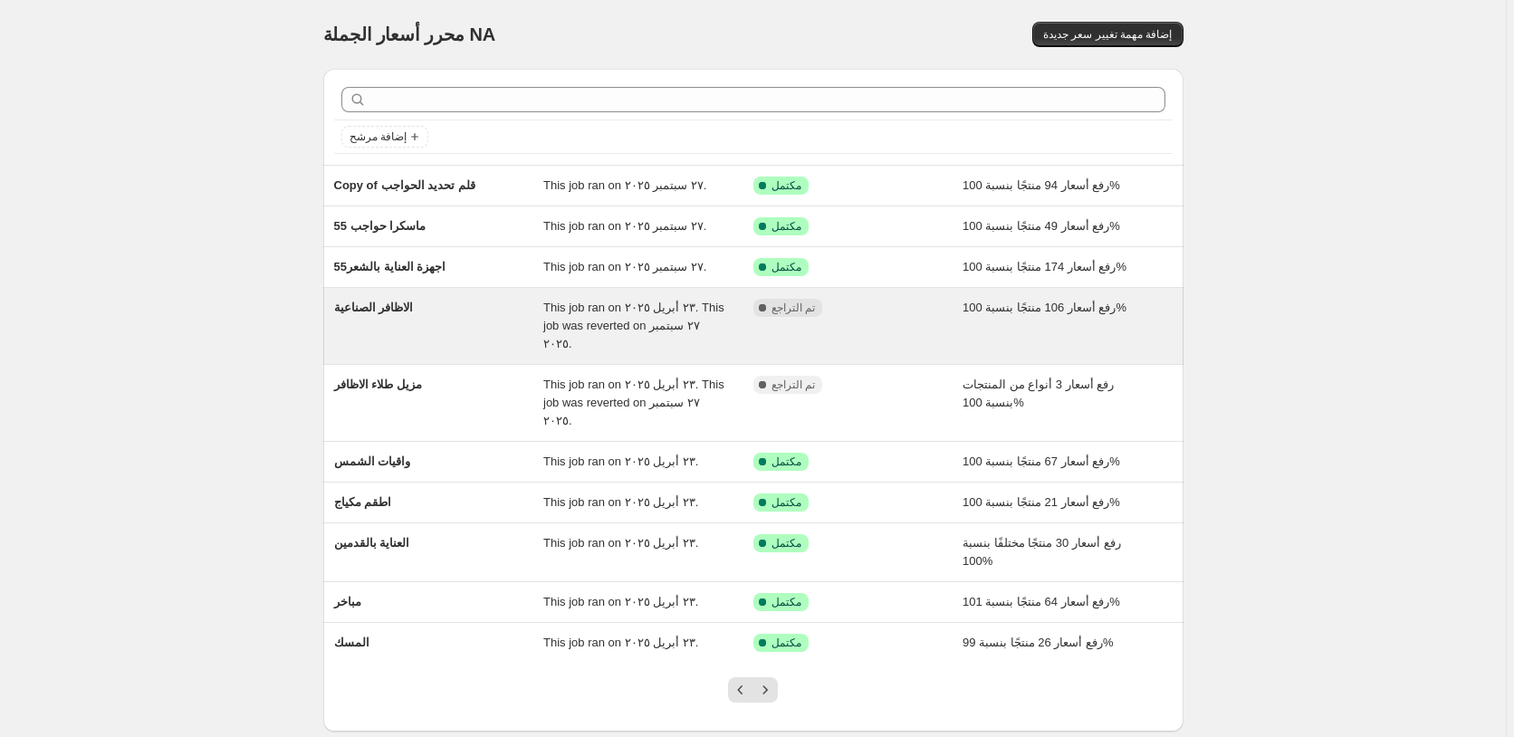
click at [915, 312] on div "مكتمل تم التراجع" at bounding box center [844, 308] width 183 height 18
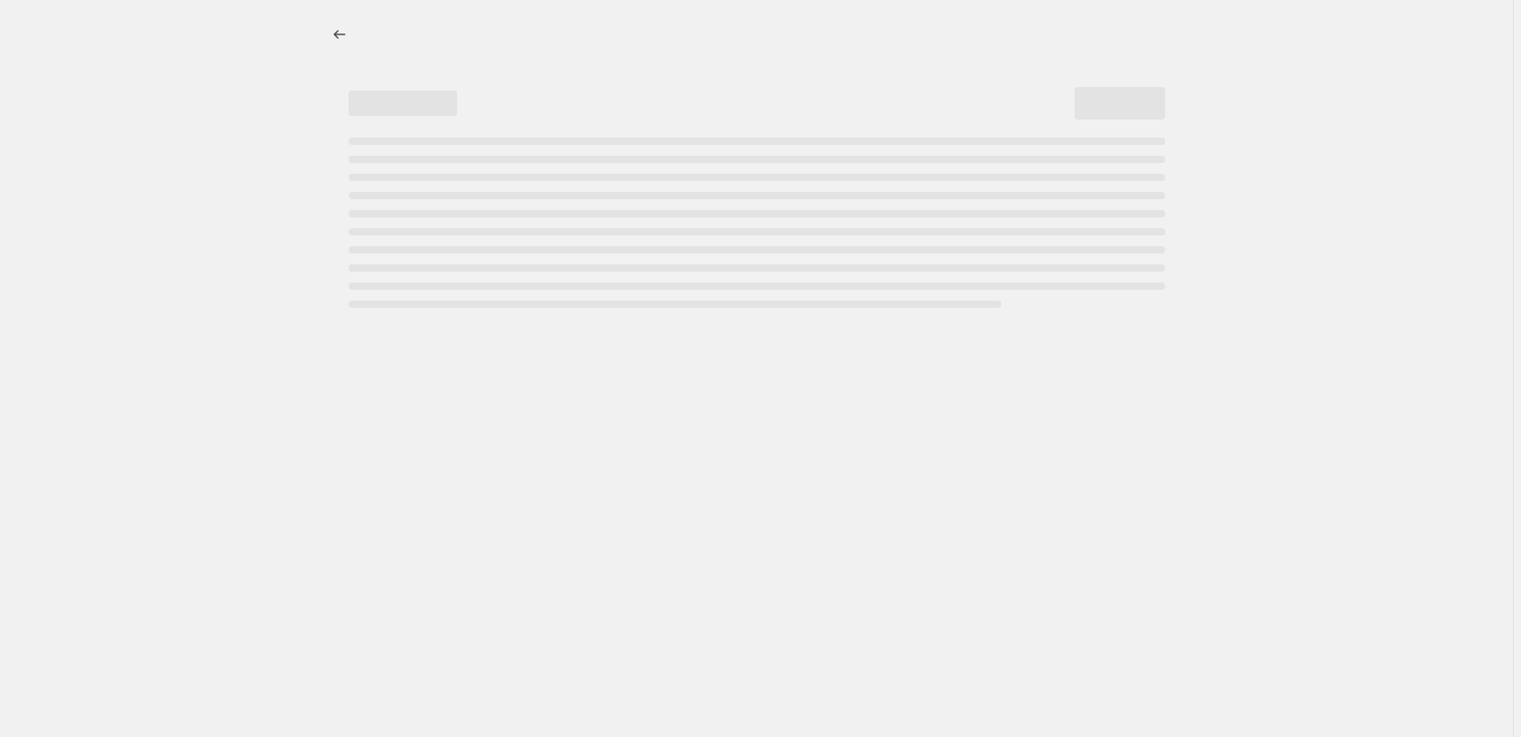
select select "percentage"
select select "pp"
select select "collection"
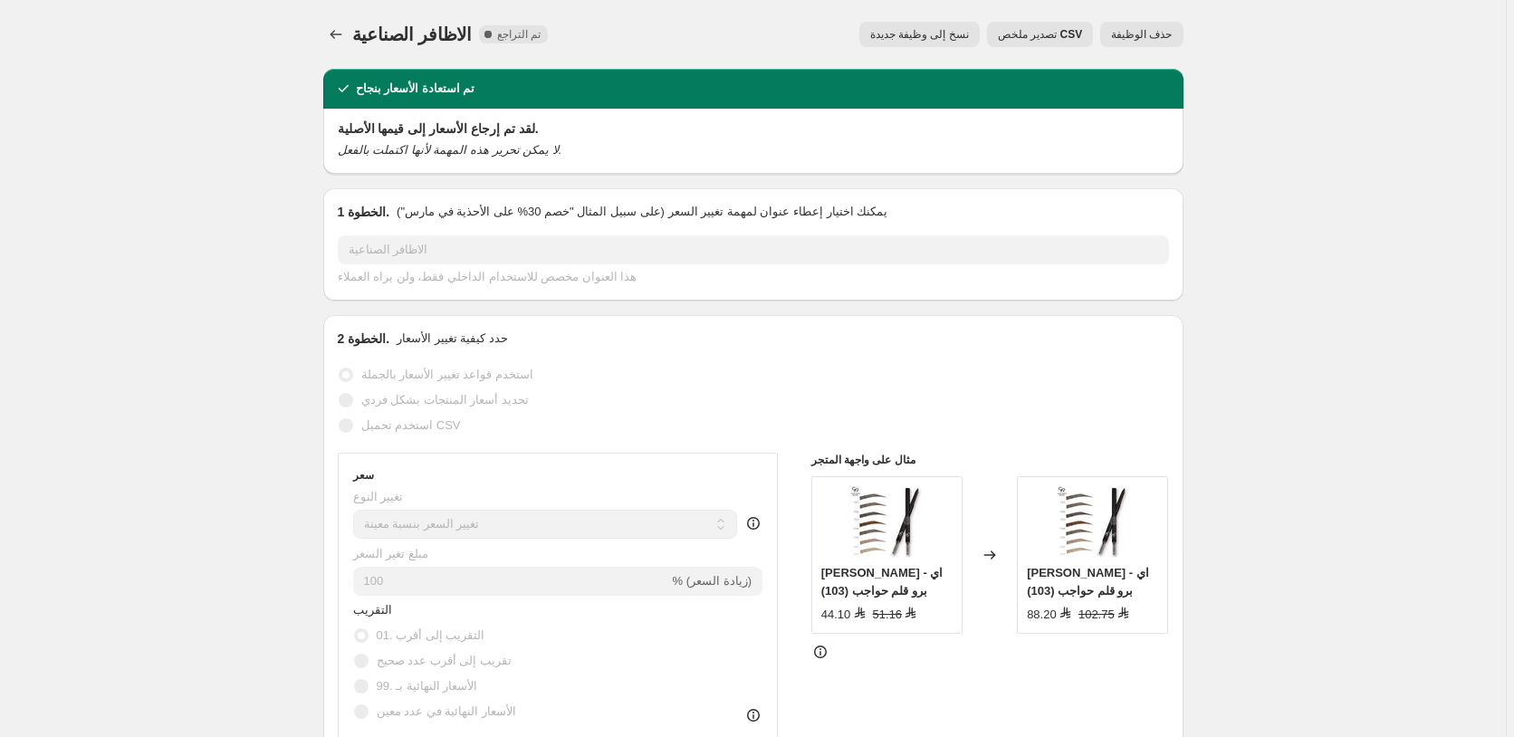
click at [1146, 33] on span "حذف الوظيفة" at bounding box center [1141, 34] width 61 height 14
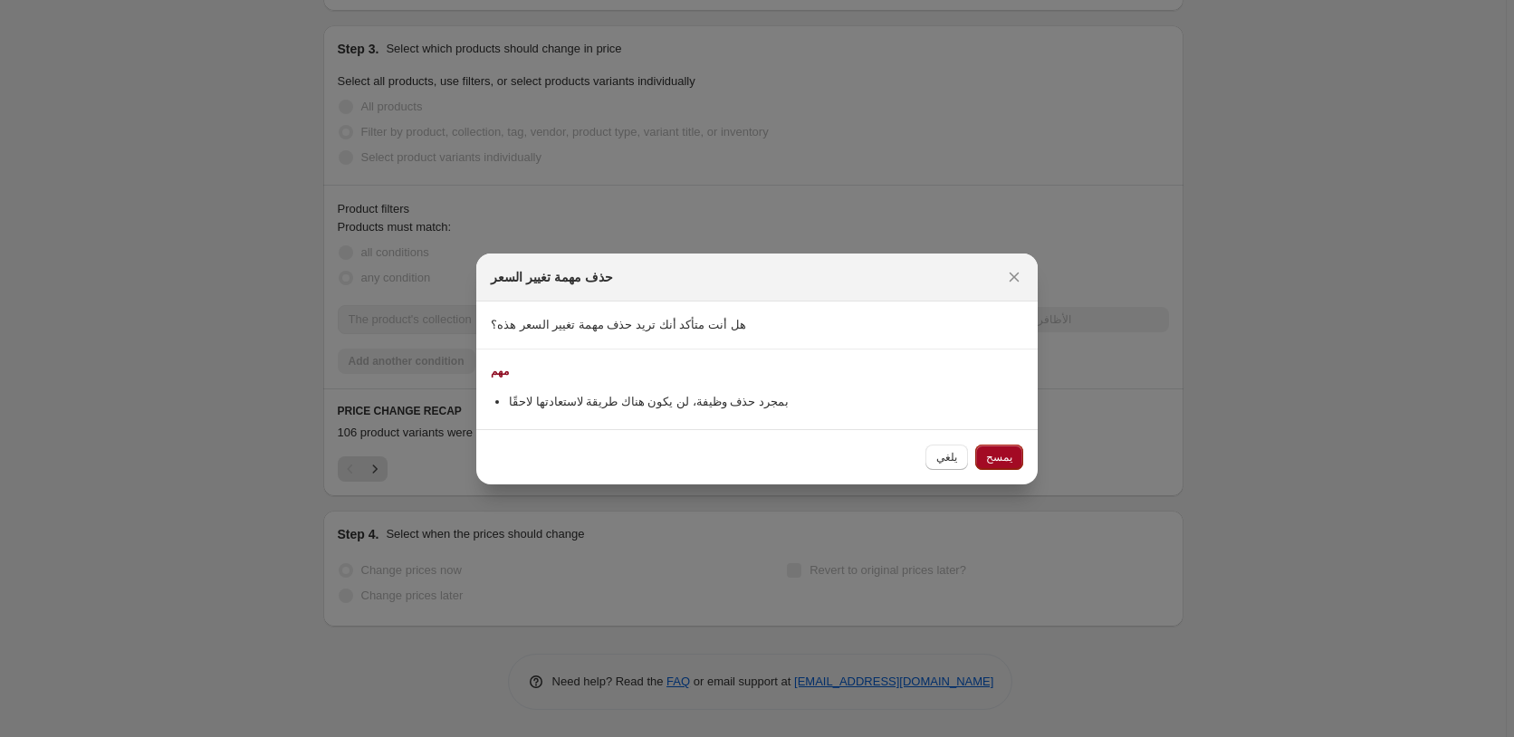
click at [1007, 456] on span "يمسح" at bounding box center [999, 457] width 26 height 14
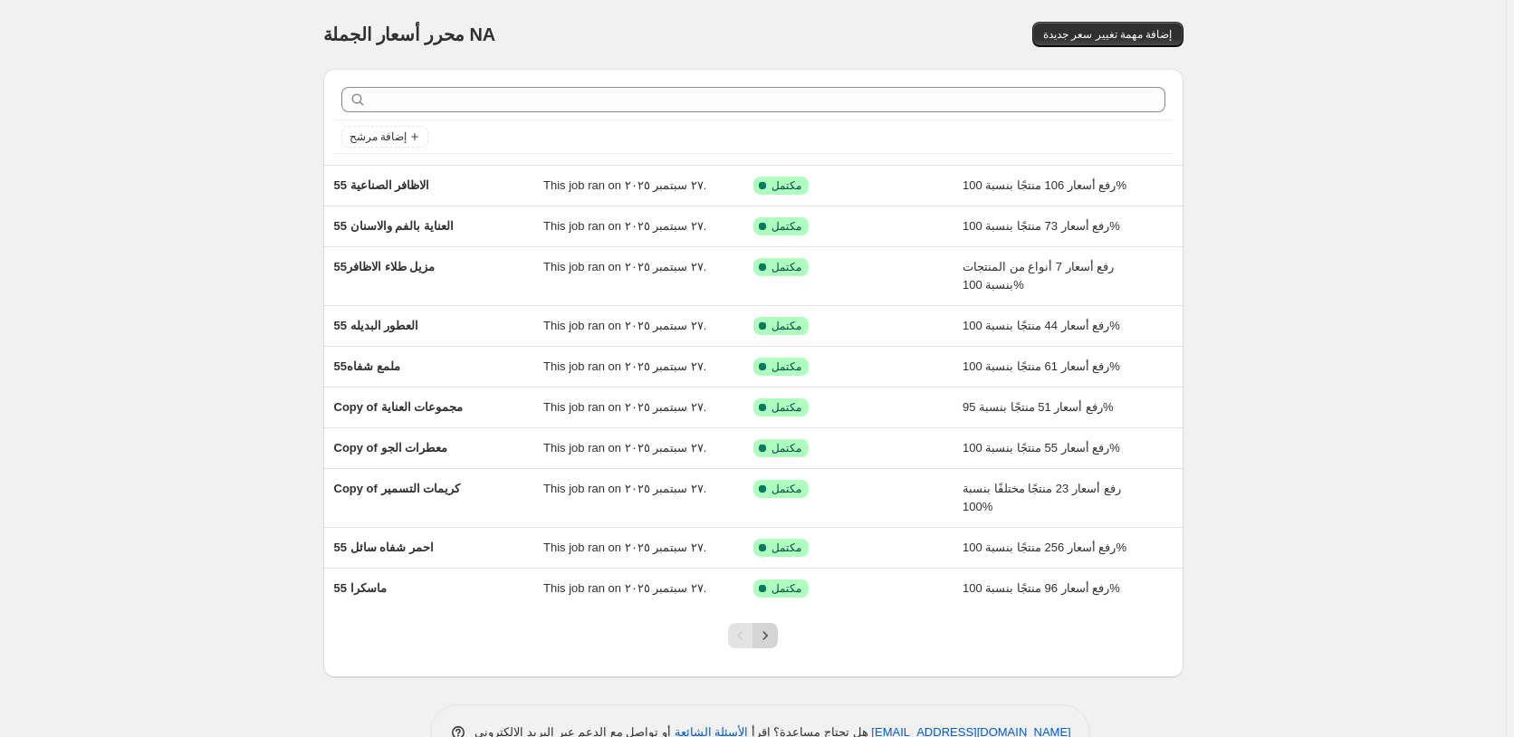
click at [771, 637] on icon "Next" at bounding box center [765, 635] width 18 height 18
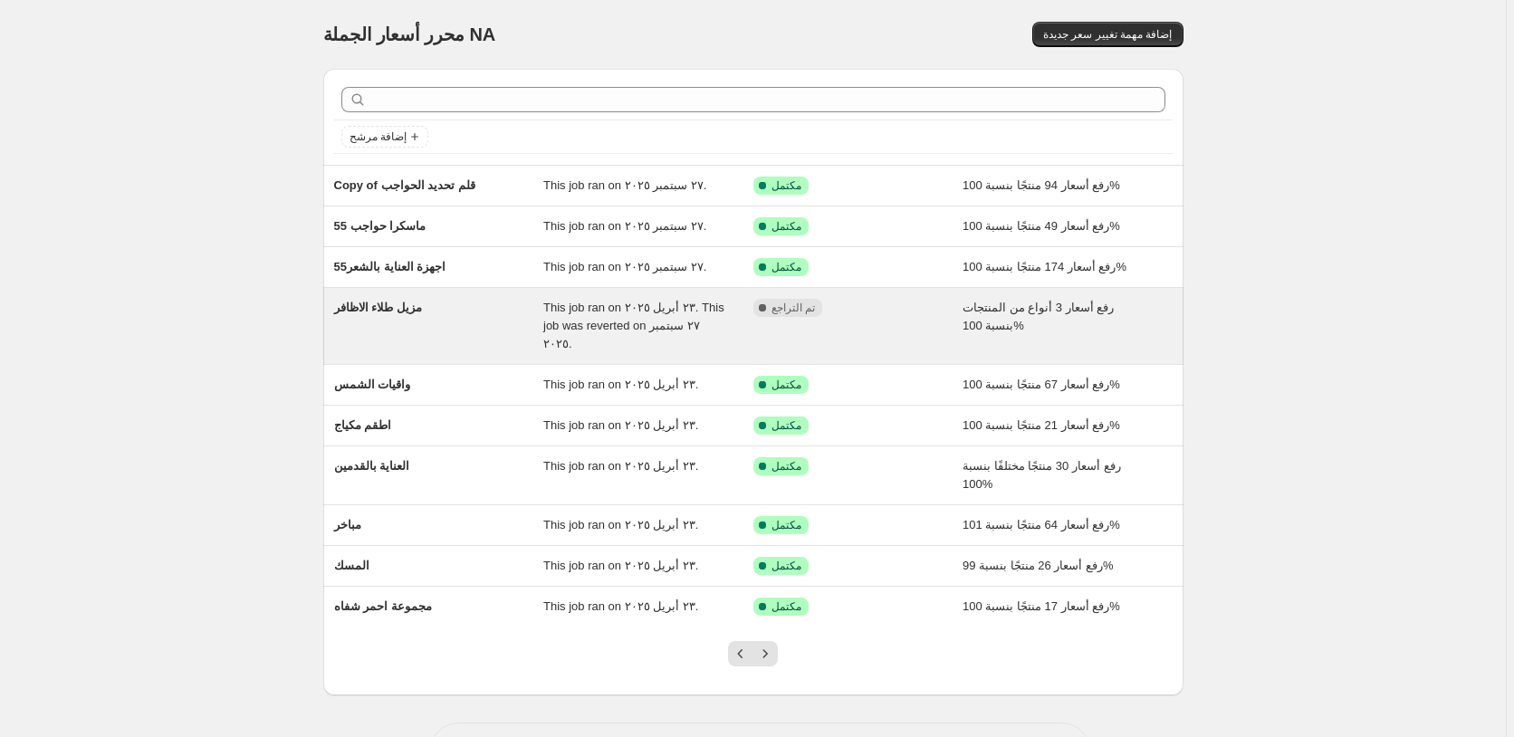
click at [924, 313] on div "مكتمل تم التراجع" at bounding box center [844, 308] width 183 height 18
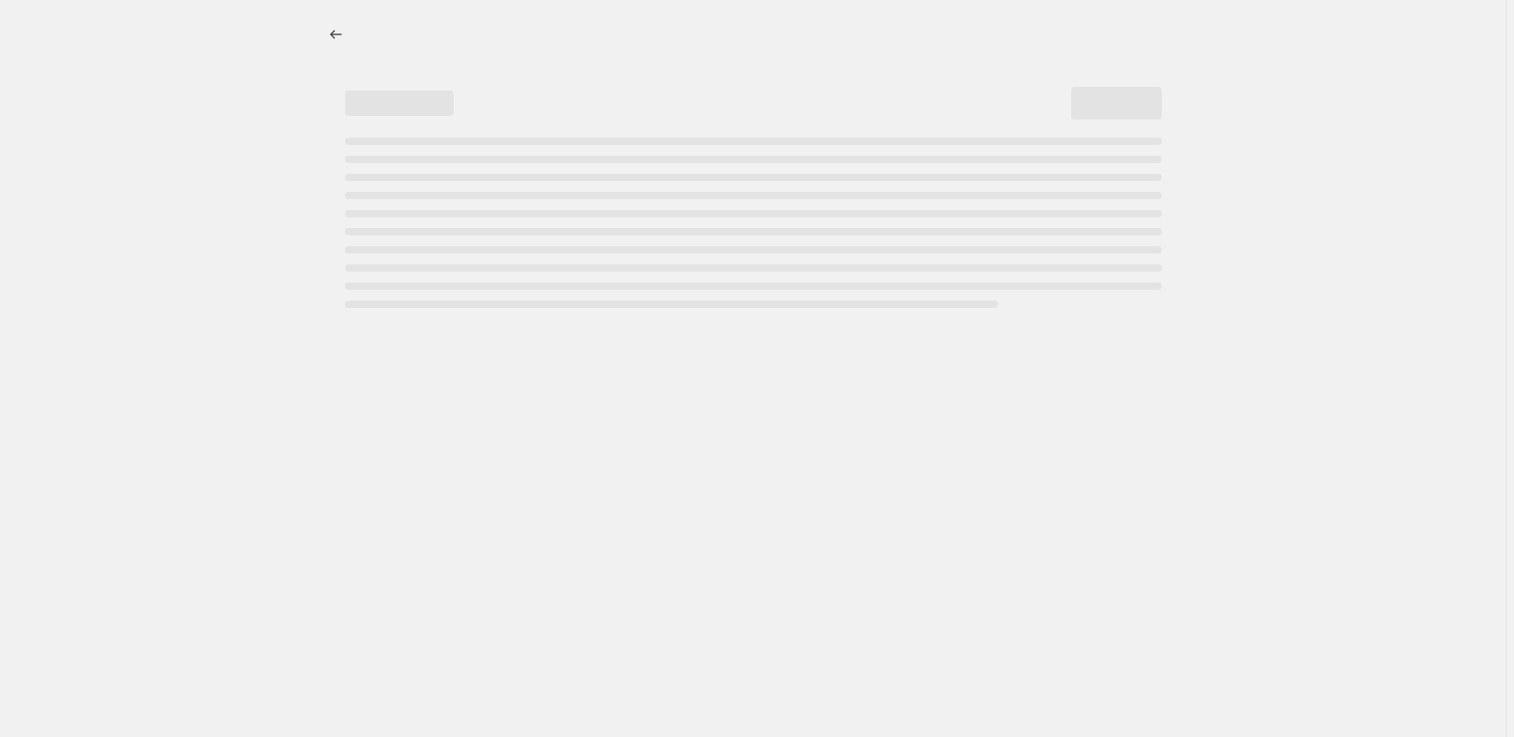
select select "percentage"
select select "pp"
select select "collection"
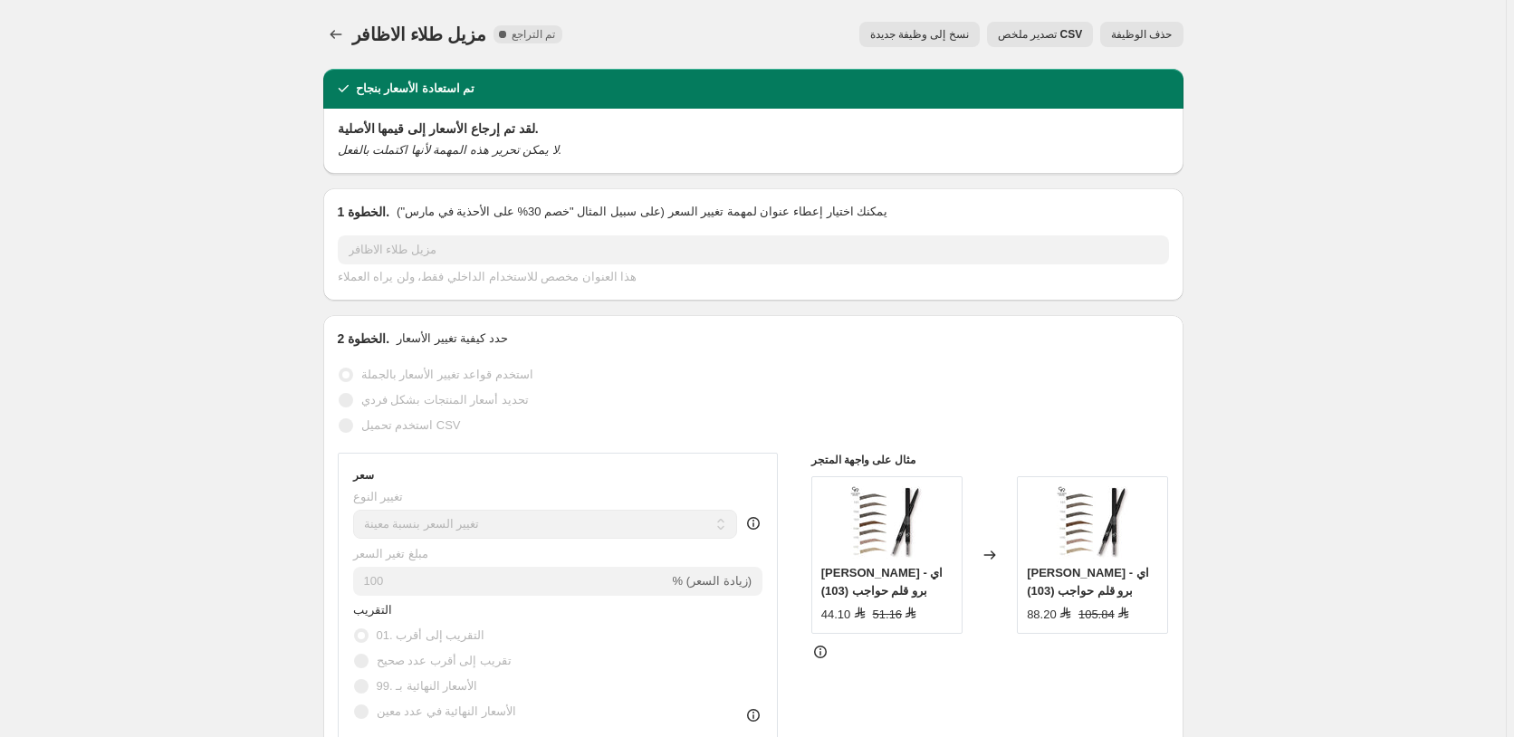
click at [1163, 36] on span "حذف الوظيفة" at bounding box center [1141, 34] width 61 height 14
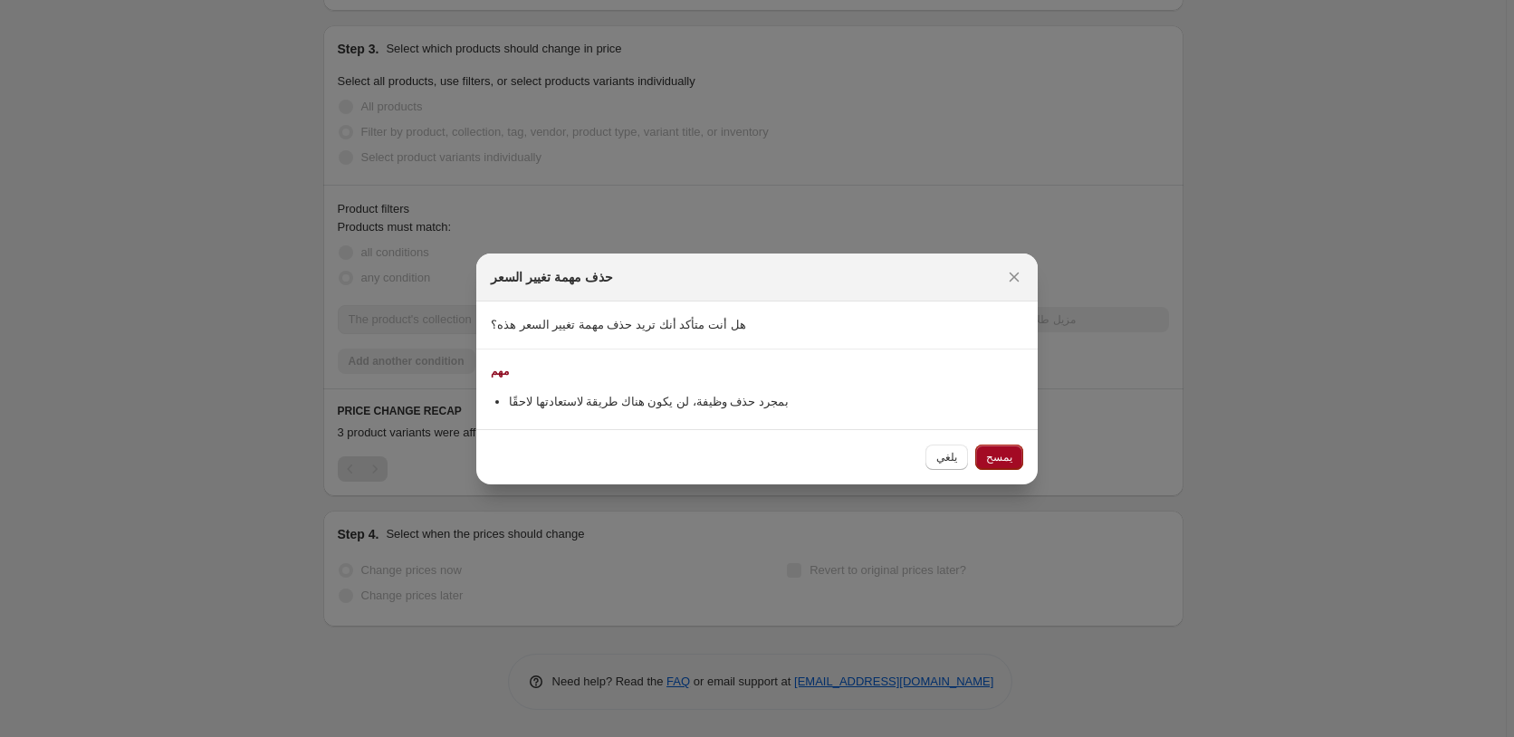
click at [1004, 455] on span "يمسح" at bounding box center [999, 457] width 26 height 14
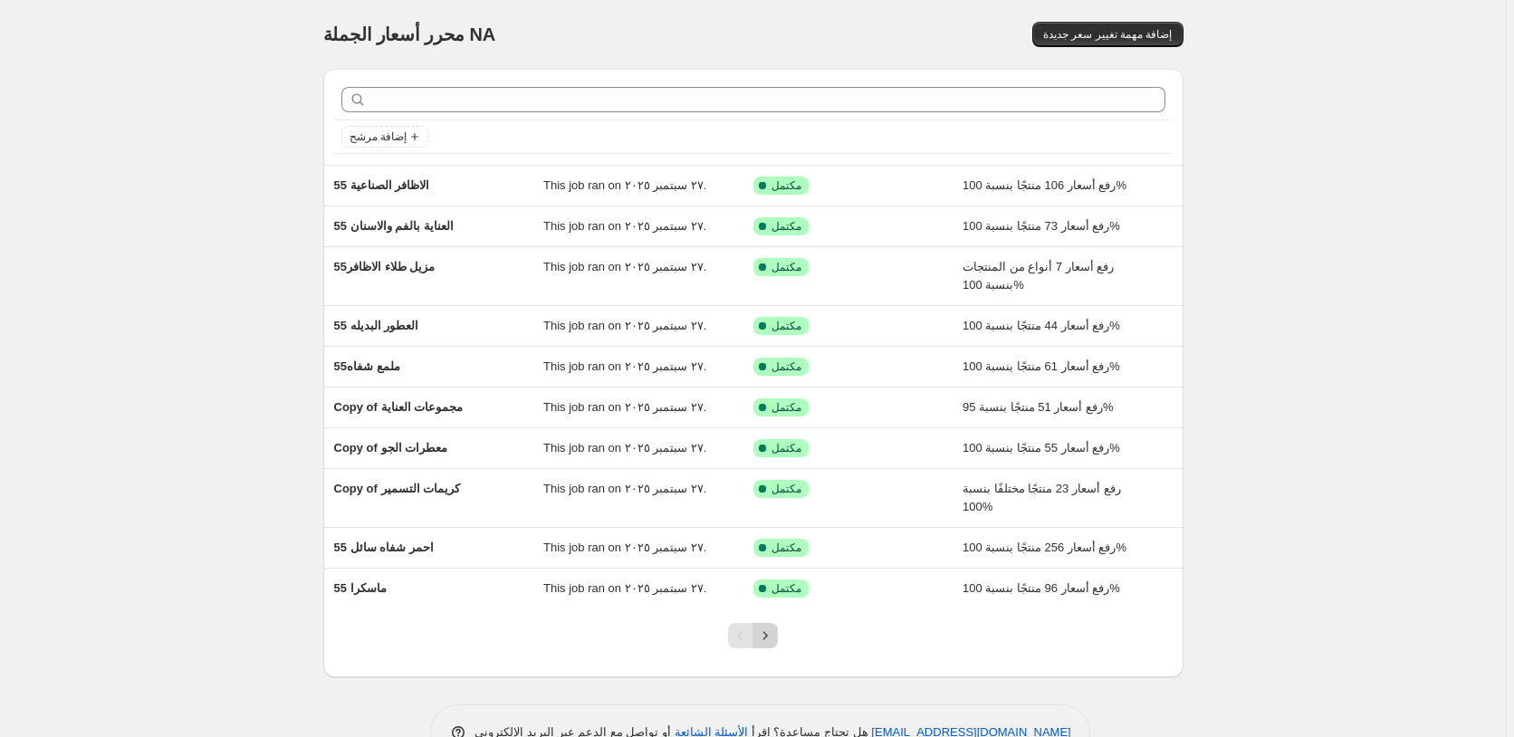
click at [774, 634] on icon "Next" at bounding box center [765, 635] width 18 height 18
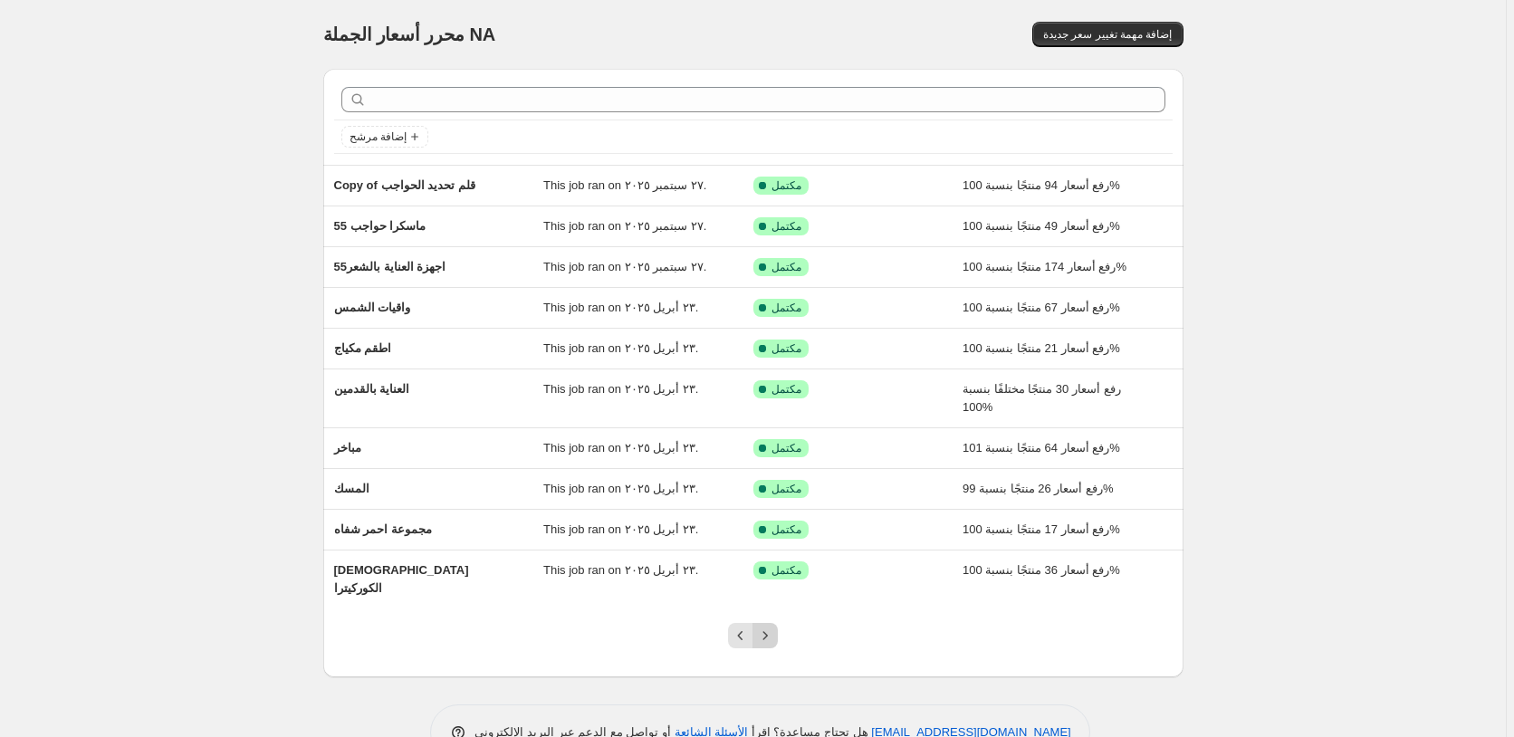
click at [774, 626] on icon "Next" at bounding box center [765, 635] width 18 height 18
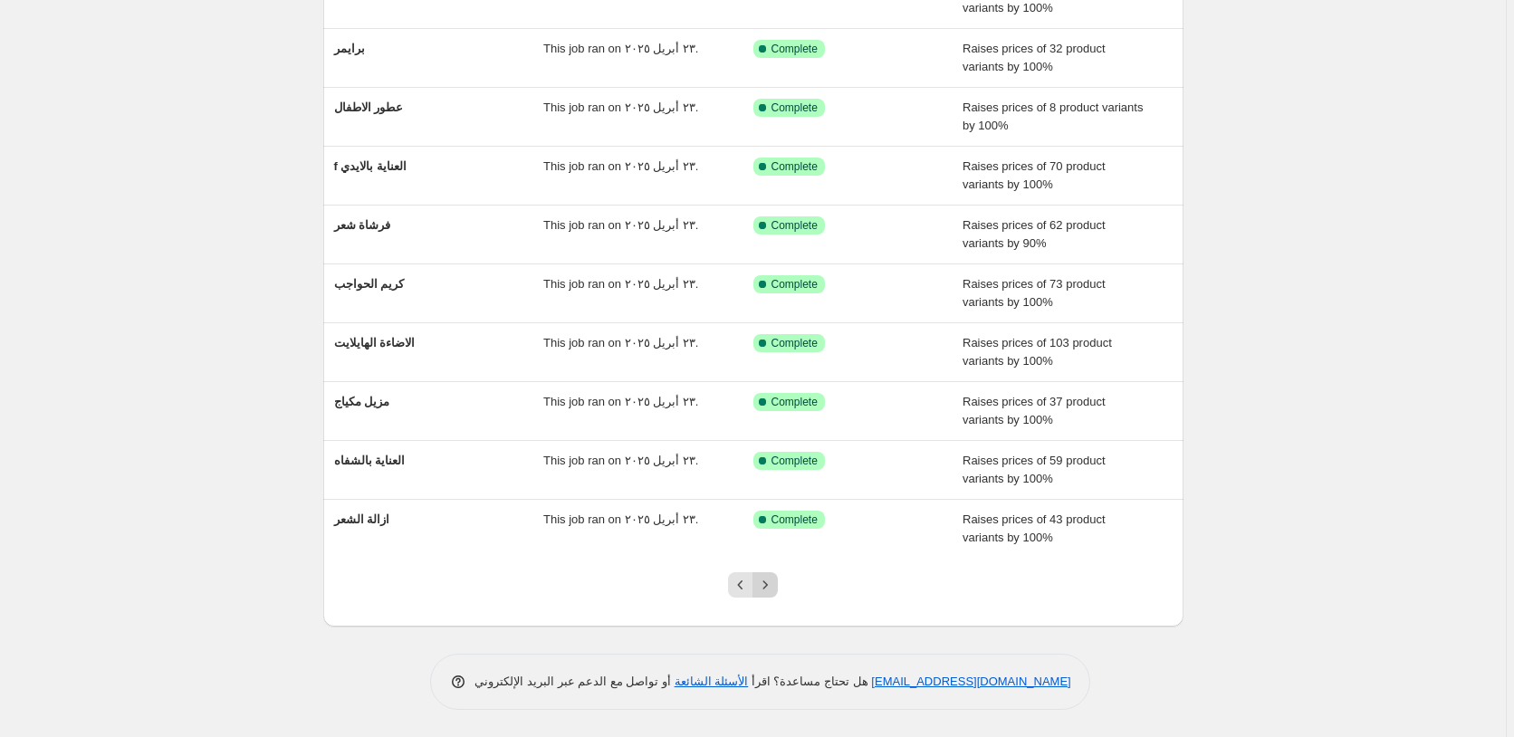
scroll to position [33, 0]
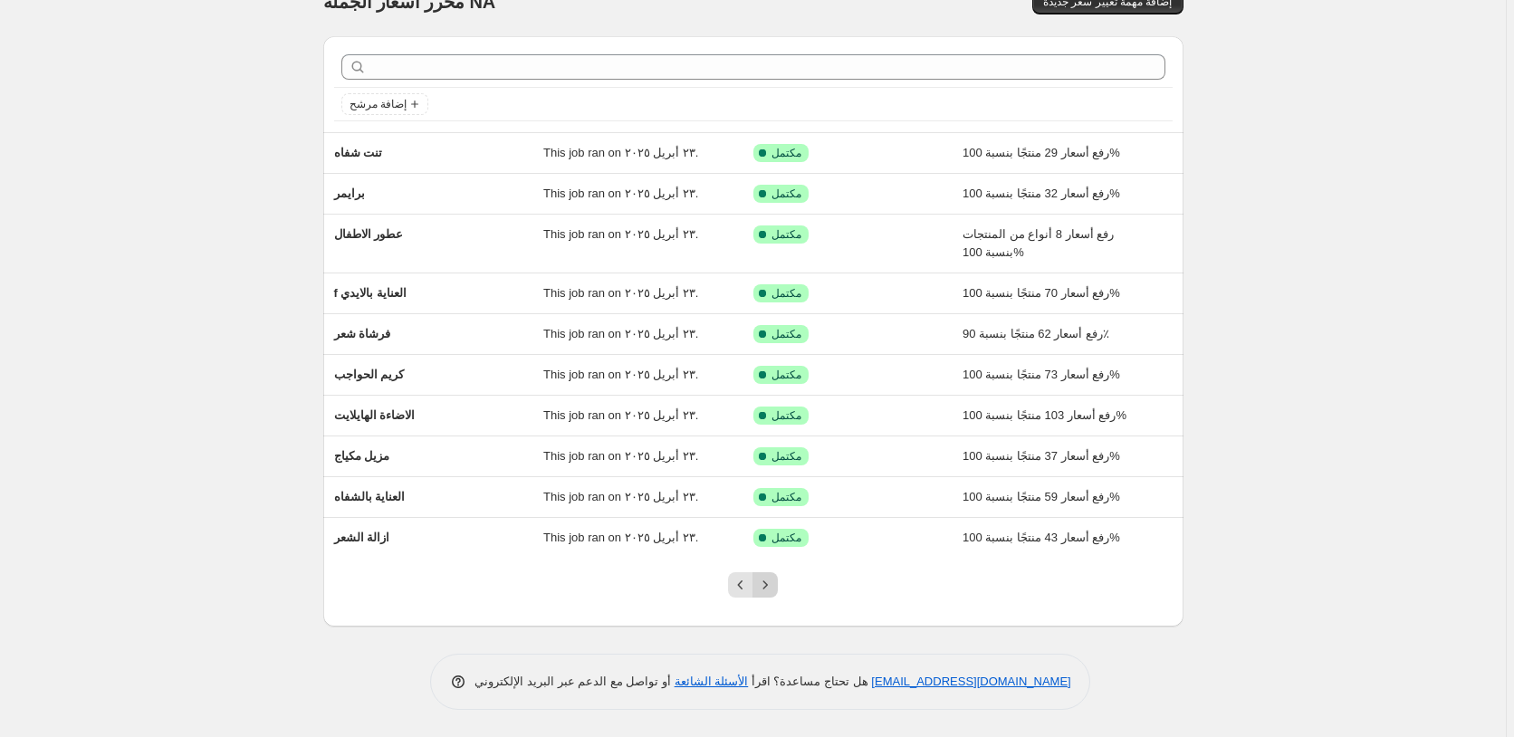
click at [772, 584] on icon "Next" at bounding box center [765, 585] width 18 height 18
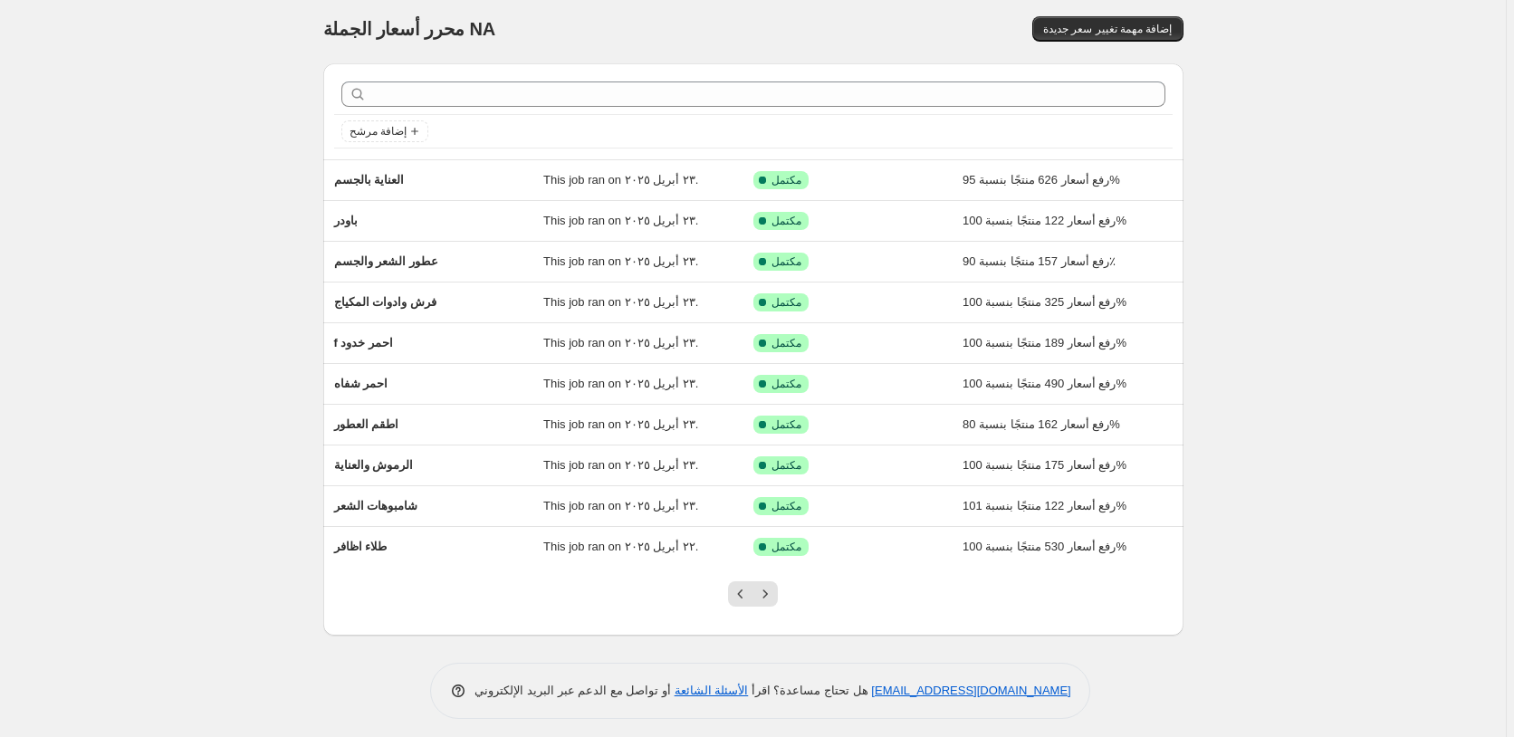
scroll to position [14, 0]
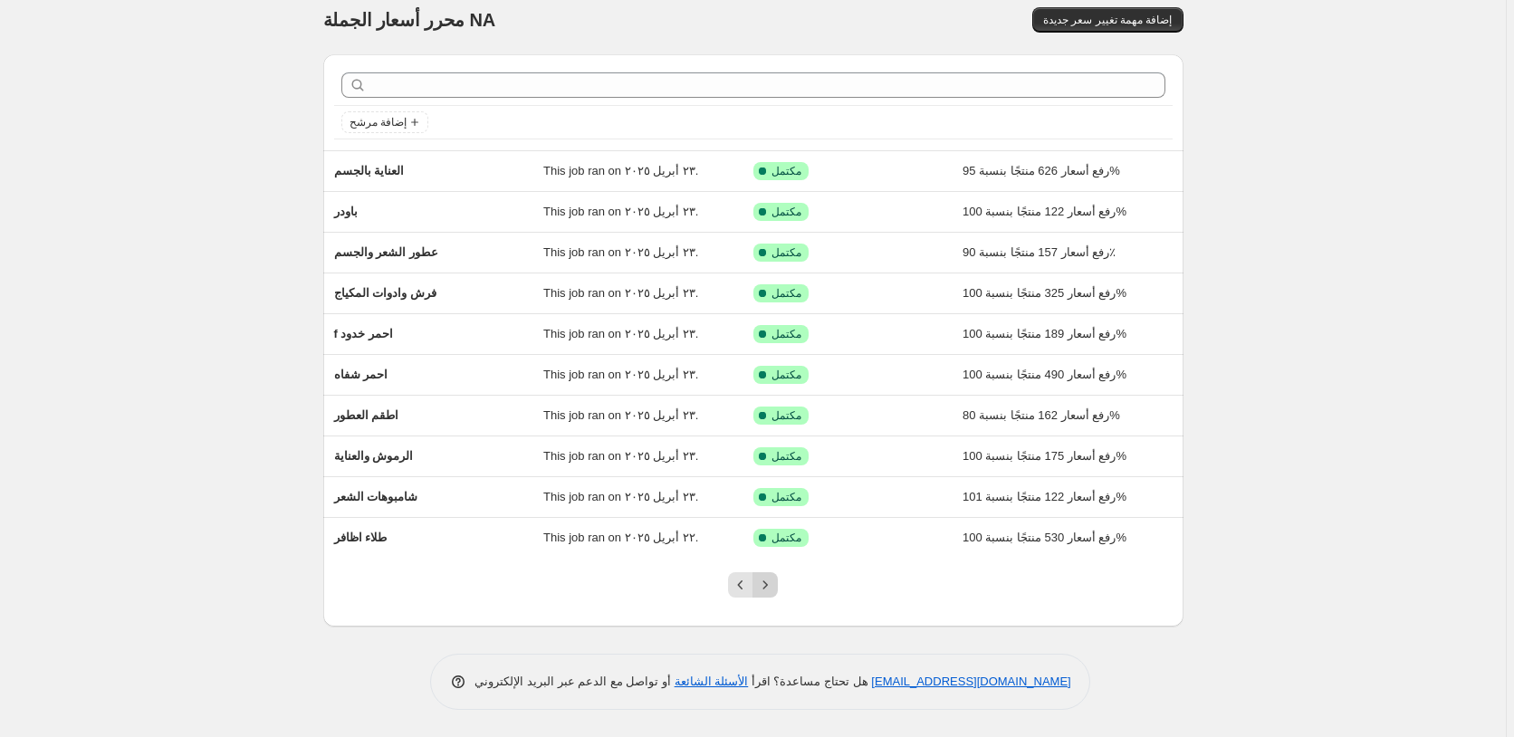
click at [774, 581] on icon "Next" at bounding box center [765, 585] width 18 height 18
click at [770, 583] on icon "Next" at bounding box center [765, 585] width 18 height 18
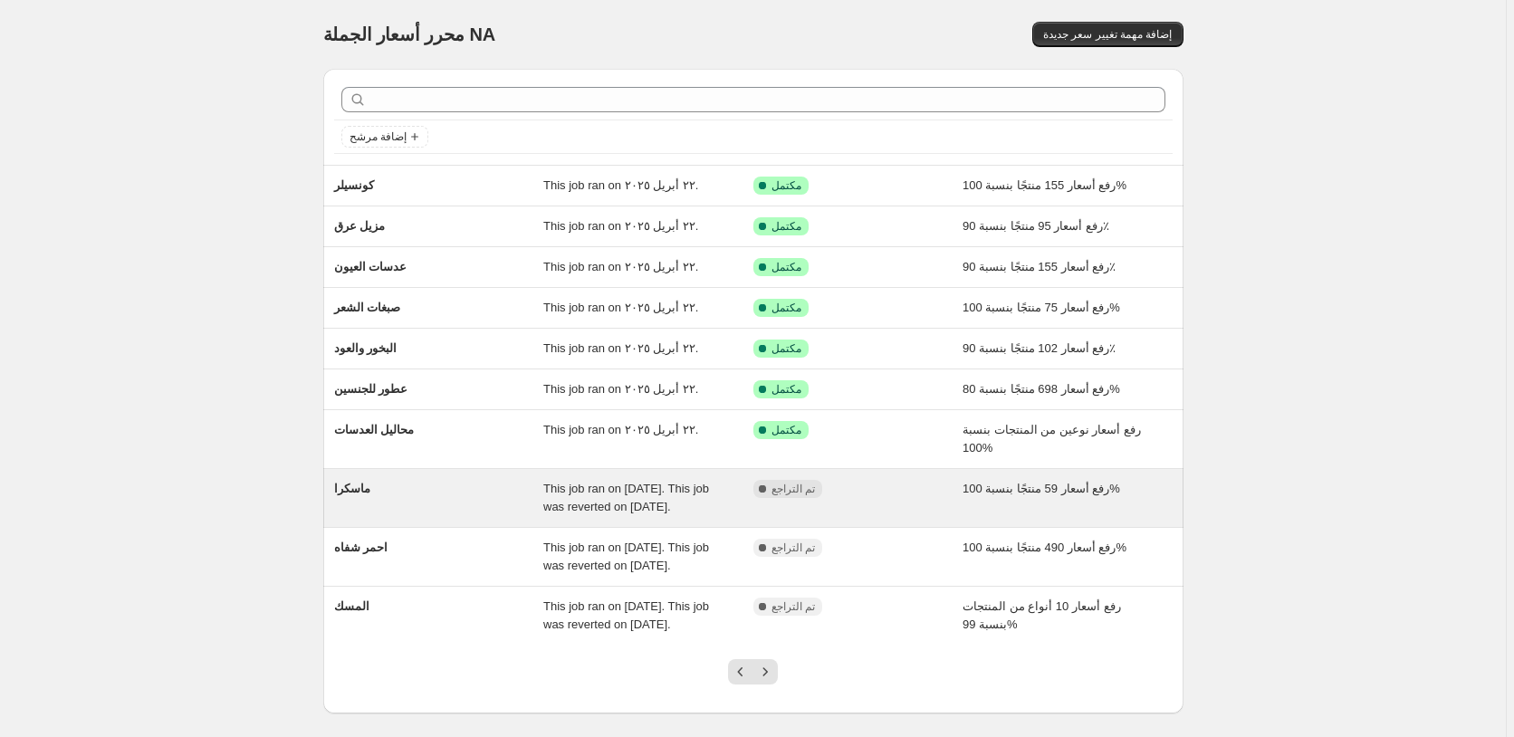
click at [917, 493] on div "مكتمل تم التراجع" at bounding box center [844, 489] width 183 height 18
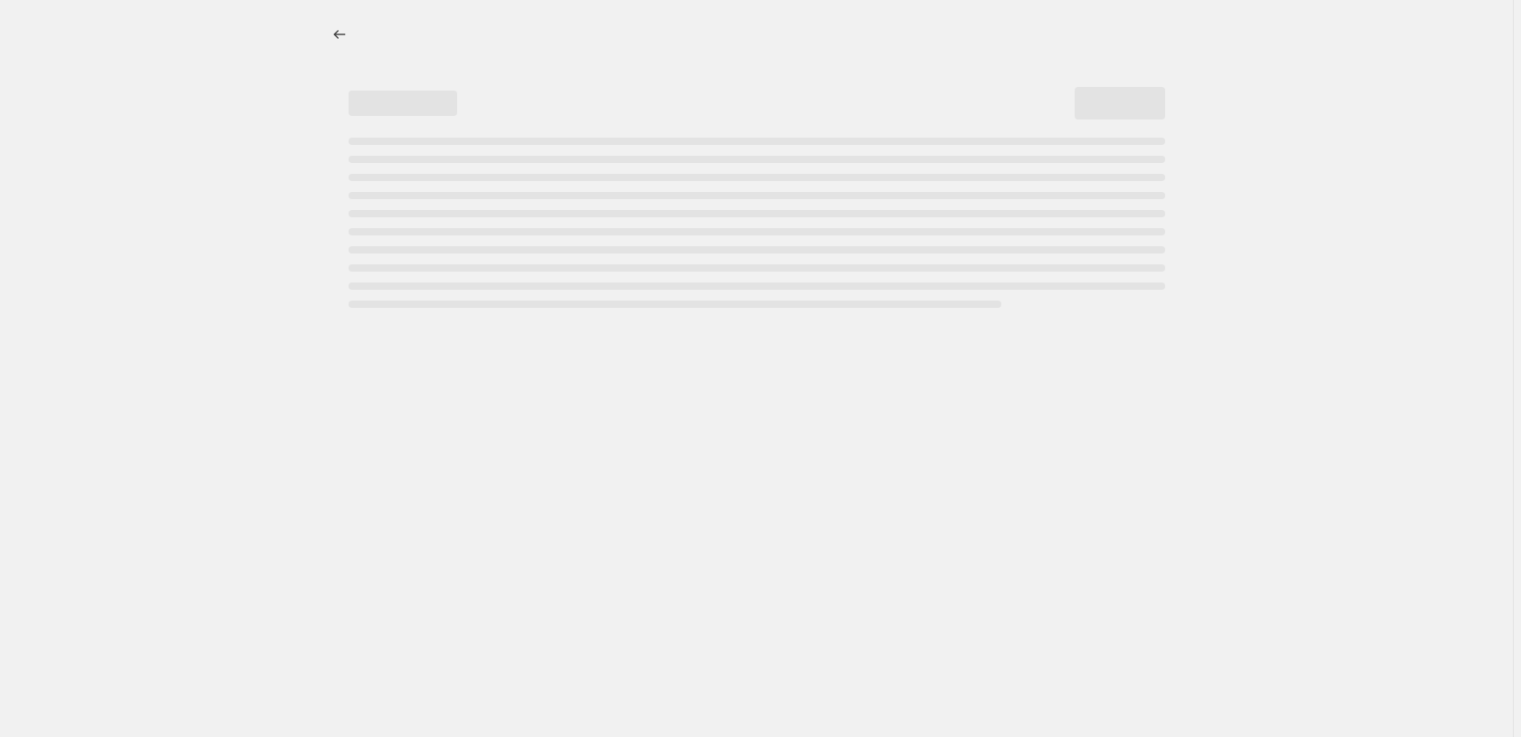
select select "percentage"
select select "pp"
select select "collection"
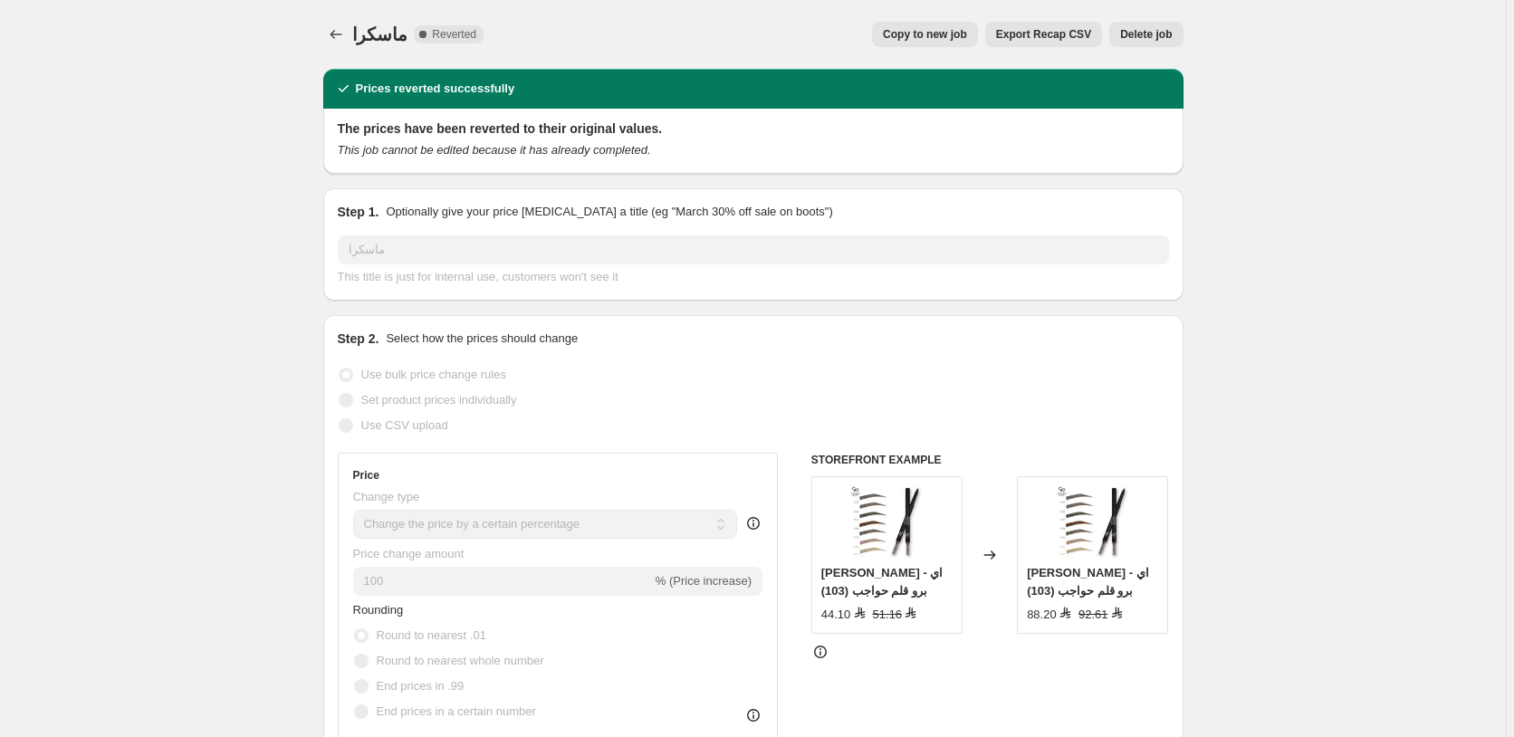
click at [1162, 36] on span "Delete job" at bounding box center [1146, 34] width 52 height 14
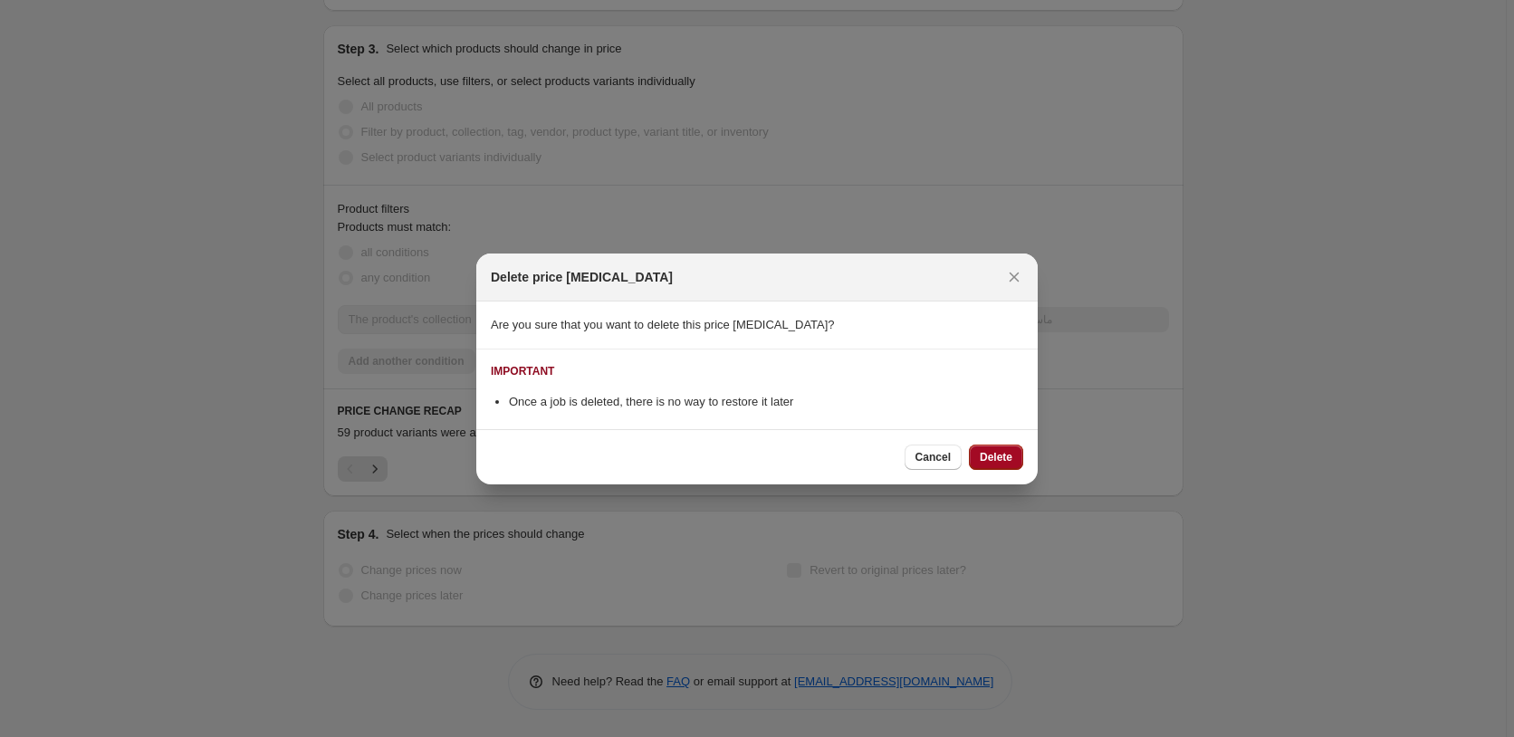
click at [1000, 453] on span "Delete" at bounding box center [996, 457] width 33 height 14
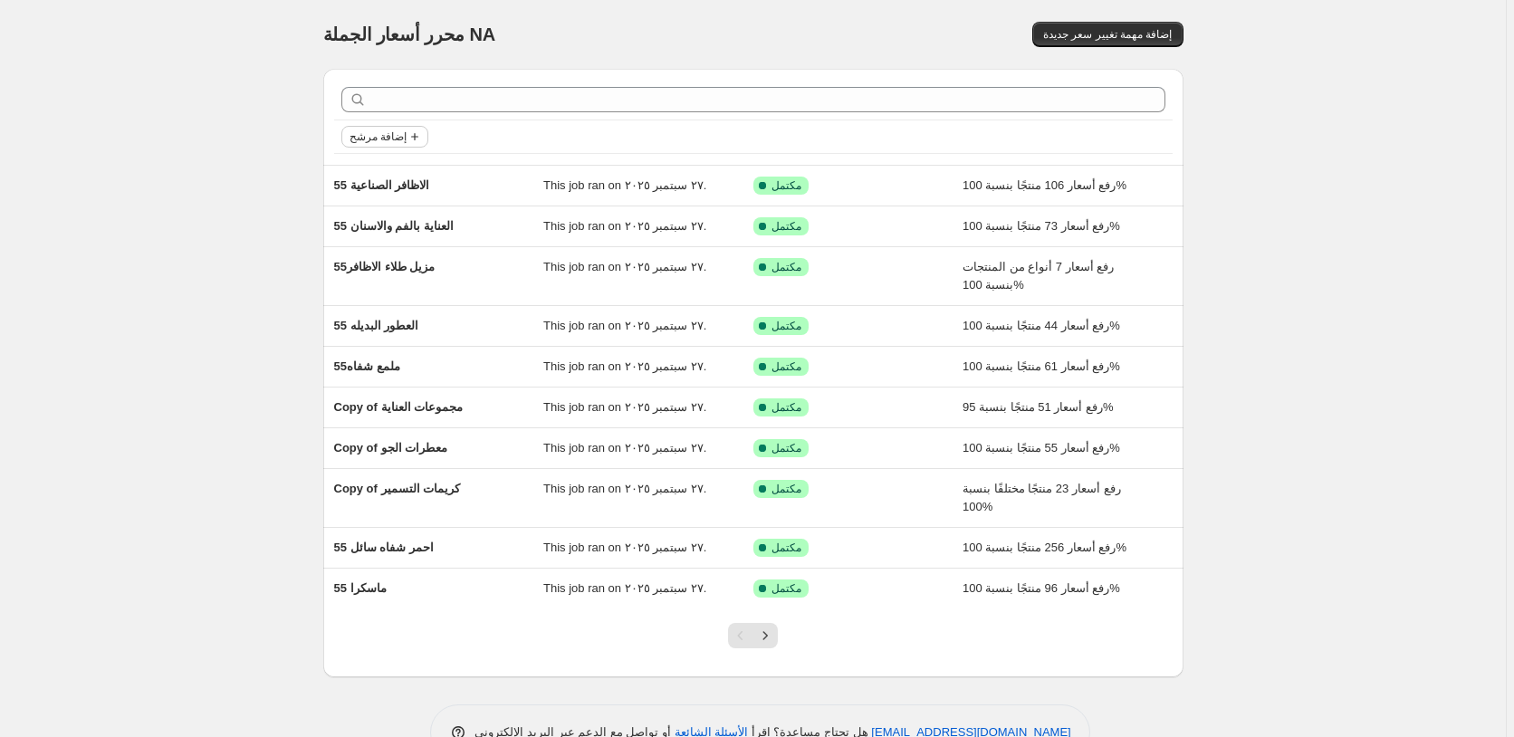
click at [397, 139] on span "إضافة مرشح" at bounding box center [377, 136] width 57 height 14
click at [390, 167] on span "Job status" at bounding box center [387, 173] width 53 height 14
click at [407, 304] on span "Reverted" at bounding box center [403, 302] width 48 height 14
click at [371, 304] on input "Reverted" at bounding box center [364, 302] width 14 height 14
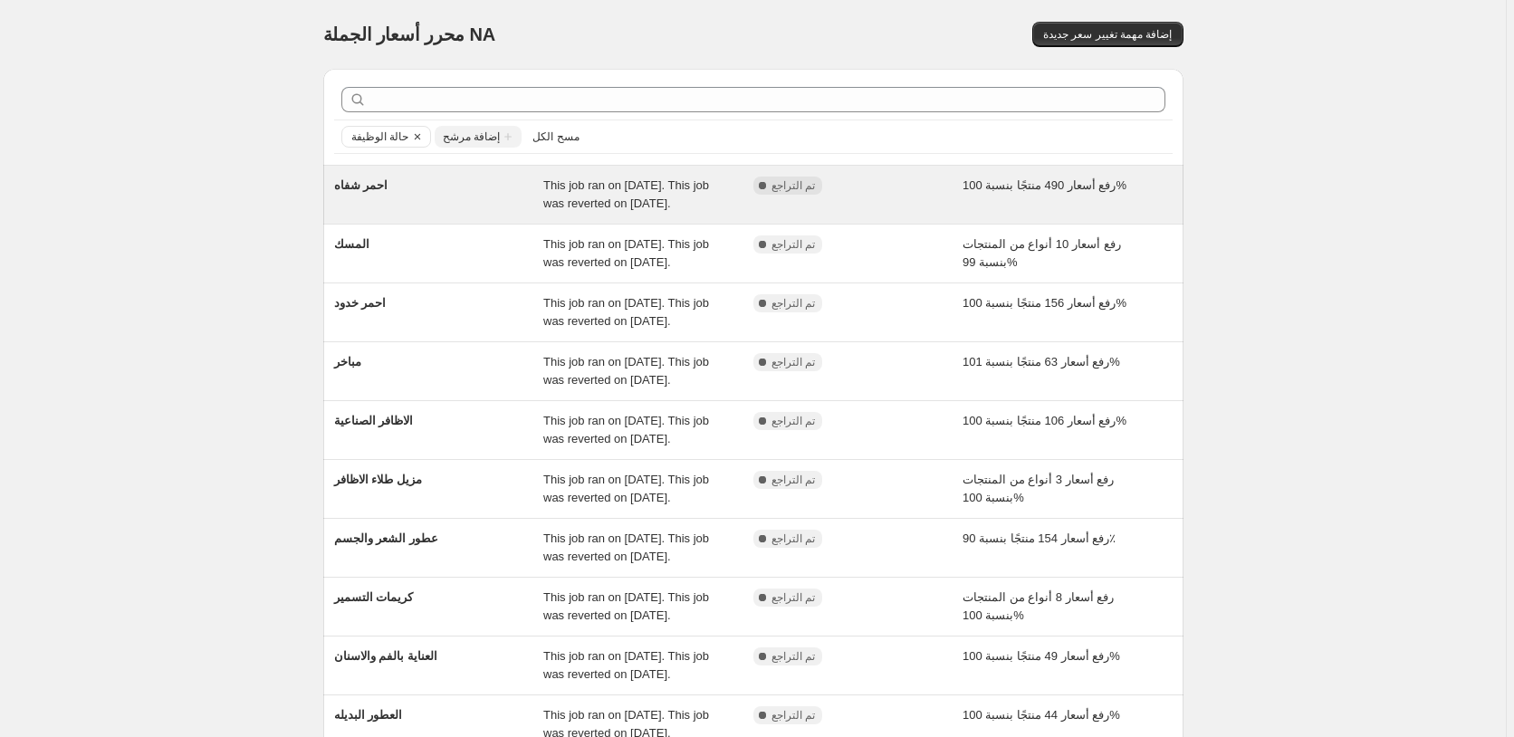
click at [1144, 191] on div "رفع أسعار 490 منتجًا بنسبة 100%" at bounding box center [1067, 195] width 210 height 36
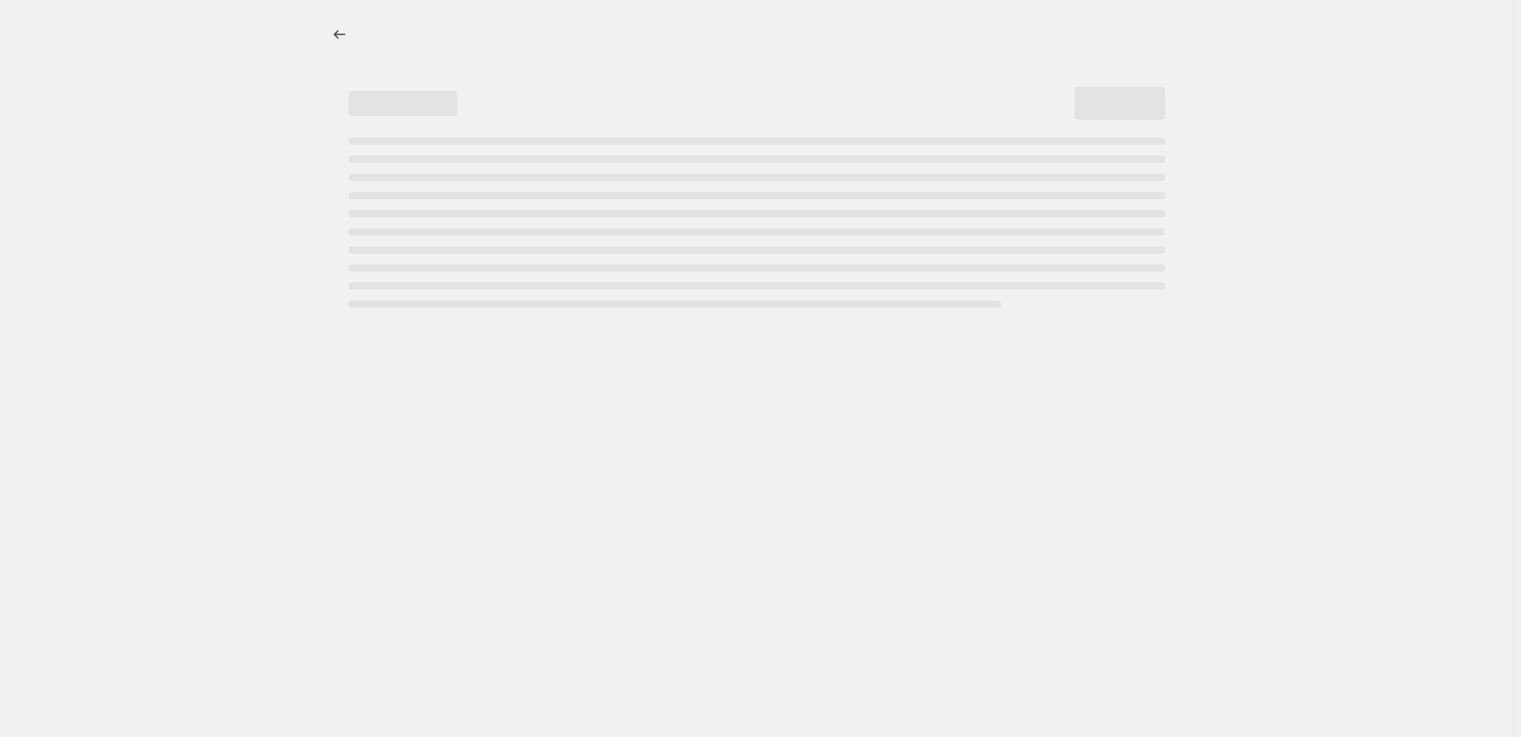
select select "percentage"
select select "pp"
select select "collection"
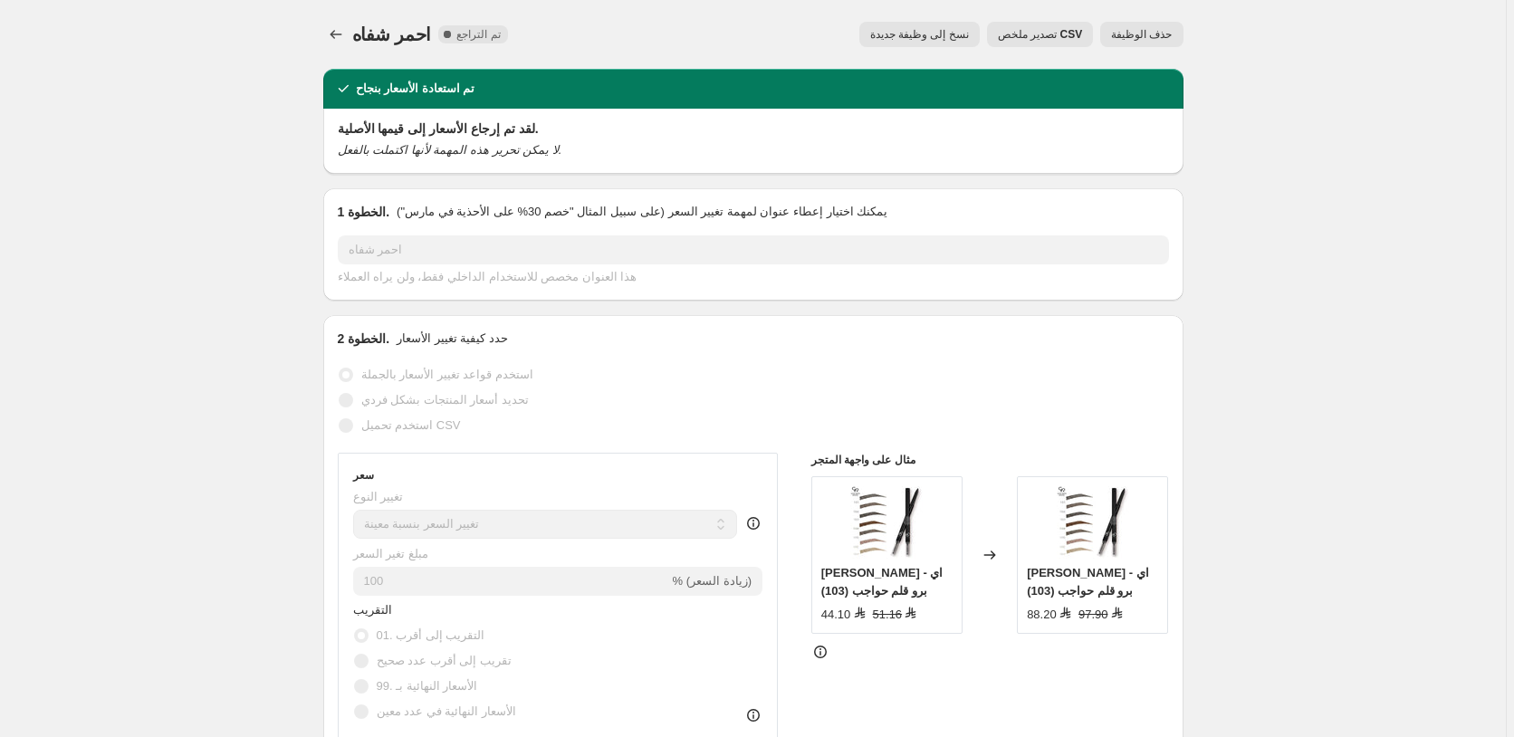
click at [1152, 34] on span "حذف الوظيفة" at bounding box center [1141, 34] width 61 height 14
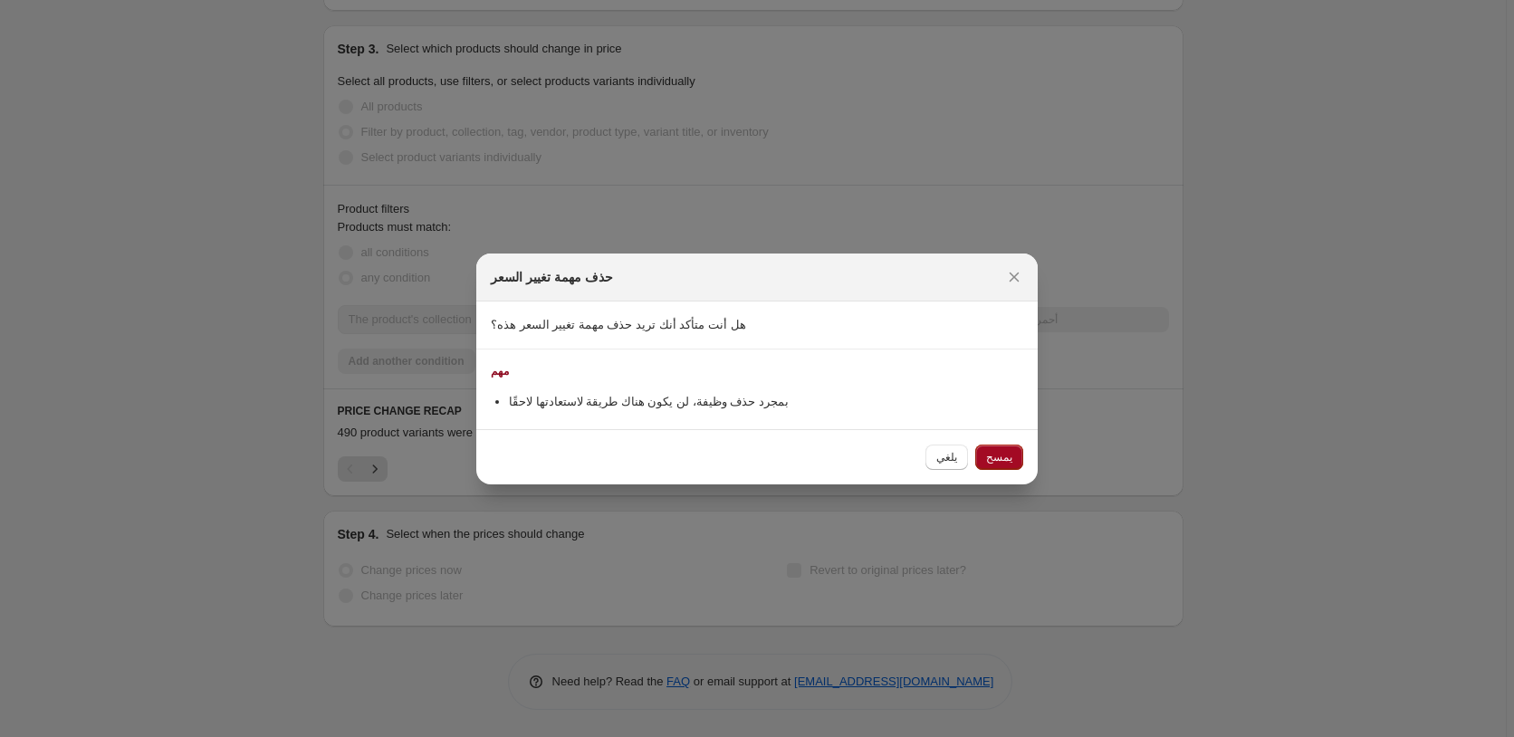
click at [1001, 452] on span "يمسح" at bounding box center [999, 457] width 26 height 14
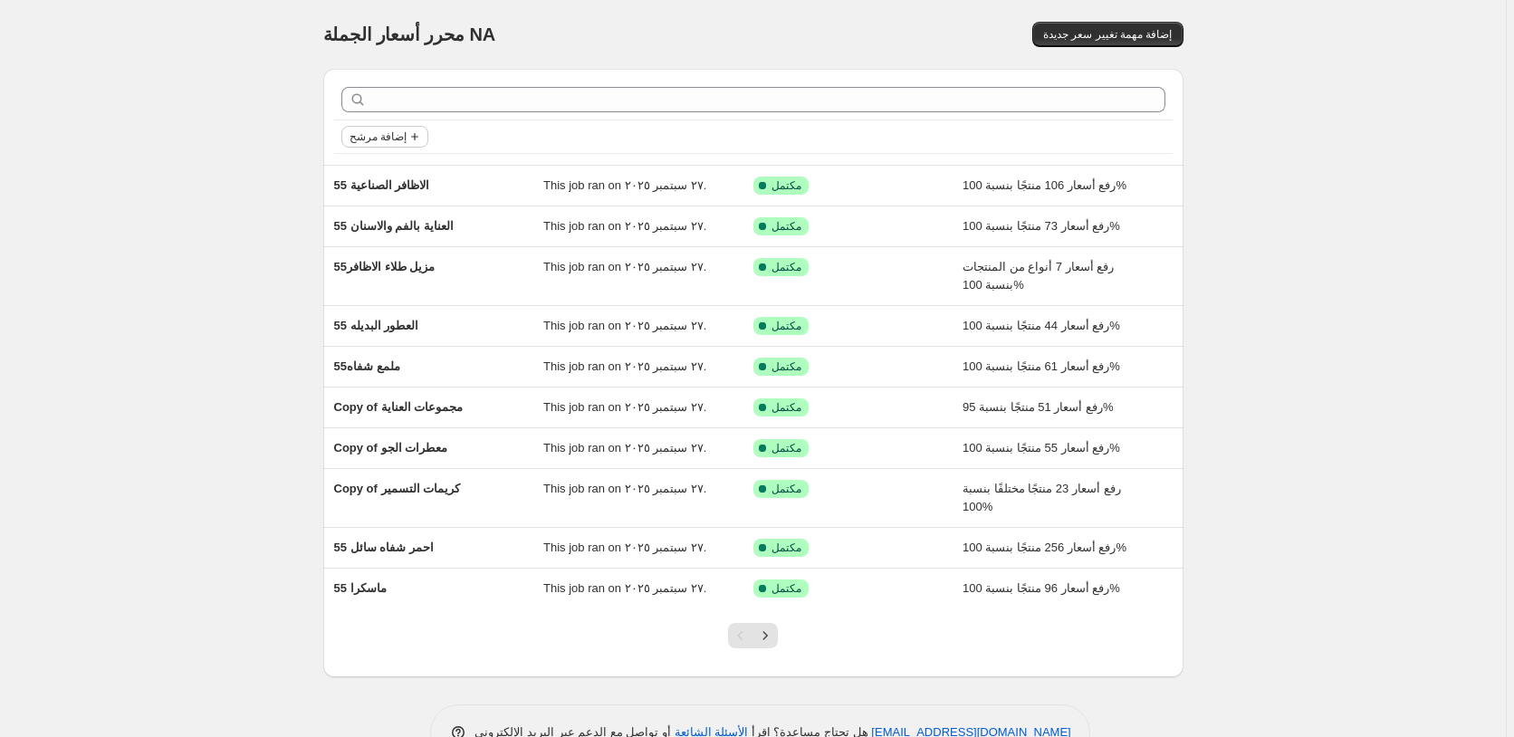
click at [402, 138] on span "إضافة مرشح" at bounding box center [377, 136] width 57 height 14
click at [391, 173] on span "Job status" at bounding box center [387, 173] width 53 height 14
click at [415, 304] on span "Reverted" at bounding box center [403, 302] width 48 height 14
click at [371, 304] on input "Reverted" at bounding box center [364, 302] width 14 height 14
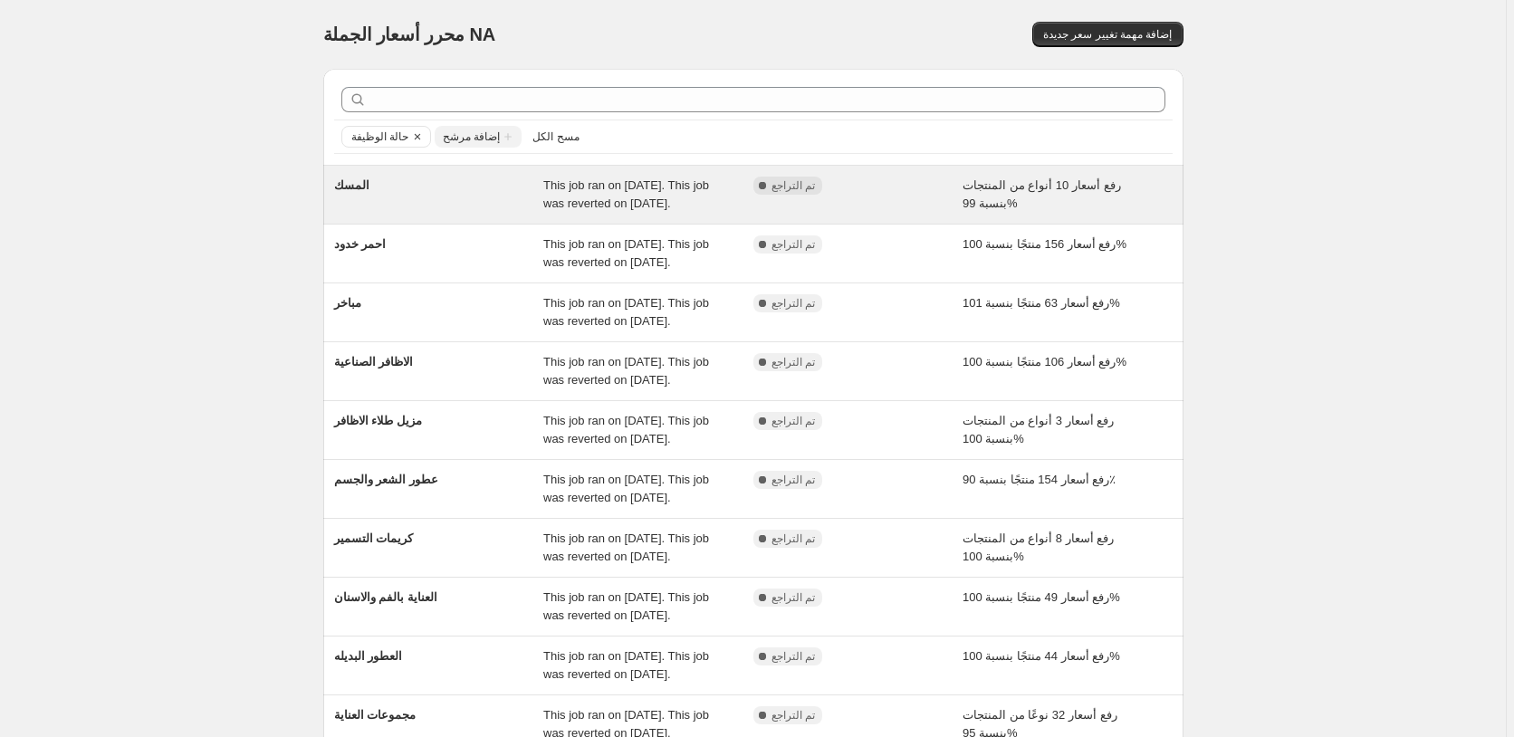
click at [1137, 193] on div "رفع أسعار 10 أنواع من المنتجات بنسبة 99%" at bounding box center [1067, 195] width 210 height 36
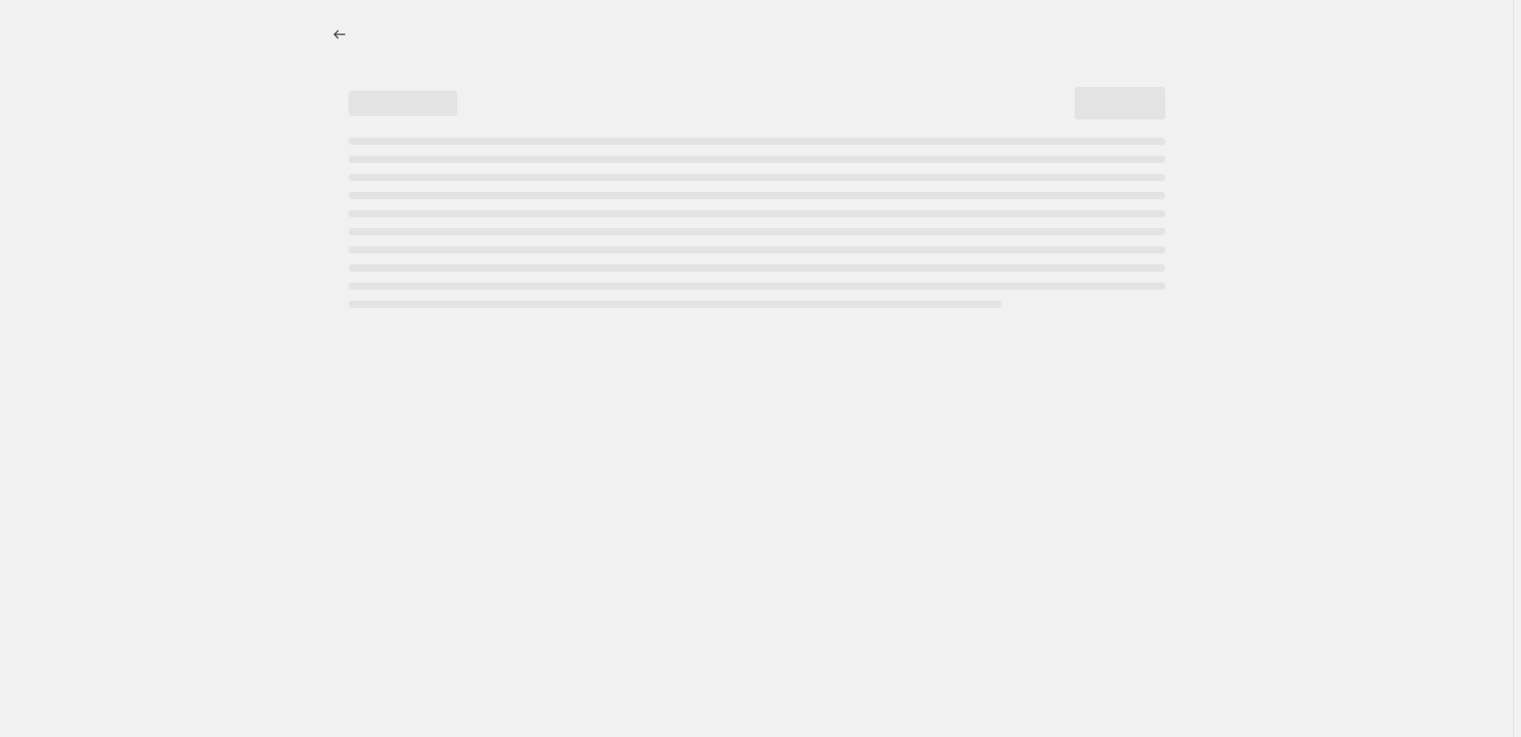
select select "percentage"
select select "pp"
select select "collection"
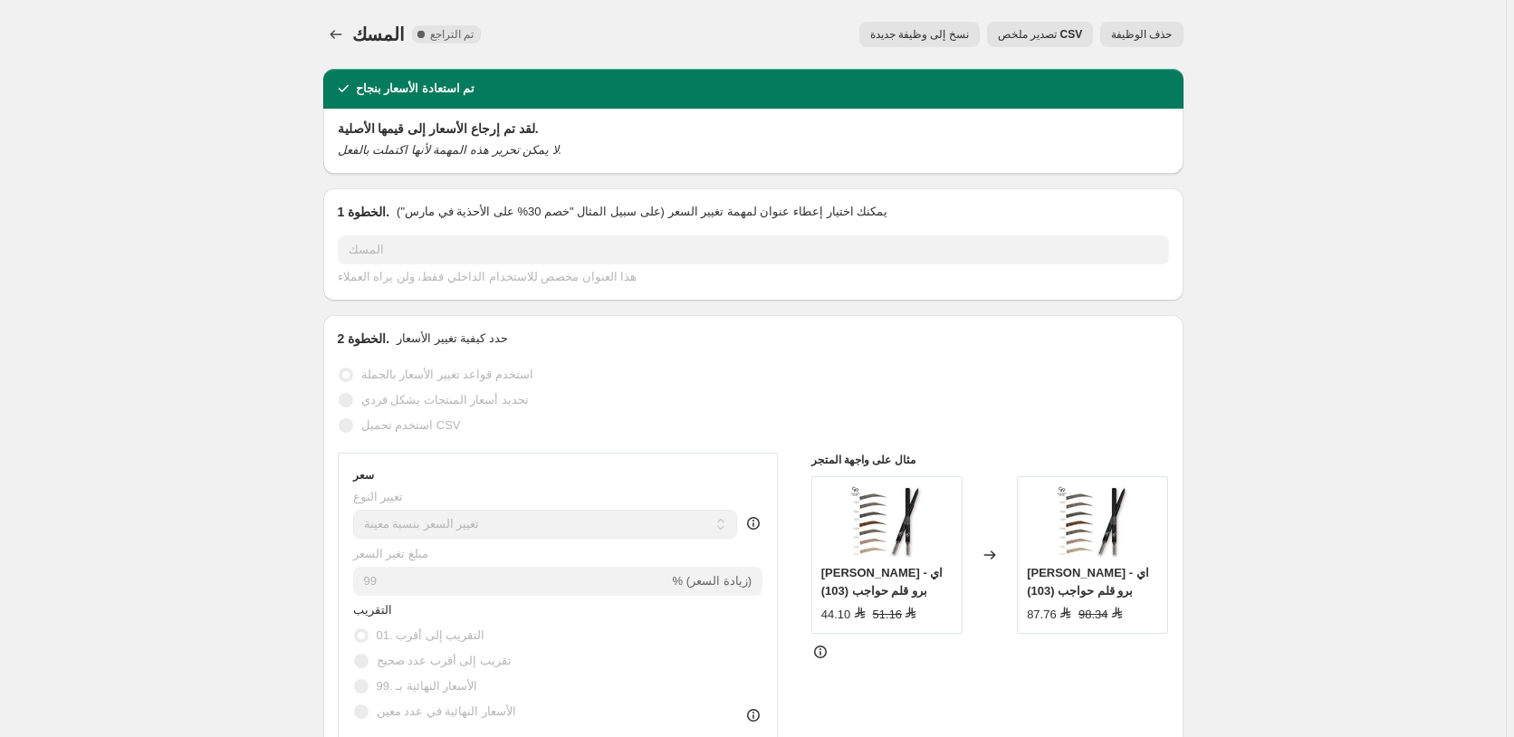
click at [1149, 31] on span "حذف الوظيفة" at bounding box center [1141, 34] width 61 height 14
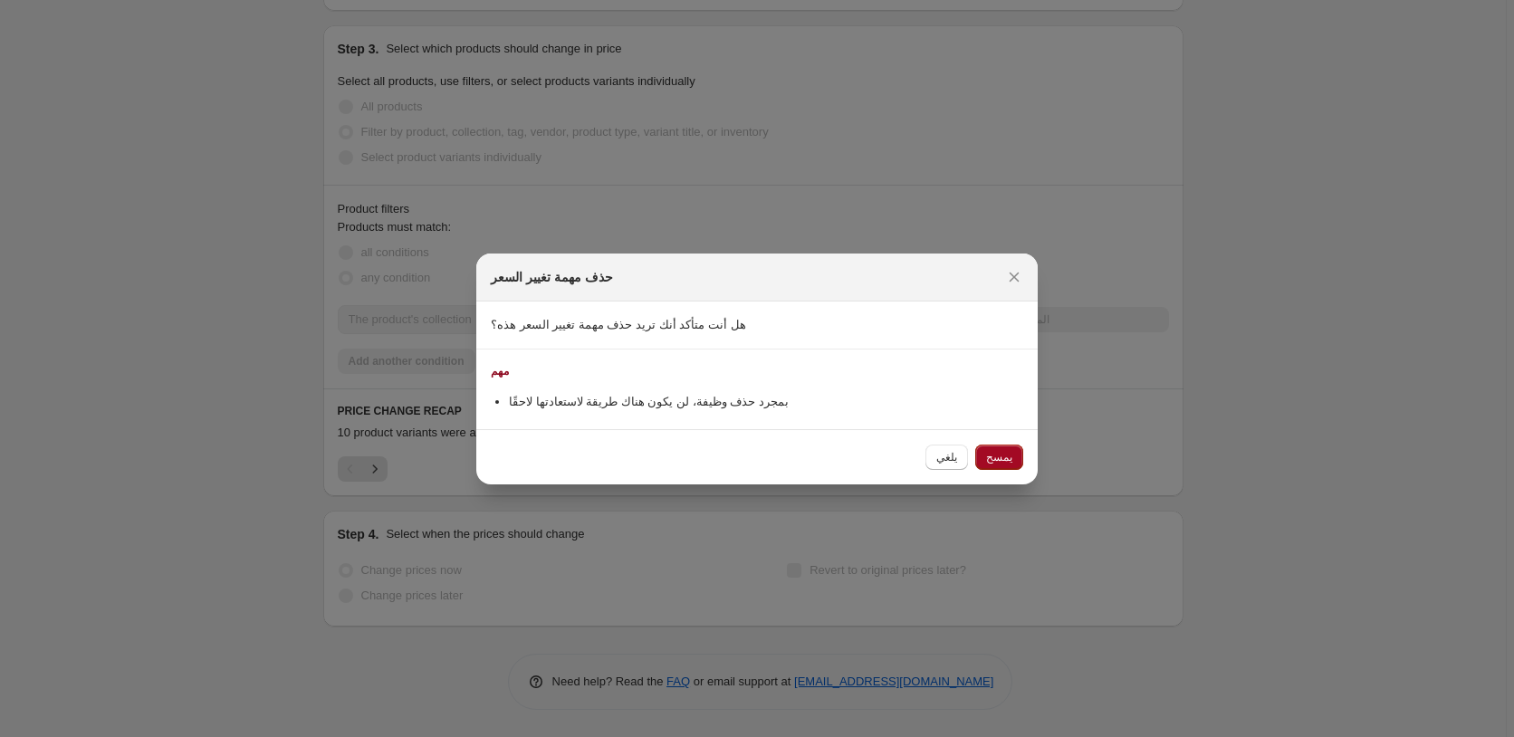
click at [1007, 455] on span "يمسح" at bounding box center [999, 457] width 26 height 14
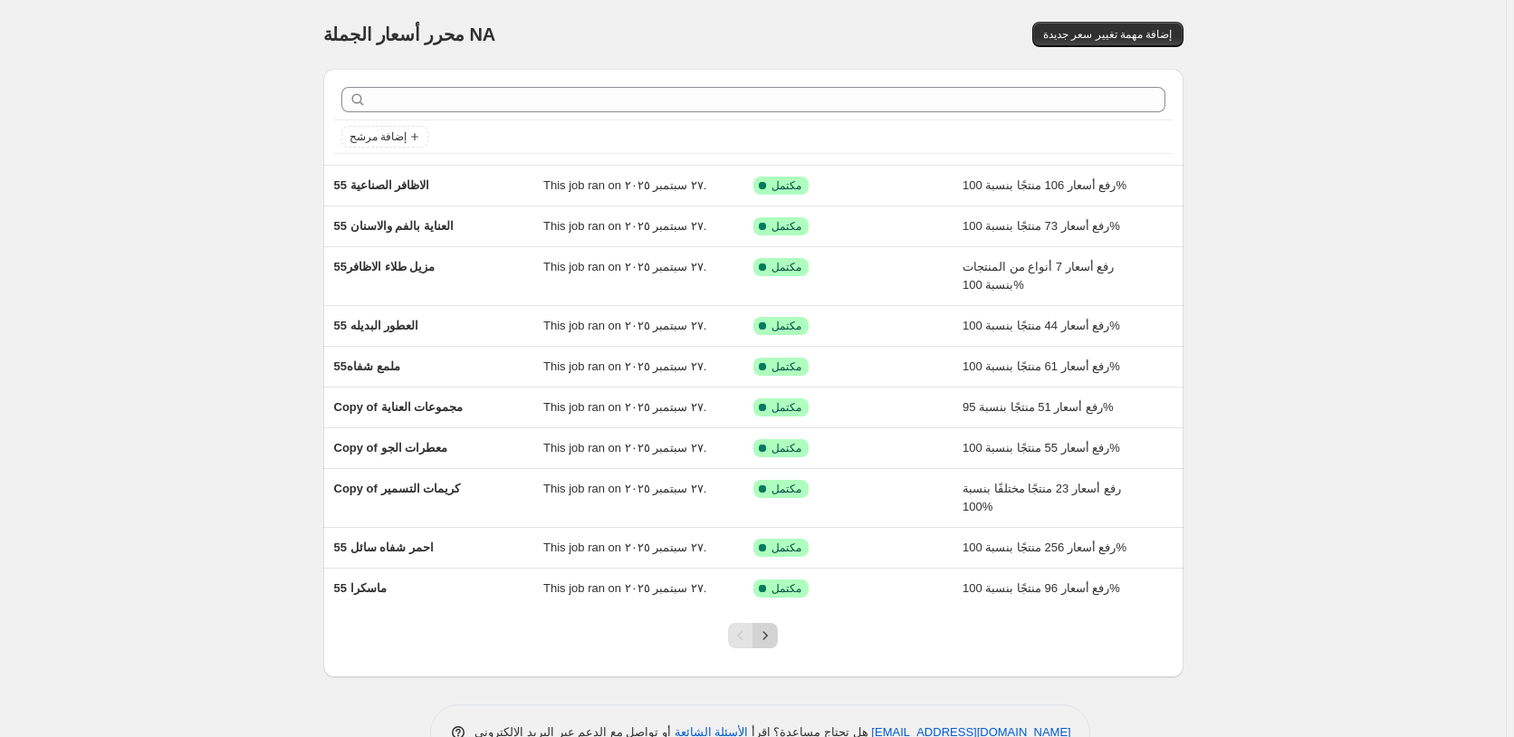
click at [772, 637] on icon "Next" at bounding box center [765, 635] width 18 height 18
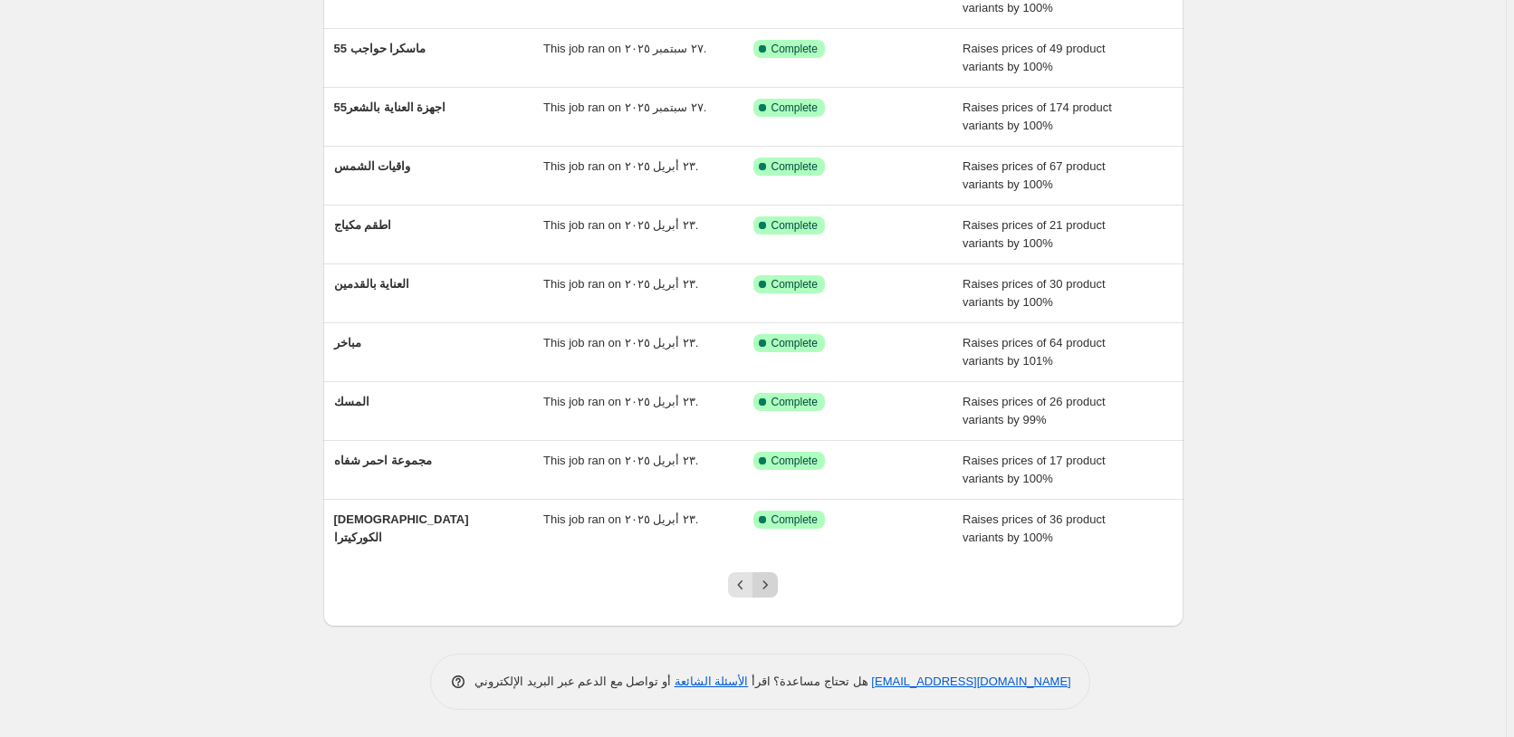
scroll to position [33, 0]
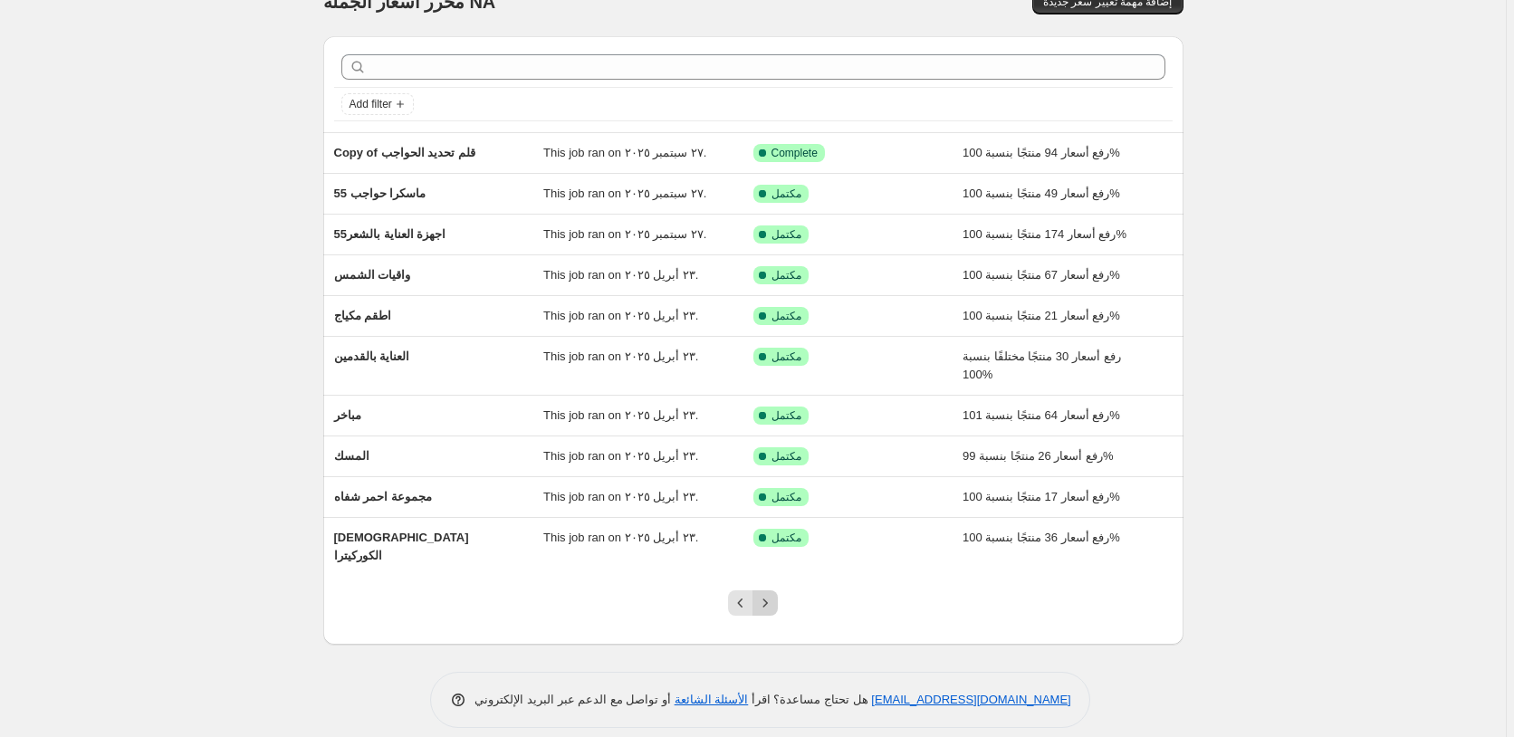
click at [773, 594] on icon "Next" at bounding box center [765, 603] width 18 height 18
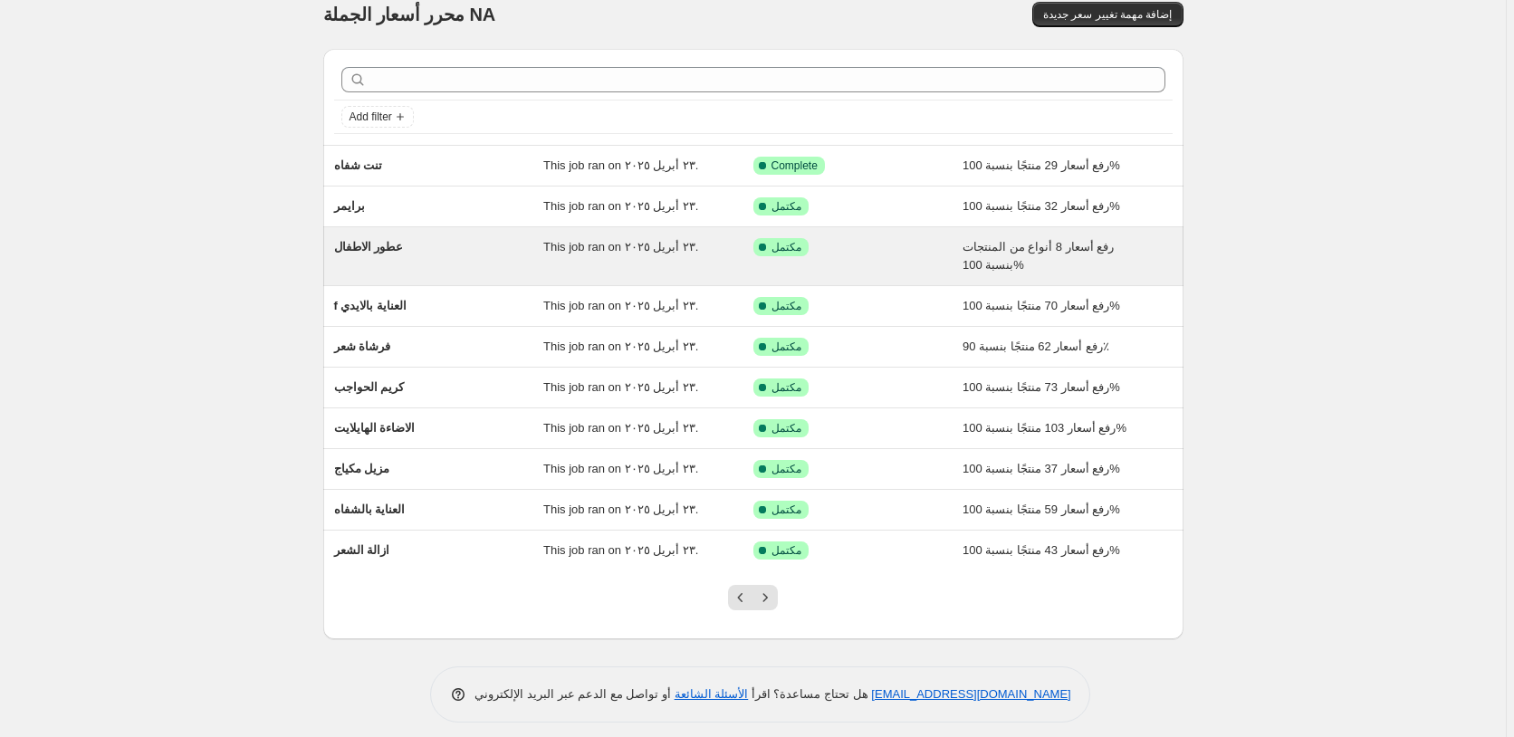
scroll to position [0, 0]
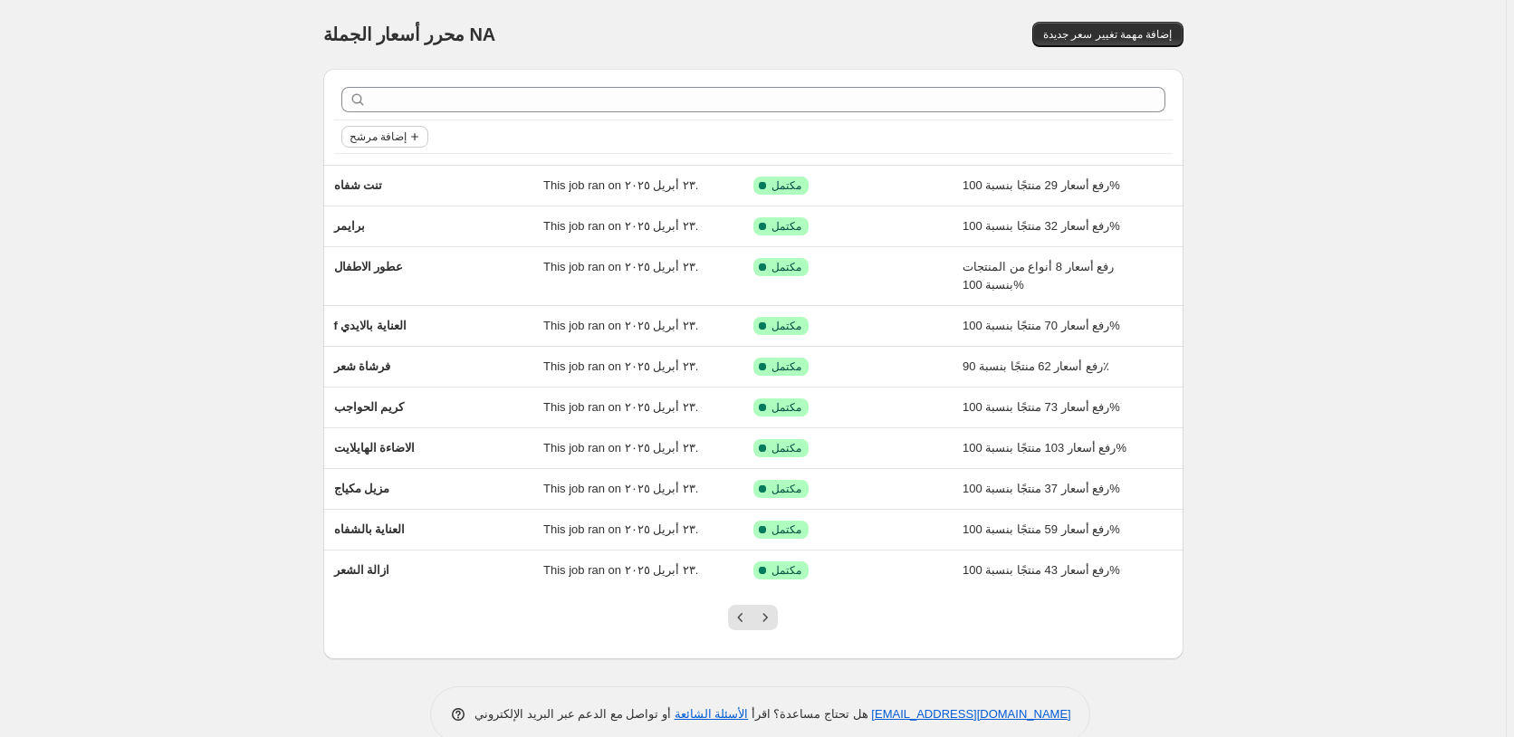
click at [403, 135] on span "إضافة مرشح" at bounding box center [377, 136] width 57 height 14
click at [387, 176] on span "Job status" at bounding box center [387, 173] width 53 height 14
click at [416, 301] on span "Reverted" at bounding box center [403, 302] width 48 height 14
click at [371, 301] on input "Reverted" at bounding box center [364, 302] width 14 height 14
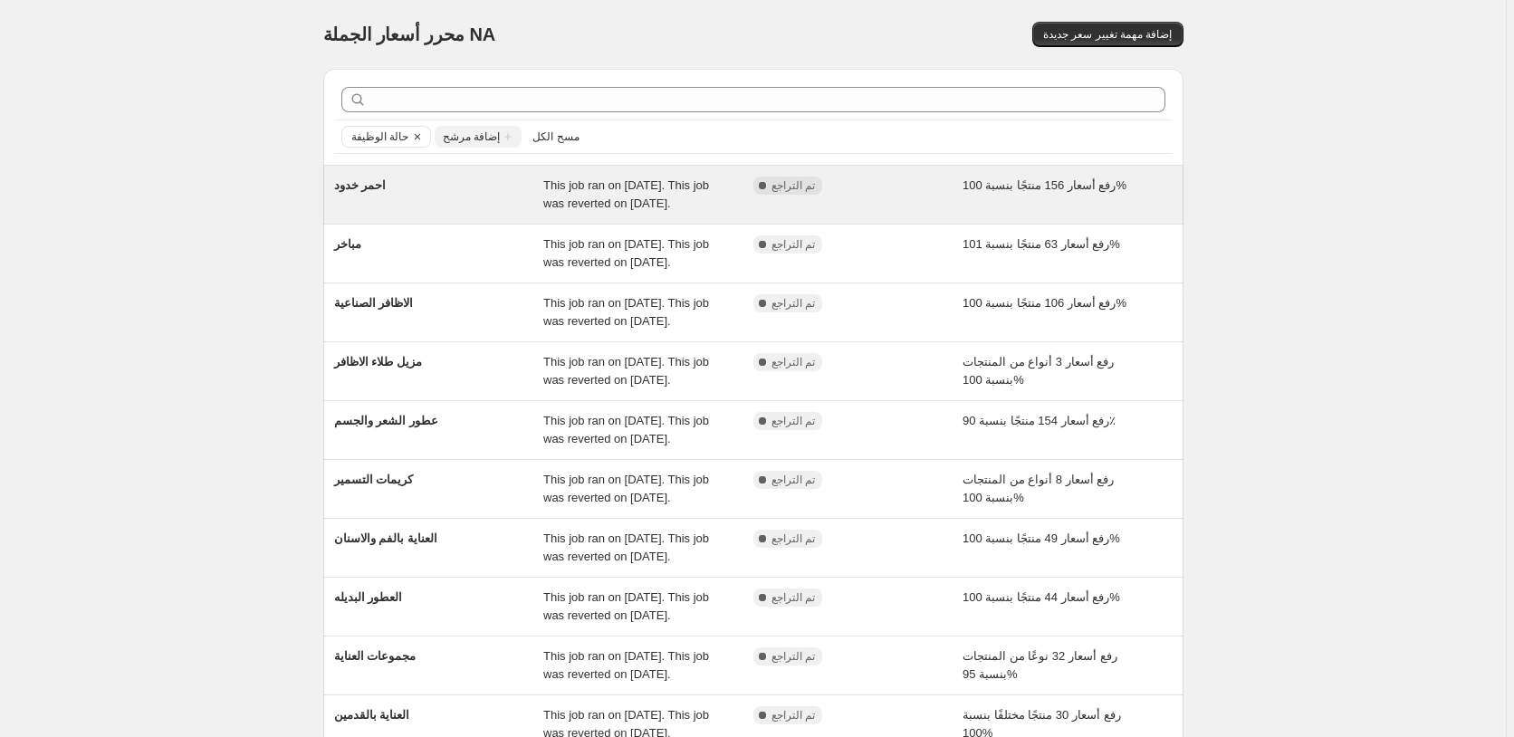
click at [1142, 191] on div "رفع أسعار 156 منتجًا بنسبة 100%" at bounding box center [1067, 195] width 210 height 36
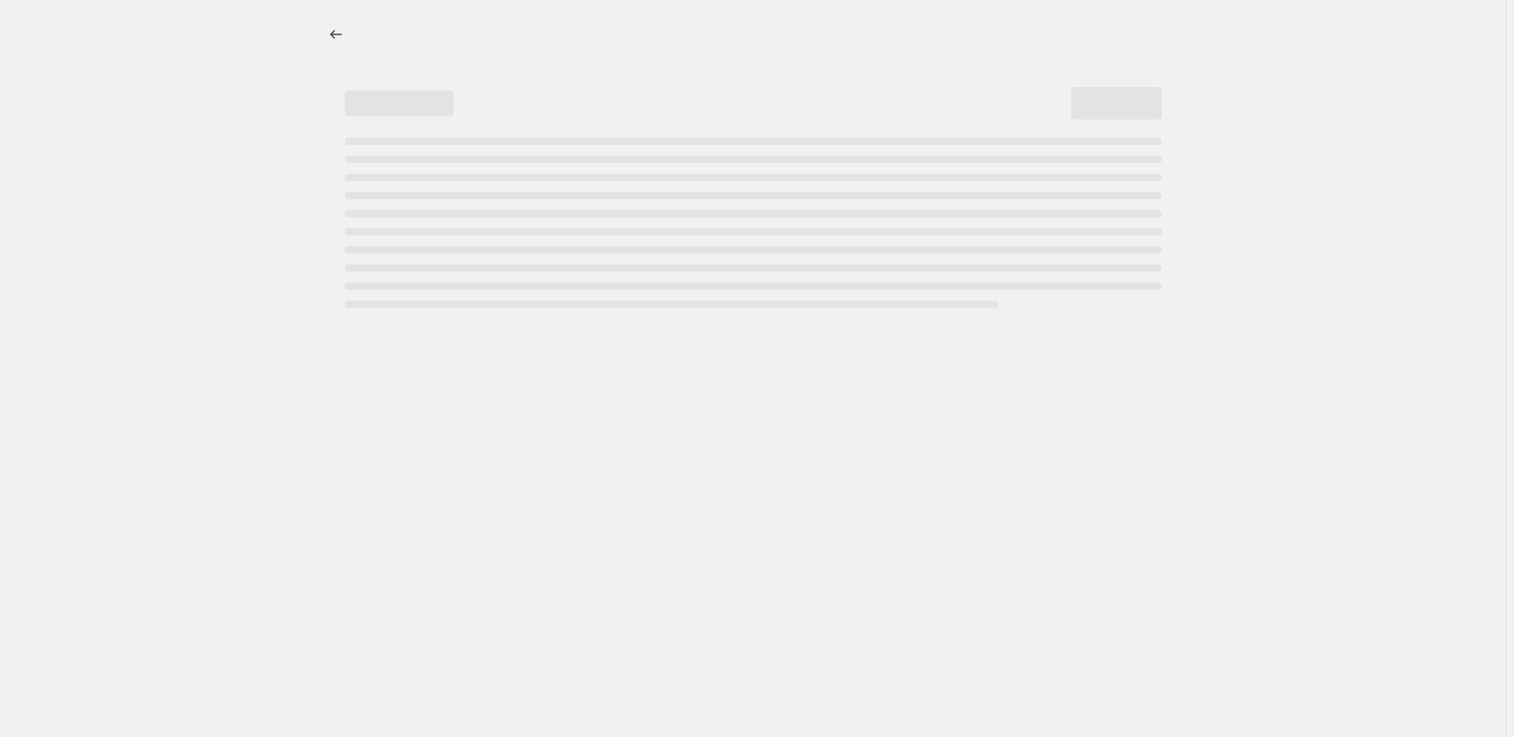
select select "percentage"
select select "pp"
select select "collection"
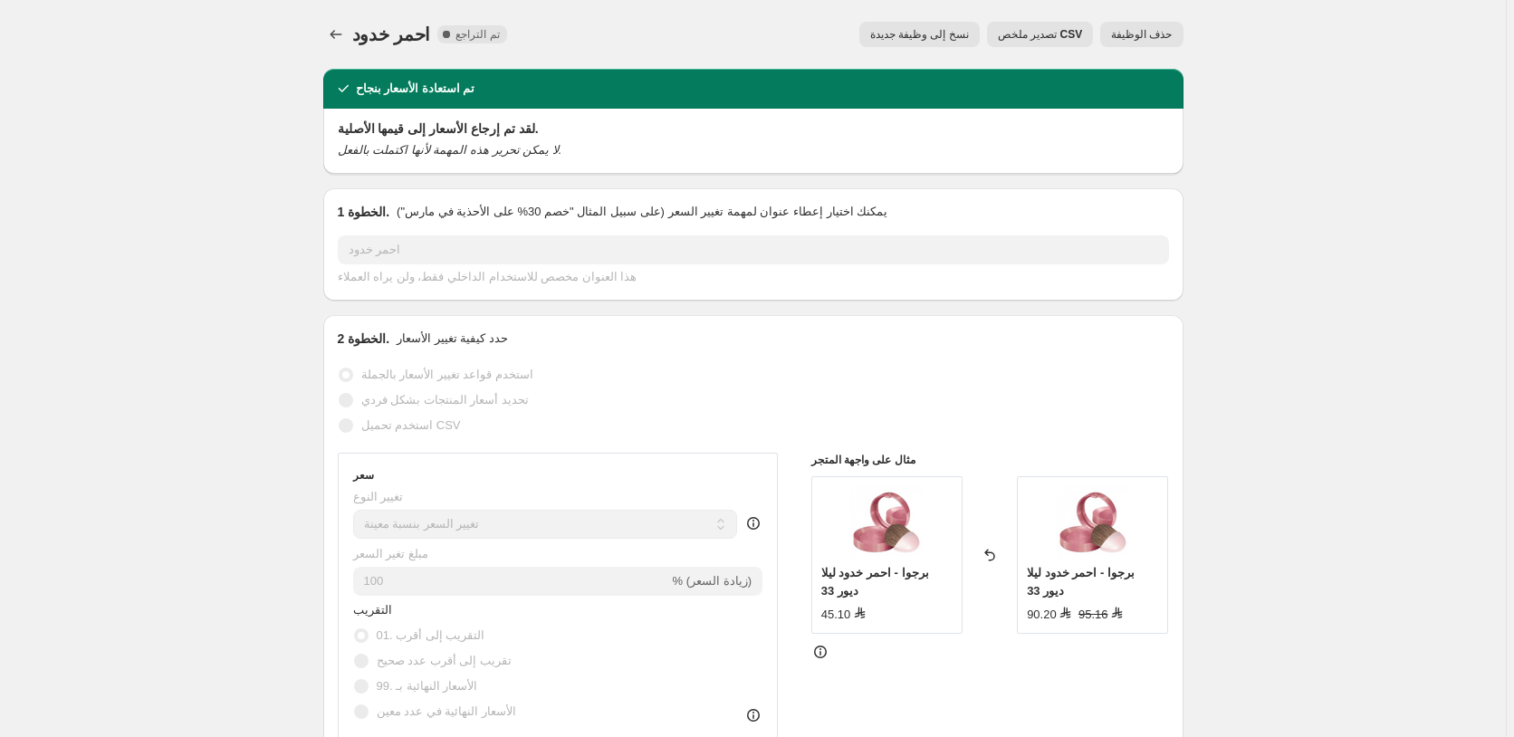
click at [1161, 33] on span "حذف الوظيفة" at bounding box center [1141, 34] width 61 height 14
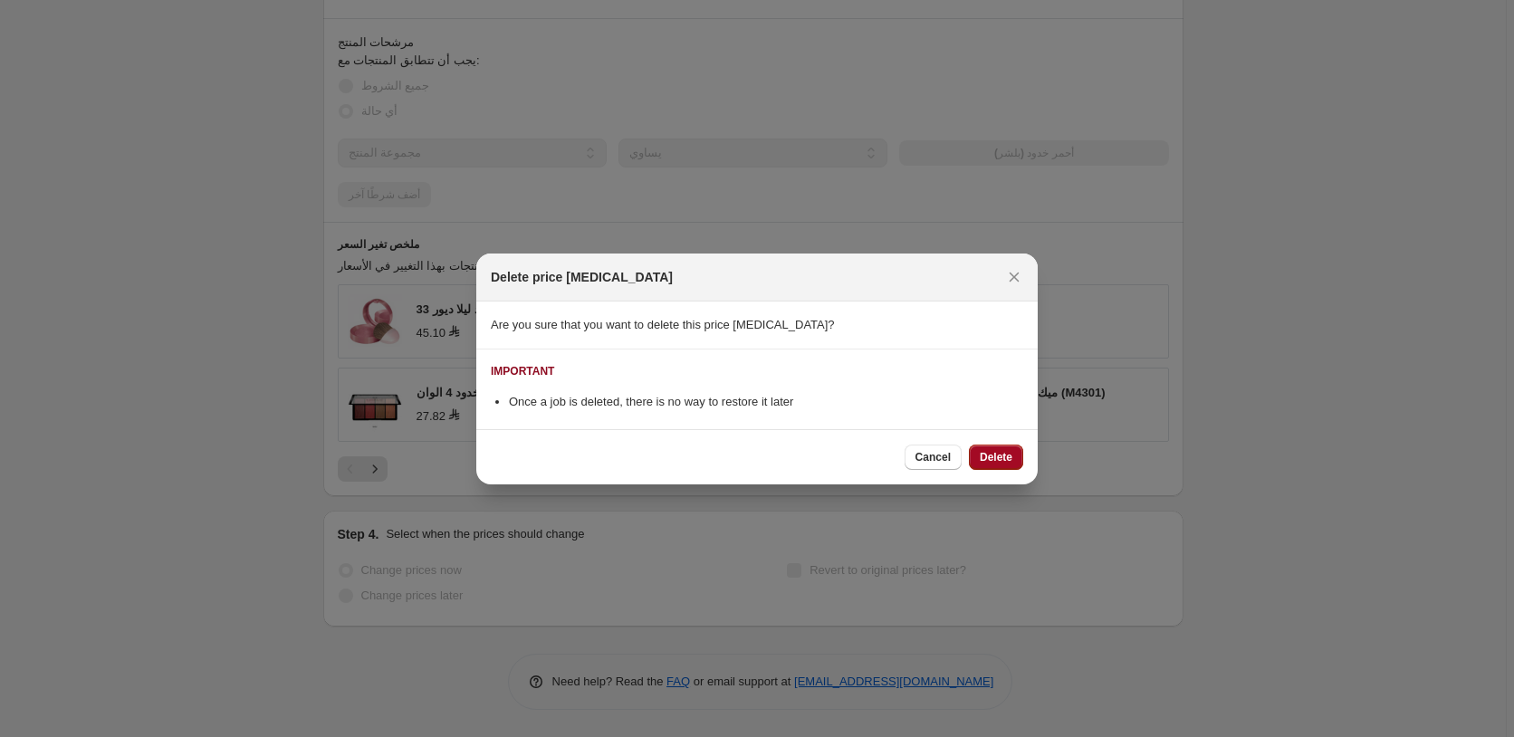
click at [1009, 454] on span "Delete" at bounding box center [996, 457] width 33 height 14
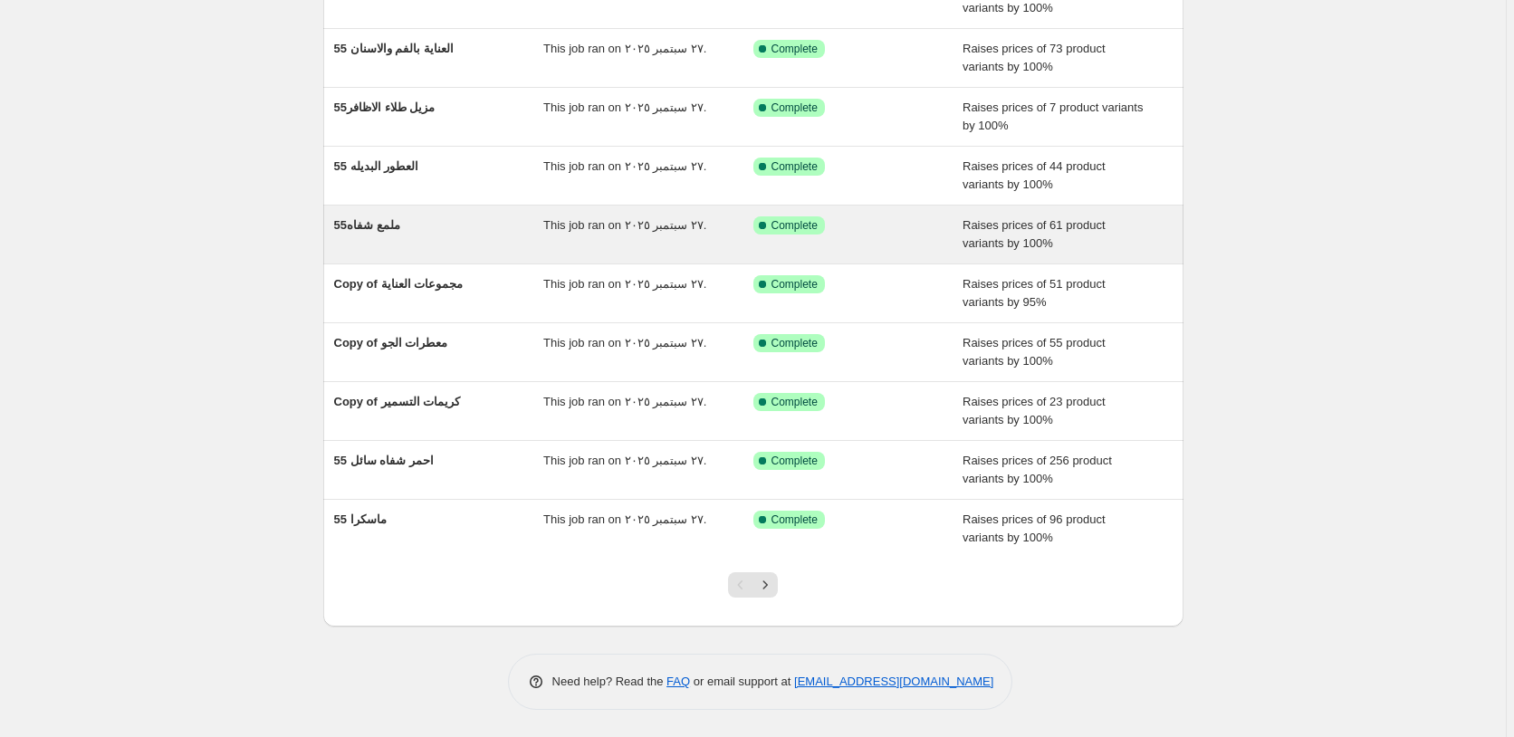
scroll to position [51, 0]
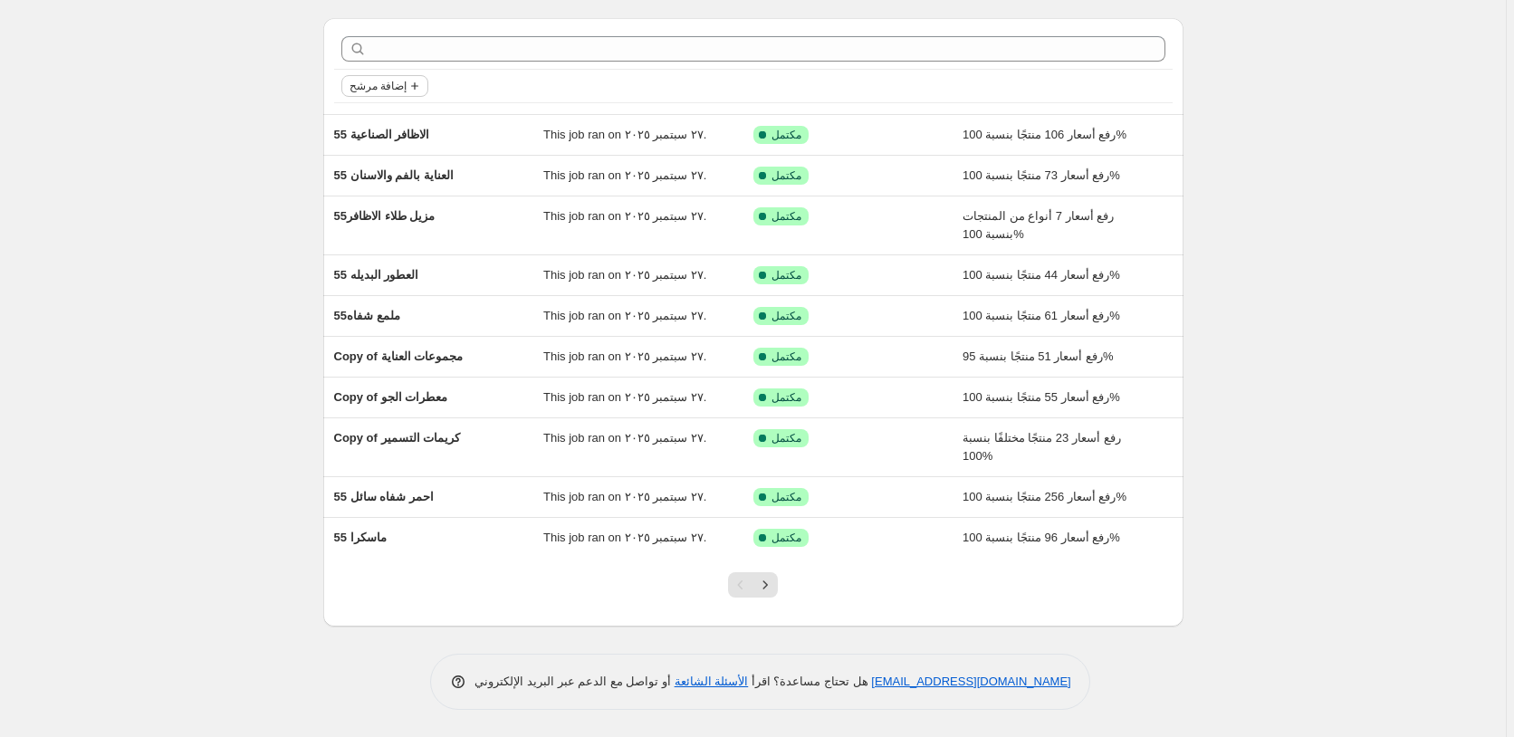
click at [395, 84] on span "إضافة مرشح" at bounding box center [377, 86] width 57 height 14
click at [396, 91] on span "إضافة مرشح" at bounding box center [377, 86] width 57 height 14
click at [393, 123] on span "Job status" at bounding box center [387, 122] width 53 height 14
click at [417, 253] on span "تم التراجع" at bounding box center [404, 251] width 50 height 14
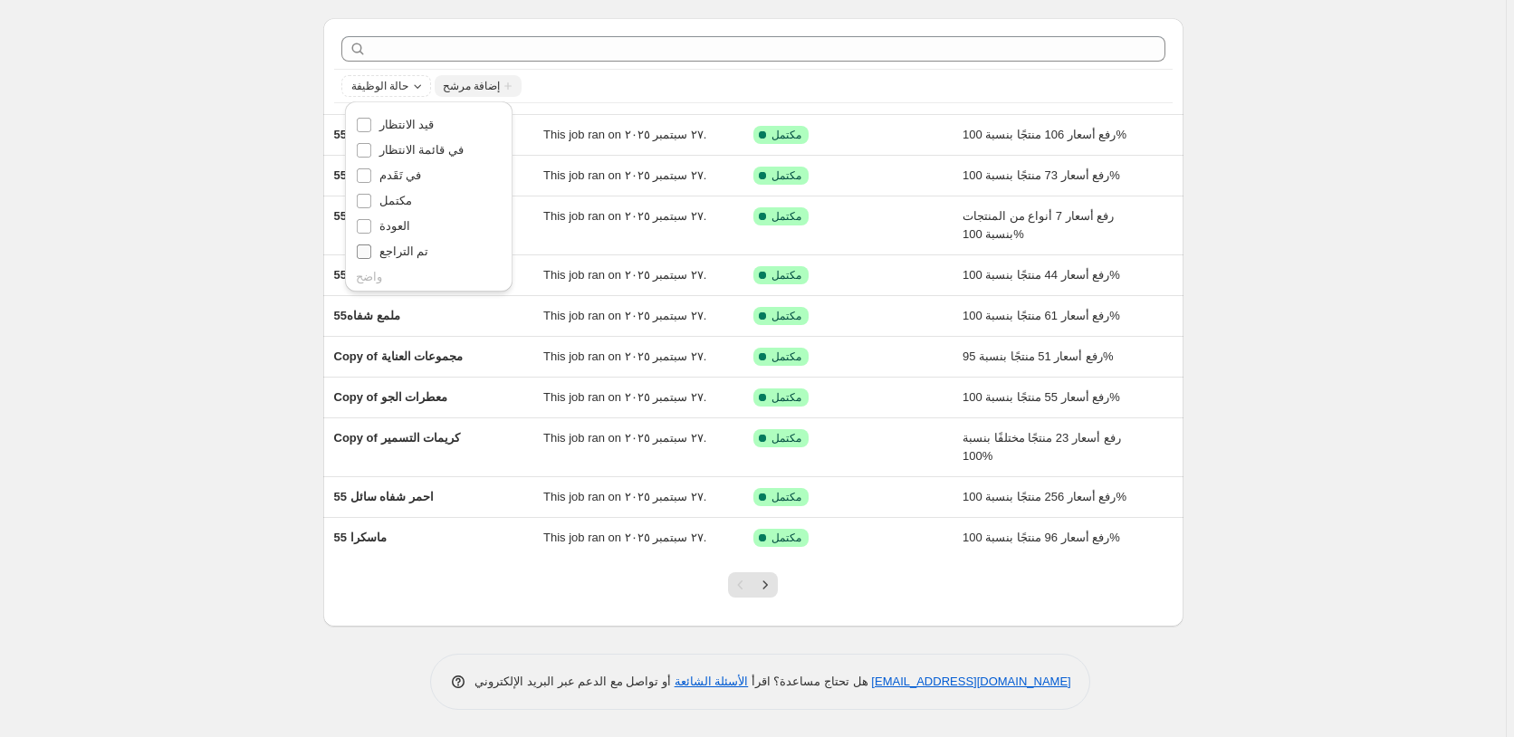
click at [371, 253] on input "تم التراجع" at bounding box center [364, 251] width 14 height 14
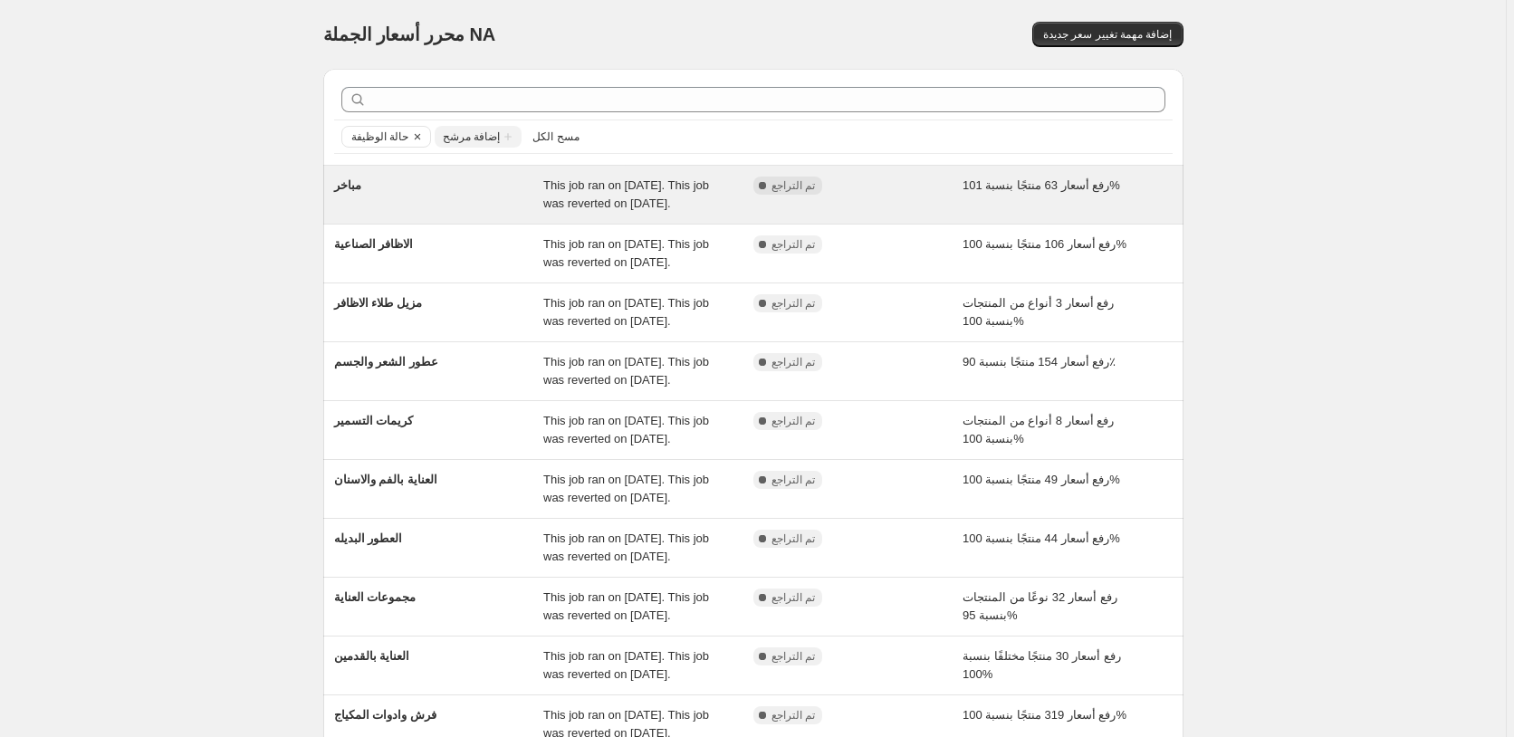
click at [1132, 187] on div "رفع أسعار 63 منتجًا بنسبة 101%" at bounding box center [1067, 195] width 210 height 36
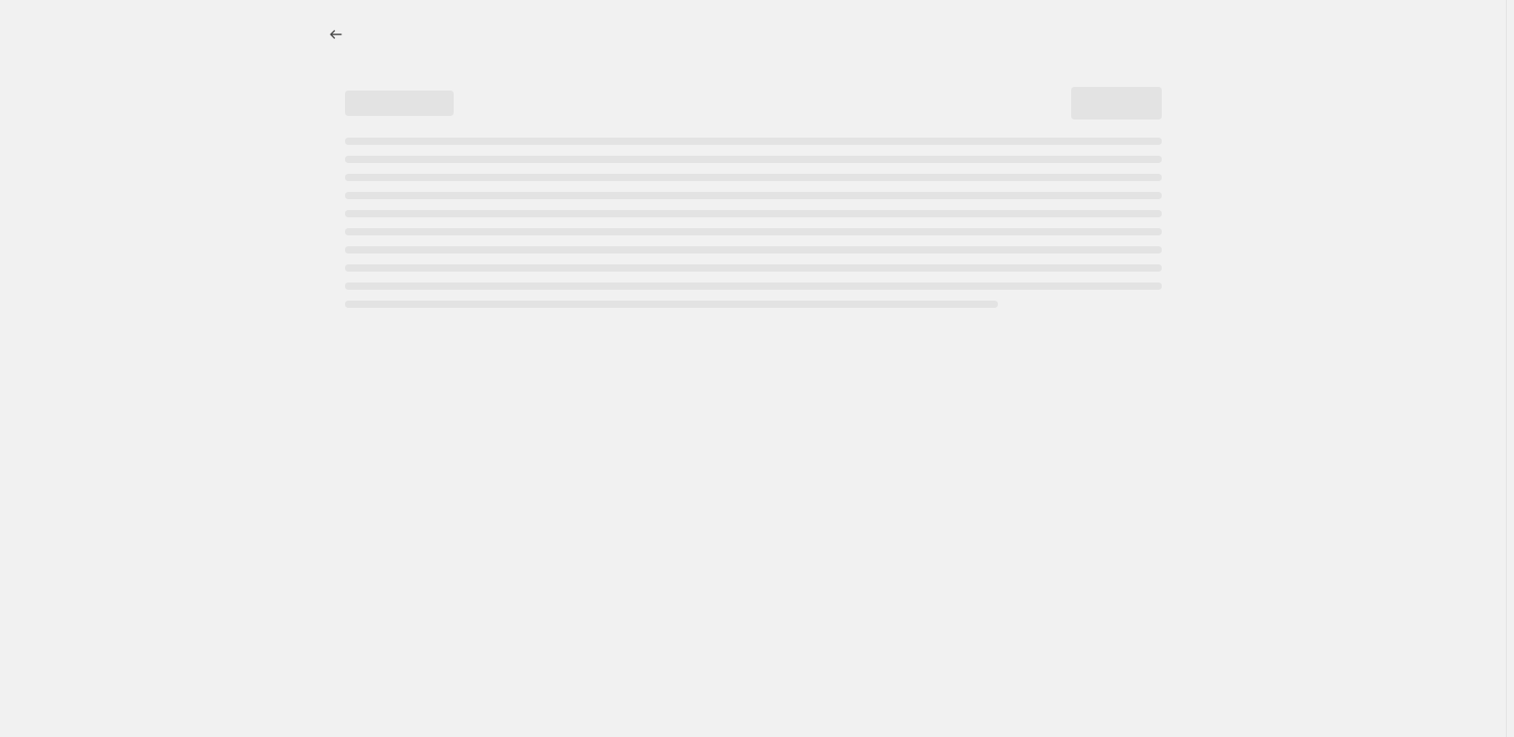
select select "percentage"
select select "pp"
select select "collection"
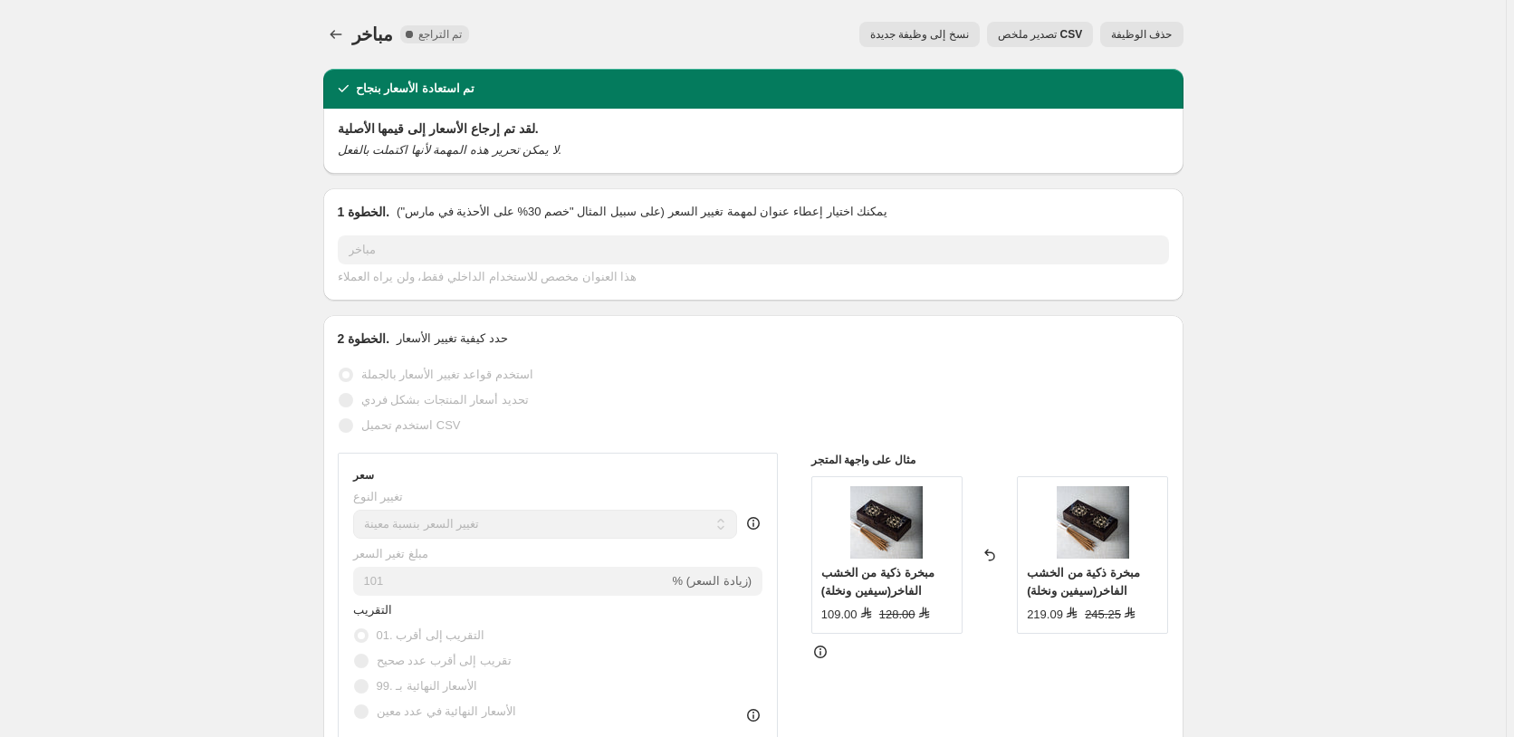
click at [1155, 32] on span "حذف الوظيفة" at bounding box center [1141, 34] width 61 height 14
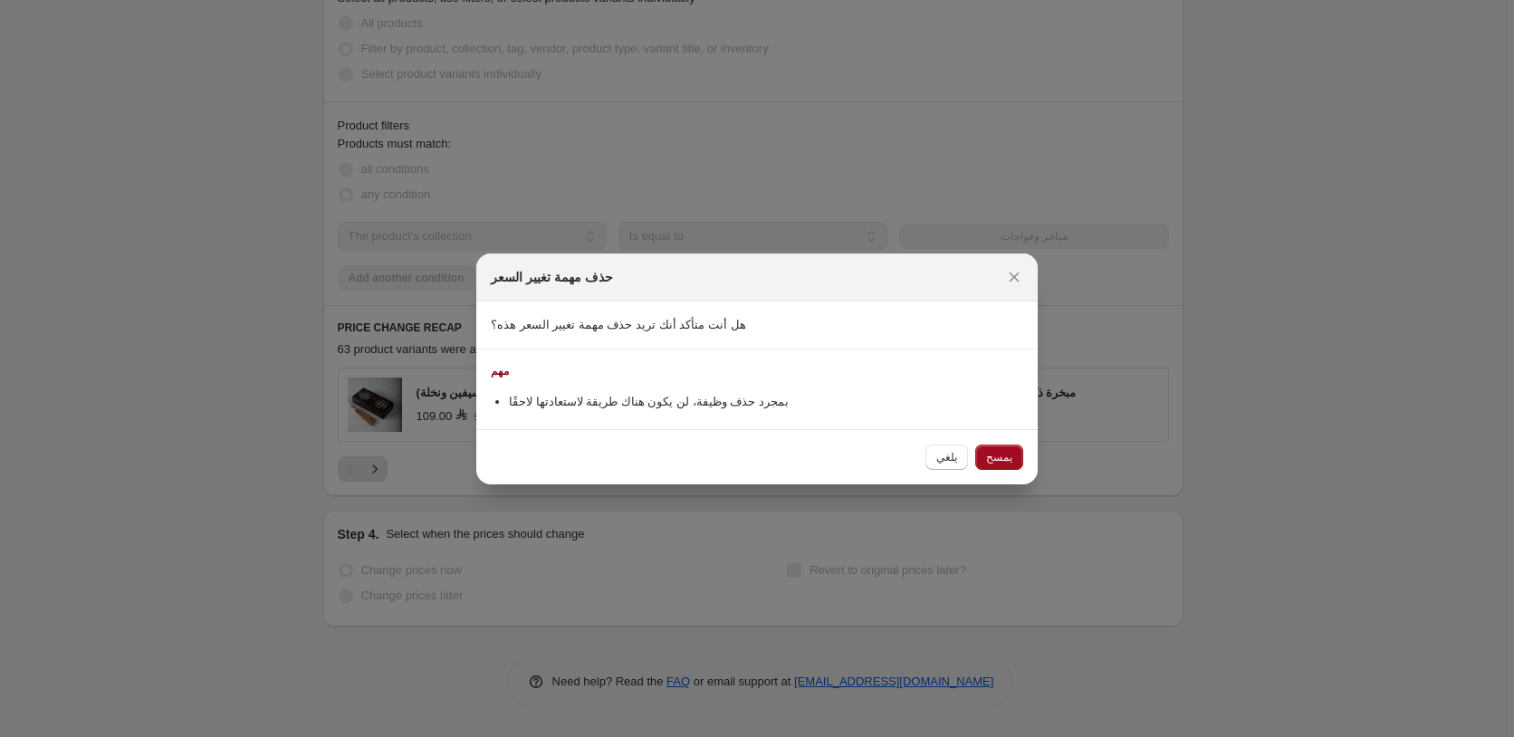
click at [1005, 457] on span "يمسح" at bounding box center [999, 457] width 26 height 14
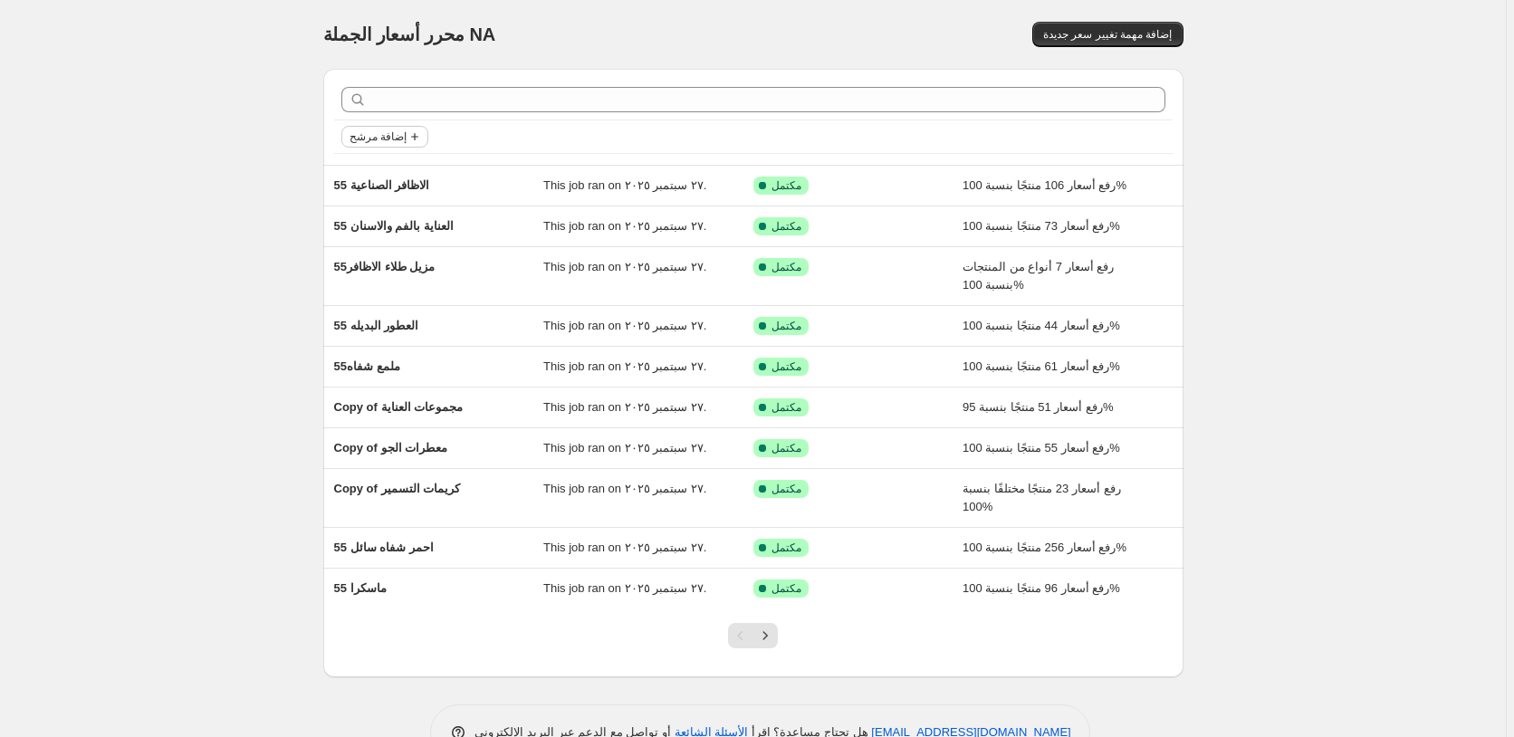
click at [398, 138] on span "إضافة مرشح" at bounding box center [377, 136] width 57 height 14
click at [393, 170] on span "حالة الوظيفة" at bounding box center [388, 173] width 63 height 14
click at [397, 301] on span "Reverted" at bounding box center [403, 302] width 48 height 14
click at [371, 301] on input "Reverted" at bounding box center [364, 302] width 14 height 14
checkbox input "true"
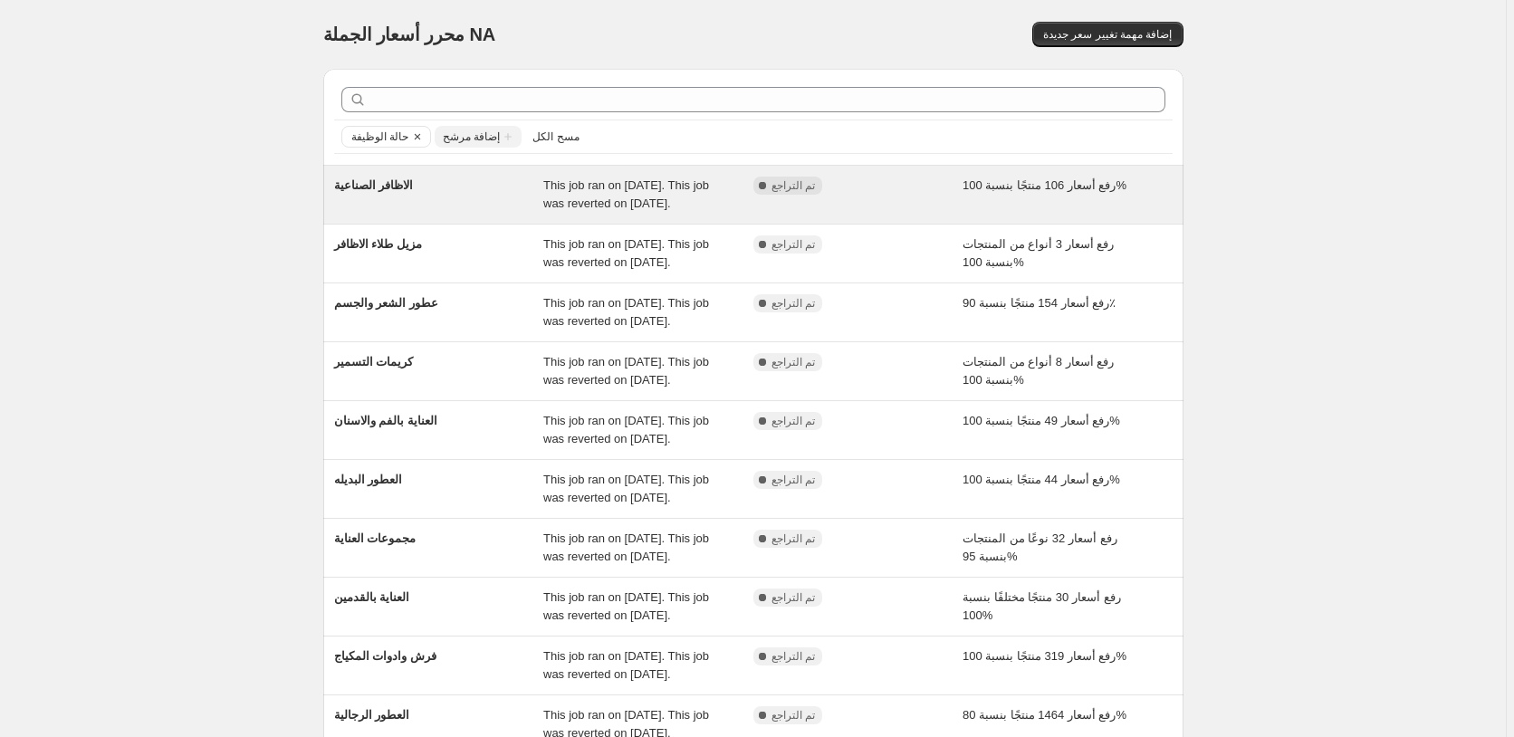
click at [1153, 187] on div "رفع أسعار 106 منتجًا بنسبة 100%" at bounding box center [1067, 195] width 210 height 36
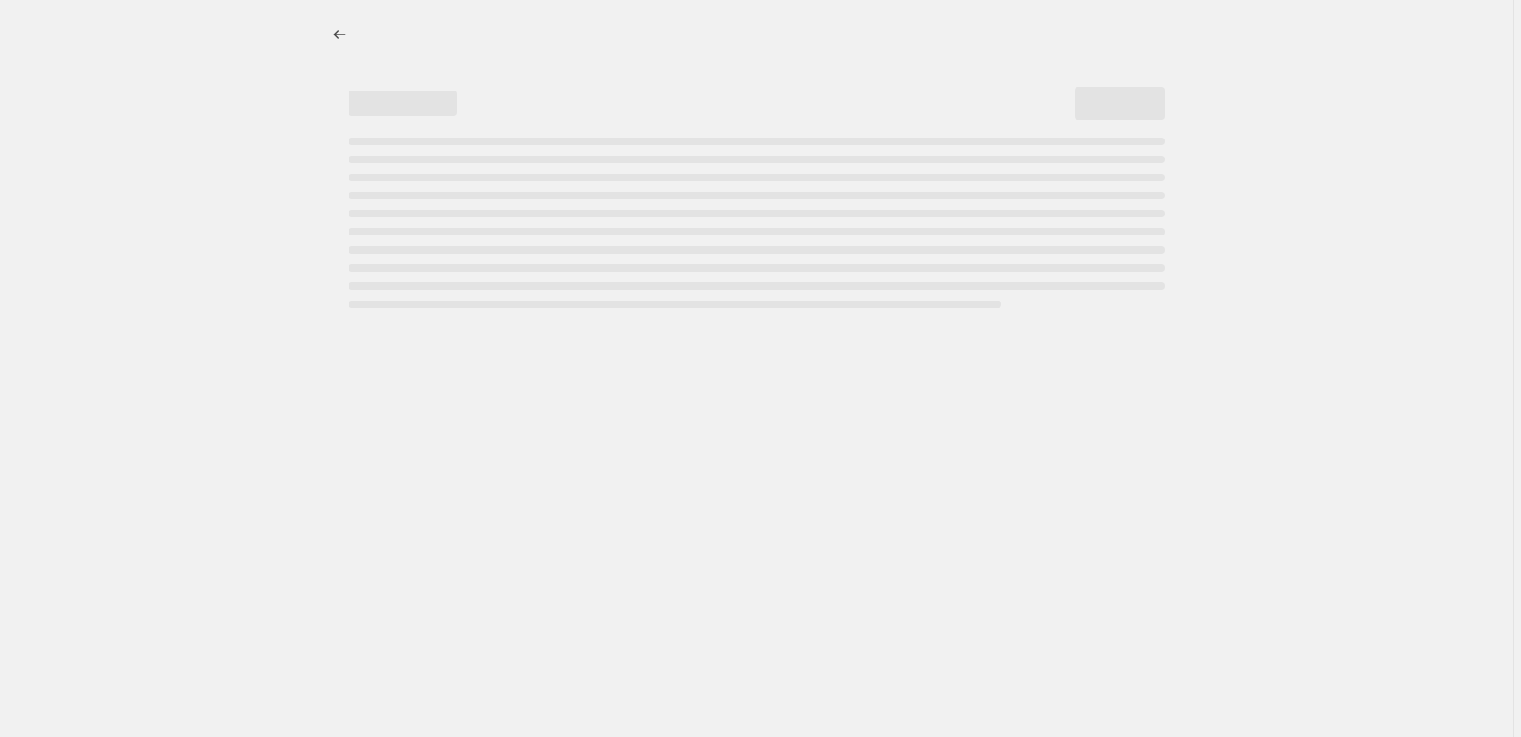
select select "percentage"
select select "pp"
select select "collection"
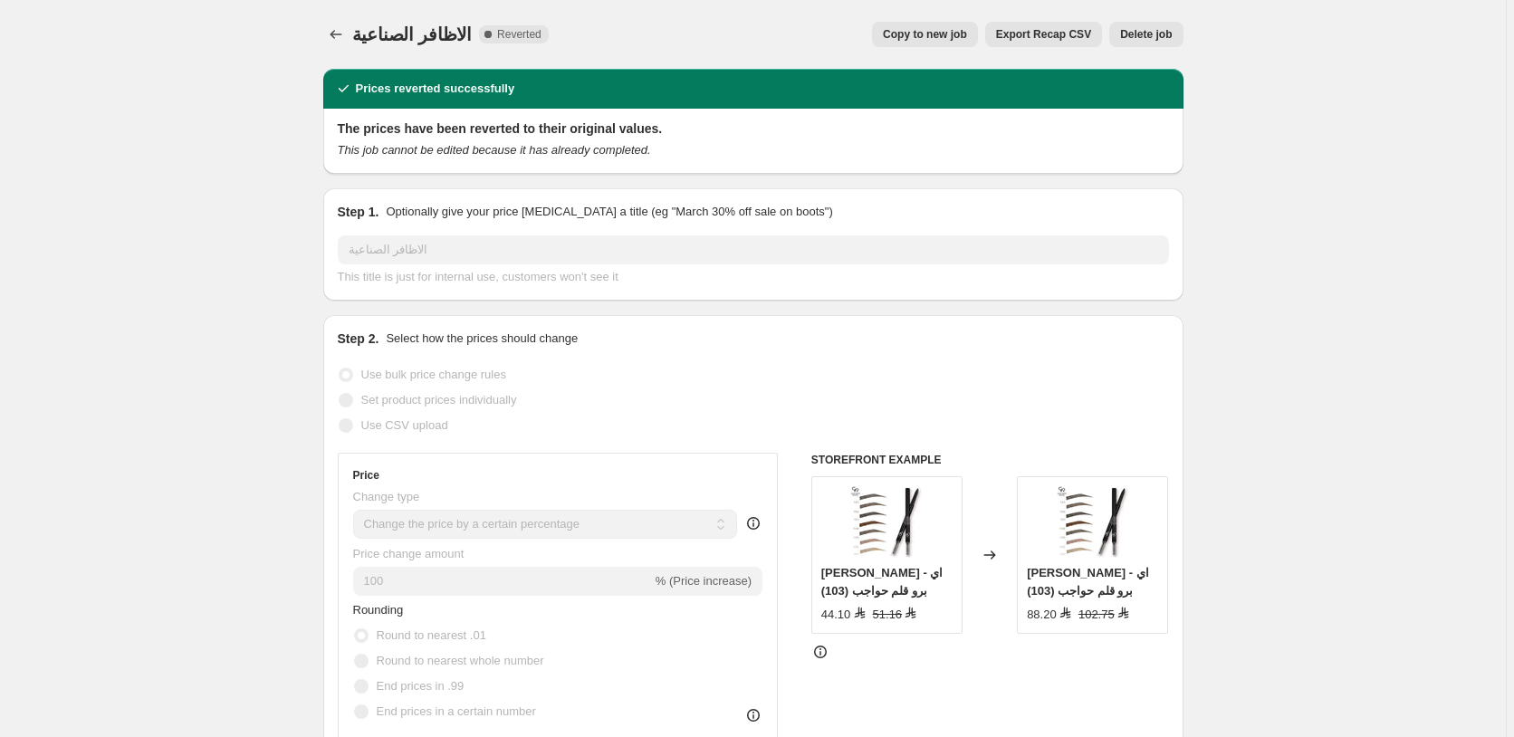
click at [1159, 34] on span "Delete job" at bounding box center [1146, 34] width 52 height 14
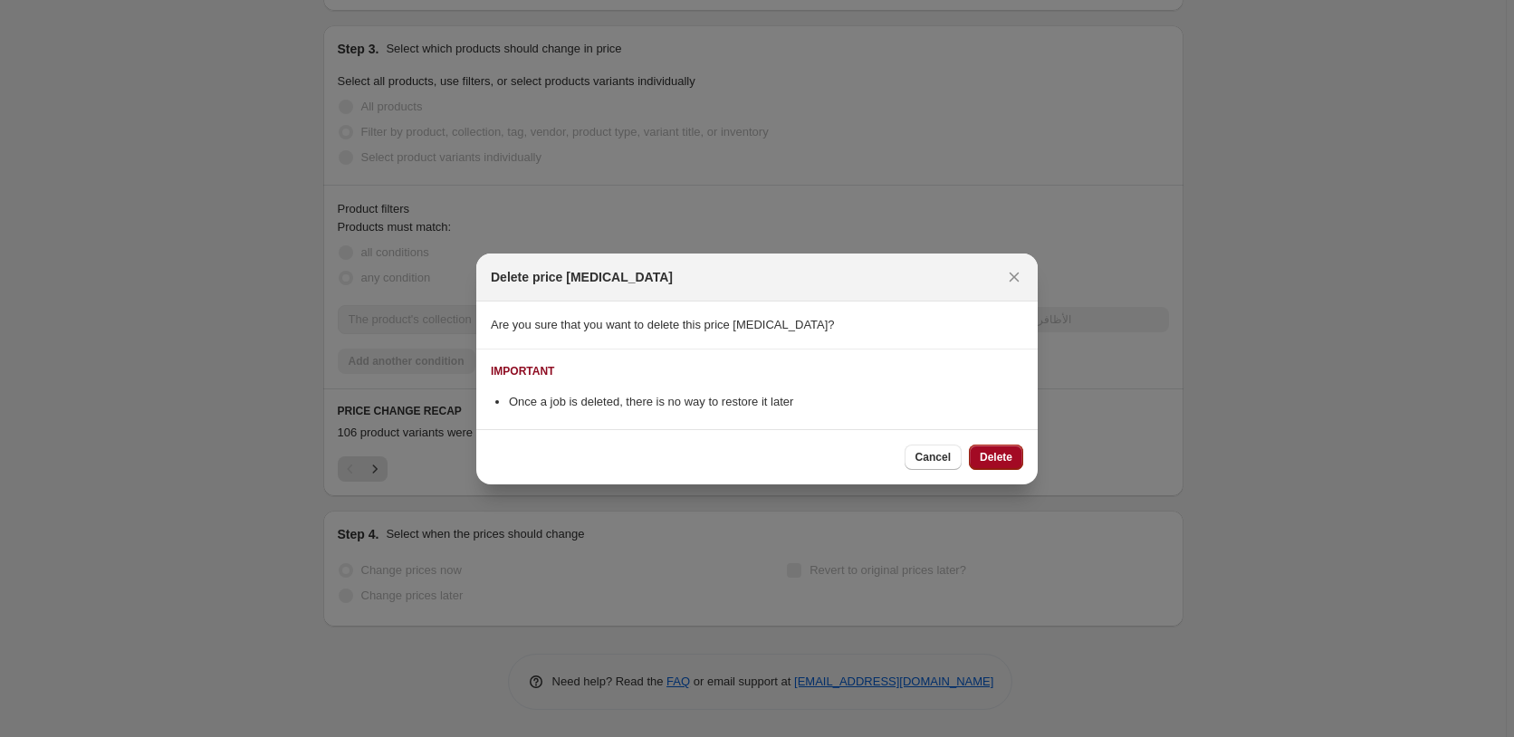
click at [994, 454] on span "Delete" at bounding box center [996, 457] width 33 height 14
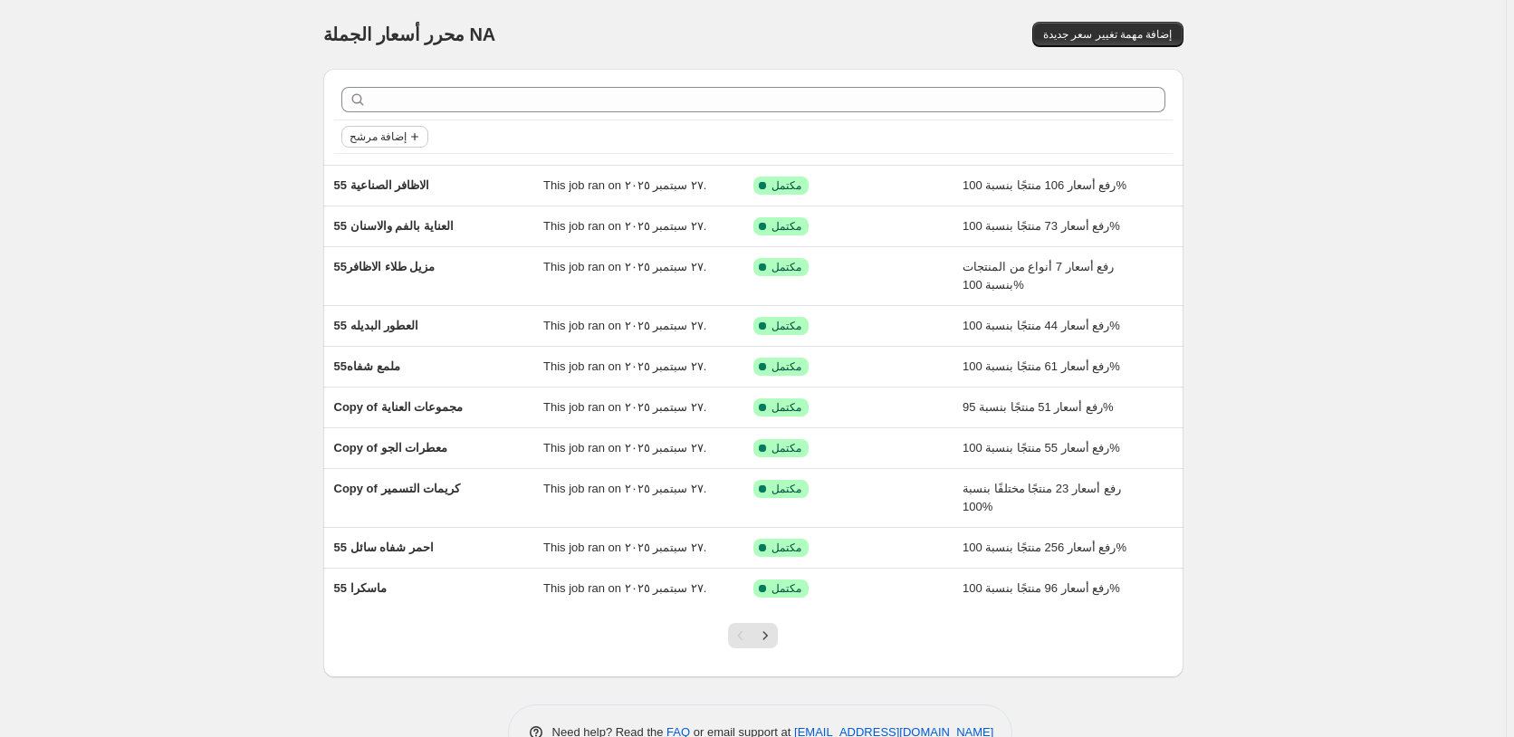
click at [376, 142] on span "إضافة مرشح" at bounding box center [377, 136] width 57 height 14
click at [386, 139] on span "إضافة مرشح" at bounding box center [377, 136] width 57 height 14
click at [399, 168] on span "حالة الوظيفة" at bounding box center [388, 173] width 63 height 14
click at [406, 304] on span "Reverted" at bounding box center [403, 302] width 48 height 14
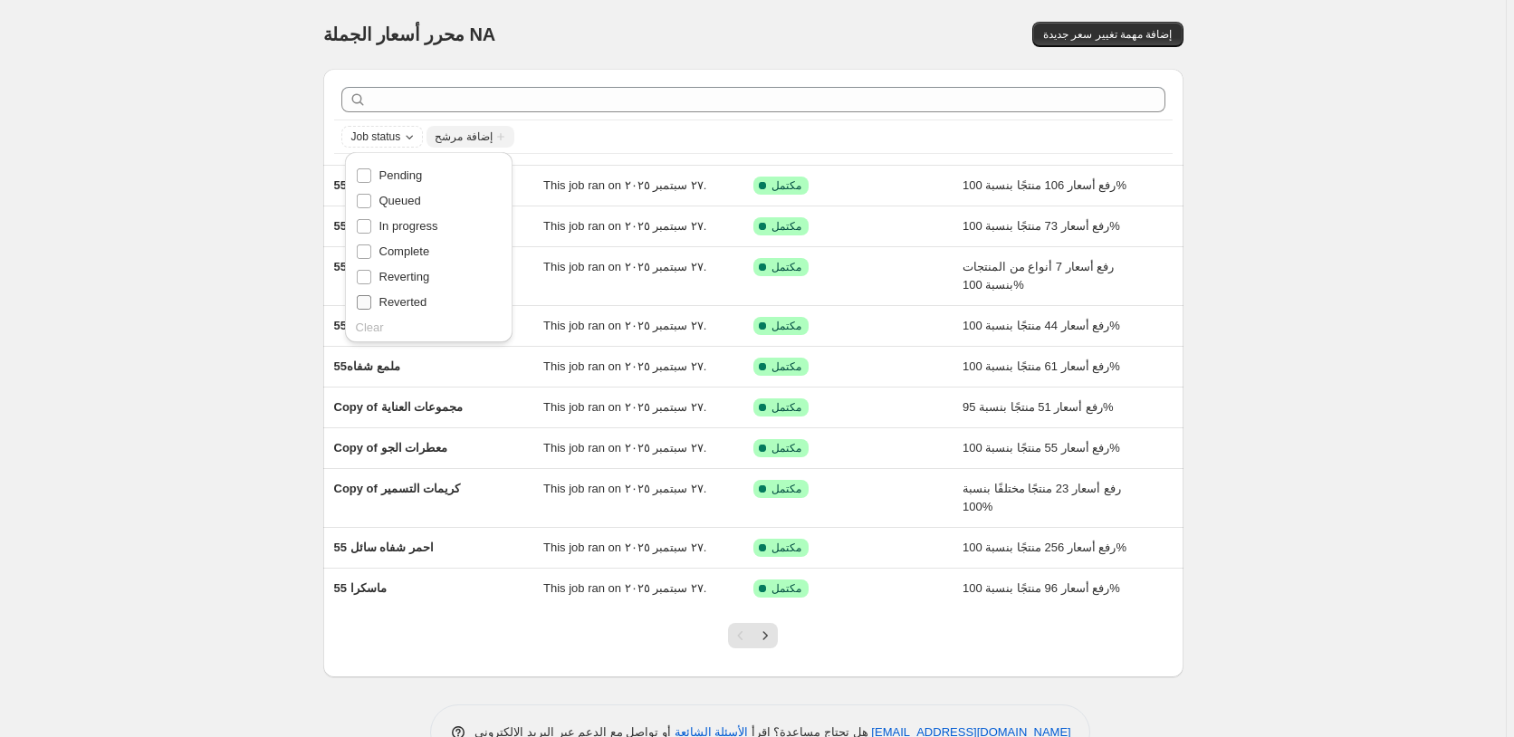
click at [371, 304] on input "Reverted" at bounding box center [364, 302] width 14 height 14
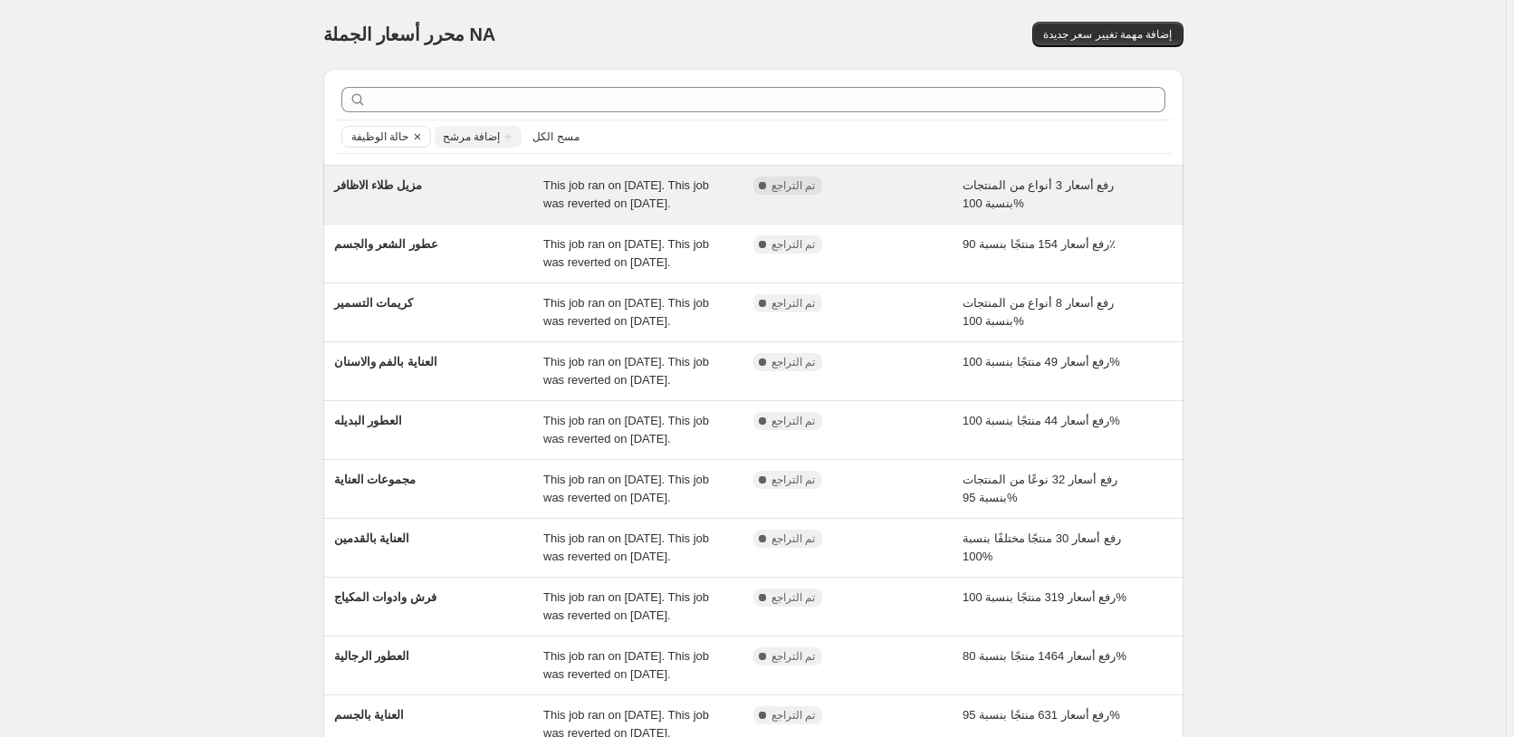
click at [1159, 182] on div "رفع أسعار 3 أنواع من المنتجات بنسبة 100%" at bounding box center [1067, 195] width 210 height 36
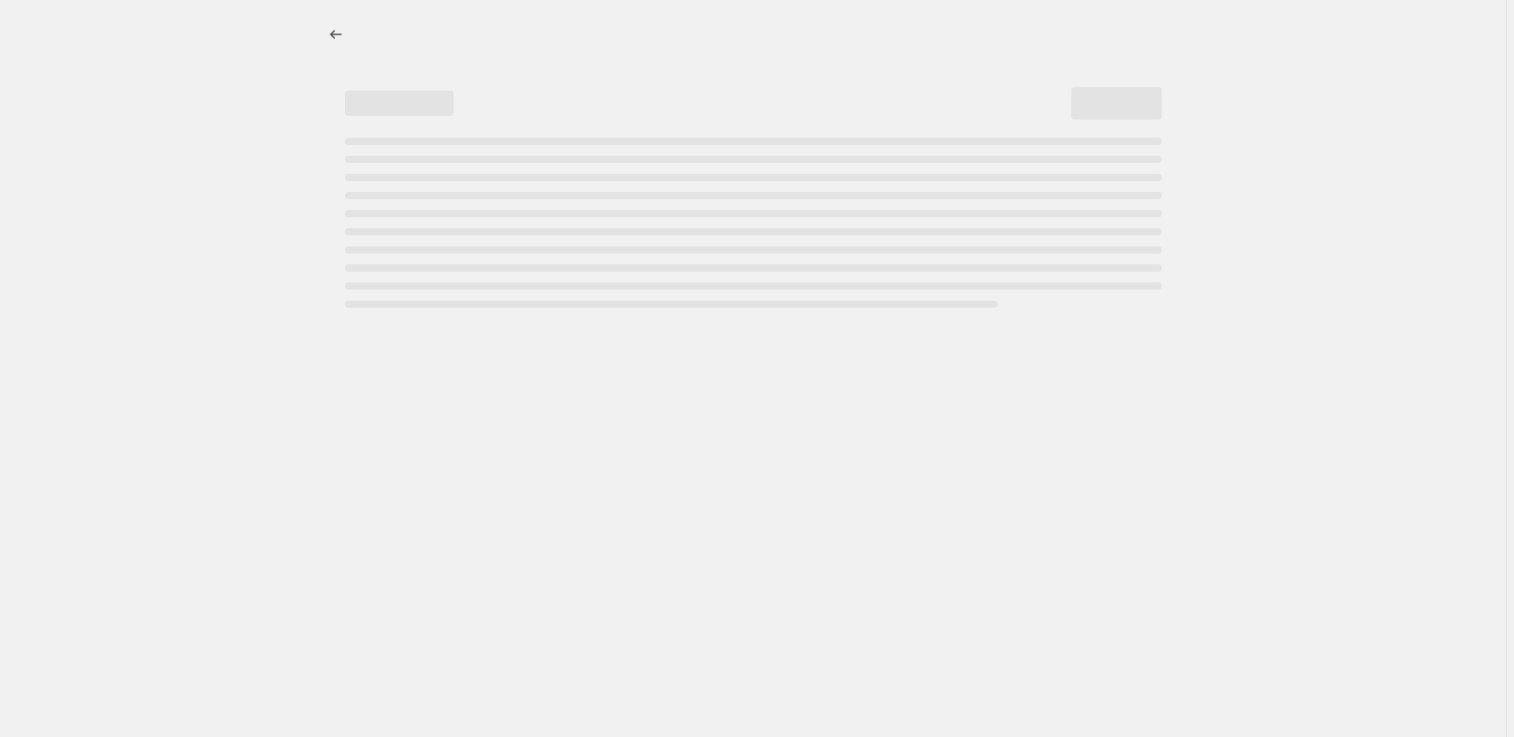
select select "percentage"
select select "pp"
select select "collection"
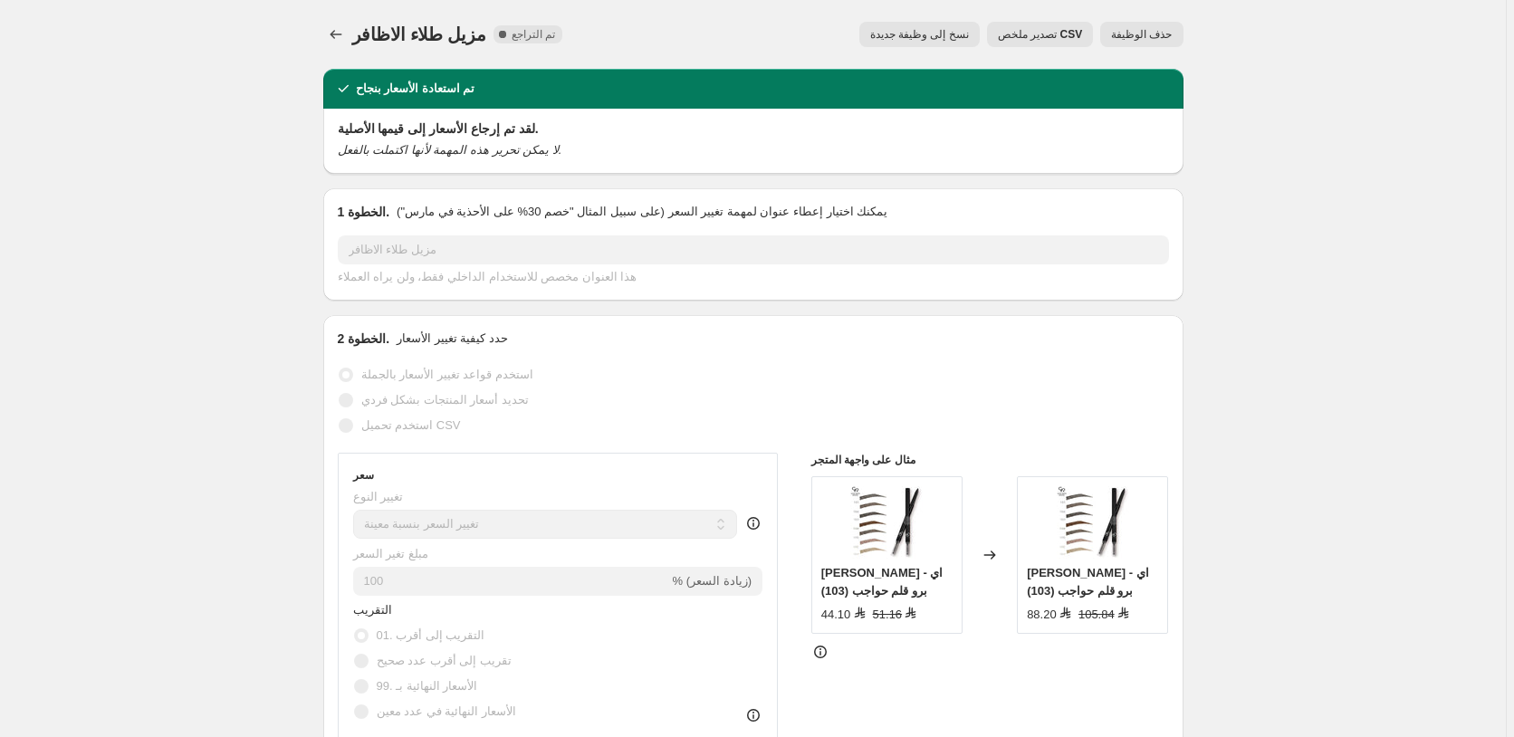
click at [1156, 34] on span "حذف الوظيفة" at bounding box center [1141, 34] width 61 height 14
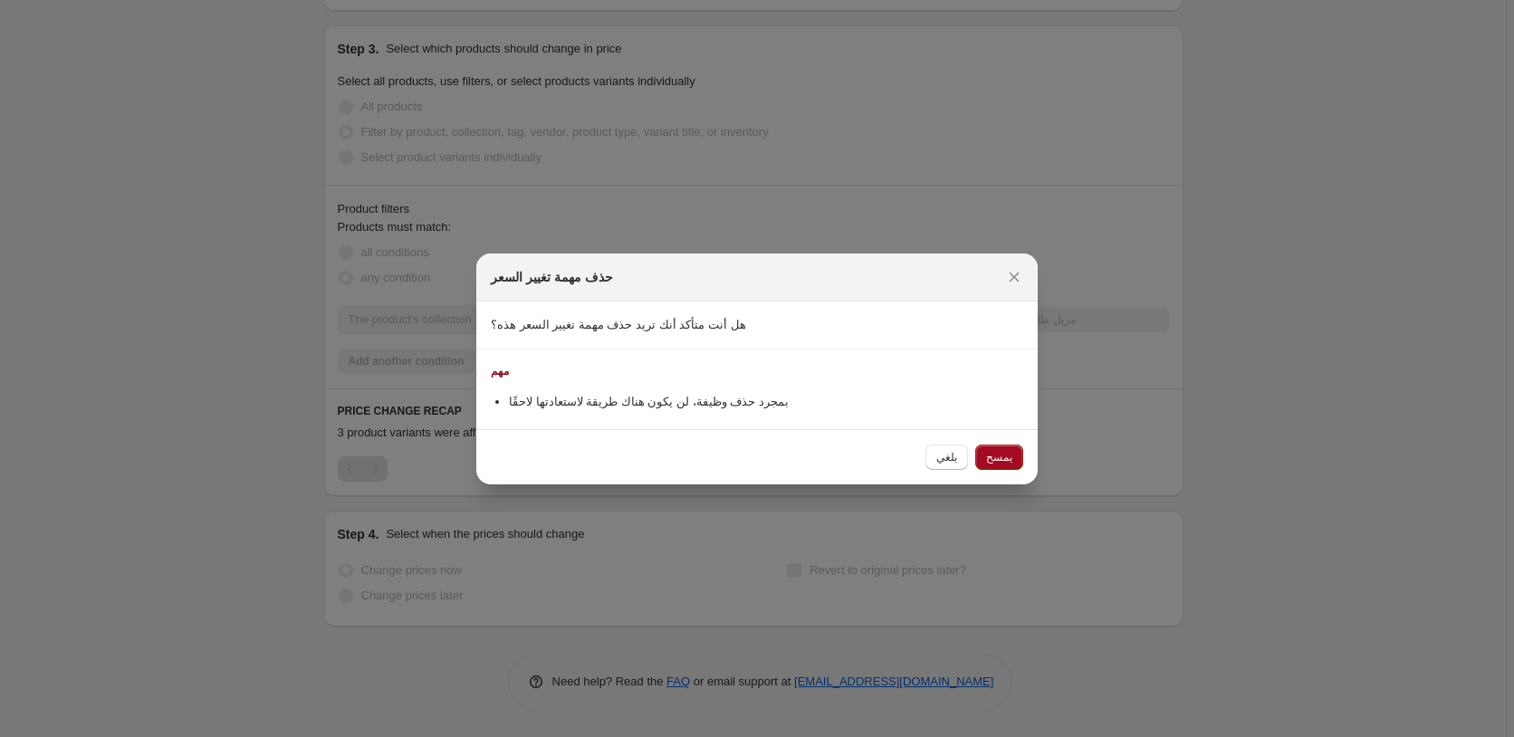
click at [1001, 458] on span "يمسح" at bounding box center [999, 457] width 26 height 14
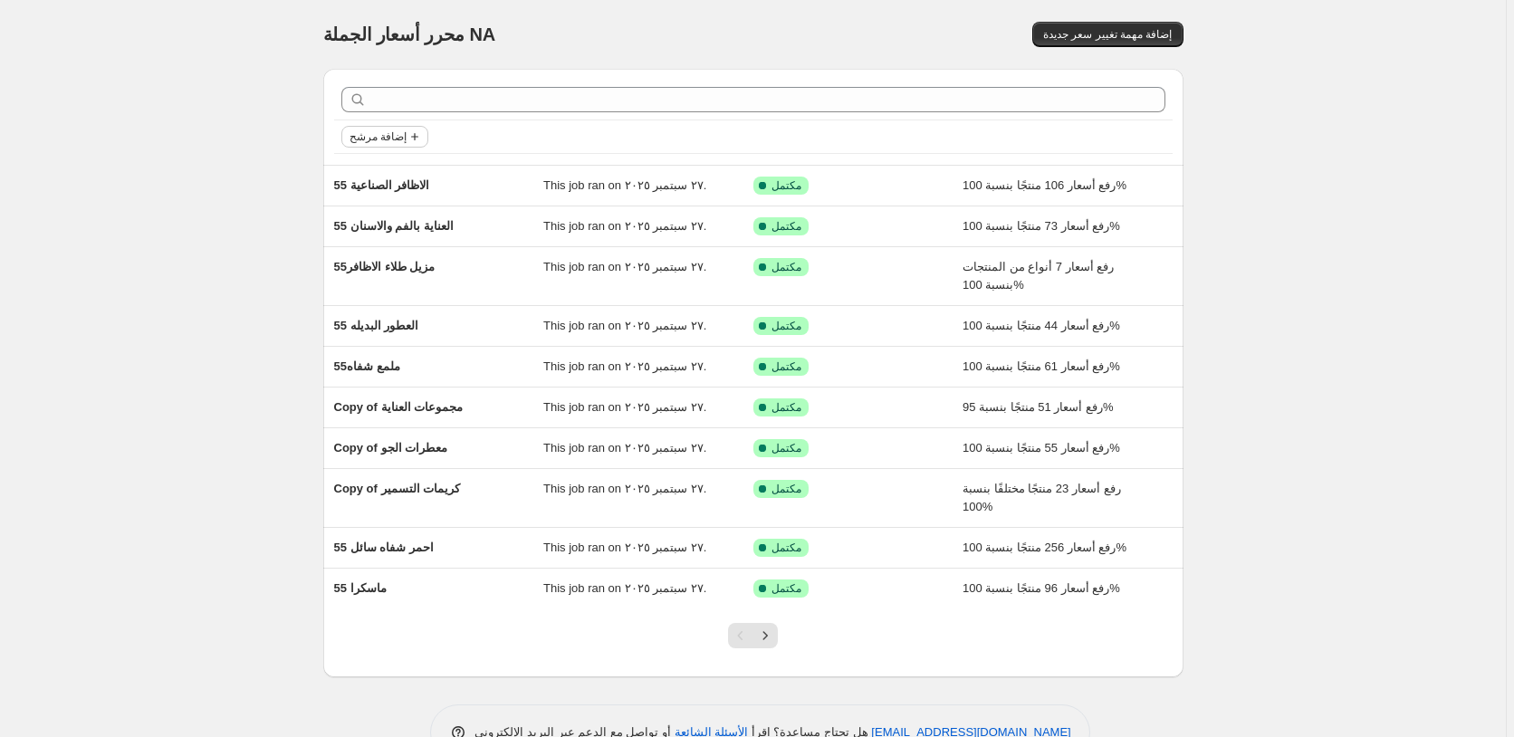
click at [399, 137] on span "إضافة مرشح" at bounding box center [377, 136] width 57 height 14
click at [396, 166] on span "حالة الوظيفة" at bounding box center [388, 173] width 63 height 14
click at [416, 304] on span "Reverted" at bounding box center [403, 302] width 48 height 14
click at [371, 304] on input "Reverted" at bounding box center [364, 302] width 14 height 14
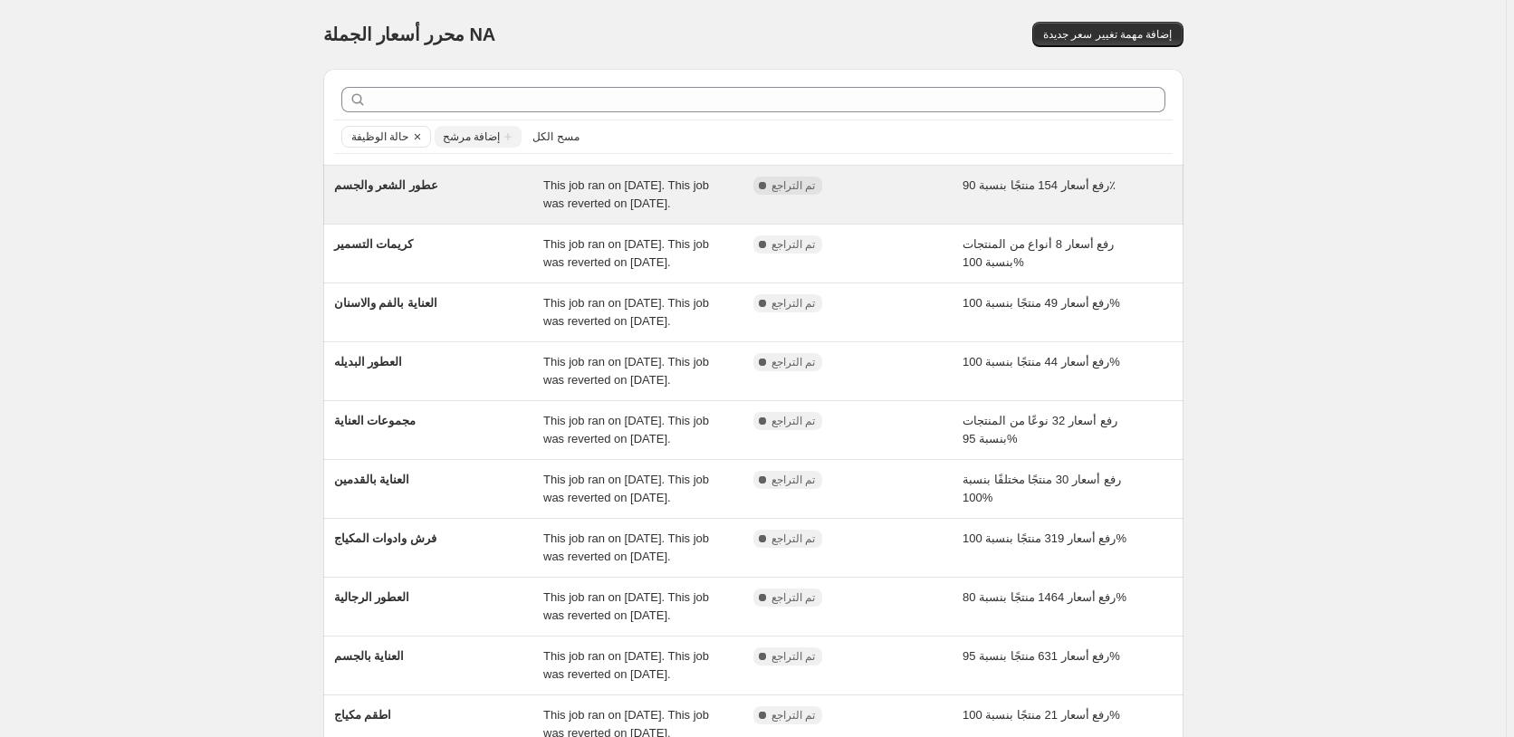
click at [1151, 189] on div "رفع أسعار 154 منتجًا بنسبة 90٪" at bounding box center [1067, 195] width 210 height 36
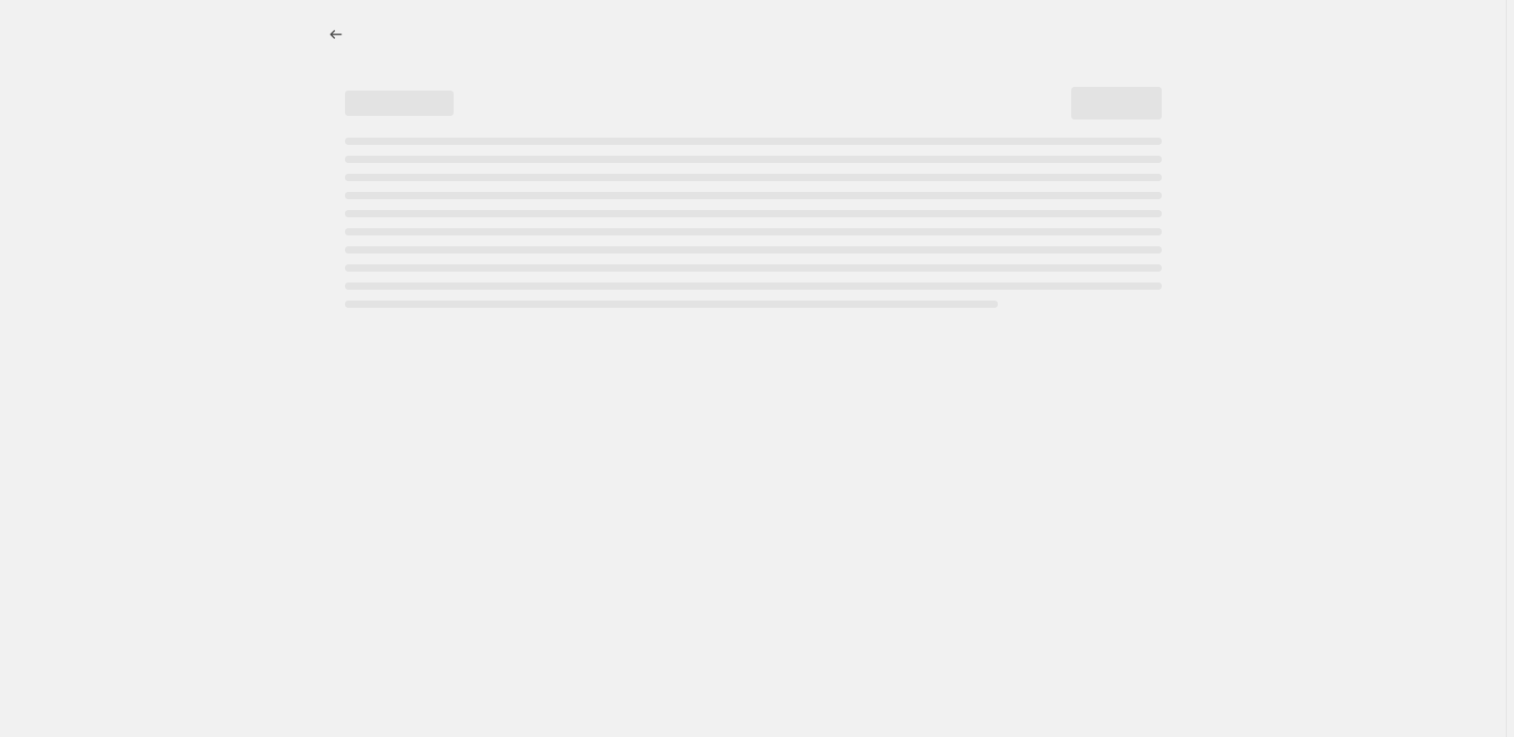
select select "percentage"
select select "pp"
select select "collection"
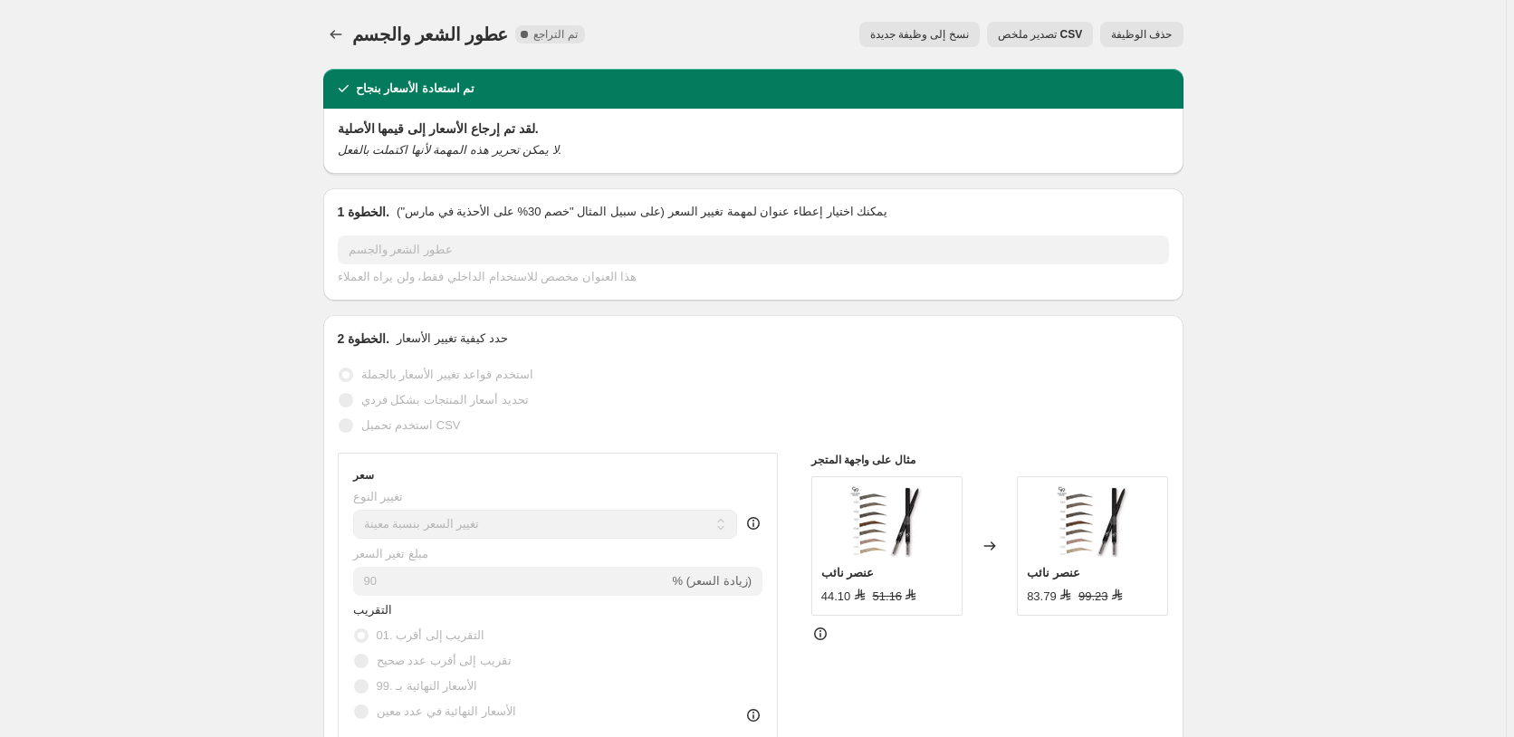
click at [1154, 33] on span "حذف الوظيفة" at bounding box center [1141, 34] width 61 height 14
click at [1153, 31] on span "حذف الوظيفة" at bounding box center [1141, 34] width 61 height 14
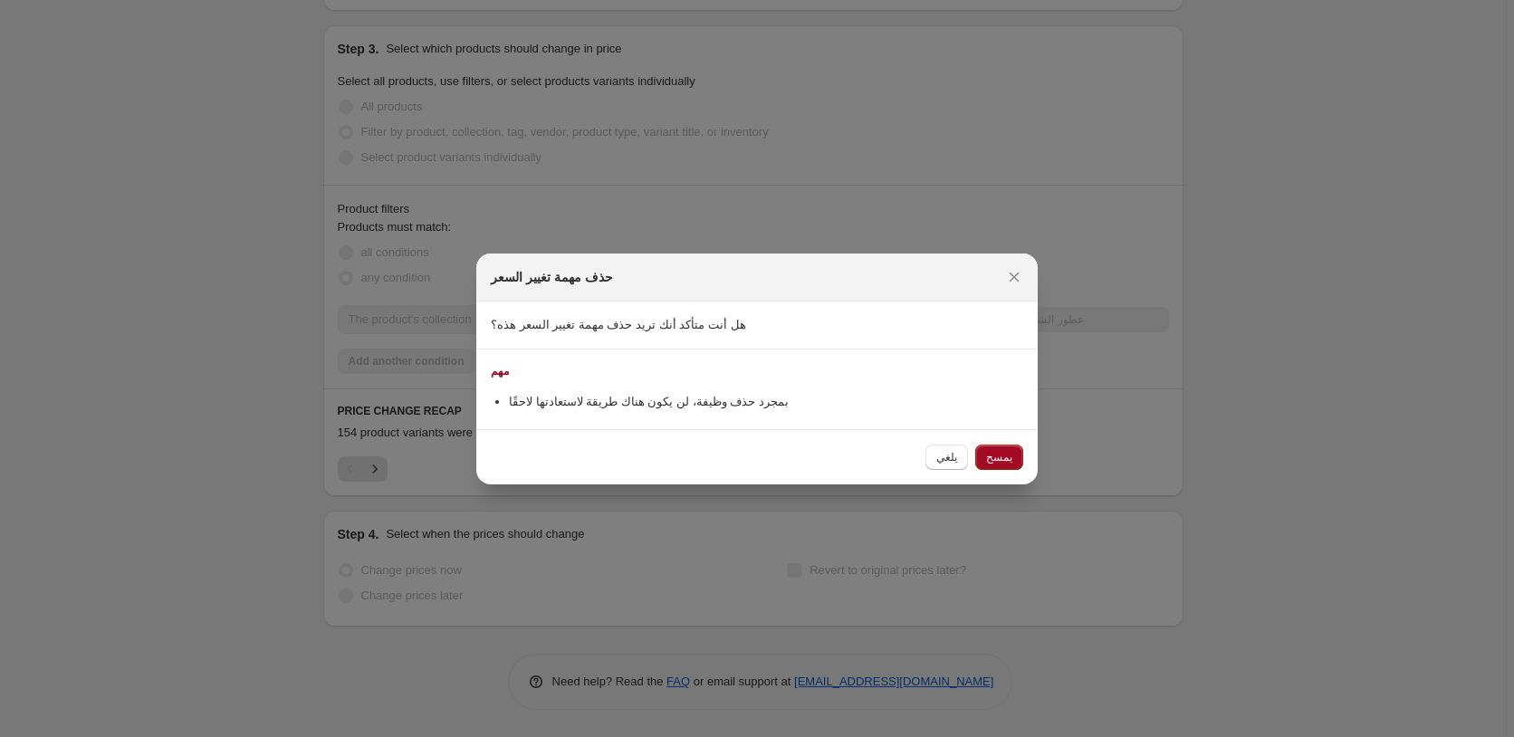
click at [1000, 458] on span "يمسح" at bounding box center [999, 457] width 26 height 14
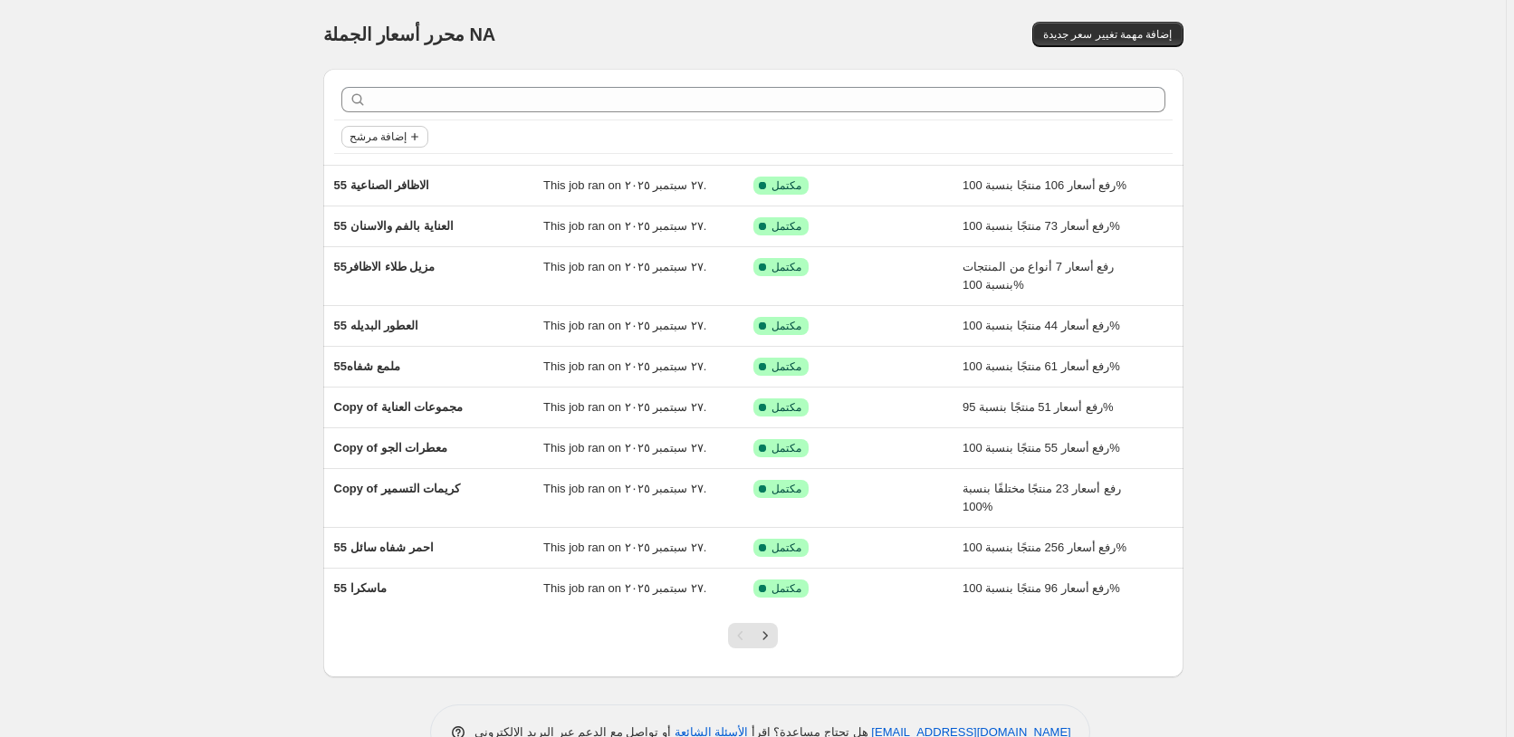
click at [387, 134] on span "إضافة مرشح" at bounding box center [377, 136] width 57 height 14
click at [381, 177] on span "Job status" at bounding box center [387, 173] width 53 height 14
click at [401, 303] on span "تم التراجع" at bounding box center [404, 302] width 50 height 14
click at [371, 303] on input "تم التراجع" at bounding box center [364, 302] width 14 height 14
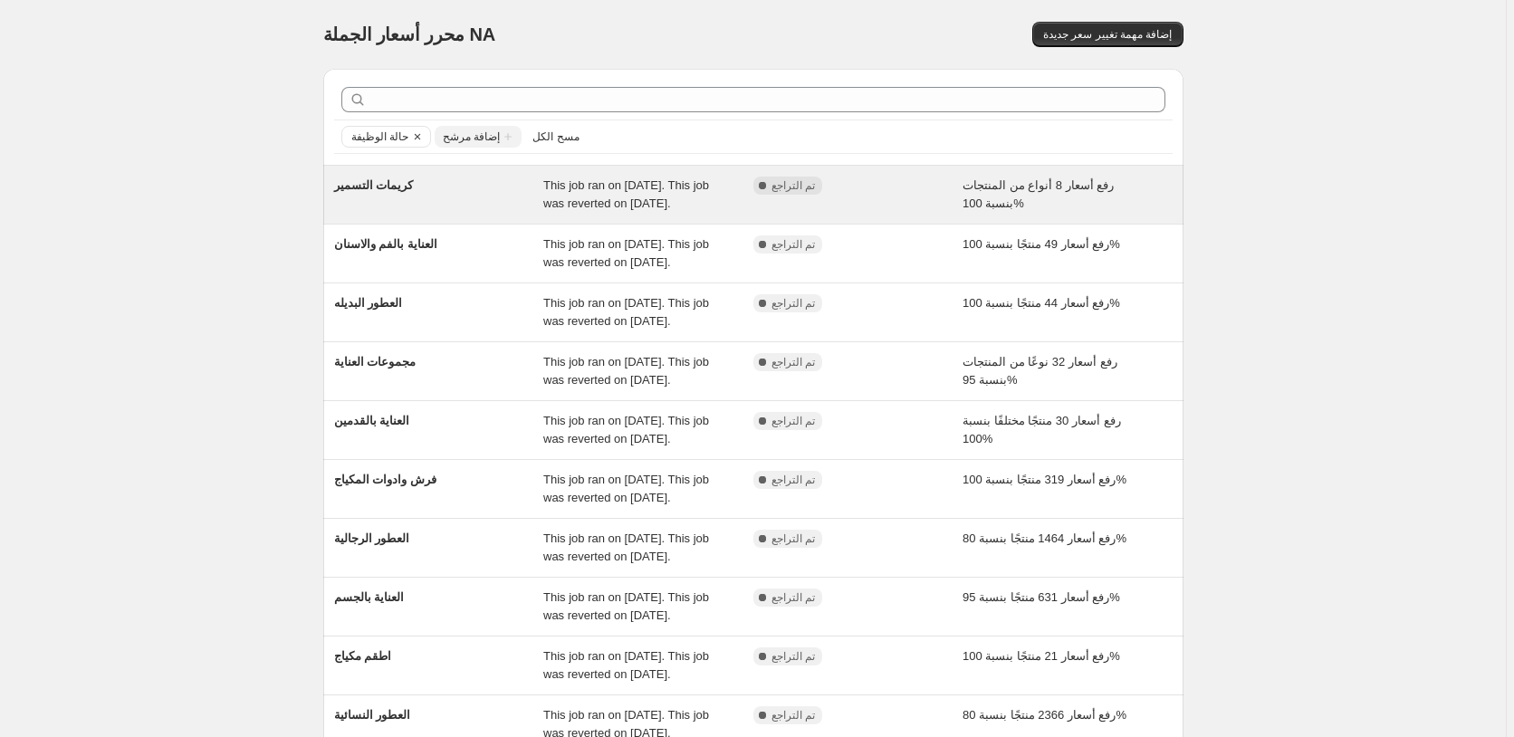
click at [1159, 185] on div "رفع أسعار 8 أنواع من المنتجات بنسبة 100%" at bounding box center [1067, 195] width 210 height 36
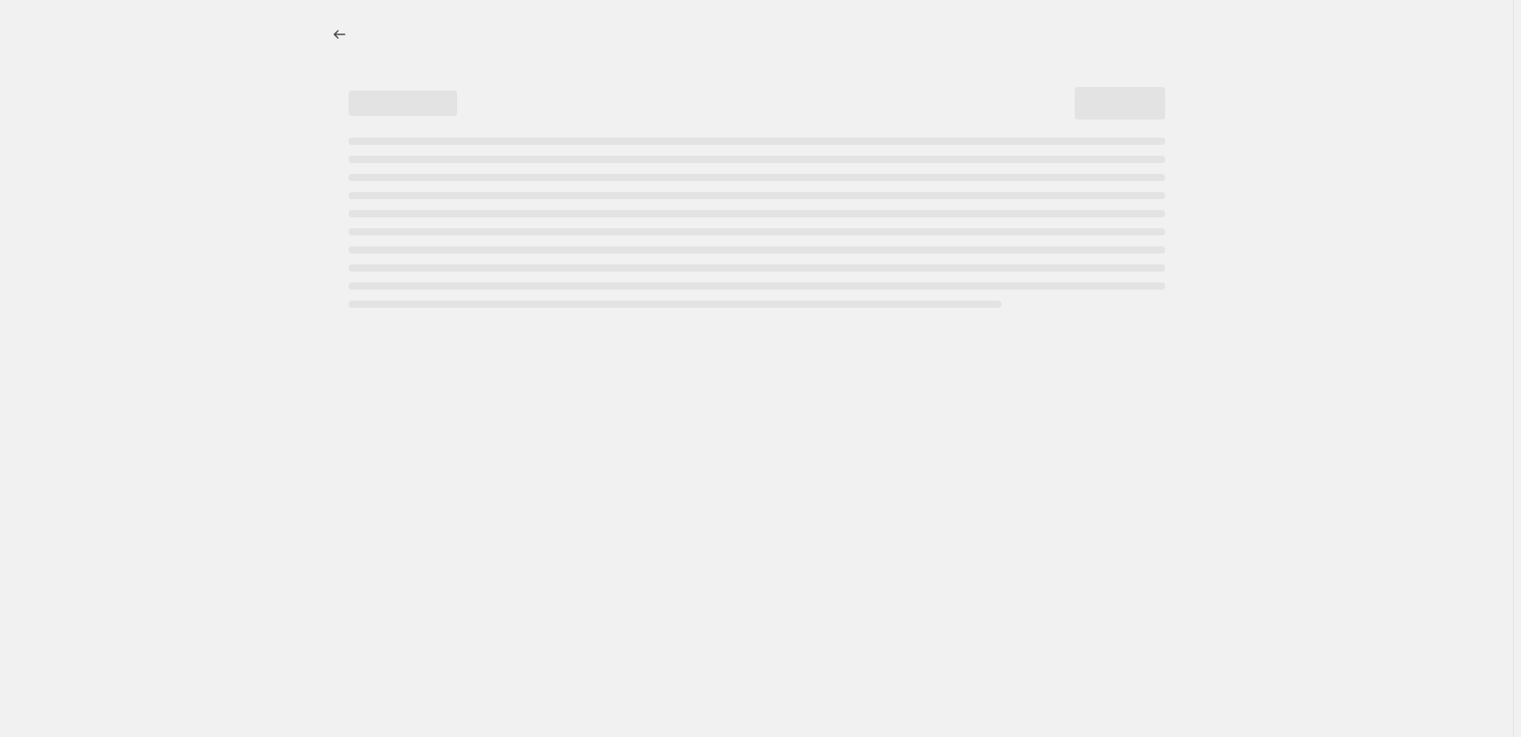
select select "percentage"
select select "pp"
select select "collection"
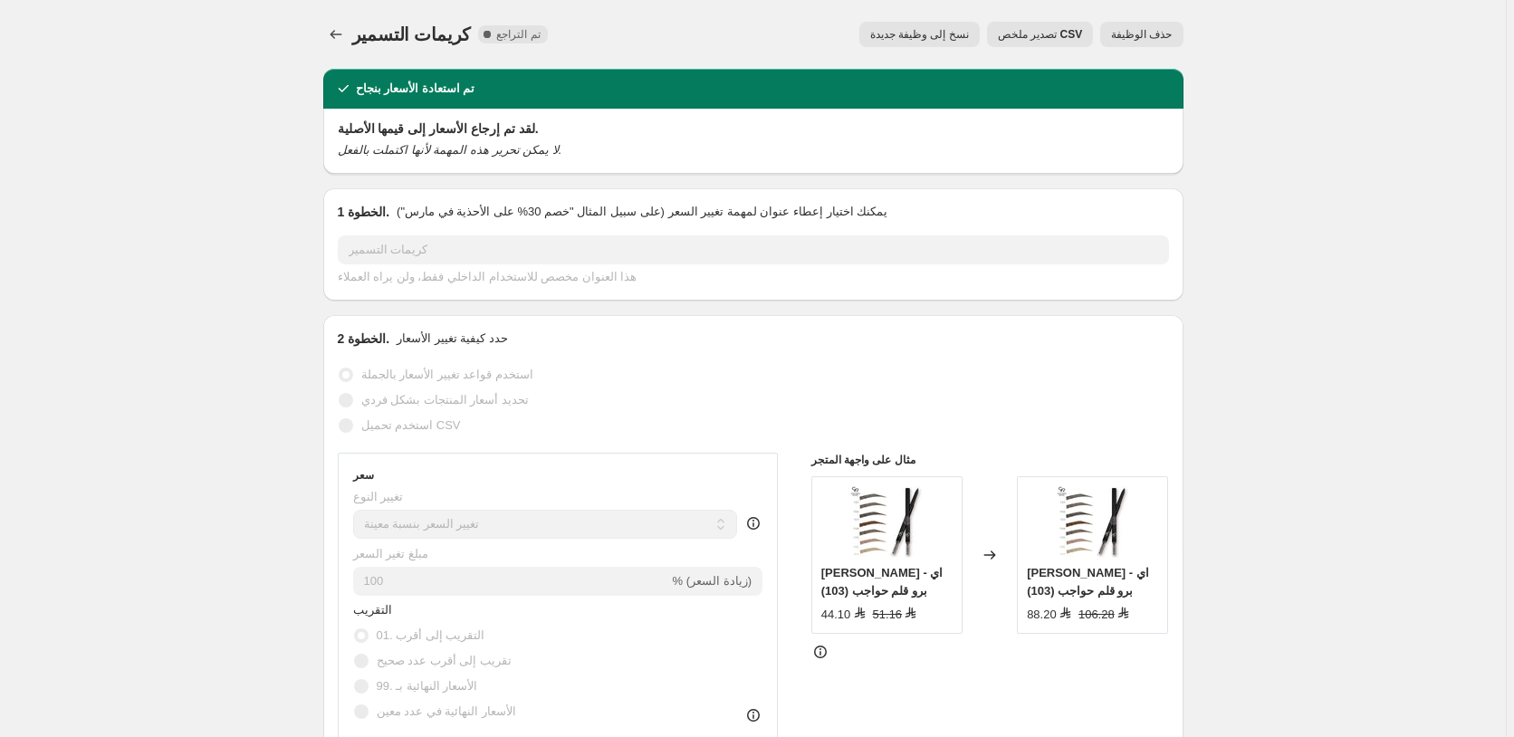
click at [1149, 33] on span "حذف الوظيفة" at bounding box center [1141, 34] width 61 height 14
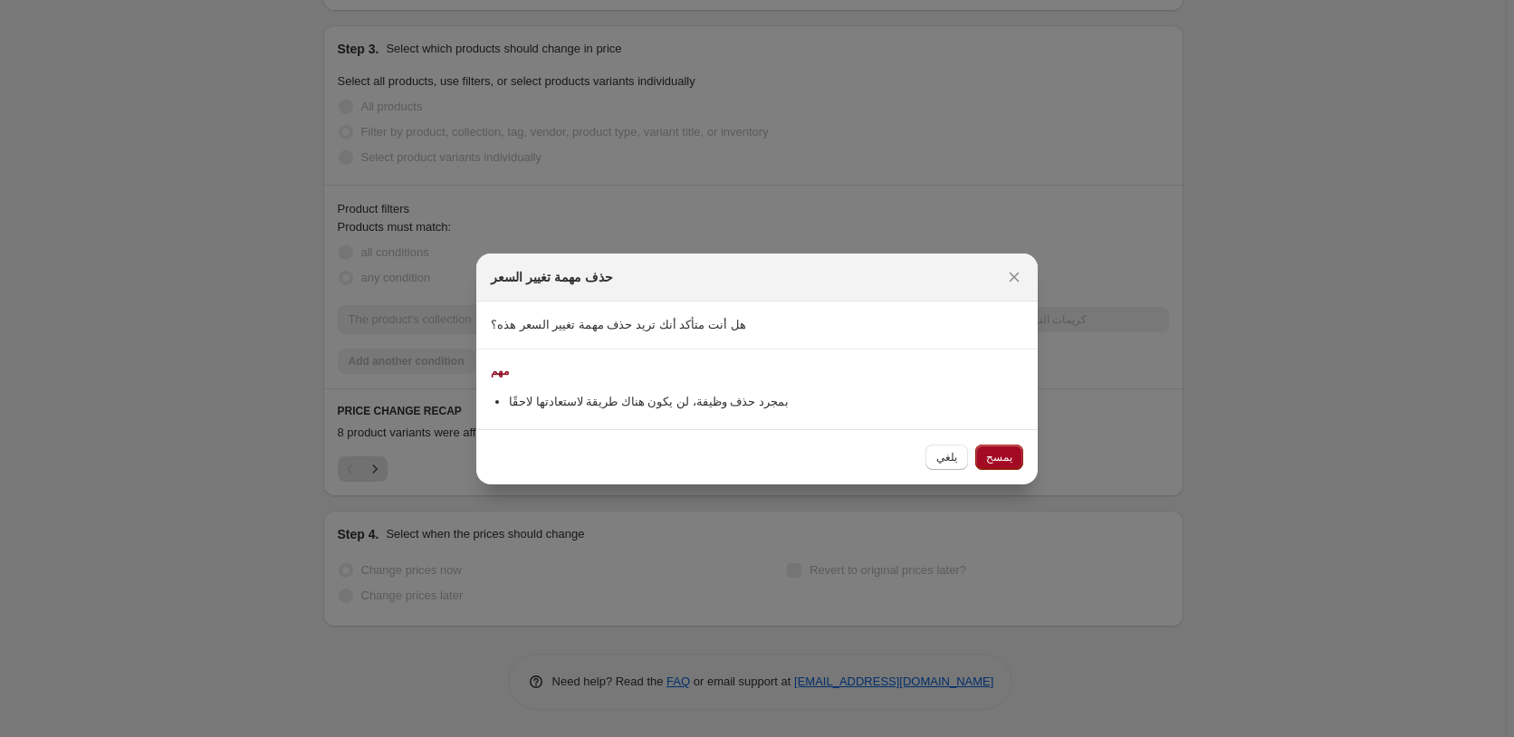
click at [1009, 454] on span "يمسح" at bounding box center [999, 457] width 26 height 14
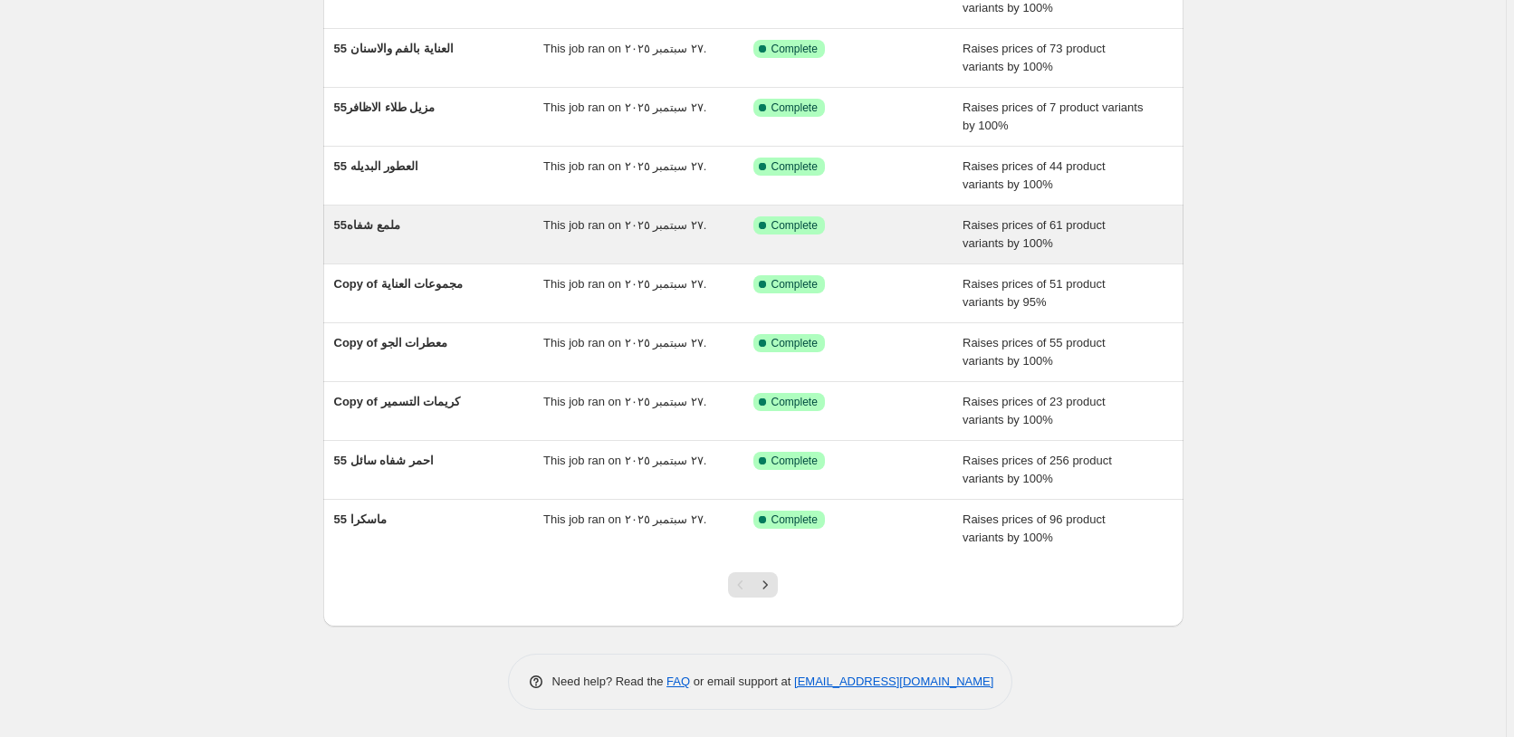
scroll to position [51, 0]
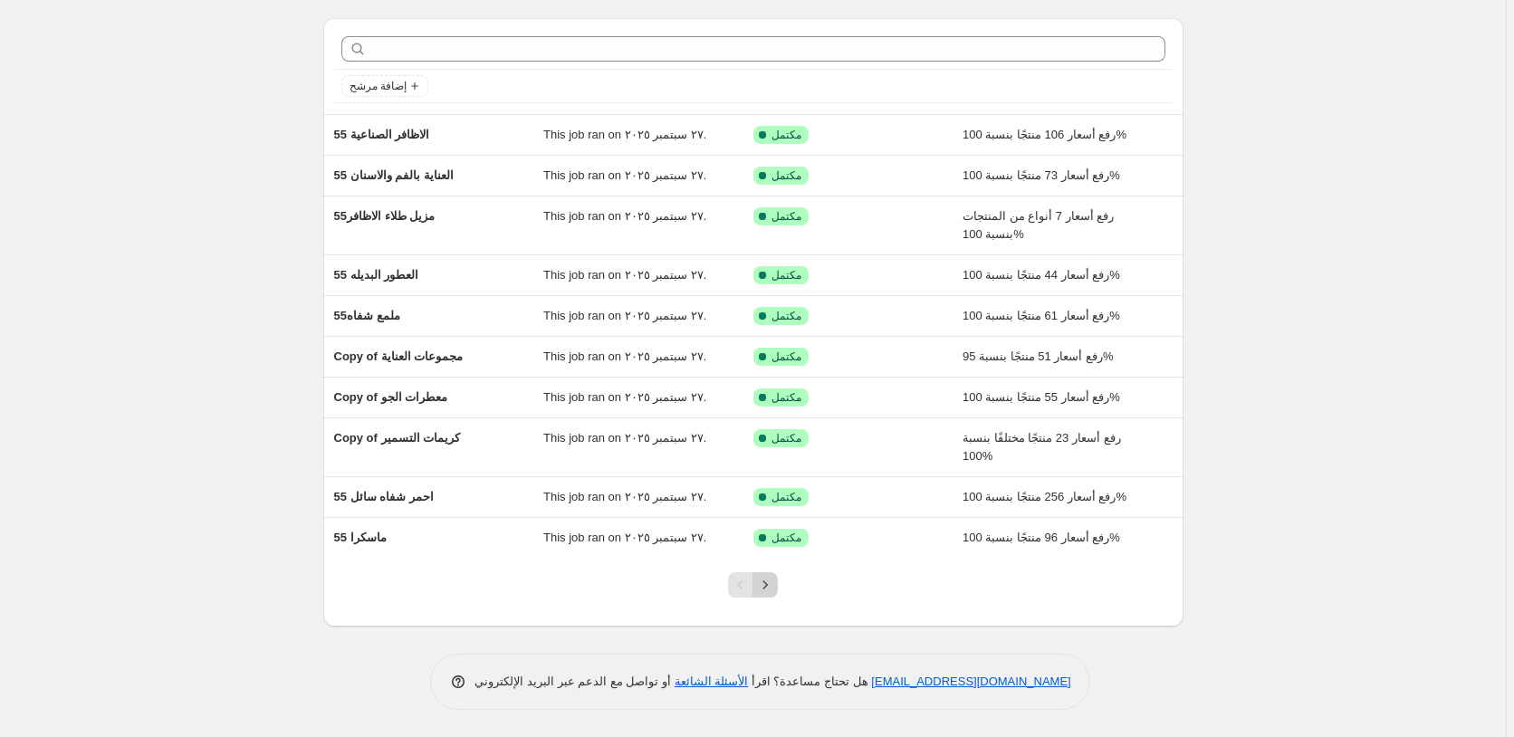
click at [770, 590] on icon "Next" at bounding box center [765, 585] width 18 height 18
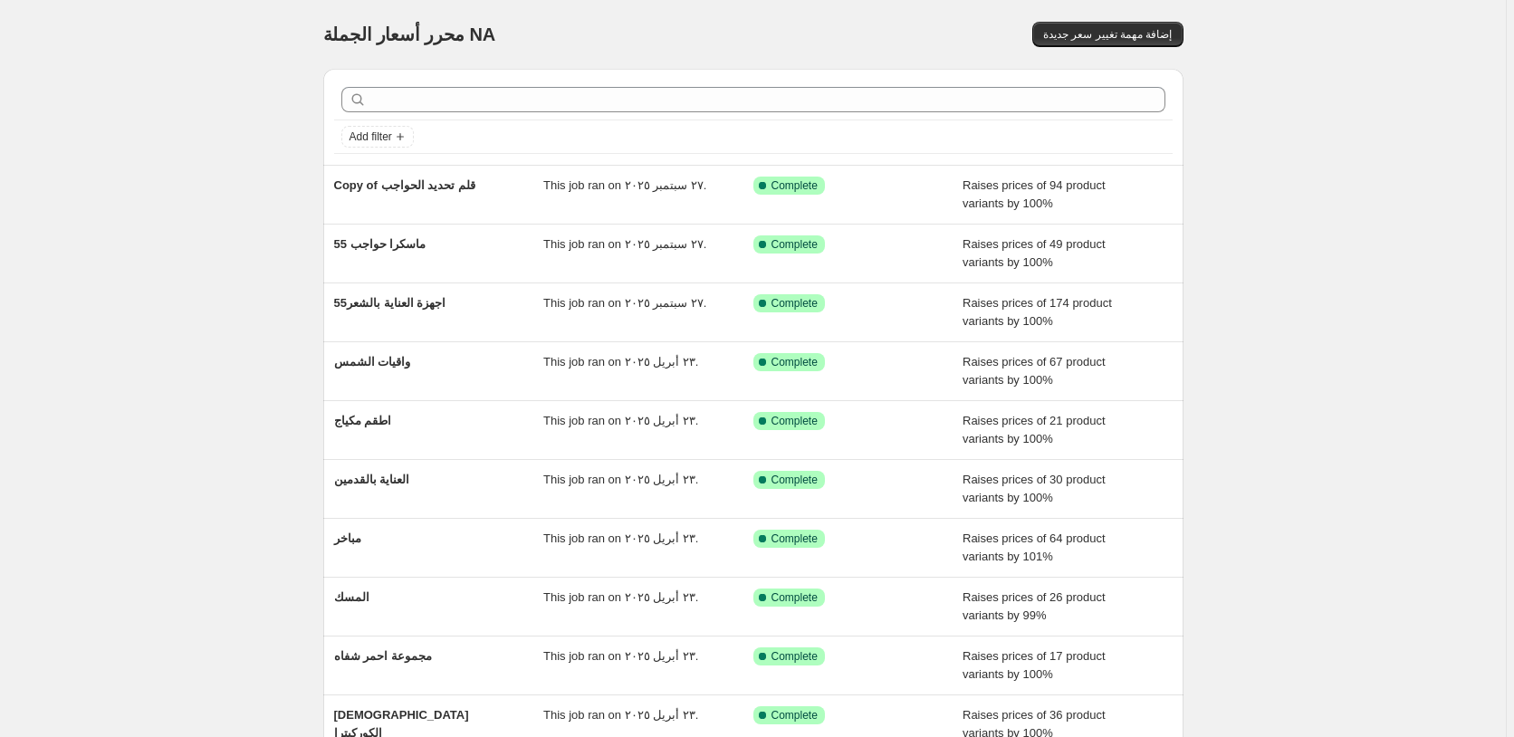
scroll to position [33, 0]
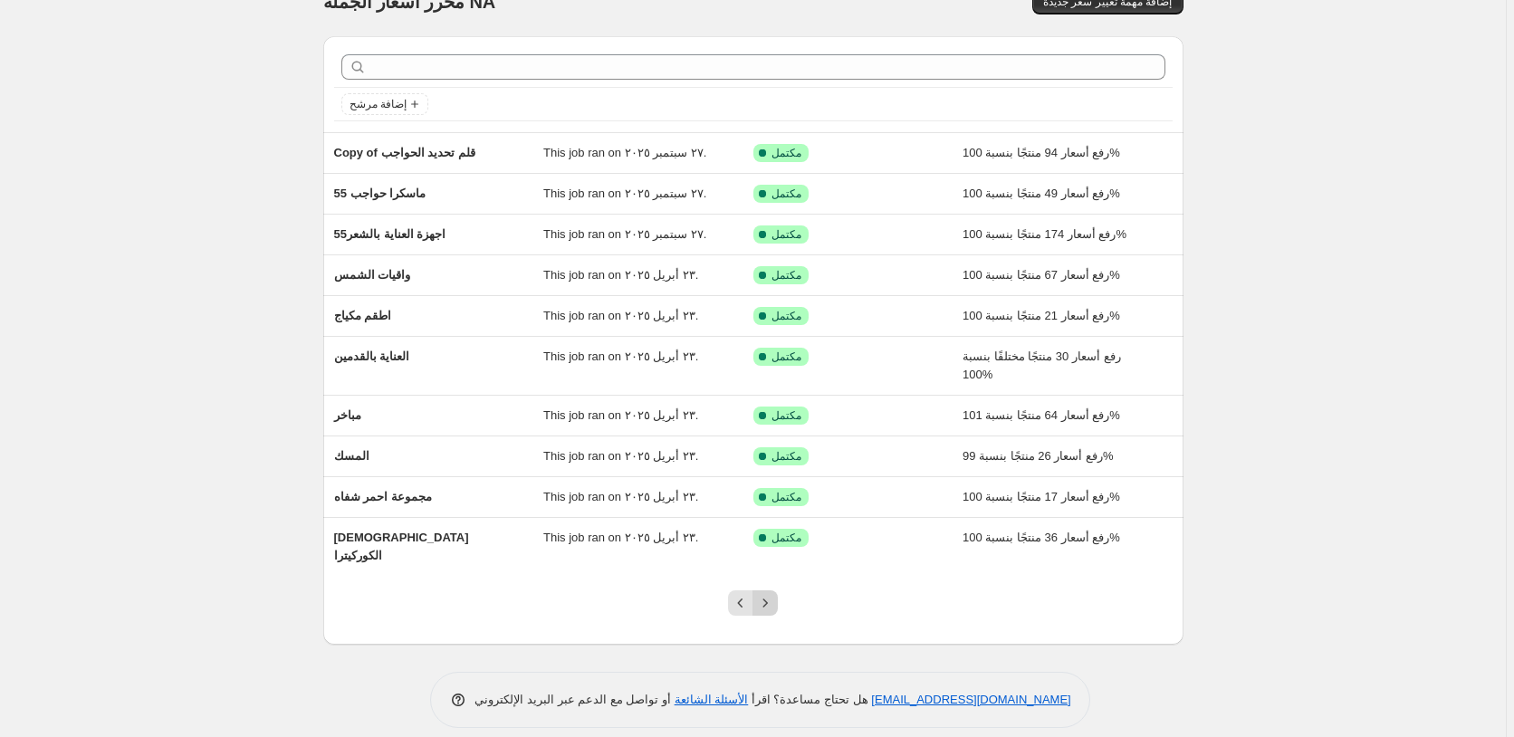
click at [771, 594] on icon "Next" at bounding box center [765, 603] width 18 height 18
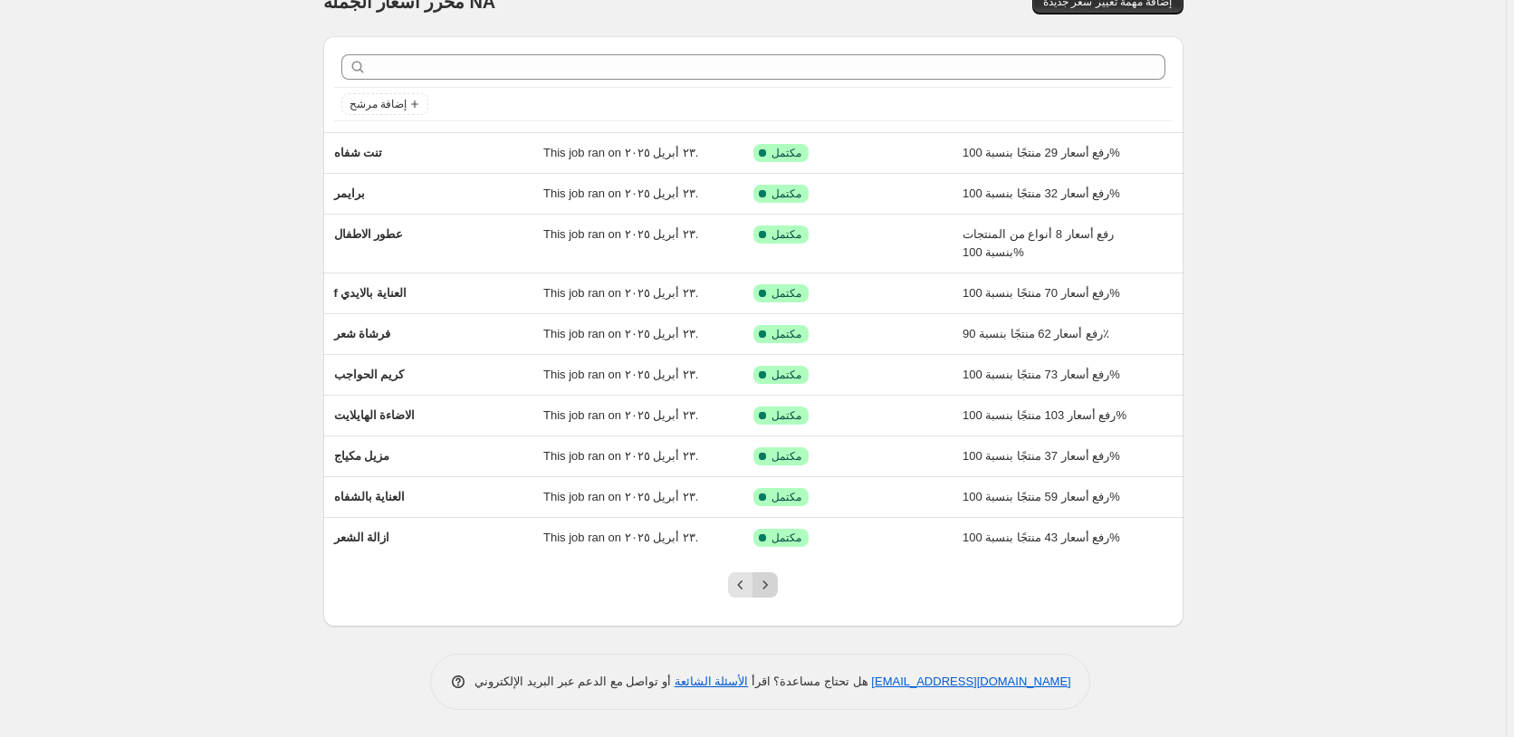
click at [773, 583] on icon "Next" at bounding box center [765, 585] width 18 height 18
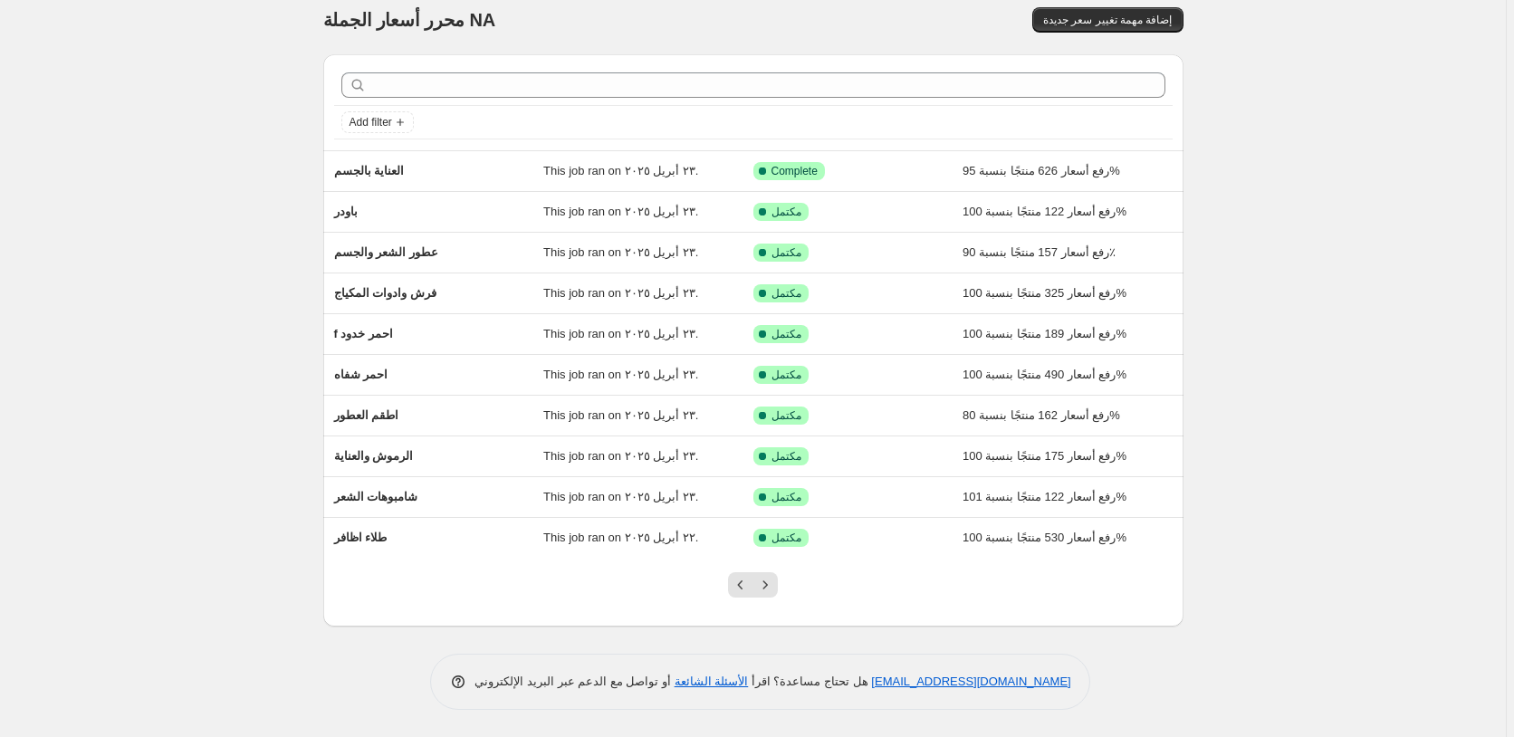
scroll to position [14, 0]
click at [773, 583] on icon "Next" at bounding box center [765, 585] width 18 height 18
click at [773, 583] on div "محرر أسعار الجملة. هذه الصفحة [GEOGRAPHIC_DATA]. محرر أسعار الجملة NA إضافة مهم…" at bounding box center [753, 361] width 1506 height 751
click at [773, 583] on icon "Next" at bounding box center [765, 585] width 18 height 18
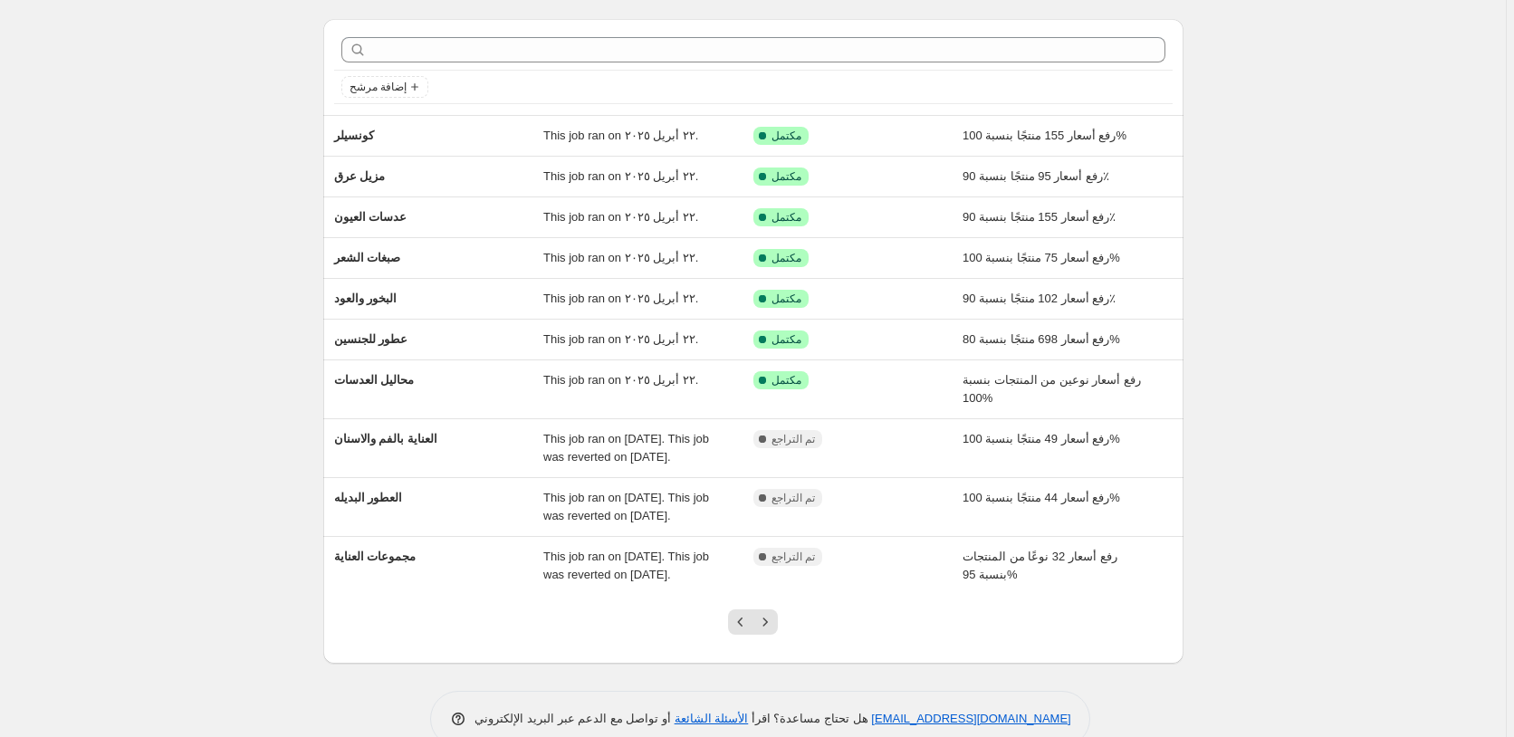
scroll to position [87, 0]
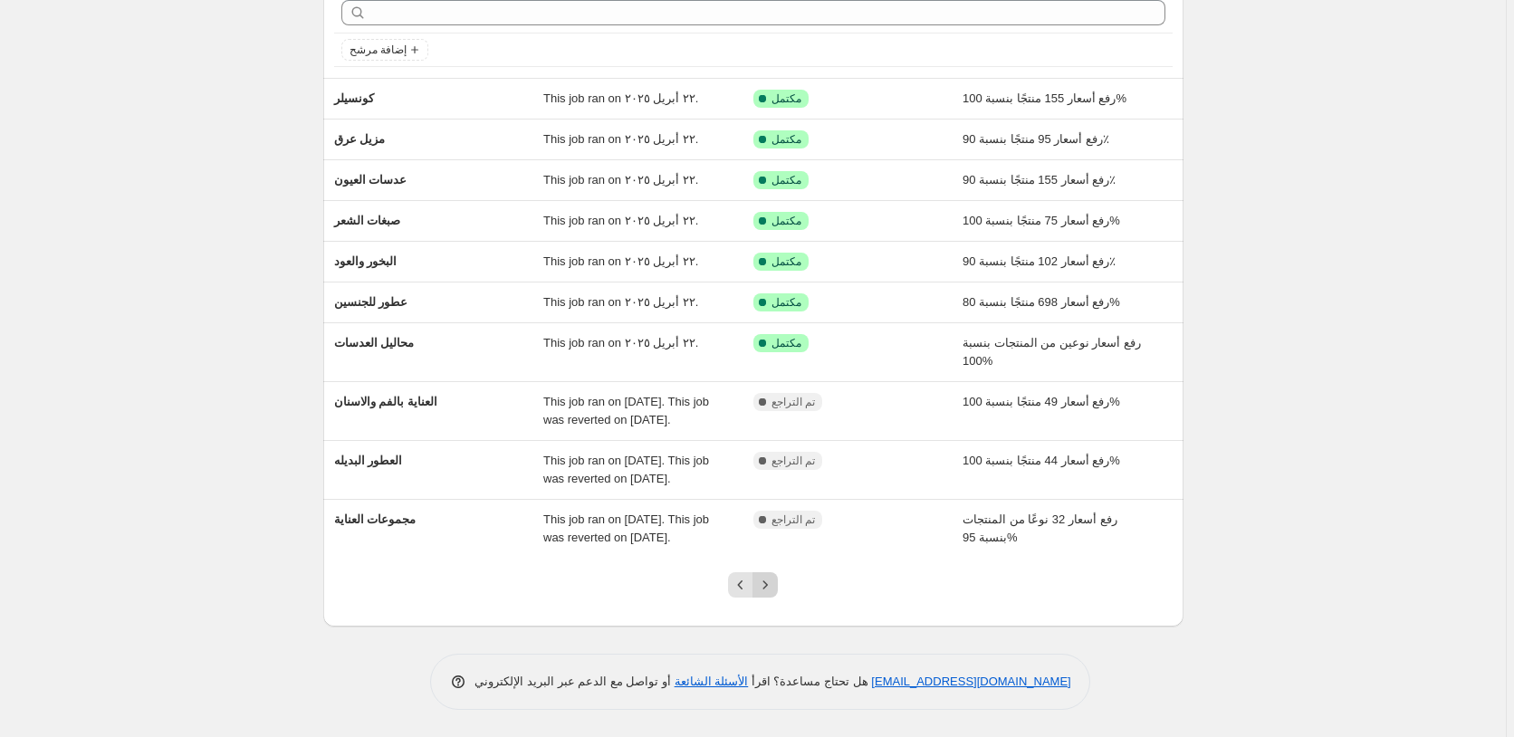
click at [773, 579] on icon "Next" at bounding box center [765, 585] width 18 height 18
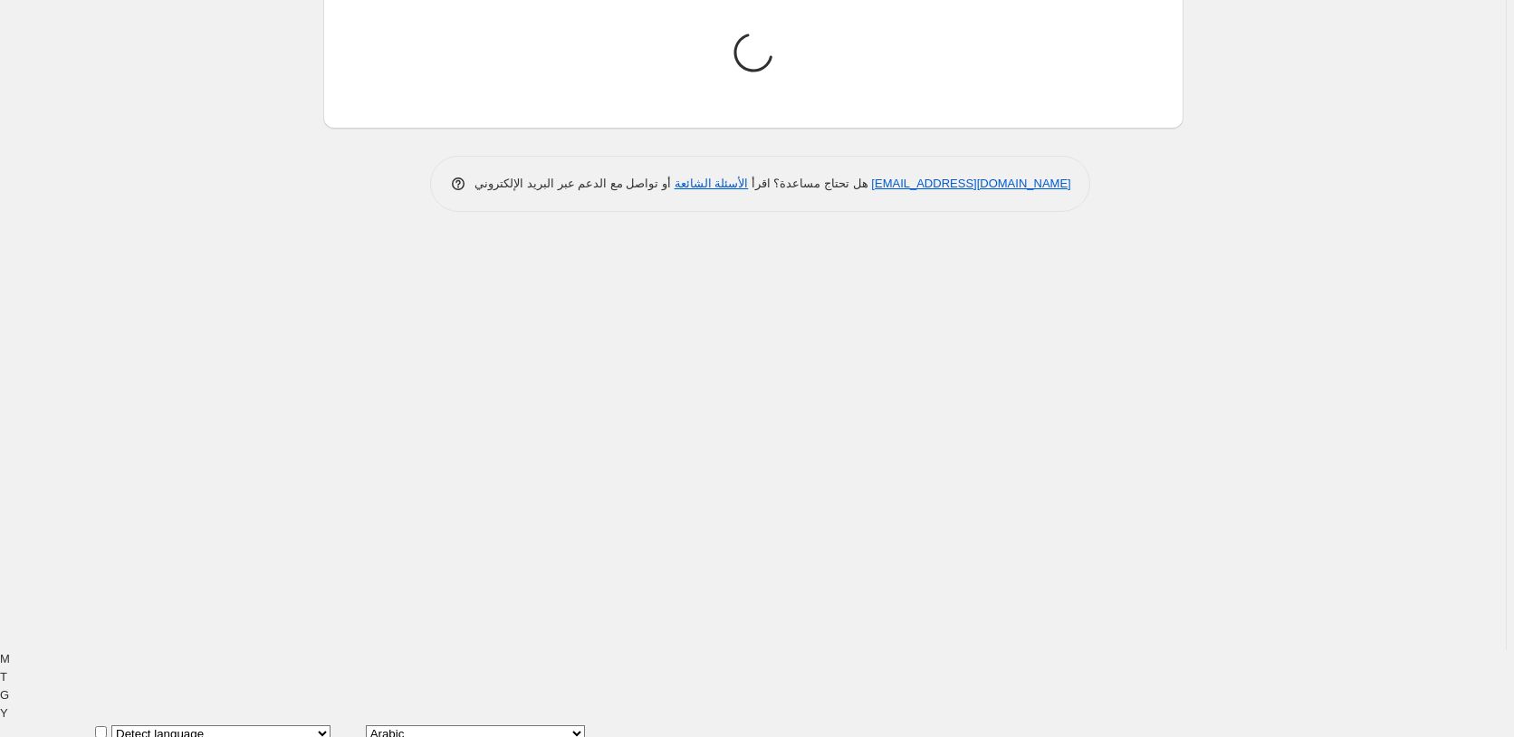
scroll to position [0, 0]
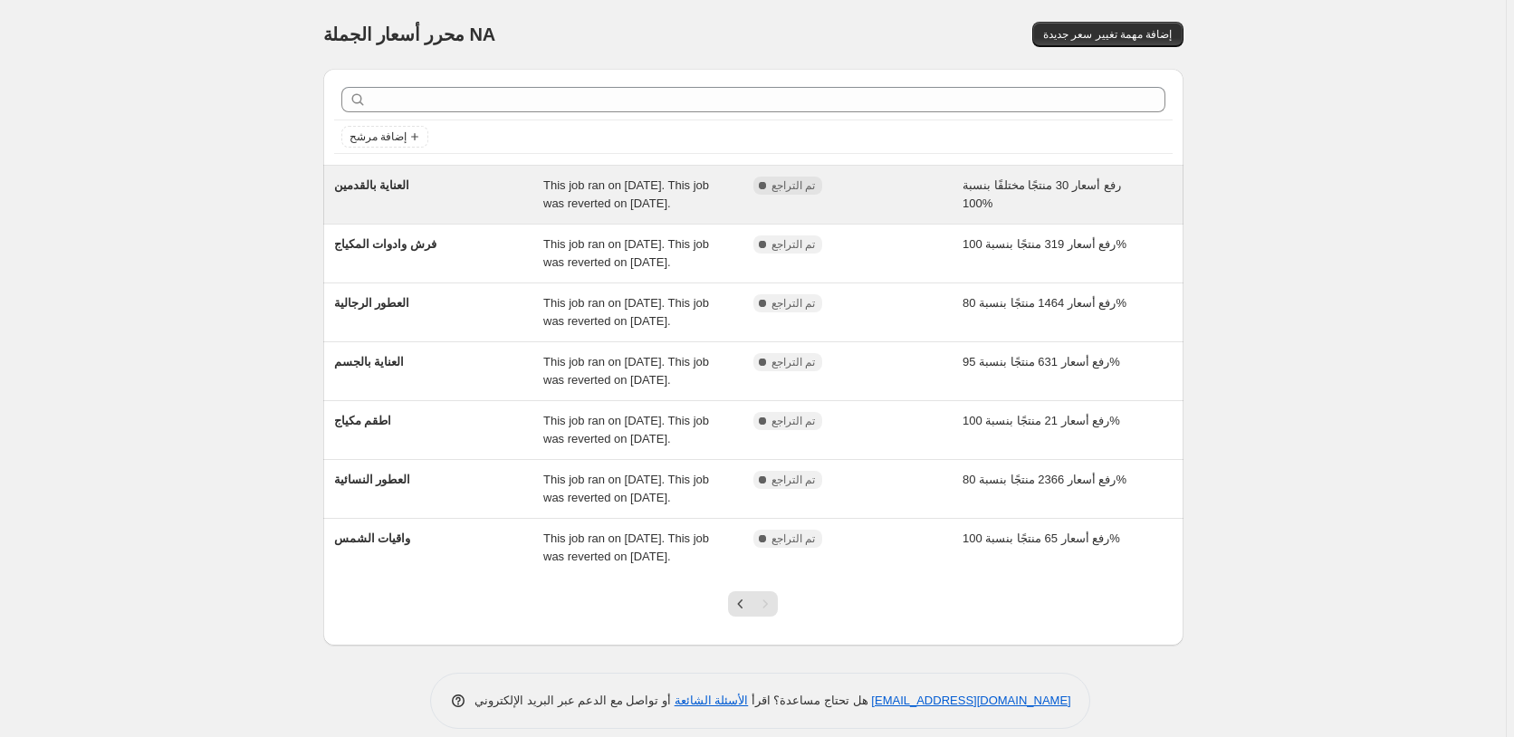
click at [1157, 187] on div "رفع أسعار 30 منتجًا مختلفًا بنسبة 100%" at bounding box center [1067, 195] width 210 height 36
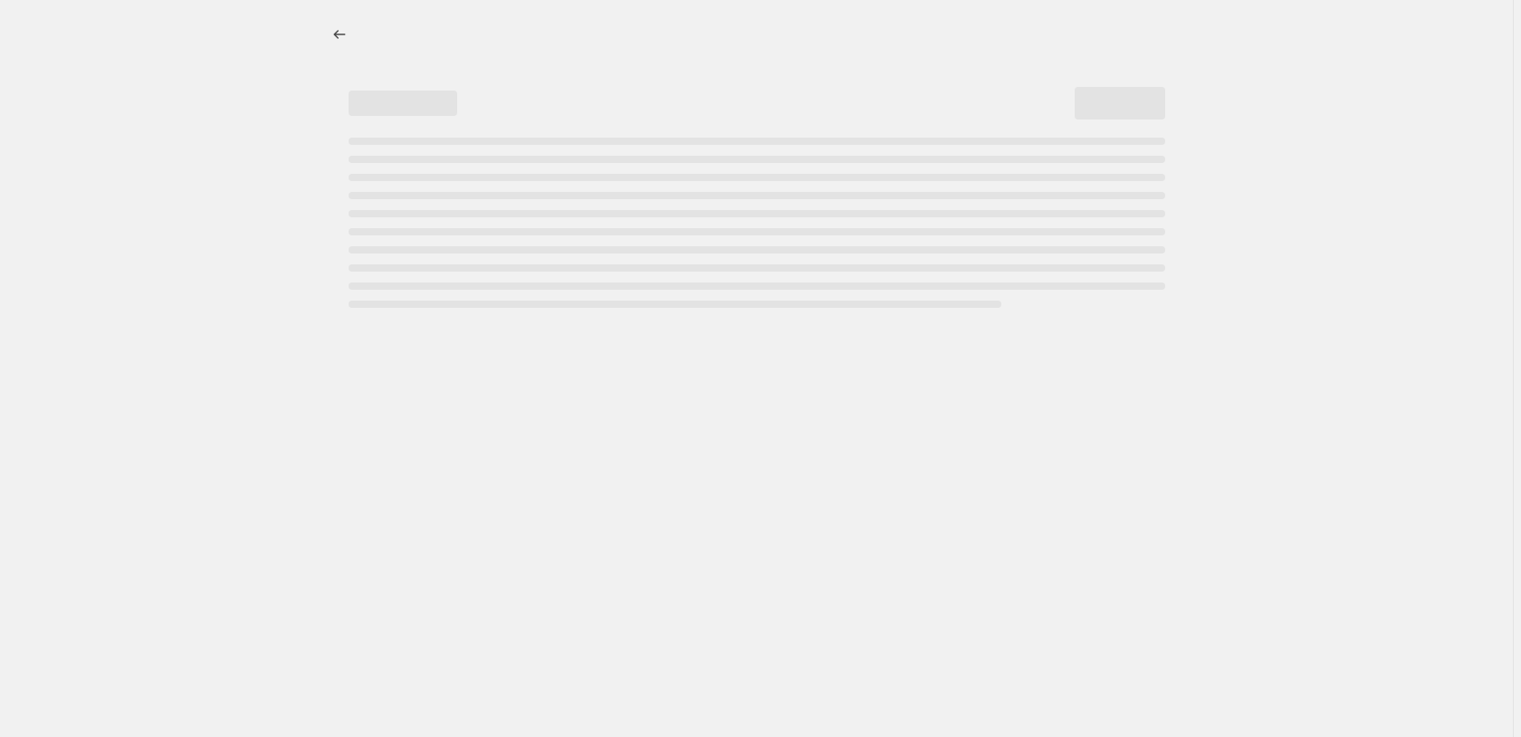
select select "percentage"
select select "pp"
select select "collection"
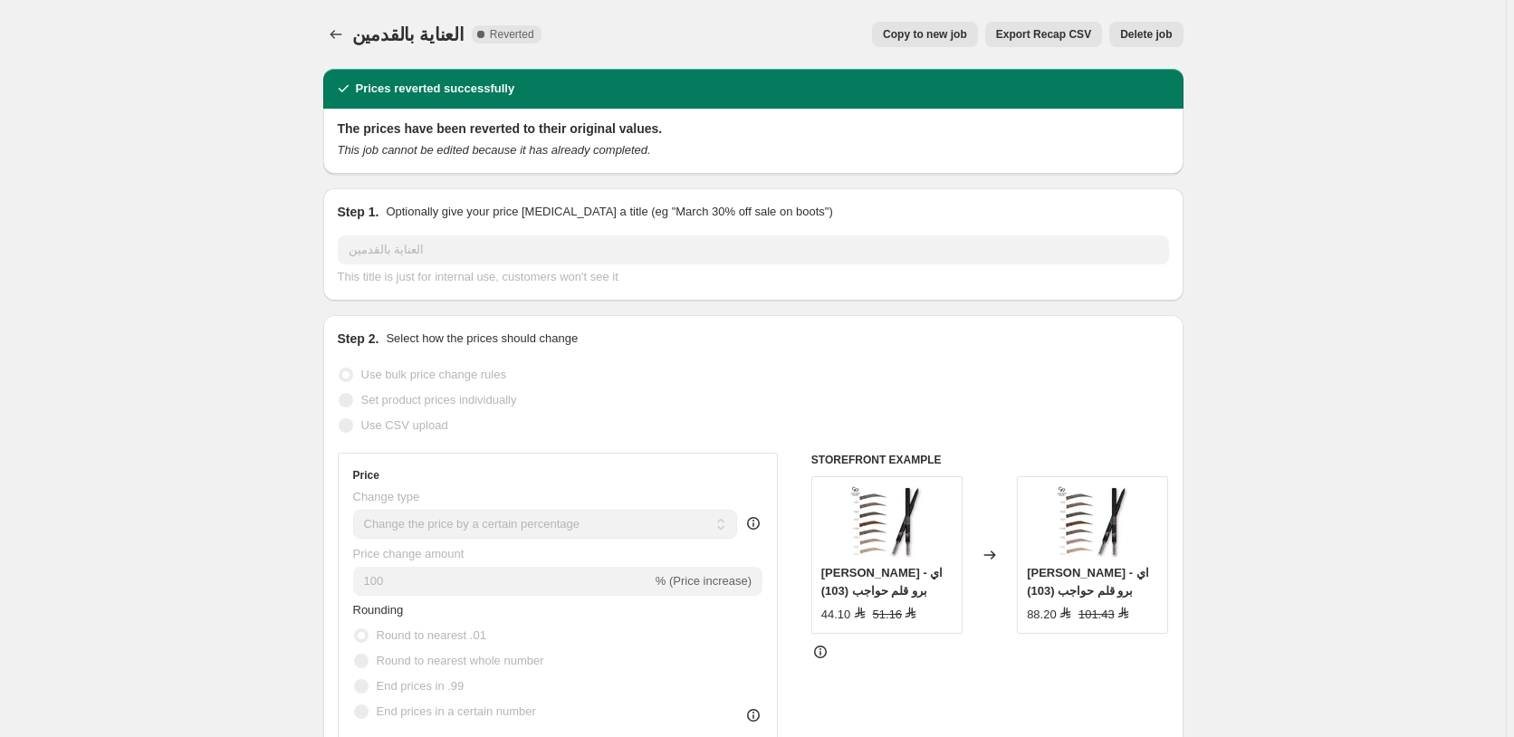
click at [1160, 33] on span "Delete job" at bounding box center [1146, 34] width 52 height 14
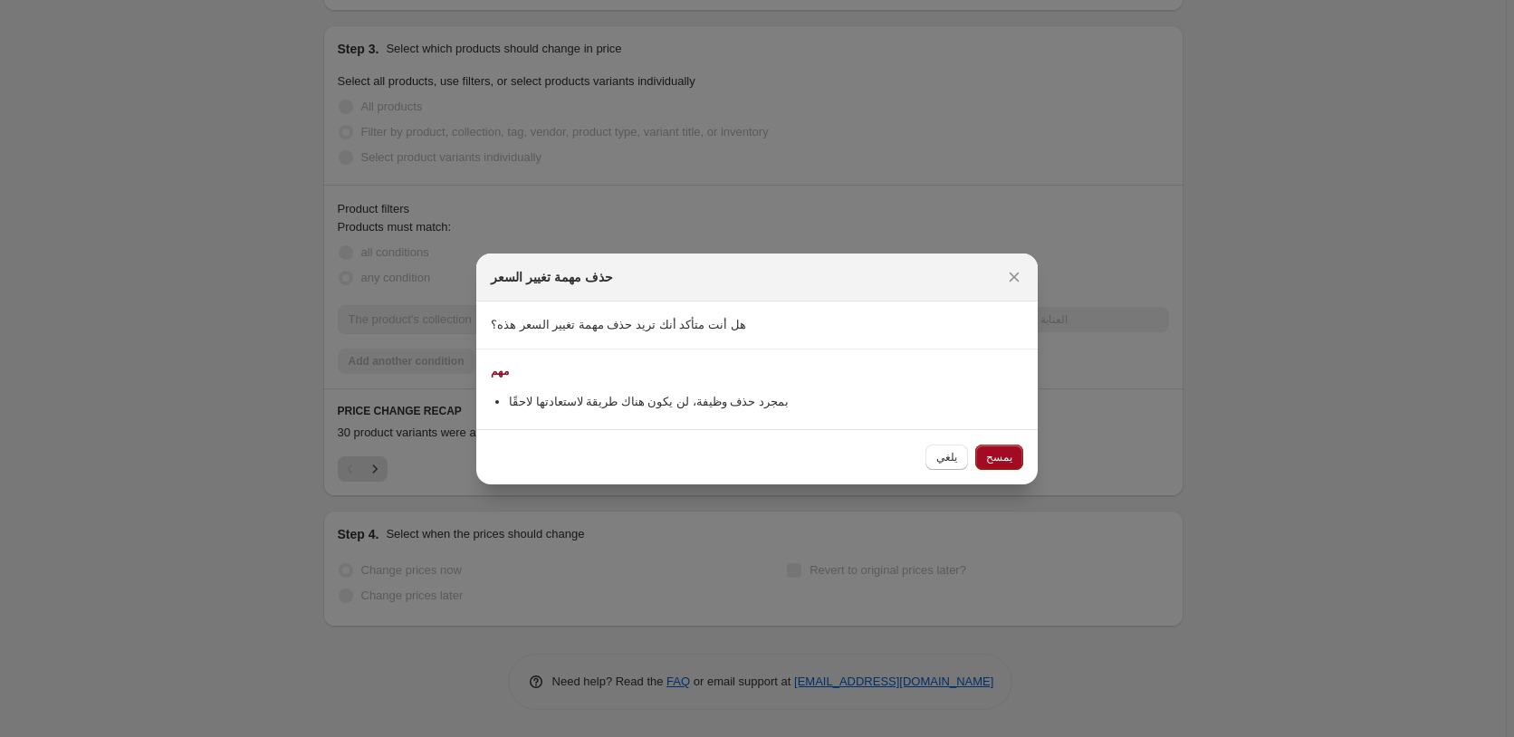
click at [1006, 457] on span "يمسح" at bounding box center [999, 457] width 26 height 14
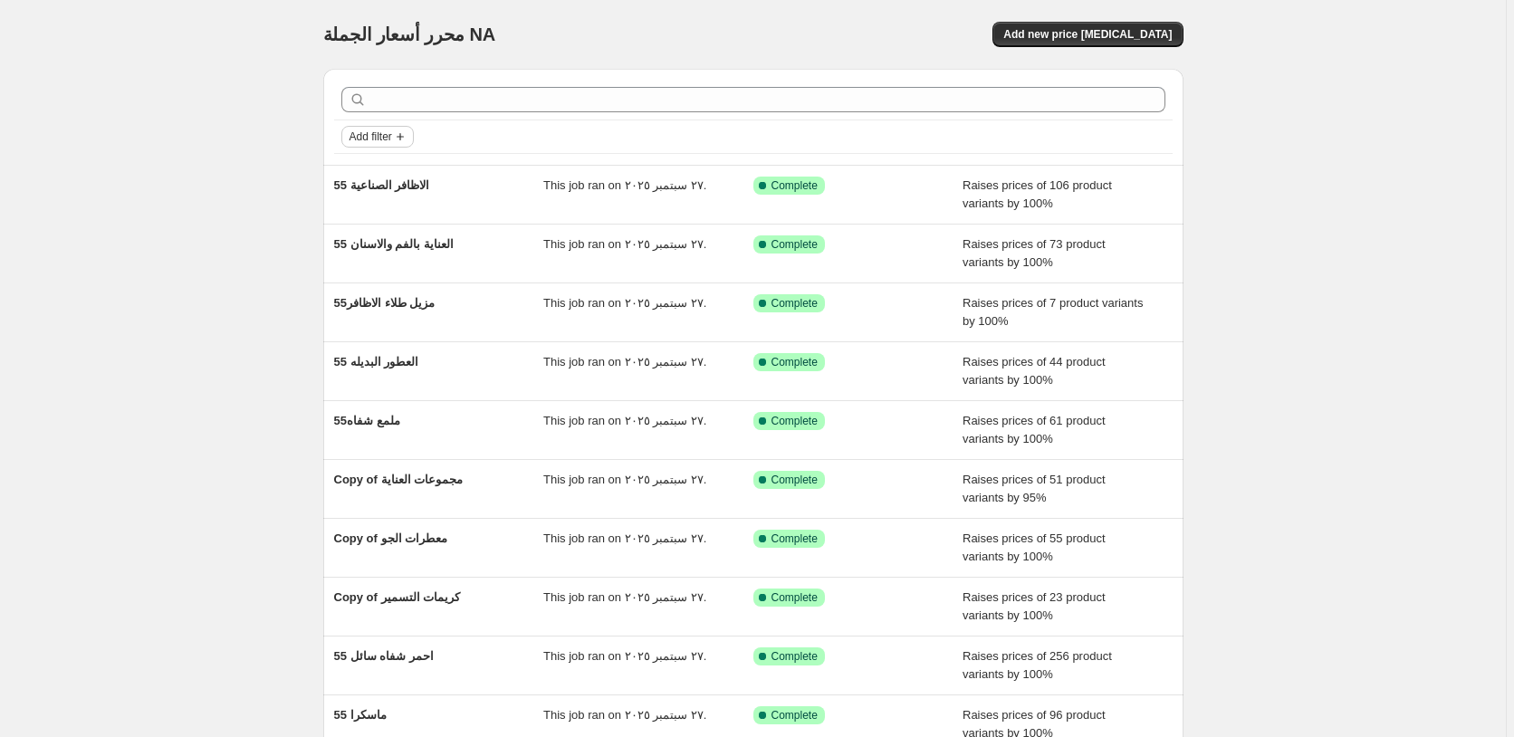
click at [378, 138] on span "Add filter" at bounding box center [370, 136] width 43 height 14
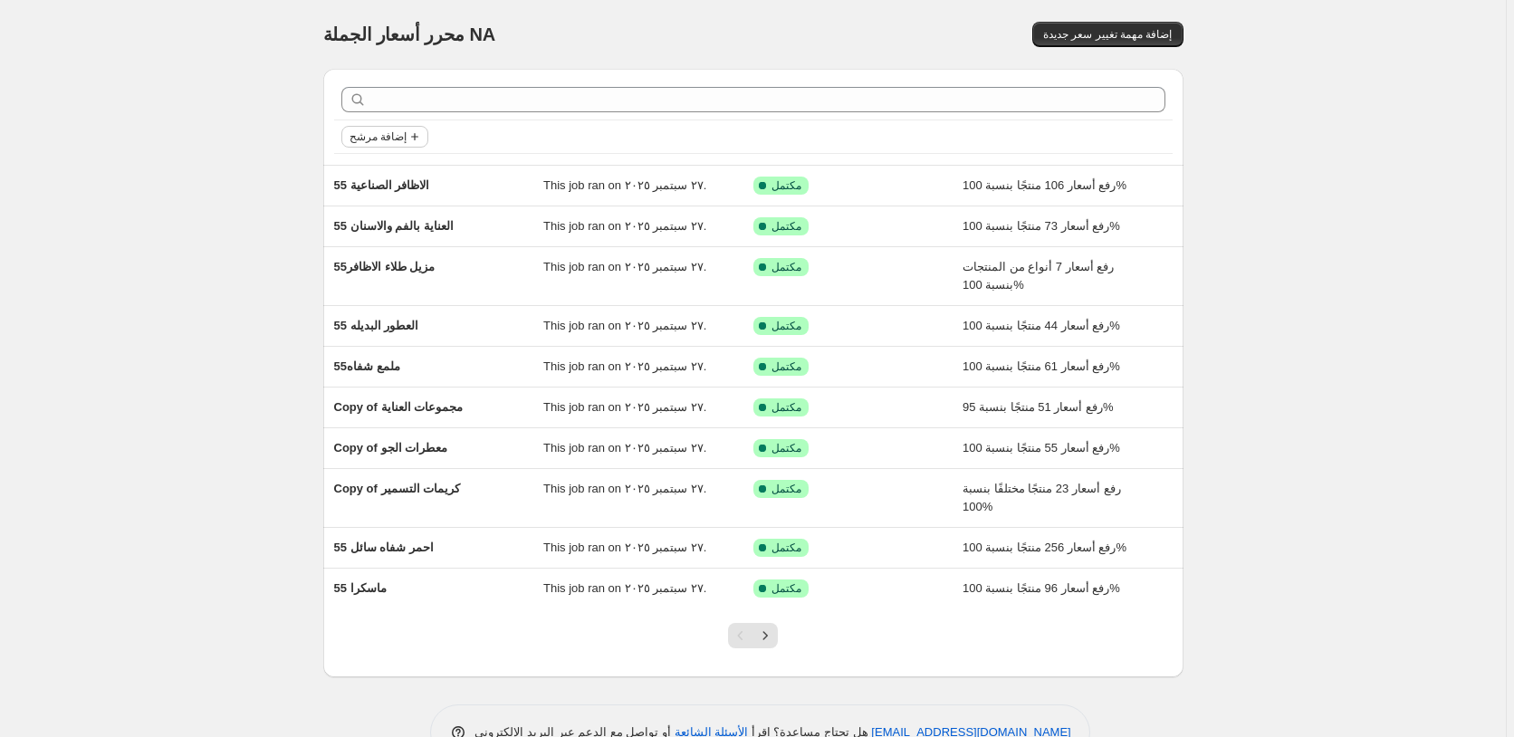
click at [386, 138] on span "إضافة مرشح" at bounding box center [377, 136] width 57 height 14
click at [395, 173] on span "حالة الوظيفة" at bounding box center [388, 173] width 63 height 14
click at [409, 303] on span "Reverted" at bounding box center [403, 302] width 48 height 14
click at [371, 303] on input "Reverted" at bounding box center [364, 302] width 14 height 14
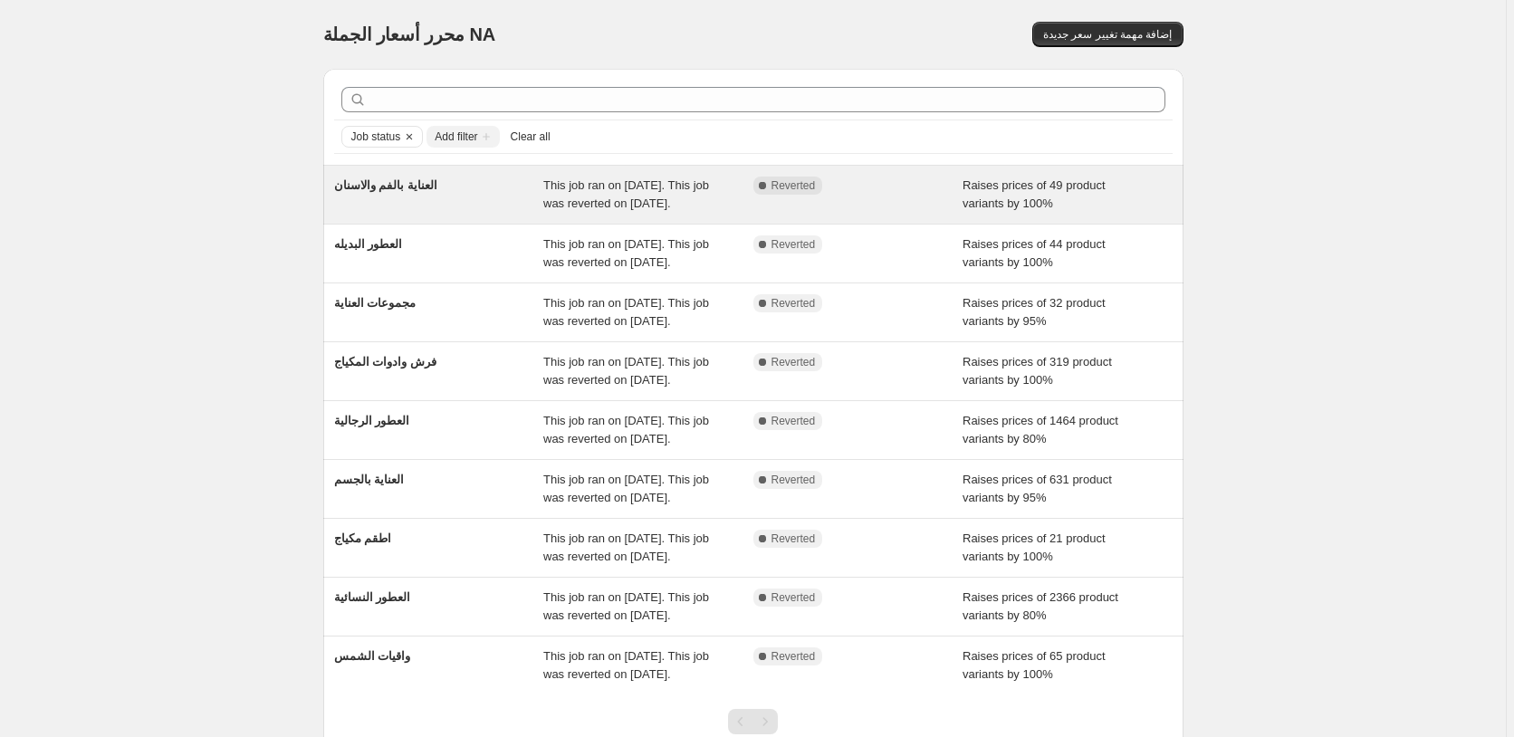
click at [1157, 188] on div "Raises prices of 49 product variants by 100%" at bounding box center [1067, 195] width 210 height 36
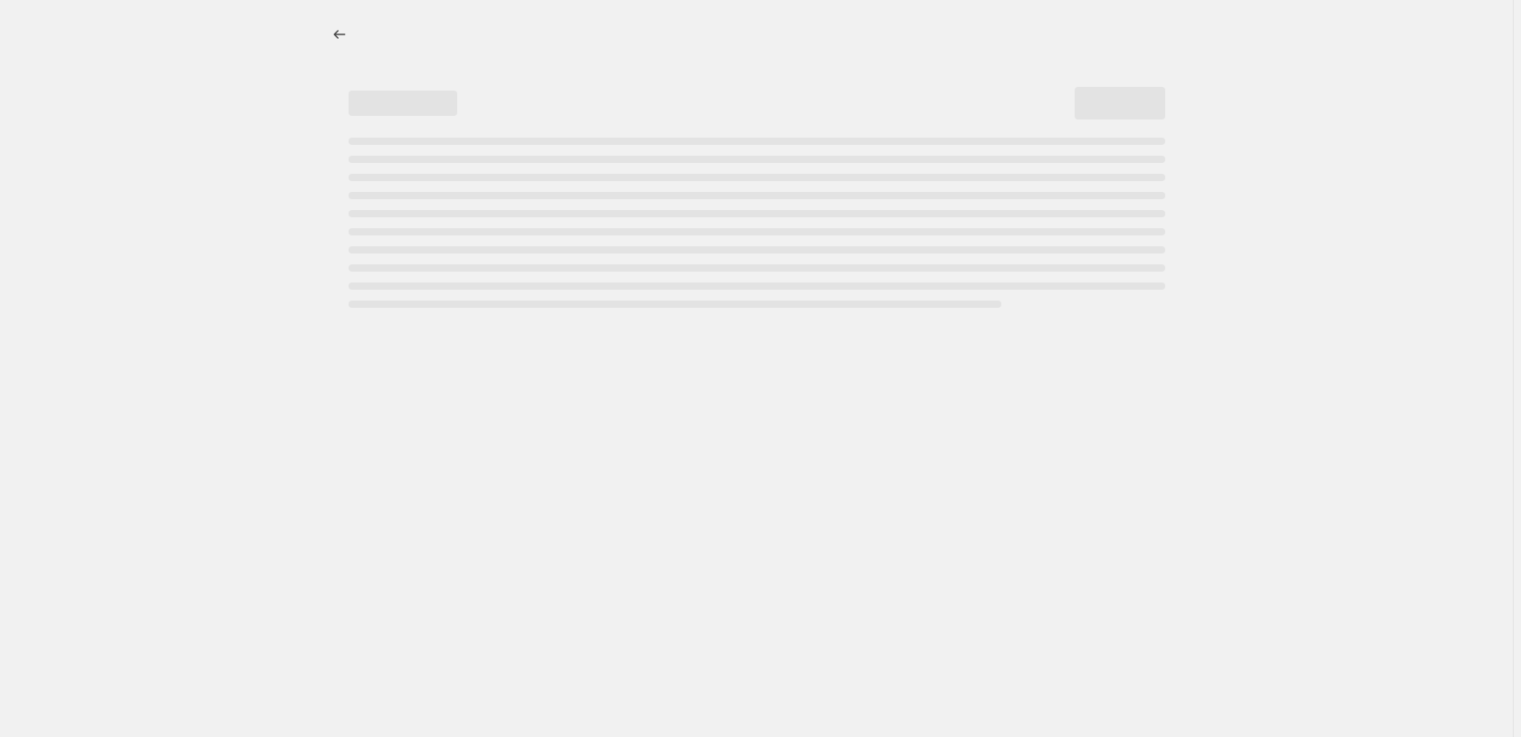
select select "percentage"
select select "pp"
select select "collection"
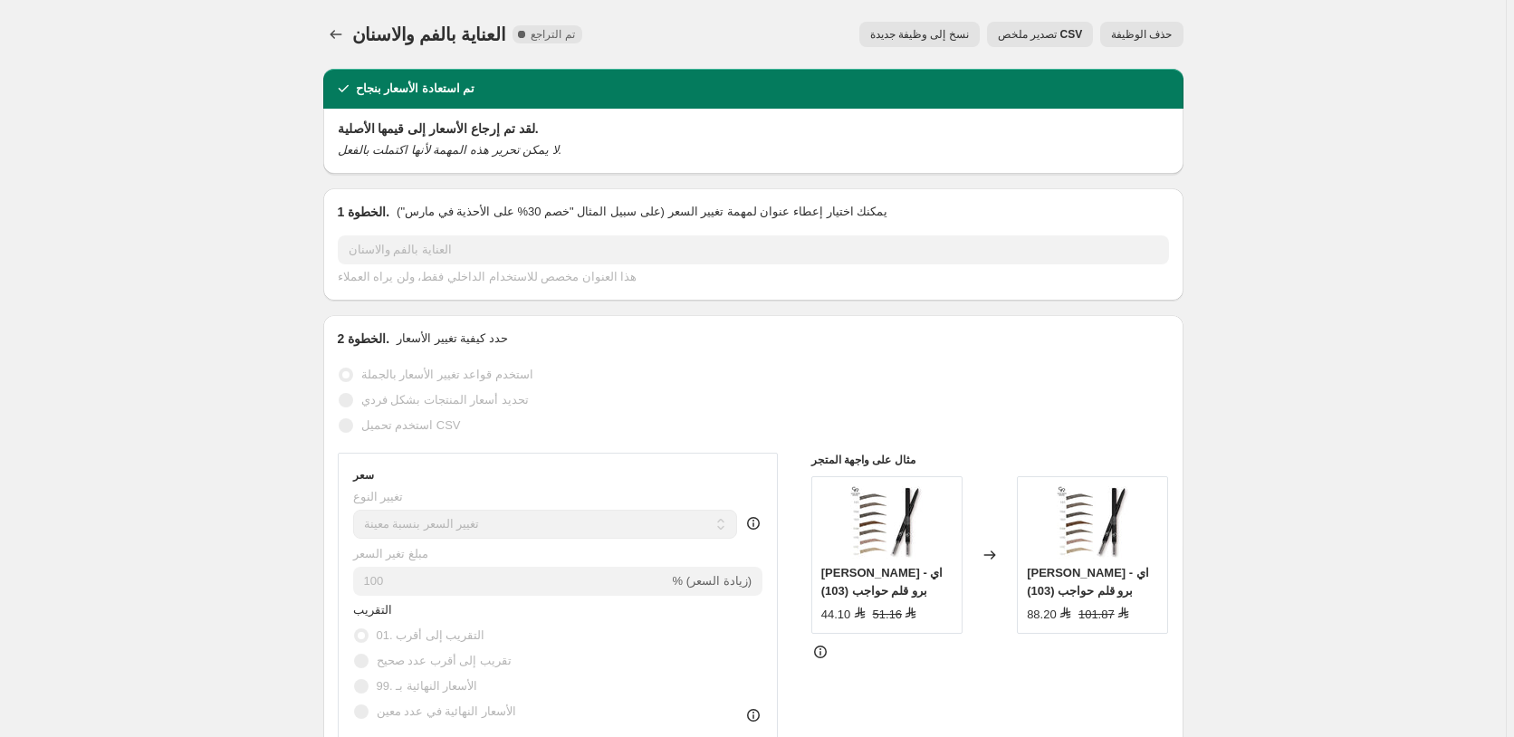
click at [1152, 36] on span "حذف الوظيفة" at bounding box center [1141, 34] width 61 height 14
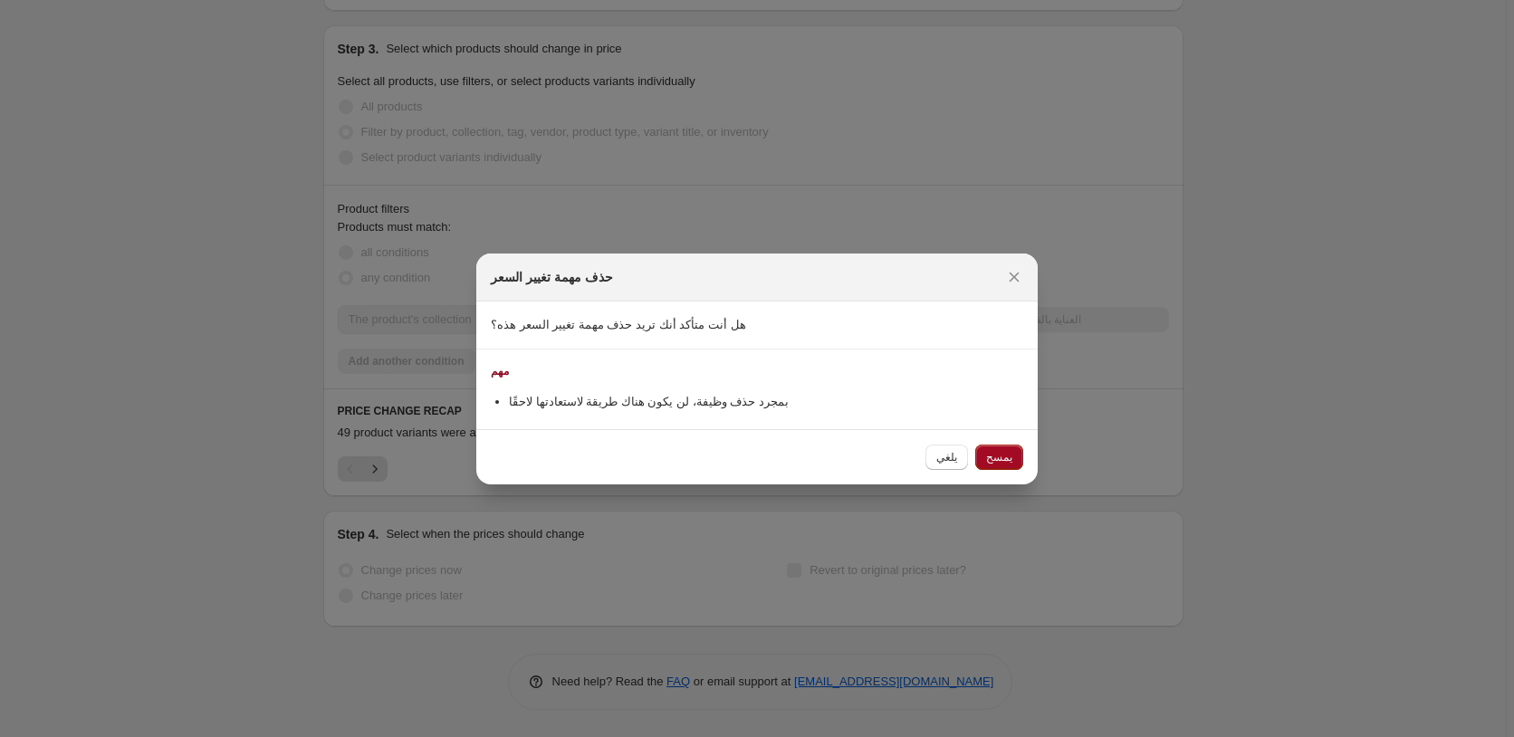
click at [1006, 456] on span "يمسح" at bounding box center [999, 457] width 26 height 14
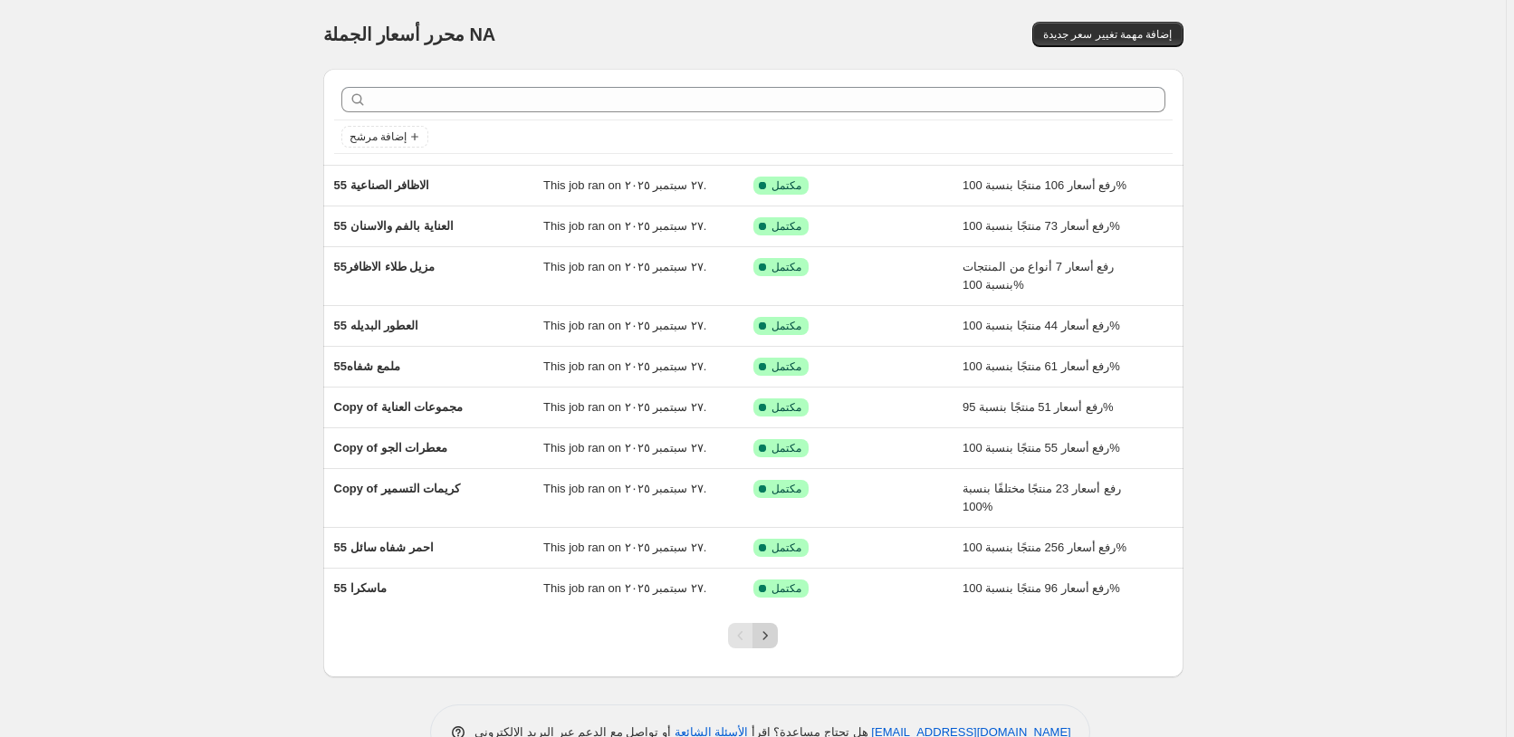
click at [770, 638] on icon "Next" at bounding box center [765, 635] width 18 height 18
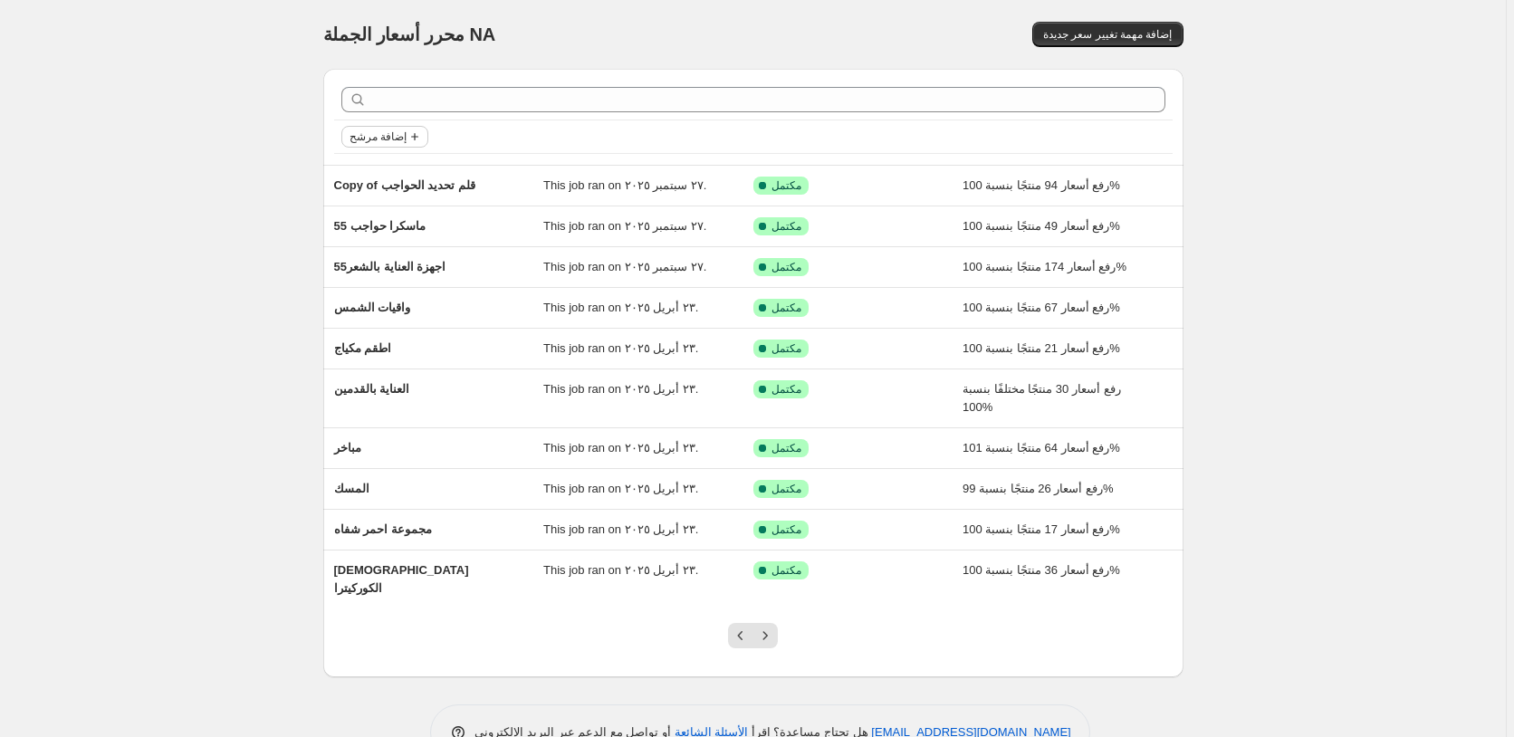
click at [412, 134] on icon "Add filter" at bounding box center [414, 136] width 14 height 14
click at [386, 136] on span "إضافة مرشح" at bounding box center [377, 136] width 57 height 14
click at [377, 177] on span "Job status" at bounding box center [387, 173] width 53 height 14
click at [377, 177] on div "Copy of قلم تحديد الحواجب" at bounding box center [439, 186] width 210 height 18
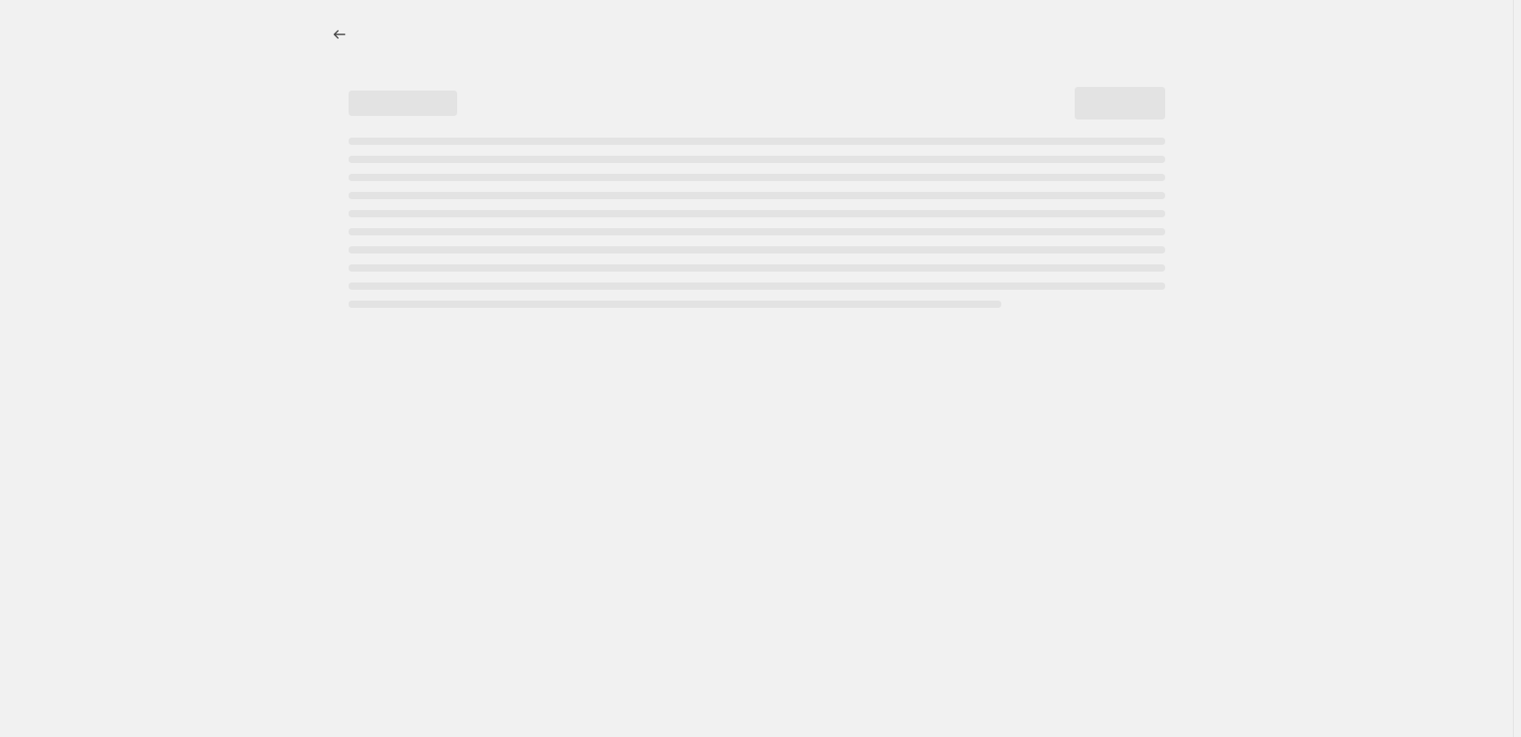
select select "percentage"
select select "pp"
select select "collection"
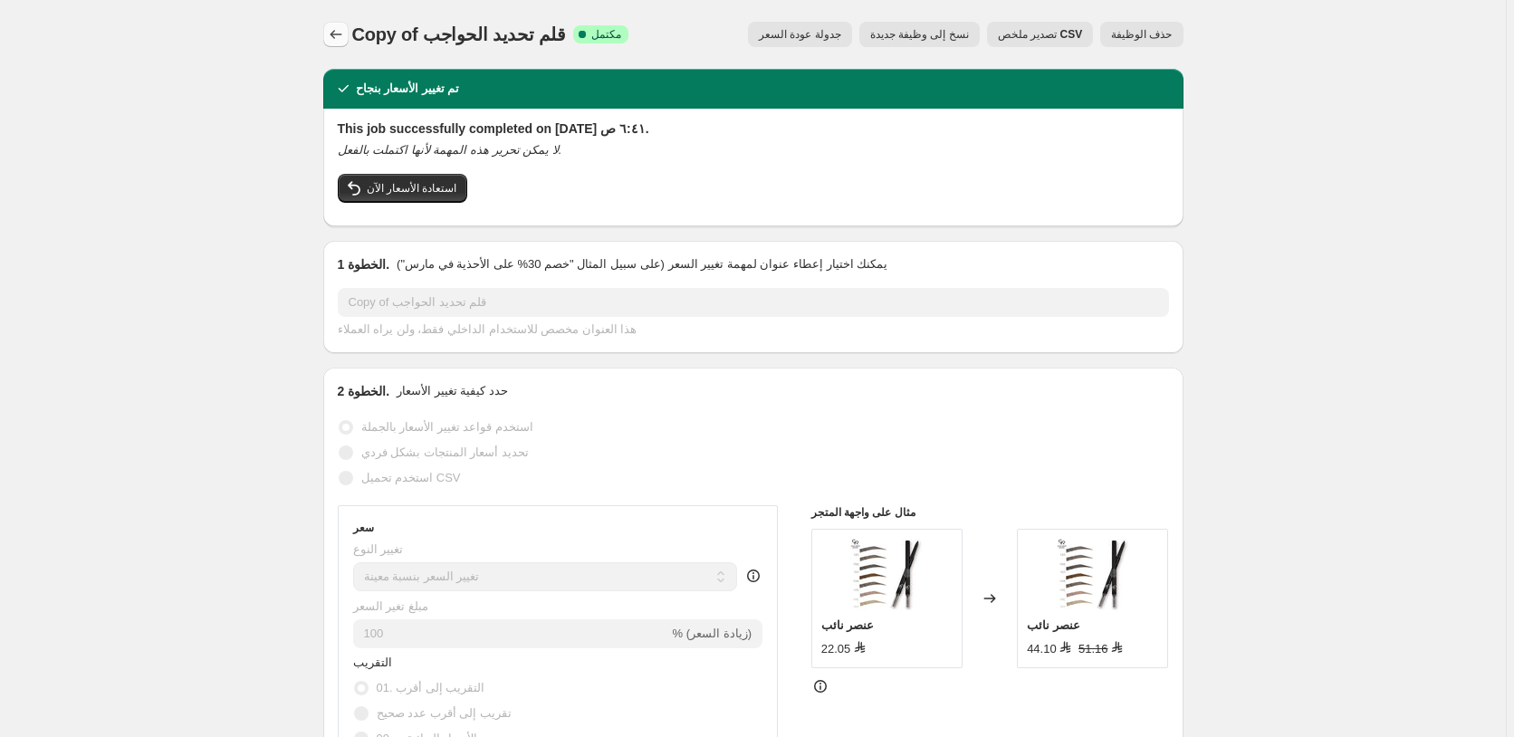
click at [342, 33] on icon "Price change jobs" at bounding box center [336, 34] width 18 height 18
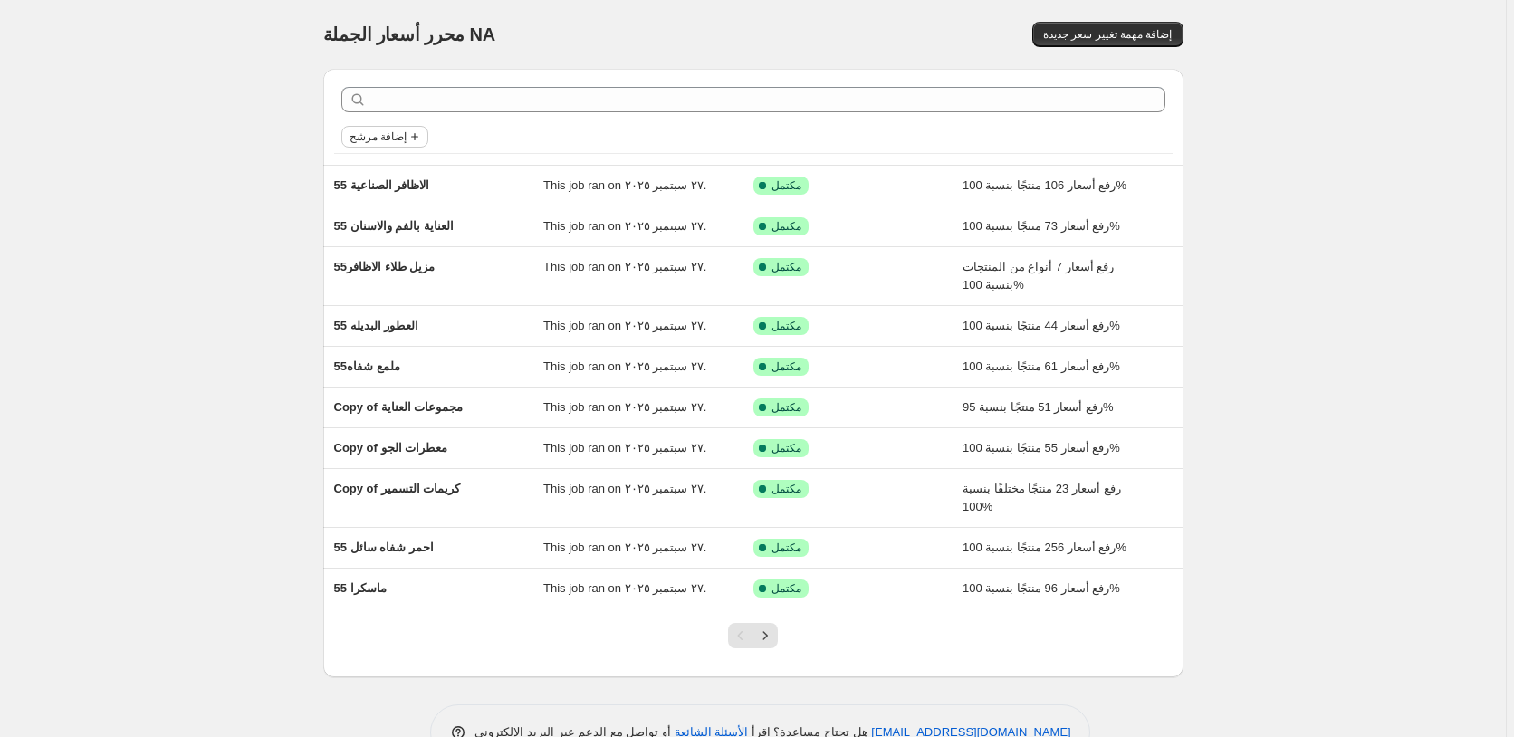
click at [394, 139] on span "إضافة مرشح" at bounding box center [377, 136] width 57 height 14
click at [384, 175] on span "حالة الوظيفة" at bounding box center [388, 173] width 63 height 14
click at [397, 301] on span "Reverted" at bounding box center [403, 302] width 48 height 14
click at [371, 301] on input "Reverted" at bounding box center [364, 302] width 14 height 14
click at [397, 301] on span "Reverted" at bounding box center [403, 302] width 48 height 14
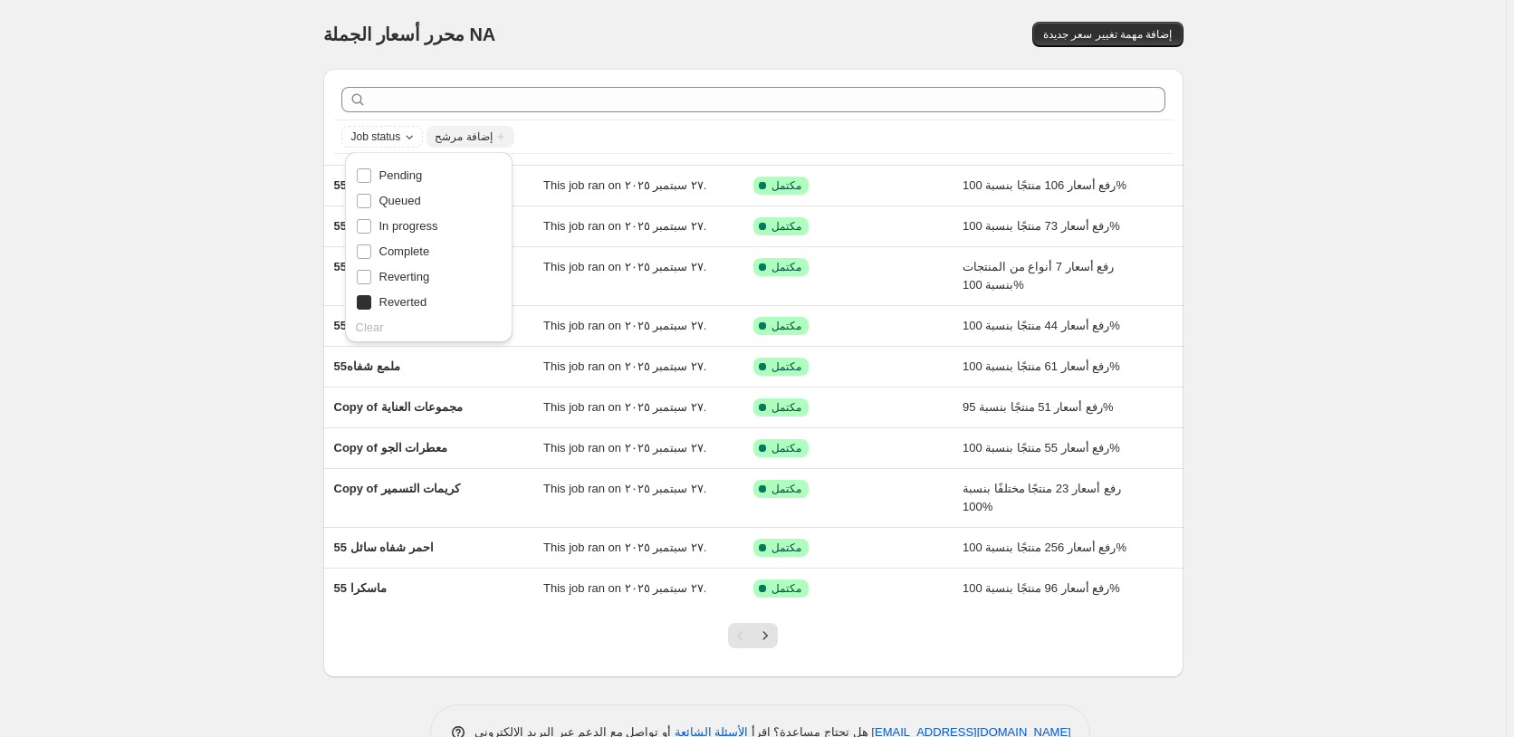
click at [371, 301] on input "Reverted" at bounding box center [364, 302] width 14 height 14
click at [396, 133] on span "إضافة مرشح" at bounding box center [377, 136] width 57 height 14
click at [392, 181] on span "حالة الوظيفة" at bounding box center [388, 173] width 63 height 18
click at [413, 301] on span "تم التراجع" at bounding box center [404, 302] width 50 height 14
click at [371, 301] on input "تم التراجع" at bounding box center [364, 302] width 14 height 14
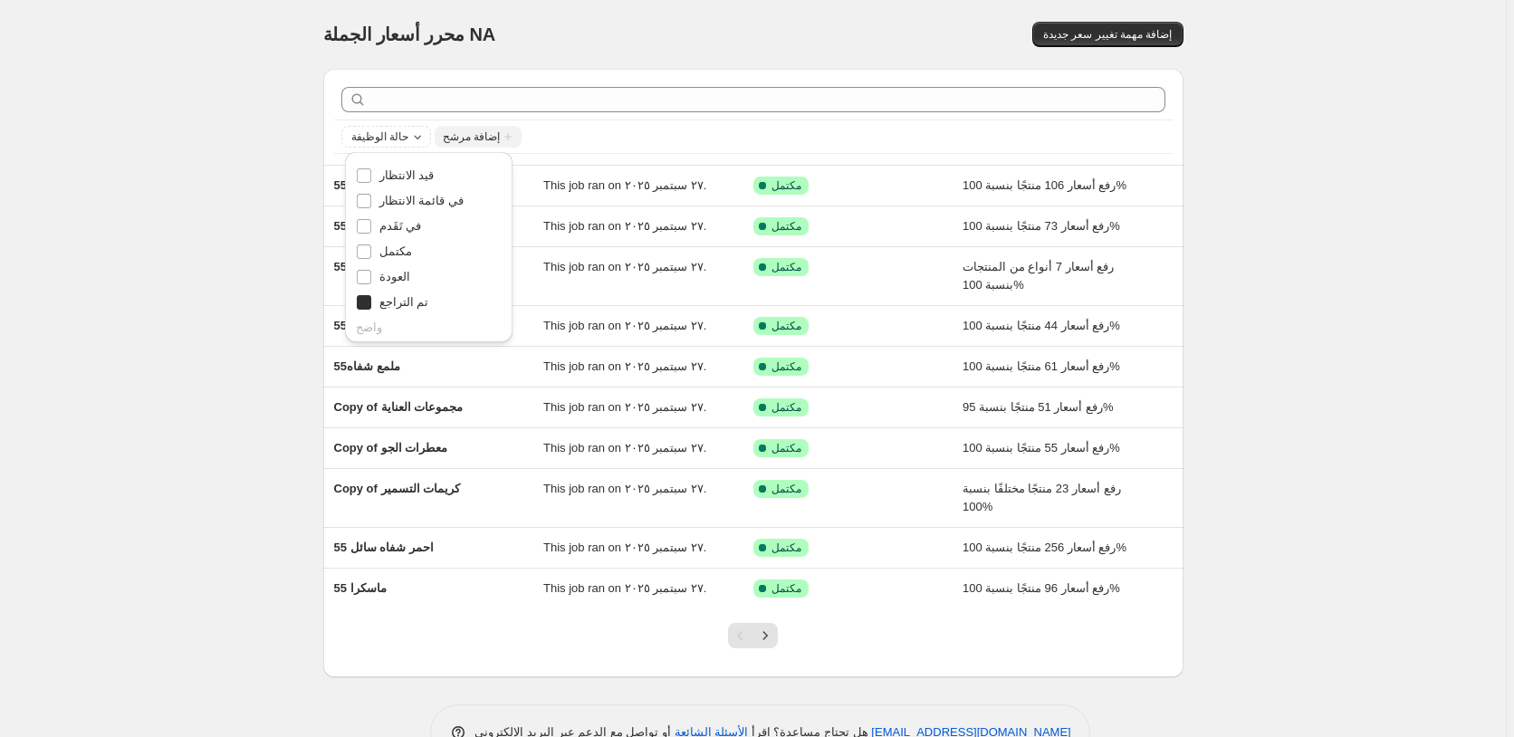
click at [413, 301] on span "تم التراجع" at bounding box center [404, 302] width 50 height 14
click at [371, 301] on input "تم التراجع" at bounding box center [364, 302] width 14 height 14
click at [405, 133] on span "إضافة مرشح" at bounding box center [377, 136] width 57 height 14
click at [393, 174] on span "حالة الوظيفة" at bounding box center [388, 173] width 63 height 14
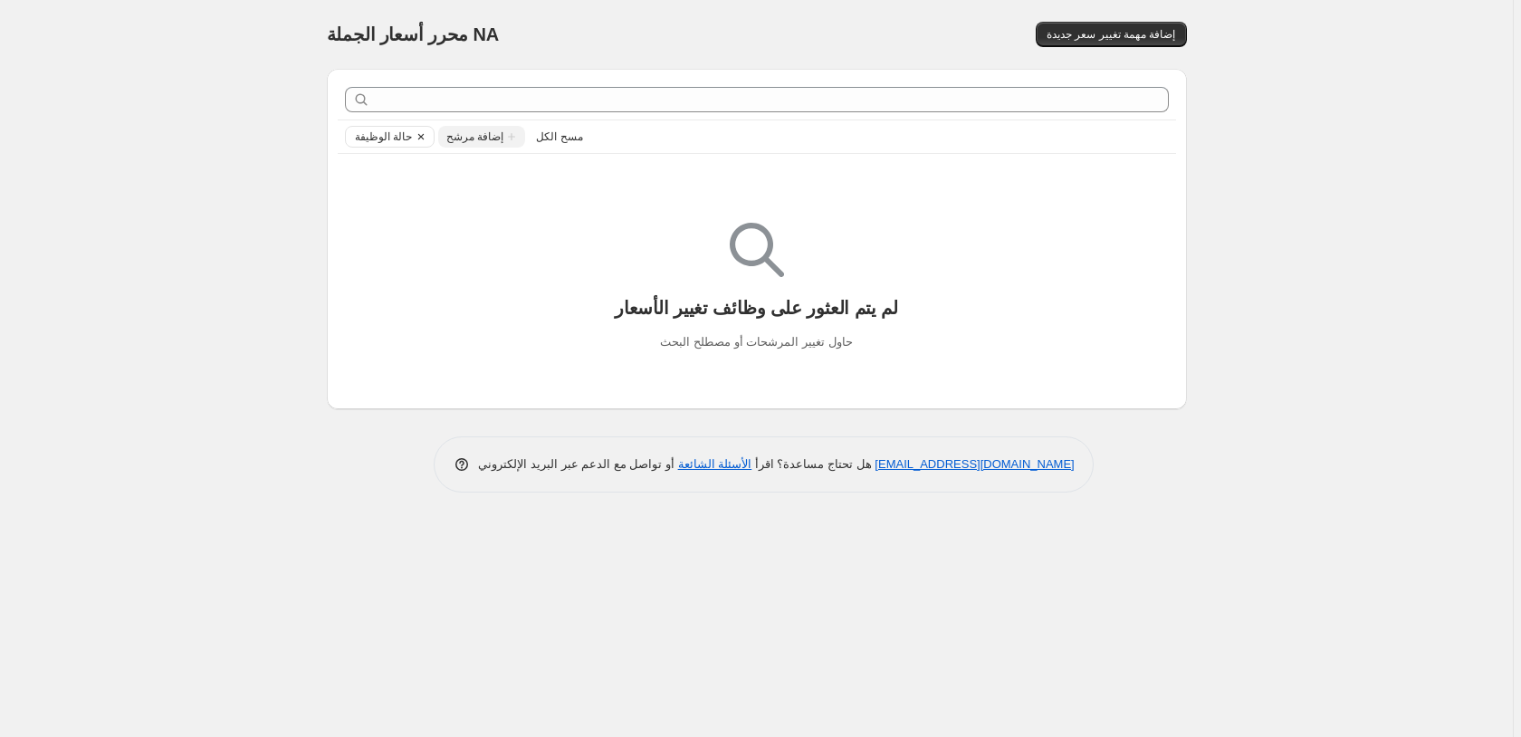
click at [417, 137] on icon "Clear" at bounding box center [421, 136] width 14 height 14
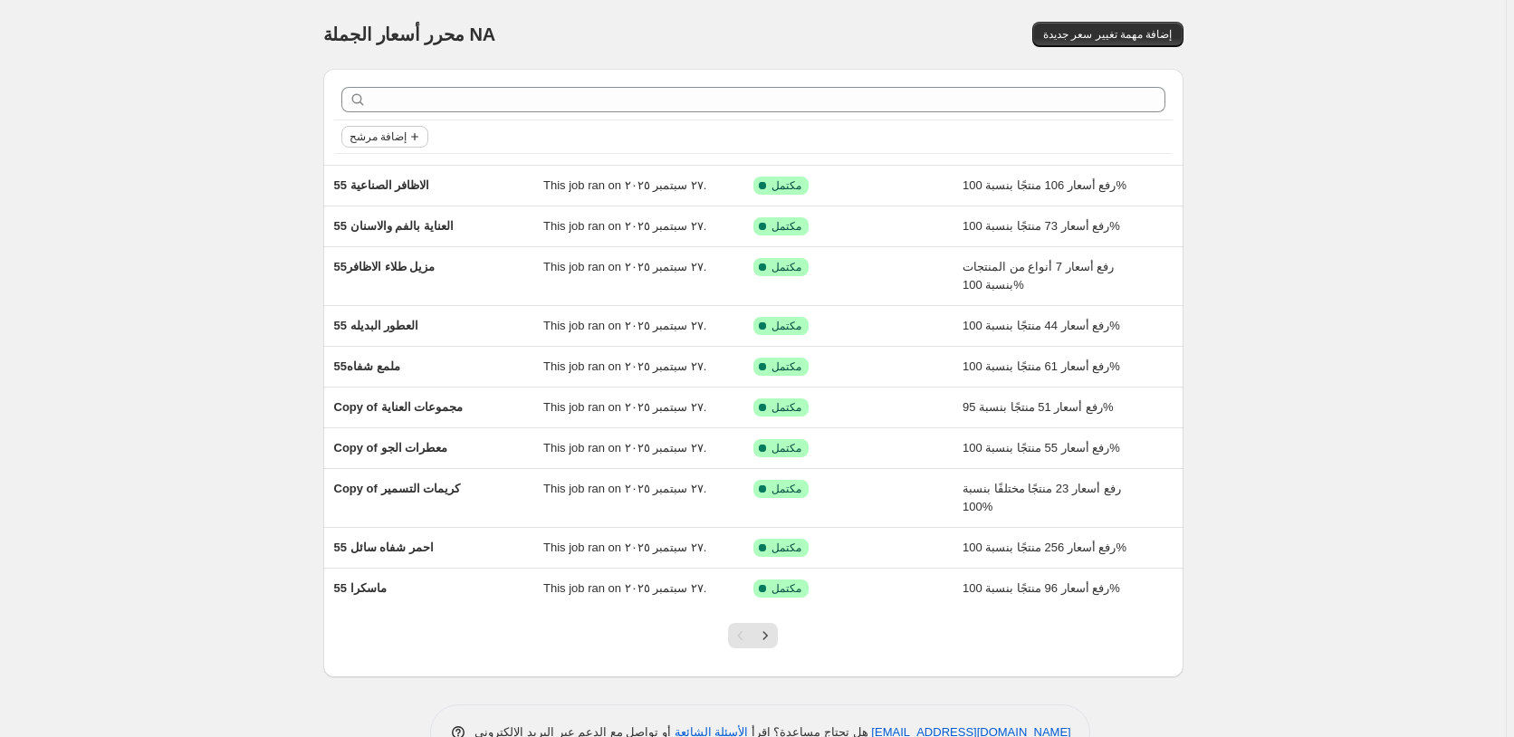
click at [369, 136] on span "إضافة مرشح" at bounding box center [377, 136] width 57 height 14
click at [395, 172] on span "Job status" at bounding box center [387, 173] width 53 height 14
click at [413, 303] on span "تم التراجع" at bounding box center [404, 302] width 50 height 14
click at [371, 303] on input "تم التراجع" at bounding box center [364, 302] width 14 height 14
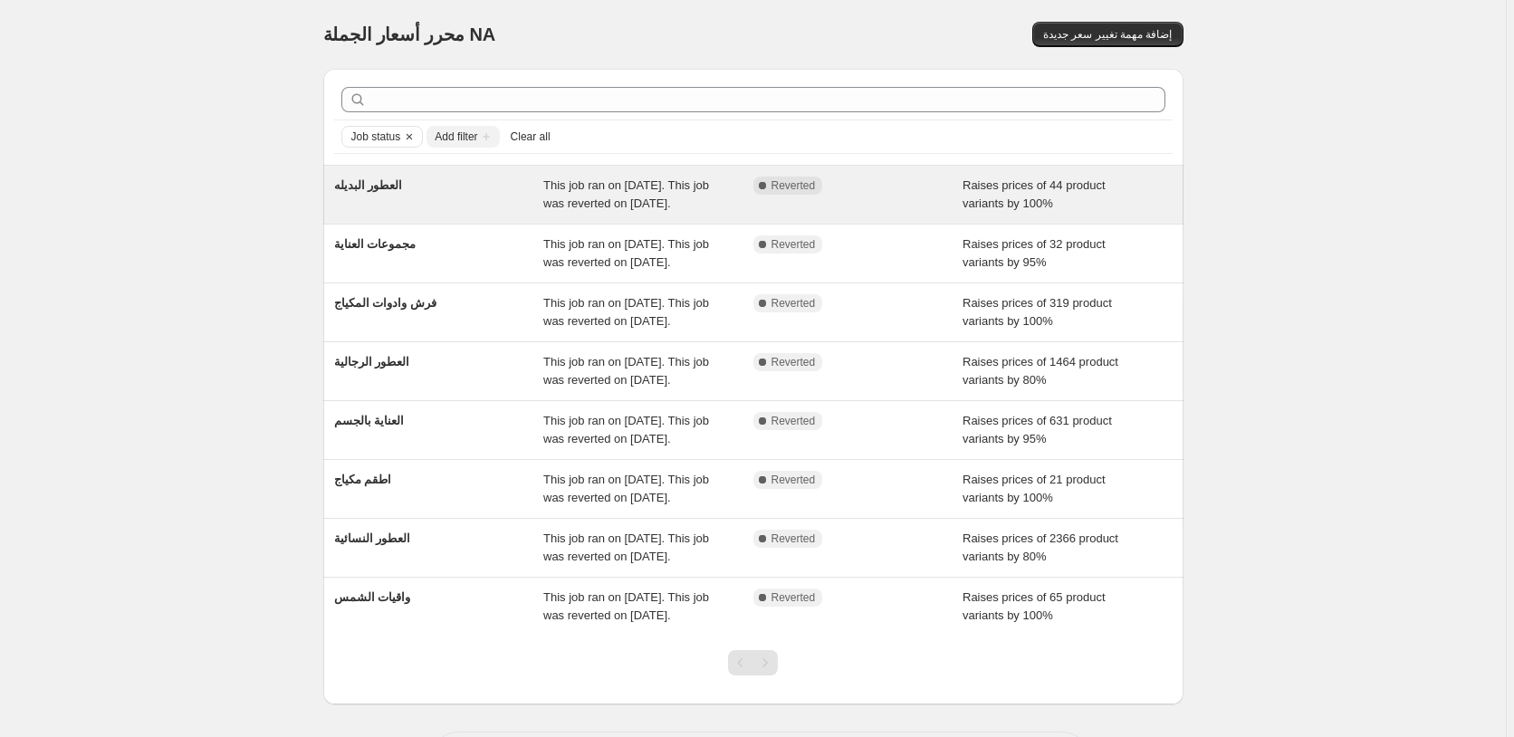
click at [1138, 196] on div "Raises prices of 44 product variants by 100%" at bounding box center [1067, 195] width 210 height 36
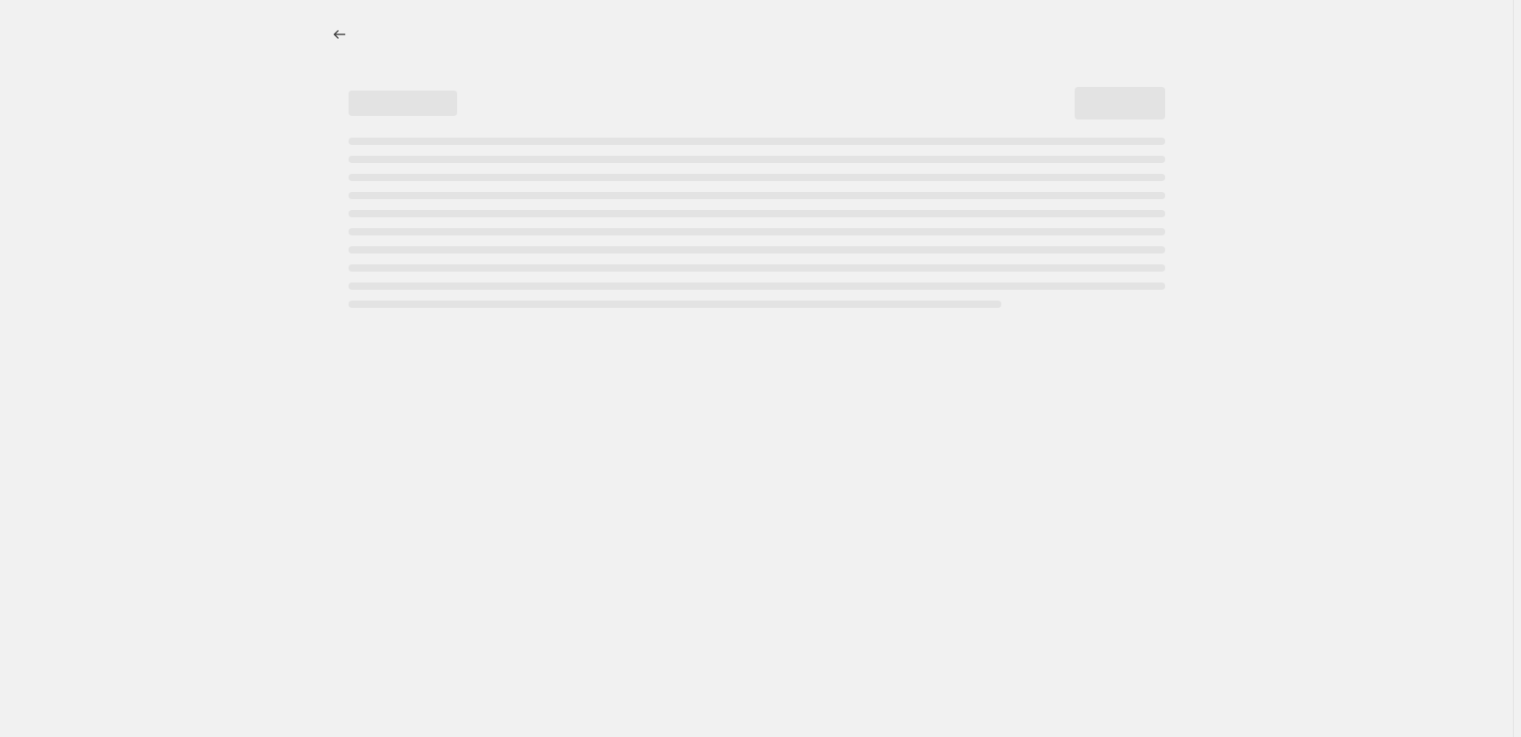
select select "percentage"
select select "pp"
select select "collection"
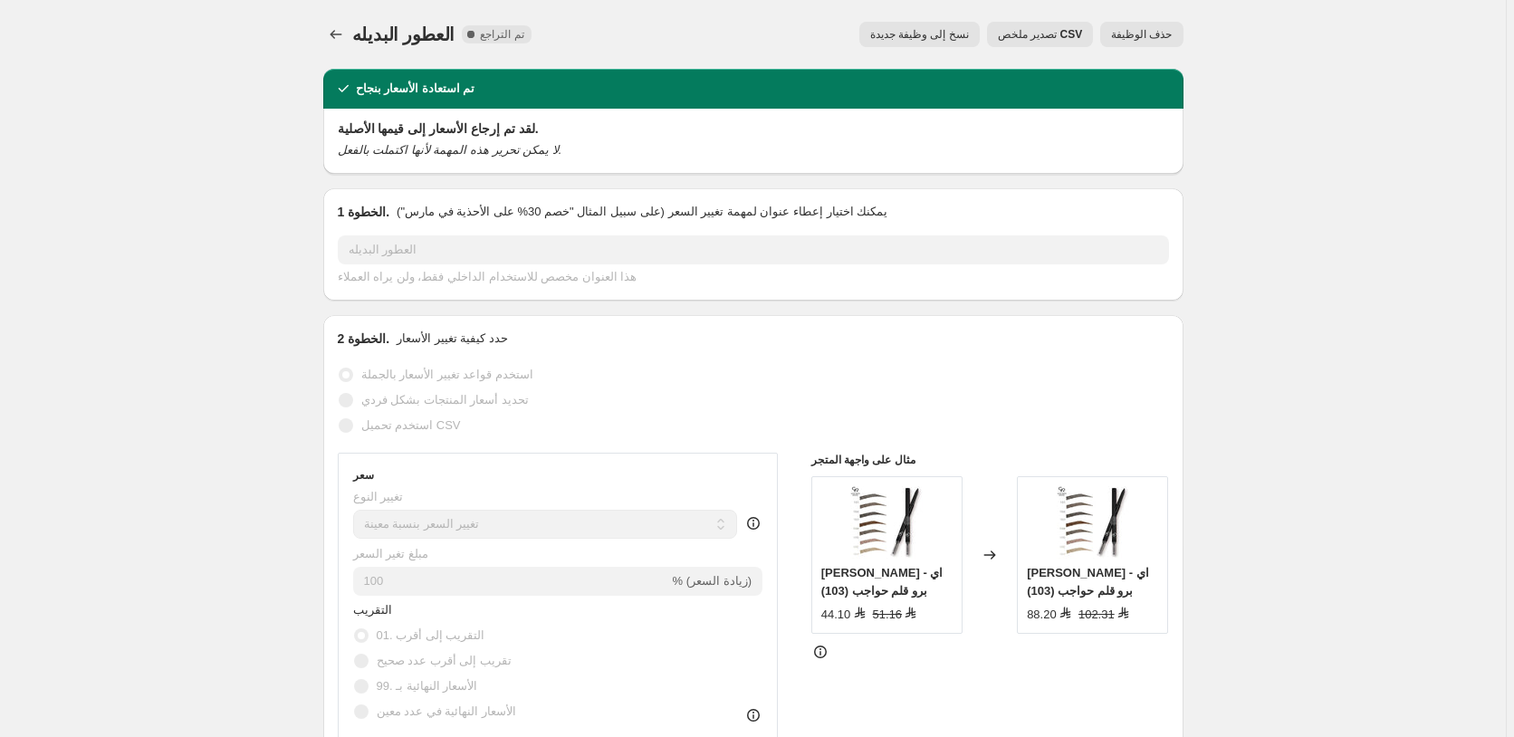
click at [1151, 31] on span "حذف الوظيفة" at bounding box center [1141, 34] width 61 height 14
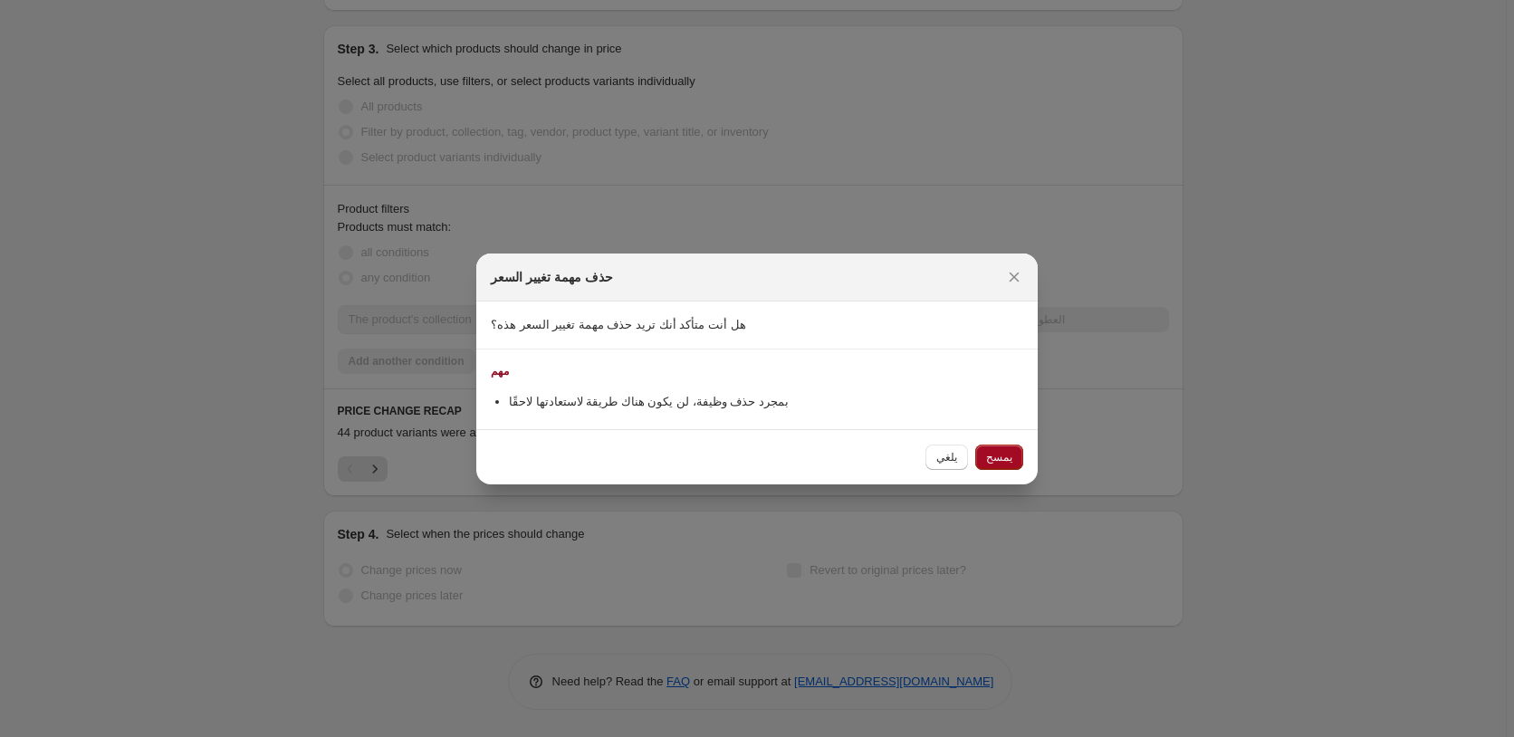
click at [1005, 456] on span "يمسح" at bounding box center [999, 457] width 26 height 14
click at [1005, 456] on div "يلغي يمسح" at bounding box center [974, 457] width 98 height 25
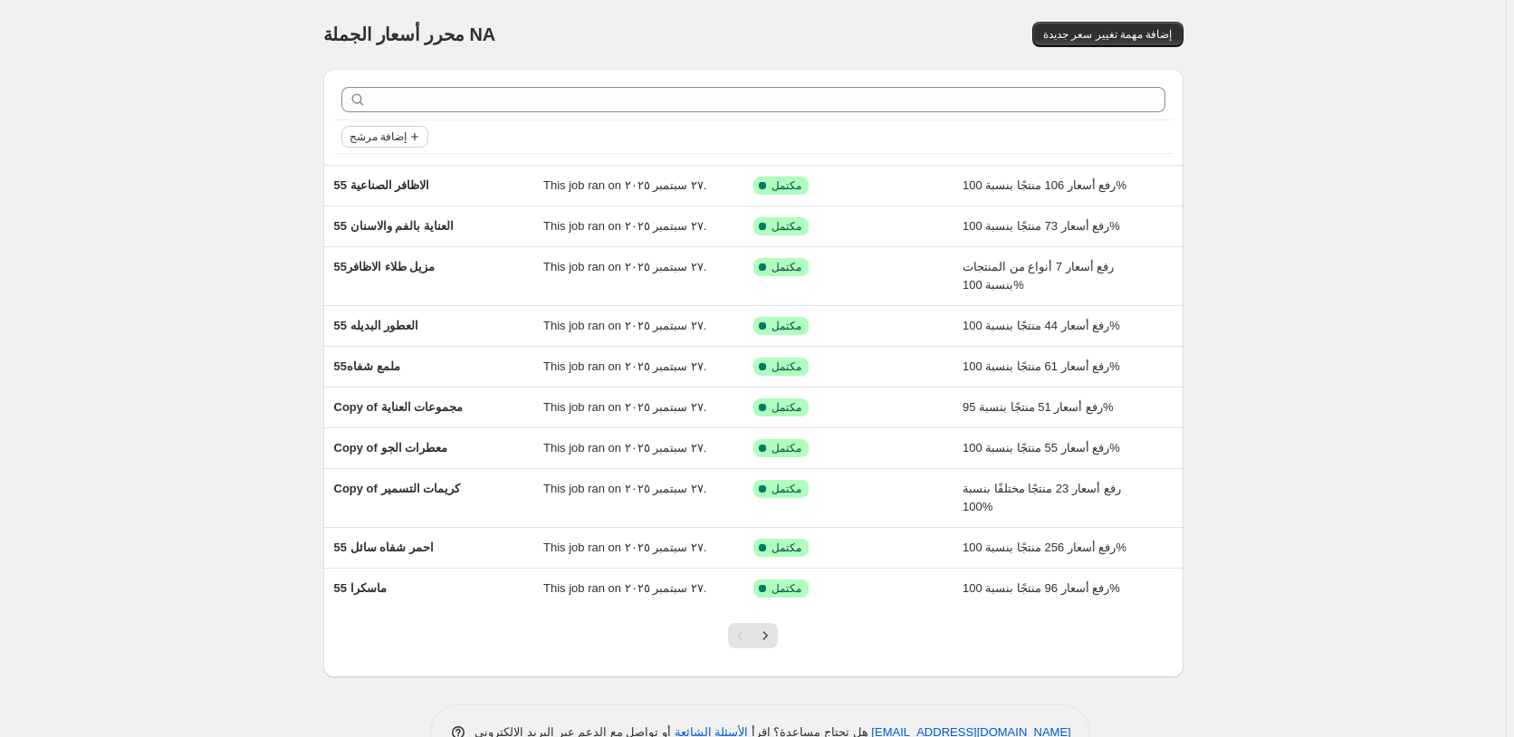
click at [402, 135] on span "إضافة مرشح" at bounding box center [377, 136] width 57 height 14
click at [385, 173] on span "حالة الوظيفة" at bounding box center [388, 173] width 63 height 14
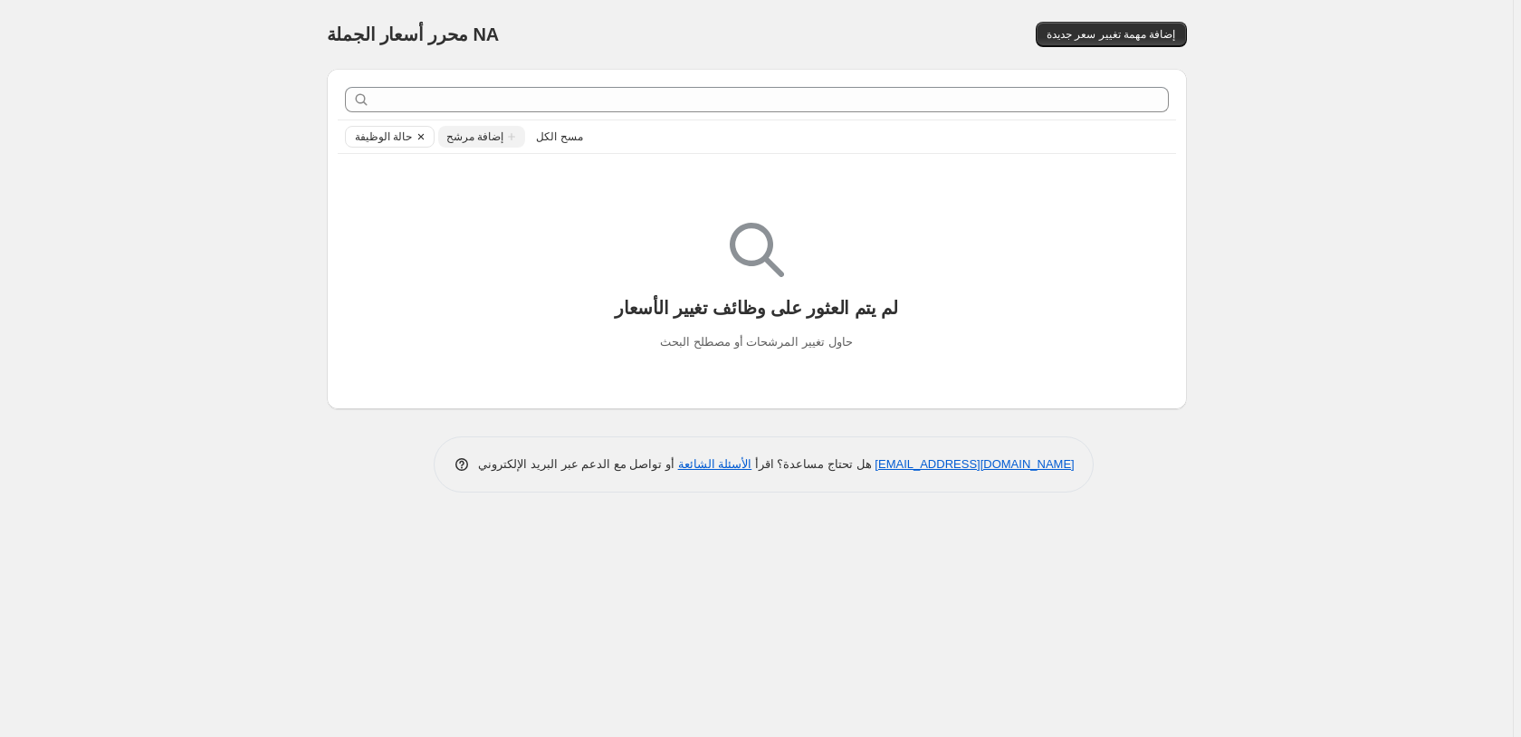
click at [419, 135] on icon "Clear" at bounding box center [421, 136] width 14 height 14
click at [504, 135] on icon "Add filter" at bounding box center [511, 136] width 14 height 14
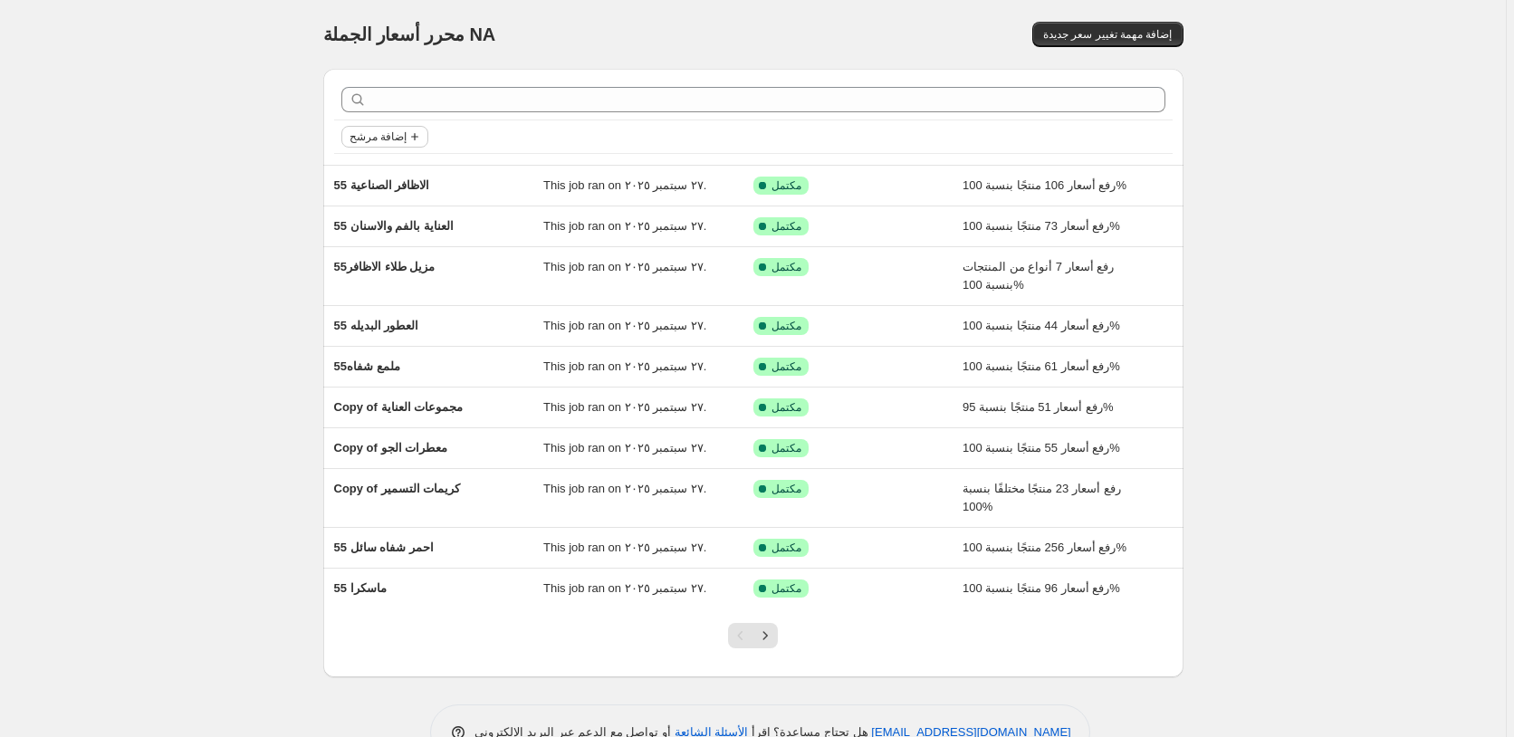
click at [390, 138] on span "إضافة مرشح" at bounding box center [377, 136] width 57 height 14
click at [391, 174] on span "حالة الوظيفة" at bounding box center [388, 173] width 63 height 14
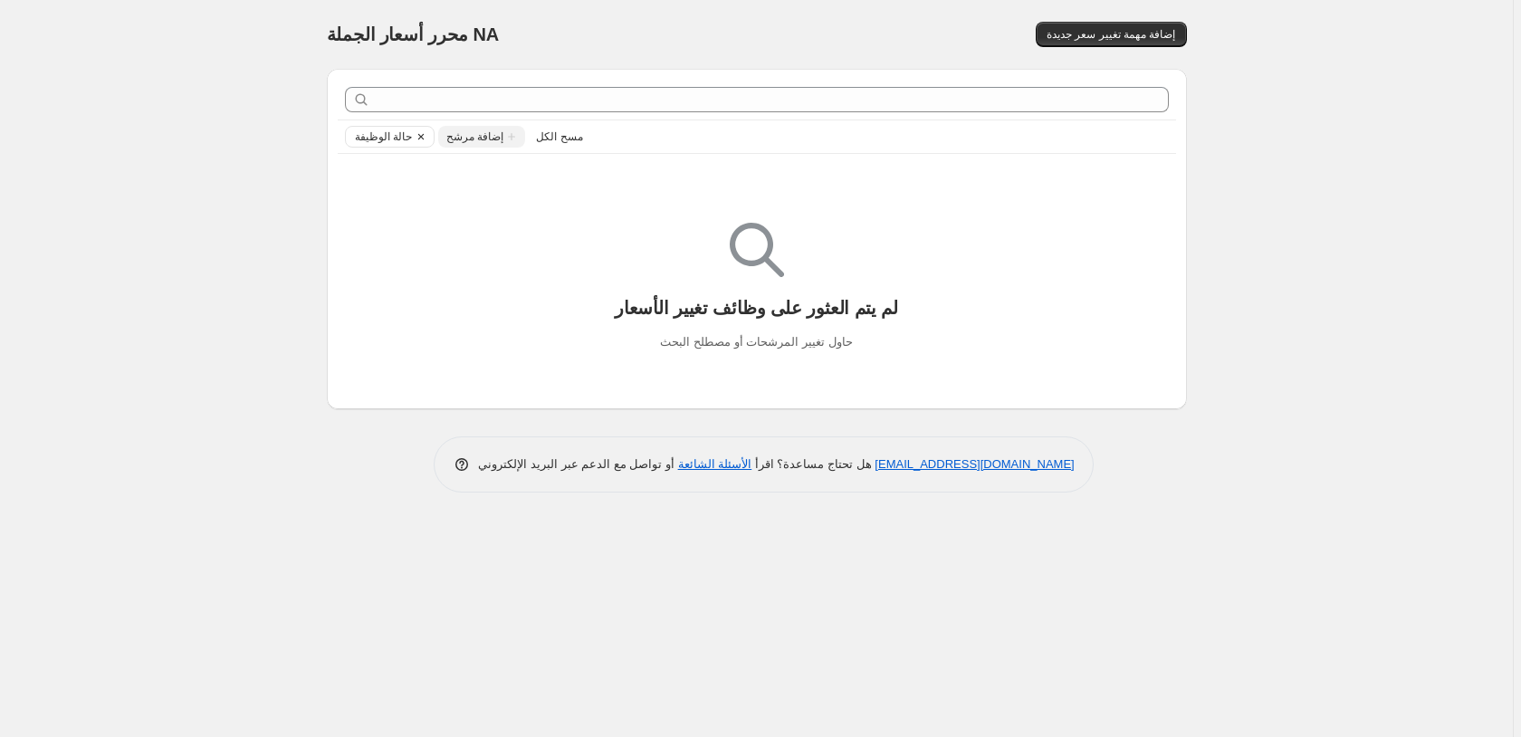
click at [420, 138] on icon "Clear" at bounding box center [421, 136] width 14 height 14
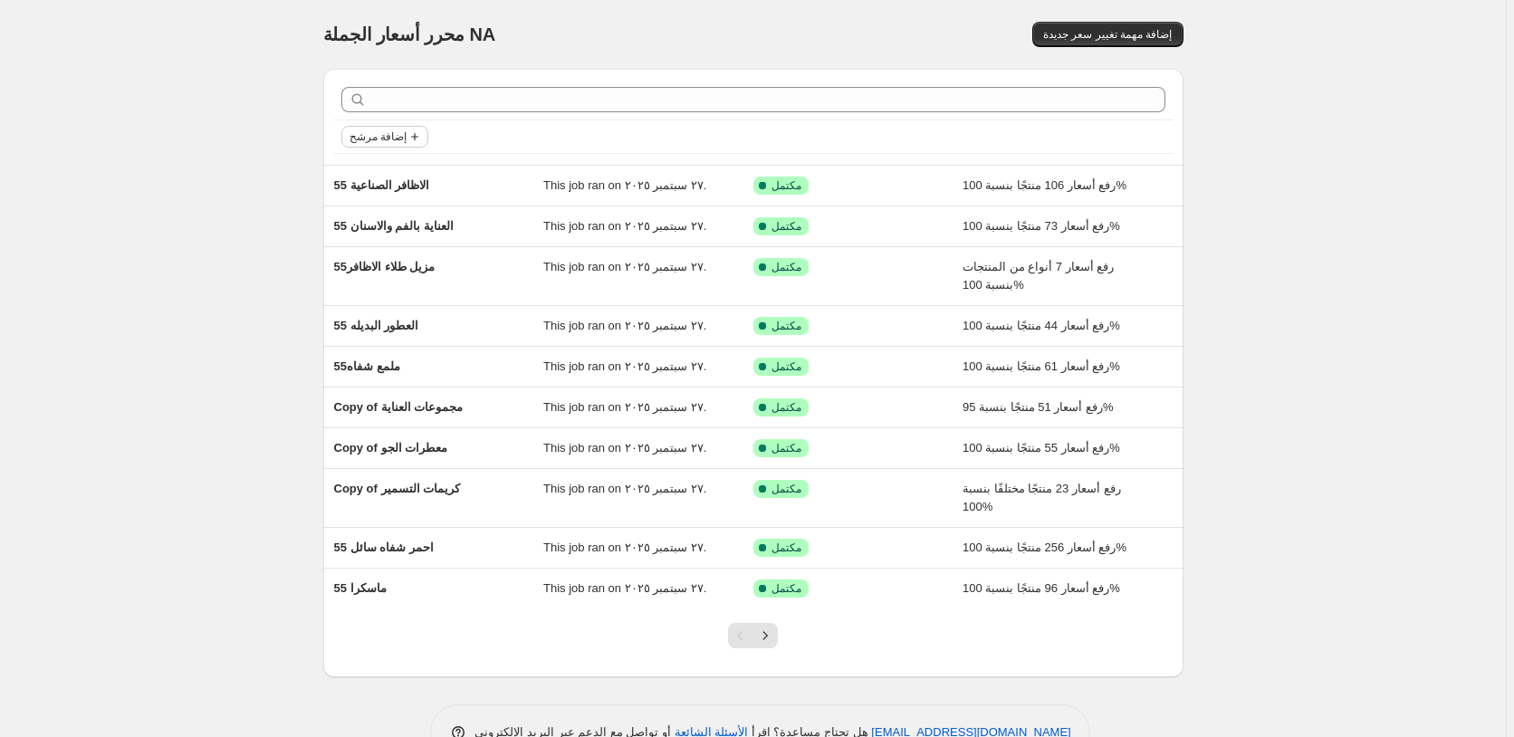
click at [373, 135] on span "إضافة مرشح" at bounding box center [377, 136] width 57 height 14
click at [389, 172] on span "حالة الوظيفة" at bounding box center [388, 173] width 63 height 14
click at [406, 303] on span "تم التراجع" at bounding box center [404, 302] width 50 height 14
click at [371, 303] on input "تم التراجع" at bounding box center [364, 302] width 14 height 14
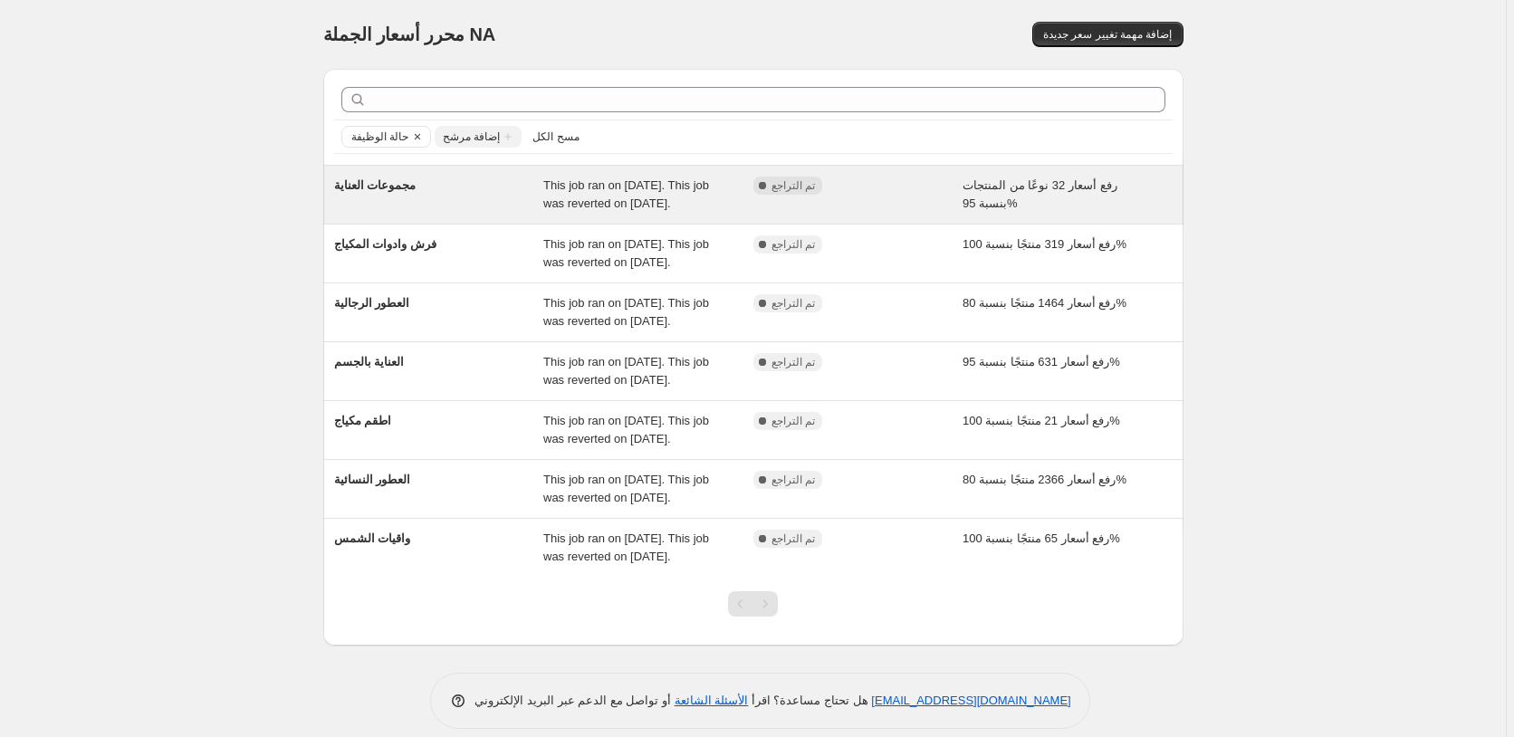
click at [1062, 196] on div "رفع أسعار 32 نوعًا من المنتجات بنسبة 95%" at bounding box center [1067, 195] width 210 height 36
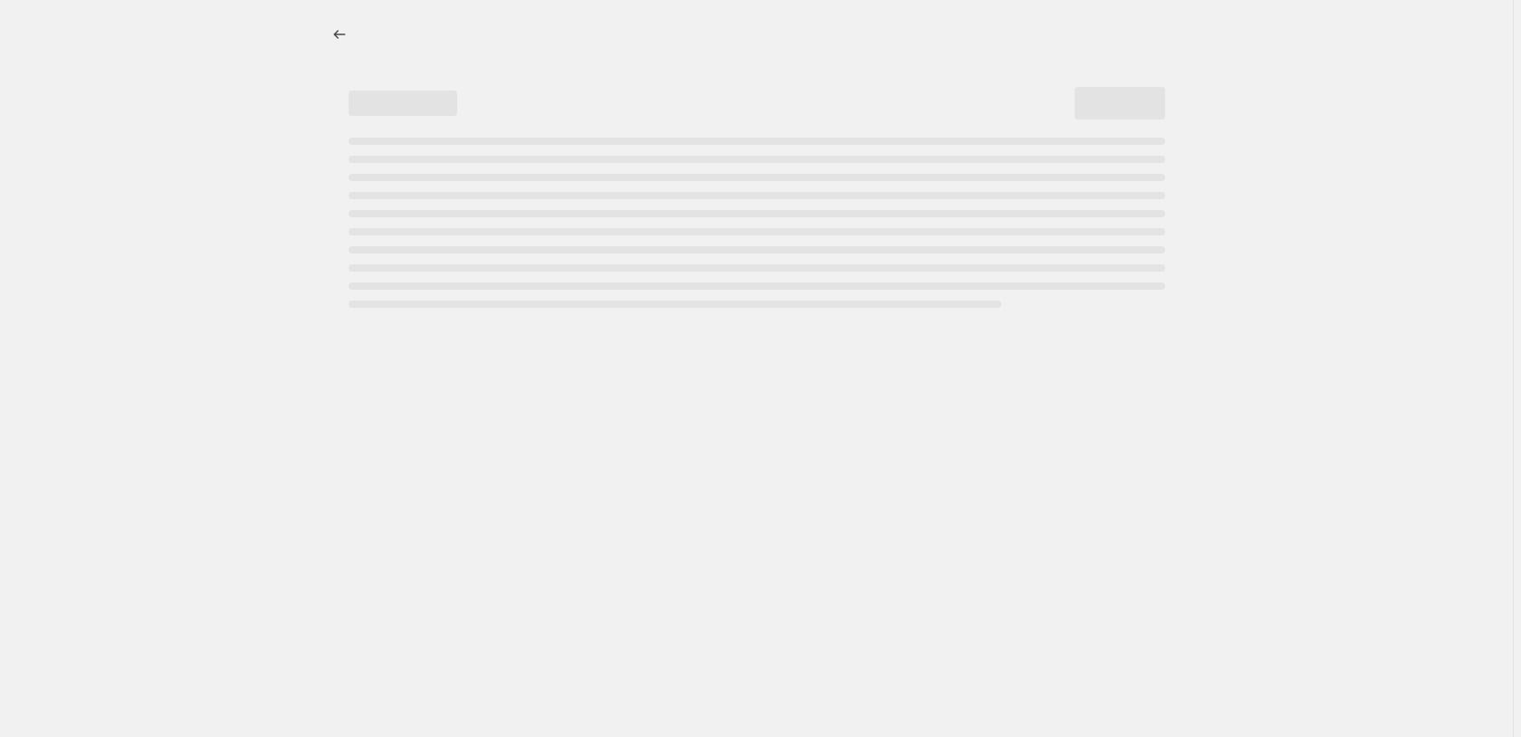
select select "percentage"
select select "pp"
select select "collection"
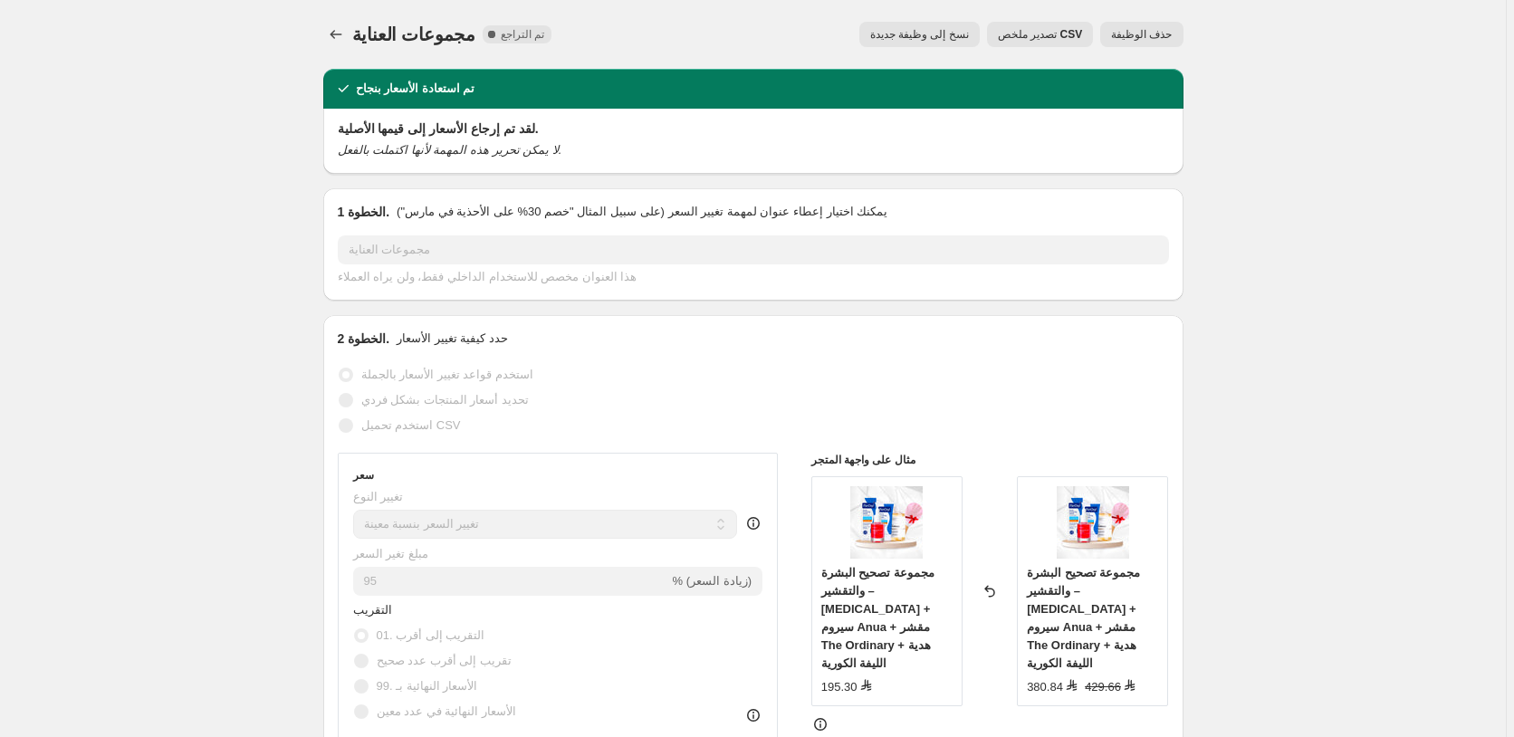
click at [1148, 34] on span "حذف الوظيفة" at bounding box center [1141, 34] width 61 height 14
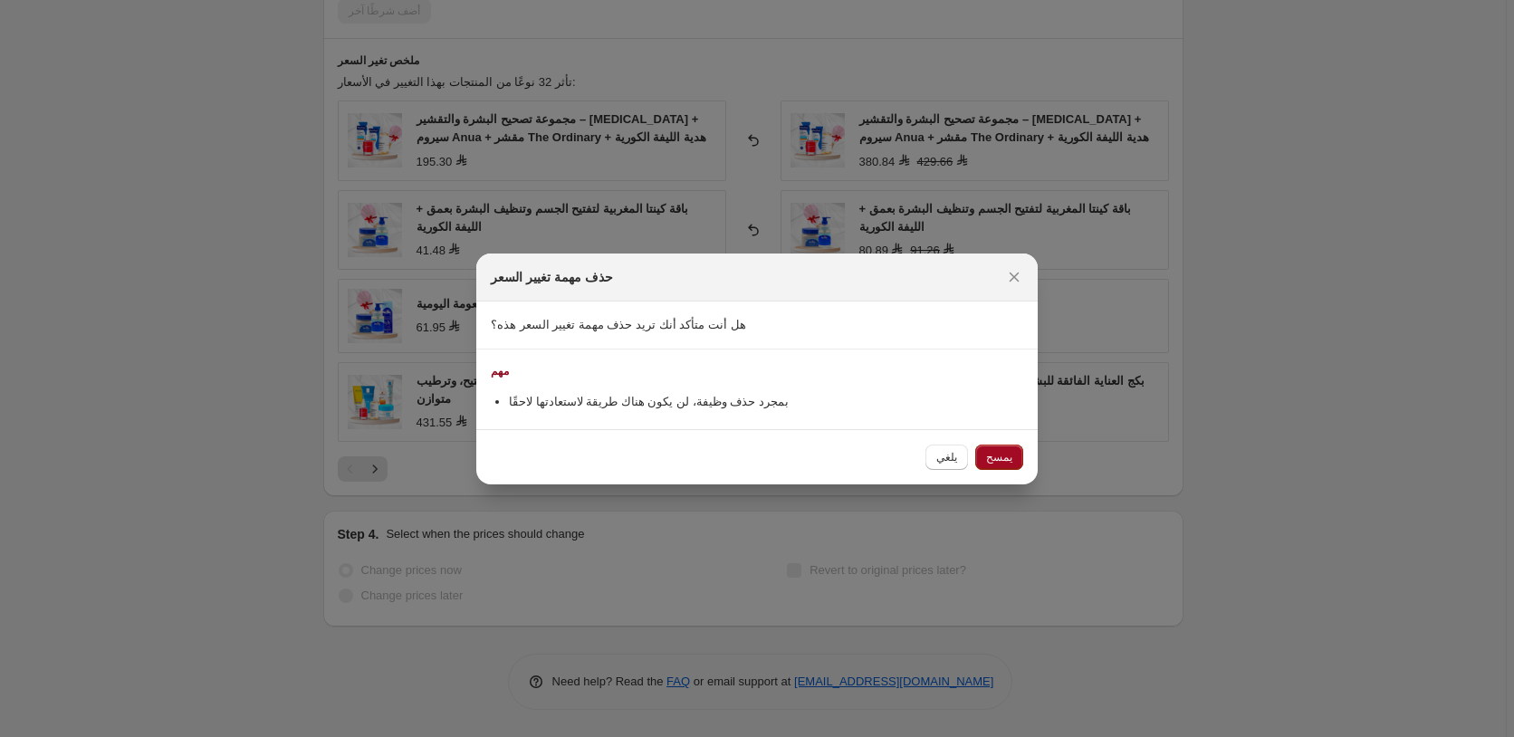
click at [1002, 454] on span "يمسح" at bounding box center [999, 457] width 26 height 14
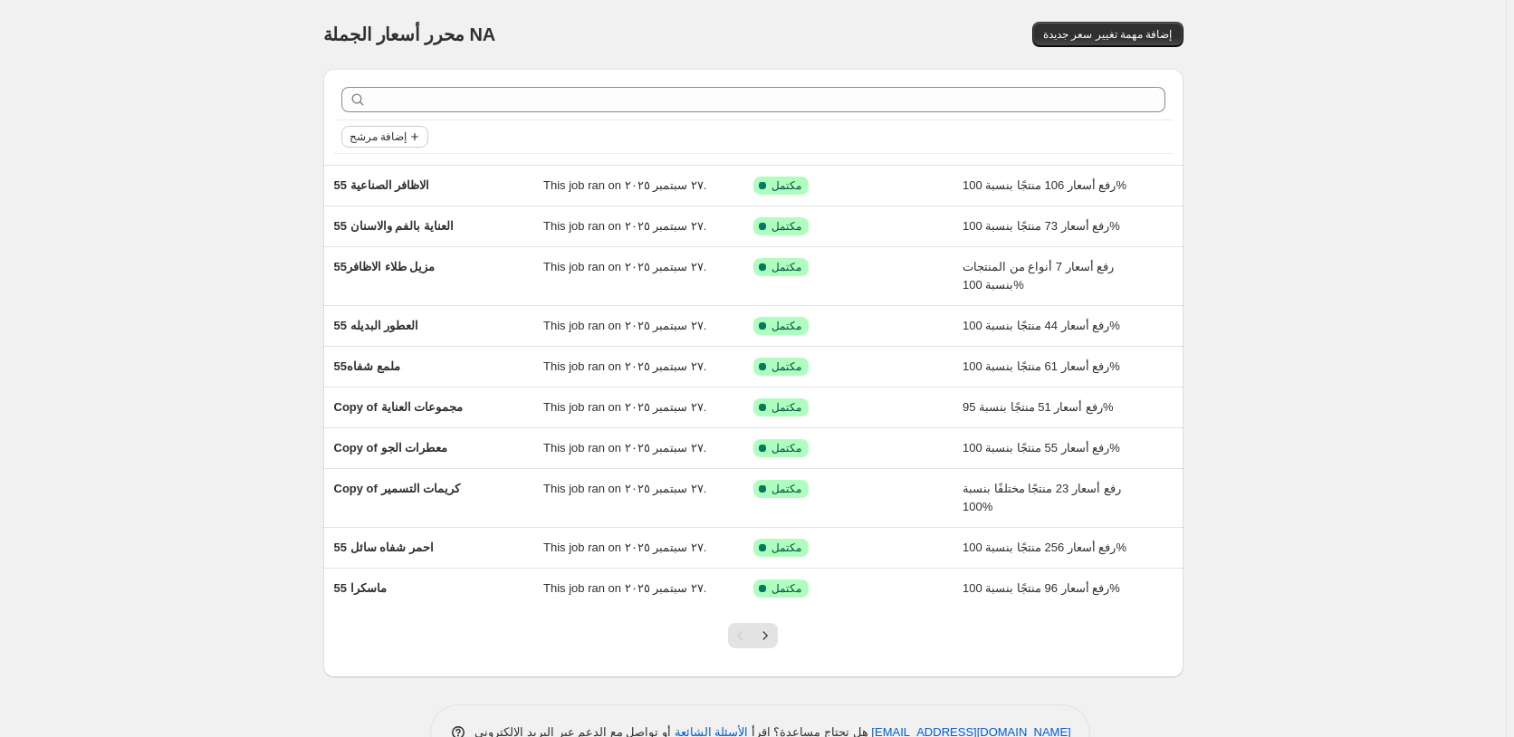
click at [398, 134] on span "إضافة مرشح" at bounding box center [377, 136] width 57 height 14
click at [386, 177] on span "حالة الوظيفة" at bounding box center [388, 173] width 63 height 14
click at [406, 301] on span "تم التراجع" at bounding box center [404, 302] width 50 height 14
click at [371, 301] on input "تم التراجع" at bounding box center [364, 302] width 14 height 14
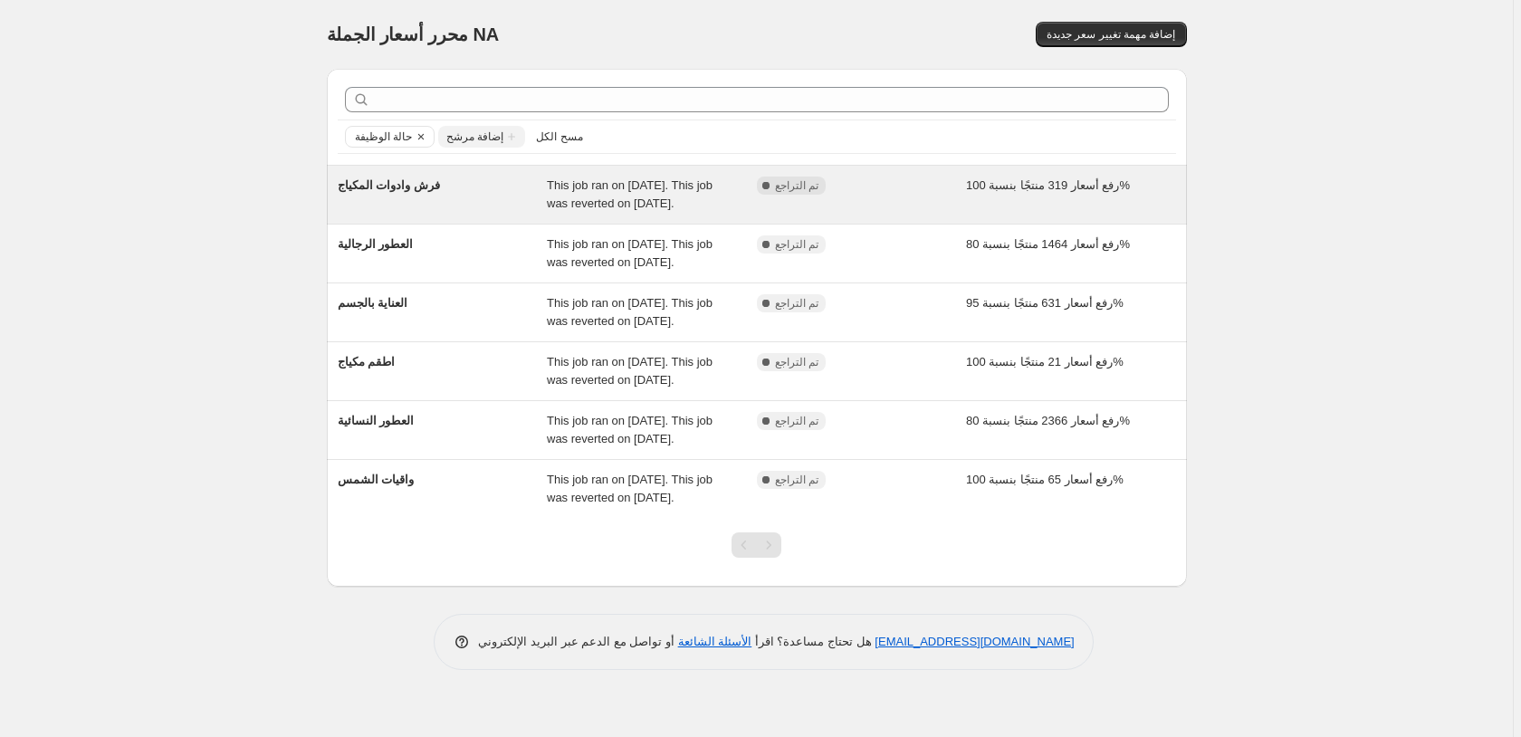
click at [1150, 192] on div "رفع أسعار 319 منتجًا بنسبة 100%" at bounding box center [1071, 195] width 210 height 36
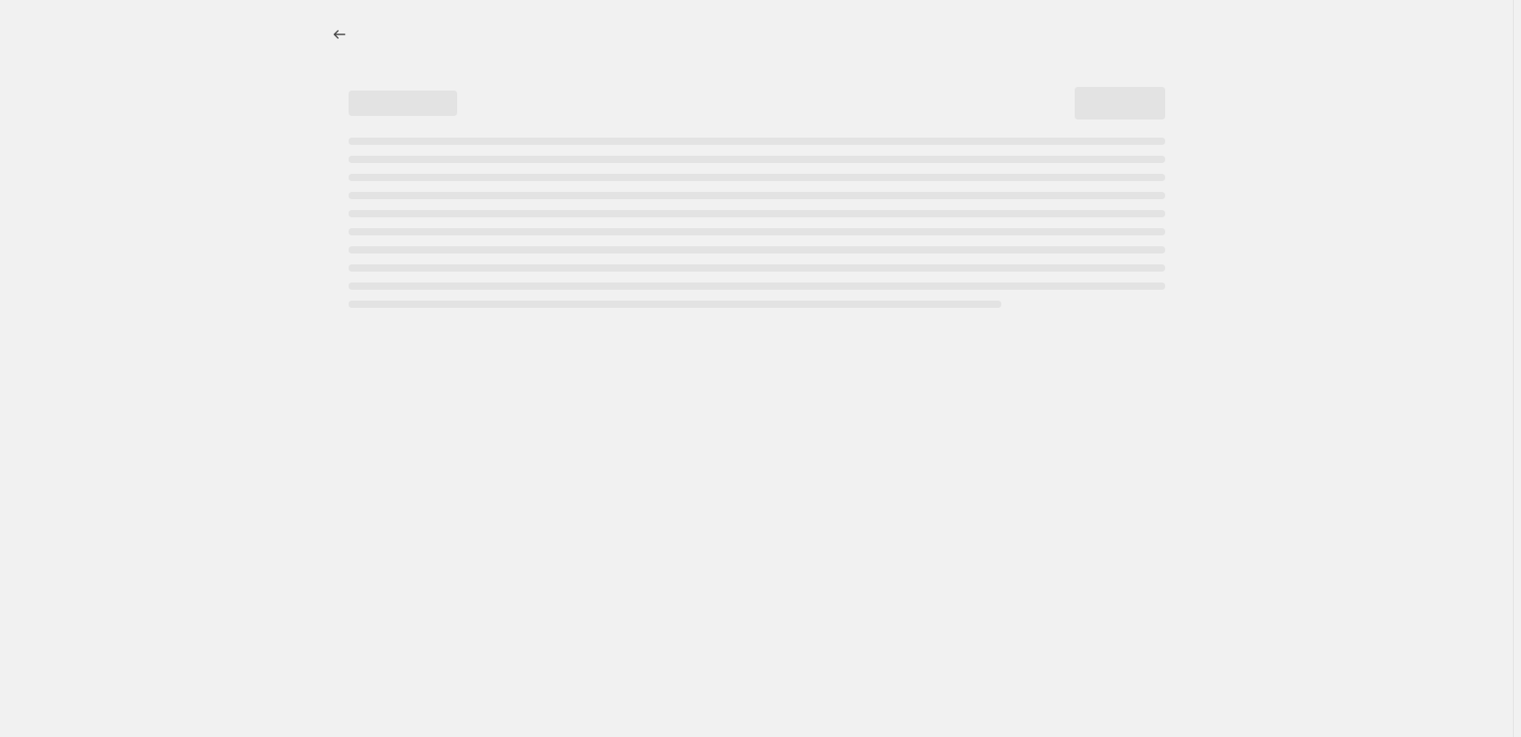
select select "percentage"
select select "pp"
select select "collection"
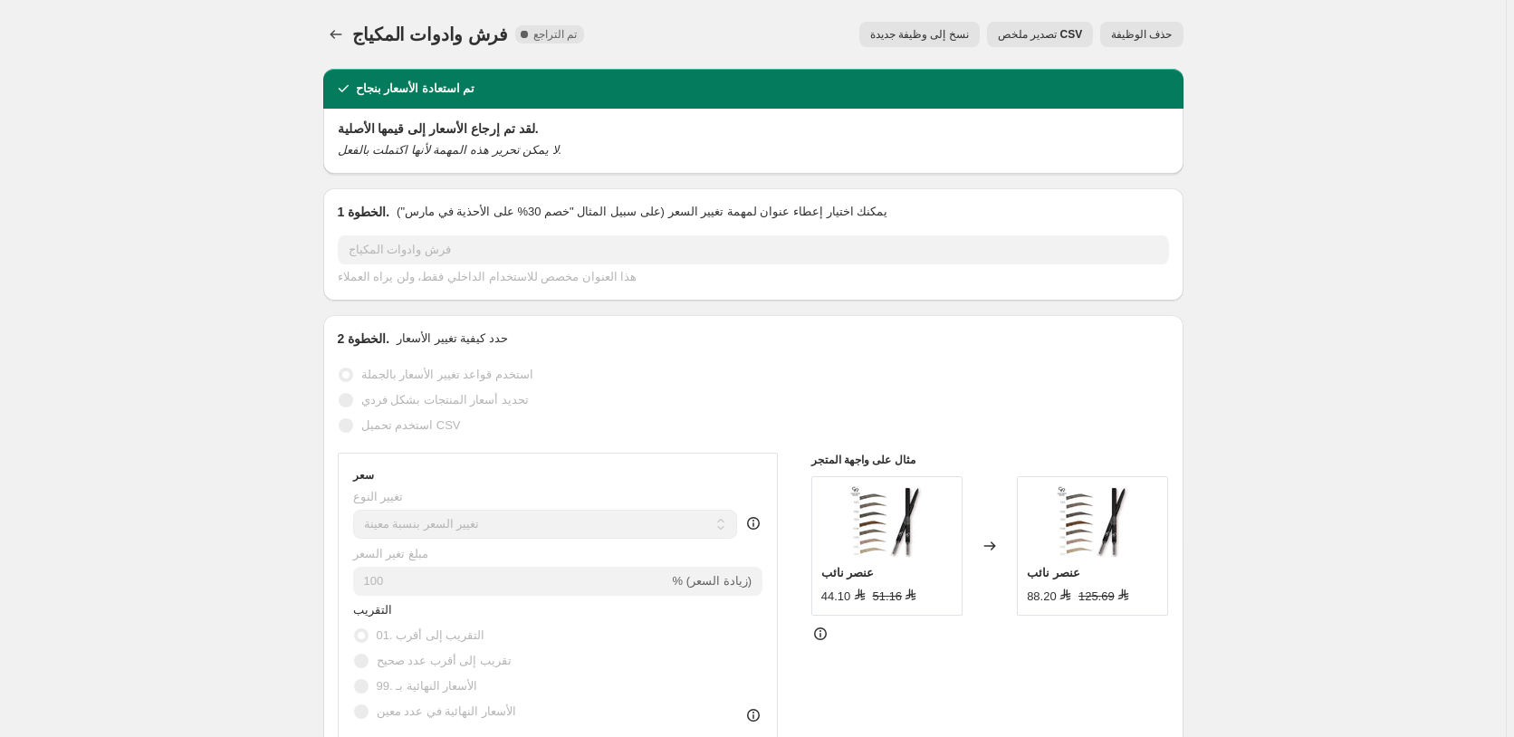
click at [1162, 32] on span "حذف الوظيفة" at bounding box center [1141, 34] width 61 height 14
click at [1145, 30] on span "حذف الوظيفة" at bounding box center [1141, 34] width 61 height 14
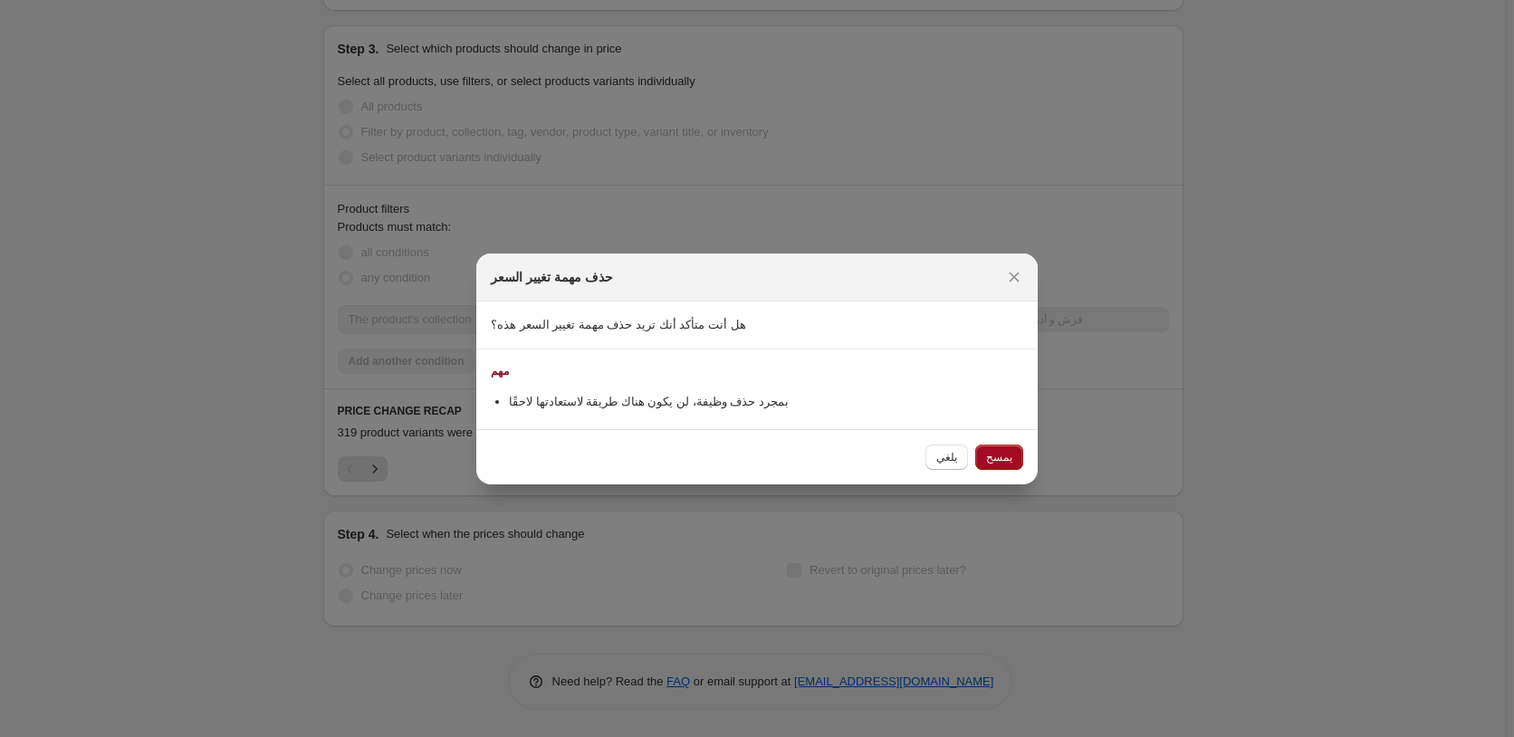
click at [1000, 454] on span "يمسح" at bounding box center [999, 457] width 26 height 14
click at [1000, 454] on div "يلغي يمسح" at bounding box center [974, 457] width 98 height 25
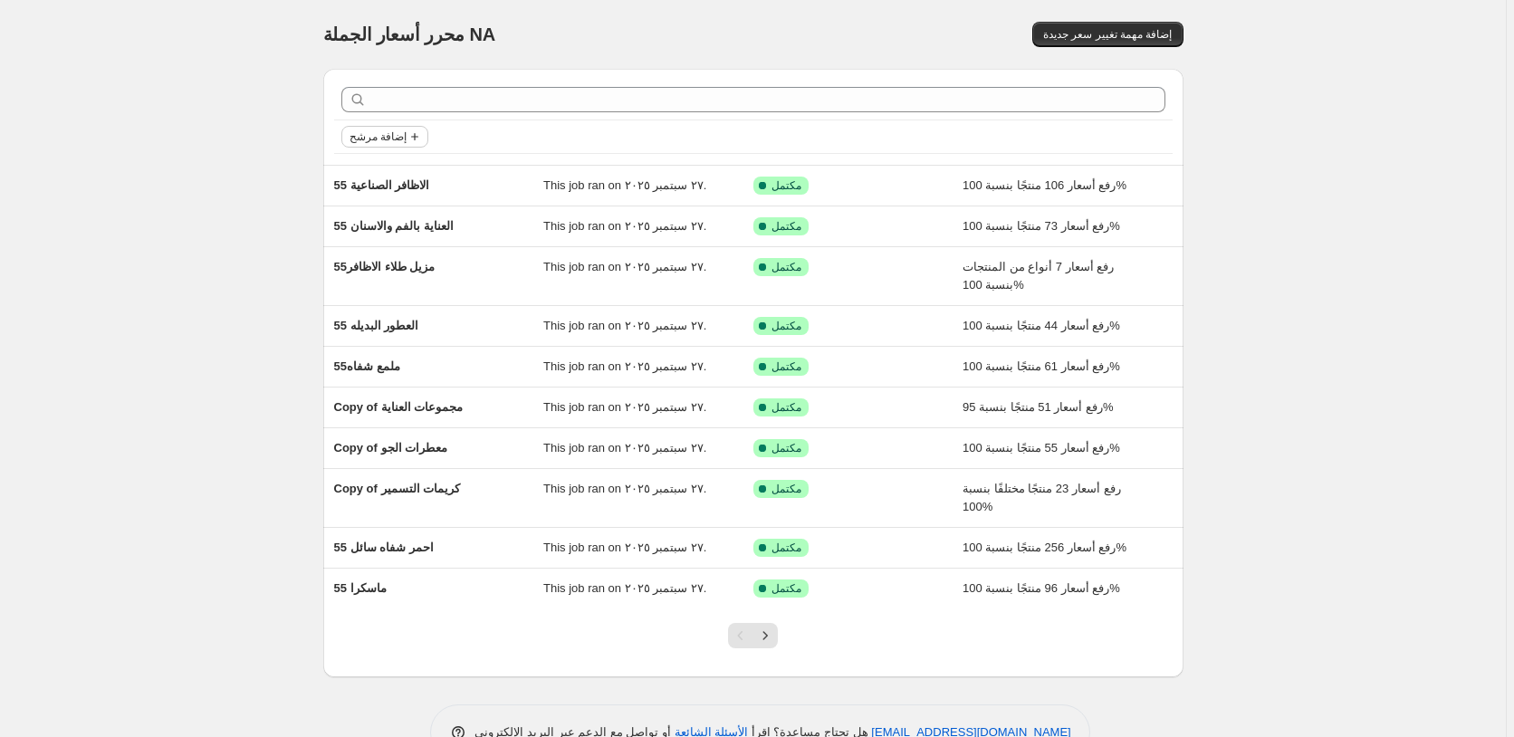
click at [396, 138] on span "إضافة مرشح" at bounding box center [377, 136] width 57 height 14
click at [387, 170] on span "حالة الوظيفة" at bounding box center [388, 173] width 63 height 14
click at [399, 303] on span "تم التراجع" at bounding box center [404, 302] width 50 height 14
click at [371, 303] on input "تم التراجع" at bounding box center [364, 302] width 14 height 14
click at [399, 303] on span "تم التراجع" at bounding box center [404, 302] width 50 height 14
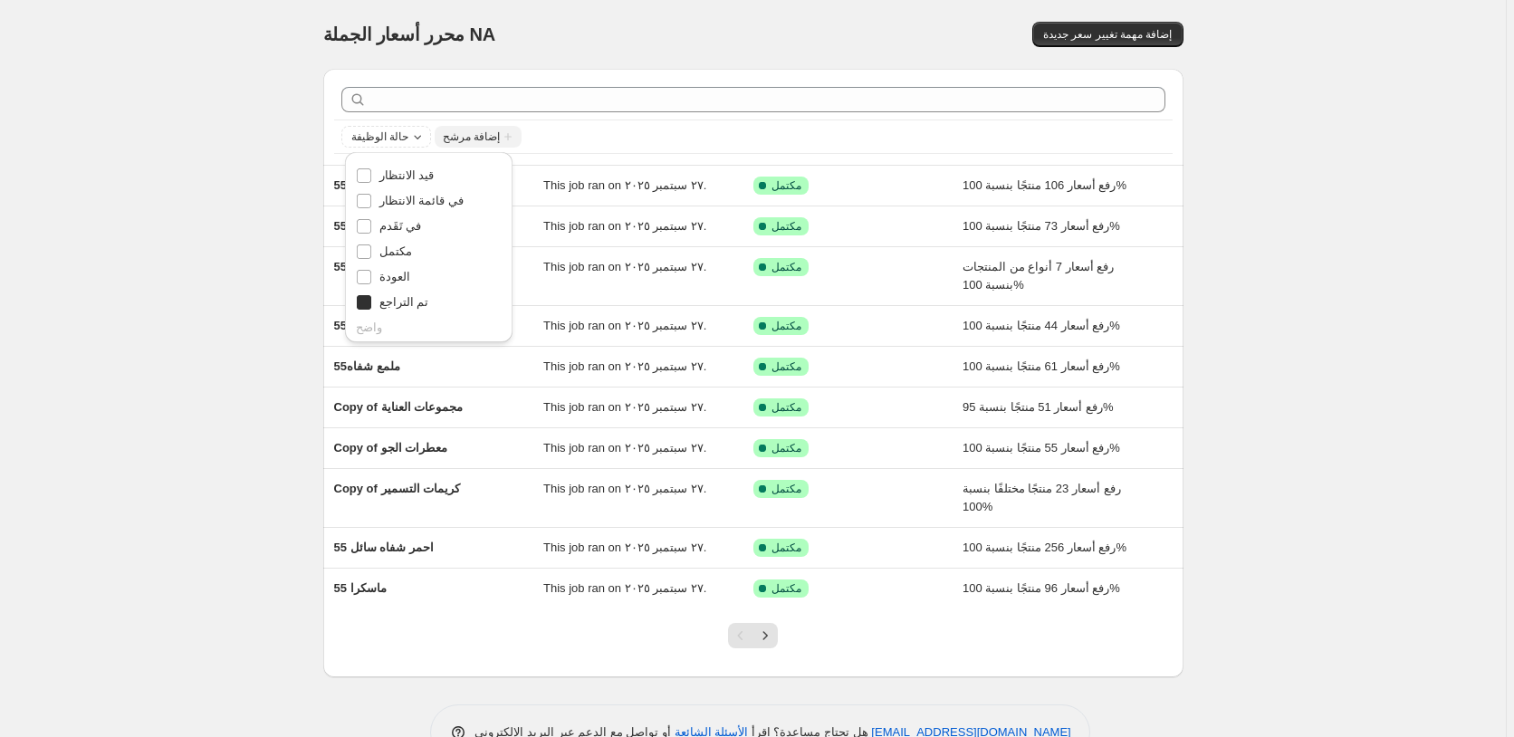
click at [371, 303] on input "تم التراجع" at bounding box center [364, 302] width 14 height 14
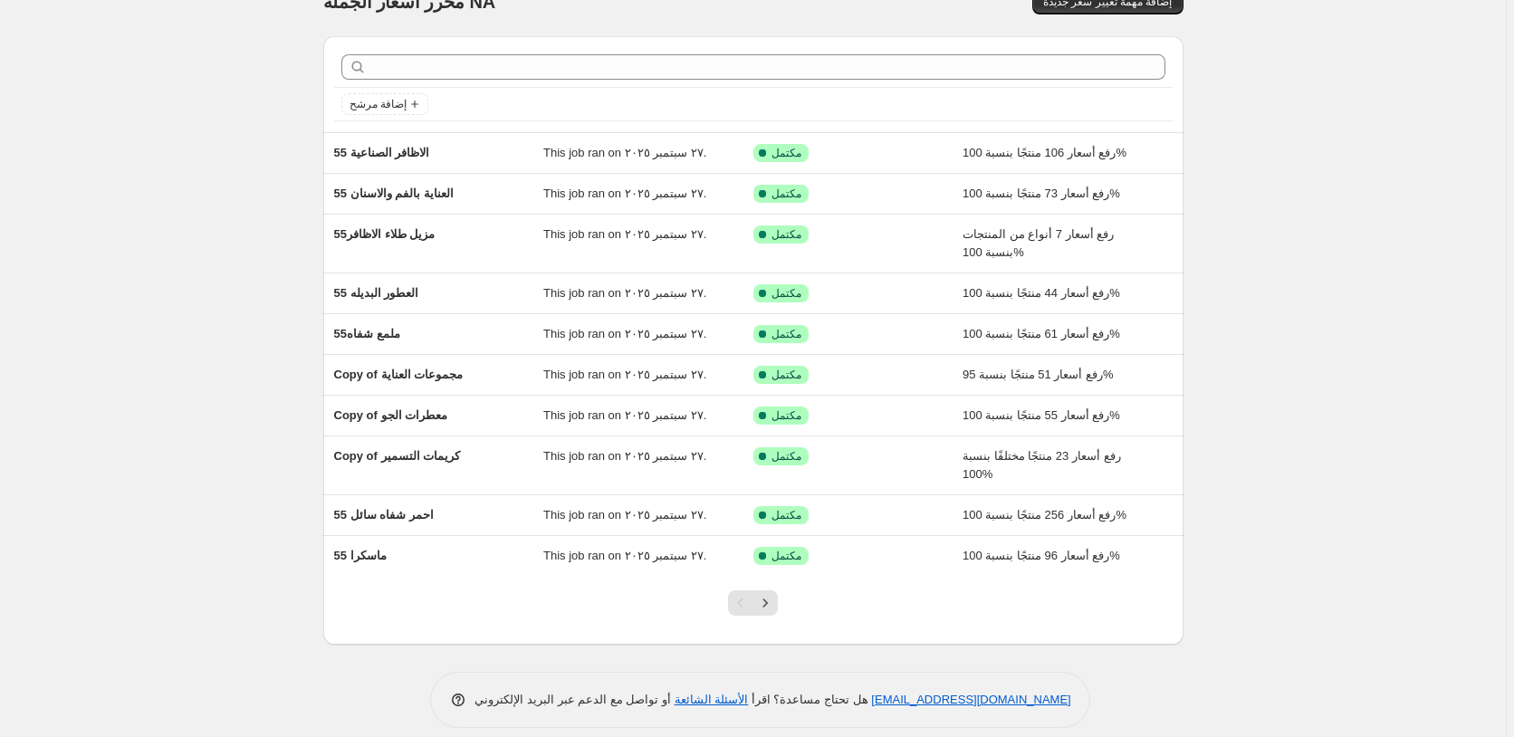
scroll to position [51, 0]
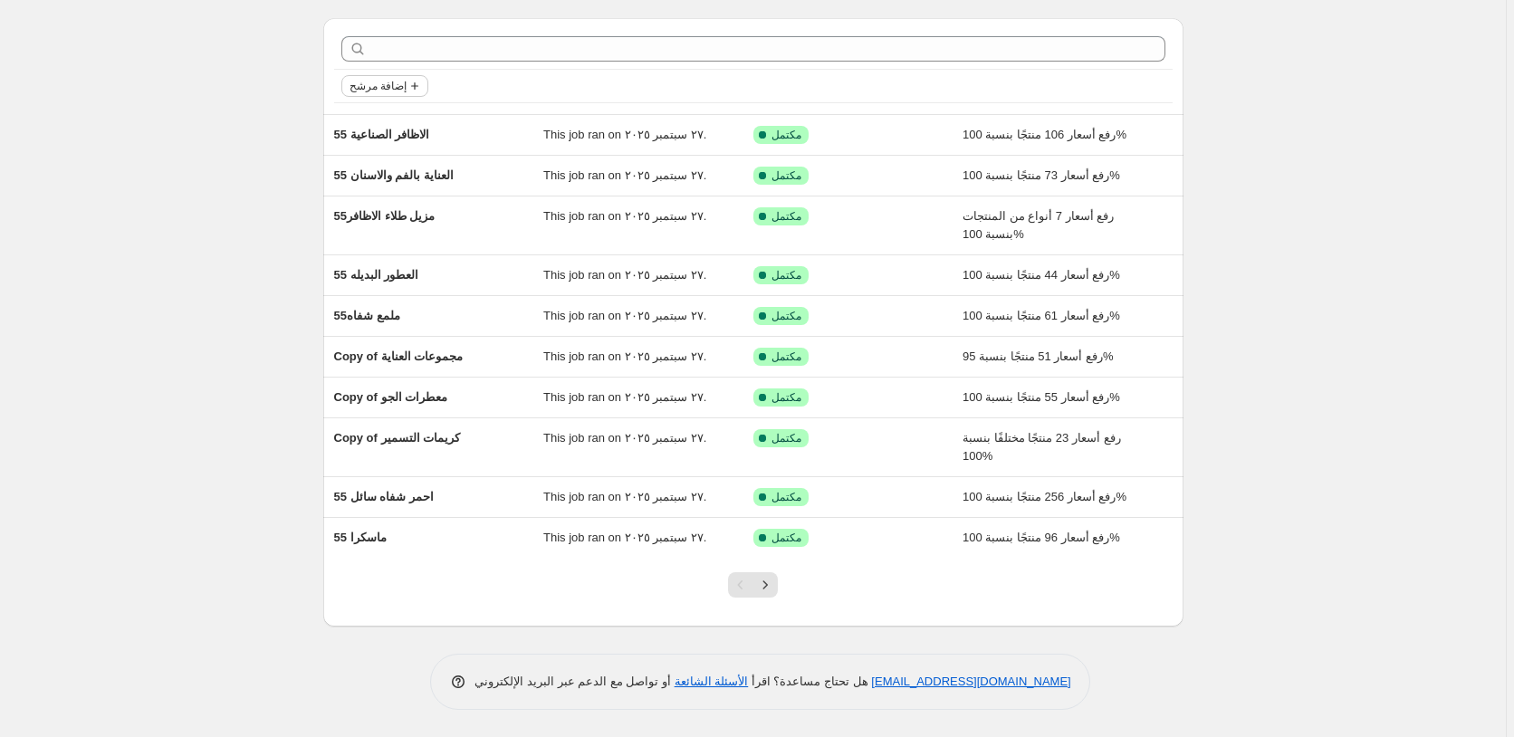
click at [391, 83] on span "إضافة مرشح" at bounding box center [377, 86] width 57 height 14
click at [394, 121] on span "حالة الوظيفة" at bounding box center [388, 122] width 63 height 14
click at [408, 251] on span "تم التراجع" at bounding box center [404, 251] width 50 height 14
click at [371, 251] on input "تم التراجع" at bounding box center [364, 251] width 14 height 14
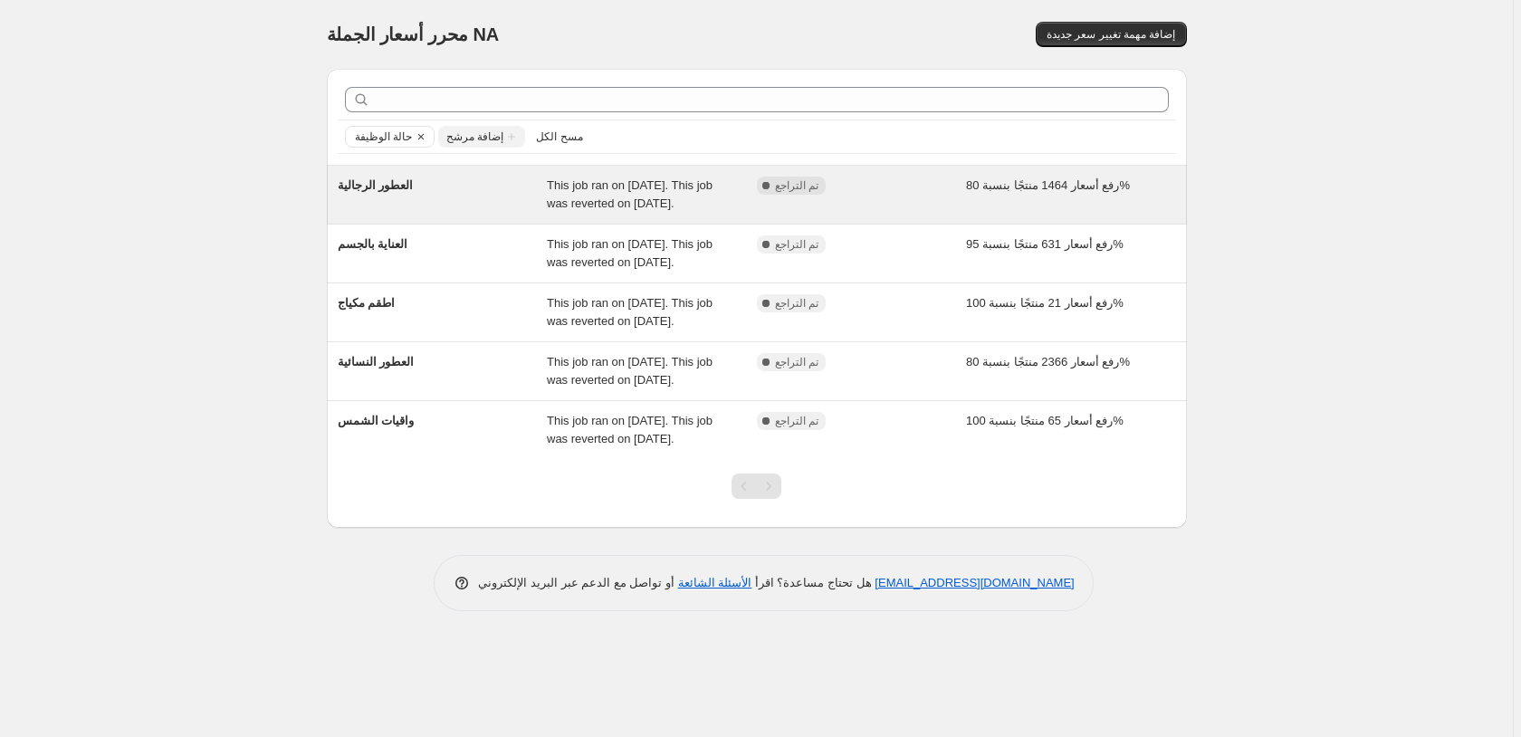
click at [1140, 187] on div "رفع أسعار 1464 منتجًا بنسبة 80%" at bounding box center [1071, 195] width 210 height 36
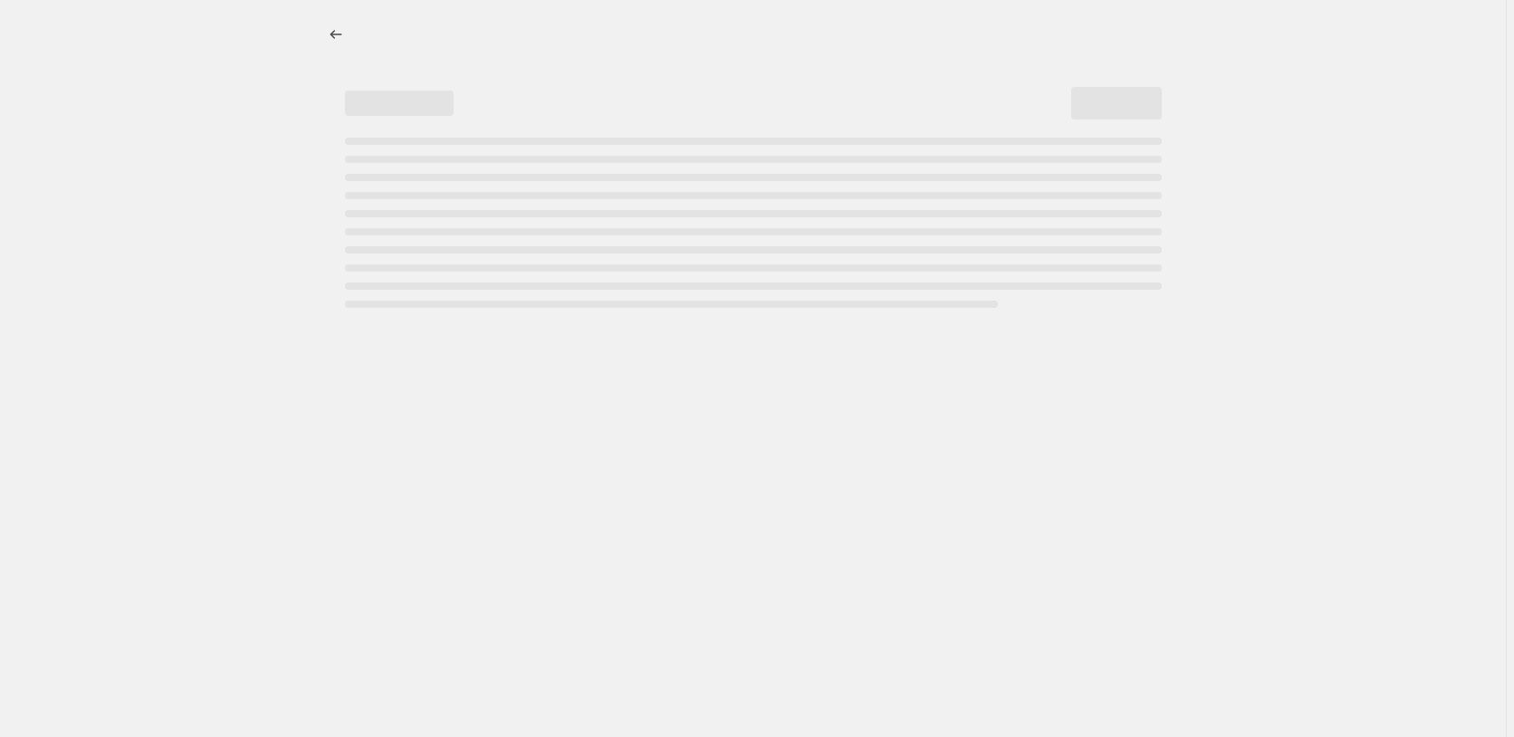
select select "percentage"
select select "pp"
select select "collection"
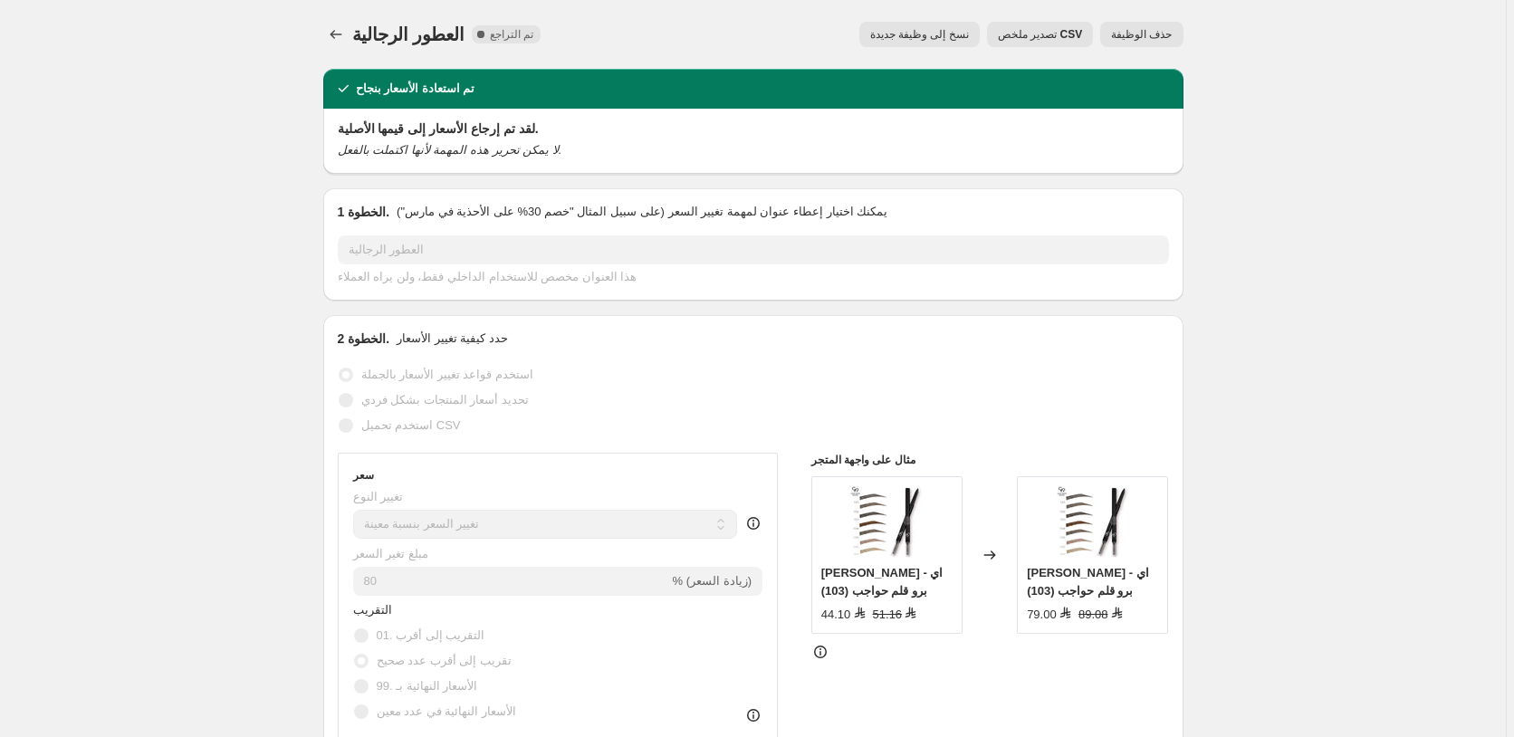
click at [1146, 29] on span "حذف الوظيفة" at bounding box center [1141, 34] width 61 height 14
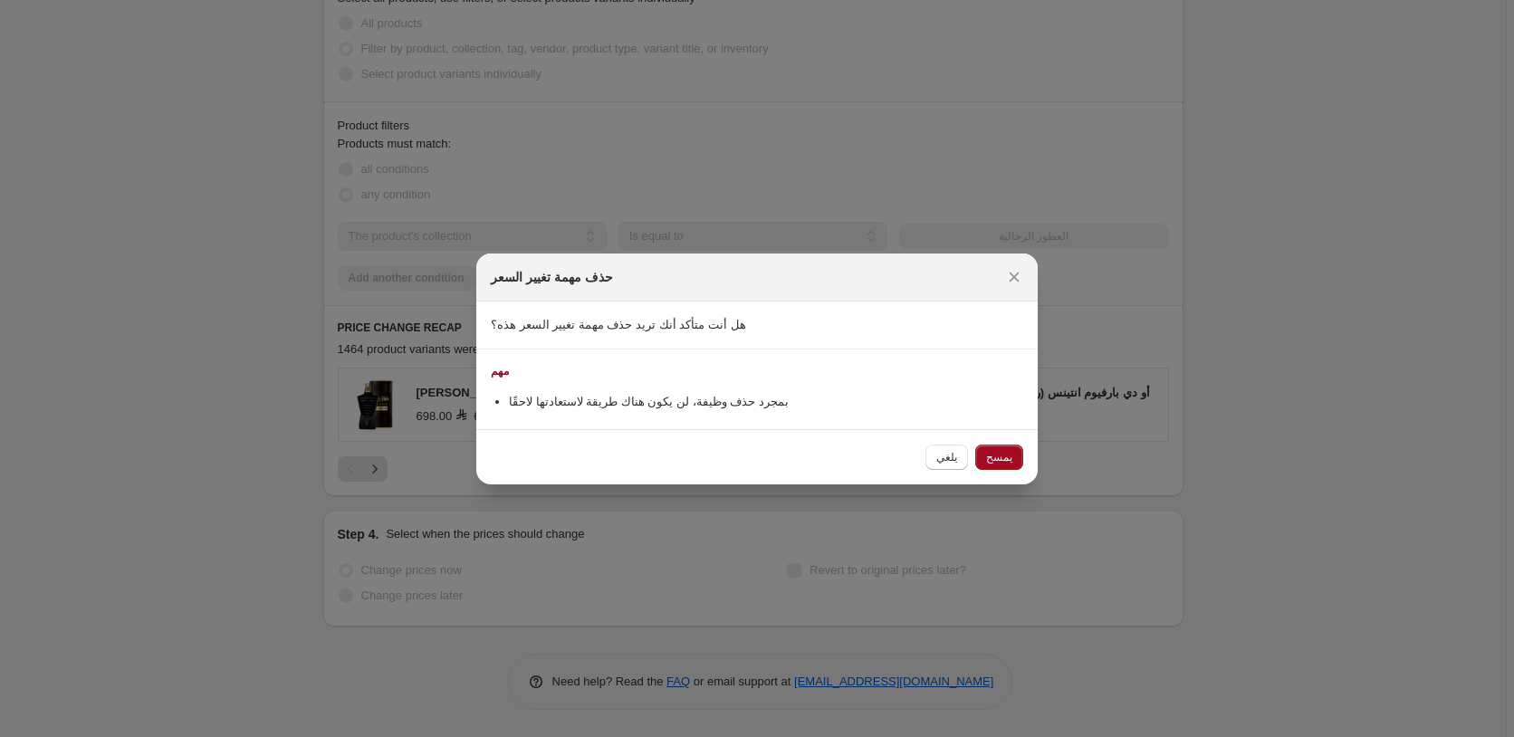
click at [1007, 455] on span "يمسح" at bounding box center [999, 457] width 26 height 14
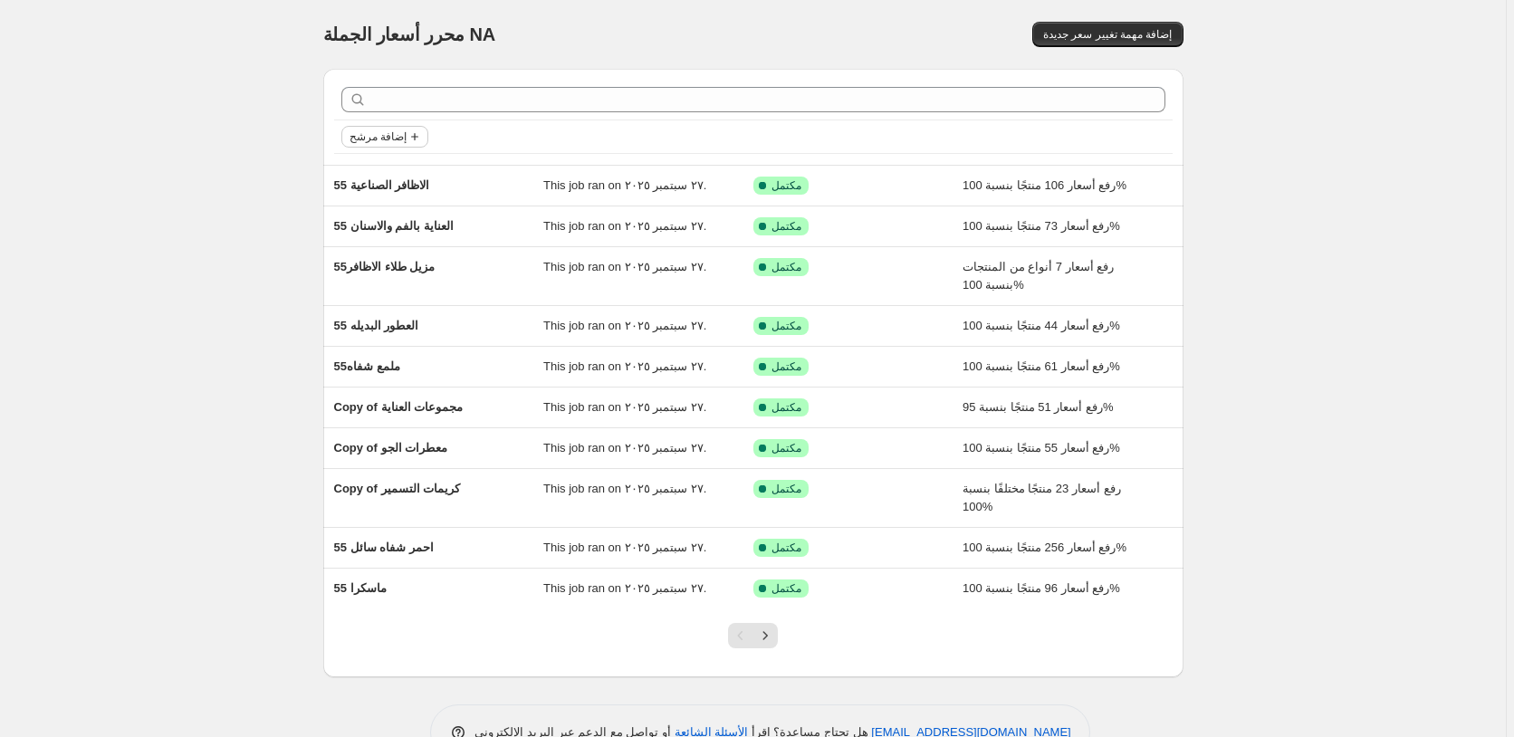
click at [393, 137] on span "إضافة مرشح" at bounding box center [377, 136] width 57 height 14
click at [382, 174] on span "Job status" at bounding box center [387, 173] width 53 height 14
click at [414, 305] on span "تم التراجع" at bounding box center [404, 302] width 50 height 14
click at [371, 305] on input "تم التراجع" at bounding box center [364, 302] width 14 height 14
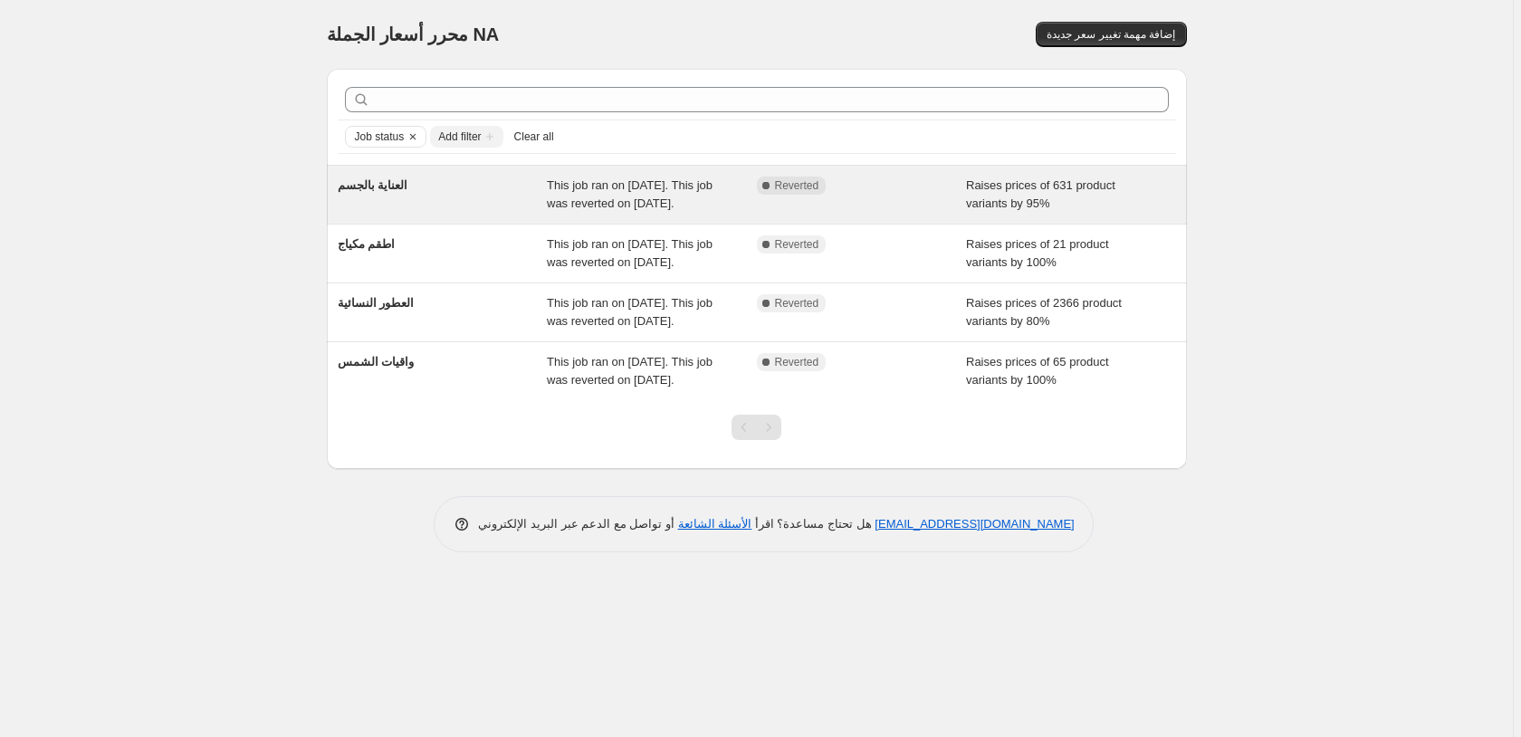
click at [1151, 196] on div "Raises prices of 631 product variants by 95%" at bounding box center [1071, 195] width 210 height 36
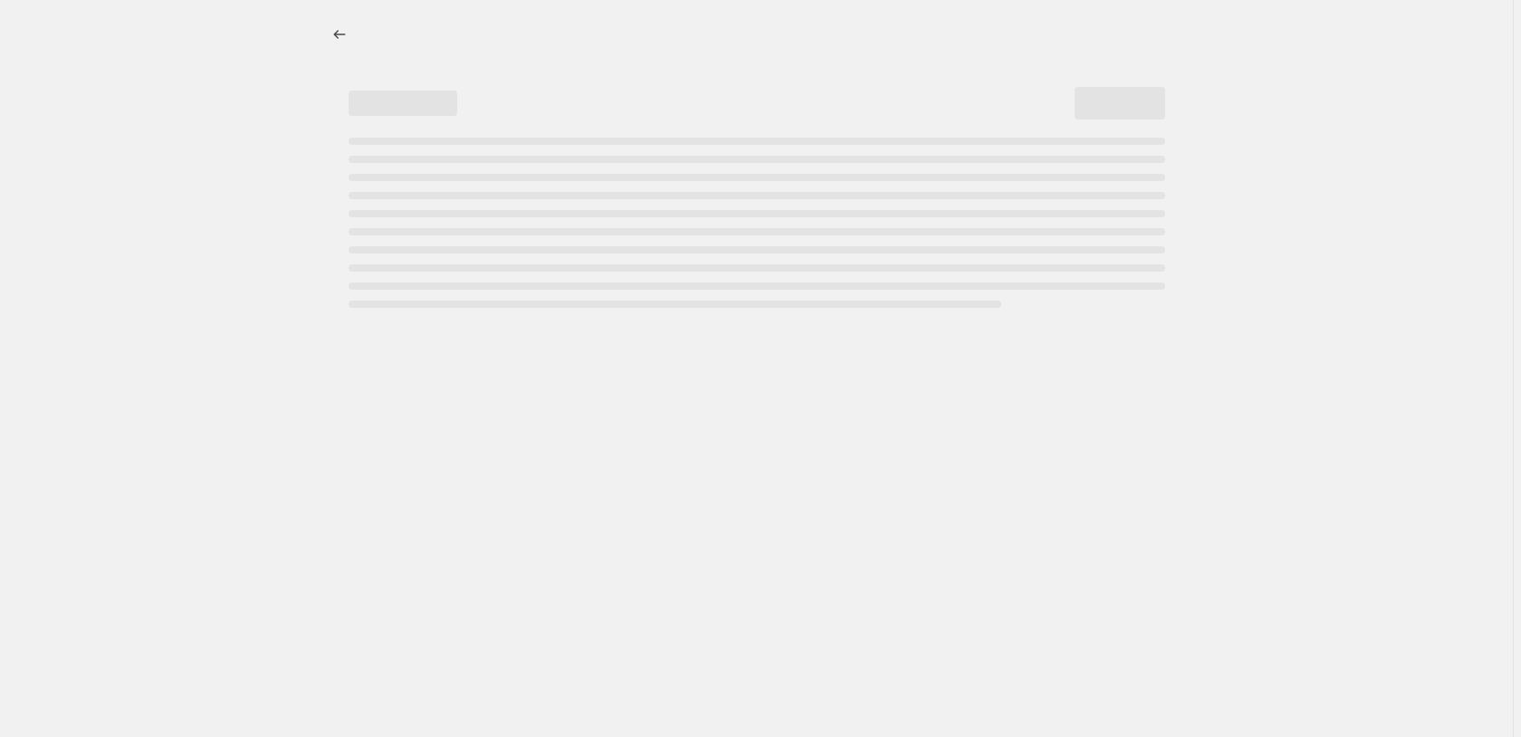
select select "percentage"
select select "pp"
select select "collection"
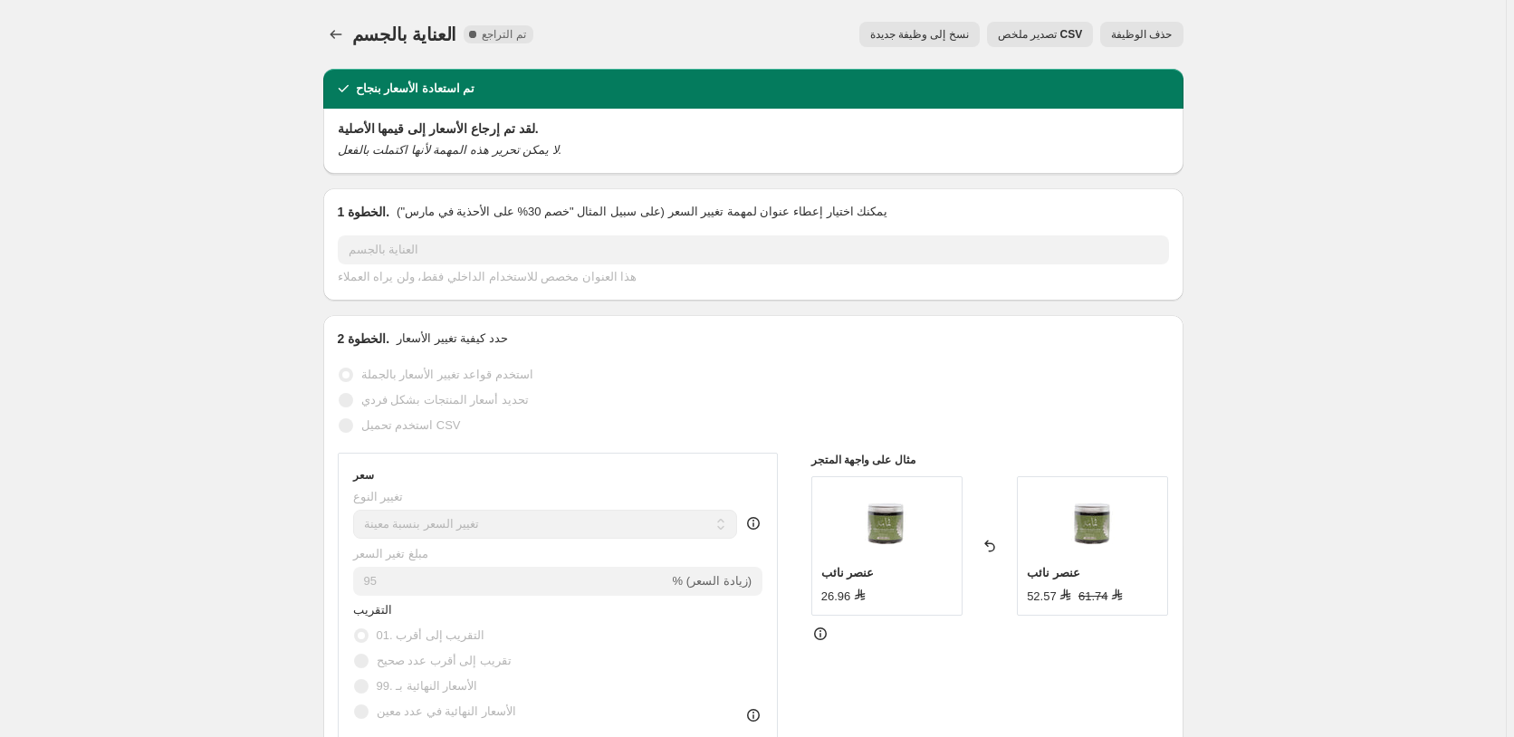
click at [1147, 30] on span "حذف الوظيفة" at bounding box center [1141, 34] width 61 height 14
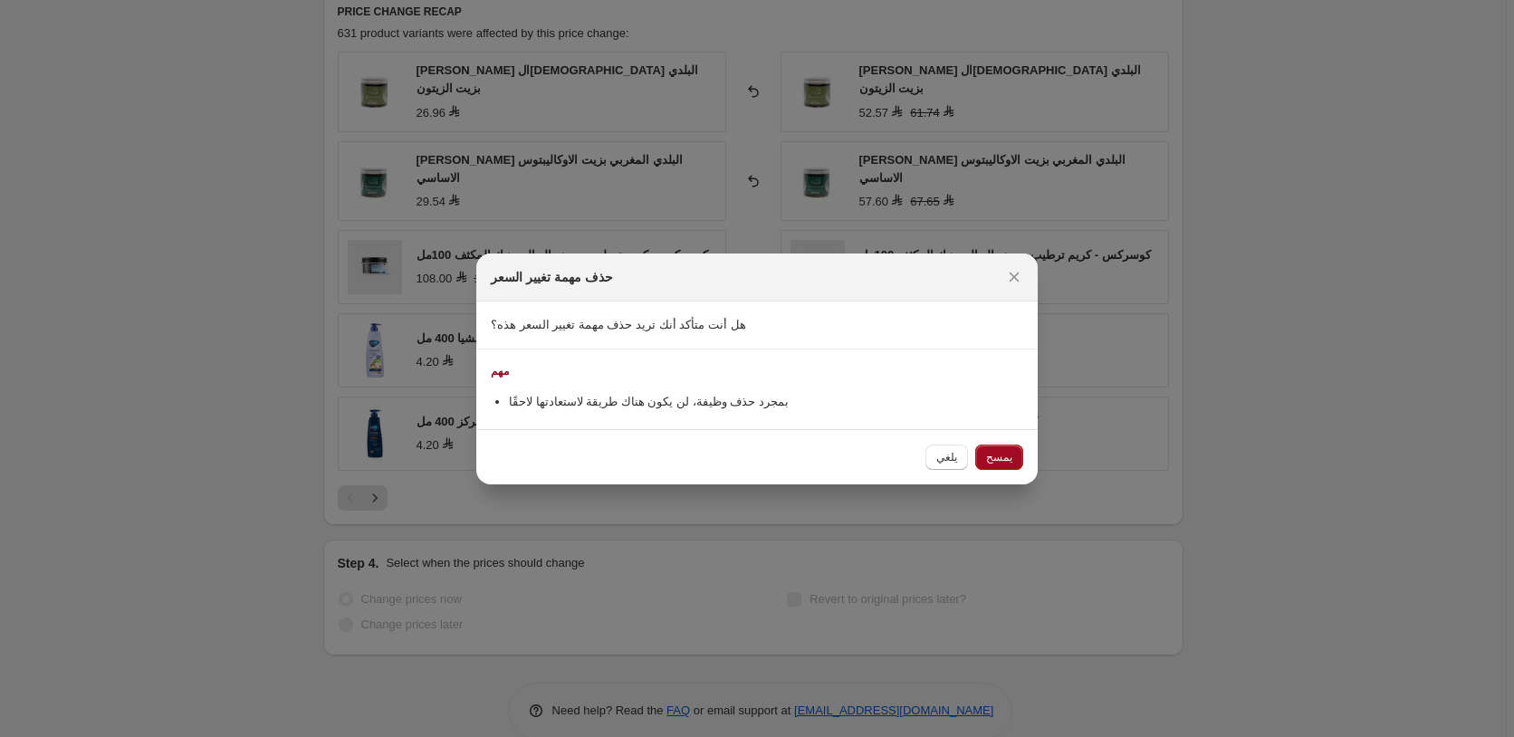
click at [1010, 459] on span "يمسح" at bounding box center [999, 457] width 26 height 14
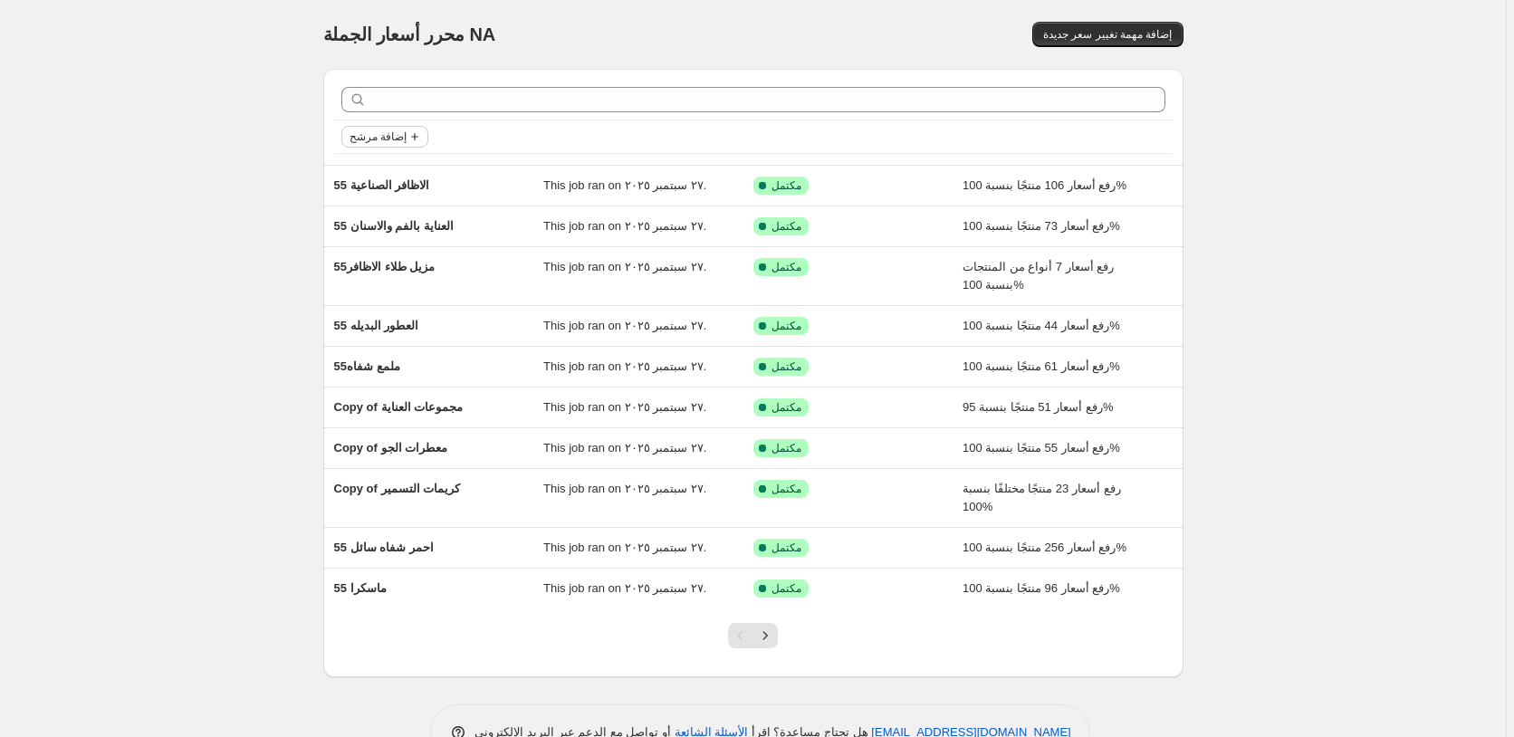
click at [381, 137] on span "إضافة مرشح" at bounding box center [377, 136] width 57 height 14
click at [390, 175] on span "حالة الوظيفة" at bounding box center [388, 173] width 63 height 14
click at [414, 302] on span "تم التراجع" at bounding box center [404, 302] width 50 height 14
click at [371, 302] on input "تم التراجع" at bounding box center [364, 302] width 14 height 14
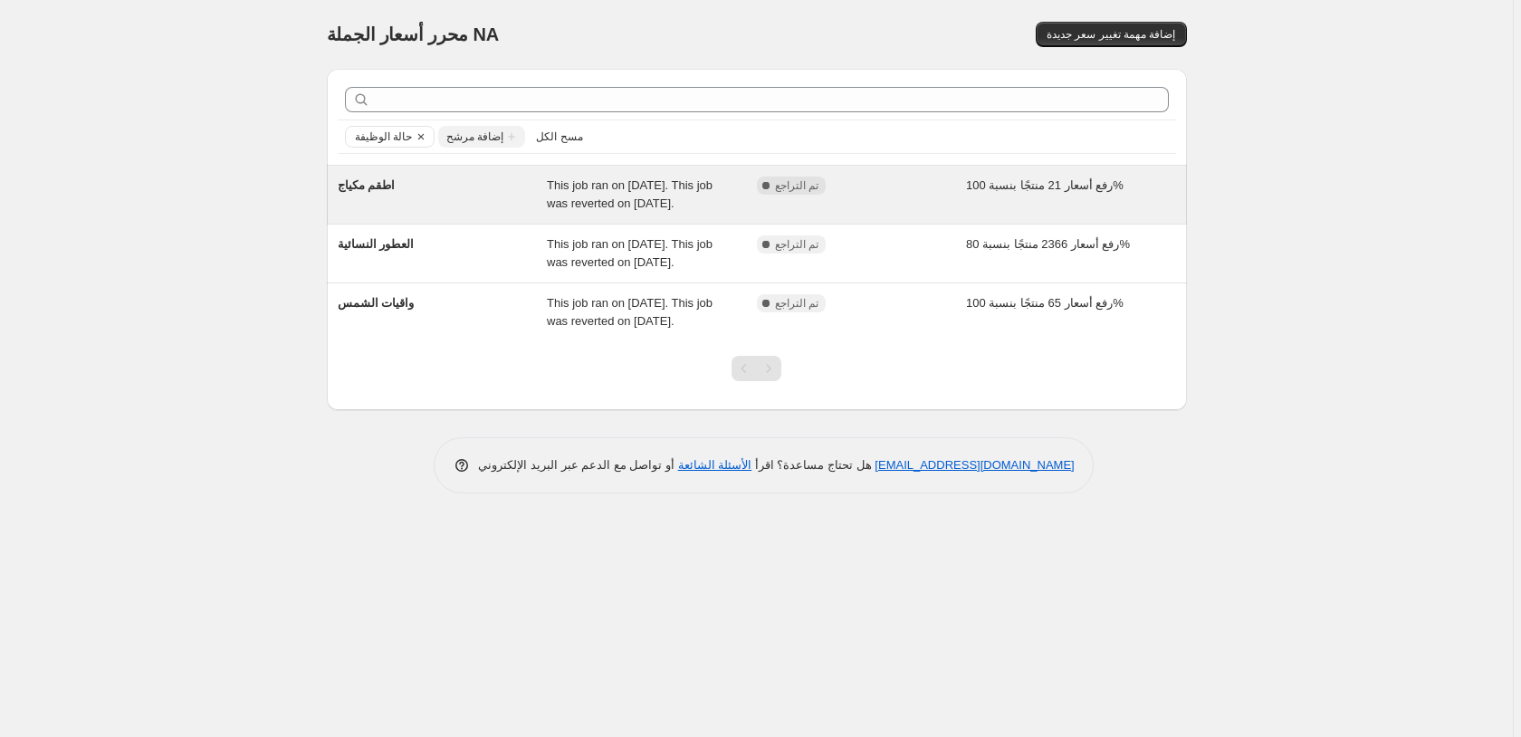
click at [1147, 193] on div "رفع أسعار 21 منتجًا بنسبة 100%" at bounding box center [1071, 195] width 210 height 36
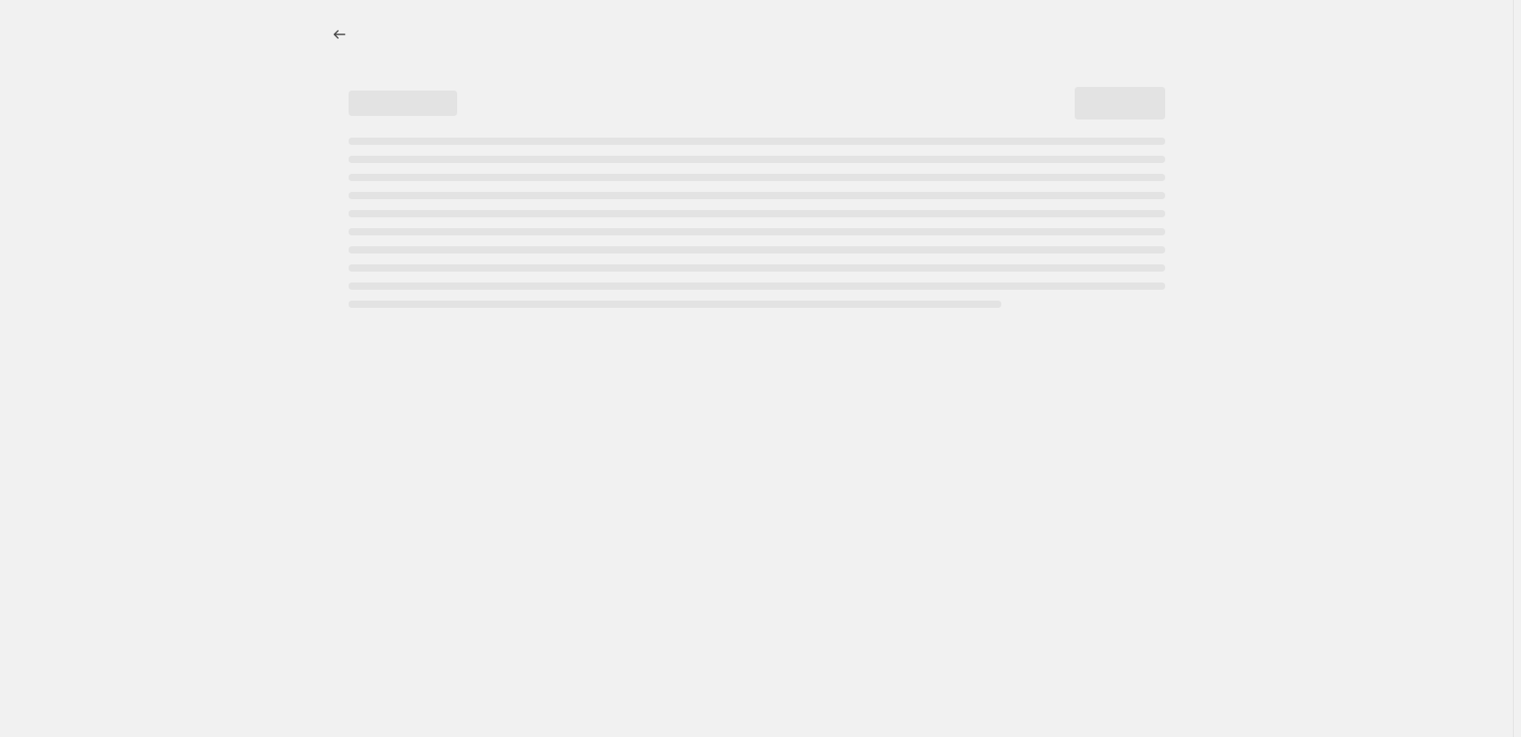
select select "percentage"
select select "pp"
select select "collection"
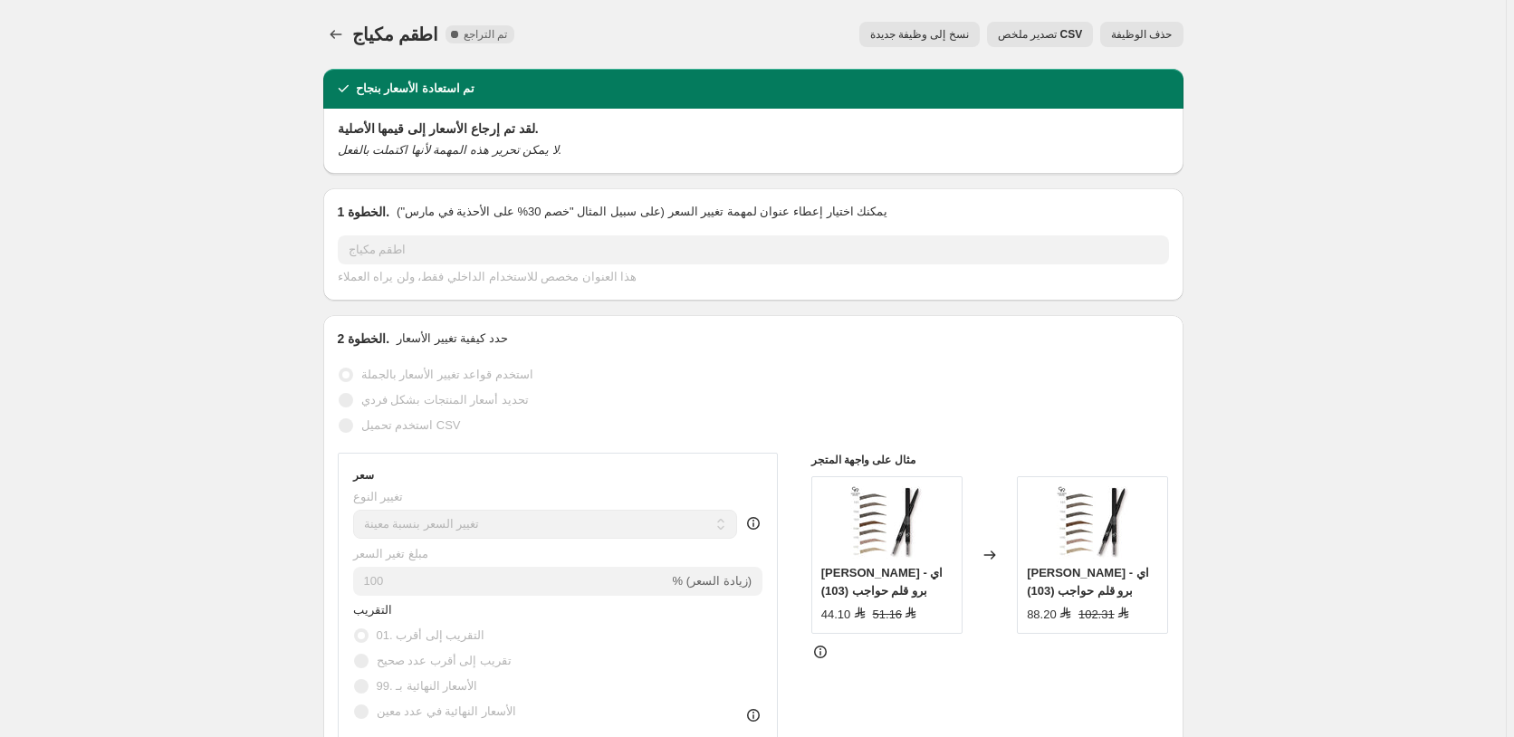
click at [1152, 33] on span "حذف الوظيفة" at bounding box center [1141, 34] width 61 height 14
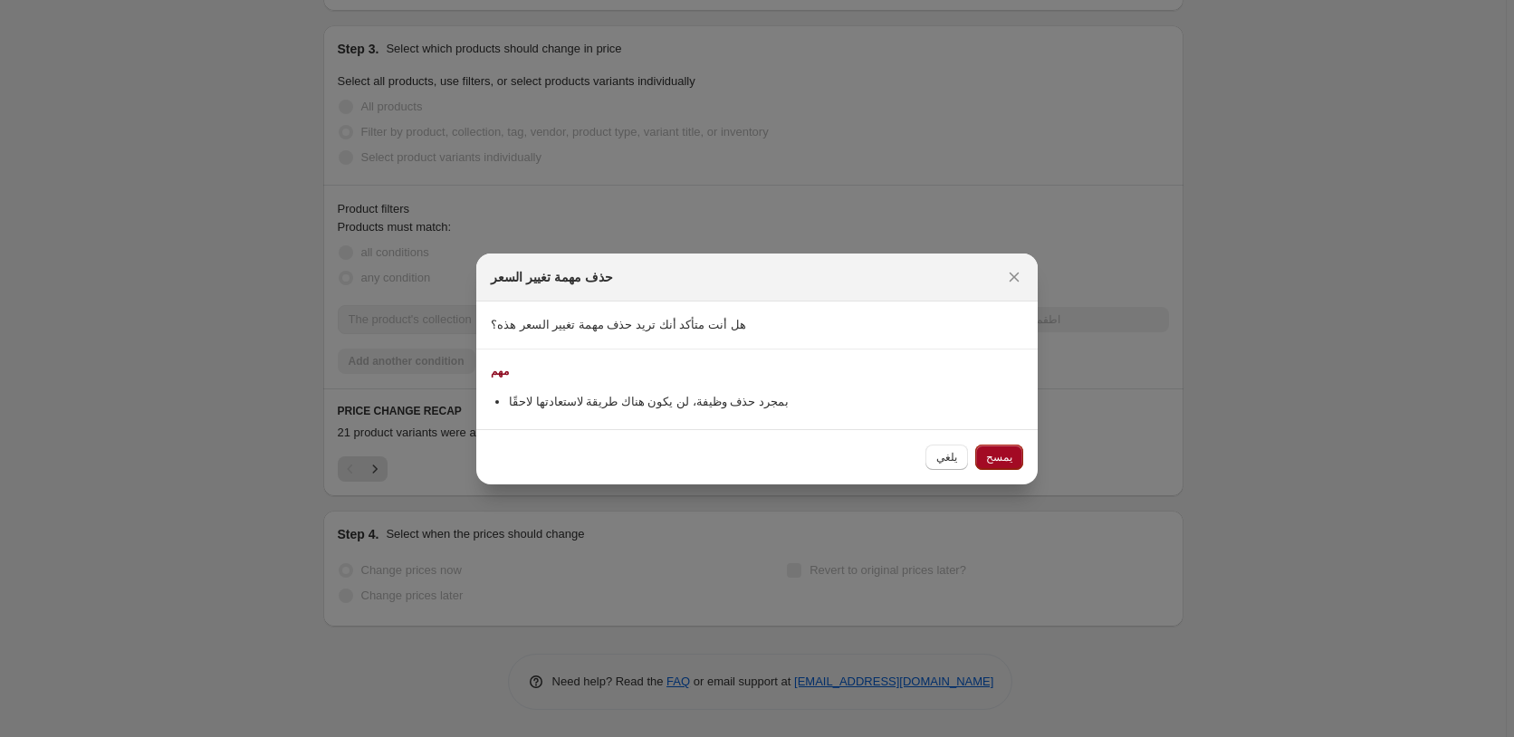
click at [1005, 460] on span "يمسح" at bounding box center [999, 457] width 26 height 14
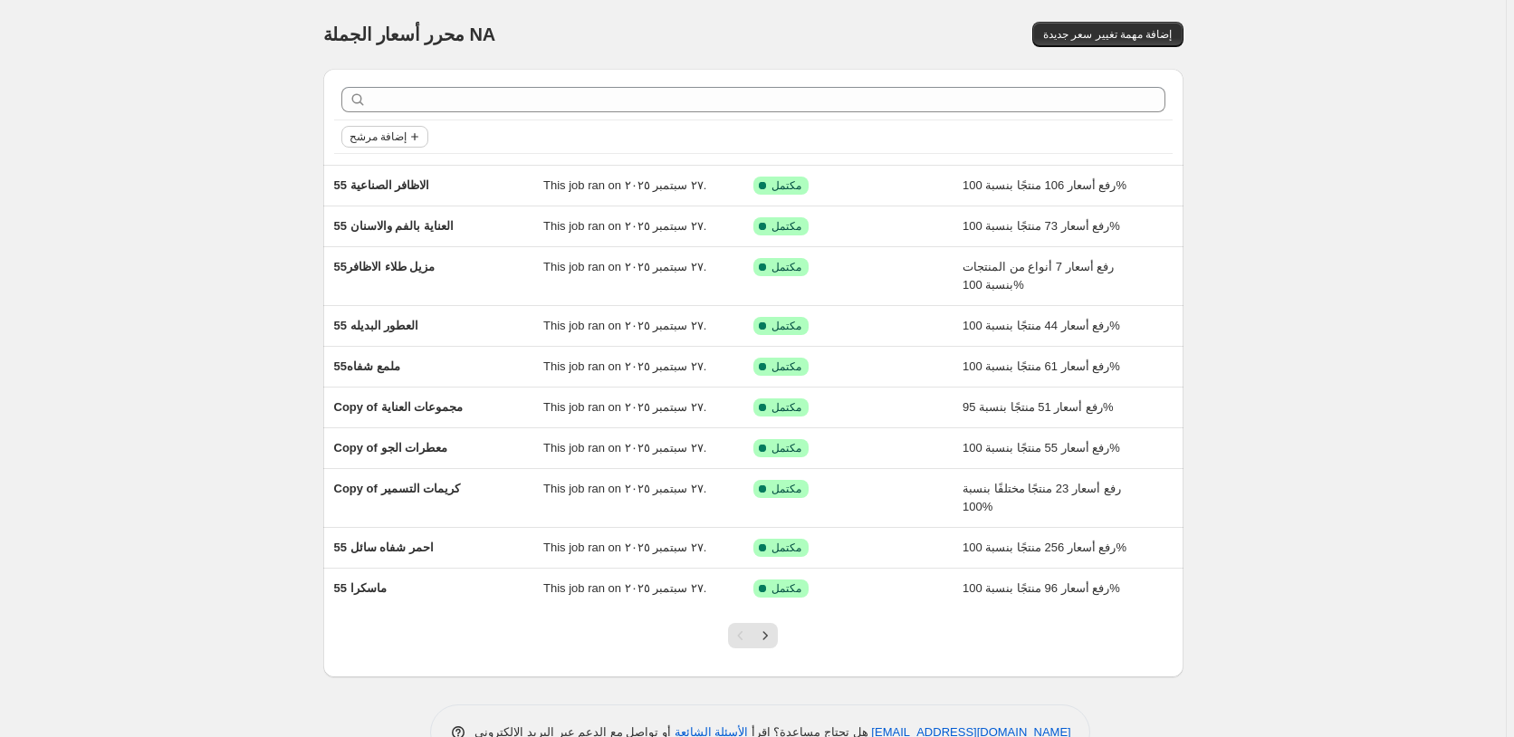
click at [381, 138] on span "إضافة مرشح" at bounding box center [377, 136] width 57 height 14
click at [392, 169] on span "حالة الوظيفة" at bounding box center [388, 173] width 63 height 14
click at [409, 306] on span "تم التراجع" at bounding box center [404, 302] width 50 height 14
click at [371, 306] on input "تم التراجع" at bounding box center [364, 302] width 14 height 14
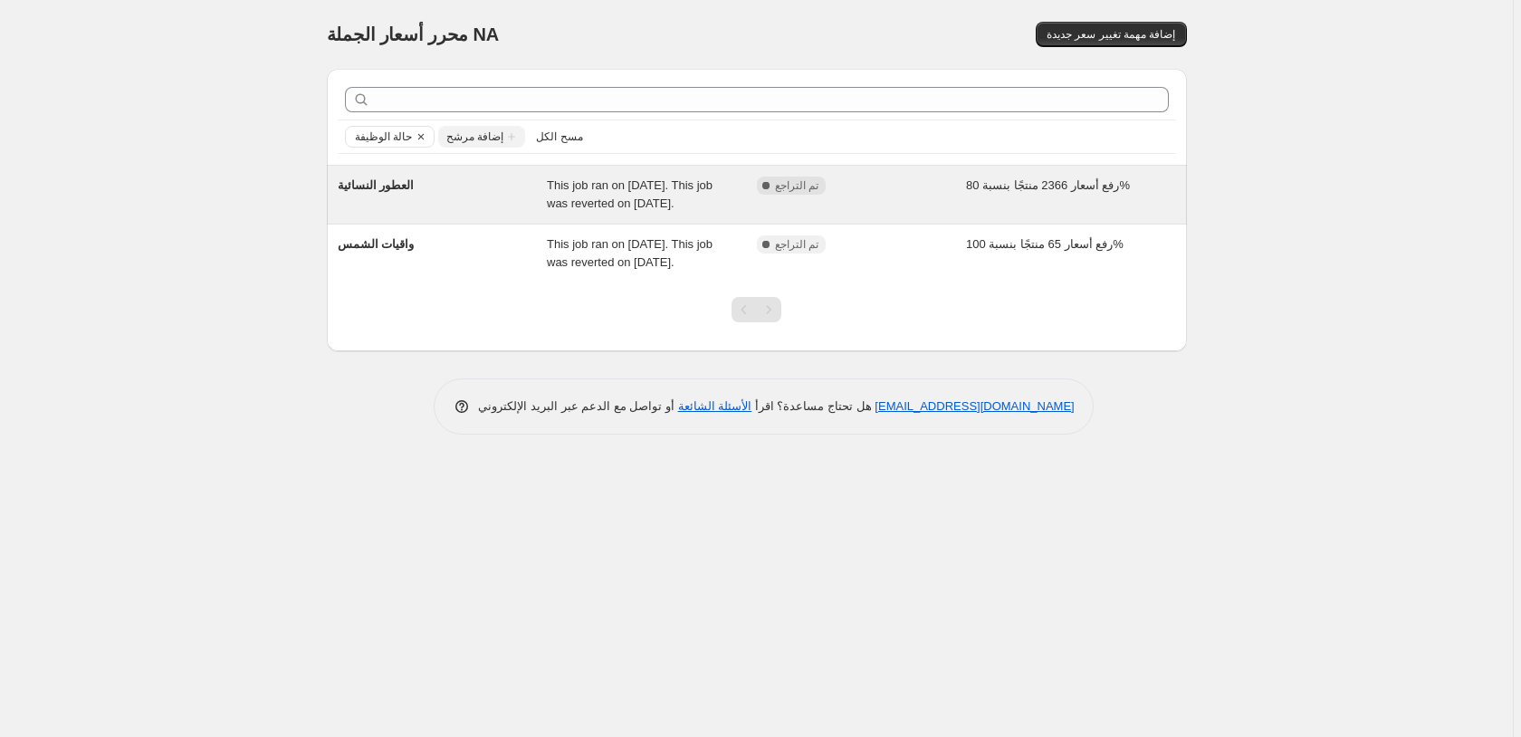
click at [1163, 195] on div "رفع أسعار 2366 منتجًا بنسبة 80%" at bounding box center [1071, 195] width 210 height 36
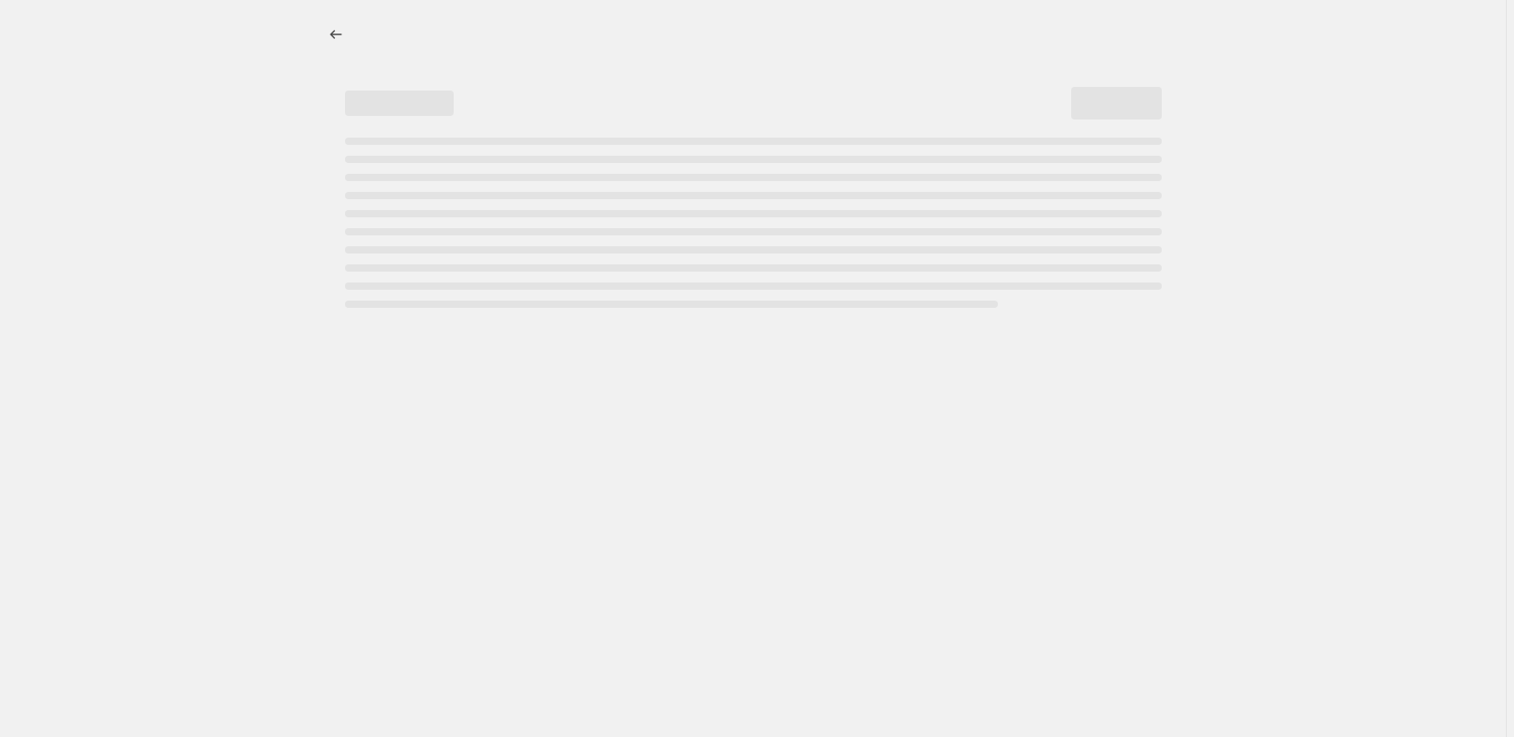
select select "percentage"
select select "pp"
select select "collection"
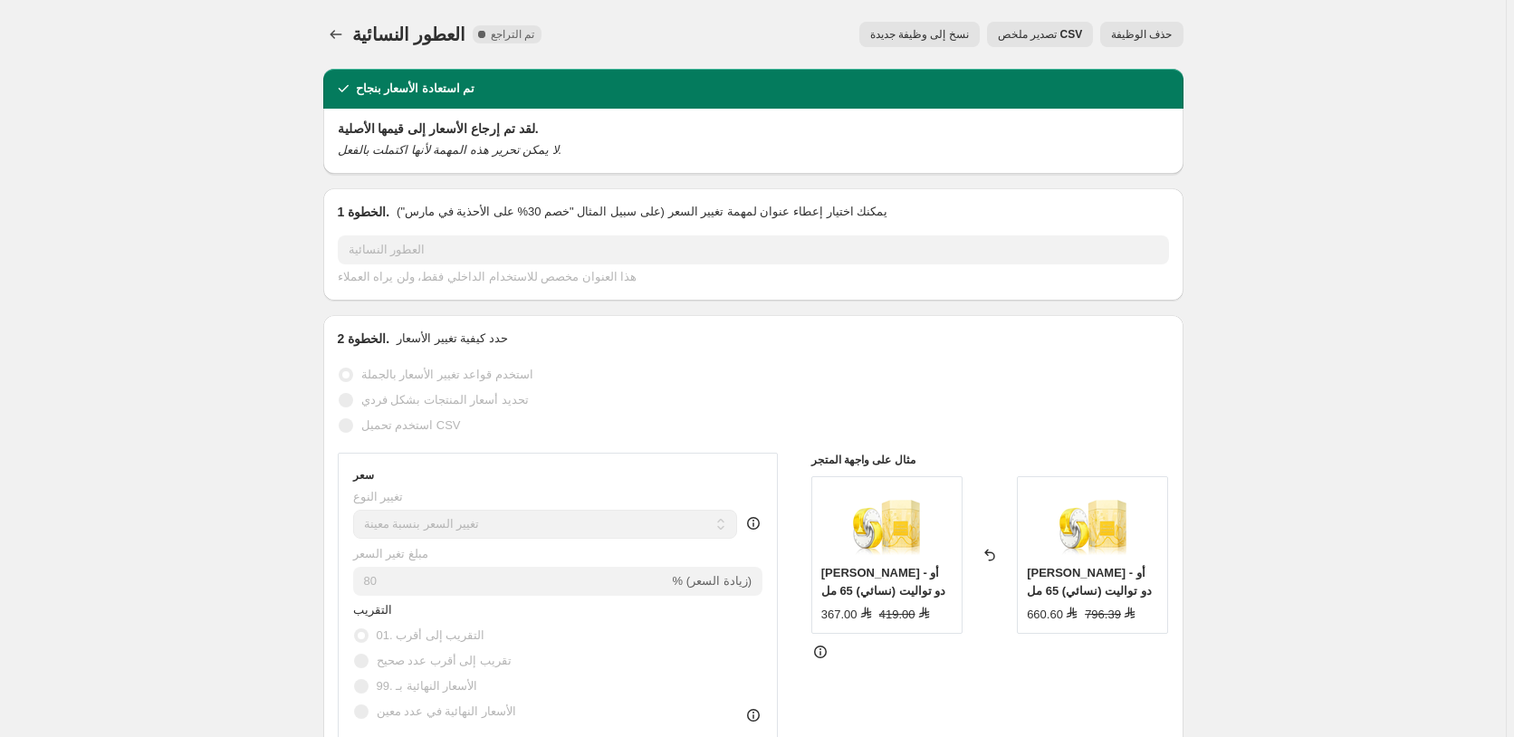
click at [1162, 31] on span "حذف الوظيفة" at bounding box center [1141, 34] width 61 height 14
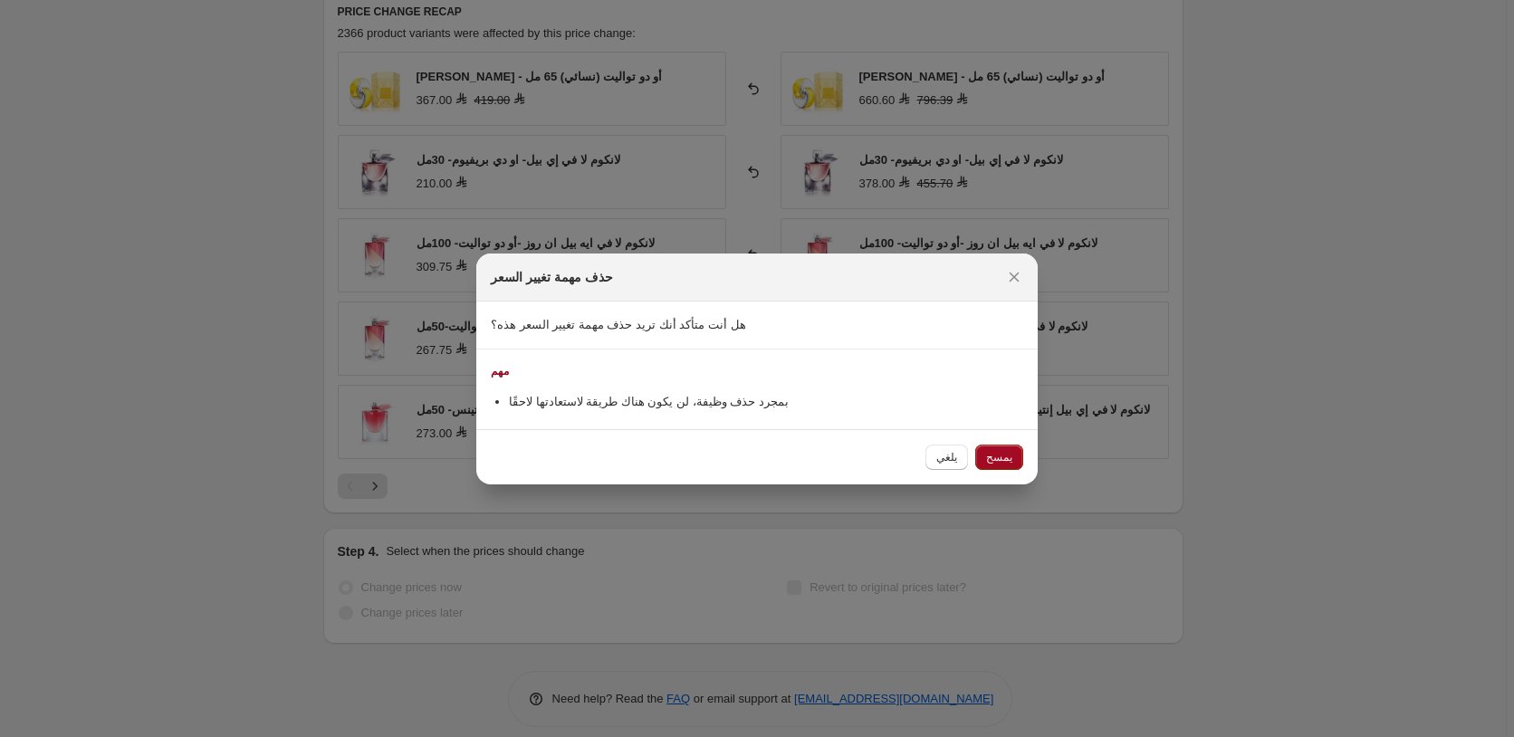
click at [1002, 462] on span "يمسح" at bounding box center [999, 457] width 26 height 14
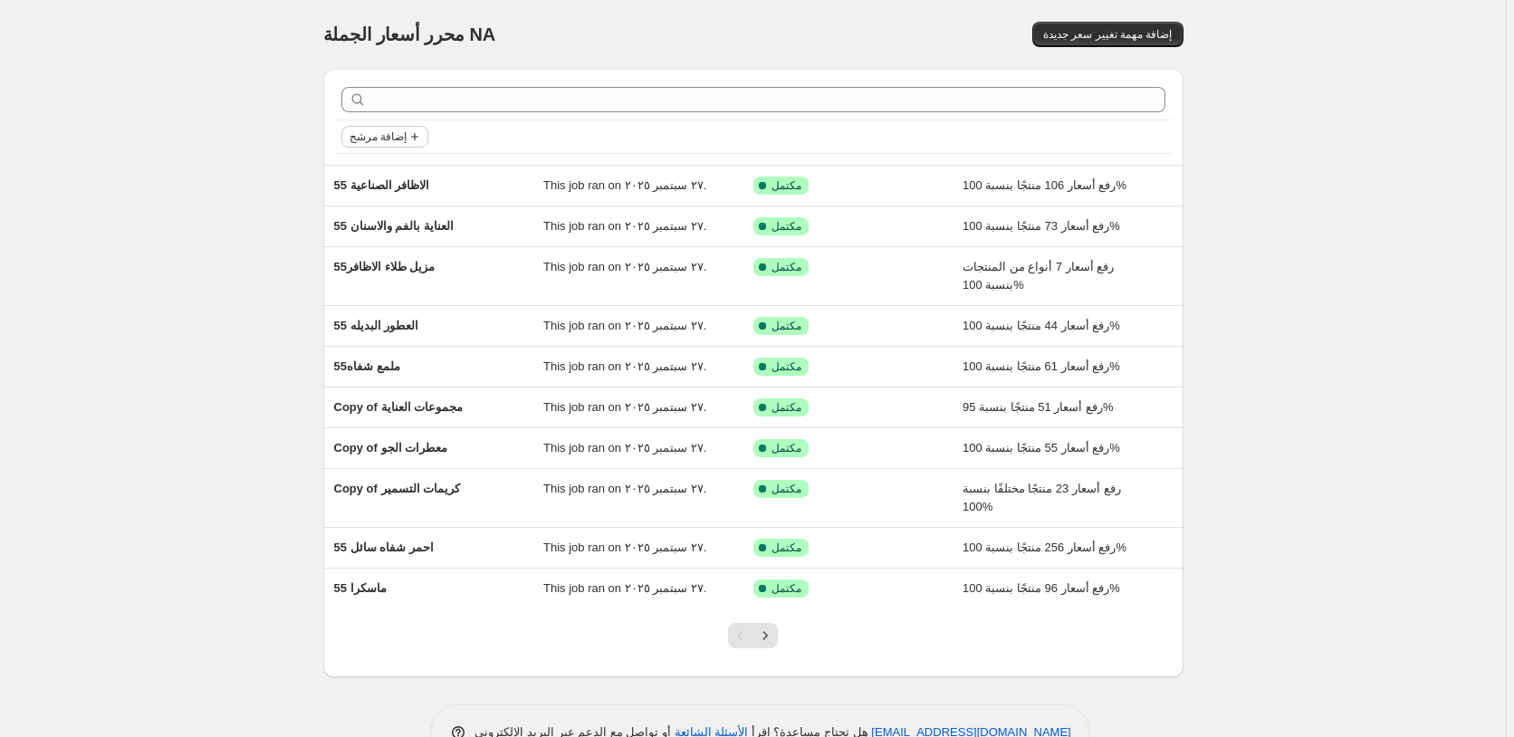
click at [401, 137] on span "إضافة مرشح" at bounding box center [377, 136] width 57 height 14
click at [385, 172] on span "Job status" at bounding box center [387, 173] width 53 height 14
click at [411, 304] on span "تم التراجع" at bounding box center [404, 302] width 50 height 14
click at [371, 304] on input "تم التراجع" at bounding box center [364, 302] width 14 height 14
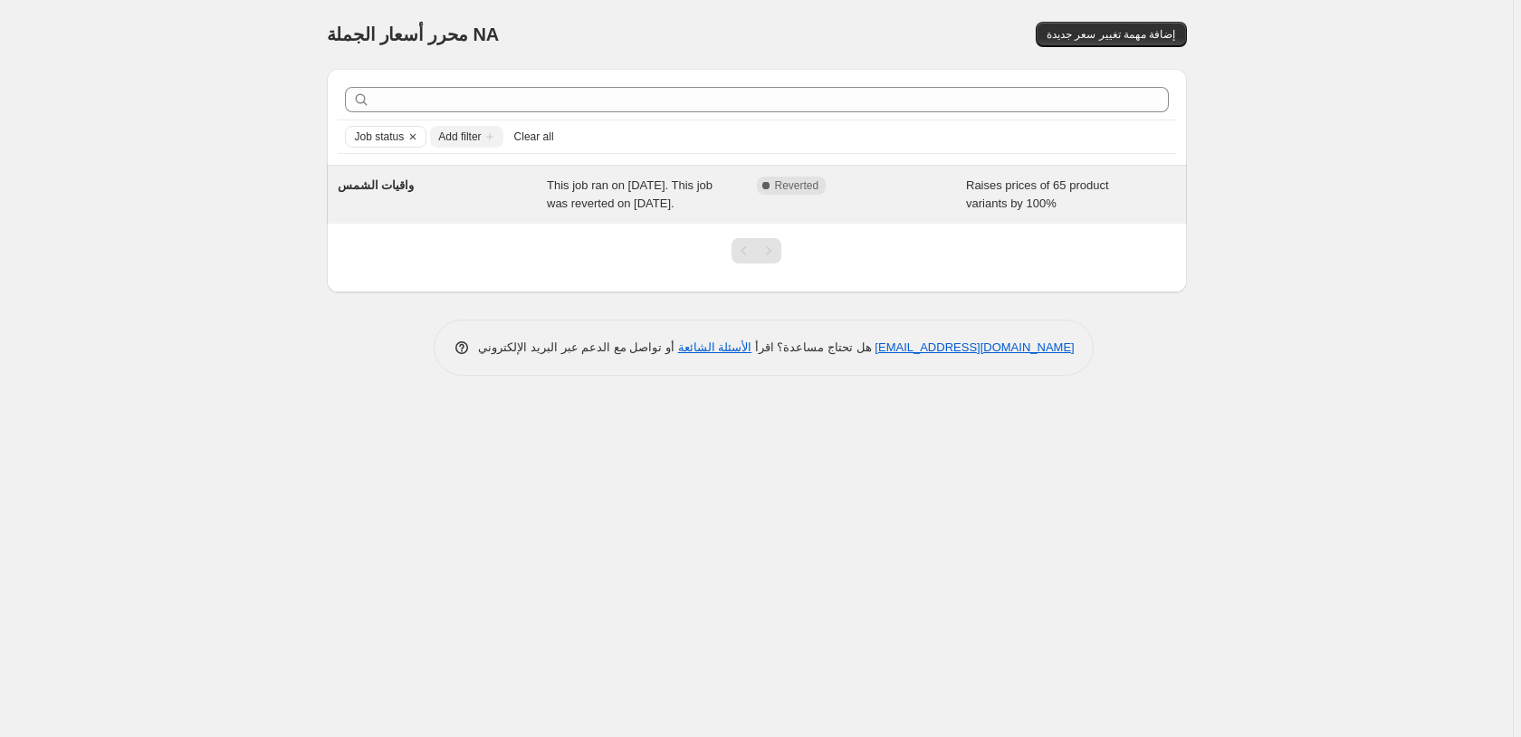
click at [1146, 196] on div "Raises prices of 65 product variants by 100%" at bounding box center [1071, 195] width 210 height 36
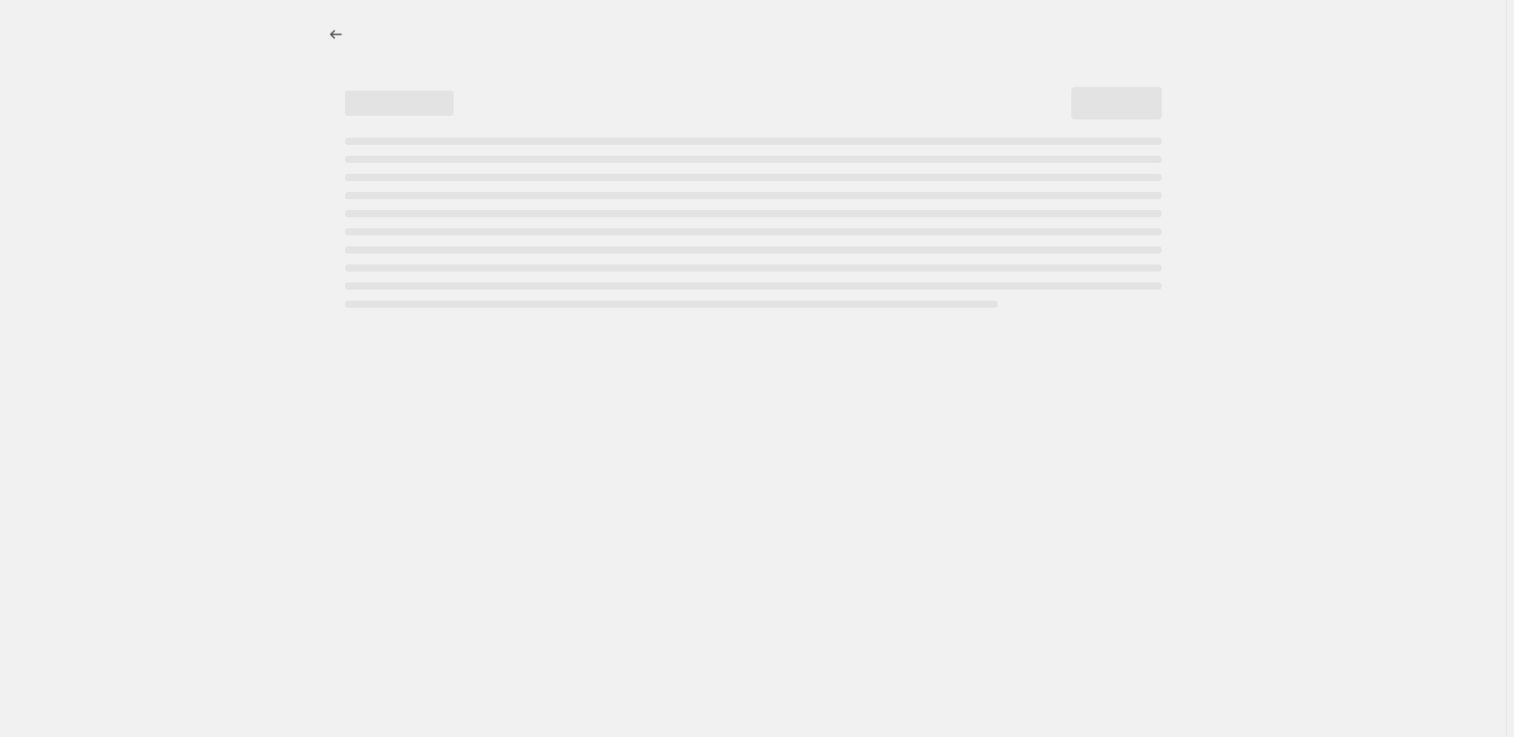
select select "percentage"
select select "pp"
select select "collection"
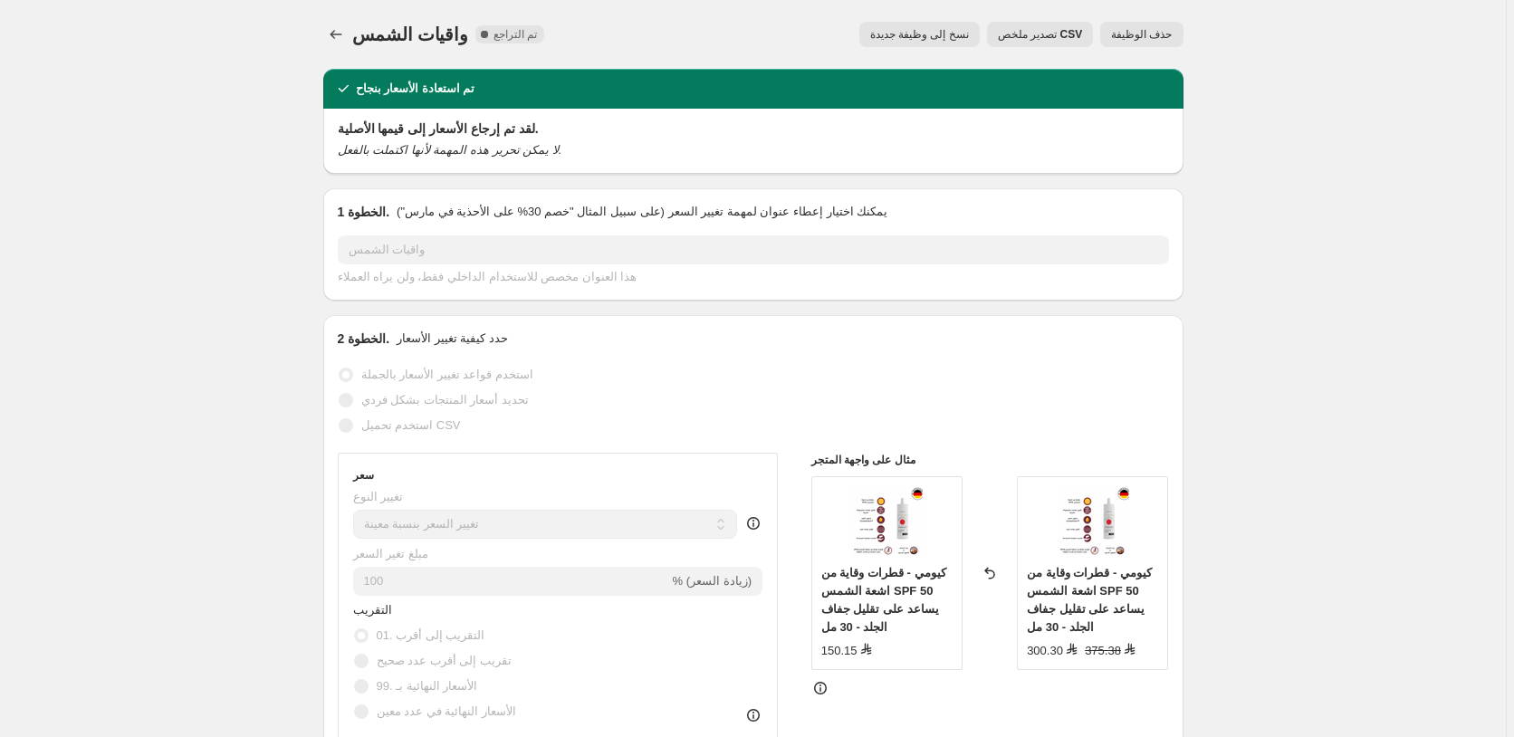
click at [1141, 35] on span "حذف الوظيفة" at bounding box center [1141, 34] width 61 height 14
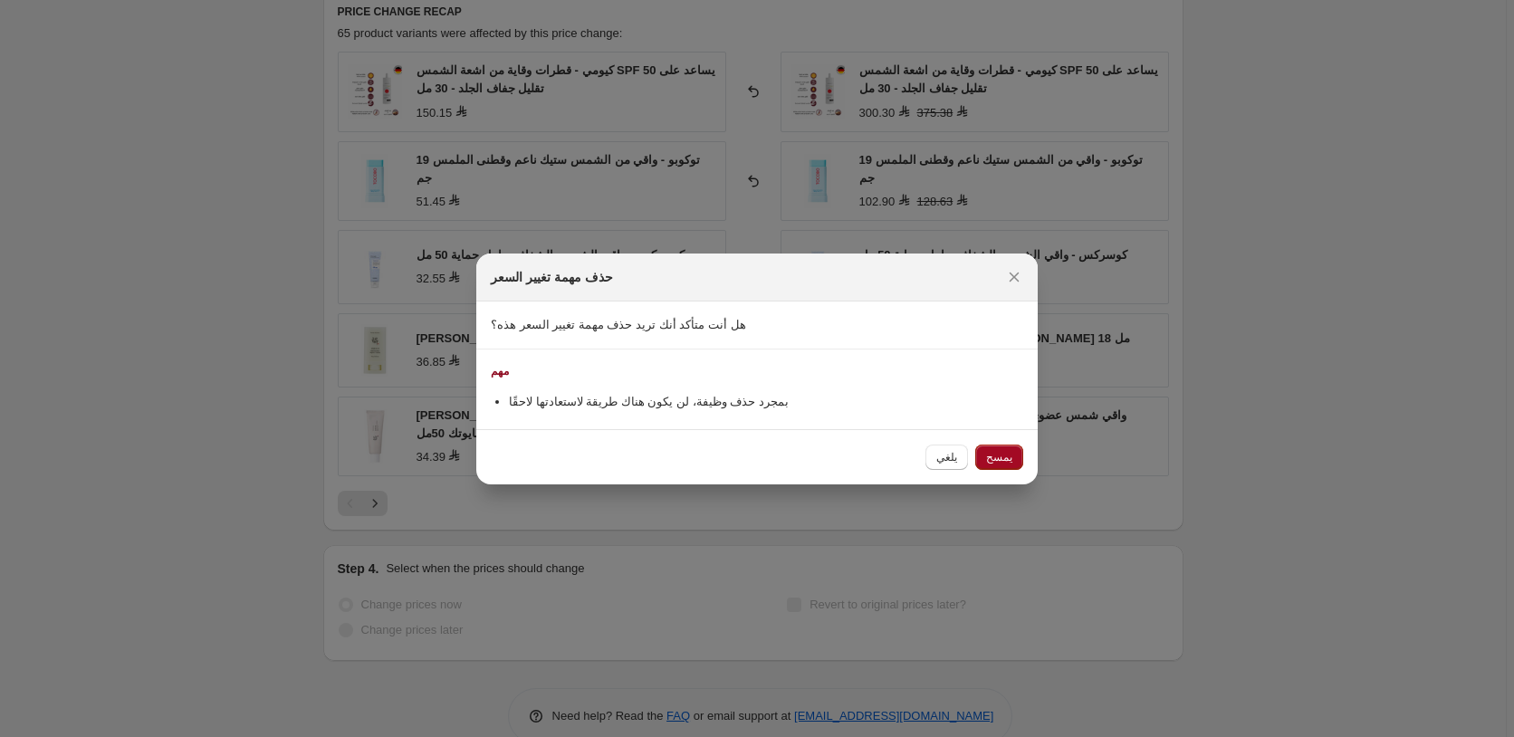
click at [1004, 454] on span "يمسح" at bounding box center [999, 457] width 26 height 14
